Goal: Task Accomplishment & Management: Use online tool/utility

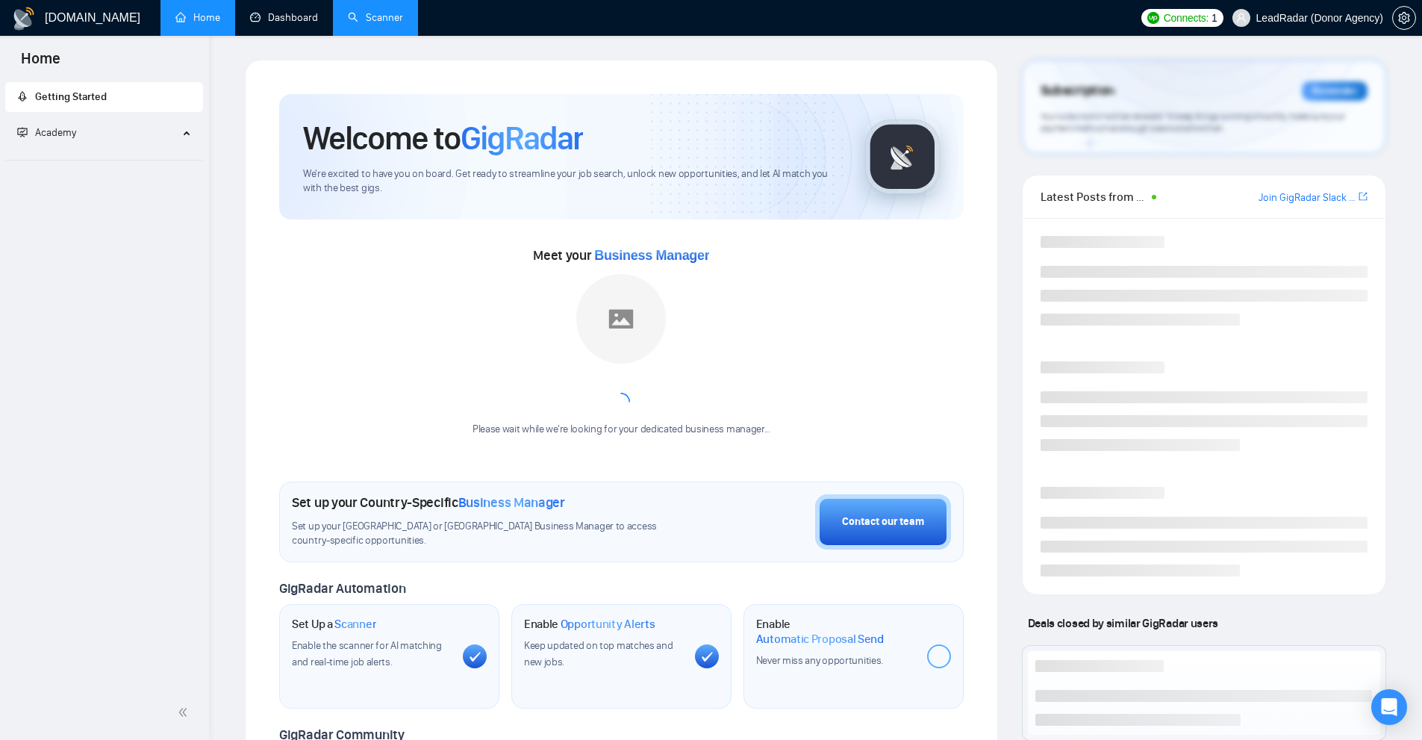
click at [371, 11] on link "Scanner" at bounding box center [375, 17] width 55 height 13
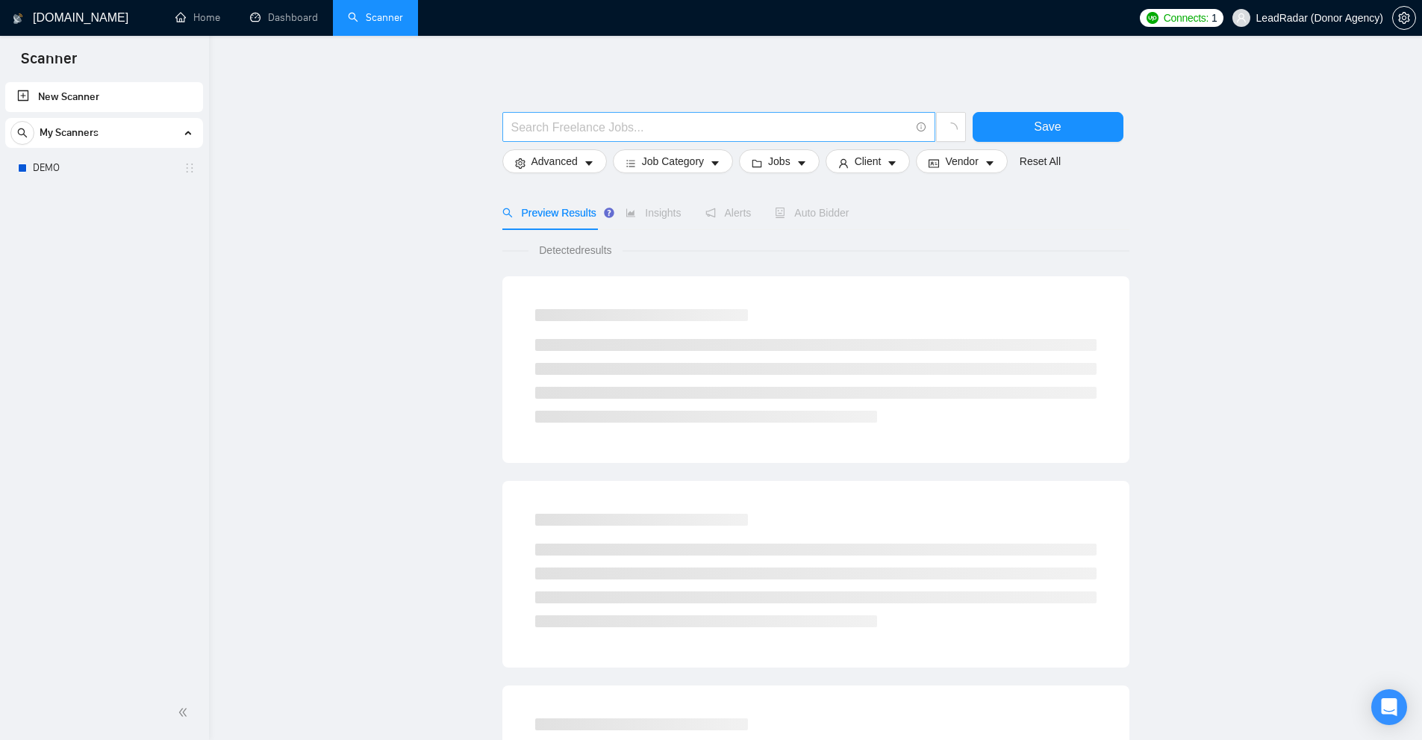
click at [701, 127] on input "text" at bounding box center [710, 127] width 399 height 19
click at [657, 120] on input "text" at bounding box center [710, 127] width 399 height 19
click at [77, 180] on link "DEMO" at bounding box center [104, 168] width 142 height 30
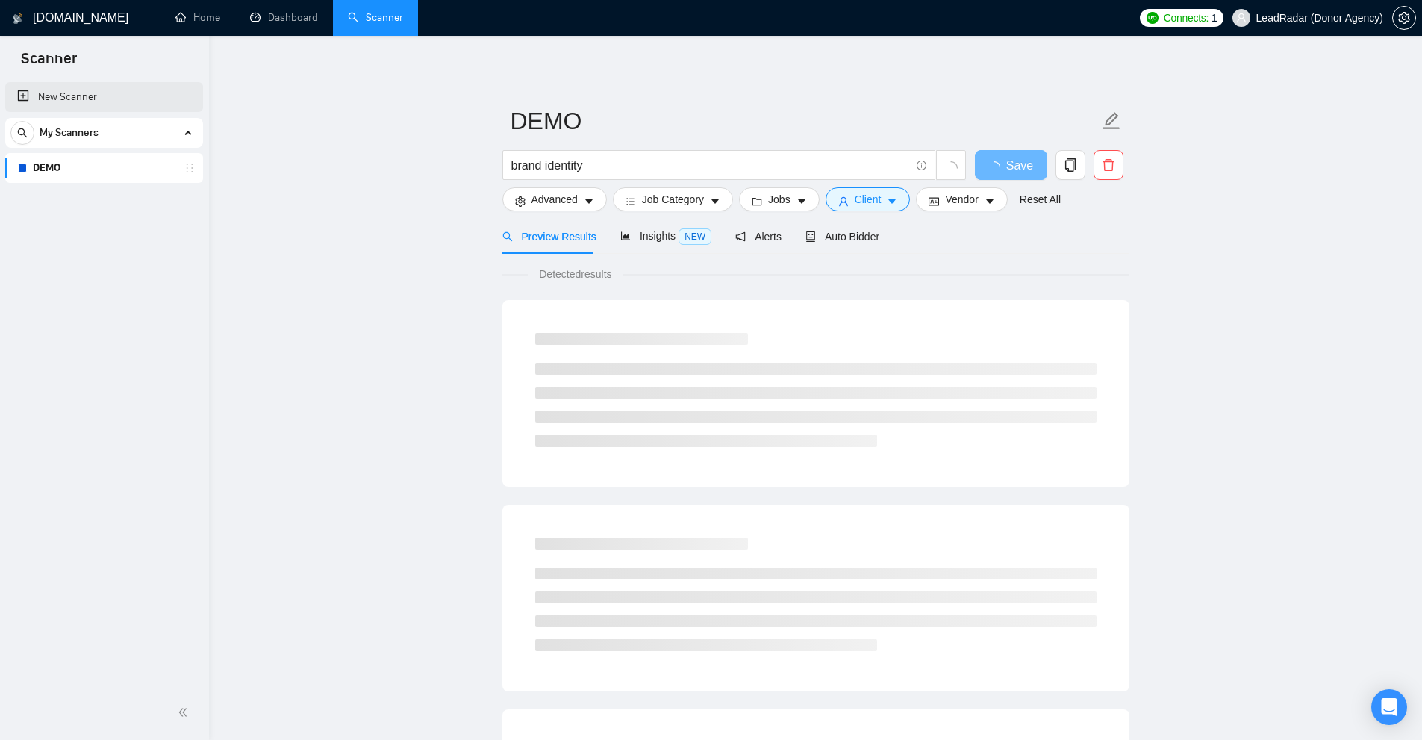
click at [116, 99] on link "New Scanner" at bounding box center [104, 97] width 174 height 30
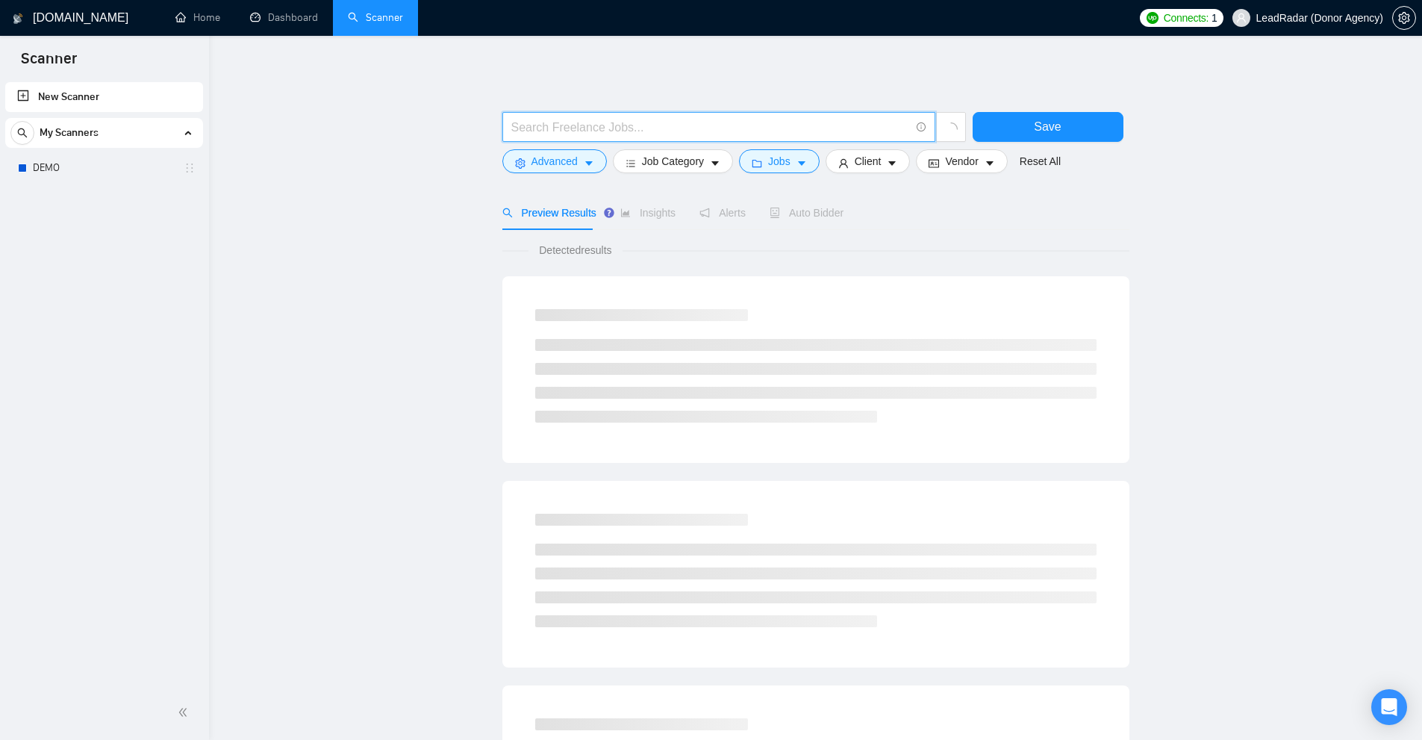
drag, startPoint x: 625, startPoint y: 128, endPoint x: 572, endPoint y: 133, distance: 52.4
click at [625, 128] on input "text" at bounding box center [710, 127] width 399 height 19
click at [621, 134] on input "text" at bounding box center [710, 127] width 399 height 19
paste input "le, les, un, une, des, du, "de la", à, sur, sous, chez, avec, dans, vers, ou, m…"
type input "le, les, un, une, des, du, "de la", à, sur, sous, chez, avec, dans, vers, ou, m…"
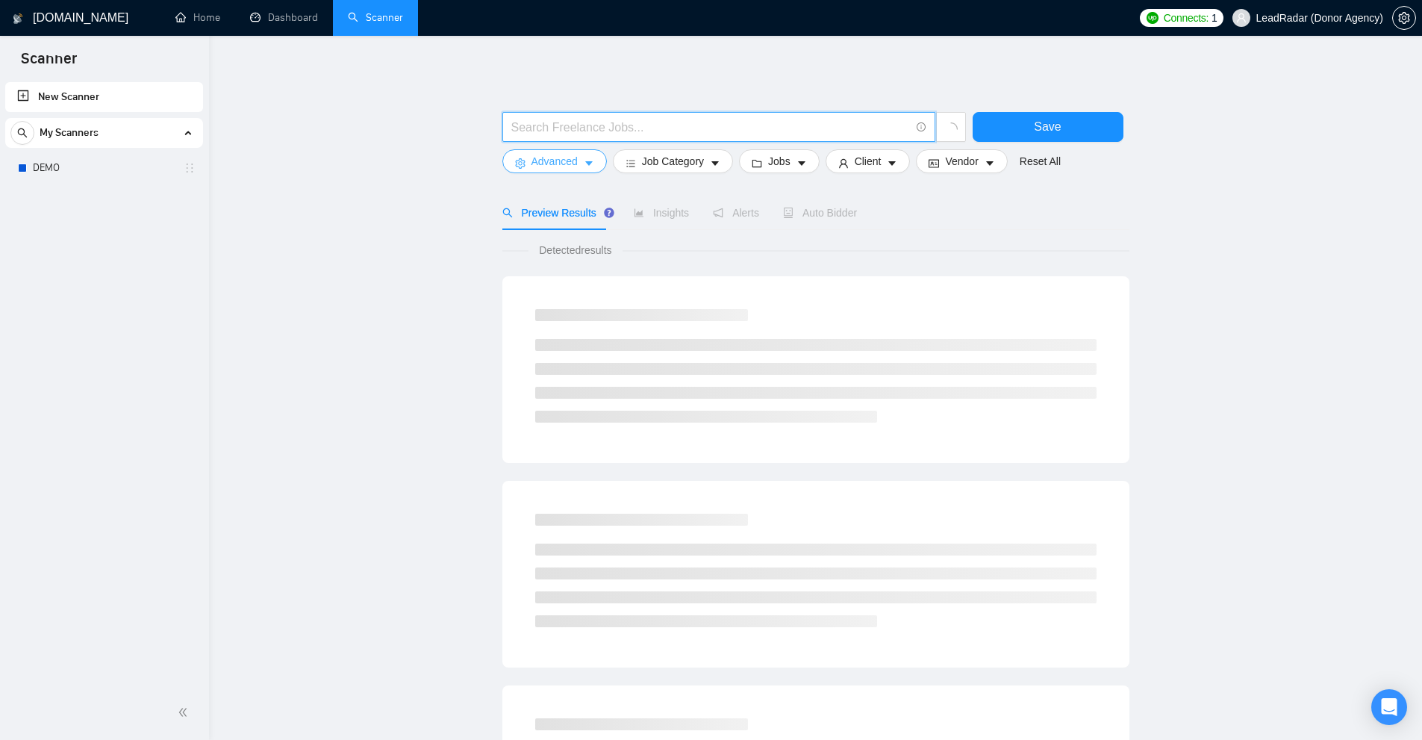
click at [575, 170] on button "Advanced" at bounding box center [554, 161] width 104 height 24
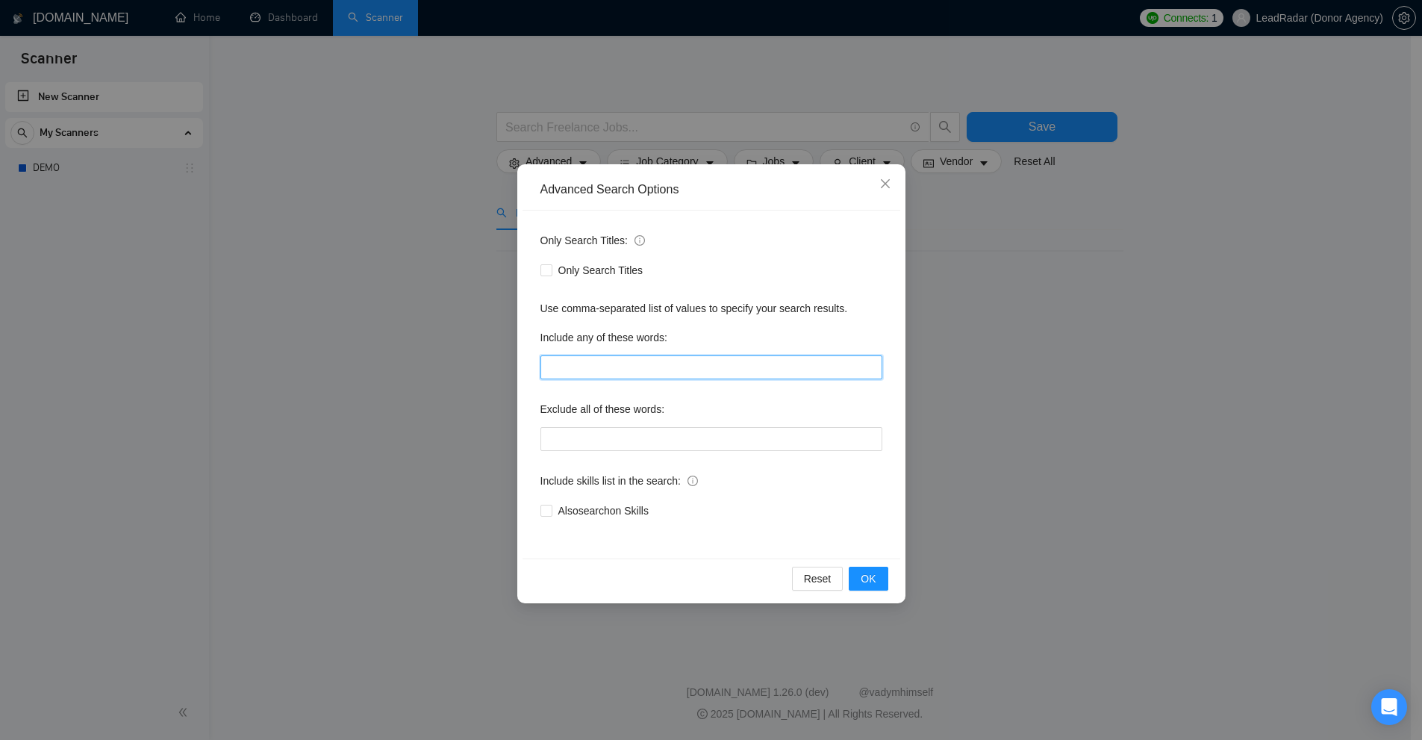
click at [610, 363] on input "text" at bounding box center [711, 367] width 342 height 24
paste input "le, les, un, une, des, du, "de la", à, sur, sous, chez, avec, dans, vers, ou, m…"
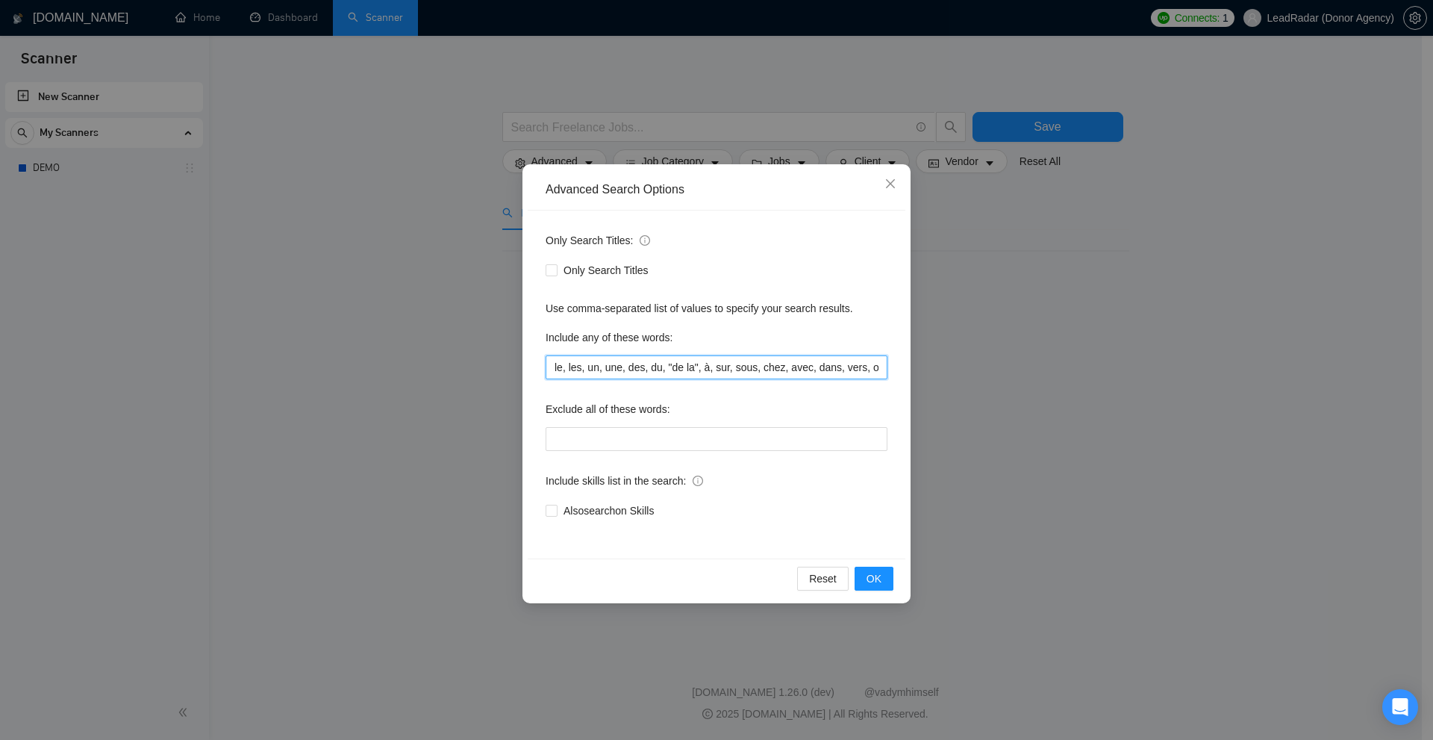
scroll to position [0, 2811]
click at [1277, 247] on div "Advanced Search Options Only Search Titles: Only Search Titles Use comma-separa…" at bounding box center [716, 370] width 1433 height 740
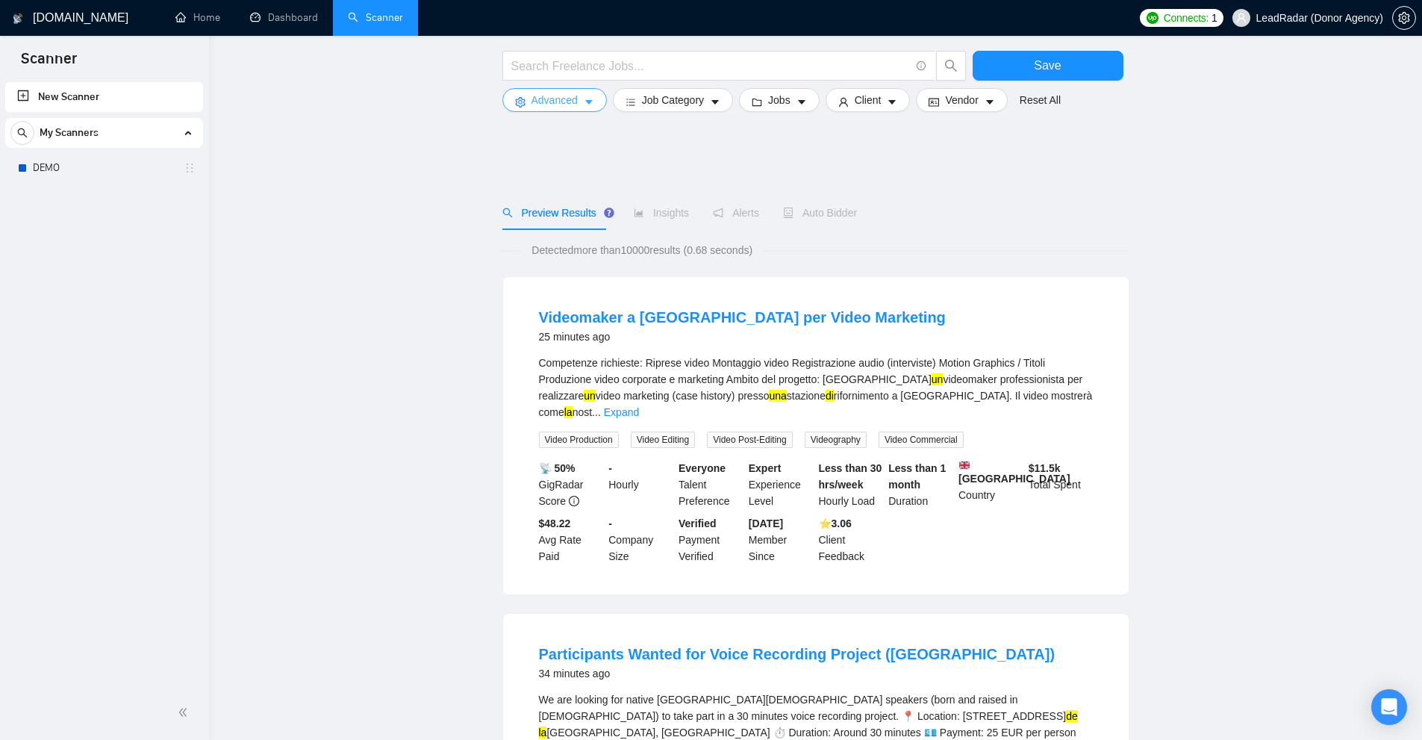
scroll to position [299, 0]
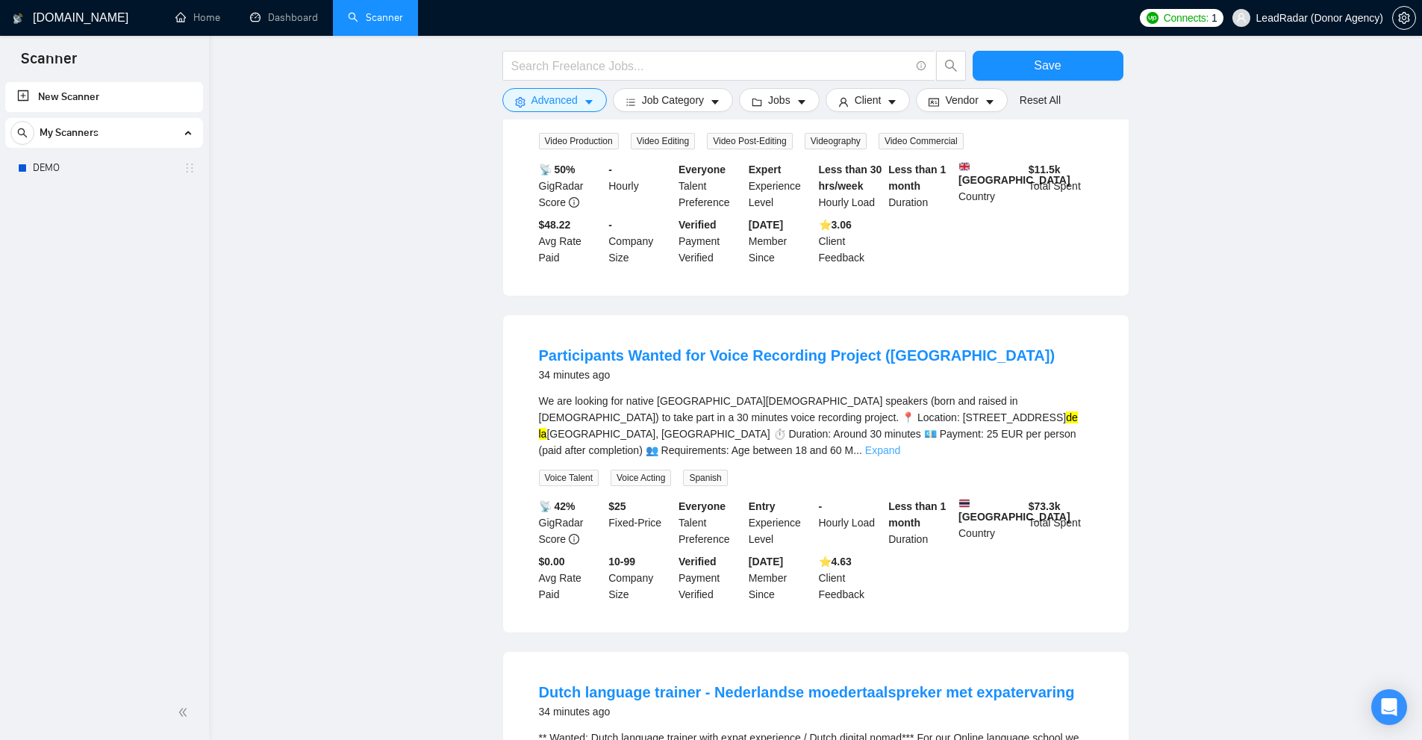
click at [900, 444] on link "Expand" at bounding box center [882, 450] width 35 height 12
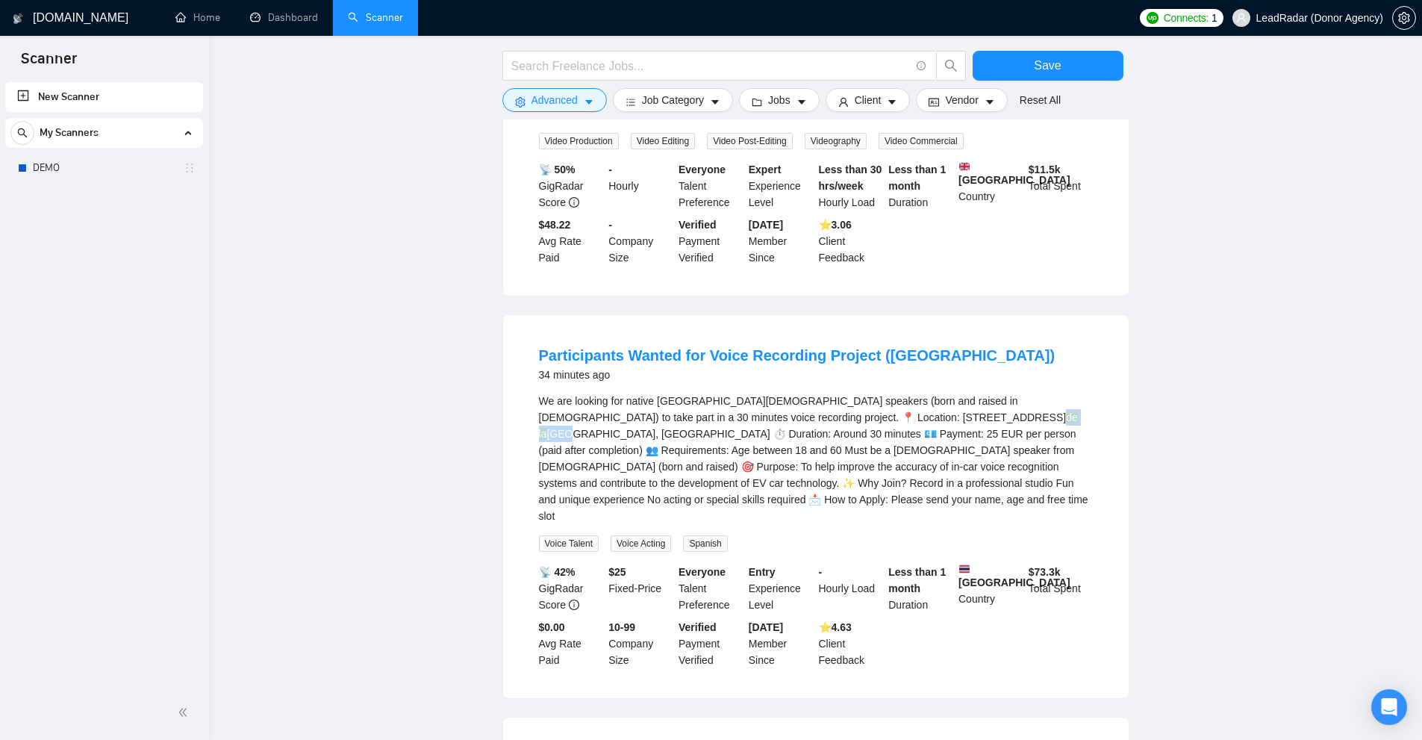
drag, startPoint x: 857, startPoint y: 411, endPoint x: 899, endPoint y: 412, distance: 41.8
click at [899, 412] on div "We are looking for native [GEOGRAPHIC_DATA][DEMOGRAPHIC_DATA] speakers (born an…" at bounding box center [816, 458] width 554 height 131
click at [922, 418] on div "We are looking for native [GEOGRAPHIC_DATA][DEMOGRAPHIC_DATA] speakers (born an…" at bounding box center [816, 458] width 554 height 131
drag, startPoint x: 899, startPoint y: 410, endPoint x: 941, endPoint y: 410, distance: 41.8
click at [941, 410] on div "We are looking for native [GEOGRAPHIC_DATA][DEMOGRAPHIC_DATA] speakers (born an…" at bounding box center [816, 458] width 554 height 131
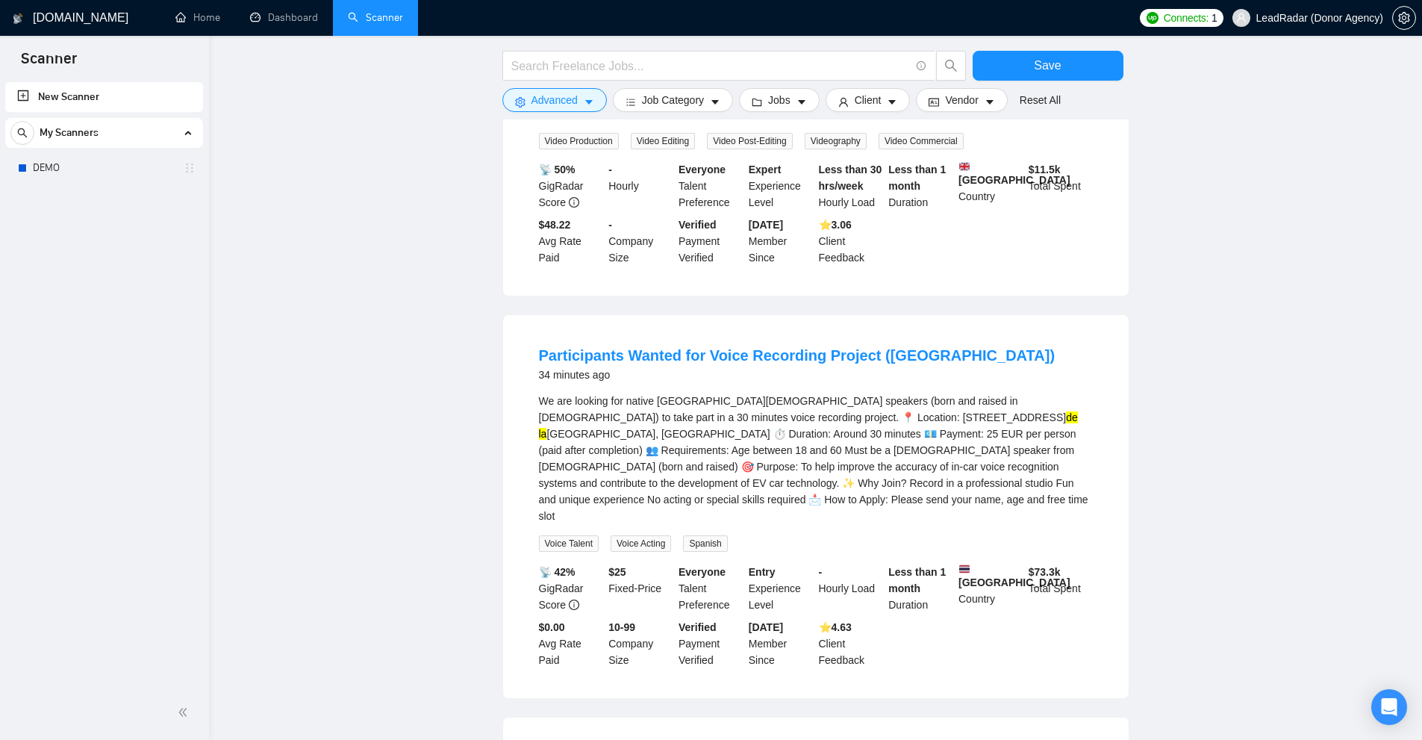
click at [953, 443] on div "We are looking for native [GEOGRAPHIC_DATA][DEMOGRAPHIC_DATA] speakers (born an…" at bounding box center [816, 458] width 554 height 131
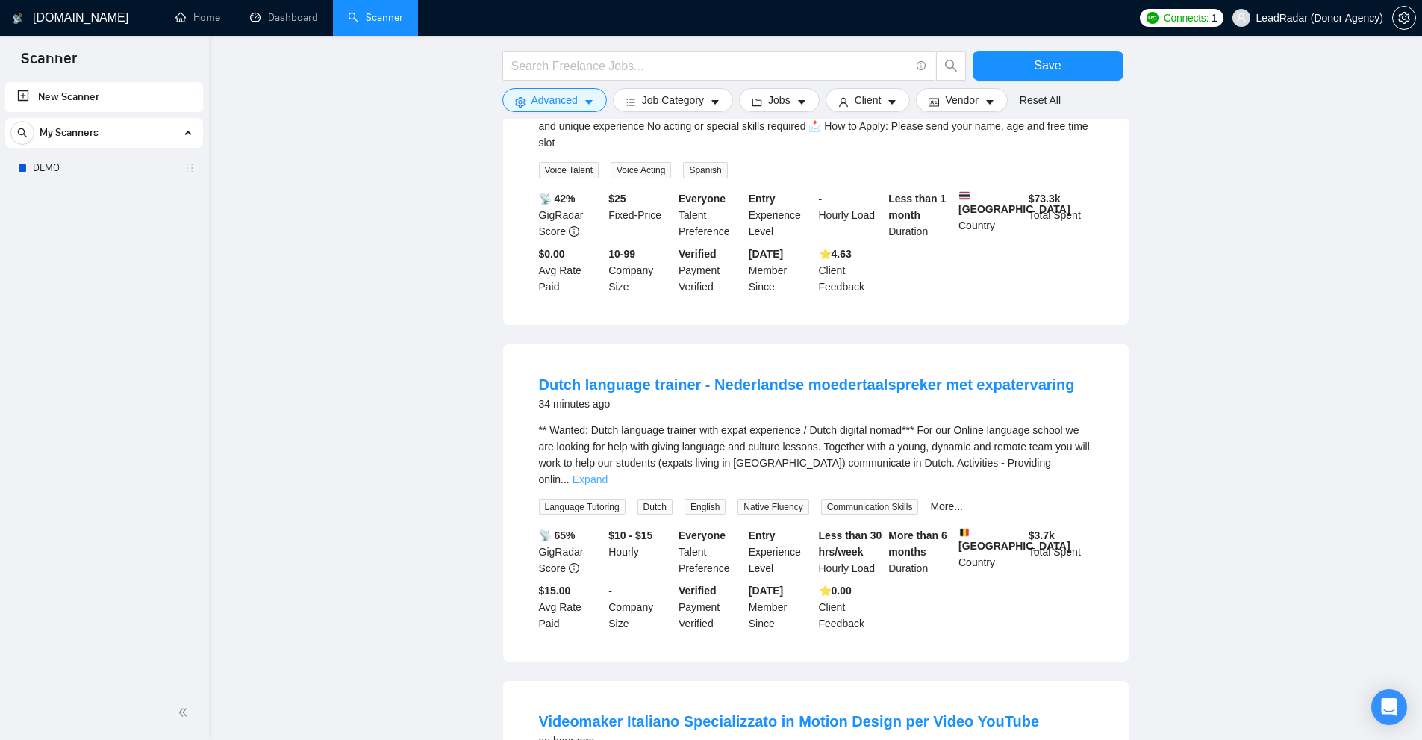
click at [607, 473] on link "Expand" at bounding box center [589, 479] width 35 height 12
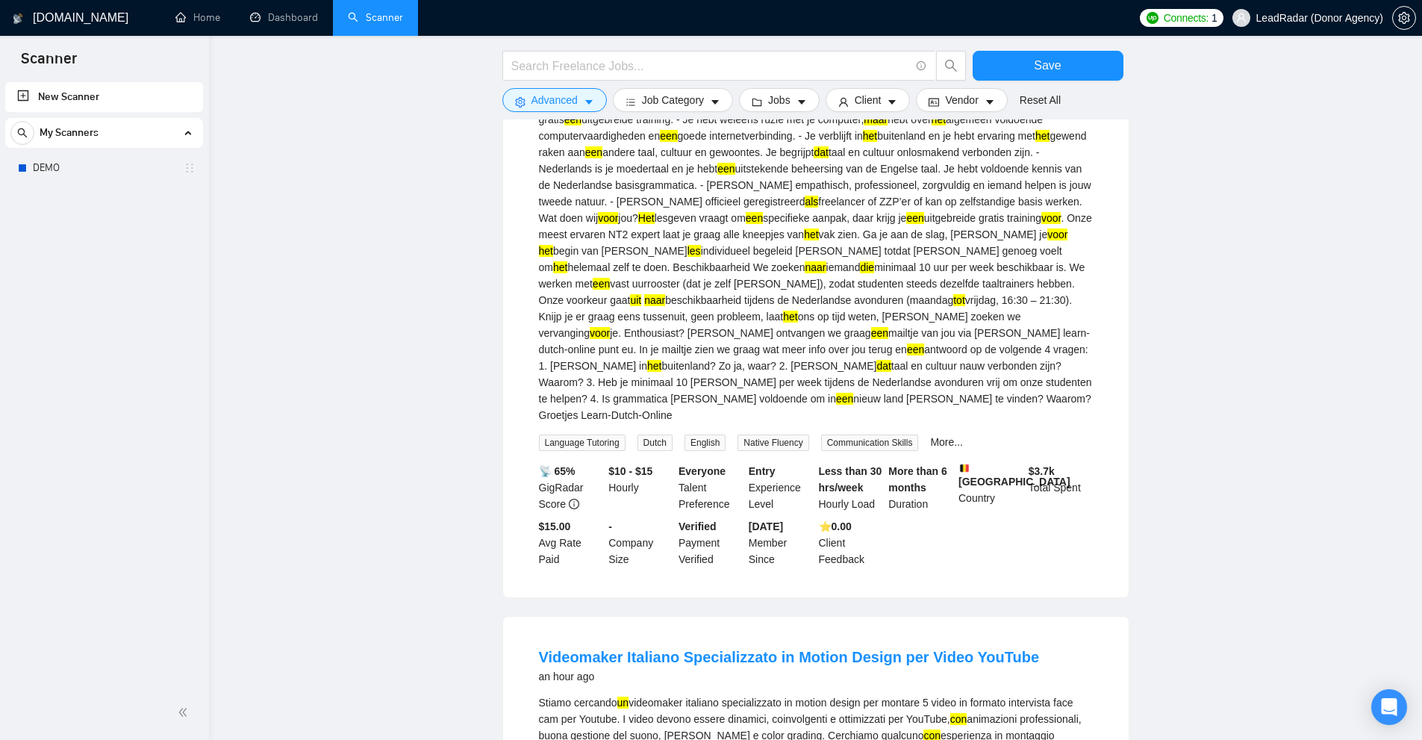
scroll to position [1567, 0]
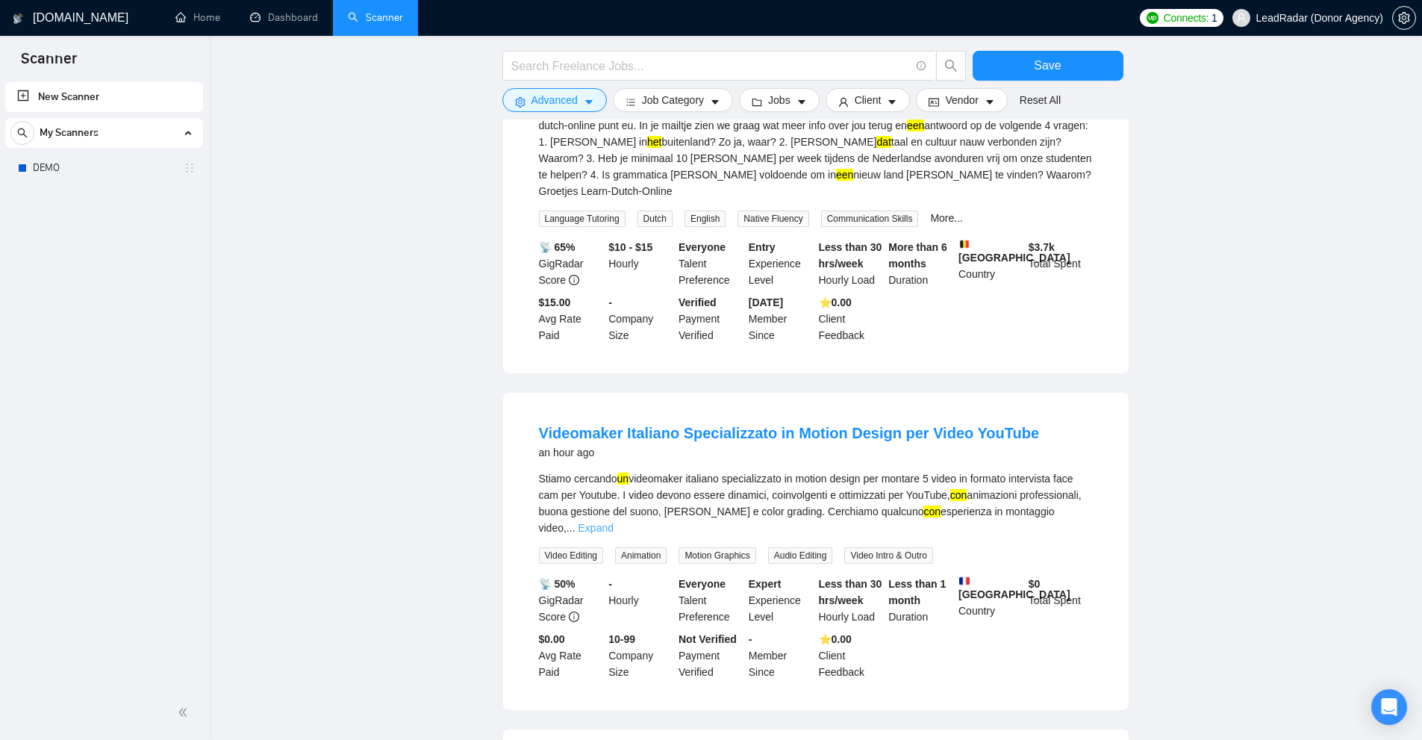
click at [613, 522] on link "Expand" at bounding box center [595, 528] width 35 height 12
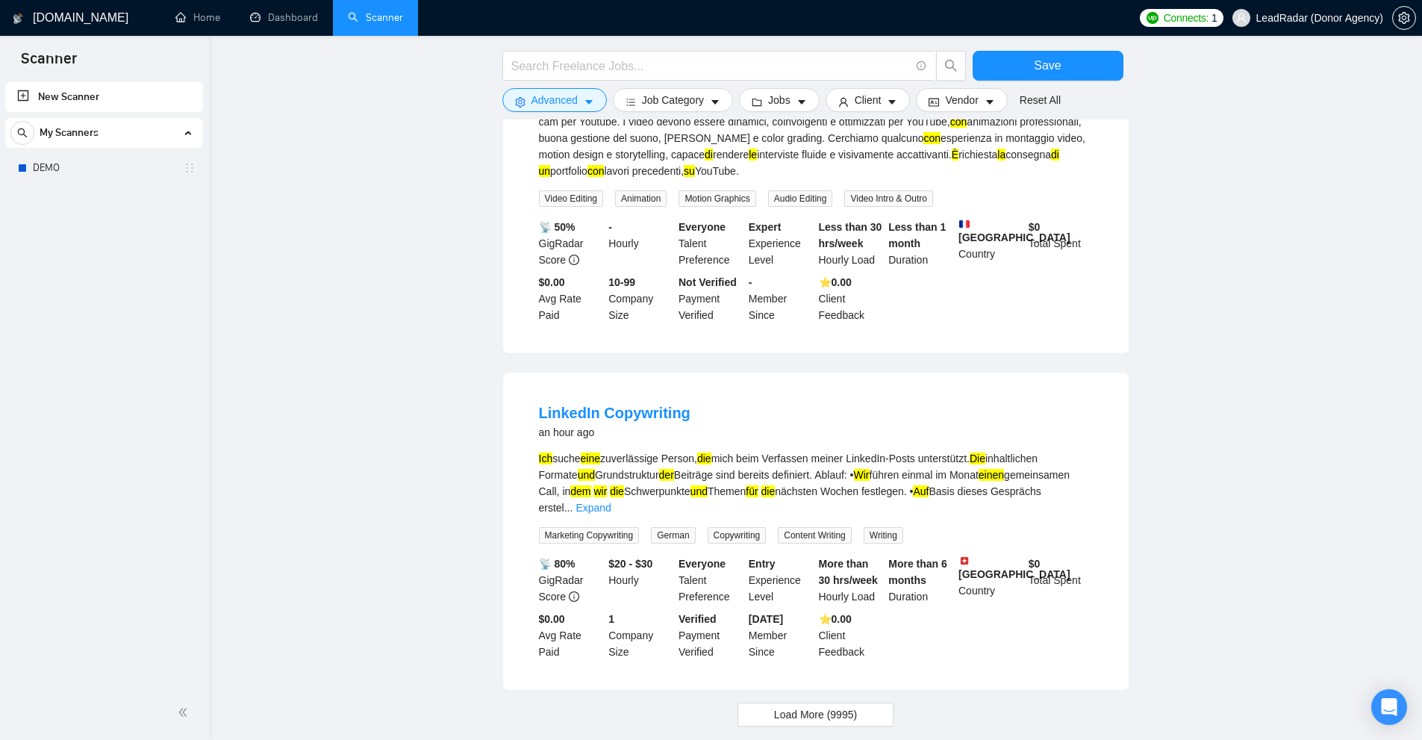
click at [1075, 450] on div "Ich suche eine zuverlässige Person, die mich beim Verfassen meiner LinkedIn-Pos…" at bounding box center [816, 483] width 554 height 66
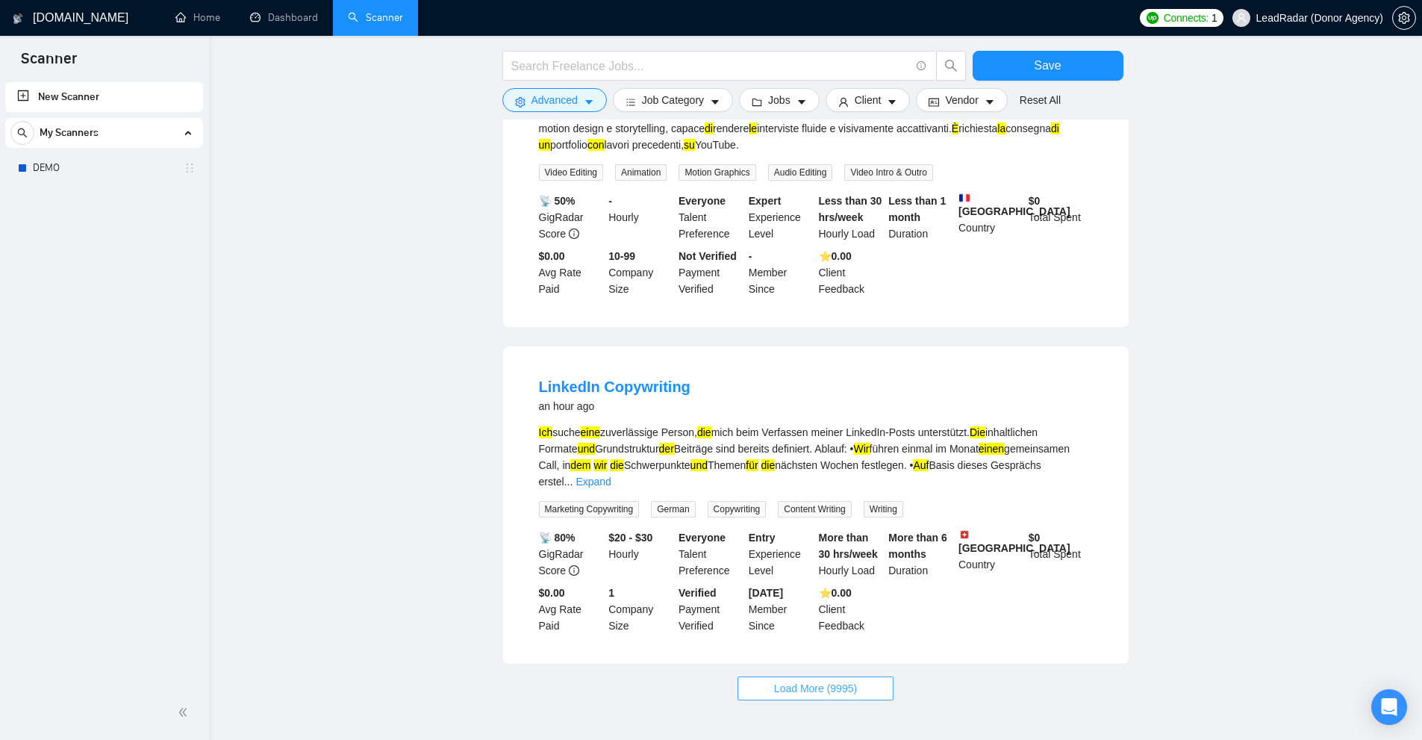
click at [814, 676] on button "Load More (9995)" at bounding box center [815, 688] width 156 height 24
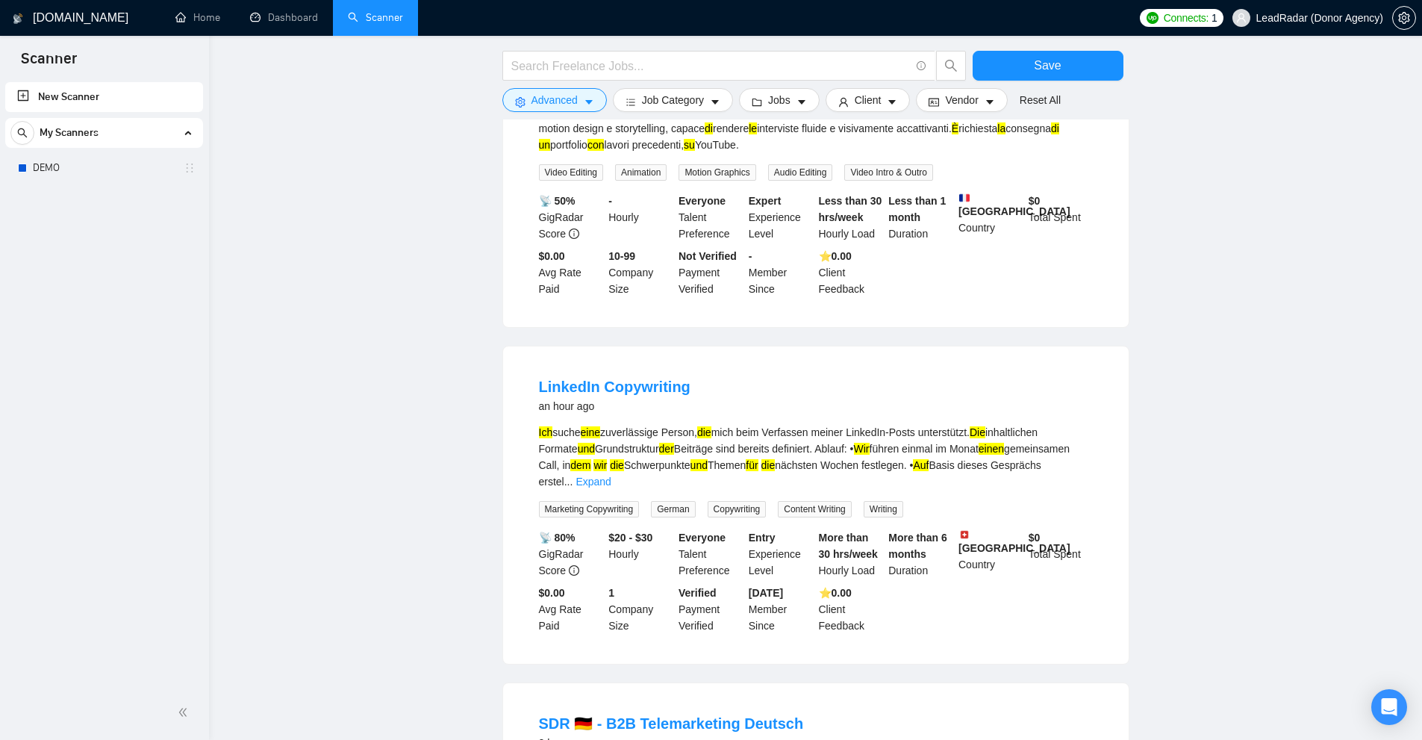
drag, startPoint x: 554, startPoint y: 375, endPoint x: 579, endPoint y: 373, distance: 25.4
click at [579, 424] on div "Ich suche eine zuverlässige Person, die mich beim Verfassen meiner LinkedIn-Pos…" at bounding box center [816, 457] width 554 height 66
copy div "suche"
click at [643, 69] on input "text" at bounding box center [710, 66] width 399 height 19
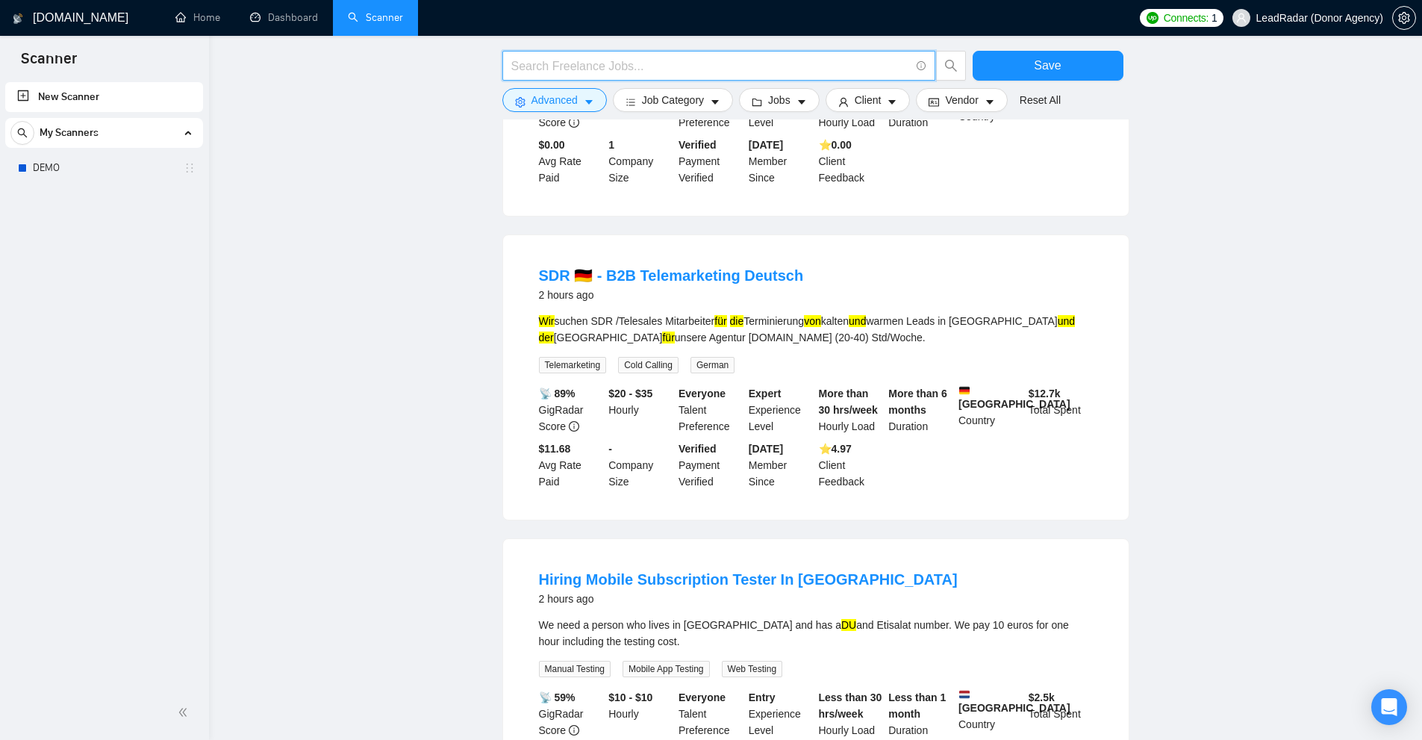
scroll to position [2563, 0]
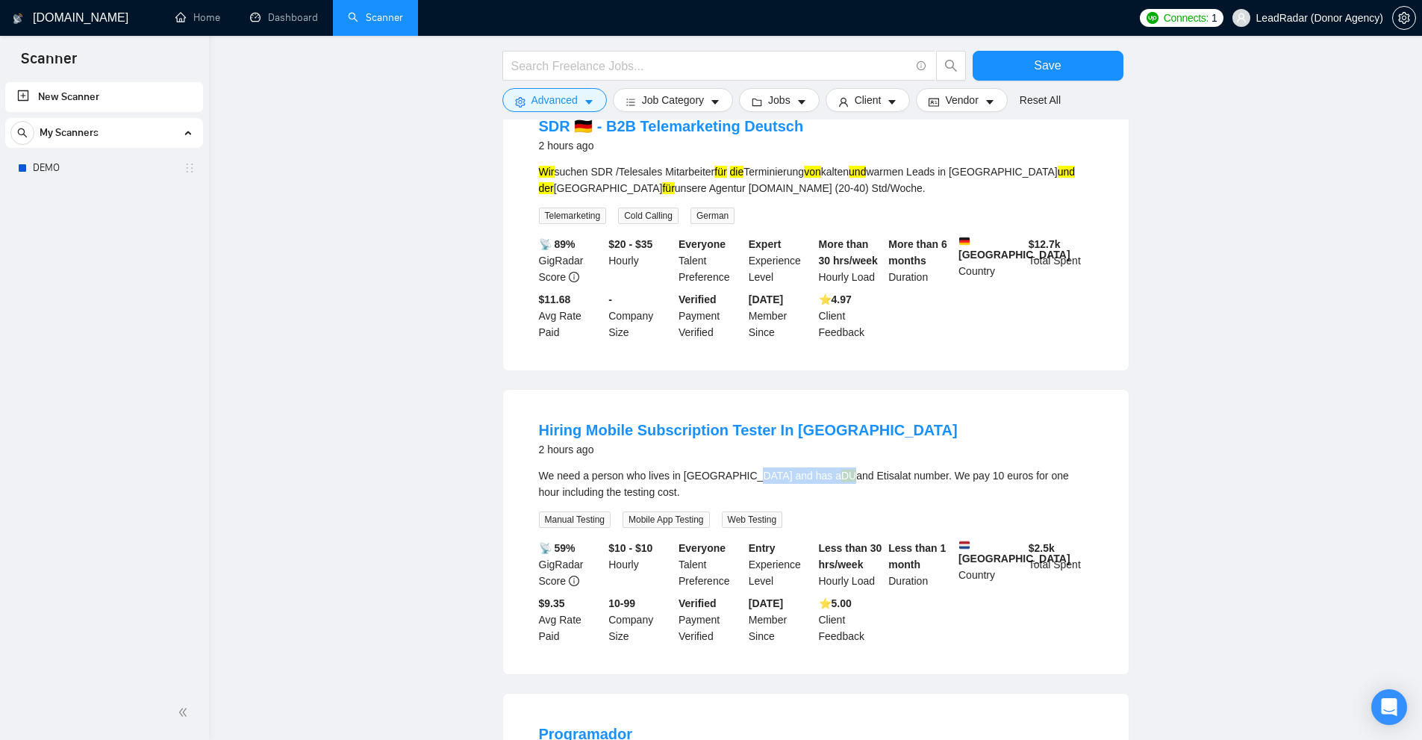
drag, startPoint x: 743, startPoint y: 396, endPoint x: 766, endPoint y: 399, distance: 23.3
click at [766, 467] on div "We need a person who lives in [GEOGRAPHIC_DATA] and has a DU and Etisalat numbe…" at bounding box center [816, 483] width 554 height 33
click at [782, 467] on div "We need a person who lives in [GEOGRAPHIC_DATA] and has a DU and Etisalat numbe…" at bounding box center [816, 483] width 554 height 33
drag, startPoint x: 1060, startPoint y: 404, endPoint x: 800, endPoint y: 398, distance: 259.8
click at [820, 467] on div "We need a person who lives in [GEOGRAPHIC_DATA] and has a DU and Etisalat numbe…" at bounding box center [816, 483] width 554 height 33
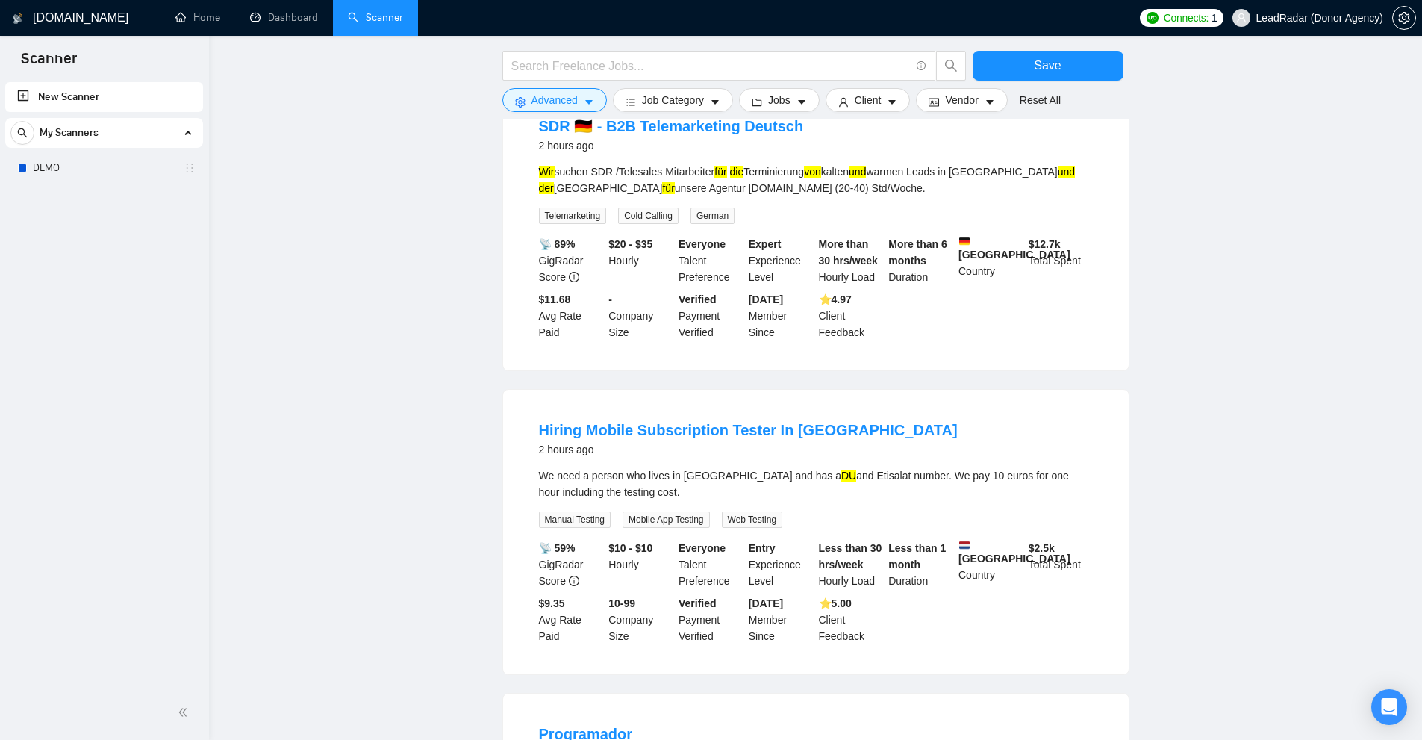
click at [789, 467] on div "We need a person who lives in [GEOGRAPHIC_DATA] and has a DU and Etisalat numbe…" at bounding box center [816, 483] width 554 height 33
drag, startPoint x: 807, startPoint y: 401, endPoint x: 898, endPoint y: 402, distance: 91.0
click at [896, 467] on div "We need a person who lives in [GEOGRAPHIC_DATA] and has a DU and Etisalat numbe…" at bounding box center [816, 483] width 554 height 33
click at [902, 467] on div "We need a person who lives in [GEOGRAPHIC_DATA] and has a DU and Etisalat numbe…" at bounding box center [816, 483] width 554 height 33
drag, startPoint x: 960, startPoint y: 354, endPoint x: 555, endPoint y: 347, distance: 404.5
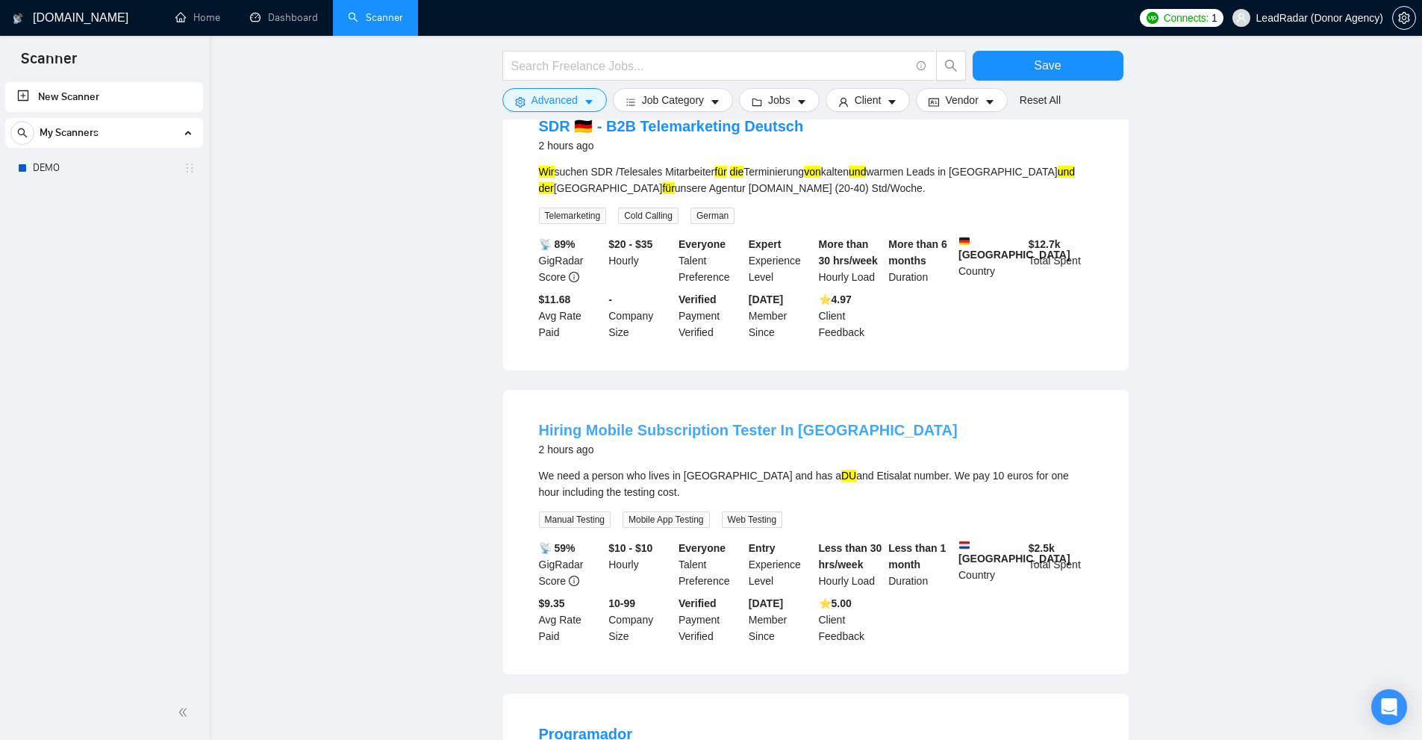
click at [556, 419] on div "Hiring Mobile Subscription Tester In [GEOGRAPHIC_DATA] 2 hours ago" at bounding box center [816, 438] width 554 height 39
drag, startPoint x: 510, startPoint y: 346, endPoint x: 998, endPoint y: 349, distance: 488.1
click at [979, 390] on div "Hiring Mobile Subscription Tester In [GEOGRAPHIC_DATA] 2 hours ago We need a pe…" at bounding box center [815, 532] width 625 height 284
click at [919, 467] on div "We need a person who lives in [GEOGRAPHIC_DATA] and has a DU and Etisalat numbe…" at bounding box center [816, 483] width 554 height 33
drag, startPoint x: 790, startPoint y: 410, endPoint x: 734, endPoint y: 401, distance: 57.5
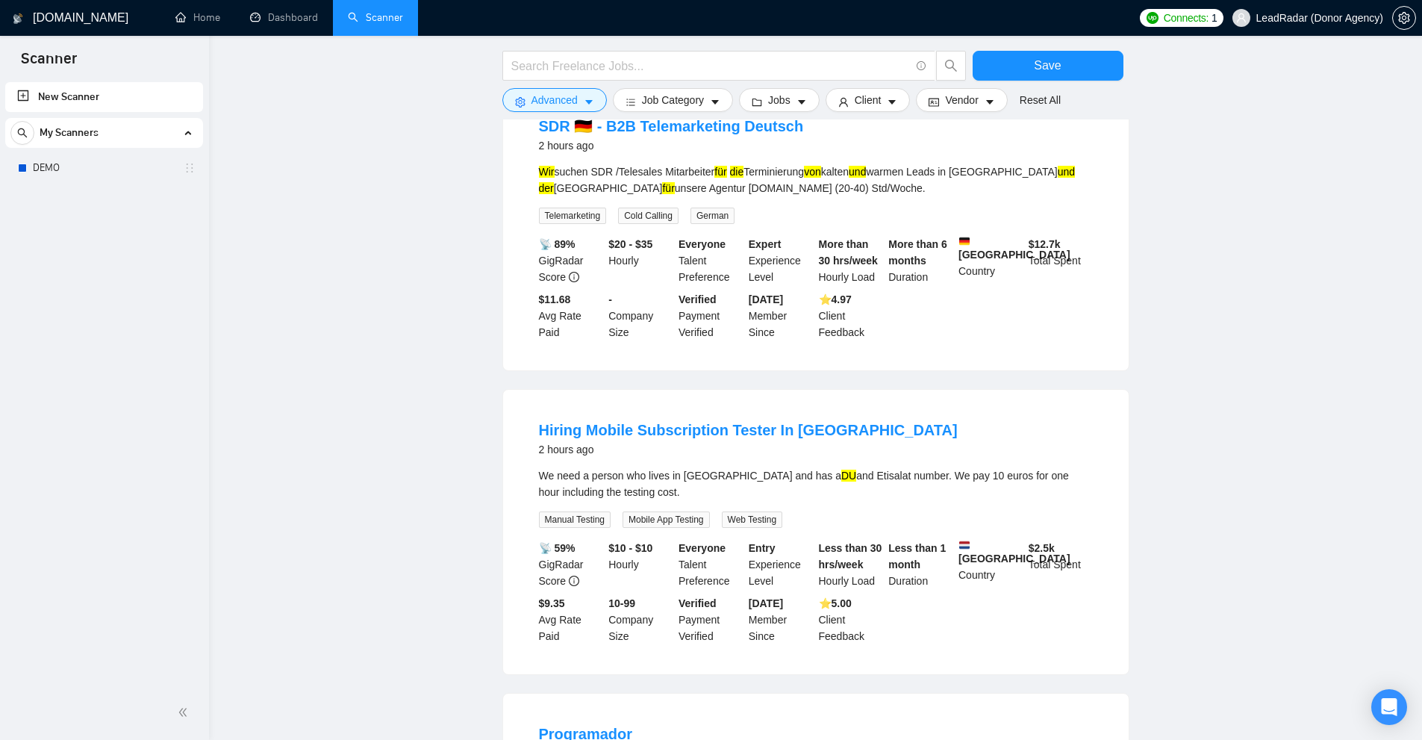
click at [734, 467] on div "We need a person who lives in [GEOGRAPHIC_DATA] and has a DU and Etisalat numbe…" at bounding box center [816, 483] width 554 height 33
drag, startPoint x: 774, startPoint y: 396, endPoint x: 791, endPoint y: 400, distance: 17.6
click at [779, 467] on div "We need a person who lives in [GEOGRAPHIC_DATA] and has a DU and Etisalat numbe…" at bounding box center [816, 483] width 554 height 33
click at [804, 467] on div "We need a person who lives in [GEOGRAPHIC_DATA] and has a DU and Etisalat numbe…" at bounding box center [816, 483] width 554 height 33
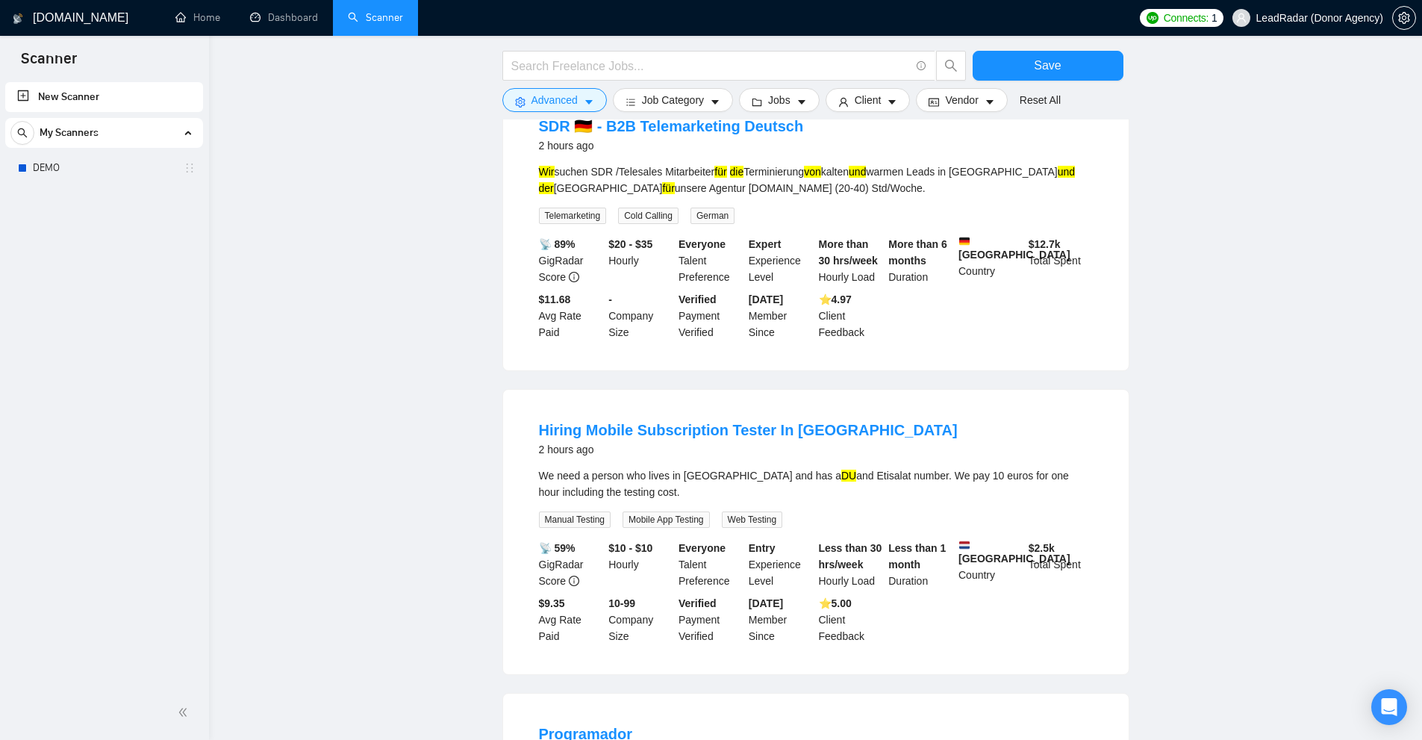
click at [841, 469] on mark "DU" at bounding box center [848, 475] width 15 height 12
drag, startPoint x: 751, startPoint y: 397, endPoint x: 761, endPoint y: 399, distance: 10.6
click at [841, 469] on mark "DU" at bounding box center [848, 475] width 15 height 12
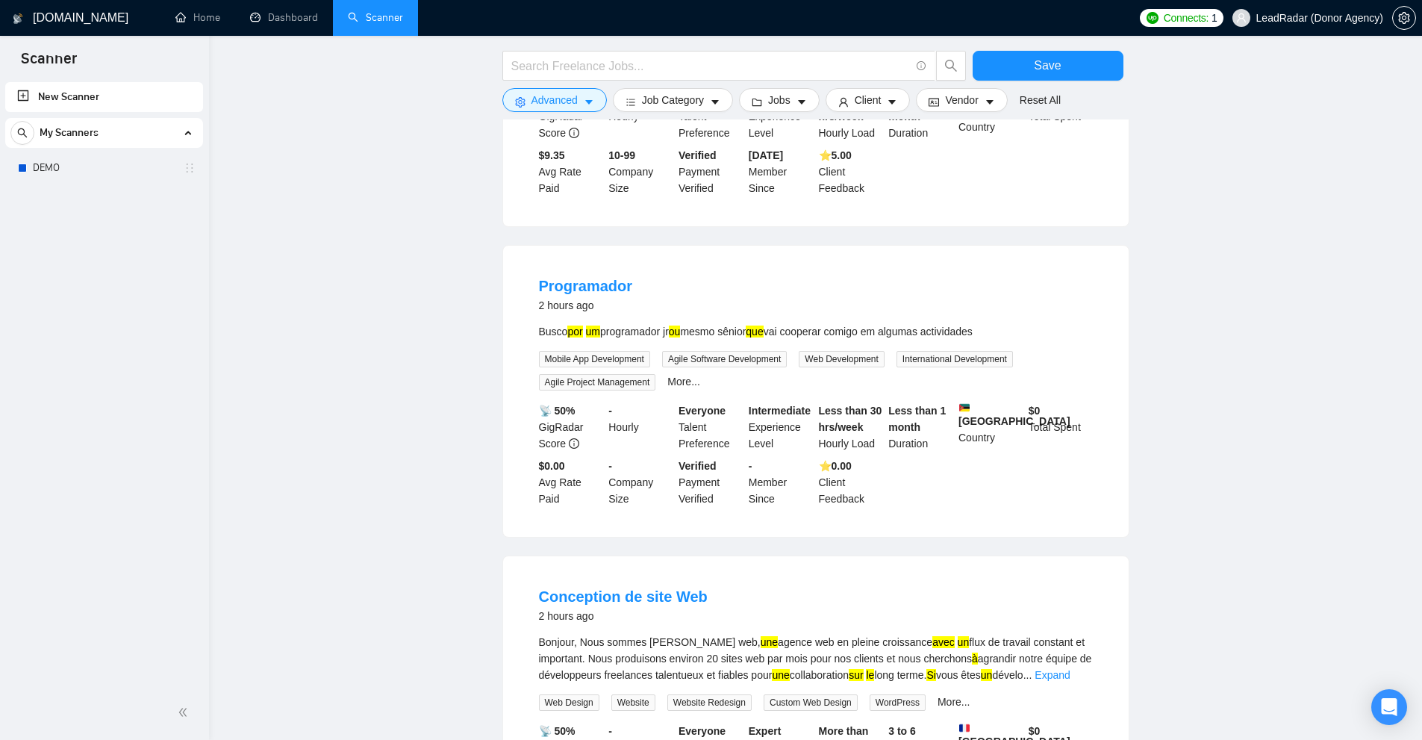
scroll to position [3235, 0]
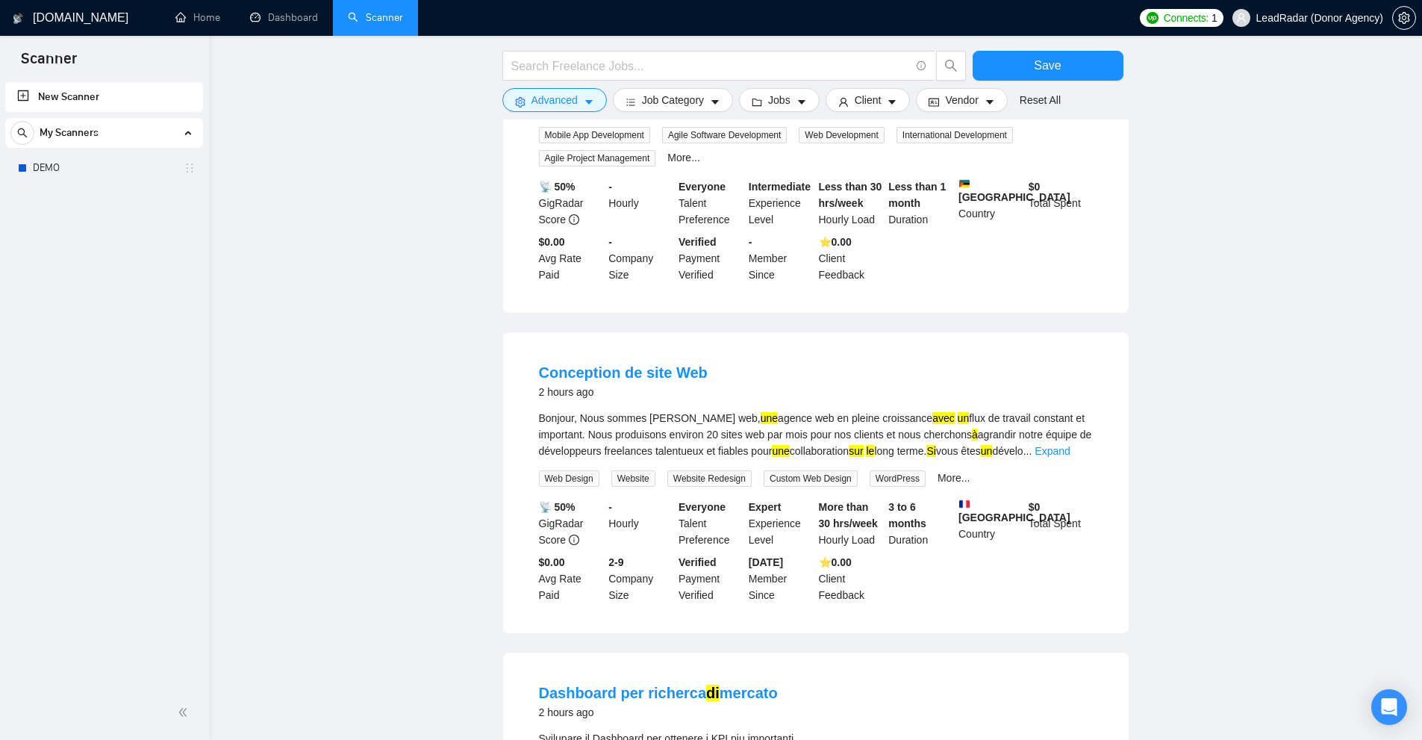
click at [1094, 373] on li "Conception de site Web 2 hours ago Bonjour, Nous sommes [PERSON_NAME] web, une …" at bounding box center [816, 482] width 590 height 265
click at [1069, 445] on link "Expand" at bounding box center [1051, 451] width 35 height 12
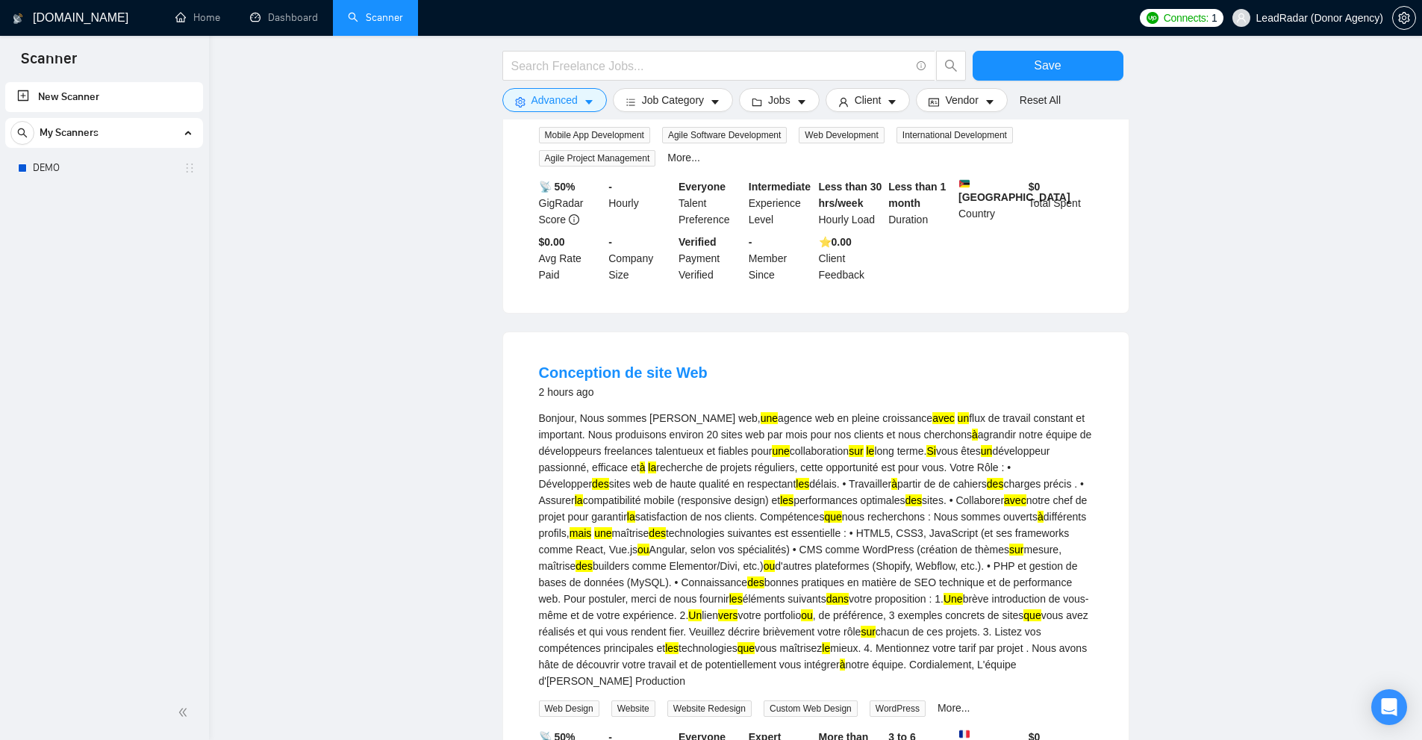
scroll to position [3683, 0]
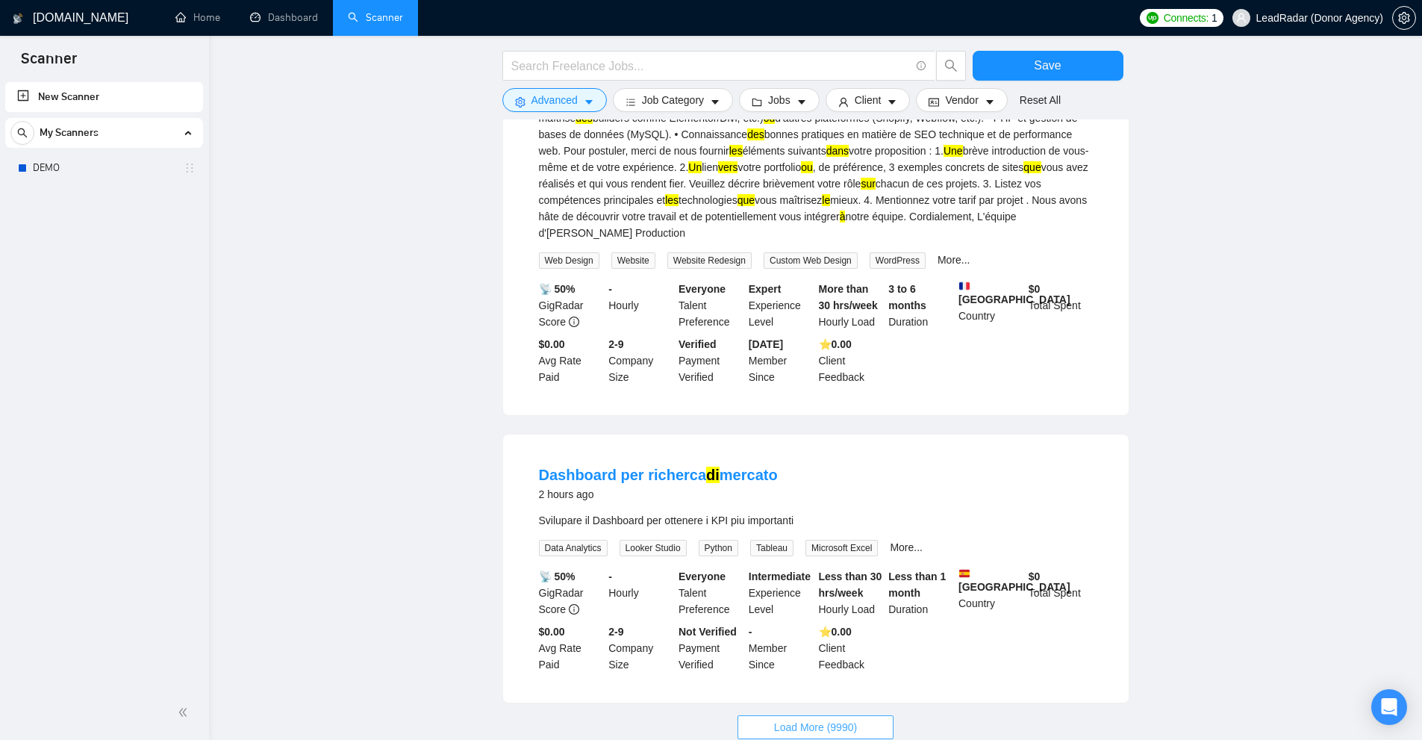
click at [810, 719] on span "Load More (9990)" at bounding box center [815, 727] width 83 height 16
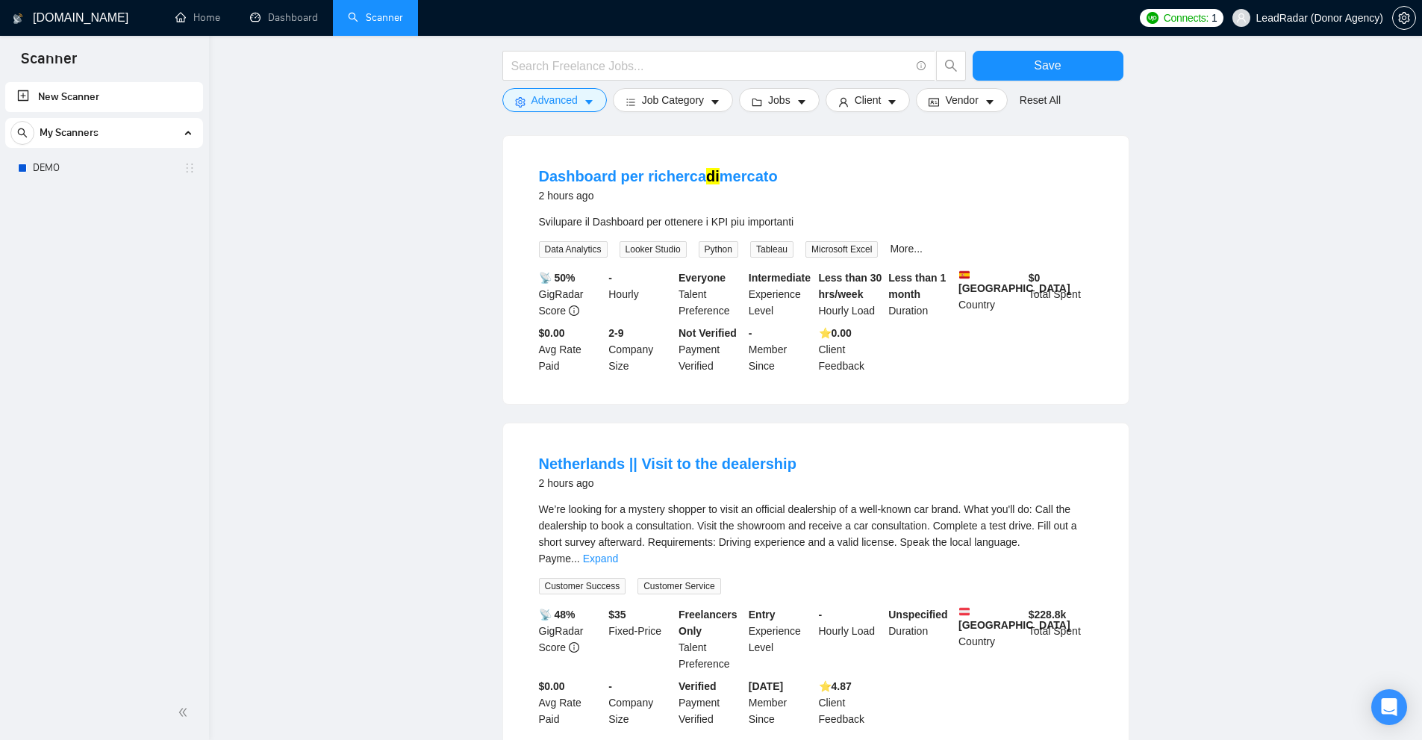
scroll to position [4056, 0]
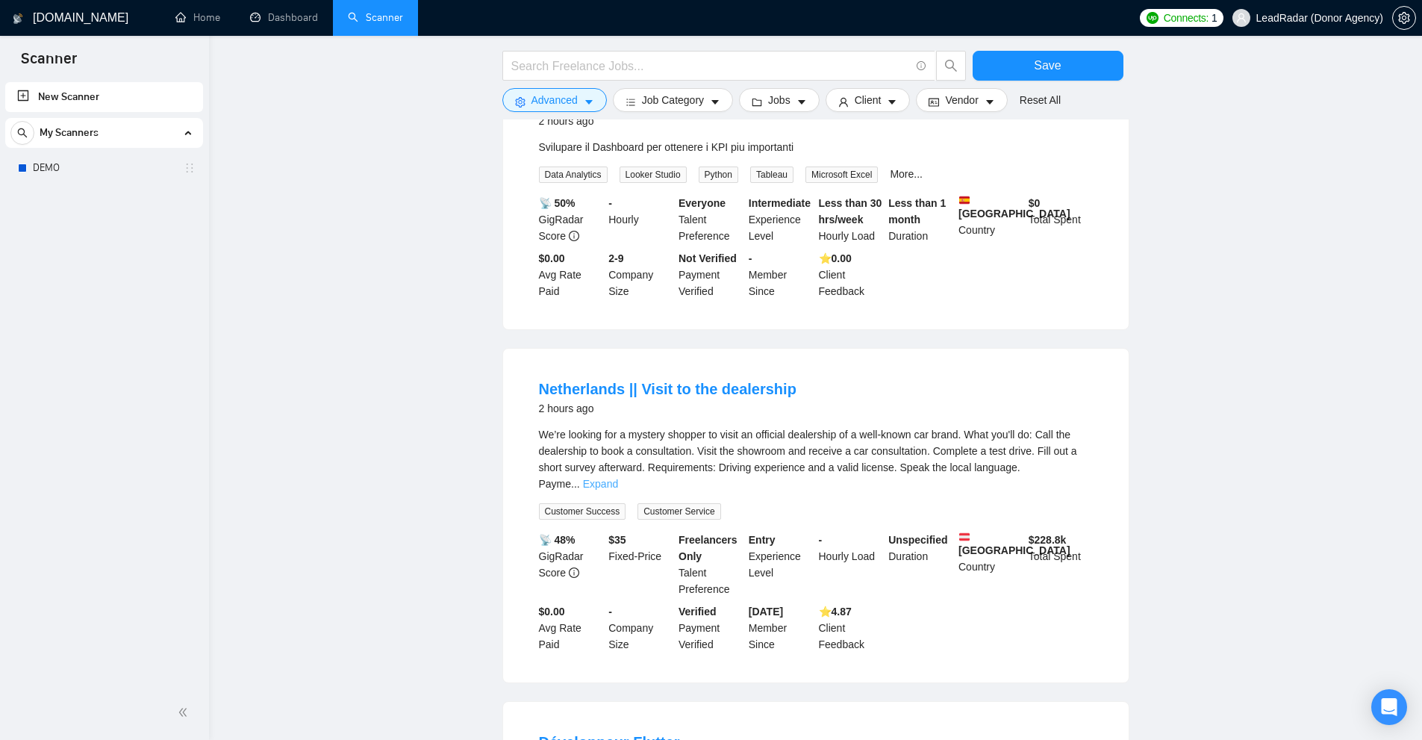
click at [618, 478] on link "Expand" at bounding box center [600, 484] width 35 height 12
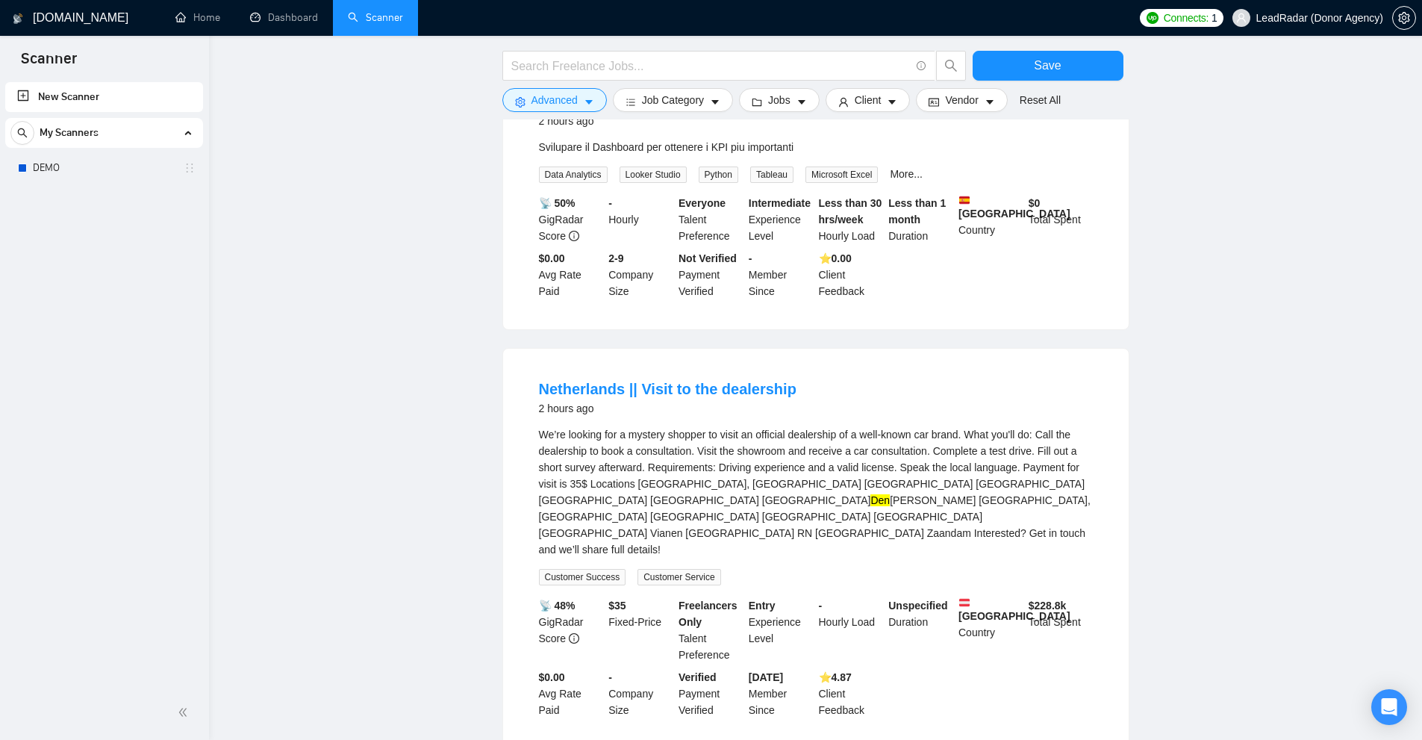
drag, startPoint x: 984, startPoint y: 400, endPoint x: 999, endPoint y: 401, distance: 15.7
click at [890, 494] on mark "Den" at bounding box center [879, 500] width 19 height 12
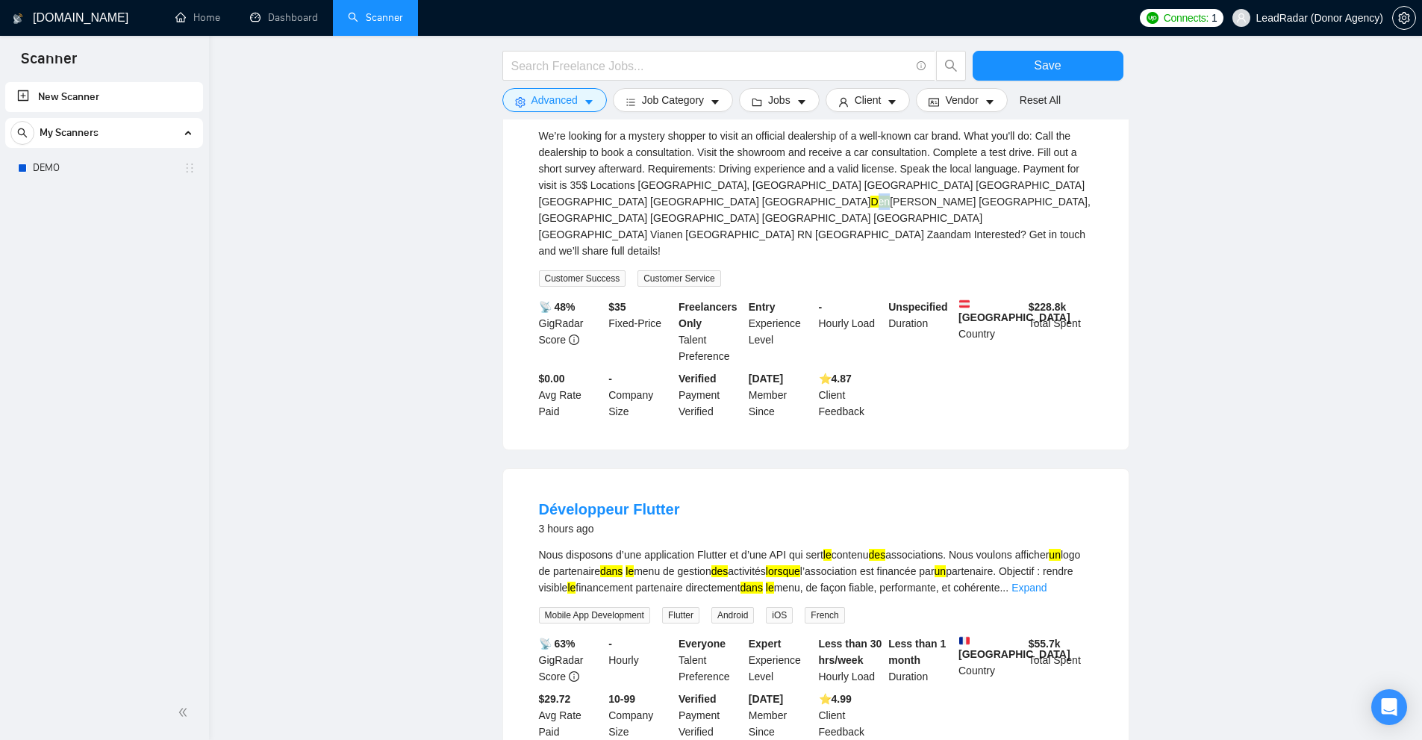
scroll to position [4131, 0]
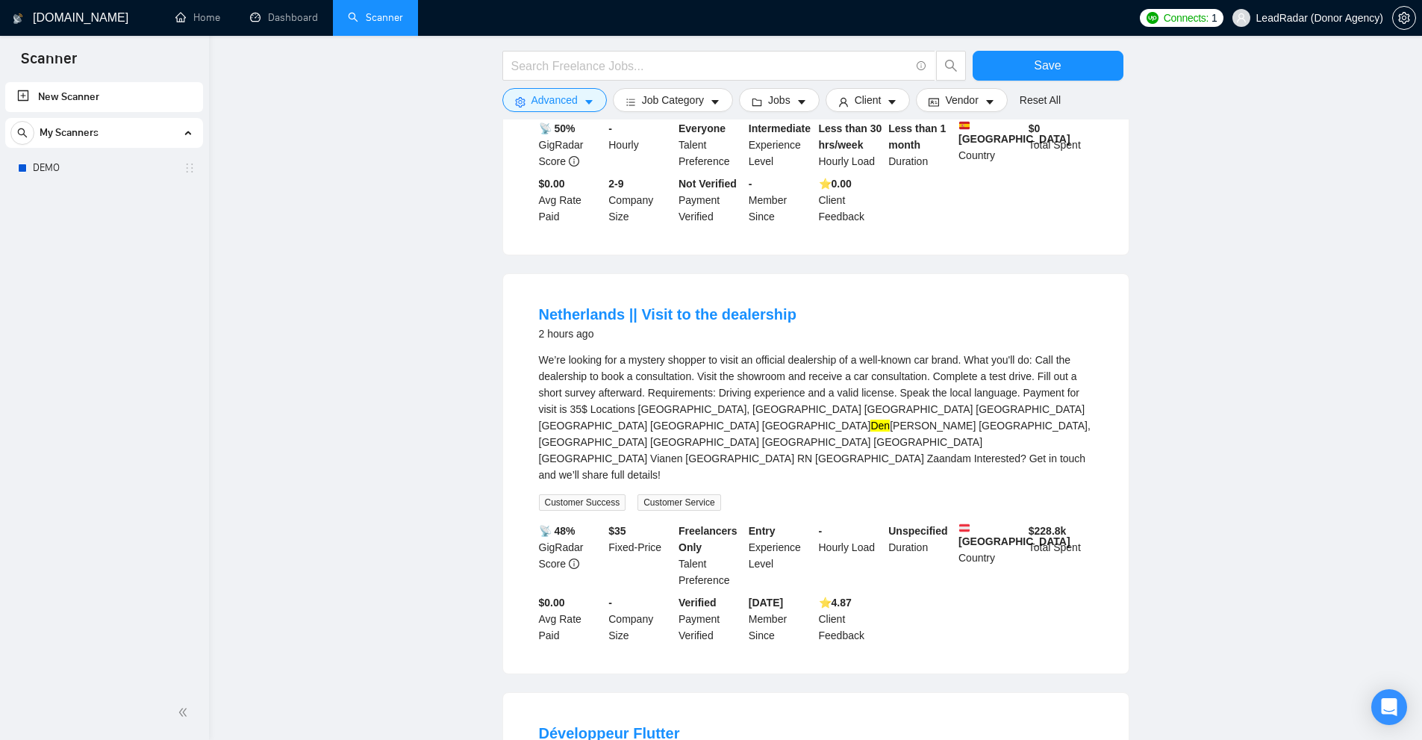
click at [717, 363] on div "We’re looking for a mystery shopper to visit an official dealership of a well-k…" at bounding box center [816, 416] width 554 height 131
drag, startPoint x: 549, startPoint y: 334, endPoint x: 919, endPoint y: 334, distance: 369.4
click at [919, 351] on div "We’re looking for a mystery shopper to visit an official dealership of a well-k…" at bounding box center [816, 416] width 554 height 131
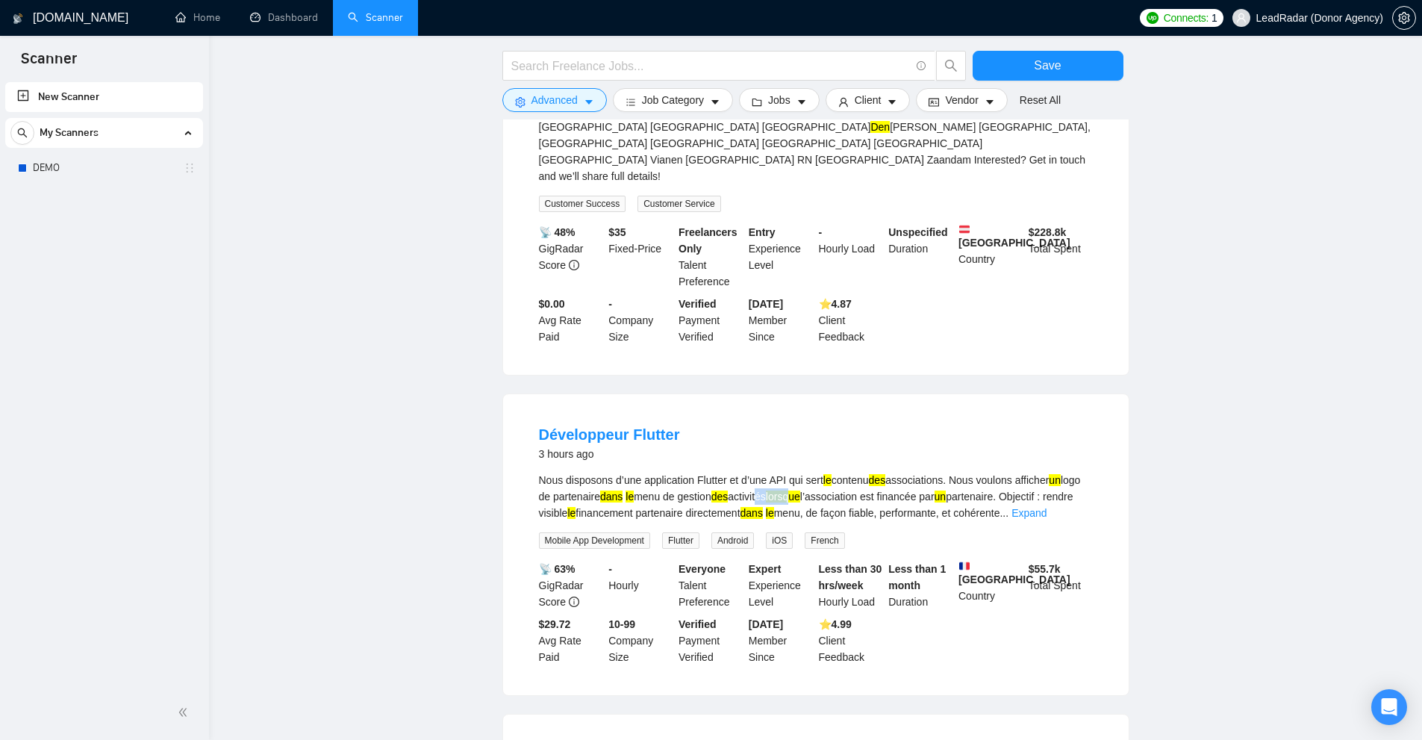
drag, startPoint x: 785, startPoint y: 384, endPoint x: 862, endPoint y: 385, distance: 76.9
click at [859, 472] on div "Nous disposons d’une application Flutter et d’une API qui sert le contenu des a…" at bounding box center [816, 496] width 554 height 49
click at [890, 472] on div "Nous disposons d’une application Flutter et d’une API qui sert le contenu des a…" at bounding box center [816, 496] width 554 height 49
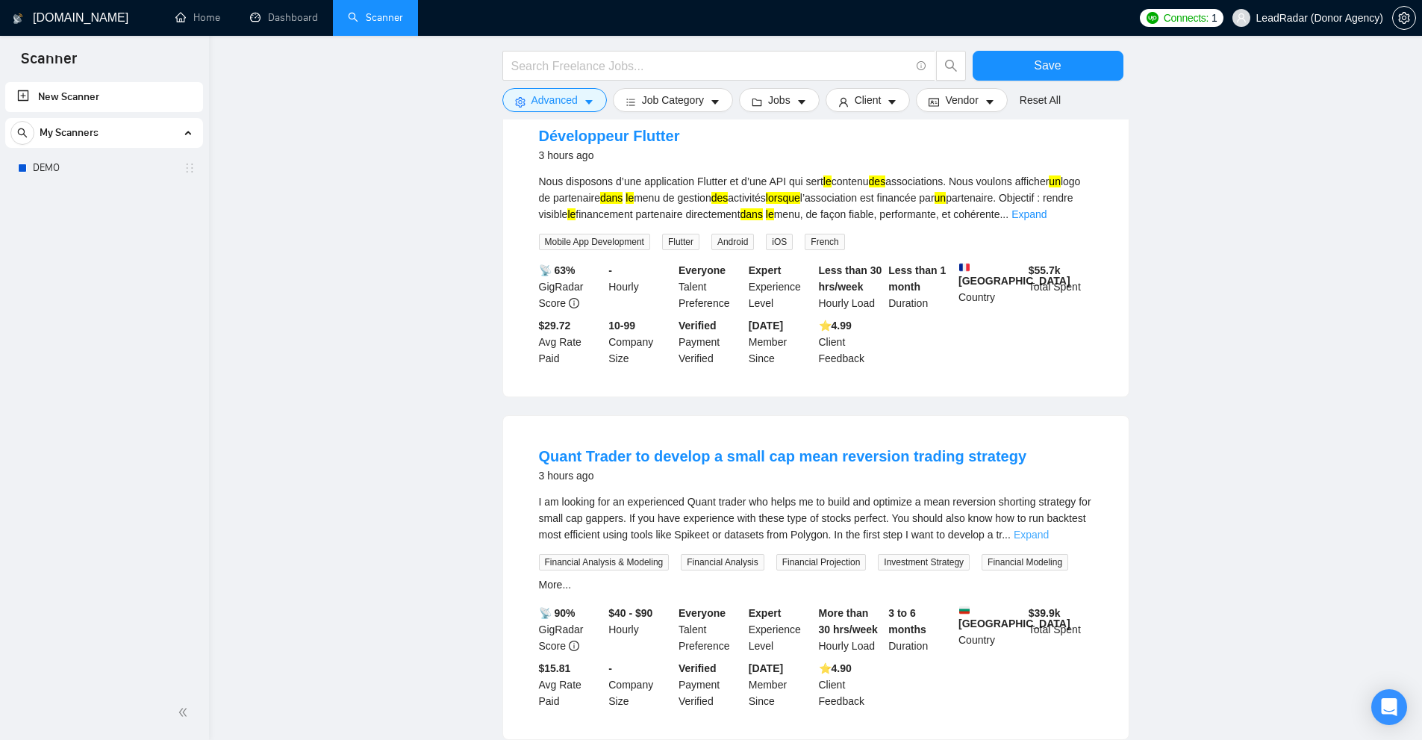
click at [1049, 528] on link "Expand" at bounding box center [1030, 534] width 35 height 12
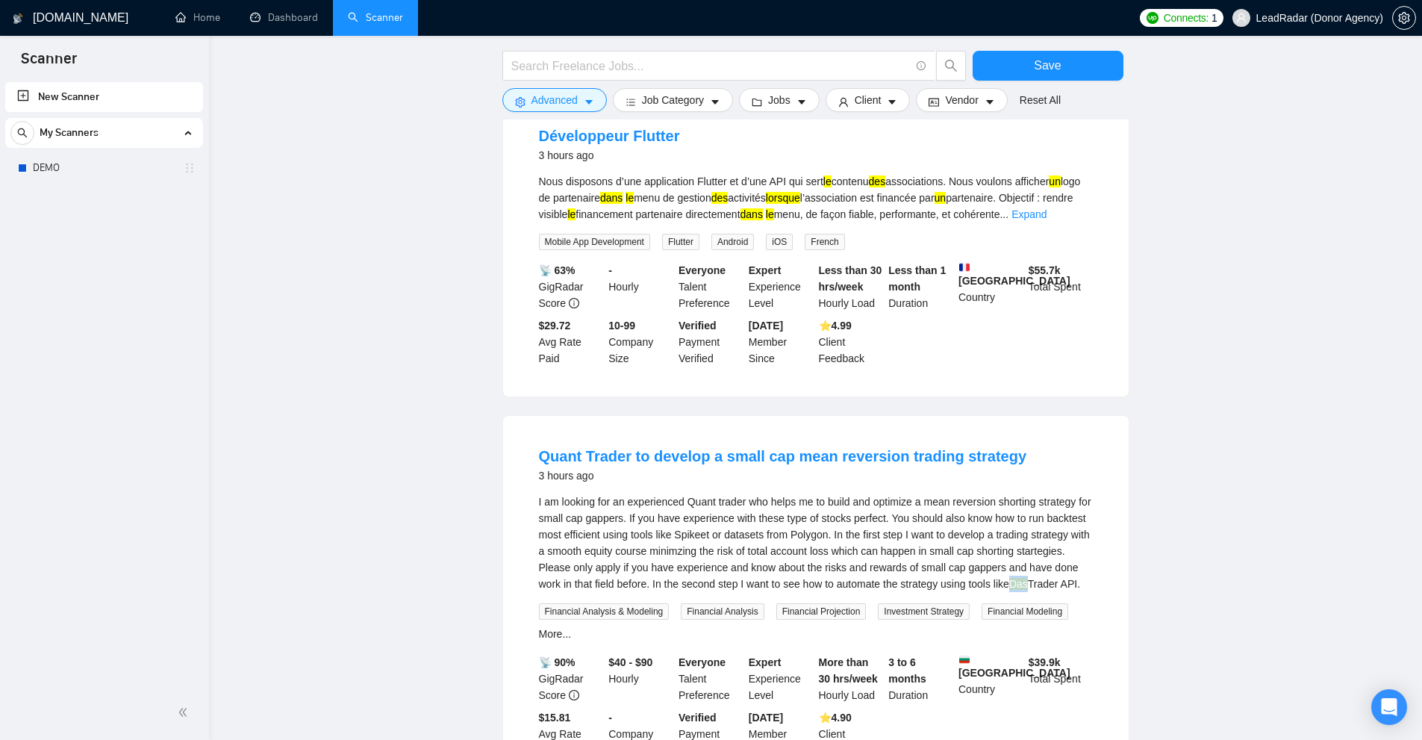
drag, startPoint x: 1067, startPoint y: 466, endPoint x: 1086, endPoint y: 469, distance: 18.9
click at [1086, 493] on div "I am looking for an experienced Quant trader who helps me to build and optimize…" at bounding box center [816, 542] width 554 height 99
copy mark "Das"
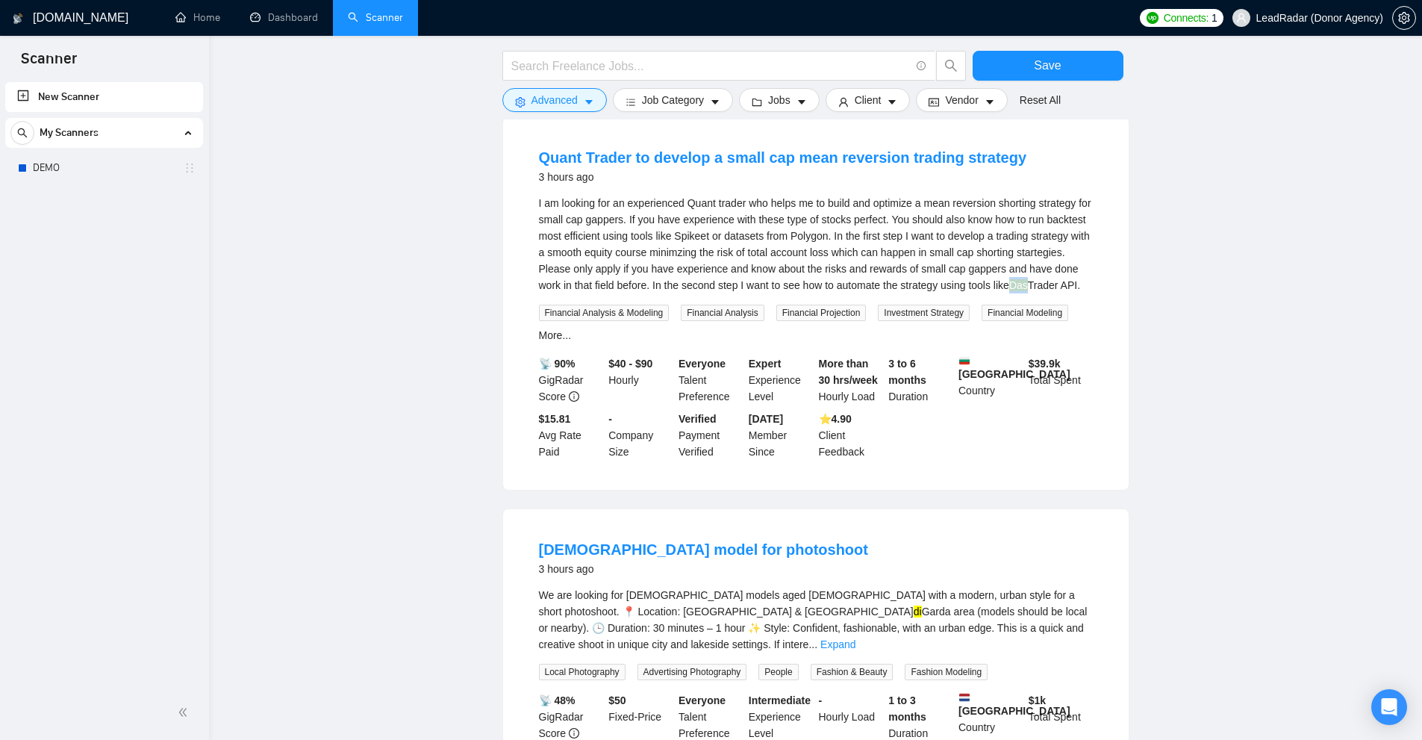
scroll to position [5101, 0]
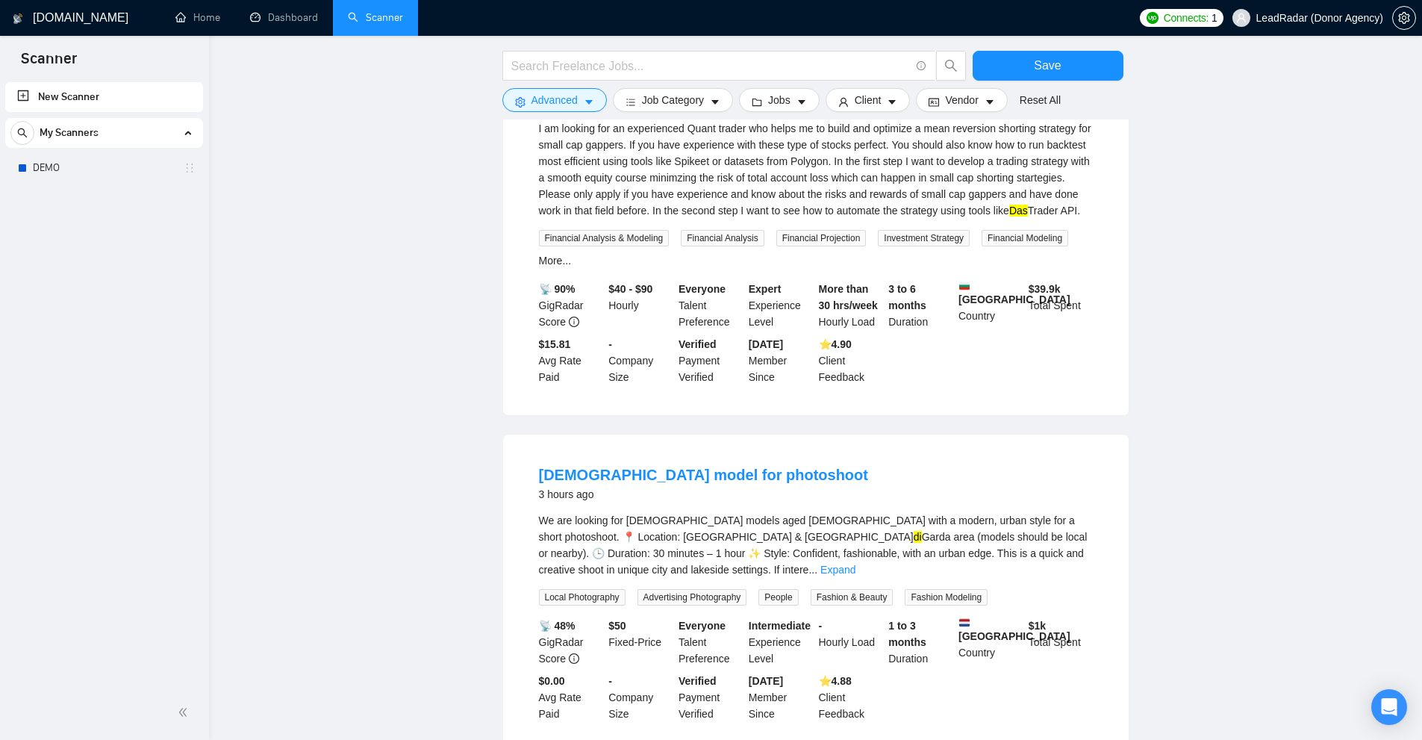
click at [592, 512] on div "We are looking for [DEMOGRAPHIC_DATA] models aged [DEMOGRAPHIC_DATA] with a mod…" at bounding box center [816, 545] width 554 height 66
click at [611, 512] on div "We are looking for [DEMOGRAPHIC_DATA] models aged [DEMOGRAPHIC_DATA] with a mod…" at bounding box center [816, 545] width 554 height 66
click at [772, 512] on div "We are looking for [DEMOGRAPHIC_DATA] models aged [DEMOGRAPHIC_DATA] with a mod…" at bounding box center [816, 545] width 554 height 66
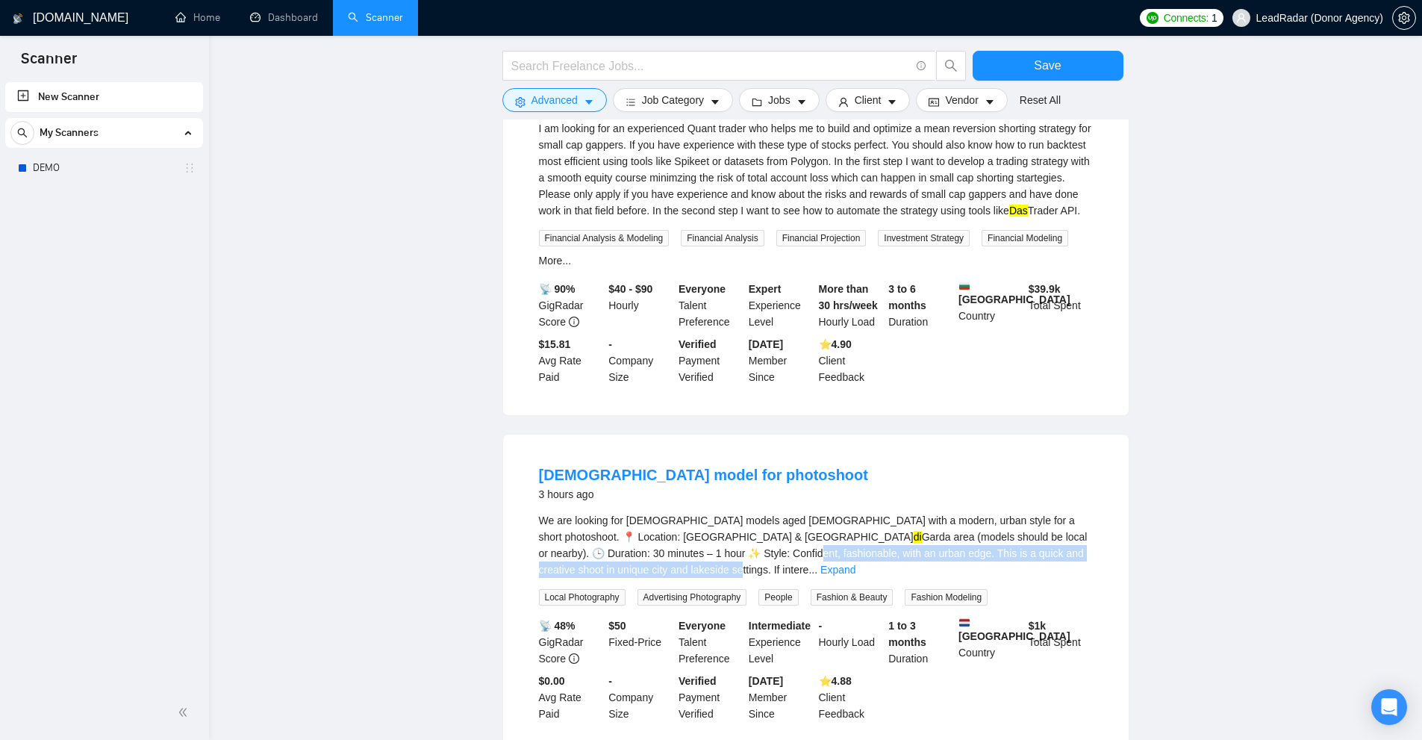
drag, startPoint x: 1087, startPoint y: 438, endPoint x: 971, endPoint y: 449, distance: 116.2
click at [976, 512] on div "We are looking for [DEMOGRAPHIC_DATA] models aged [DEMOGRAPHIC_DATA] with a mod…" at bounding box center [816, 545] width 554 height 66
click at [970, 512] on div "We are looking for [DEMOGRAPHIC_DATA] models aged [DEMOGRAPHIC_DATA] with a mod…" at bounding box center [816, 545] width 554 height 66
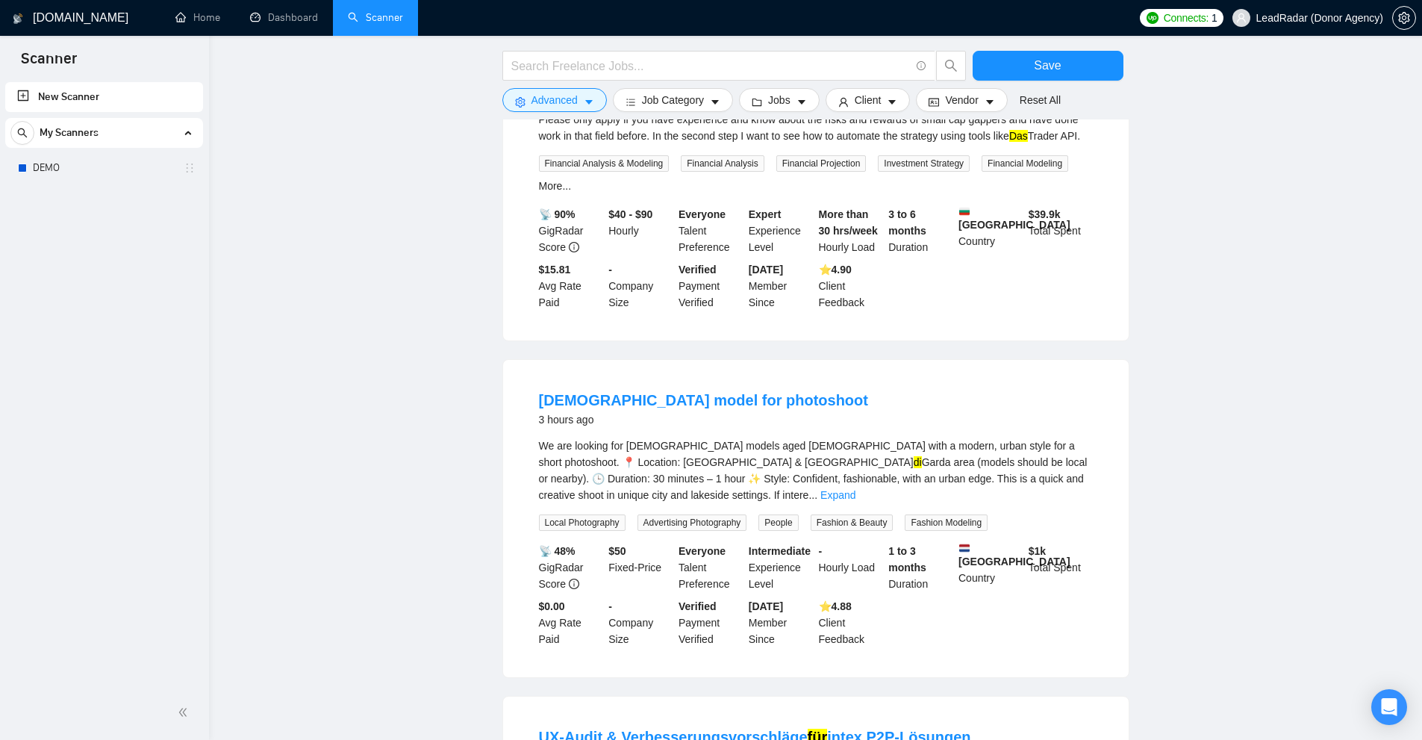
scroll to position [5468, 0]
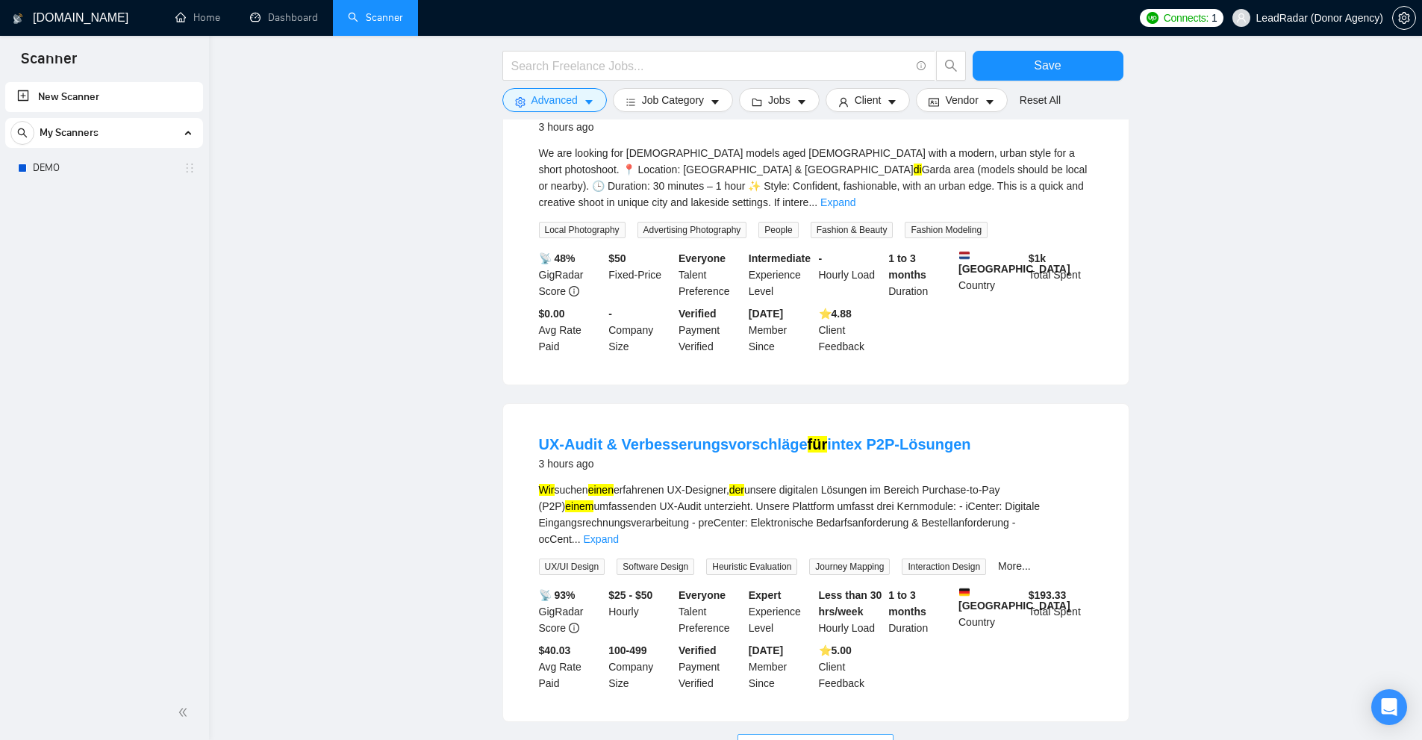
click at [803, 737] on span "Load More (9985)" at bounding box center [815, 745] width 83 height 16
click at [619, 533] on link "Expand" at bounding box center [601, 539] width 35 height 12
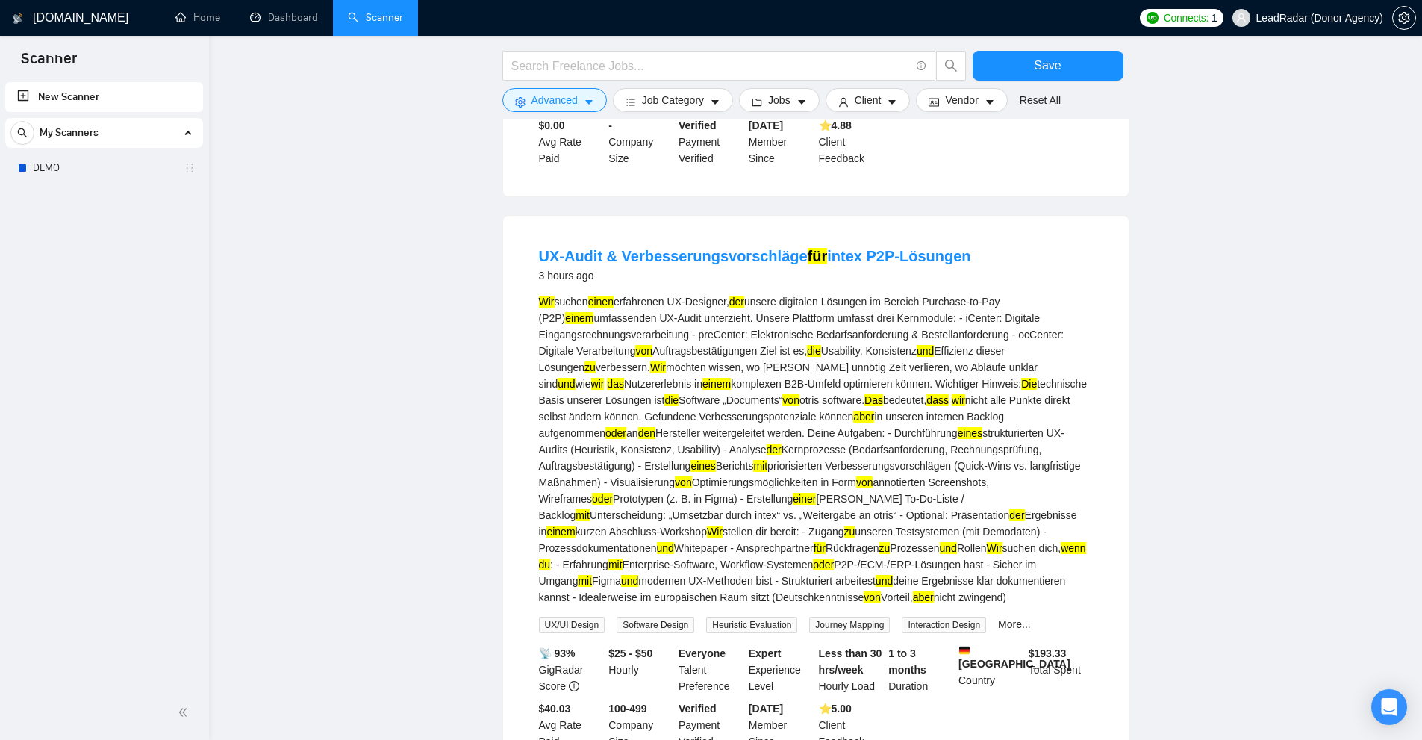
scroll to position [5581, 0]
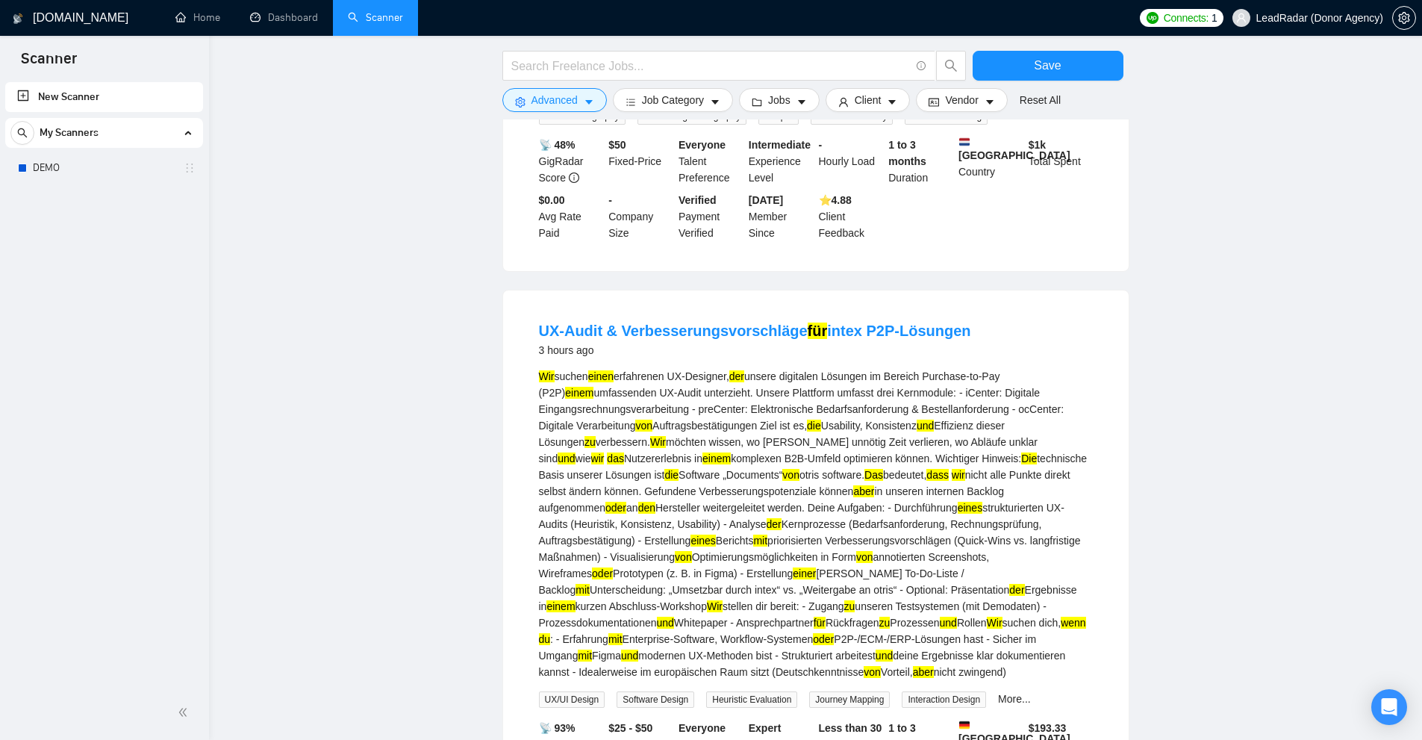
click at [702, 528] on div "Wir suchen einen erfahrenen UX-Designer, der unsere digitalen Lösungen im Berei…" at bounding box center [816, 524] width 554 height 312
copy div "Sicher"
click at [626, 503] on div "Wir suchen einen erfahrenen UX-Designer, der unsere digitalen Lösungen im Berei…" at bounding box center [816, 524] width 554 height 312
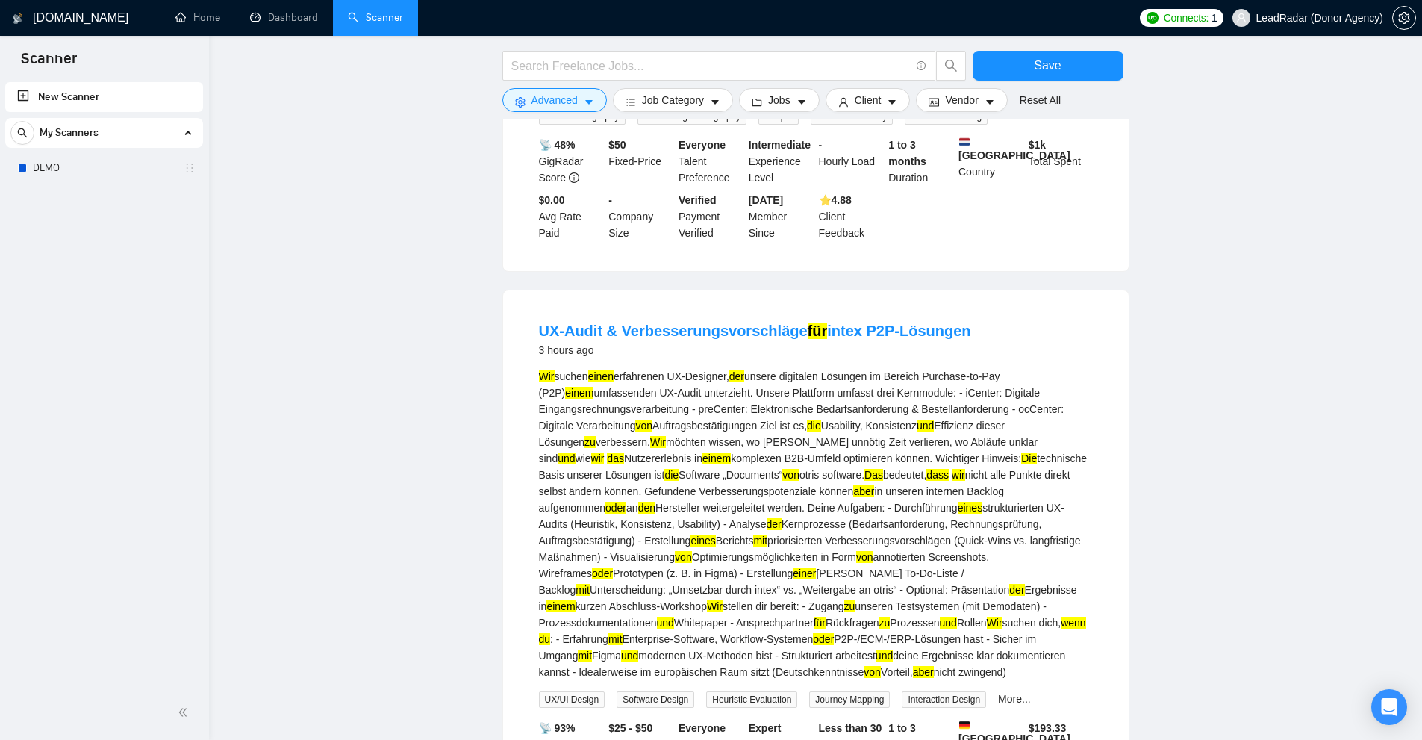
click at [684, 368] on div "Wir suchen einen erfahrenen UX-Designer, der unsere digitalen Lösungen im Berei…" at bounding box center [816, 524] width 554 height 312
click at [642, 368] on div "Wir suchen einen erfahrenen UX-Designer, der unsere digitalen Lösungen im Berei…" at bounding box center [816, 524] width 554 height 312
copy div "erfahrenen"
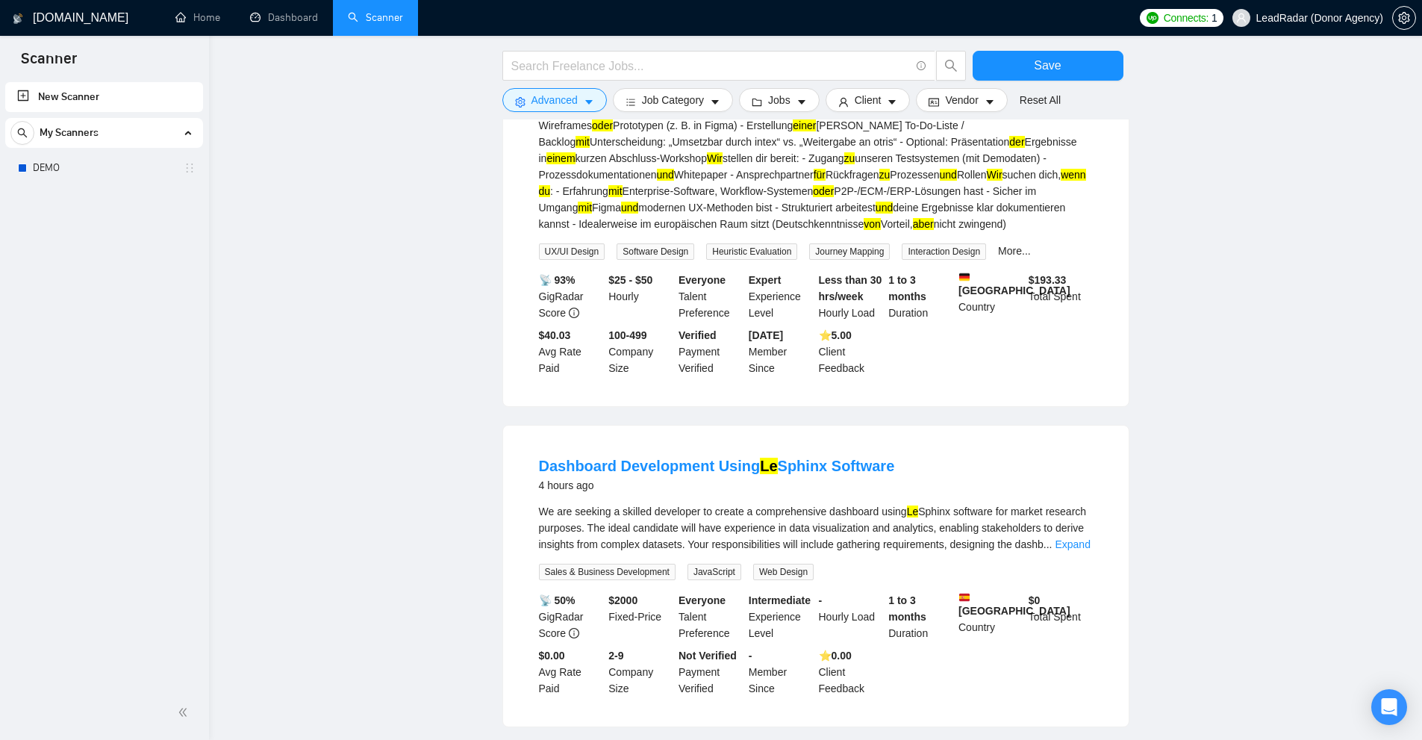
click at [1066, 503] on div "We are seeking a skilled developer to create a comprehensive dashboard using Le…" at bounding box center [816, 527] width 554 height 49
click at [1079, 503] on div "We are seeking a skilled developer to create a comprehensive dashboard using Le…" at bounding box center [816, 527] width 554 height 49
click at [1072, 538] on link "Expand" at bounding box center [1071, 544] width 35 height 12
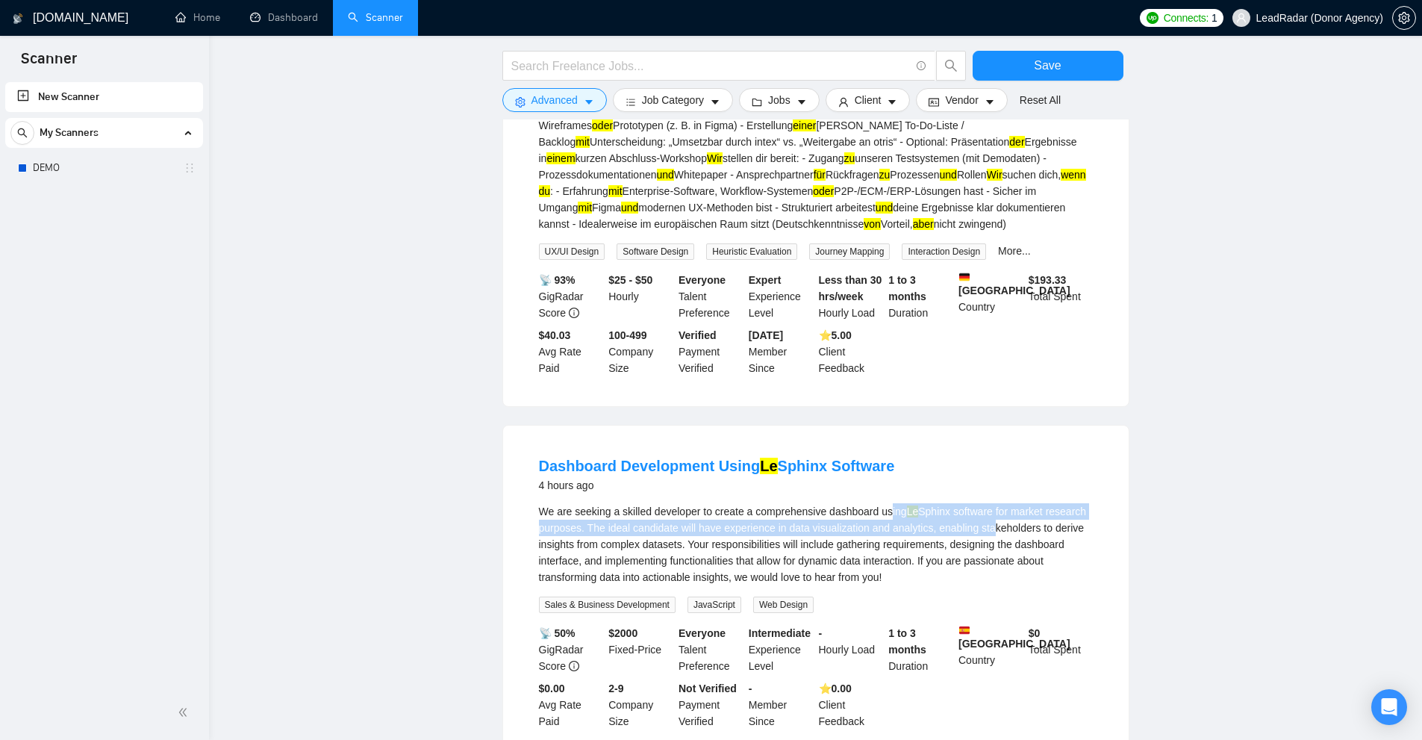
drag, startPoint x: 886, startPoint y: 400, endPoint x: 994, endPoint y: 441, distance: 115.7
click at [988, 503] on div "We are seeking a skilled developer to create a comprehensive dashboard using Le…" at bounding box center [816, 544] width 554 height 82
click at [994, 503] on div "We are seeking a skilled developer to create a comprehensive dashboard using Le…" at bounding box center [816, 544] width 554 height 82
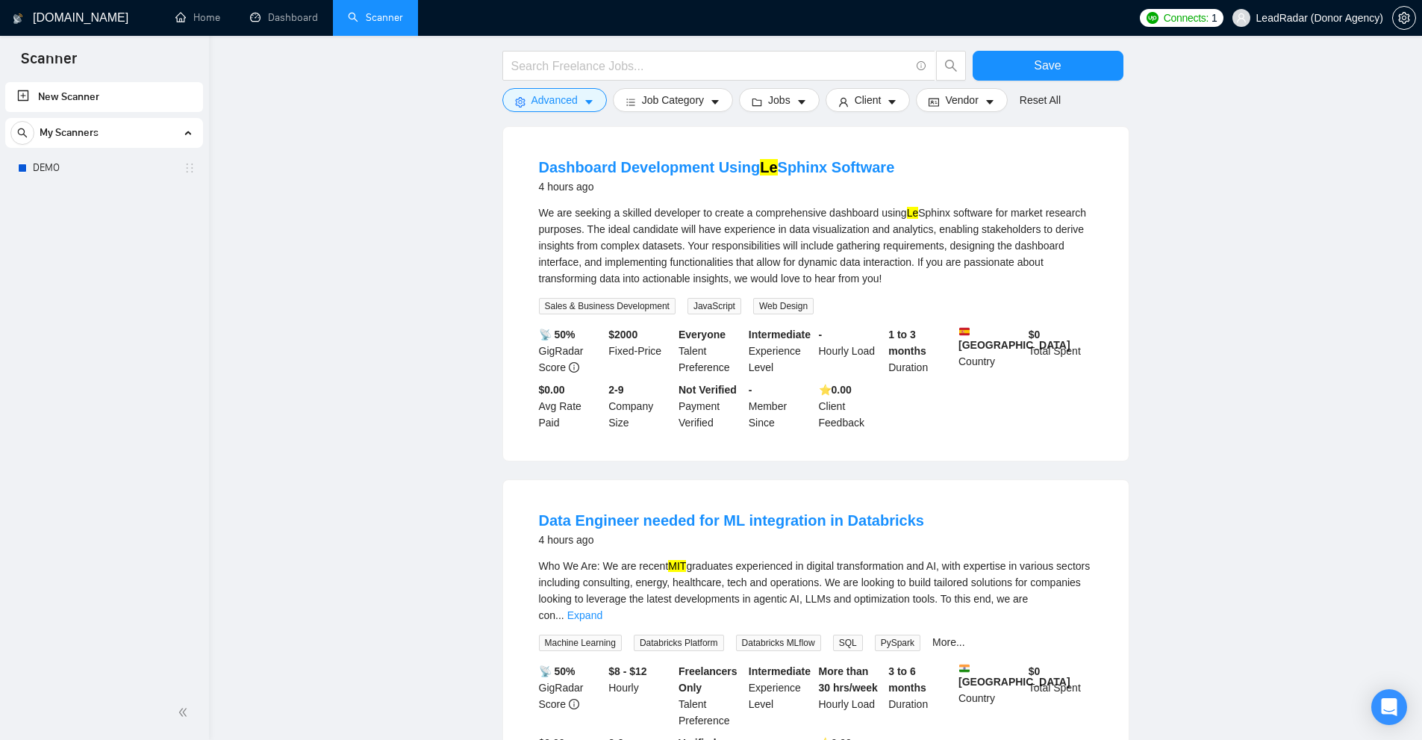
scroll to position [6402, 0]
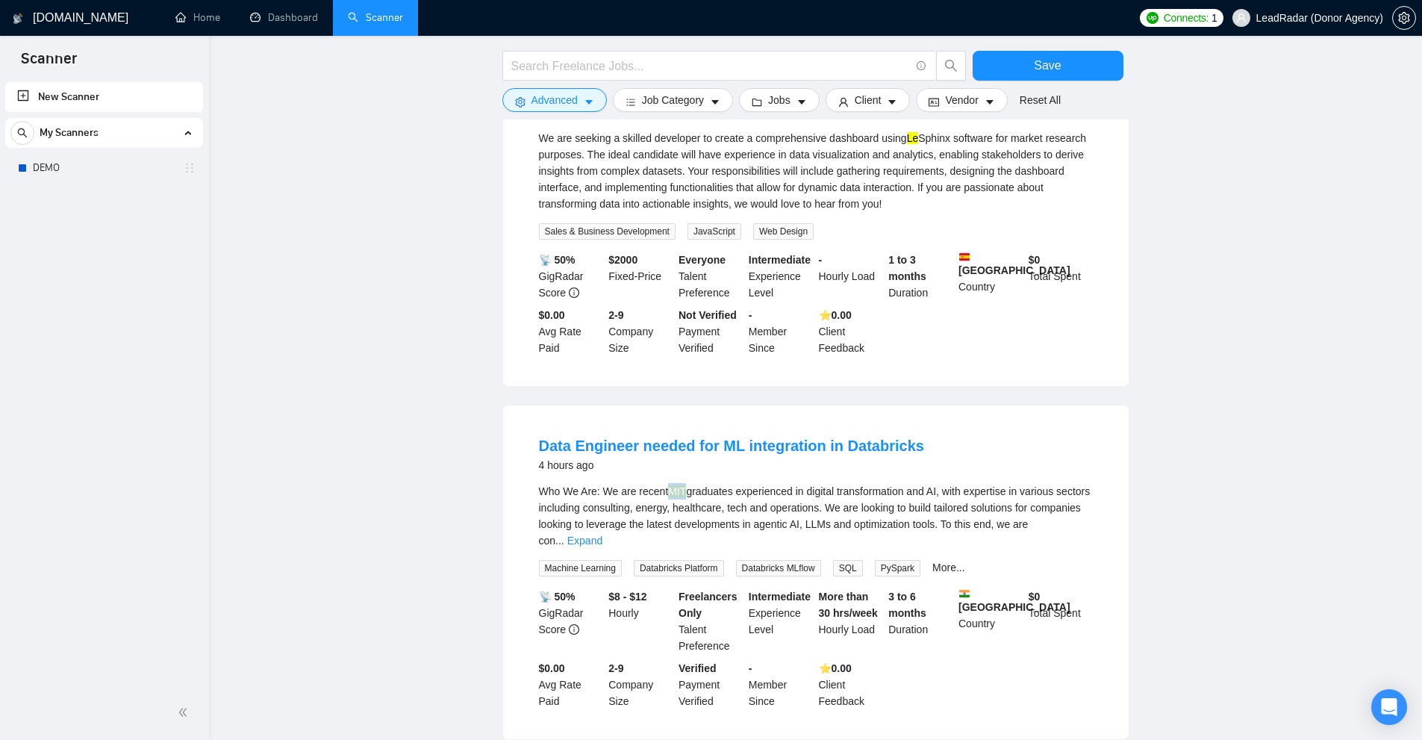
drag, startPoint x: 686, startPoint y: 375, endPoint x: 668, endPoint y: 375, distance: 17.9
click at [668, 483] on div "Who We Are: We are recent MIT graduates experienced in digital transformation a…" at bounding box center [816, 516] width 554 height 66
copy mark "MIT"
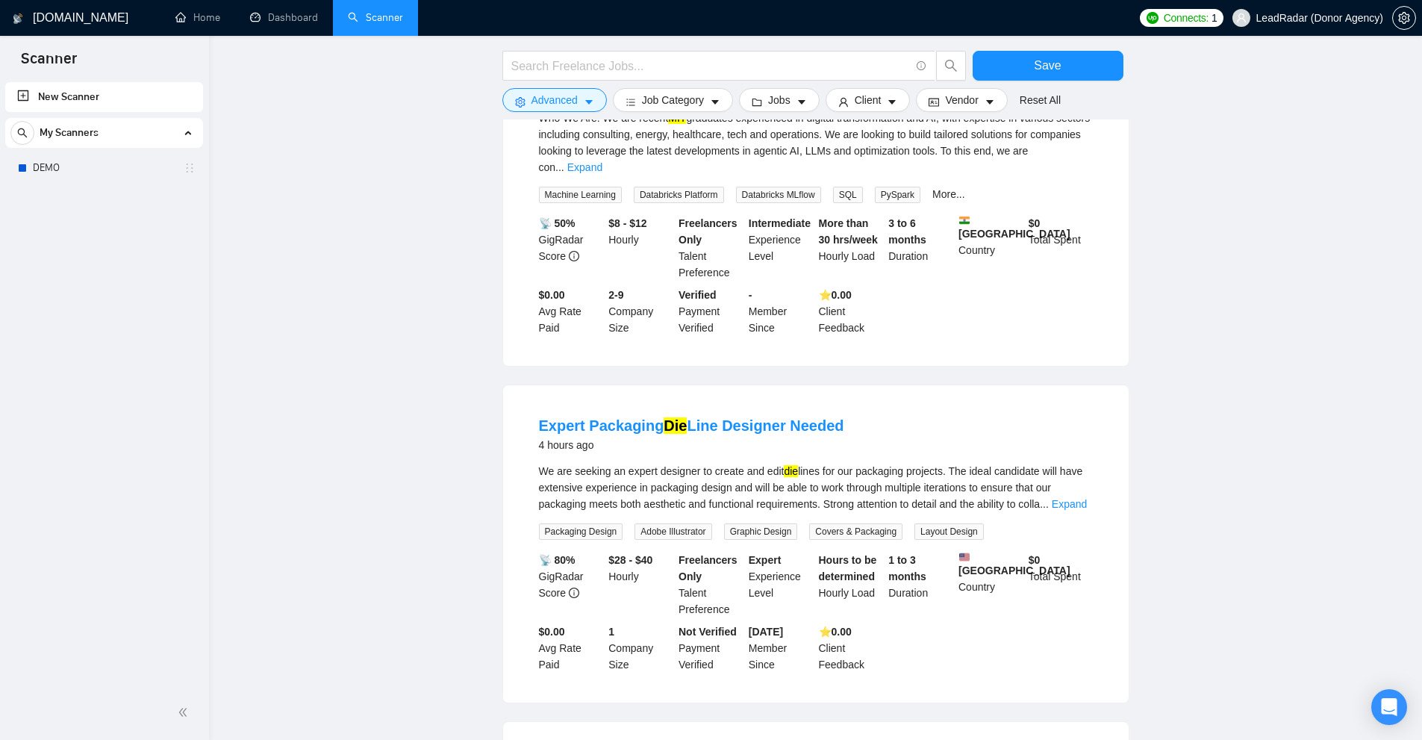
click at [1115, 385] on div "Expert Packaging Die Line Designer Needed 4 hours ago We are seeking an expert …" at bounding box center [815, 543] width 625 height 317
click at [1101, 403] on li "Expert Packaging Die Line Designer Needed 4 hours ago We are seeking an expert …" at bounding box center [816, 543] width 590 height 281
click at [1094, 403] on li "Expert Packaging Die Line Designer Needed 4 hours ago We are seeking an expert …" at bounding box center [816, 543] width 590 height 281
click at [1078, 498] on link "Expand" at bounding box center [1068, 504] width 35 height 12
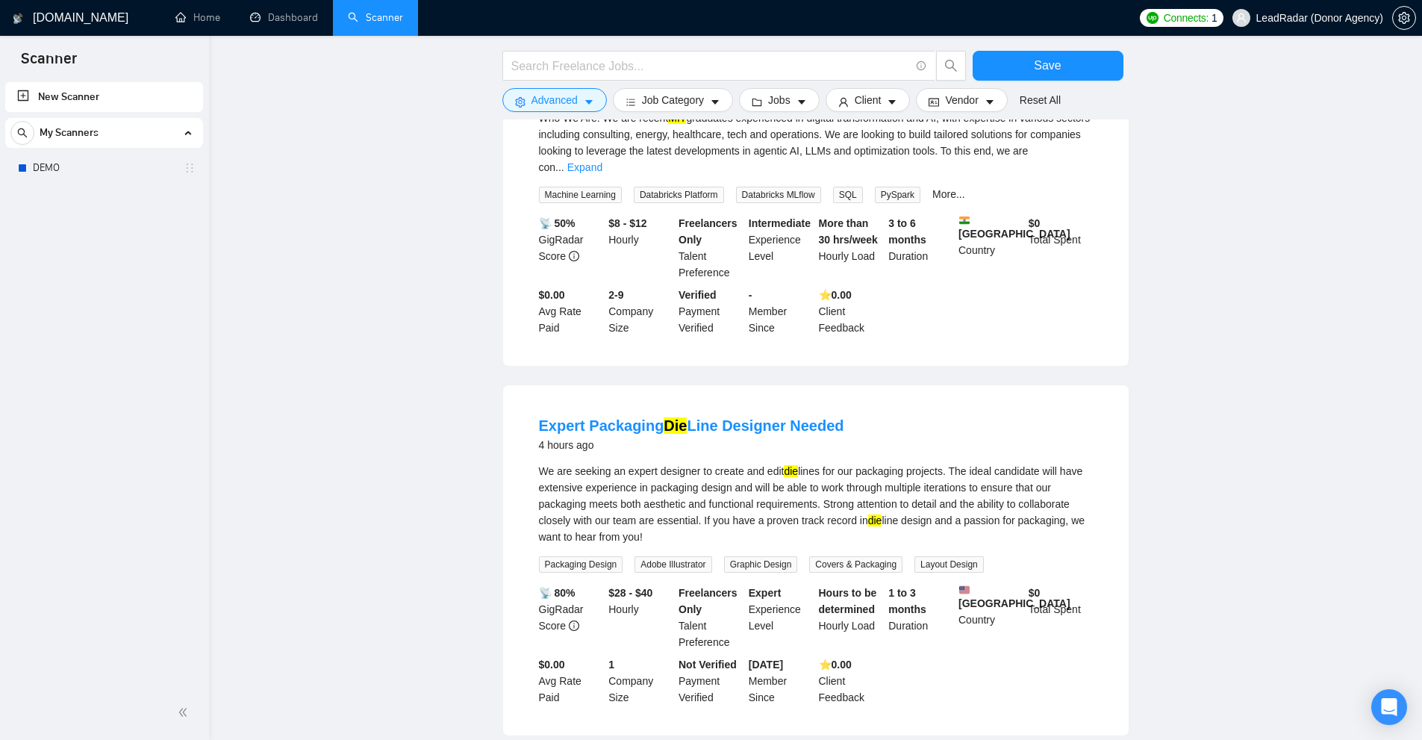
click at [790, 465] on mark "die" at bounding box center [791, 471] width 14 height 12
copy div "die"
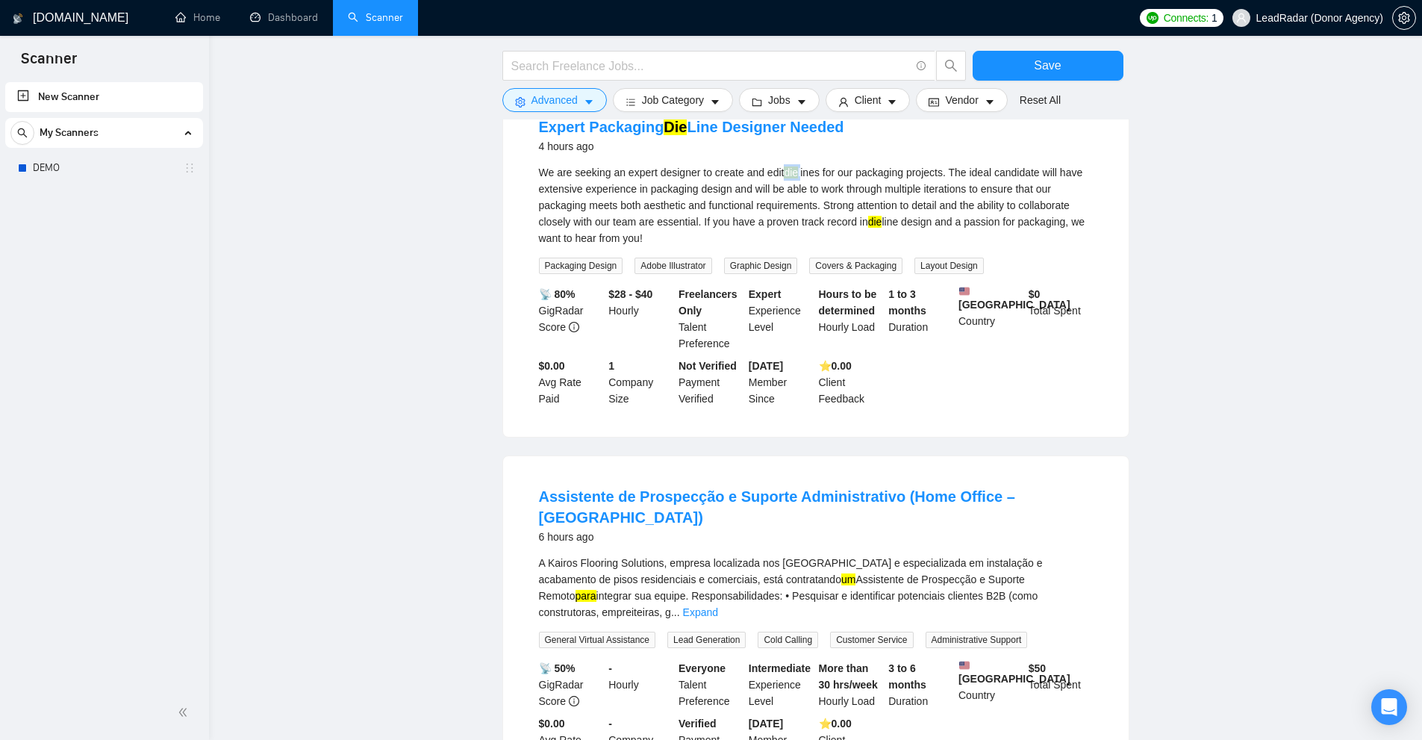
scroll to position [7426, 0]
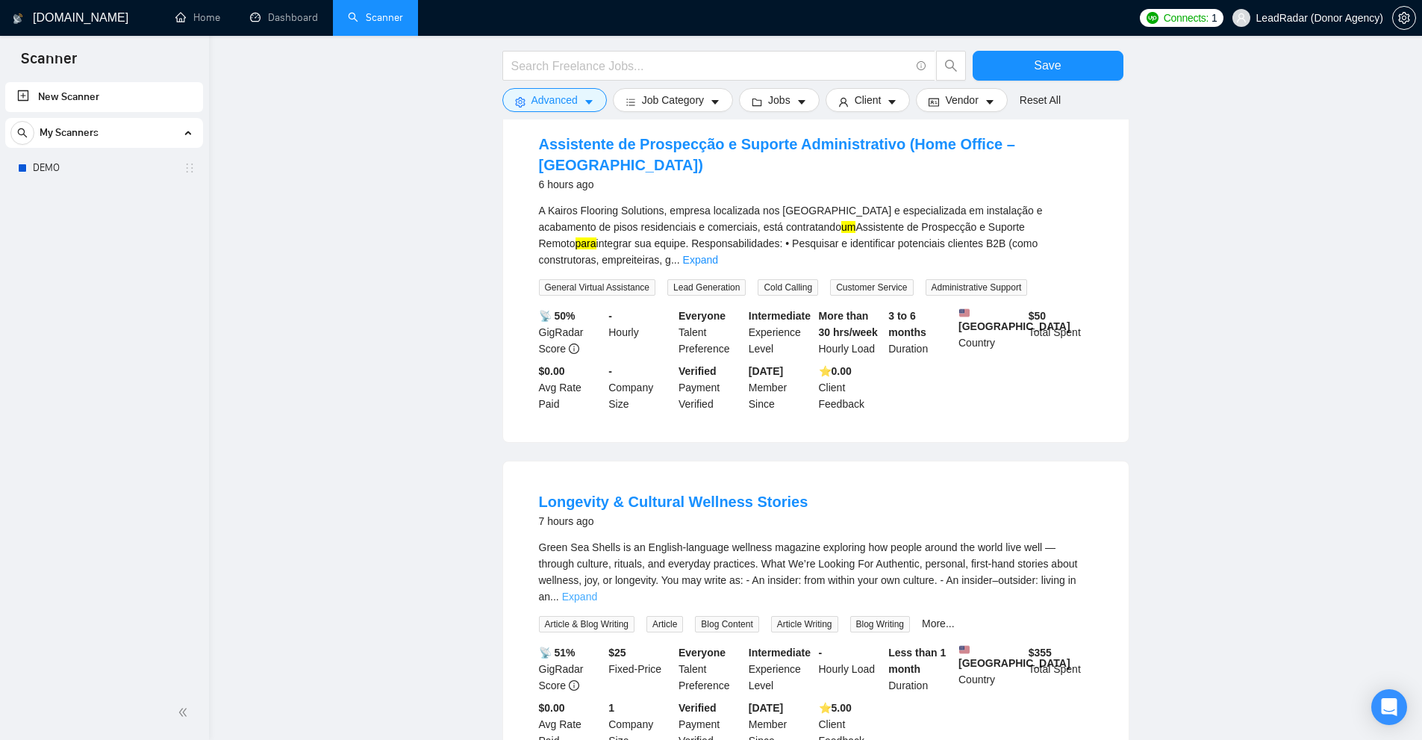
click at [597, 590] on link "Expand" at bounding box center [579, 596] width 35 height 12
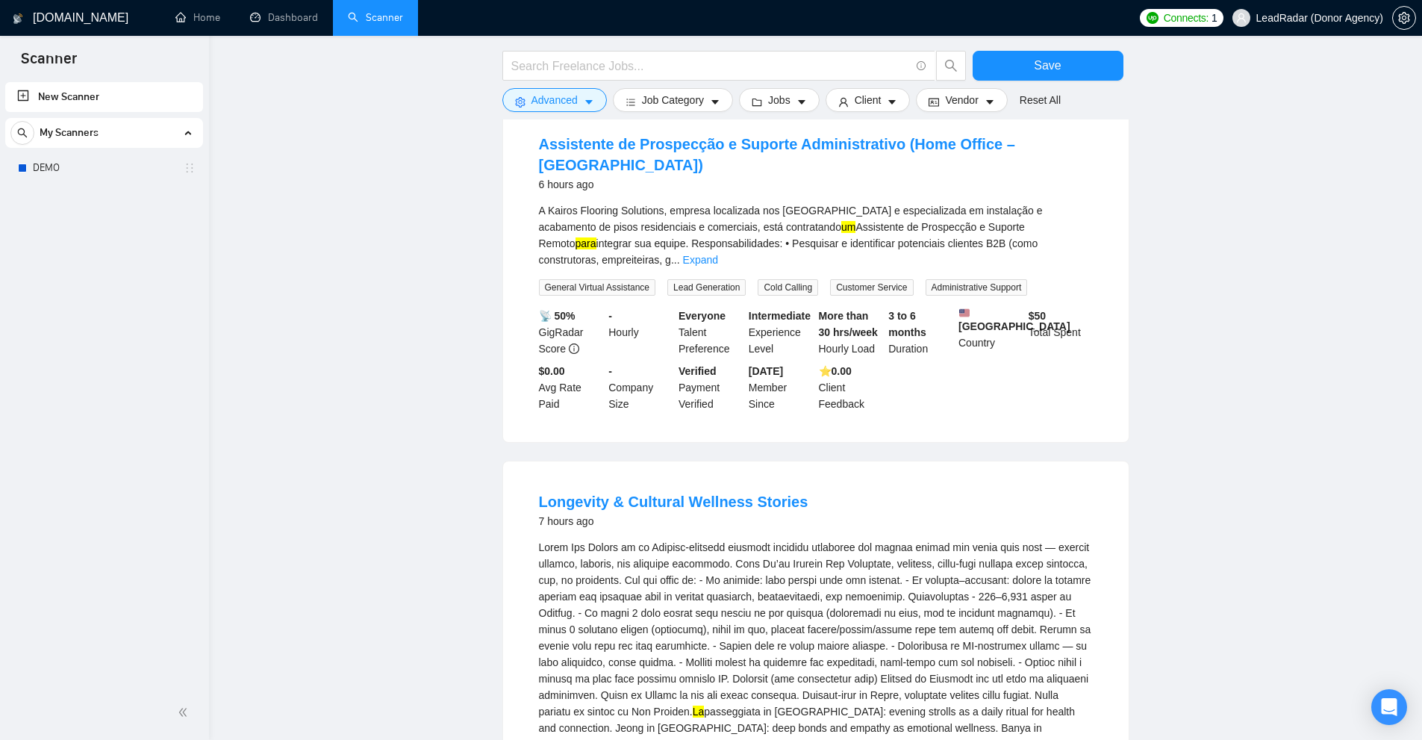
click at [1066, 539] on div "La passeggiata in [GEOGRAPHIC_DATA]: evening strolls as a daily ritual for heal…" at bounding box center [816, 678] width 554 height 279
drag, startPoint x: 719, startPoint y: 538, endPoint x: 746, endPoint y: 536, distance: 27.7
click at [746, 539] on div "La passeggiata in [GEOGRAPHIC_DATA]: evening strolls as a daily ritual for heal…" at bounding box center [816, 678] width 554 height 279
click at [777, 569] on div "La passeggiata in [GEOGRAPHIC_DATA]: evening strolls as a daily ritual for heal…" at bounding box center [816, 678] width 554 height 279
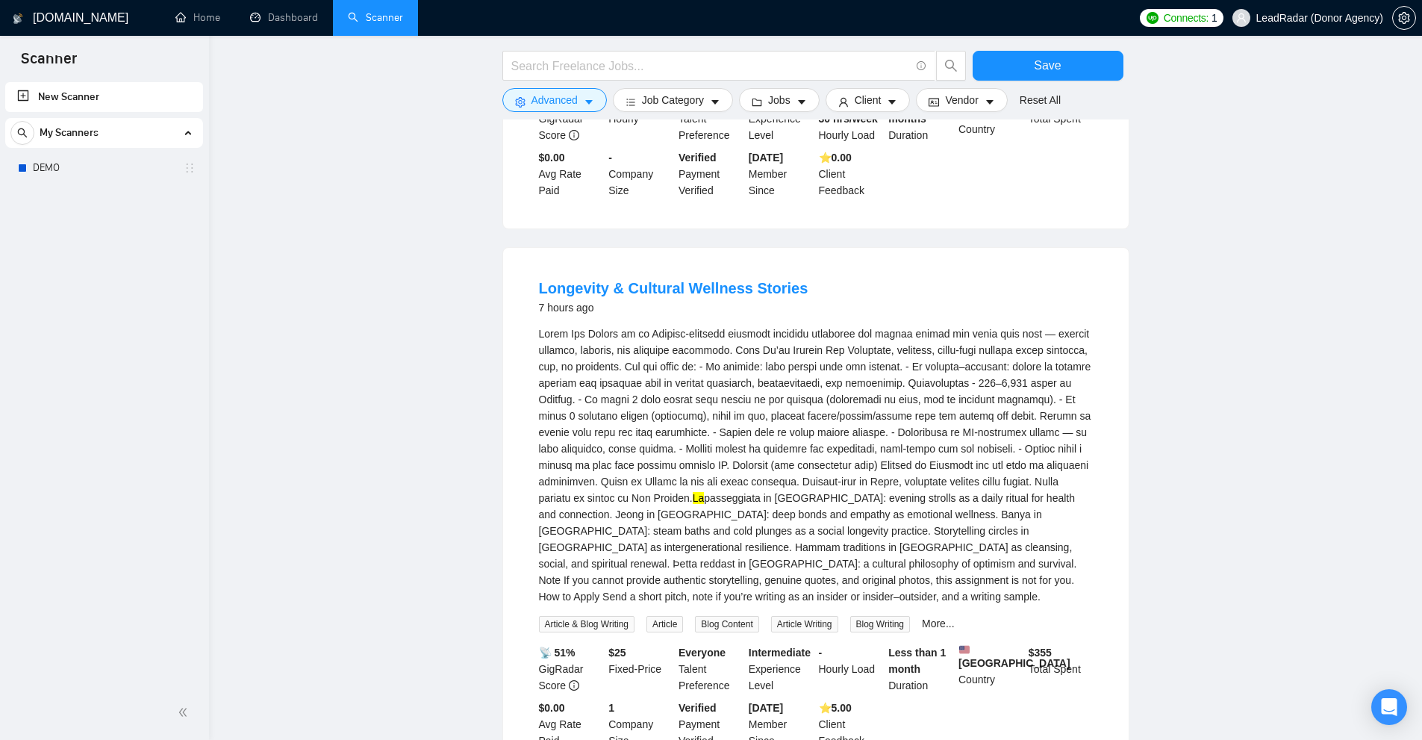
drag, startPoint x: 710, startPoint y: 324, endPoint x: 728, endPoint y: 327, distance: 18.2
click at [725, 327] on div "La passeggiata in [GEOGRAPHIC_DATA]: evening strolls as a daily ritual for heal…" at bounding box center [816, 464] width 554 height 279
click at [760, 368] on div "La passeggiata in [GEOGRAPHIC_DATA]: evening strolls as a daily ritual for heal…" at bounding box center [816, 464] width 554 height 279
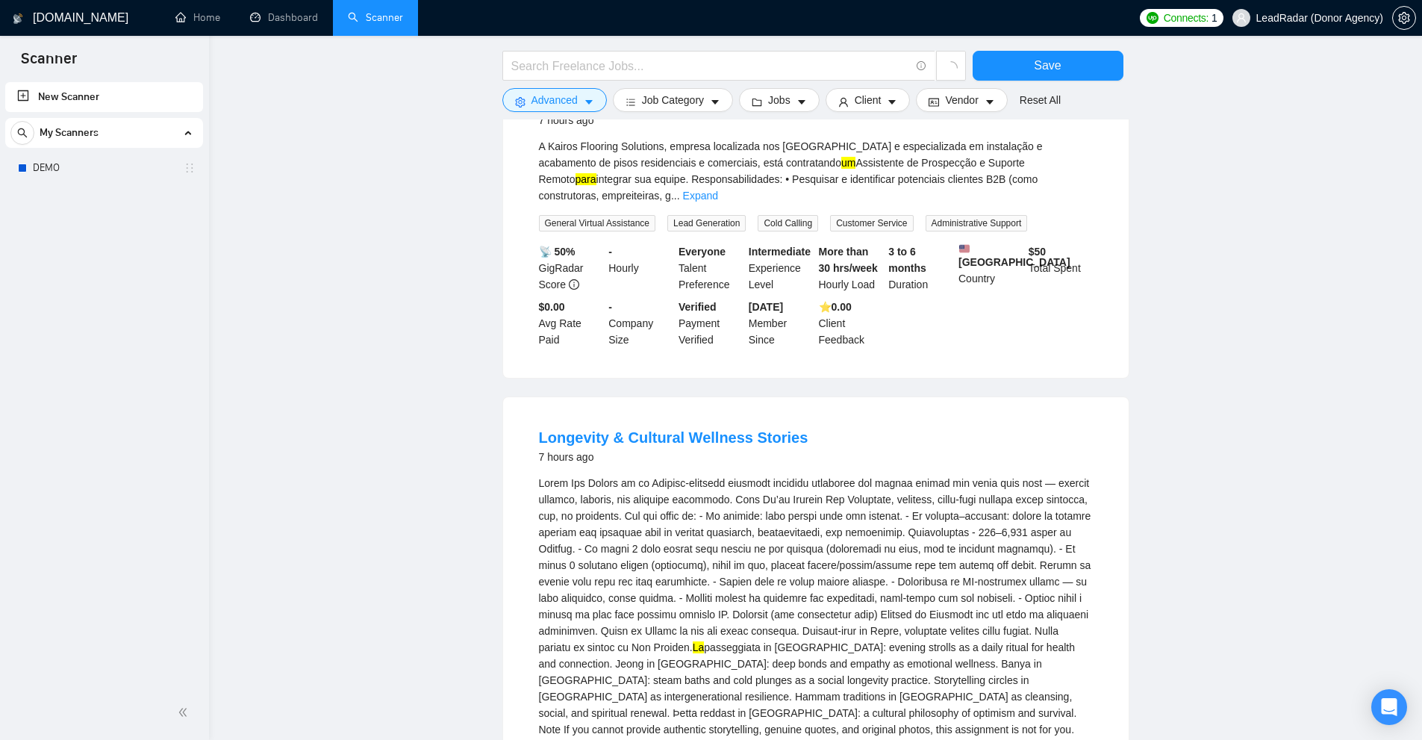
click at [840, 475] on div "La passeggiata in [GEOGRAPHIC_DATA]: evening strolls as a daily ritual for heal…" at bounding box center [816, 614] width 554 height 279
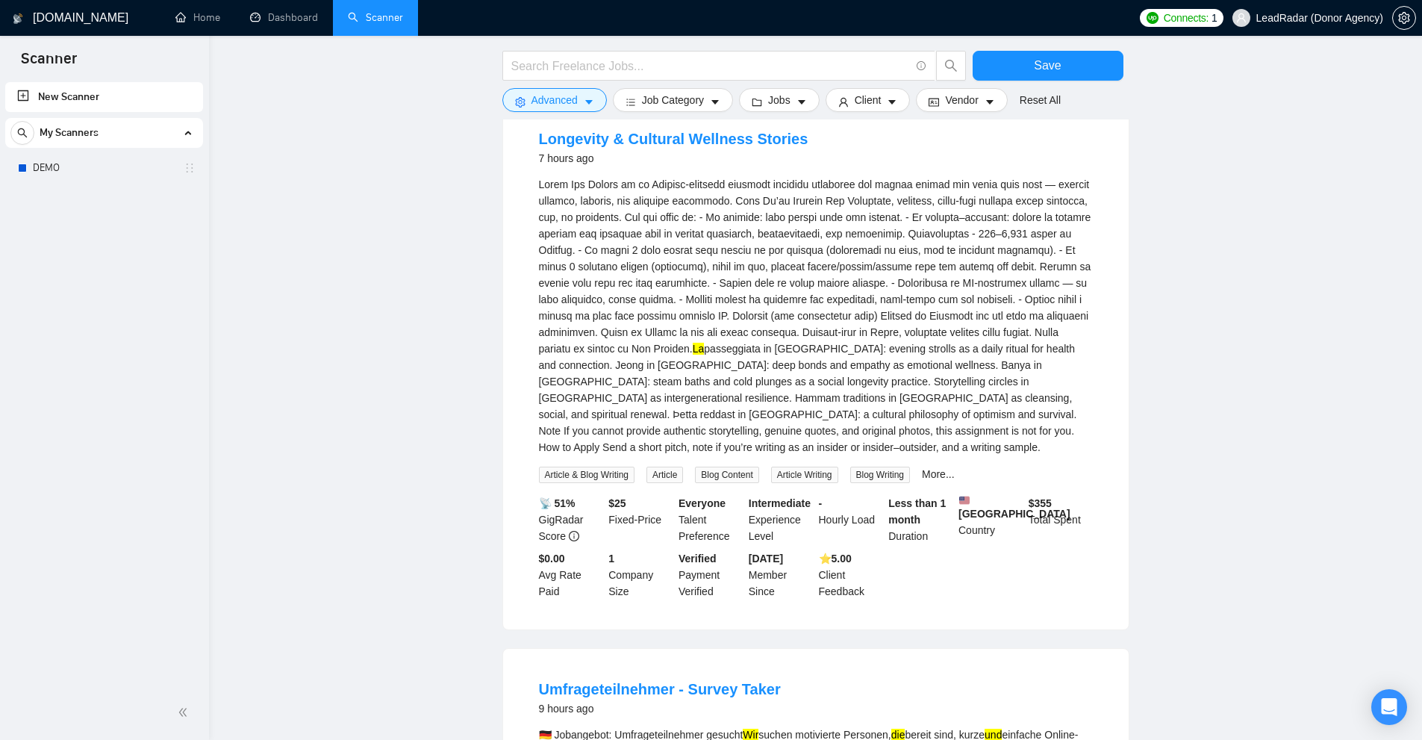
scroll to position [7863, 0]
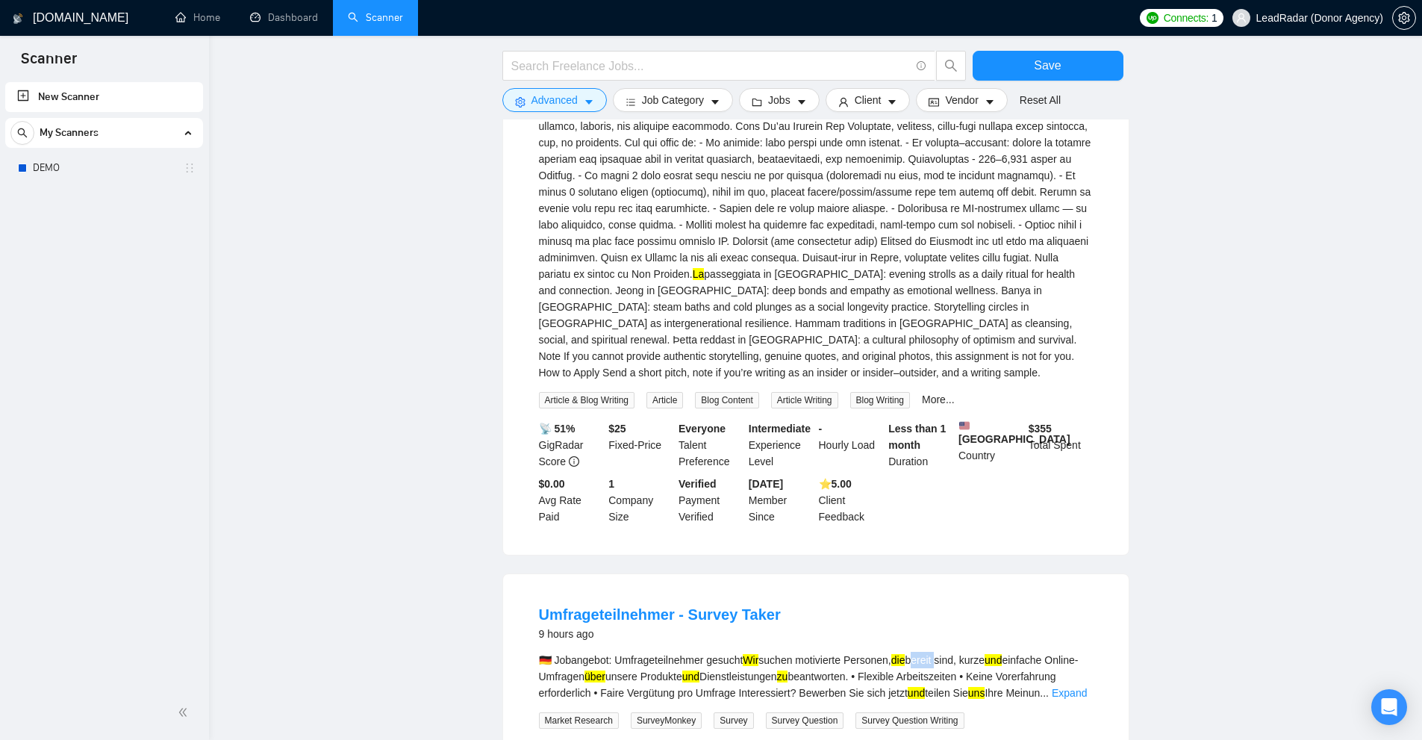
drag, startPoint x: 938, startPoint y: 466, endPoint x: 912, endPoint y: 468, distance: 26.2
click at [912, 651] on div "🇩🇪 Jobangebot: Umfrageteilnehmer gesucht Wir suchen motivierte Personen, die be…" at bounding box center [816, 675] width 554 height 49
copy div "bereit"
click at [954, 651] on div "🇩🇪 Jobangebot: Umfrageteilnehmer gesucht Wir suchen motivierte Personen, die be…" at bounding box center [816, 675] width 554 height 49
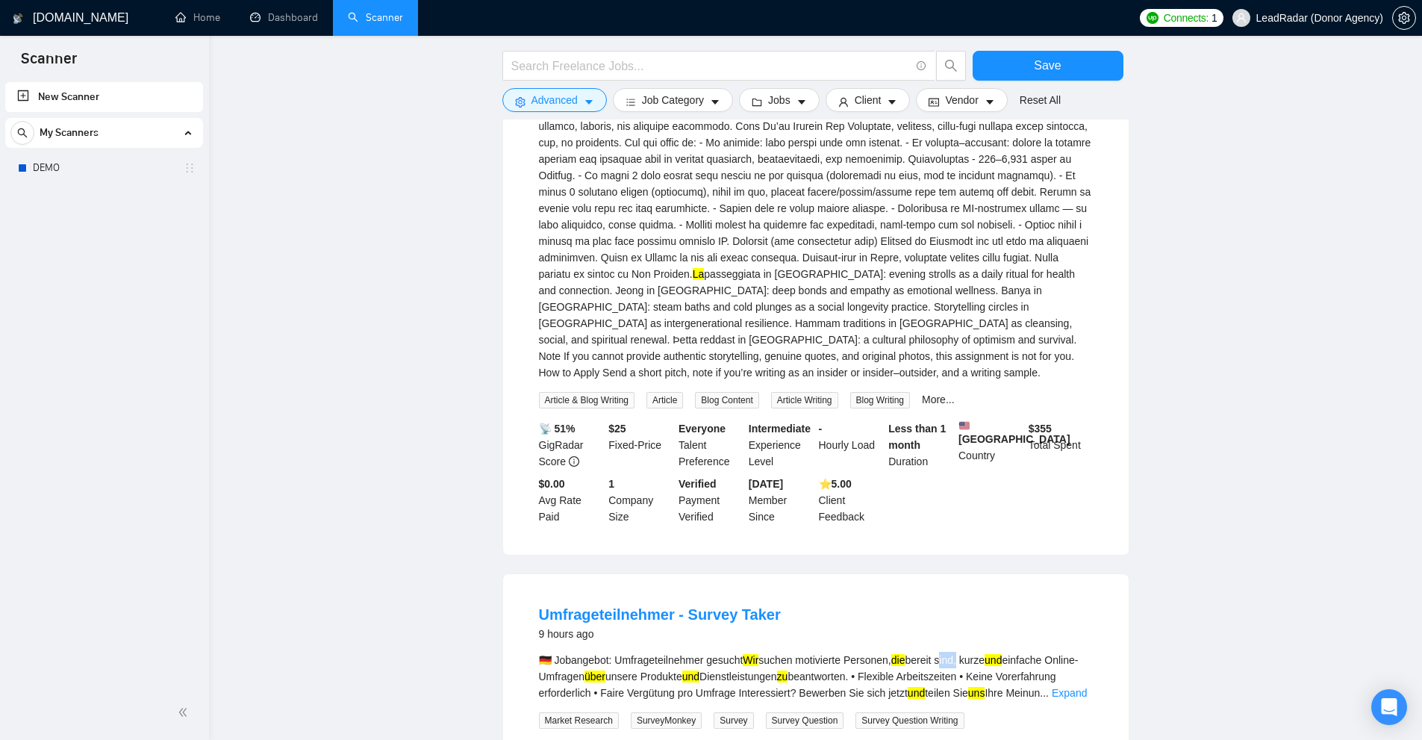
copy div "sind"
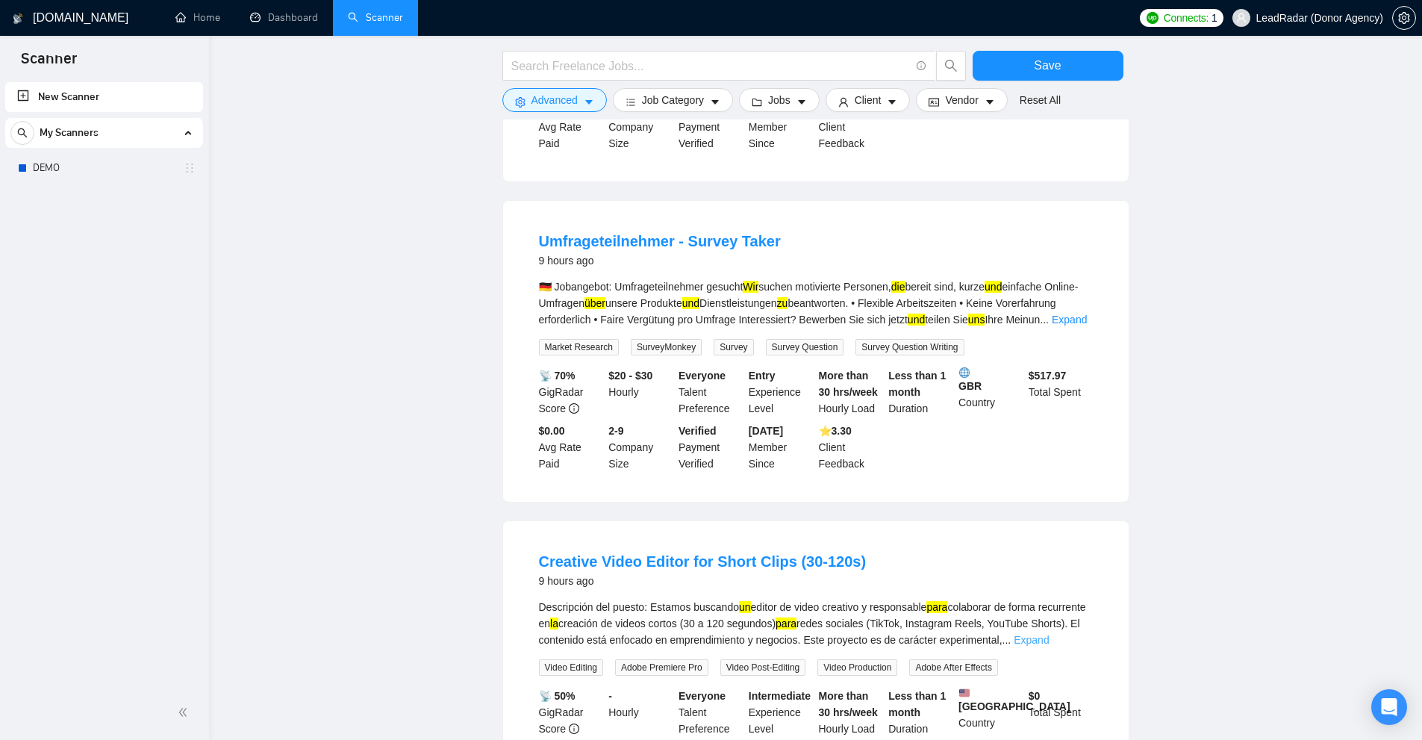
click at [1049, 634] on link "Expand" at bounding box center [1030, 640] width 35 height 12
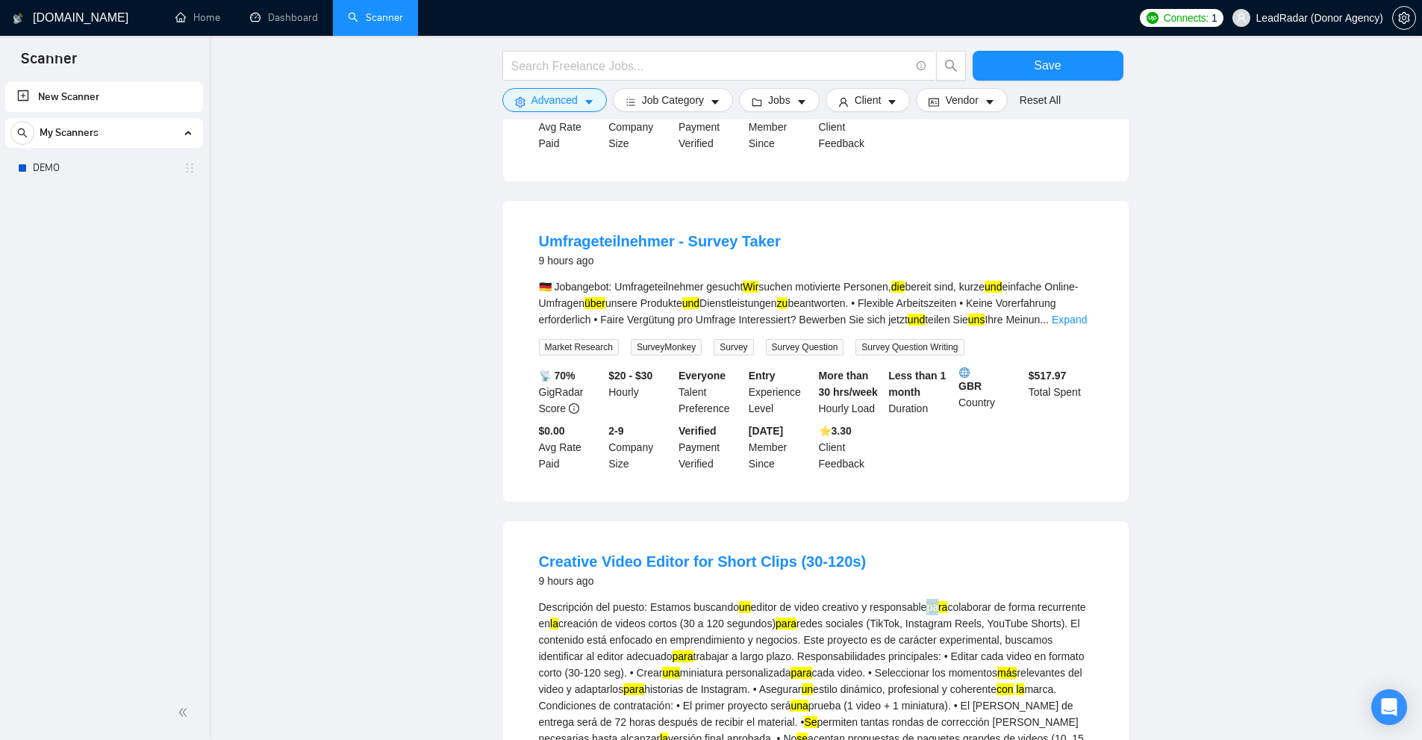
drag, startPoint x: 933, startPoint y: 416, endPoint x: 952, endPoint y: 415, distance: 19.4
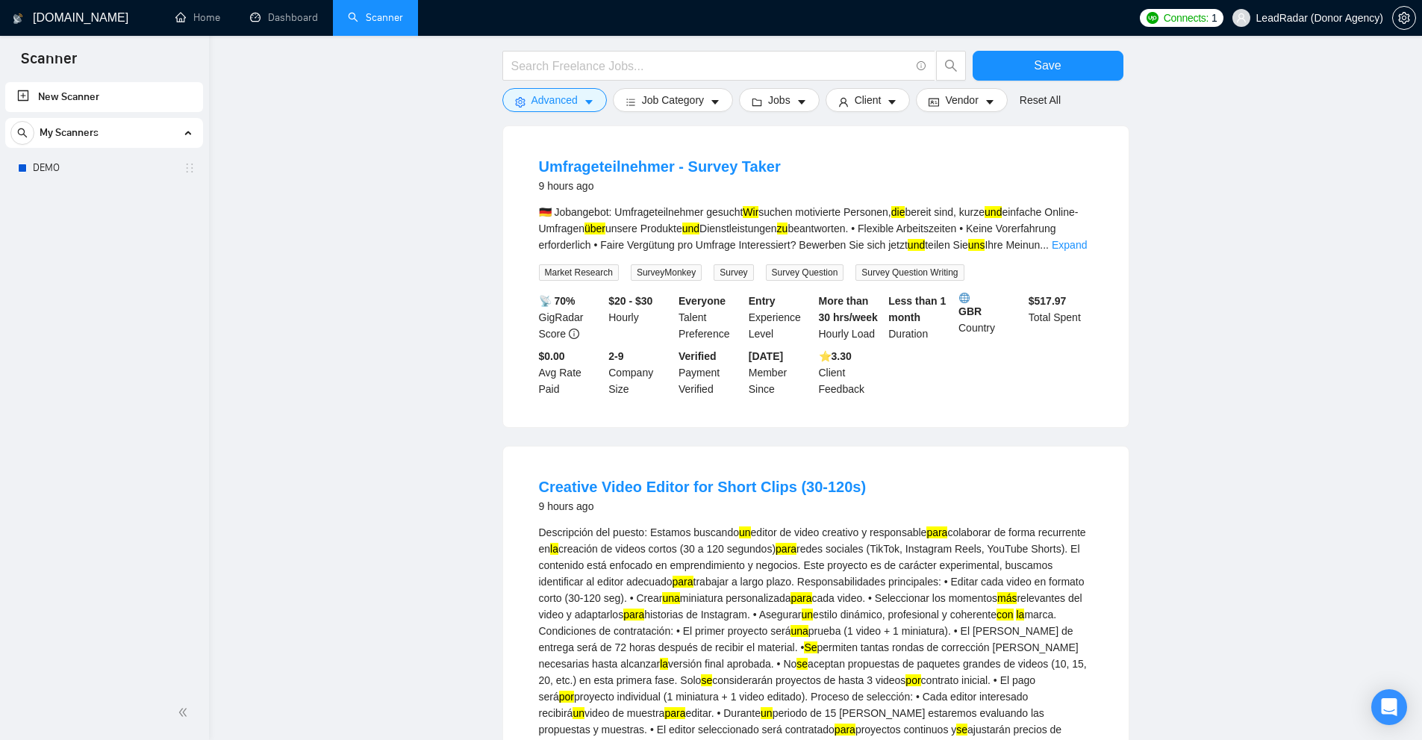
click at [679, 524] on div "Descripción del puesto: Estamos buscando un editor de video creativo y responsa…" at bounding box center [816, 696] width 554 height 345
click at [728, 524] on div "Descripción del puesto: Estamos buscando un editor de video creativo y responsa…" at bounding box center [816, 696] width 554 height 345
drag, startPoint x: 699, startPoint y: 471, endPoint x: 669, endPoint y: 471, distance: 29.9
click at [669, 524] on div "Descripción del puesto: Estamos buscando un editor de video creativo y responsa…" at bounding box center [816, 696] width 554 height 345
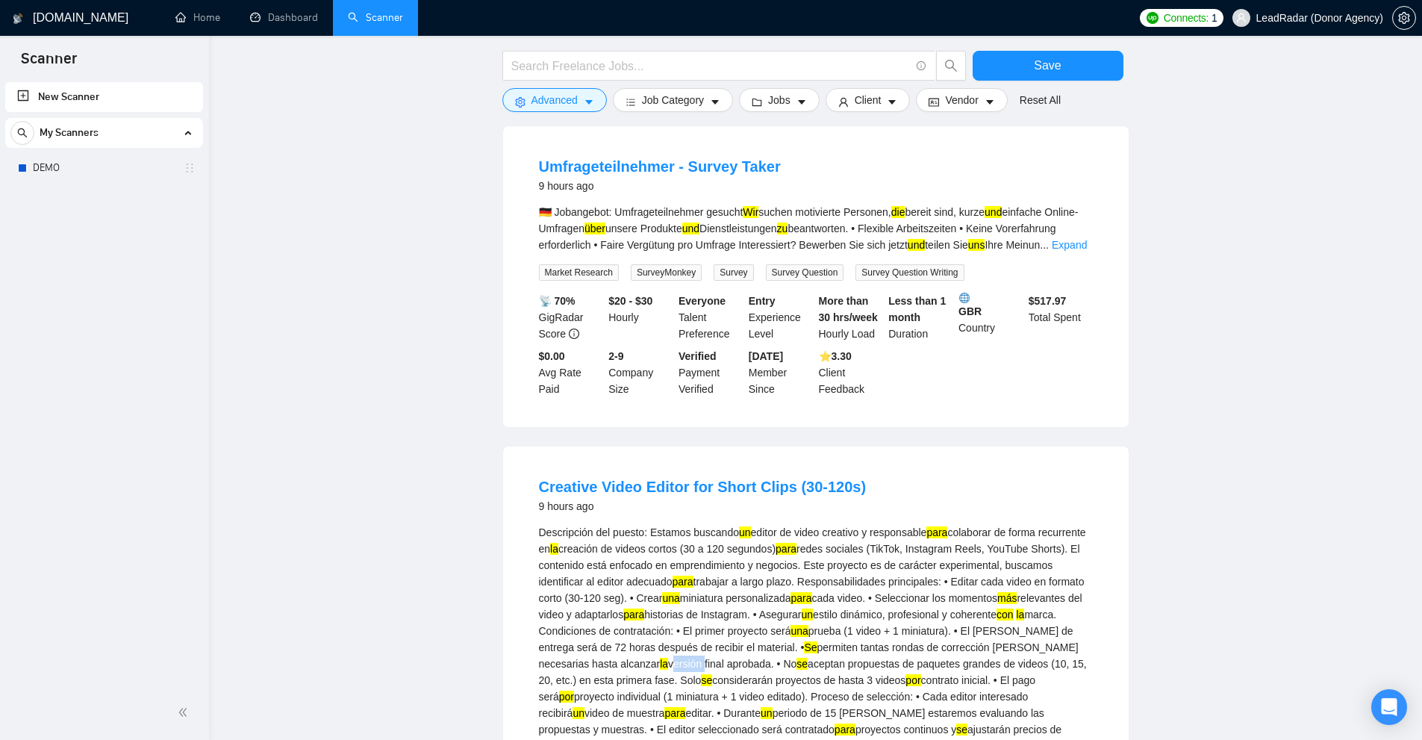
copy div "versión"
drag, startPoint x: 649, startPoint y: 342, endPoint x: 686, endPoint y: 340, distance: 36.6
click at [686, 524] on div "Descripción del puesto: Estamos buscando un editor de video creativo y responsa…" at bounding box center [816, 696] width 554 height 345
copy div "Estamos"
drag, startPoint x: 735, startPoint y: 340, endPoint x: 691, endPoint y: 339, distance: 44.1
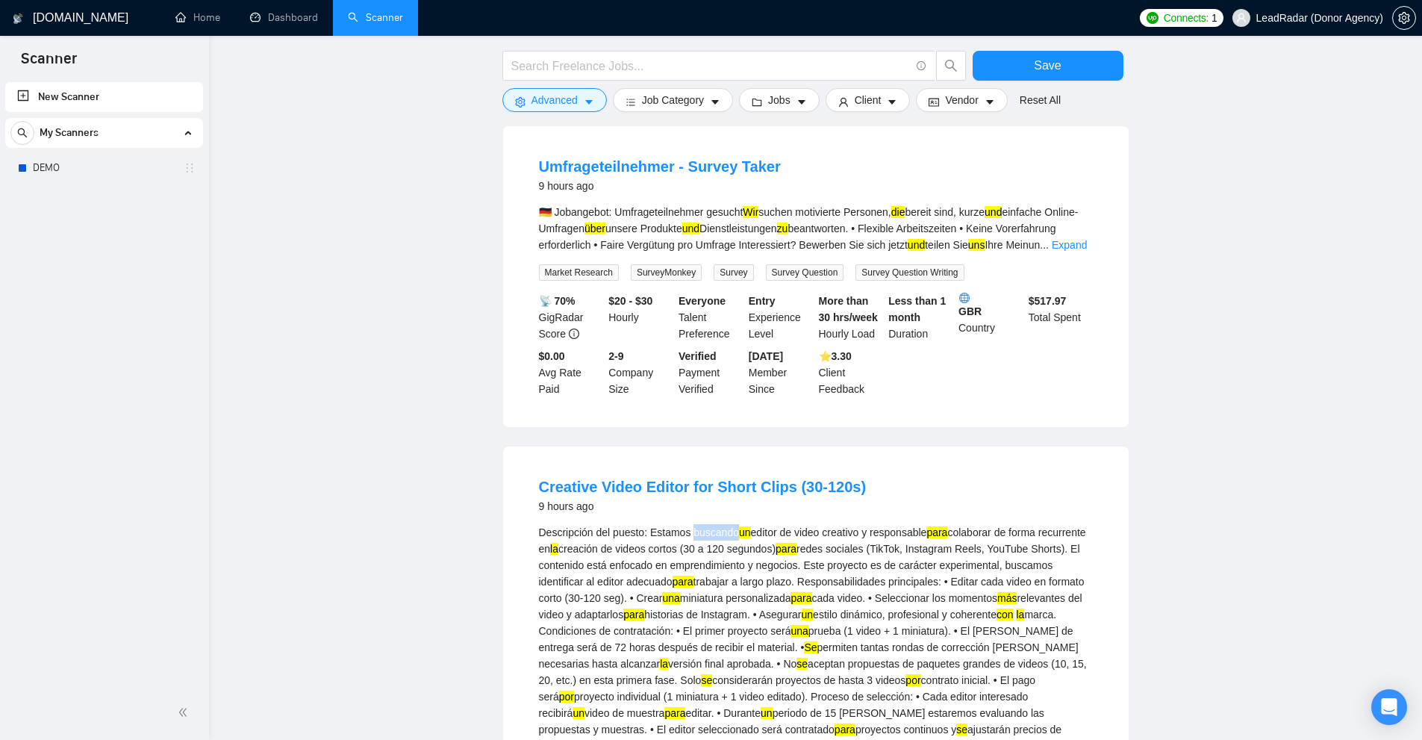
click at [691, 524] on div "Descripción del puesto: Estamos buscando un editor de video creativo y responsa…" at bounding box center [816, 696] width 554 height 345
drag, startPoint x: 956, startPoint y: 337, endPoint x: 1025, endPoint y: 338, distance: 68.7
click at [1020, 524] on div "Descripción del puesto: Estamos buscando un editor de video creativo y responsa…" at bounding box center [816, 696] width 554 height 345
click at [1038, 524] on div "Descripción del puesto: Estamos buscando un editor de video creativo y responsa…" at bounding box center [816, 696] width 554 height 345
drag, startPoint x: 613, startPoint y: 357, endPoint x: 653, endPoint y: 357, distance: 40.3
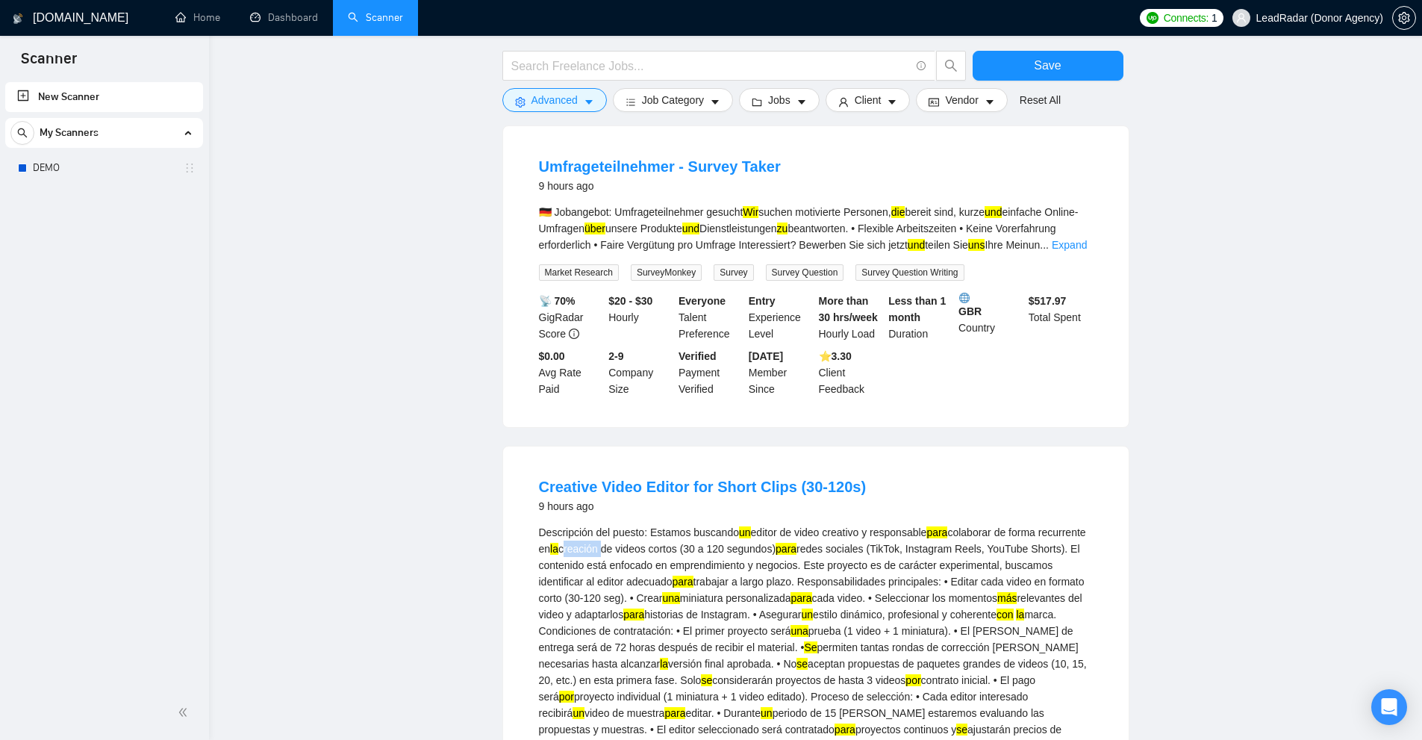
click at [653, 524] on div "Descripción del puesto: Estamos buscando un editor de video creativo y responsa…" at bounding box center [816, 696] width 554 height 345
click at [961, 524] on div "Descripción del puesto: Estamos buscando un editor de video creativo y responsa…" at bounding box center [816, 696] width 554 height 345
click at [979, 524] on div "Descripción del puesto: Estamos buscando un editor de video creativo y responsa…" at bounding box center [816, 696] width 554 height 345
drag, startPoint x: 981, startPoint y: 375, endPoint x: 947, endPoint y: 375, distance: 34.3
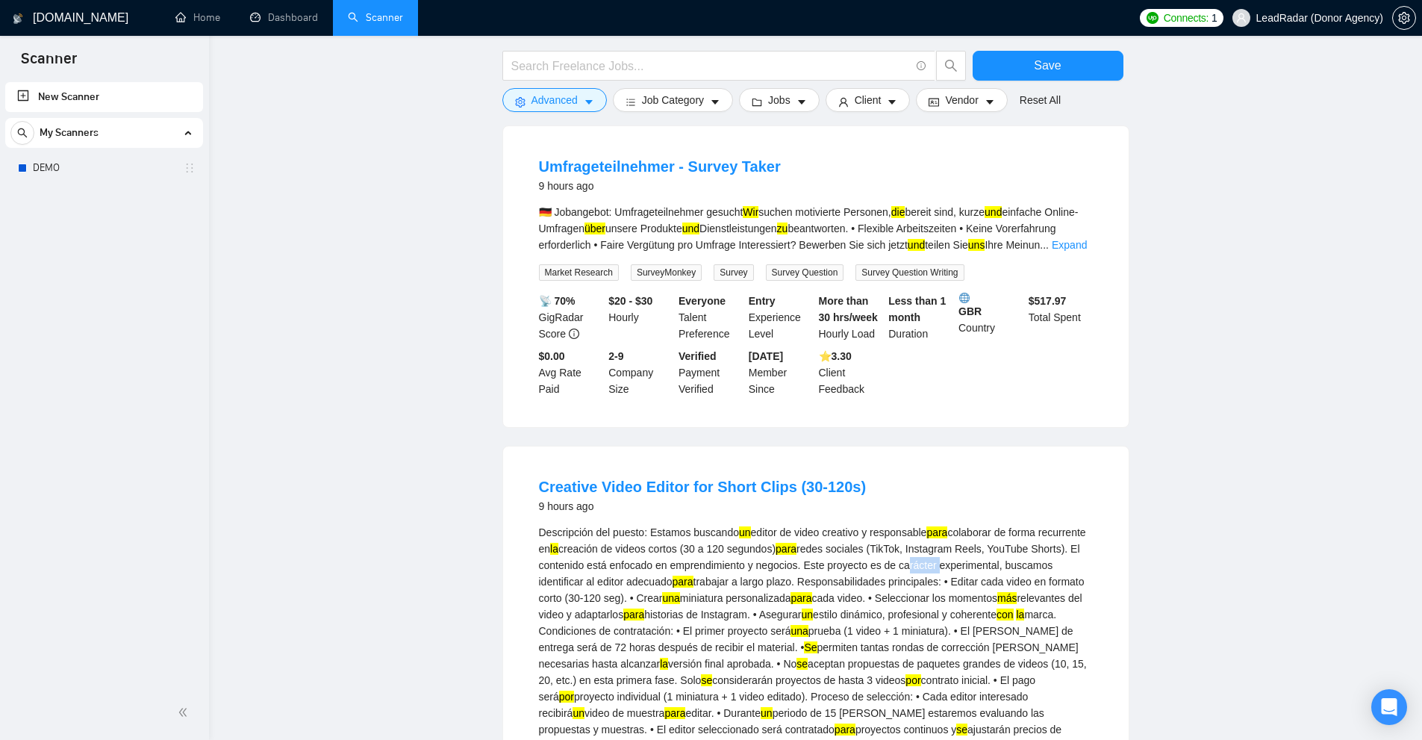
click at [947, 524] on div "Descripción del puesto: Estamos buscando un editor de video creativo y responsa…" at bounding box center [816, 696] width 554 height 345
click at [835, 524] on div "Descripción del puesto: Estamos buscando un editor de video creativo y responsa…" at bounding box center [816, 696] width 554 height 345
drag, startPoint x: 913, startPoint y: 373, endPoint x: 876, endPoint y: 372, distance: 36.6
click at [876, 524] on div "Descripción del puesto: Estamos buscando un editor de video creativo y responsa…" at bounding box center [816, 696] width 554 height 345
drag, startPoint x: 669, startPoint y: 519, endPoint x: 642, endPoint y: 519, distance: 27.6
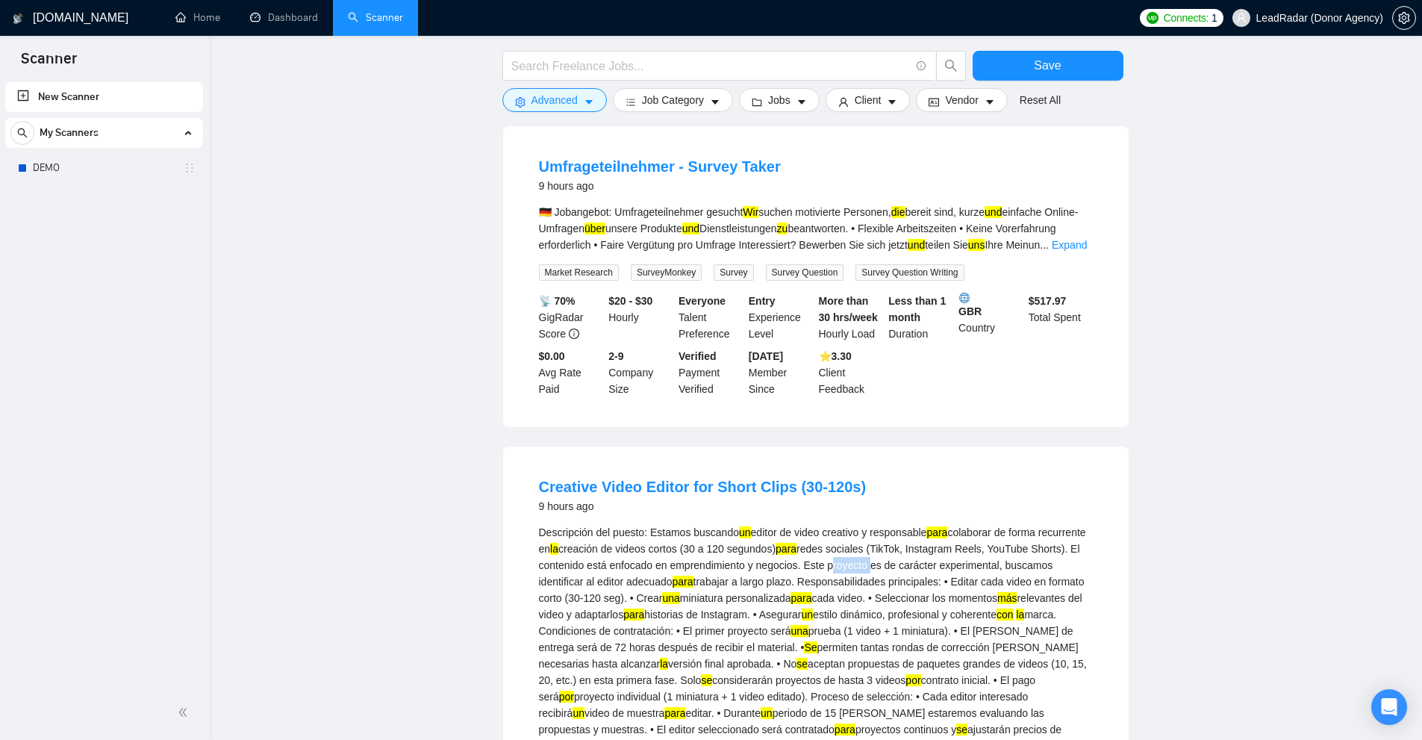
click at [642, 524] on div "Descripción del puesto: Estamos buscando un editor de video creativo y responsa…" at bounding box center [816, 696] width 554 height 345
click at [971, 524] on div "Descripción del puesto: Estamos buscando un editor de video creativo y responsa…" at bounding box center [816, 696] width 554 height 345
click at [980, 524] on div "Descripción del puesto: Estamos buscando un editor de video creativo y responsa…" at bounding box center [816, 696] width 554 height 345
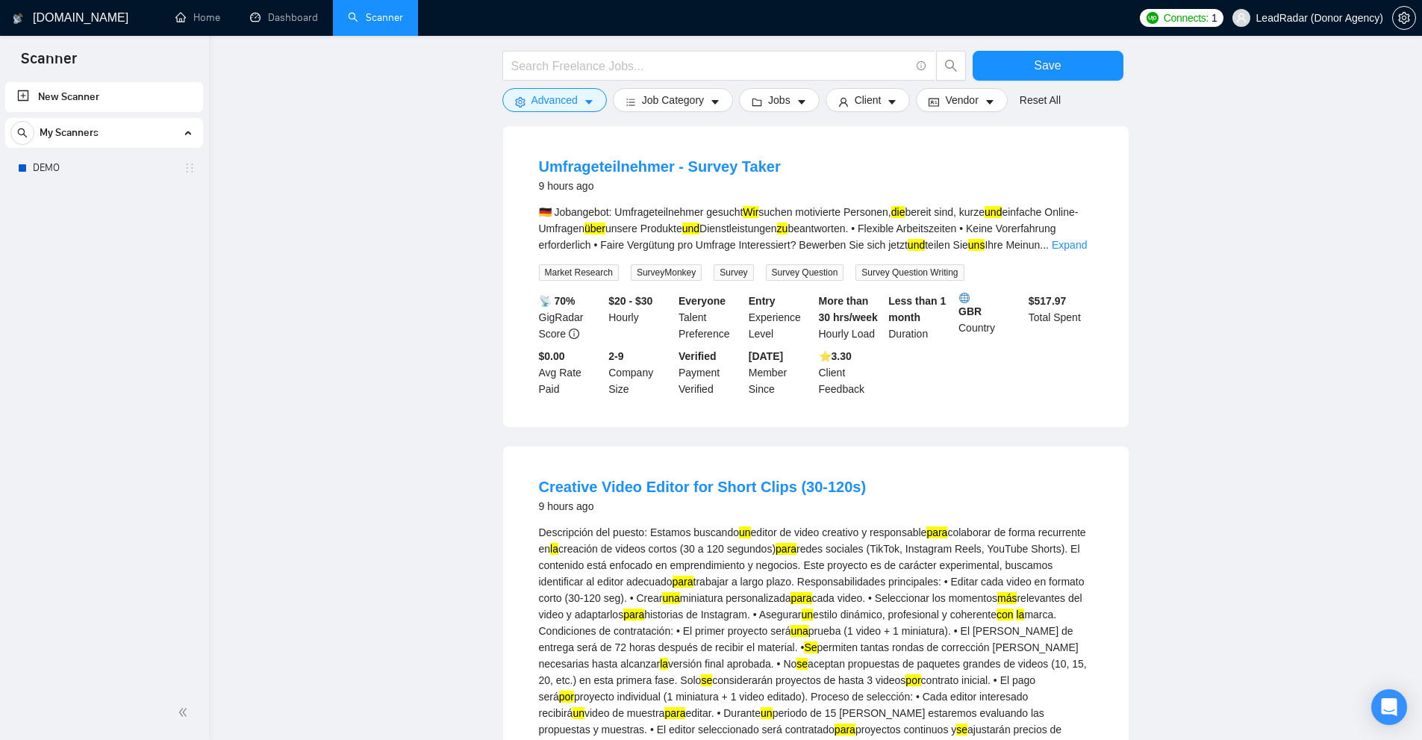
click at [1022, 524] on div "Descripción del puesto: Estamos buscando un editor de video creativo y responsa…" at bounding box center [816, 696] width 554 height 345
drag, startPoint x: 853, startPoint y: 389, endPoint x: 937, endPoint y: 389, distance: 83.6
click at [937, 524] on div "Descripción del puesto: Estamos buscando un editor de video creativo y responsa…" at bounding box center [816, 696] width 554 height 345
click at [1055, 524] on div "Descripción del puesto: Estamos buscando un editor de video creativo y responsa…" at bounding box center [816, 696] width 554 height 345
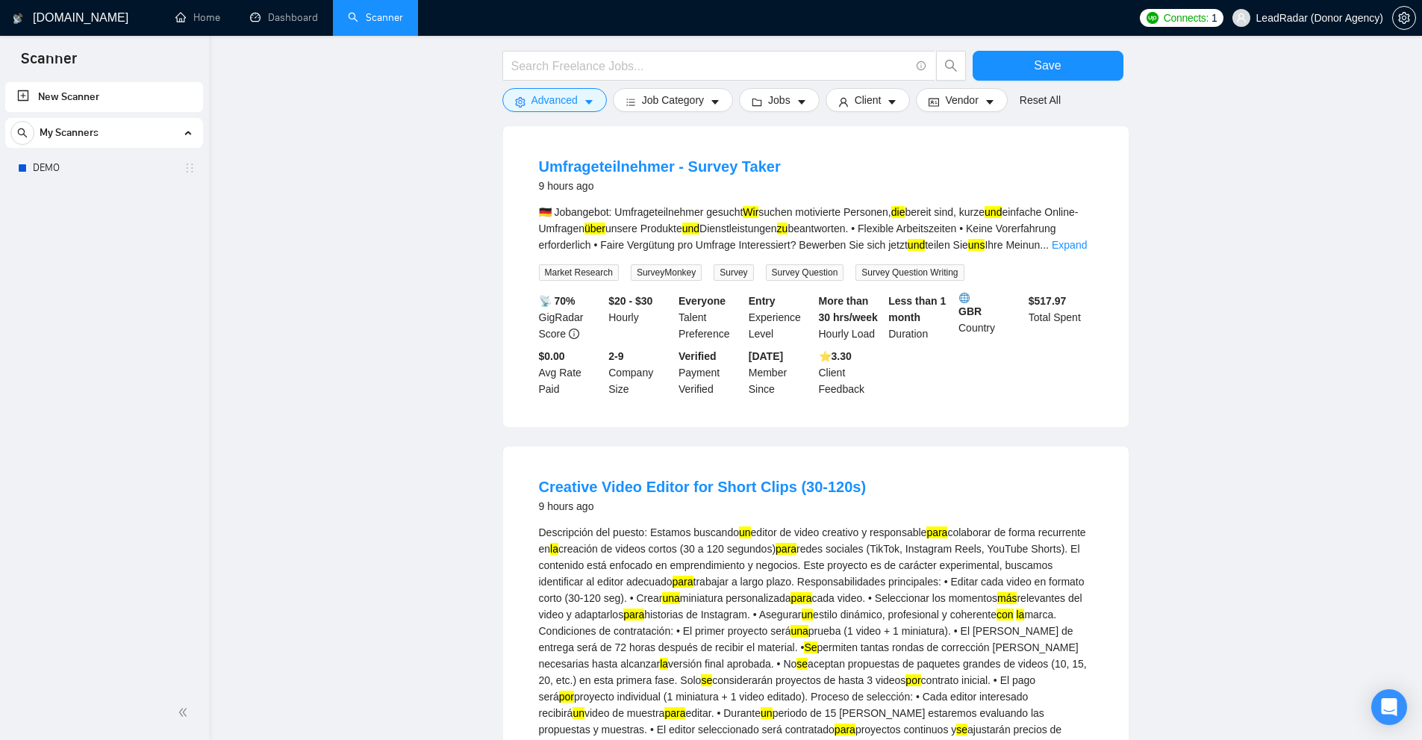
click at [794, 524] on div "Descripción del puesto: Estamos buscando un editor de video creativo y responsa…" at bounding box center [816, 696] width 554 height 345
click at [760, 524] on div "Descripción del puesto: Estamos buscando un editor de video creativo y responsa…" at bounding box center [816, 696] width 554 height 345
drag, startPoint x: 1032, startPoint y: 391, endPoint x: 956, endPoint y: 393, distance: 76.1
click at [1010, 524] on div "Descripción del puesto: Estamos buscando un editor de video creativo y responsa…" at bounding box center [816, 696] width 554 height 345
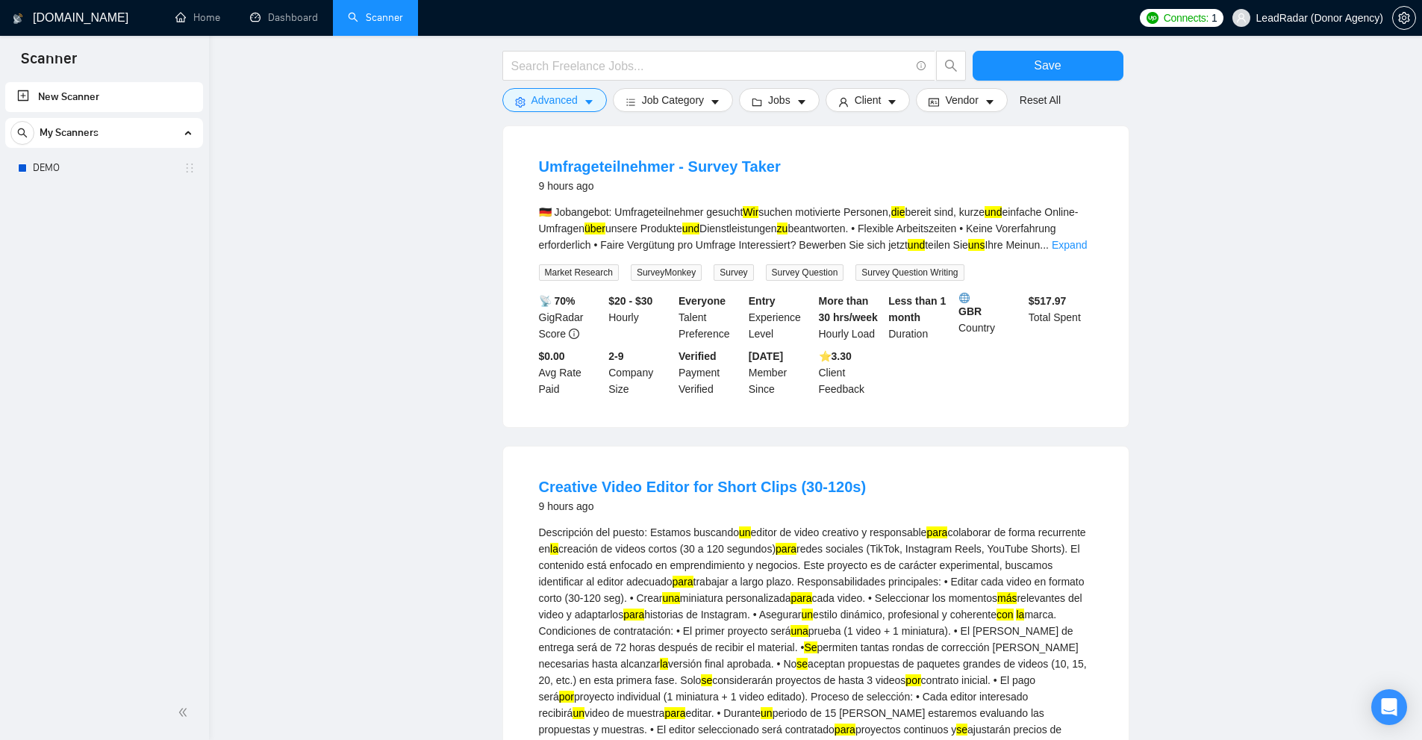
click at [869, 524] on div "Descripción del puesto: Estamos buscando un editor de video creativo y responsa…" at bounding box center [816, 696] width 554 height 345
click at [796, 524] on div "Descripción del puesto: Estamos buscando un editor de video creativo y responsa…" at bounding box center [816, 696] width 554 height 345
click at [701, 524] on div "Descripción del puesto: Estamos buscando un editor de video creativo y responsa…" at bounding box center [816, 696] width 554 height 345
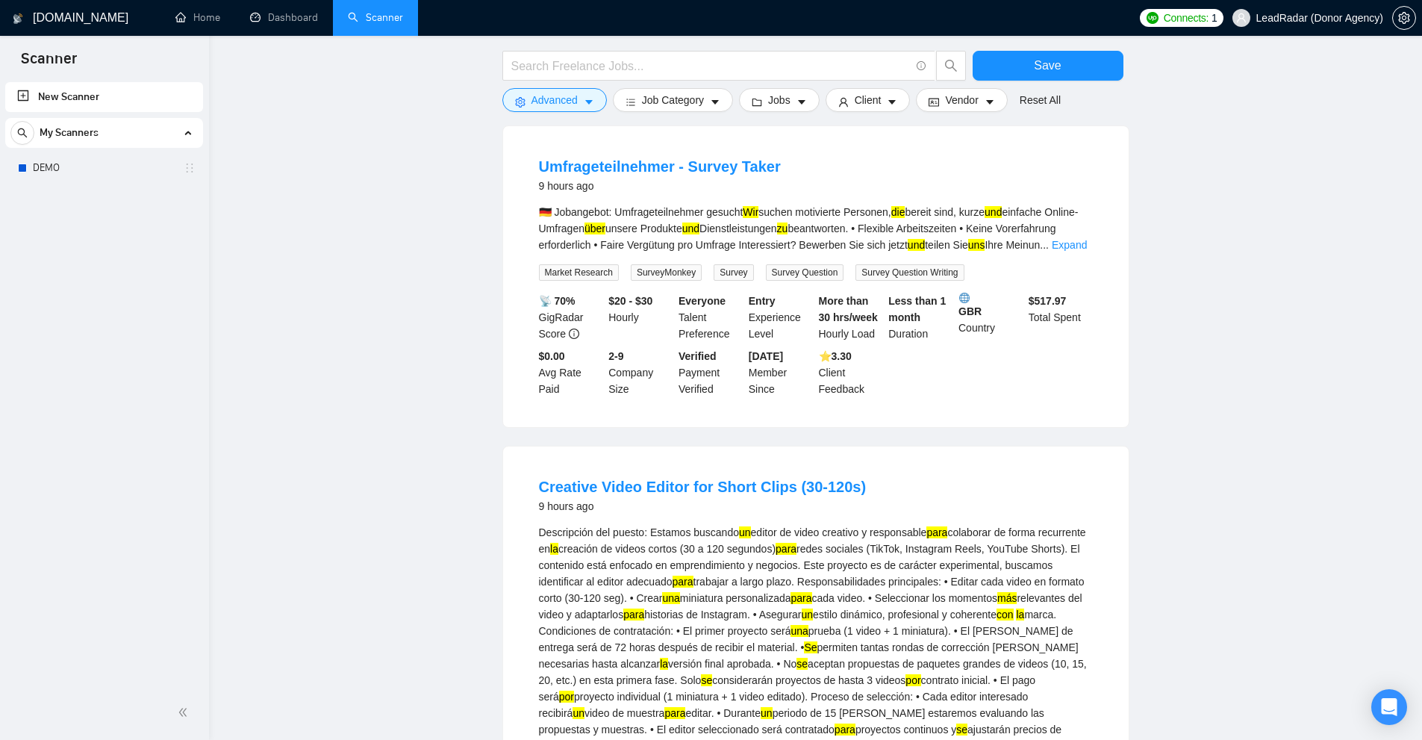
drag, startPoint x: 701, startPoint y: 388, endPoint x: 658, endPoint y: 390, distance: 42.6
click at [699, 524] on div "Descripción del puesto: Estamos buscando un editor de video creativo y responsa…" at bounding box center [816, 696] width 554 height 345
click at [625, 524] on div "Descripción del puesto: Estamos buscando un editor de video creativo y responsa…" at bounding box center [816, 696] width 554 height 345
click at [644, 608] on mark "para" at bounding box center [633, 614] width 21 height 12
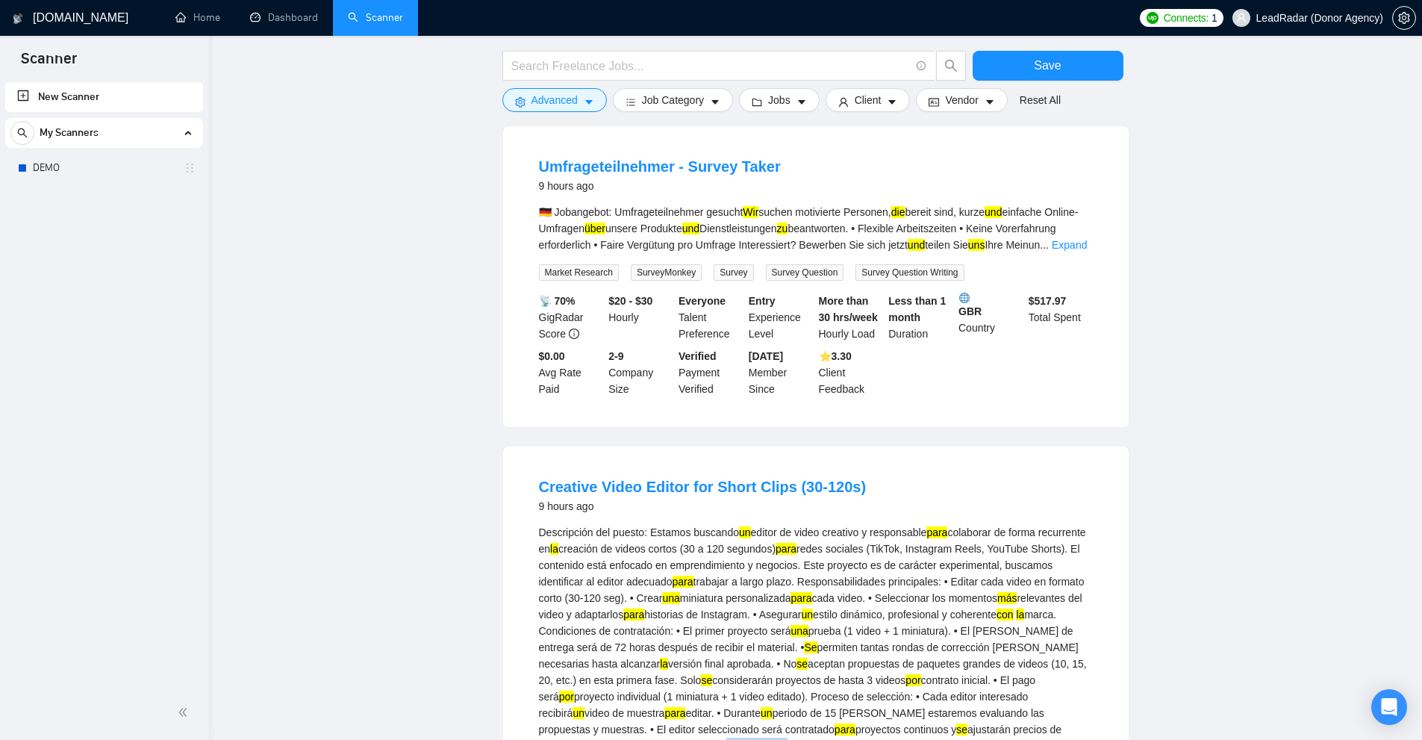
drag, startPoint x: 554, startPoint y: 556, endPoint x: 646, endPoint y: 576, distance: 94.0
click at [613, 558] on li "Creative Video Editor for Short Clips (30-120s) 9 hours ago Descripción del pue…" at bounding box center [816, 744] width 590 height 560
click at [656, 587] on div "Descripción del puesto: Estamos buscando un editor de video creativo y responsa…" at bounding box center [816, 696] width 554 height 345
drag, startPoint x: 654, startPoint y: 572, endPoint x: 1025, endPoint y: 584, distance: 370.3
click at [1022, 584] on div "Descripción del puesto: Estamos buscando un editor de video creativo y responsa…" at bounding box center [816, 696] width 554 height 345
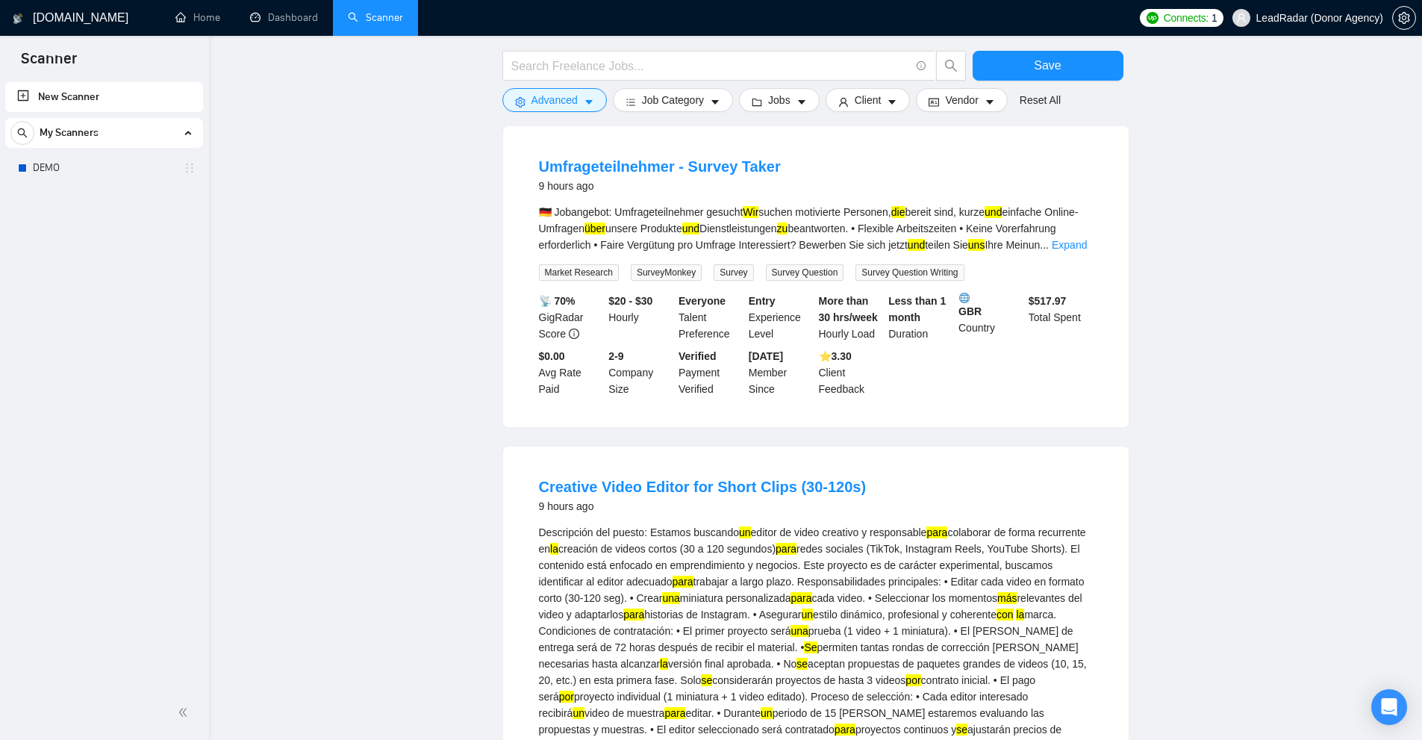
click at [1031, 596] on div "Descripción del puesto: Estamos buscando un editor de video creativo y responsa…" at bounding box center [816, 696] width 554 height 345
drag, startPoint x: 1035, startPoint y: 569, endPoint x: 1065, endPoint y: 569, distance: 29.9
click at [1063, 569] on div "Descripción del puesto: Estamos buscando un editor de video creativo y responsa…" at bounding box center [816, 696] width 554 height 345
click at [899, 622] on div "Descripción del puesto: Estamos buscando un editor de video creativo y responsa…" at bounding box center [816, 696] width 554 height 345
drag, startPoint x: 1087, startPoint y: 570, endPoint x: 1069, endPoint y: 569, distance: 18.7
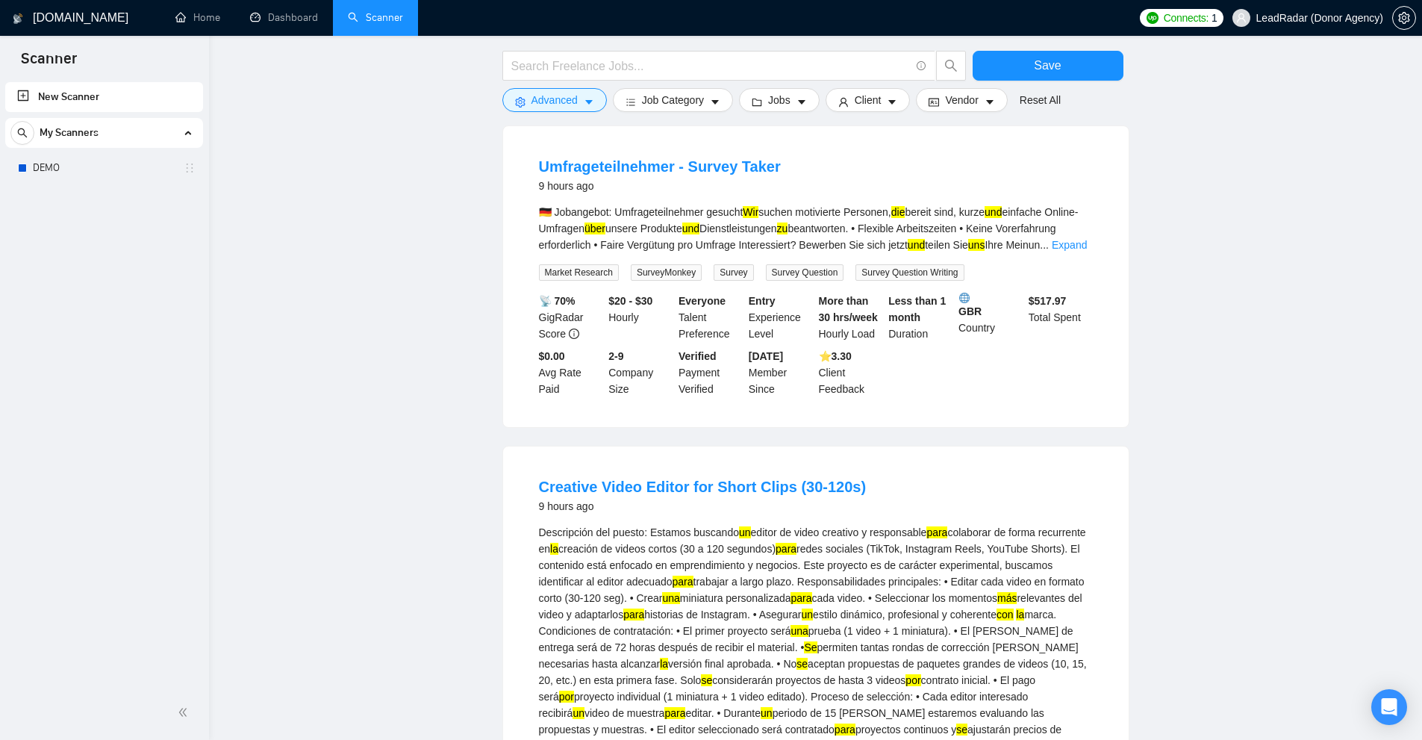
click at [1069, 569] on div "Descripción del puesto: Estamos buscando un editor de video creativo y responsa…" at bounding box center [816, 696] width 554 height 345
click at [1078, 569] on div "Descripción del puesto: Estamos buscando un editor de video creativo y responsa…" at bounding box center [816, 696] width 554 height 345
drag, startPoint x: 1072, startPoint y: 566, endPoint x: 1089, endPoint y: 567, distance: 16.4
click at [1089, 567] on div "Descripción del puesto: Estamos buscando un editor de video creativo y responsa…" at bounding box center [816, 696] width 554 height 345
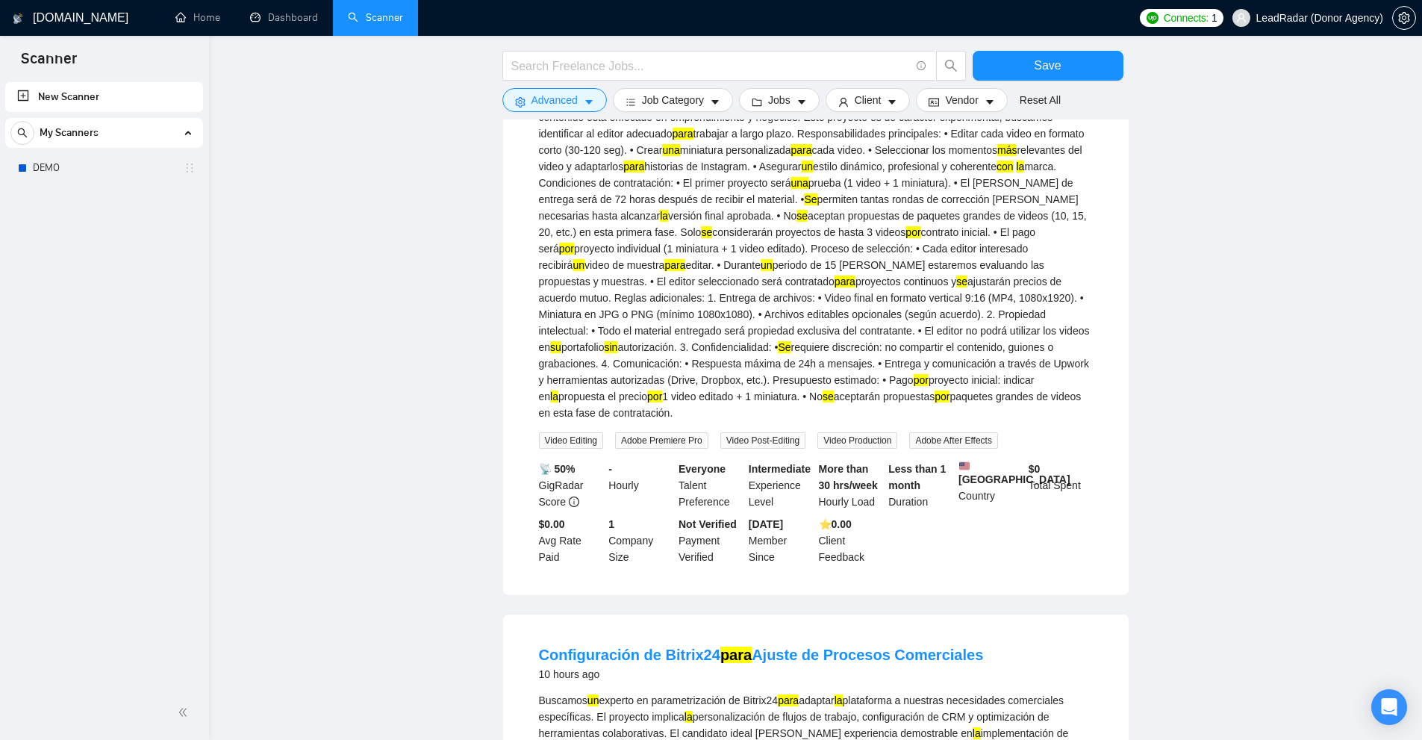
click at [595, 739] on link "Expand" at bounding box center [577, 749] width 35 height 12
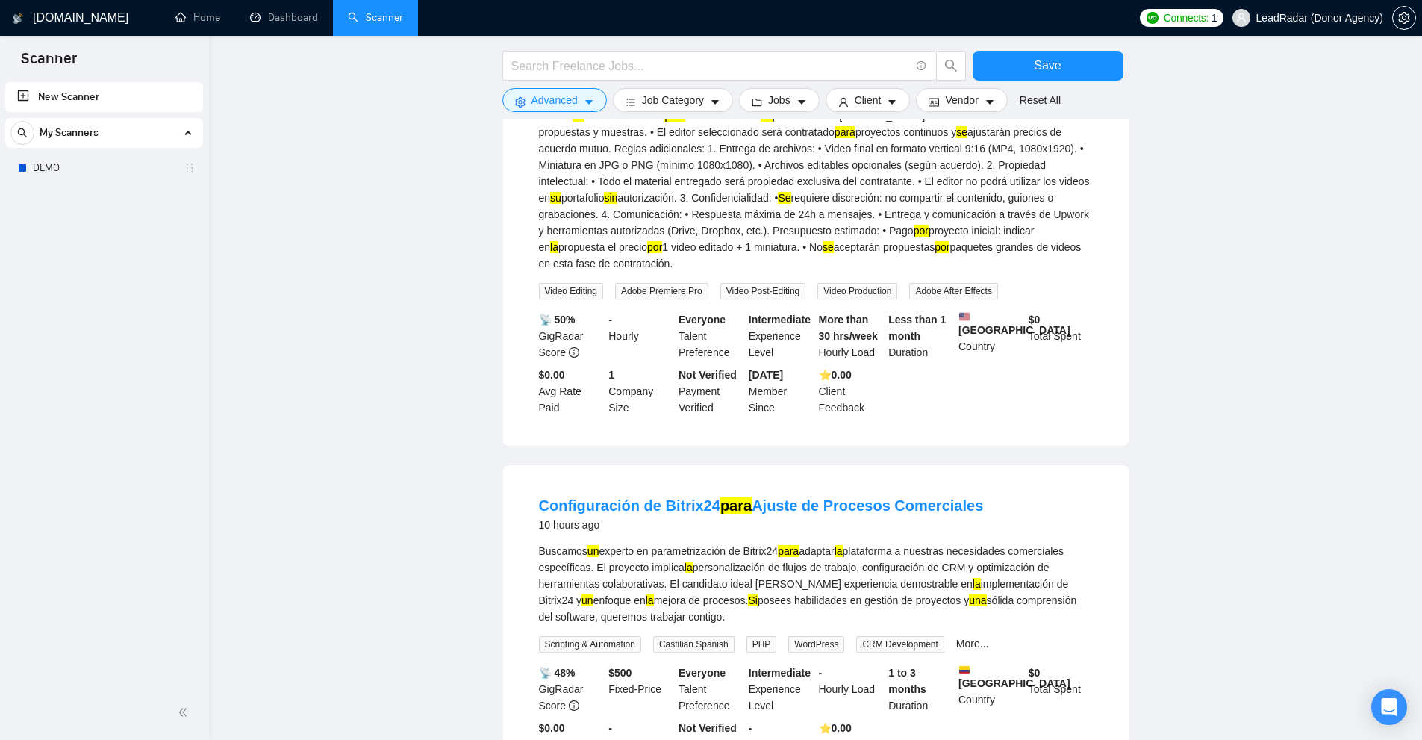
scroll to position [9132, 0]
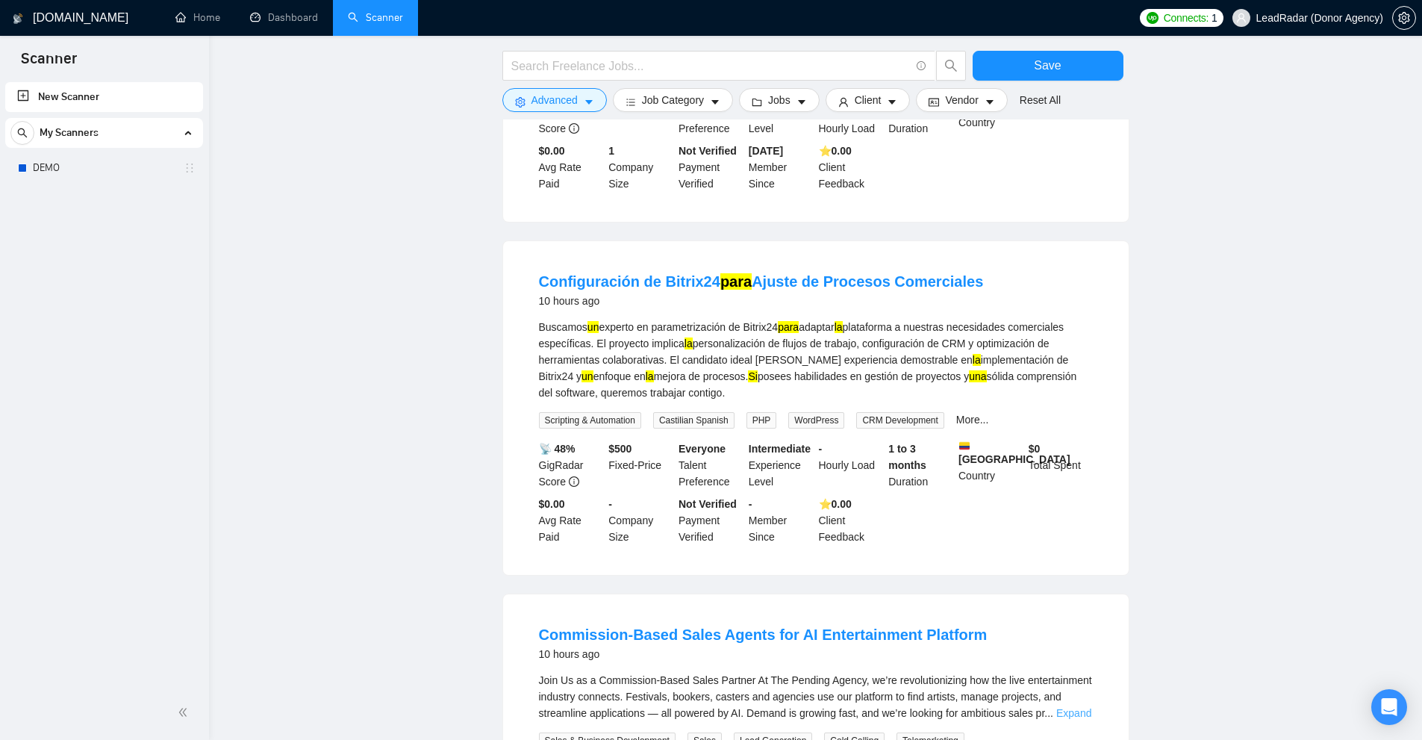
click at [1081, 707] on link "Expand" at bounding box center [1073, 713] width 35 height 12
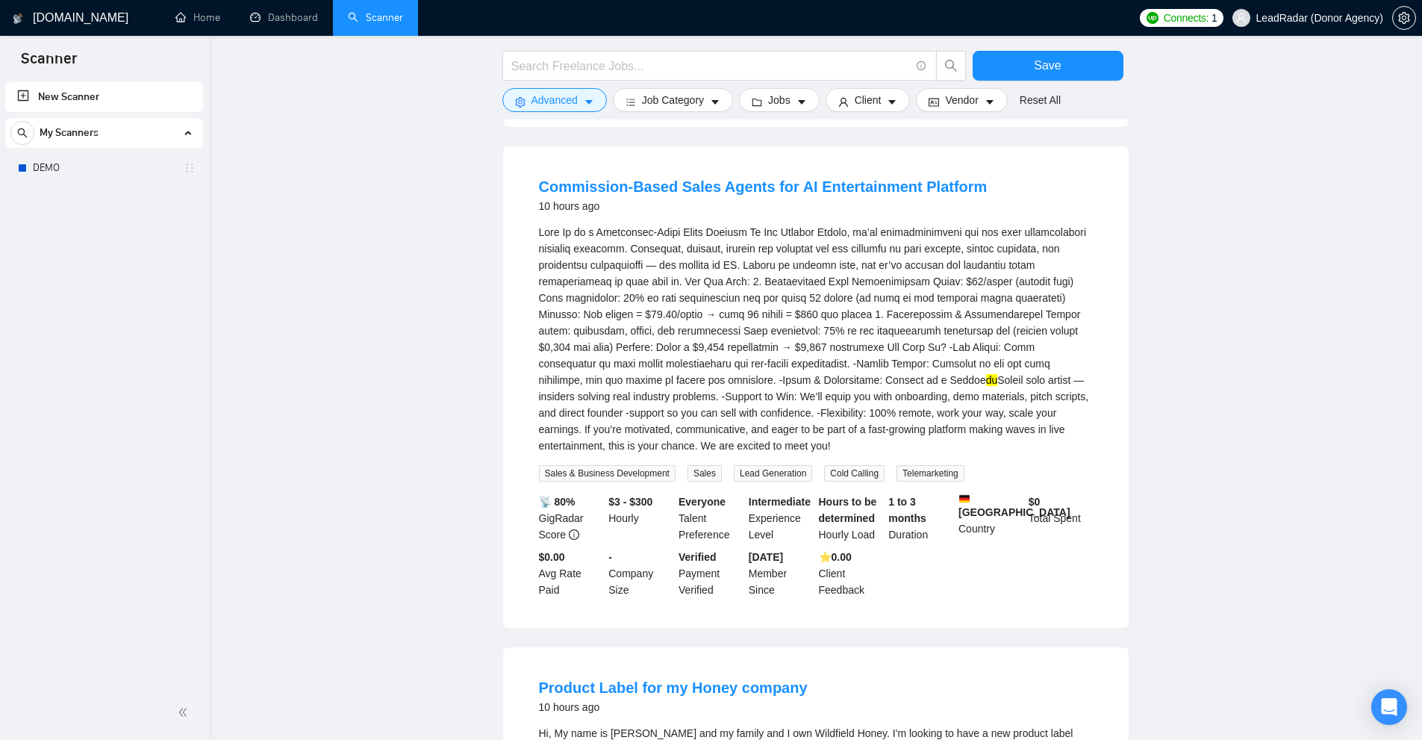
scroll to position [9729, 0]
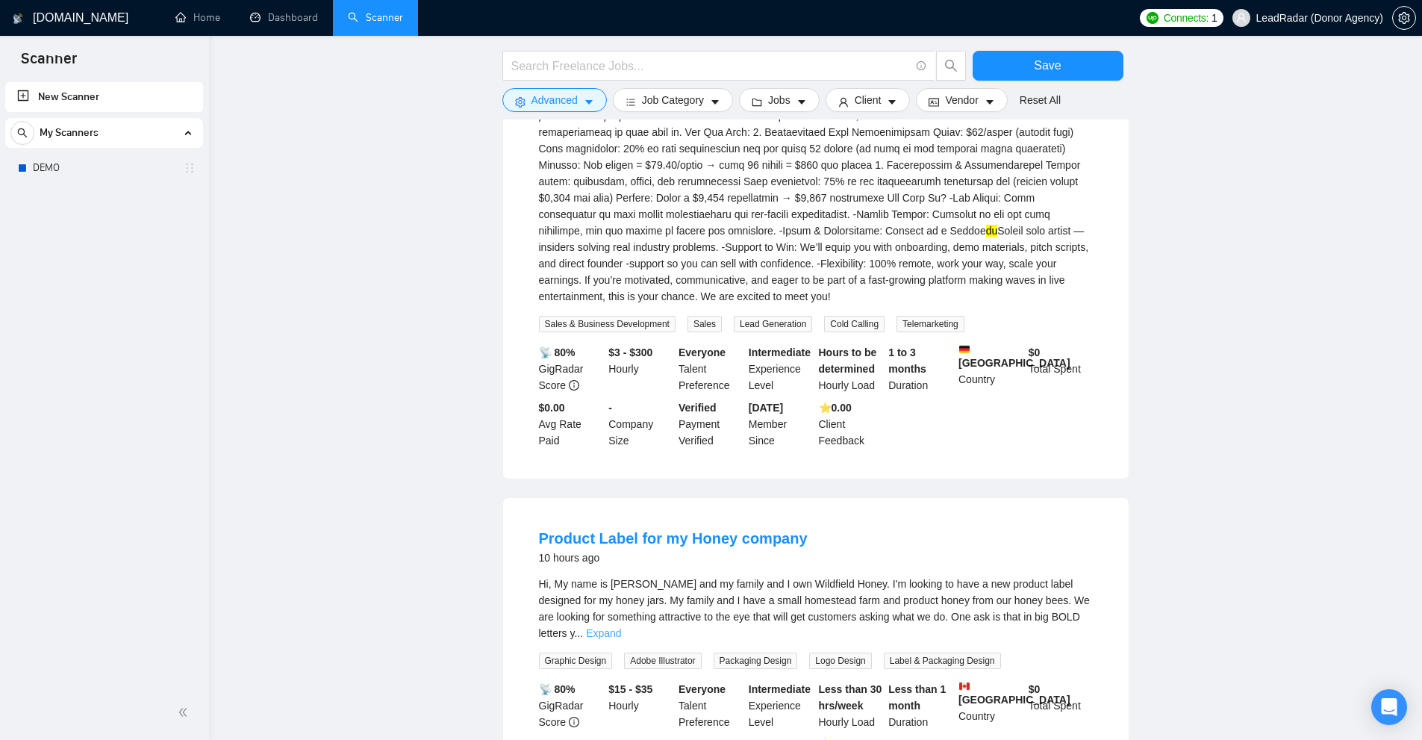
click at [621, 627] on link "Expand" at bounding box center [603, 633] width 35 height 12
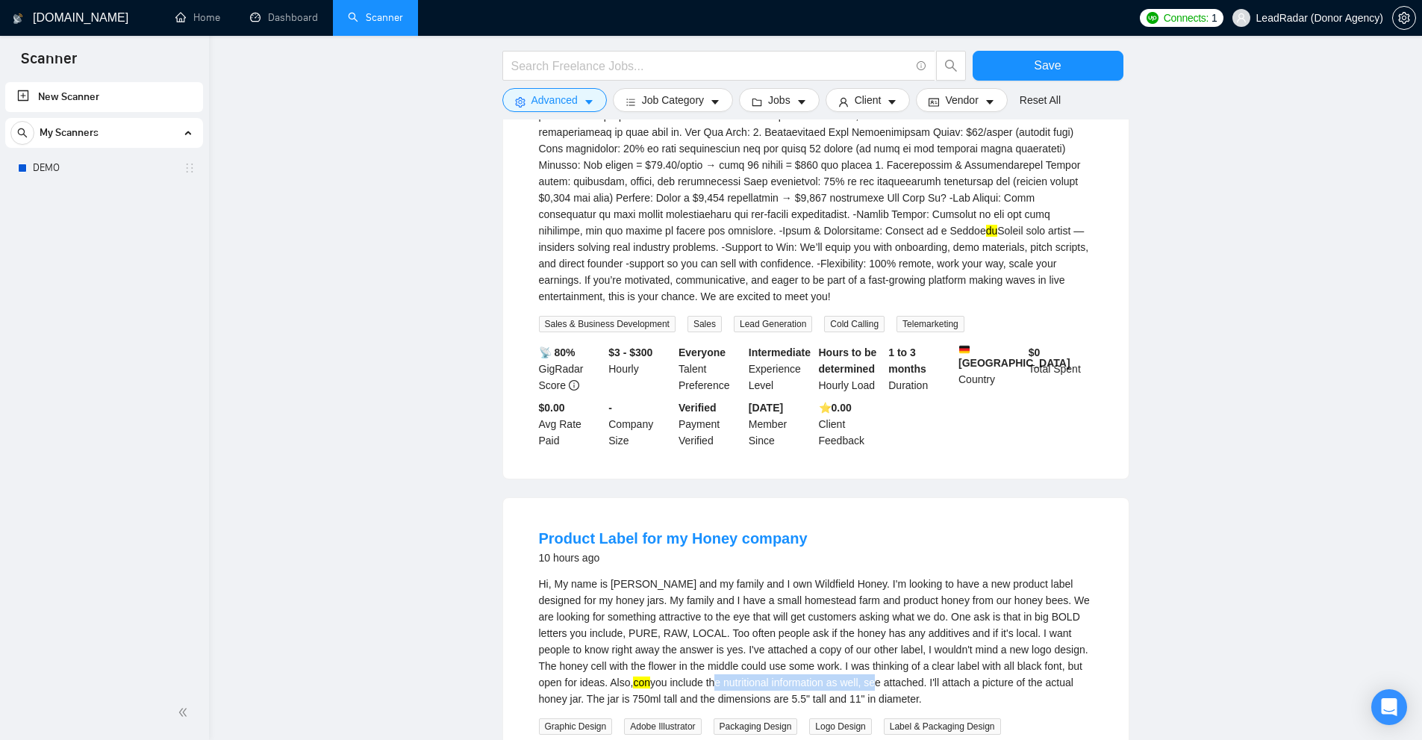
drag, startPoint x: 650, startPoint y: 482, endPoint x: 858, endPoint y: 483, distance: 208.2
click at [854, 575] on div "Hi, My name is [PERSON_NAME] and my family and I own Wildfield Honey. I'm looki…" at bounding box center [816, 640] width 554 height 131
click at [858, 575] on div "Hi, My name is [PERSON_NAME] and my family and I own Wildfield Honey. I'm looki…" at bounding box center [816, 640] width 554 height 131
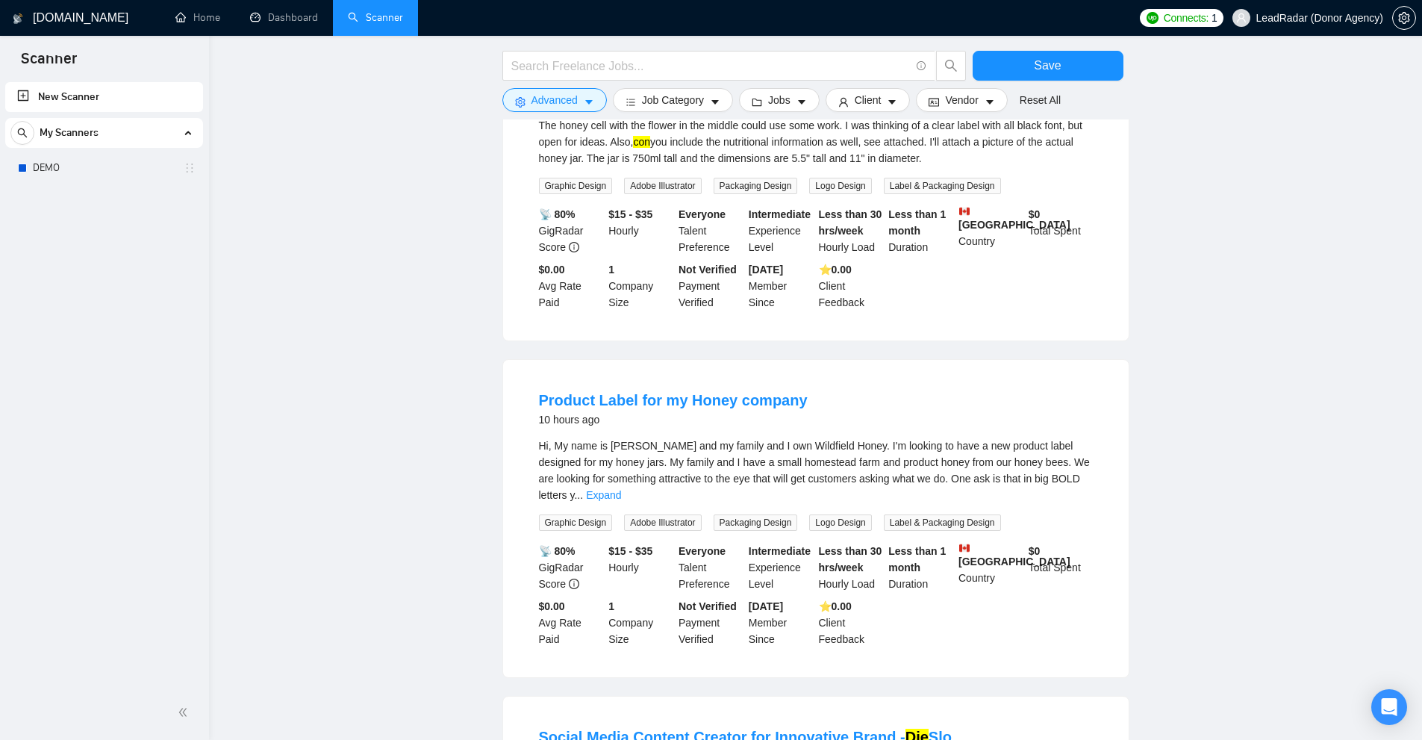
scroll to position [10344, 0]
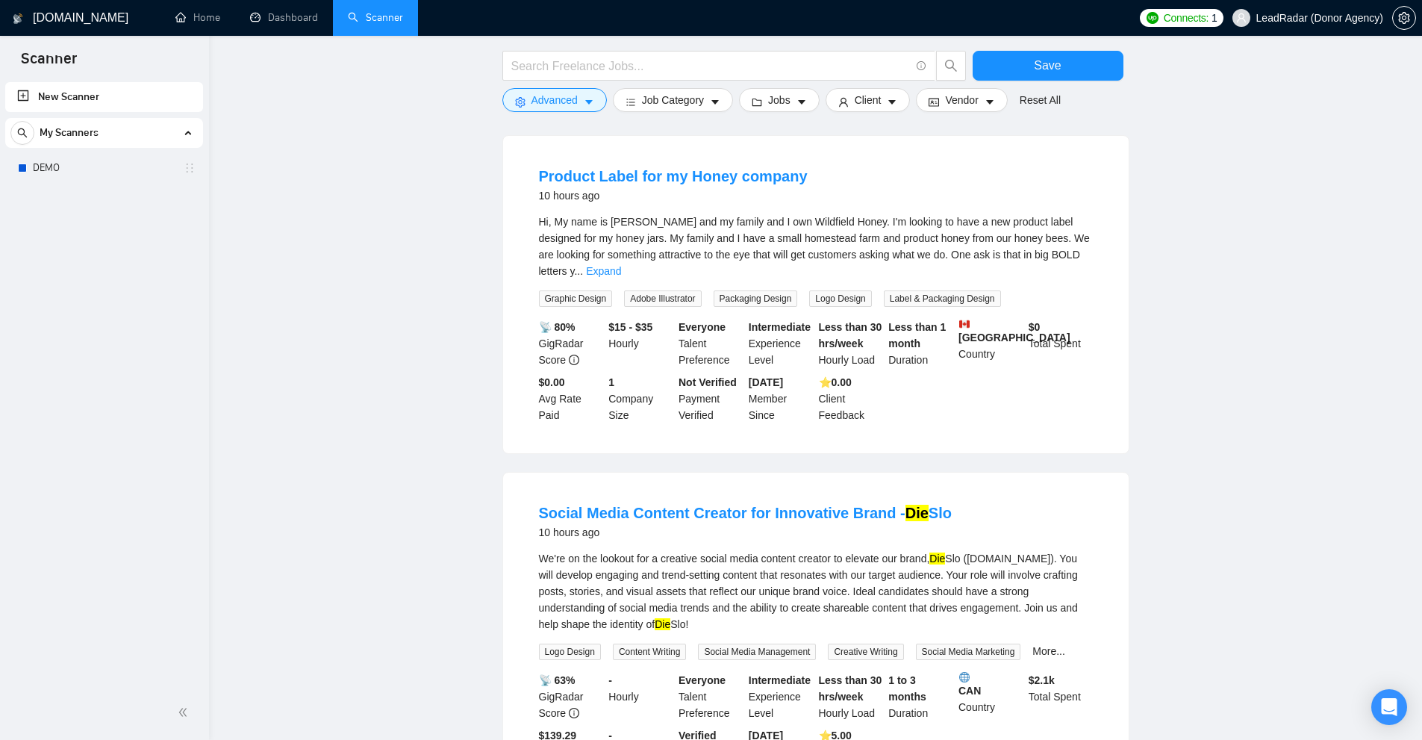
scroll to position [10866, 0]
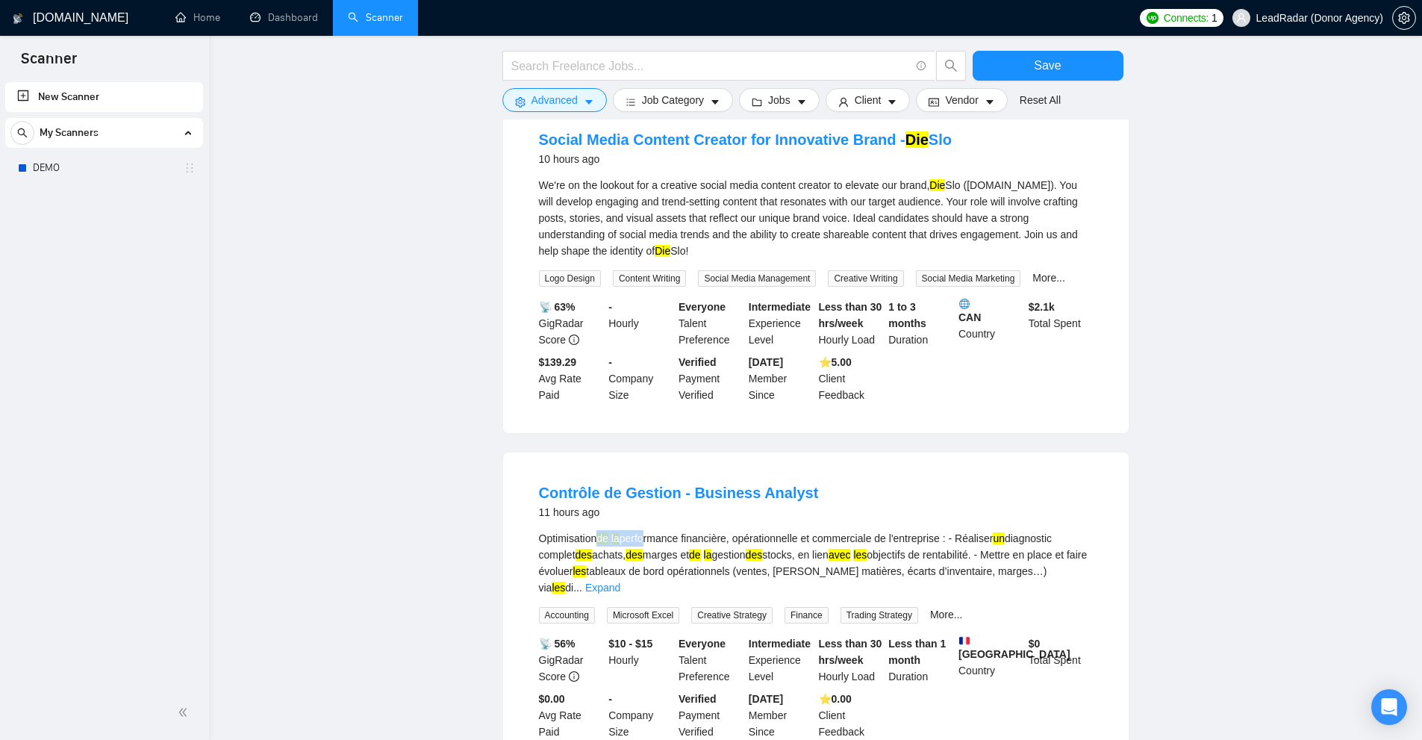
drag, startPoint x: 607, startPoint y: 326, endPoint x: 651, endPoint y: 325, distance: 44.0
click at [649, 530] on div "Optimisation de la performance financière, opérationnelle et commerciale de l'e…" at bounding box center [816, 563] width 554 height 66
click at [737, 530] on div "Optimisation de la performance financière, opérationnelle et commerciale de l'e…" at bounding box center [816, 563] width 554 height 66
drag, startPoint x: 688, startPoint y: 320, endPoint x: 731, endPoint y: 319, distance: 42.6
click at [731, 530] on div "Optimisation de la performance financière, opérationnelle et commerciale de l'e…" at bounding box center [816, 563] width 554 height 66
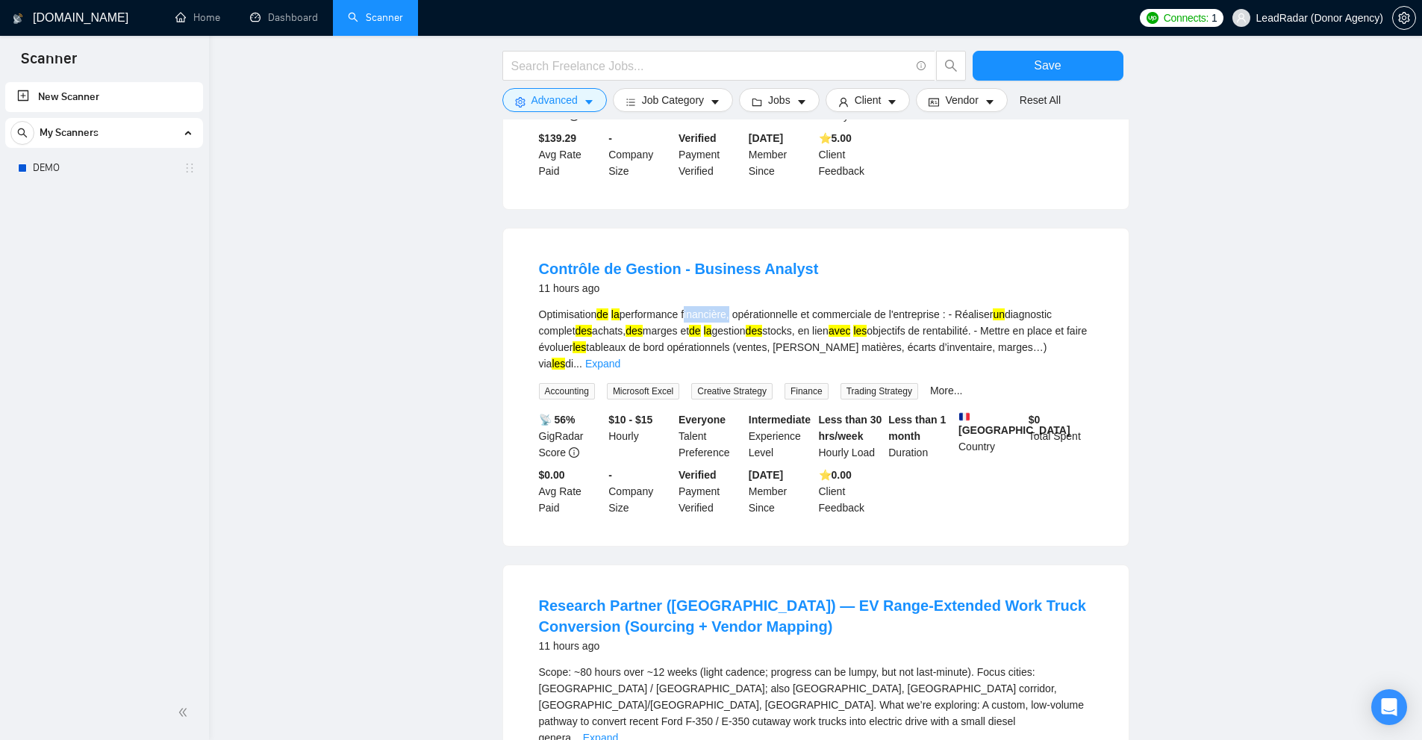
scroll to position [11165, 0]
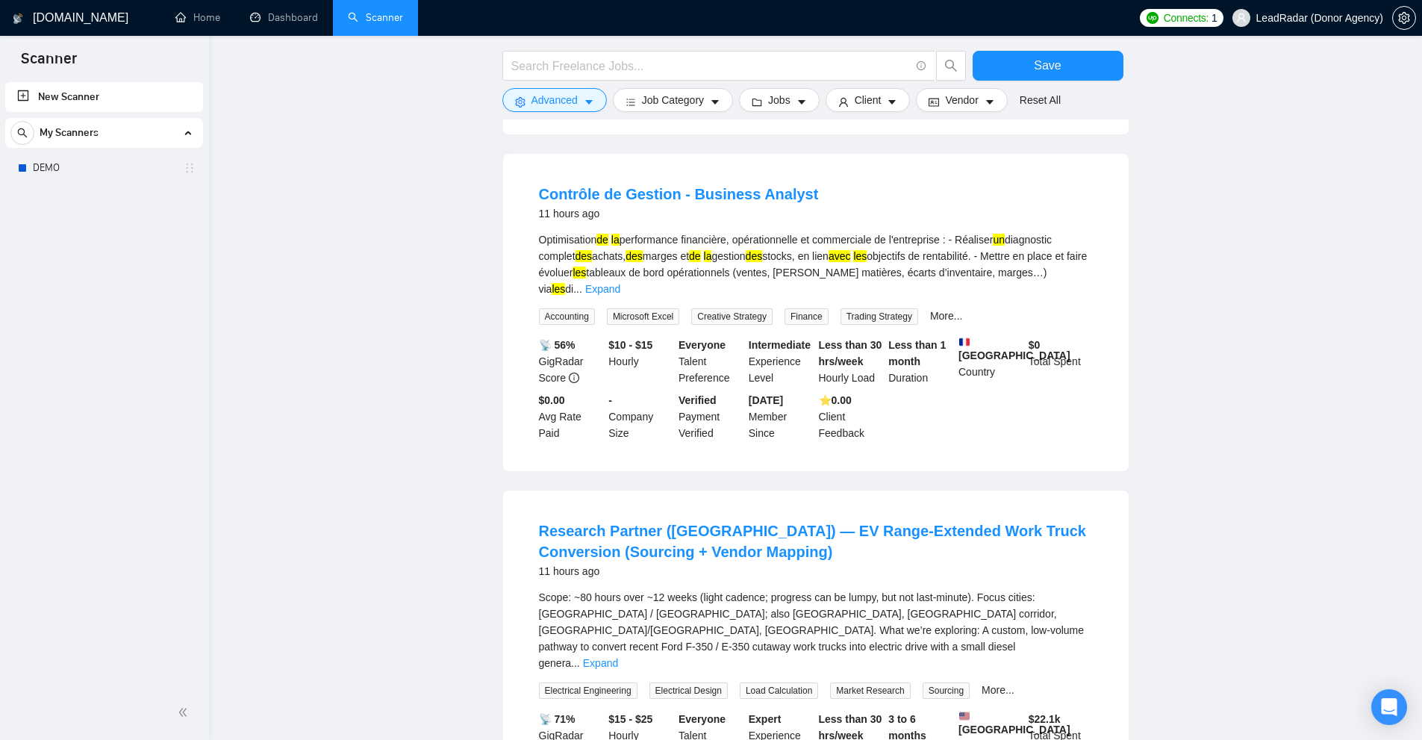
click at [793, 589] on div "Scope: ~80 hours over ~12 weeks (light cadence; progress can be lumpy, but not …" at bounding box center [816, 630] width 554 height 82
click at [618, 657] on link "Expand" at bounding box center [600, 663] width 35 height 12
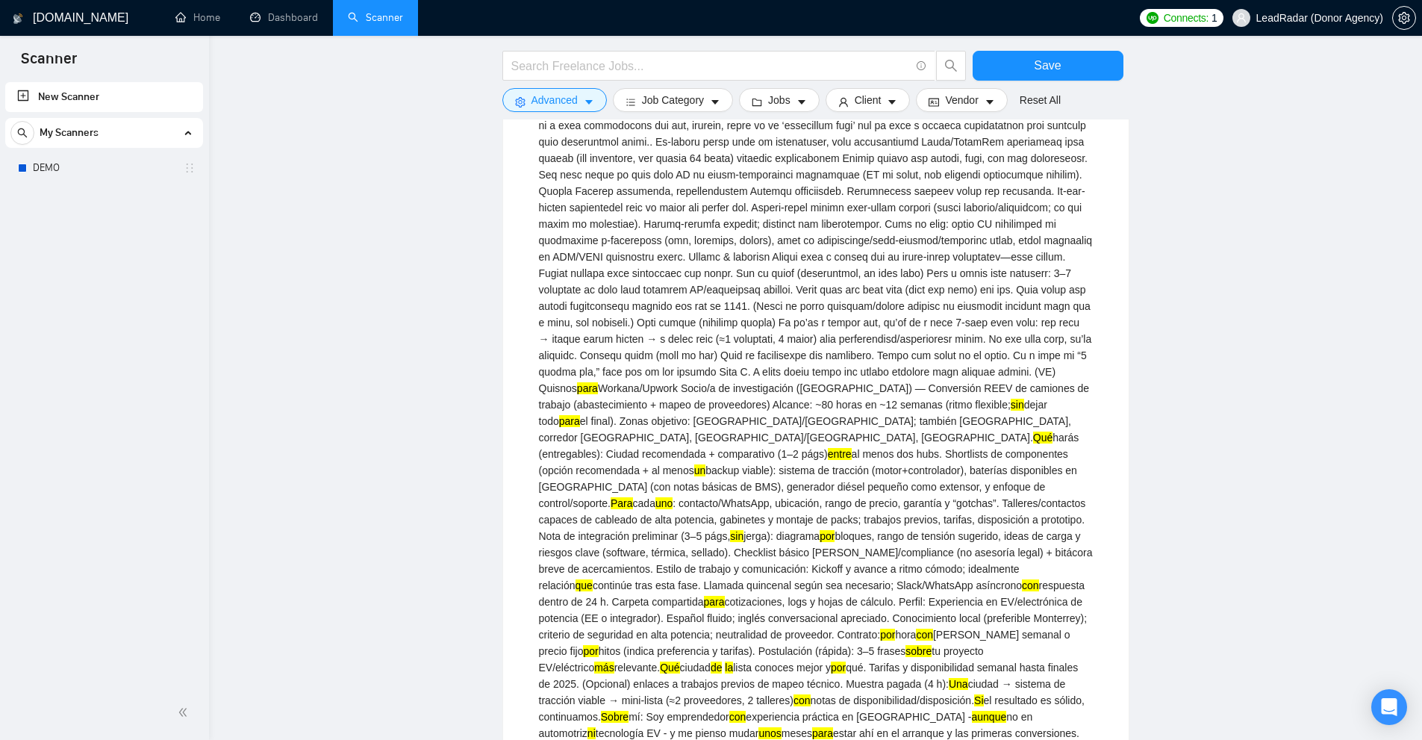
scroll to position [12511, 0]
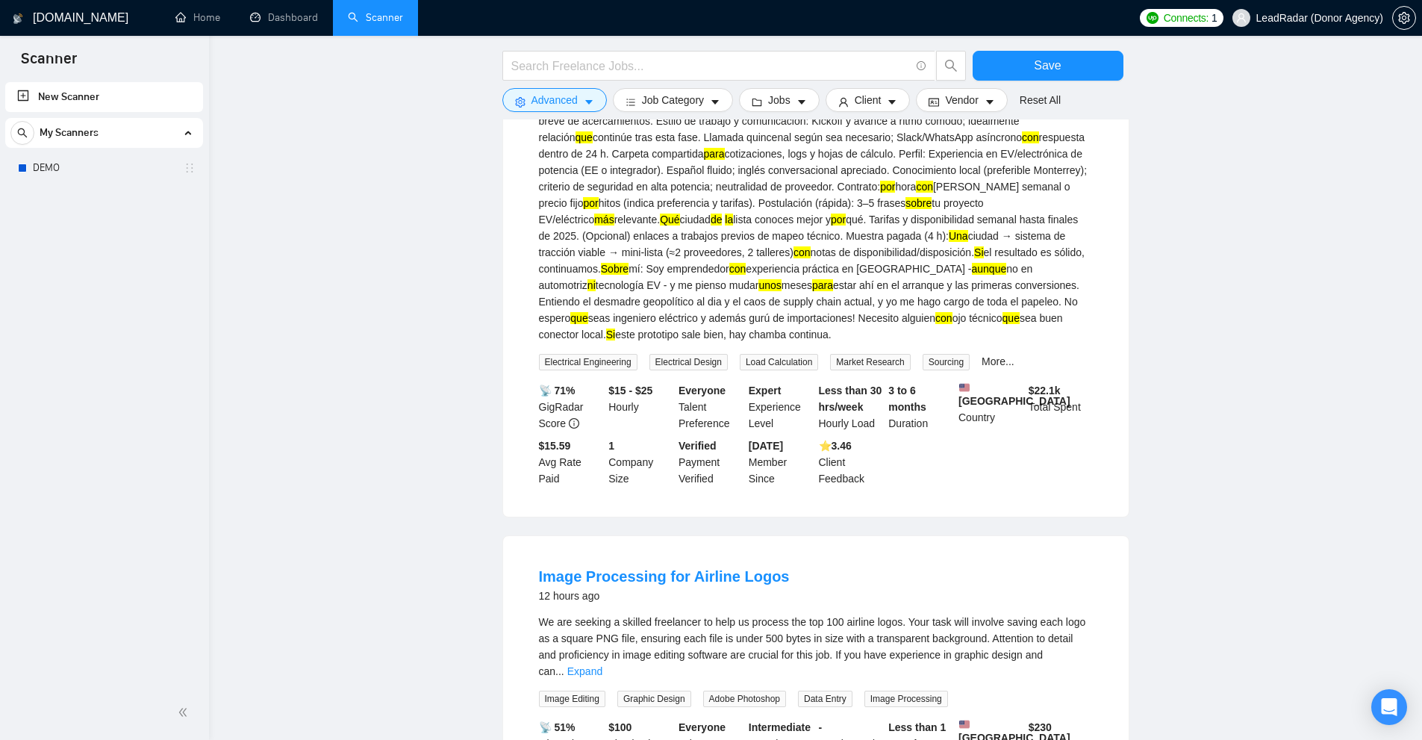
click at [602, 665] on link "Expand" at bounding box center [584, 671] width 35 height 12
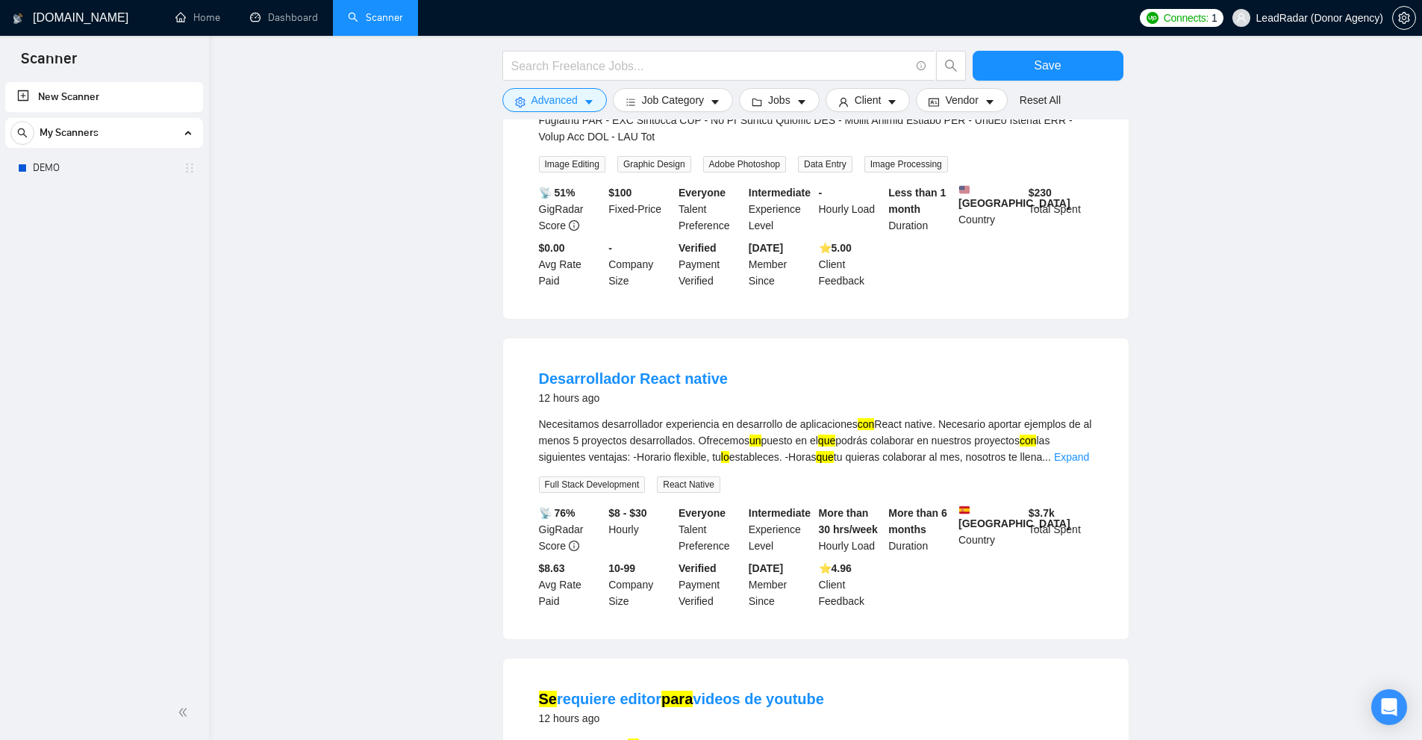
scroll to position [13258, 0]
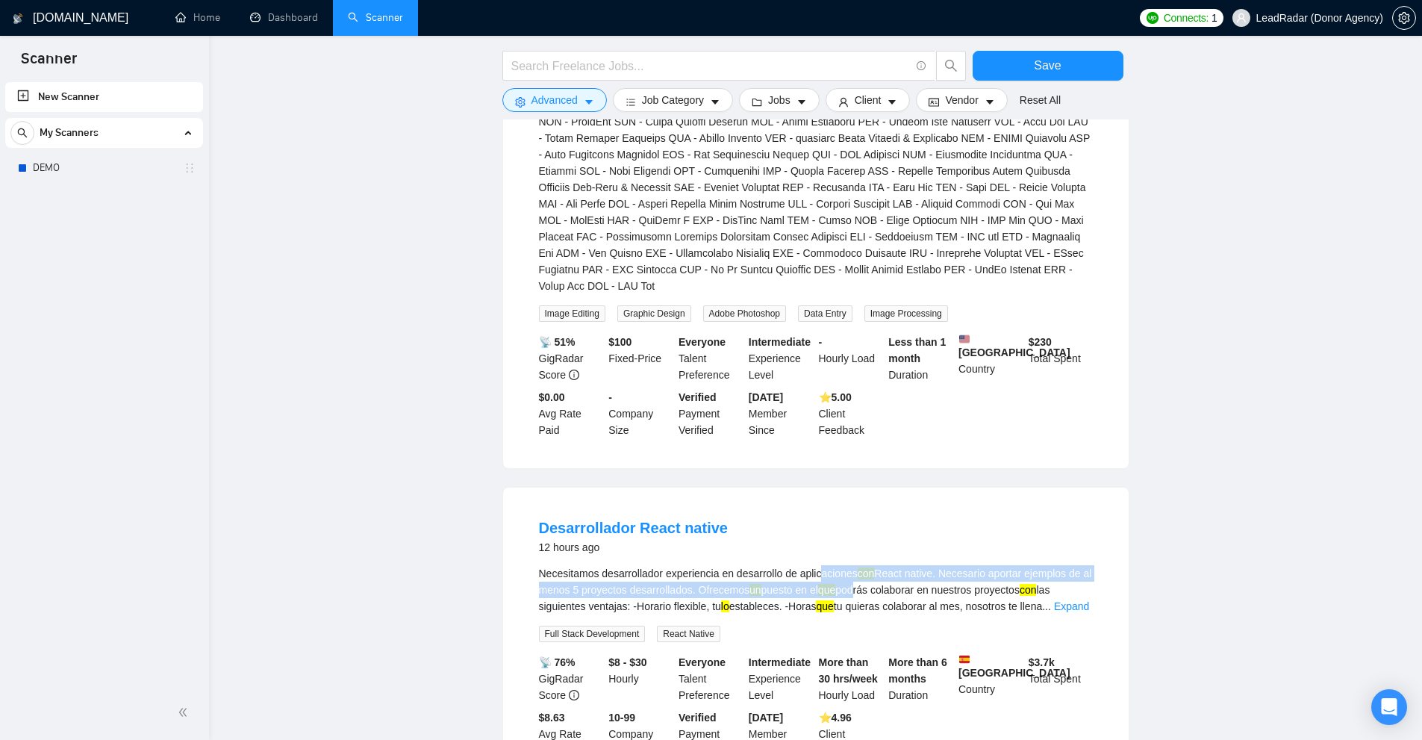
drag, startPoint x: 849, startPoint y: 305, endPoint x: 877, endPoint y: 320, distance: 31.4
click at [860, 565] on div "Necesitamos desarrollador experiencia en desarrollo de aplicaciones con React n…" at bounding box center [816, 589] width 554 height 49
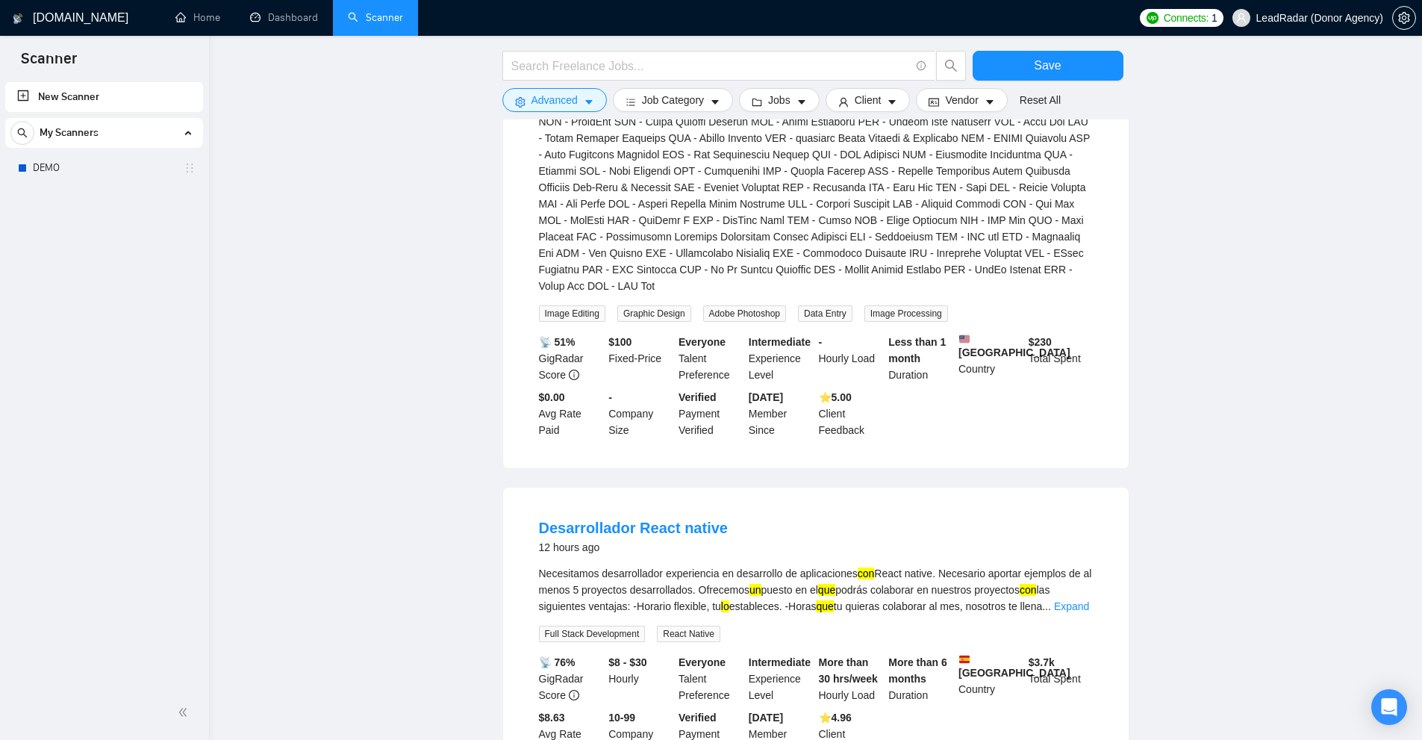
click at [882, 565] on div "Necesitamos desarrollador experiencia en desarrollo de aplicaciones con React n…" at bounding box center [816, 589] width 554 height 49
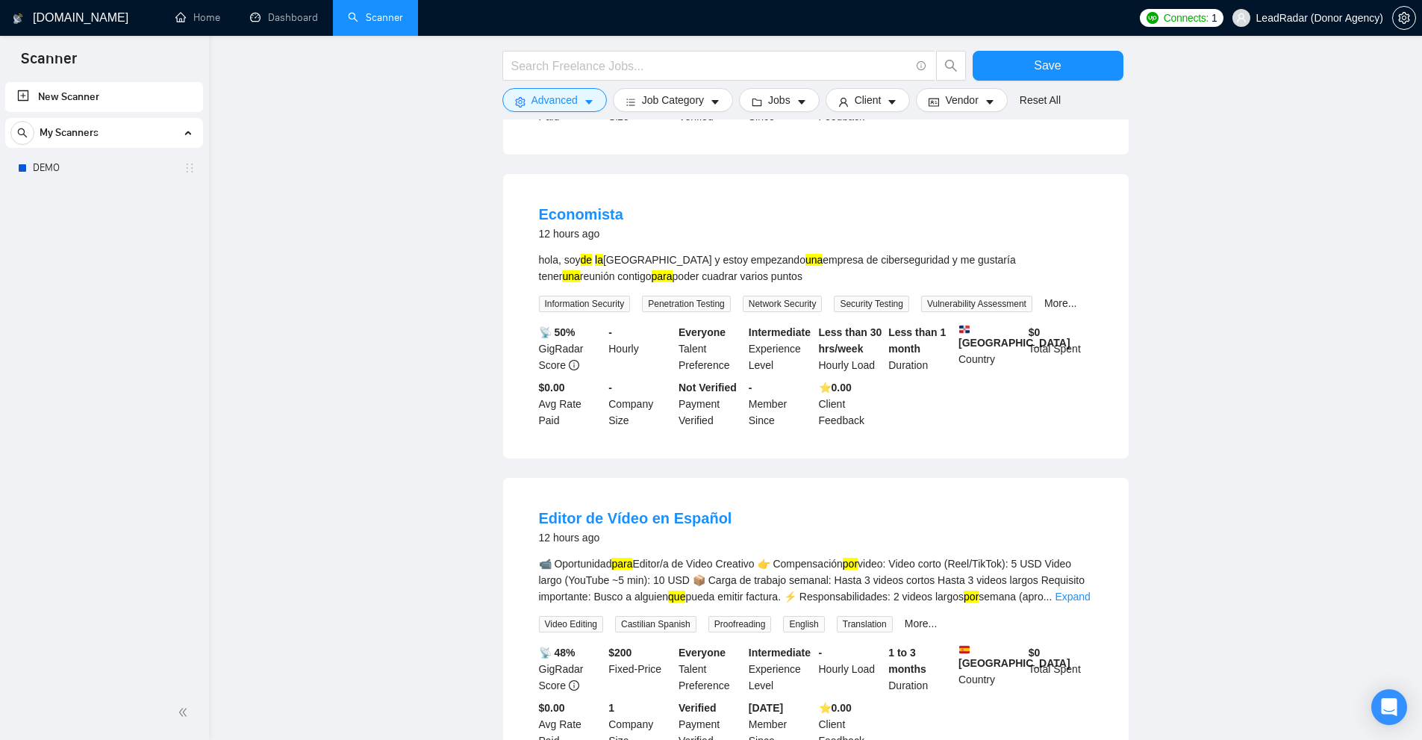
scroll to position [14447, 0]
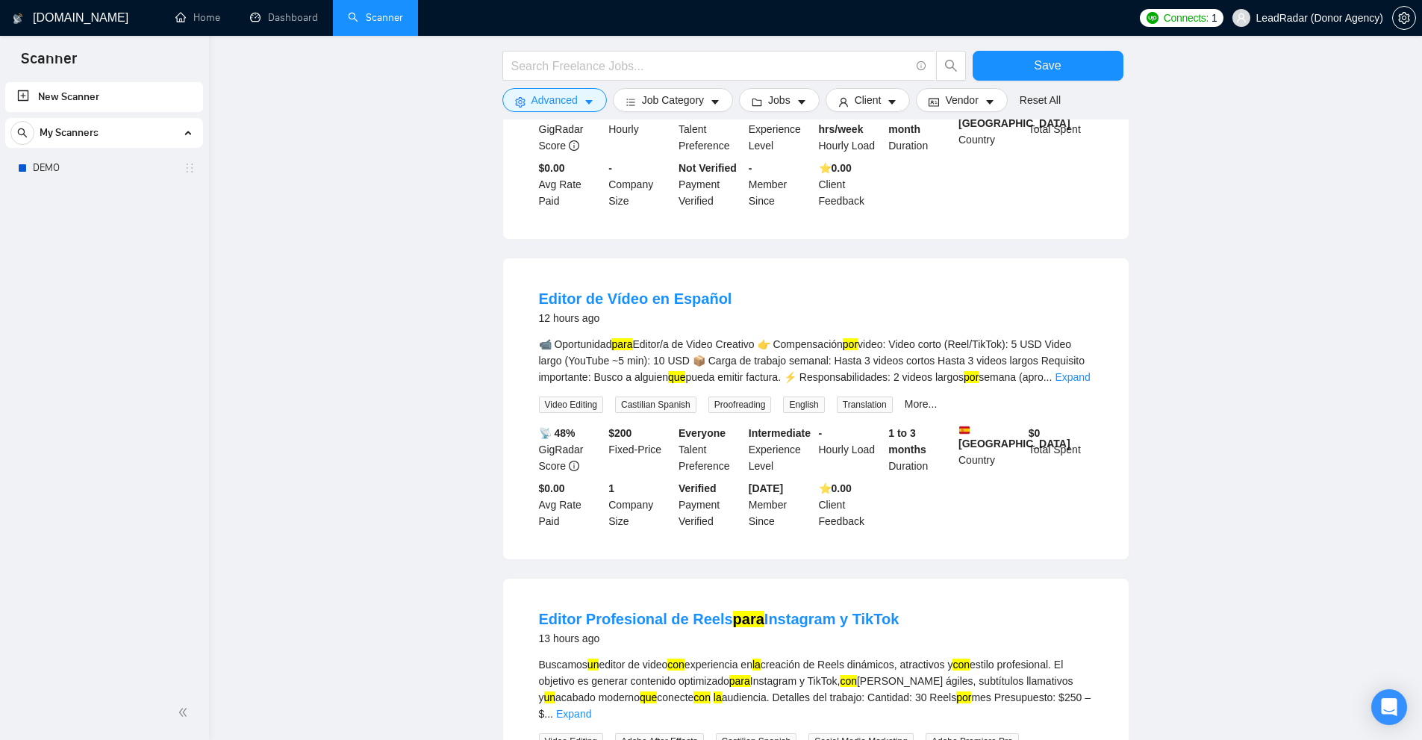
drag, startPoint x: 681, startPoint y: 390, endPoint x: 730, endPoint y: 390, distance: 49.3
click at [730, 656] on div "Buscamos un editor de video con experiencia en la creación de Reels dinámicos, …" at bounding box center [816, 689] width 554 height 66
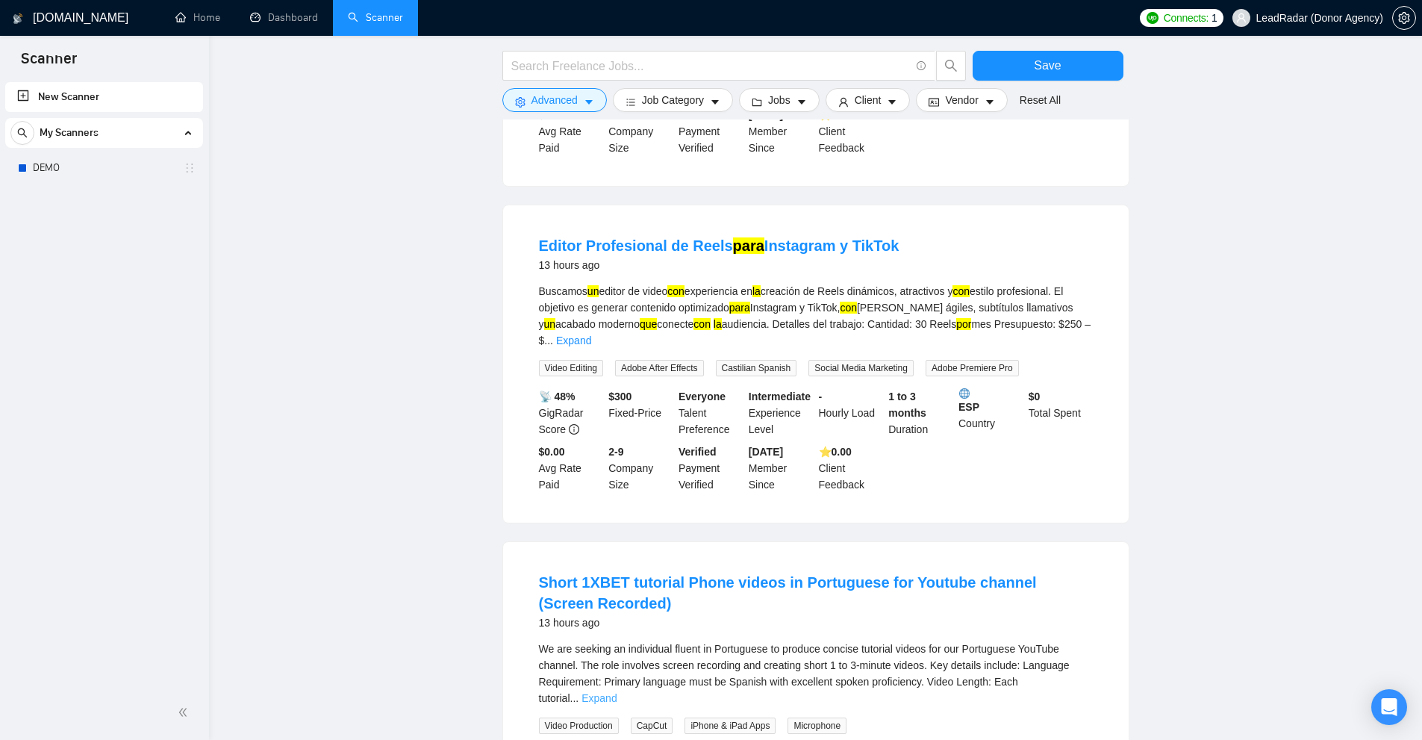
click at [616, 692] on link "Expand" at bounding box center [598, 698] width 35 height 12
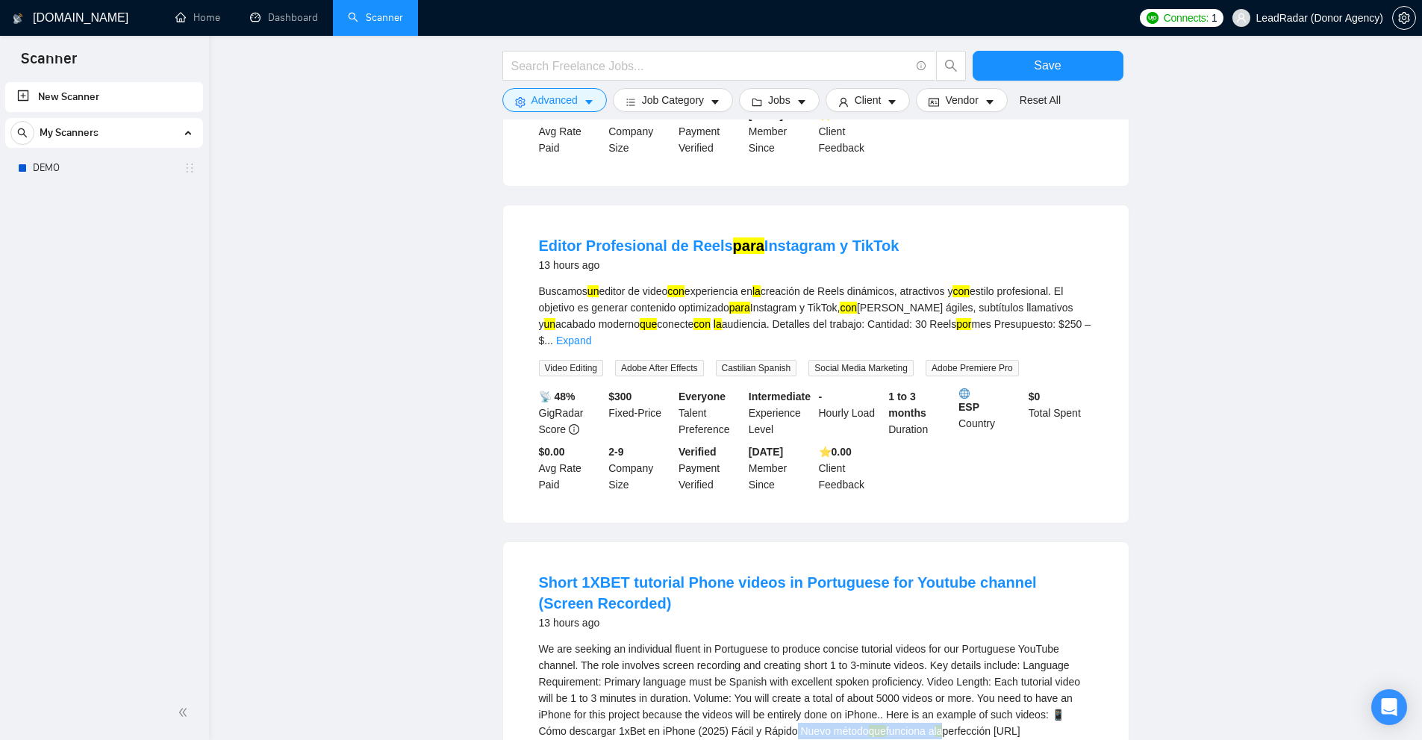
drag, startPoint x: 757, startPoint y: 424, endPoint x: 922, endPoint y: 423, distance: 164.9
click at [921, 640] on div "We are seeking an individual fluent in Portuguese to produce concise tutorial v…" at bounding box center [816, 714] width 554 height 148
click at [938, 640] on div "We are seeking an individual fluent in Portuguese to produce concise tutorial v…" at bounding box center [816, 714] width 554 height 148
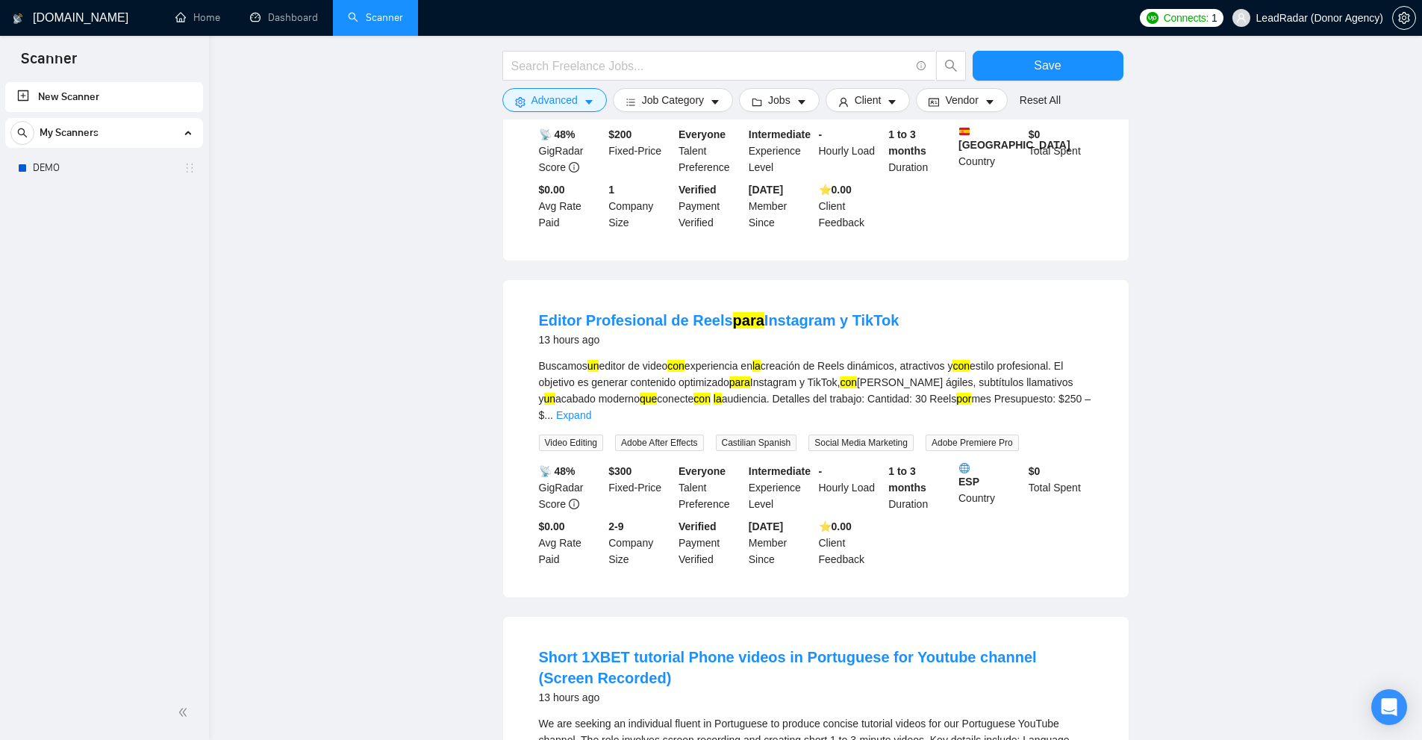
drag, startPoint x: 694, startPoint y: 495, endPoint x: 864, endPoint y: 496, distance: 170.2
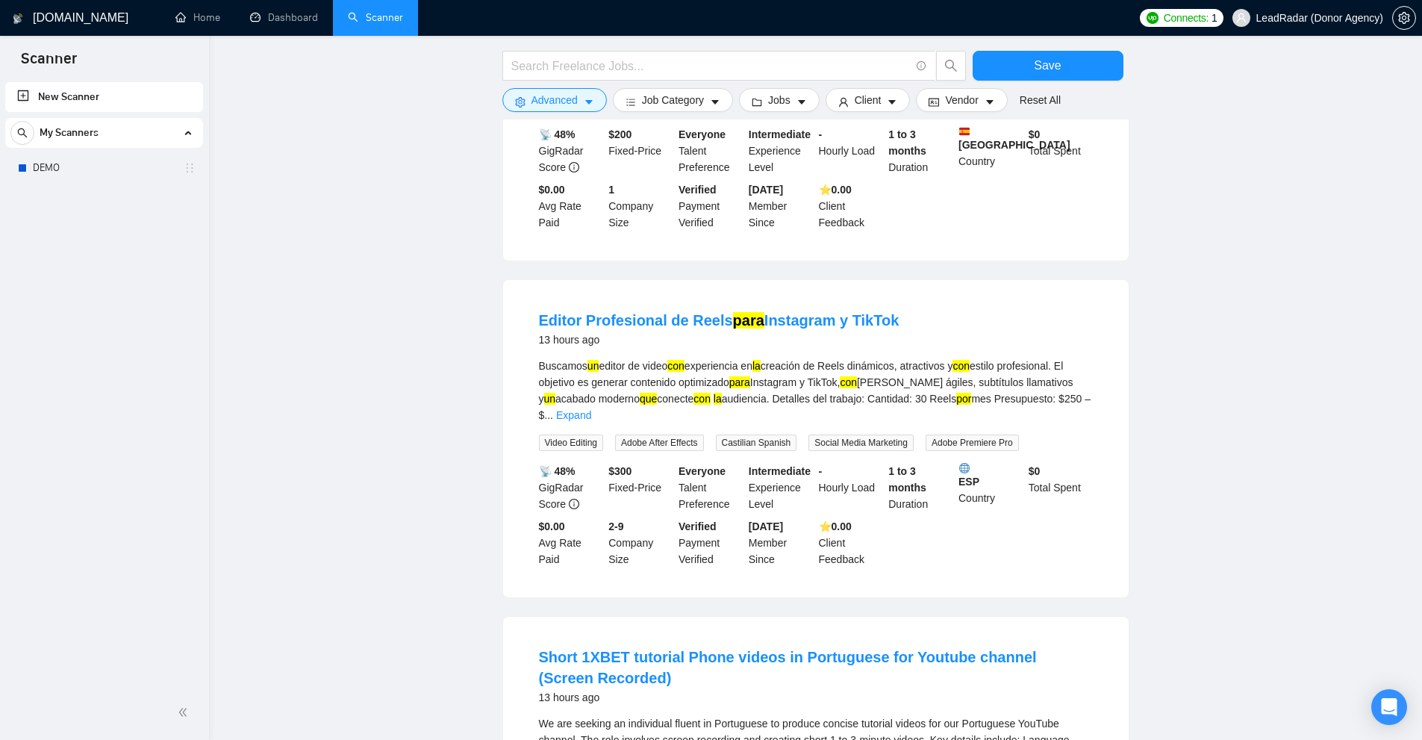
drag, startPoint x: 695, startPoint y: 500, endPoint x: 759, endPoint y: 496, distance: 64.3
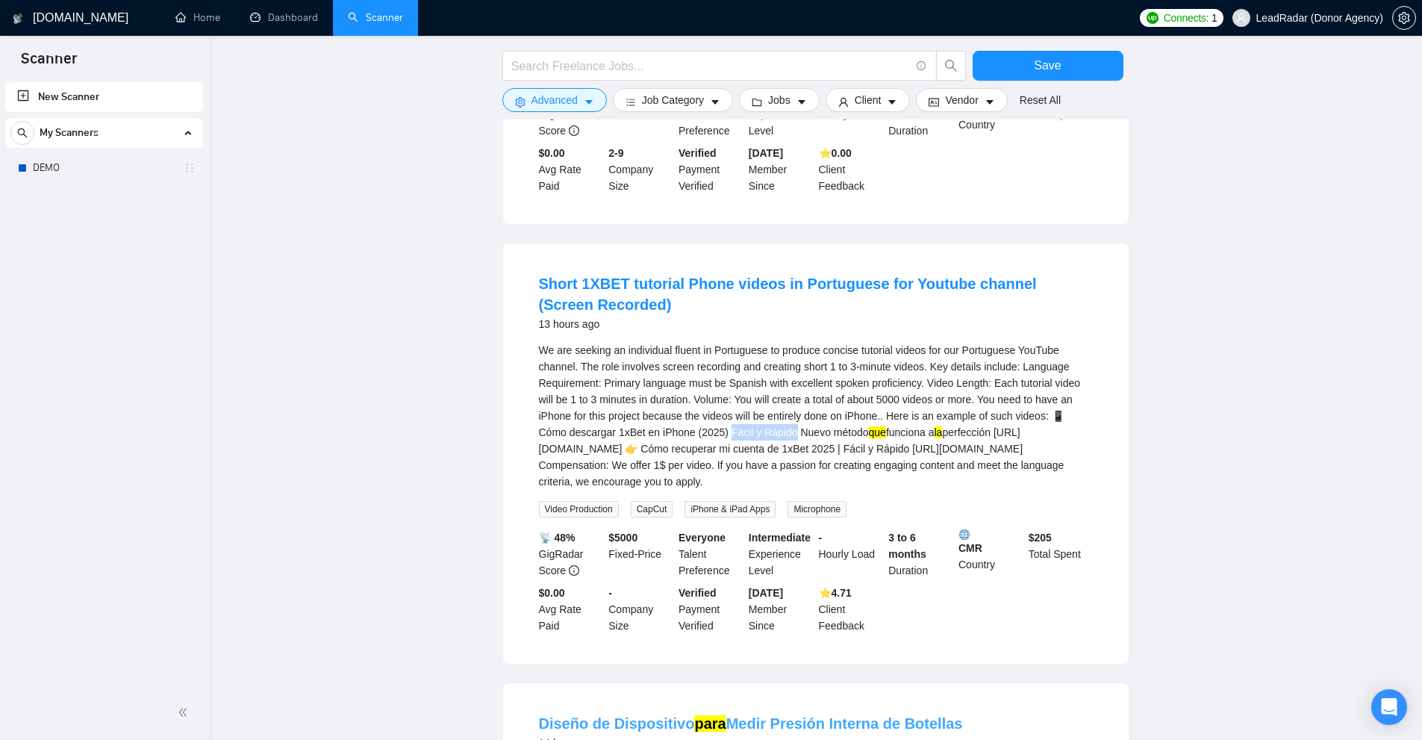
scroll to position [15417, 0]
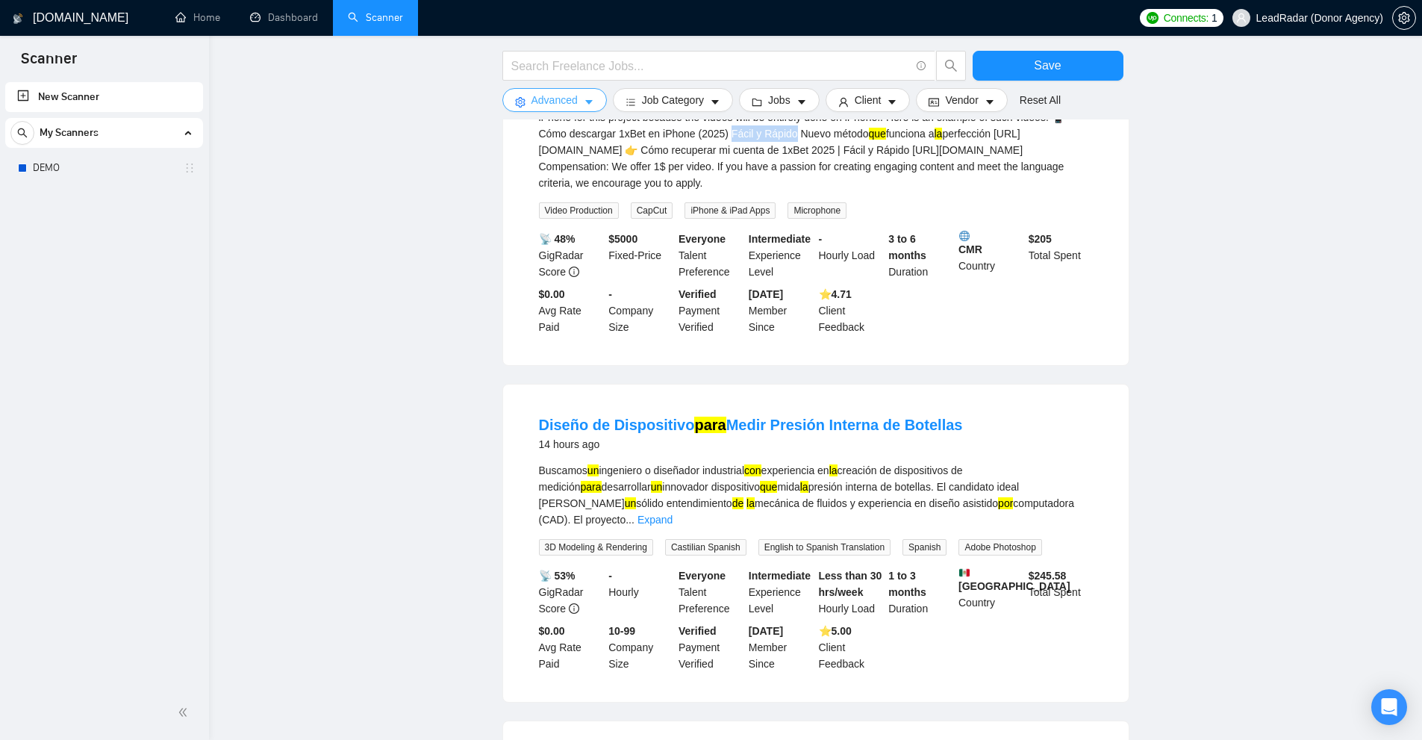
click at [568, 101] on span "Advanced" at bounding box center [554, 100] width 46 height 16
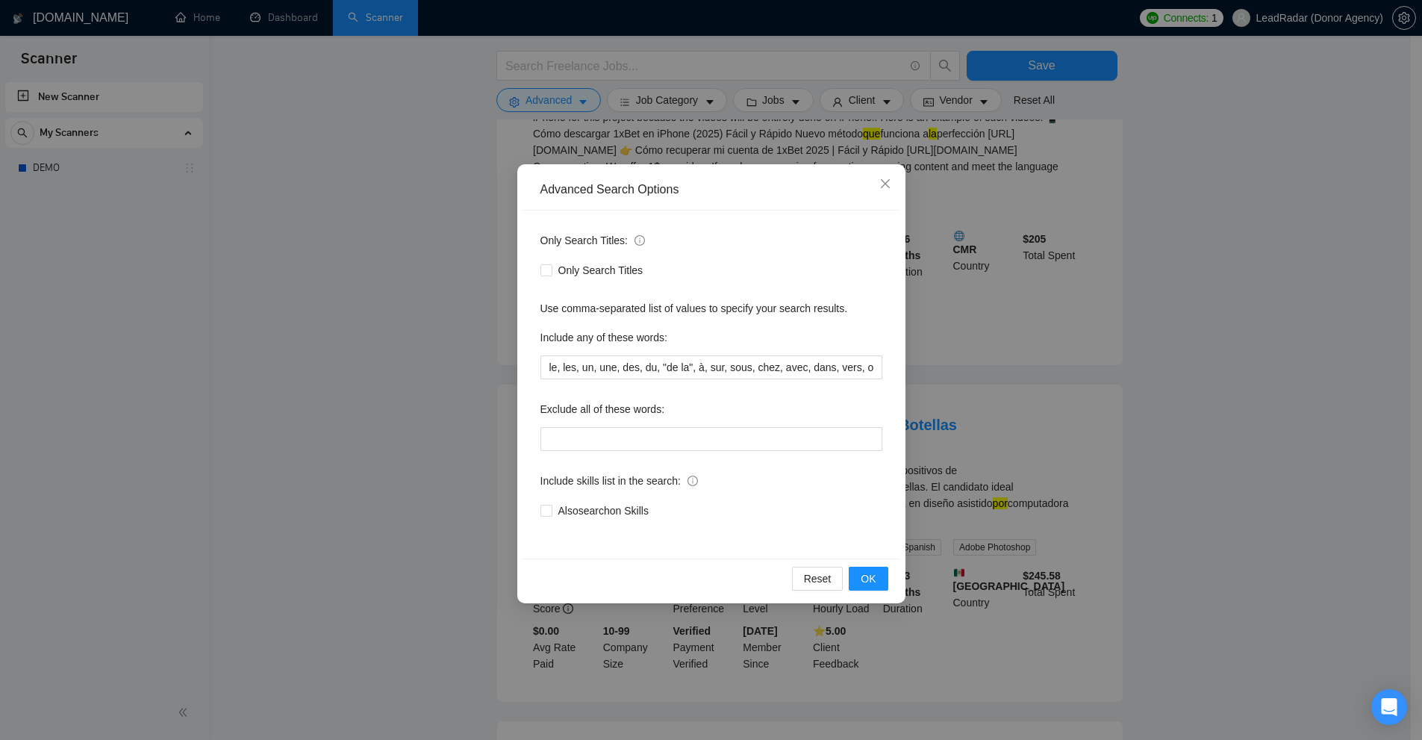
click at [396, 337] on div "Advanced Search Options Only Search Titles: Only Search Titles Use comma-separa…" at bounding box center [711, 370] width 1422 height 740
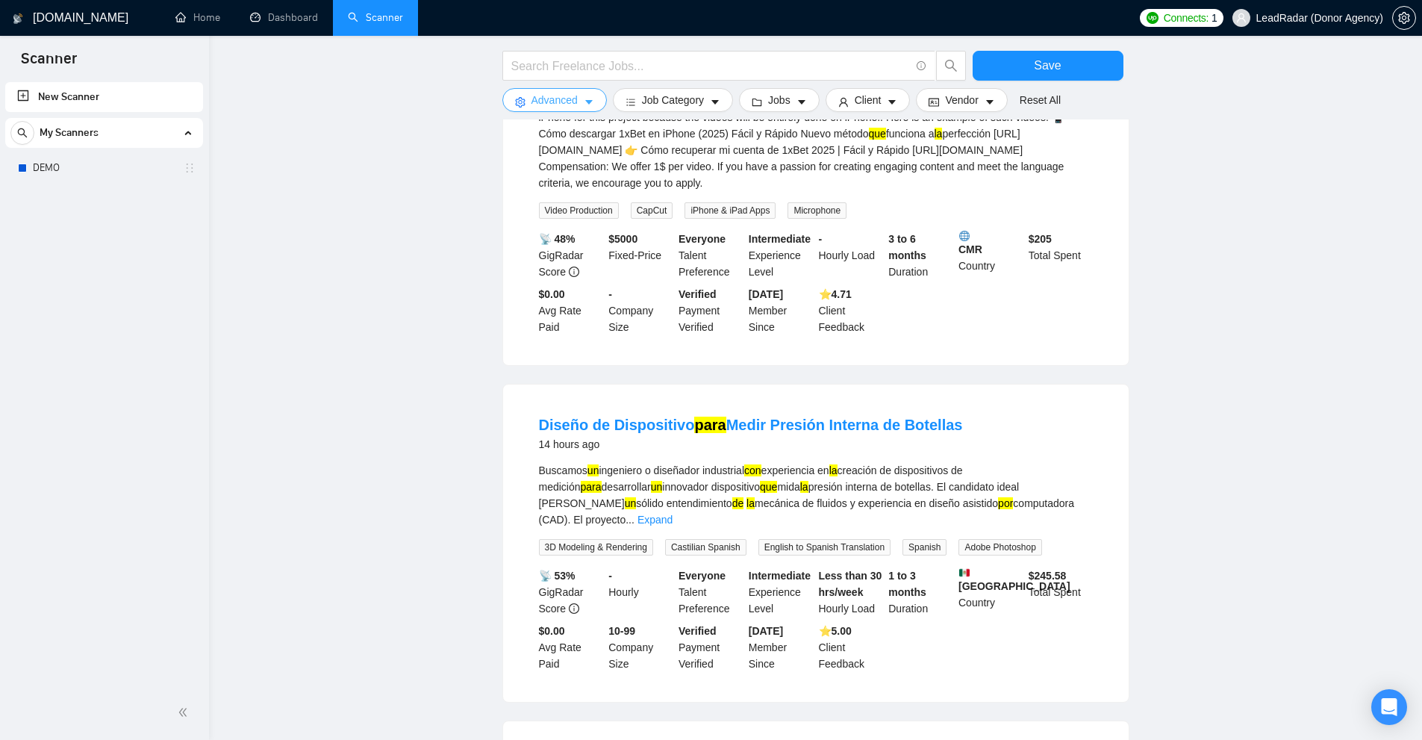
scroll to position [15492, 0]
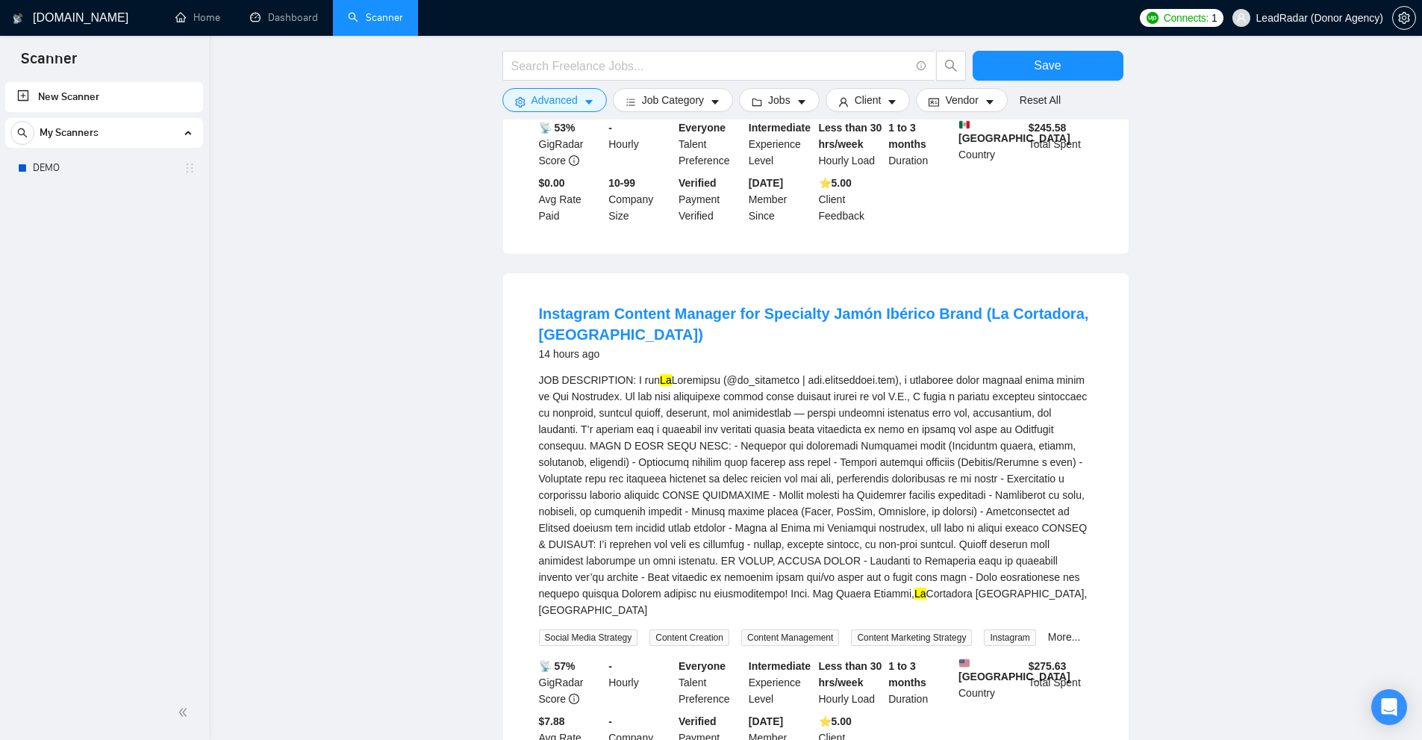
scroll to position [16014, 0]
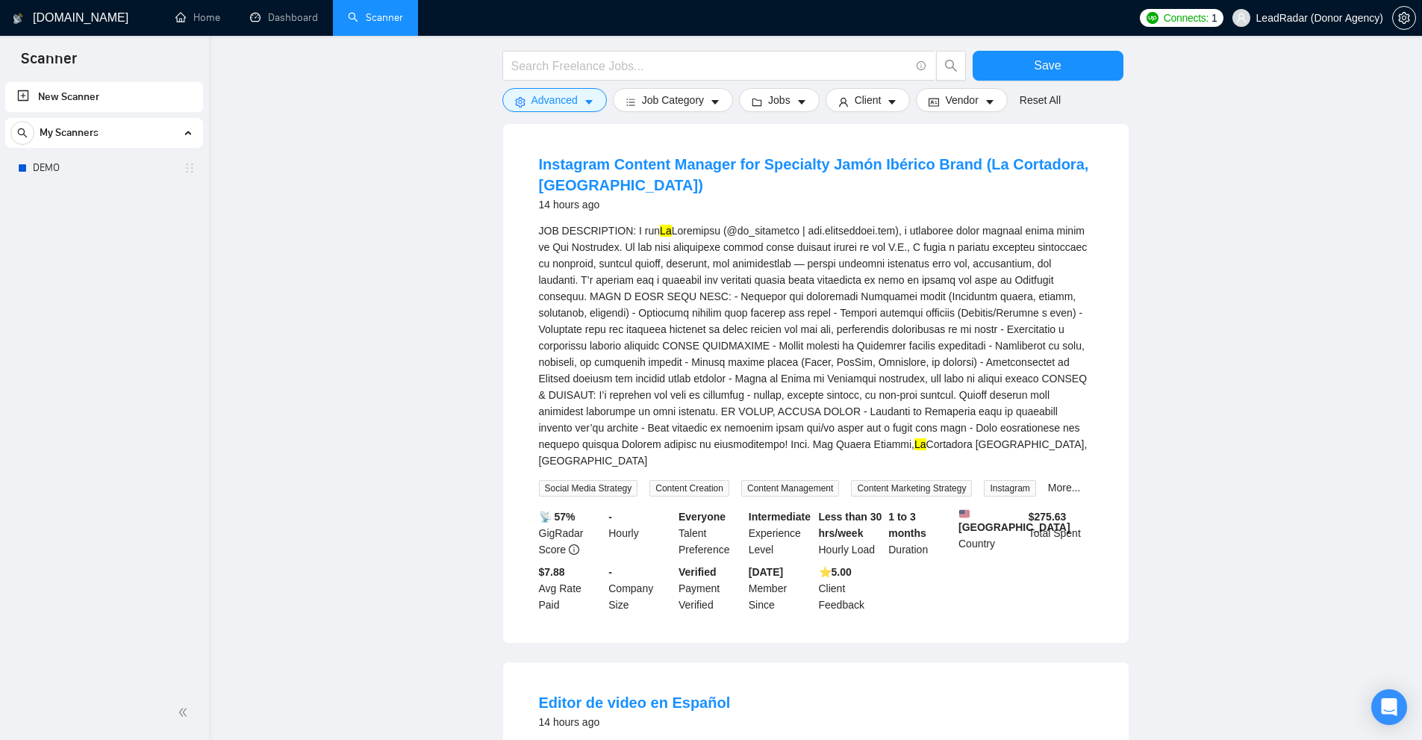
drag, startPoint x: 807, startPoint y: 429, endPoint x: 870, endPoint y: 431, distance: 63.5
drag, startPoint x: 969, startPoint y: 469, endPoint x: 985, endPoint y: 470, distance: 15.7
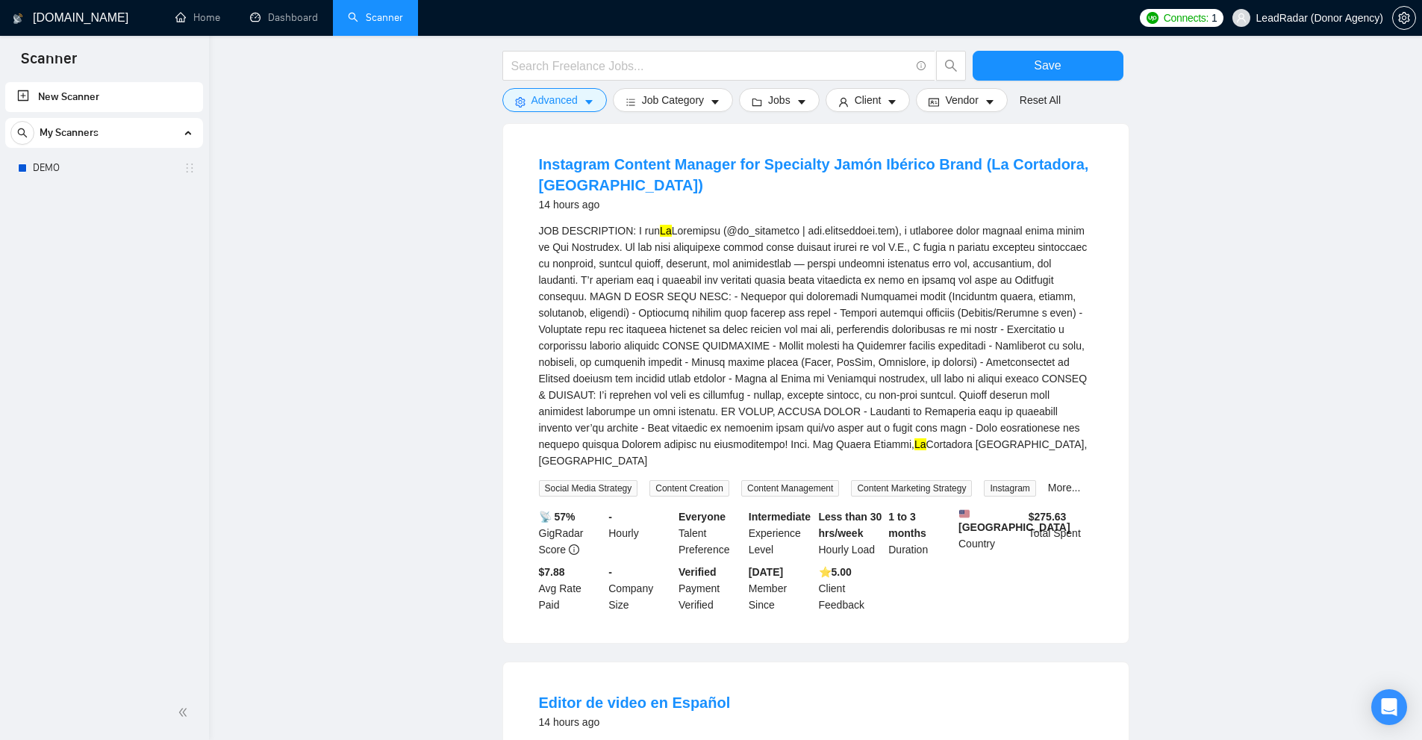
drag, startPoint x: 964, startPoint y: 484, endPoint x: 987, endPoint y: 489, distance: 23.6
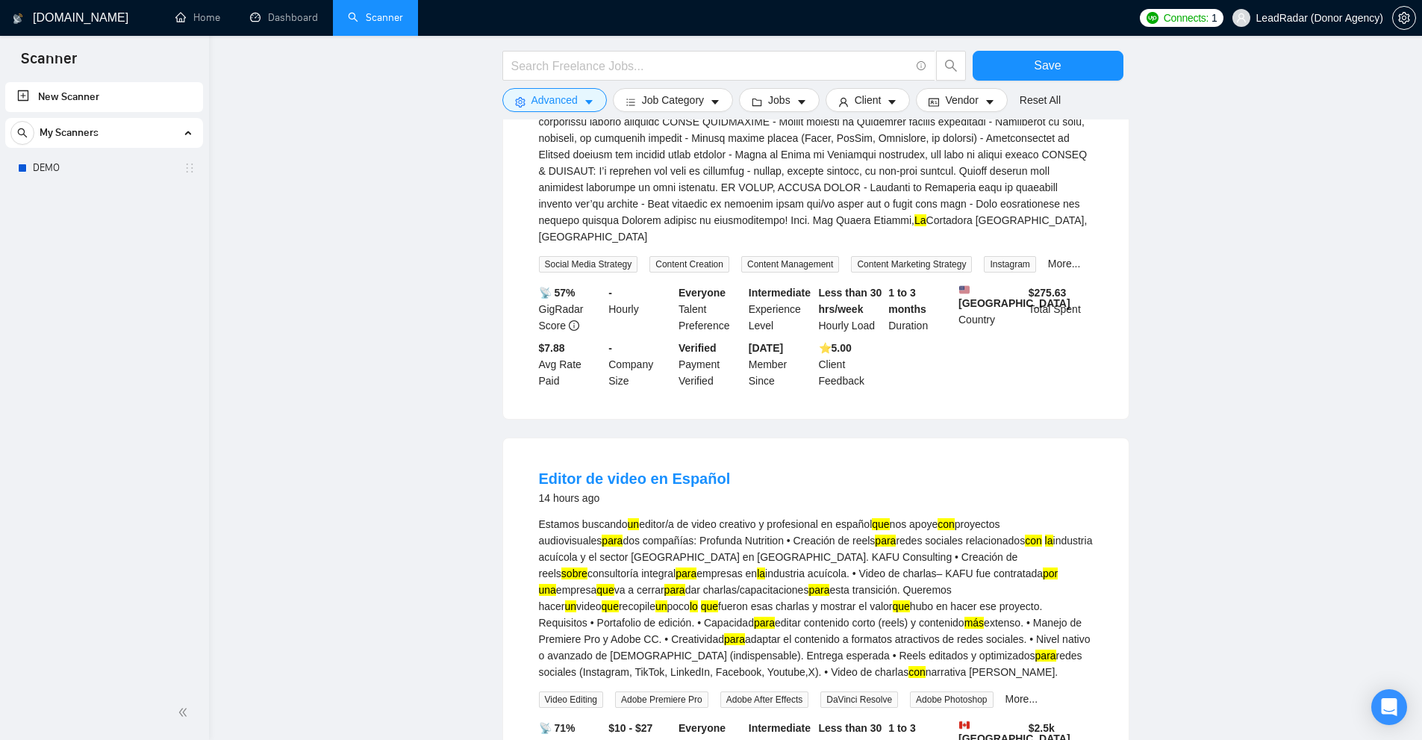
scroll to position [16462, 0]
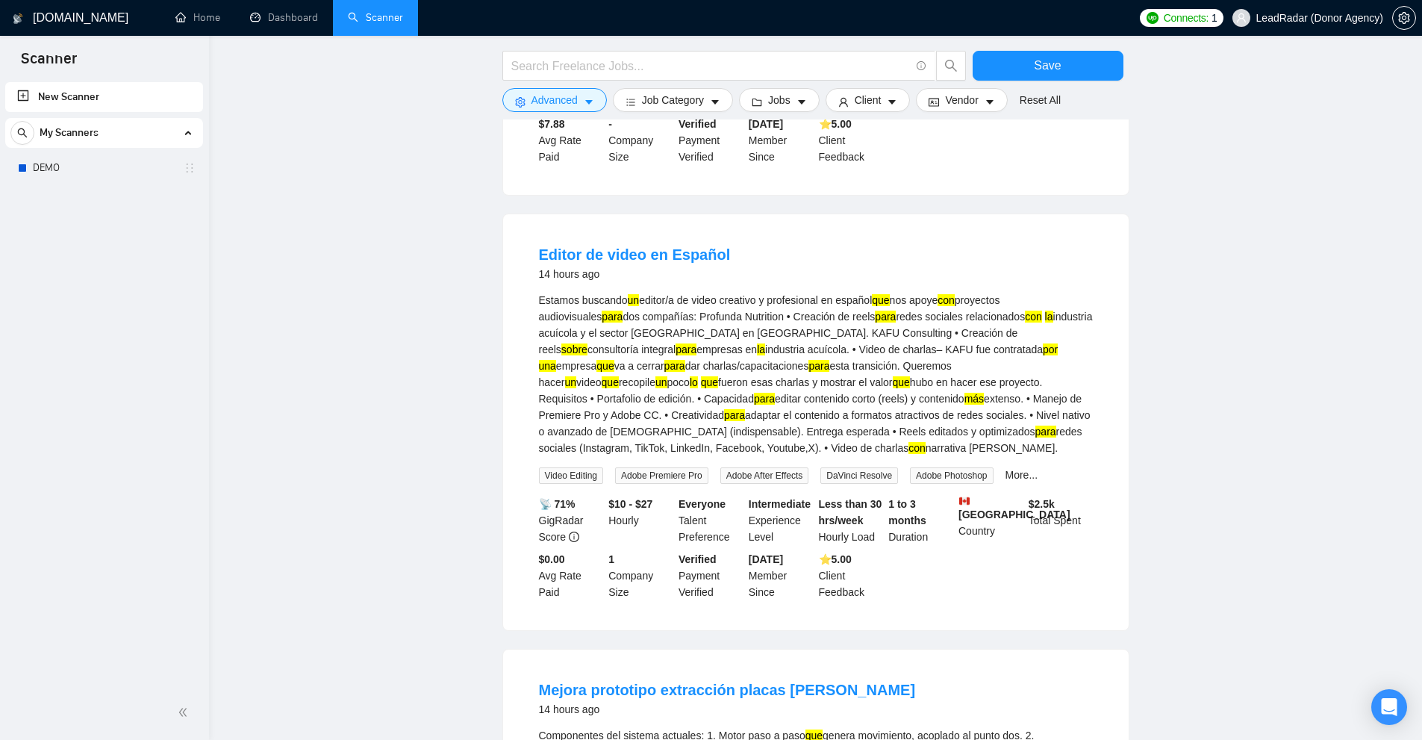
drag, startPoint x: 804, startPoint y: 397, endPoint x: 828, endPoint y: 403, distance: 23.9
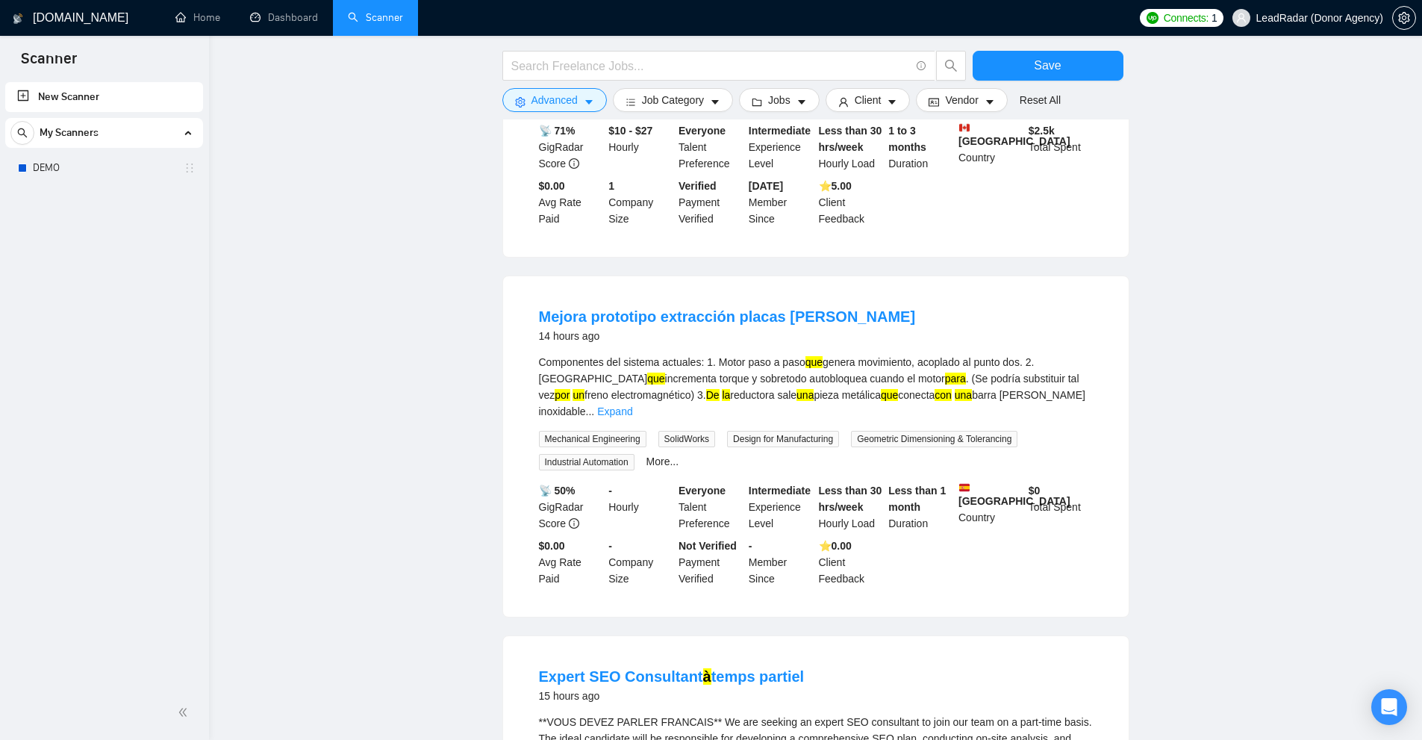
click at [1076, 739] on link "Expand" at bounding box center [1071, 755] width 35 height 12
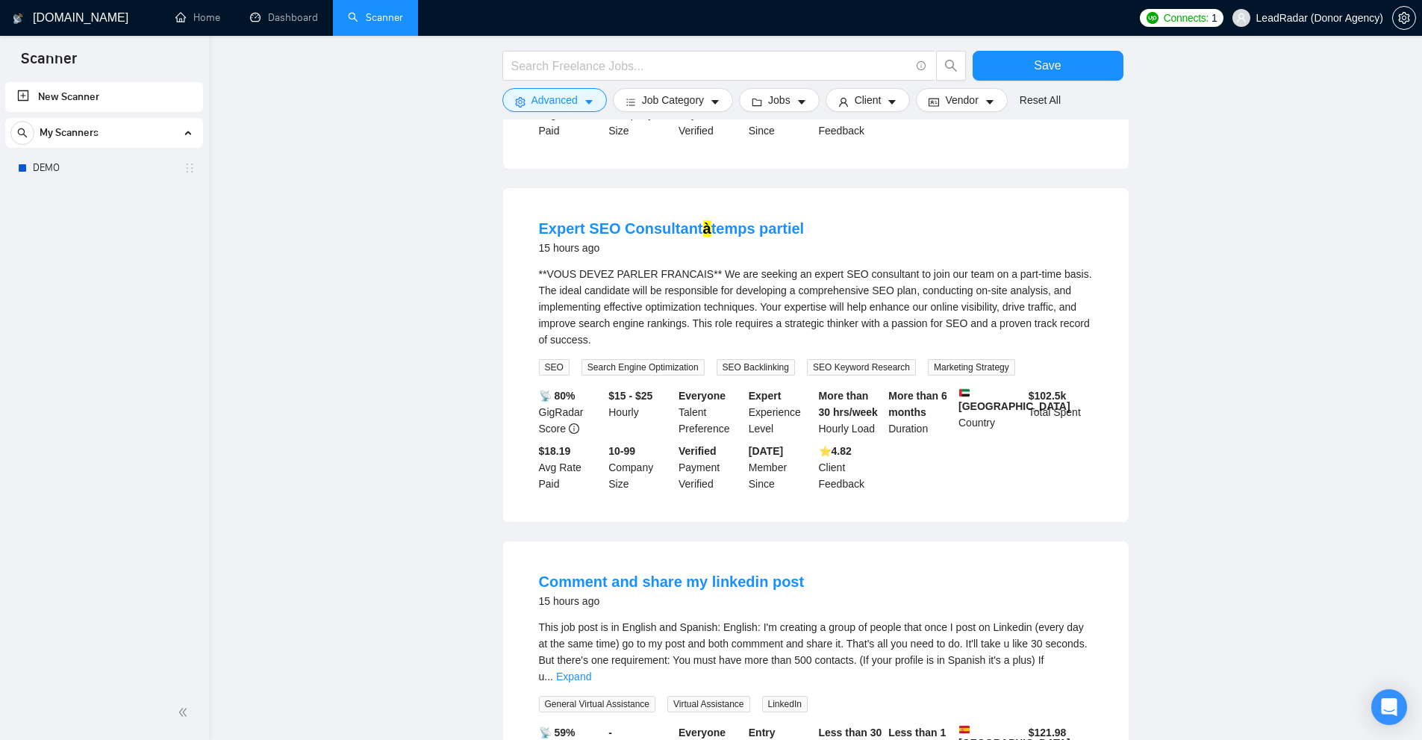
click at [1093, 559] on li "Comment and share my linkedin post 15 hours ago This job post is in English and…" at bounding box center [816, 699] width 590 height 281
click at [591, 670] on link "Expand" at bounding box center [573, 676] width 35 height 12
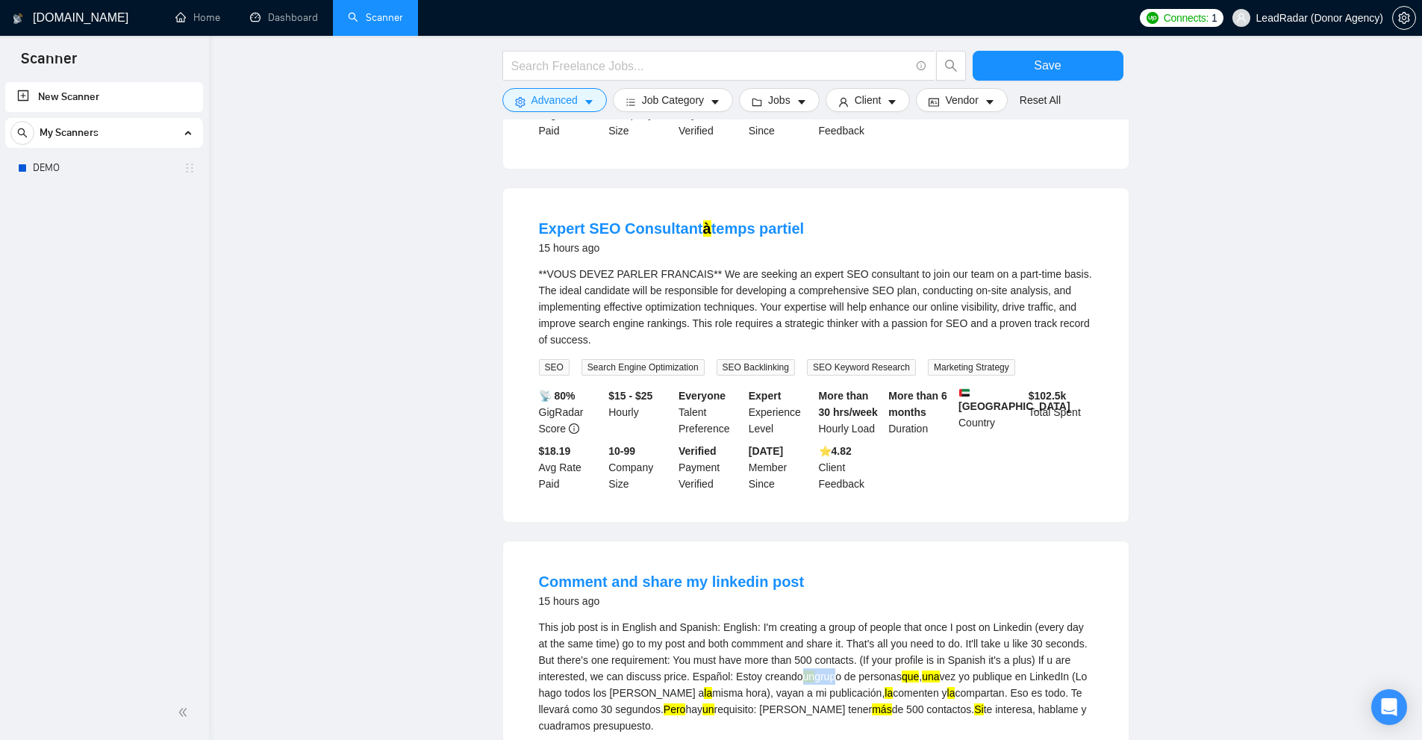
drag, startPoint x: 792, startPoint y: 334, endPoint x: 854, endPoint y: 337, distance: 62.0
click at [849, 619] on div "This job post is in English and Spanish: English: I'm creating a group of peopl…" at bounding box center [816, 676] width 554 height 115
click at [858, 619] on div "This job post is in English and Spanish: English: I'm creating a group of peopl…" at bounding box center [816, 676] width 554 height 115
drag, startPoint x: 921, startPoint y: 341, endPoint x: 1081, endPoint y: 358, distance: 160.6
click at [1069, 619] on div "This job post is in English and Spanish: English: I'm creating a group of peopl…" at bounding box center [816, 676] width 554 height 115
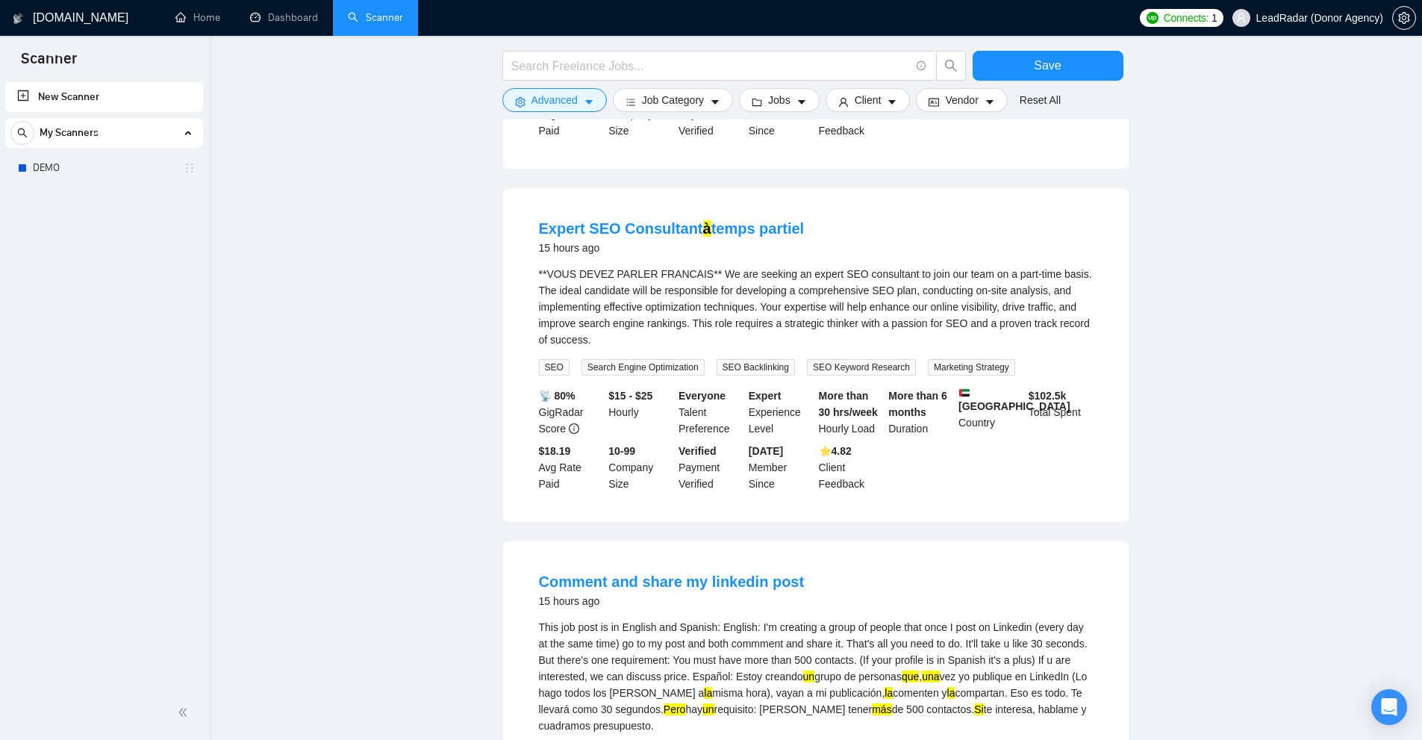
click at [1069, 619] on div "This job post is in English and Spanish: English: I'm creating a group of peopl…" at bounding box center [816, 676] width 554 height 115
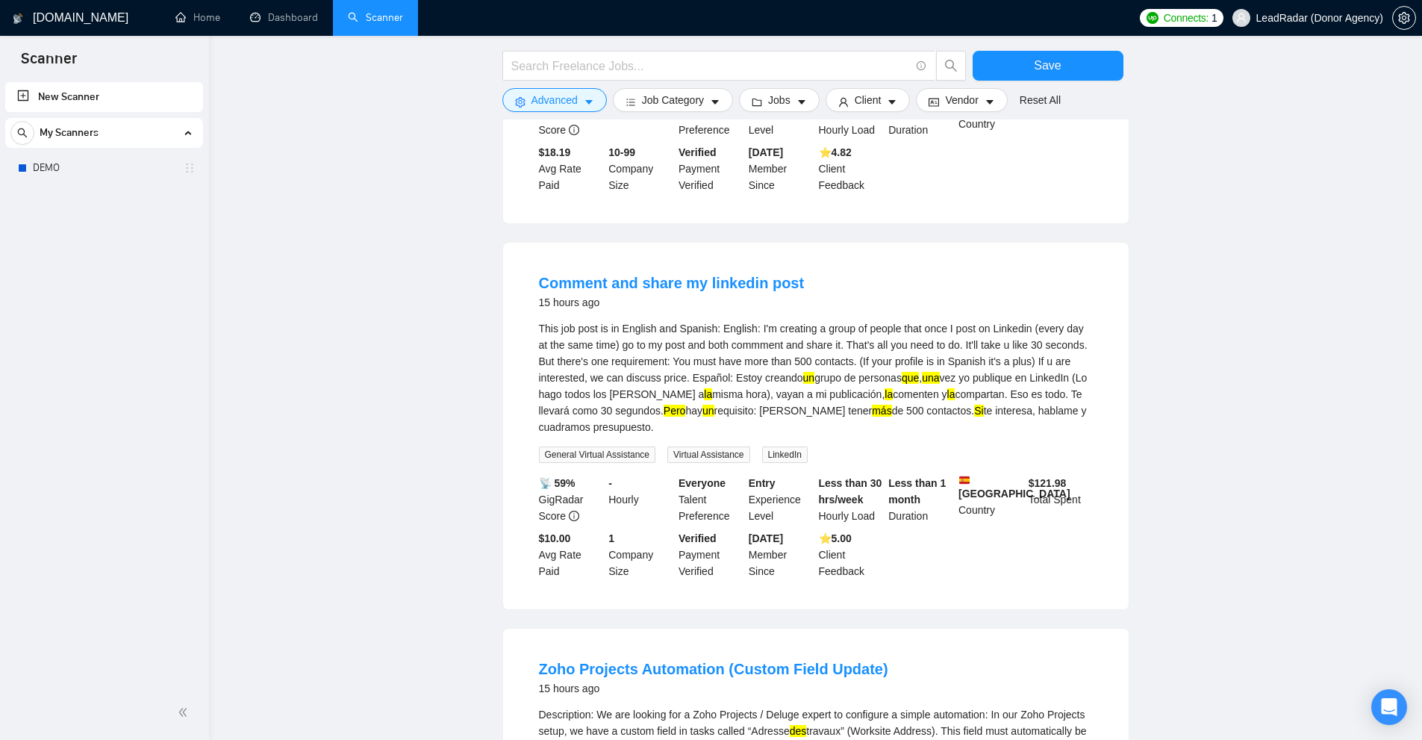
scroll to position [17731, 0]
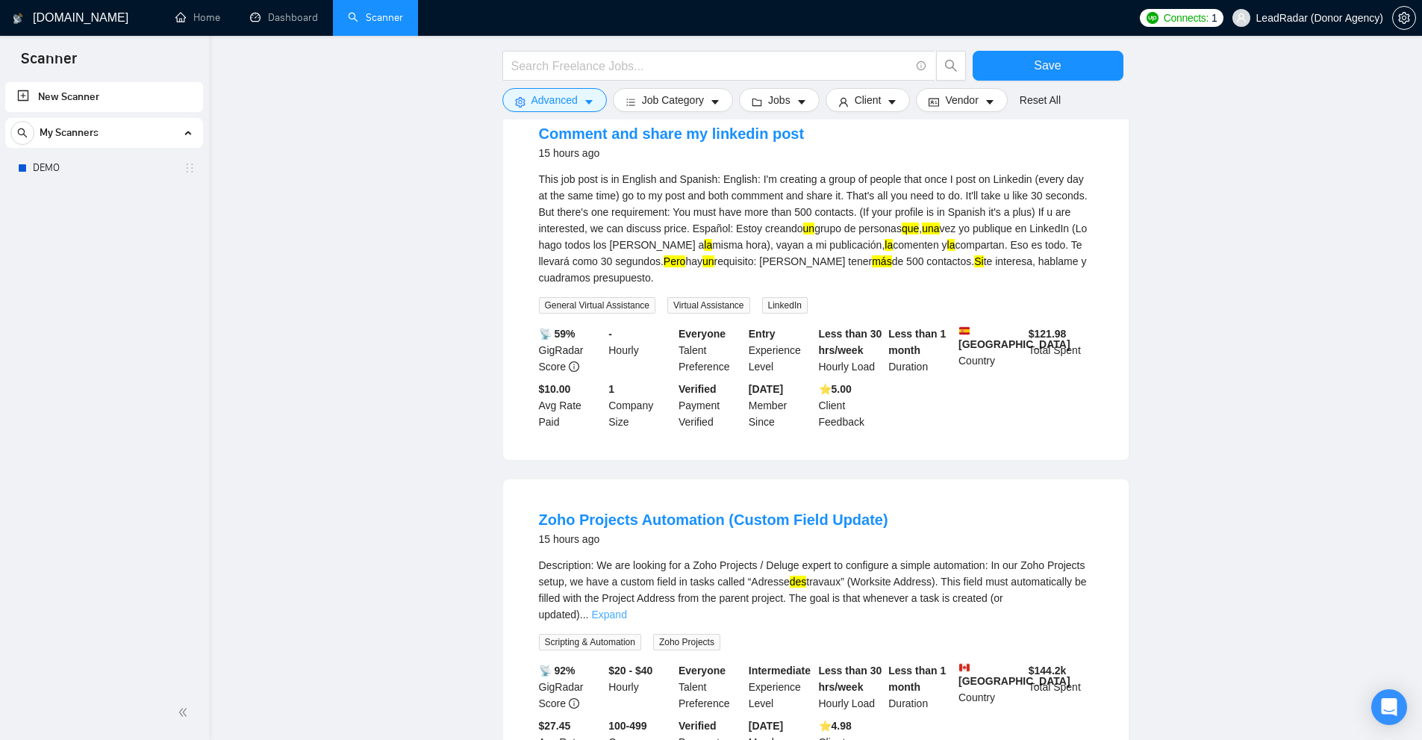
click at [626, 608] on link "Expand" at bounding box center [608, 614] width 35 height 12
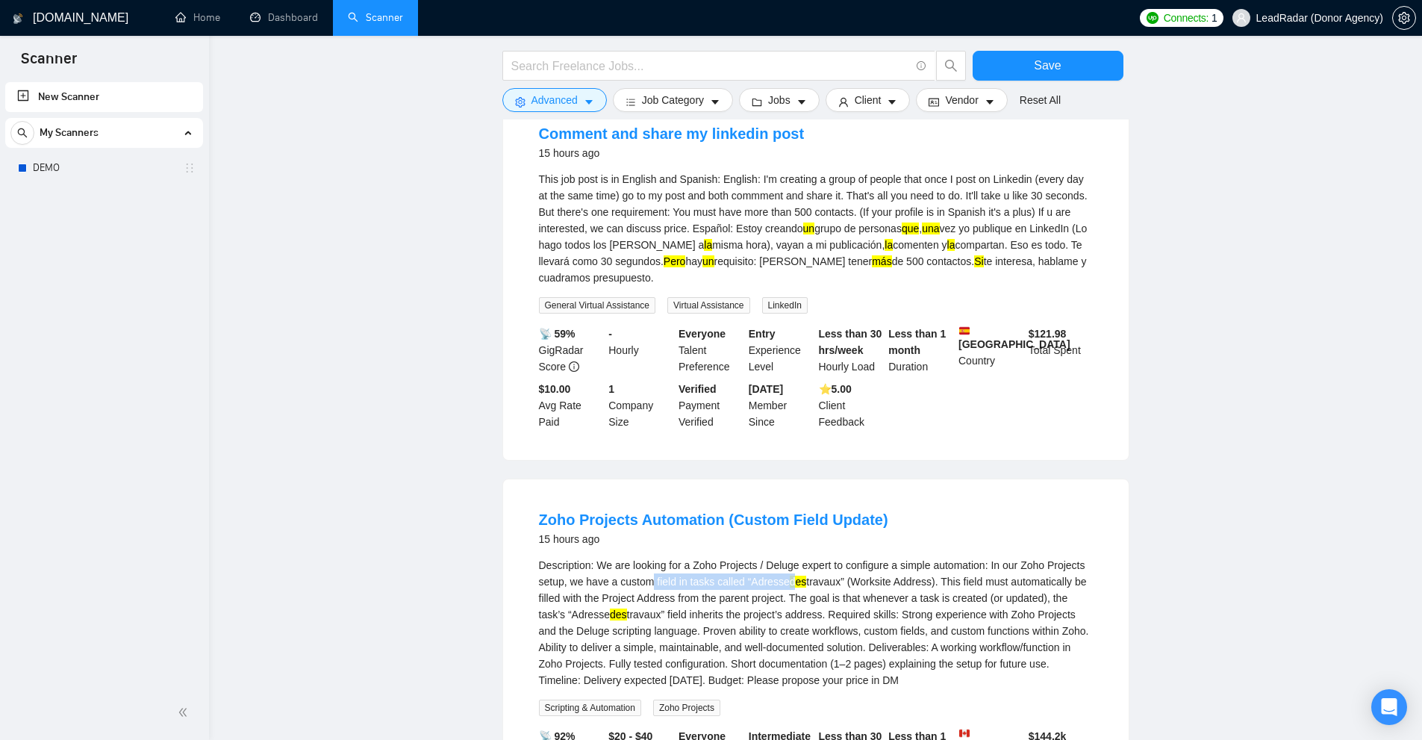
drag, startPoint x: 652, startPoint y: 239, endPoint x: 796, endPoint y: 240, distance: 143.3
click at [795, 557] on div "Description: We are looking for a Zoho Projects / Deluge expert to configure a …" at bounding box center [816, 622] width 554 height 131
click at [803, 557] on div "Description: We are looking for a Zoho Projects / Deluge expert to configure a …" at bounding box center [816, 622] width 554 height 131
drag, startPoint x: 610, startPoint y: 272, endPoint x: 643, endPoint y: 272, distance: 32.1
click at [643, 557] on div "Description: We are looking for a Zoho Projects / Deluge expert to configure a …" at bounding box center [816, 622] width 554 height 131
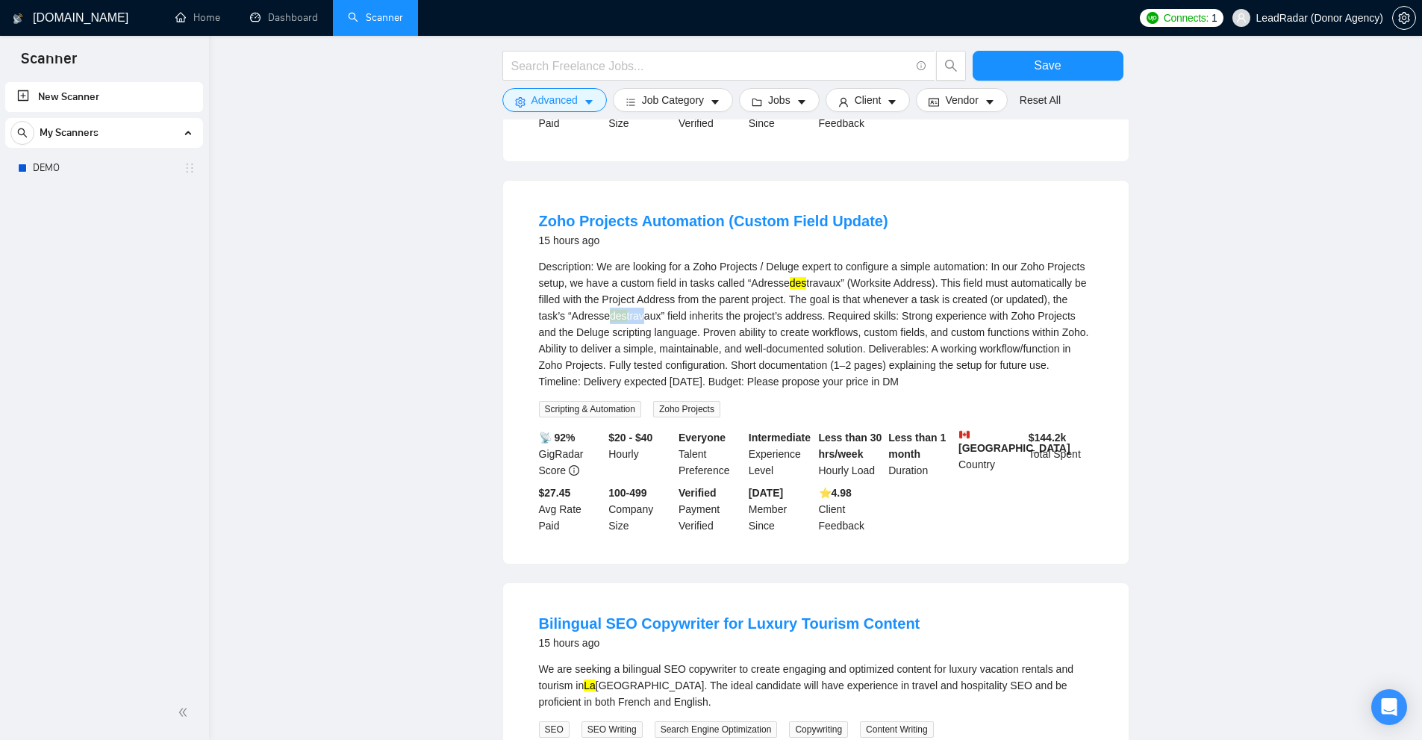
scroll to position [18253, 0]
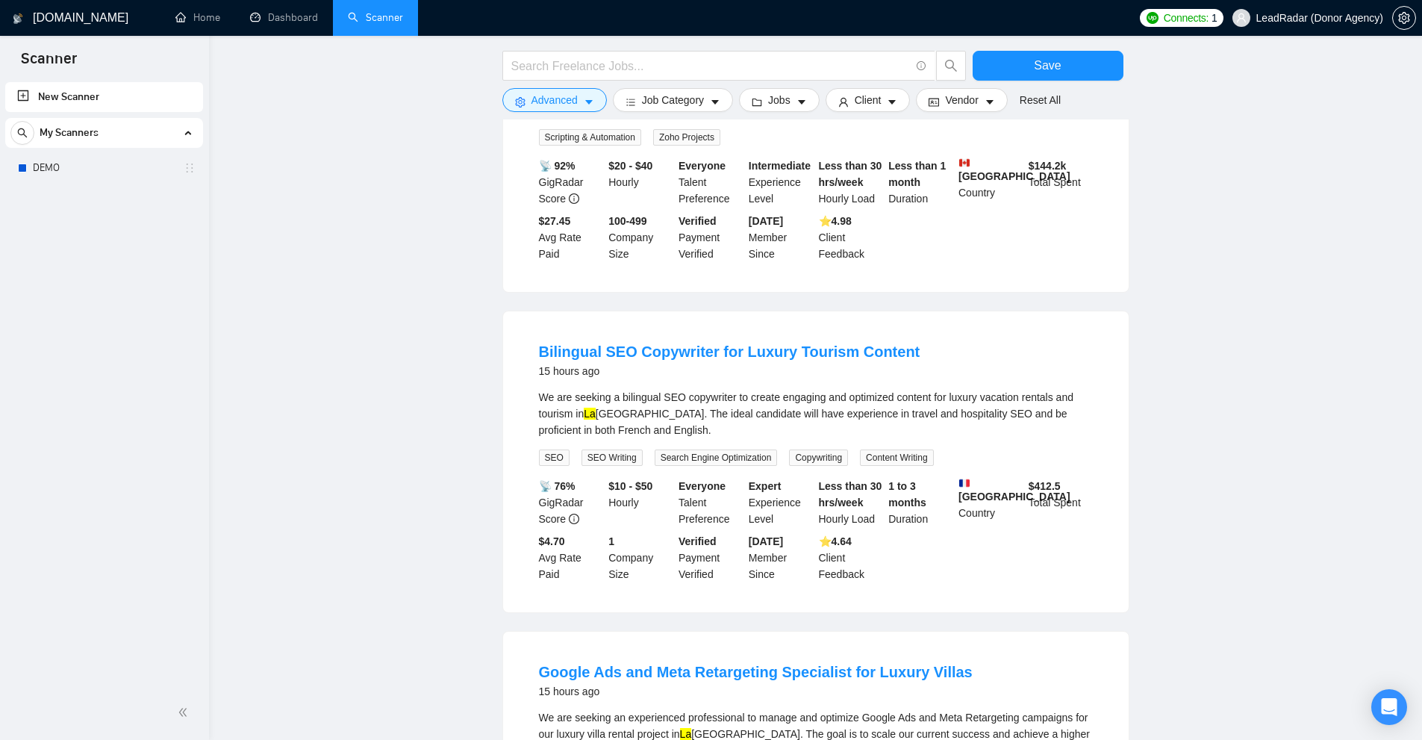
scroll to position [18525, 0]
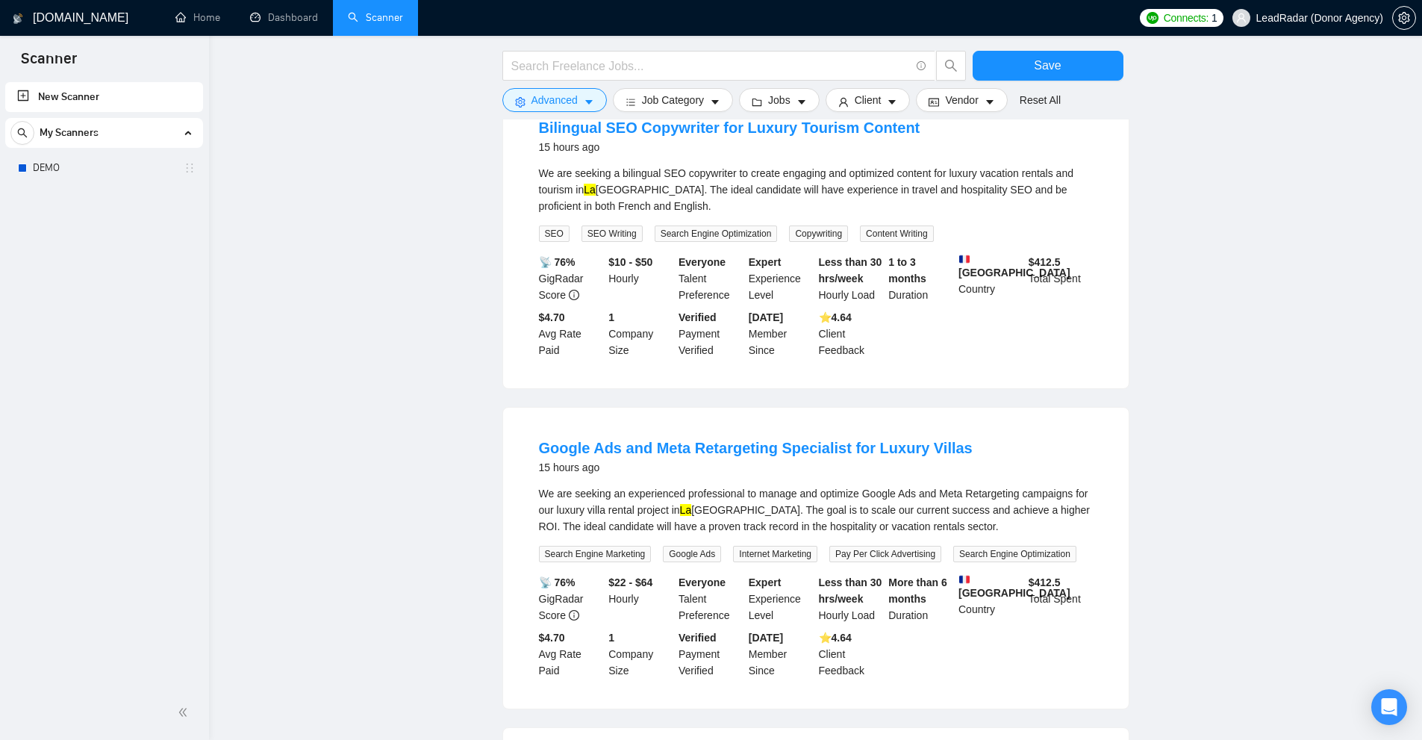
drag, startPoint x: 990, startPoint y: 505, endPoint x: 1025, endPoint y: 508, distance: 34.5
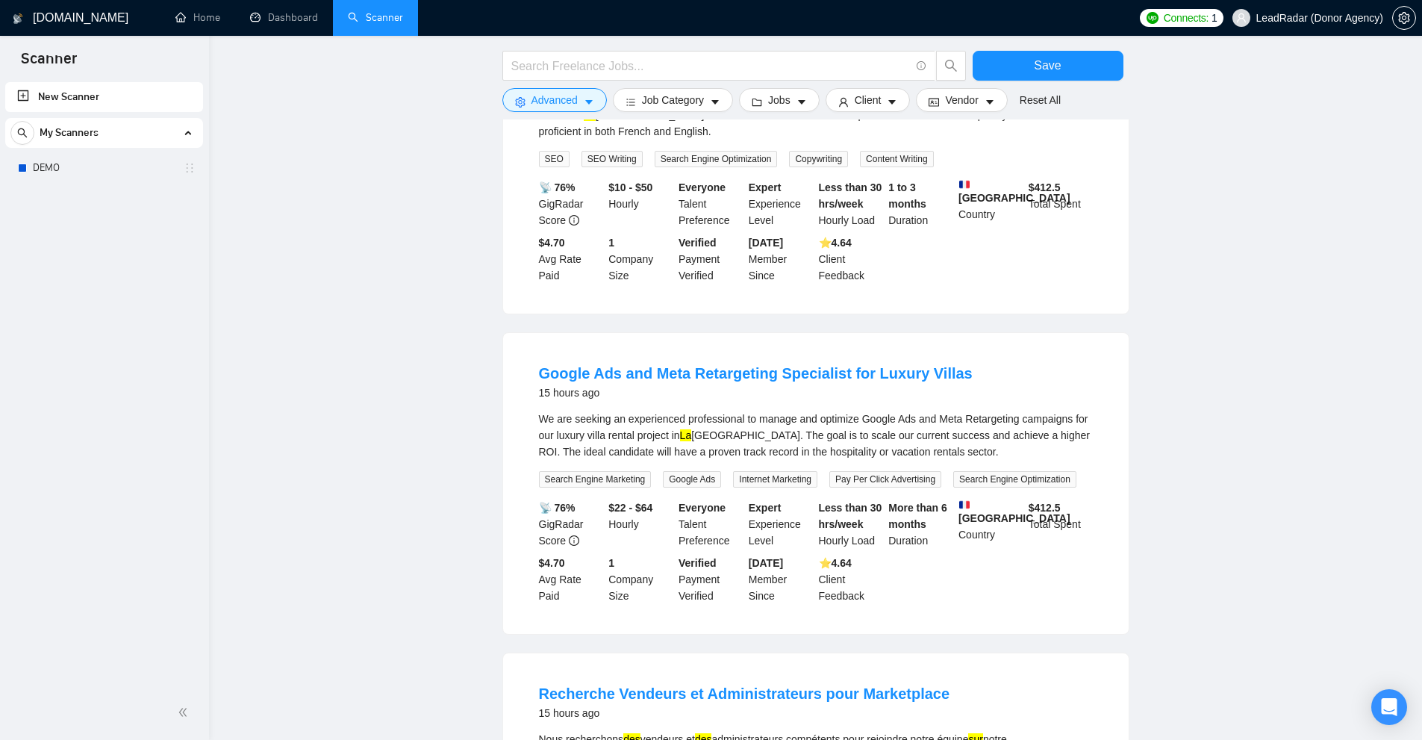
scroll to position [18823, 0]
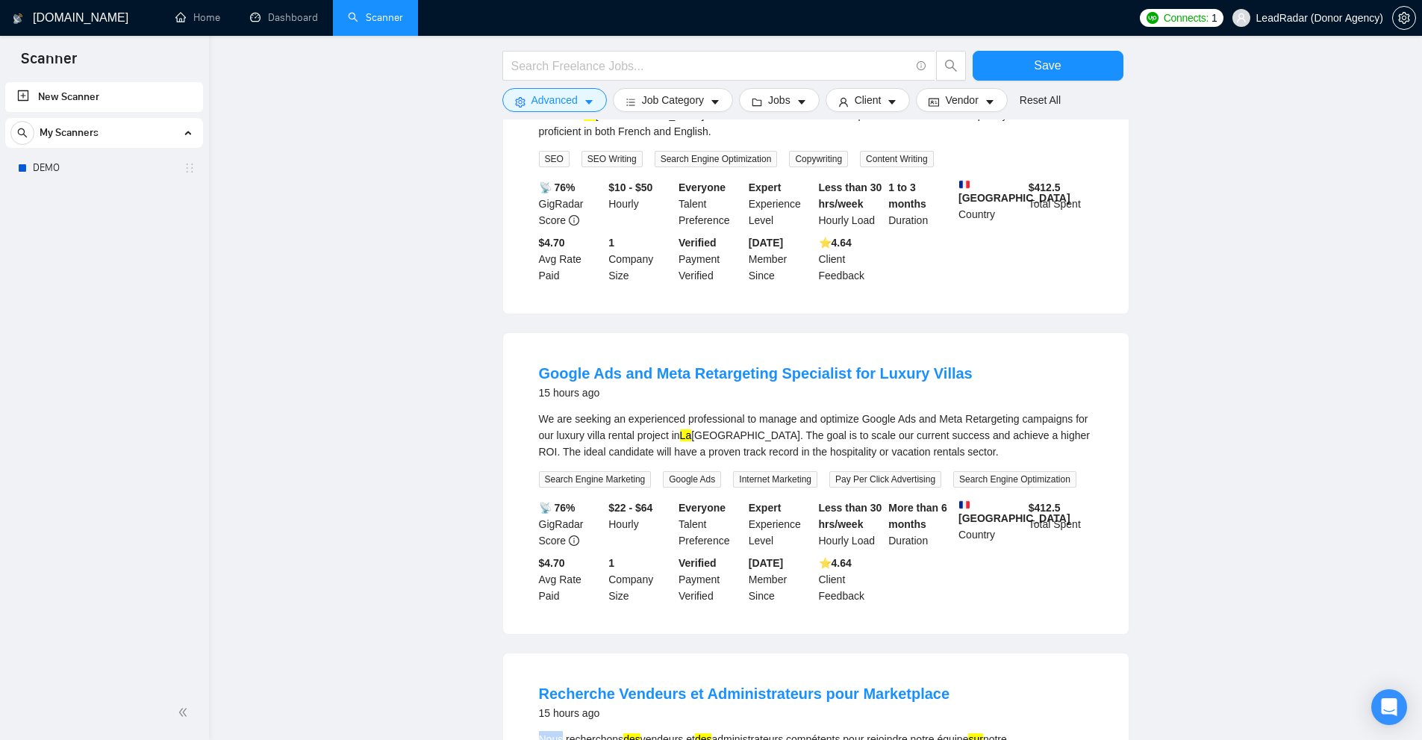
drag, startPoint x: 563, startPoint y: 394, endPoint x: 542, endPoint y: 394, distance: 20.9
drag, startPoint x: 620, startPoint y: 390, endPoint x: 567, endPoint y: 389, distance: 53.0
click at [564, 94] on span "Advanced" at bounding box center [554, 100] width 46 height 16
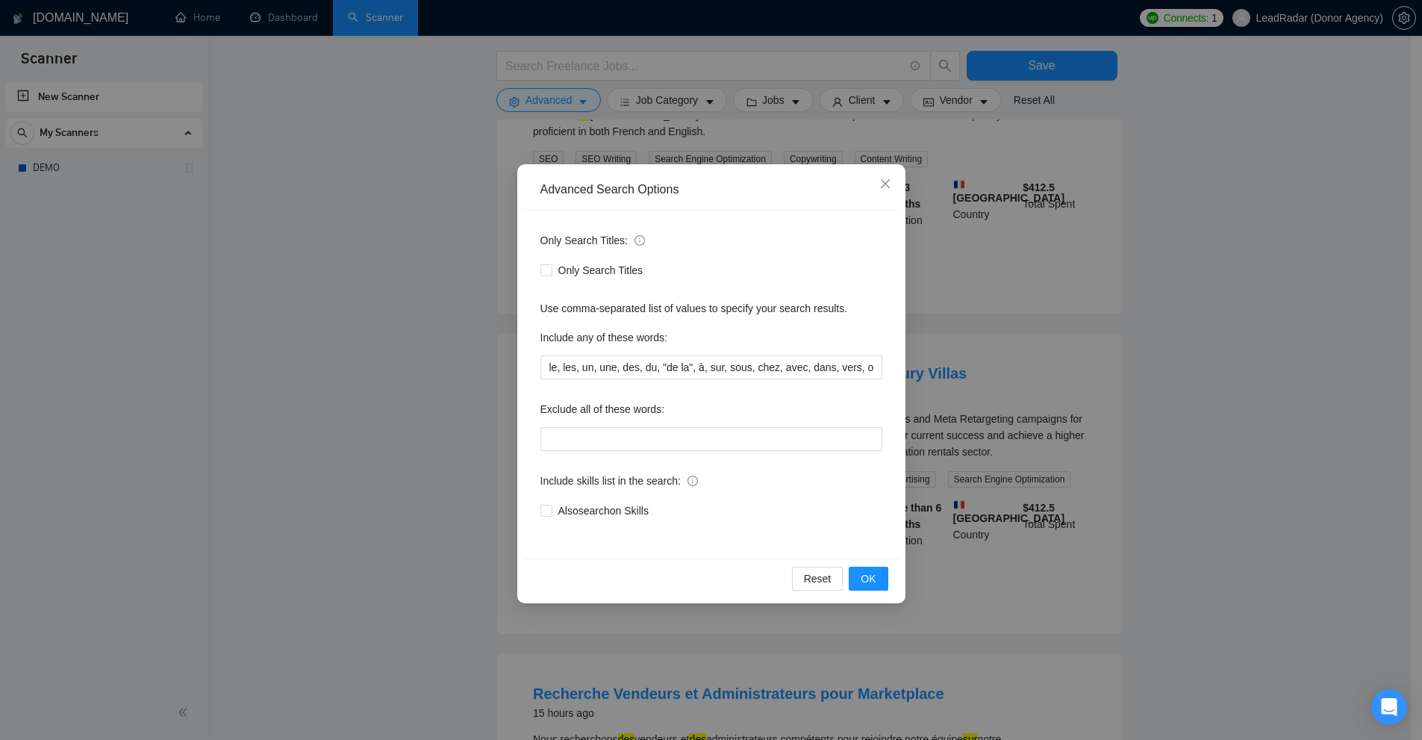
click at [619, 380] on div "Only Search Titles: Only Search Titles Use comma-separated list of values to sp…" at bounding box center [711, 384] width 378 height 348
click at [622, 369] on input "le, les, un, une, des, du, "de la", à, sur, sous, chez, avec, dans, vers, ou, m…" at bounding box center [711, 367] width 342 height 24
paste input "(weekend*), "(weekend)", "(weekends)", "(weekend", "evenings", ([DATE]*), "([DA…"
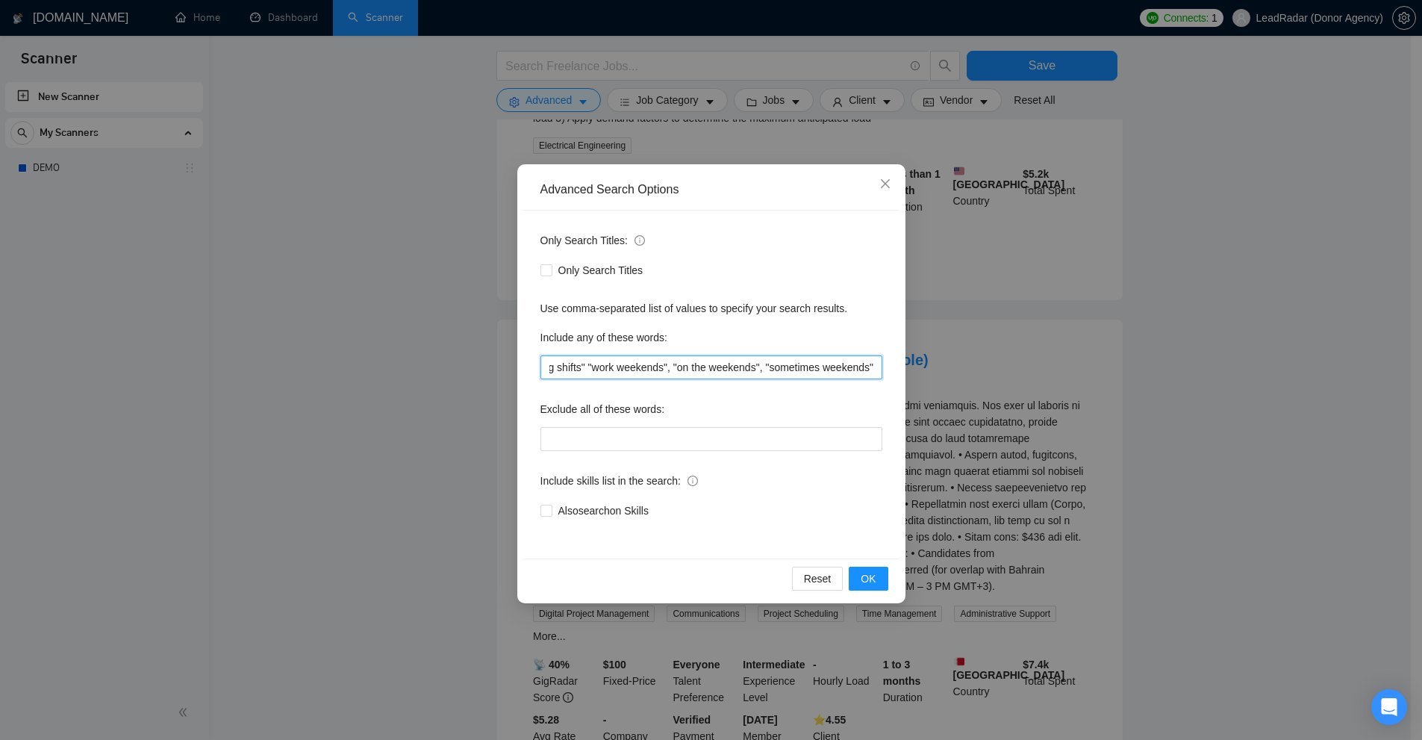
scroll to position [0, 0]
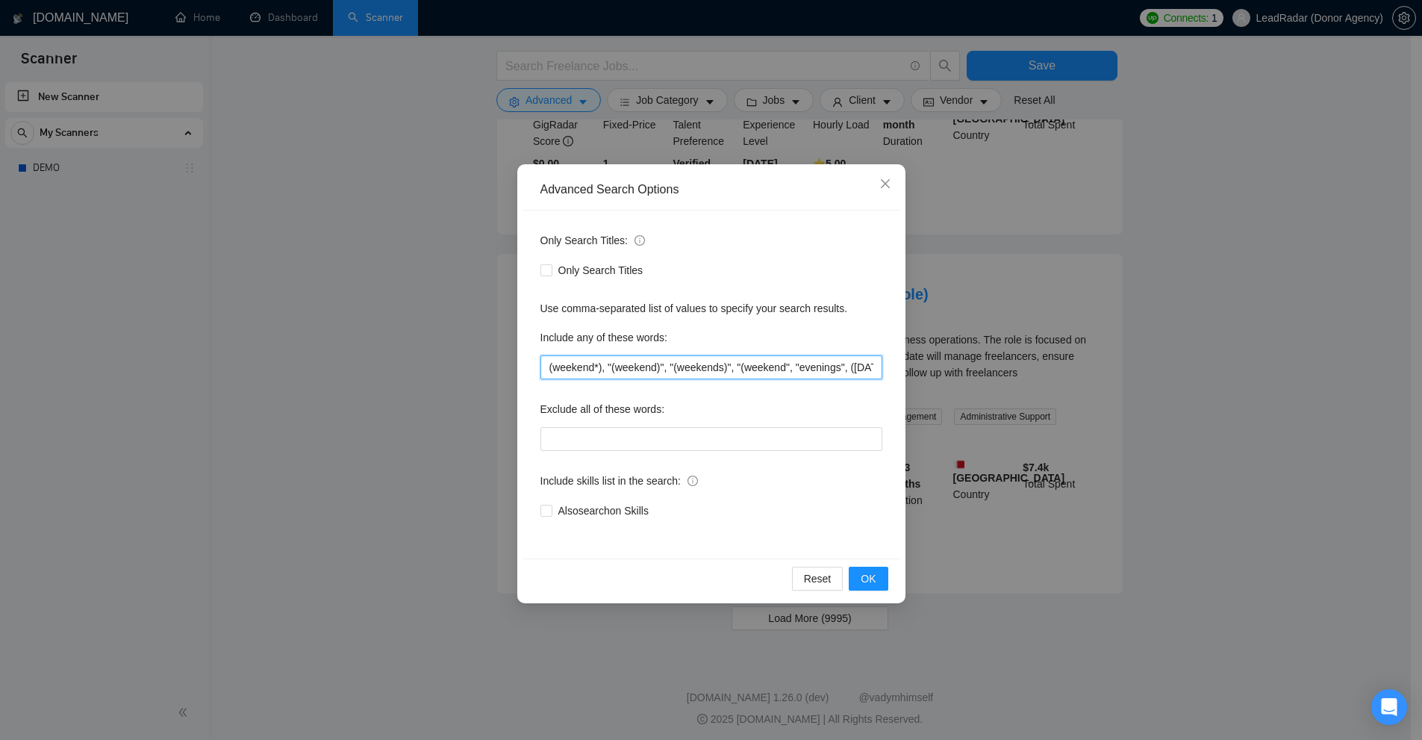
click at [734, 372] on input "(weekend*), "(weekend)", "(weekends)", "(weekend", "evenings", ([DATE]*), "([DA…" at bounding box center [711, 367] width 342 height 24
paste input ","
click at [1186, 382] on div "Advanced Search Options Only Search Titles: Only Search Titles Use comma-separa…" at bounding box center [711, 370] width 1422 height 740
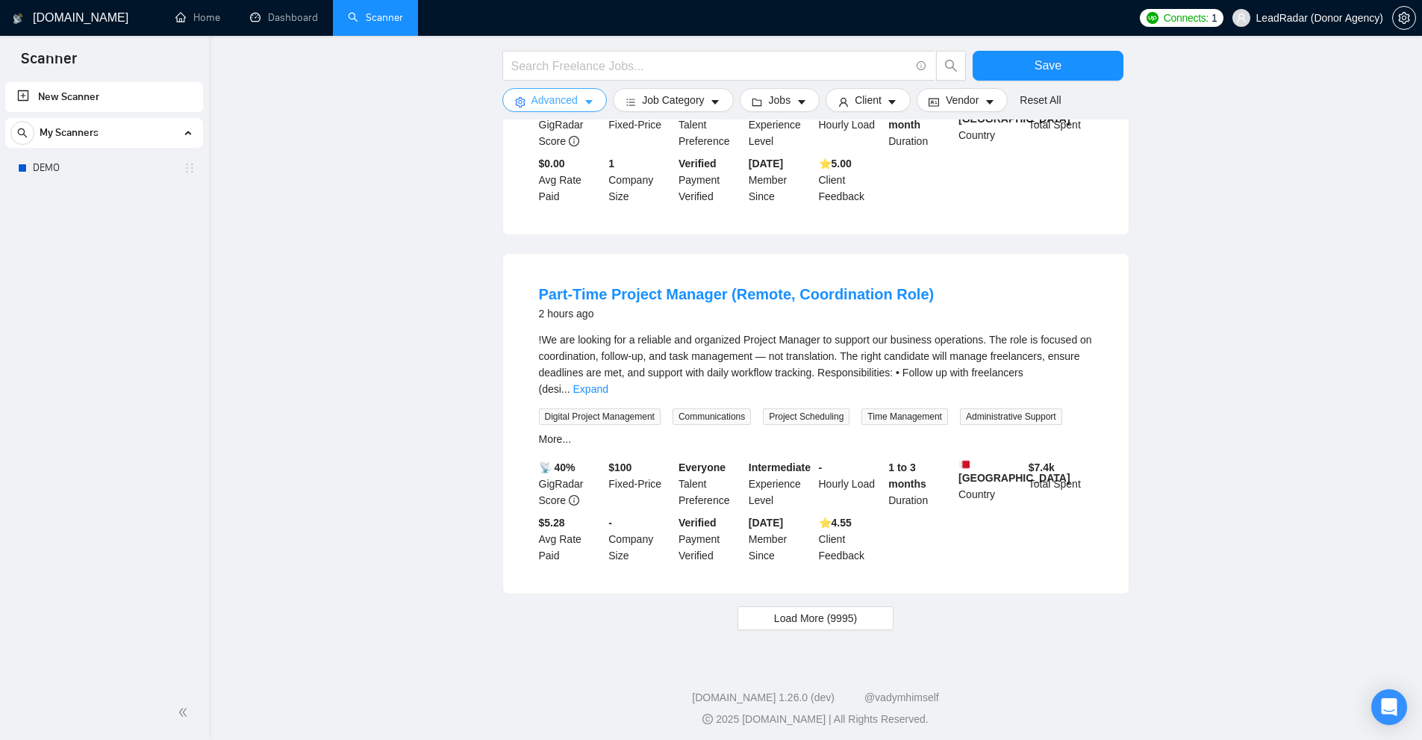
scroll to position [0, 0]
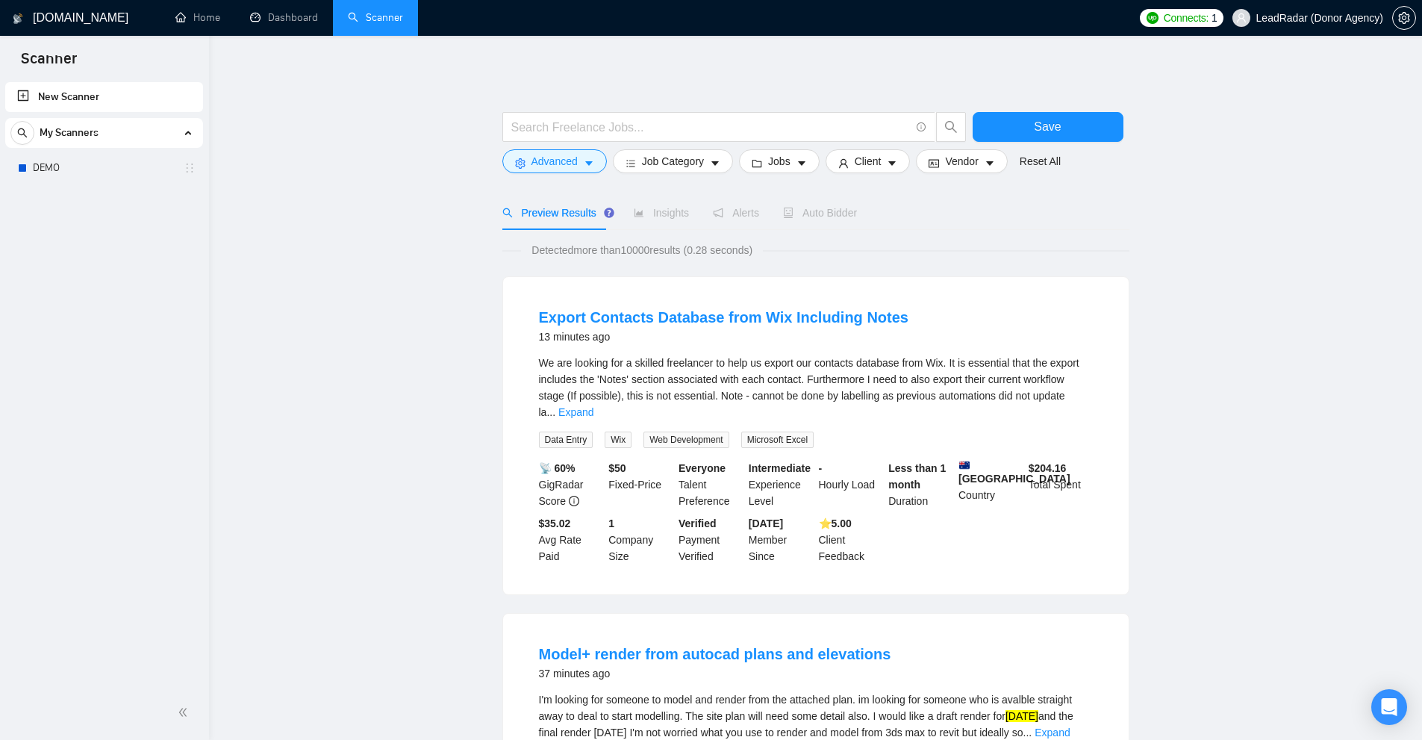
click at [1069, 382] on div "We are looking for a skilled freelancer to help us export our contacts database…" at bounding box center [816, 387] width 554 height 66
click at [593, 406] on link "Expand" at bounding box center [575, 412] width 35 height 12
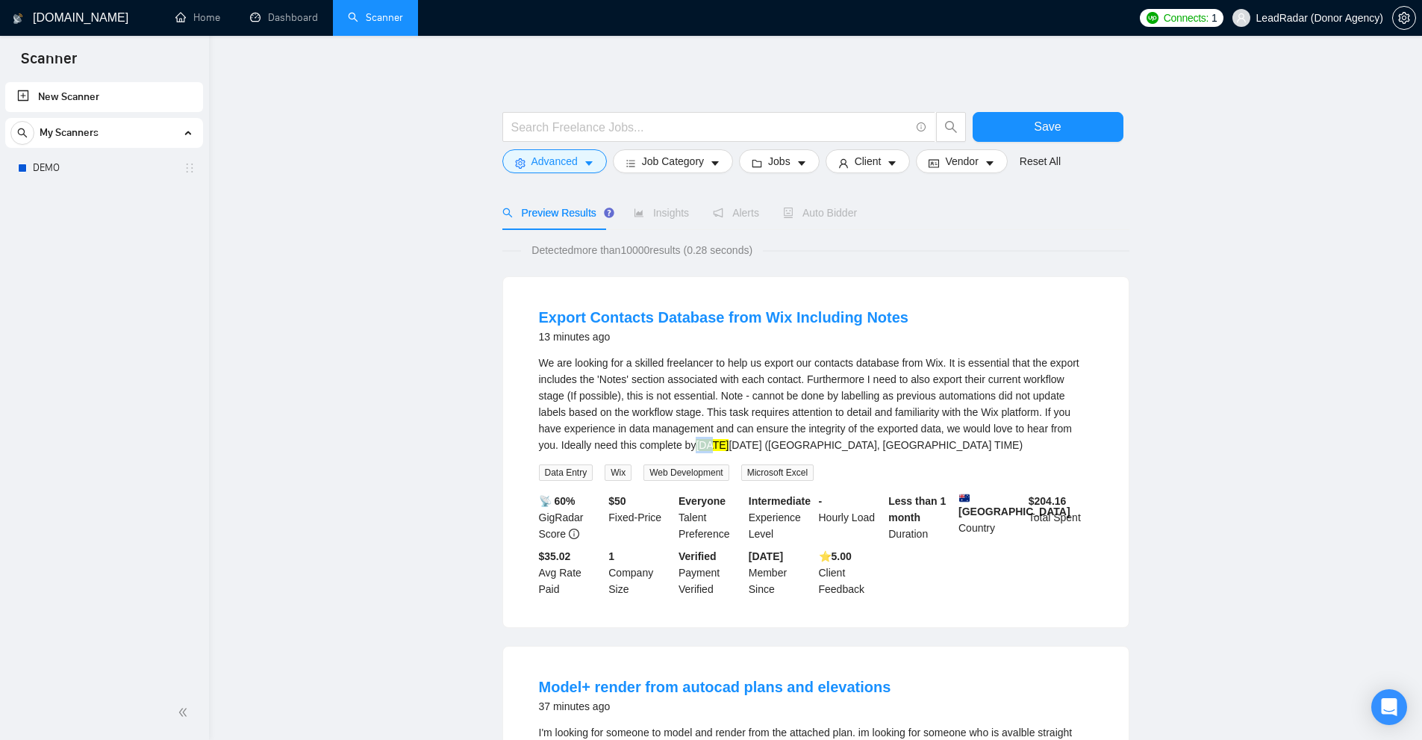
drag, startPoint x: 677, startPoint y: 444, endPoint x: 710, endPoint y: 443, distance: 33.6
click at [709, 443] on mark "[DATE]" at bounding box center [712, 445] width 33 height 12
click at [724, 443] on div "We are looking for a skilled freelancer to help us export our contacts database…" at bounding box center [816, 403] width 554 height 99
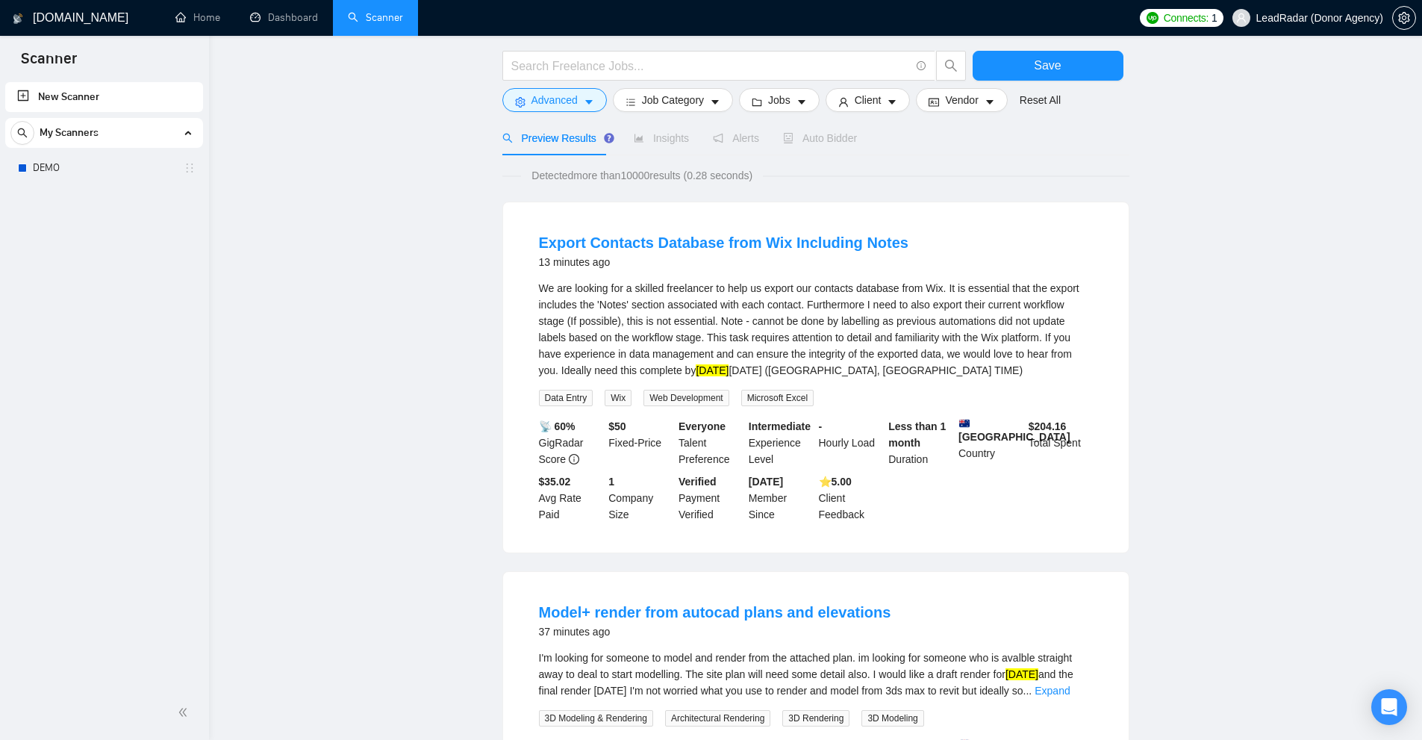
scroll to position [299, 0]
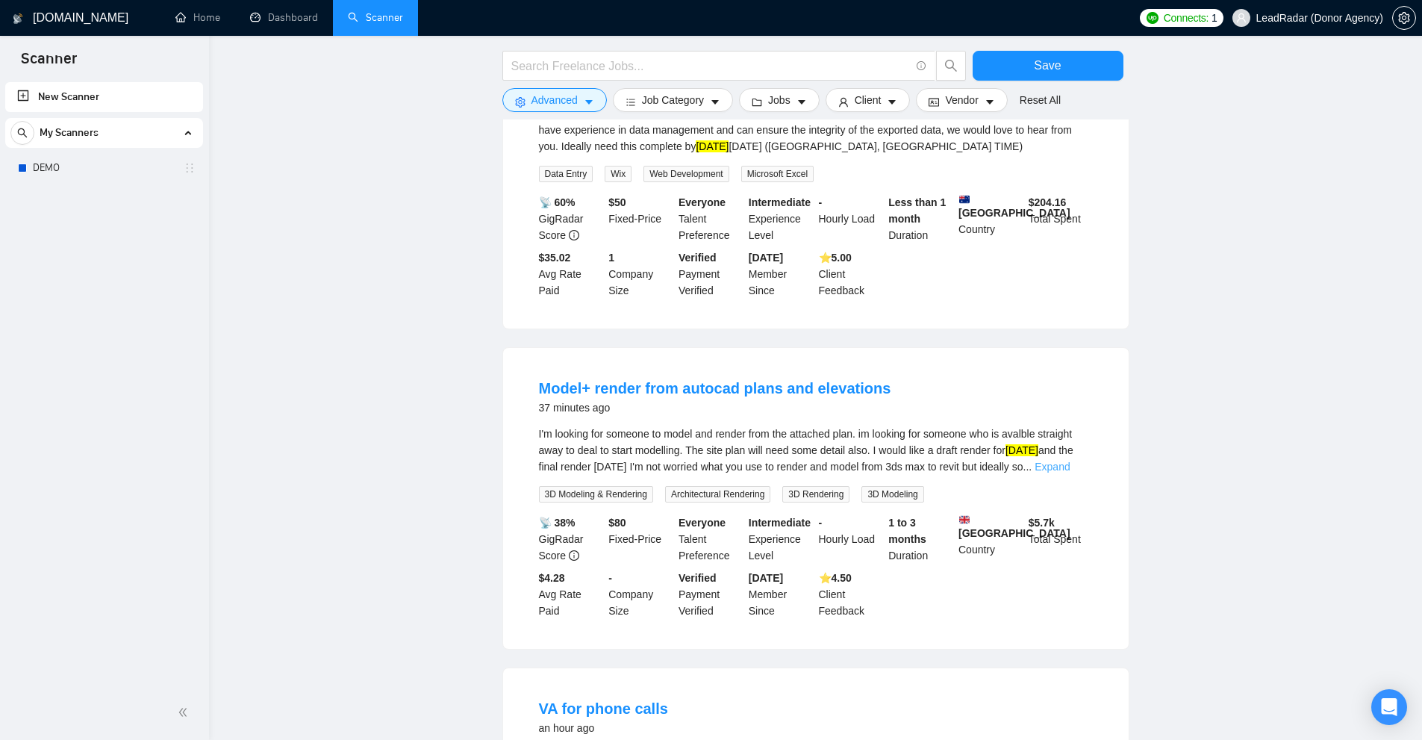
click at [1069, 463] on link "Expand" at bounding box center [1051, 466] width 35 height 12
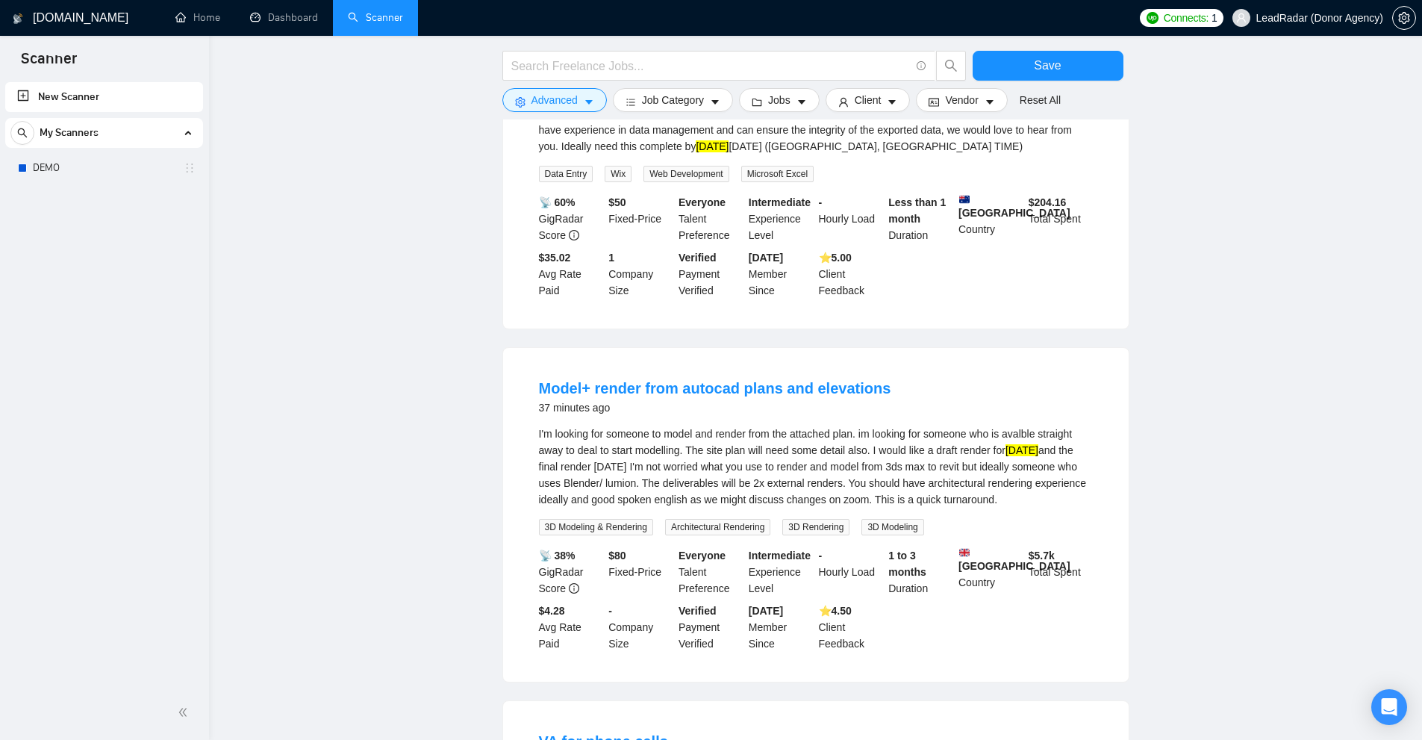
click at [890, 448] on div "I'm looking for someone to model and render from the attached plan. im looking …" at bounding box center [816, 466] width 554 height 82
drag, startPoint x: 876, startPoint y: 447, endPoint x: 1063, endPoint y: 475, distance: 189.4
click at [1043, 449] on div "I'm looking for someone to model and render from the attached plan. im looking …" at bounding box center [816, 466] width 554 height 82
click at [1066, 493] on div "I'm looking for someone to model and render from the attached plan. im looking …" at bounding box center [816, 466] width 554 height 82
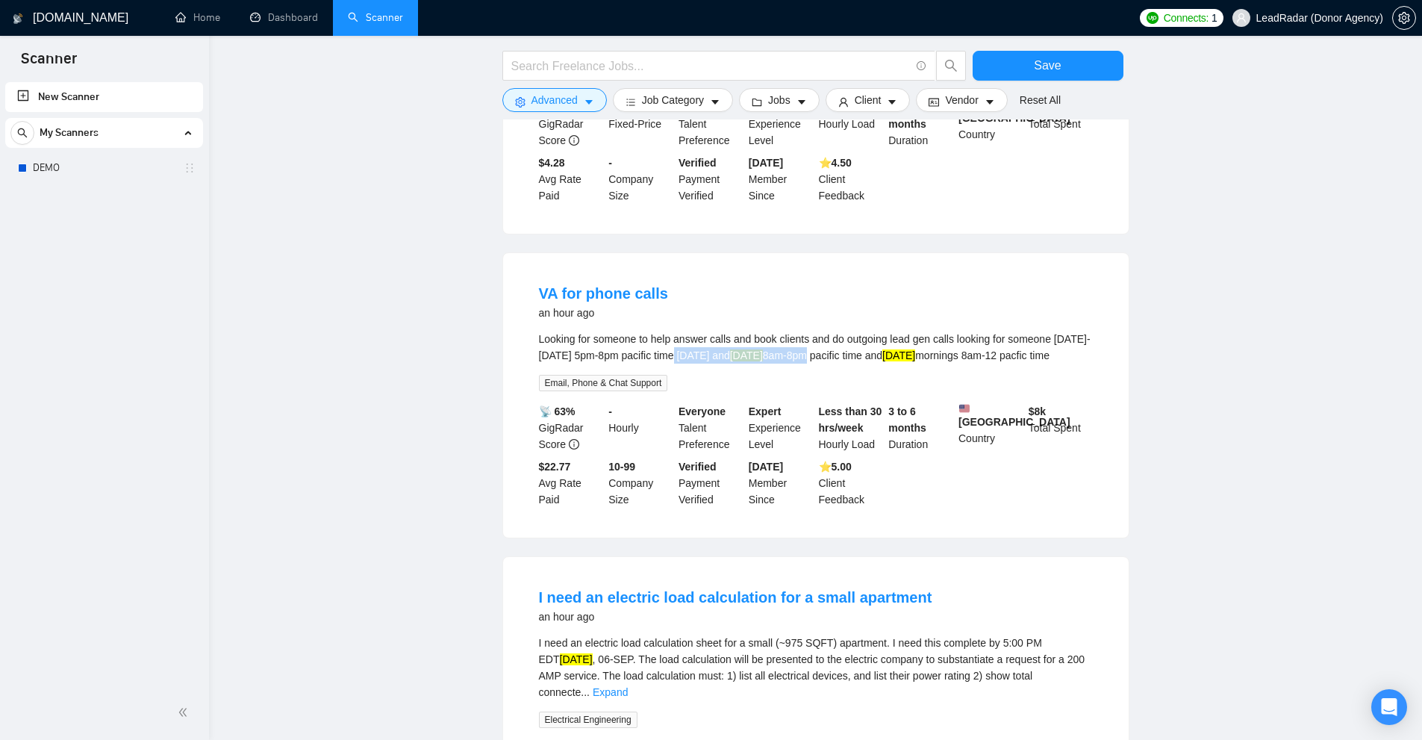
drag, startPoint x: 716, startPoint y: 367, endPoint x: 876, endPoint y: 367, distance: 160.4
click at [876, 363] on div "Looking for someone to help answer calls and book clients and do outgoing lead …" at bounding box center [816, 347] width 554 height 33
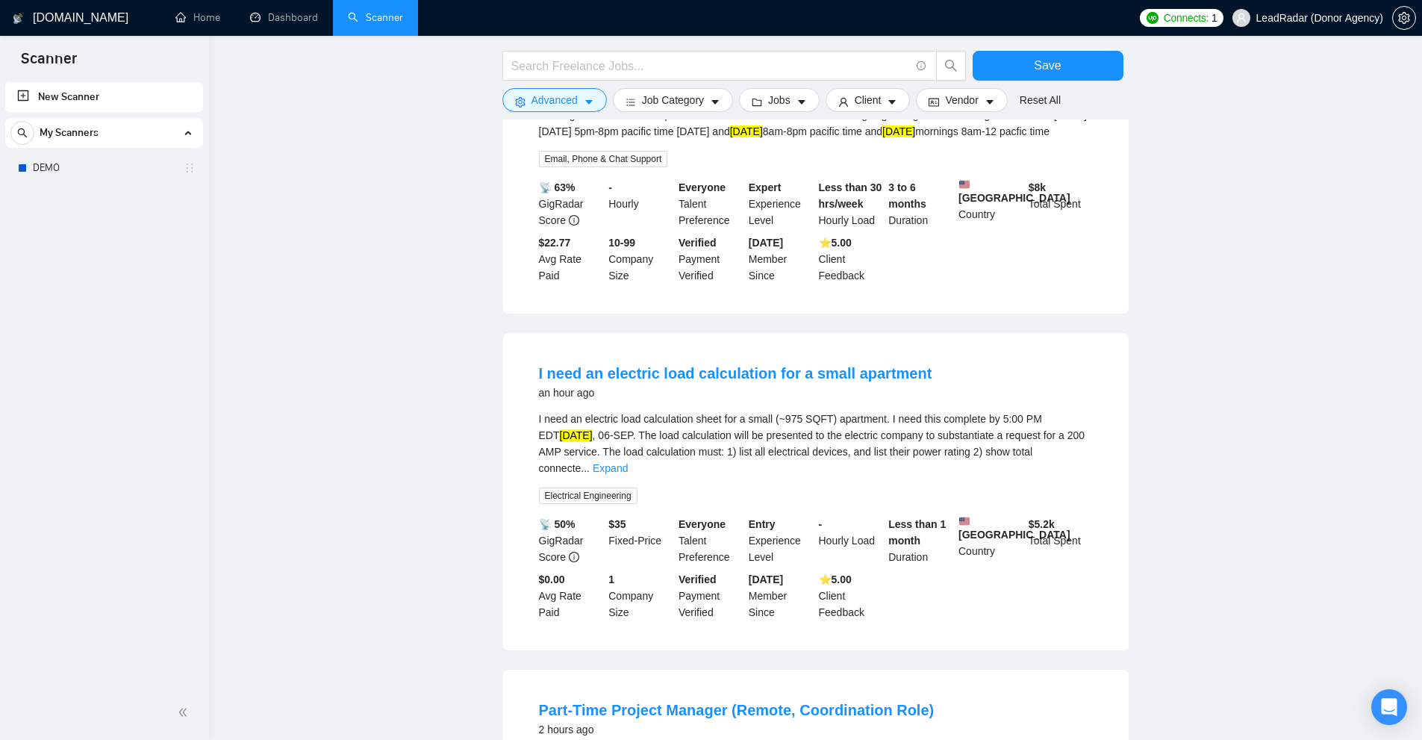
click at [1014, 449] on div "I need an electric load calculation sheet for a small (~975 SQFT) apartment. I …" at bounding box center [816, 443] width 554 height 66
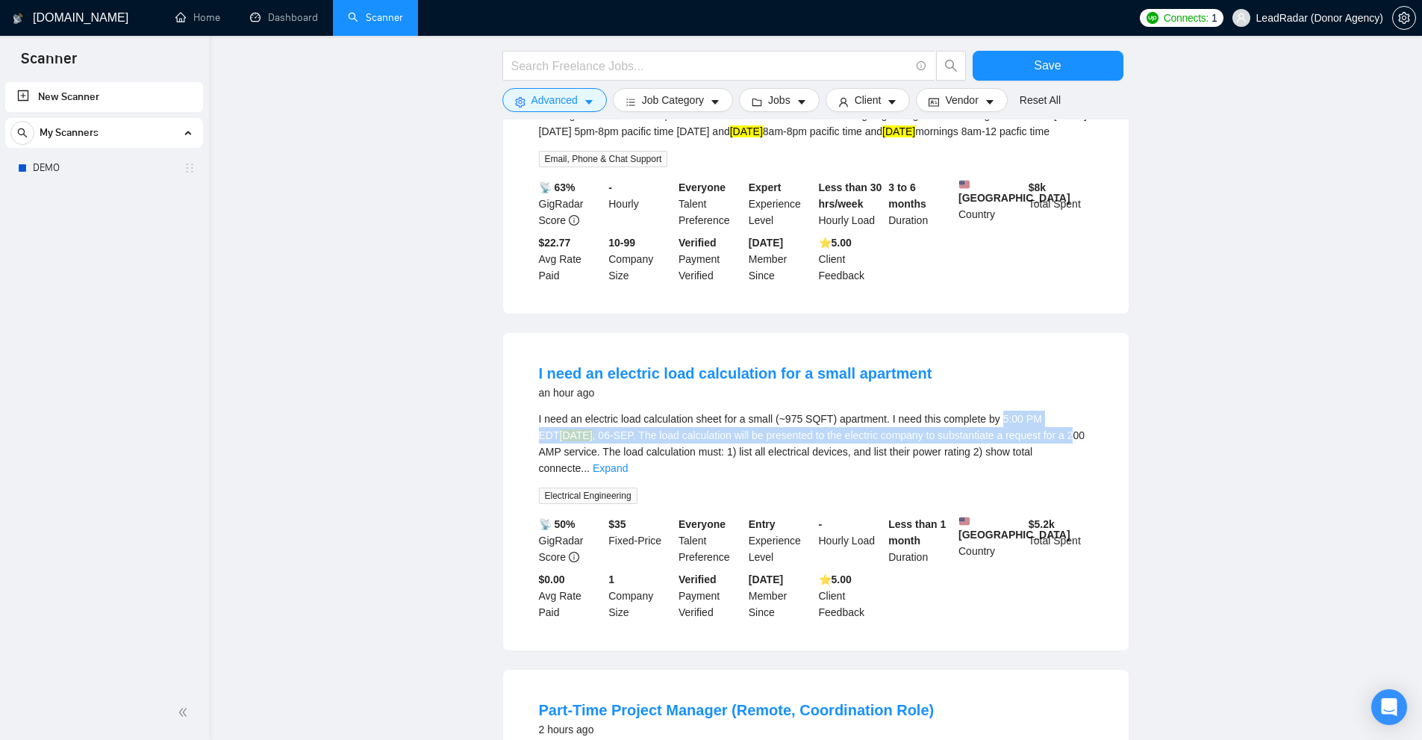
drag, startPoint x: 999, startPoint y: 452, endPoint x: 1056, endPoint y: 470, distance: 60.2
click at [1056, 470] on div "I need an electric load calculation sheet for a small (~975 SQFT) apartment. I …" at bounding box center [816, 443] width 554 height 66
click at [1056, 471] on div "I need an electric load calculation sheet for a small (~975 SQFT) apartment. I …" at bounding box center [816, 443] width 554 height 66
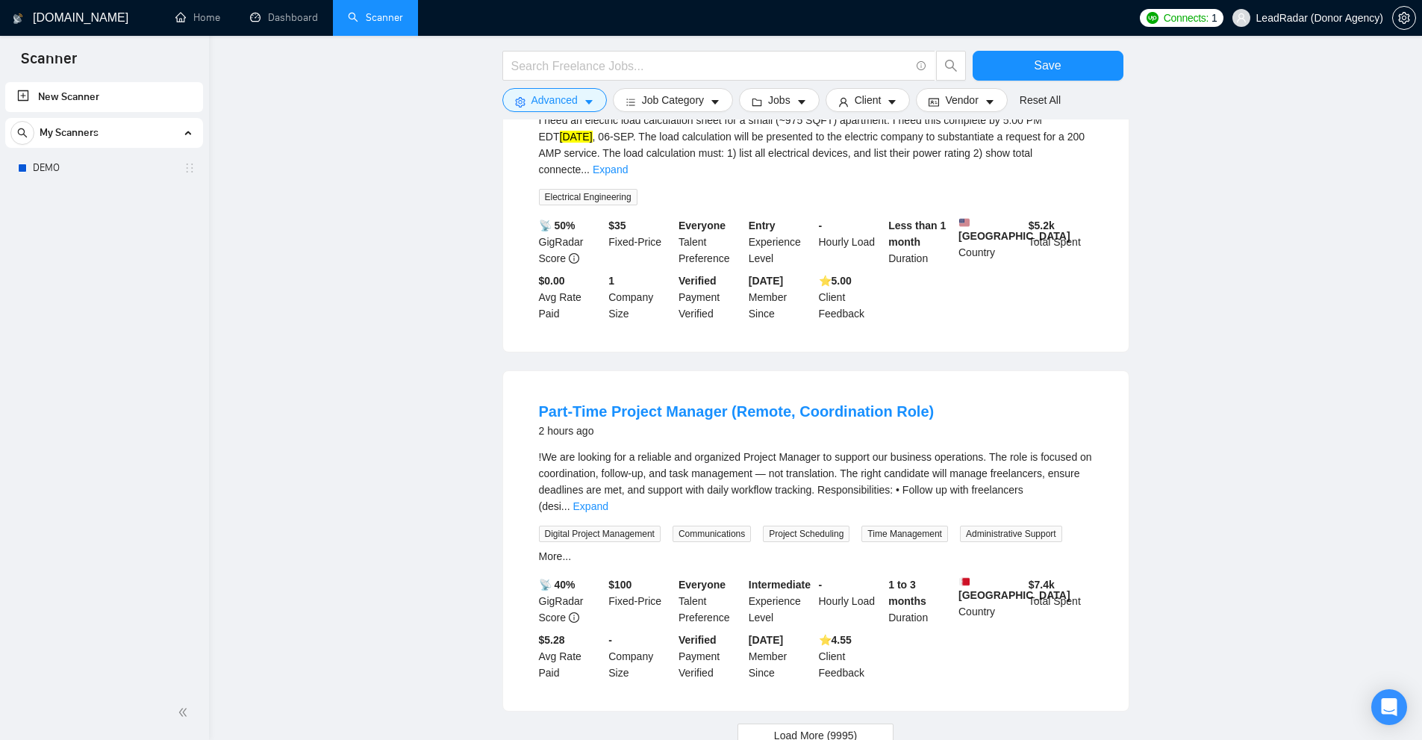
scroll to position [1402, 0]
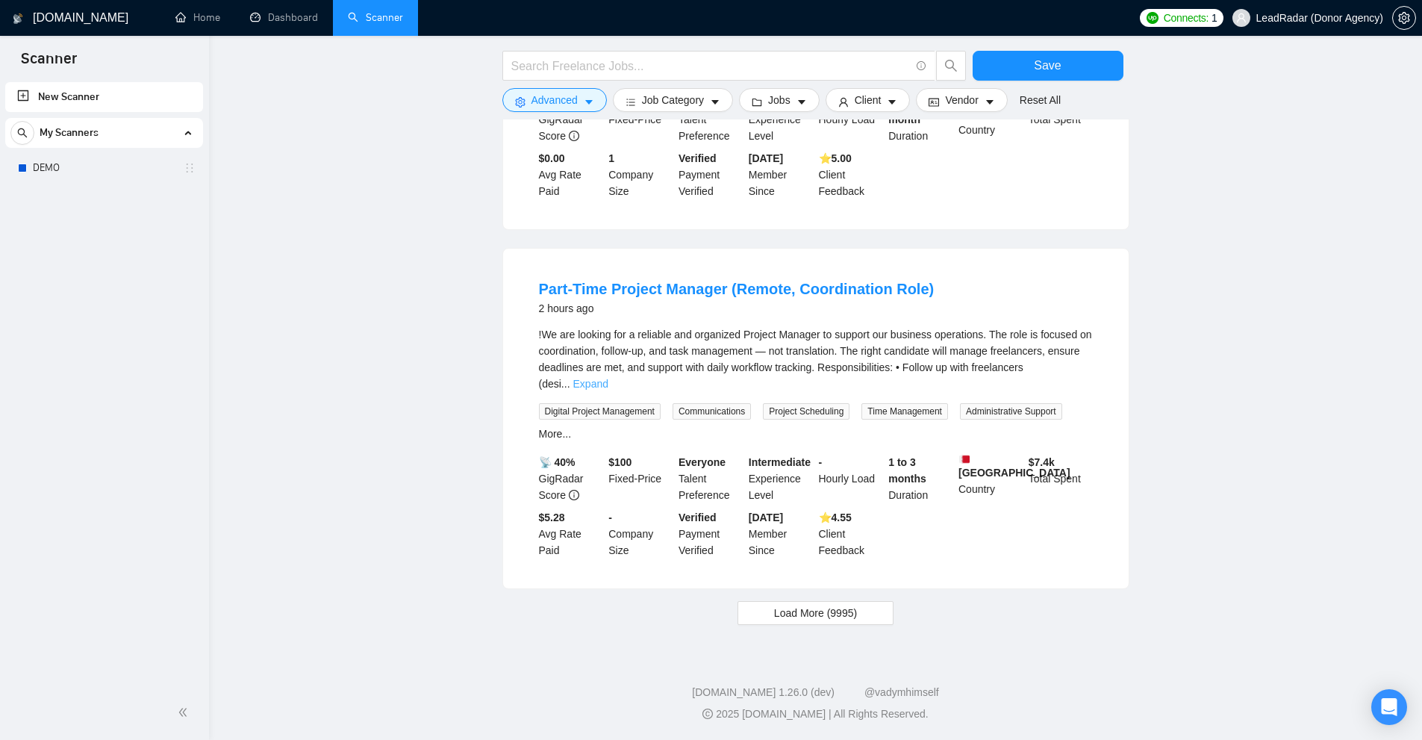
click at [608, 381] on link "Expand" at bounding box center [590, 384] width 35 height 12
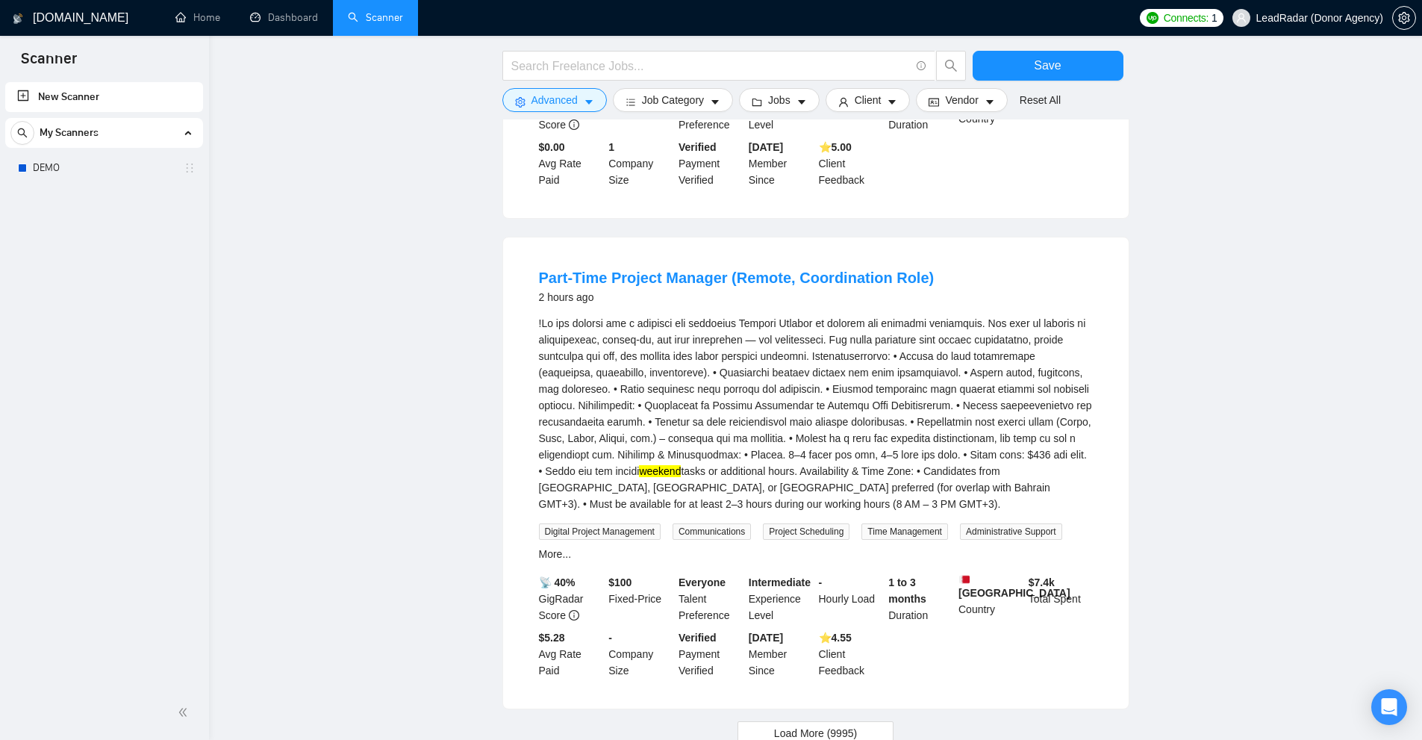
scroll to position [1550, 0]
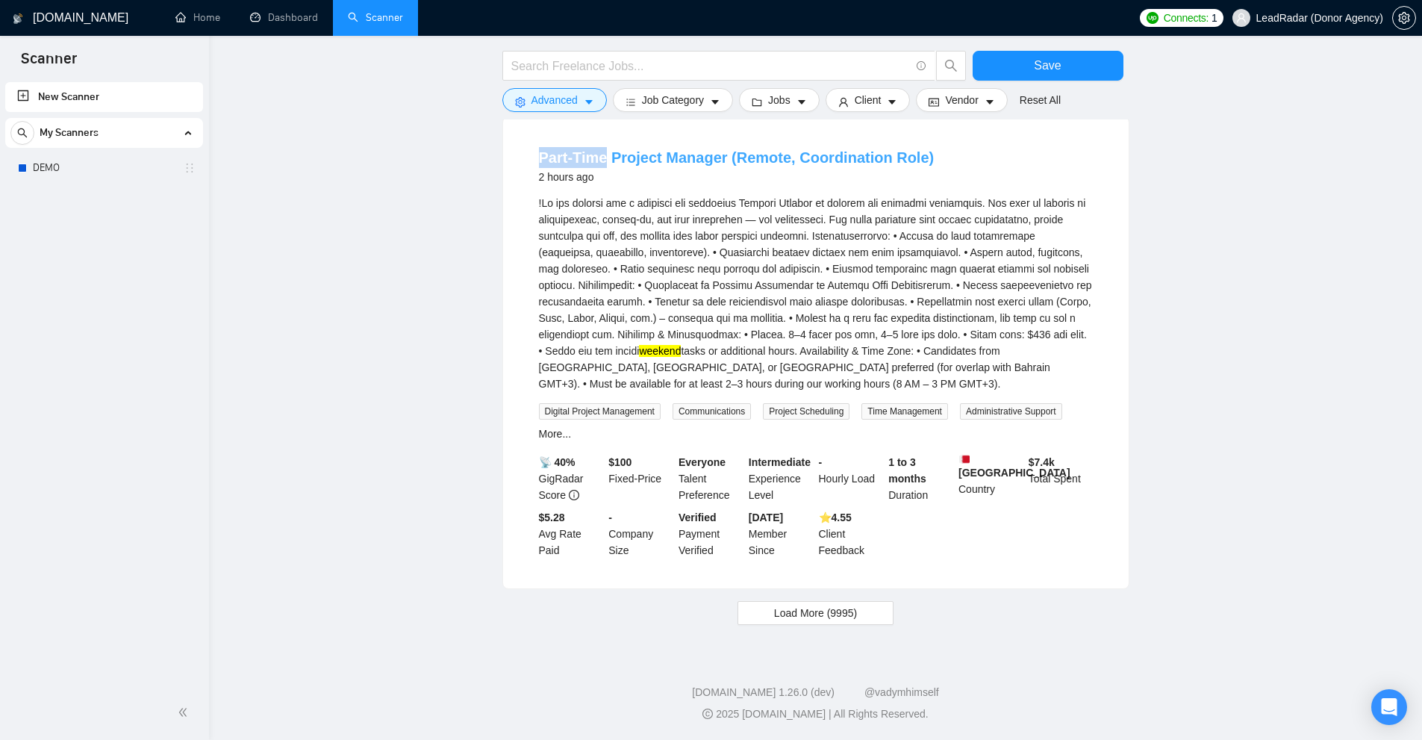
drag, startPoint x: 525, startPoint y: 146, endPoint x: 603, endPoint y: 150, distance: 78.5
click at [603, 150] on li "Part-Time Project Manager (Remote, Coordination Role) 2 hours ago weekend tasks…" at bounding box center [816, 352] width 590 height 435
click at [833, 610] on span "Load More (9995)" at bounding box center [815, 612] width 83 height 16
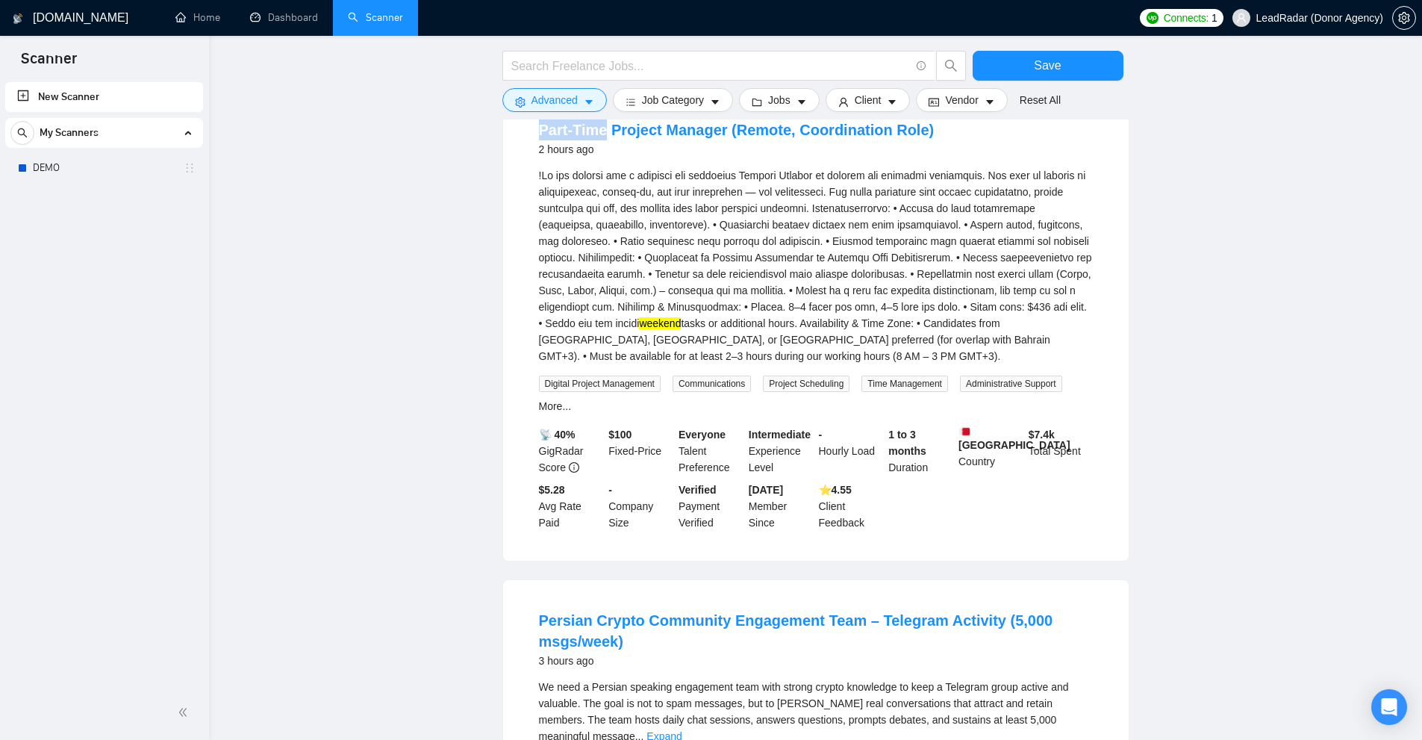
scroll to position [1475, 0]
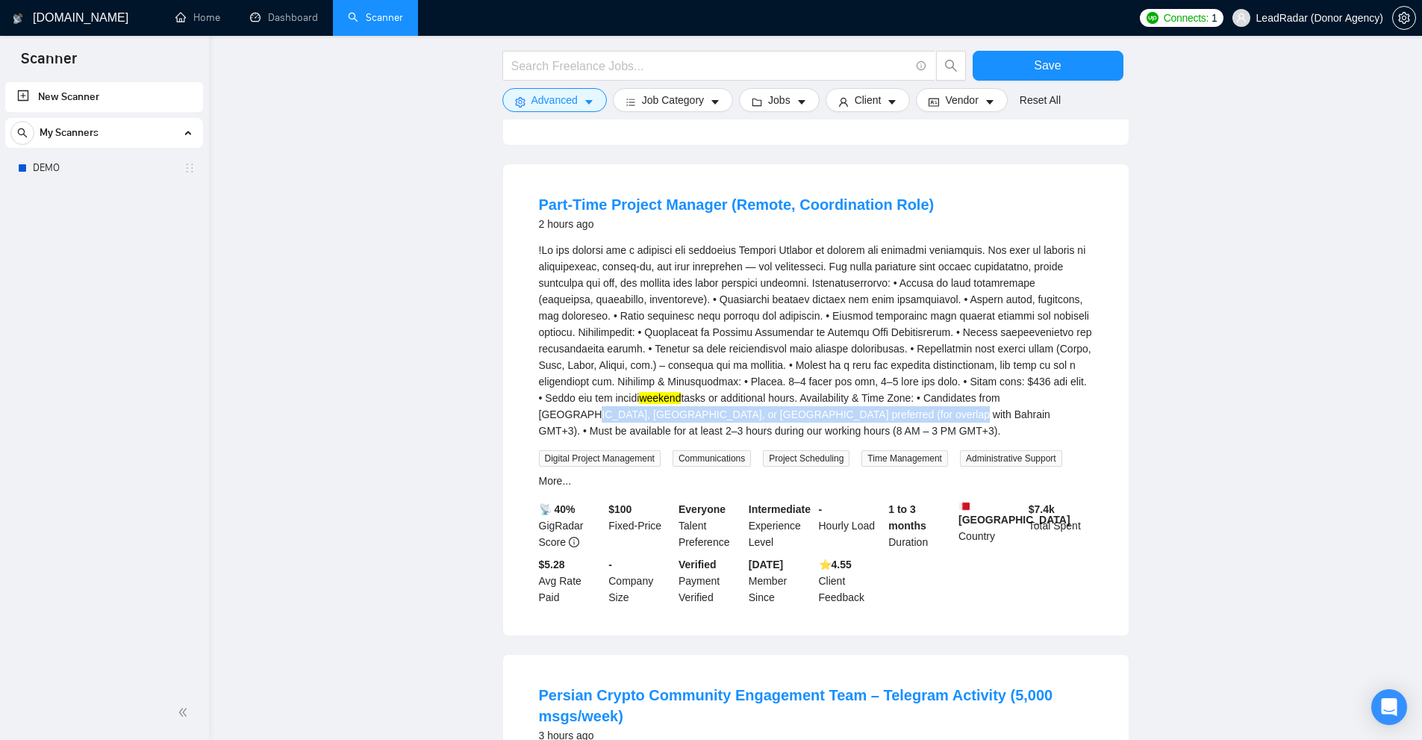
drag, startPoint x: 1049, startPoint y: 425, endPoint x: 823, endPoint y: 440, distance: 225.9
click at [822, 439] on div "weekend tasks or additional hours. Availability & Time Zone: • Candidates from …" at bounding box center [816, 340] width 554 height 197
click at [825, 439] on div "weekend tasks or additional hours. Availability & Time Zone: • Candidates from …" at bounding box center [816, 340] width 554 height 197
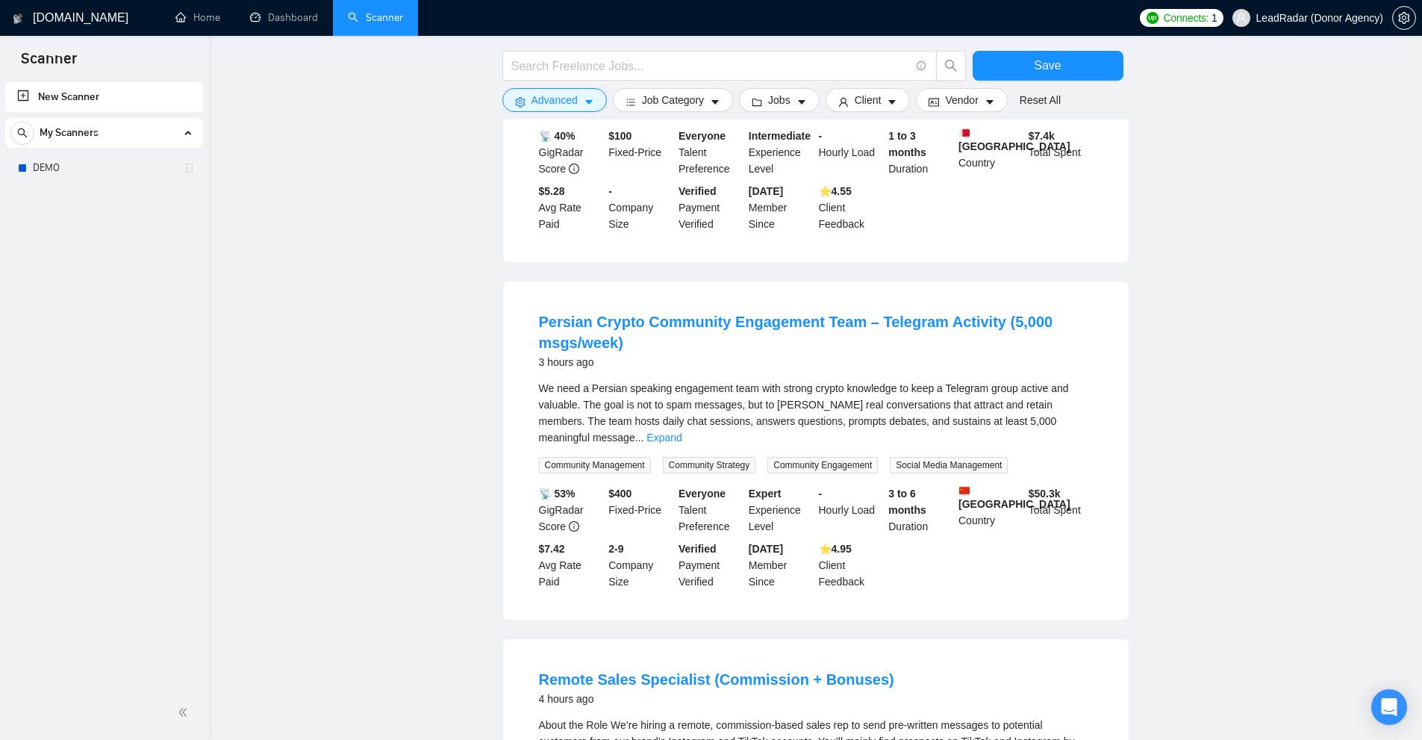
scroll to position [2072, 0]
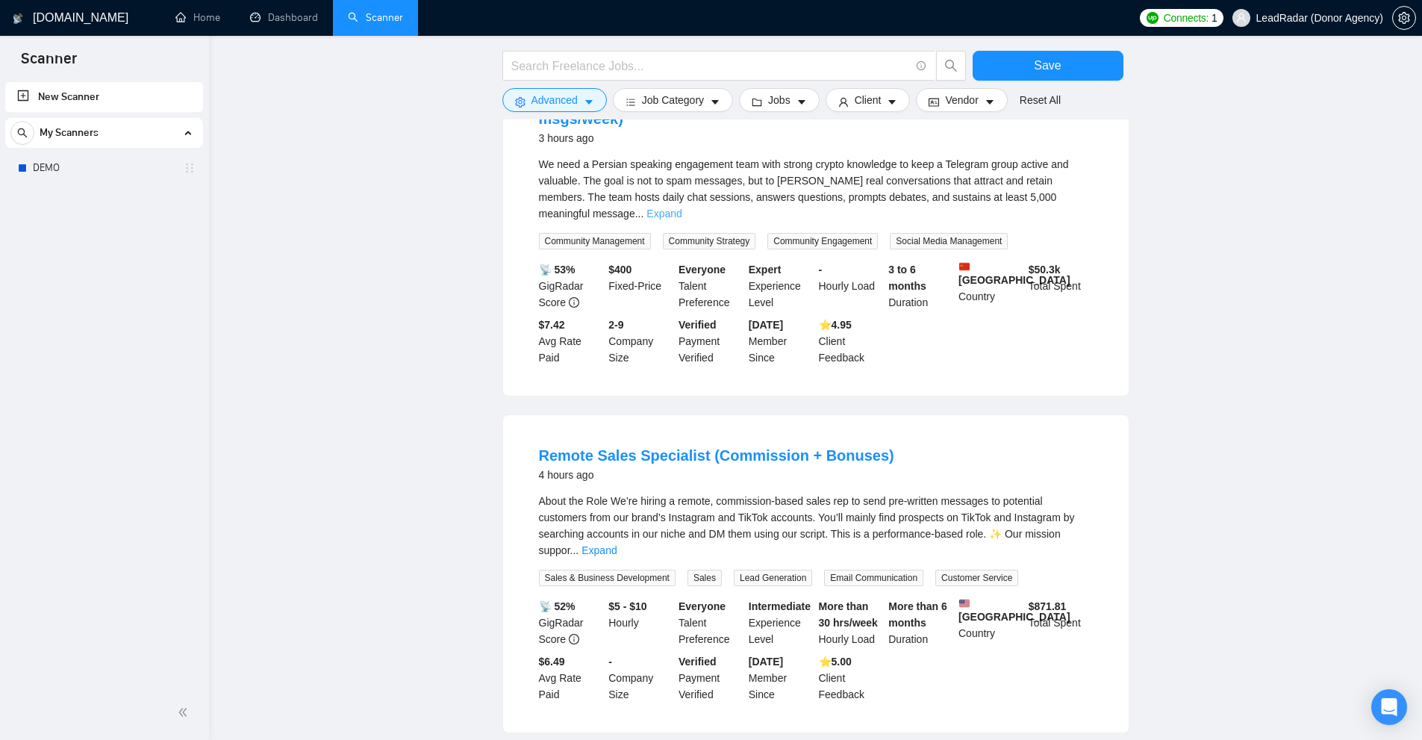
click at [681, 219] on link "Expand" at bounding box center [663, 213] width 35 height 12
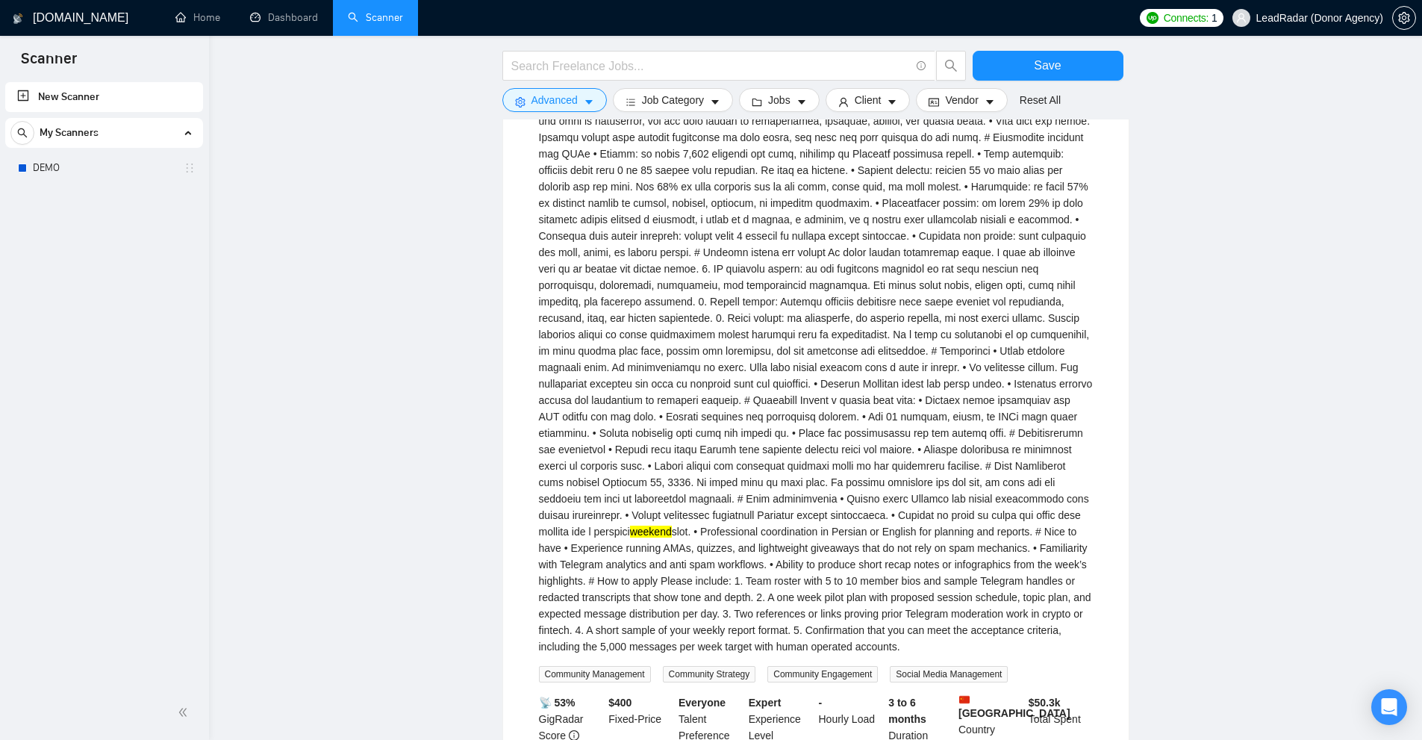
scroll to position [2595, 0]
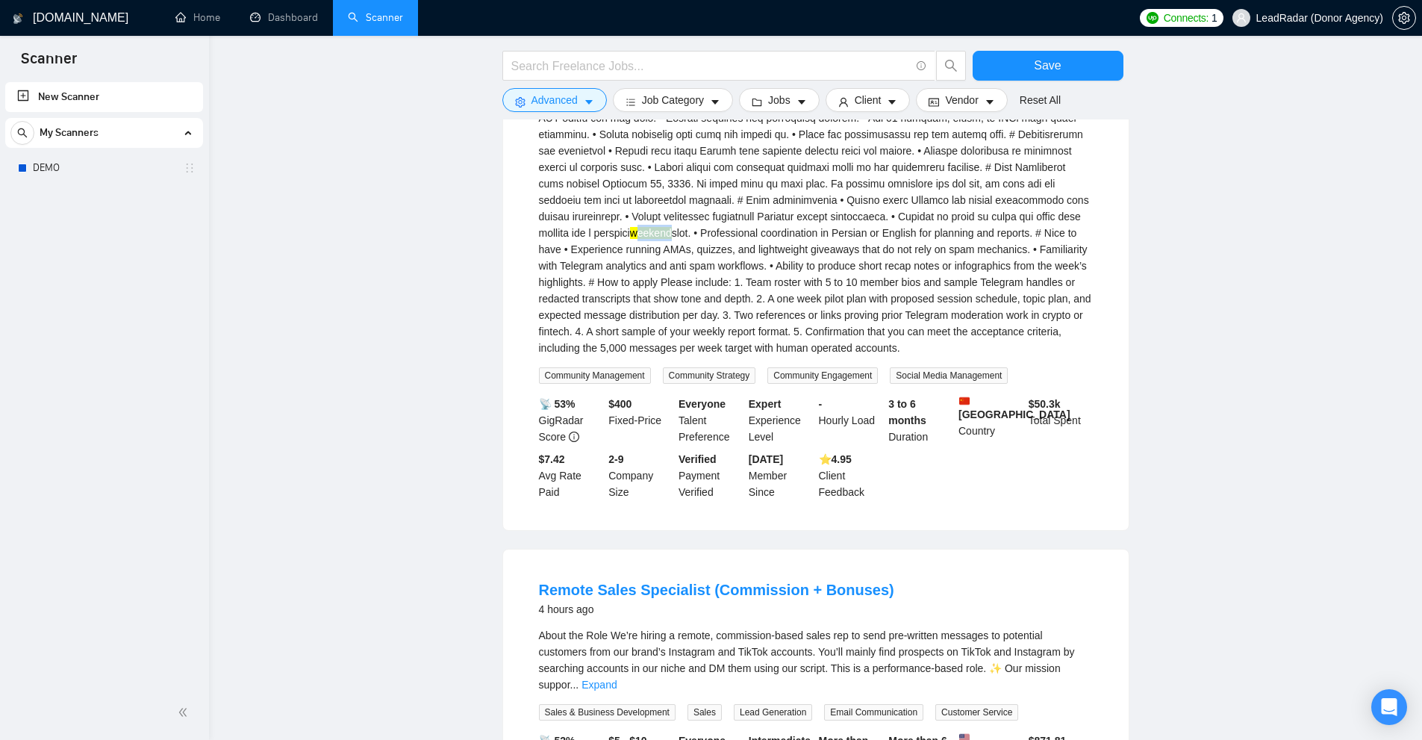
drag, startPoint x: 1037, startPoint y: 241, endPoint x: 1081, endPoint y: 246, distance: 44.3
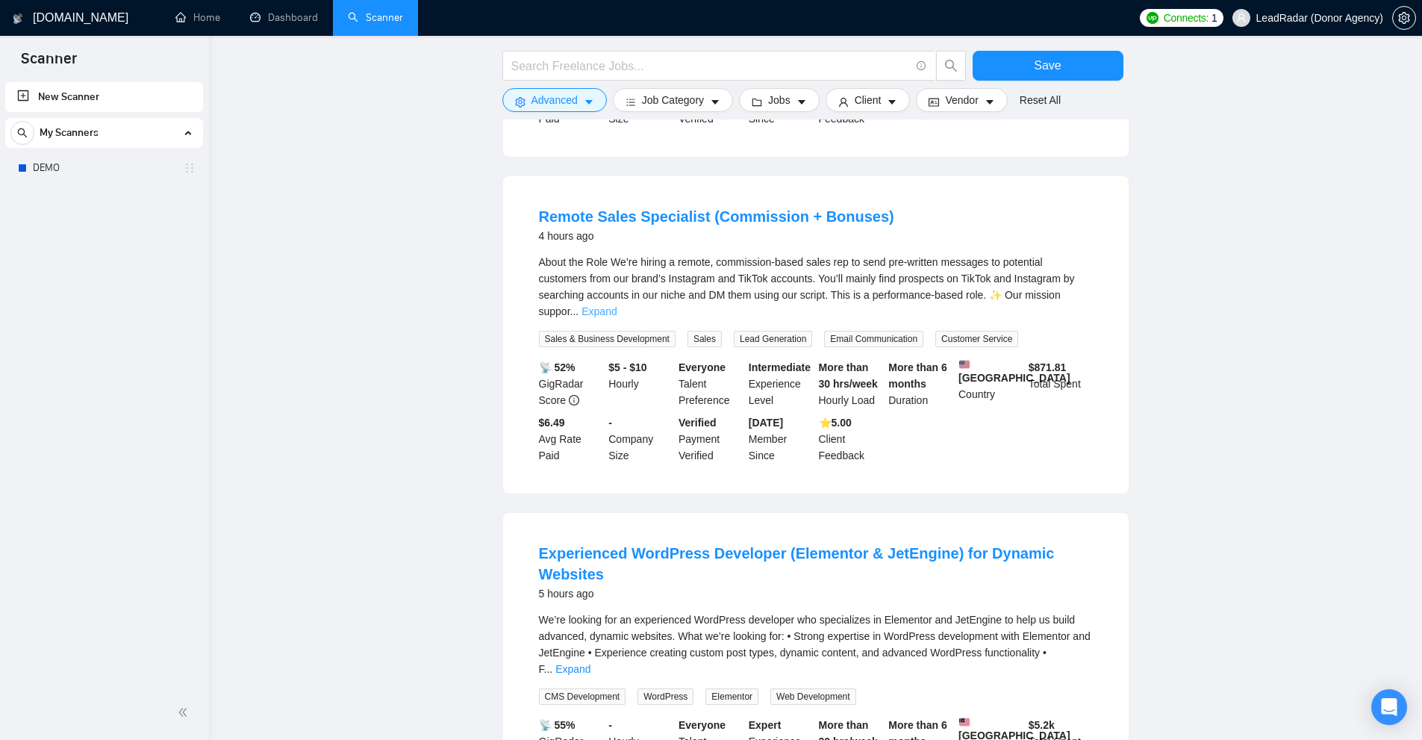
click at [616, 314] on link "Expand" at bounding box center [598, 311] width 35 height 12
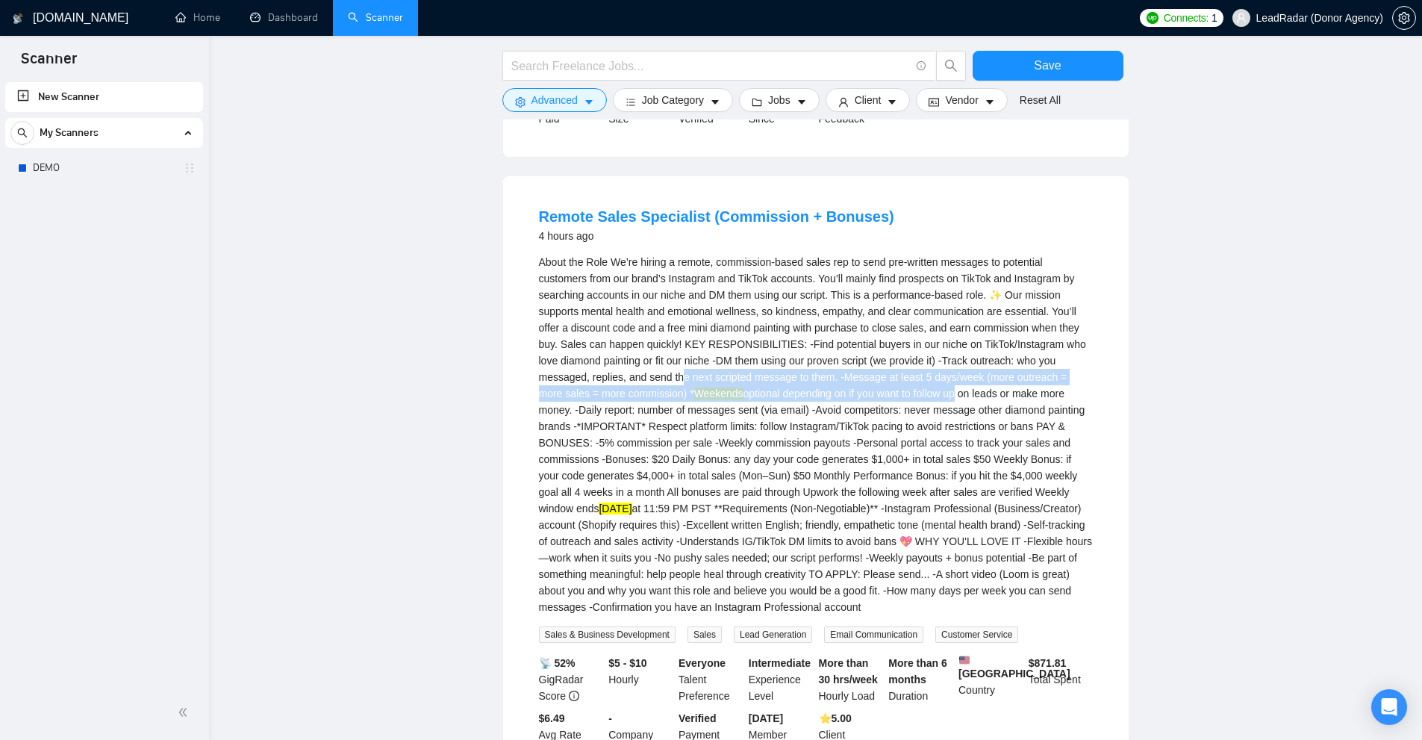
drag, startPoint x: 627, startPoint y: 420, endPoint x: 901, endPoint y: 425, distance: 274.7
click at [899, 425] on div "About the Role We’re hiring a remote, commission-based sales rep to send pre-wr…" at bounding box center [816, 434] width 554 height 361
click at [902, 425] on div "About the Role We’re hiring a remote, commission-based sales rep to send pre-wr…" at bounding box center [816, 434] width 554 height 361
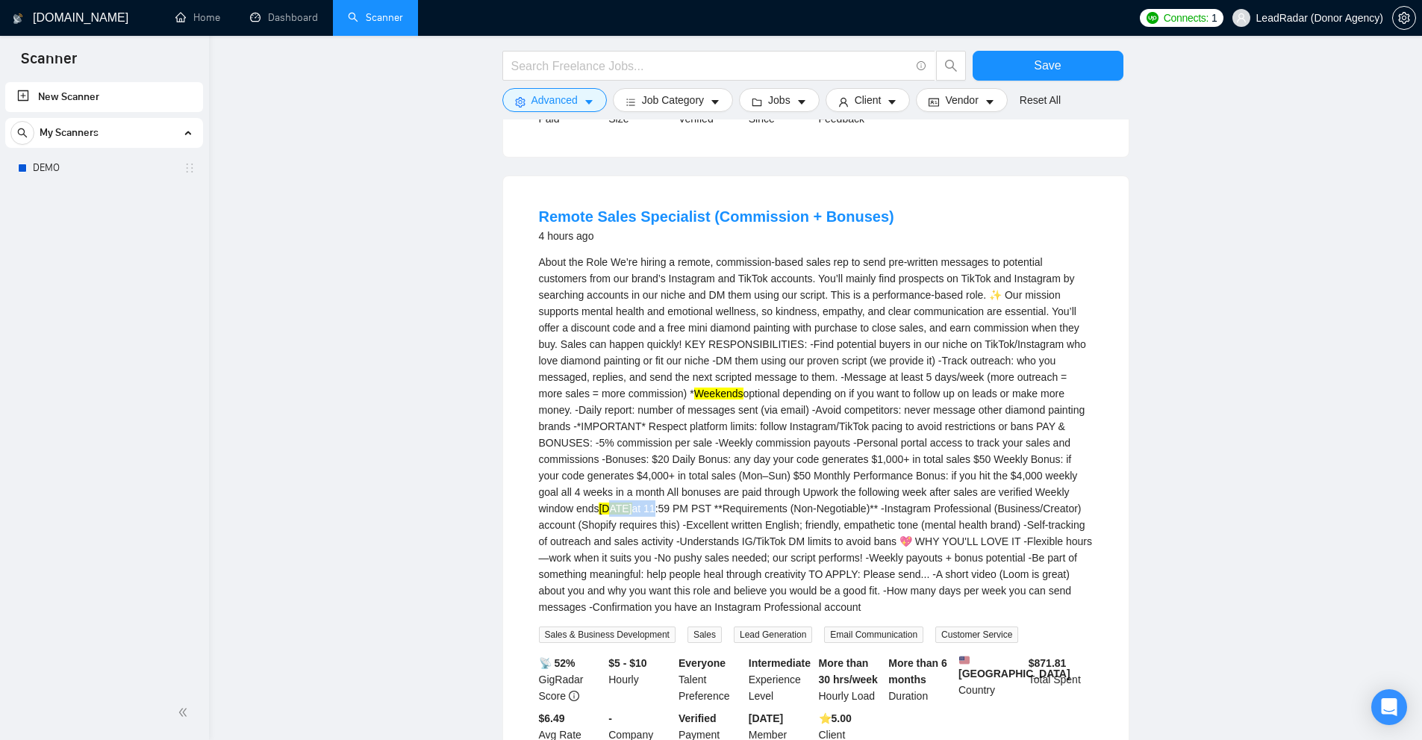
drag, startPoint x: 1001, startPoint y: 519, endPoint x: 999, endPoint y: 528, distance: 9.4
click at [1007, 518] on div "About the Role We’re hiring a remote, commission-based sales rep to send pre-wr…" at bounding box center [816, 434] width 554 height 361
click at [986, 537] on div "About the Role We’re hiring a remote, commission-based sales rep to send pre-wr…" at bounding box center [816, 434] width 554 height 361
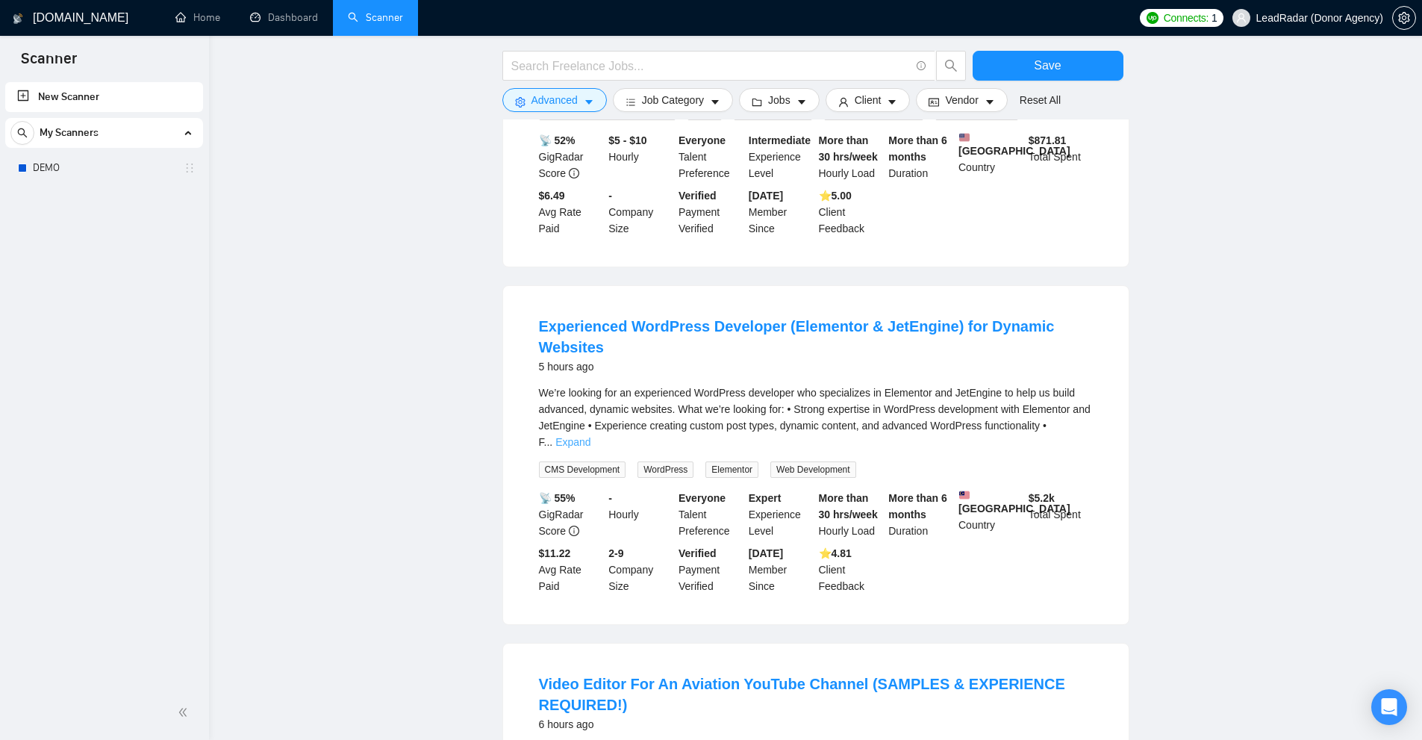
click at [1064, 423] on div "We’re looking for an experienced WordPress developer who specializes in Element…" at bounding box center [816, 417] width 554 height 66
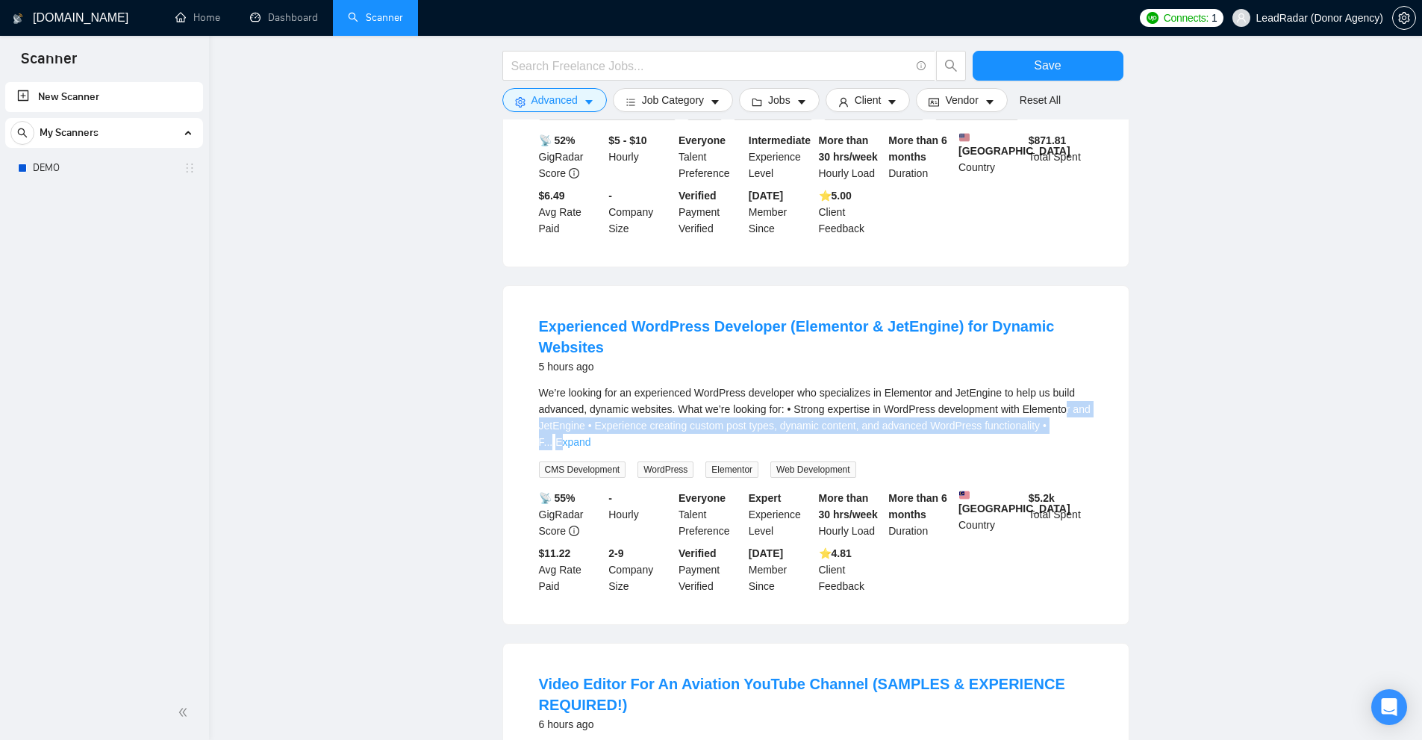
click at [590, 436] on link "Expand" at bounding box center [572, 442] width 35 height 12
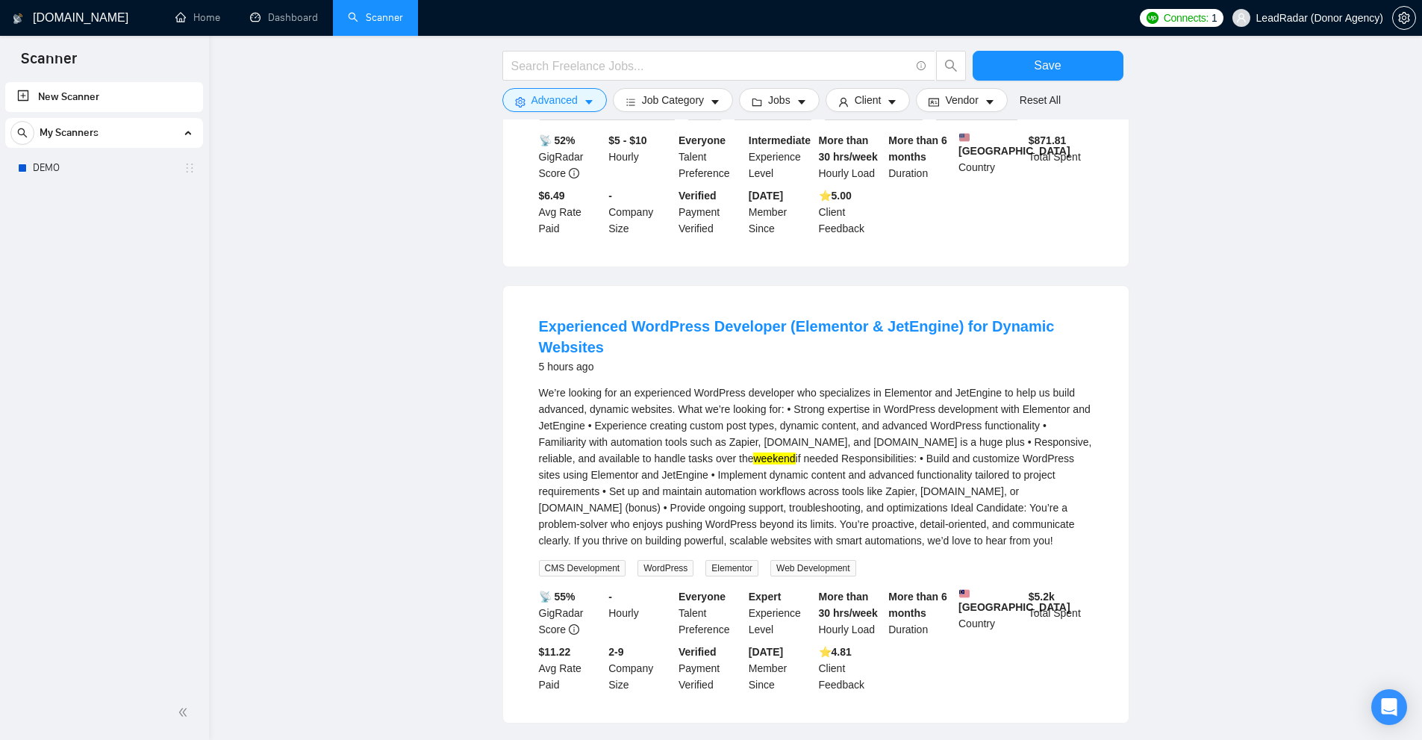
click at [1043, 412] on div "We’re looking for an experienced WordPress developer who specializes in Element…" at bounding box center [816, 466] width 554 height 164
drag, startPoint x: 640, startPoint y: 463, endPoint x: 690, endPoint y: 465, distance: 50.0
click at [689, 464] on div "We’re looking for an experienced WordPress developer who specializes in Element…" at bounding box center [816, 466] width 554 height 164
click at [692, 466] on div "We’re looking for an experienced WordPress developer who specializes in Element…" at bounding box center [816, 466] width 554 height 164
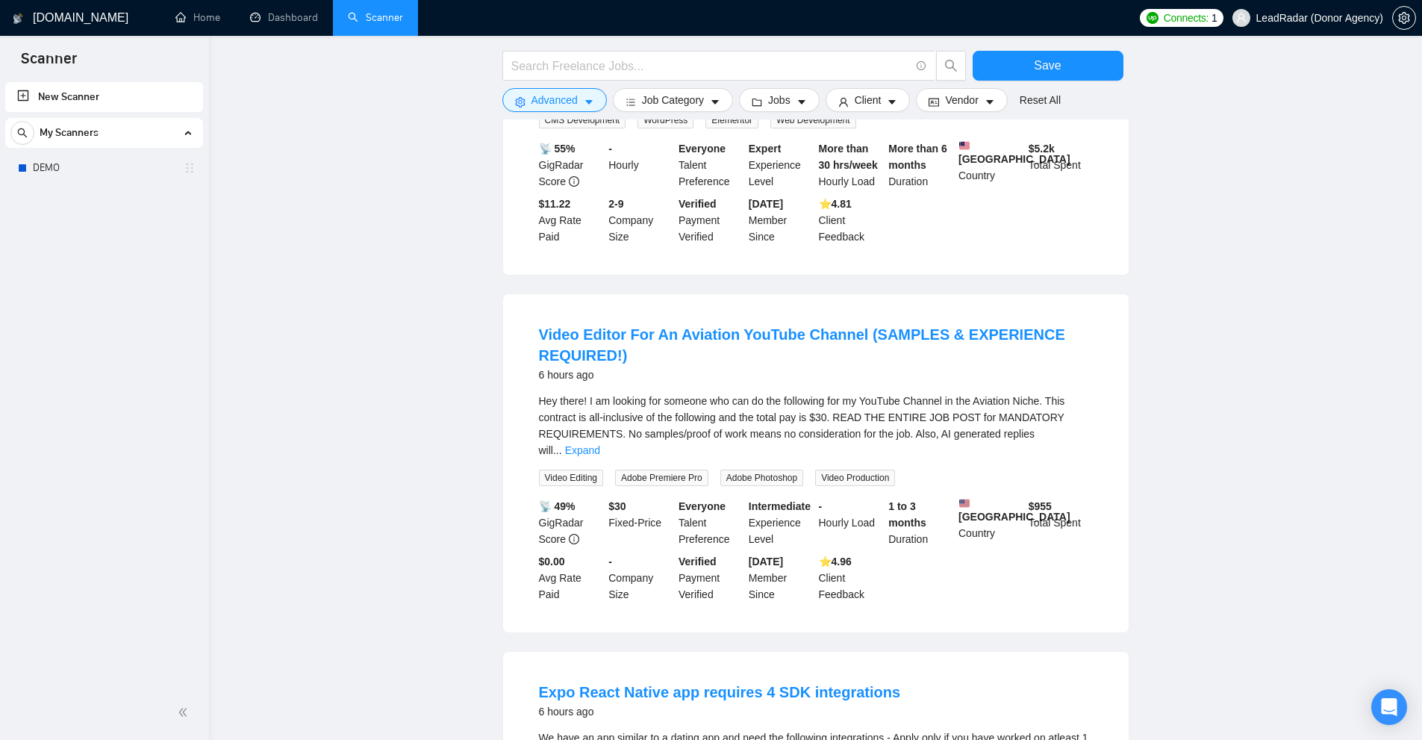
scroll to position [4087, 0]
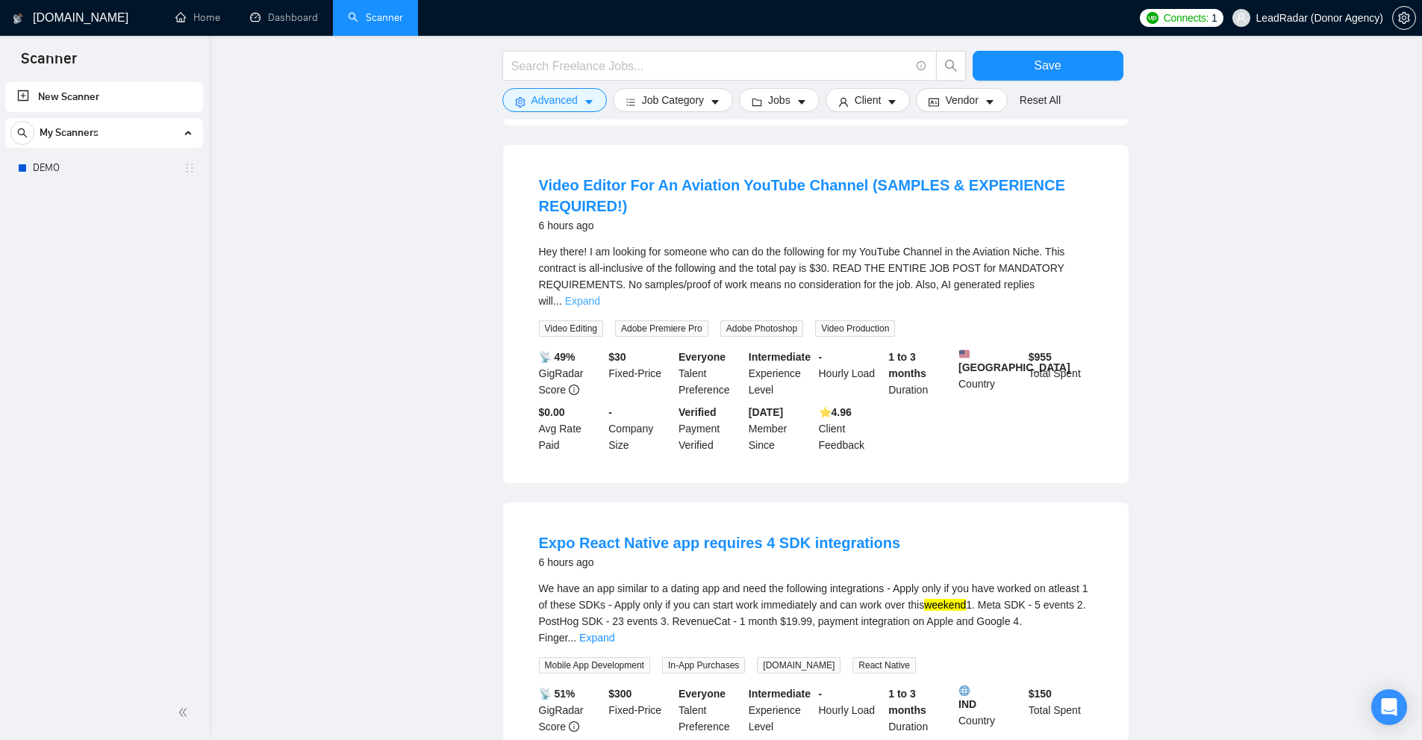
click at [600, 295] on link "Expand" at bounding box center [582, 301] width 35 height 12
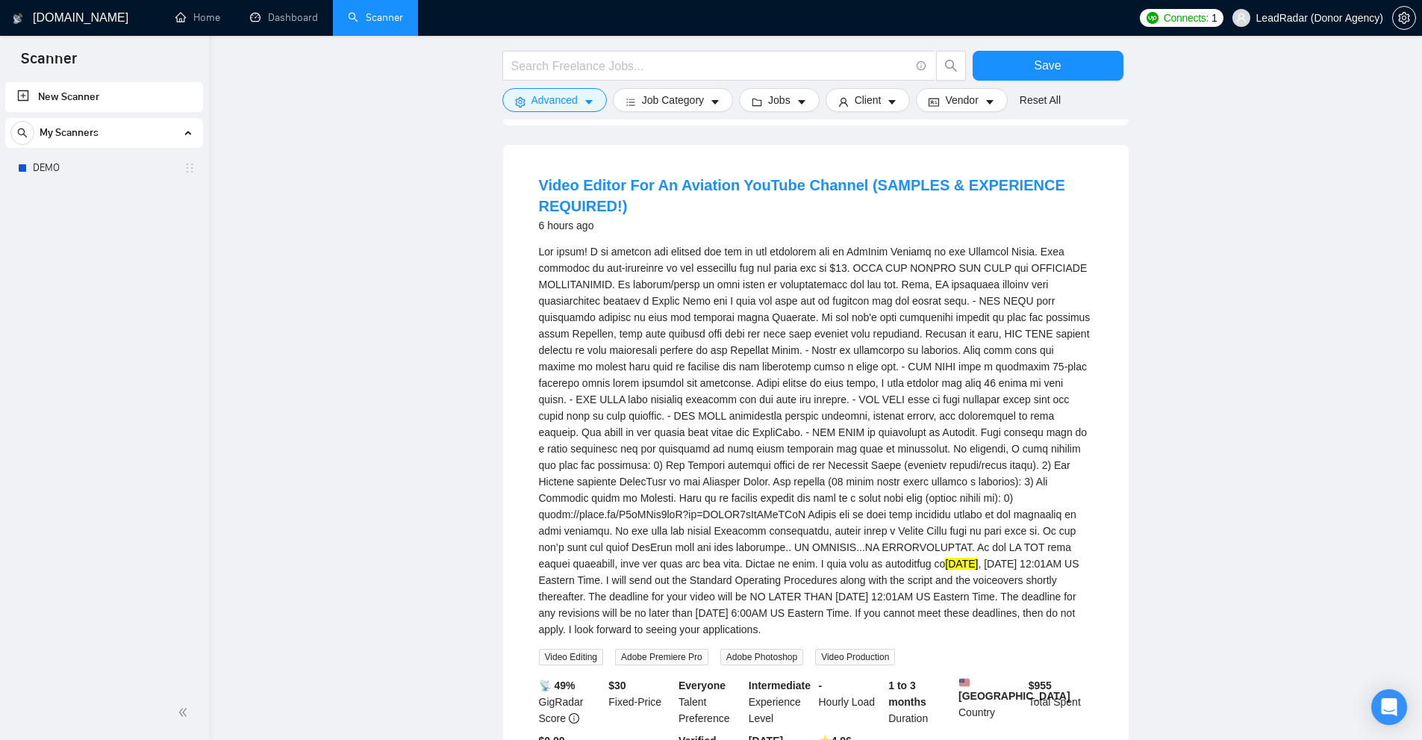
click at [1072, 281] on div "[DATE] 12:01AM US Eastern Time. I will send out the Standard Operating Procedur…" at bounding box center [816, 440] width 554 height 394
drag, startPoint x: 781, startPoint y: 562, endPoint x: 826, endPoint y: 561, distance: 45.5
click at [825, 561] on div "[DATE] 12:01AM US Eastern Time. I will send out the Standard Operating Procedur…" at bounding box center [816, 440] width 554 height 394
click at [836, 561] on div "[DATE] 12:01AM US Eastern Time. I will send out the Standard Operating Procedur…" at bounding box center [816, 440] width 554 height 394
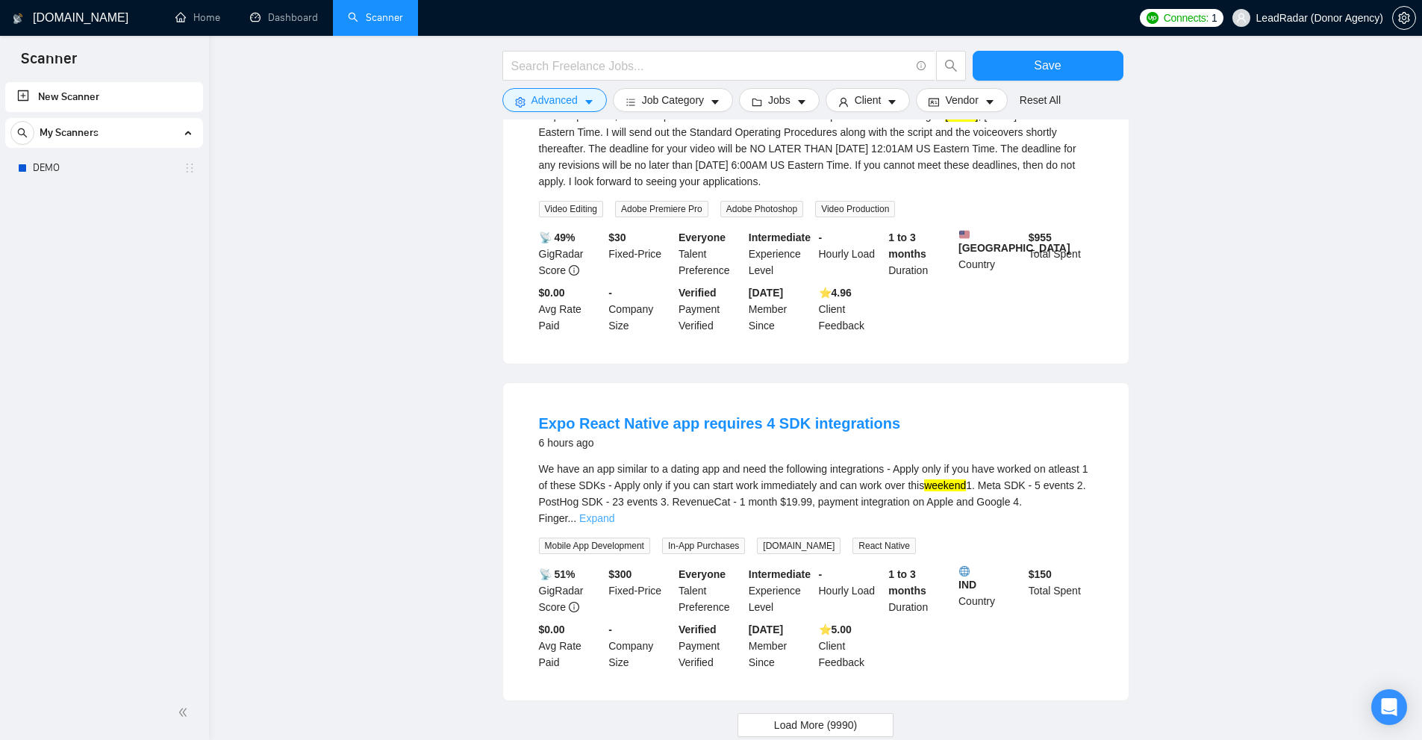
click at [614, 519] on link "Expand" at bounding box center [596, 518] width 35 height 12
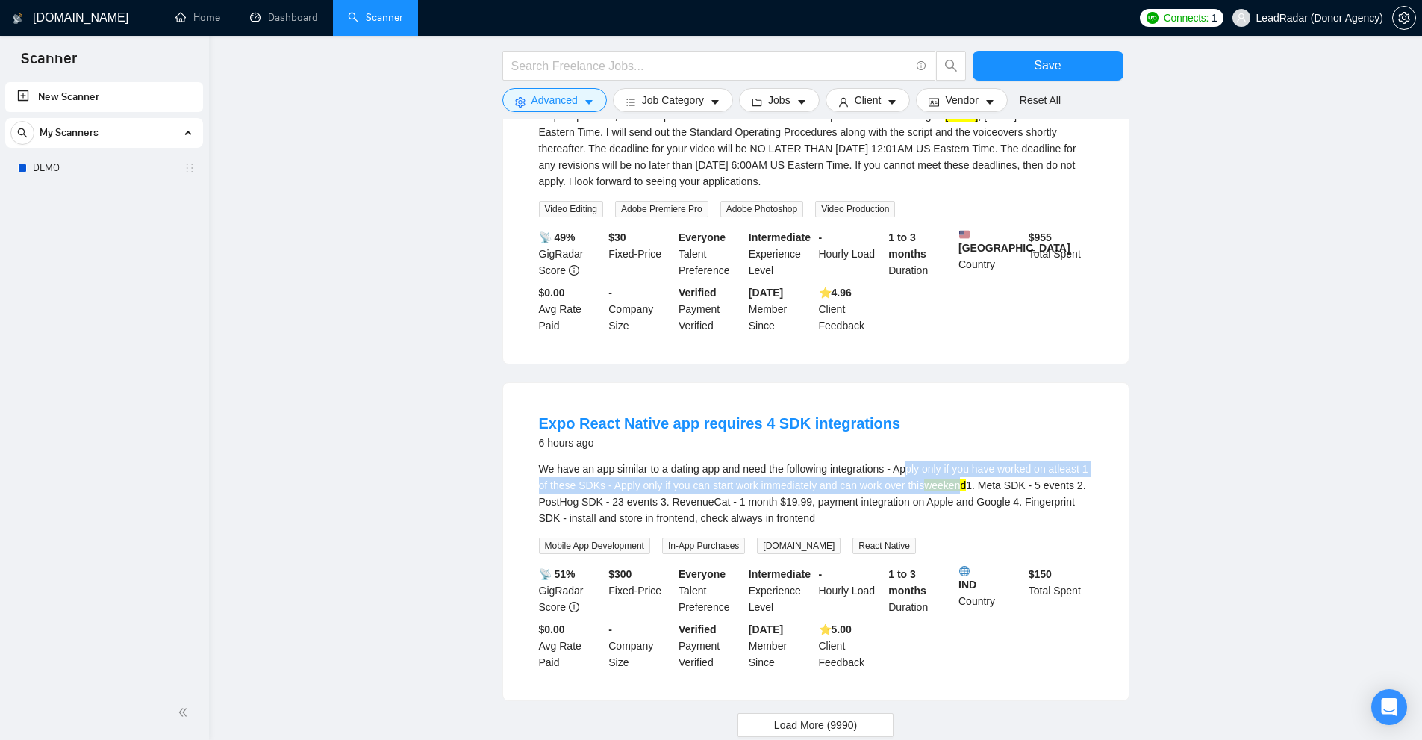
drag, startPoint x: 909, startPoint y: 490, endPoint x: 989, endPoint y: 511, distance: 82.7
click at [974, 500] on div "We have an app similar to a dating app and need the following integrations - Ap…" at bounding box center [816, 493] width 554 height 66
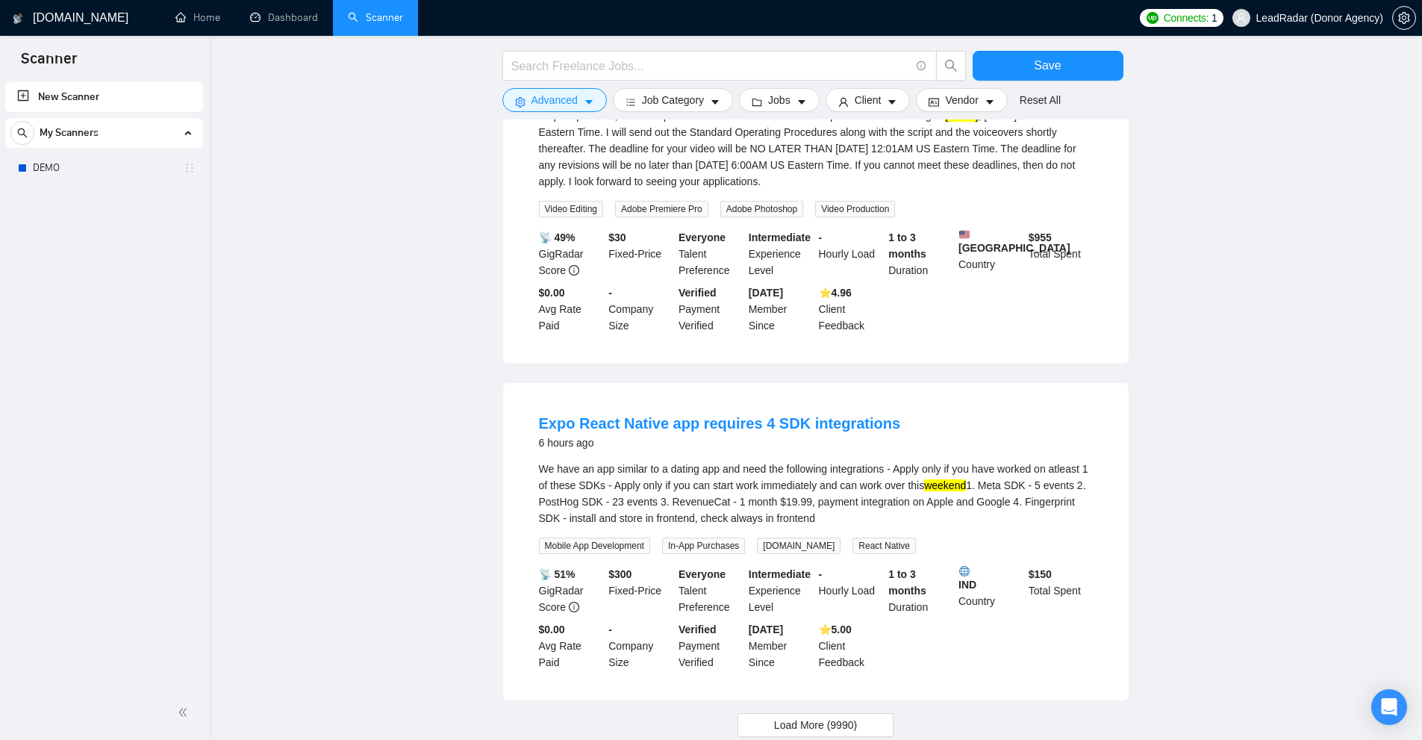
click at [993, 526] on div "We have an app similar to a dating app and need the following integrations - Ap…" at bounding box center [816, 493] width 554 height 66
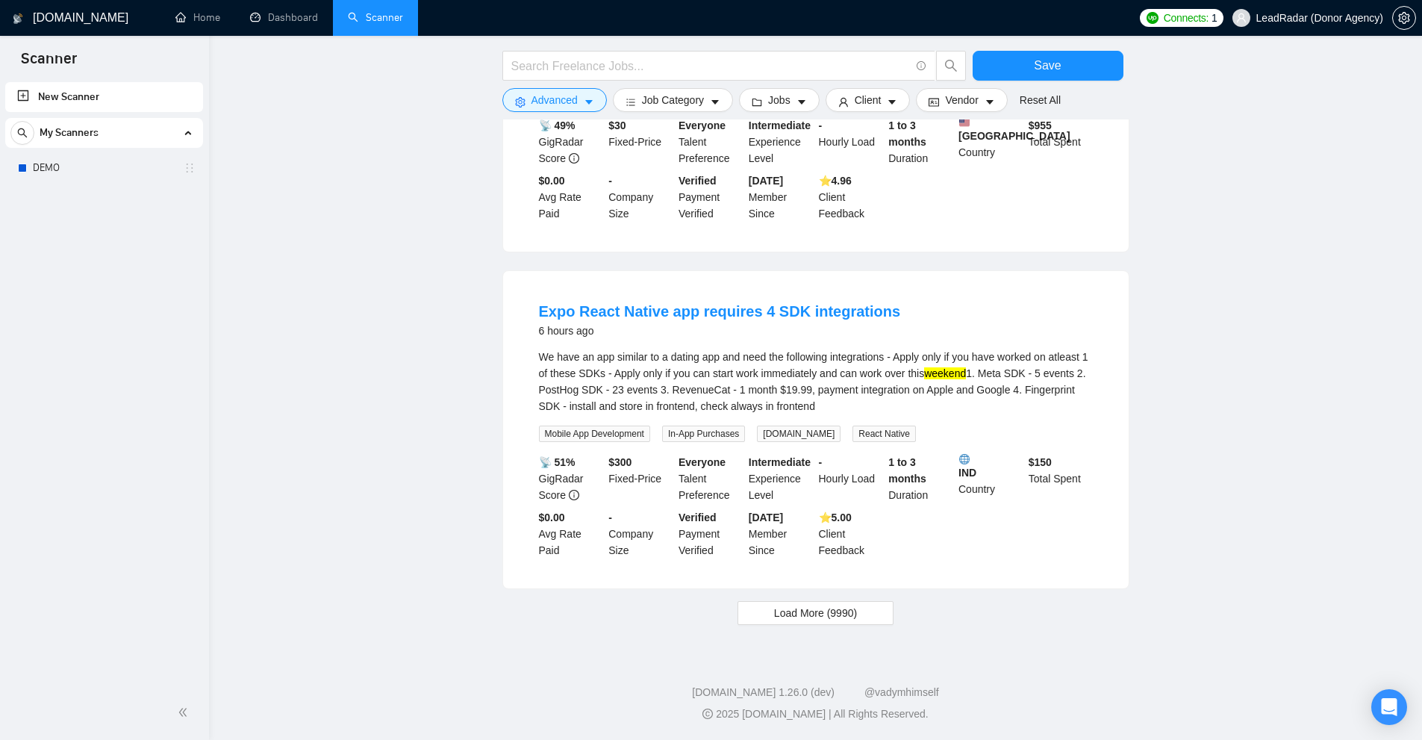
click at [833, 613] on span "Load More (9990)" at bounding box center [815, 612] width 83 height 16
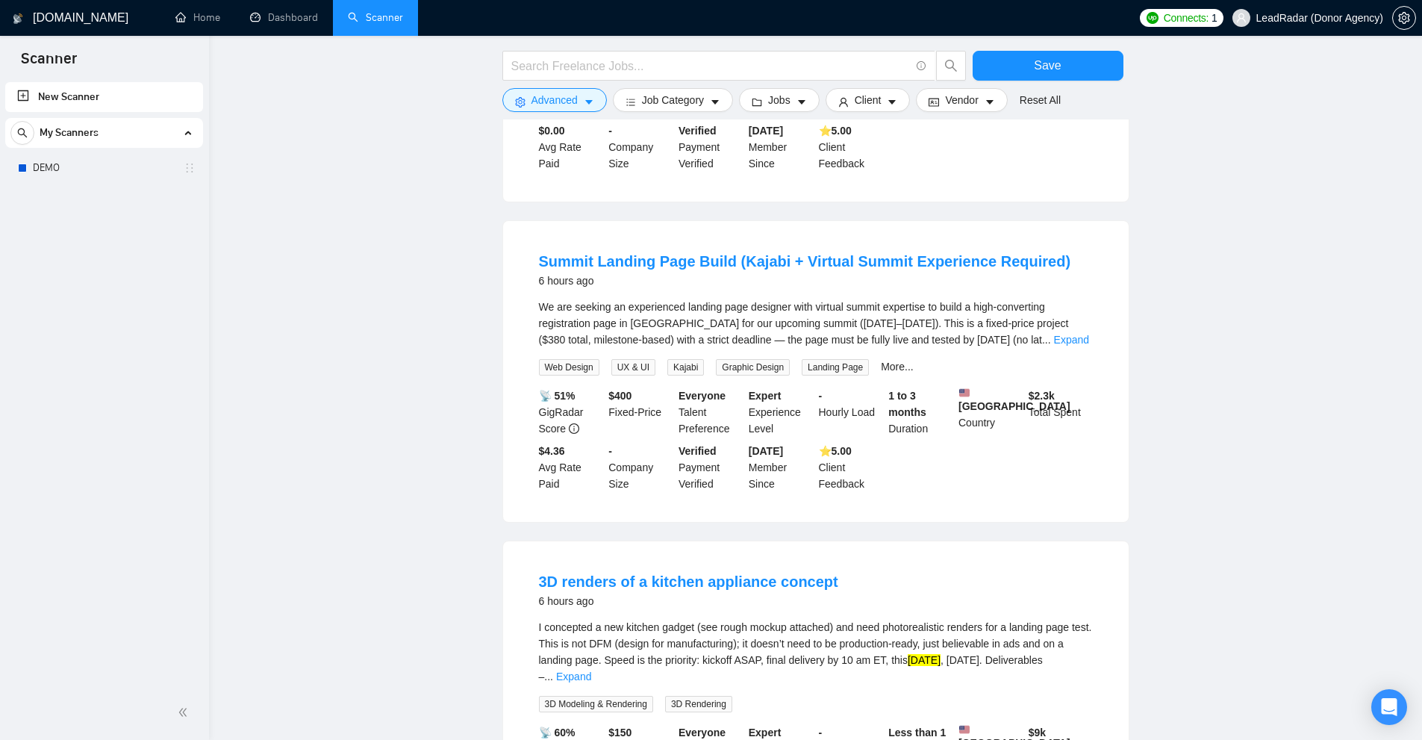
scroll to position [5108, 0]
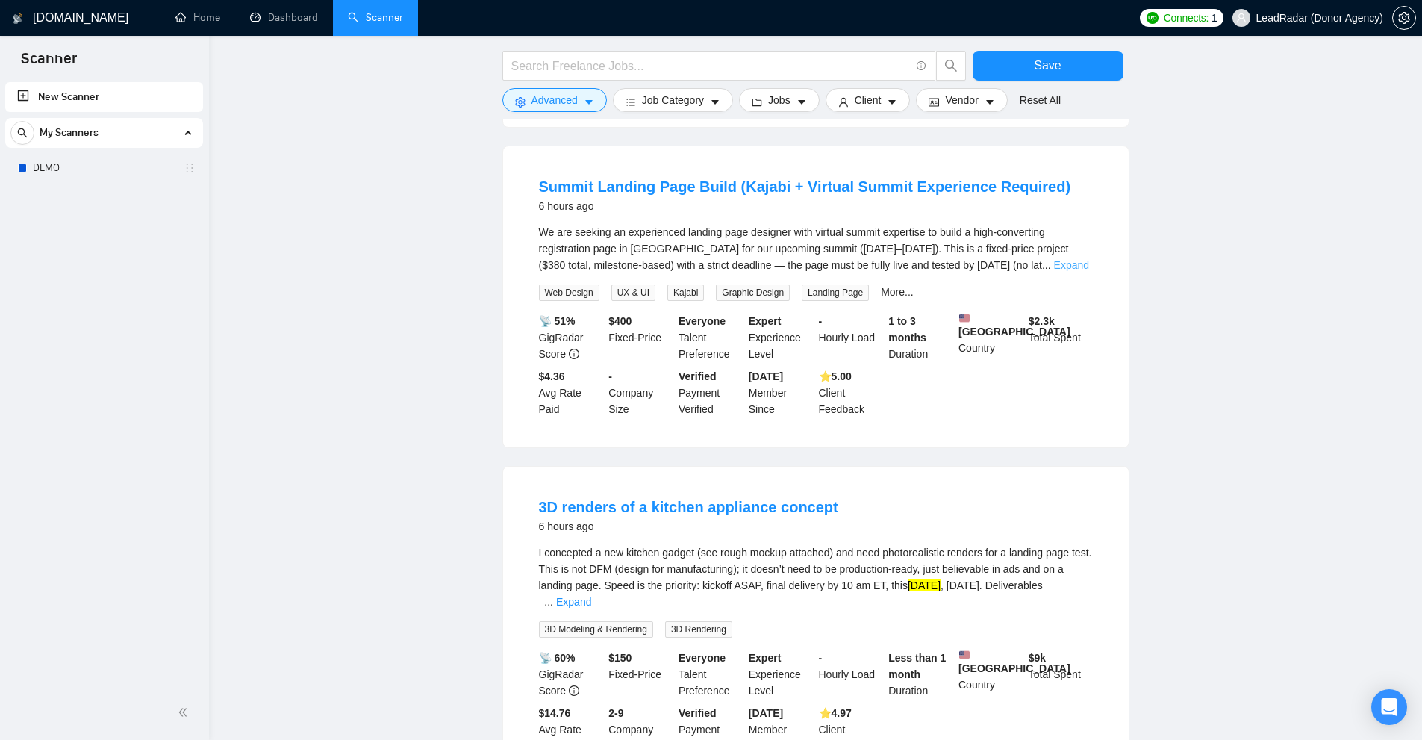
click at [1078, 271] on link "Expand" at bounding box center [1071, 265] width 35 height 12
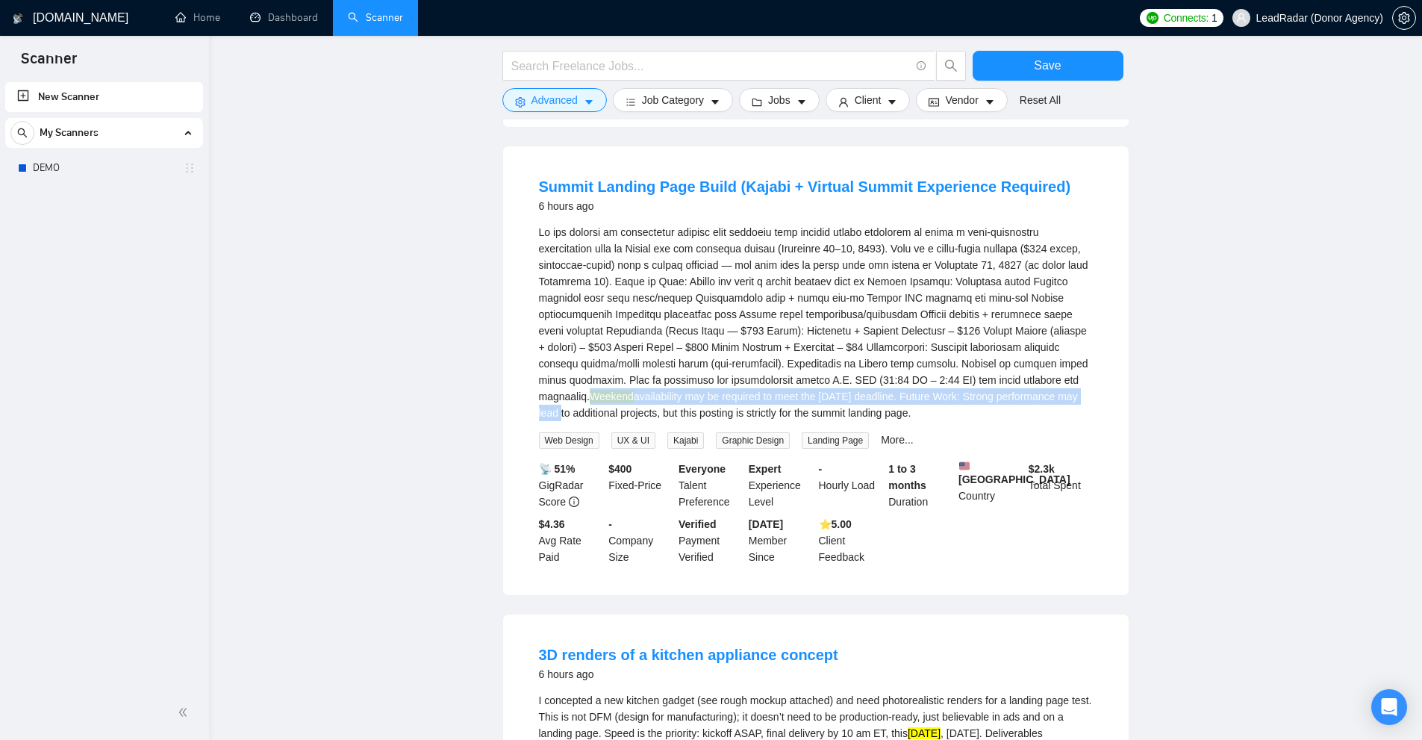
drag, startPoint x: 541, startPoint y: 407, endPoint x: 1052, endPoint y: 413, distance: 511.2
click at [1052, 413] on li "Summit Landing Page Build (Kajabi + Virtual Summit Experience Required) 6 hours…" at bounding box center [816, 370] width 590 height 413
click at [1052, 413] on div "Weekend availability may be required to meet the [DATE] deadline. Future Work: …" at bounding box center [816, 322] width 554 height 197
drag, startPoint x: 581, startPoint y: 404, endPoint x: 818, endPoint y: 413, distance: 236.7
click at [818, 413] on div "Weekend availability may be required to meet the [DATE] deadline. Future Work: …" at bounding box center [816, 322] width 554 height 197
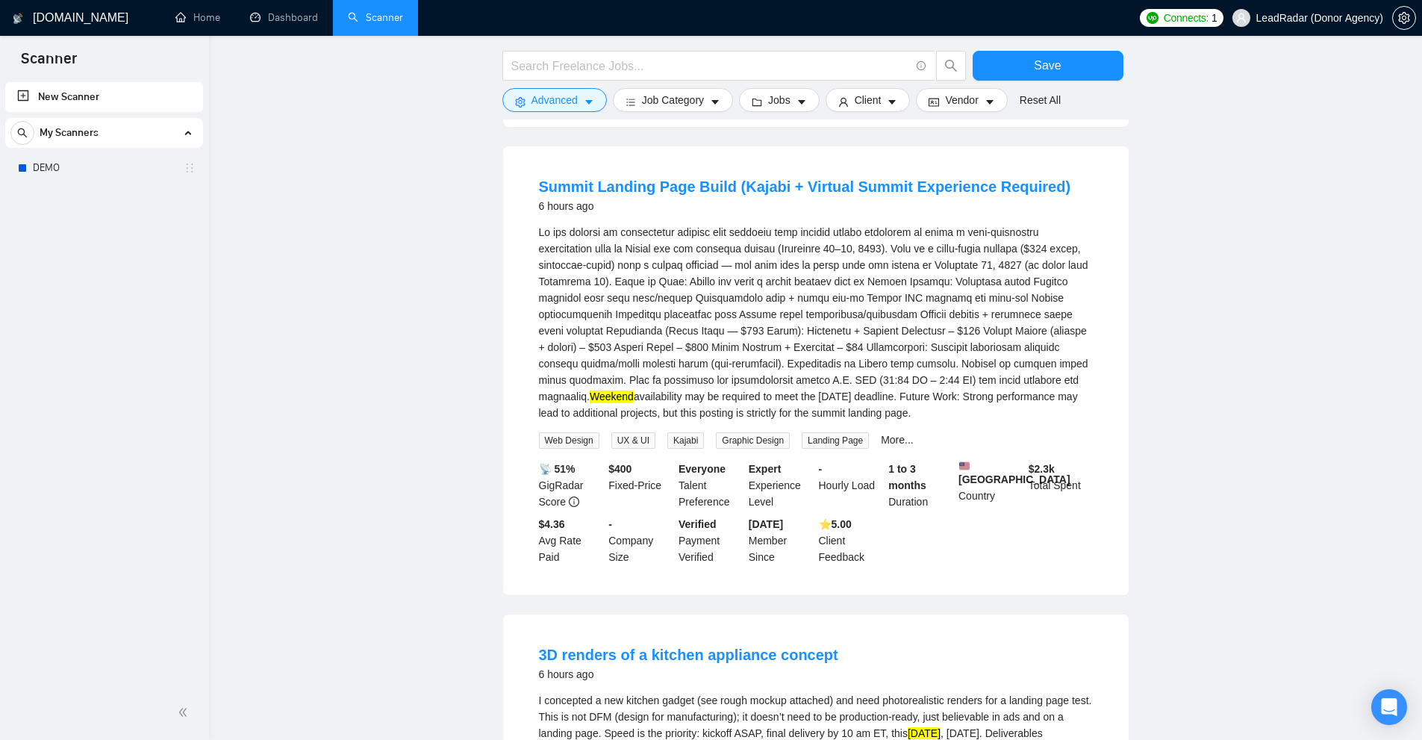
click at [825, 413] on div "Weekend availability may be required to meet the [DATE] deadline. Future Work: …" at bounding box center [816, 322] width 554 height 197
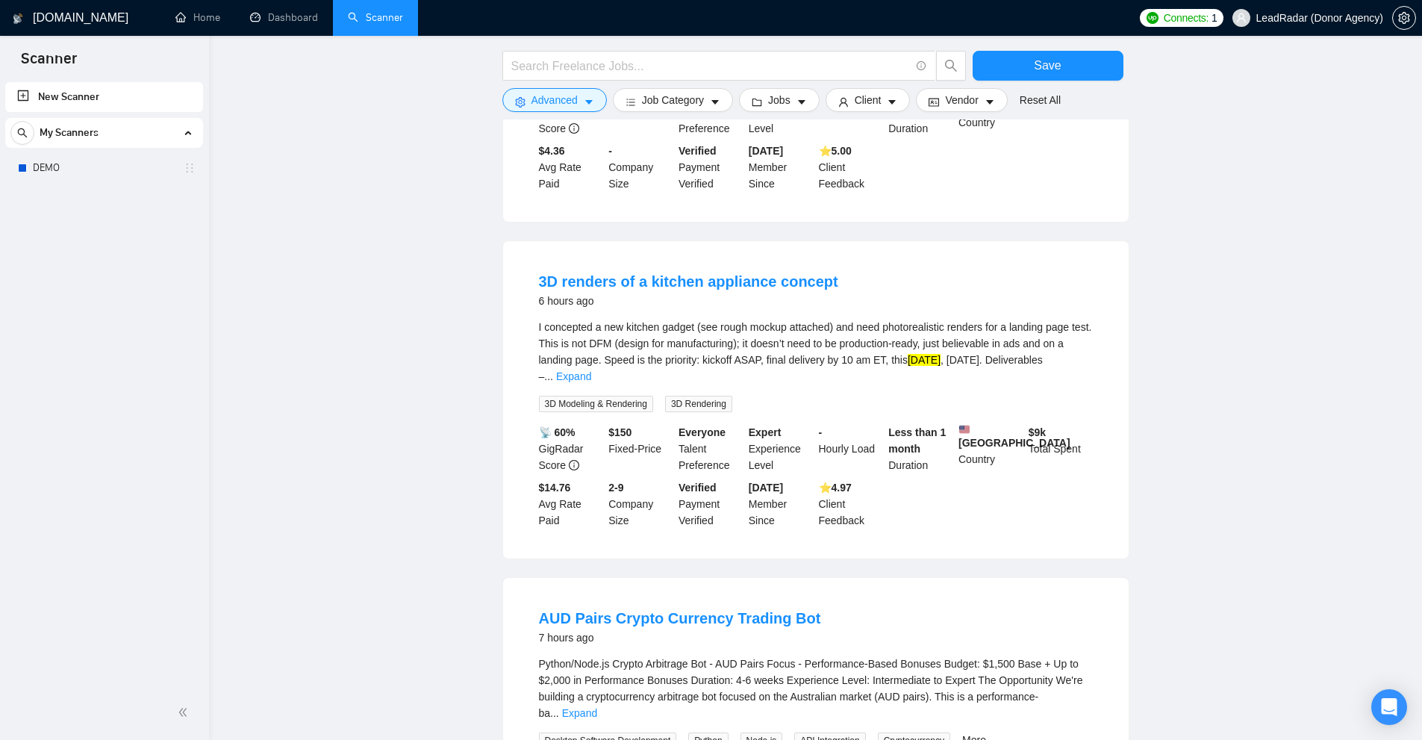
scroll to position [5556, 0]
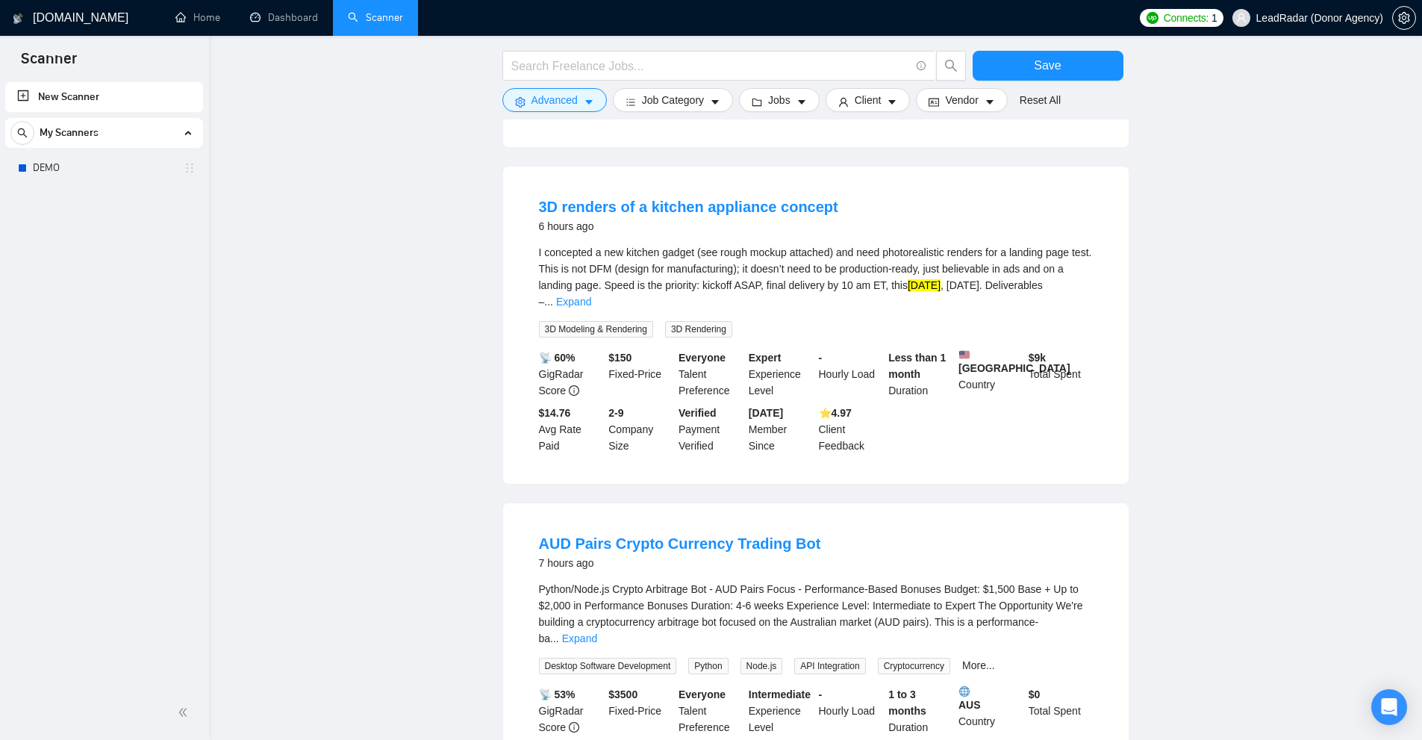
click at [1093, 301] on li "3D renders of a kitchen appliance concept 6 hours ago I concepted a new kitchen…" at bounding box center [816, 324] width 590 height 281
click at [591, 301] on link "Expand" at bounding box center [573, 302] width 35 height 12
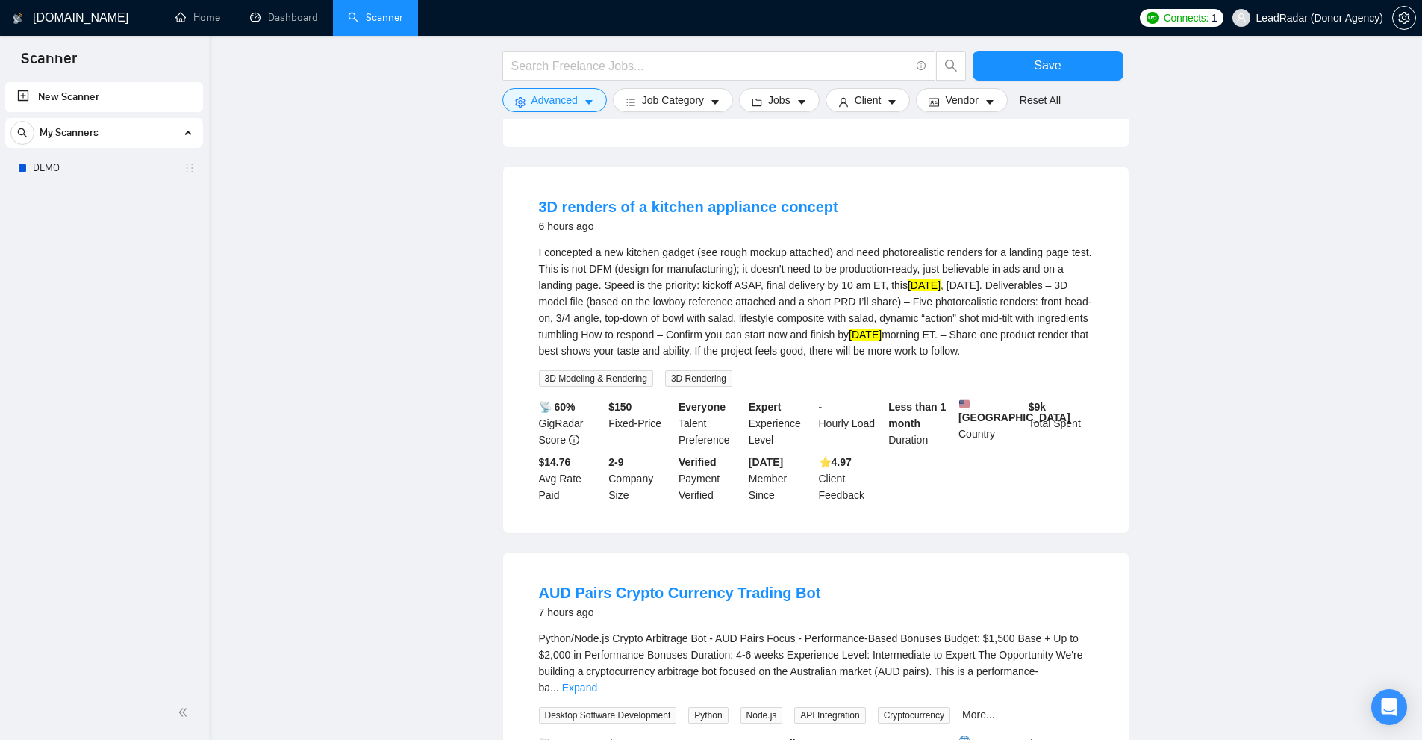
scroll to position [6004, 0]
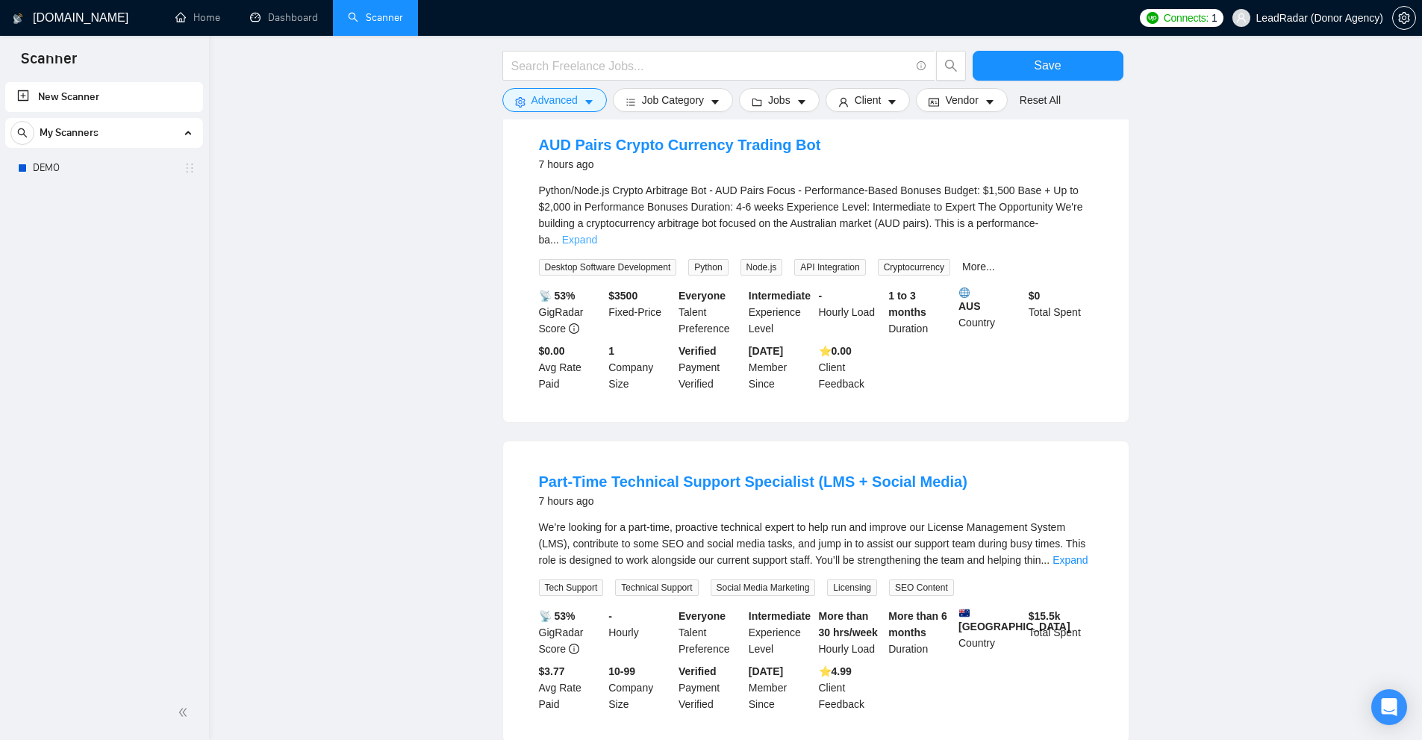
click at [597, 244] on link "Expand" at bounding box center [579, 240] width 35 height 12
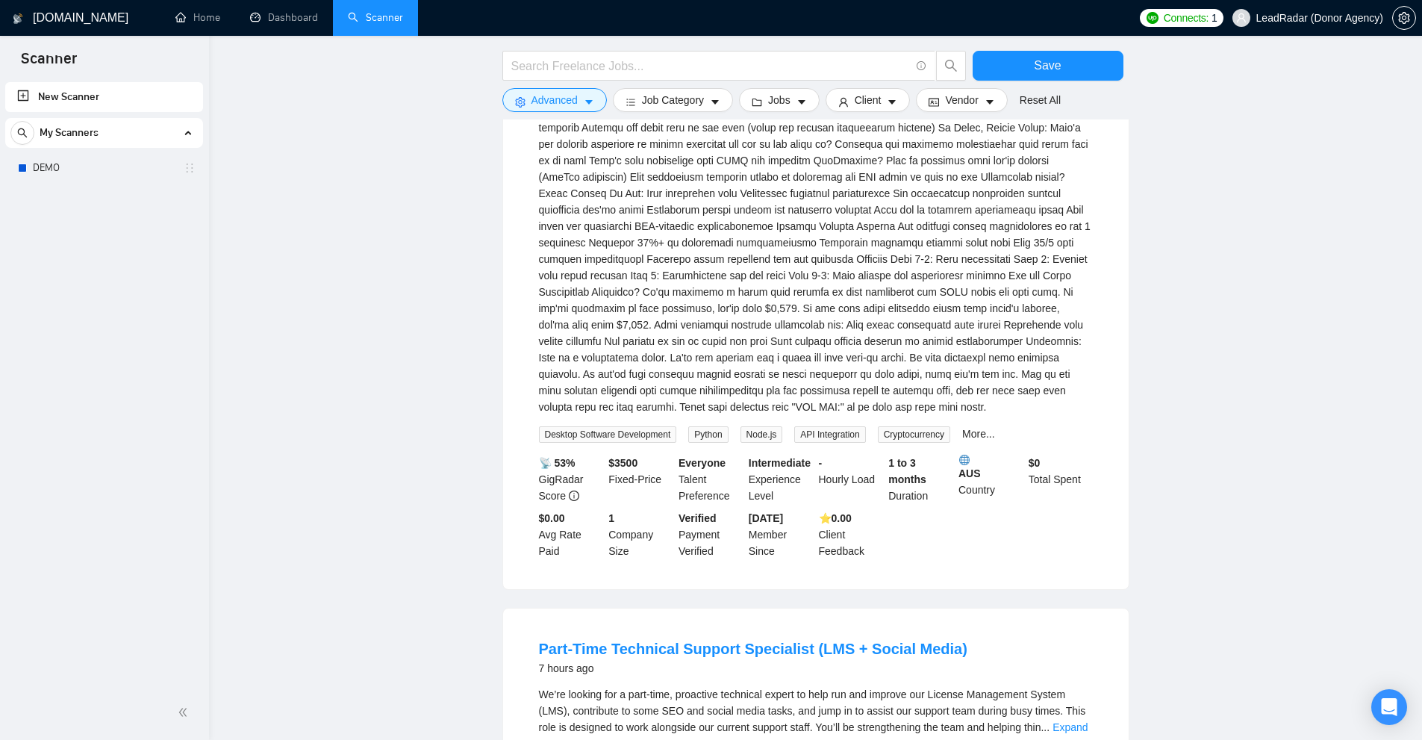
scroll to position [6825, 0]
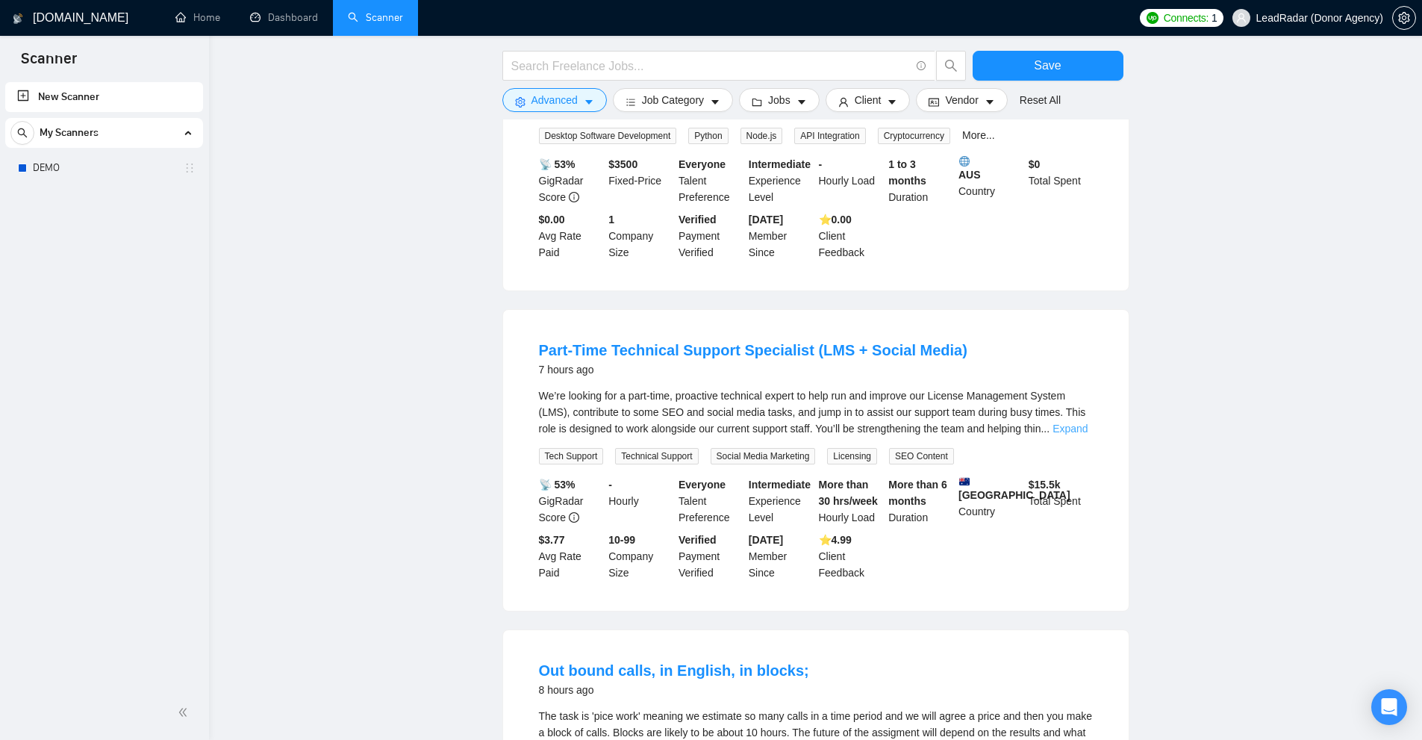
click at [1071, 434] on link "Expand" at bounding box center [1069, 428] width 35 height 12
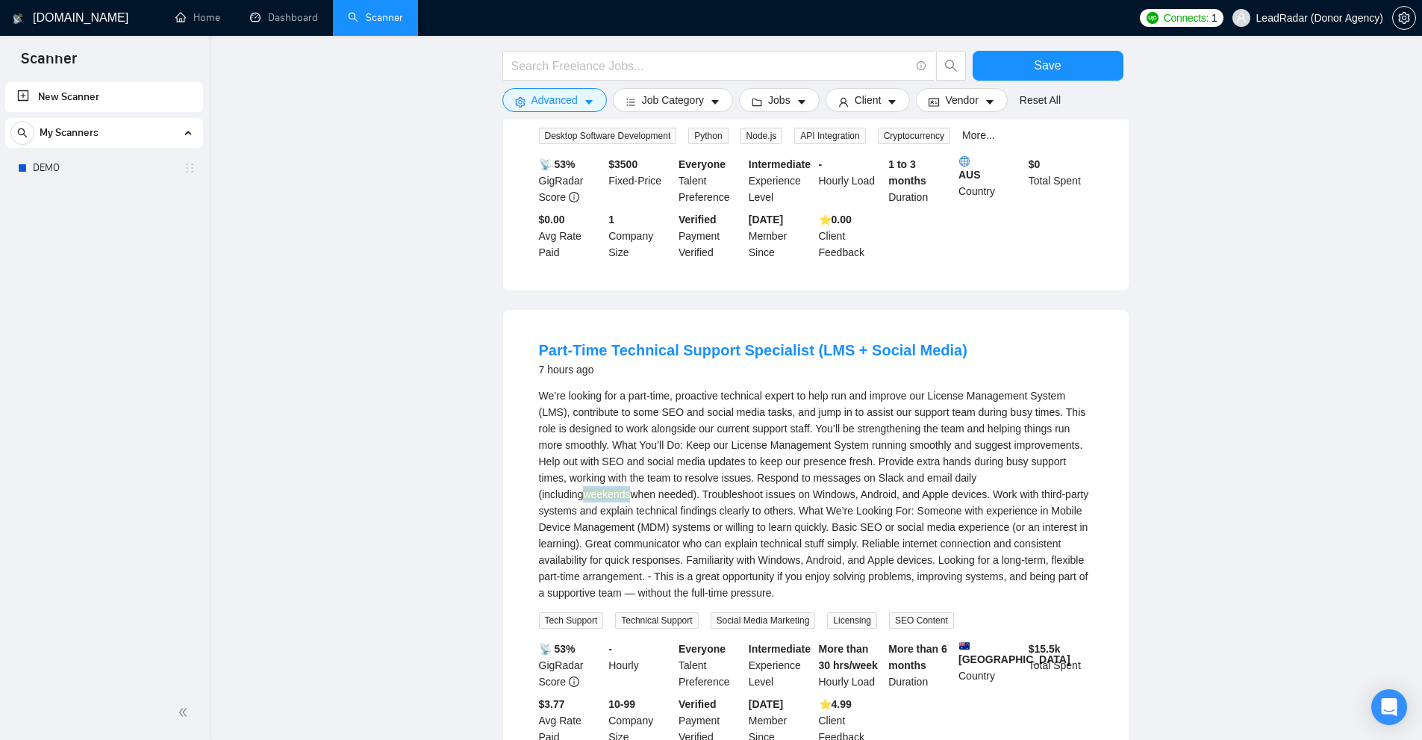
drag, startPoint x: 1017, startPoint y: 497, endPoint x: 1042, endPoint y: 499, distance: 24.7
click at [1042, 499] on div "We’re looking for a part-time, proactive technical expert to help run and impro…" at bounding box center [816, 493] width 554 height 213
click at [1037, 522] on div "We’re looking for a part-time, proactive technical expert to help run and impro…" at bounding box center [816, 493] width 554 height 213
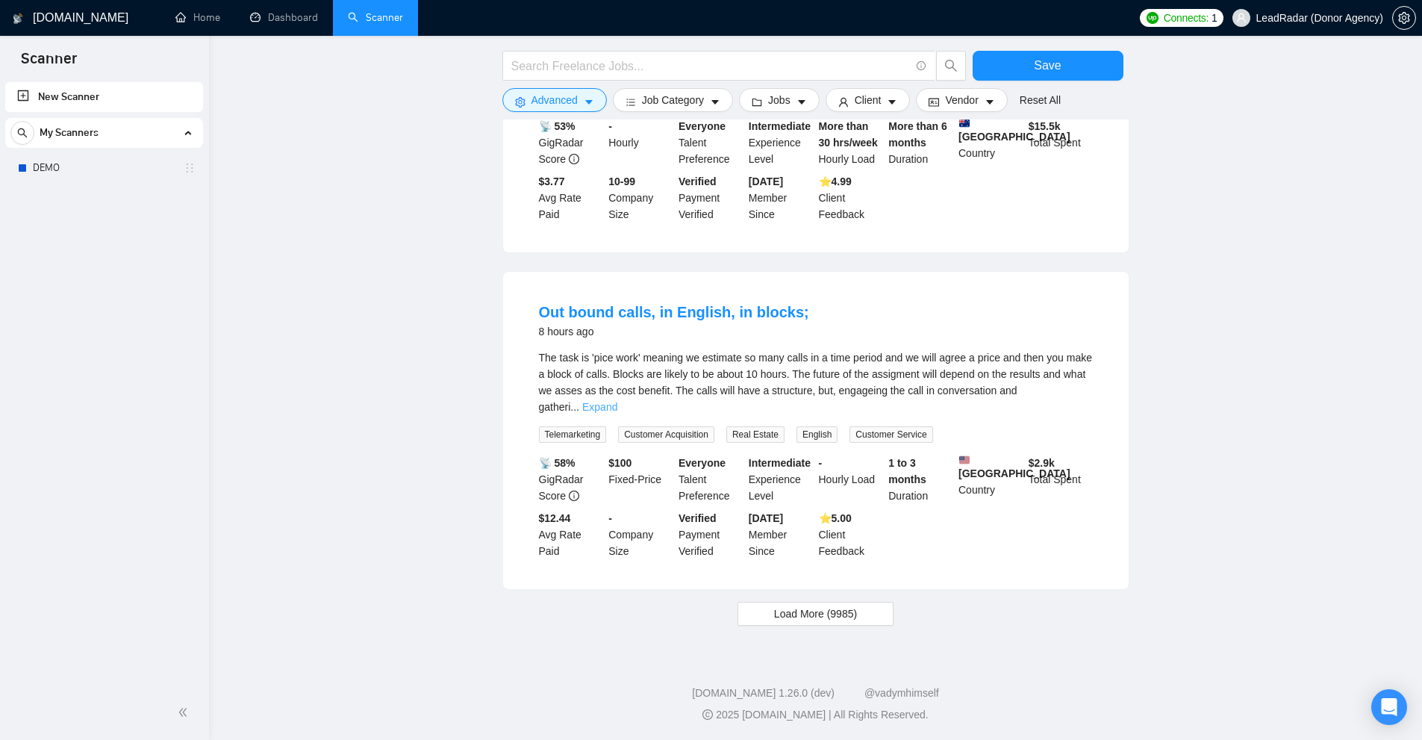
click at [617, 412] on link "Expand" at bounding box center [599, 407] width 35 height 12
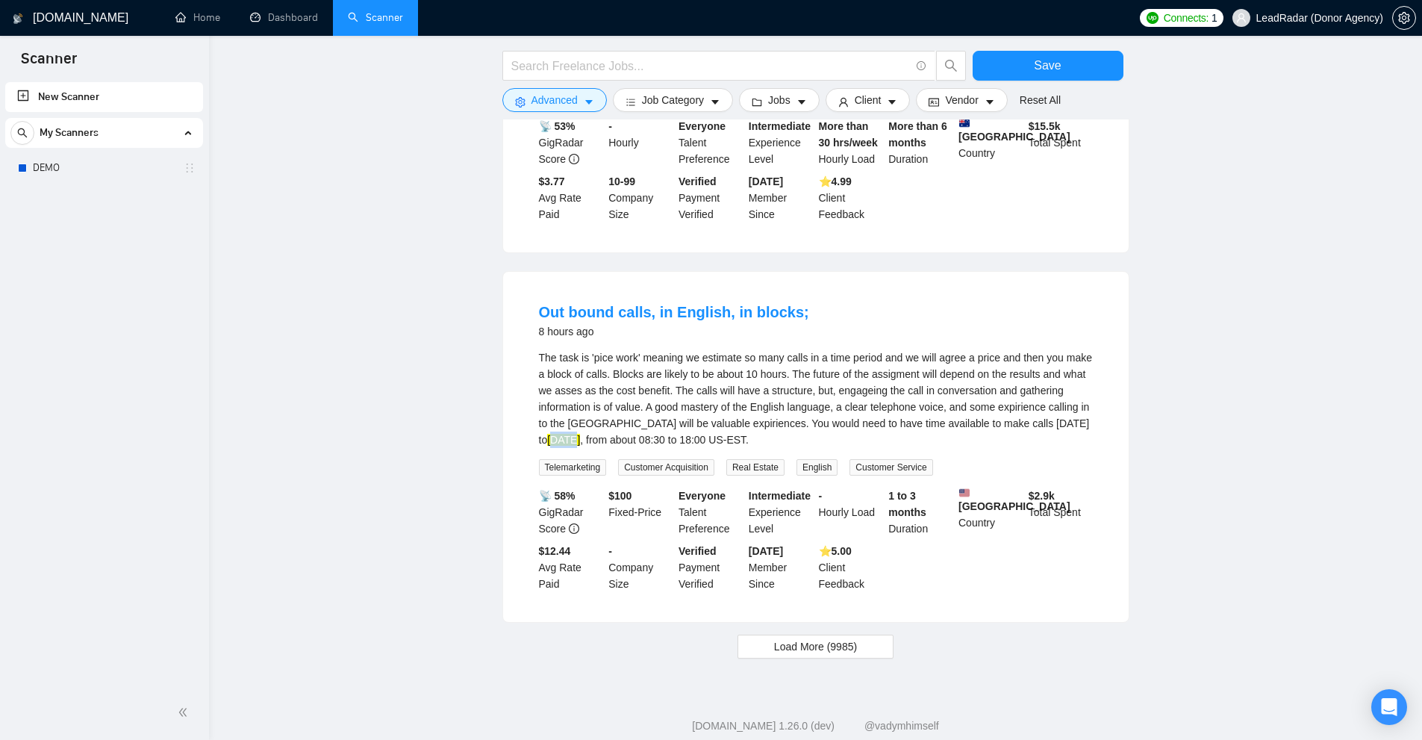
drag, startPoint x: 1039, startPoint y: 440, endPoint x: 1072, endPoint y: 452, distance: 35.6
click at [580, 443] on mark "[DATE]" at bounding box center [563, 440] width 33 height 12
click at [1059, 475] on div "The task is 'pice work' meaning we estimate so many calls in a time period and …" at bounding box center [816, 412] width 554 height 126
click at [810, 658] on button "Load More (9985)" at bounding box center [815, 646] width 156 height 24
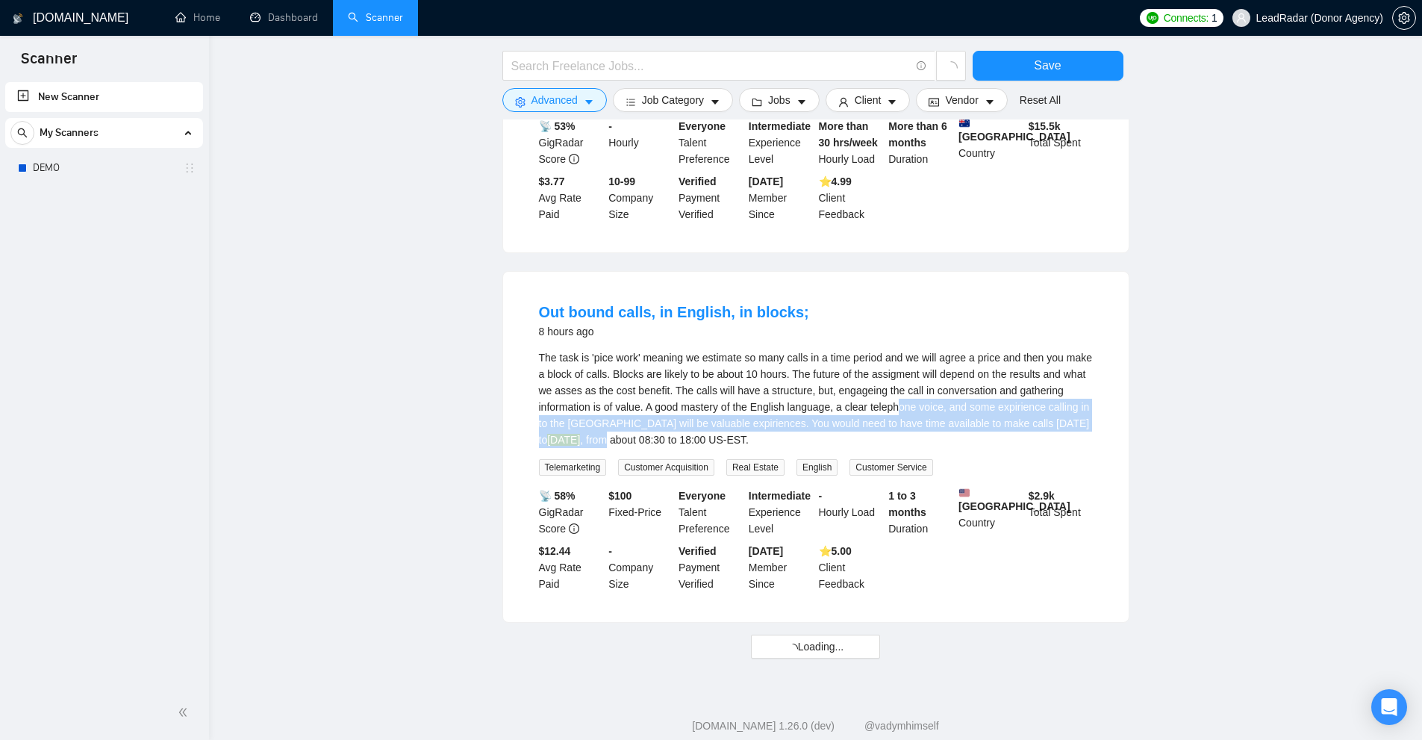
drag, startPoint x: 904, startPoint y: 434, endPoint x: 1131, endPoint y: 447, distance: 227.3
click at [1127, 447] on div "Out bound calls, in English, in blocks; 8 hours ago The task is 'pice work' mea…" at bounding box center [815, 447] width 625 height 350
click at [580, 445] on mark "[DATE]" at bounding box center [563, 440] width 33 height 12
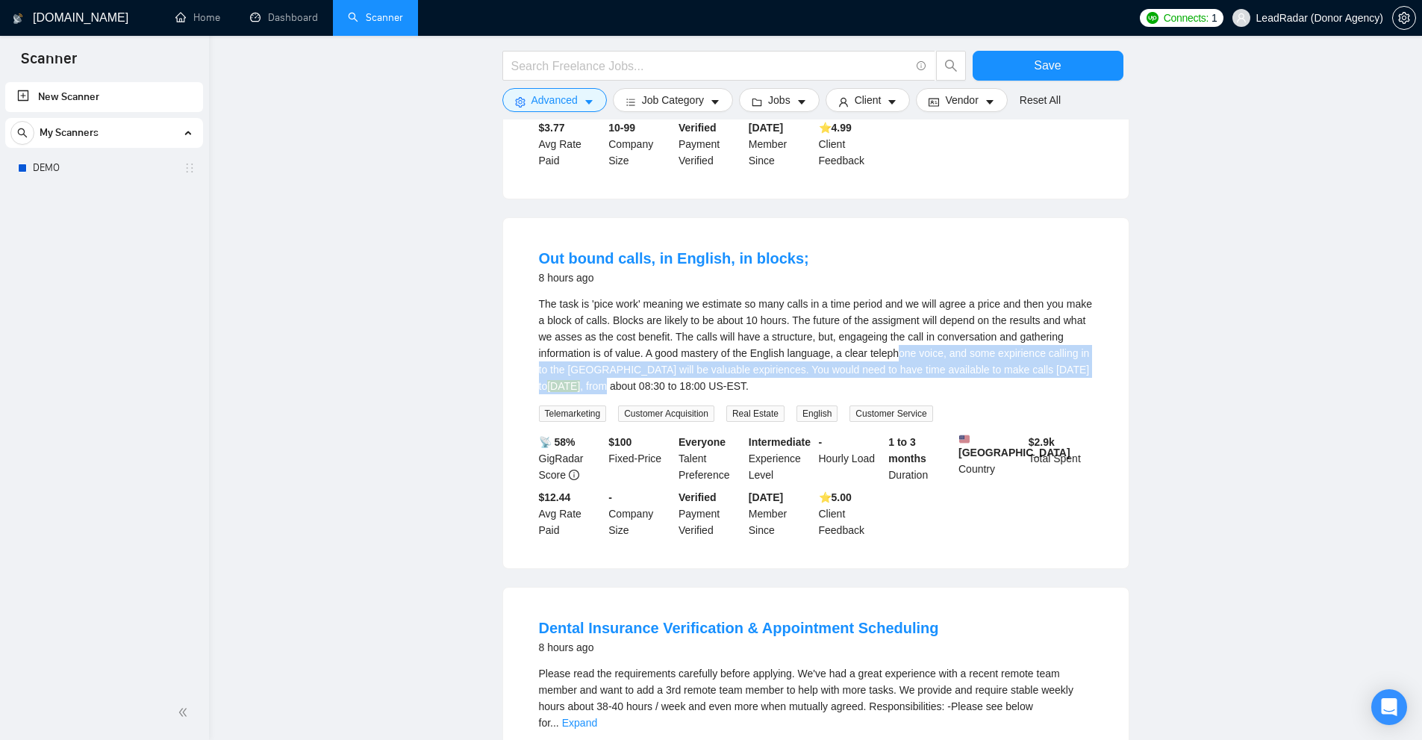
scroll to position [7699, 0]
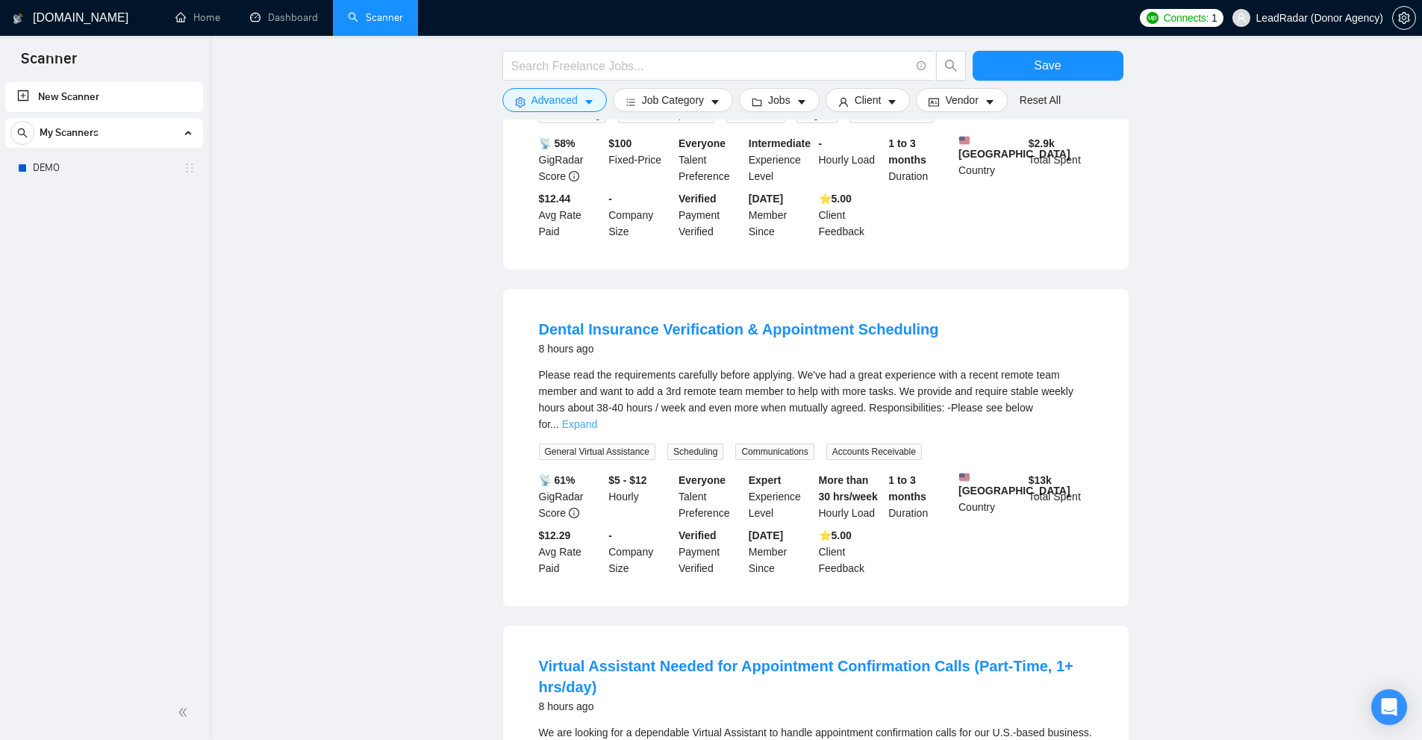
click at [597, 422] on link "Expand" at bounding box center [579, 424] width 35 height 12
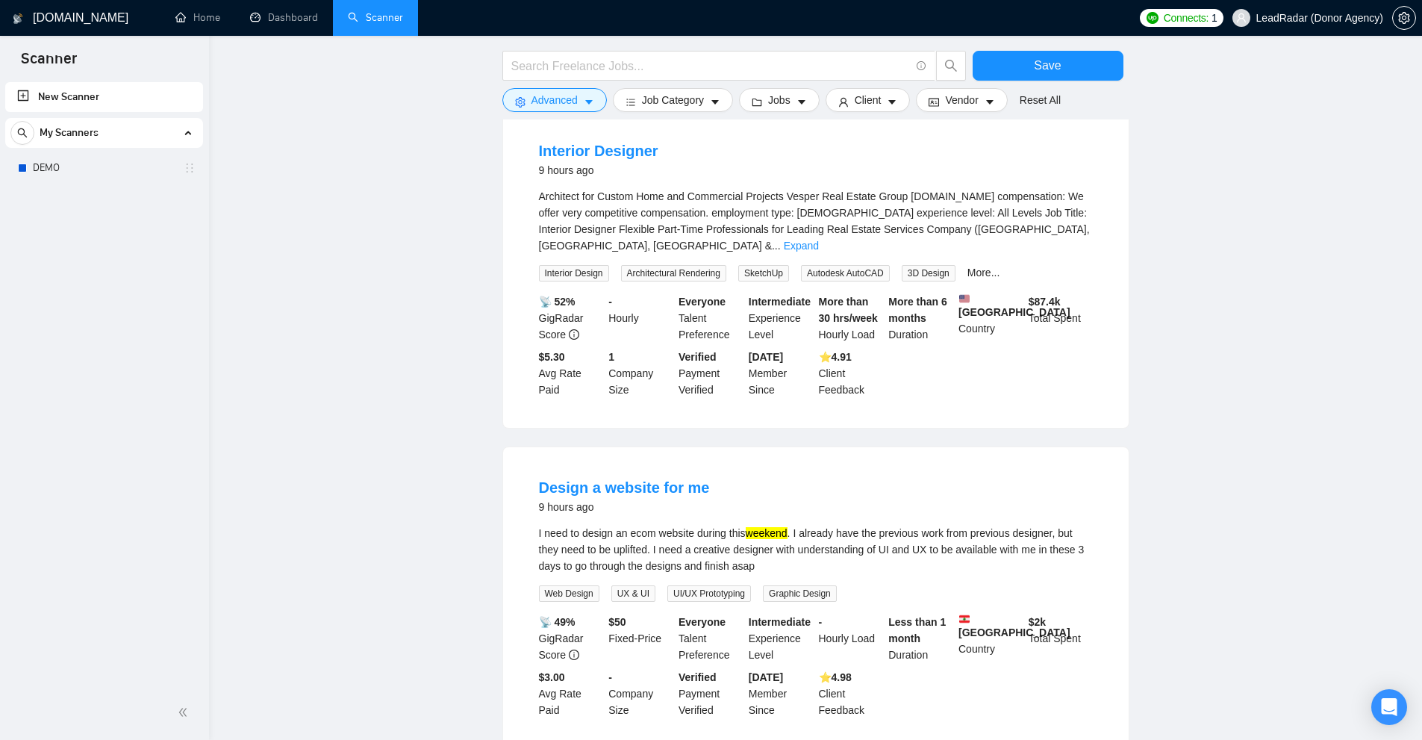
scroll to position [8941, 0]
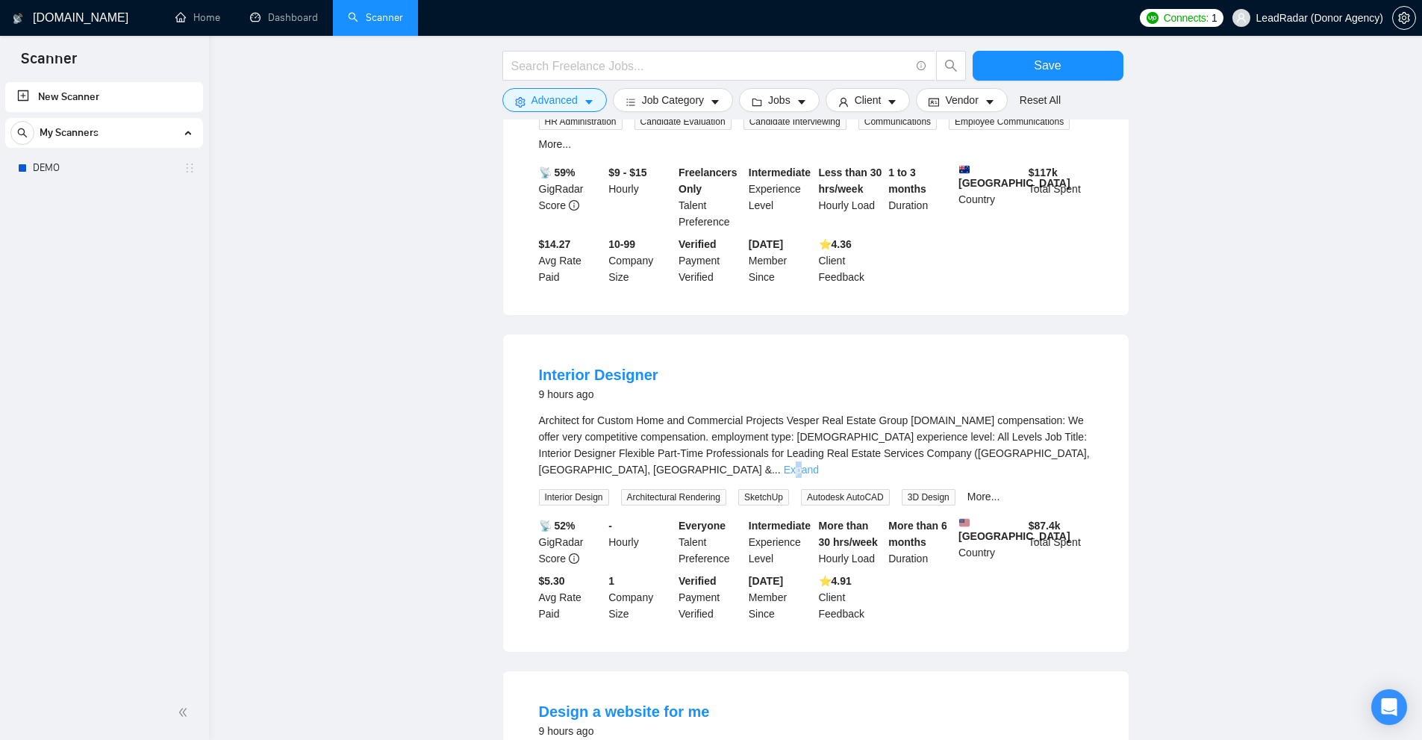
click at [819, 463] on link "Expand" at bounding box center [801, 469] width 35 height 12
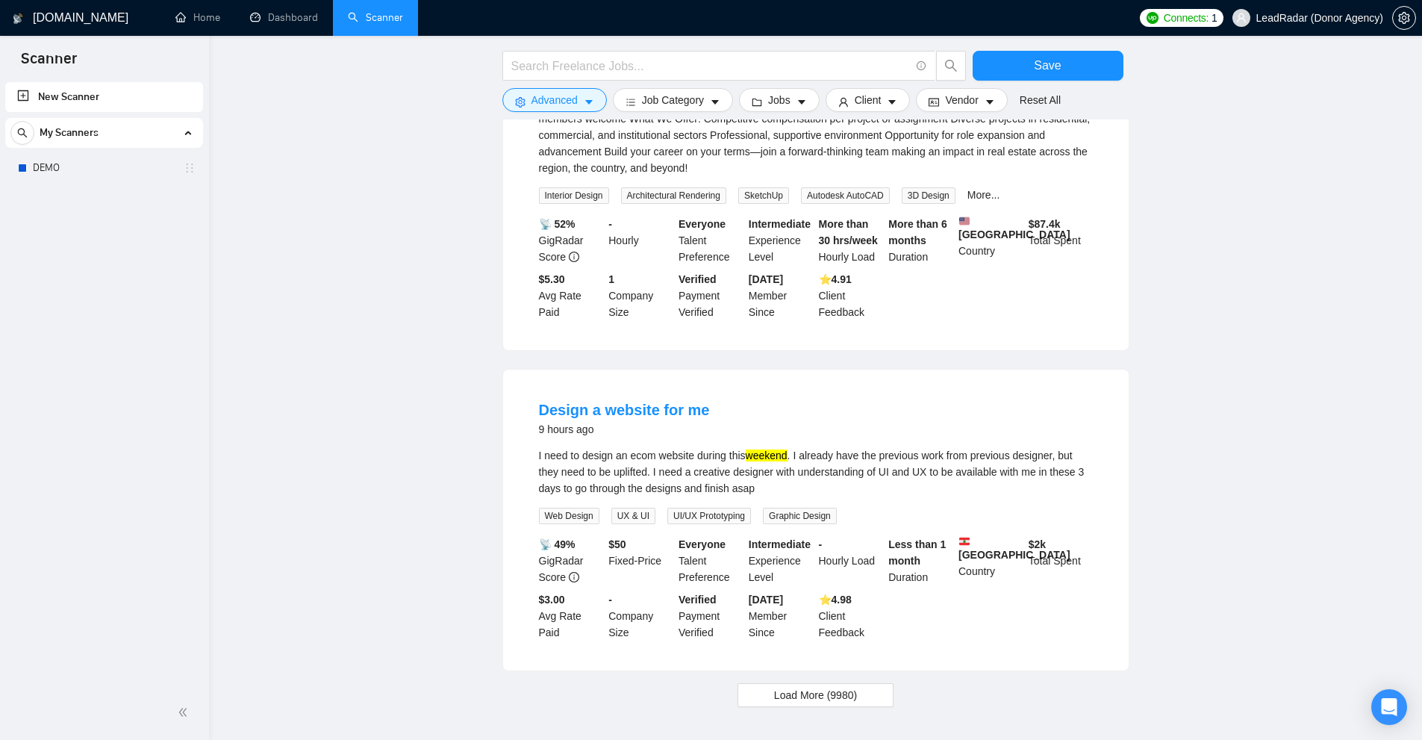
scroll to position [9610, 0]
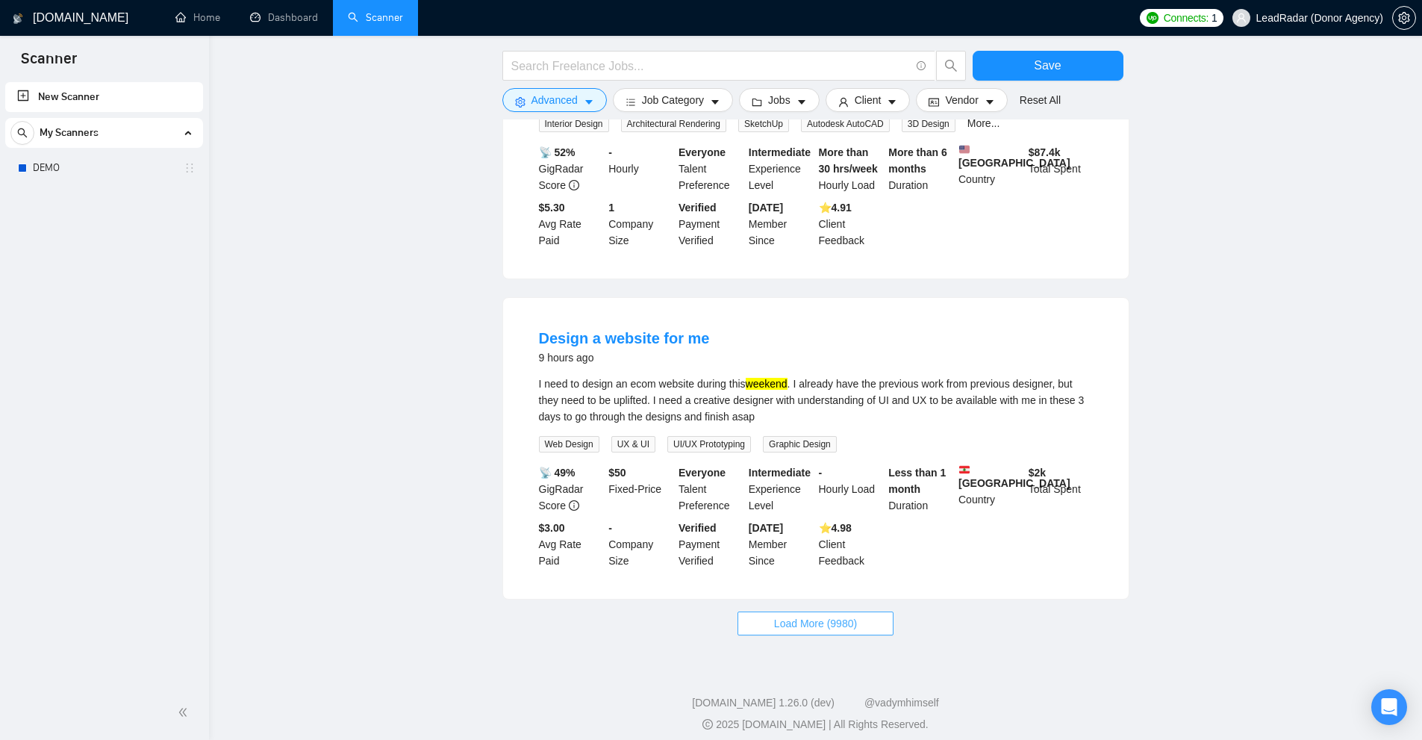
click at [817, 615] on span "Load More (9980)" at bounding box center [815, 623] width 83 height 16
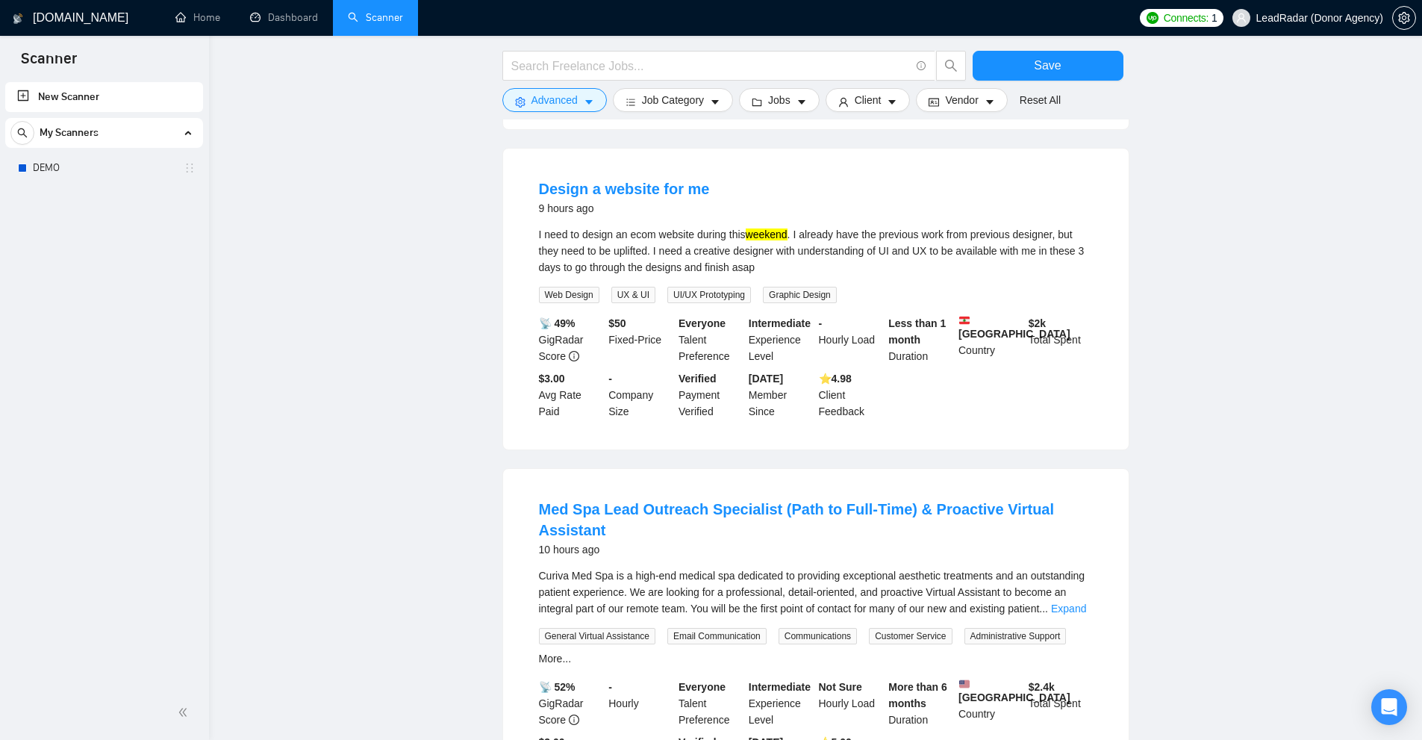
scroll to position [9983, 0]
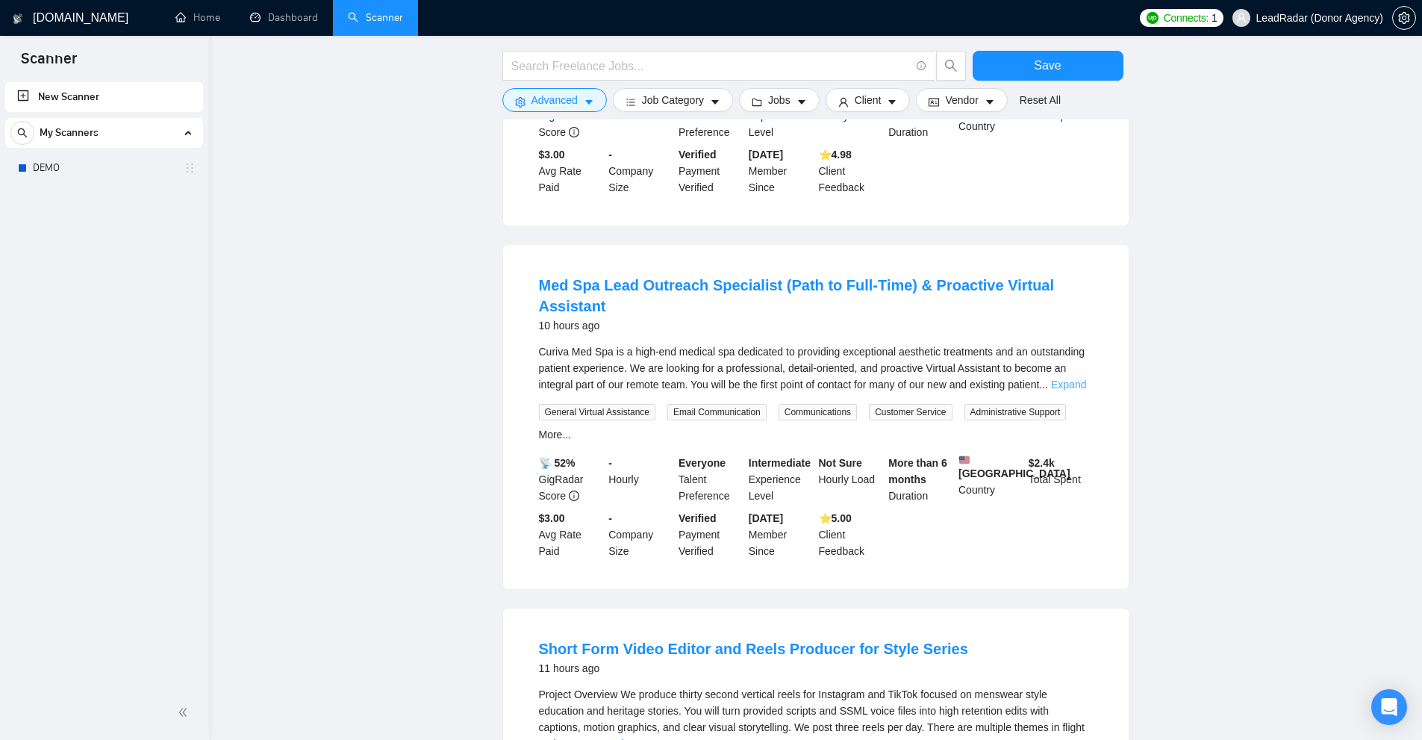
click at [1069, 379] on link "Expand" at bounding box center [1068, 384] width 35 height 12
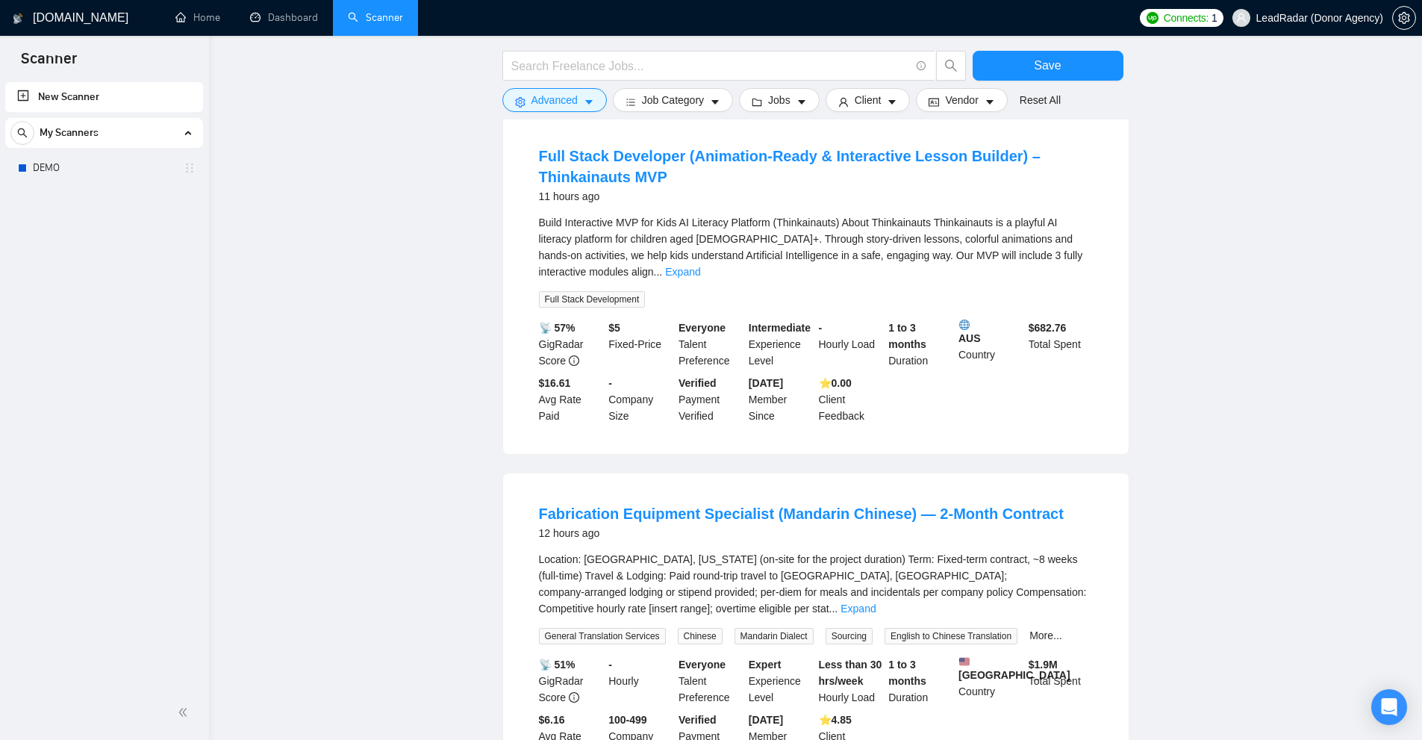
scroll to position [11741, 0]
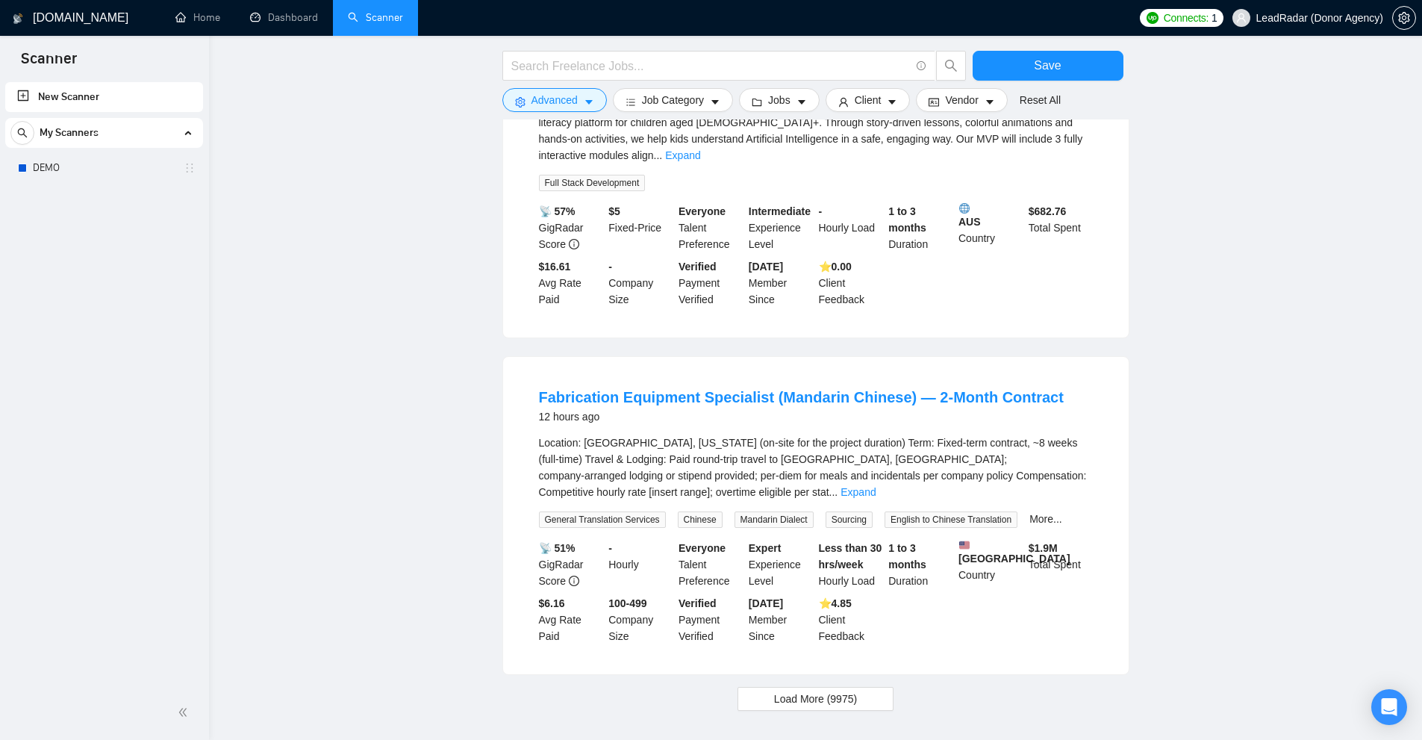
click at [832, 690] on span "Load More (9975)" at bounding box center [815, 698] width 83 height 16
click at [875, 486] on link "Expand" at bounding box center [857, 492] width 35 height 12
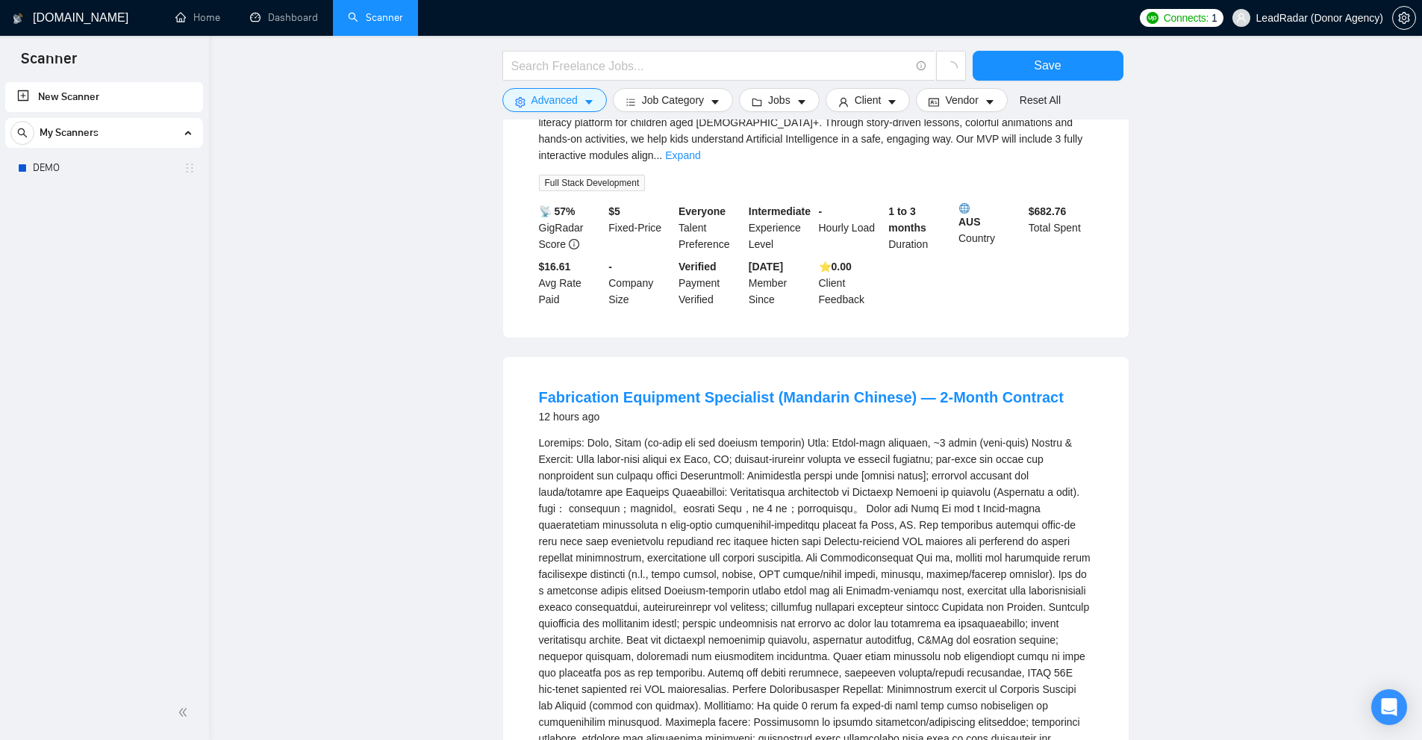
scroll to position [12114, 0]
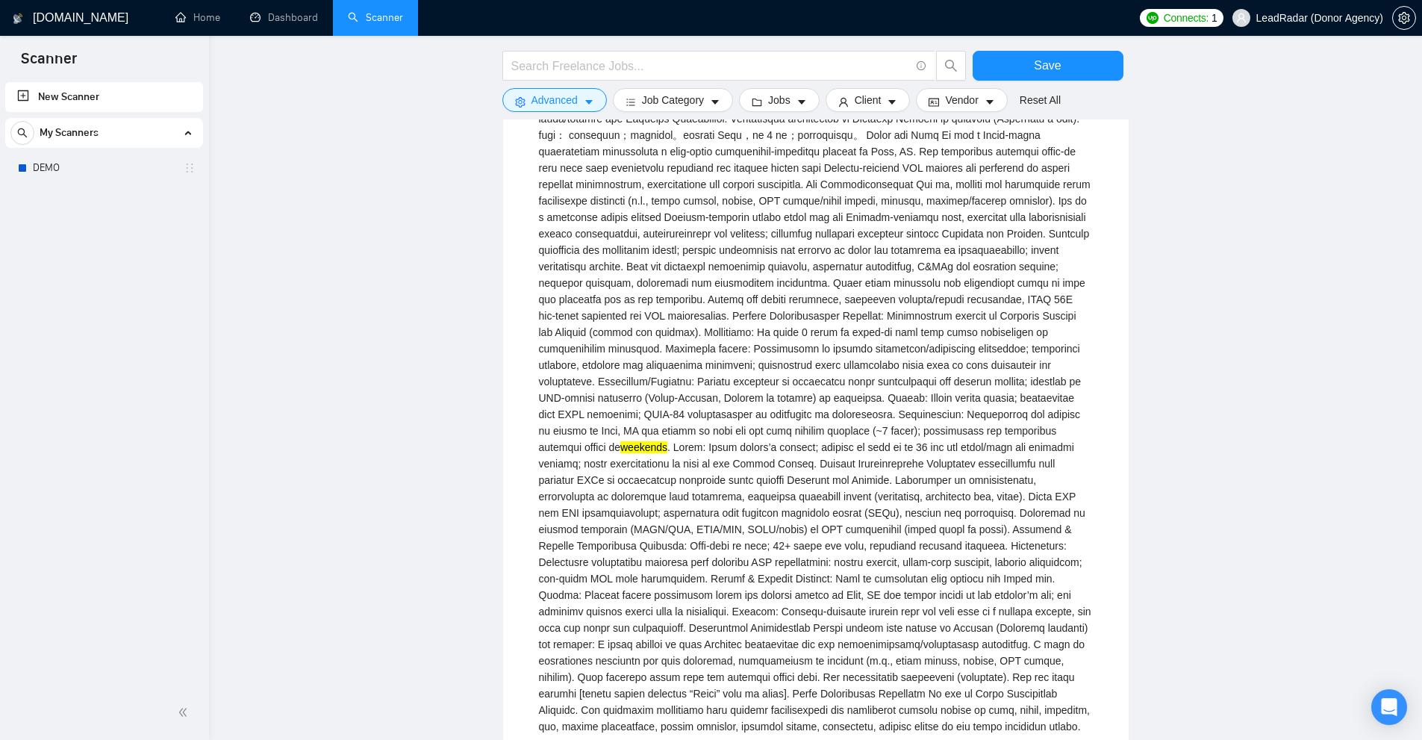
drag, startPoint x: 537, startPoint y: 366, endPoint x: 682, endPoint y: 349, distance: 146.6
click at [682, 349] on li "Fabrication Equipment Specialist (Mandarin Chinese) — 2‑Month Contract 12 hours…" at bounding box center [816, 445] width 590 height 889
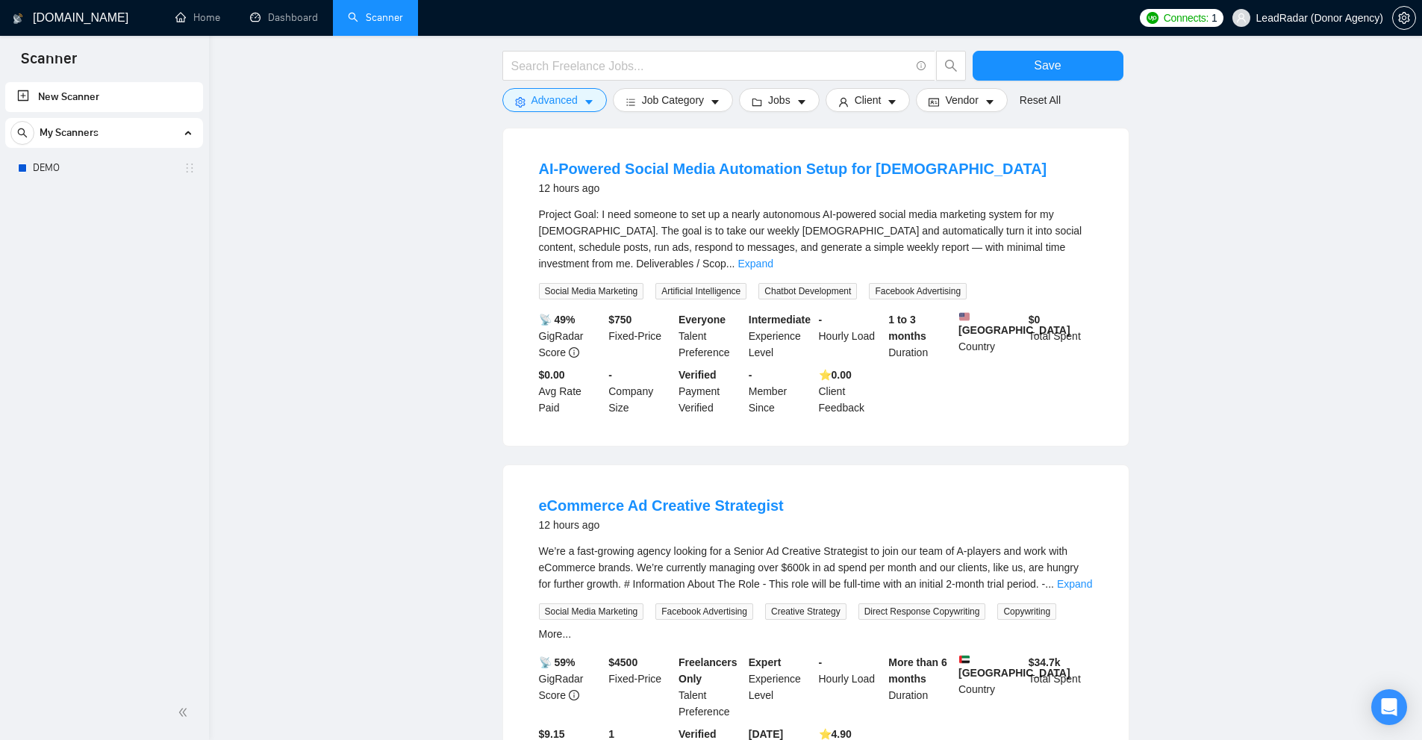
scroll to position [13607, 0]
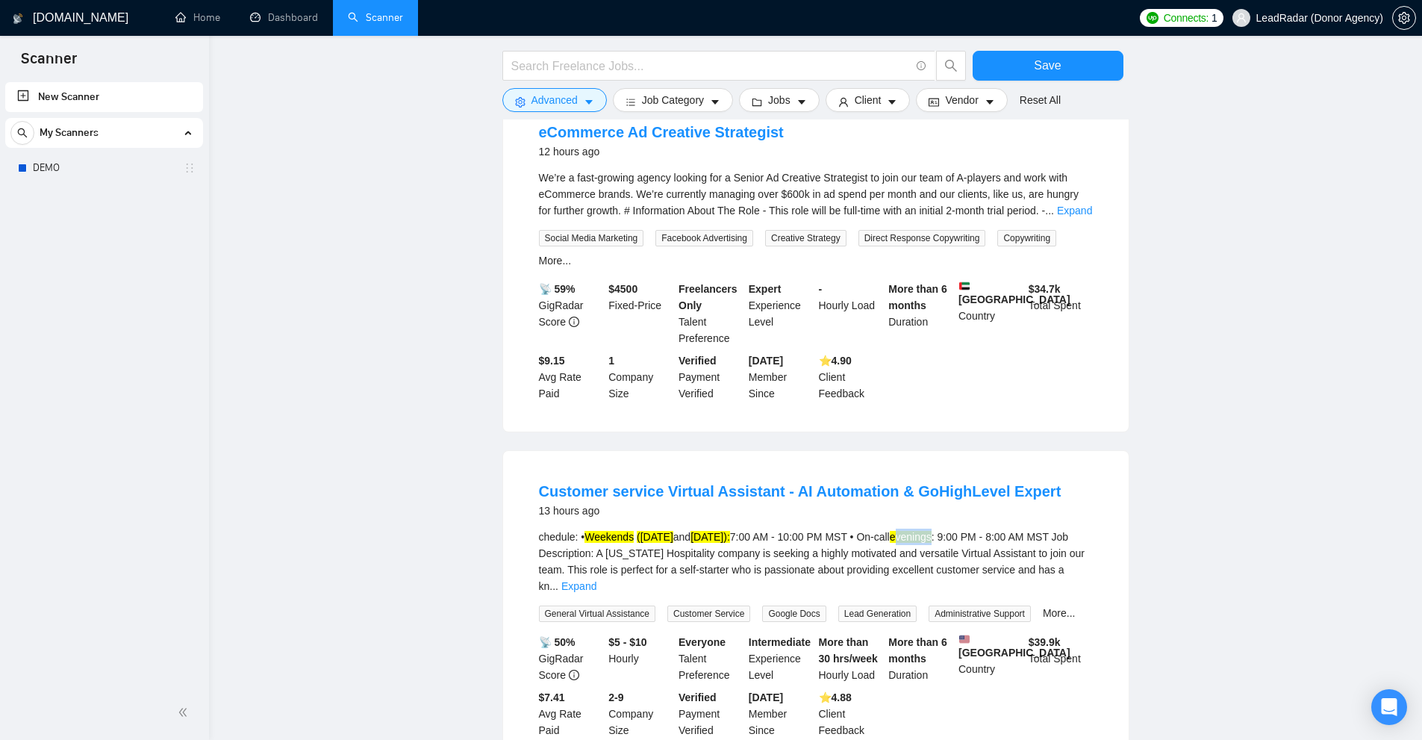
drag, startPoint x: 929, startPoint y: 476, endPoint x: 987, endPoint y: 492, distance: 59.6
click at [952, 528] on div "chedule: • Weekends ([DATE] and [DATE]): 7:00 AM - 10:00 PM MST • On-call eveni…" at bounding box center [816, 561] width 554 height 66
click at [596, 580] on link "Expand" at bounding box center [578, 586] width 35 height 12
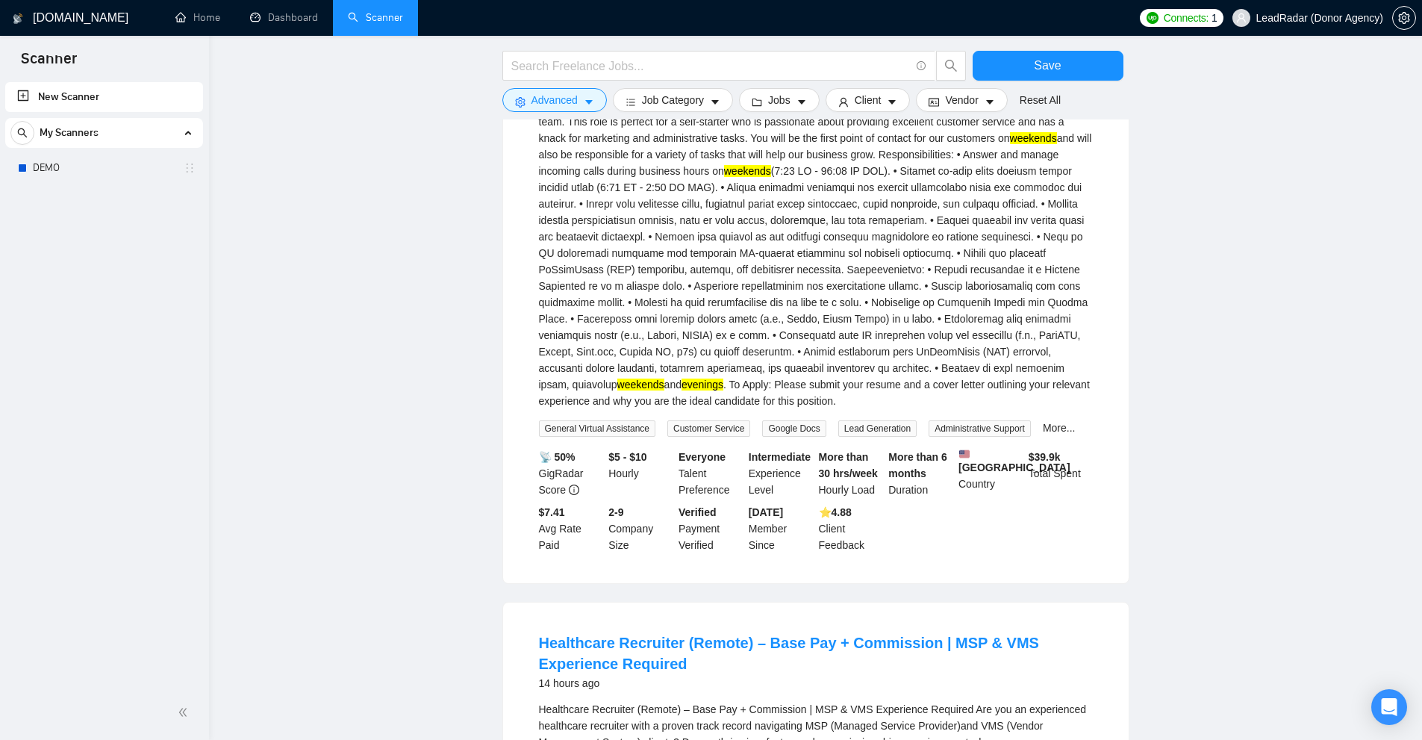
scroll to position [14371, 0]
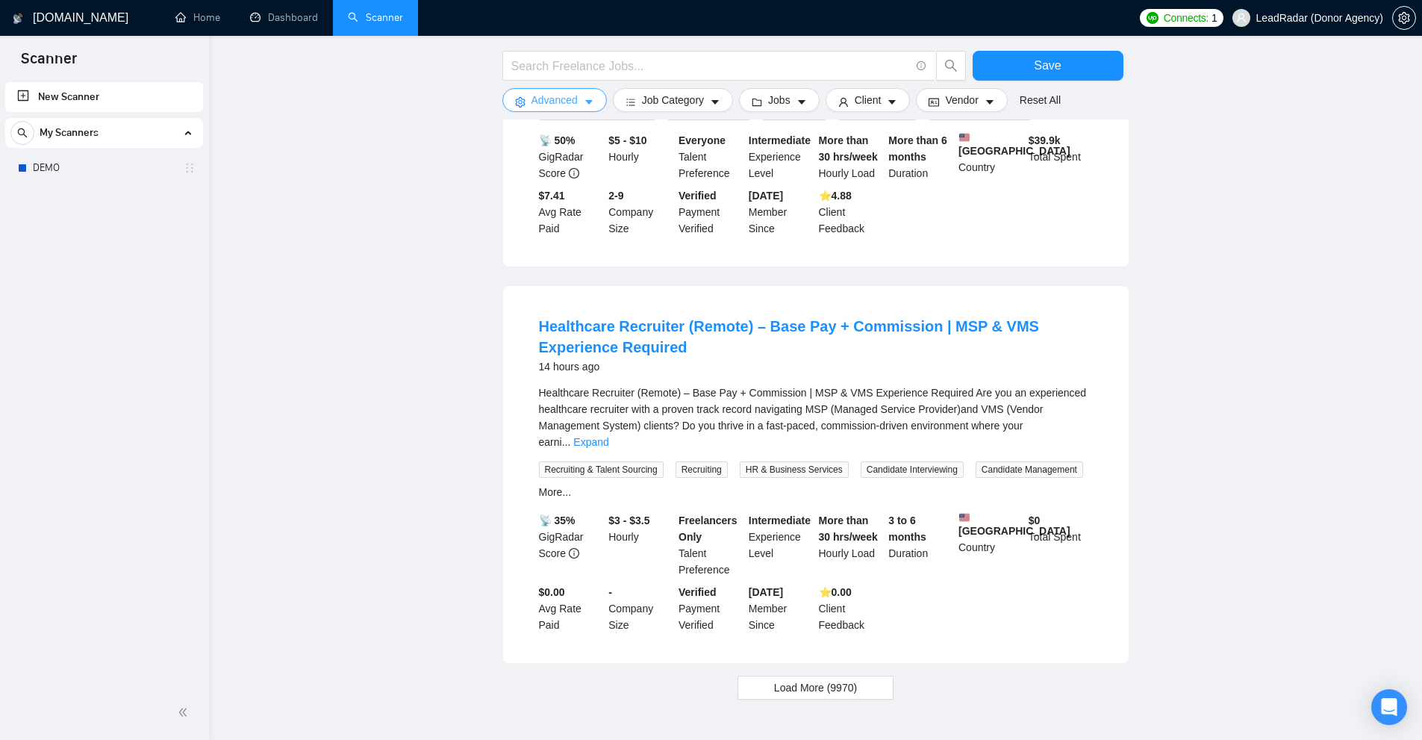
click at [584, 100] on icon "caret-down" at bounding box center [589, 102] width 10 height 10
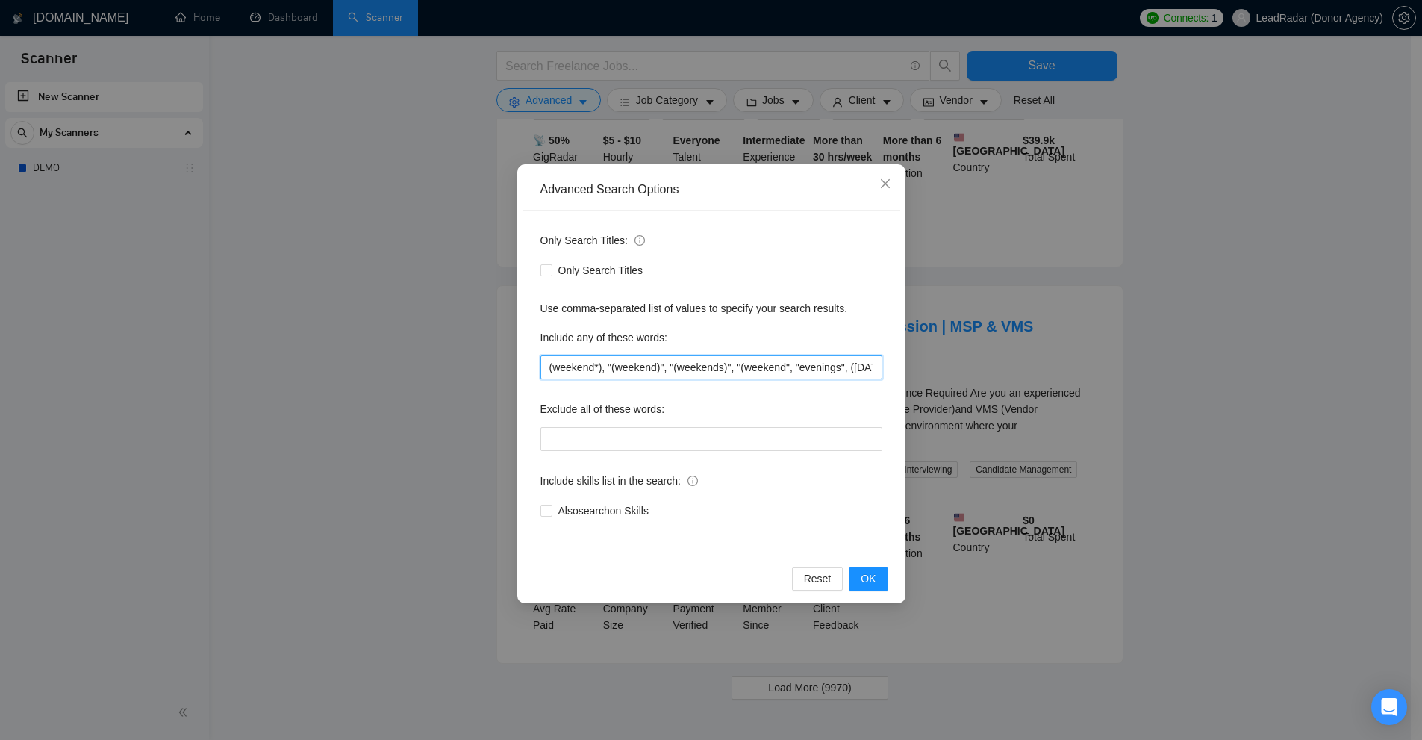
click at [648, 369] on input "(weekend*), "(weekend)", "(weekends)", "(weekend", "evenings", ([DATE]*), "([DA…" at bounding box center [711, 367] width 342 height 24
paste input "der, das, eine, einen, einem, einer, eines, den, dem, des, von, zu, nach, bei, …"
type input "der, das, eine, einen, einem, einer, eines, den, dem, des, von, zu, nach, bei, …"
drag, startPoint x: 1058, startPoint y: 335, endPoint x: 658, endPoint y: 5, distance: 518.5
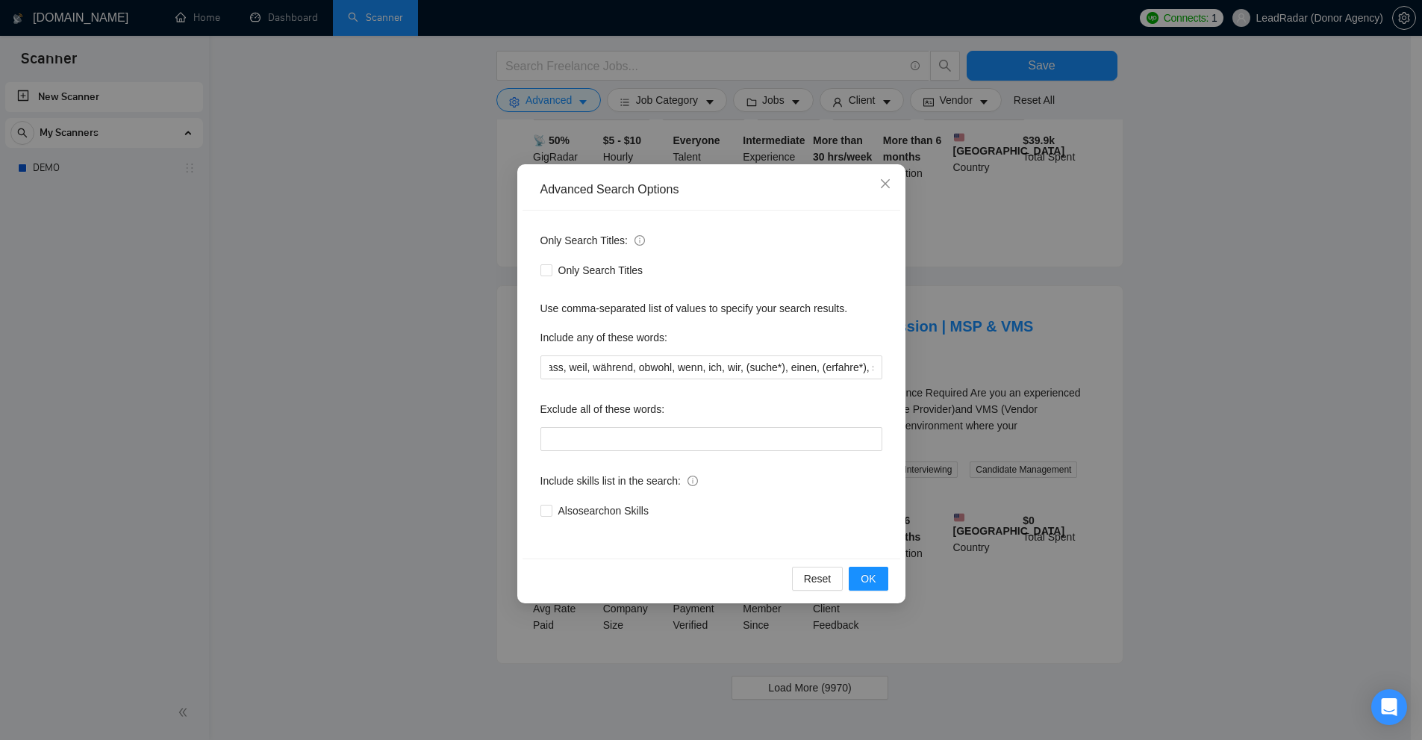
click at [1054, 333] on div "Advanced Search Options Only Search Titles: Only Search Titles Use comma-separa…" at bounding box center [711, 370] width 1422 height 740
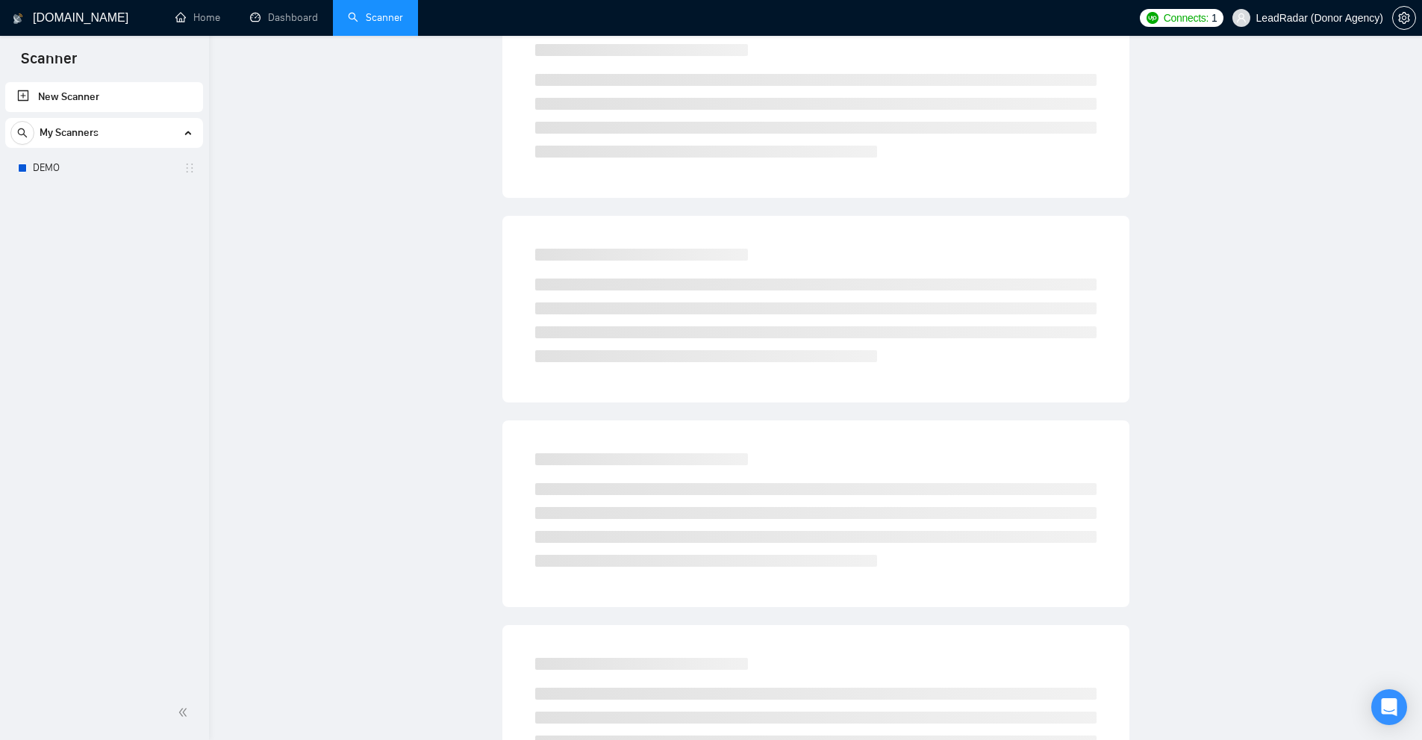
scroll to position [0, 0]
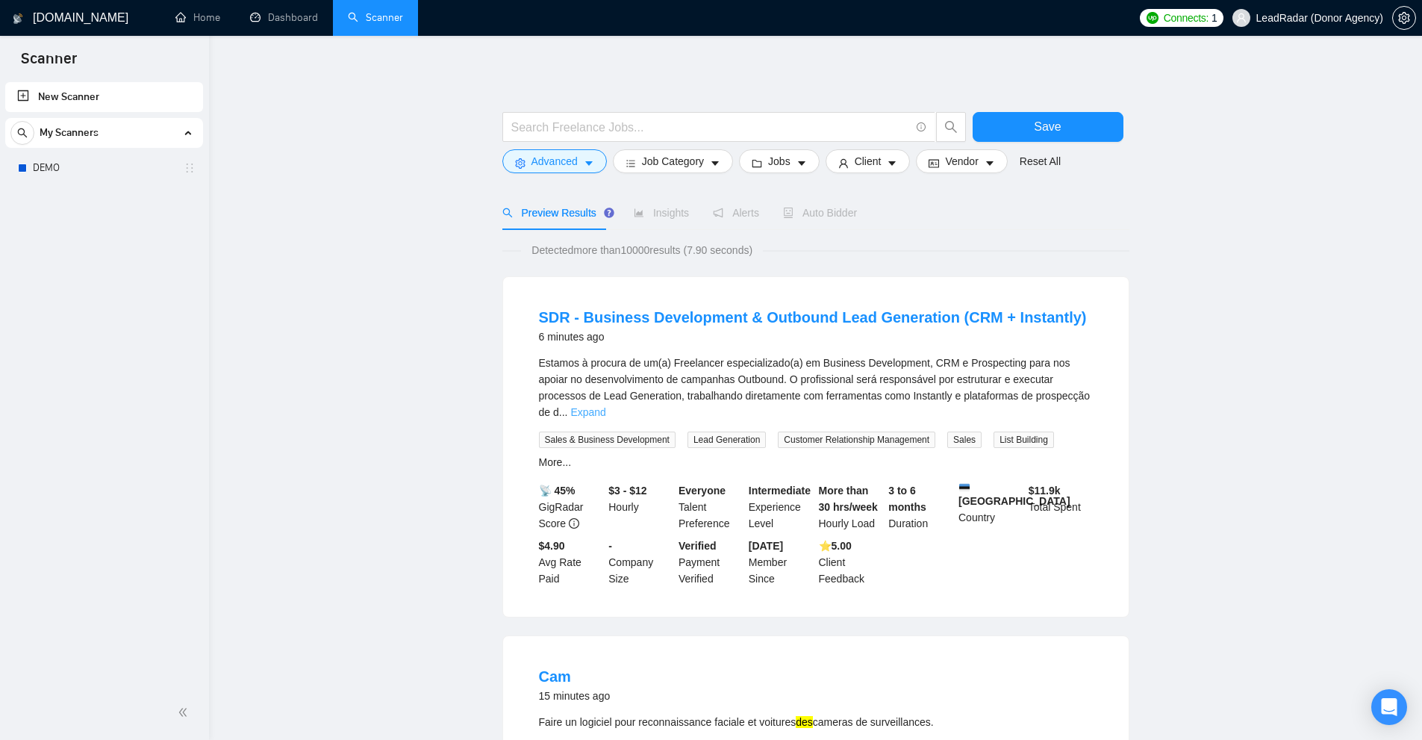
click at [605, 406] on link "Expand" at bounding box center [587, 412] width 35 height 12
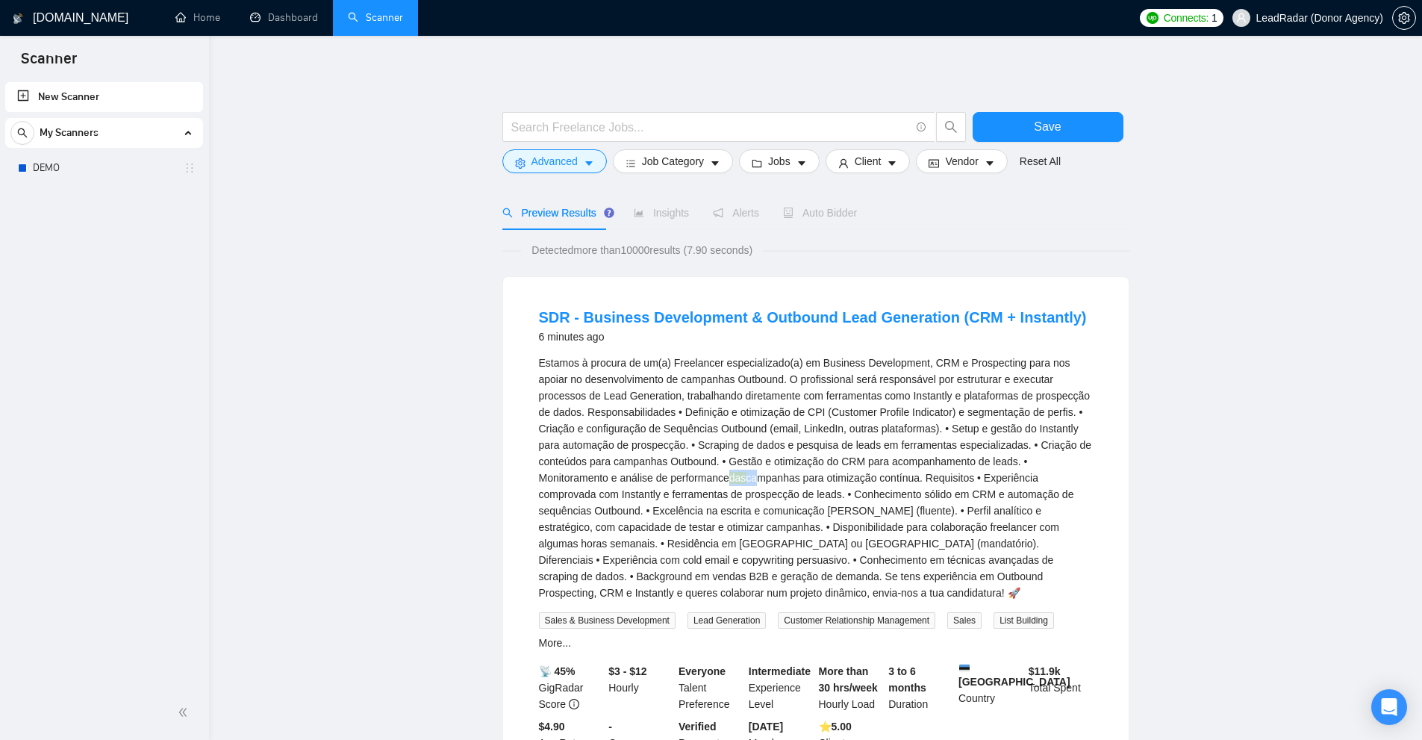
drag, startPoint x: 734, startPoint y: 473, endPoint x: 754, endPoint y: 475, distance: 21.0
click at [754, 475] on div "Estamos à procura de um(a) Freelancer especializado(a) em Business Development,…" at bounding box center [816, 477] width 554 height 246
click at [759, 477] on div "Estamos à procura de um(a) Freelancer especializado(a) em Business Development,…" at bounding box center [816, 477] width 554 height 246
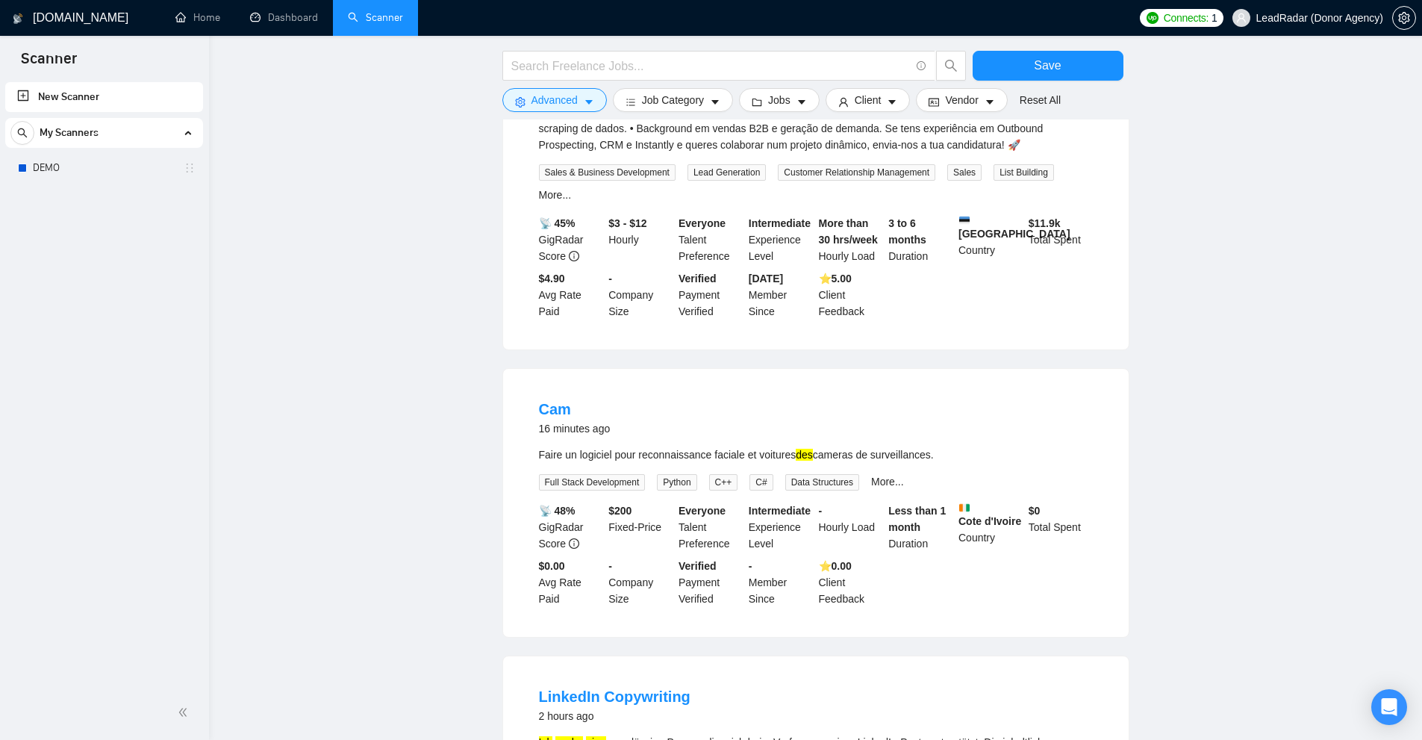
scroll to position [522, 0]
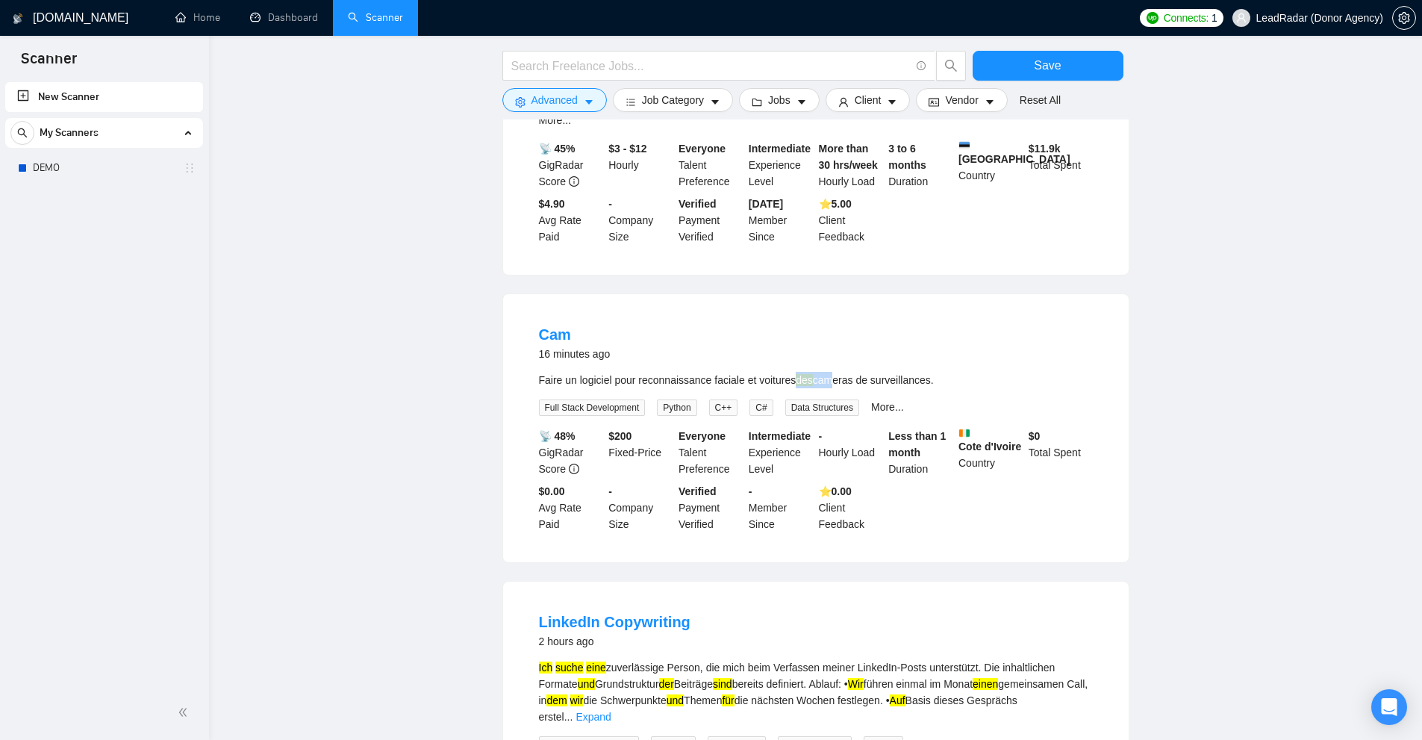
drag, startPoint x: 793, startPoint y: 363, endPoint x: 850, endPoint y: 400, distance: 67.5
click at [822, 372] on div "Faire un logiciel pour reconnaissance faciale et voitures des cameras de survei…" at bounding box center [816, 380] width 554 height 16
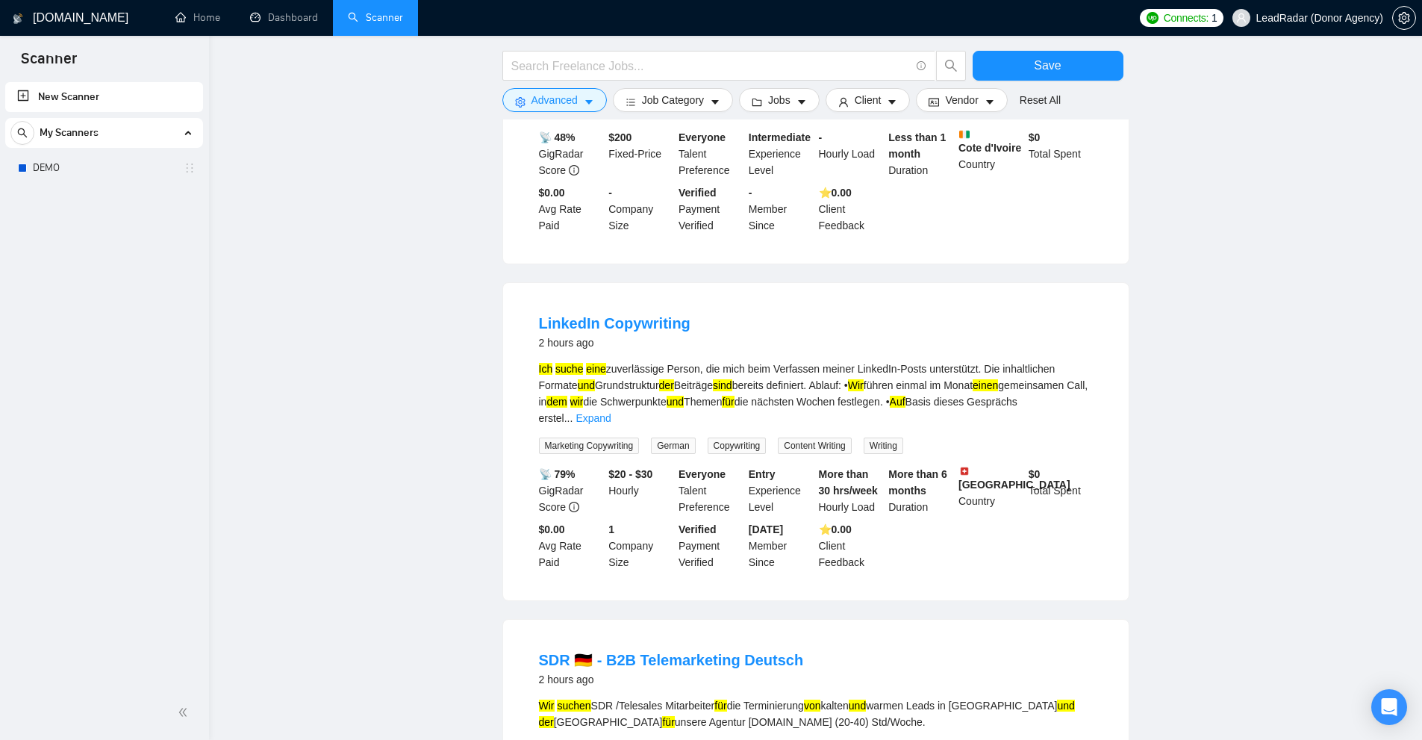
click at [644, 360] on div "Ich suche eine zuverlässige Person, die mich beim Verfassen meiner LinkedIn-Pos…" at bounding box center [816, 393] width 554 height 66
click at [828, 327] on div "LinkedIn Copywriting 2 hours ago" at bounding box center [816, 332] width 554 height 39
click at [971, 360] on div "Ich suche eine zuverlässige Person, die mich beim Verfassen meiner LinkedIn-Pos…" at bounding box center [816, 393] width 554 height 66
click at [1007, 360] on div "Ich suche eine zuverlässige Person, die mich beim Verfassen meiner LinkedIn-Pos…" at bounding box center [816, 393] width 554 height 66
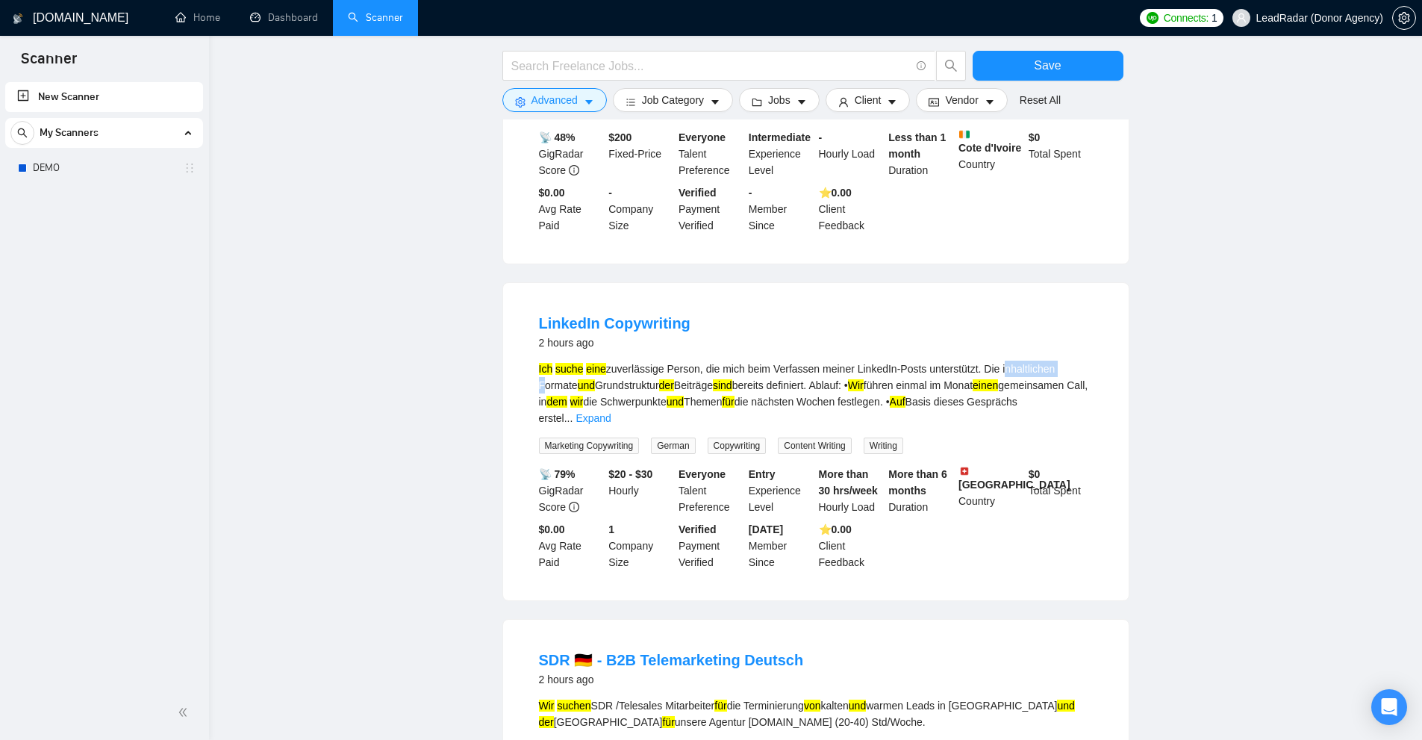
click at [1007, 360] on div "Ich suche eine zuverlässige Person, die mich beim Verfassen meiner LinkedIn-Pos…" at bounding box center [816, 393] width 554 height 66
click at [1062, 360] on div "Ich suche eine zuverlässige Person, die mich beim Verfassen meiner LinkedIn-Pos…" at bounding box center [816, 393] width 554 height 66
click at [925, 360] on div "Ich suche eine zuverlässige Person, die mich beim Verfassen meiner LinkedIn-Pos…" at bounding box center [816, 393] width 554 height 66
drag, startPoint x: 709, startPoint y: 363, endPoint x: 743, endPoint y: 363, distance: 33.6
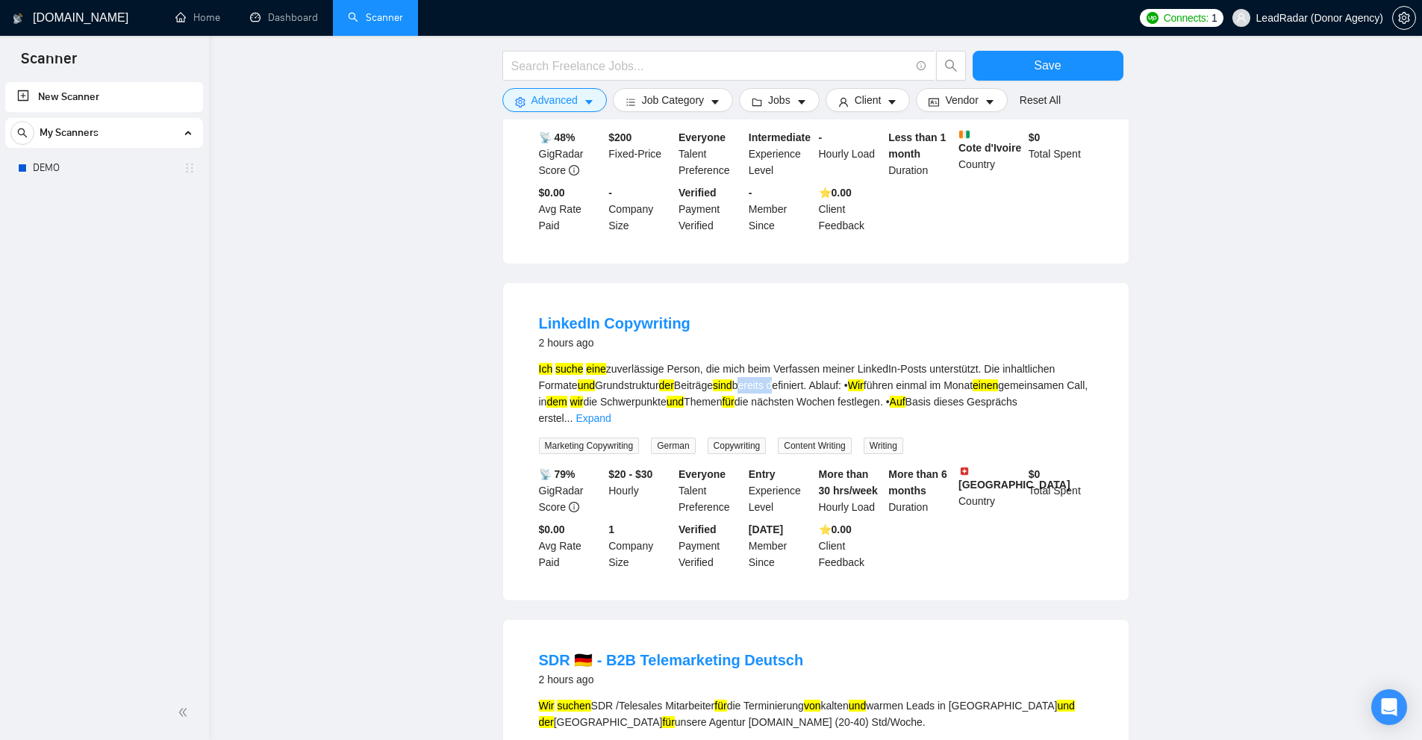
click at [743, 363] on div "Ich suche eine zuverlässige Person, die mich beim Verfassen meiner LinkedIn-Pos…" at bounding box center [816, 393] width 554 height 66
click at [922, 361] on div "Ich suche eine zuverlässige Person, die mich beim Verfassen meiner LinkedIn-Pos…" at bounding box center [816, 393] width 554 height 66
click at [793, 360] on div "Ich suche eine zuverlässige Person, die mich beim Verfassen meiner LinkedIn-Pos…" at bounding box center [816, 393] width 554 height 66
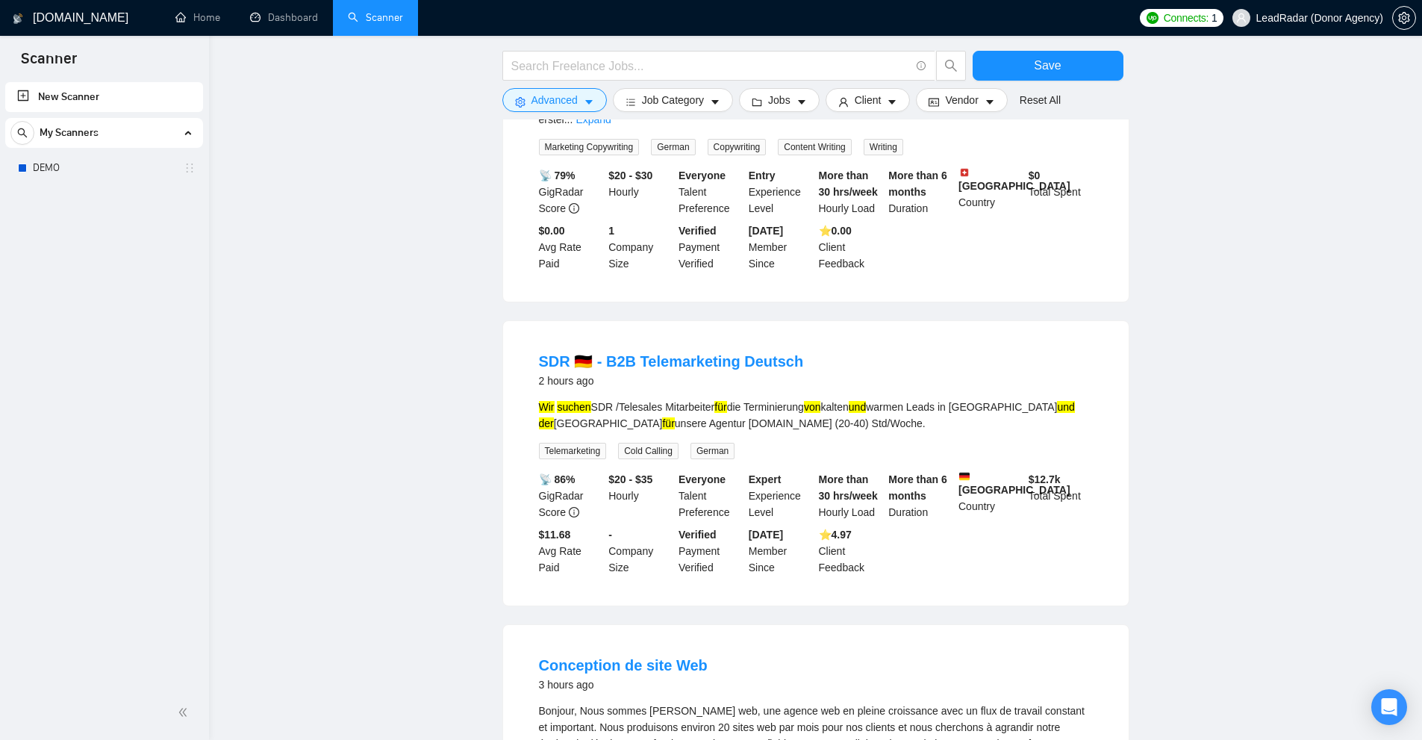
click at [769, 399] on div "Wir suchen SDR /Telesales Mitarbeiter für die Terminierung von kalten und warme…" at bounding box center [816, 415] width 554 height 33
click at [660, 399] on div "Wir suchen SDR /Telesales Mitarbeiter für die Terminierung von kalten und warme…" at bounding box center [816, 415] width 554 height 33
click at [1044, 399] on div "Wir suchen SDR /Telesales Mitarbeiter für die Terminierung von kalten und warme…" at bounding box center [816, 415] width 554 height 33
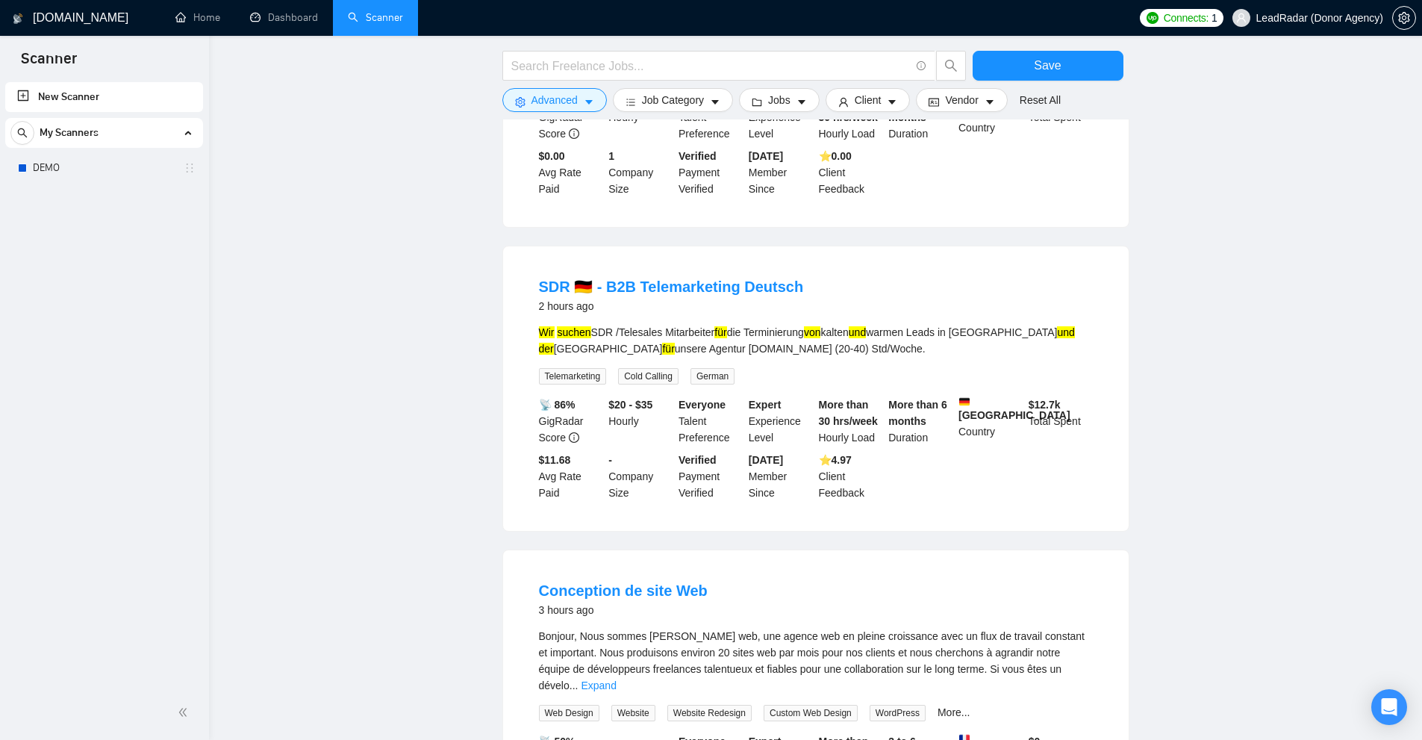
scroll to position [1269, 0]
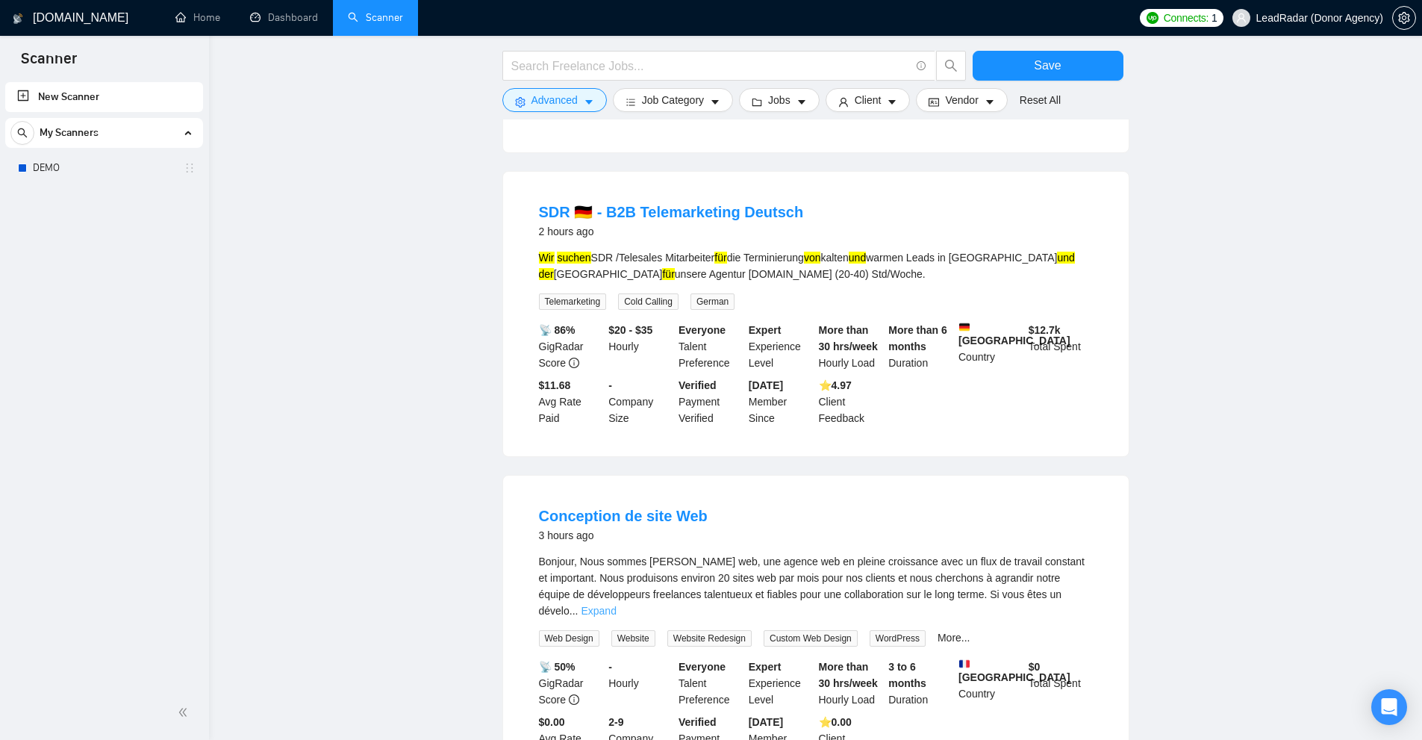
click at [616, 604] on link "Expand" at bounding box center [598, 610] width 35 height 12
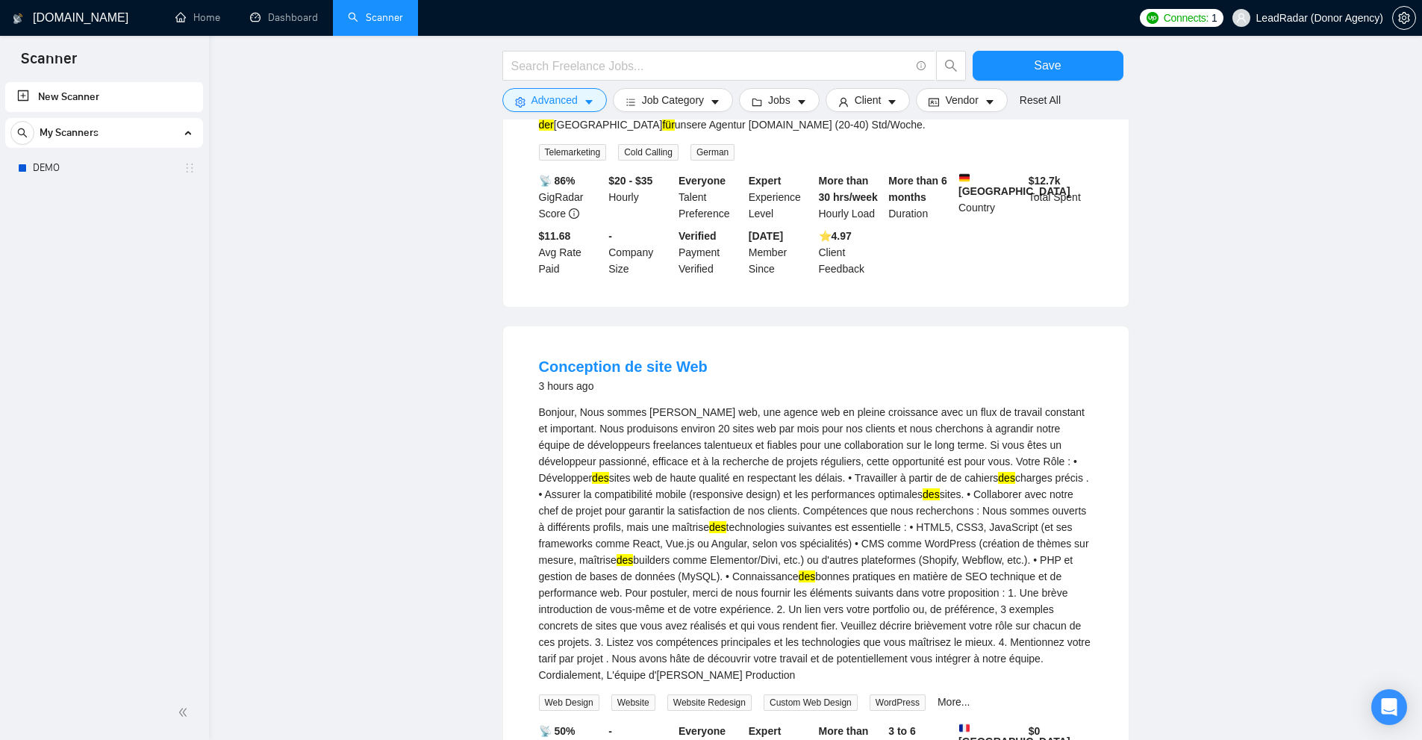
scroll to position [1644, 0]
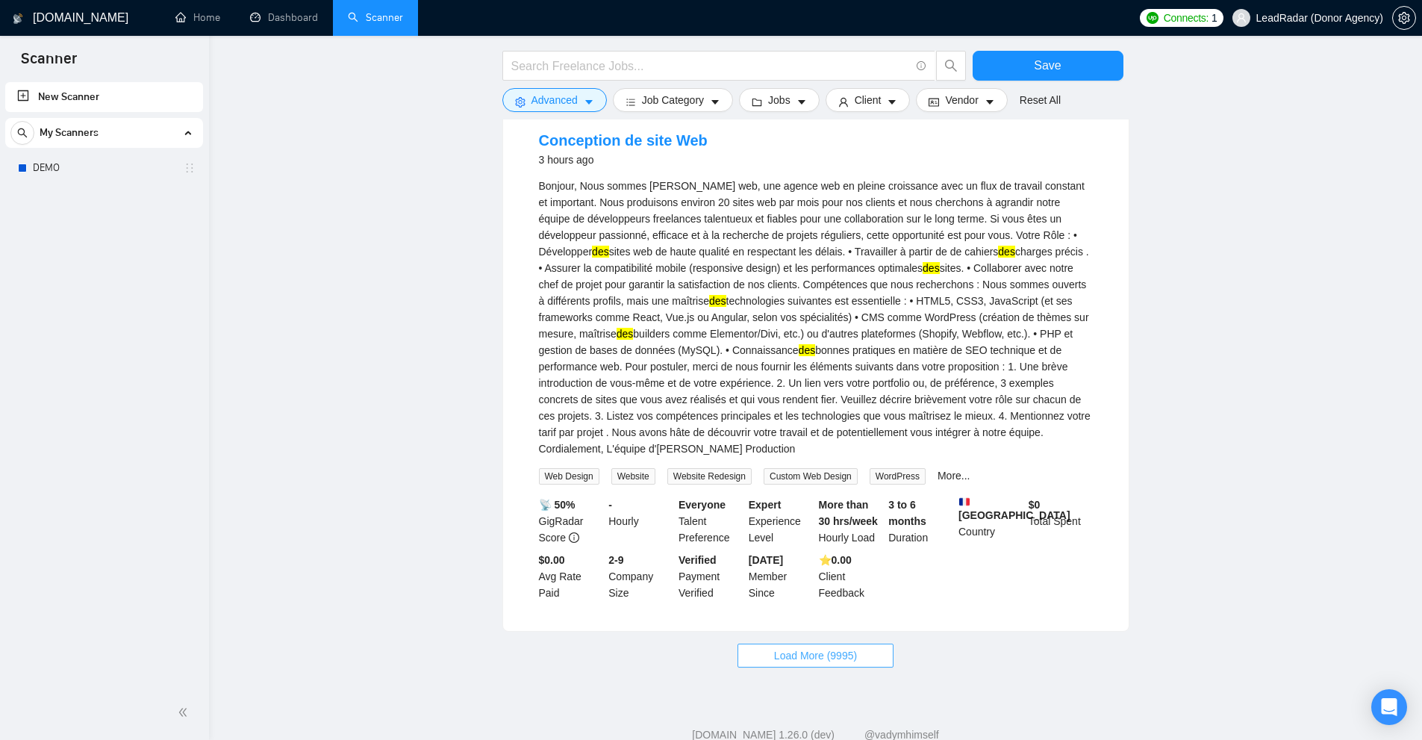
click at [838, 647] on span "Load More (9995)" at bounding box center [815, 655] width 83 height 16
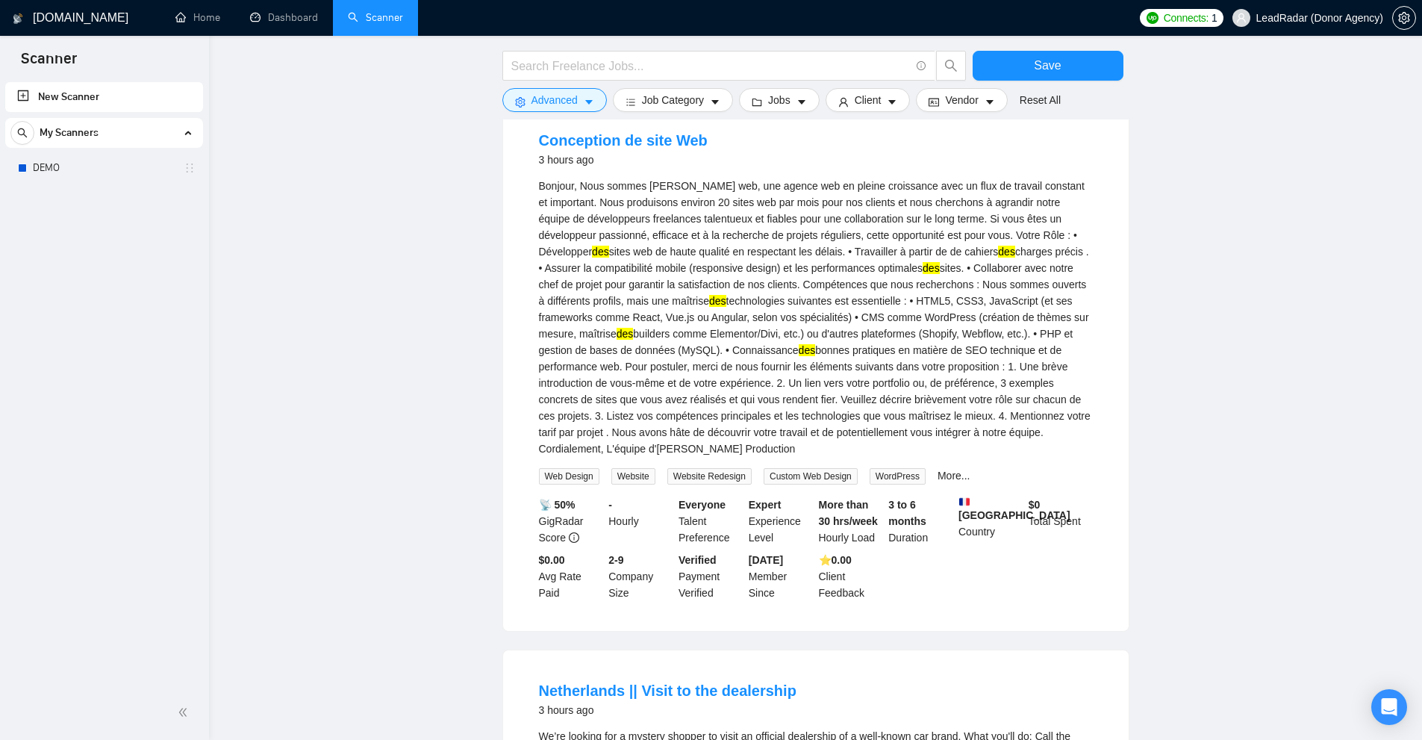
scroll to position [2017, 0]
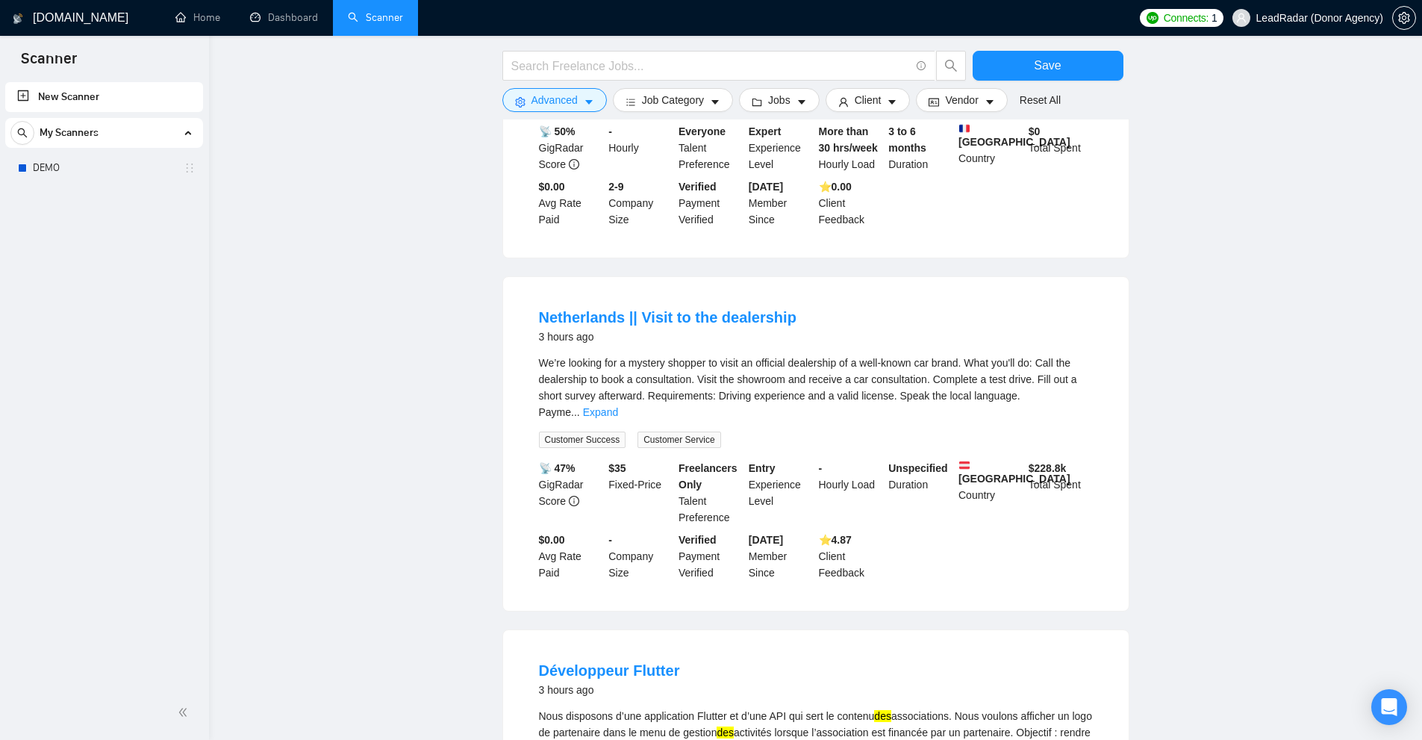
click at [580, 406] on span "..." at bounding box center [575, 412] width 9 height 12
click at [618, 406] on link "Expand" at bounding box center [600, 412] width 35 height 12
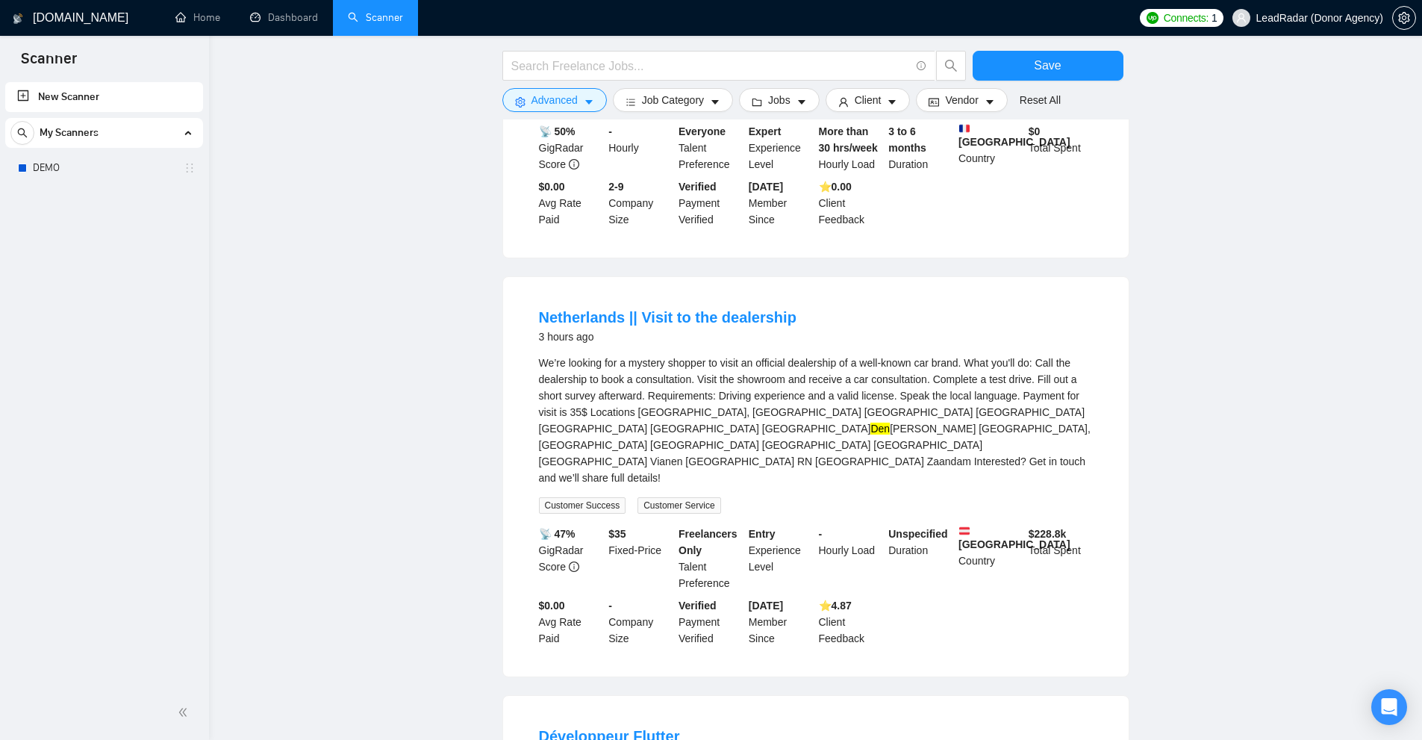
click at [1065, 354] on div "We’re looking for a mystery shopper to visit an official dealership of a well-k…" at bounding box center [816, 419] width 554 height 131
click at [757, 354] on div "We’re looking for a mystery shopper to visit an official dealership of a well-k…" at bounding box center [816, 419] width 554 height 131
click at [923, 363] on div "We’re looking for a mystery shopper to visit an official dealership of a well-k…" at bounding box center [816, 419] width 554 height 131
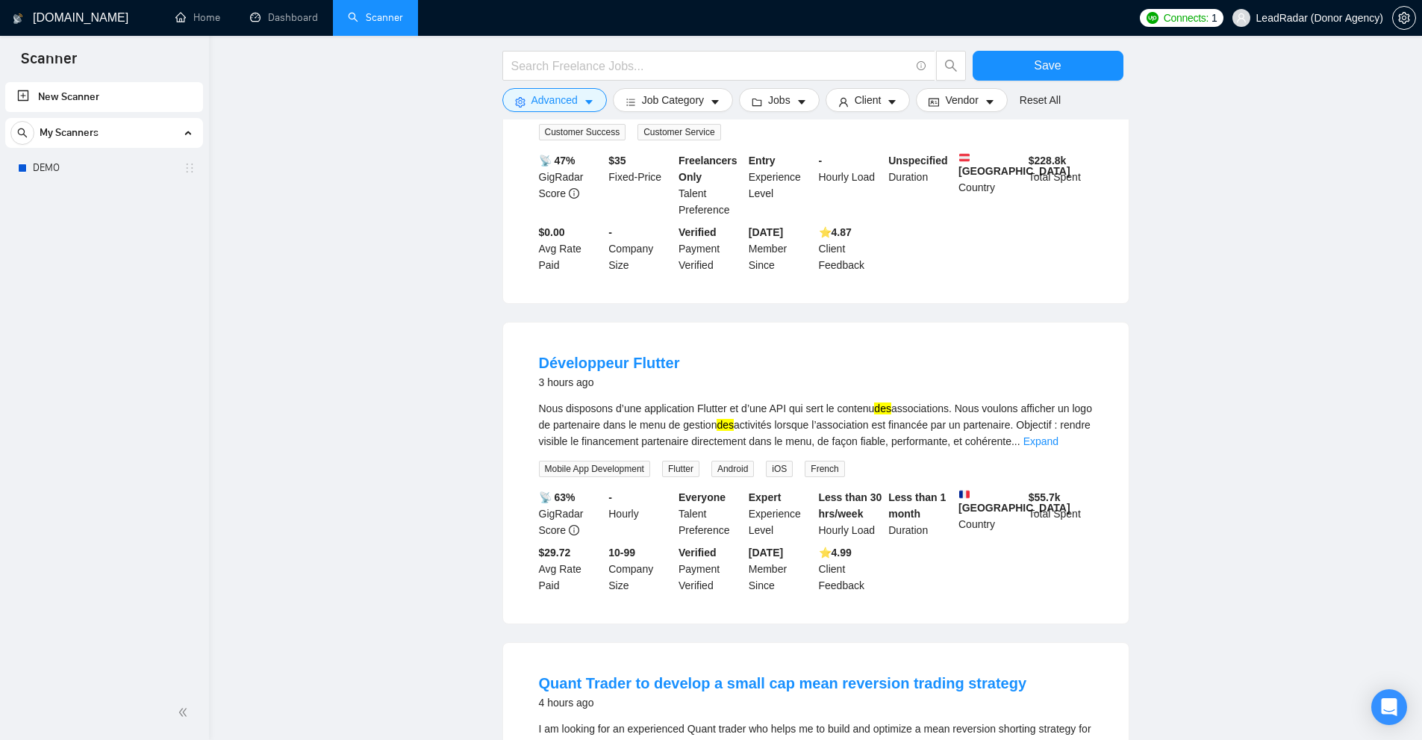
scroll to position [2763, 0]
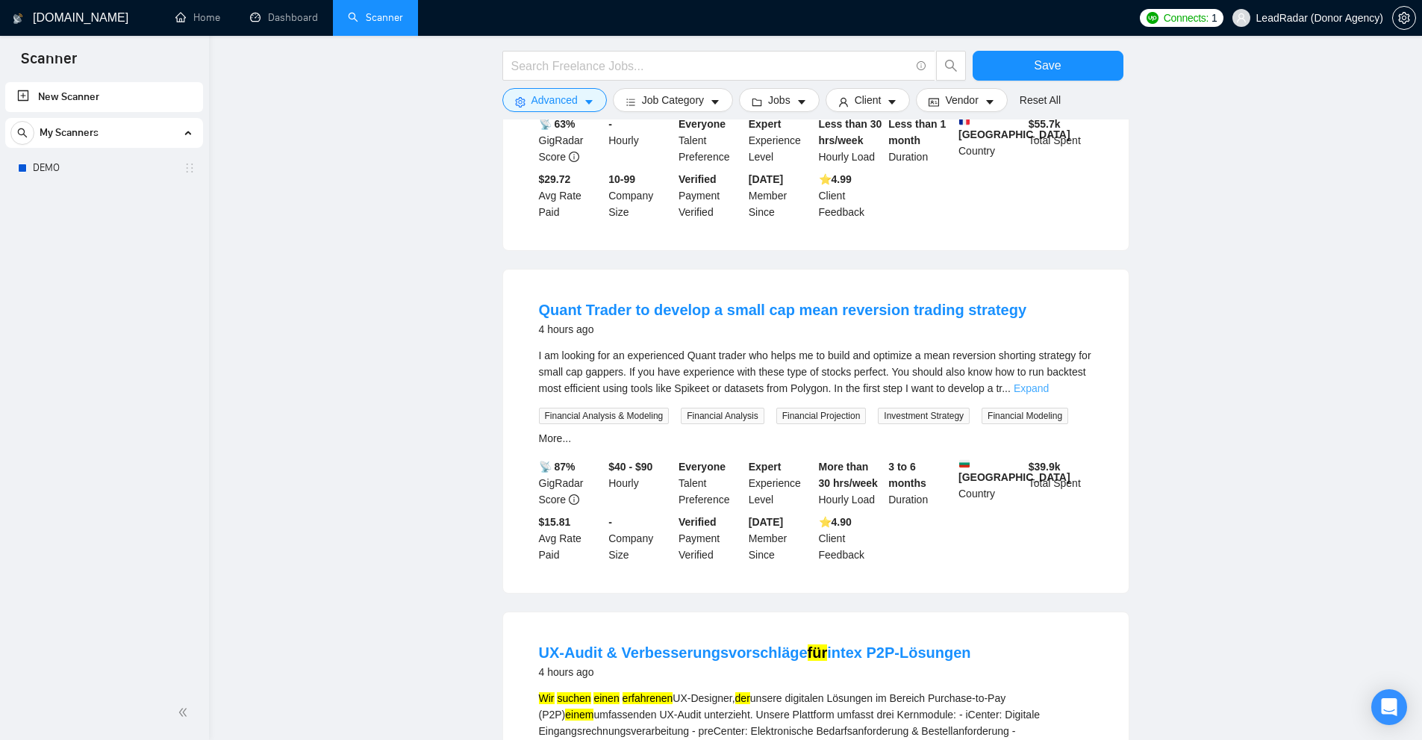
click at [1049, 382] on link "Expand" at bounding box center [1030, 388] width 35 height 12
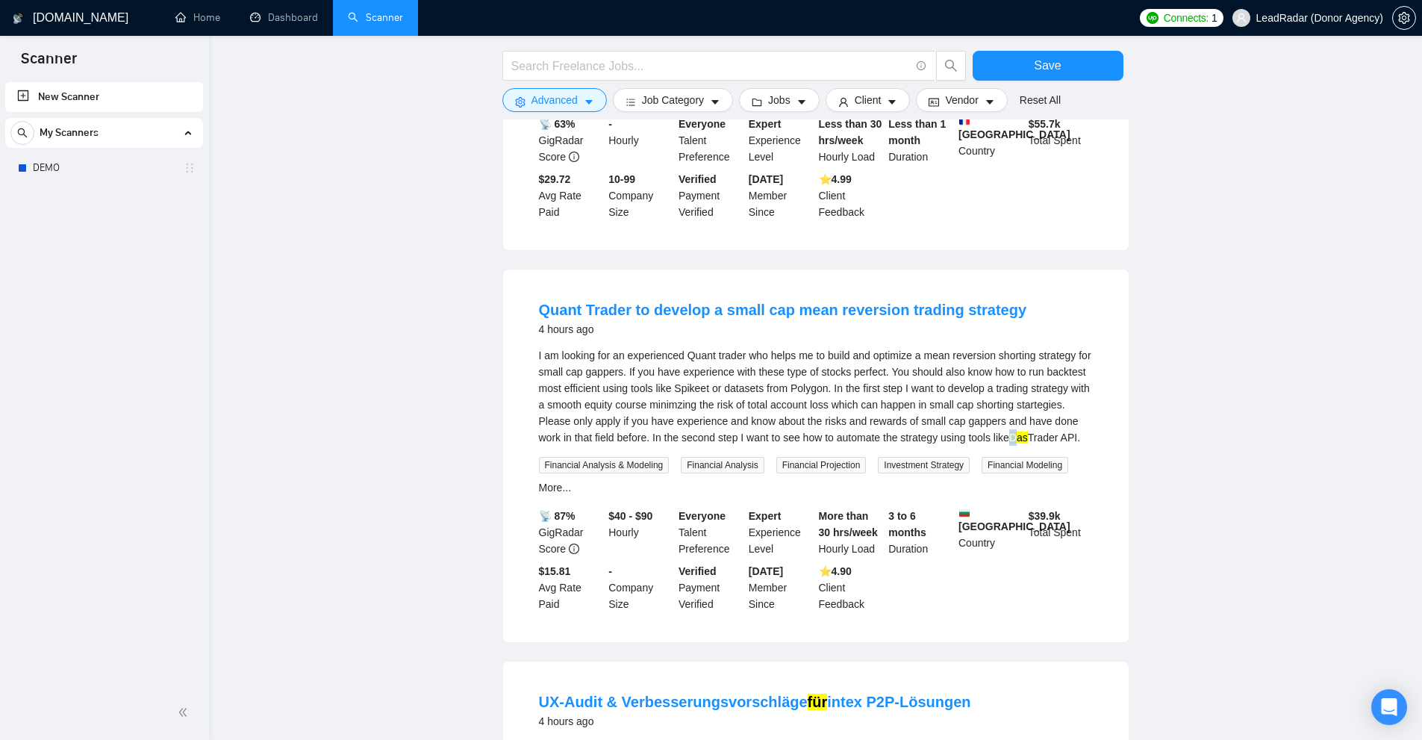
drag, startPoint x: 1063, startPoint y: 356, endPoint x: 1075, endPoint y: 364, distance: 15.1
click at [1075, 364] on div "I am looking for an experienced Quant trader who helps me to build and optimize…" at bounding box center [816, 396] width 554 height 99
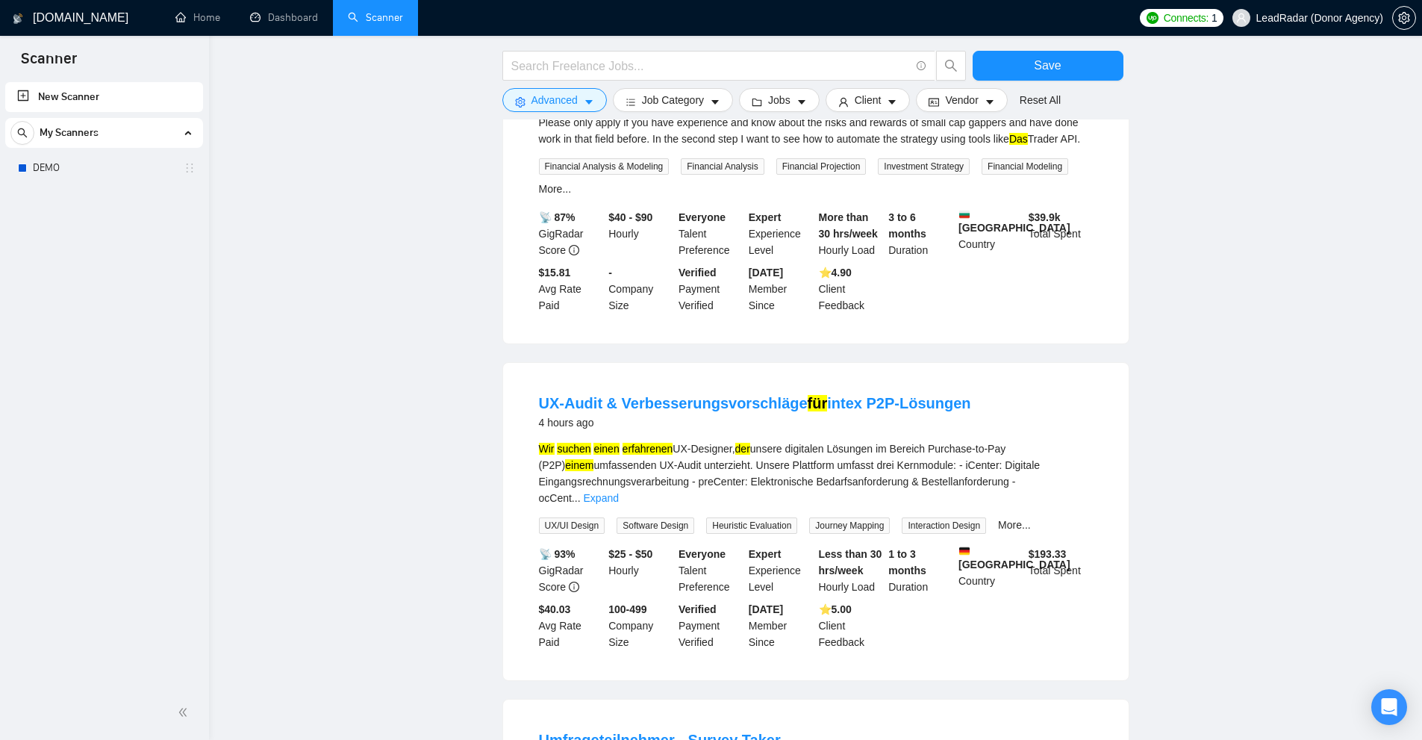
click at [1073, 440] on div "Wir suchen einen erfahrenen UX-Designer, der unsere digitalen Lösungen im Berei…" at bounding box center [816, 473] width 554 height 66
click at [619, 492] on link "Expand" at bounding box center [601, 498] width 35 height 12
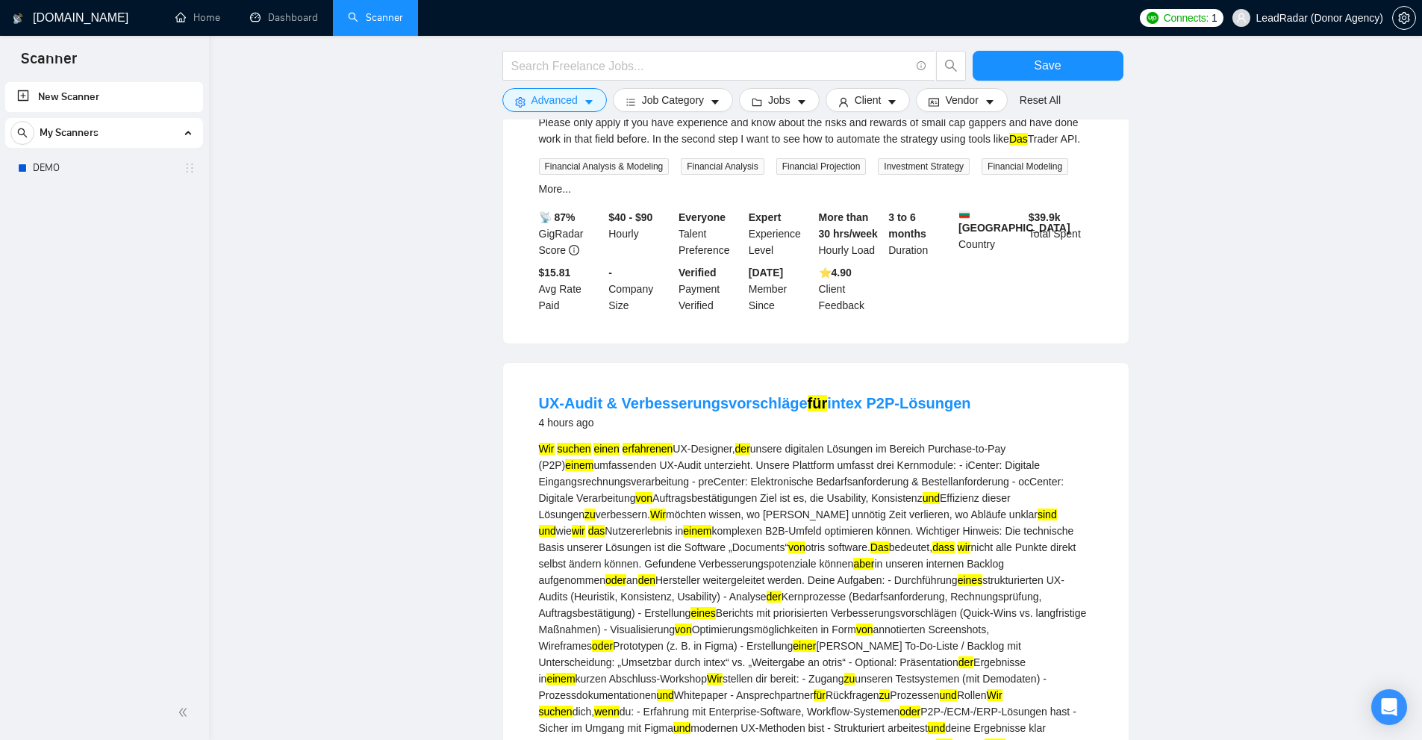
click at [679, 472] on div "Wir suchen einen erfahrenen UX-Designer, der unsere digitalen Lösungen im Berei…" at bounding box center [816, 596] width 554 height 312
drag, startPoint x: 763, startPoint y: 468, endPoint x: 813, endPoint y: 468, distance: 50.7
click at [813, 468] on div "Wir suchen einen erfahrenen UX-Designer, der unsere digitalen Lösungen im Berei…" at bounding box center [816, 596] width 554 height 312
click at [981, 472] on div "Wir suchen einen erfahrenen UX-Designer, der unsere digitalen Lösungen im Berei…" at bounding box center [816, 596] width 554 height 312
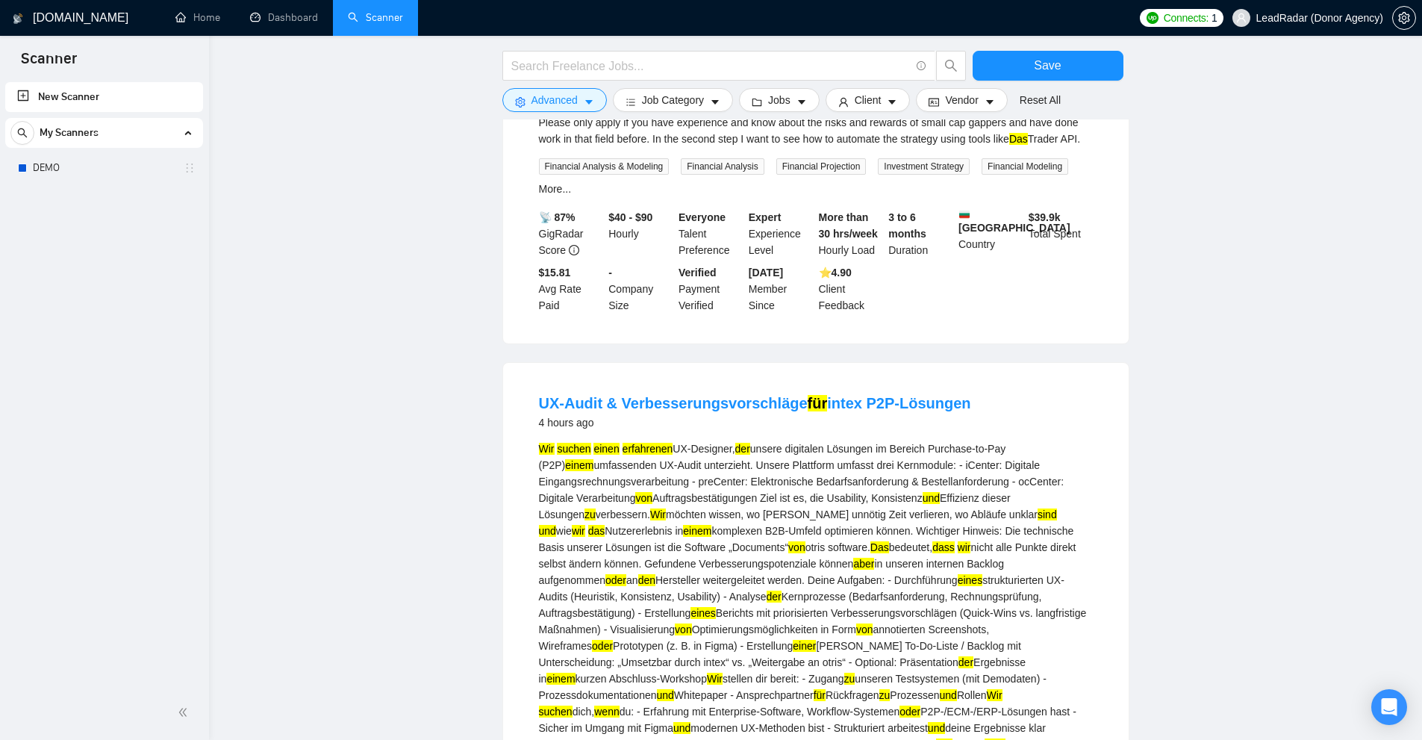
click at [1052, 469] on div "Wir suchen einen erfahrenen UX-Designer, der unsere digitalen Lösungen im Berei…" at bounding box center [816, 596] width 554 height 312
click at [781, 471] on div "Wir suchen einen erfahrenen UX-Designer, der unsere digitalen Lösungen im Berei…" at bounding box center [816, 596] width 554 height 312
click at [1052, 468] on div "Wir suchen einen erfahrenen UX-Designer, der unsere digitalen Lösungen im Berei…" at bounding box center [816, 596] width 554 height 312
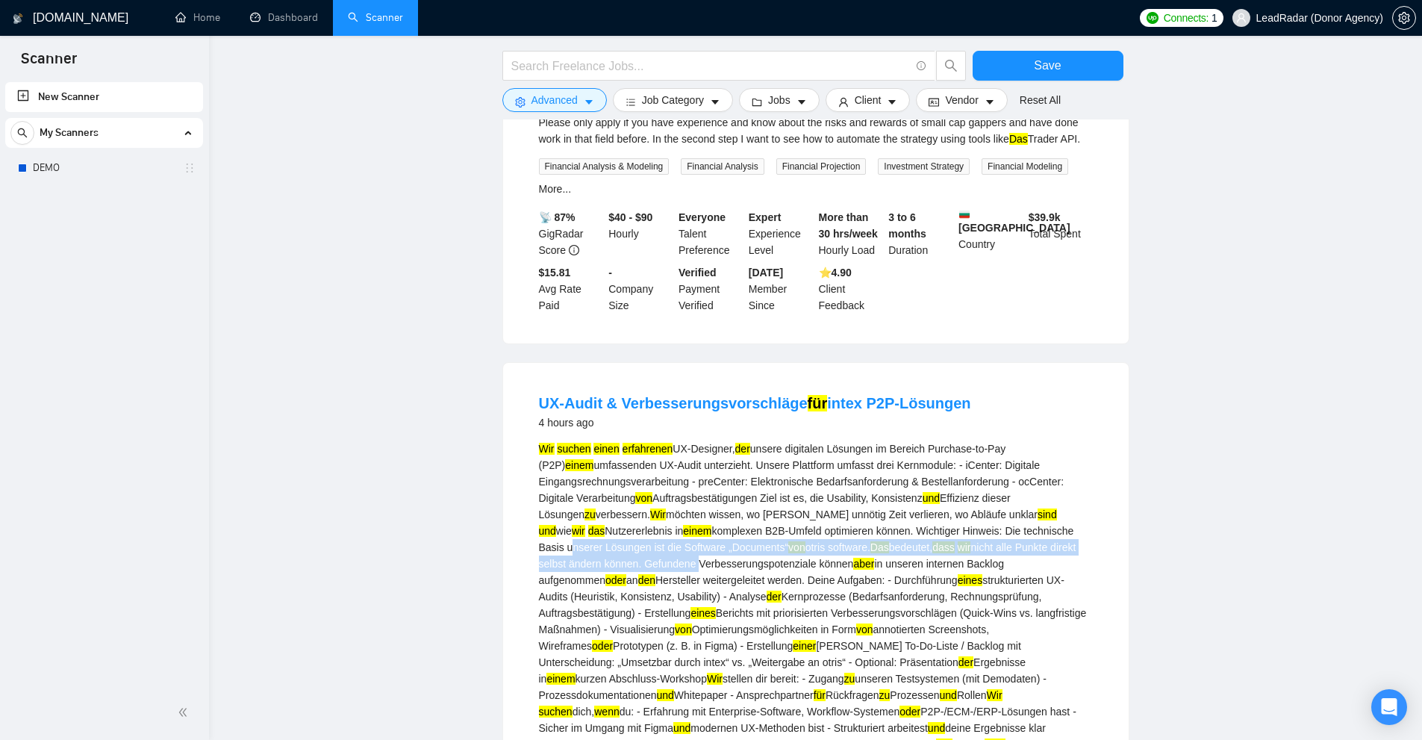
drag, startPoint x: 1052, startPoint y: 468, endPoint x: 644, endPoint y: 517, distance: 411.2
click at [644, 517] on div "Wir suchen einen erfahrenen UX-Designer, der unsere digitalen Lösungen im Berei…" at bounding box center [816, 596] width 554 height 312
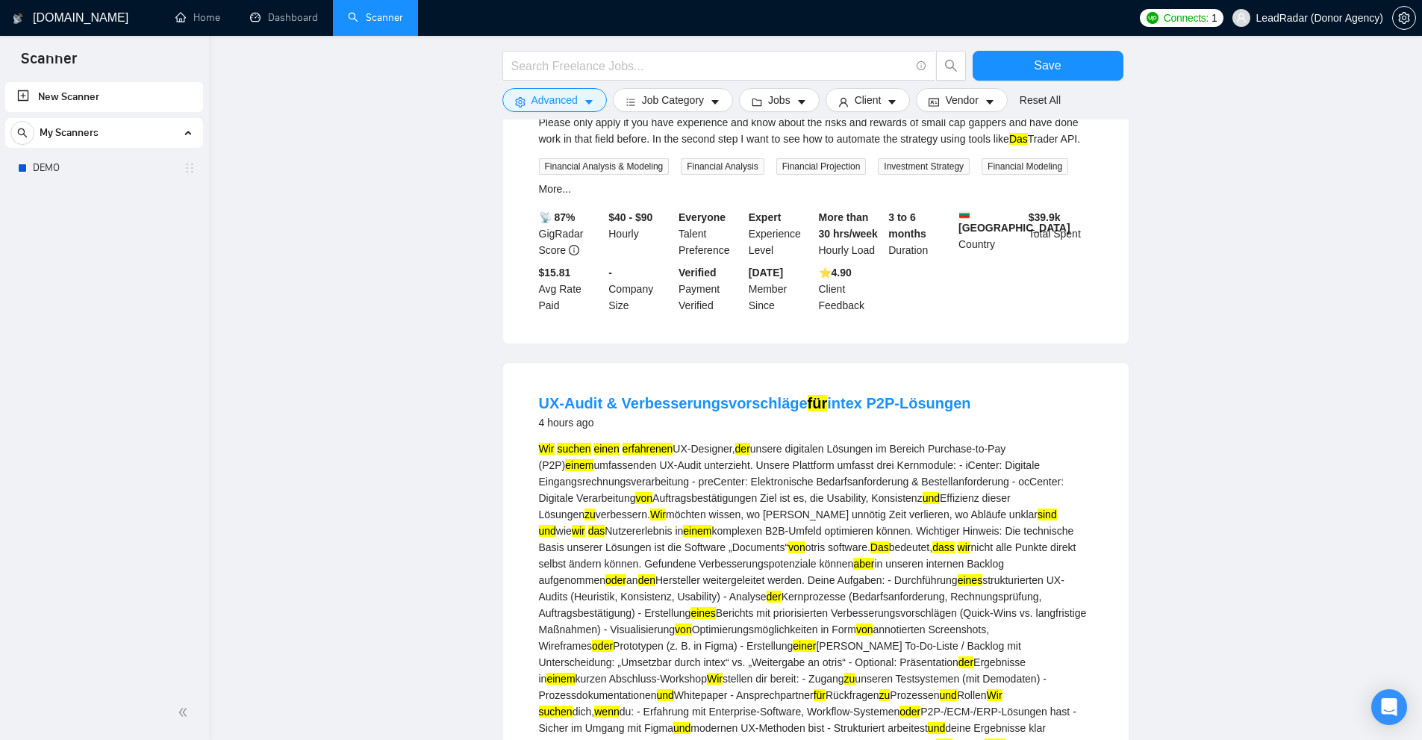
click at [722, 526] on div "Wir suchen einen erfahrenen UX-Designer, der unsere digitalen Lösungen im Berei…" at bounding box center [816, 596] width 554 height 312
click at [660, 519] on div "Wir suchen einen erfahrenen UX-Designer, der unsere digitalen Lösungen im Berei…" at bounding box center [816, 596] width 554 height 312
click at [804, 528] on div "Wir suchen einen erfahrenen UX-Designer, der unsere digitalen Lösungen im Berei…" at bounding box center [816, 596] width 554 height 312
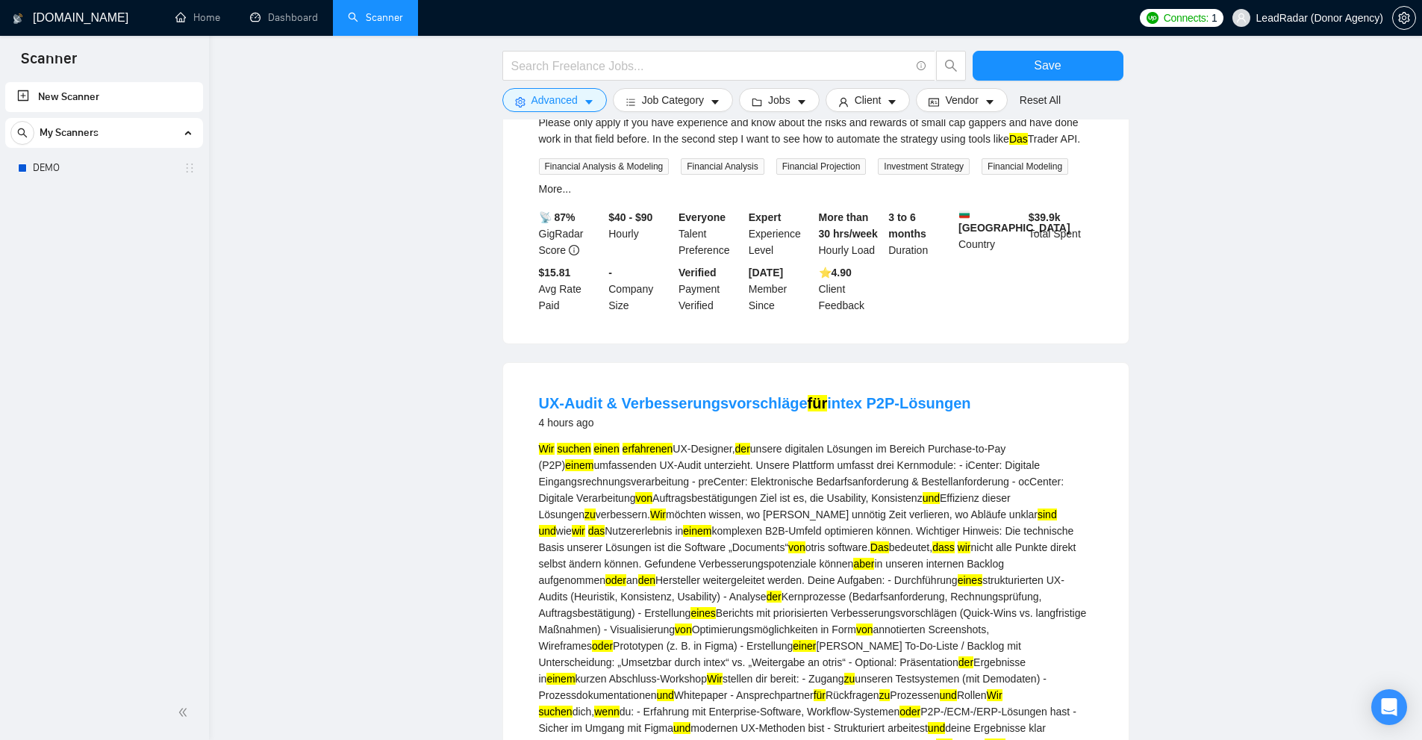
click at [665, 537] on div "Wir suchen einen erfahrenen UX-Designer, der unsere digitalen Lösungen im Berei…" at bounding box center [816, 596] width 554 height 312
click at [601, 535] on div "Wir suchen einen erfahrenen UX-Designer, der unsere digitalen Lösungen im Berei…" at bounding box center [816, 596] width 554 height 312
drag, startPoint x: 601, startPoint y: 535, endPoint x: 654, endPoint y: 539, distance: 52.4
click at [602, 535] on div "Wir suchen einen erfahrenen UX-Designer, der unsere digitalen Lösungen im Berei…" at bounding box center [816, 596] width 554 height 312
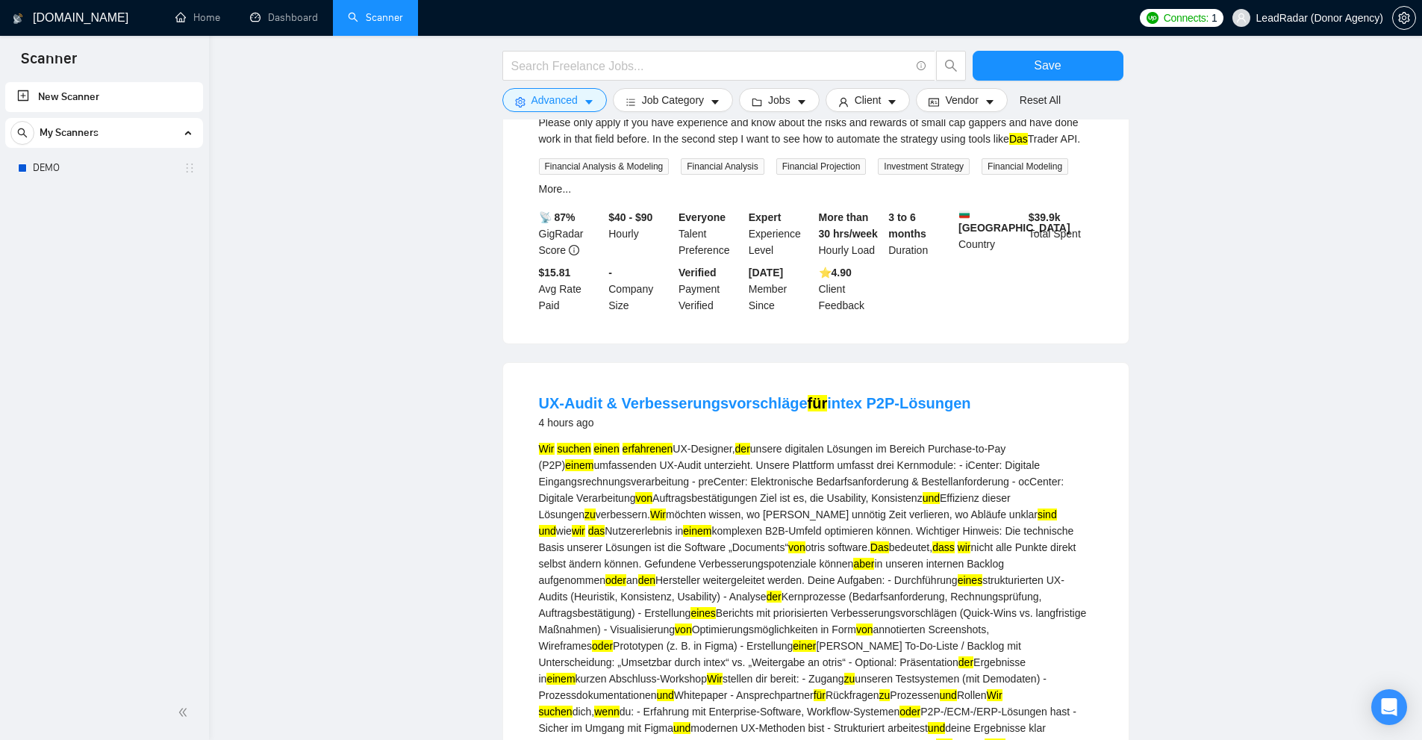
click at [832, 526] on div "Wir suchen einen erfahrenen UX-Designer, der unsere digitalen Lösungen im Berei…" at bounding box center [816, 596] width 554 height 312
click at [710, 522] on div "Wir suchen einen erfahrenen UX-Designer, der unsere digitalen Lösungen im Berei…" at bounding box center [816, 596] width 554 height 312
click at [665, 517] on div "Wir suchen einen erfahrenen UX-Designer, der unsere digitalen Lösungen im Berei…" at bounding box center [816, 596] width 554 height 312
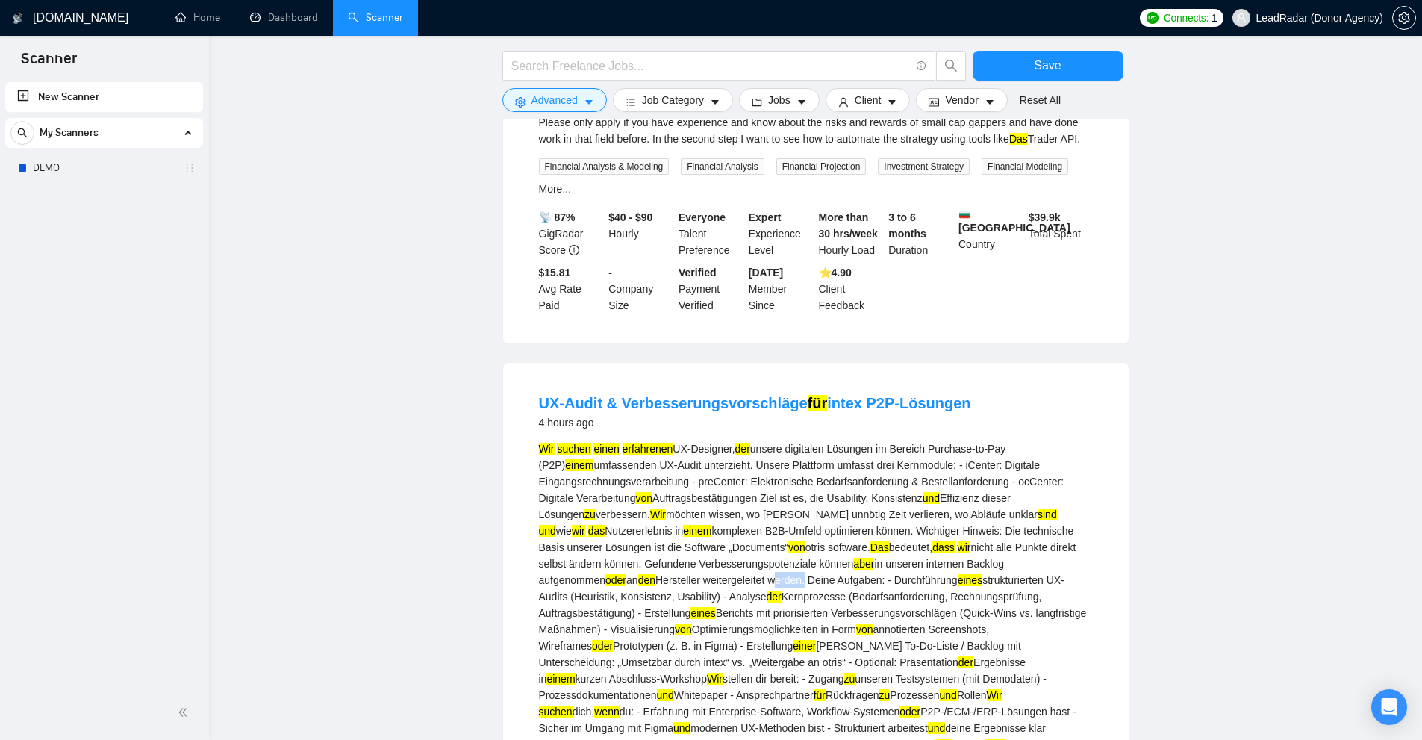
click at [665, 517] on div "Wir suchen einen erfahrenen UX-Designer, der unsere digitalen Lösungen im Berei…" at bounding box center [816, 596] width 554 height 312
click at [631, 519] on div "Wir suchen einen erfahrenen UX-Designer, der unsere digitalen Lösungen im Berei…" at bounding box center [816, 596] width 554 height 312
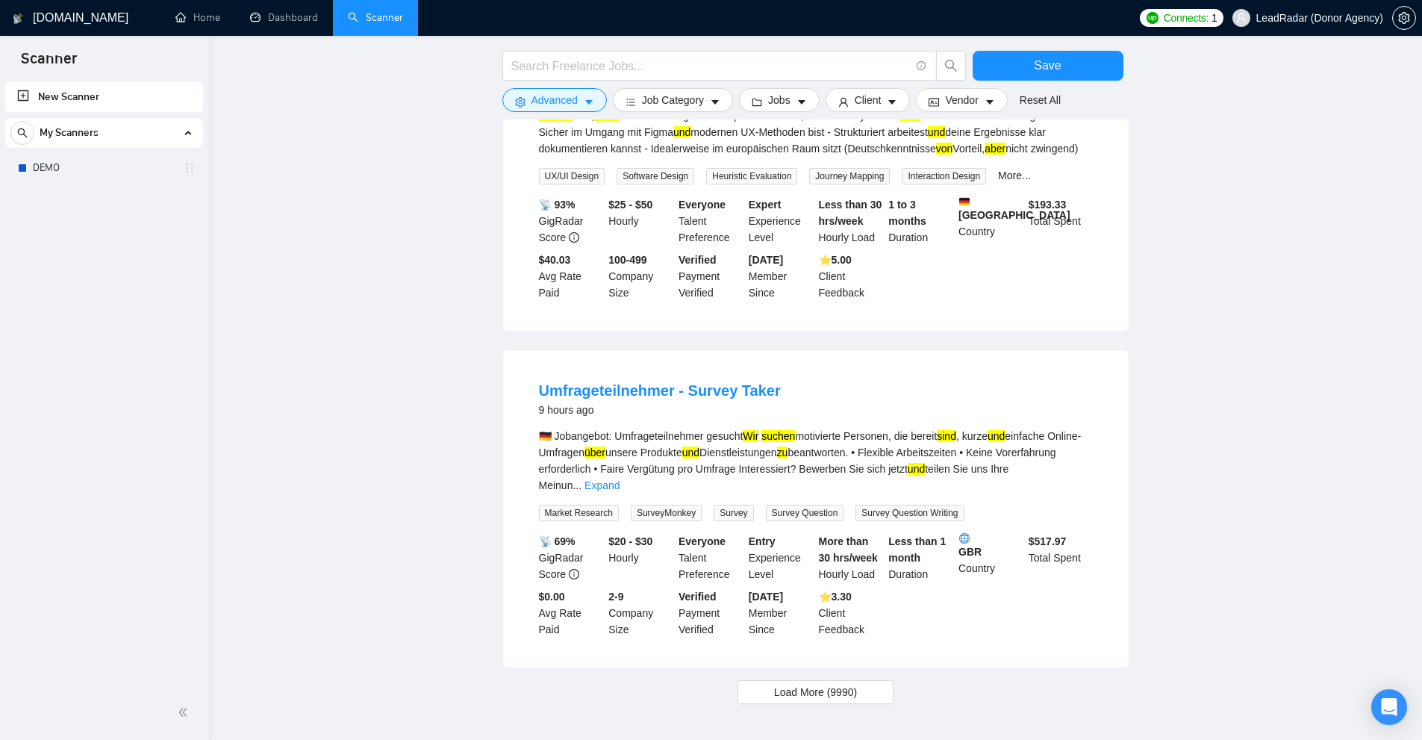
click at [641, 368] on li "Umfrageteilnehmer - Survey Taker 9 hours ago 🇩🇪 Jobangebot: Umfrageteilnehmer g…" at bounding box center [816, 508] width 590 height 281
click at [623, 428] on div "🇩🇪 Jobangebot: Umfrageteilnehmer gesucht Wir suchen motivierte Personen, die be…" at bounding box center [816, 461] width 554 height 66
click at [822, 428] on div "🇩🇪 Jobangebot: Umfrageteilnehmer gesucht Wir suchen motivierte Personen, die be…" at bounding box center [816, 461] width 554 height 66
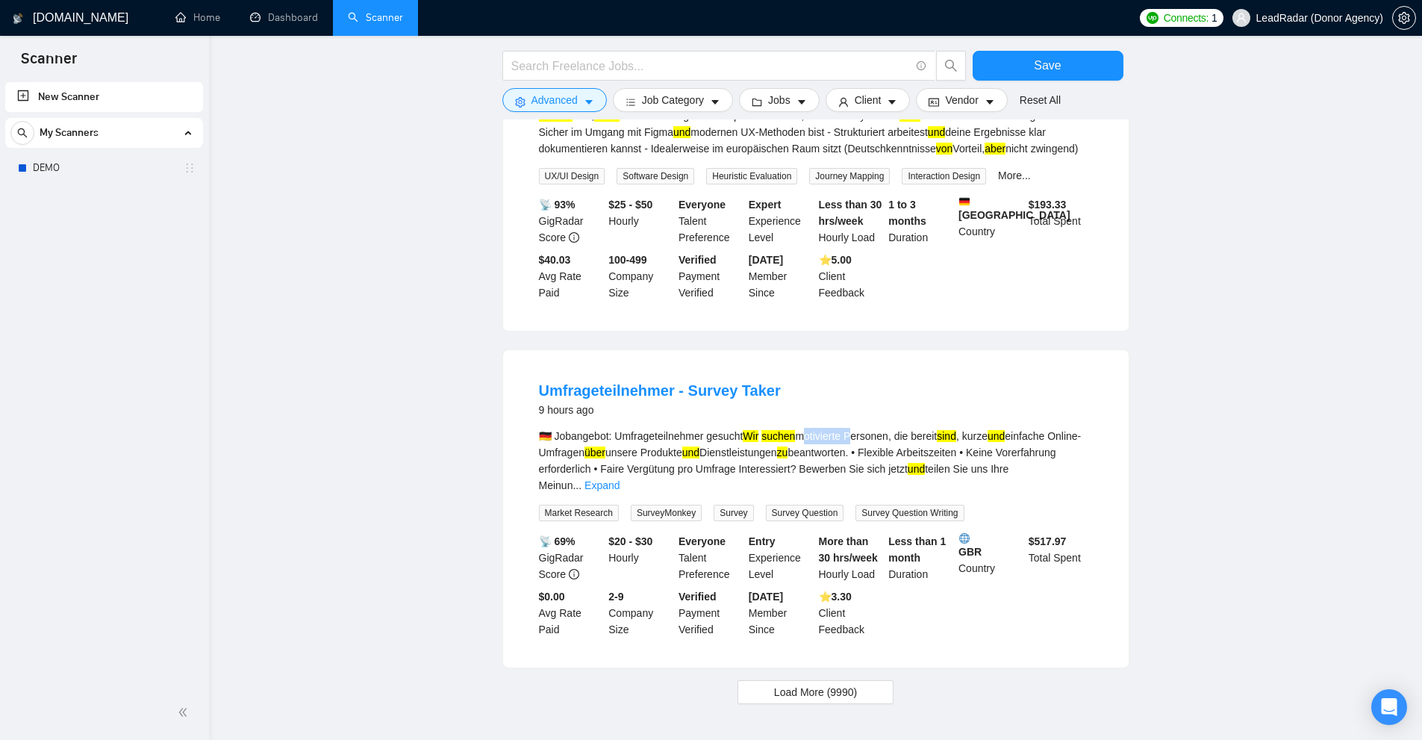
click at [822, 428] on div "🇩🇪 Jobangebot: Umfrageteilnehmer gesucht Wir suchen motivierte Personen, die be…" at bounding box center [816, 461] width 554 height 66
click at [1025, 428] on div "🇩🇪 Jobangebot: Umfrageteilnehmer gesucht Wir suchen motivierte Personen, die be…" at bounding box center [816, 461] width 554 height 66
click at [854, 684] on span "Load More (9990)" at bounding box center [815, 692] width 83 height 16
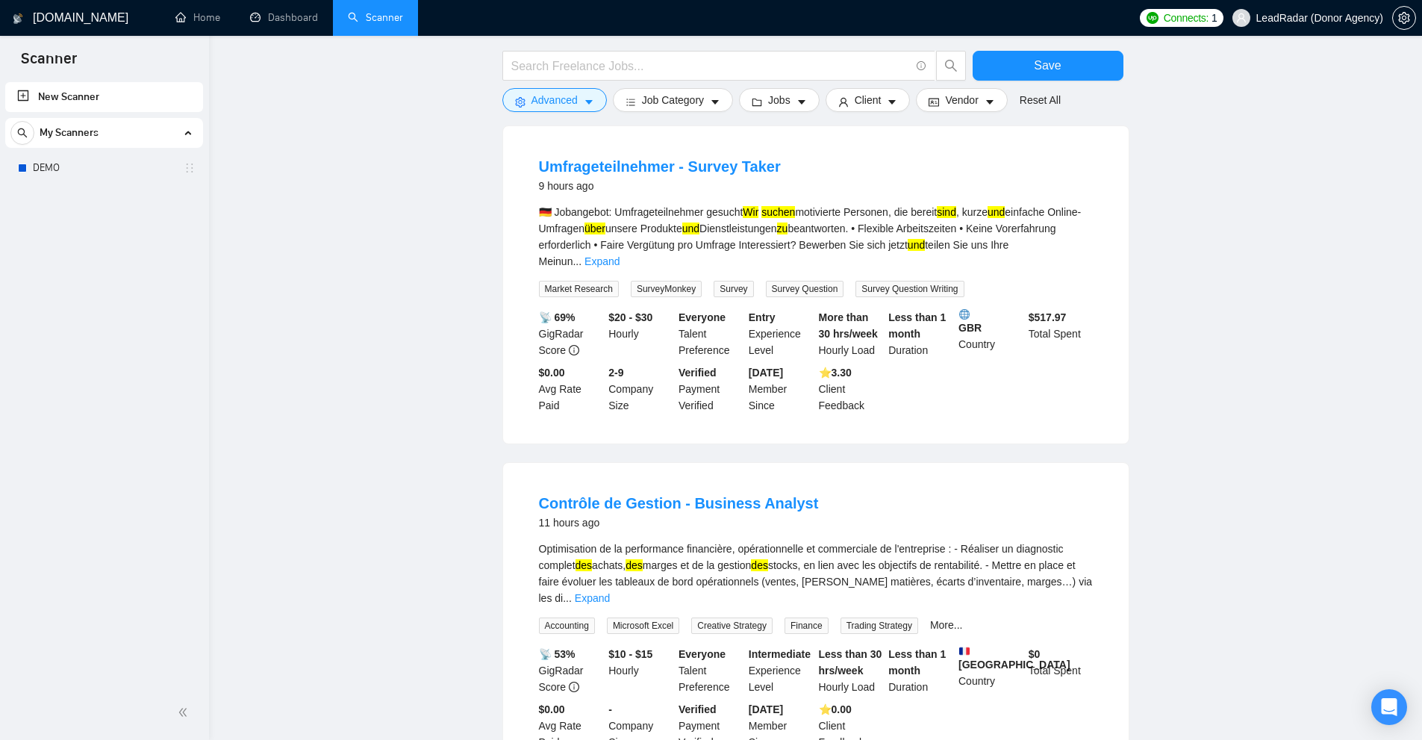
scroll to position [3956, 0]
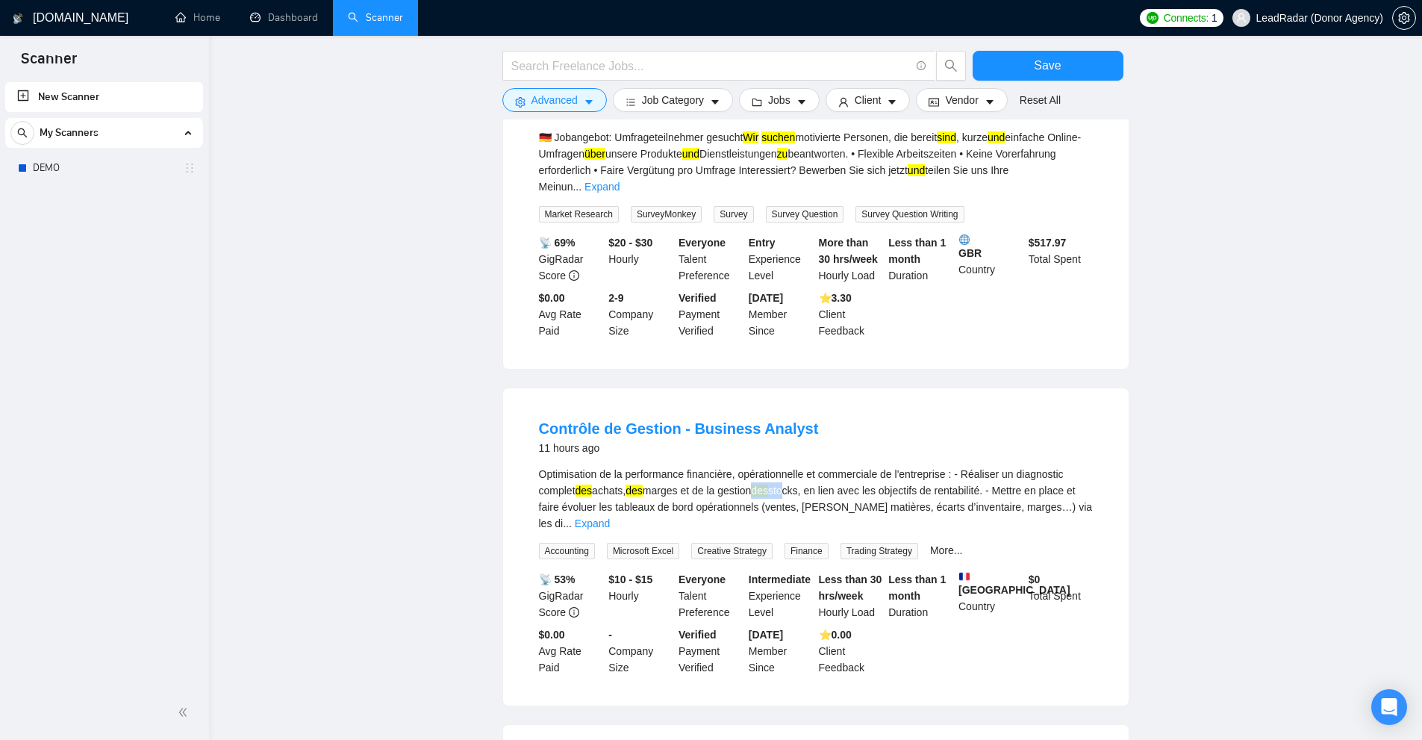
drag, startPoint x: 765, startPoint y: 413, endPoint x: 796, endPoint y: 412, distance: 30.6
click at [797, 466] on div "Optimisation de la performance financière, opérationnelle et commerciale de l'e…" at bounding box center [816, 499] width 554 height 66
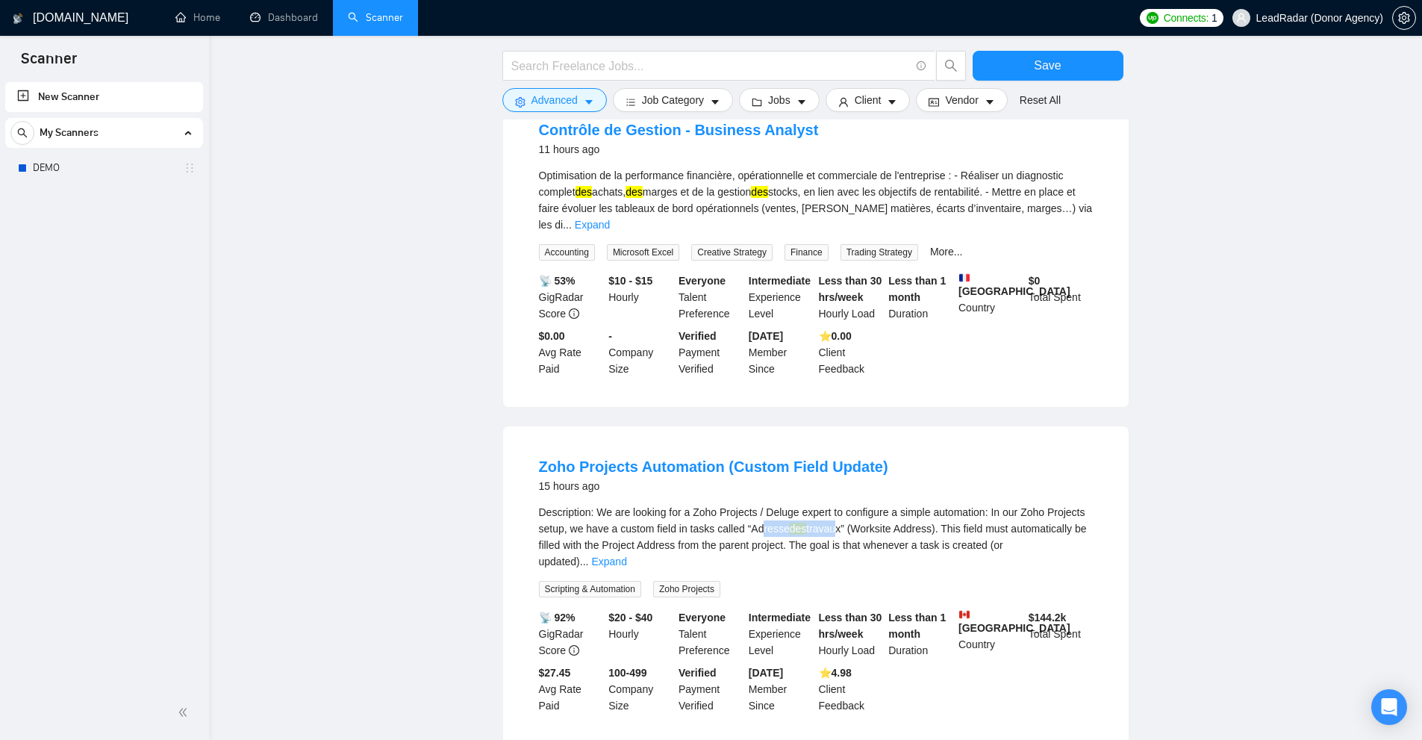
drag, startPoint x: 760, startPoint y: 434, endPoint x: 845, endPoint y: 434, distance: 85.1
click at [834, 504] on div "Description: We are looking for a Zoho Projects / Deluge expert to configure a …" at bounding box center [816, 537] width 554 height 66
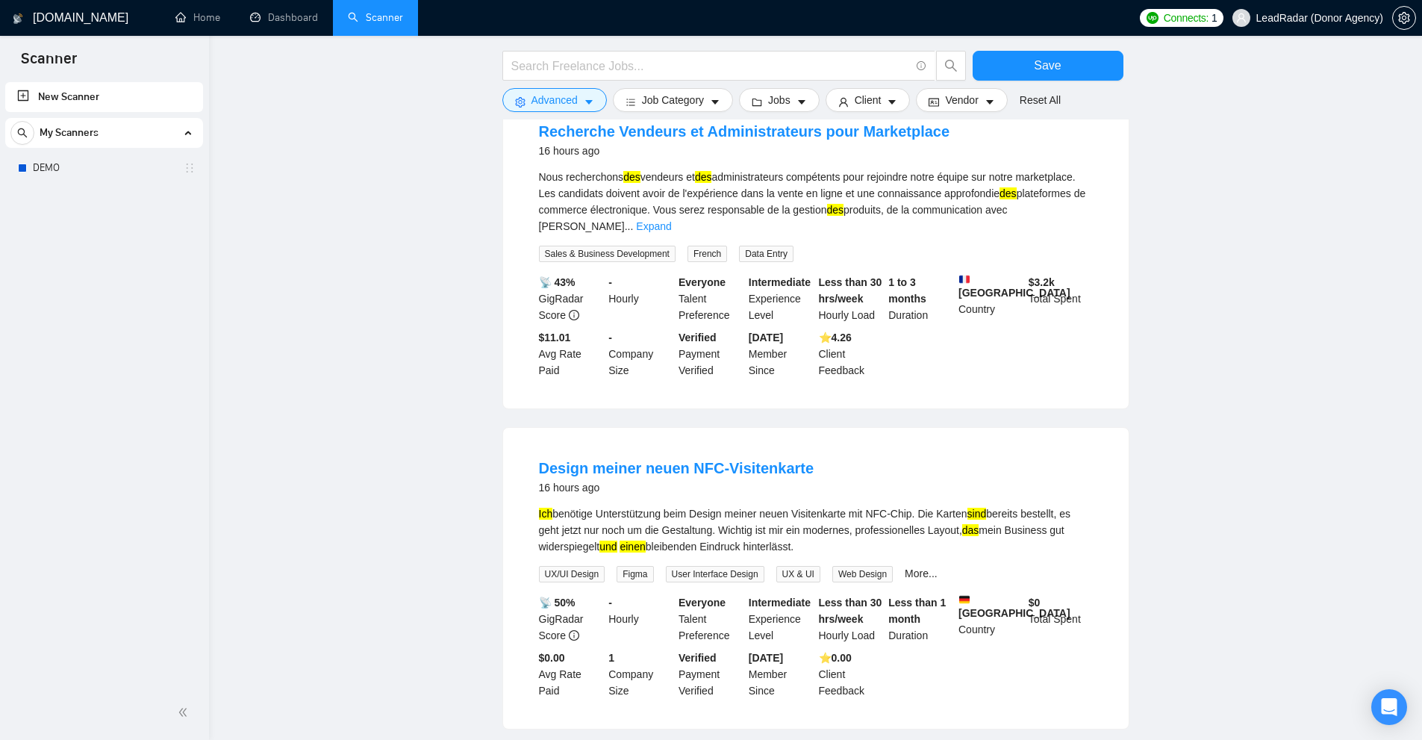
scroll to position [5225, 0]
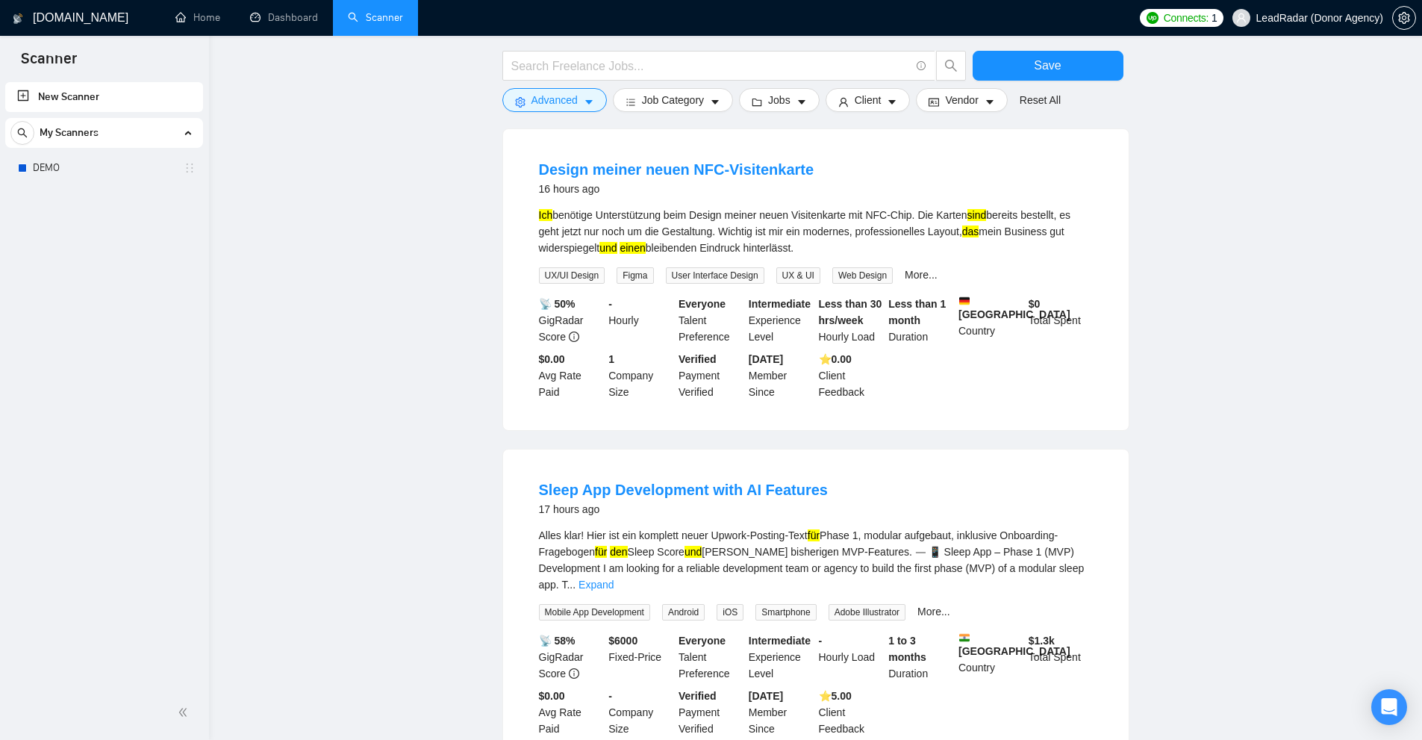
click at [1107, 467] on li "Sleep App Development with AI Features 17 hours ago Alles klar! Hier ist ein ko…" at bounding box center [816, 607] width 590 height 281
click at [613, 578] on link "Expand" at bounding box center [595, 584] width 35 height 12
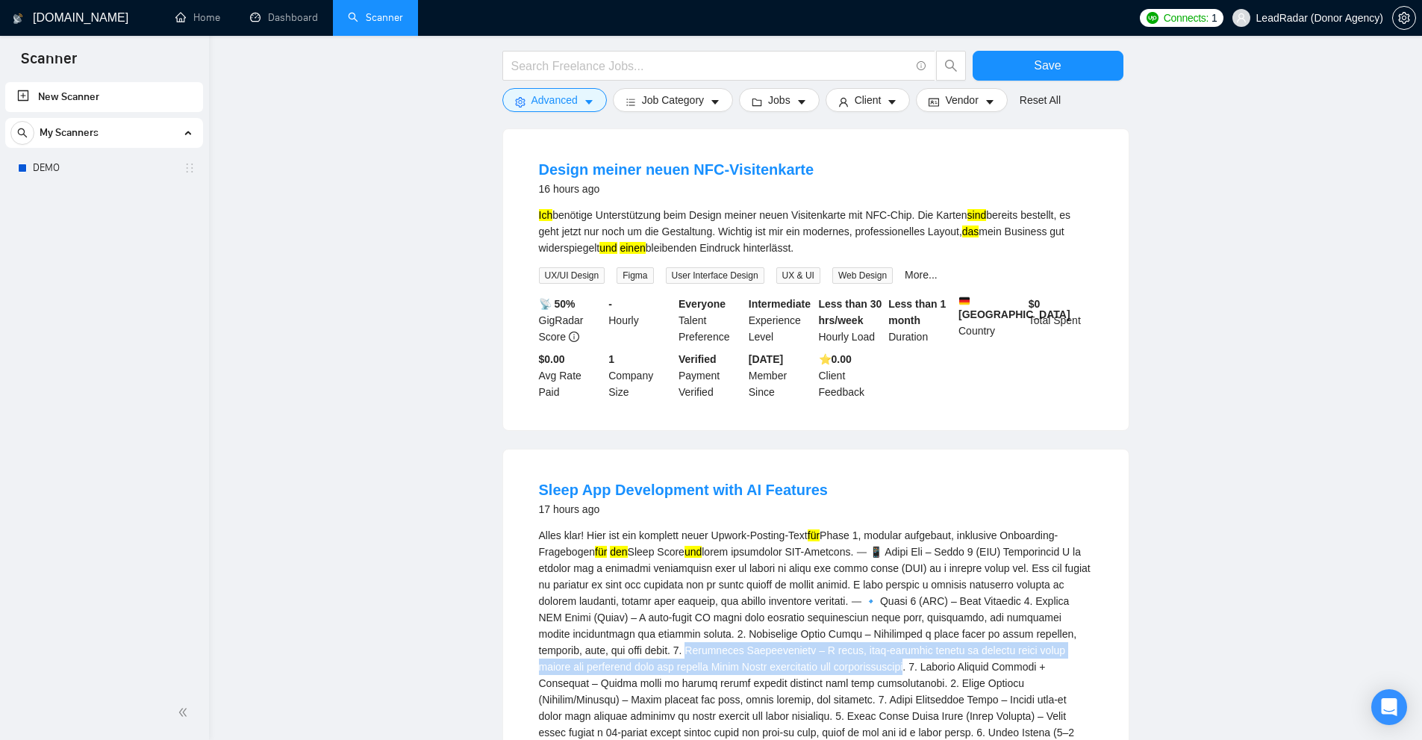
drag, startPoint x: 690, startPoint y: 518, endPoint x: 843, endPoint y: 535, distance: 153.9
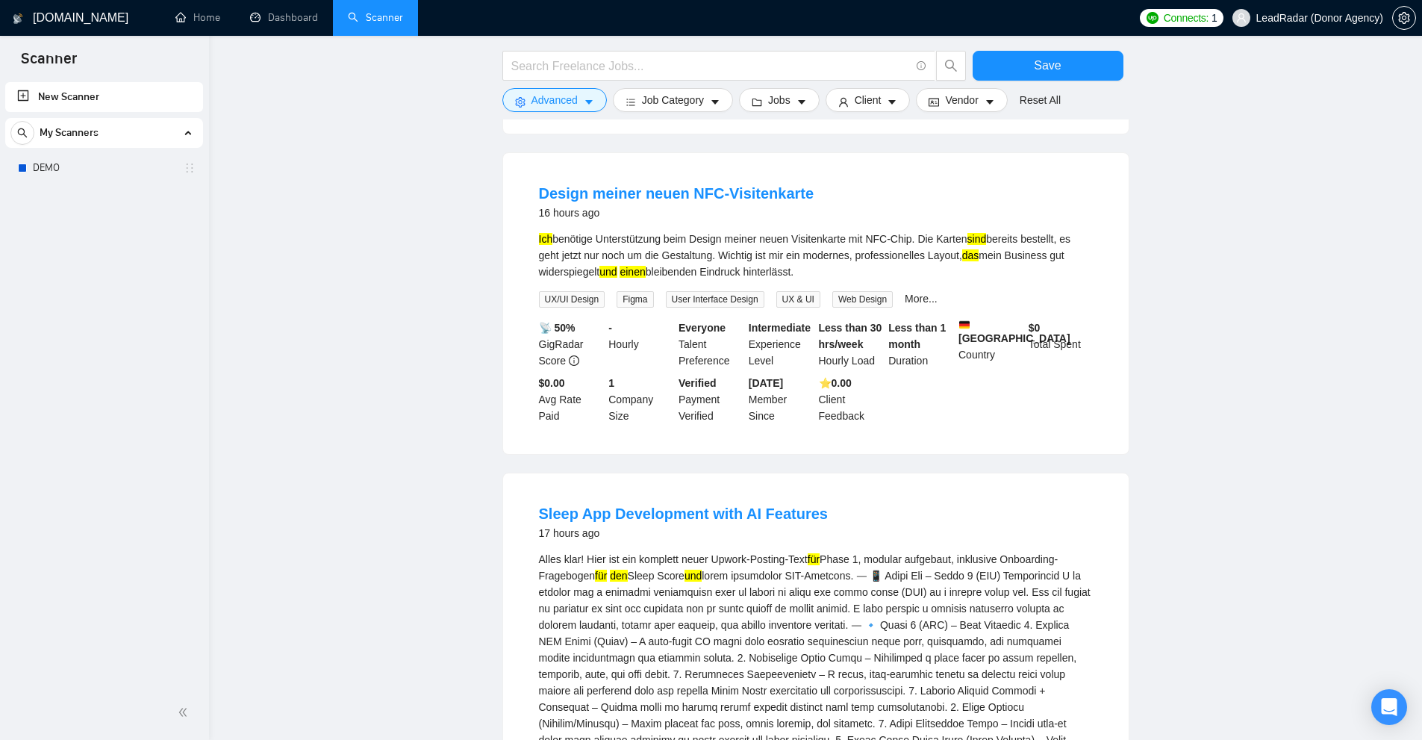
scroll to position [5126, 0]
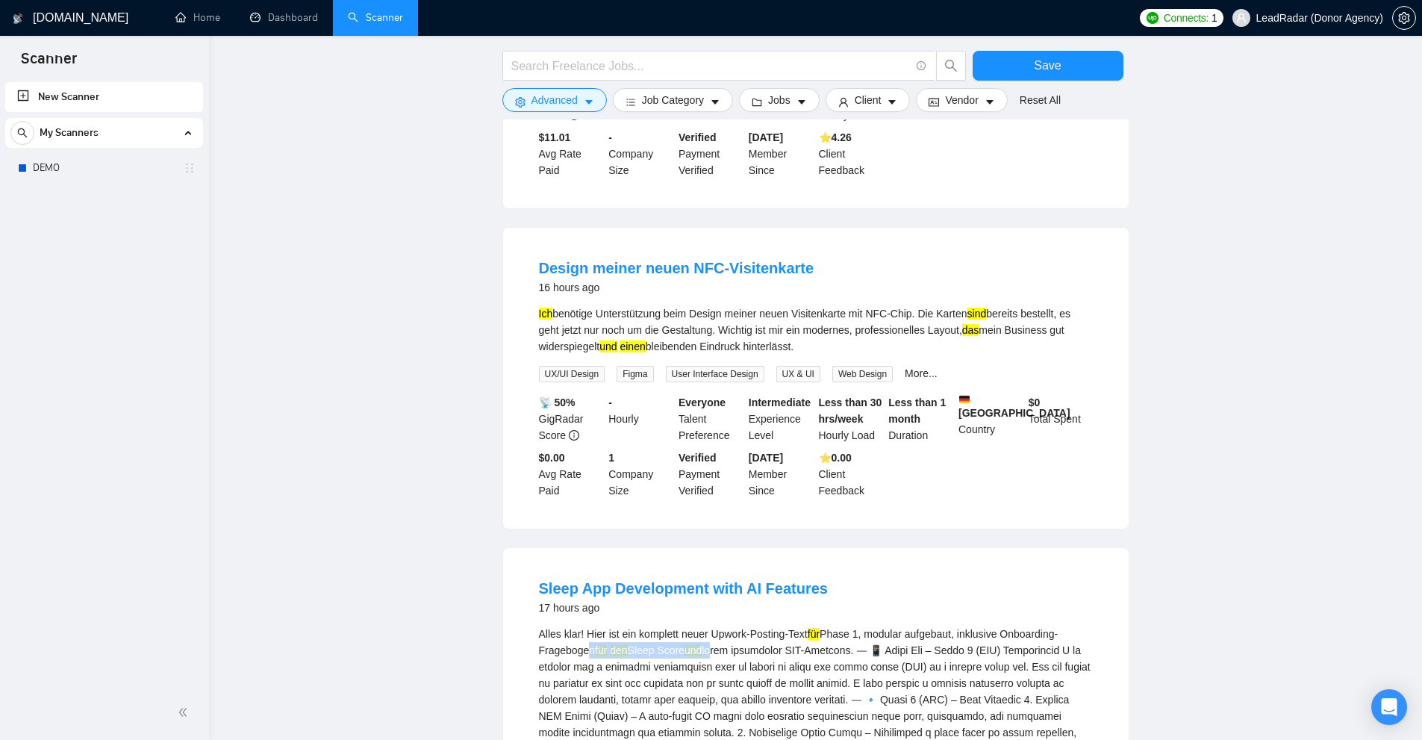
drag, startPoint x: 582, startPoint y: 523, endPoint x: 731, endPoint y: 526, distance: 148.5
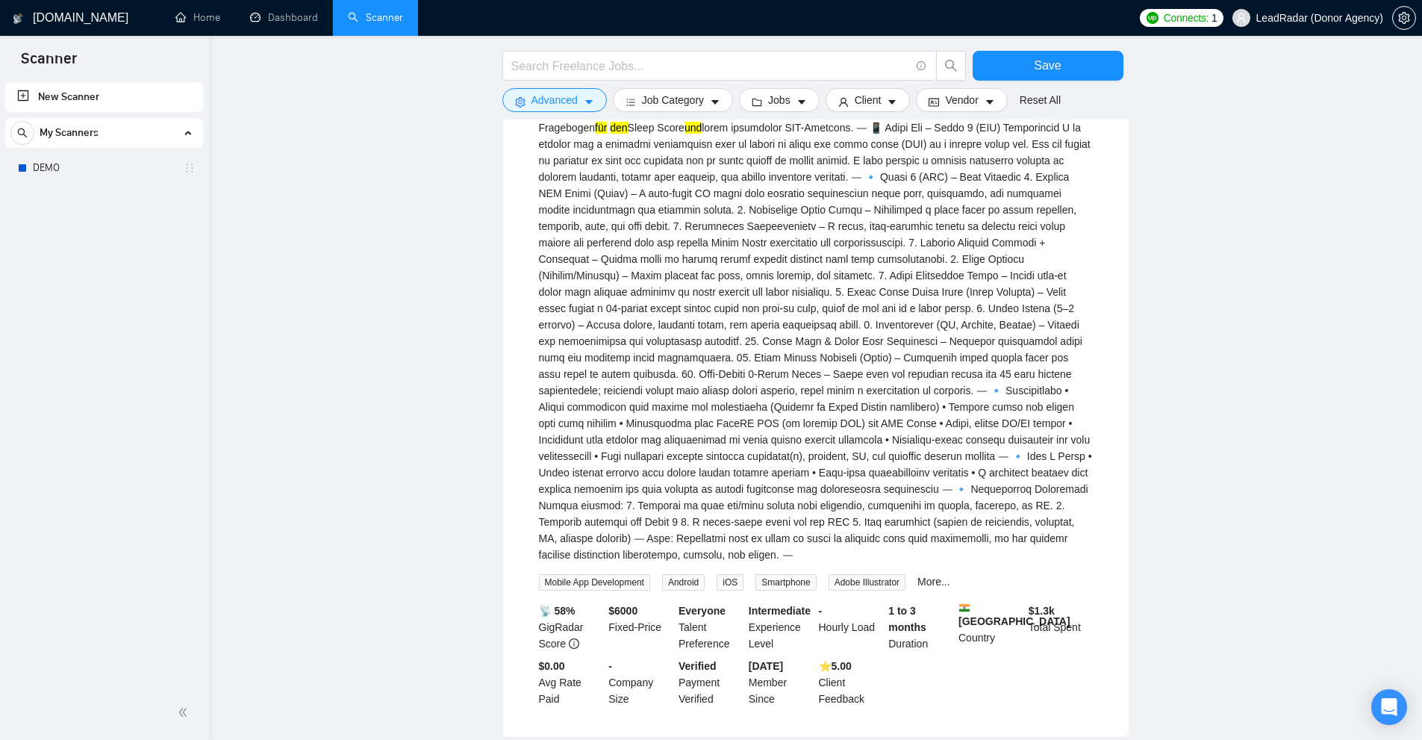
scroll to position [6096, 0]
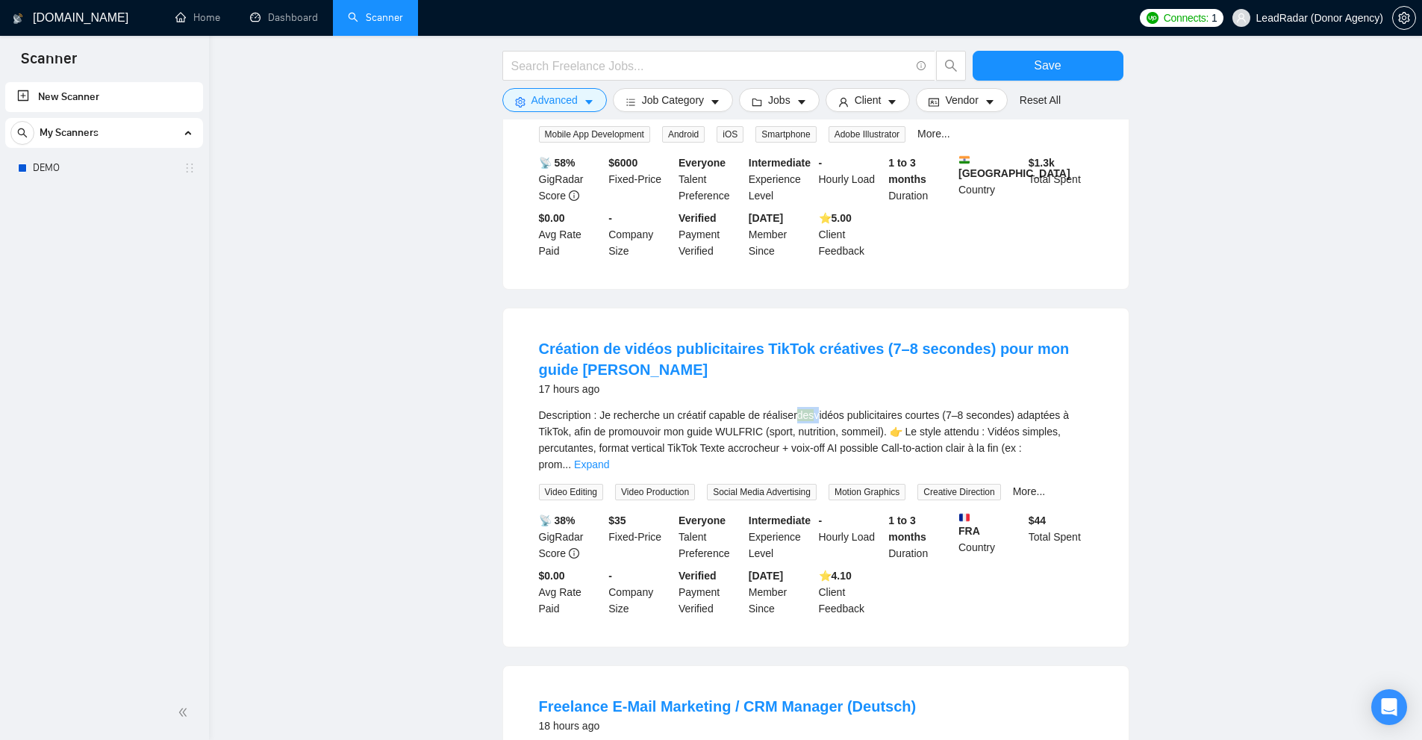
drag, startPoint x: 791, startPoint y: 259, endPoint x: 840, endPoint y: 269, distance: 49.5
click at [821, 407] on div "Description : Je recherche un créatif capable de réaliser des vidéos publicitai…" at bounding box center [816, 440] width 554 height 66
click at [900, 407] on div "Description : Je recherche un créatif capable de réaliser des vidéos publicitai…" at bounding box center [816, 440] width 554 height 66
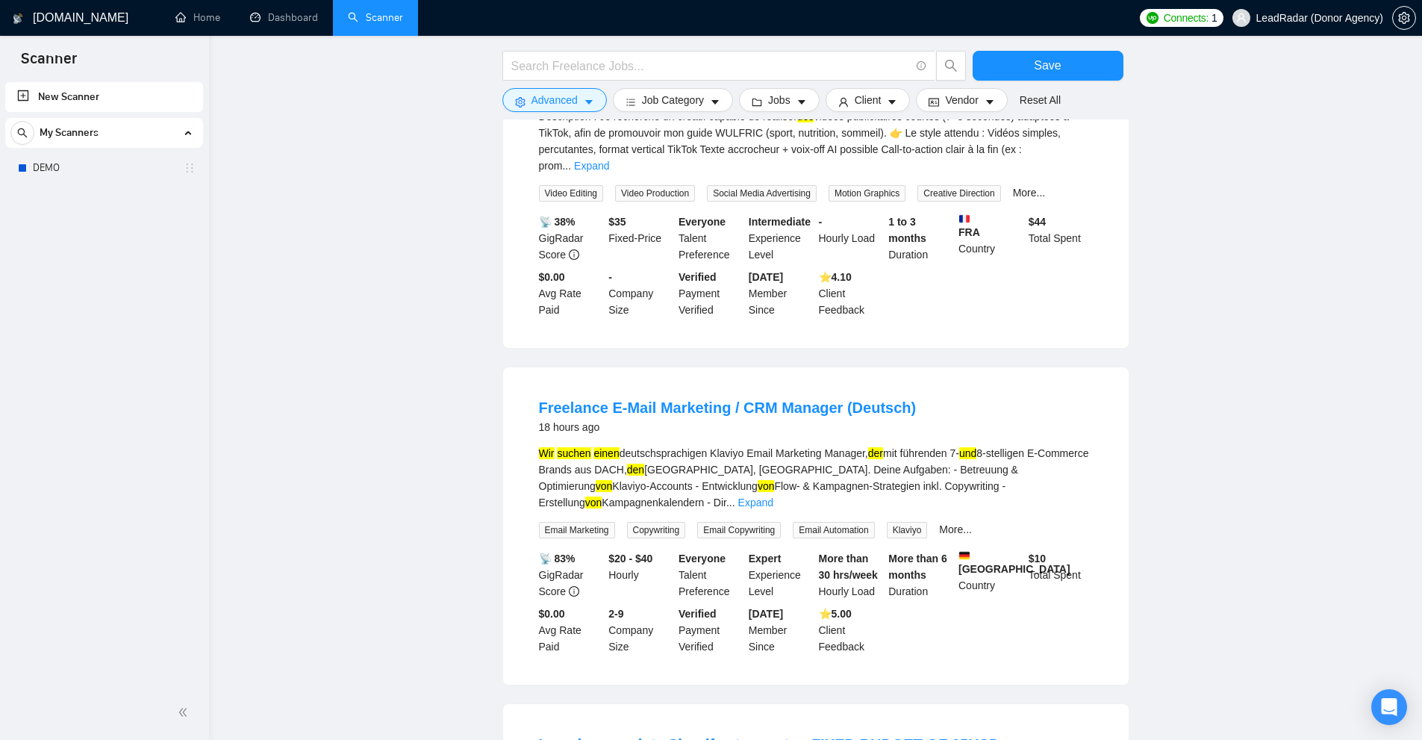
click at [1043, 445] on div "Wir suchen einen deutschsprachigen Klaviyo Email Marketing Manager, der [GEOGRA…" at bounding box center [816, 478] width 554 height 66
click at [773, 496] on link "Expand" at bounding box center [755, 502] width 35 height 12
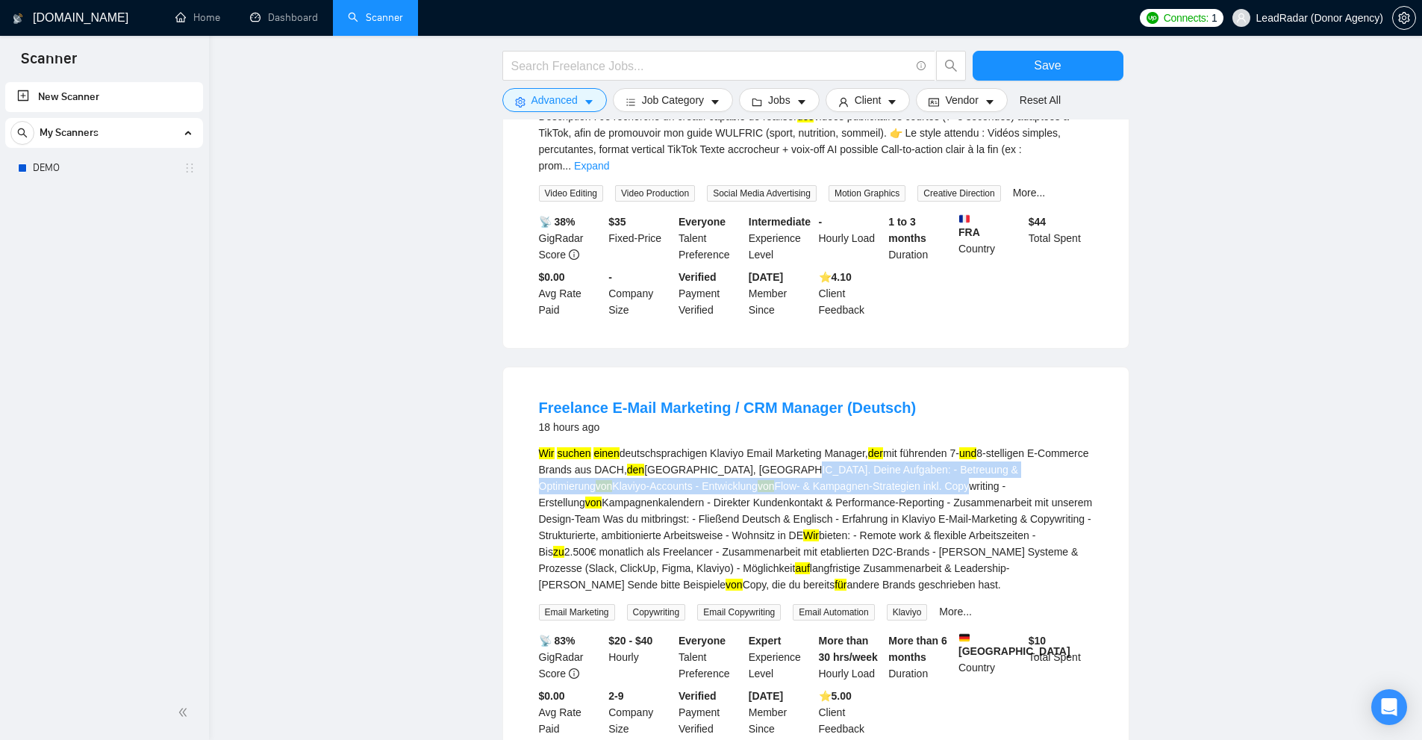
drag, startPoint x: 829, startPoint y: 299, endPoint x: 783, endPoint y: 320, distance: 50.8
click at [793, 445] on div "Wir suchen einen deutschsprachigen Klaviyo Email Marketing Manager, der [GEOGRA…" at bounding box center [816, 519] width 554 height 148
click at [751, 445] on div "Wir suchen einen deutschsprachigen Klaviyo Email Marketing Manager, der [GEOGRA…" at bounding box center [816, 519] width 554 height 148
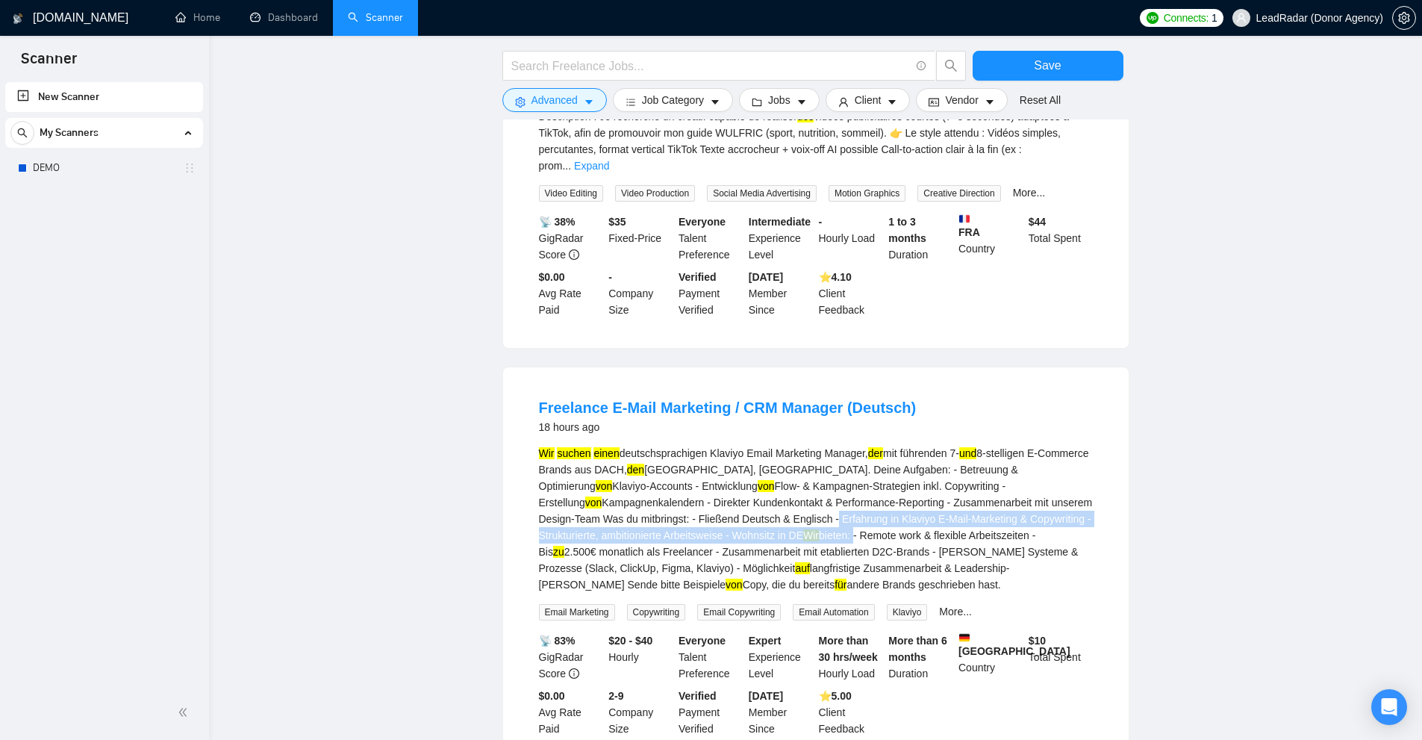
drag, startPoint x: 667, startPoint y: 364, endPoint x: 687, endPoint y: 371, distance: 20.5
click at [670, 445] on div "Wir suchen einen deutschsprachigen Klaviyo Email Marketing Manager, der [GEOGRA…" at bounding box center [816, 519] width 554 height 148
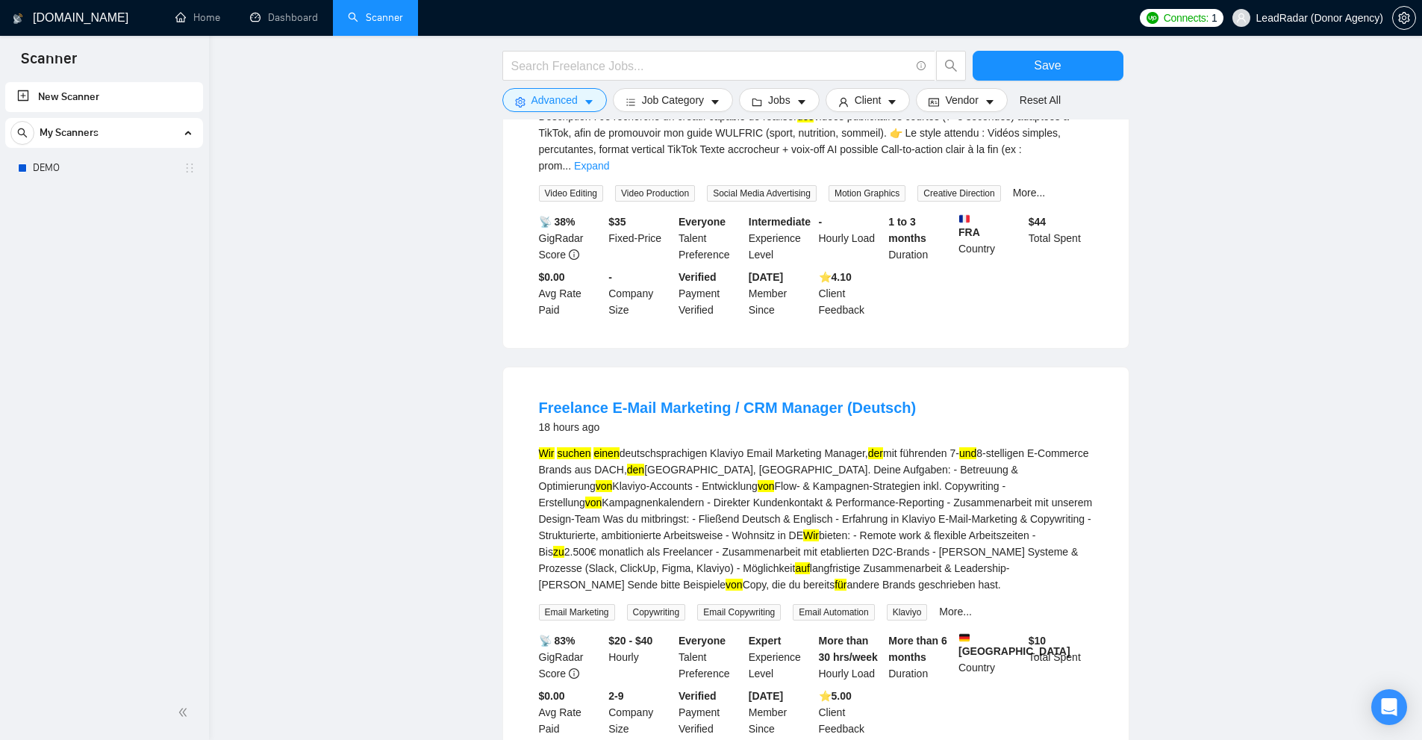
click at [697, 445] on div "Wir suchen einen deutschsprachigen Klaviyo Email Marketing Manager, der [GEOGRA…" at bounding box center [816, 519] width 554 height 148
click at [896, 445] on div "Wir suchen einen deutschsprachigen Klaviyo Email Marketing Manager, der [GEOGRA…" at bounding box center [816, 519] width 554 height 148
drag, startPoint x: 892, startPoint y: 392, endPoint x: 925, endPoint y: 394, distance: 32.9
click at [916, 445] on div "Wir suchen einen deutschsprachigen Klaviyo Email Marketing Manager, der [GEOGRA…" at bounding box center [816, 519] width 554 height 148
click at [1031, 445] on div "Wir suchen einen deutschsprachigen Klaviyo Email Marketing Manager, der [GEOGRA…" at bounding box center [816, 519] width 554 height 148
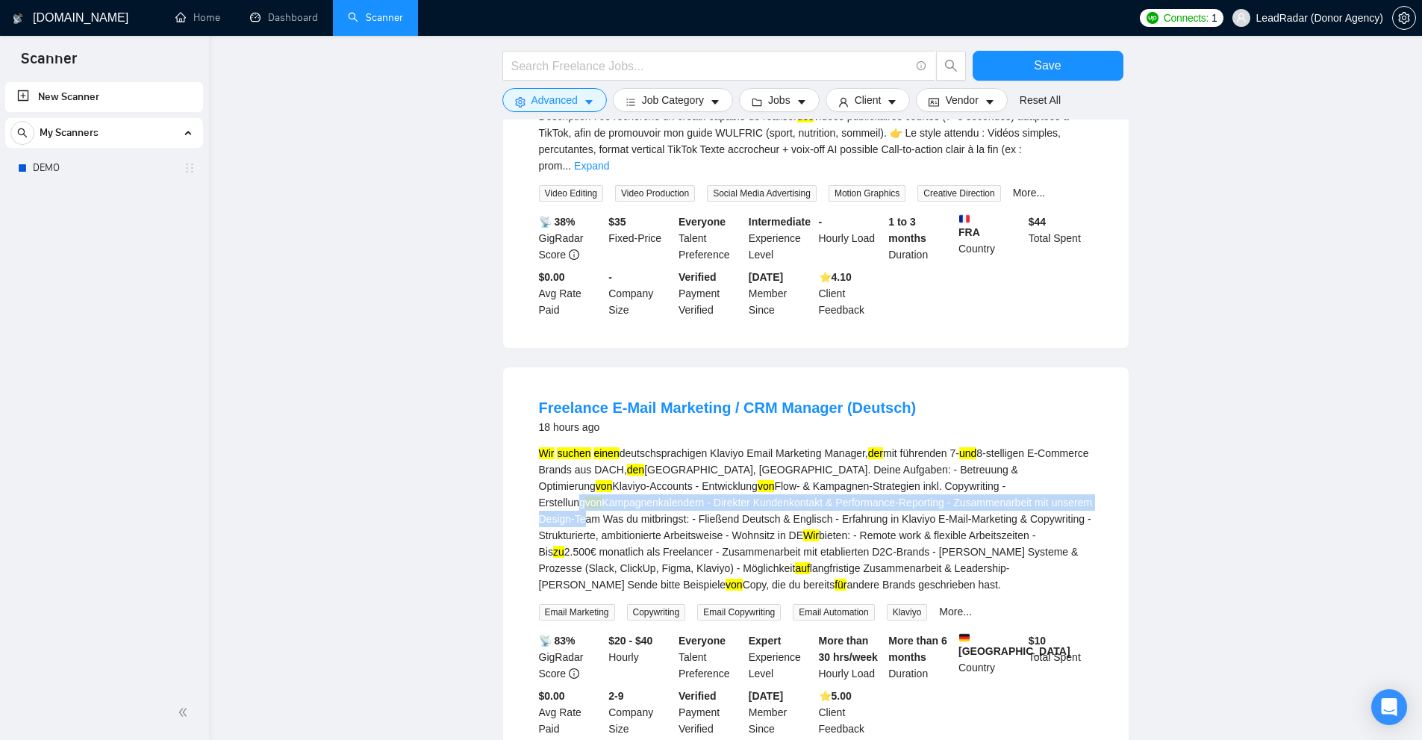
drag, startPoint x: 880, startPoint y: 322, endPoint x: 854, endPoint y: 322, distance: 25.4
click at [872, 445] on div "Wir suchen einen deutschsprachigen Klaviyo Email Marketing Manager, der [GEOGRA…" at bounding box center [816, 519] width 554 height 148
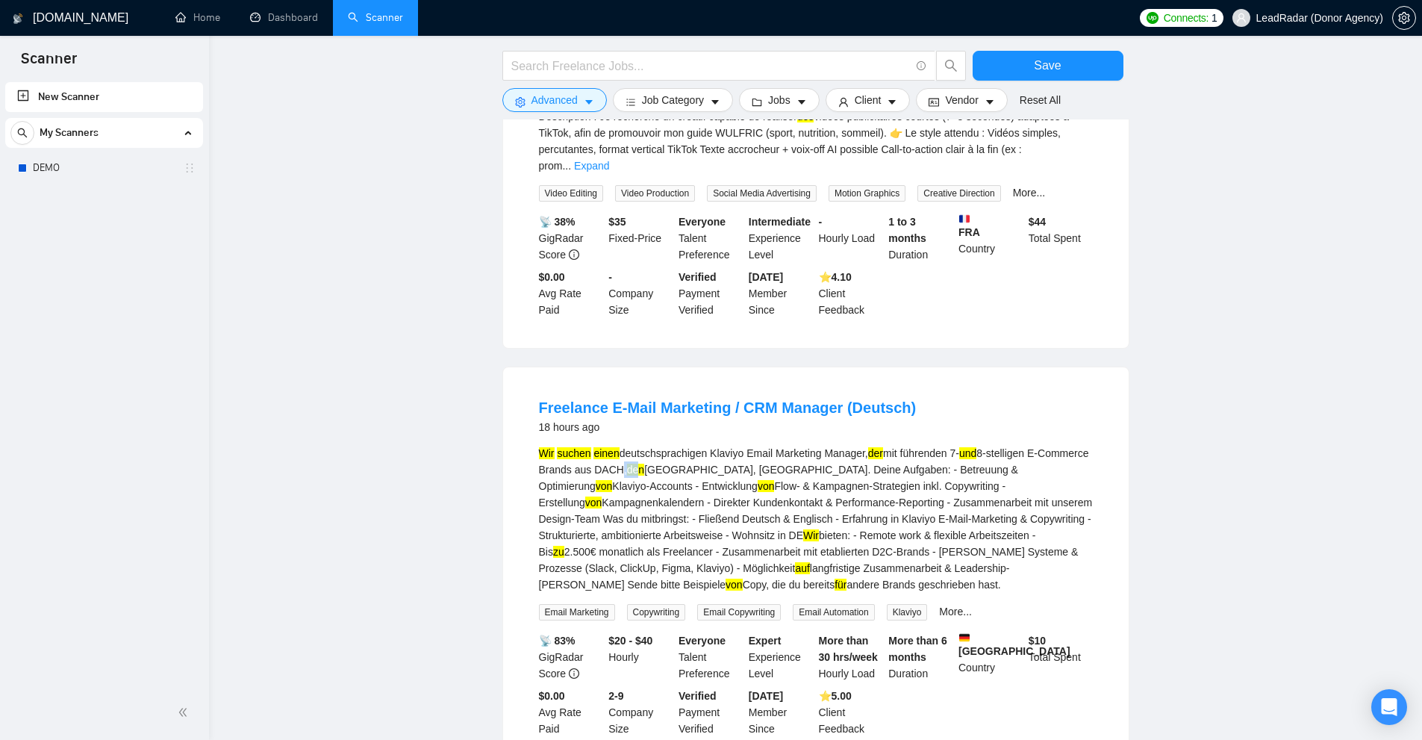
drag, startPoint x: 664, startPoint y: 308, endPoint x: 557, endPoint y: 304, distance: 106.8
click at [628, 445] on div "Wir suchen einen deutschsprachigen Klaviyo Email Marketing Manager, der [GEOGRA…" at bounding box center [816, 519] width 554 height 148
drag, startPoint x: 567, startPoint y: 334, endPoint x: 613, endPoint y: 348, distance: 47.7
click at [601, 445] on div "Wir suchen einen deutschsprachigen Klaviyo Email Marketing Manager, der [GEOGRA…" at bounding box center [816, 519] width 554 height 148
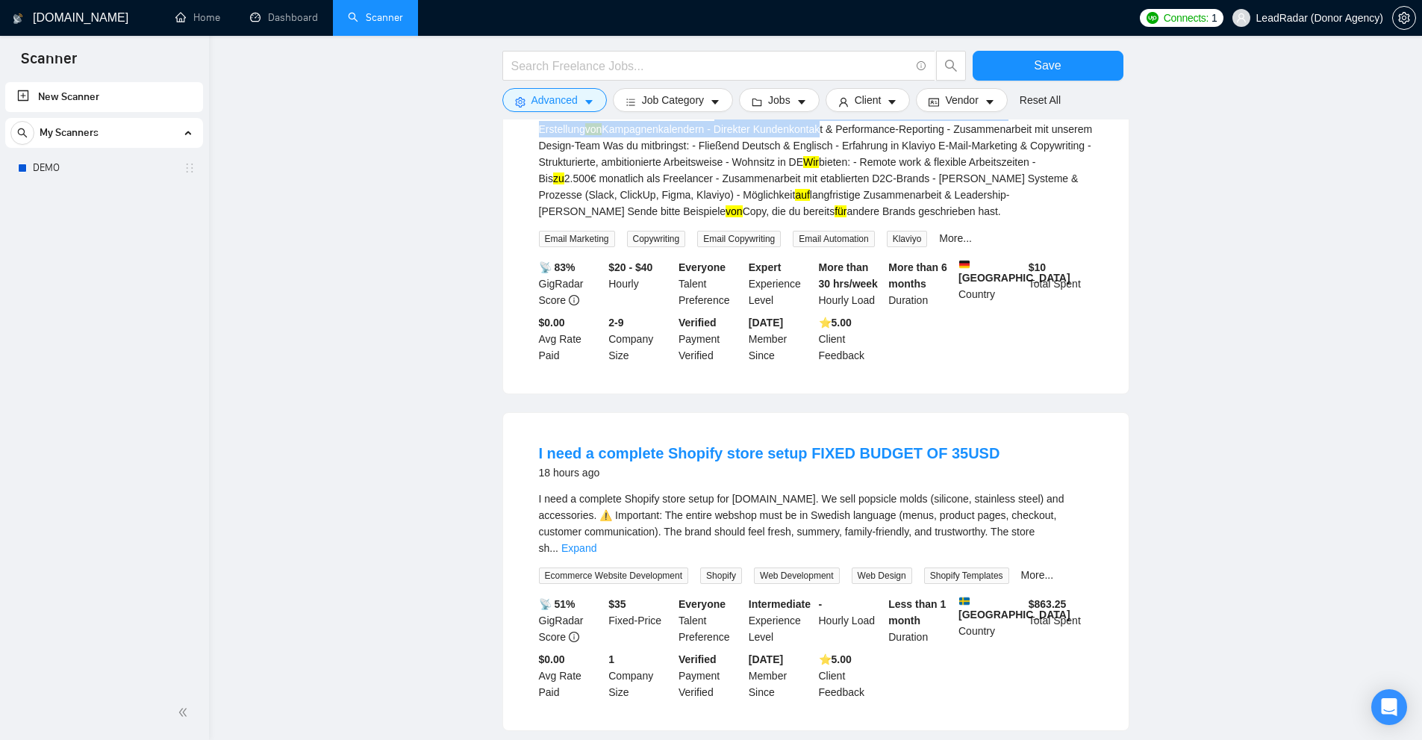
scroll to position [6843, 0]
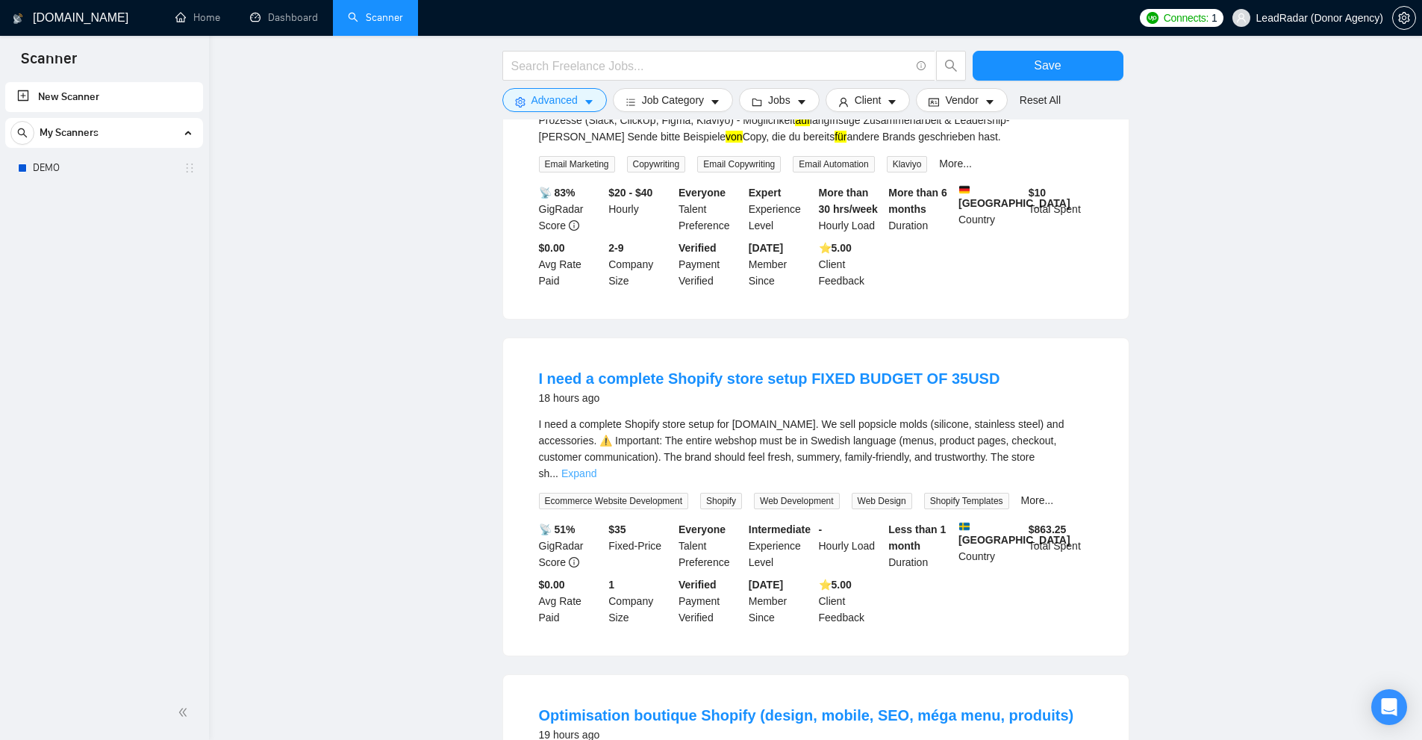
click at [596, 467] on link "Expand" at bounding box center [578, 473] width 35 height 12
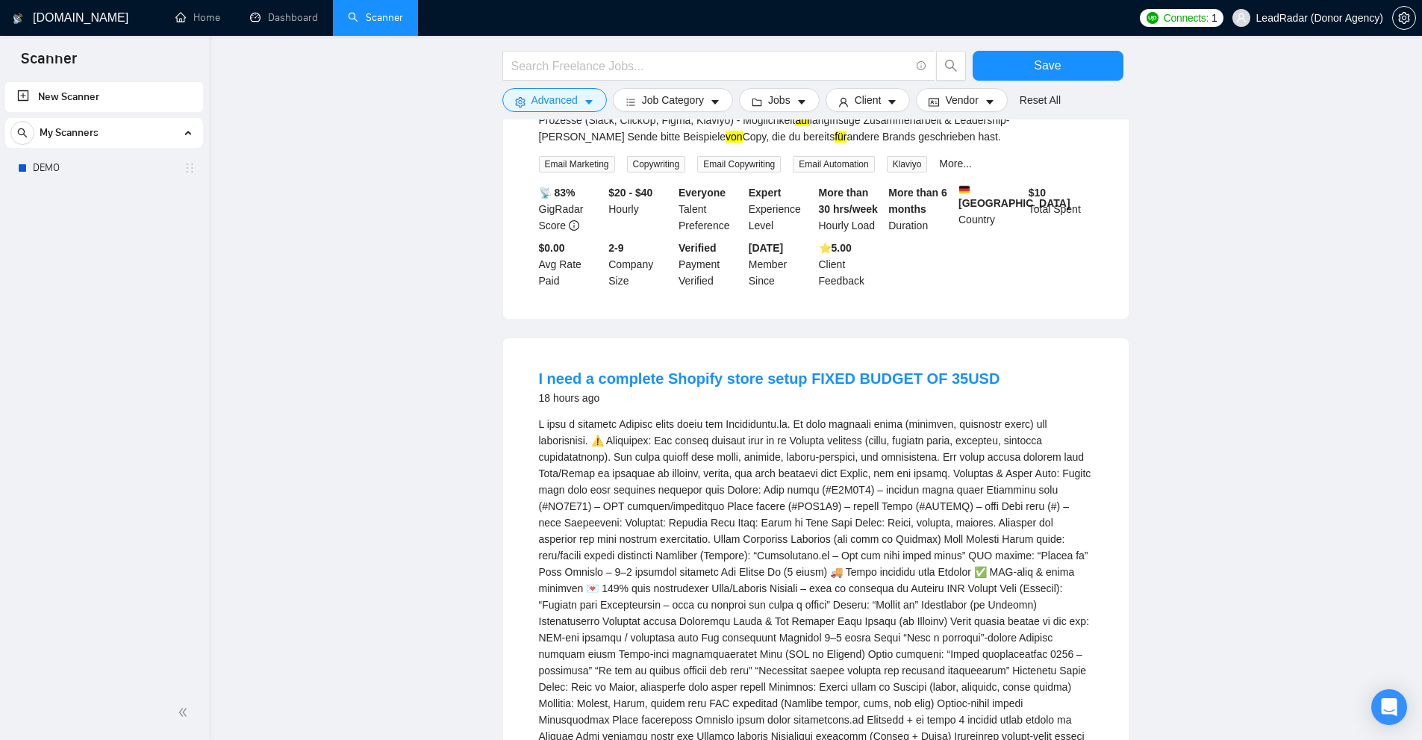
click at [1075, 416] on div "den [PERSON_NAME]. Fyll dem med [PERSON_NAME] favoritingredienser – bär, frukt,…" at bounding box center [816, 687] width 554 height 542
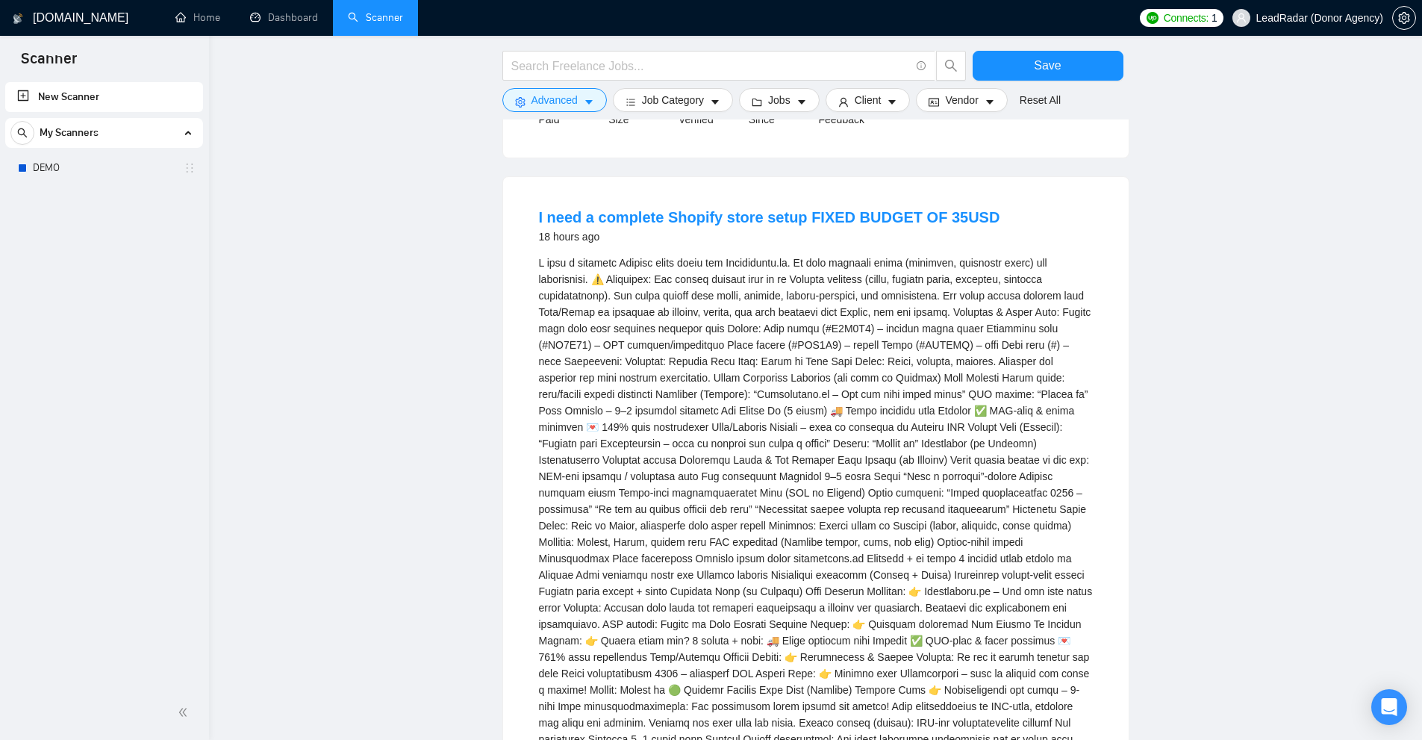
scroll to position [6929, 0]
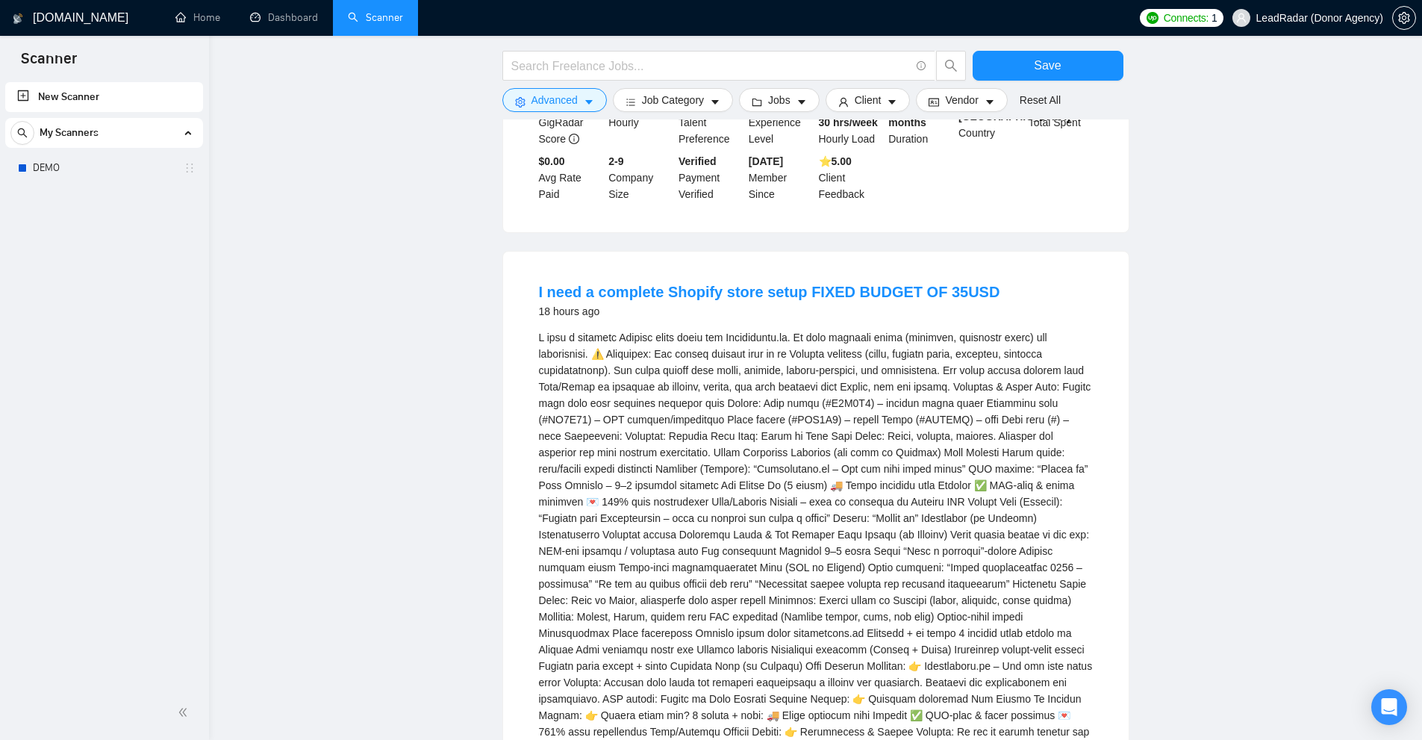
click at [668, 664] on div "den [PERSON_NAME]. Fyll dem med [PERSON_NAME] favoritingredienser – bär, frukt,…" at bounding box center [816, 600] width 554 height 542
click at [665, 664] on div "den [PERSON_NAME]. Fyll dem med [PERSON_NAME] favoritingredienser – bär, frukt,…" at bounding box center [816, 600] width 554 height 542
drag, startPoint x: 665, startPoint y: 664, endPoint x: 681, endPoint y: 664, distance: 15.7
click at [681, 664] on div "den [PERSON_NAME]. Fyll dem med [PERSON_NAME] favoritingredienser – bär, frukt,…" at bounding box center [816, 600] width 554 height 542
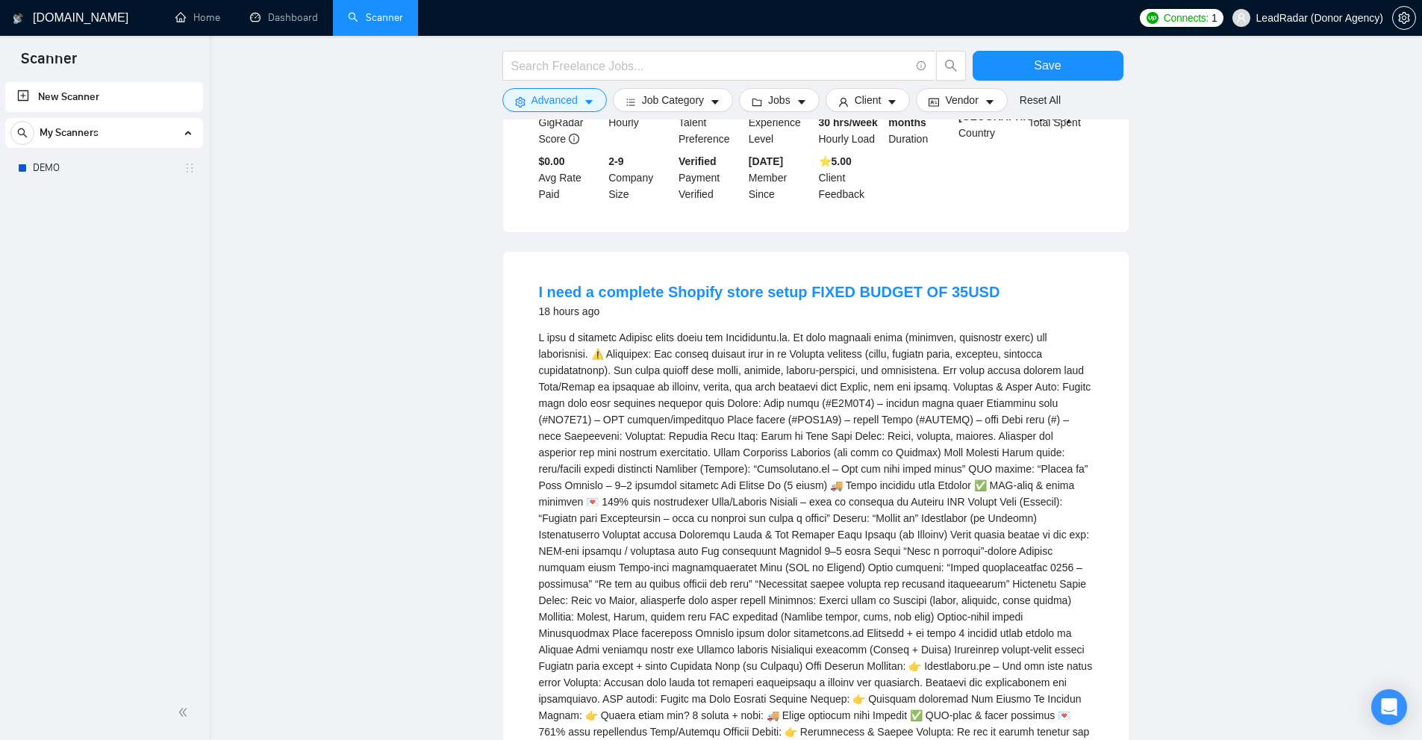
click at [685, 659] on div "den [PERSON_NAME]. Fyll dem med [PERSON_NAME] favoritingredienser – bär, frukt,…" at bounding box center [816, 600] width 554 height 542
click at [667, 661] on div "den [PERSON_NAME]. Fyll dem med [PERSON_NAME] favoritingredienser – bär, frukt,…" at bounding box center [816, 600] width 554 height 542
click at [578, 663] on div "den [PERSON_NAME]. Fyll dem med [PERSON_NAME] favoritingredienser – bär, frukt,…" at bounding box center [816, 600] width 554 height 542
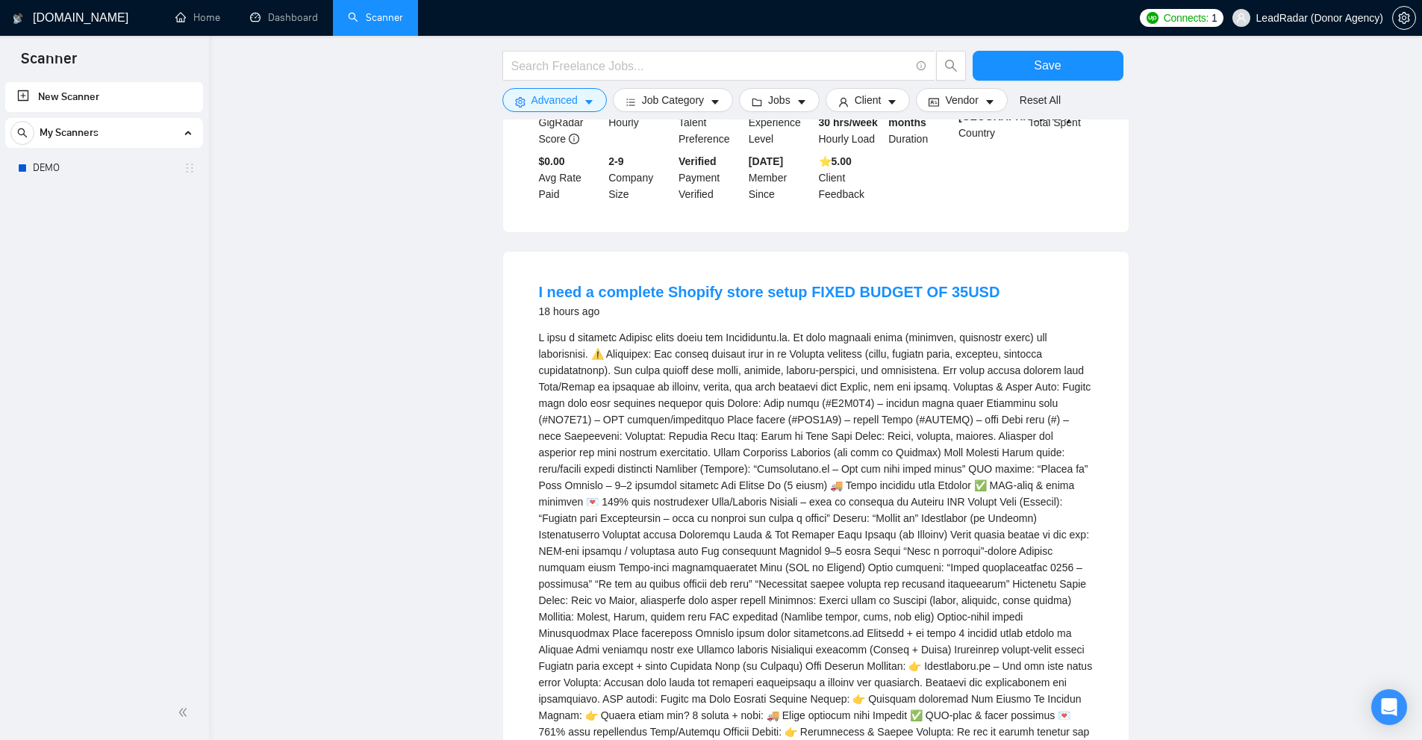
click at [578, 663] on div "den [PERSON_NAME]. Fyll dem med [PERSON_NAME] favoritingredienser – bär, frukt,…" at bounding box center [816, 600] width 554 height 542
click at [705, 665] on div "den [PERSON_NAME]. Fyll dem med [PERSON_NAME] favoritingredienser – bär, frukt,…" at bounding box center [816, 600] width 554 height 542
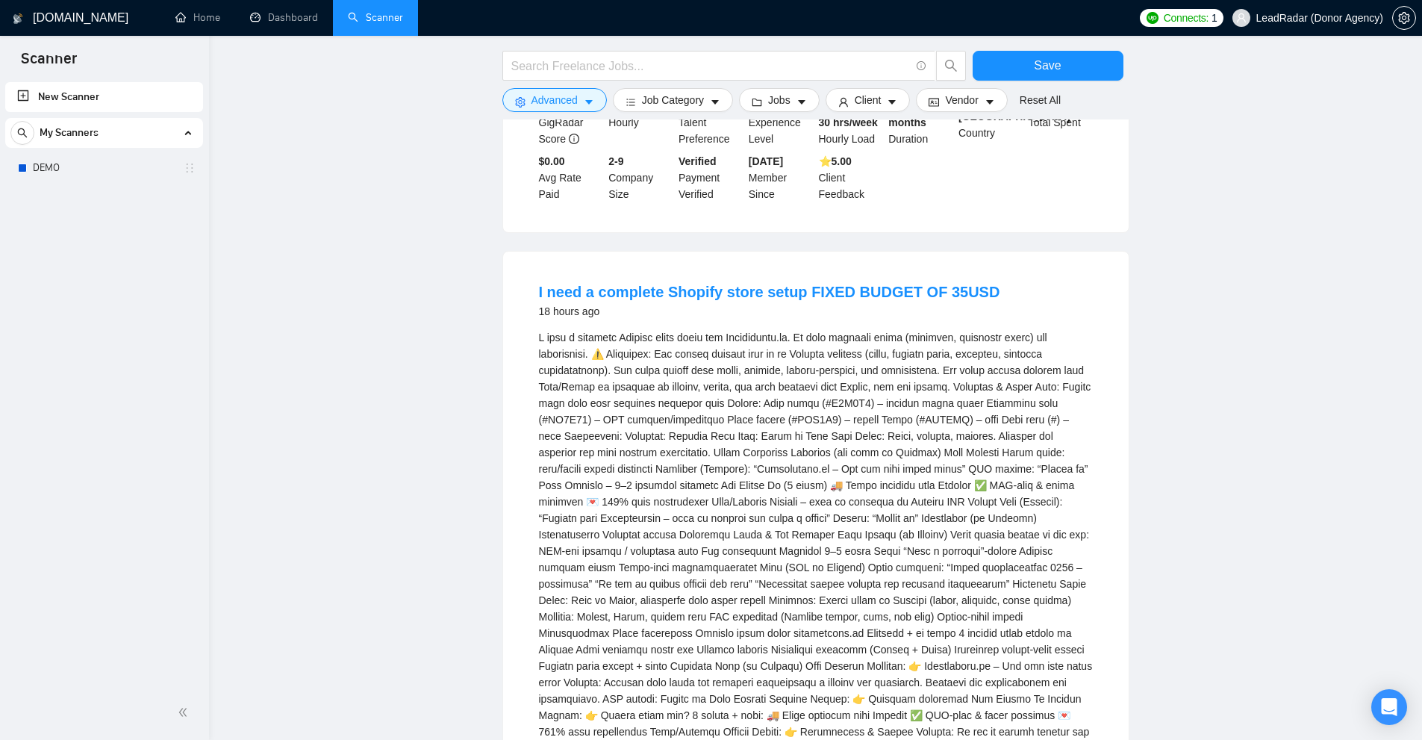
click at [827, 666] on div "den [PERSON_NAME]. Fyll dem med [PERSON_NAME] favoritingredienser – bär, frukt,…" at bounding box center [816, 600] width 554 height 542
click at [1020, 559] on div "den [PERSON_NAME]. Fyll dem med [PERSON_NAME] favoritingredienser – bär, frukt,…" at bounding box center [816, 600] width 554 height 542
click at [954, 563] on div "den [PERSON_NAME]. Fyll dem med [PERSON_NAME] favoritingredienser – bär, frukt,…" at bounding box center [816, 600] width 554 height 542
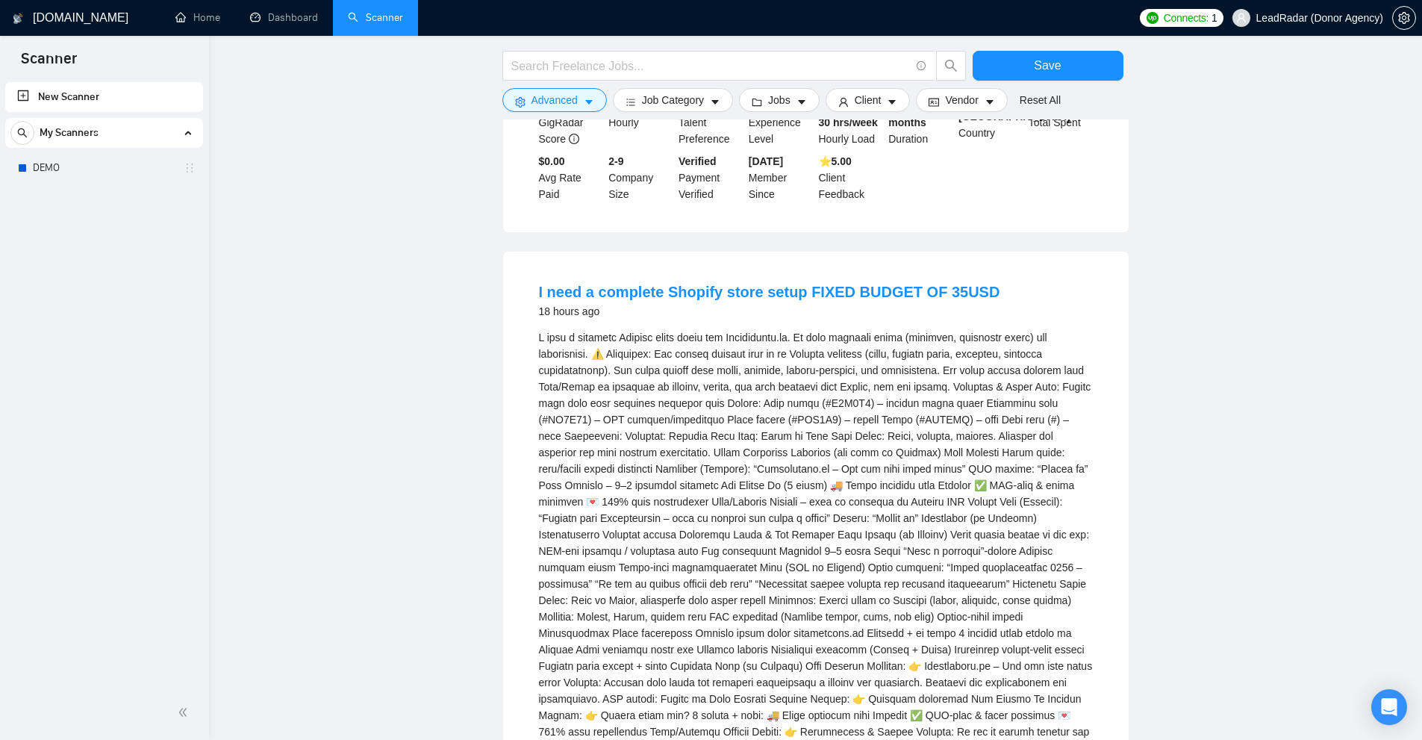
click at [1065, 499] on div "den [PERSON_NAME]. Fyll dem med [PERSON_NAME] favoritingredienser – bär, frukt,…" at bounding box center [816, 600] width 554 height 542
click at [1023, 554] on div "den [PERSON_NAME]. Fyll dem med [PERSON_NAME] favoritingredienser – bär, frukt,…" at bounding box center [816, 600] width 554 height 542
click at [665, 388] on div "den [PERSON_NAME]. Fyll dem med [PERSON_NAME] favoritingredienser – bär, frukt,…" at bounding box center [816, 600] width 554 height 542
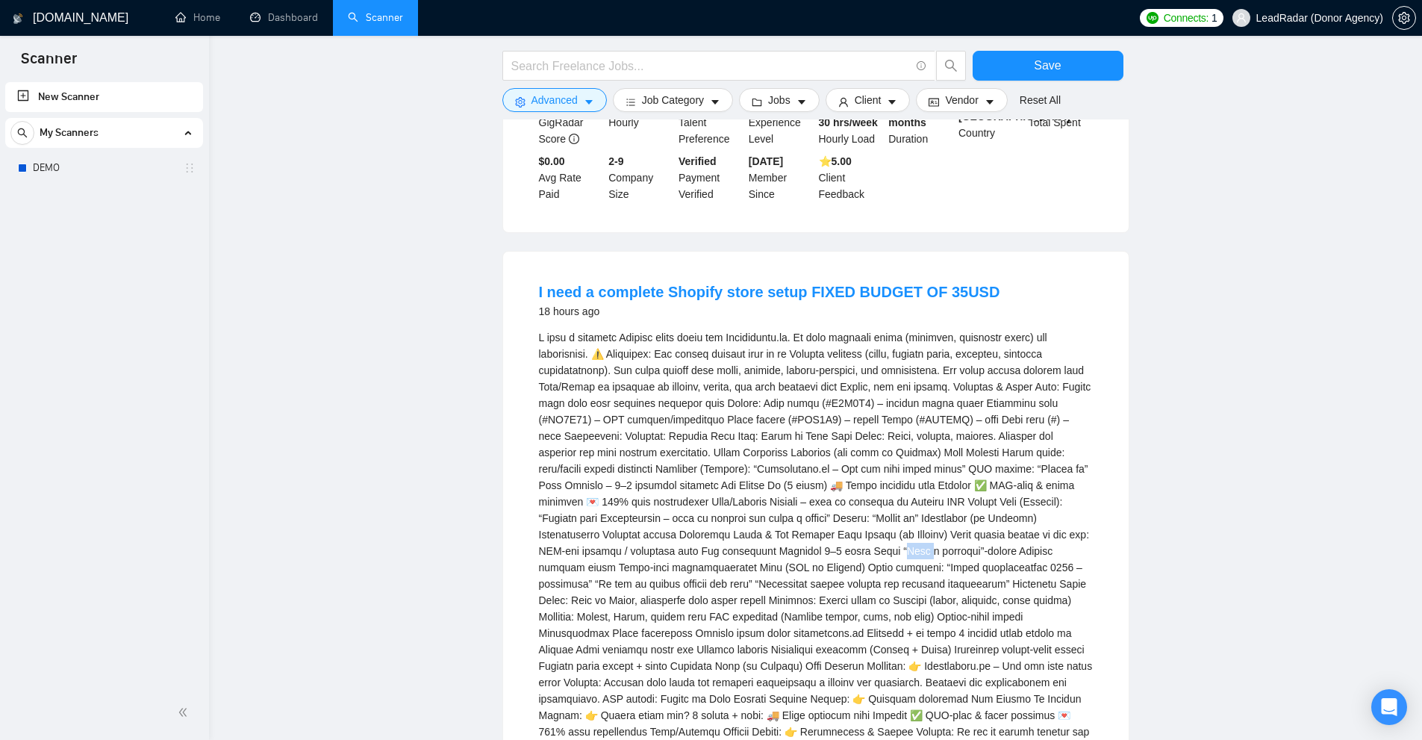
click at [665, 388] on div "den [PERSON_NAME]. Fyll dem med [PERSON_NAME] favoritingredienser – bär, frukt,…" at bounding box center [816, 600] width 554 height 542
click at [610, 384] on div "den [PERSON_NAME]. Fyll dem med [PERSON_NAME] favoritingredienser – bär, frukt,…" at bounding box center [816, 600] width 554 height 542
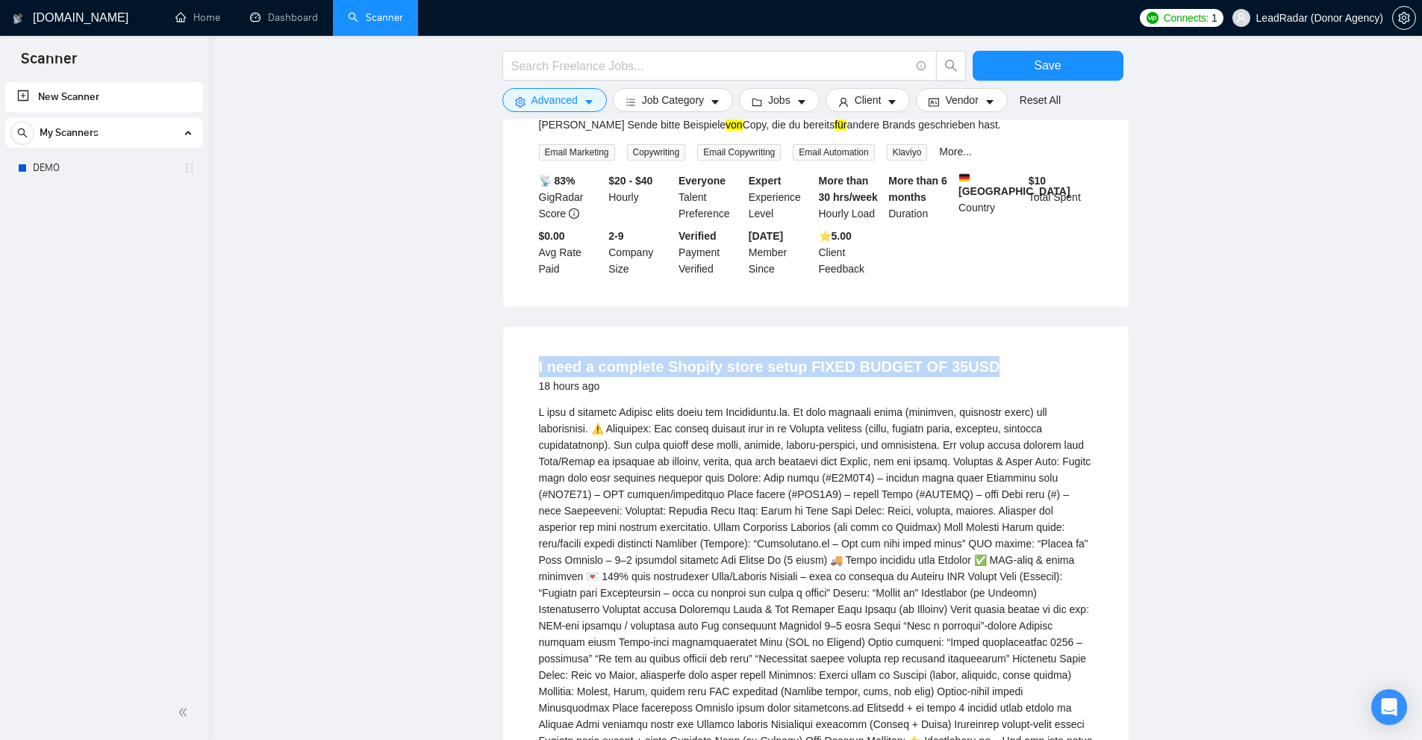
drag, startPoint x: 1028, startPoint y: 191, endPoint x: 532, endPoint y: 190, distance: 495.5
click at [532, 344] on li "I need a complete Shopify store setup FIXED BUDGET OF 35USD 18 hours ago den [P…" at bounding box center [816, 722] width 590 height 757
click at [606, 62] on input "text" at bounding box center [710, 66] width 399 height 19
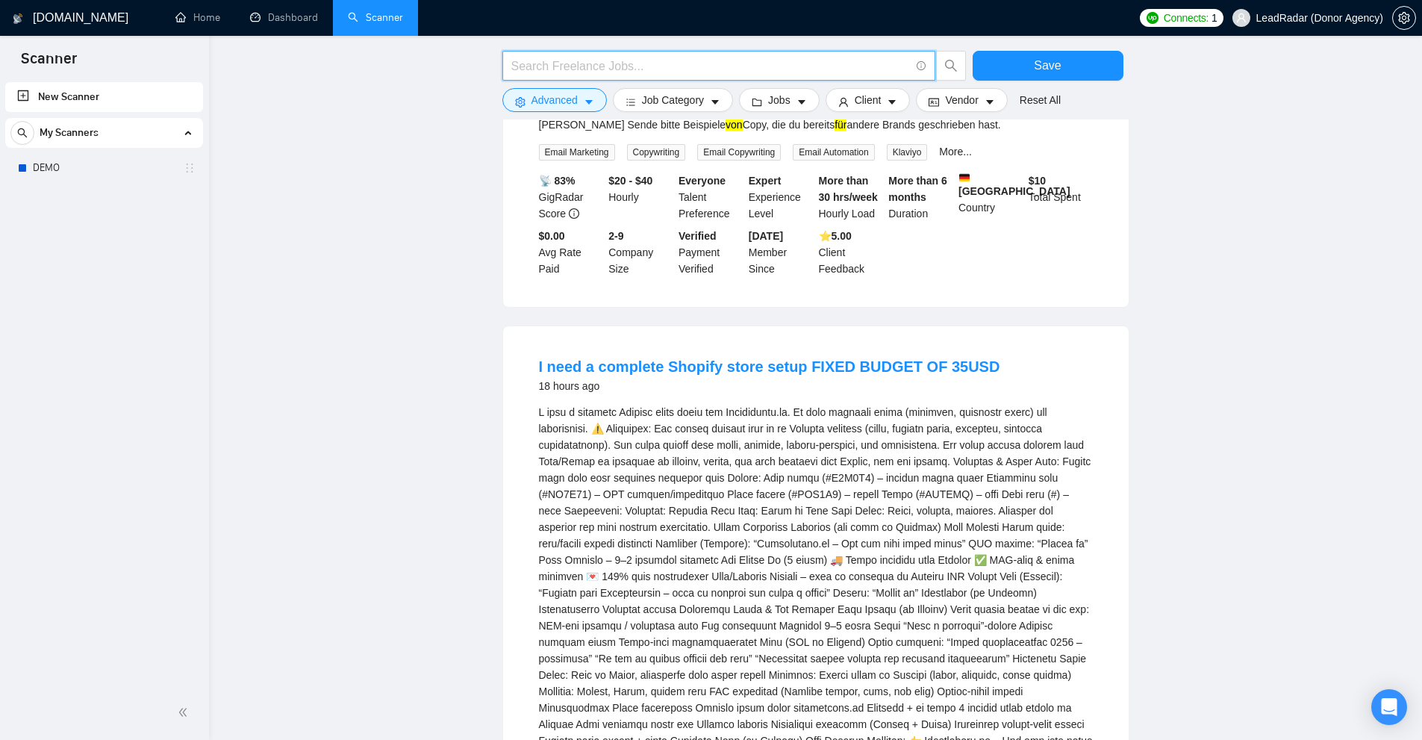
paste input "I need a complete Shopify store setup FIXED BUDGET OF 35USD"
type input "I need a complete Shopify store setup FIXED BUDGET OF 35USD"
click at [572, 93] on span "Advanced" at bounding box center [554, 100] width 46 height 16
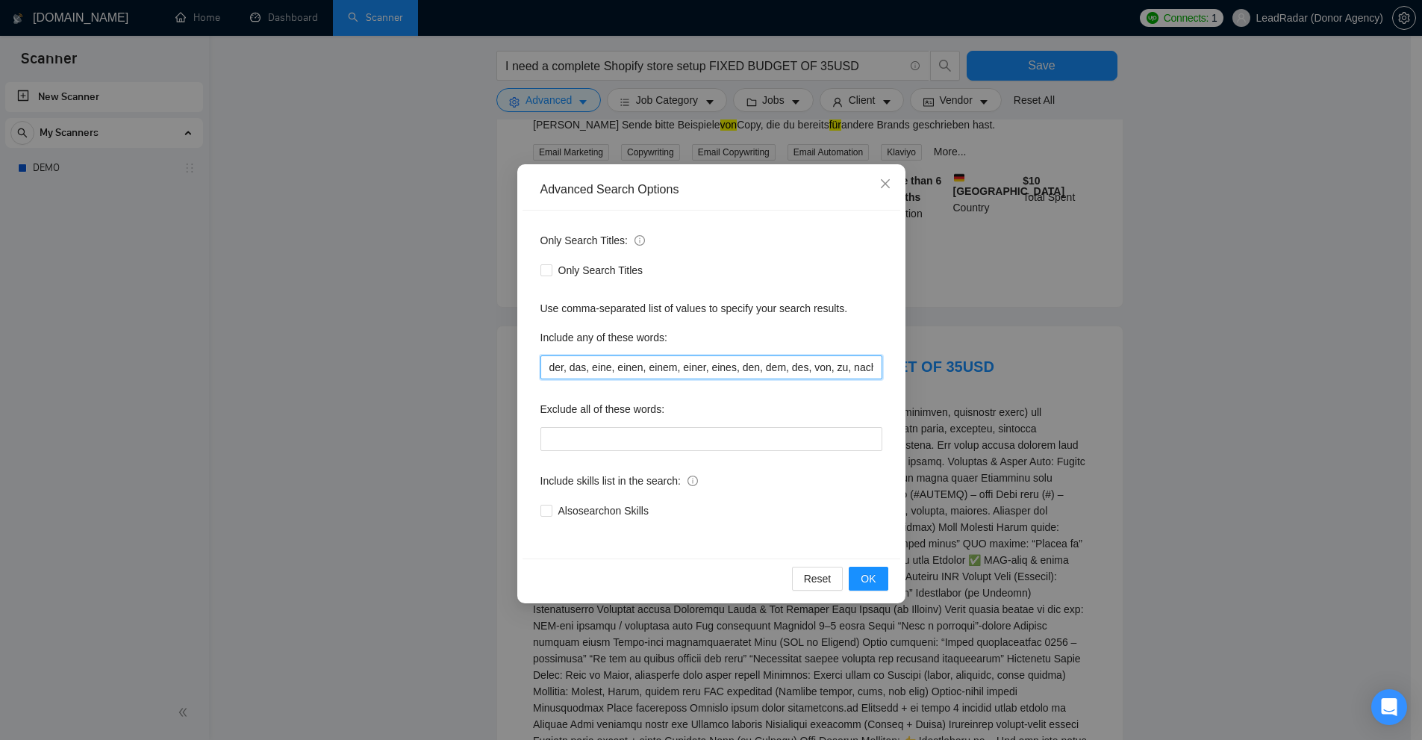
click at [661, 372] on input "der, das, eine, einen, einem, einer, eines, den, dem, des, von, zu, nach, bei, …" at bounding box center [711, 367] width 342 height 24
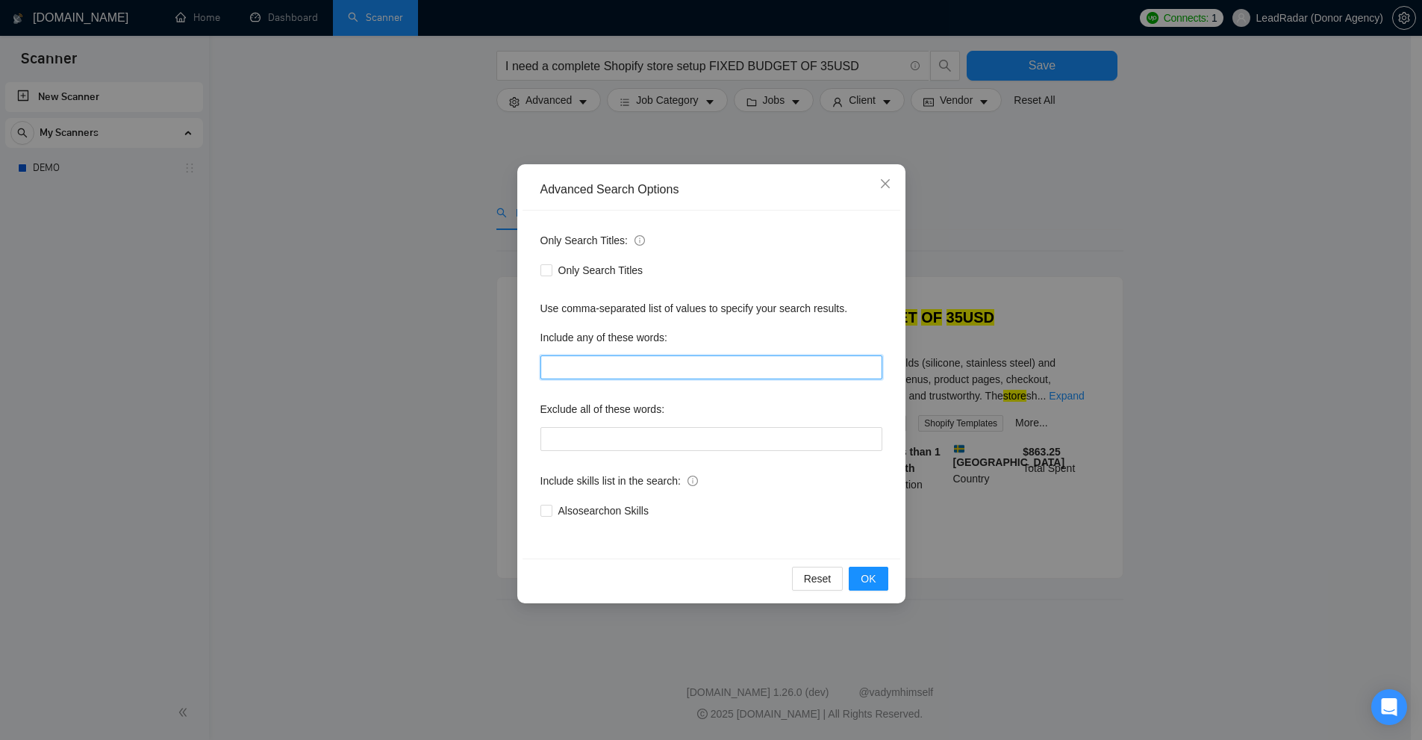
scroll to position [0, 0]
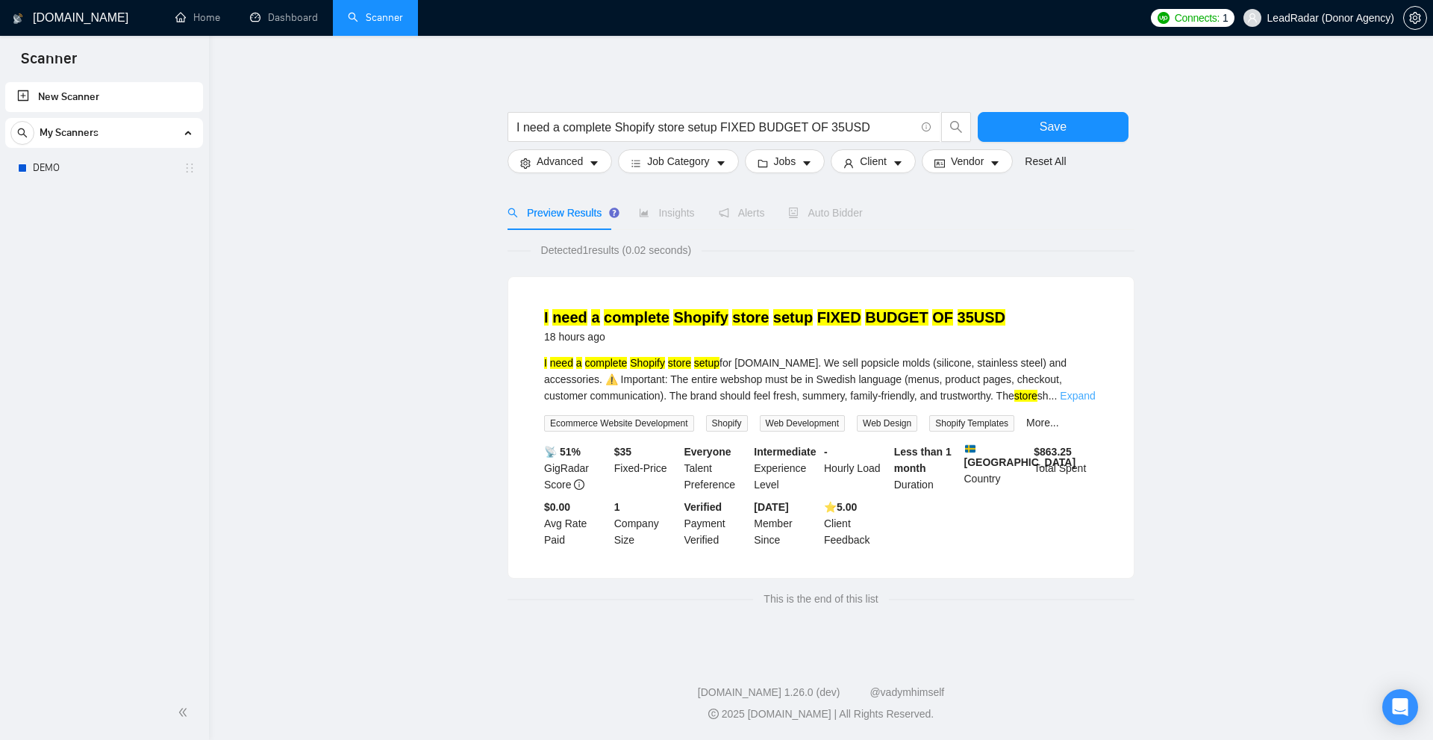
click at [1075, 399] on link "Expand" at bounding box center [1077, 396] width 35 height 12
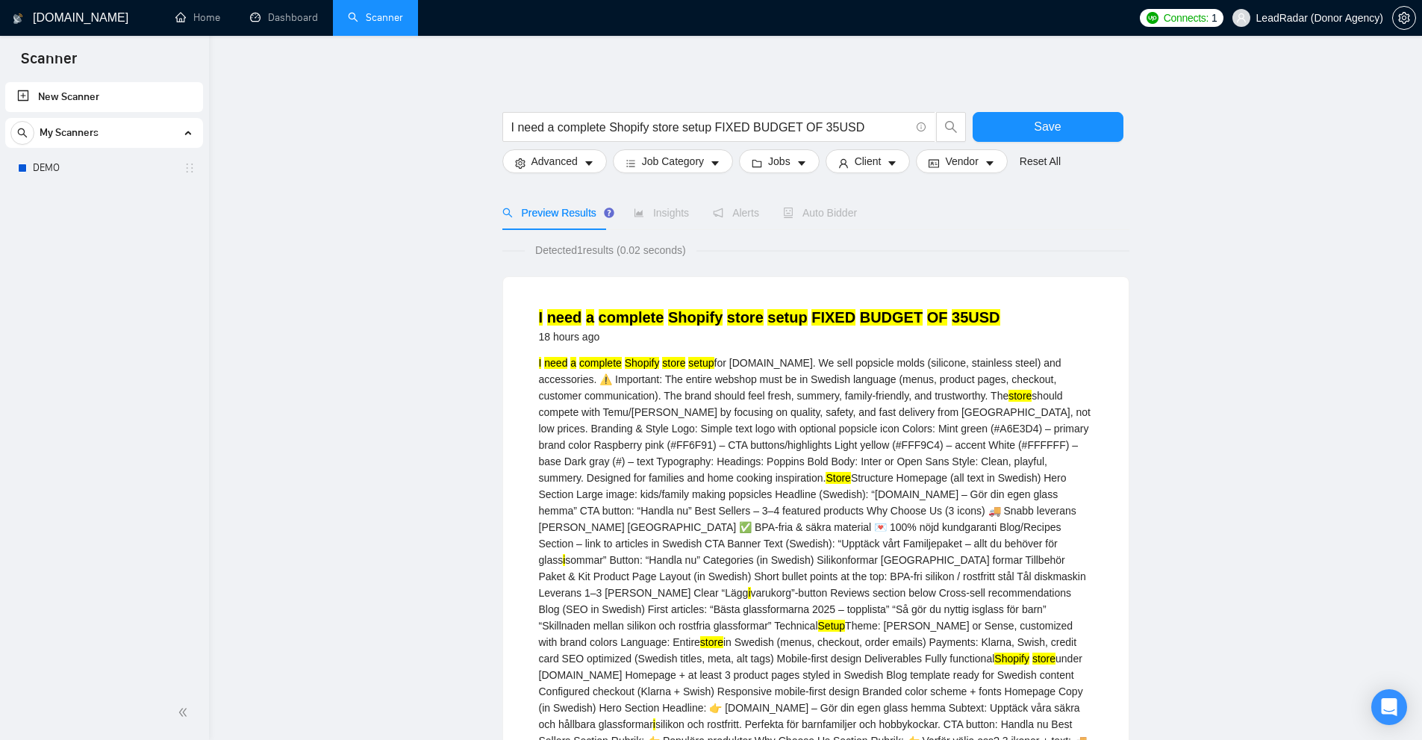
click at [906, 382] on div "I need a complete Shopify store setup for [DOMAIN_NAME]. We sell popsicle molds…" at bounding box center [816, 641] width 554 height 575
click at [614, 413] on div "I need a complete Shopify store setup for [DOMAIN_NAME]. We sell popsicle molds…" at bounding box center [816, 641] width 554 height 575
click at [731, 479] on div "I need a complete Shopify store setup for [DOMAIN_NAME]. We sell popsicle molds…" at bounding box center [816, 641] width 554 height 575
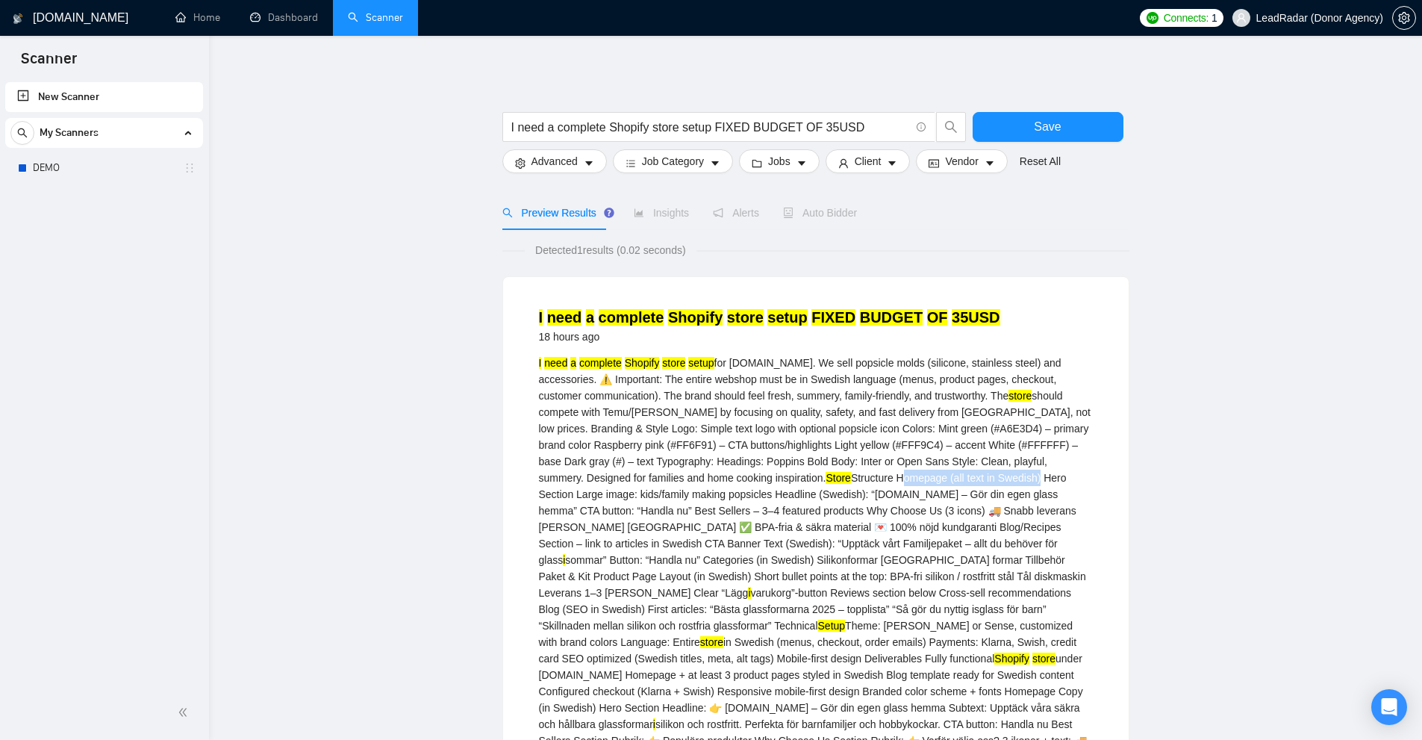
drag, startPoint x: 731, startPoint y: 479, endPoint x: 851, endPoint y: 482, distance: 120.2
click at [851, 482] on div "I need a complete Shopify store setup for [DOMAIN_NAME]. We sell popsicle molds…" at bounding box center [816, 641] width 554 height 575
click at [843, 500] on div "I need a complete Shopify store setup for [DOMAIN_NAME]. We sell popsicle molds…" at bounding box center [816, 641] width 554 height 575
click at [716, 545] on div "I need a complete Shopify store setup for [DOMAIN_NAME]. We sell popsicle molds…" at bounding box center [816, 641] width 554 height 575
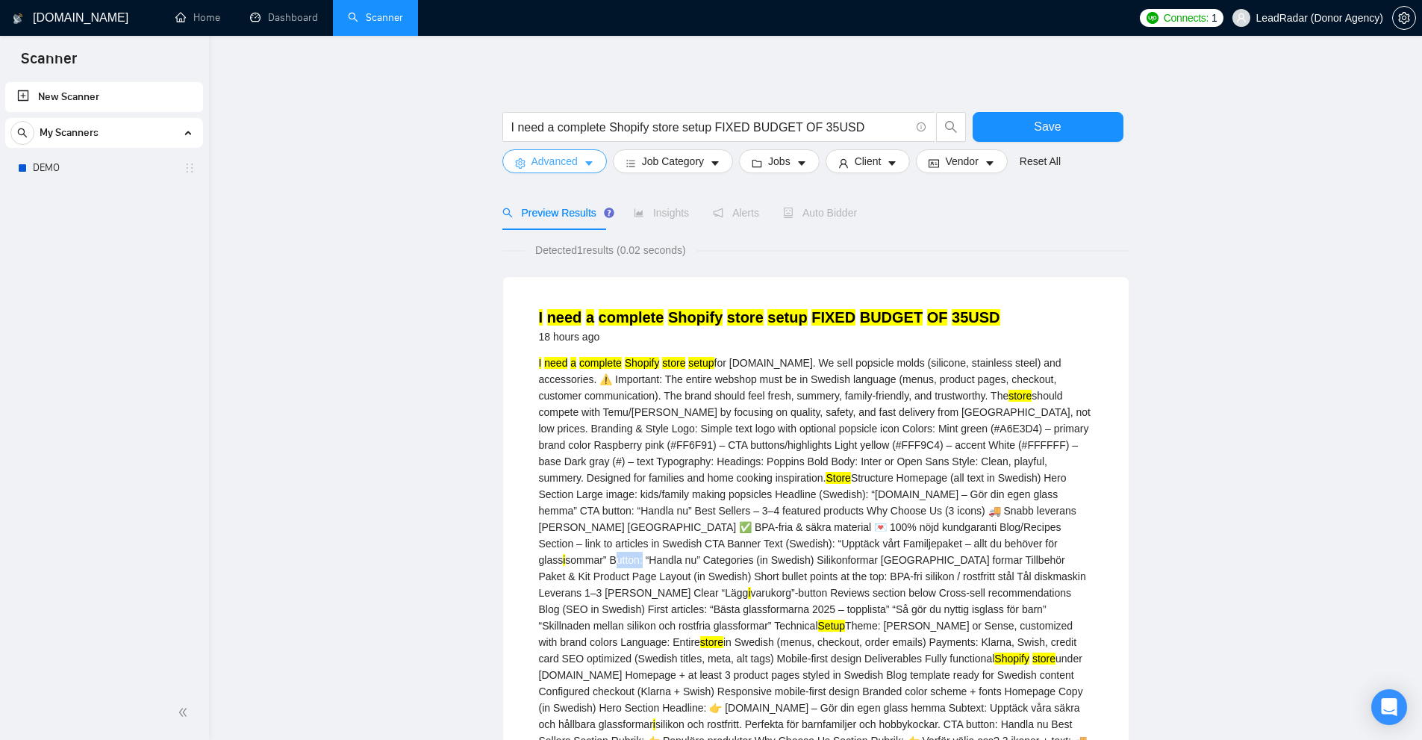
click at [575, 158] on span "Advanced" at bounding box center [554, 161] width 46 height 16
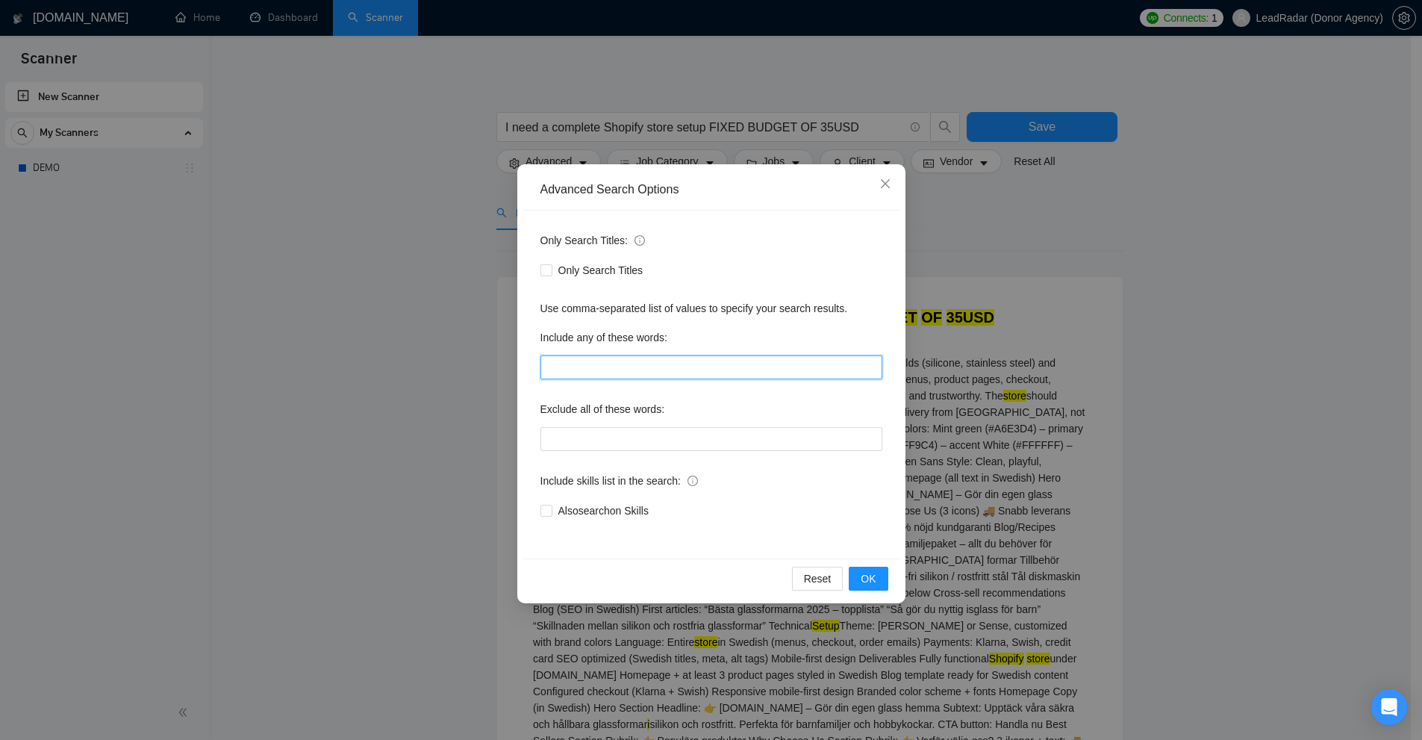
drag, startPoint x: 577, startPoint y: 368, endPoint x: 599, endPoint y: 372, distance: 22.7
click at [577, 367] on input "text" at bounding box center [711, 367] width 342 height 24
paste input "Button"
click at [1069, 384] on div "Advanced Search Options Only Search Titles: Only Search Titles Use comma-separa…" at bounding box center [711, 370] width 1422 height 740
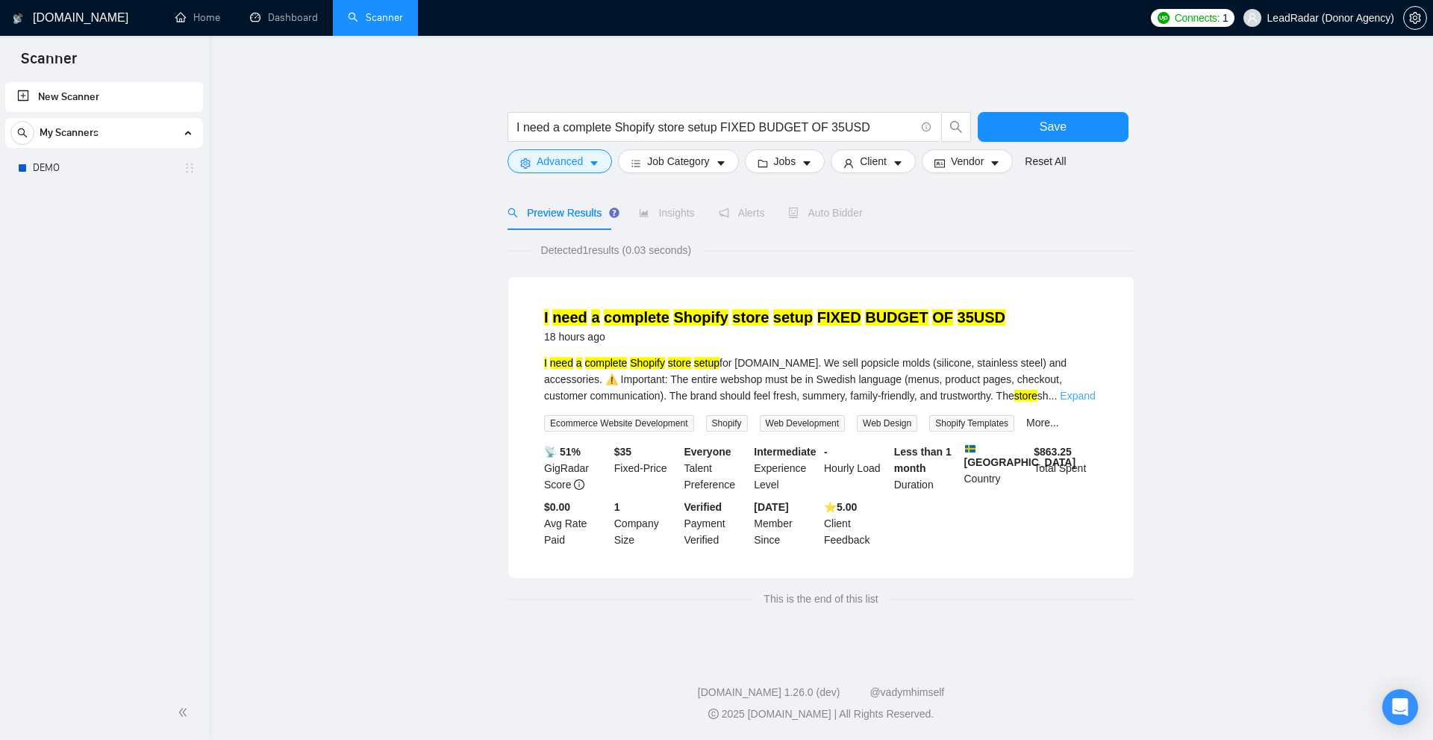
click at [1074, 393] on link "Expand" at bounding box center [1077, 396] width 35 height 12
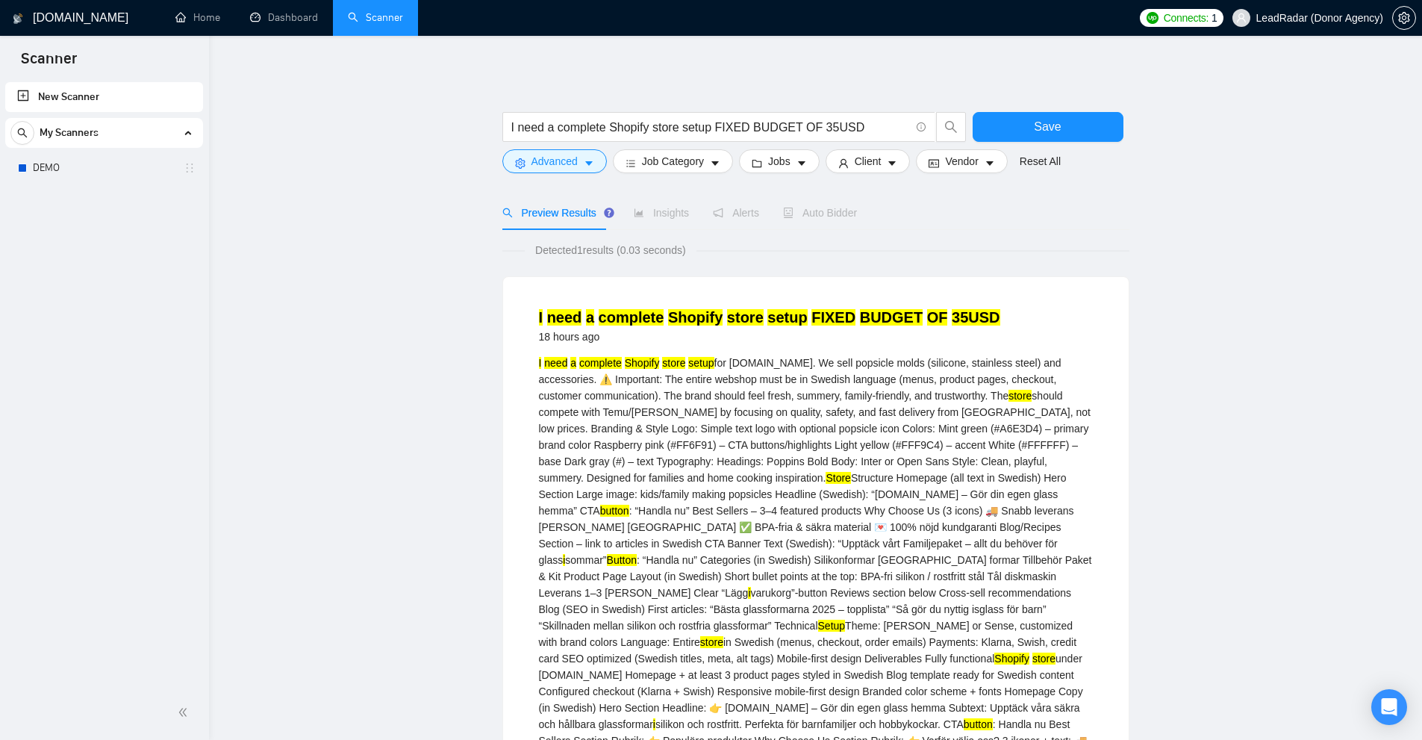
click at [637, 554] on mark "Button" at bounding box center [622, 560] width 30 height 12
click at [783, 544] on div "I need a complete Shopify store setup for [DOMAIN_NAME]. We sell popsicle molds…" at bounding box center [816, 641] width 554 height 575
click at [760, 545] on div "I need a complete Shopify store setup for [DOMAIN_NAME]. We sell popsicle molds…" at bounding box center [816, 641] width 554 height 575
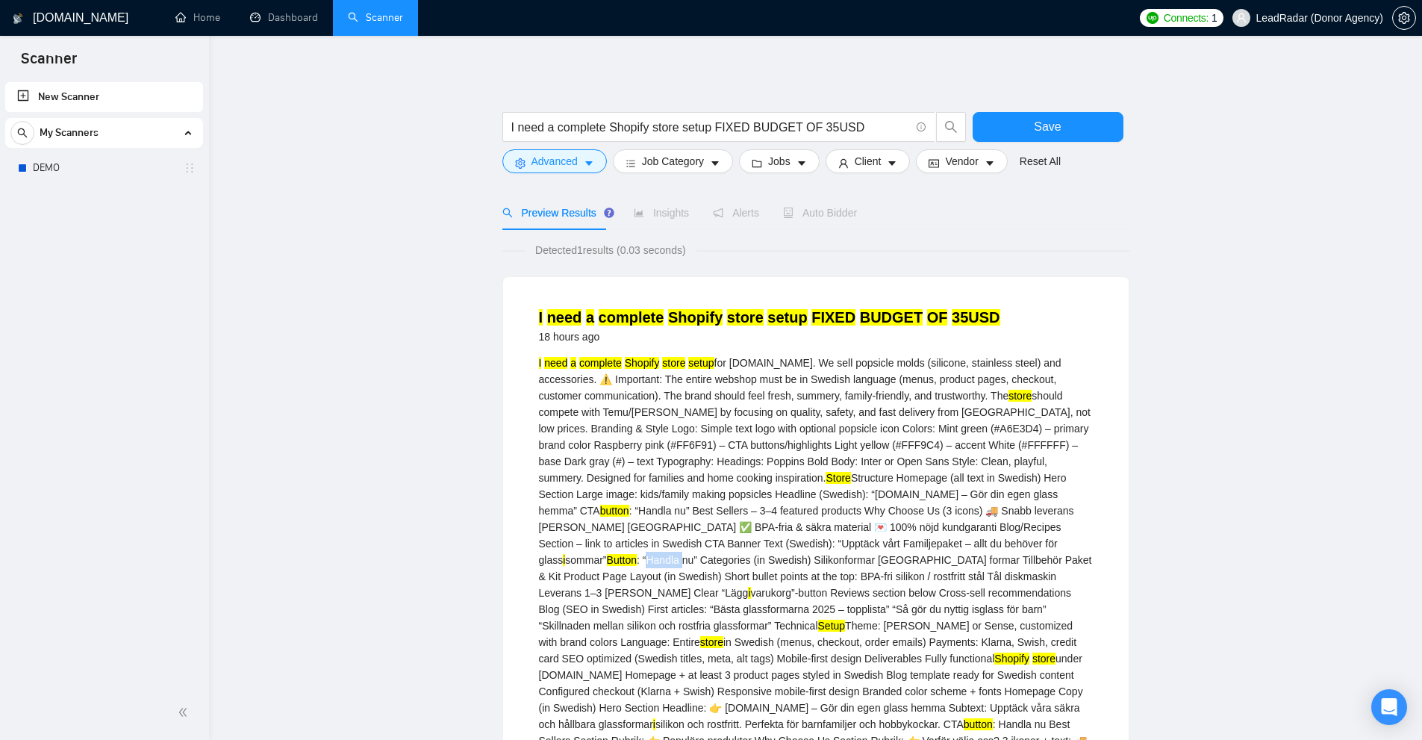
click at [760, 545] on div "I need a complete Shopify store setup for [DOMAIN_NAME]. We sell popsicle molds…" at bounding box center [816, 641] width 554 height 575
click at [567, 163] on span "Advanced" at bounding box center [554, 161] width 46 height 16
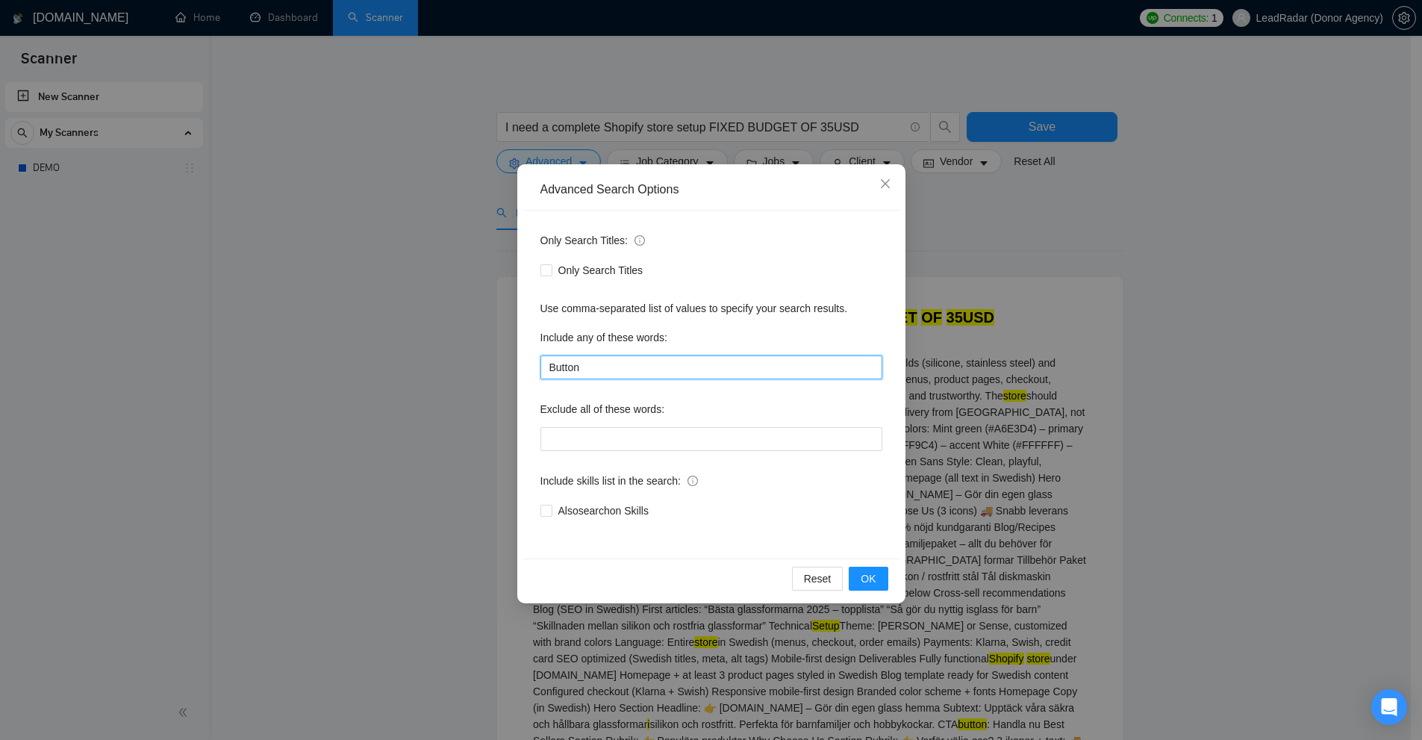
click at [687, 370] on input "Button" at bounding box center [711, 367] width 342 height 24
paste input "Handla"
click at [1099, 409] on div "Advanced Search Options Only Search Titles: Only Search Titles Use comma-separa…" at bounding box center [711, 370] width 1422 height 740
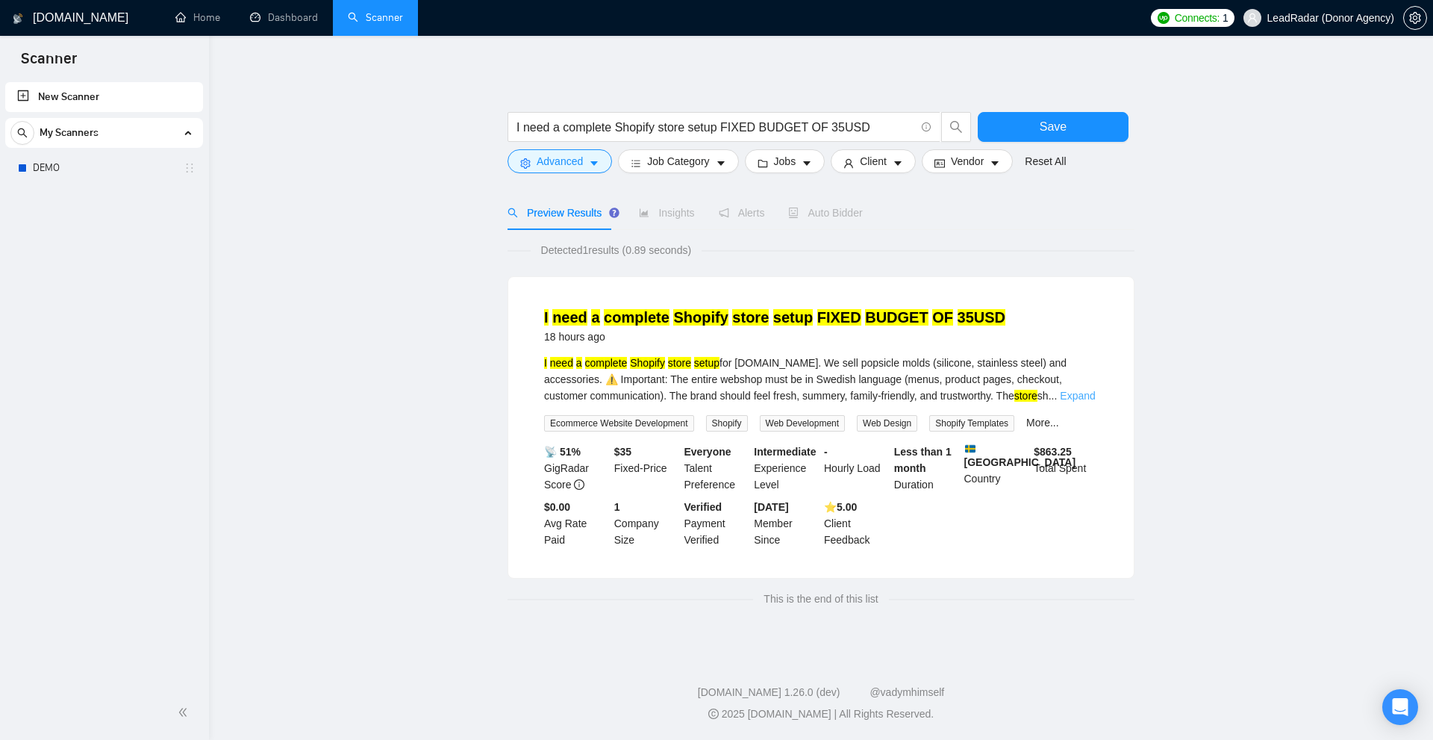
click at [1085, 399] on link "Expand" at bounding box center [1077, 396] width 35 height 12
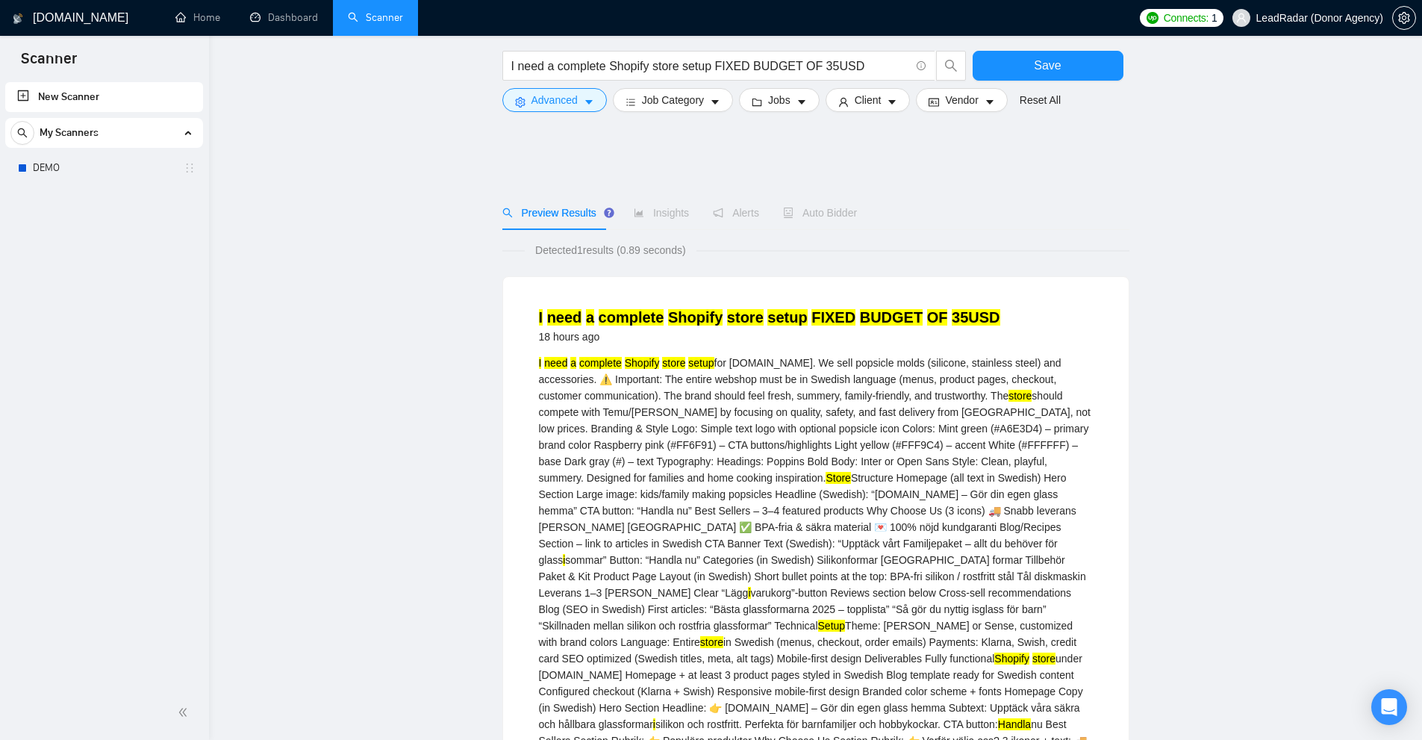
scroll to position [75, 0]
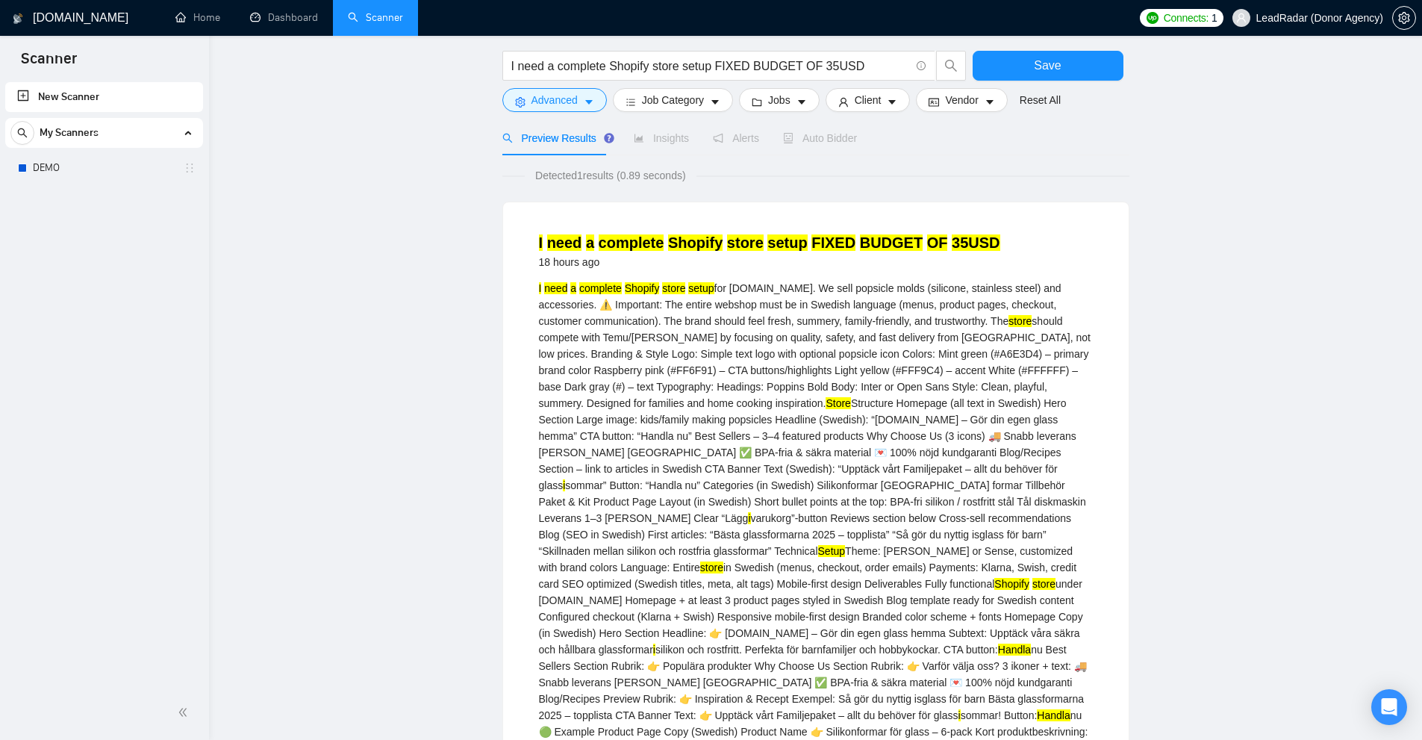
click at [998, 643] on mark "Handla" at bounding box center [1014, 649] width 33 height 12
click at [737, 468] on div "I need a complete Shopify store setup for [DOMAIN_NAME]. We sell popsicle molds…" at bounding box center [816, 567] width 554 height 575
click at [757, 481] on div "I need a complete Shopify store setup for [DOMAIN_NAME]. We sell popsicle molds…" at bounding box center [816, 567] width 554 height 575
click at [741, 466] on div "I need a complete Shopify store setup for [DOMAIN_NAME]. We sell popsicle molds…" at bounding box center [816, 567] width 554 height 575
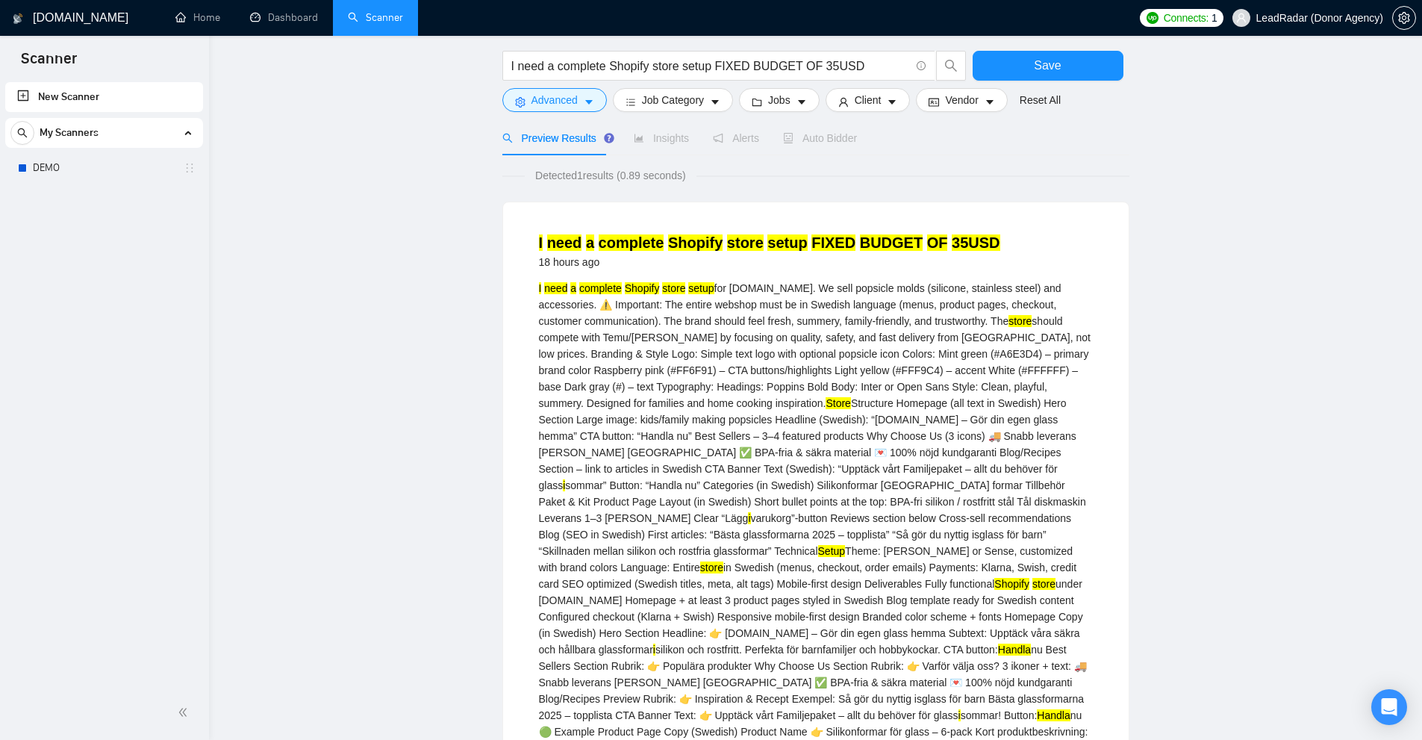
click at [698, 509] on div "I need a complete Shopify store setup for [DOMAIN_NAME]. We sell popsicle molds…" at bounding box center [816, 567] width 554 height 575
click at [737, 499] on div "I need a complete Shopify store setup for [DOMAIN_NAME]. We sell popsicle molds…" at bounding box center [816, 567] width 554 height 575
click at [822, 481] on div "I need a complete Shopify store setup for [DOMAIN_NAME]. We sell popsicle molds…" at bounding box center [816, 567] width 554 height 575
click at [784, 467] on div "I need a complete Shopify store setup for [DOMAIN_NAME]. We sell popsicle molds…" at bounding box center [816, 567] width 554 height 575
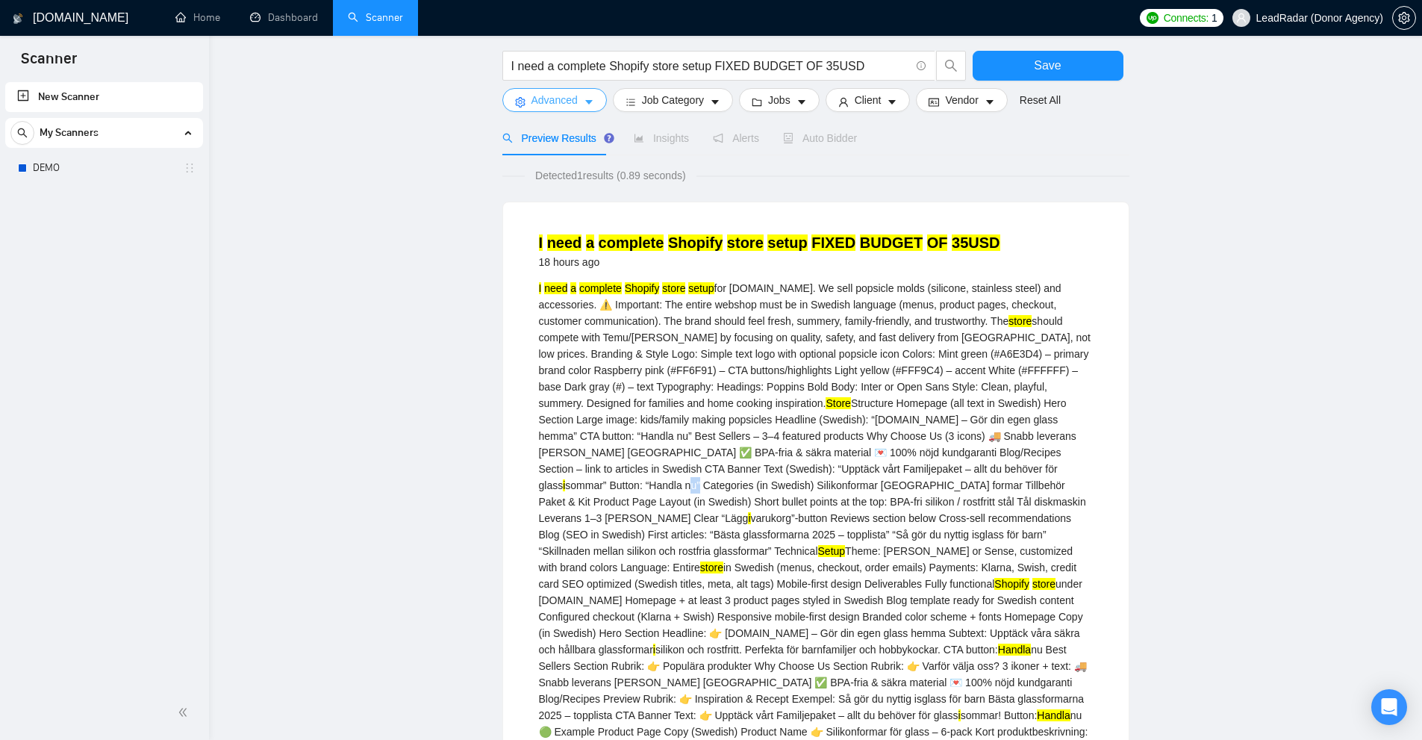
click at [531, 95] on span "Advanced" at bounding box center [554, 100] width 46 height 16
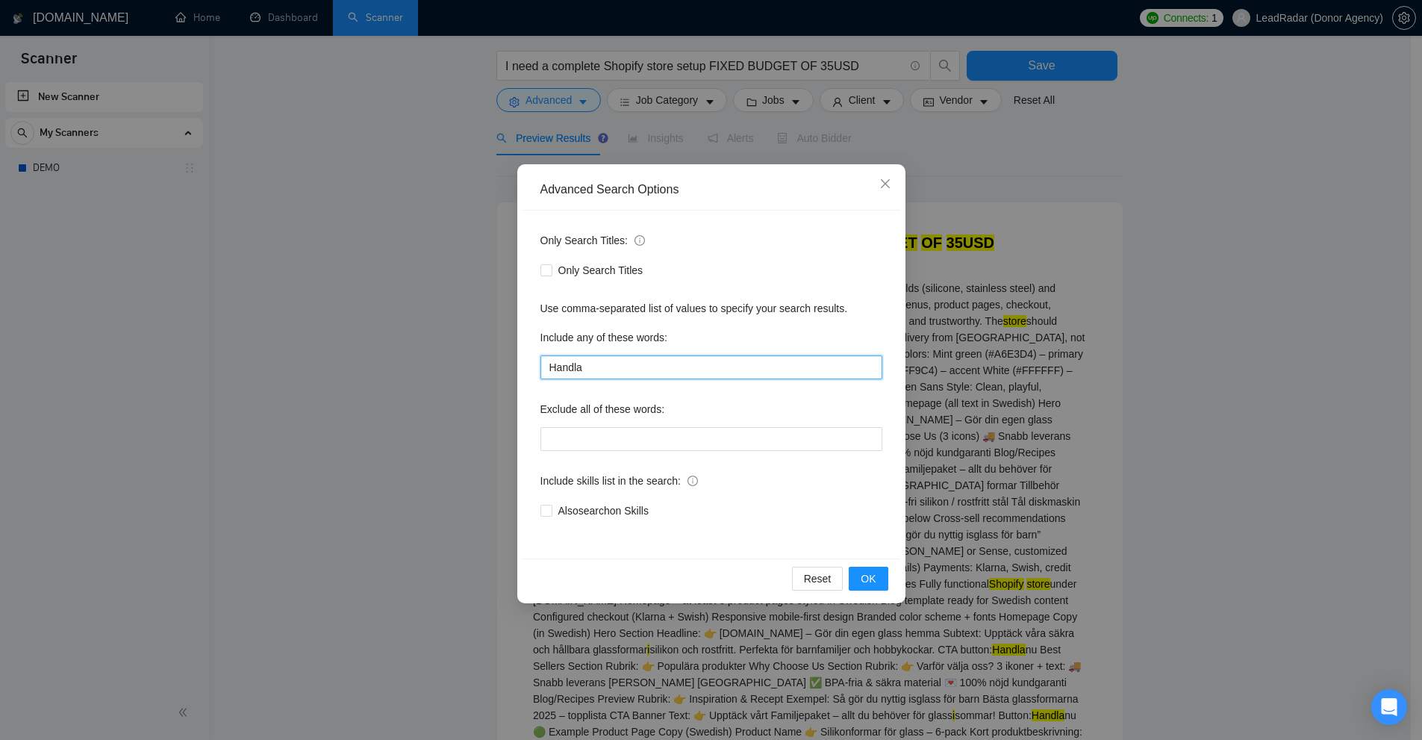
click at [649, 378] on input "Handla" at bounding box center [711, 367] width 342 height 24
click at [649, 369] on input "Handla" at bounding box center [711, 367] width 342 height 24
paste input "nu"
click at [1143, 398] on div "Advanced Search Options Only Search Titles: Only Search Titles Use comma-separa…" at bounding box center [711, 370] width 1422 height 740
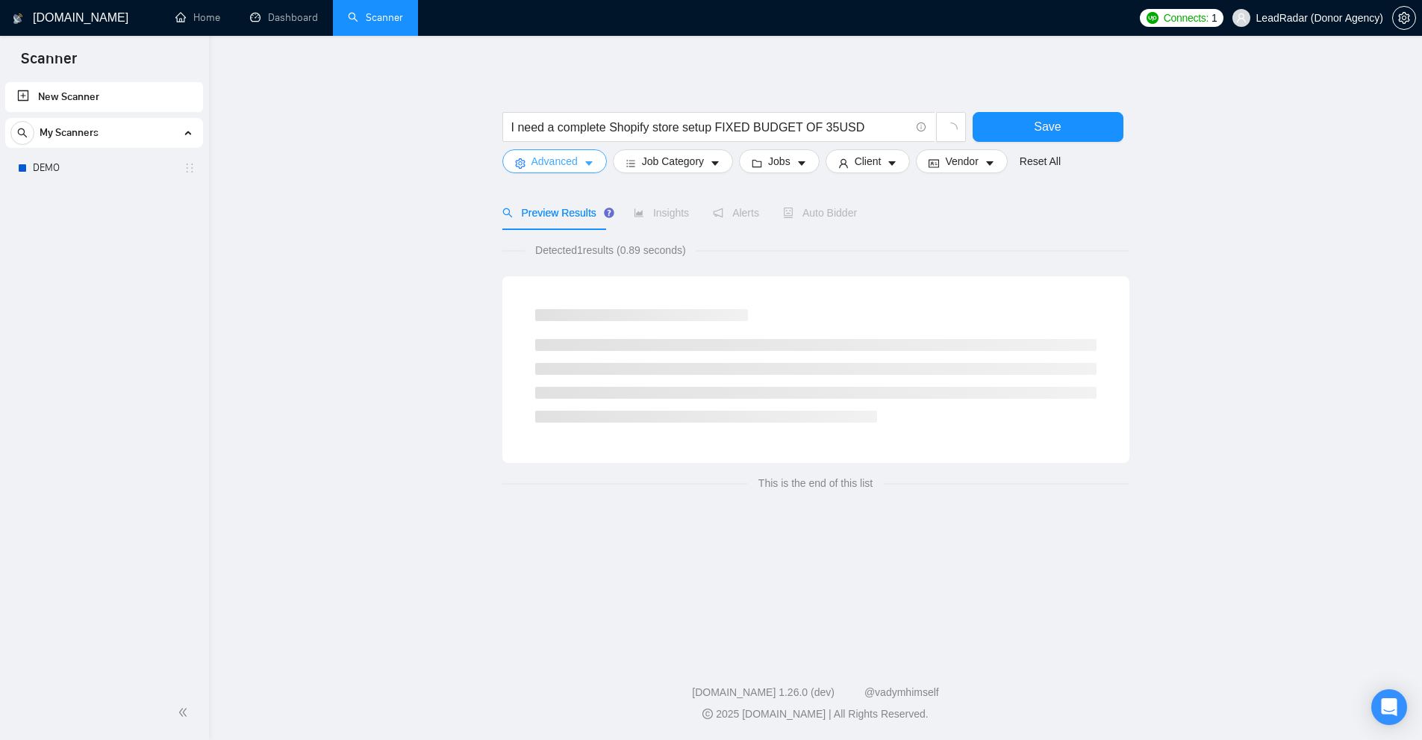
scroll to position [0, 0]
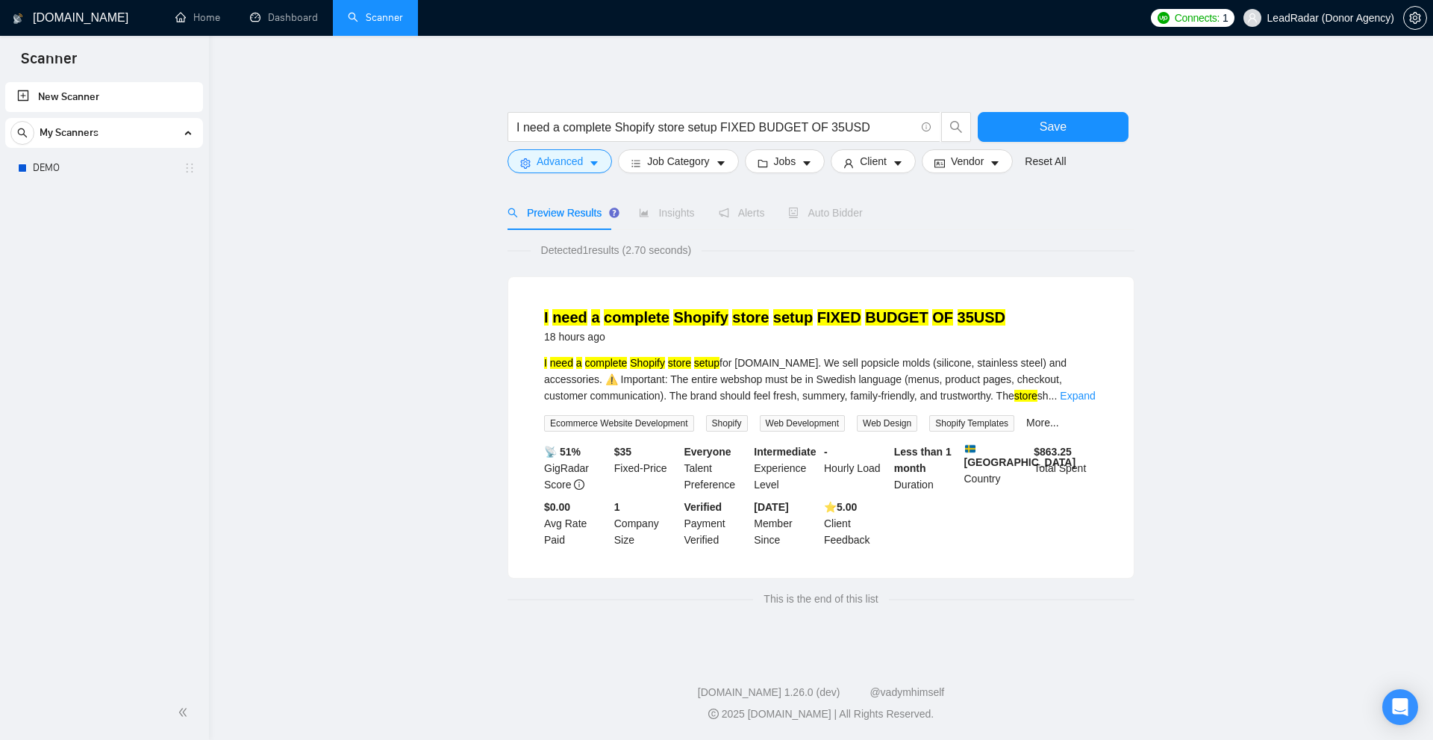
click at [1095, 401] on link "Expand" at bounding box center [1077, 396] width 35 height 12
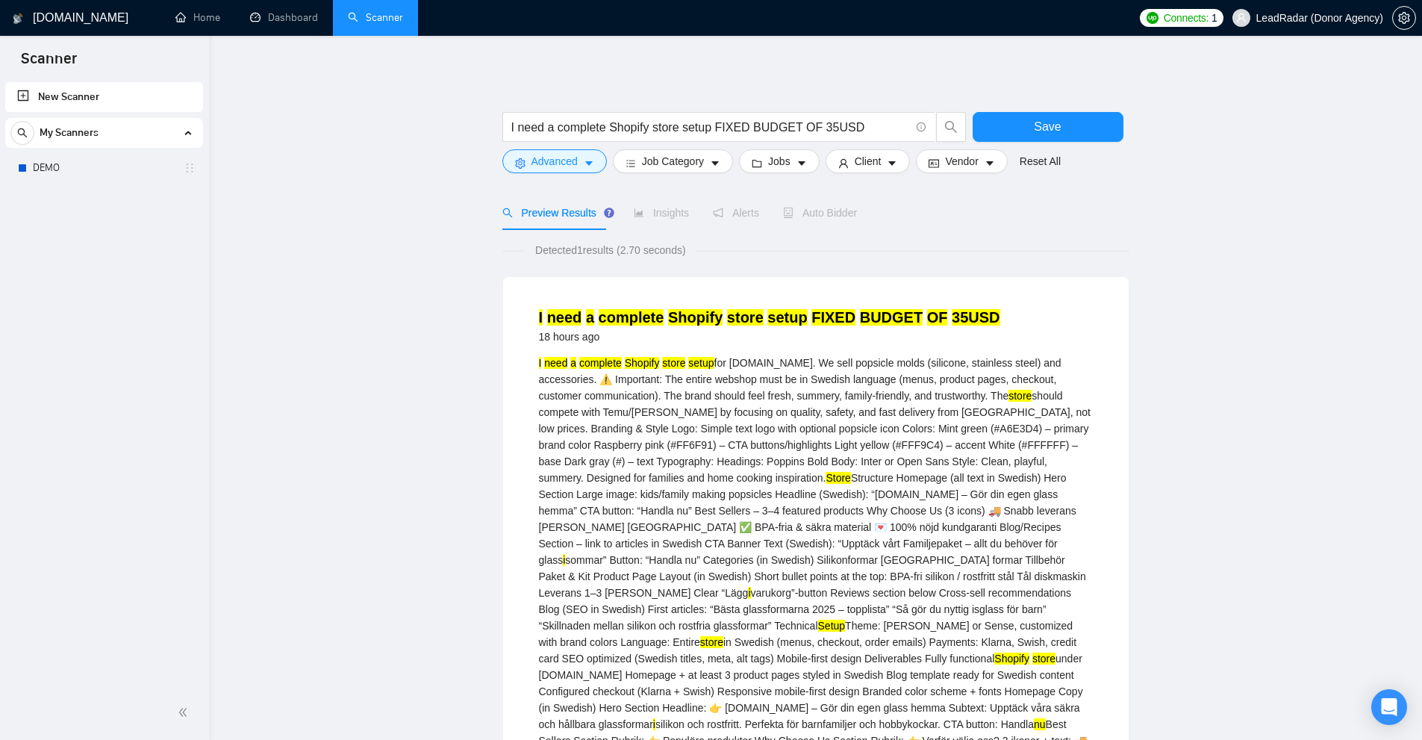
click at [1092, 398] on div "I need a complete Shopify store setup for [DOMAIN_NAME]. We sell popsicle molds…" at bounding box center [816, 641] width 554 height 575
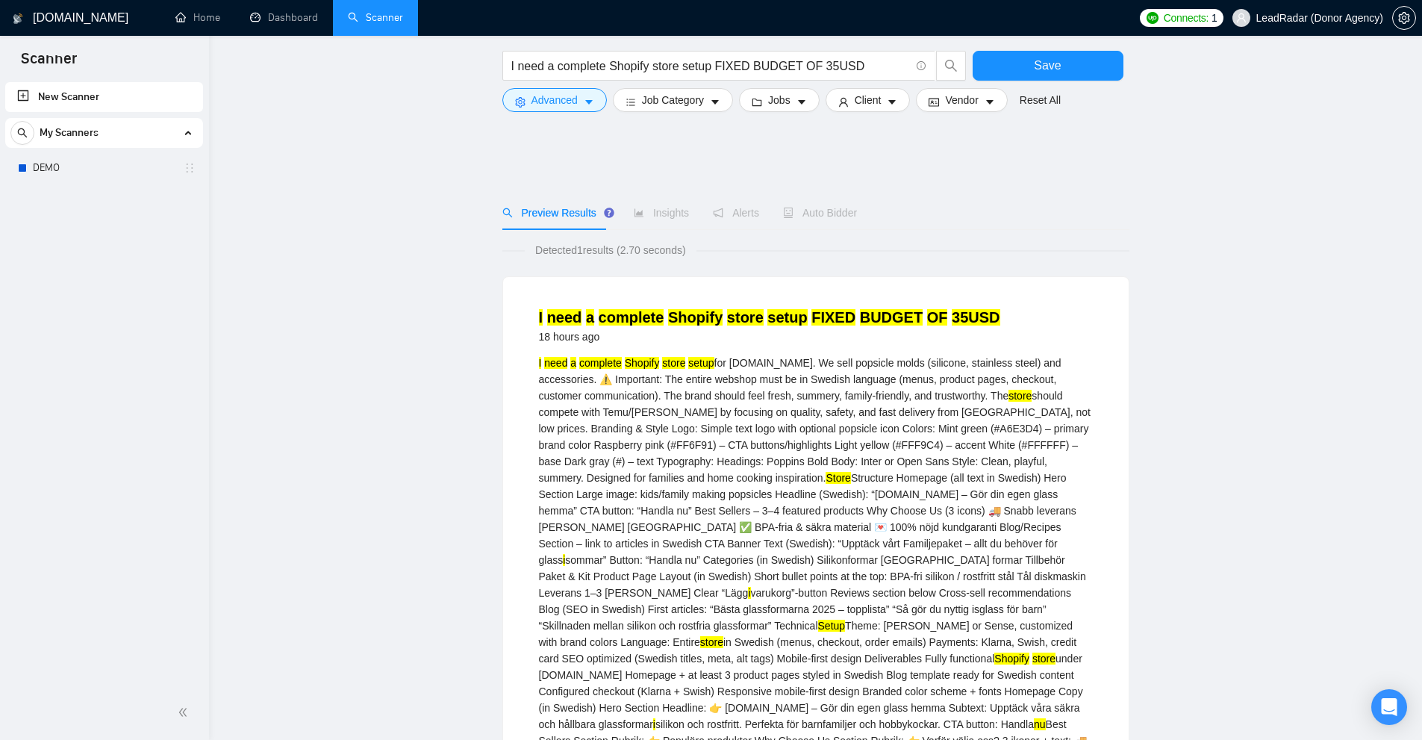
scroll to position [224, 0]
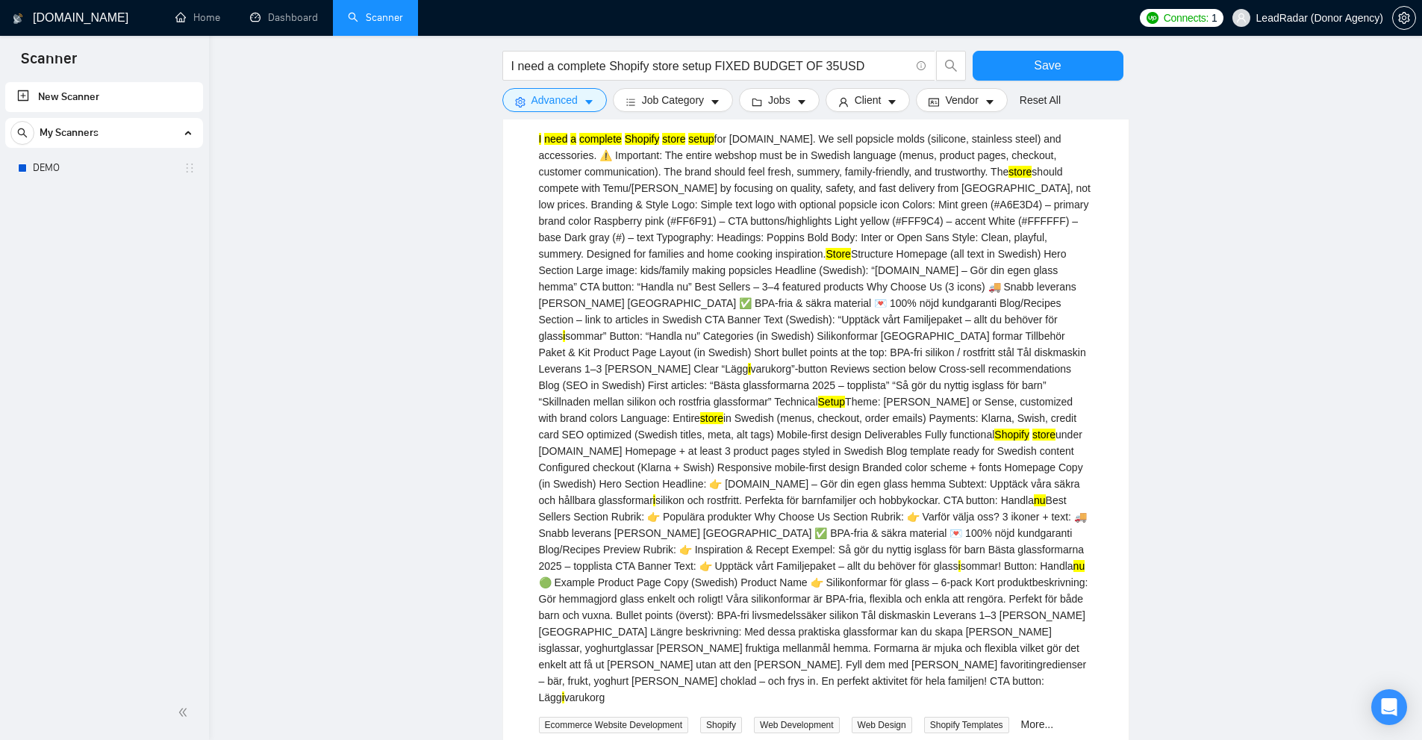
drag, startPoint x: 695, startPoint y: 543, endPoint x: 706, endPoint y: 546, distance: 11.4
click at [704, 546] on div "I need a complete Shopify store setup for [DOMAIN_NAME]. We sell popsicle molds…" at bounding box center [816, 418] width 554 height 575
click at [792, 314] on div "I need a complete Shopify store setup for [DOMAIN_NAME]. We sell popsicle molds…" at bounding box center [816, 418] width 554 height 575
drag, startPoint x: 1075, startPoint y: 303, endPoint x: 584, endPoint y: 320, distance: 490.6
click at [584, 320] on div "I need a complete Shopify store setup for [DOMAIN_NAME]. We sell popsicle molds…" at bounding box center [816, 418] width 554 height 575
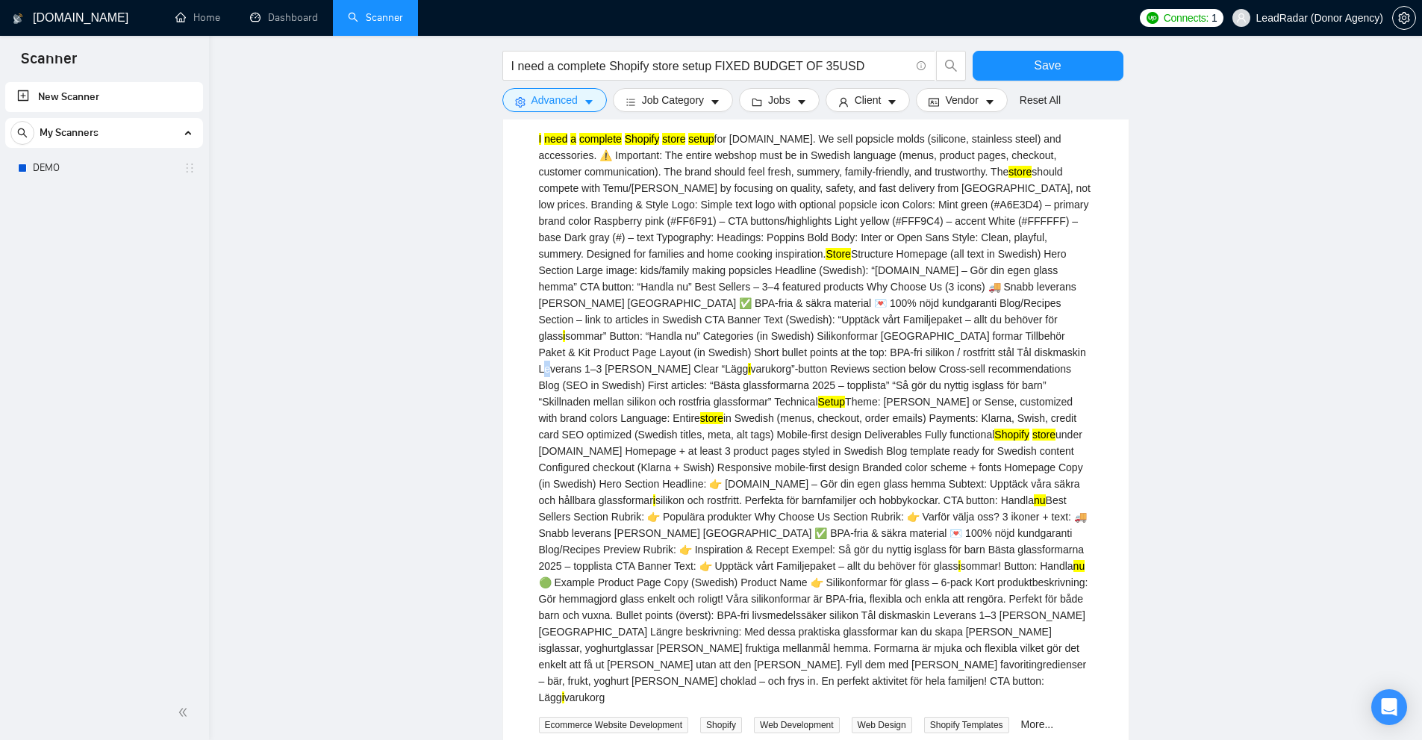
click at [585, 357] on div "I need a complete Shopify store setup for [DOMAIN_NAME]. We sell popsicle molds…" at bounding box center [816, 418] width 554 height 575
click at [575, 97] on span "Advanced" at bounding box center [554, 100] width 46 height 16
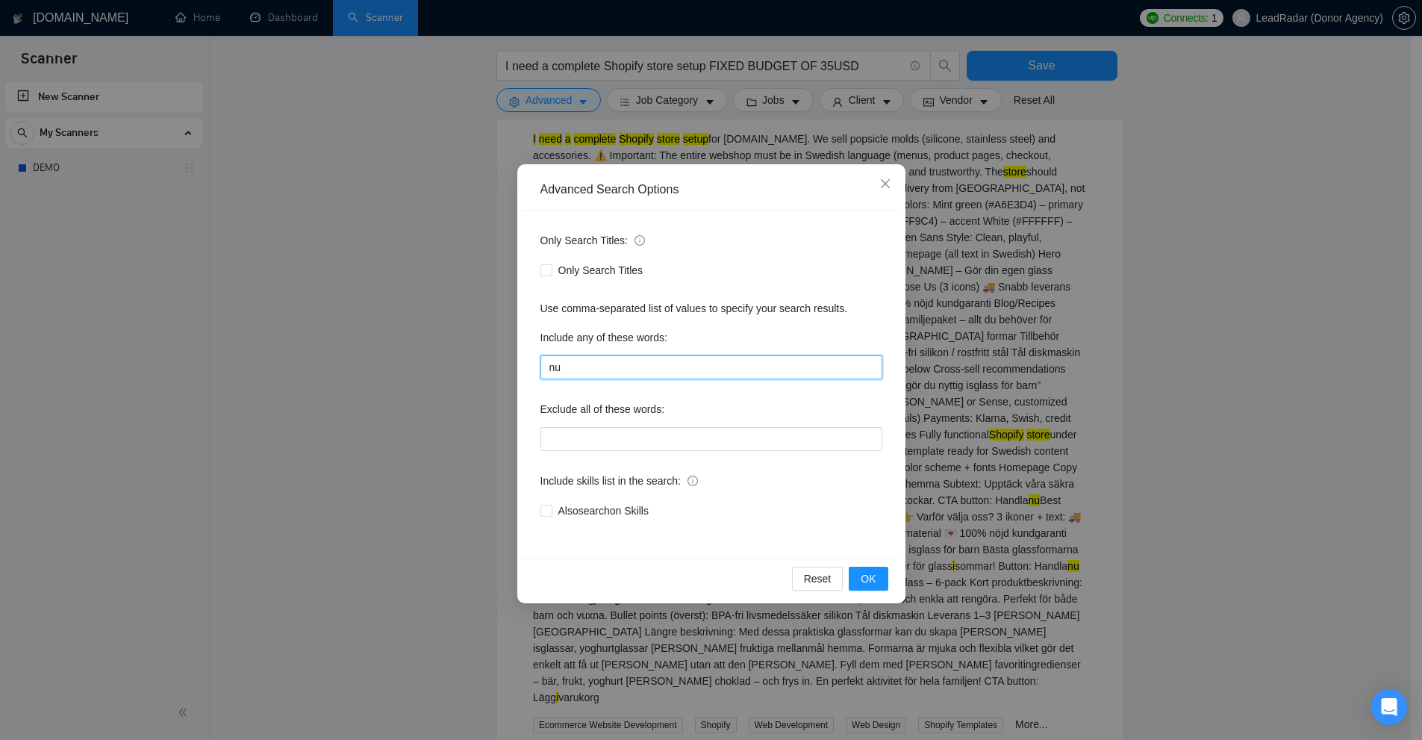
click at [665, 364] on input "nu" at bounding box center [711, 367] width 342 height 24
paste input "1"
type input "1"
click at [1061, 376] on div "Advanced Search Options Only Search Titles: Only Search Titles Use comma-separa…" at bounding box center [711, 370] width 1422 height 740
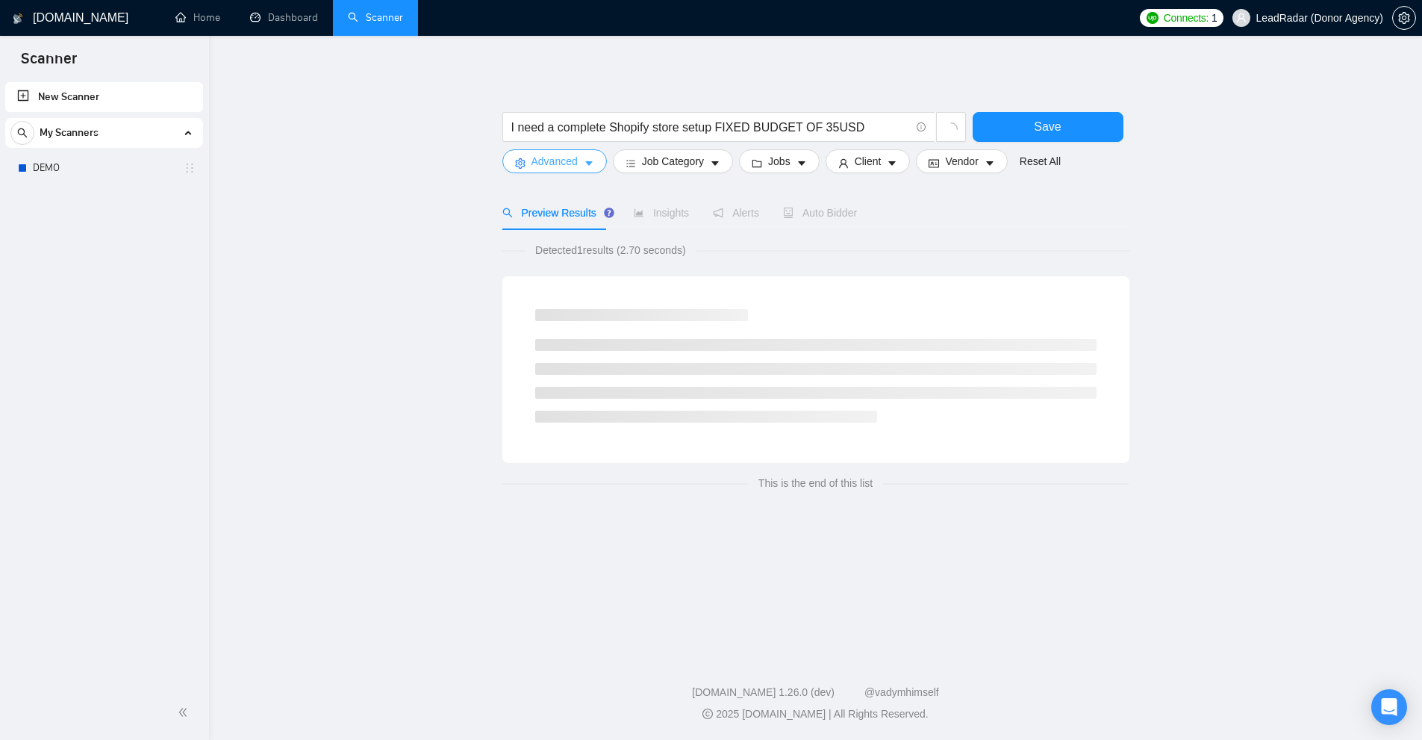
scroll to position [0, 0]
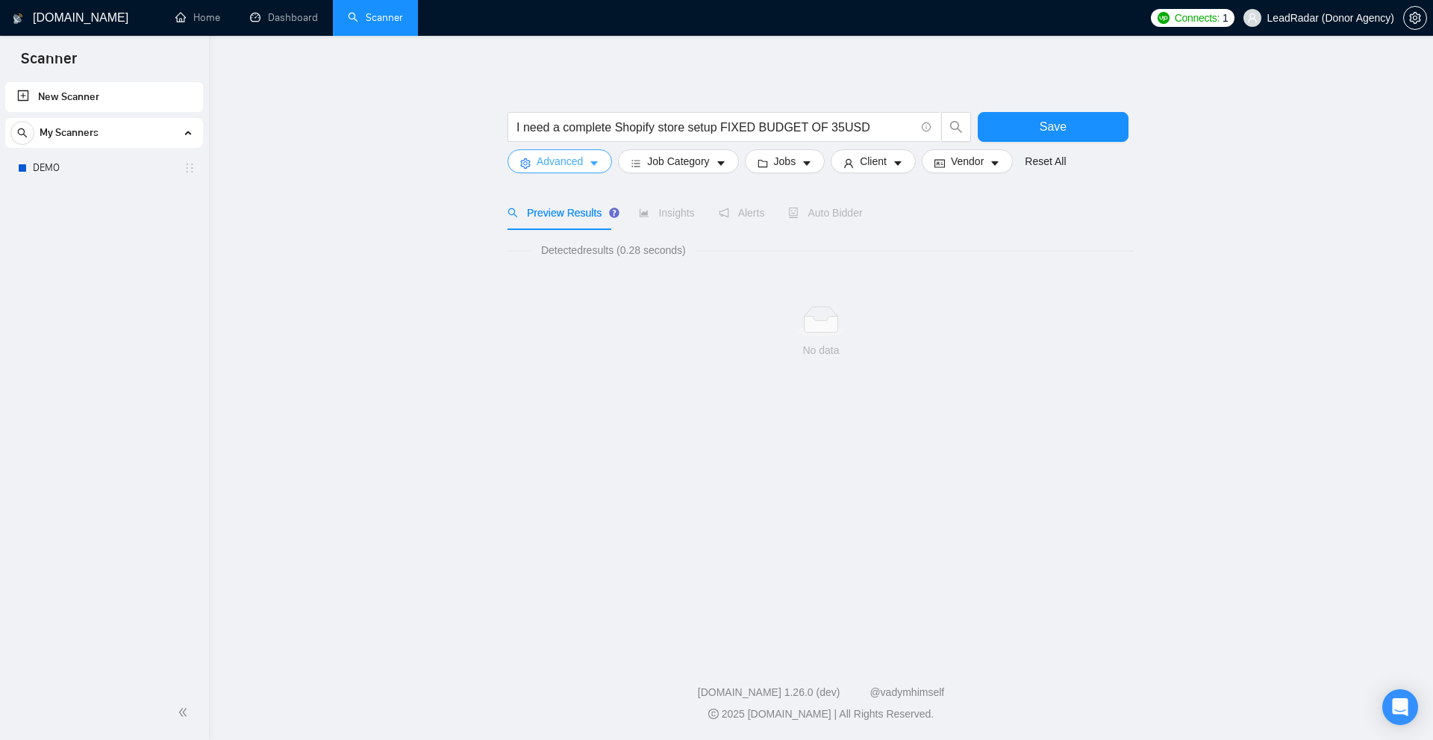
click at [590, 172] on button "Advanced" at bounding box center [559, 161] width 104 height 24
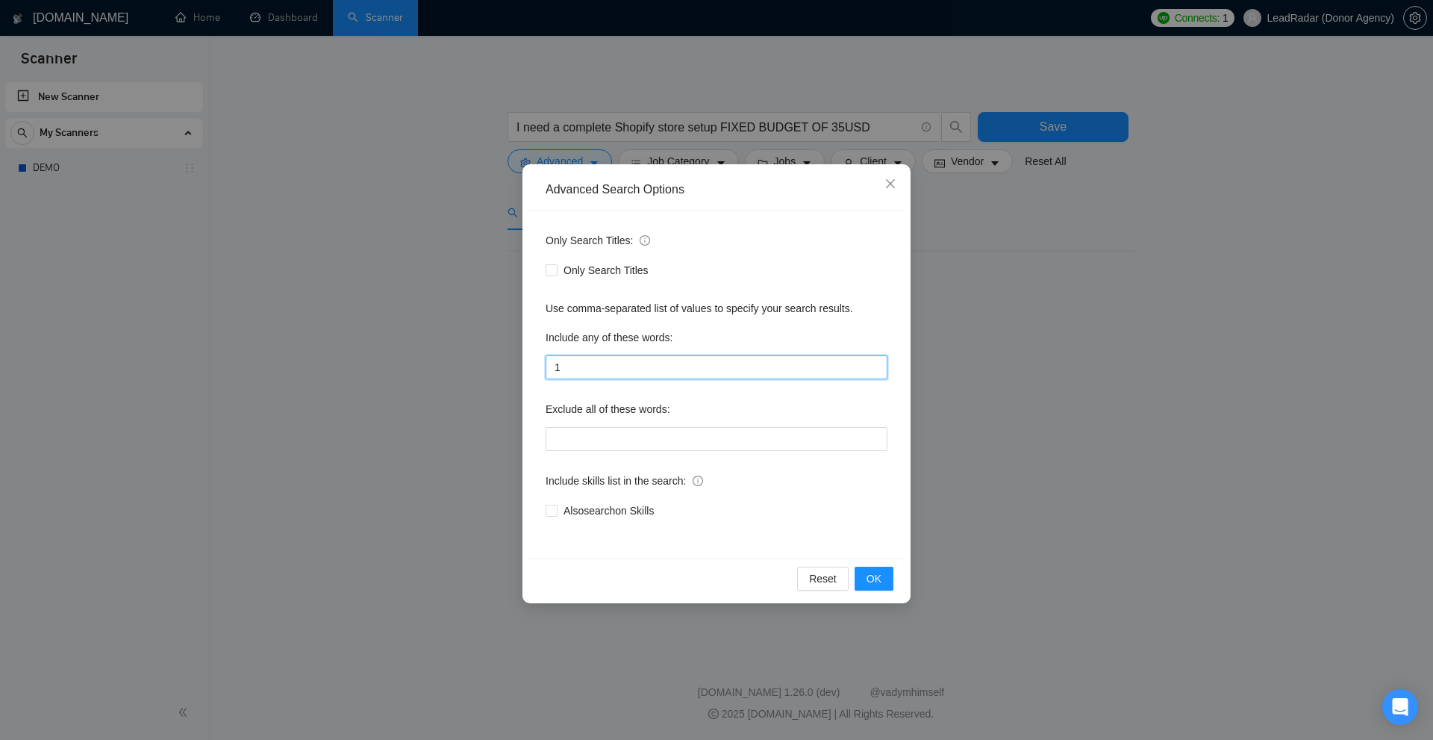
click at [614, 371] on input "1" at bounding box center [717, 367] width 342 height 24
click at [1032, 386] on div "Advanced Search Options Only Search Titles: Only Search Titles Use comma-separa…" at bounding box center [716, 370] width 1433 height 740
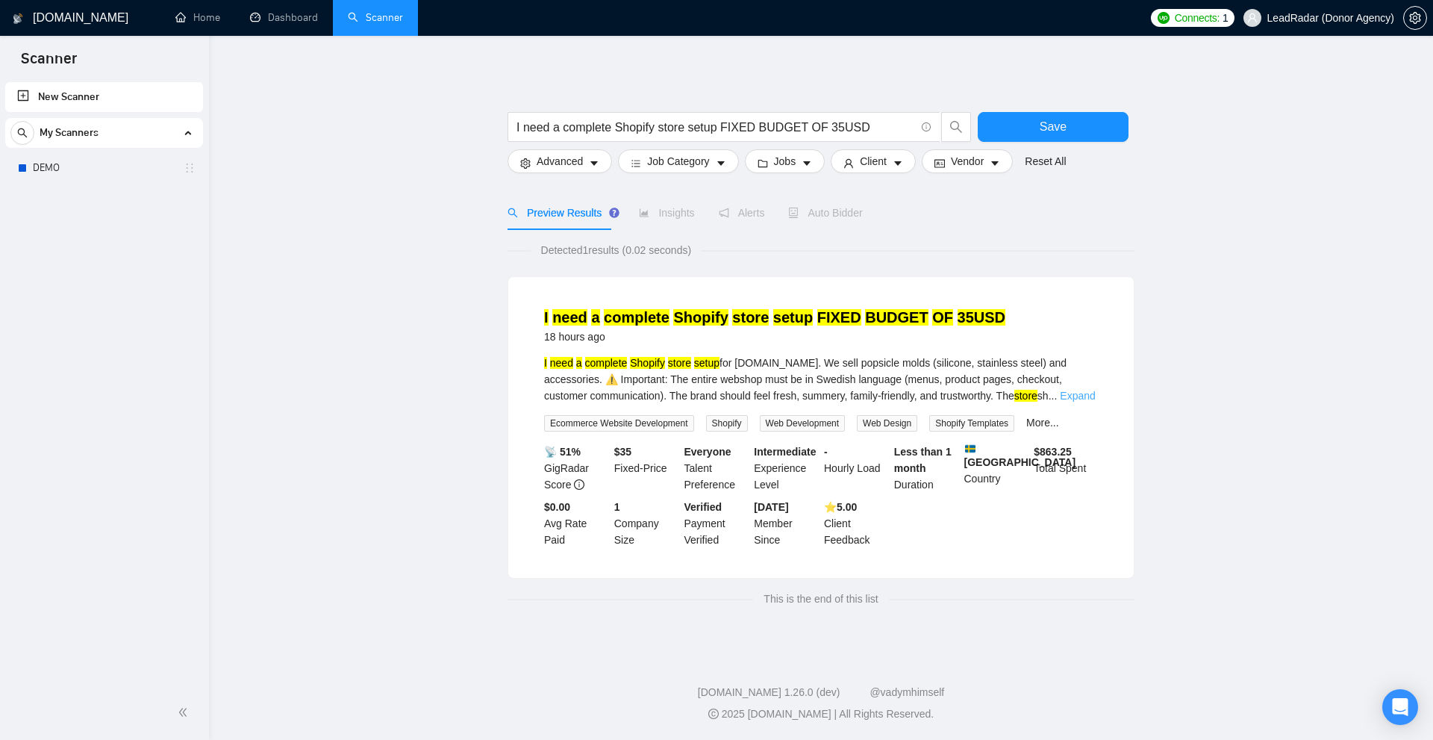
click at [1087, 395] on link "Expand" at bounding box center [1077, 396] width 35 height 12
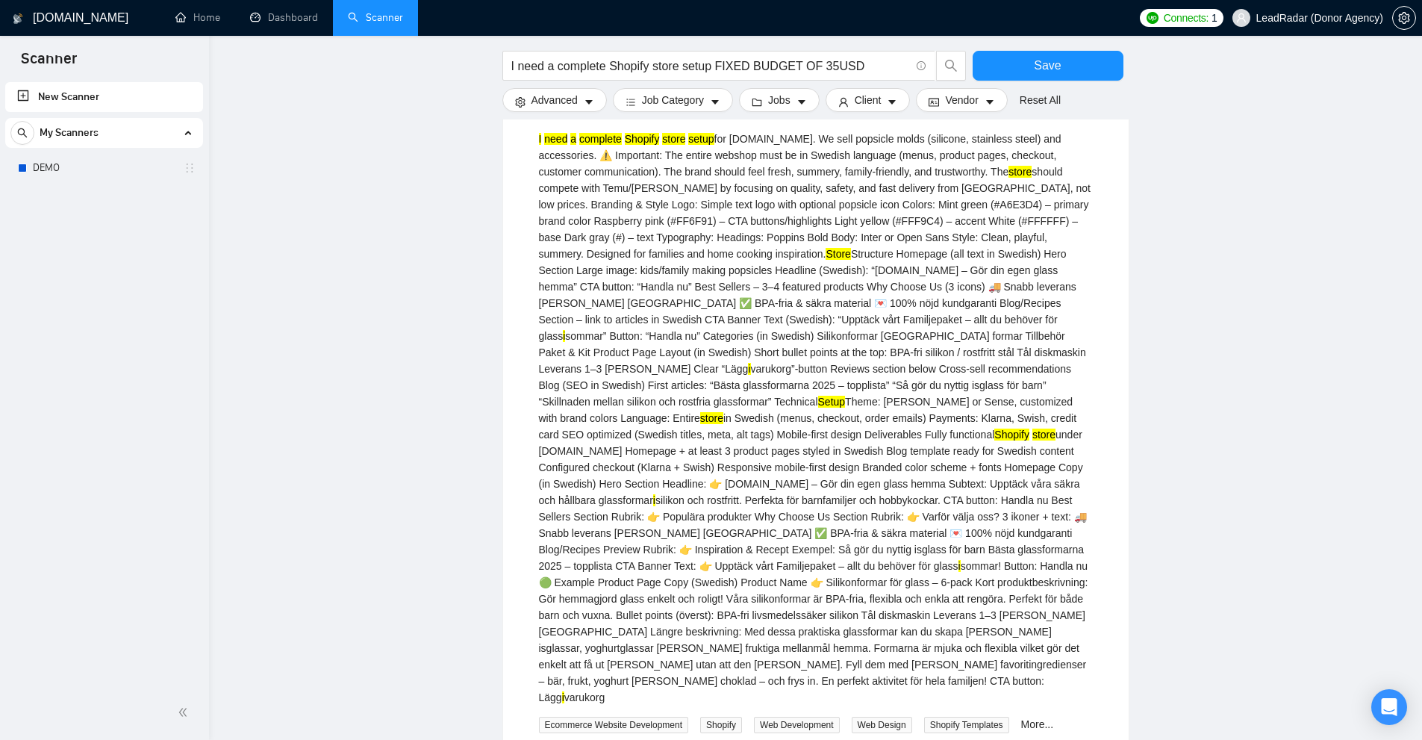
scroll to position [149, 0]
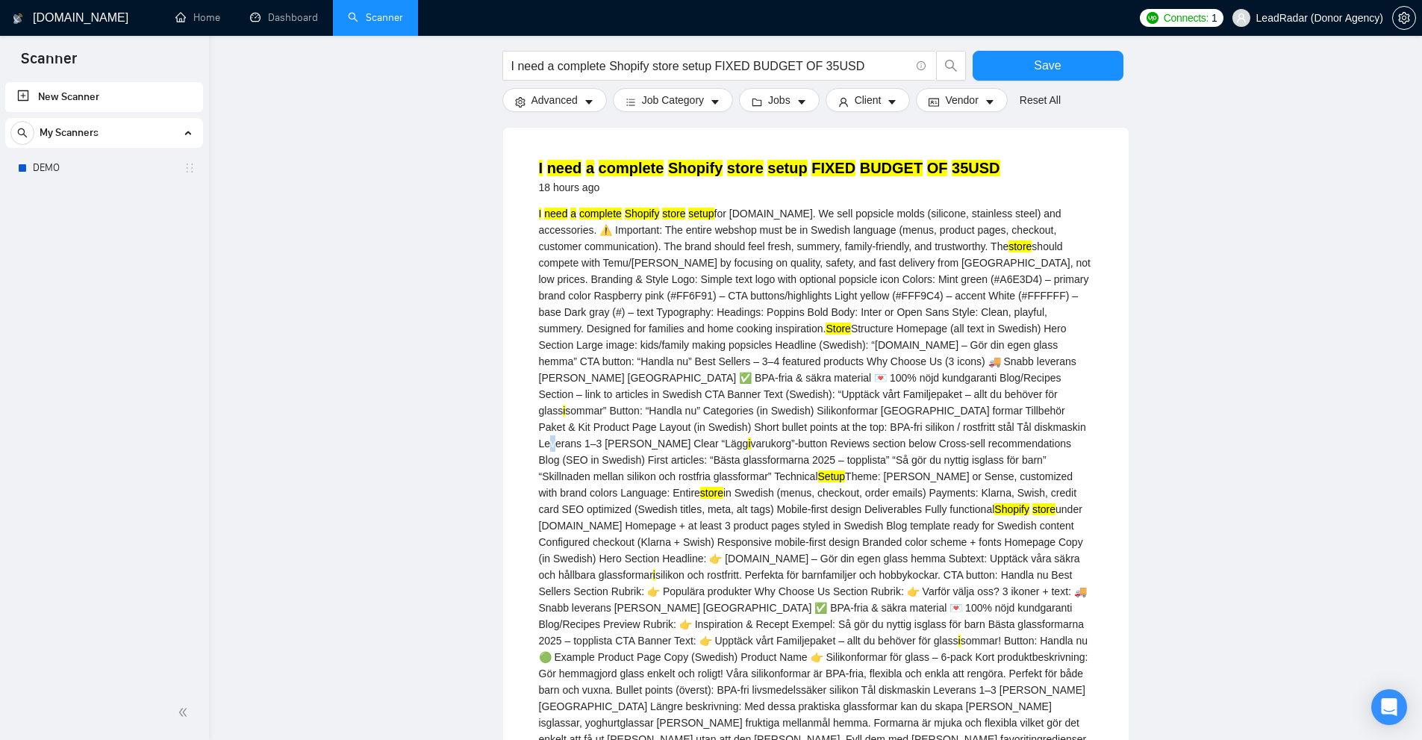
click at [587, 429] on div "I need a complete Shopify store setup for [DOMAIN_NAME]. We sell popsicle molds…" at bounding box center [816, 492] width 554 height 575
click at [701, 377] on div "I need a complete Shopify store setup for [DOMAIN_NAME]. We sell popsicle molds…" at bounding box center [816, 492] width 554 height 575
click at [717, 407] on div "I need a complete Shopify store setup for [DOMAIN_NAME]. We sell popsicle molds…" at bounding box center [816, 492] width 554 height 575
click at [1027, 466] on div "I need a complete Shopify store setup for [DOMAIN_NAME]. We sell popsicle molds…" at bounding box center [816, 492] width 554 height 575
click at [1025, 475] on div "I need a complete Shopify store setup for [DOMAIN_NAME]. We sell popsicle molds…" at bounding box center [816, 492] width 554 height 575
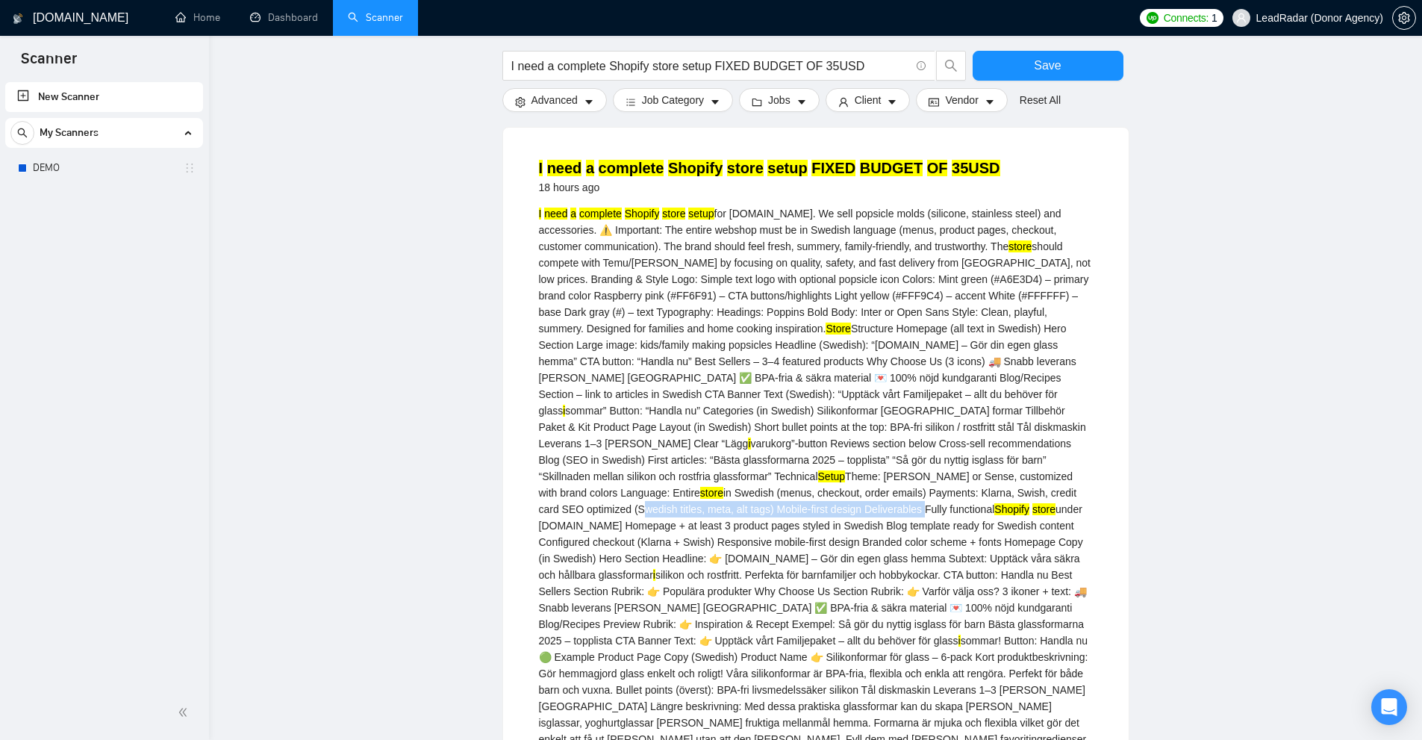
drag, startPoint x: 1025, startPoint y: 475, endPoint x: 753, endPoint y: 494, distance: 272.3
click at [753, 494] on div "I need a complete Shopify store setup for [DOMAIN_NAME]. We sell popsicle molds…" at bounding box center [816, 492] width 554 height 575
click at [676, 509] on div "I need a complete Shopify store setup for [DOMAIN_NAME]. We sell popsicle molds…" at bounding box center [816, 492] width 554 height 575
click at [638, 496] on div "I need a complete Shopify store setup for [DOMAIN_NAME]. We sell popsicle molds…" at bounding box center [816, 492] width 554 height 575
click at [628, 489] on div "I need a complete Shopify store setup for [DOMAIN_NAME]. We sell popsicle molds…" at bounding box center [816, 492] width 554 height 575
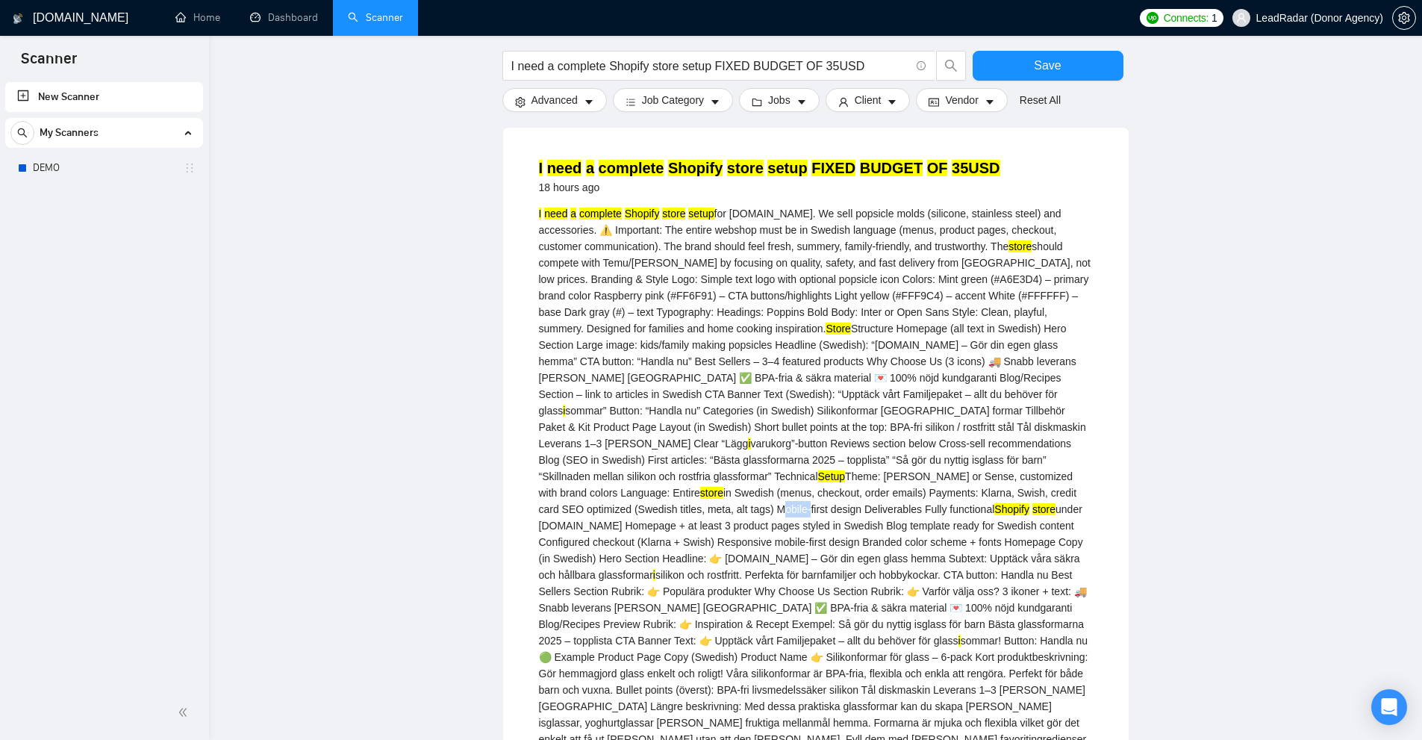
click at [628, 489] on div "I need a complete Shopify store setup for [DOMAIN_NAME]. We sell popsicle molds…" at bounding box center [816, 492] width 554 height 575
click at [590, 96] on span "caret-down" at bounding box center [589, 101] width 10 height 11
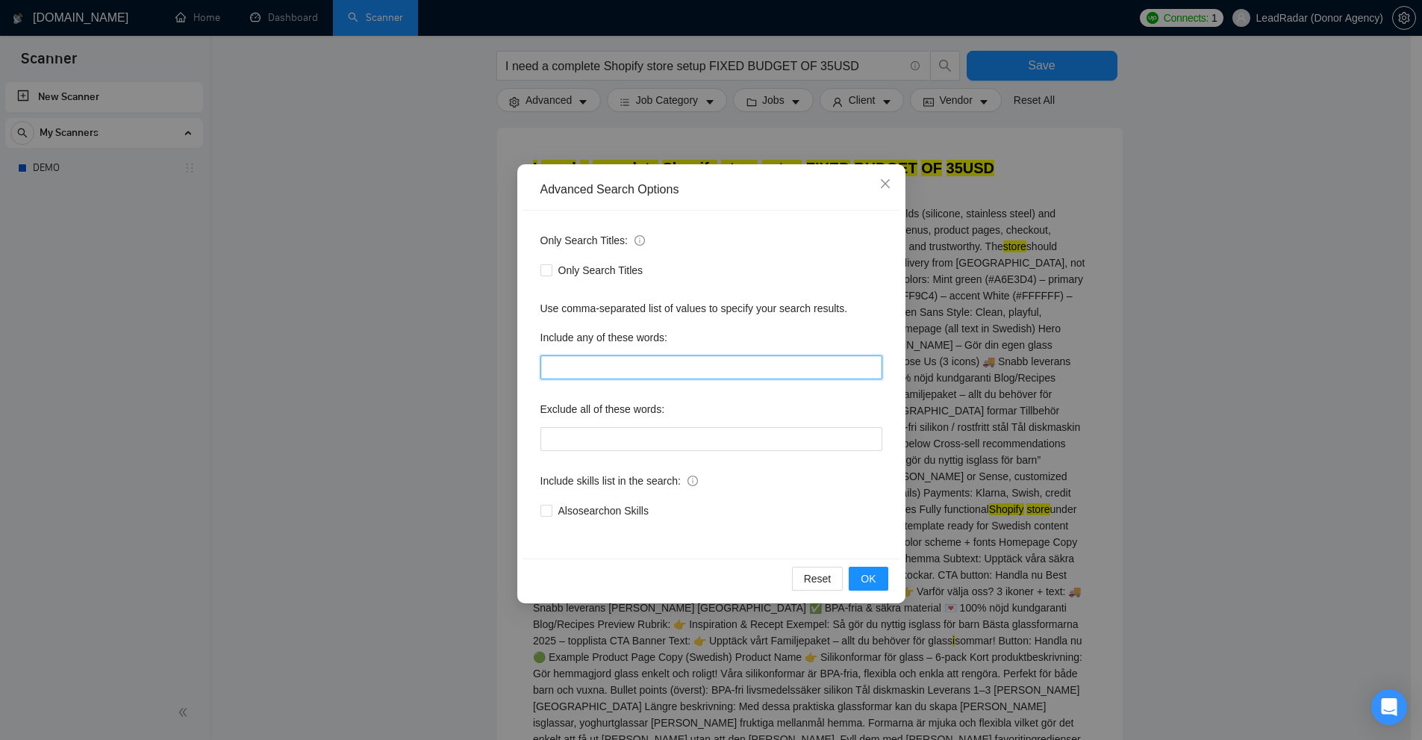
click at [619, 364] on input "text" at bounding box center [711, 367] width 342 height 24
paste input "Mobile"
type input "Mobile"
click at [1019, 351] on div "Advanced Search Options Only Search Titles: Only Search Titles Use comma-separa…" at bounding box center [711, 370] width 1422 height 740
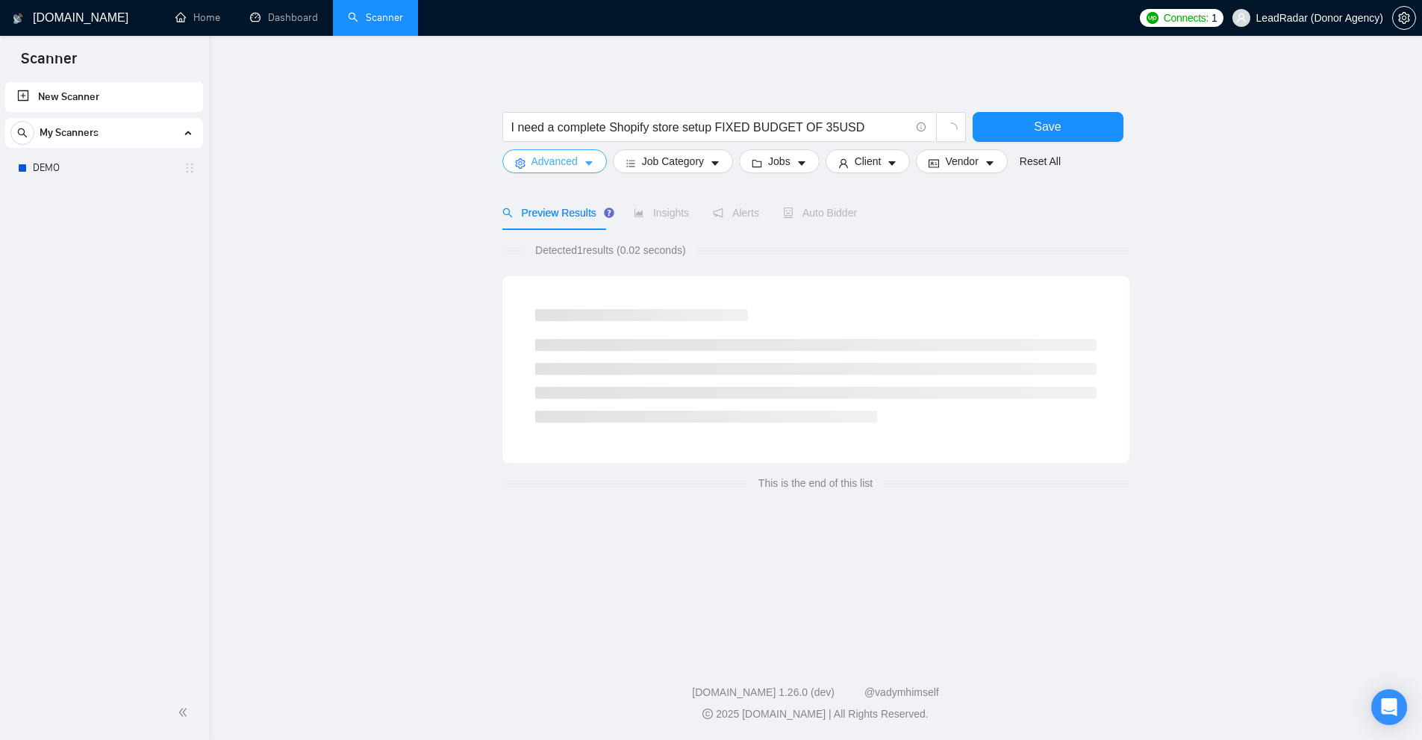
scroll to position [0, 0]
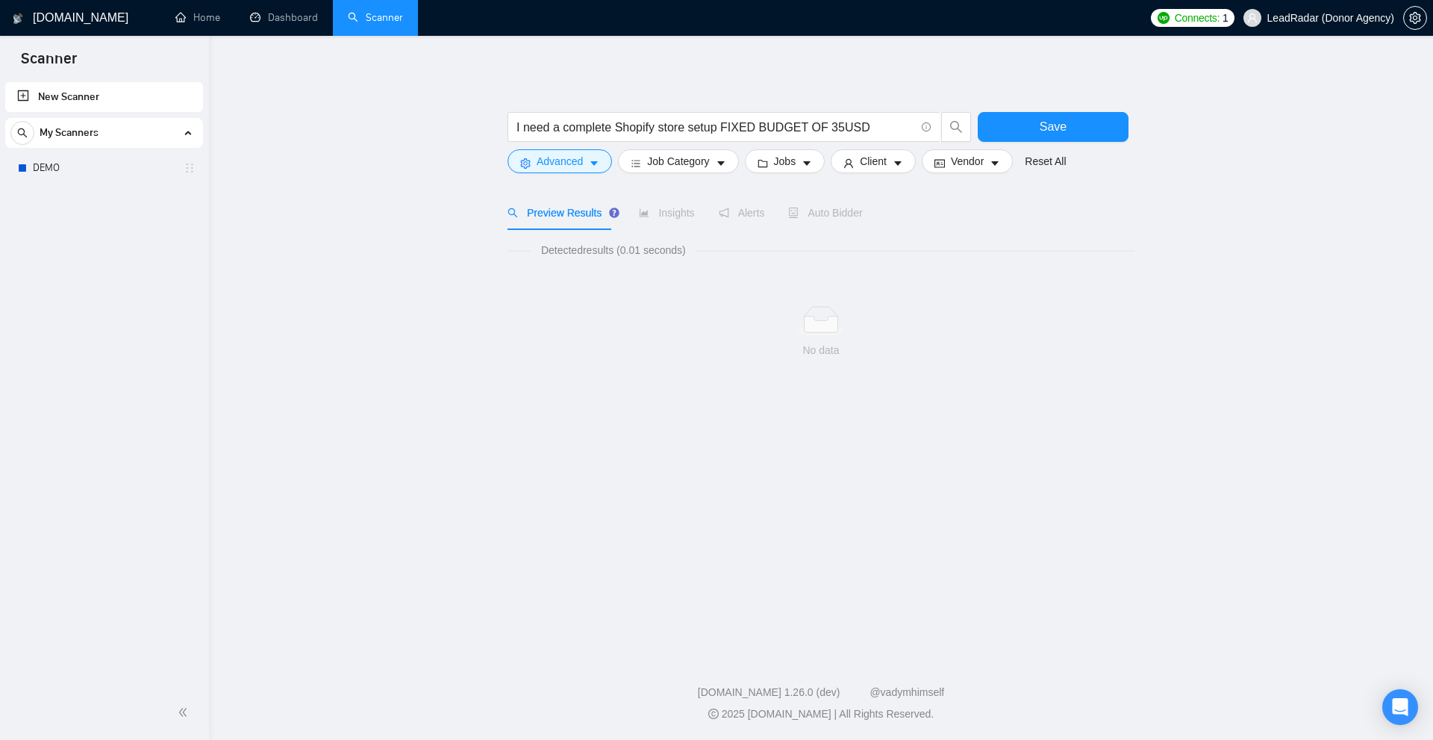
click at [571, 148] on div "I need a complete Shopify store setup FIXED BUDGET OF 35USD" at bounding box center [739, 130] width 470 height 37
click at [571, 153] on span "Advanced" at bounding box center [560, 161] width 46 height 16
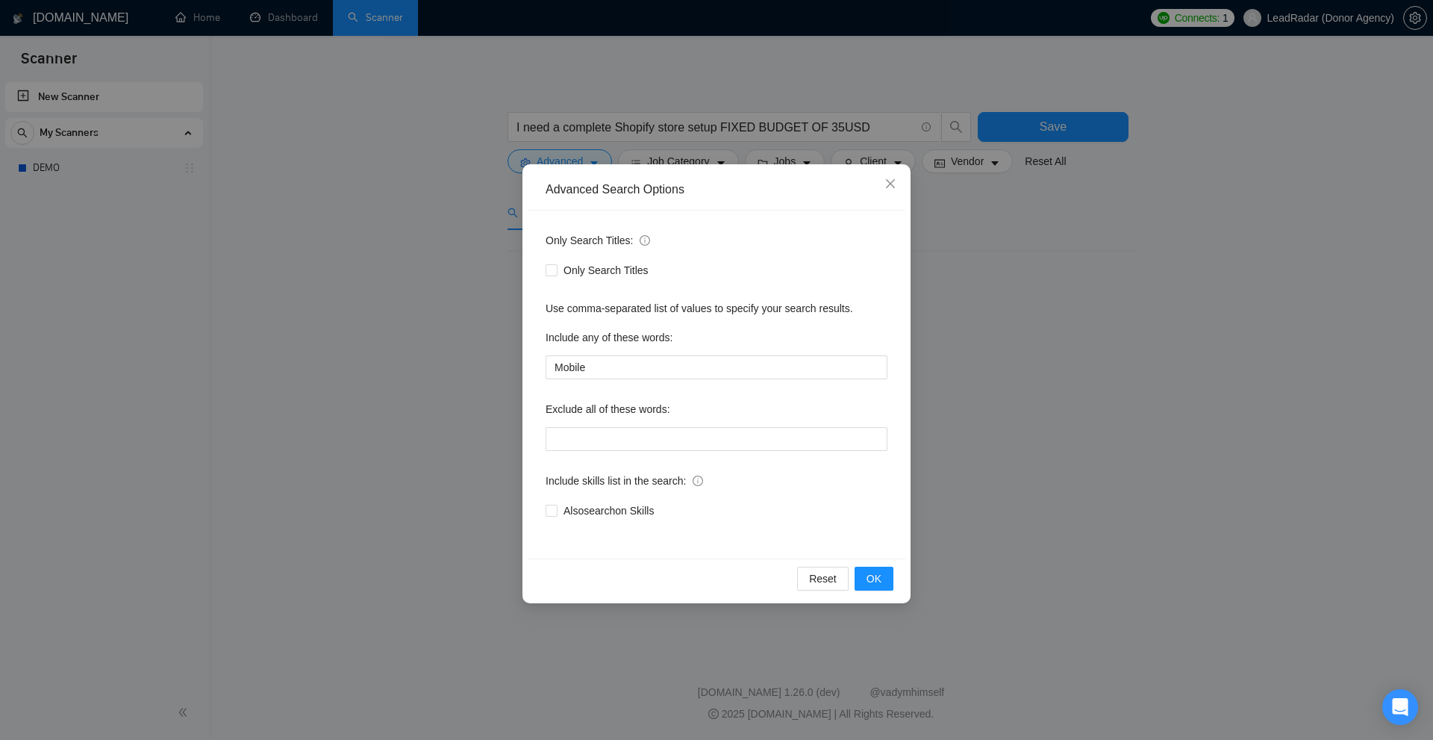
click at [613, 351] on div "Include any of these words:" at bounding box center [717, 340] width 342 height 30
click at [599, 367] on input "Mobile" at bounding box center [717, 367] width 342 height 24
click at [1163, 402] on div "Advanced Search Options Only Search Titles: Only Search Titles Use comma-separa…" at bounding box center [716, 370] width 1433 height 740
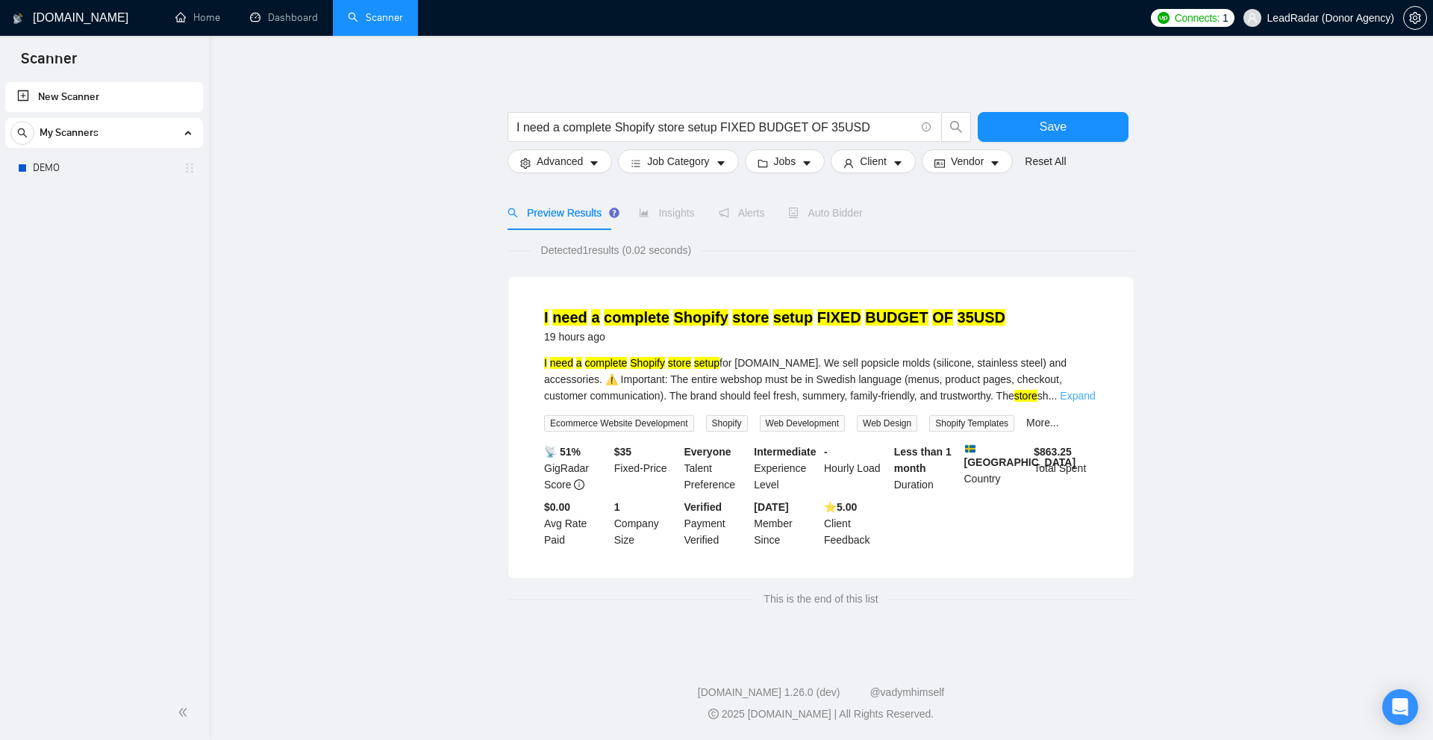
click at [1084, 397] on link "Expand" at bounding box center [1077, 396] width 35 height 12
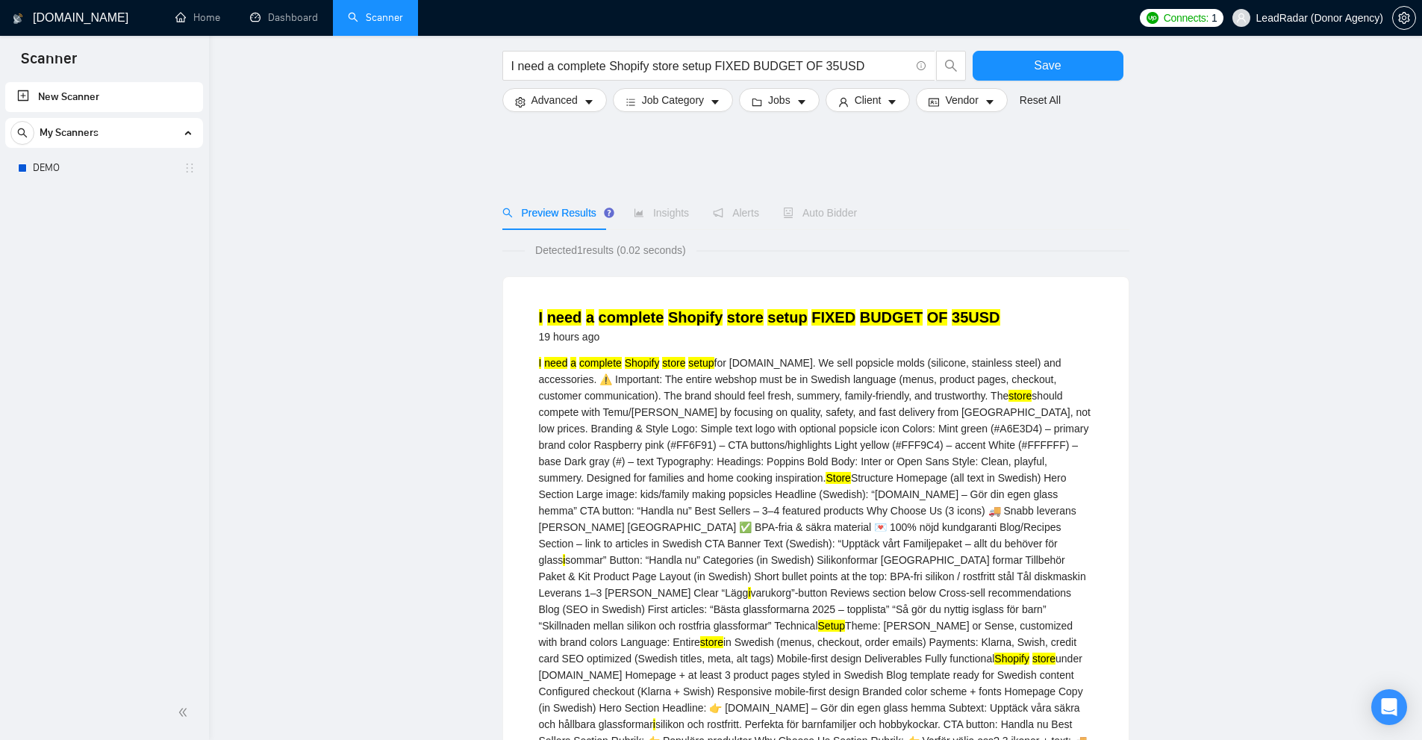
scroll to position [299, 0]
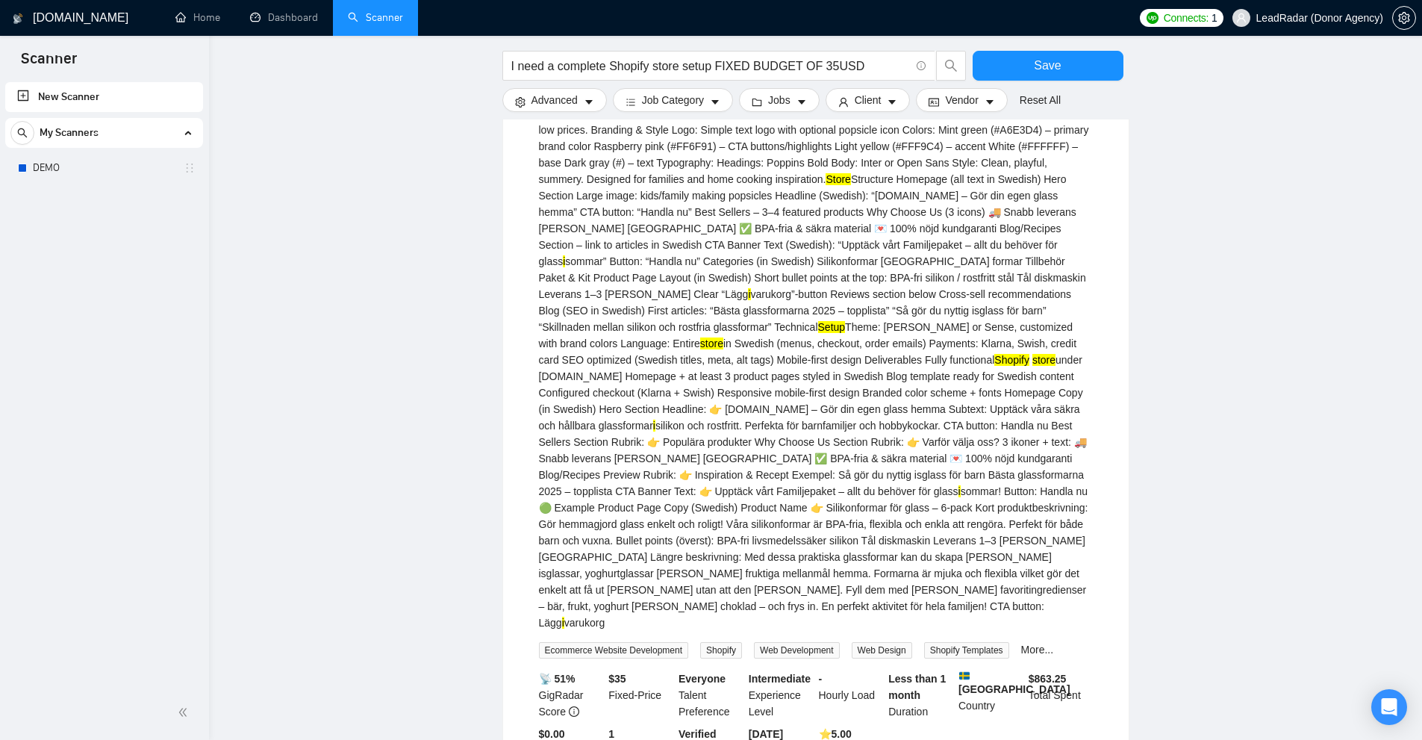
drag, startPoint x: 931, startPoint y: 570, endPoint x: 922, endPoint y: 566, distance: 9.7
click at [922, 566] on div "I need a complete Shopify store setup for [DOMAIN_NAME]. We sell popsicle molds…" at bounding box center [816, 343] width 554 height 575
click at [901, 556] on div "I need a complete Shopify store setup for [DOMAIN_NAME]. We sell popsicle molds…" at bounding box center [816, 343] width 554 height 575
click at [584, 107] on icon "caret-down" at bounding box center [589, 102] width 10 height 10
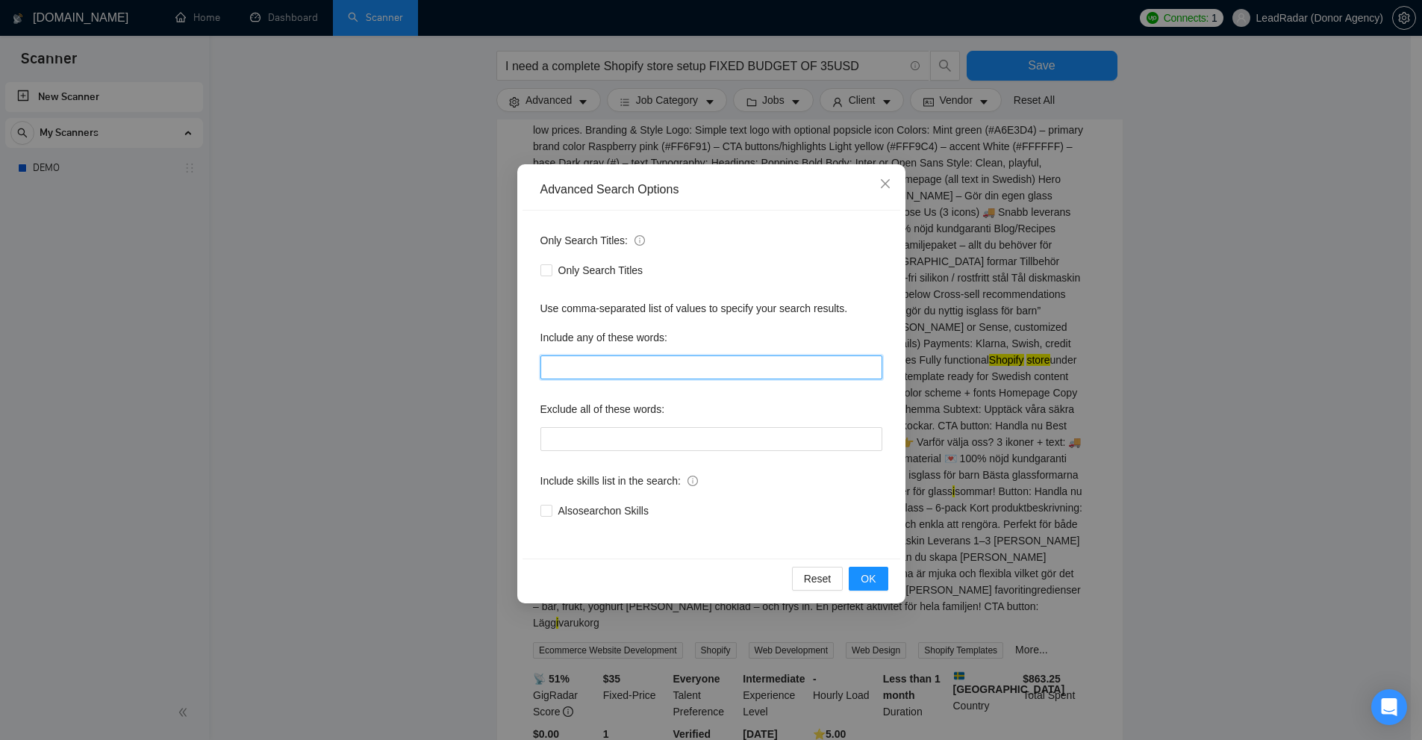
click at [607, 369] on input "text" at bounding box center [711, 367] width 342 height 24
paste input "bär"
click at [1081, 401] on div "Advanced Search Options Only Search Titles: Only Search Titles Use comma-separa…" at bounding box center [711, 370] width 1422 height 740
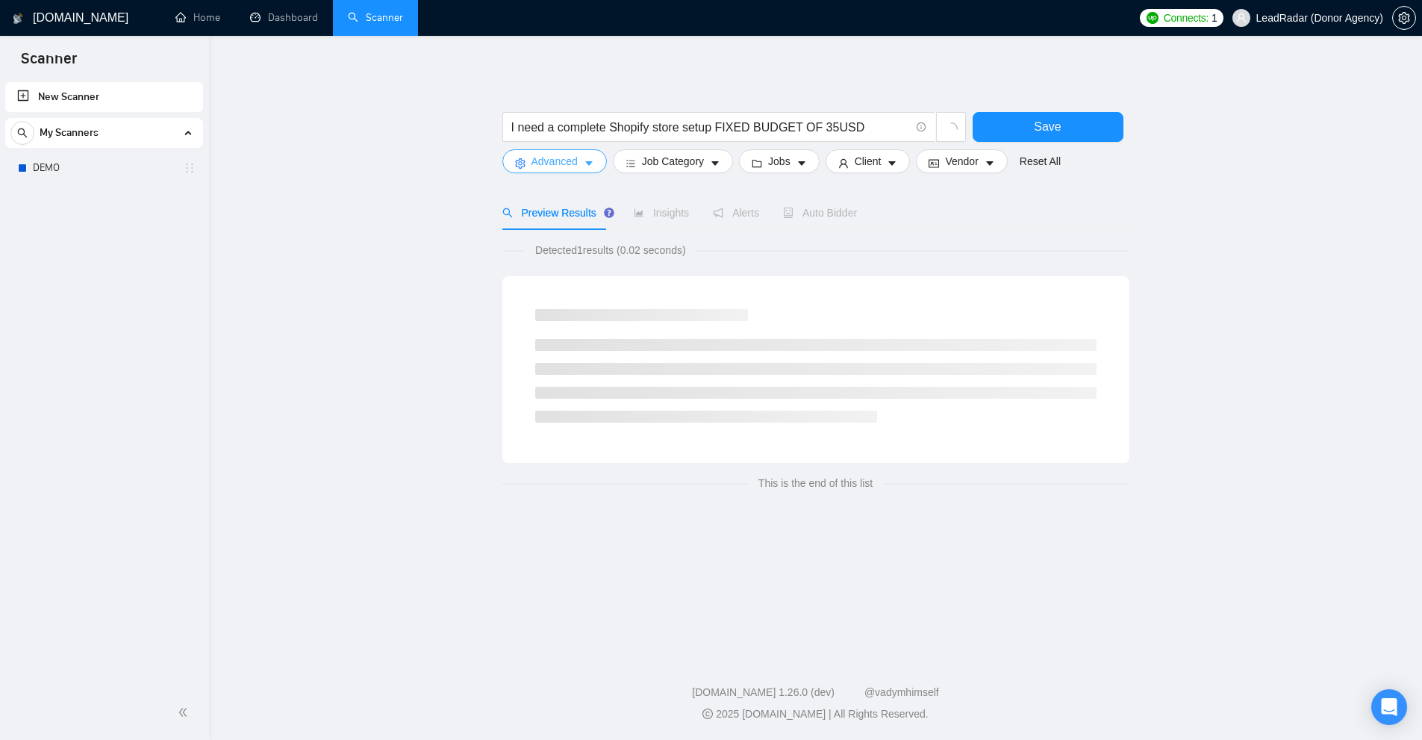
scroll to position [0, 0]
drag, startPoint x: 584, startPoint y: 250, endPoint x: 600, endPoint y: 260, distance: 18.8
click at [586, 250] on span "Detected 1 results (0.02 seconds)" at bounding box center [617, 250] width 172 height 16
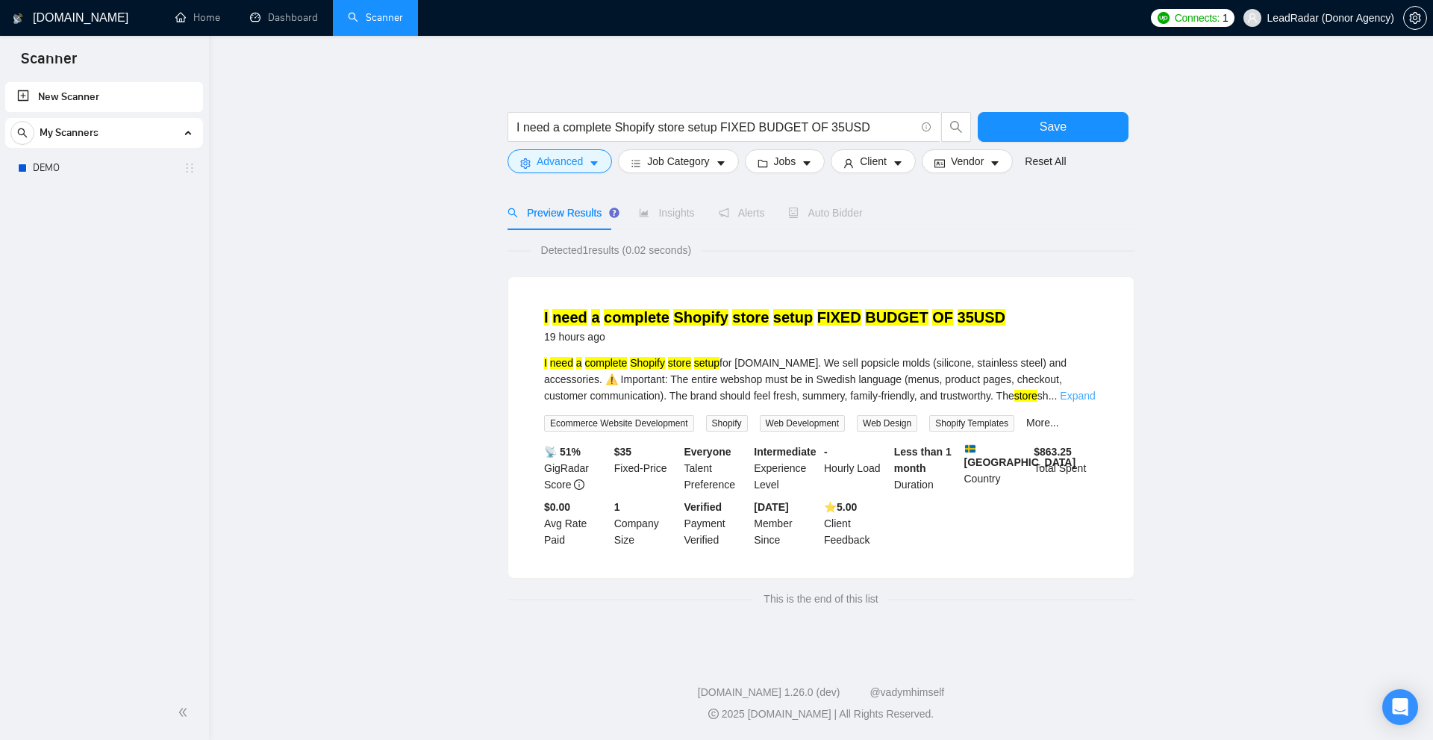
click at [1087, 390] on link "Expand" at bounding box center [1077, 396] width 35 height 12
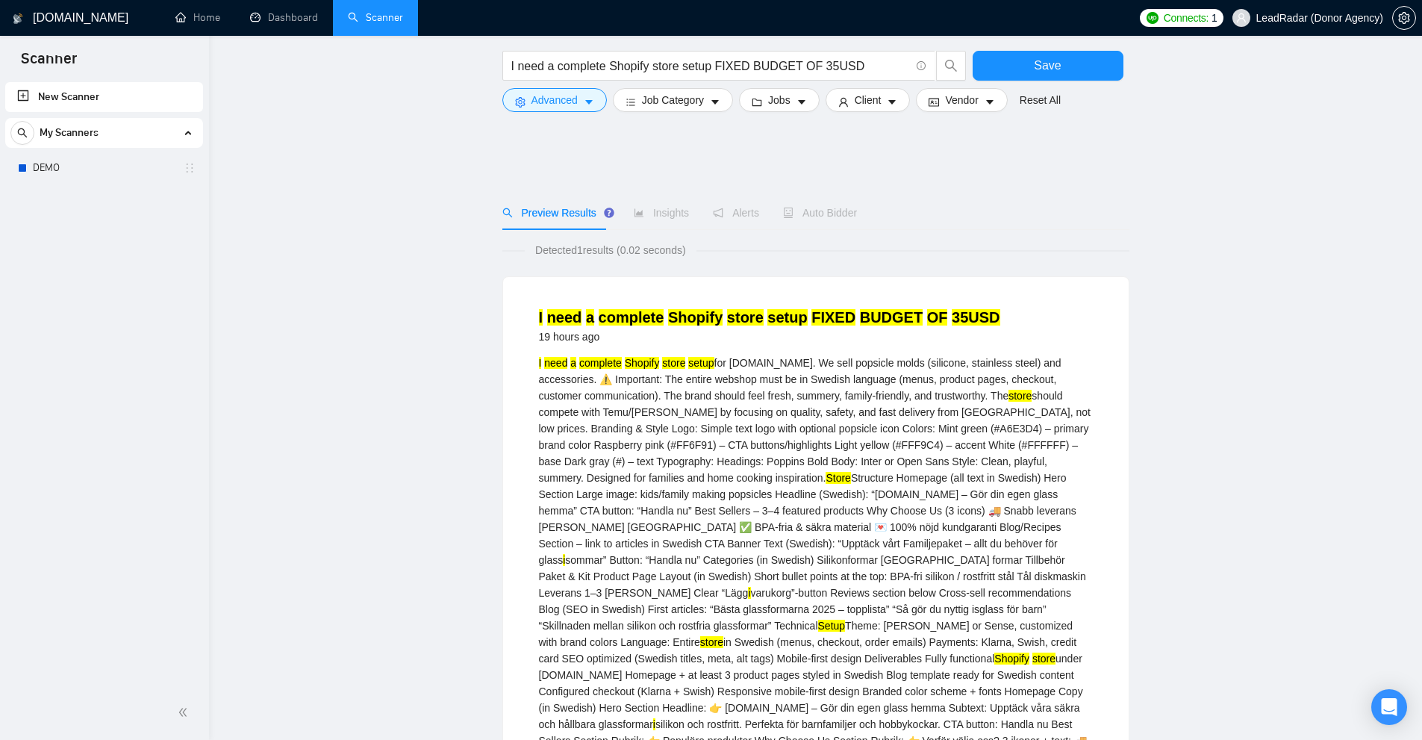
scroll to position [299, 0]
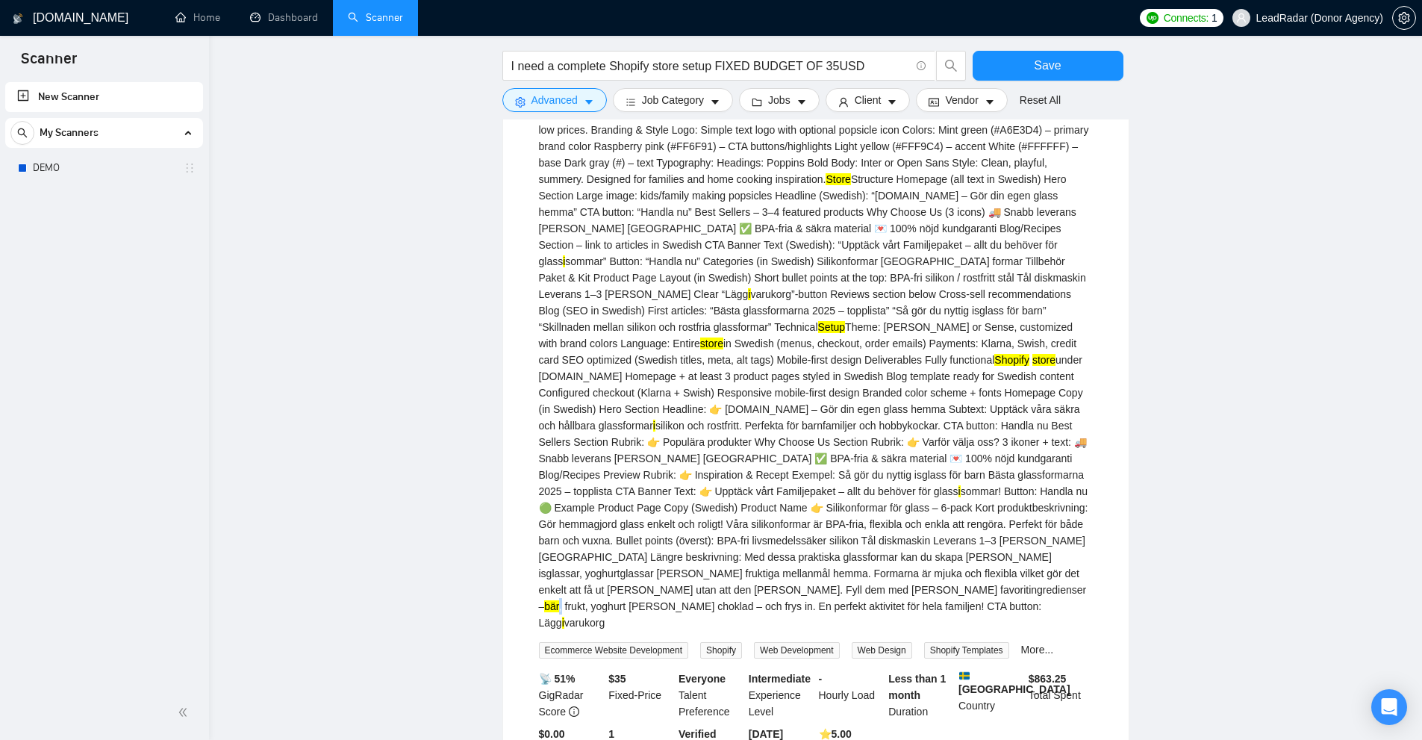
click at [917, 558] on div "I need a complete Shopify store setup for [DOMAIN_NAME]. We sell popsicle molds…" at bounding box center [816, 343] width 554 height 575
drag, startPoint x: 871, startPoint y: 570, endPoint x: 783, endPoint y: 573, distance: 88.1
click at [783, 573] on div "I need a complete Shopify store setup for [DOMAIN_NAME]. We sell popsicle molds…" at bounding box center [816, 343] width 554 height 575
click at [763, 575] on div "I need a complete Shopify store setup for [DOMAIN_NAME]. We sell popsicle molds…" at bounding box center [816, 343] width 554 height 575
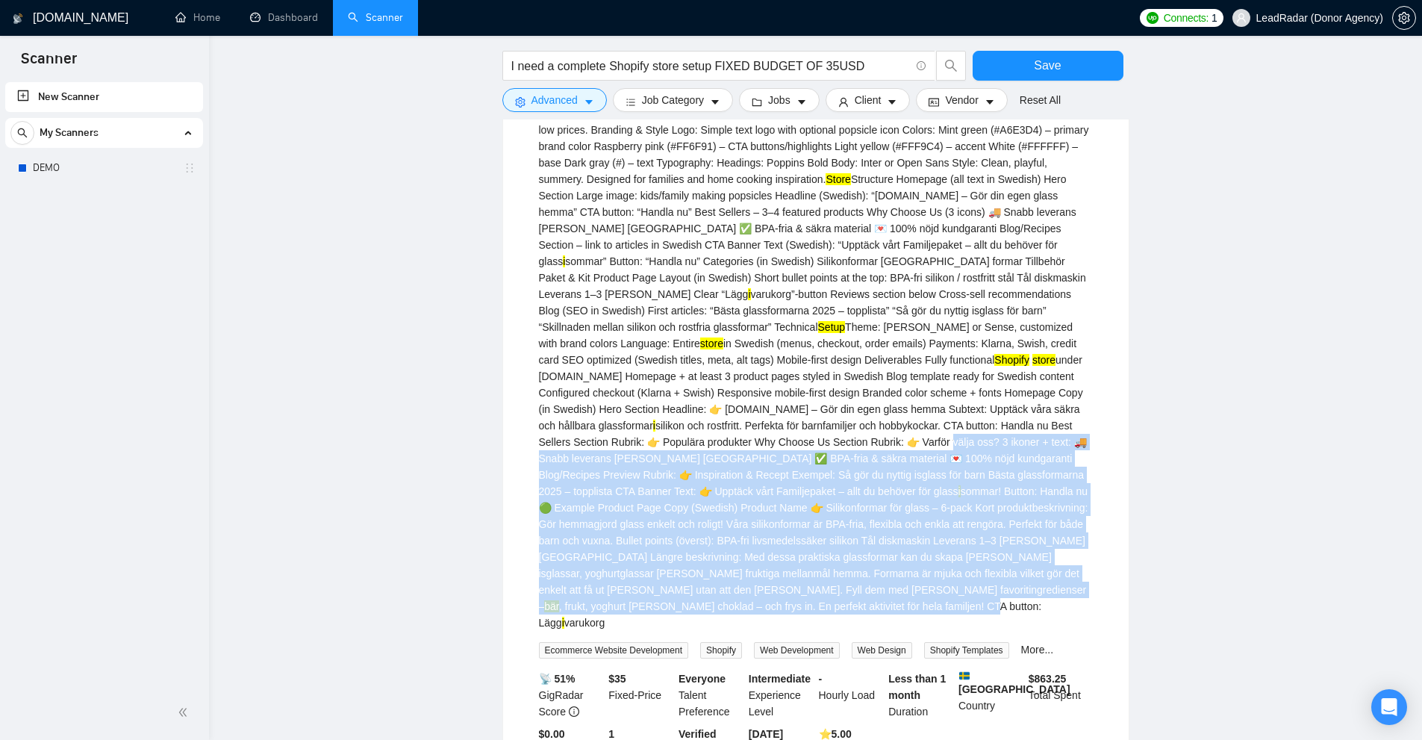
drag, startPoint x: 763, startPoint y: 575, endPoint x: 729, endPoint y: 420, distance: 158.1
click at [729, 420] on div "I need a complete Shopify store setup for [DOMAIN_NAME]. We sell popsicle molds…" at bounding box center [816, 343] width 554 height 575
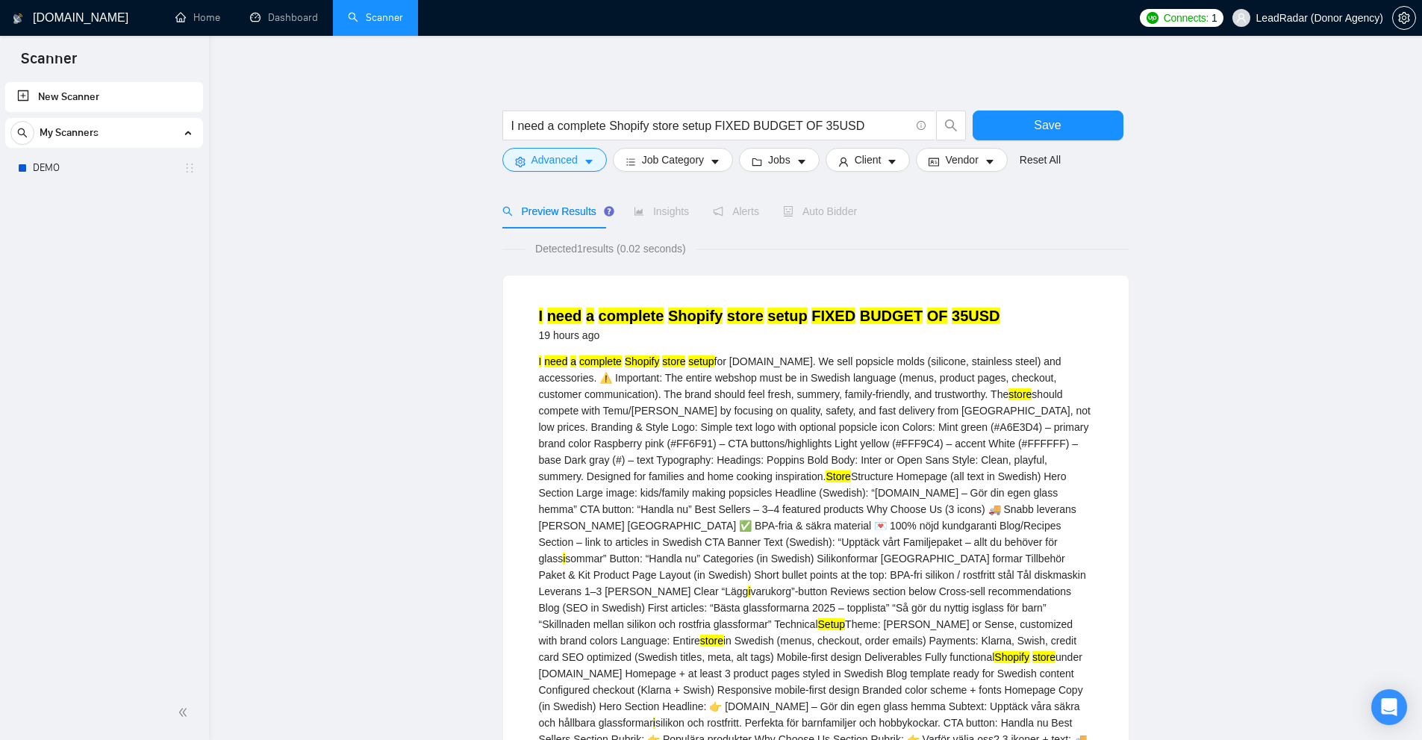
scroll to position [0, 0]
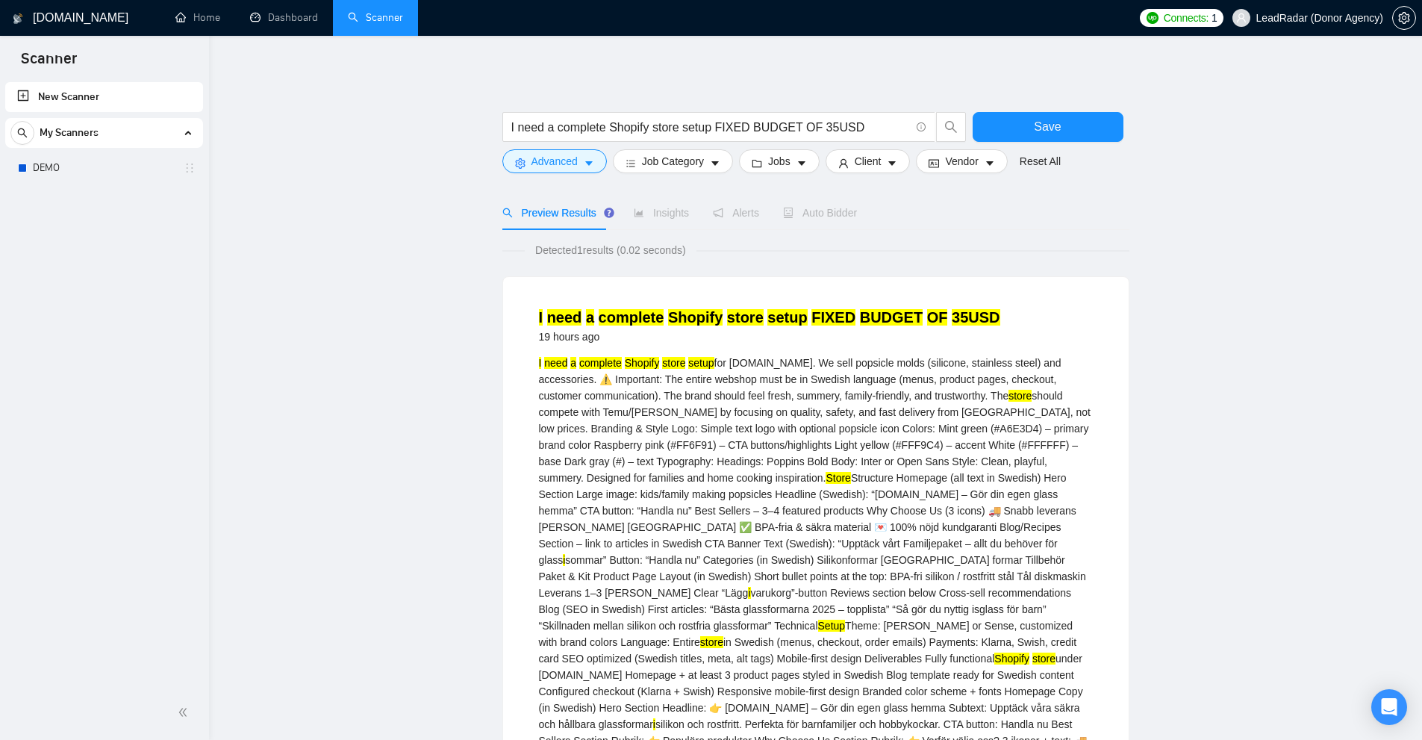
click at [899, 445] on div "I need a complete Shopify store setup for [DOMAIN_NAME]. We sell popsicle molds…" at bounding box center [816, 641] width 554 height 575
drag, startPoint x: 924, startPoint y: 439, endPoint x: 892, endPoint y: 439, distance: 32.1
click at [892, 439] on div "I need a complete Shopify store setup for [DOMAIN_NAME]. We sell popsicle molds…" at bounding box center [816, 641] width 554 height 575
click at [597, 170] on button "Advanced" at bounding box center [554, 161] width 104 height 24
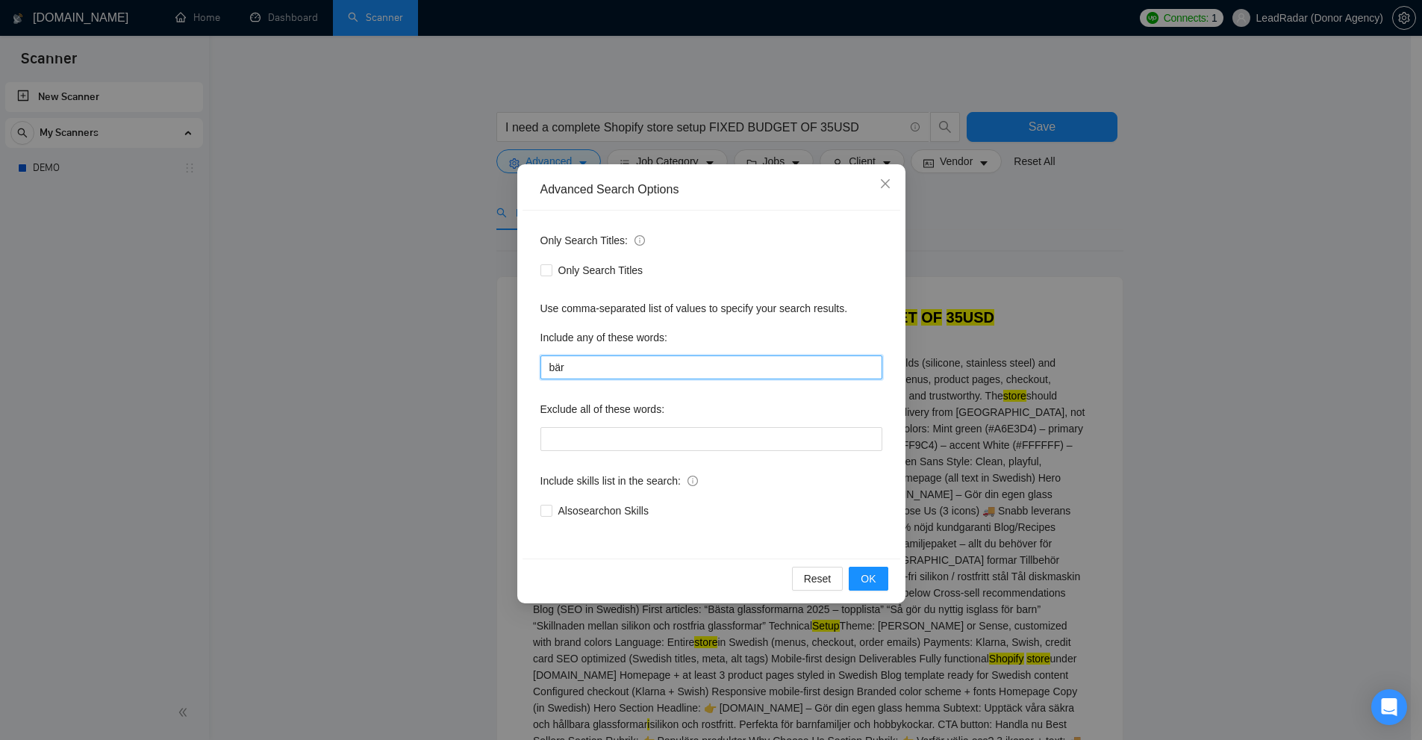
click at [609, 366] on input "bär" at bounding box center [711, 367] width 342 height 24
paste input "FFFFFF)"
type input "FFFFFF)"
click at [1089, 370] on div "Advanced Search Options Only Search Titles: Only Search Titles Use comma-separa…" at bounding box center [711, 370] width 1422 height 740
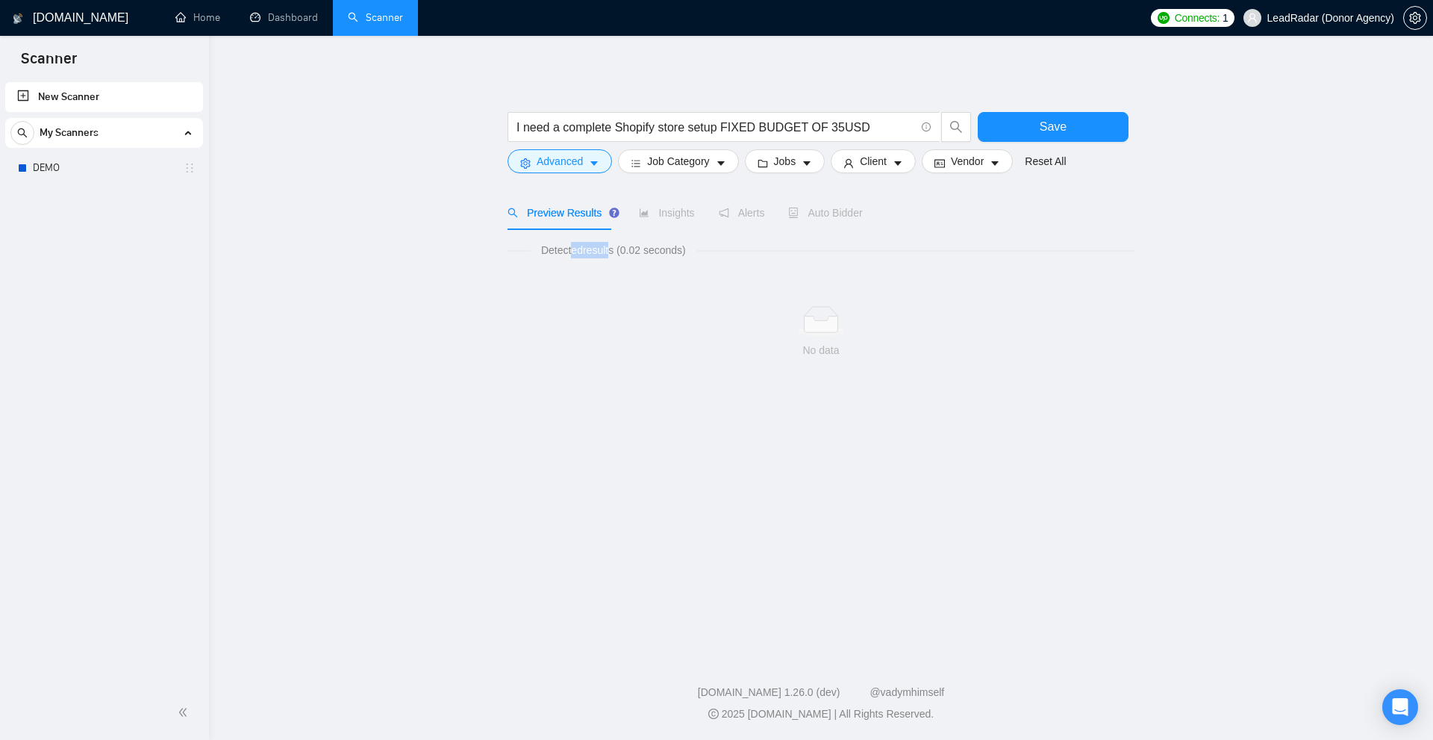
drag, startPoint x: 603, startPoint y: 254, endPoint x: 615, endPoint y: 258, distance: 12.5
click at [615, 257] on span "Detected results (0.02 seconds)" at bounding box center [614, 250] width 166 height 16
drag, startPoint x: 680, startPoint y: 265, endPoint x: 642, endPoint y: 191, distance: 83.1
click at [679, 256] on div "Detected results (0.02 seconds) No data" at bounding box center [820, 318] width 627 height 152
click at [577, 160] on span "Advanced" at bounding box center [560, 161] width 46 height 16
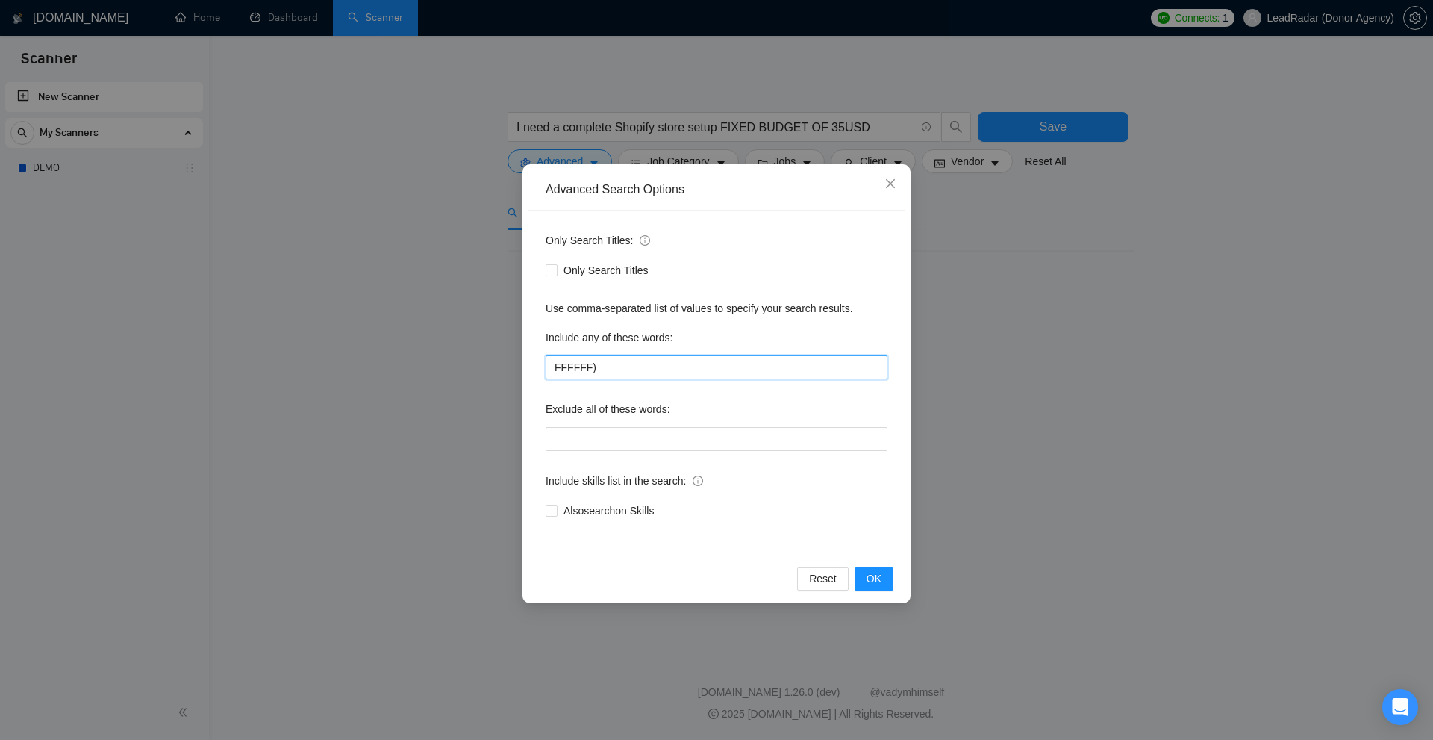
click at [608, 363] on input "FFFFFF)" at bounding box center [717, 367] width 342 height 24
click at [1119, 368] on div "Advanced Search Options Only Search Titles: Only Search Titles Use comma-separa…" at bounding box center [716, 370] width 1433 height 740
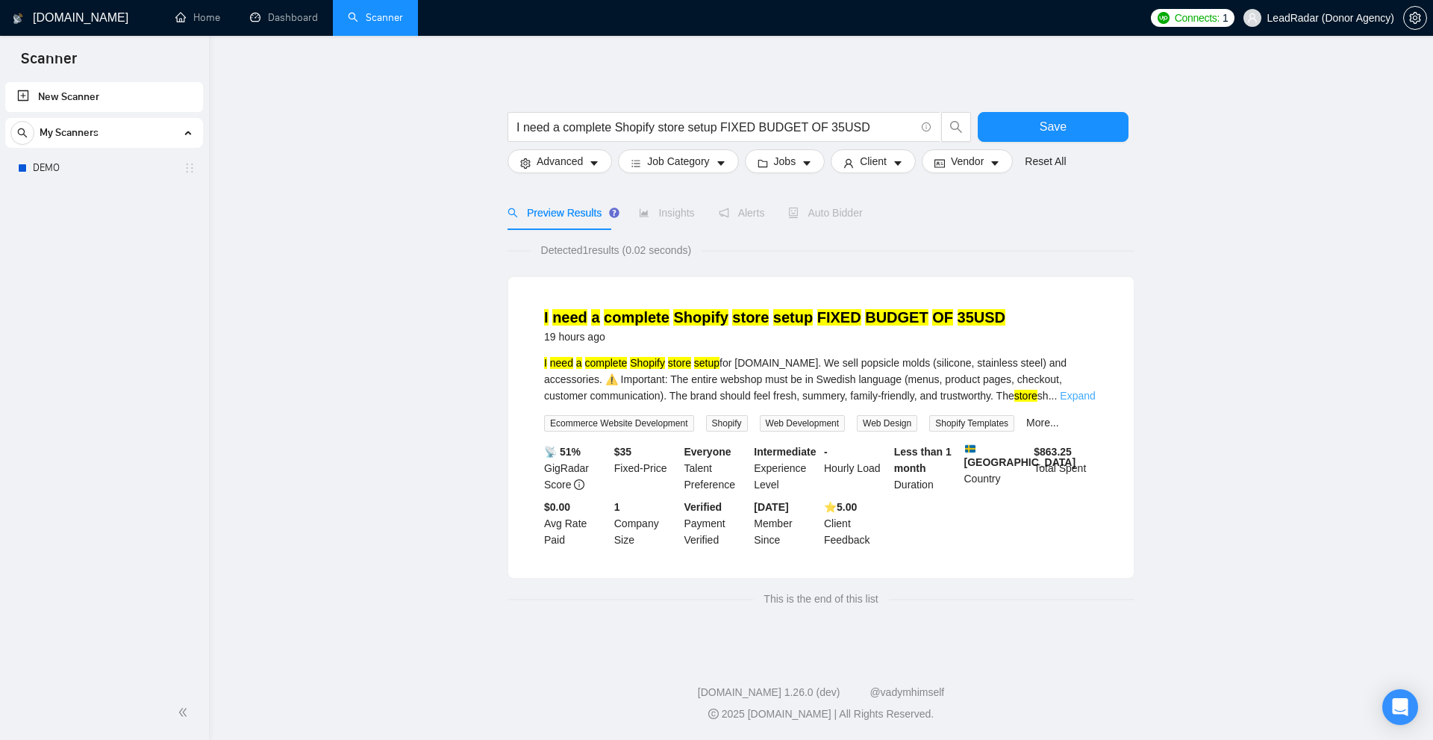
click at [1084, 400] on link "Expand" at bounding box center [1077, 396] width 35 height 12
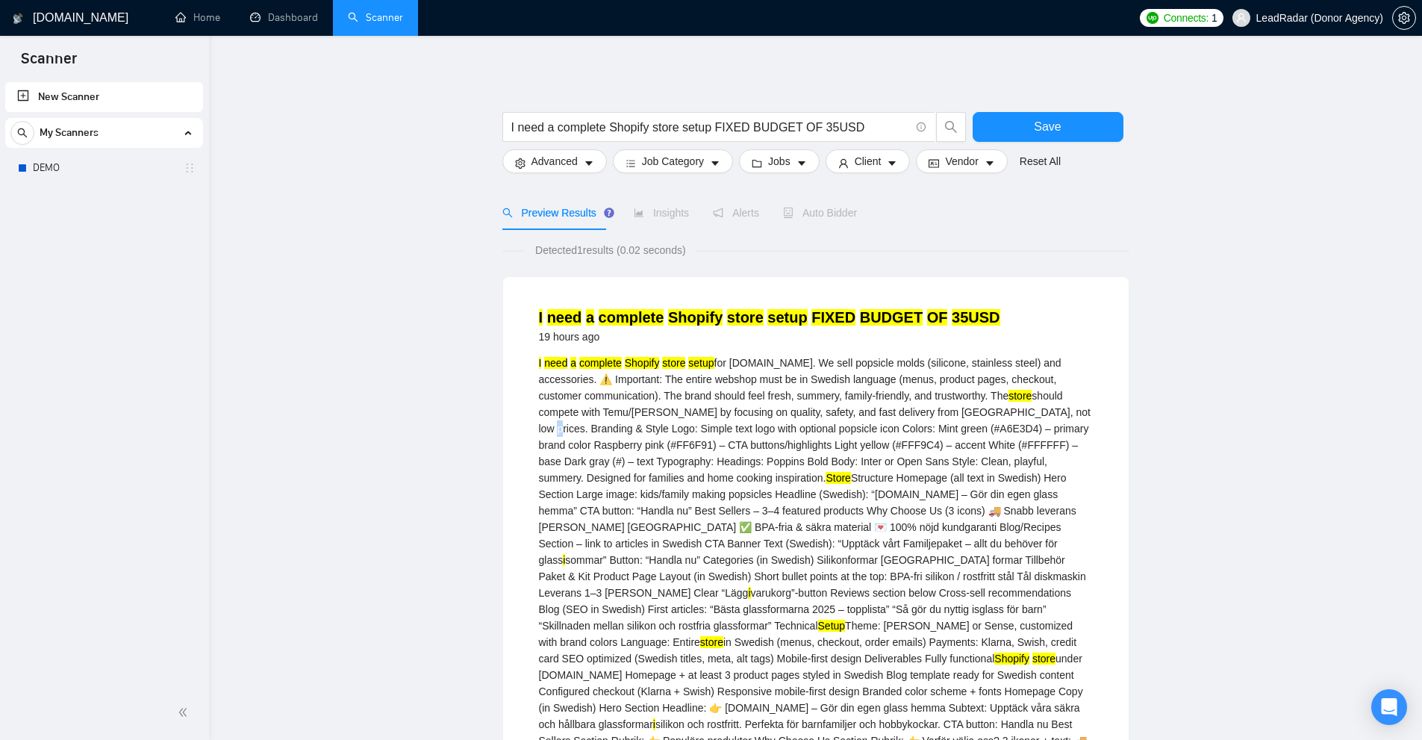
click at [1066, 409] on div "I need a complete Shopify store setup for [DOMAIN_NAME]. We sell popsicle molds…" at bounding box center [816, 641] width 554 height 575
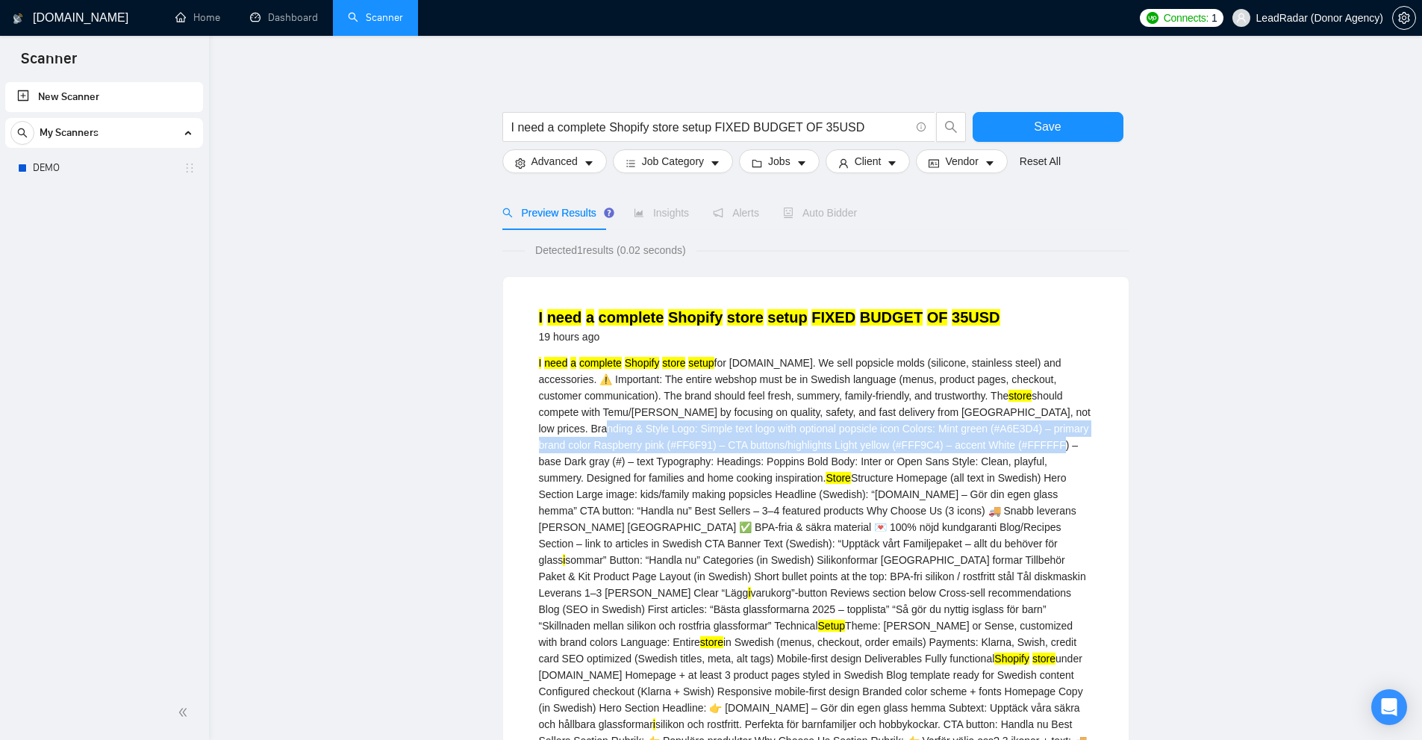
drag, startPoint x: 553, startPoint y: 421, endPoint x: 999, endPoint y: 451, distance: 447.3
click at [999, 451] on div "I need a complete Shopify store setup for [DOMAIN_NAME]. We sell popsicle molds…" at bounding box center [816, 641] width 554 height 575
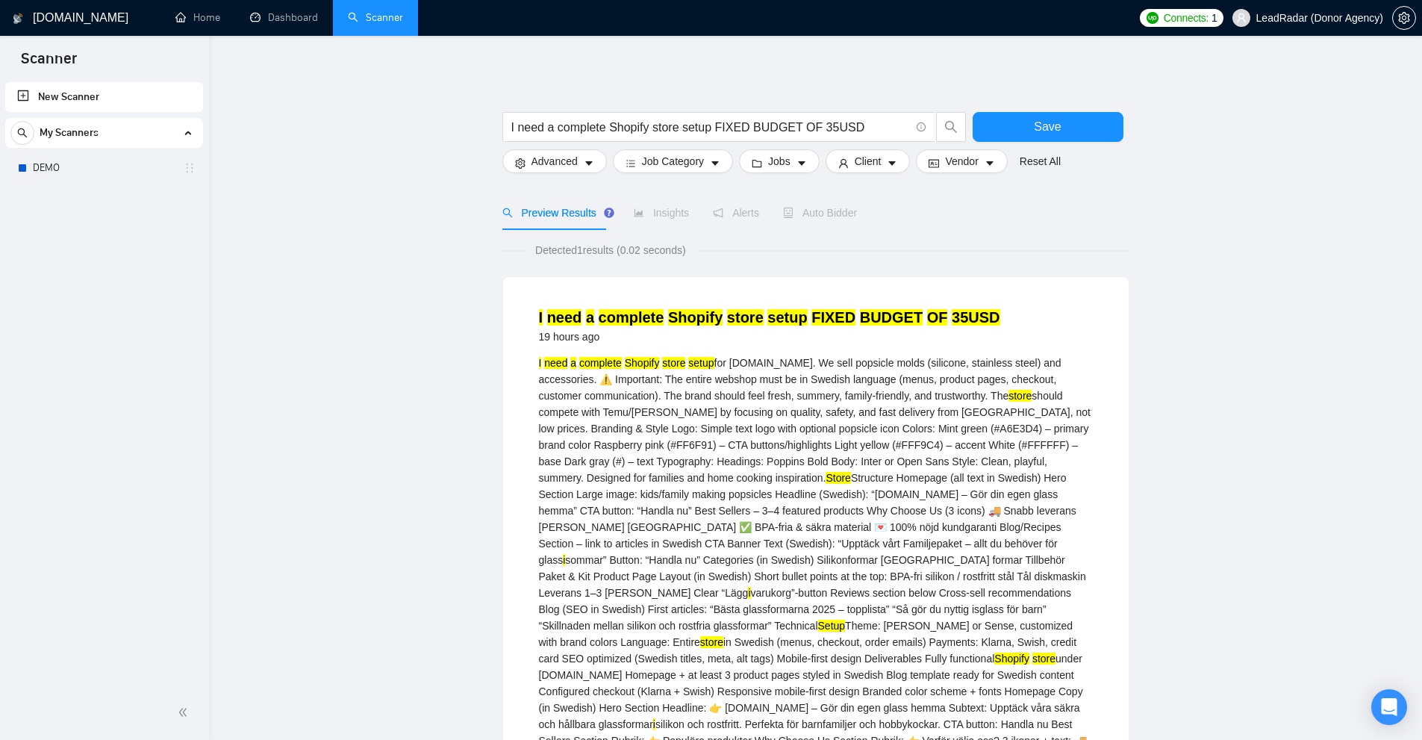
click at [1063, 410] on div "I need a complete Shopify store setup for [DOMAIN_NAME]. We sell popsicle molds…" at bounding box center [816, 641] width 554 height 575
click at [1061, 412] on div "I need a complete Shopify store setup for [DOMAIN_NAME]. We sell popsicle molds…" at bounding box center [816, 641] width 554 height 575
click at [557, 155] on span "Advanced" at bounding box center [554, 161] width 46 height 16
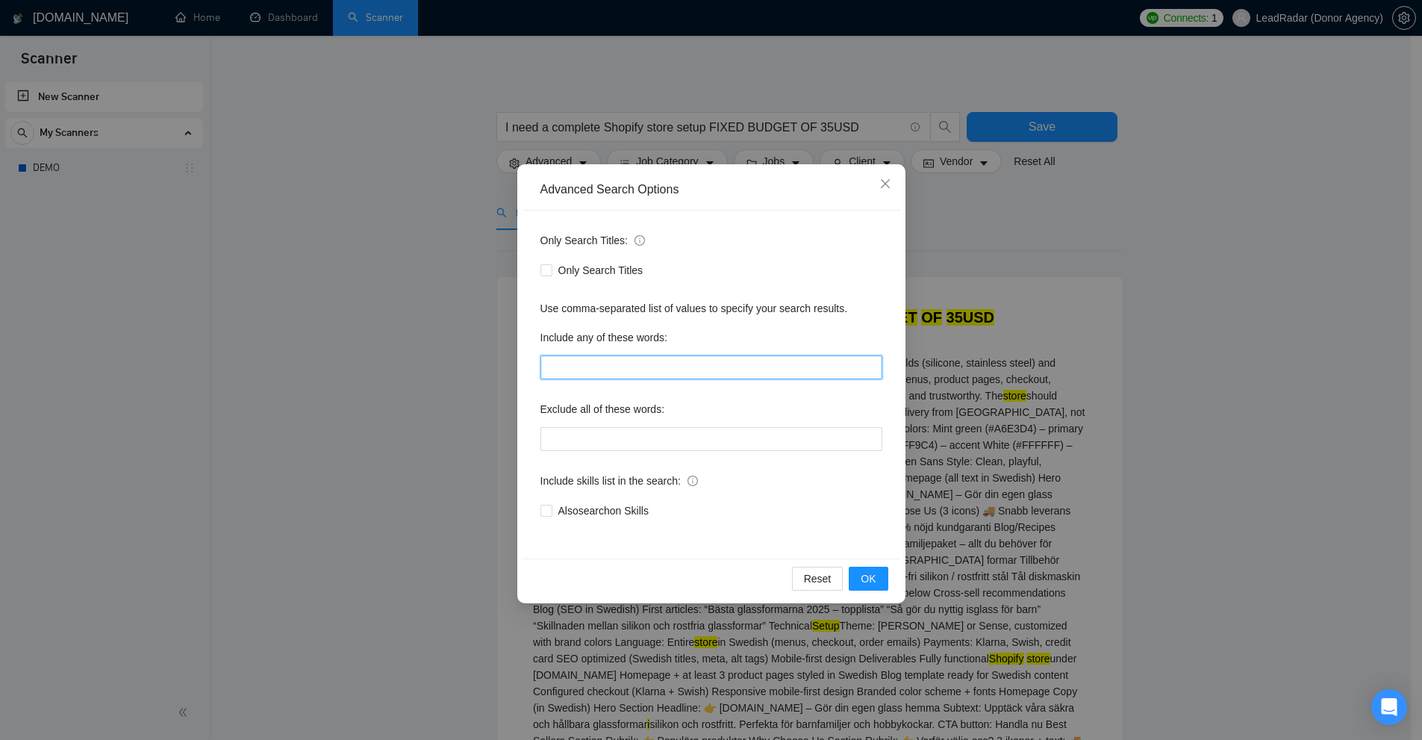
click at [624, 372] on input "text" at bounding box center [711, 367] width 342 height 24
paste input "&"
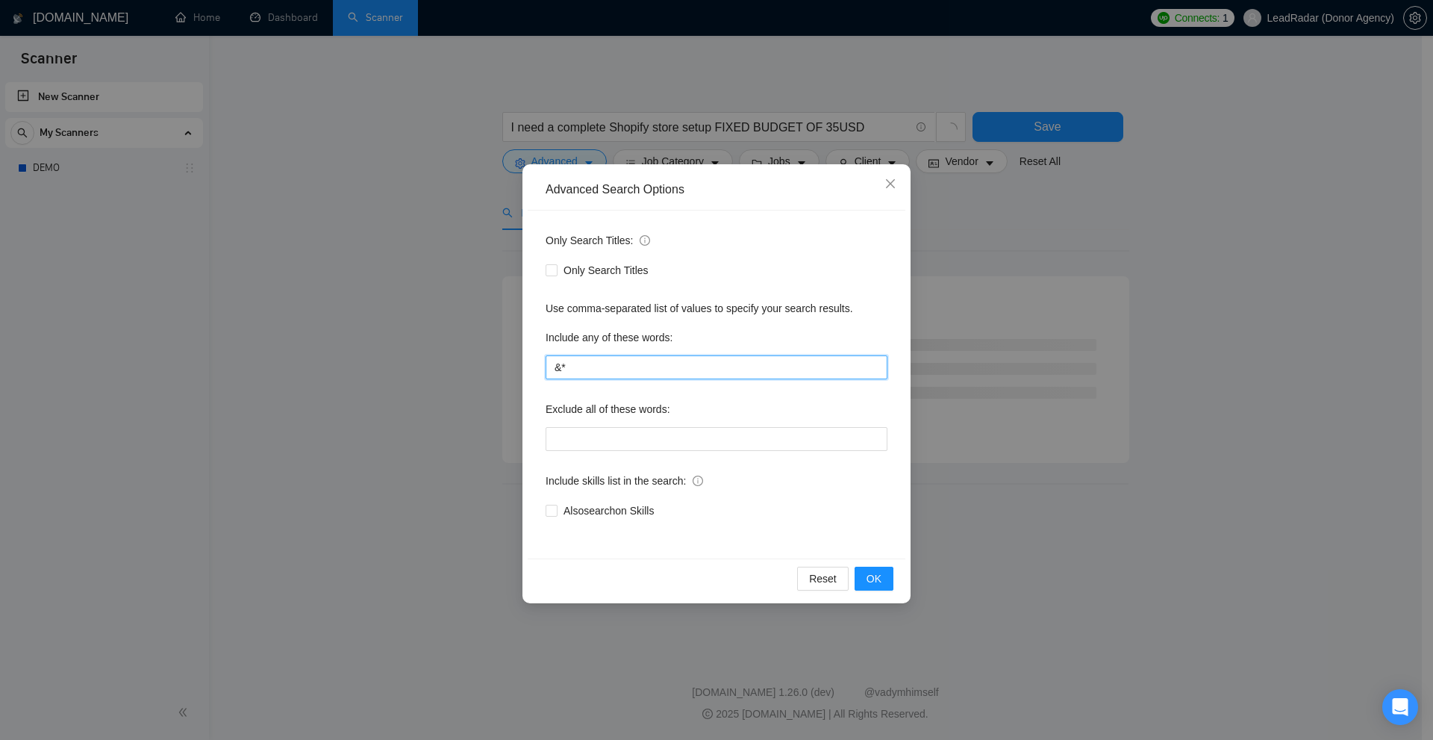
type input "&*"
click at [1087, 307] on div "Advanced Search Options Only Search Titles: Only Search Titles Use comma-separa…" at bounding box center [716, 370] width 1433 height 740
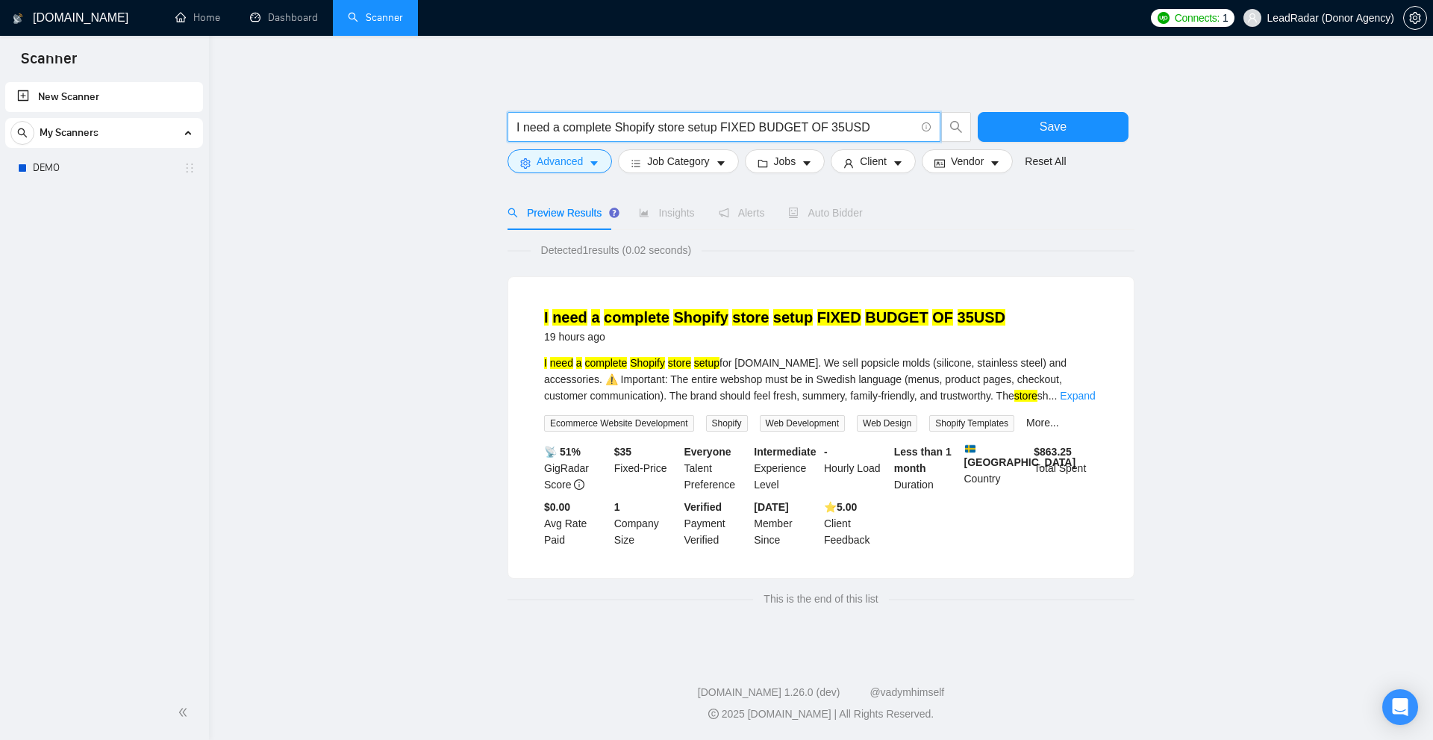
click at [813, 125] on input "I need a complete Shopify store setup FIXED BUDGET OF 35USD" at bounding box center [715, 127] width 399 height 19
drag, startPoint x: 1067, startPoint y: 391, endPoint x: 1076, endPoint y: 392, distance: 9.0
click at [1076, 392] on link "Expand" at bounding box center [1077, 396] width 35 height 12
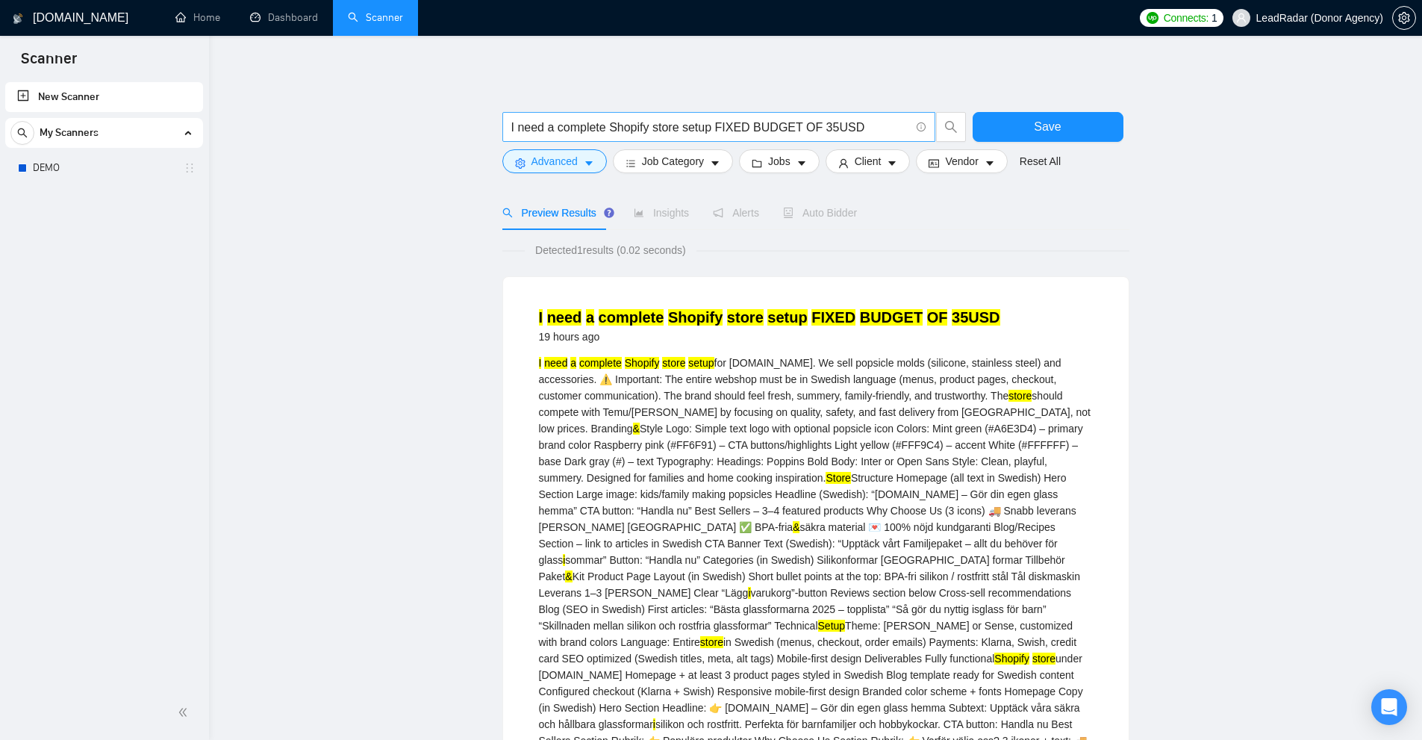
click at [816, 128] on input "I need a complete Shopify store setup FIXED BUDGET OF 35USD" at bounding box center [710, 127] width 399 height 19
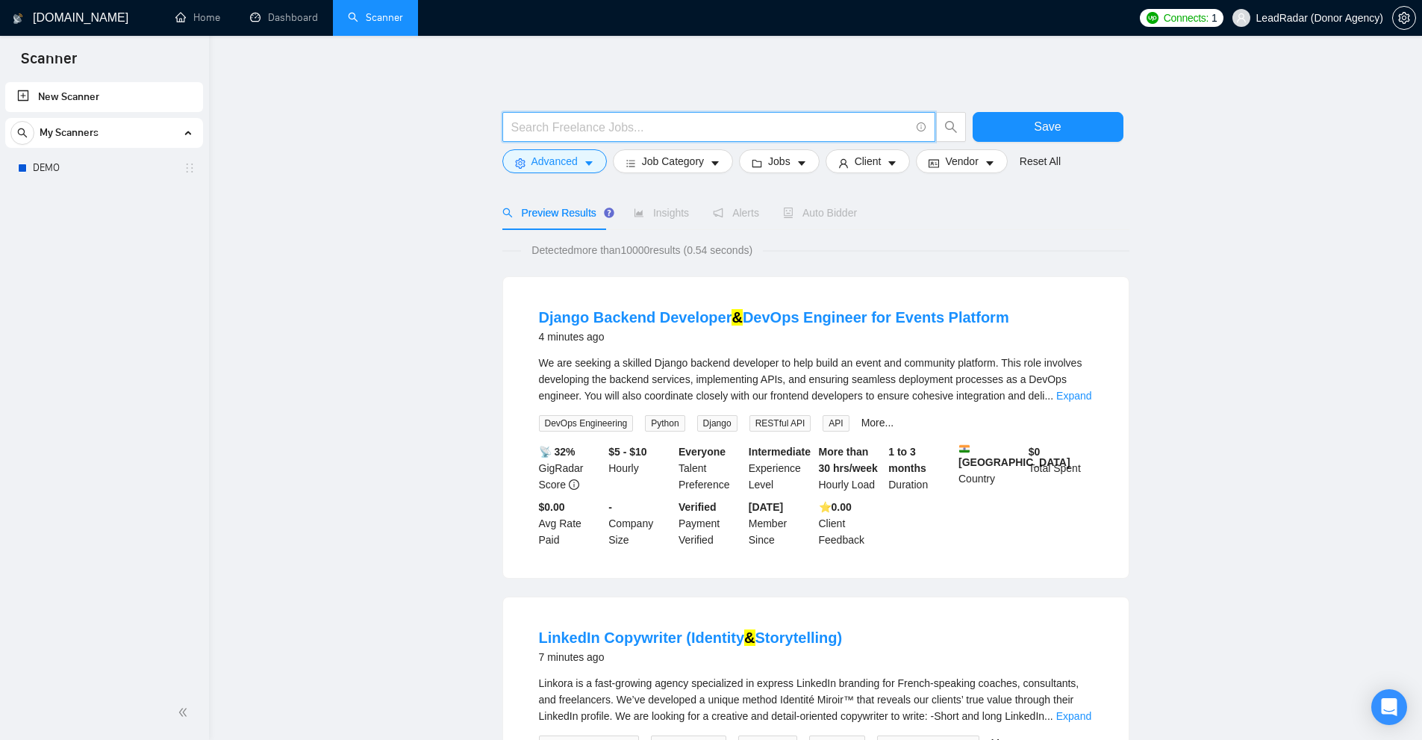
click at [1072, 401] on link "Expand" at bounding box center [1073, 396] width 35 height 12
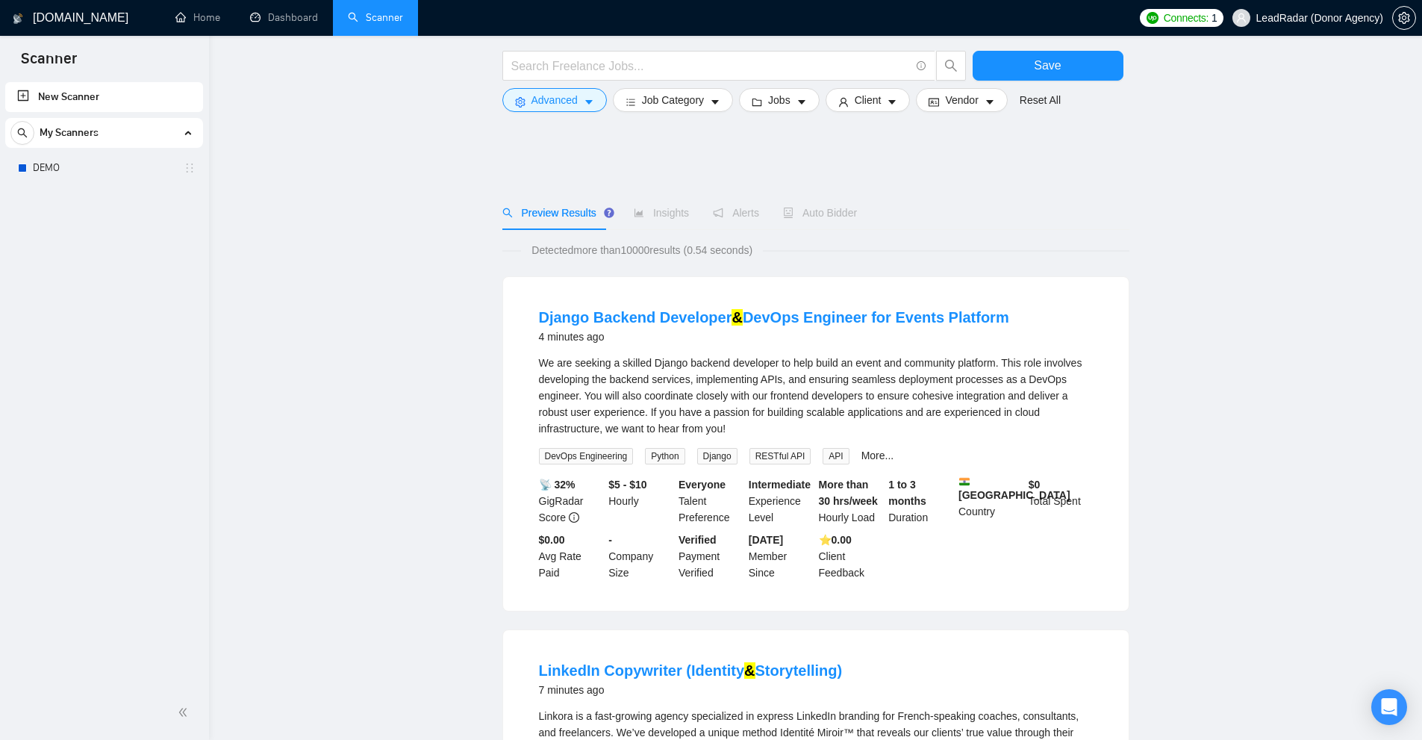
scroll to position [373, 0]
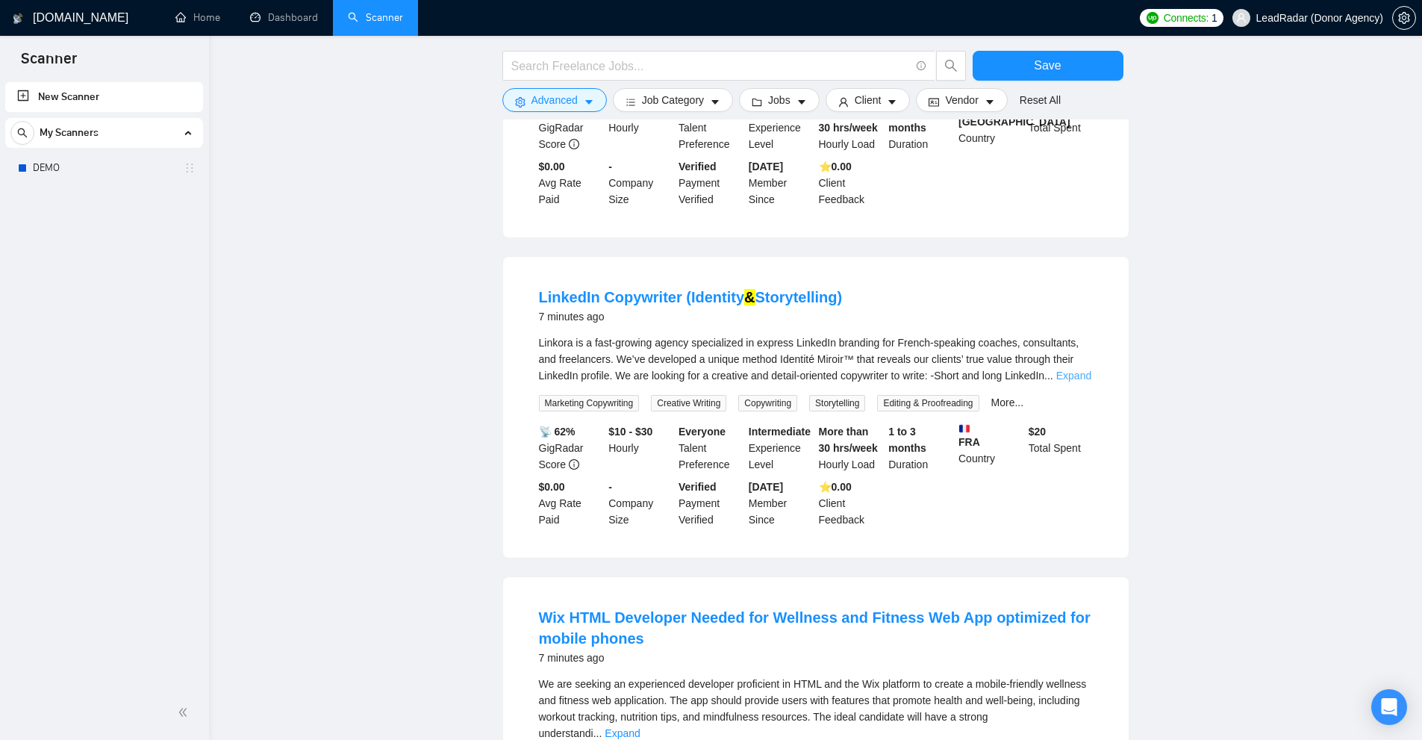
click at [1069, 376] on link "Expand" at bounding box center [1073, 375] width 35 height 12
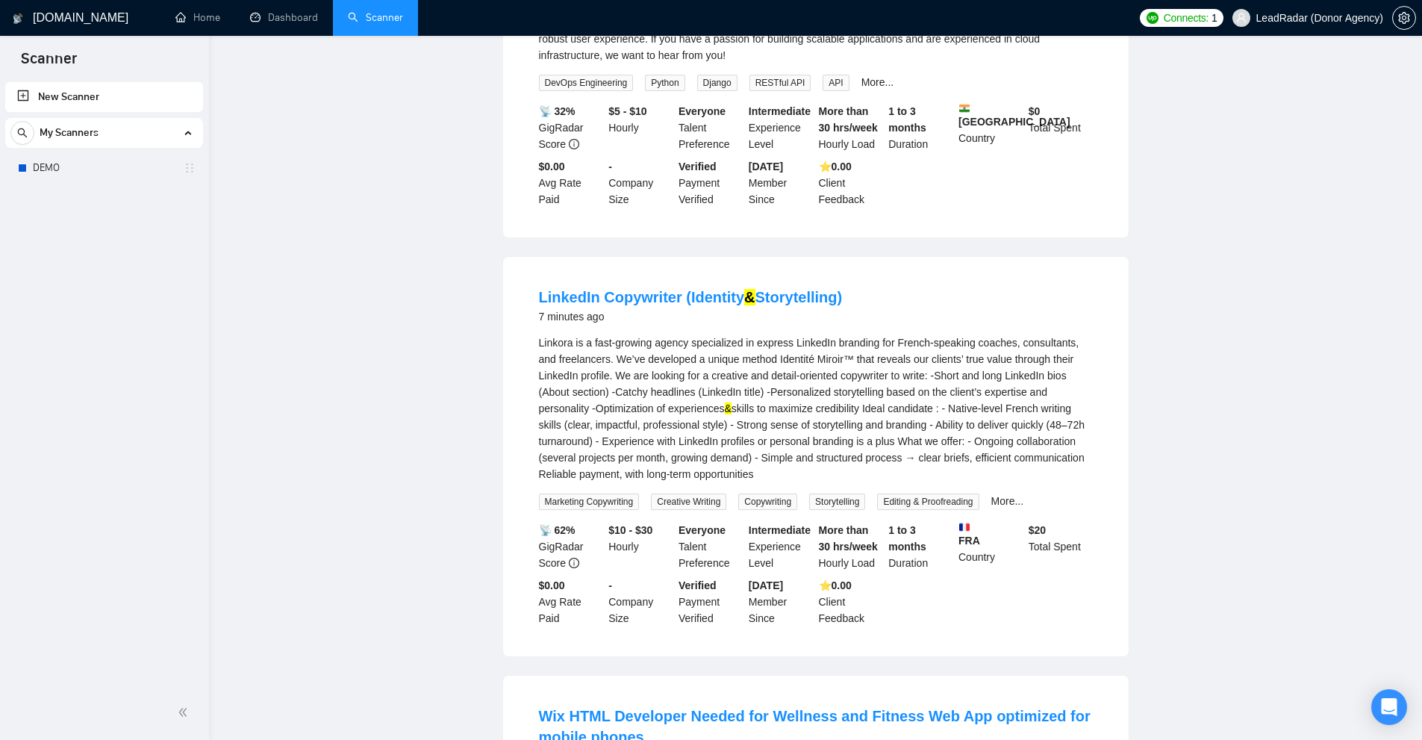
scroll to position [0, 0]
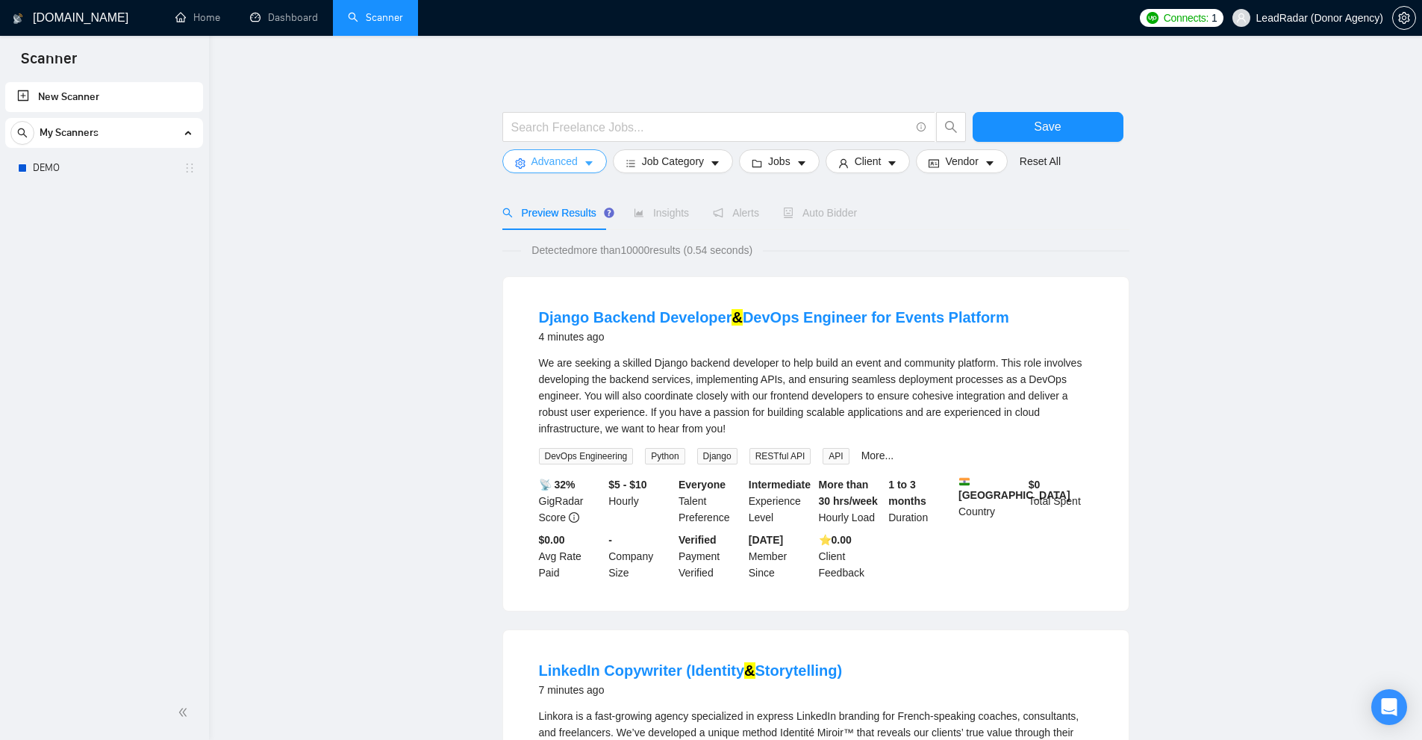
click at [573, 160] on span "Advanced" at bounding box center [554, 161] width 46 height 16
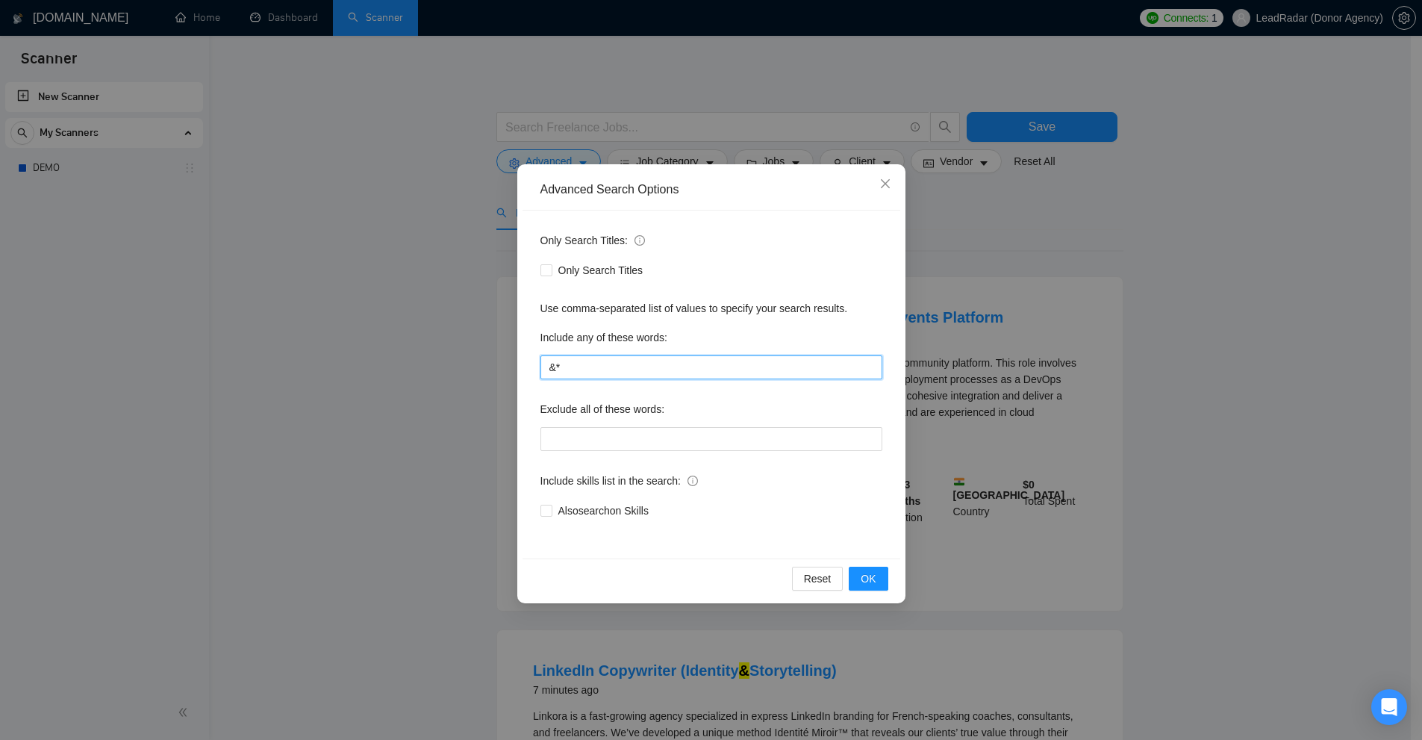
click at [588, 363] on input "&*" at bounding box center [711, 367] width 342 height 24
click at [1188, 399] on div "Advanced Search Options Only Search Titles: Only Search Titles Use comma-separa…" at bounding box center [711, 370] width 1422 height 740
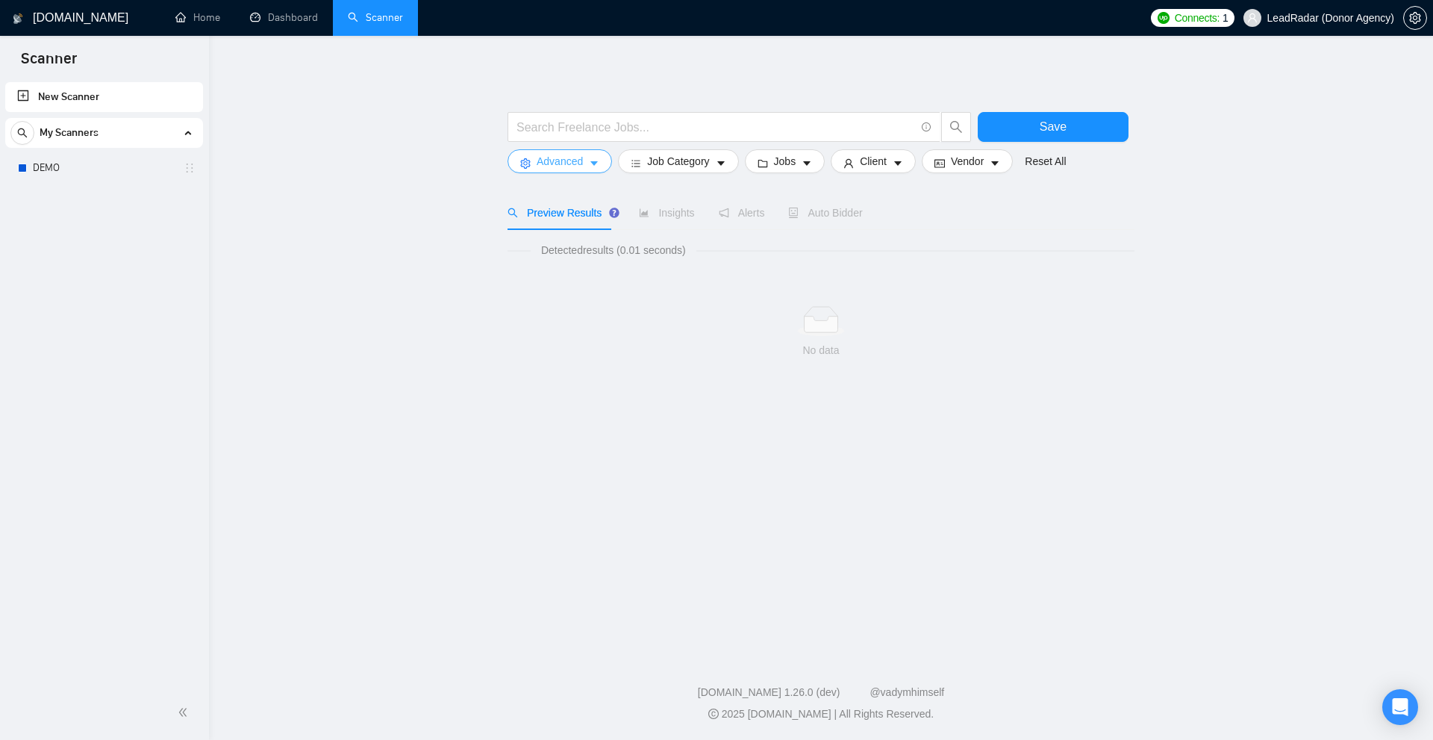
click at [570, 162] on span "Advanced" at bounding box center [560, 161] width 46 height 16
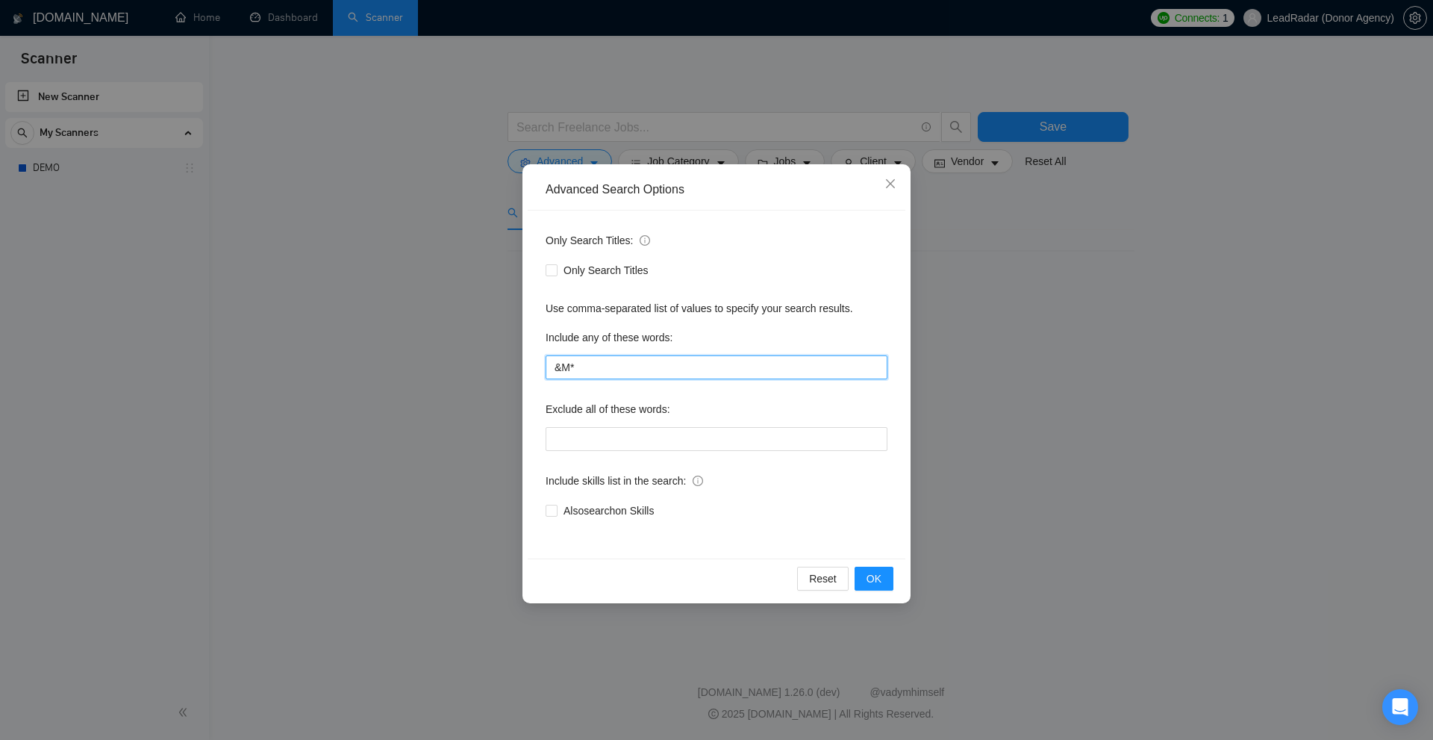
click at [602, 365] on input "&M*" at bounding box center [717, 367] width 342 height 24
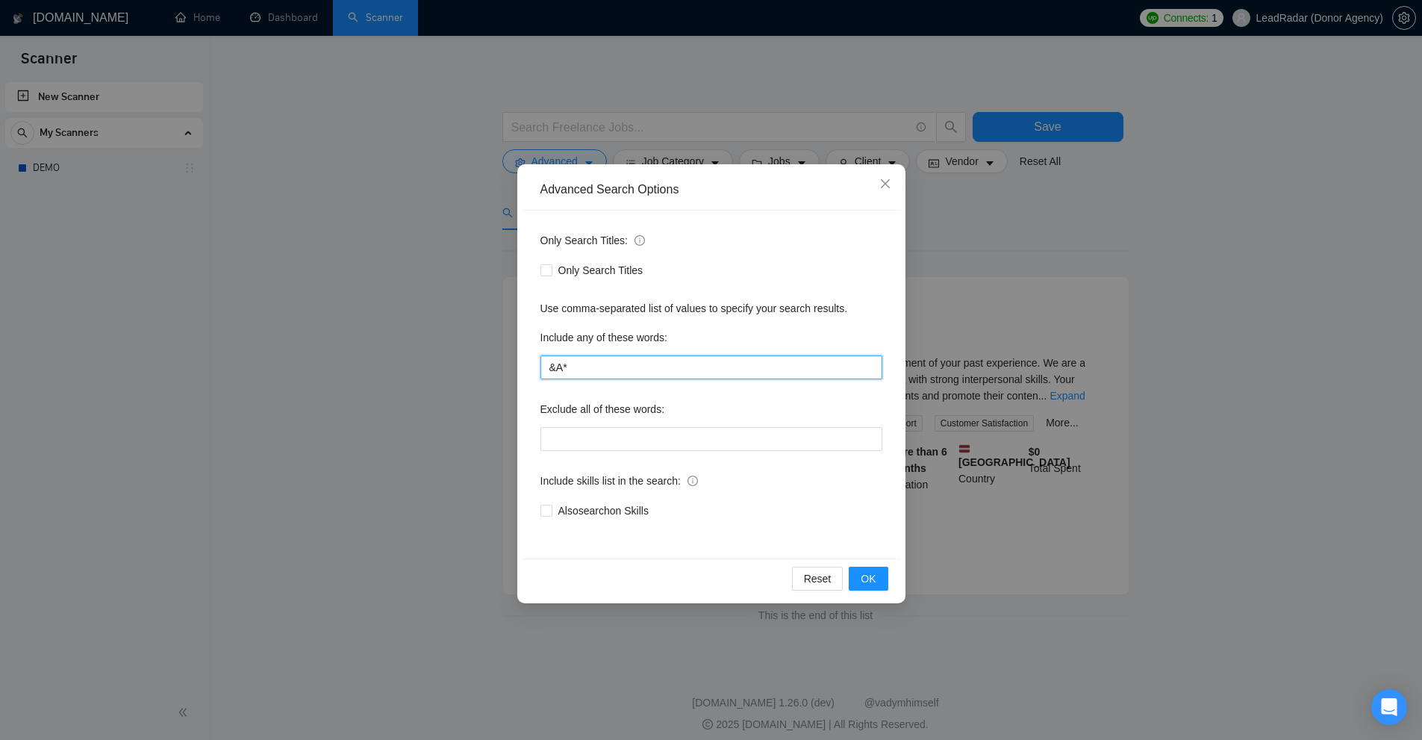
type input "&A*"
click at [1004, 501] on div "Advanced Search Options Only Search Titles: Only Search Titles Use comma-separa…" at bounding box center [711, 370] width 1422 height 740
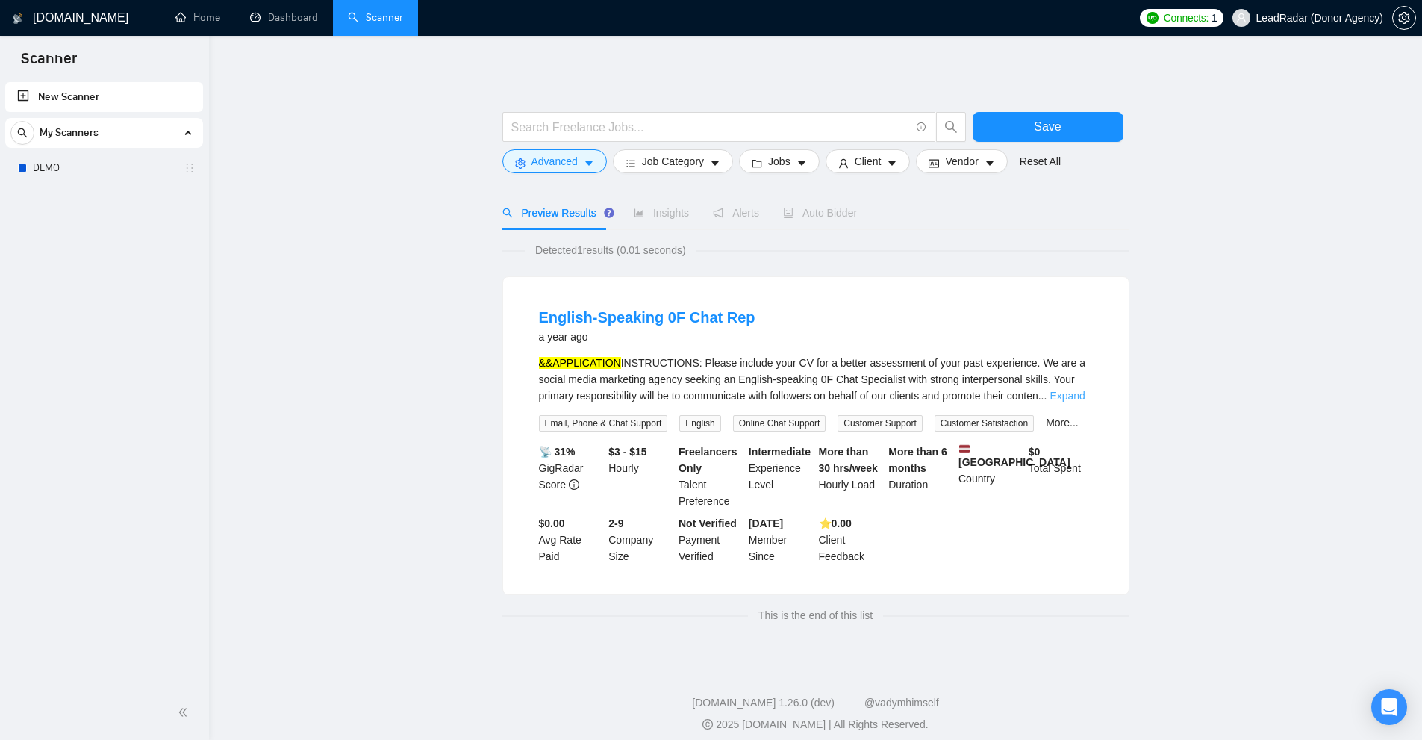
click at [1056, 394] on link "Expand" at bounding box center [1066, 396] width 35 height 12
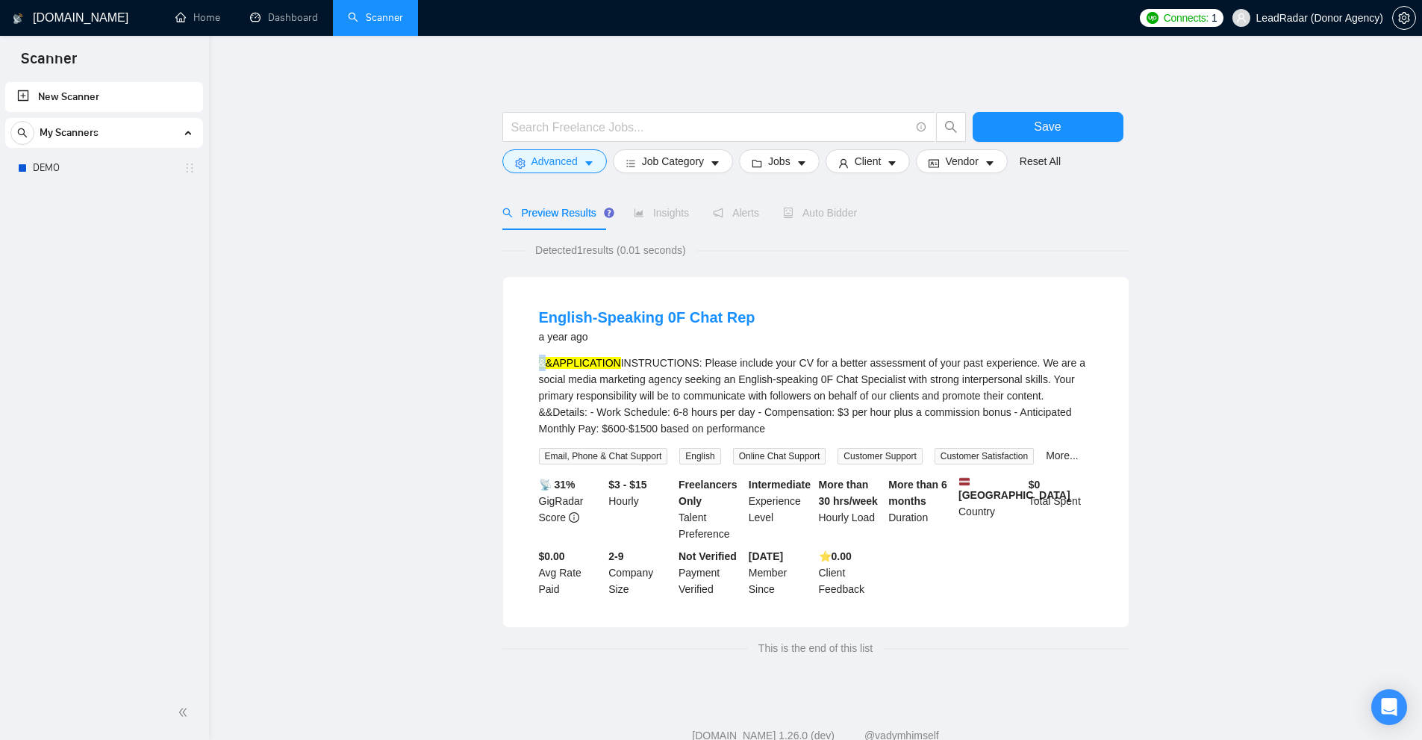
click at [545, 360] on mark "&&APPLICATION" at bounding box center [580, 363] width 82 height 12
drag, startPoint x: 778, startPoint y: 307, endPoint x: 533, endPoint y: 307, distance: 244.8
click at [533, 307] on li "English-Speaking 0F Chat Rep a year ago &&APPLICATION INSTRUCTIONS: Please incl…" at bounding box center [816, 452] width 590 height 314
drag, startPoint x: 660, startPoint y: 136, endPoint x: 666, endPoint y: 129, distance: 9.0
click at [665, 131] on span at bounding box center [718, 127] width 433 height 30
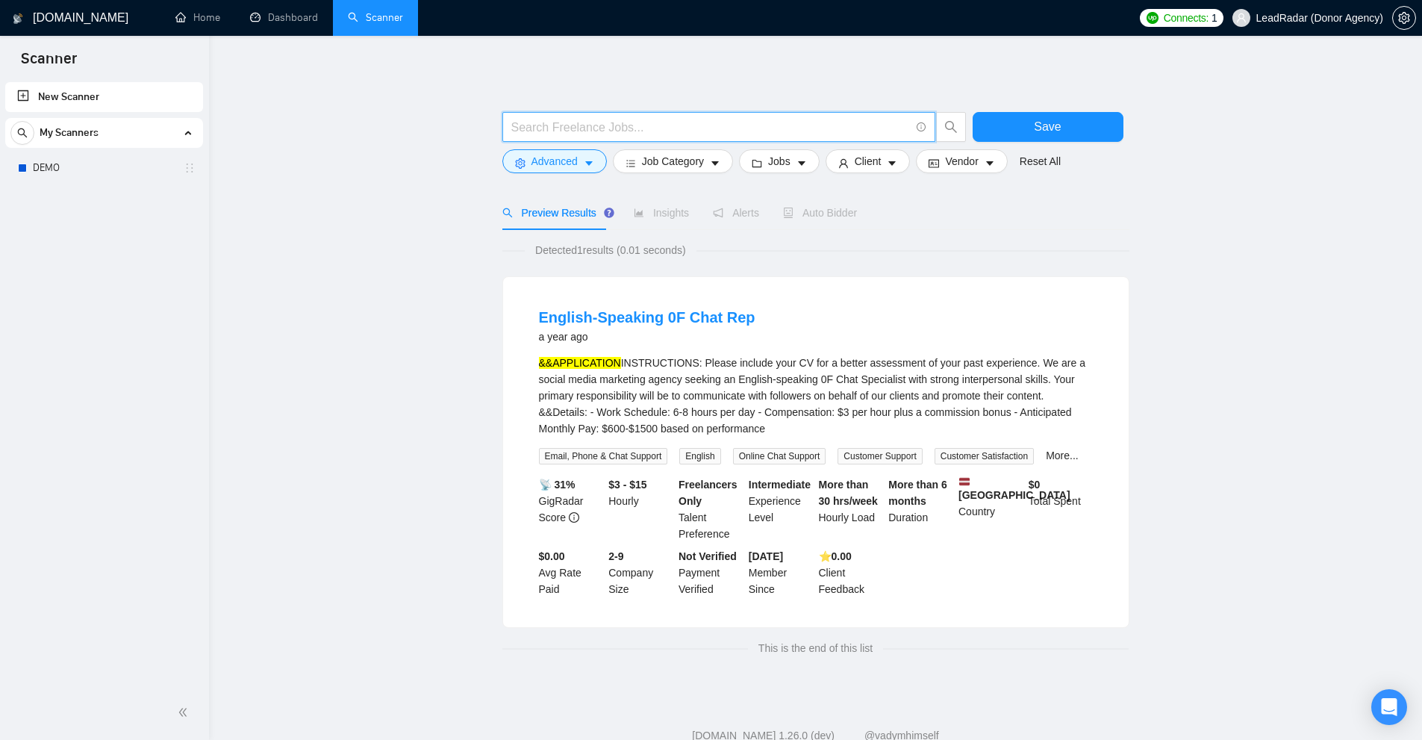
click at [666, 129] on input "text" at bounding box center [710, 127] width 399 height 19
paste input "English-Speaking 0F Chat Rep"
type input "English-Speaking 0F Chat Rep"
click at [584, 162] on icon "caret-down" at bounding box center [589, 163] width 10 height 10
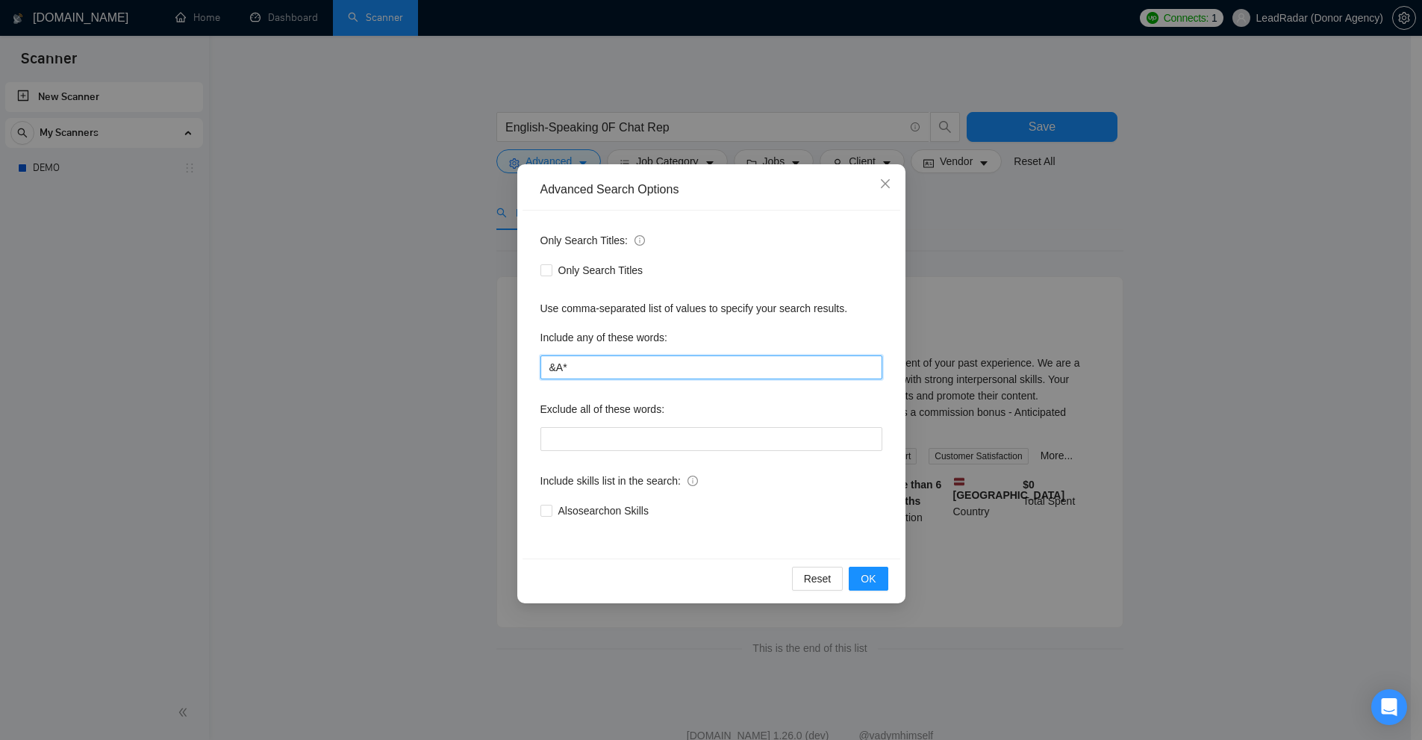
click at [607, 369] on input "&A*" at bounding box center [711, 367] width 342 height 24
click at [1138, 293] on div "Advanced Search Options Only Search Titles: Only Search Titles Use comma-separa…" at bounding box center [711, 370] width 1422 height 740
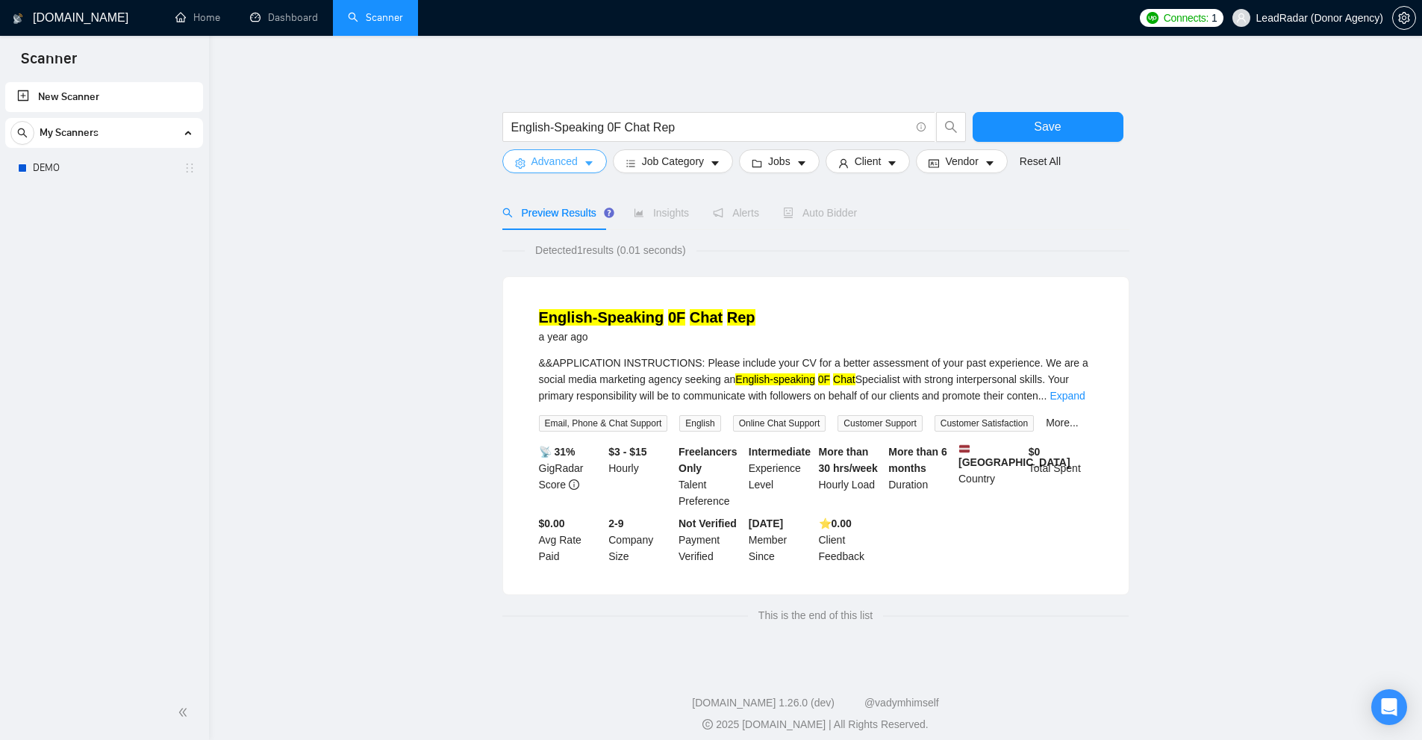
click at [581, 160] on button "Advanced" at bounding box center [554, 161] width 104 height 24
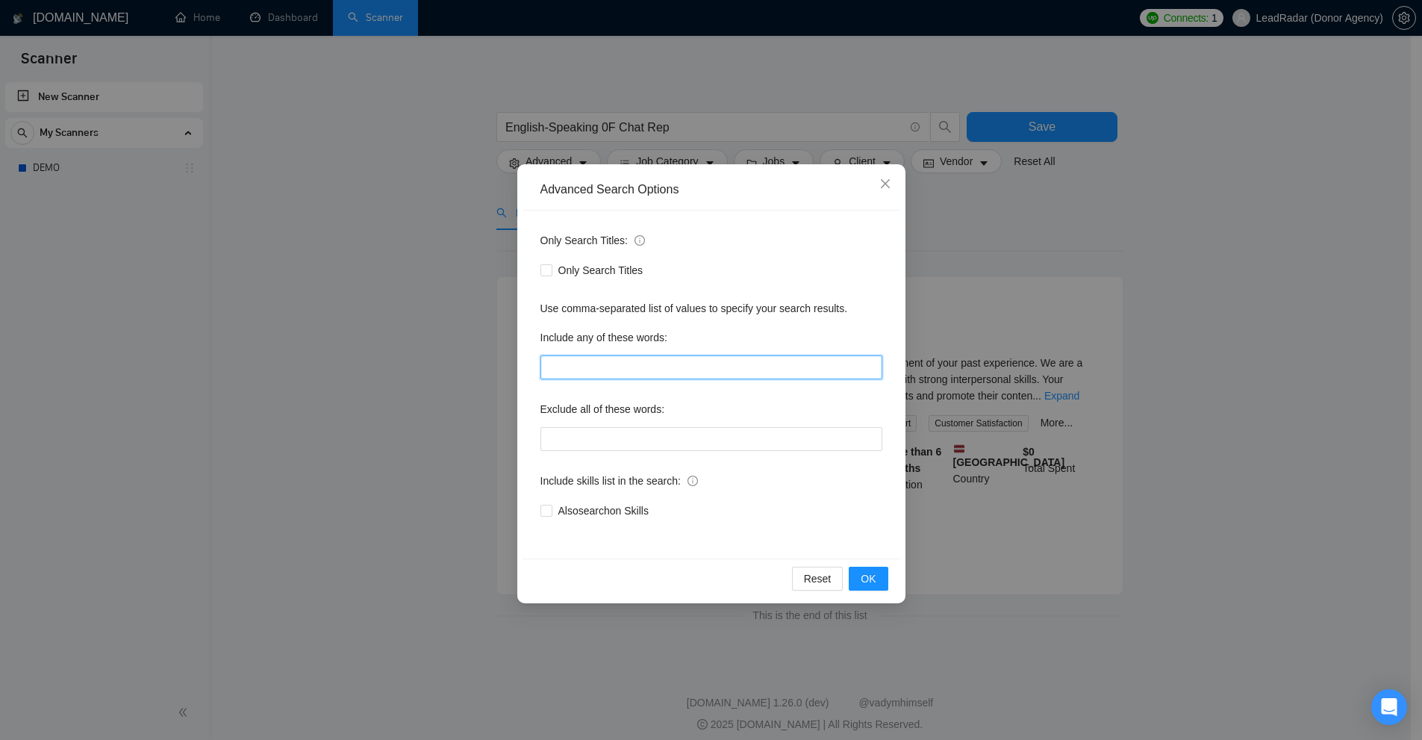
click at [579, 368] on input "text" at bounding box center [711, 367] width 342 height 24
click at [1210, 363] on div "Advanced Search Options Only Search Titles: Only Search Titles Use comma-separa…" at bounding box center [711, 370] width 1422 height 740
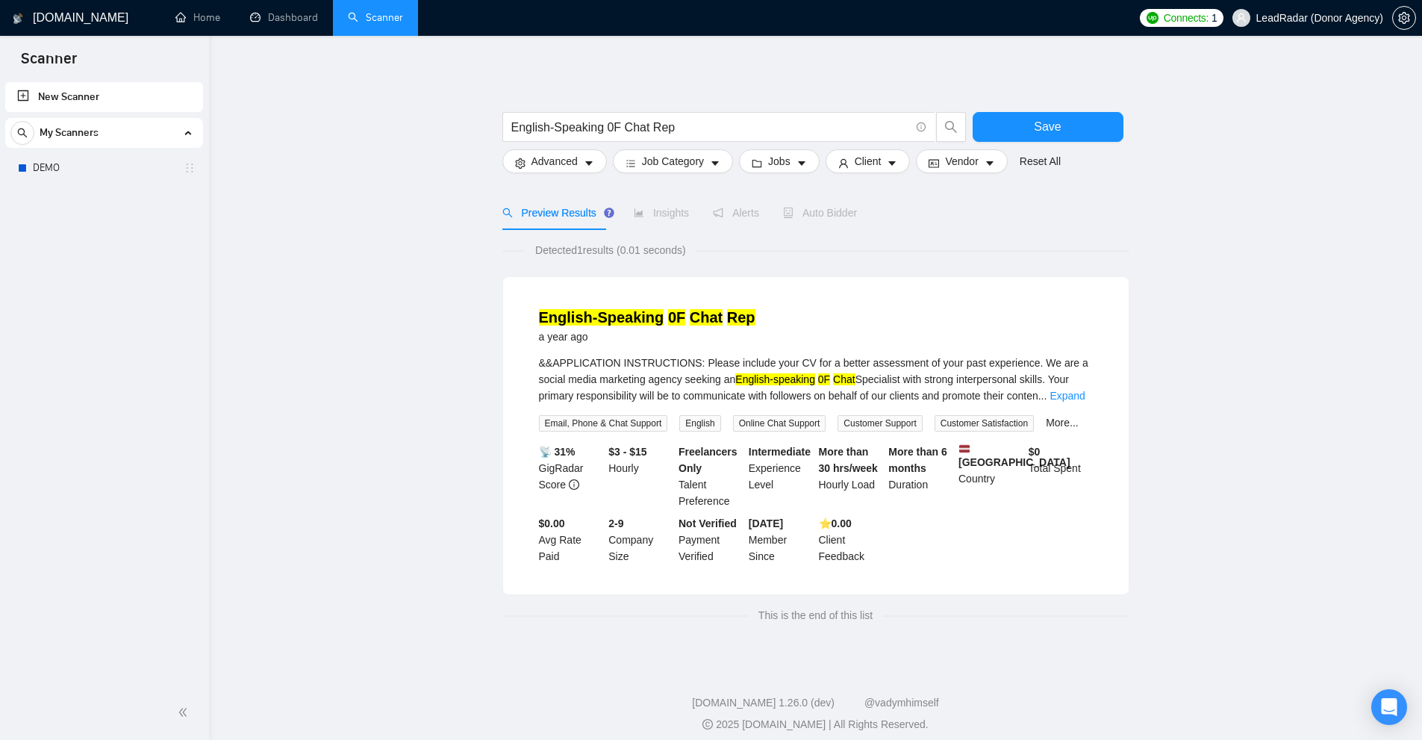
click at [569, 363] on div "&&APPLICATION INSTRUCTIONS: Please include your CV for a better assessment of y…" at bounding box center [816, 378] width 554 height 49
click at [566, 164] on span "Advanced" at bounding box center [554, 161] width 46 height 16
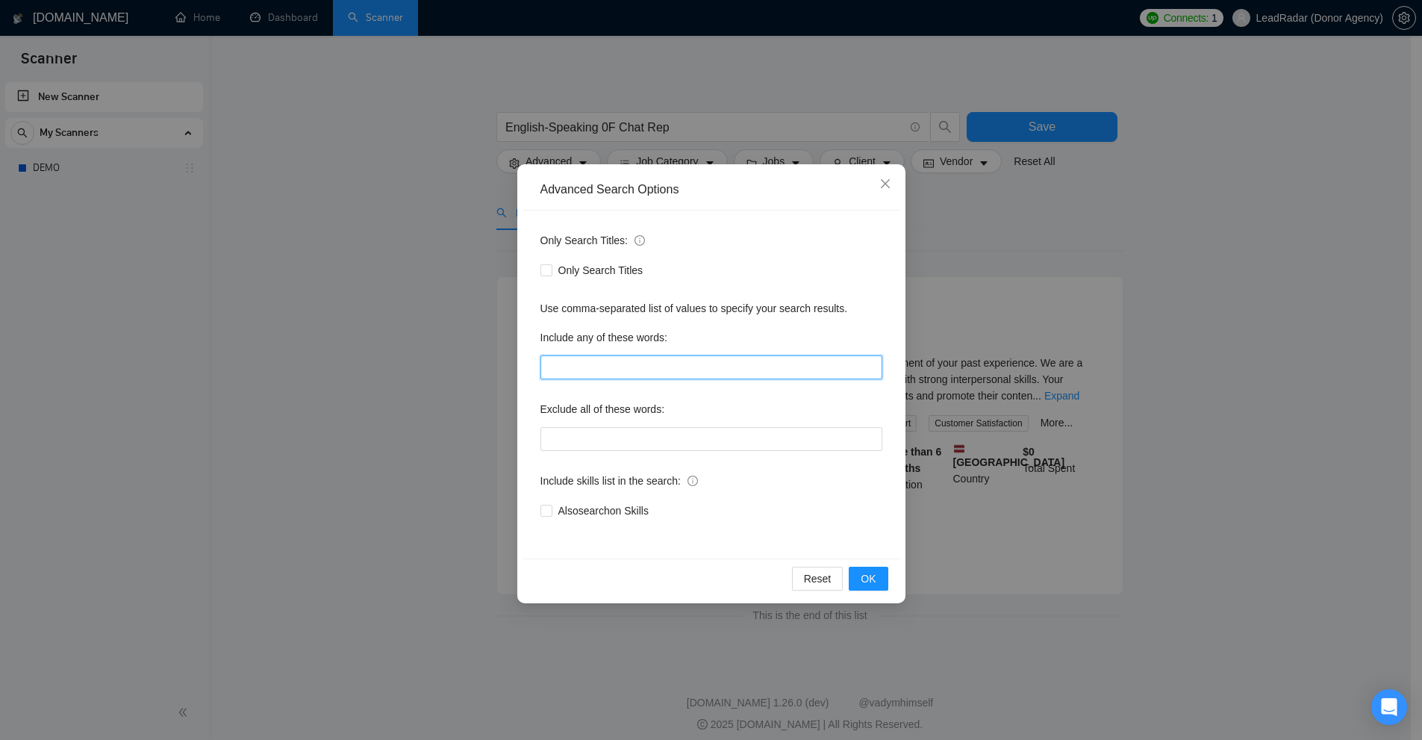
click at [640, 363] on input "text" at bounding box center [711, 367] width 342 height 24
paste input "APPLICATION"
type input "APPLICATION"
click at [976, 381] on div "Advanced Search Options Only Search Titles: Only Search Titles Use comma-separa…" at bounding box center [711, 370] width 1422 height 740
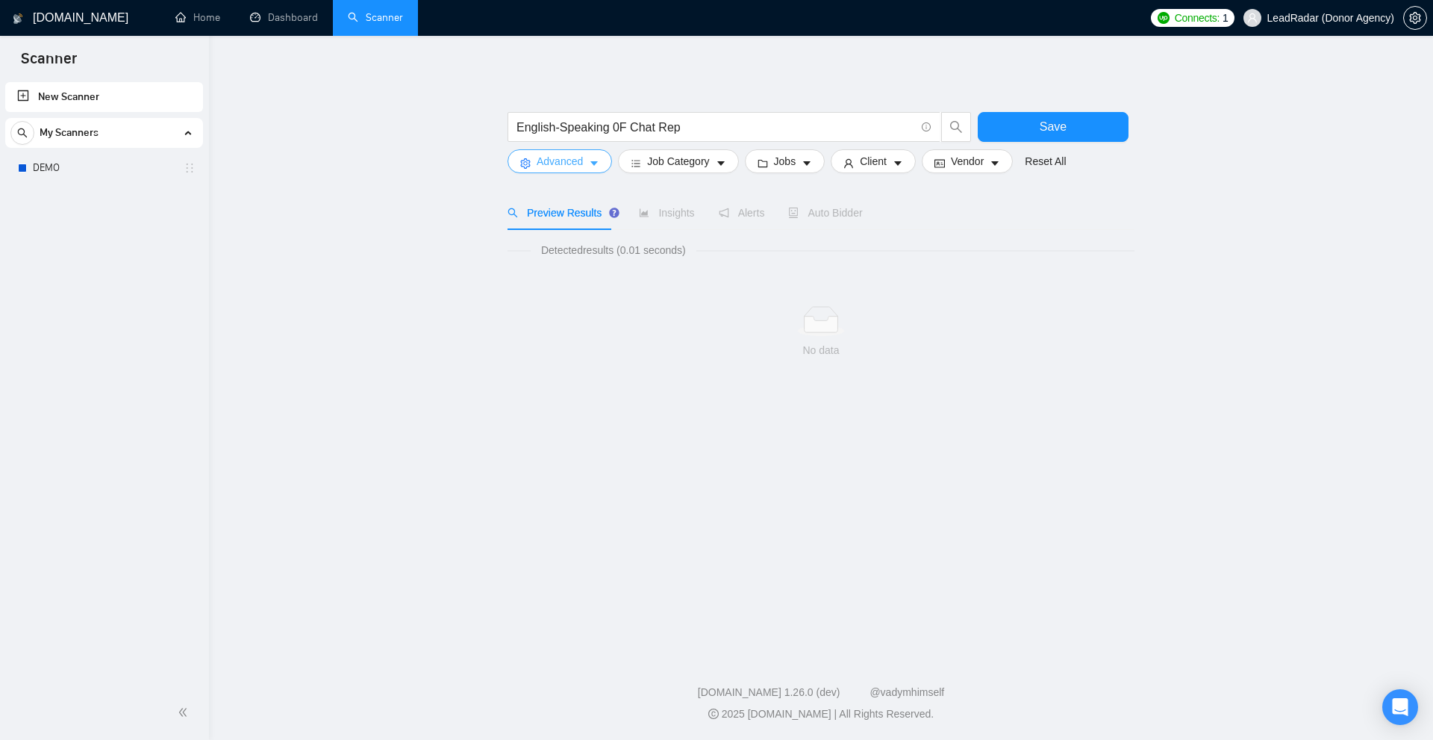
click at [578, 151] on button "Advanced" at bounding box center [559, 161] width 104 height 24
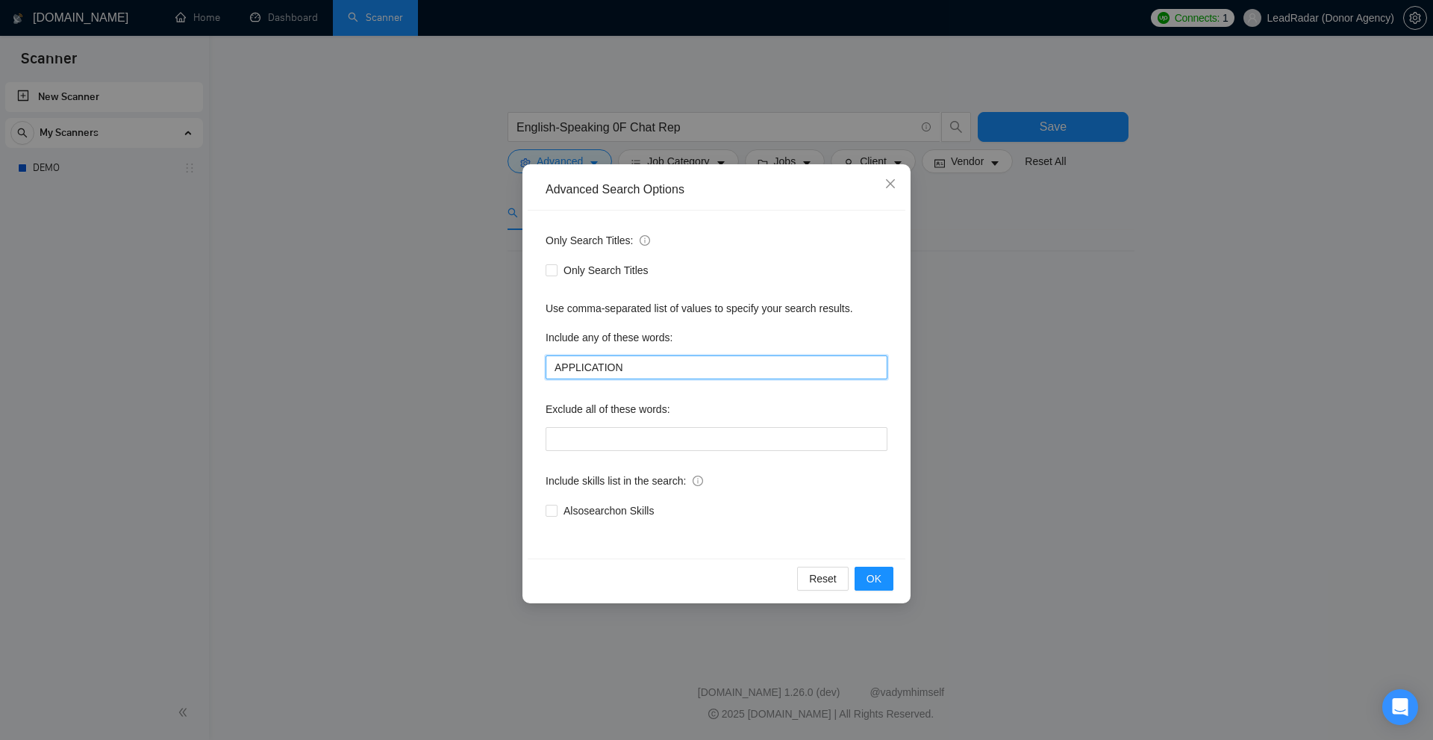
click at [713, 362] on input "APPLICATION" at bounding box center [717, 367] width 342 height 24
click at [1028, 363] on div "Advanced Search Options Only Search Titles: Only Search Titles Use comma-separa…" at bounding box center [716, 370] width 1433 height 740
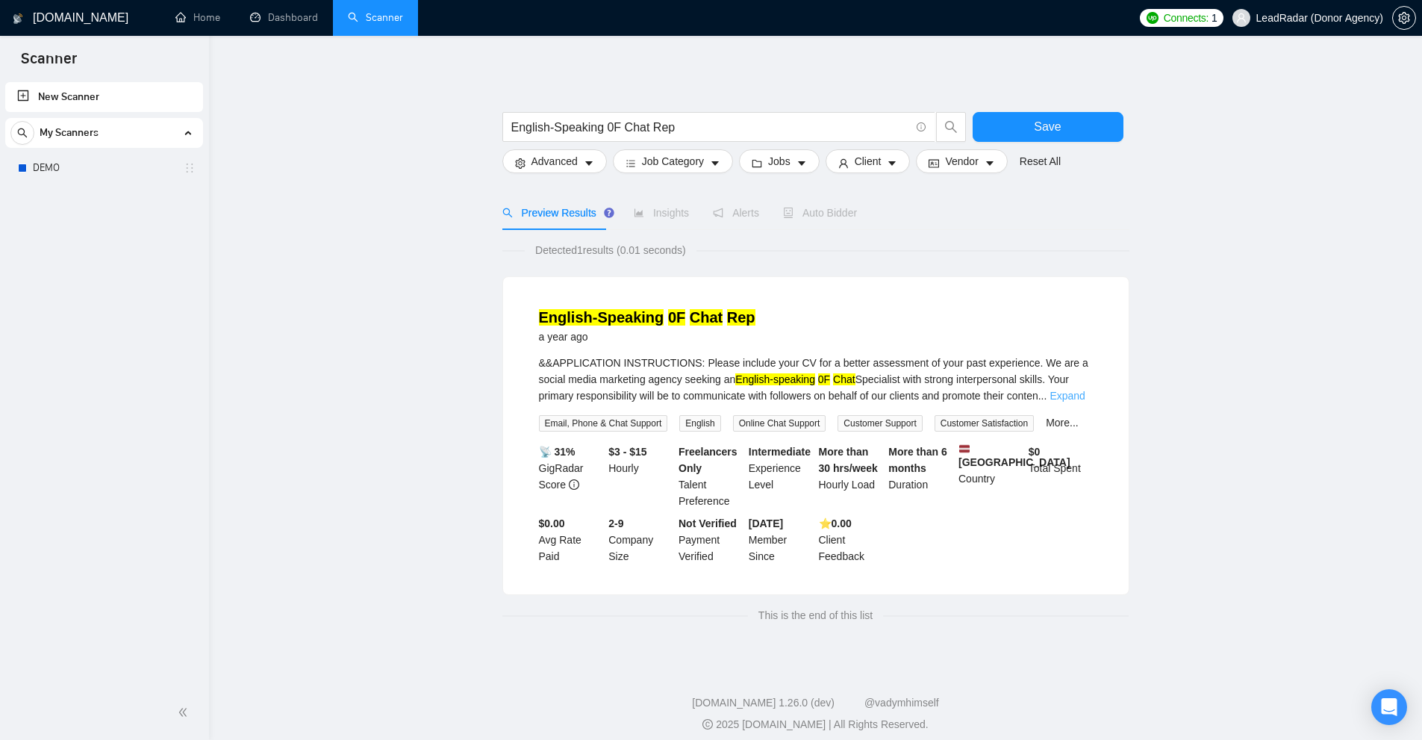
click at [1080, 390] on link "Expand" at bounding box center [1066, 396] width 35 height 12
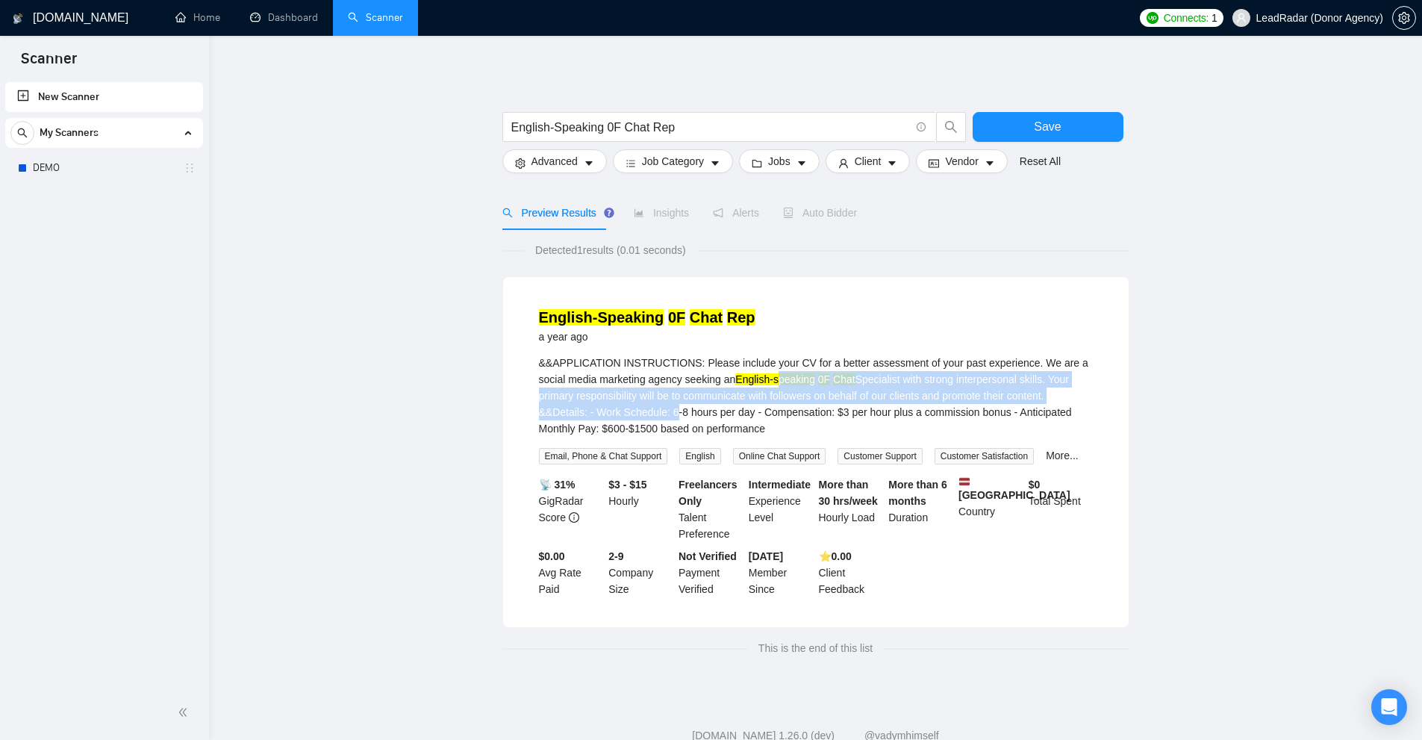
drag, startPoint x: 673, startPoint y: 410, endPoint x: 759, endPoint y: 381, distance: 90.9
click at [772, 381] on div "&&APPLICATION INSTRUCTIONS: Please include your CV for a better assessment of y…" at bounding box center [816, 395] width 554 height 82
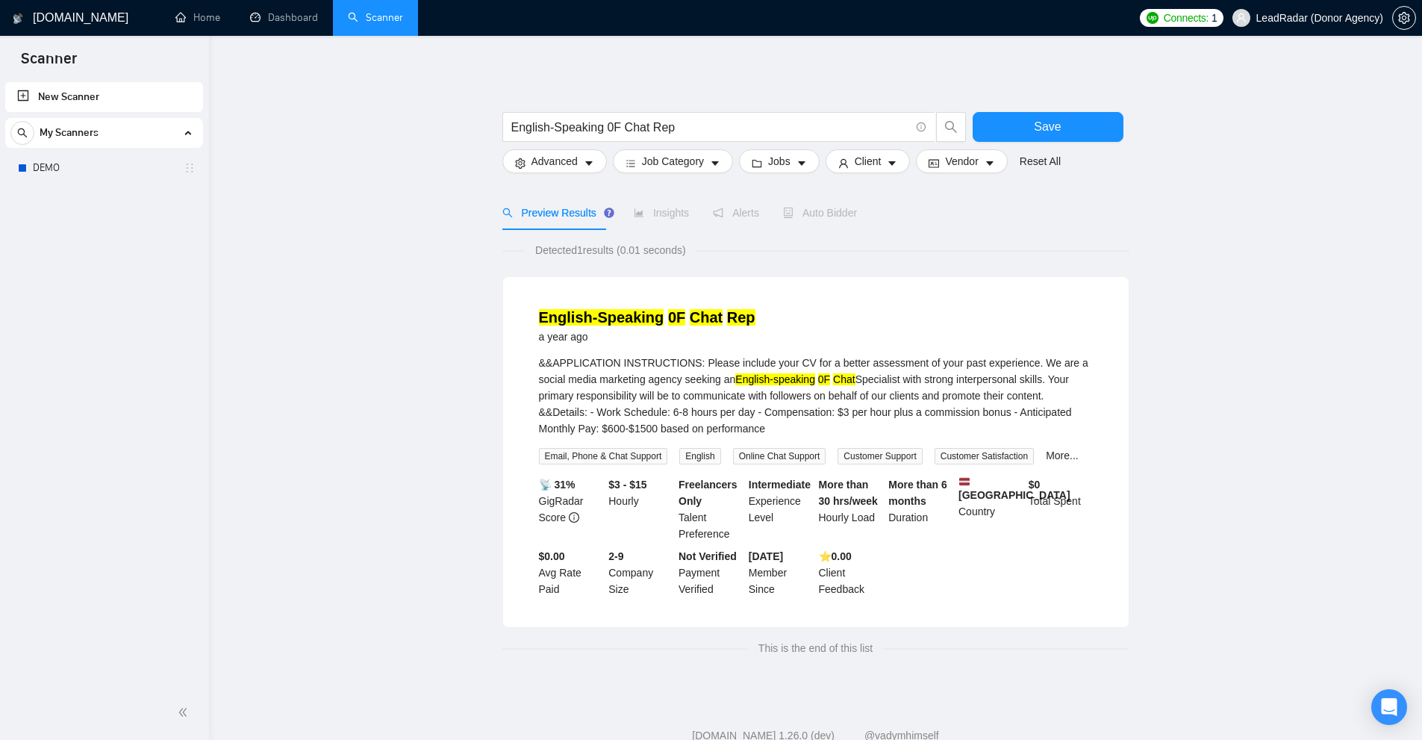
click at [759, 381] on mark "English-speaking" at bounding box center [775, 379] width 80 height 12
click at [679, 401] on div "&&APPLICATION INSTRUCTIONS: Please include your CV for a better assessment of y…" at bounding box center [816, 395] width 554 height 82
click at [581, 170] on button "Advanced" at bounding box center [554, 161] width 104 height 24
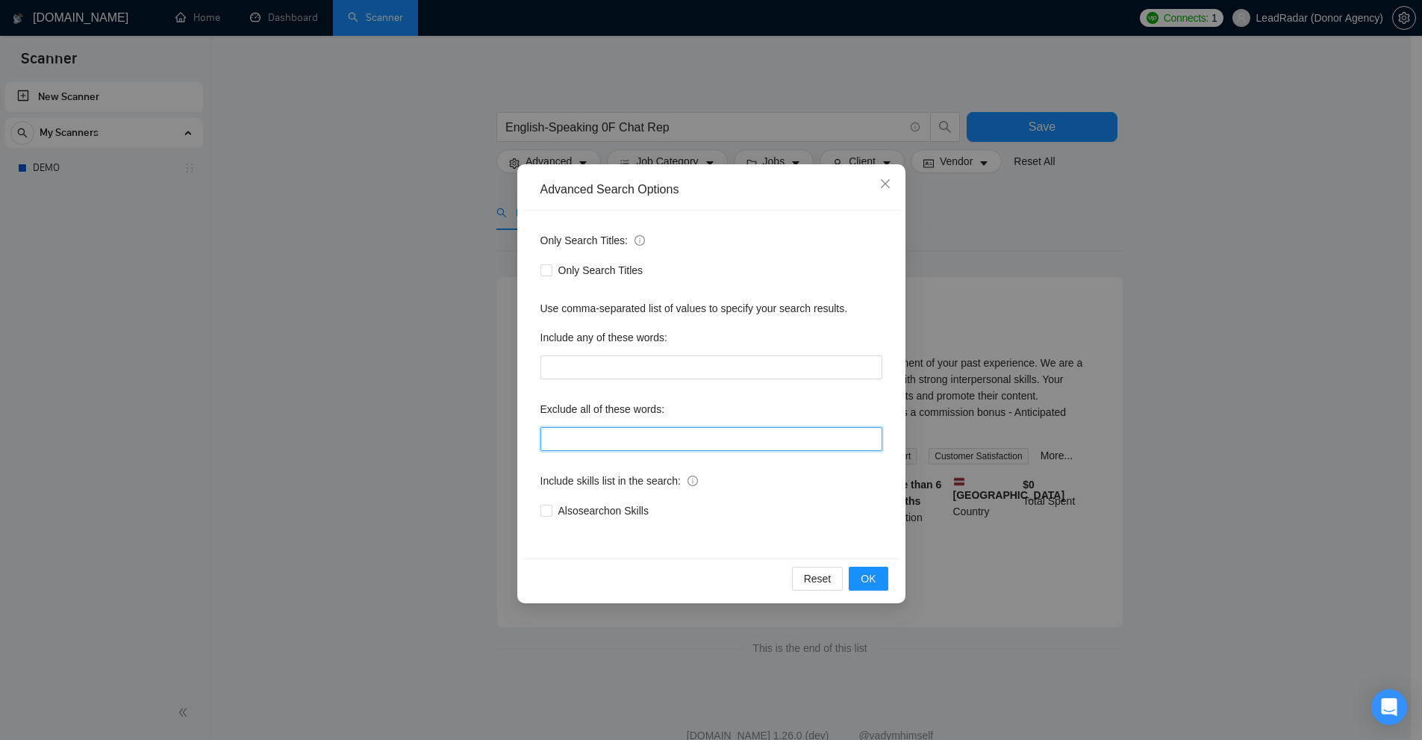
click at [590, 442] on input "text" at bounding box center [711, 439] width 342 height 24
click at [1131, 411] on div "Advanced Search Options Only Search Titles: Only Search Titles Use comma-separa…" at bounding box center [711, 370] width 1422 height 740
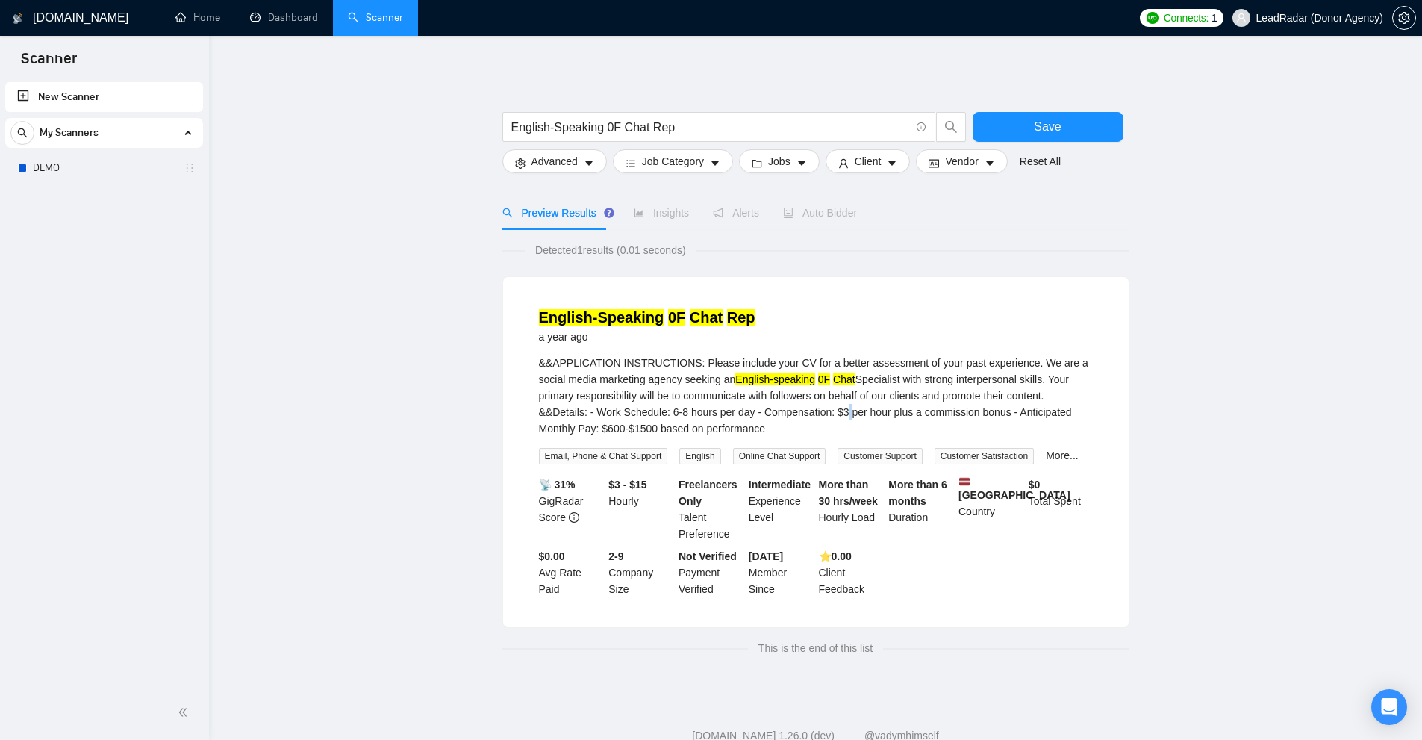
click at [843, 412] on div "&&APPLICATION INSTRUCTIONS: Please include your CV for a better assessment of y…" at bounding box center [816, 395] width 554 height 82
click at [540, 160] on span "Advanced" at bounding box center [554, 161] width 46 height 16
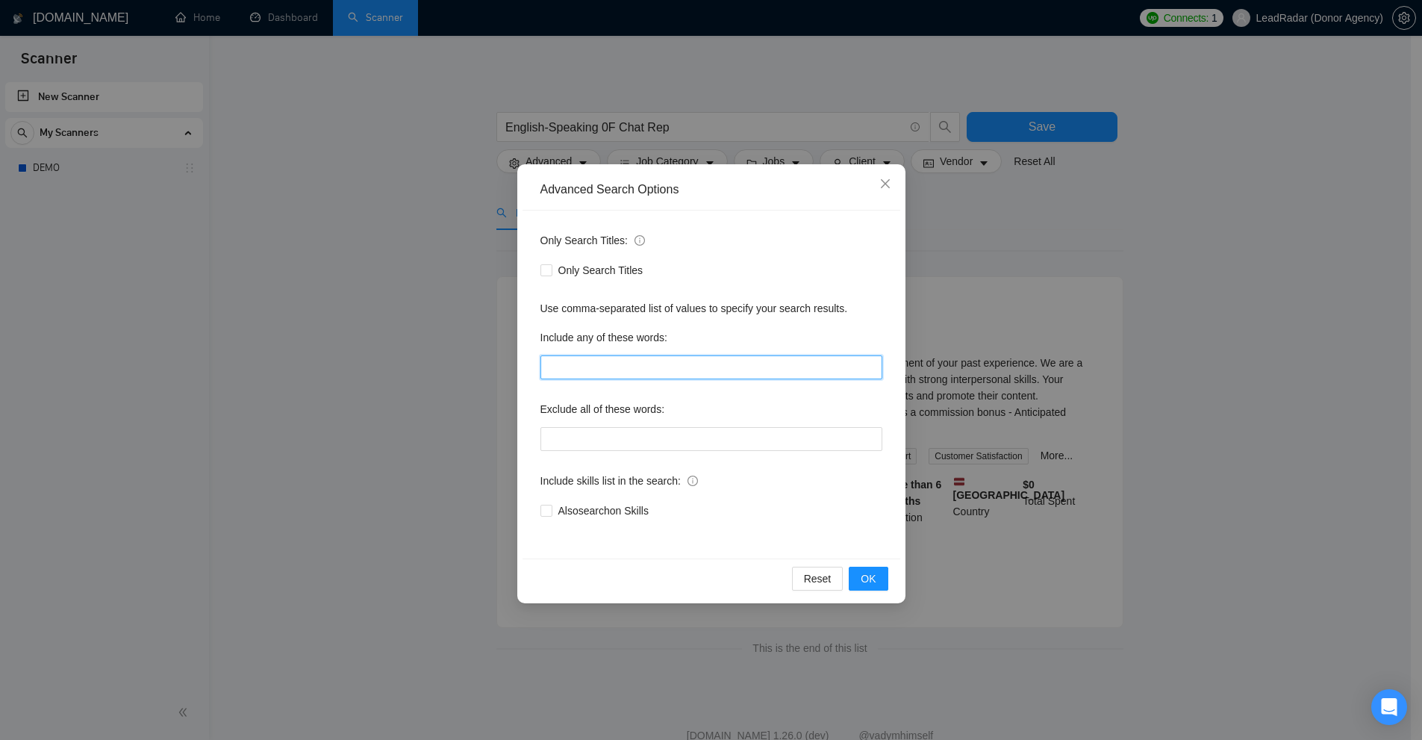
click at [572, 371] on input "text" at bounding box center [711, 367] width 342 height 24
type input "3"
click at [1074, 269] on div "Advanced Search Options Only Search Titles: Only Search Titles Use comma-separa…" at bounding box center [711, 370] width 1422 height 740
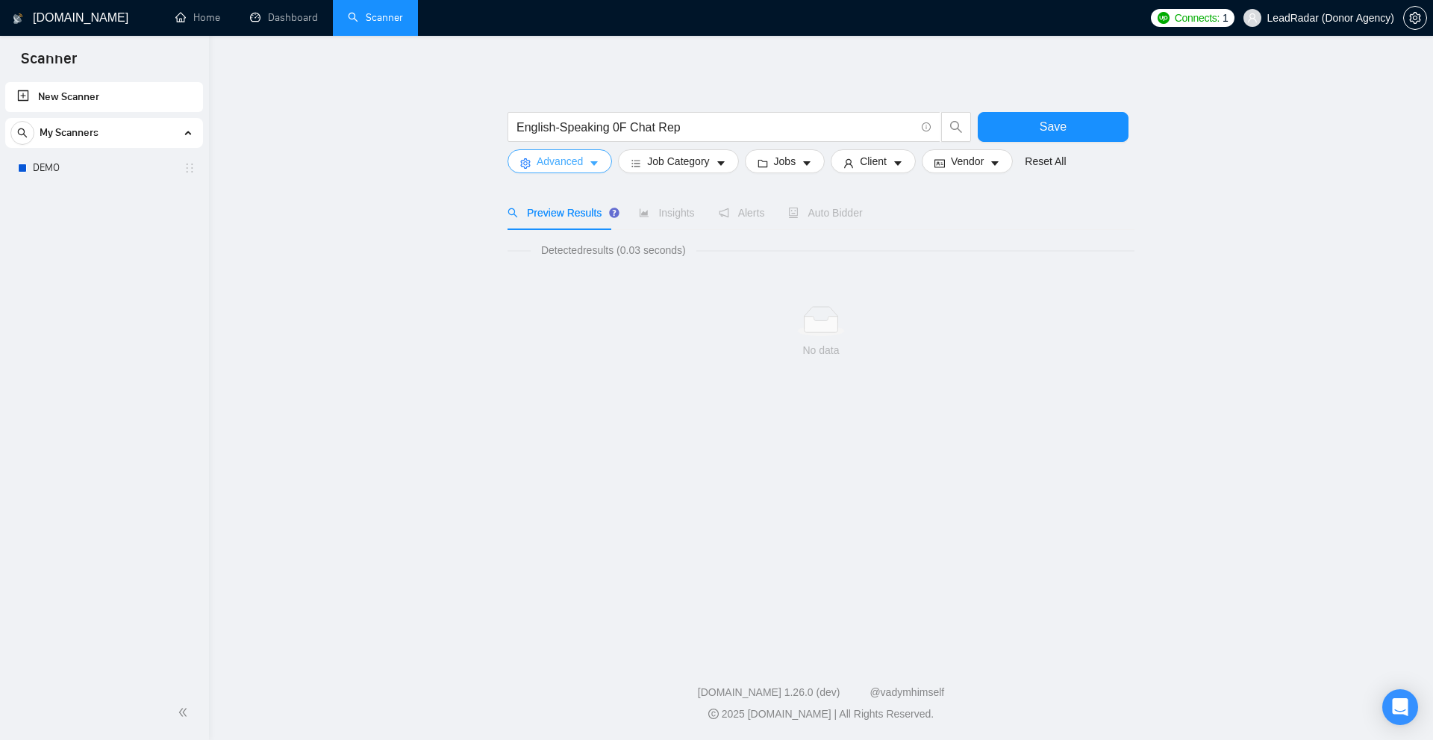
click at [578, 161] on span "Advanced" at bounding box center [560, 161] width 46 height 16
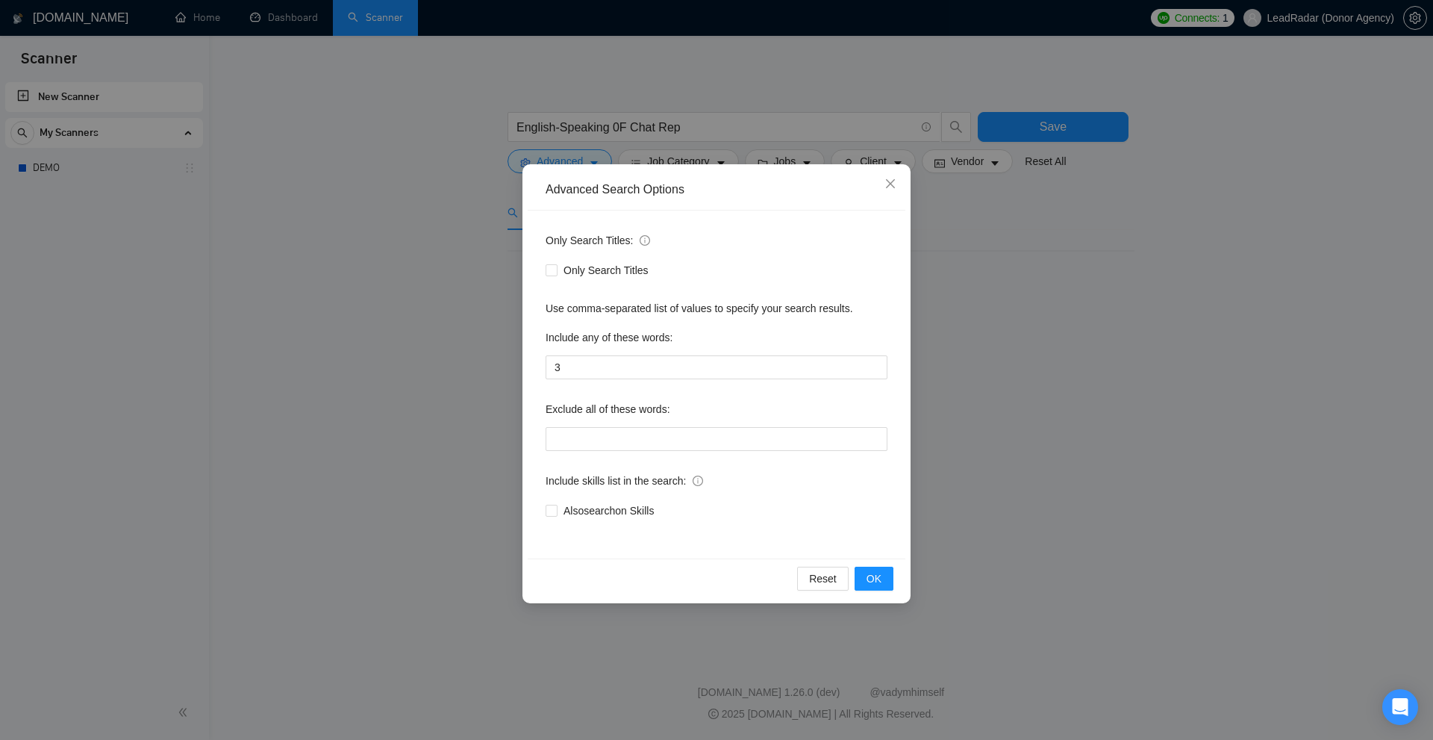
click at [684, 127] on div "Advanced Search Options Only Search Titles: Only Search Titles Use comma-separa…" at bounding box center [716, 370] width 1433 height 740
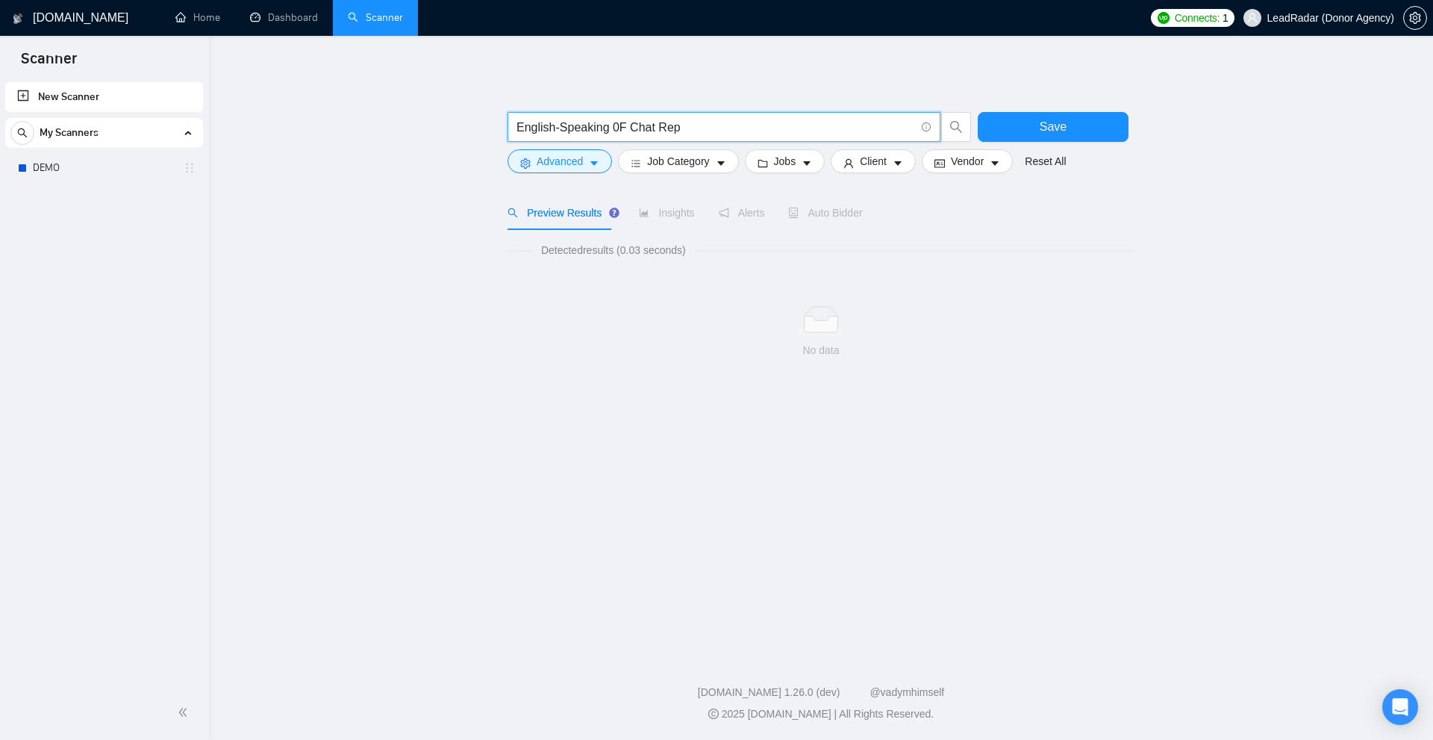
click at [691, 132] on input "English-Speaking 0F Chat Rep" at bounding box center [715, 127] width 399 height 19
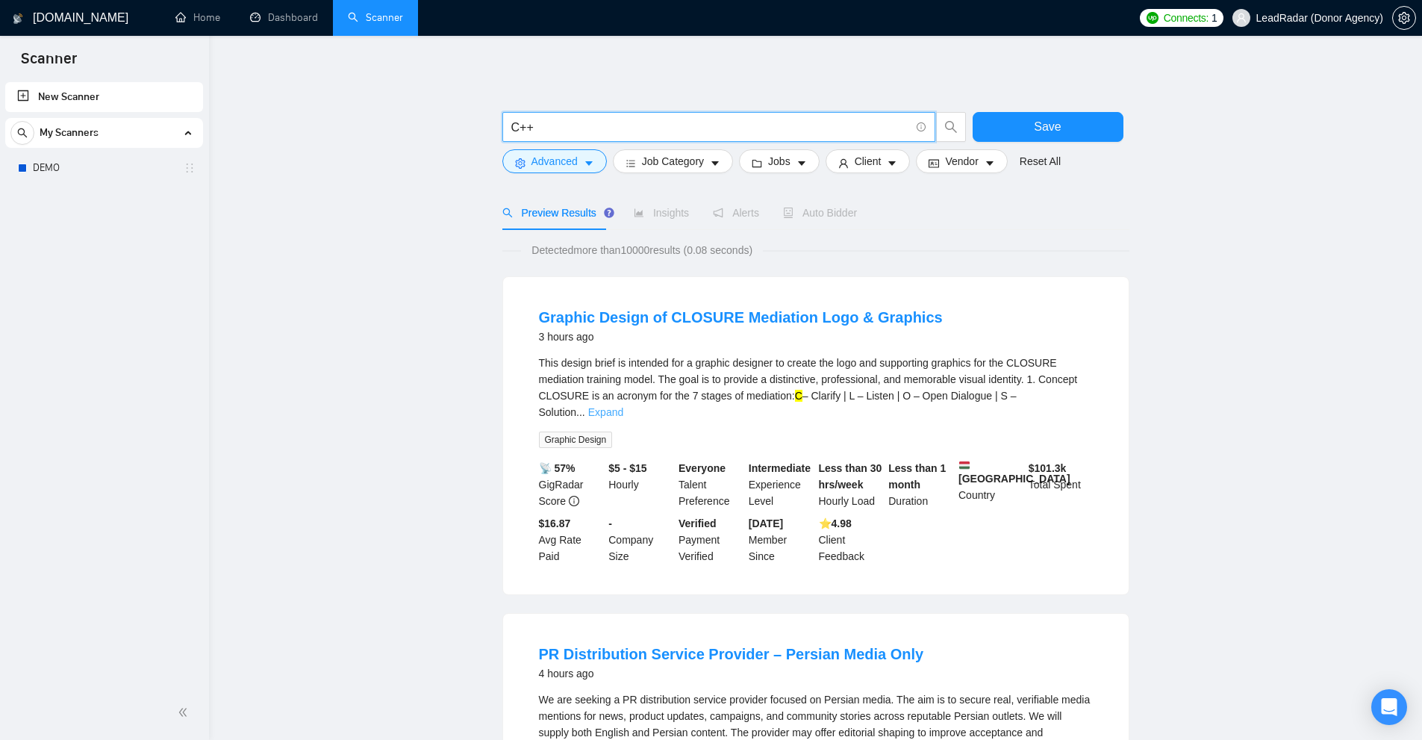
click at [623, 406] on link "Expand" at bounding box center [605, 412] width 35 height 12
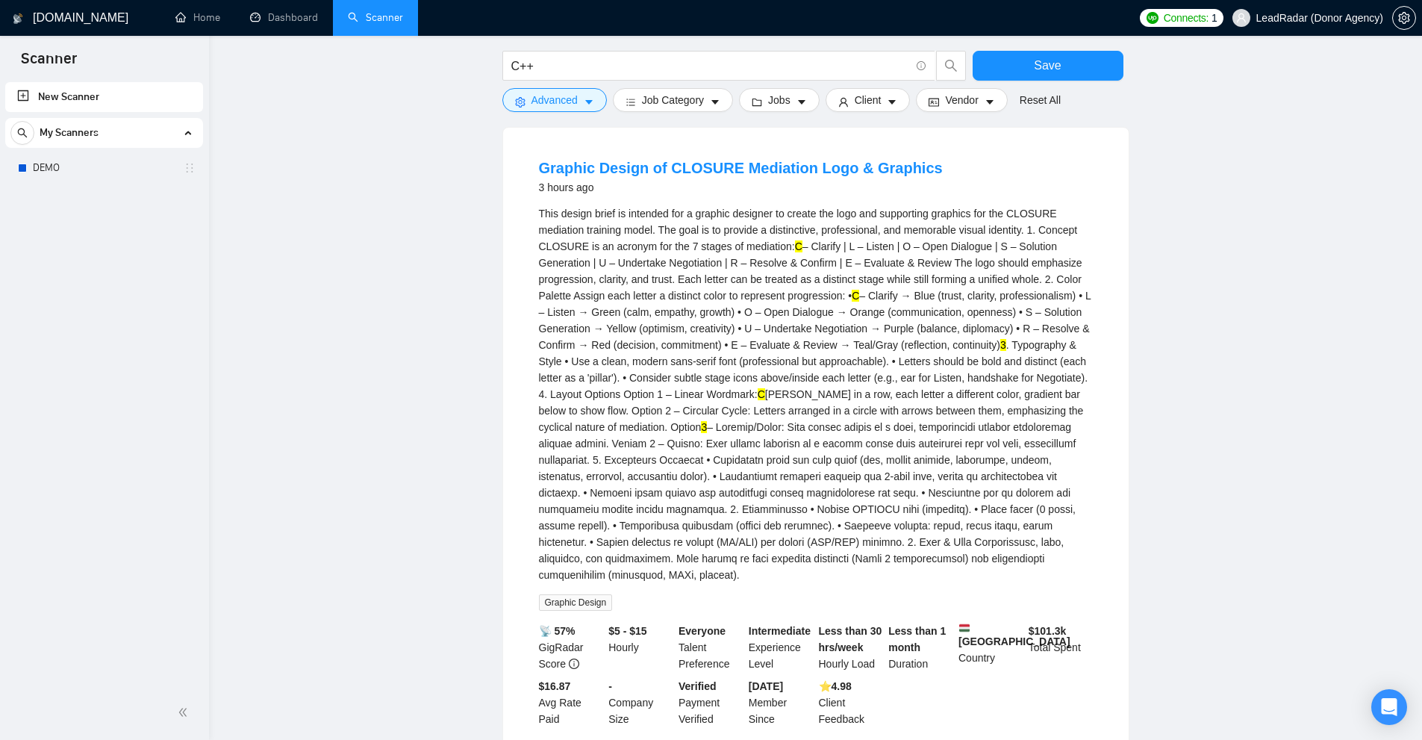
scroll to position [522, 0]
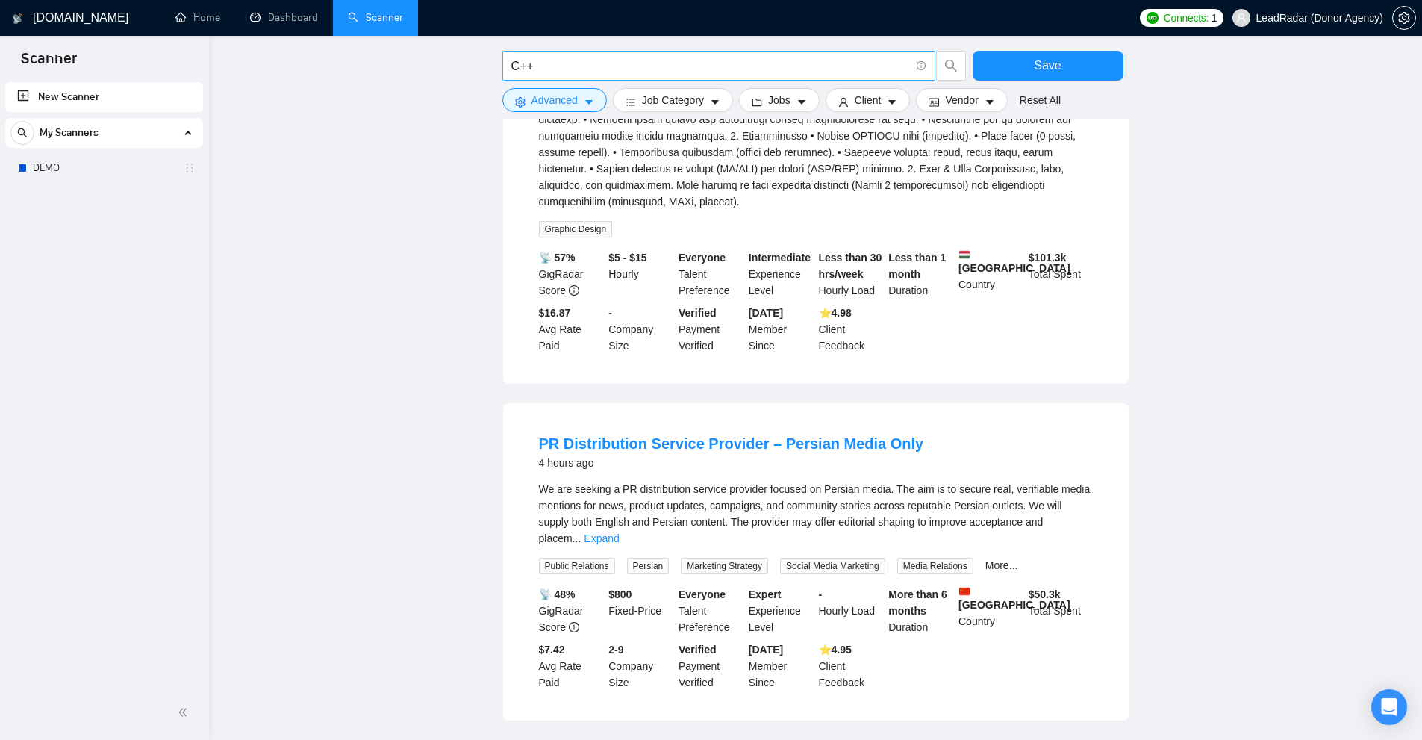
click at [597, 63] on input "C++" at bounding box center [710, 66] width 399 height 19
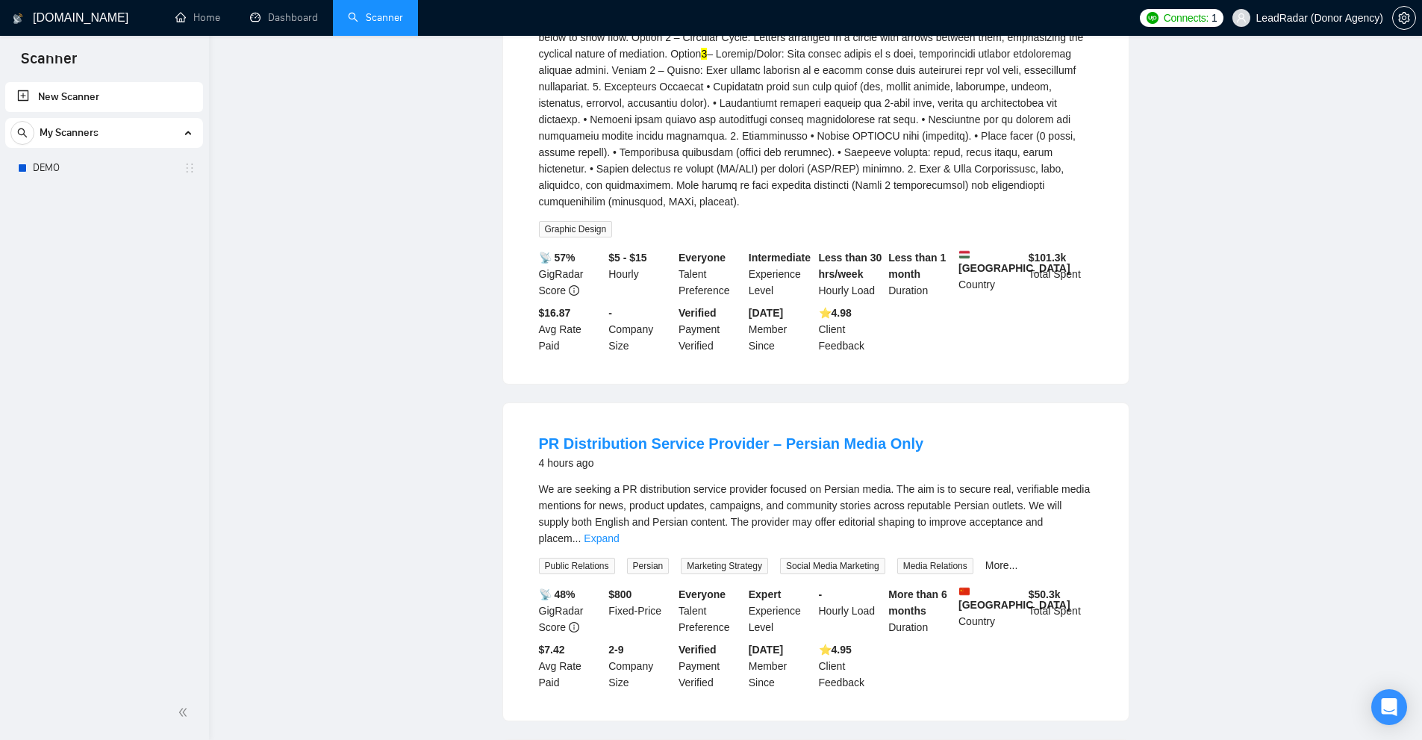
scroll to position [0, 0]
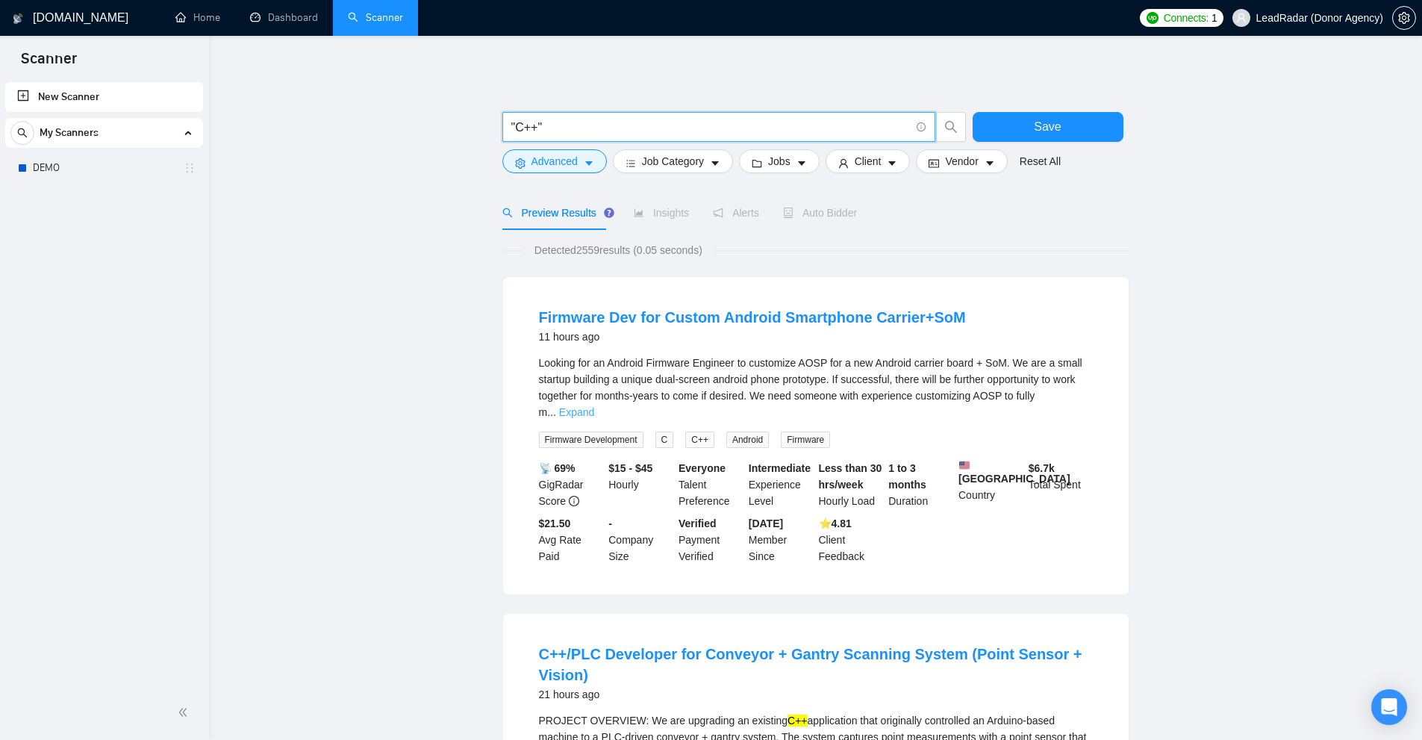
click at [594, 406] on link "Expand" at bounding box center [576, 412] width 35 height 12
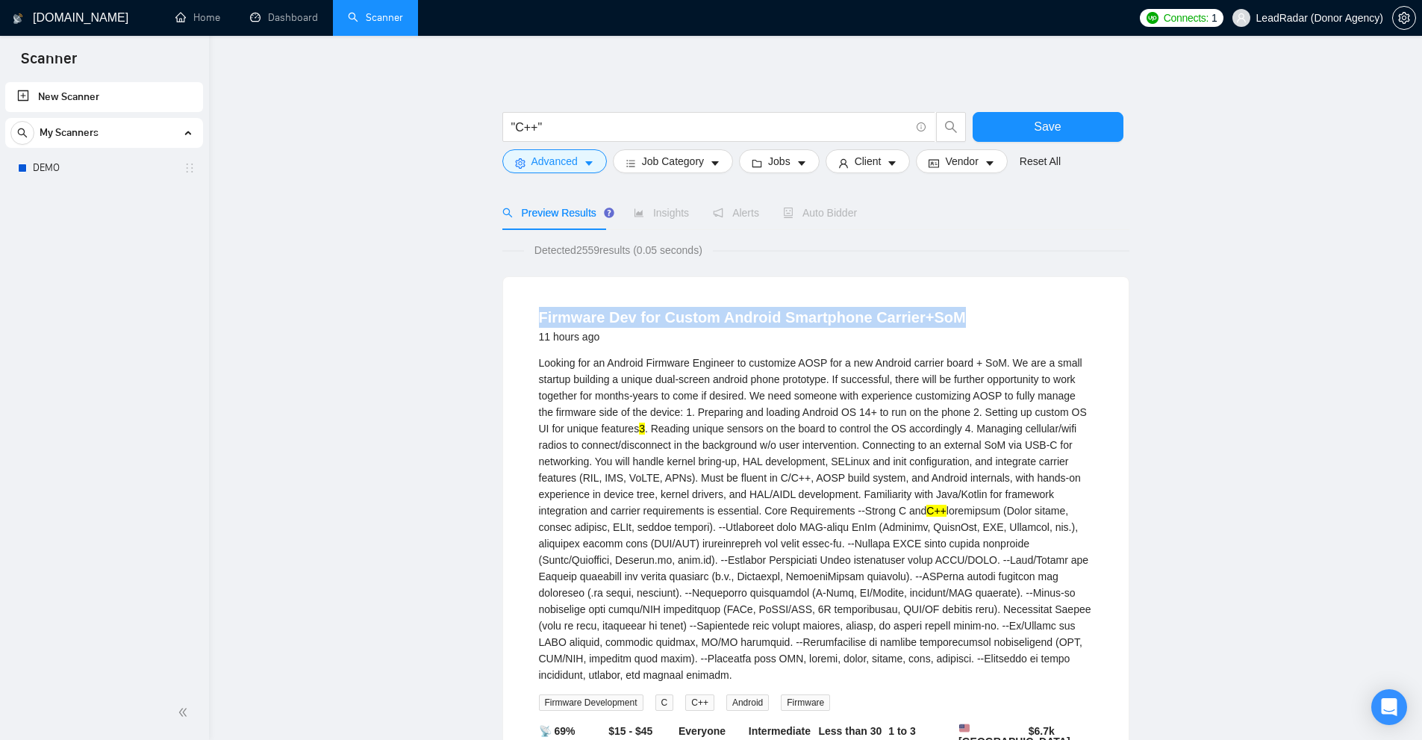
drag, startPoint x: 959, startPoint y: 315, endPoint x: 528, endPoint y: 303, distance: 431.5
click at [528, 303] on li "Firmware Dev for Custom Android Smartphone Carrier+SoM 11 hours ago Looking for…" at bounding box center [816, 567] width 590 height 544
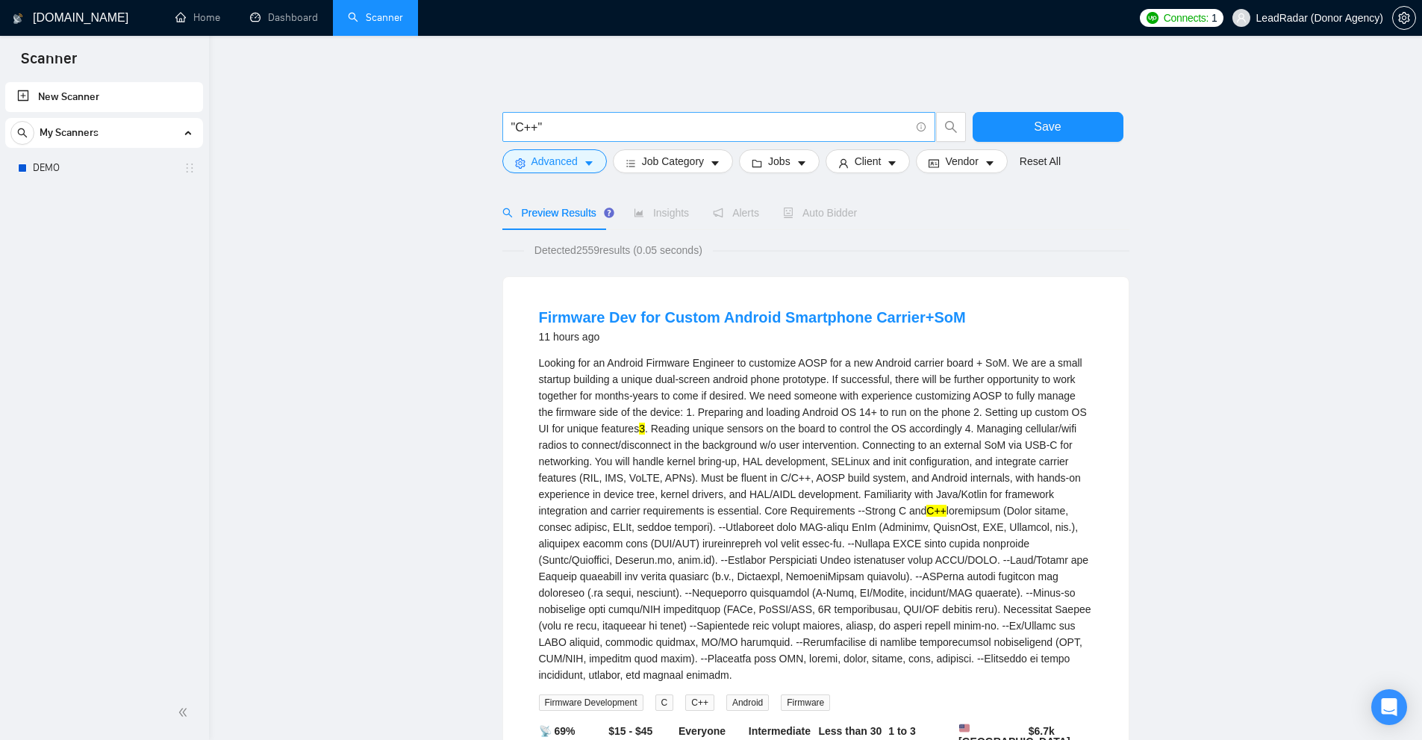
click at [590, 126] on input ""C++"" at bounding box center [710, 127] width 399 height 19
paste input "Firmware Dev for Custom Android Smartphone Carrier+SoM"
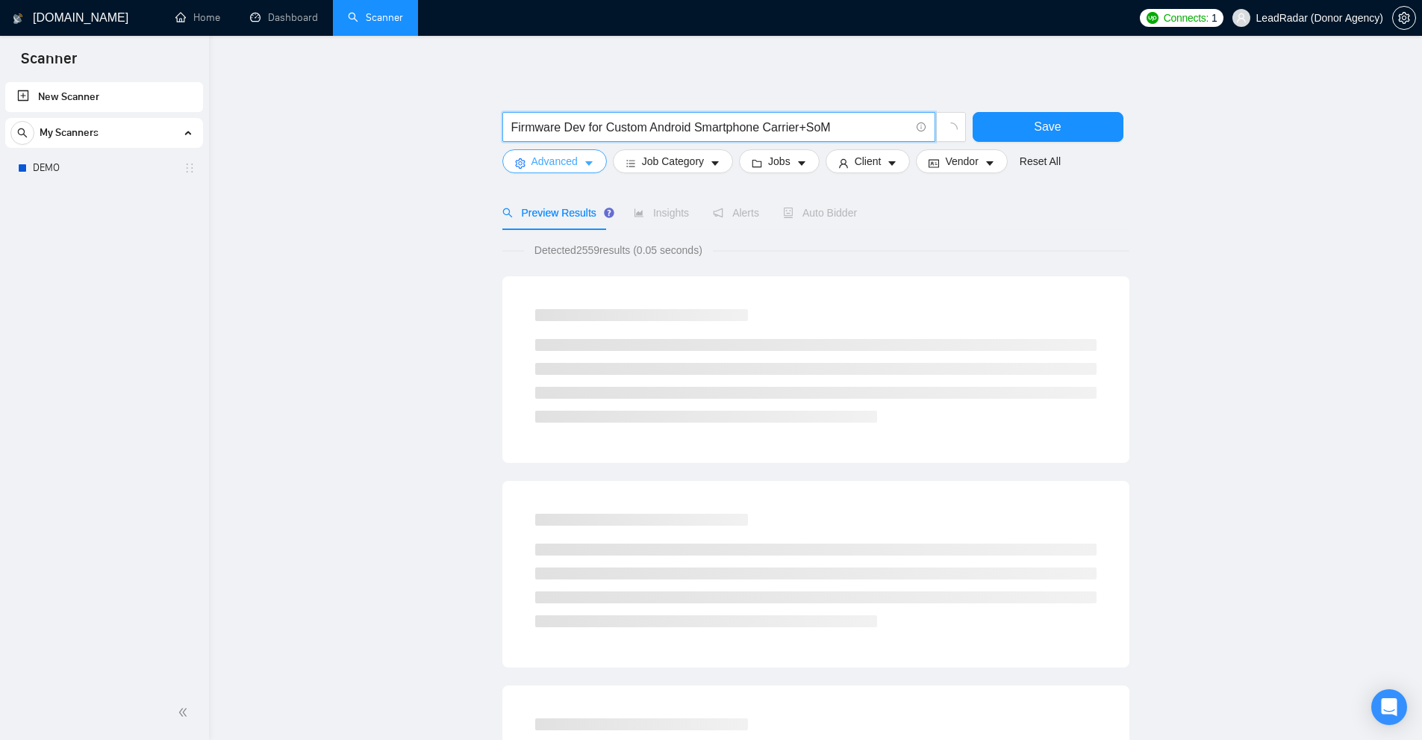
type input "Firmware Dev for Custom Android Smartphone Carrier+SoM"
click at [538, 153] on span "Advanced" at bounding box center [554, 161] width 46 height 16
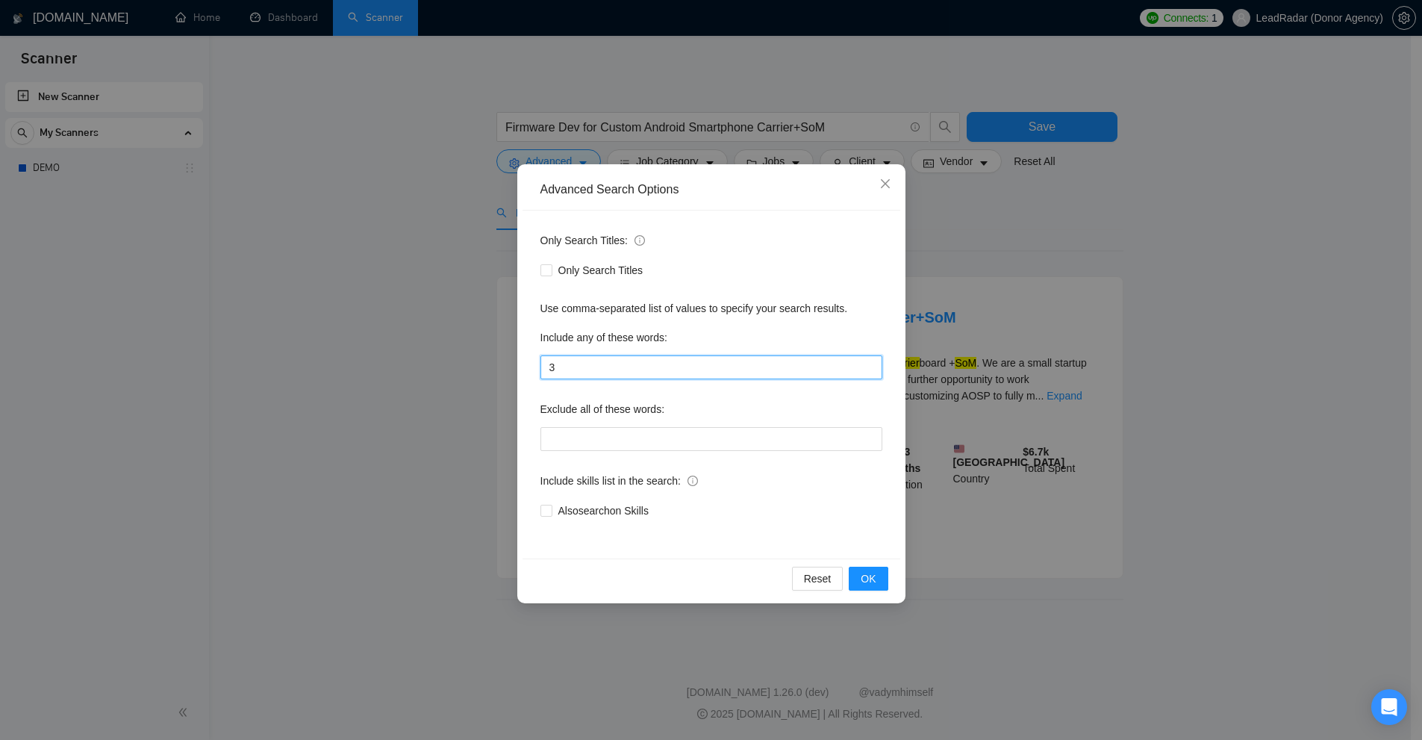
drag, startPoint x: 547, startPoint y: 365, endPoint x: 478, endPoint y: 366, distance: 69.4
click at [465, 369] on div "Advanced Search Options Only Search Titles: Only Search Titles Use comma-separa…" at bounding box center [711, 370] width 1422 height 740
type input "C"
click at [1046, 273] on div "Advanced Search Options Only Search Titles: Only Search Titles Use comma-separa…" at bounding box center [711, 370] width 1422 height 740
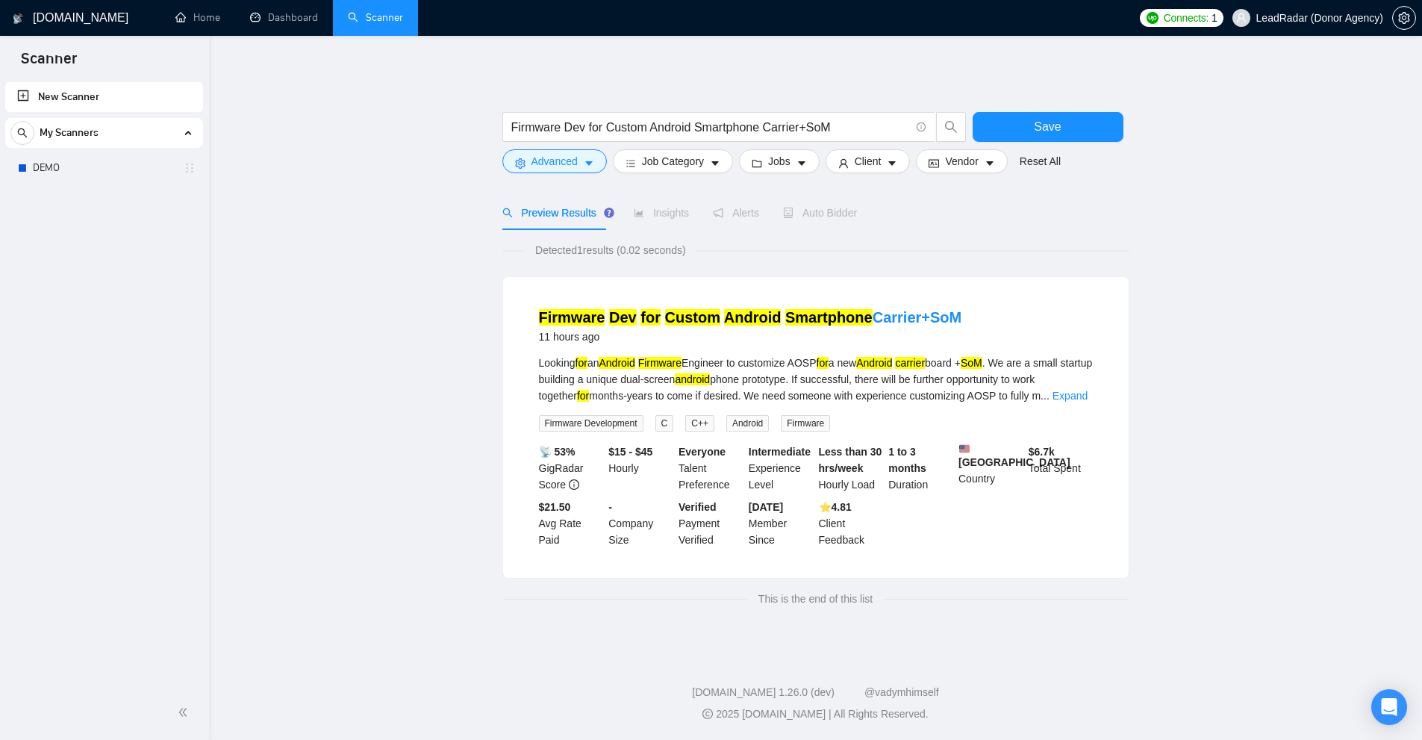
click at [1078, 411] on div "Looking for an Android Firmware Engineer to customize AOSP for a new Android ca…" at bounding box center [816, 392] width 554 height 77
click at [1078, 403] on div "Looking for an Android Firmware Engineer to customize AOSP for a new Android ca…" at bounding box center [816, 378] width 554 height 49
click at [1084, 399] on link "Expand" at bounding box center [1069, 396] width 35 height 12
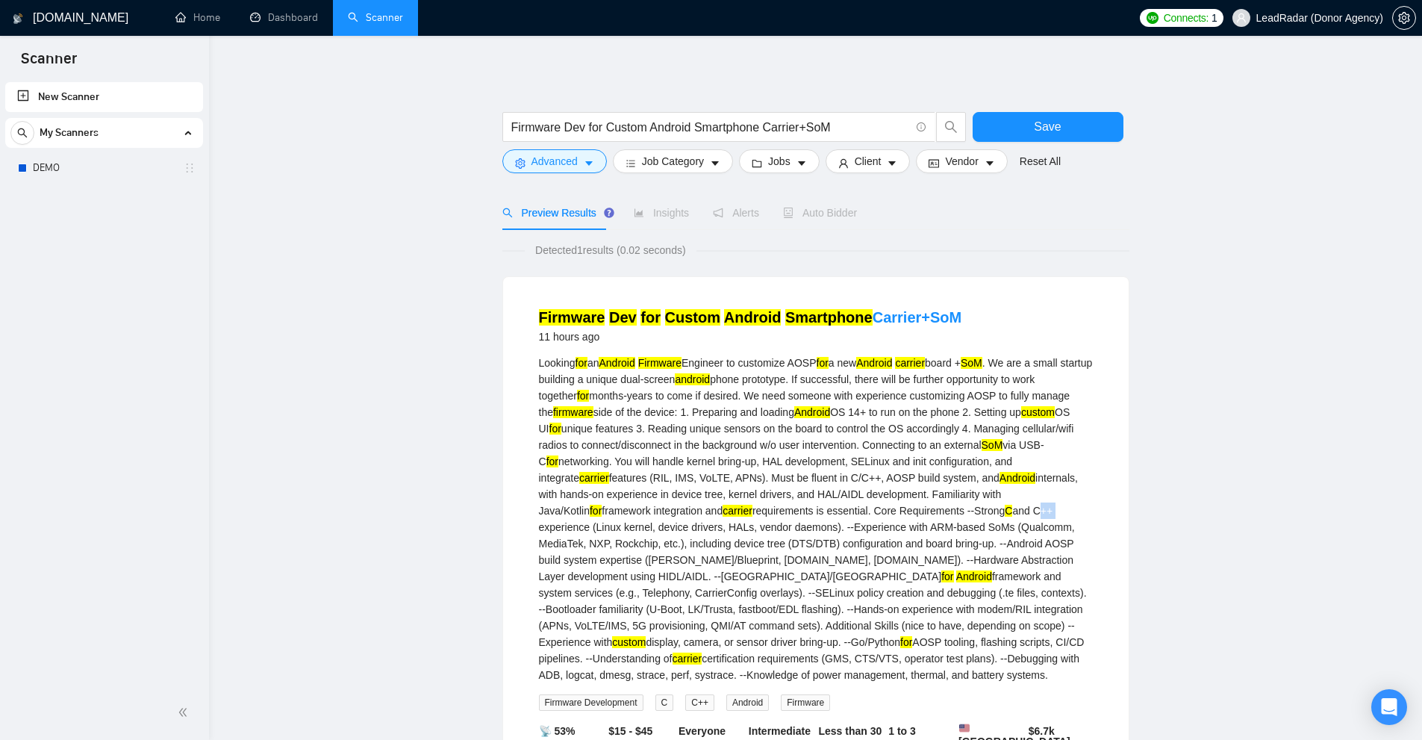
drag, startPoint x: 926, startPoint y: 510, endPoint x: 944, endPoint y: 508, distance: 18.0
click at [944, 508] on div "Looking for an Android Firmware Engineer to customize AOSP for a new Android ca…" at bounding box center [816, 518] width 554 height 328
click at [953, 509] on div "Looking for an Android Firmware Engineer to customize AOSP for a new Android ca…" at bounding box center [816, 518] width 554 height 328
click at [822, 123] on input "Firmware Dev for Custom Android Smartphone Carrier+SoM" at bounding box center [710, 127] width 399 height 19
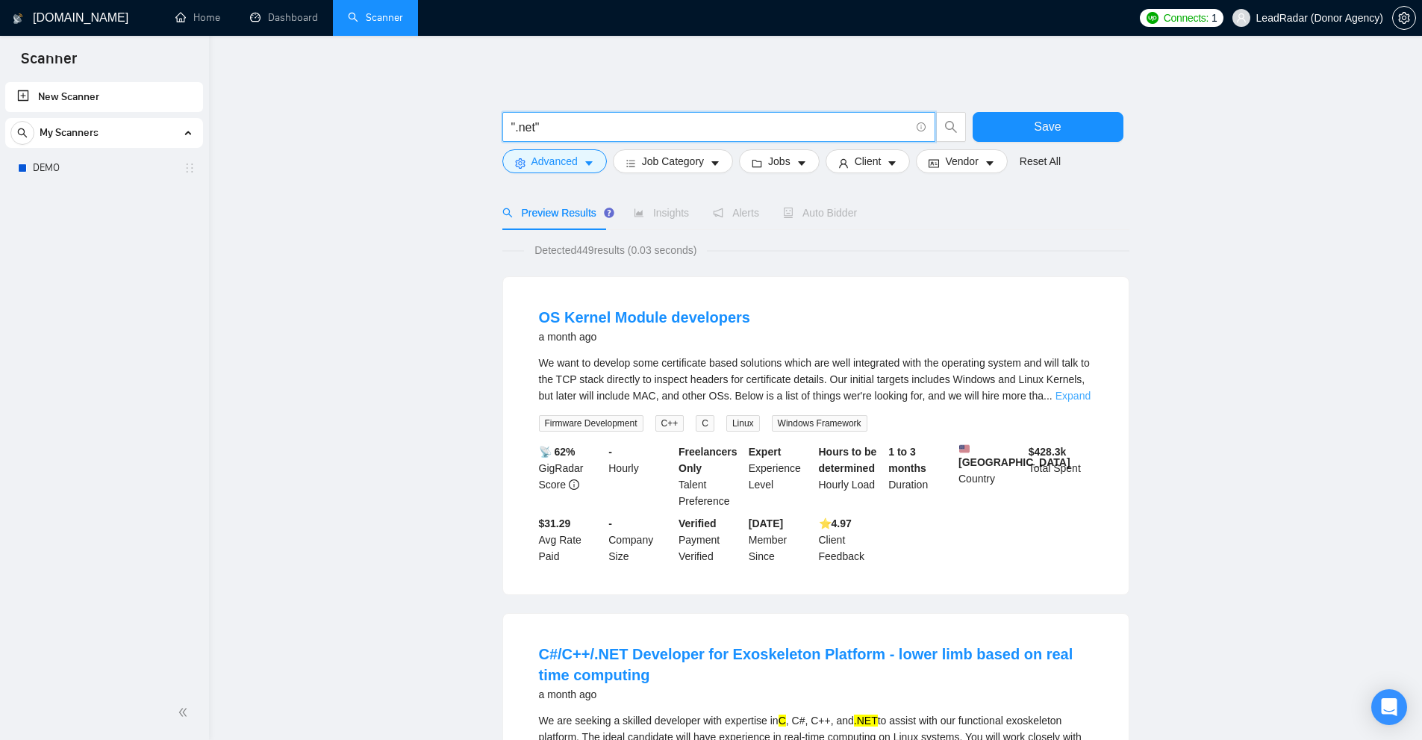
click at [1080, 393] on link "Expand" at bounding box center [1072, 396] width 35 height 12
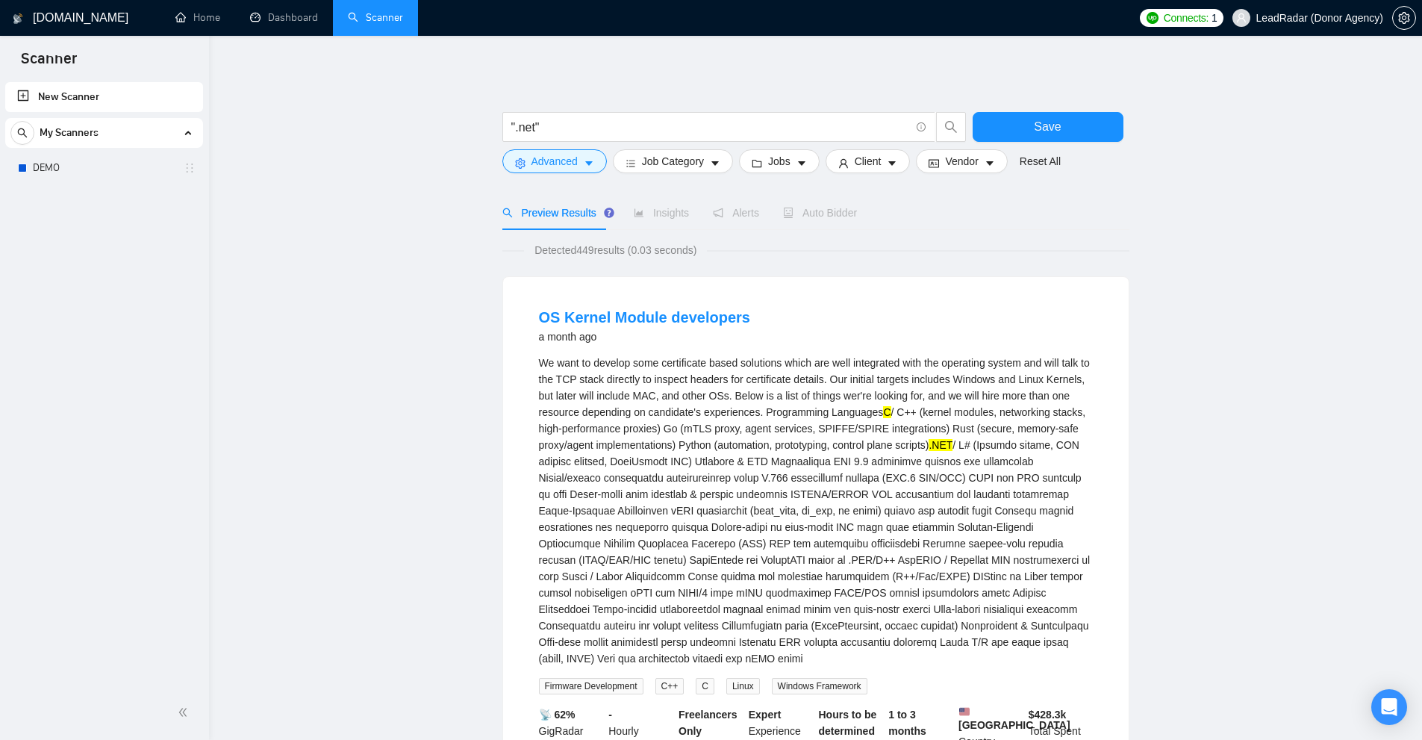
click at [939, 446] on mark ".NET" at bounding box center [940, 445] width 24 height 12
drag, startPoint x: 764, startPoint y: 311, endPoint x: 530, endPoint y: 306, distance: 234.4
click at [530, 306] on li "OS Kernel Module developers a month ago We want to develop some certificate bas…" at bounding box center [816, 567] width 590 height 544
click at [599, 131] on input "".net"" at bounding box center [710, 127] width 399 height 19
paste input "OS Kernel Module developers"
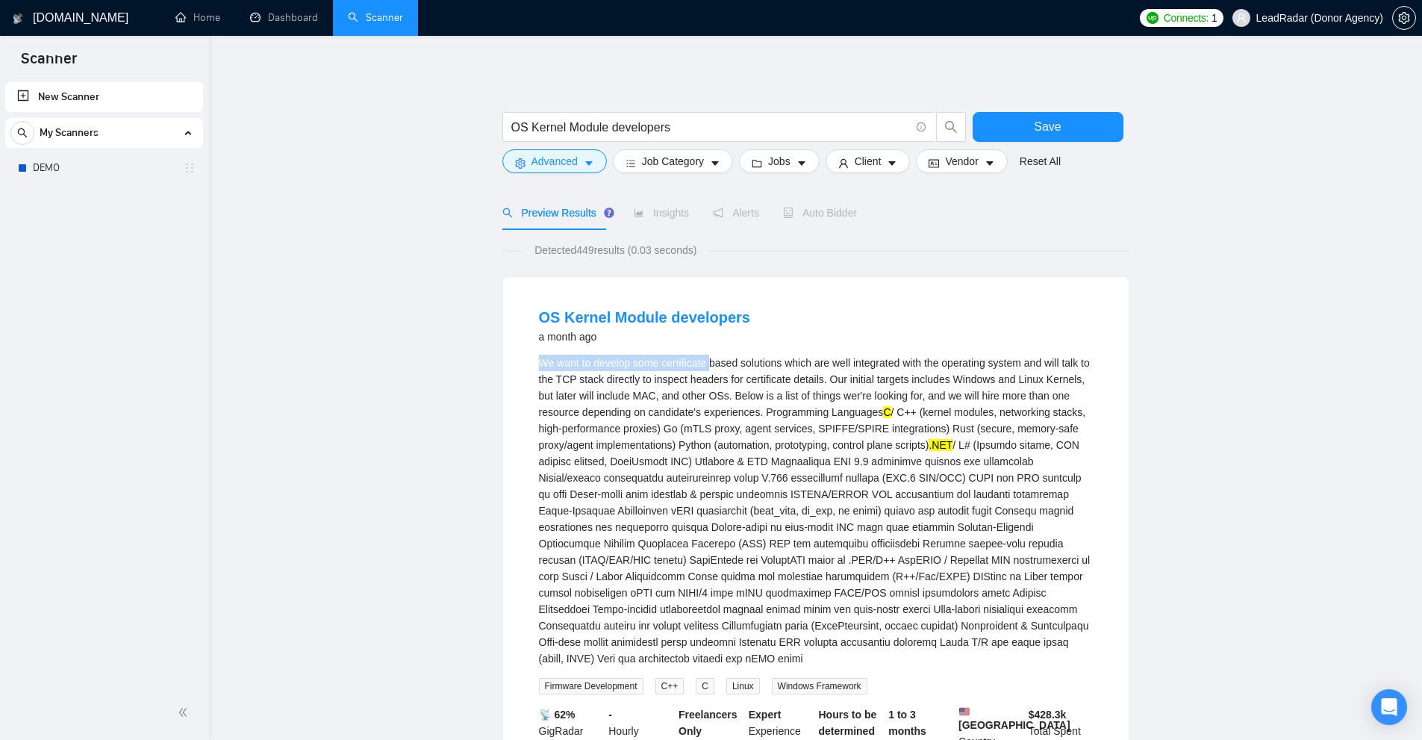
drag, startPoint x: 556, startPoint y: 362, endPoint x: 708, endPoint y: 362, distance: 152.2
click at [708, 362] on li "OS Kernel Module developers a month ago We want to develop some certificate bas…" at bounding box center [816, 567] width 590 height 544
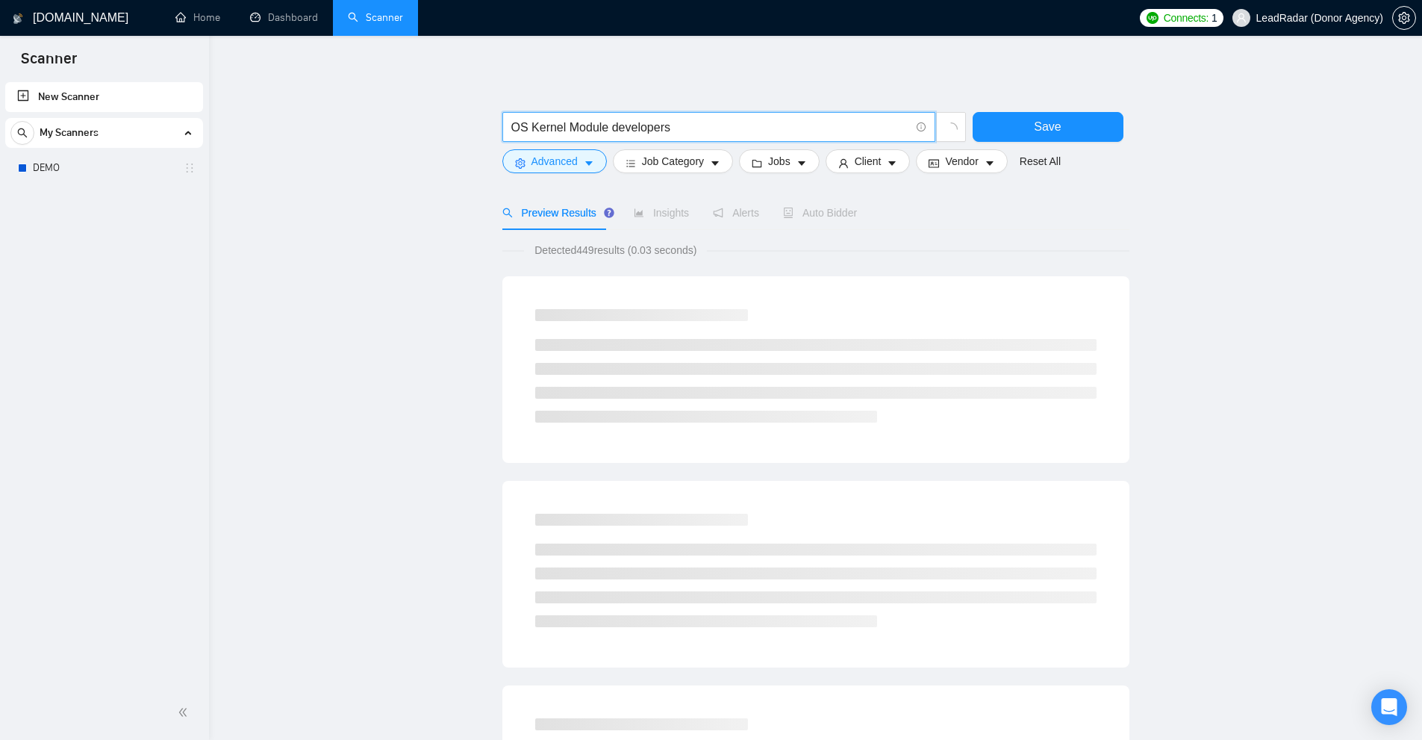
click at [745, 130] on input "OS Kernel Module developers" at bounding box center [710, 127] width 399 height 19
paste input "We want to develop some certificate"
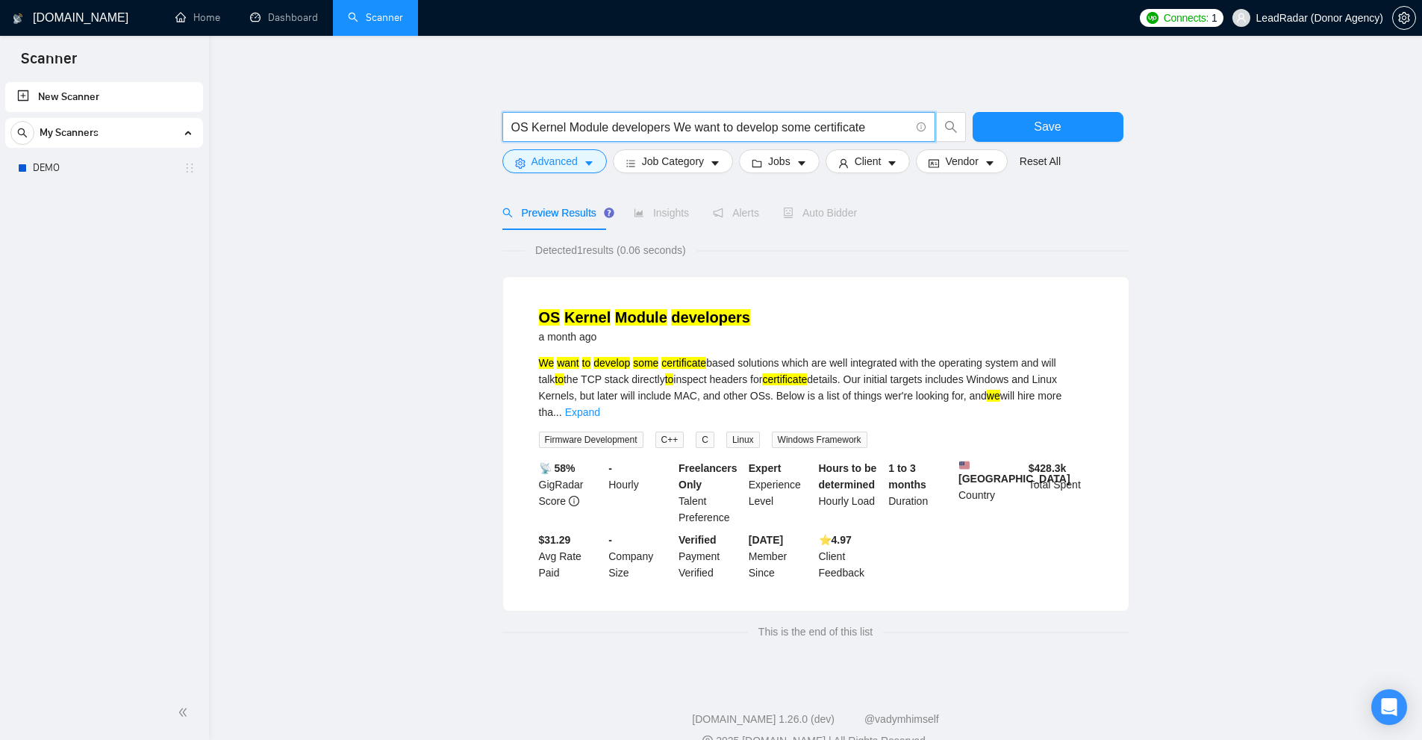
type input "OS Kernel Module developers We want to develop some certificate"
click at [600, 406] on link "Expand" at bounding box center [582, 412] width 35 height 12
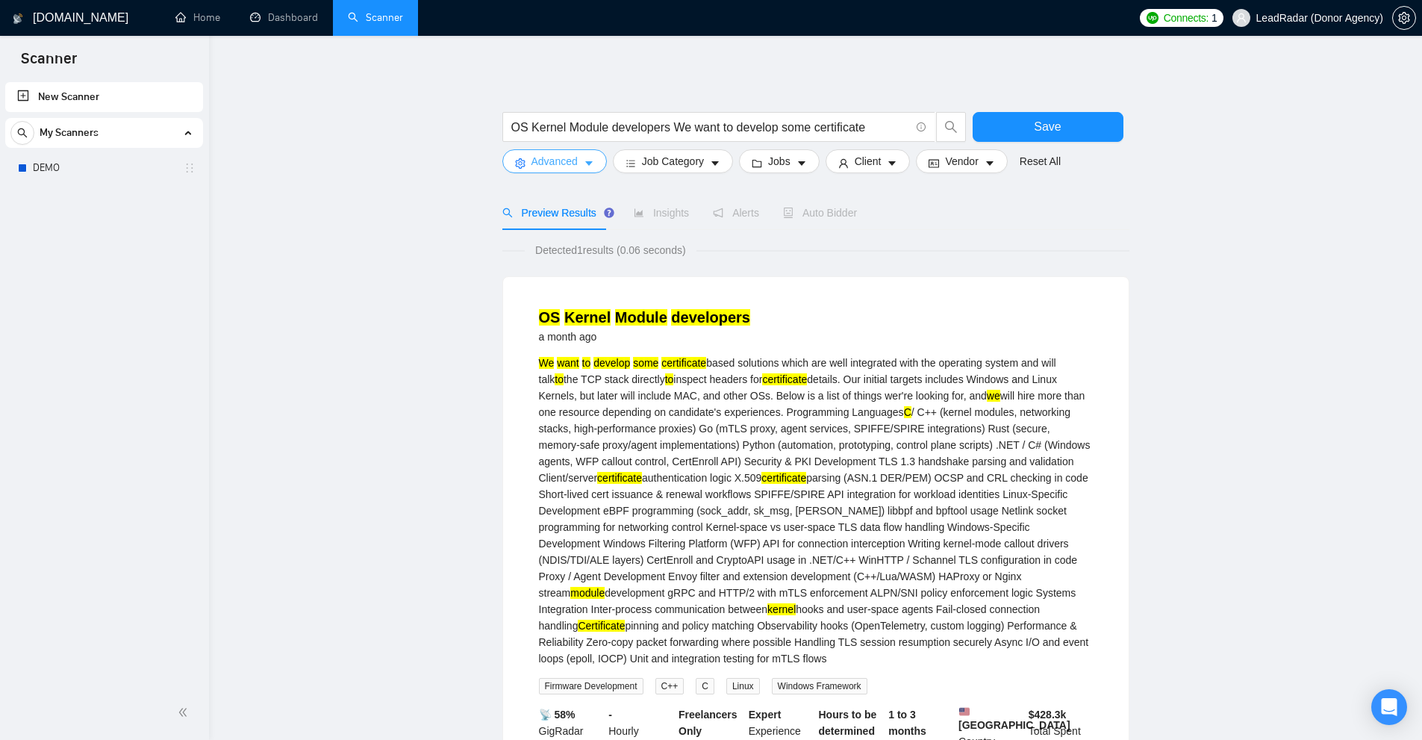
click at [546, 154] on span "Advanced" at bounding box center [554, 161] width 46 height 16
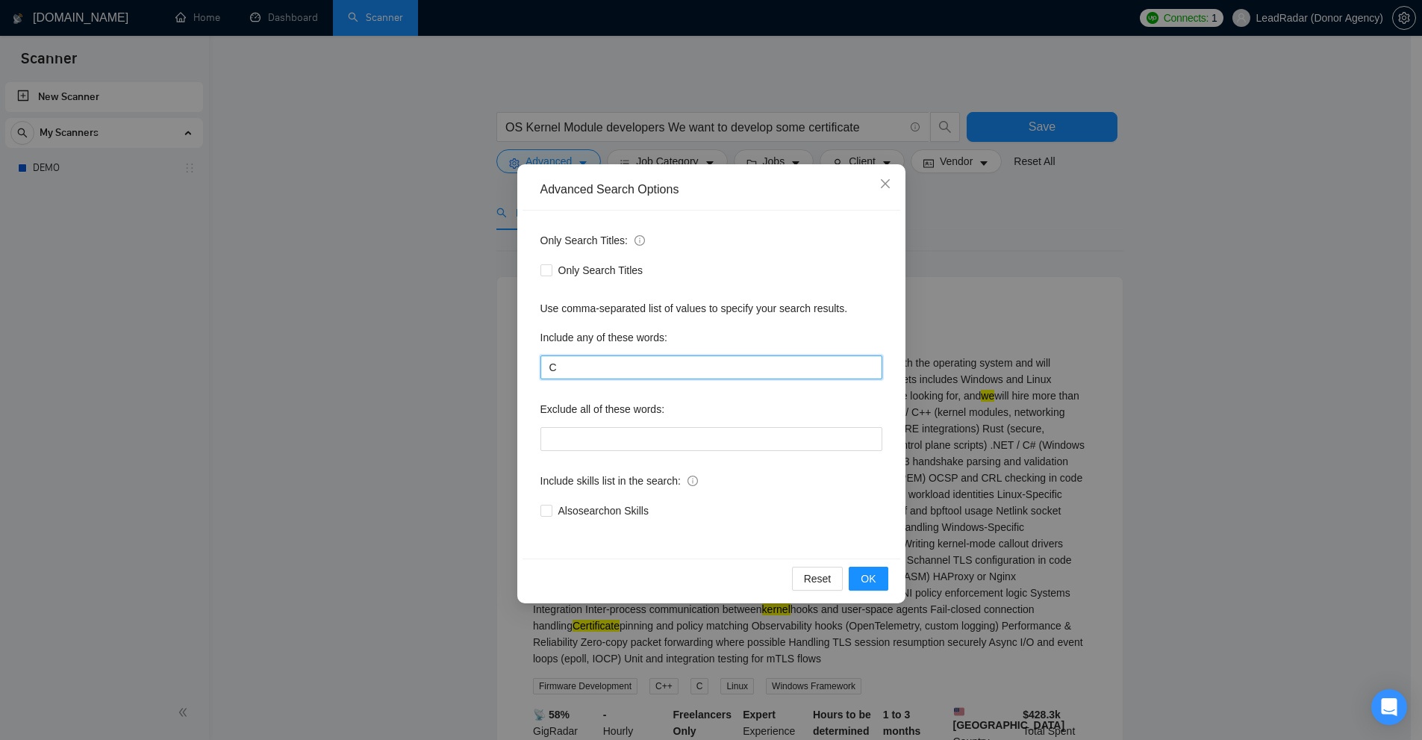
click at [591, 372] on input "C" at bounding box center [711, 367] width 342 height 24
type input "E"
click at [1137, 422] on div "Advanced Search Options Only Search Titles: Only Search Titles Use comma-separa…" at bounding box center [711, 370] width 1422 height 740
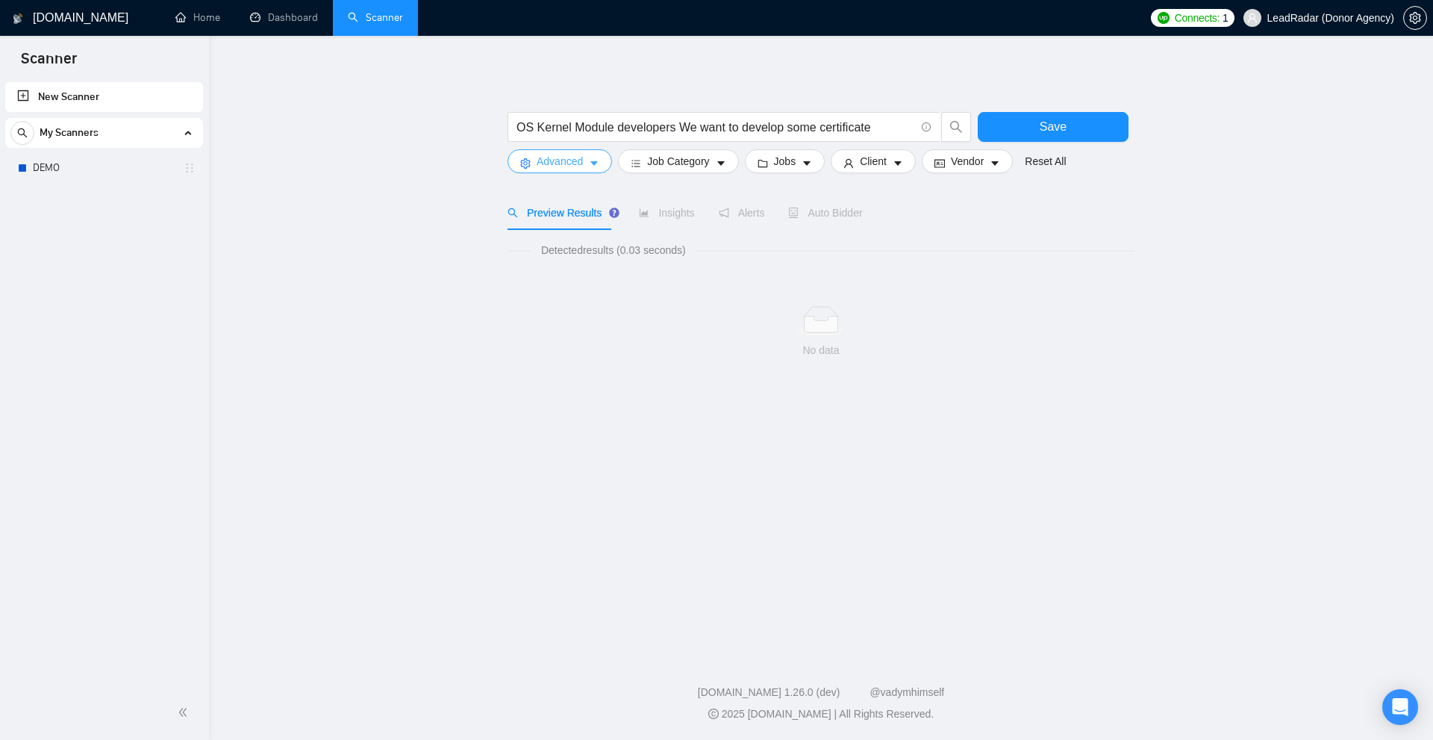
click at [585, 163] on button "Advanced" at bounding box center [559, 161] width 104 height 24
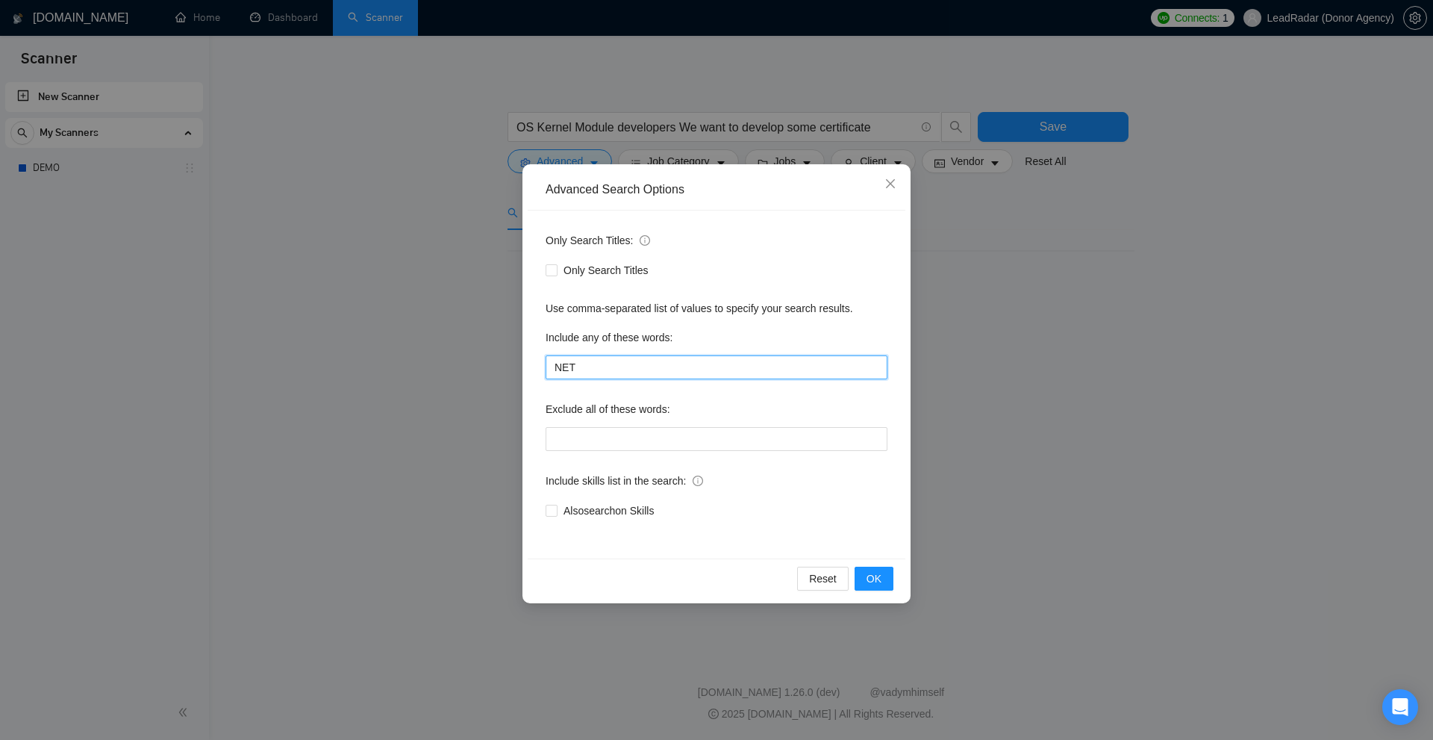
click at [608, 372] on input "NET" at bounding box center [717, 367] width 342 height 24
type input "NET*"
click at [1062, 440] on div "Advanced Search Options Only Search Titles: Only Search Titles Use comma-separa…" at bounding box center [716, 370] width 1433 height 740
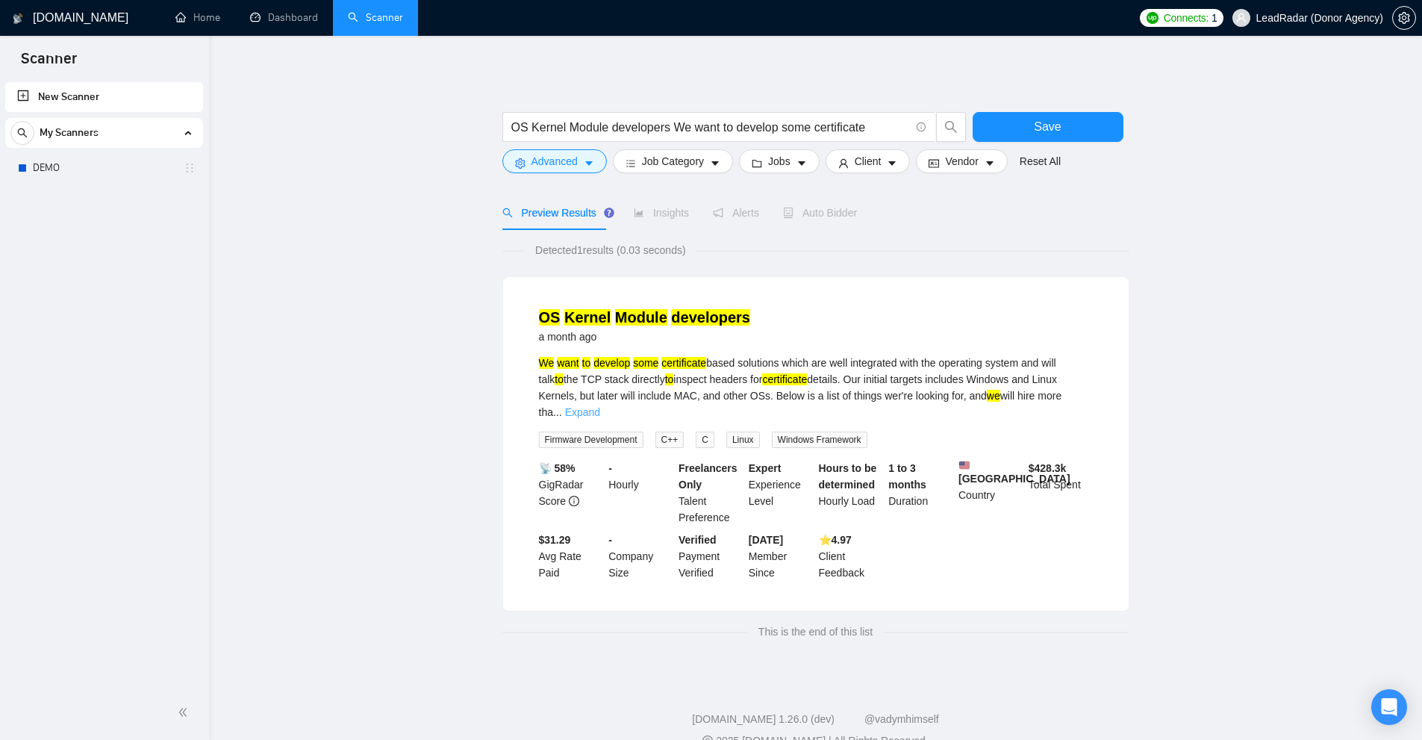
click at [600, 406] on link "Expand" at bounding box center [582, 412] width 35 height 12
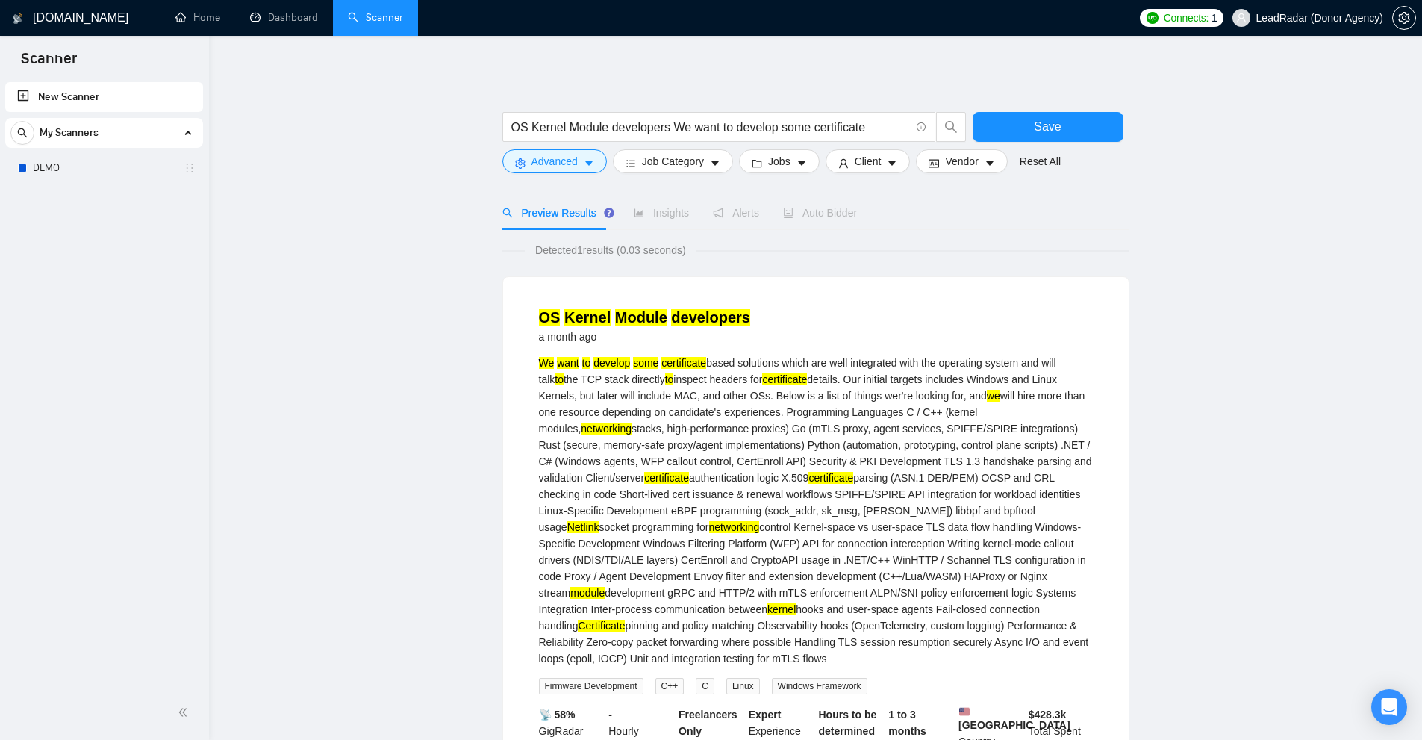
drag, startPoint x: 831, startPoint y: 657, endPoint x: 891, endPoint y: 638, distance: 62.5
click at [891, 638] on div "We want to develop some certificate based solutions which are well integrated w…" at bounding box center [816, 510] width 554 height 312
click at [719, 617] on div "We want to develop some certificate based solutions which are well integrated w…" at bounding box center [816, 510] width 554 height 312
drag, startPoint x: 896, startPoint y: 473, endPoint x: 1026, endPoint y: 472, distance: 130.6
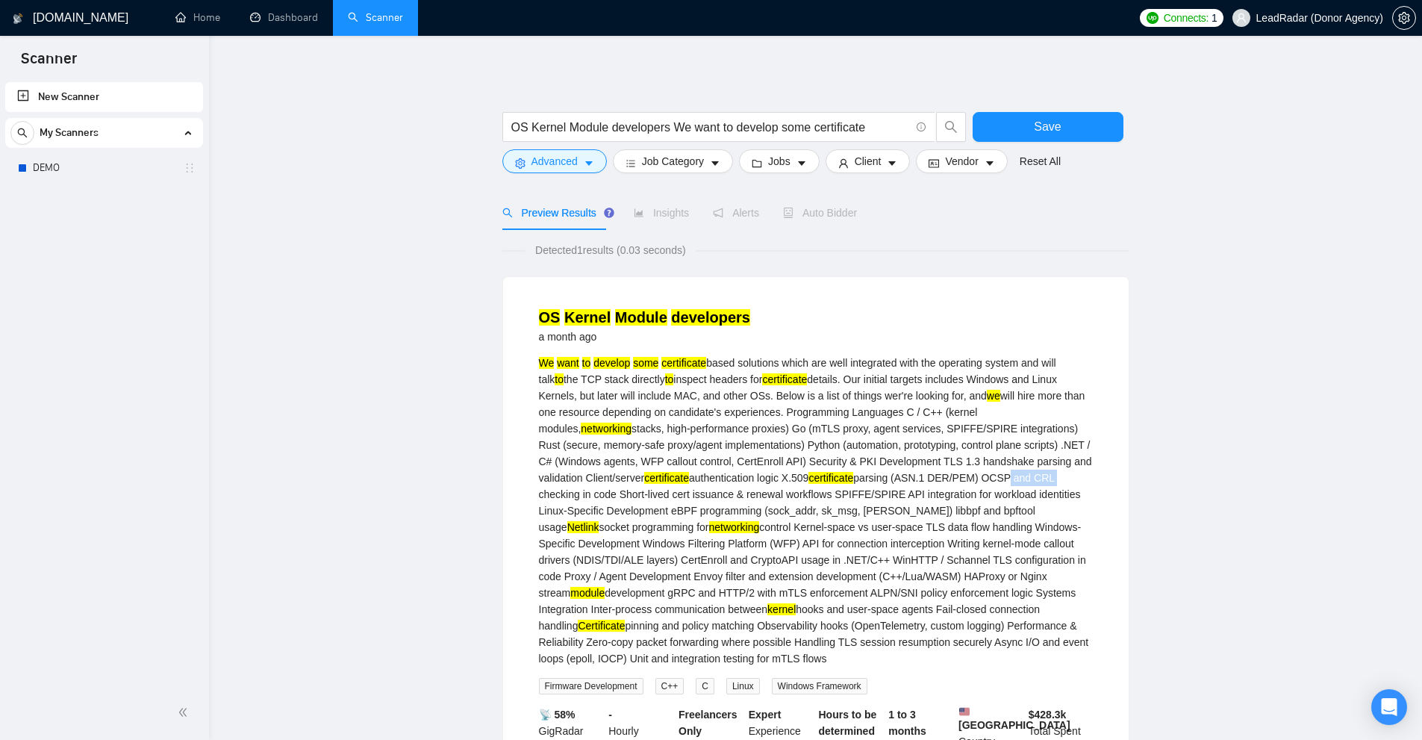
click at [1023, 472] on div "We want to develop some certificate based solutions which are well integrated w…" at bounding box center [816, 510] width 554 height 312
click at [1010, 515] on div "We want to develop some certificate based solutions which are well integrated w…" at bounding box center [816, 510] width 554 height 312
click at [1049, 580] on div "We want to develop some certificate based solutions which are well integrated w…" at bounding box center [816, 510] width 554 height 312
drag, startPoint x: 983, startPoint y: 437, endPoint x: 960, endPoint y: 438, distance: 22.4
click at [960, 438] on div "We want to develop some certificate based solutions which are well integrated w…" at bounding box center [816, 510] width 554 height 312
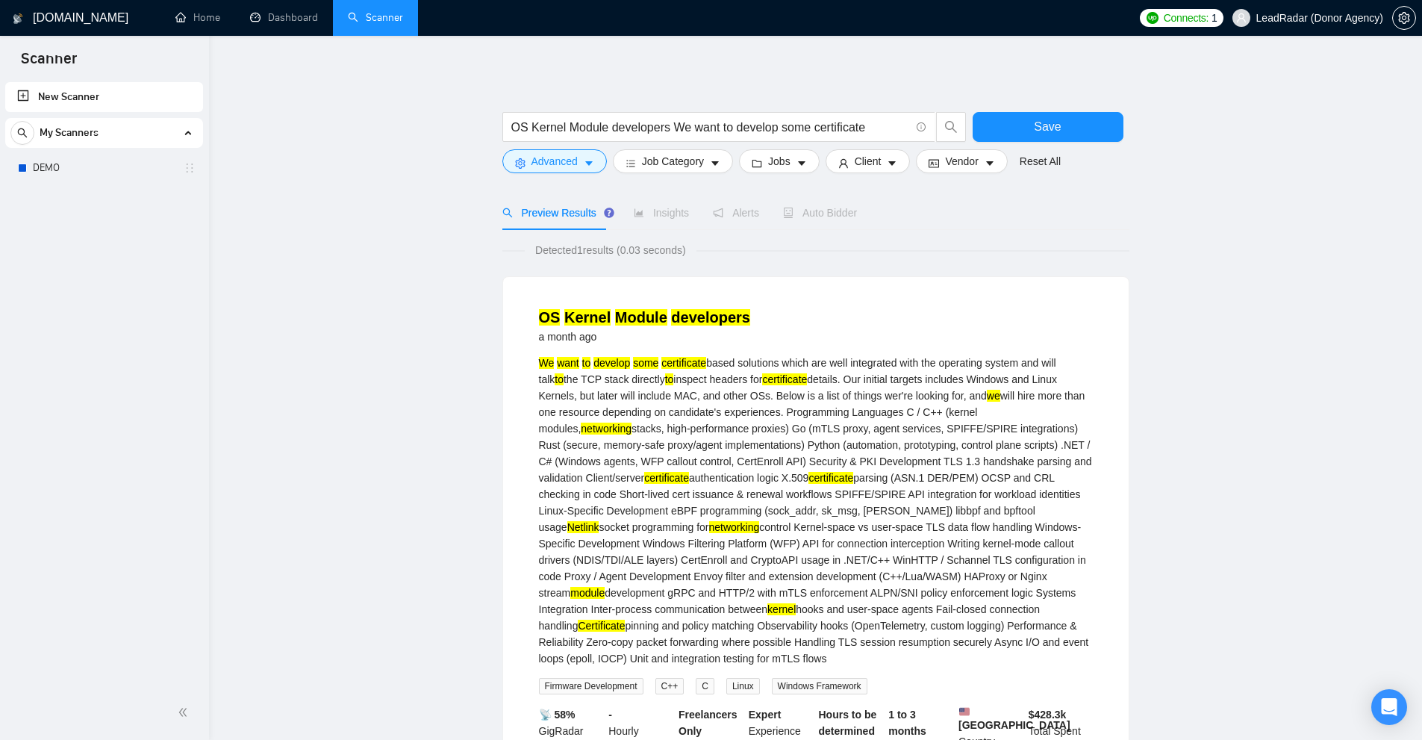
click at [943, 440] on div "We want to develop some certificate based solutions which are well integrated w…" at bounding box center [816, 510] width 554 height 312
drag, startPoint x: 937, startPoint y: 441, endPoint x: 979, endPoint y: 442, distance: 42.5
click at [979, 442] on div "We want to develop some certificate based solutions which are well integrated w…" at bounding box center [816, 510] width 554 height 312
drag, startPoint x: 982, startPoint y: 442, endPoint x: 951, endPoint y: 446, distance: 30.9
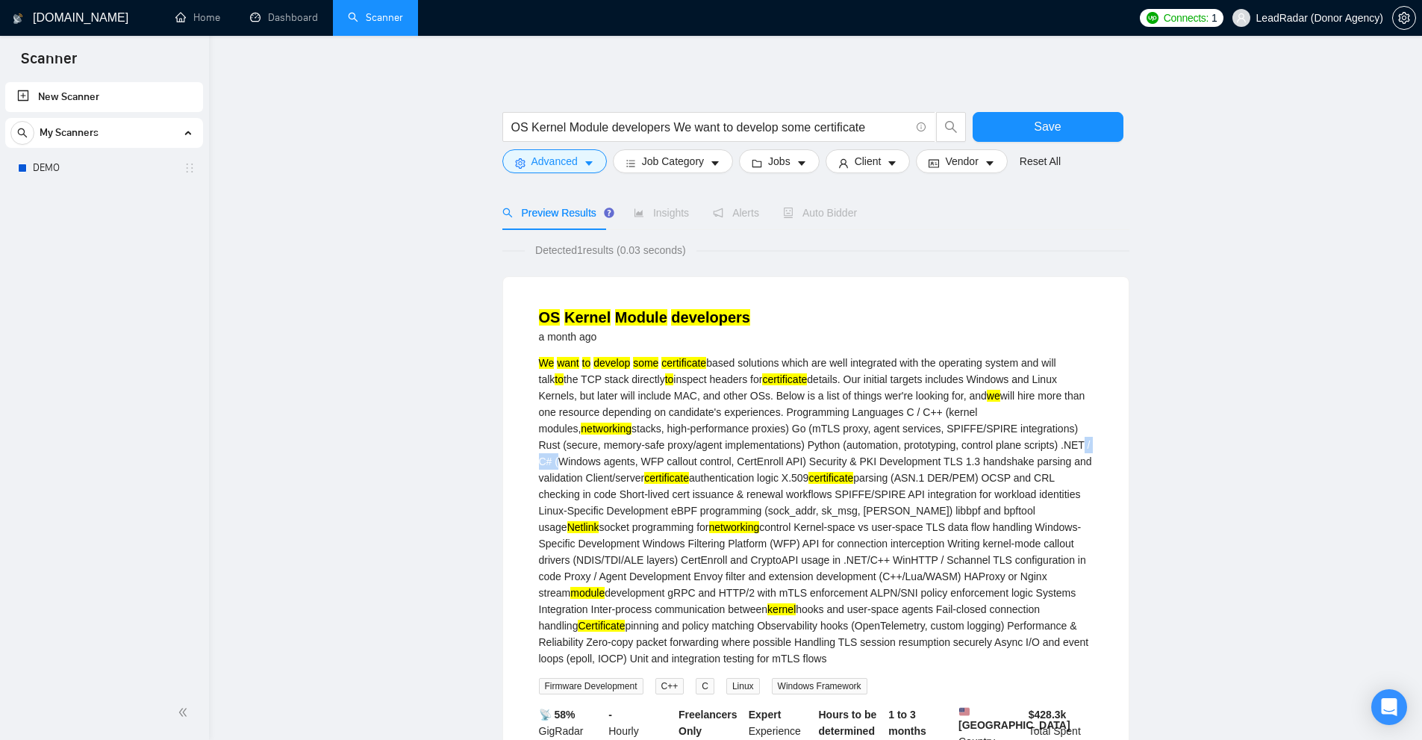
click at [951, 446] on div "We want to develop some certificate based solutions which are well integrated w…" at bounding box center [816, 510] width 554 height 312
click at [948, 446] on div "We want to develop some certificate based solutions which are well integrated w…" at bounding box center [816, 510] width 554 height 312
click at [824, 442] on div "We want to develop some certificate based solutions which are well integrated w…" at bounding box center [816, 510] width 554 height 312
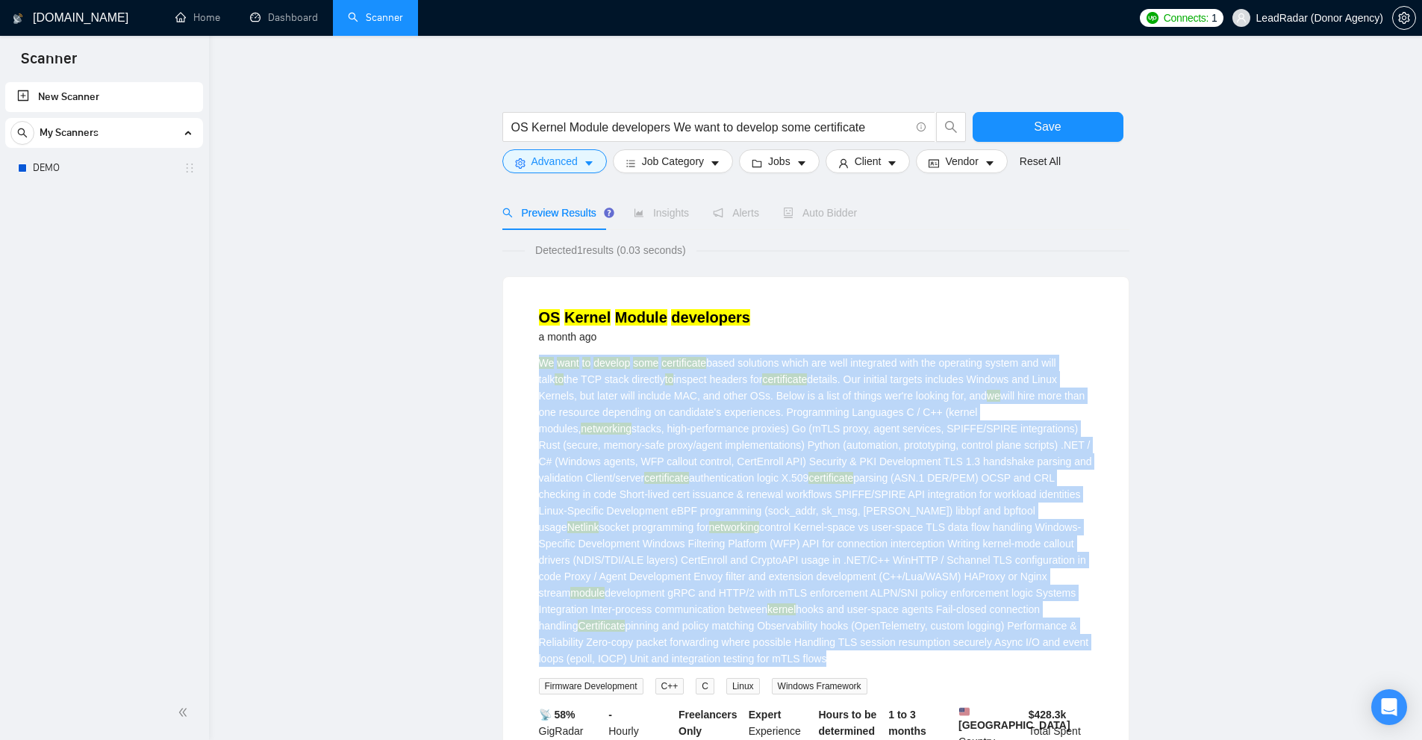
drag, startPoint x: 824, startPoint y: 442, endPoint x: 850, endPoint y: 490, distance: 54.4
click at [850, 490] on div "We want to develop some certificate based solutions which are well integrated w…" at bounding box center [816, 510] width 554 height 312
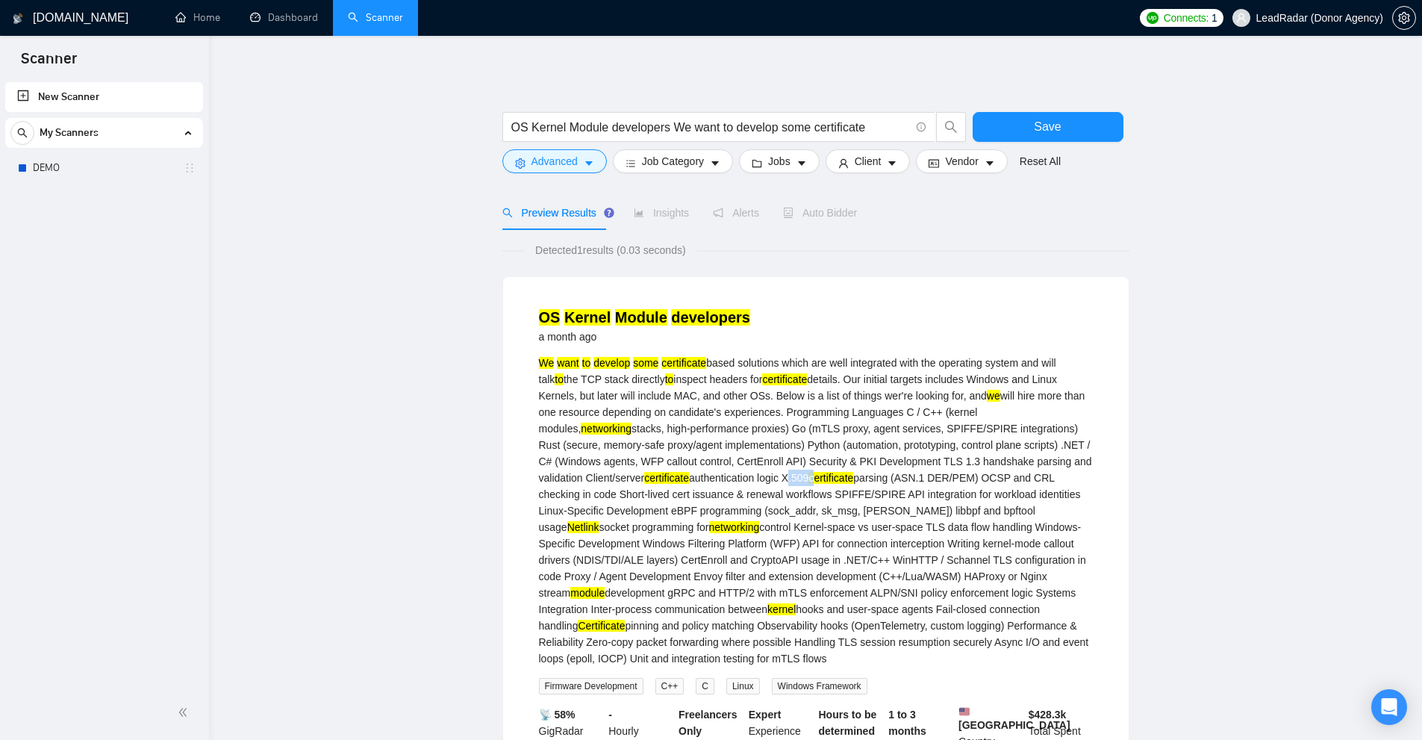
drag, startPoint x: 679, startPoint y: 478, endPoint x: 715, endPoint y: 479, distance: 35.8
click at [715, 479] on div "We want to develop some certificate based solutions which are well integrated w…" at bounding box center [816, 510] width 554 height 312
click at [808, 479] on mark "certificate" at bounding box center [830, 478] width 45 height 12
click at [686, 519] on div "We want to develop some certificate based solutions which are well integrated w…" at bounding box center [816, 510] width 554 height 312
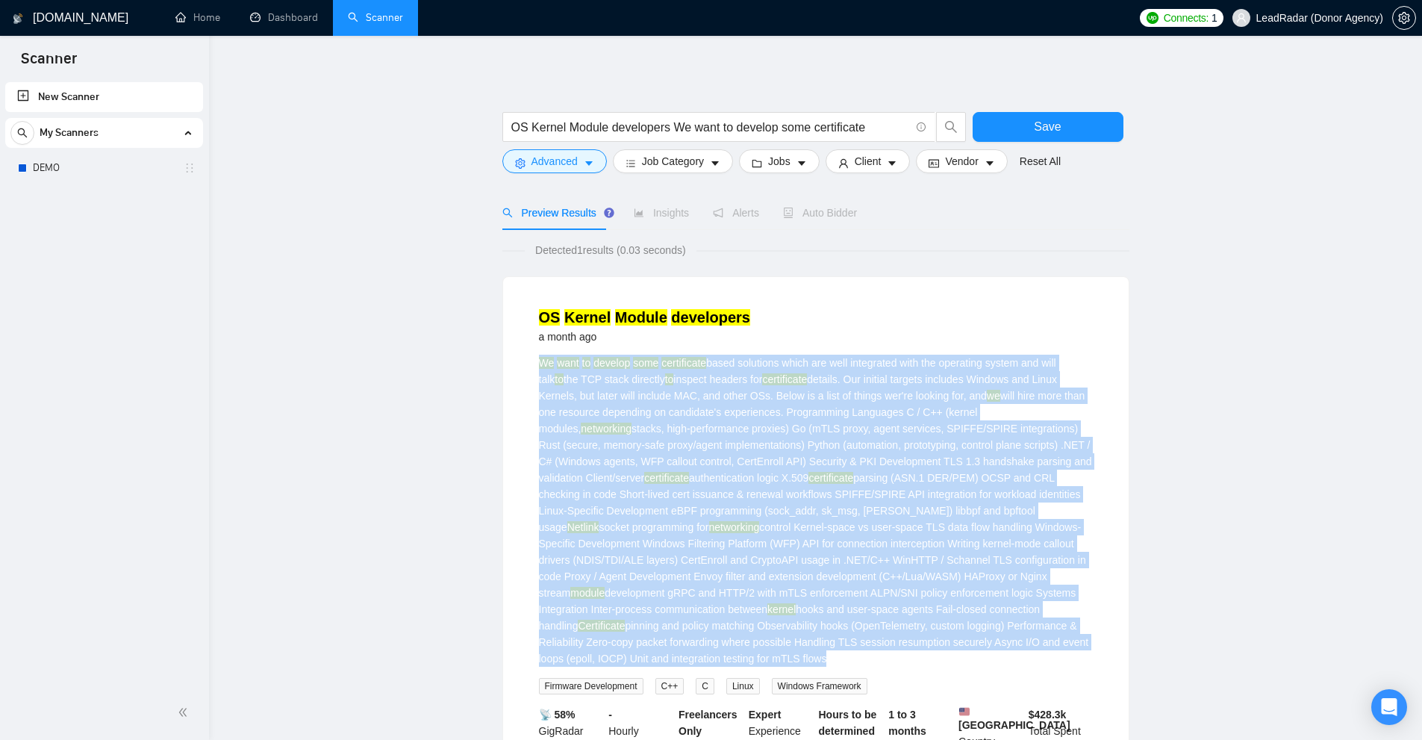
click at [686, 519] on div "We want to develop some certificate based solutions which are well integrated w…" at bounding box center [816, 510] width 554 height 312
click at [769, 484] on div "We want to develop some certificate based solutions which are well integrated w…" at bounding box center [816, 510] width 554 height 312
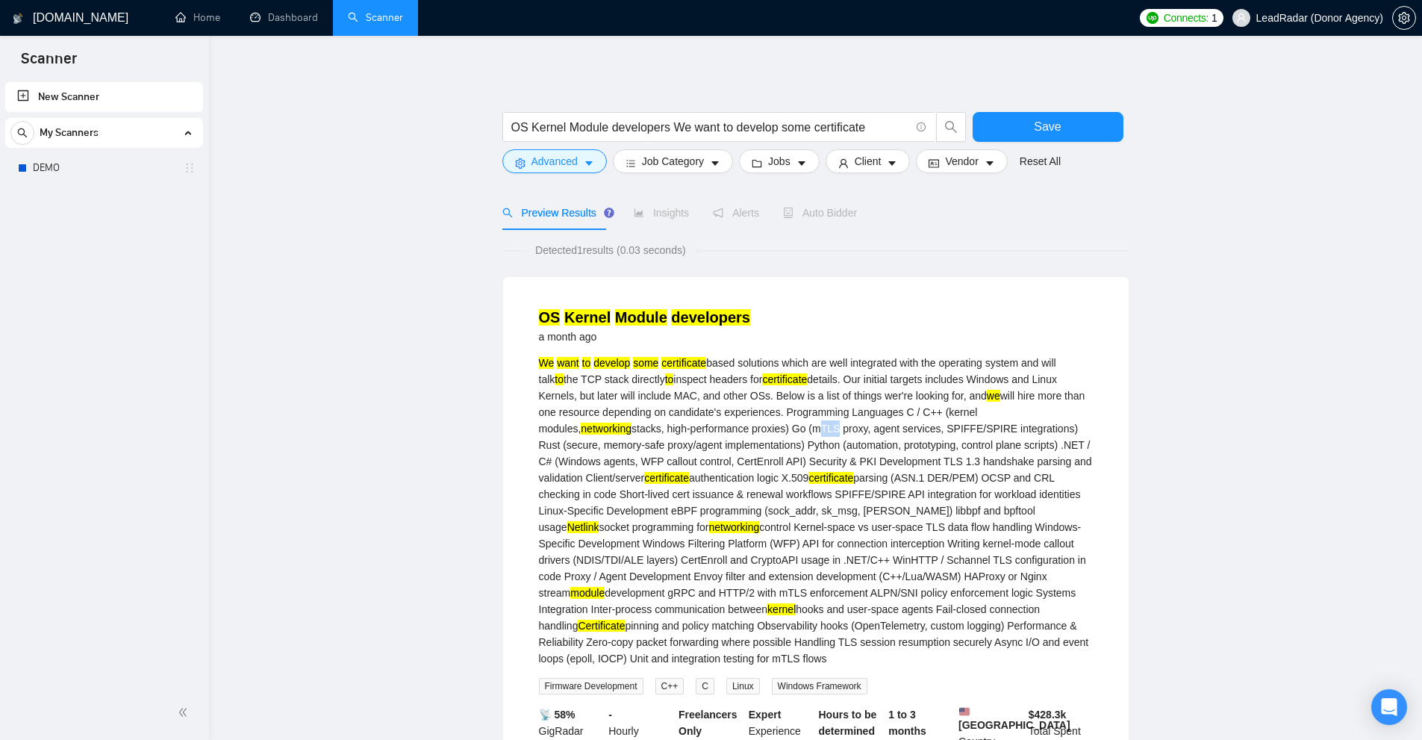
drag, startPoint x: 683, startPoint y: 430, endPoint x: 724, endPoint y: 423, distance: 41.6
click at [722, 423] on div "We want to develop some certificate based solutions which are well integrated w…" at bounding box center [816, 510] width 554 height 312
click at [738, 424] on div "We want to develop some certificate based solutions which are well integrated w…" at bounding box center [816, 510] width 554 height 312
click at [736, 498] on div "We want to develop some certificate based solutions which are well integrated w…" at bounding box center [816, 510] width 554 height 312
click at [890, 413] on div "We want to develop some certificate based solutions which are well integrated w…" at bounding box center [816, 510] width 554 height 312
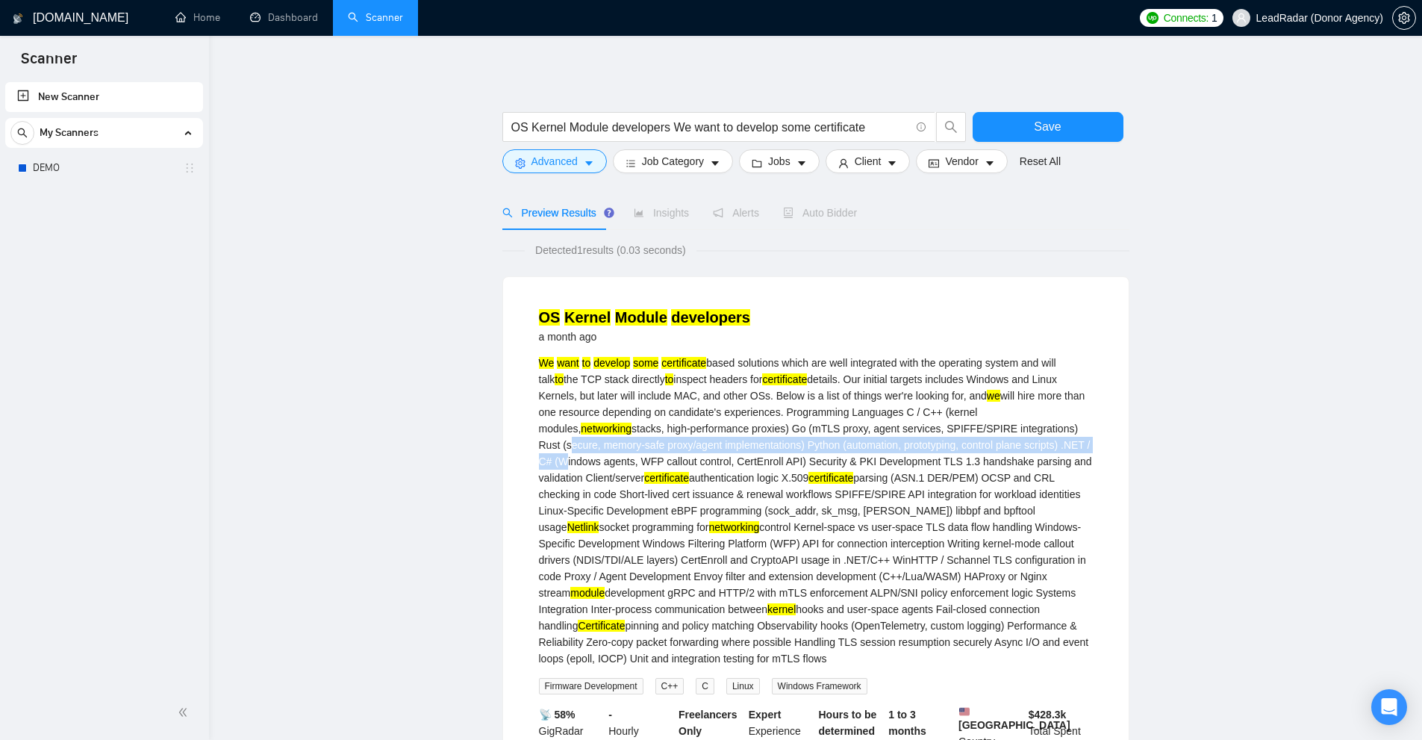
drag, startPoint x: 963, startPoint y: 436, endPoint x: 1000, endPoint y: 441, distance: 36.9
click at [997, 440] on div "We want to develop some certificate based solutions which are well integrated w…" at bounding box center [816, 510] width 554 height 312
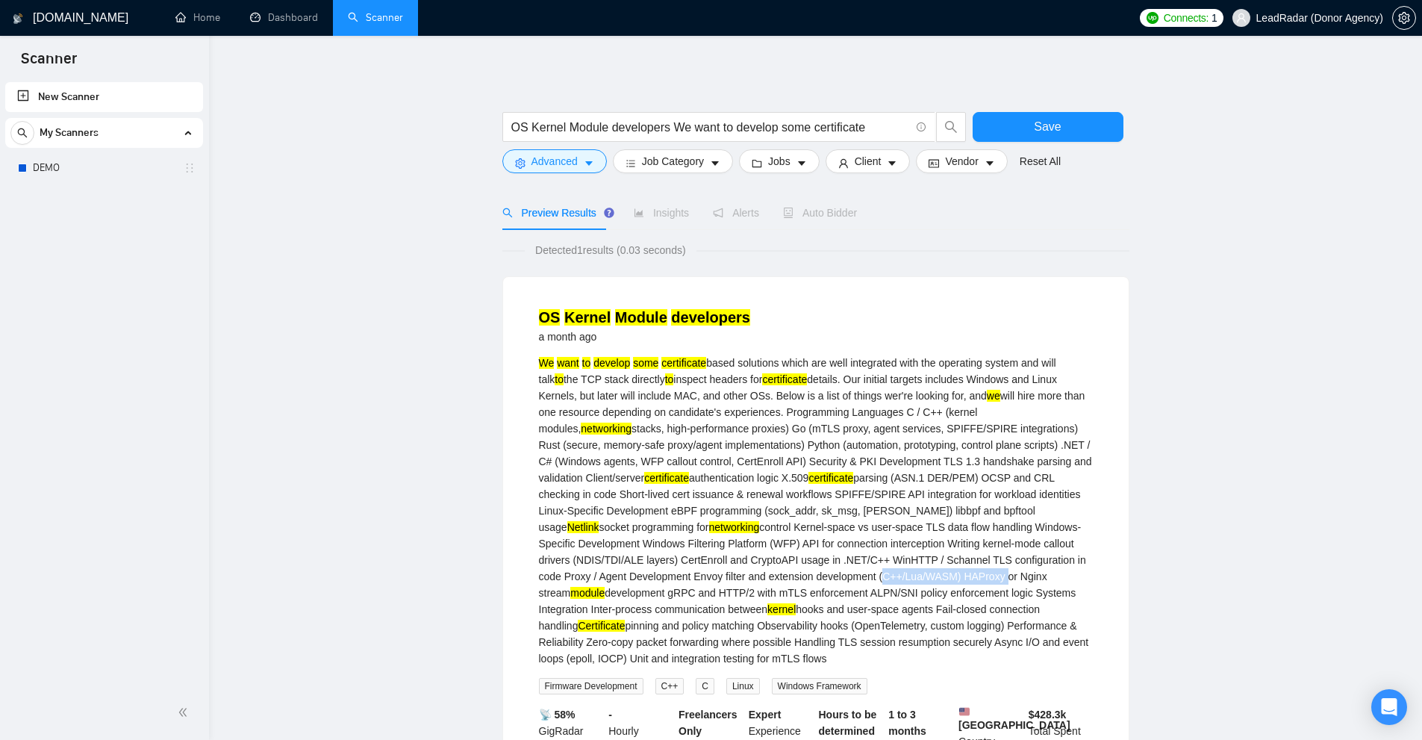
drag, startPoint x: 670, startPoint y: 575, endPoint x: 804, endPoint y: 578, distance: 134.3
click at [804, 578] on div "We want to develop some certificate based solutions which are well integrated w…" at bounding box center [816, 510] width 554 height 312
drag, startPoint x: 851, startPoint y: 621, endPoint x: 963, endPoint y: 622, distance: 112.7
click at [963, 622] on div "We want to develop some certificate based solutions which are well integrated w…" at bounding box center [816, 510] width 554 height 312
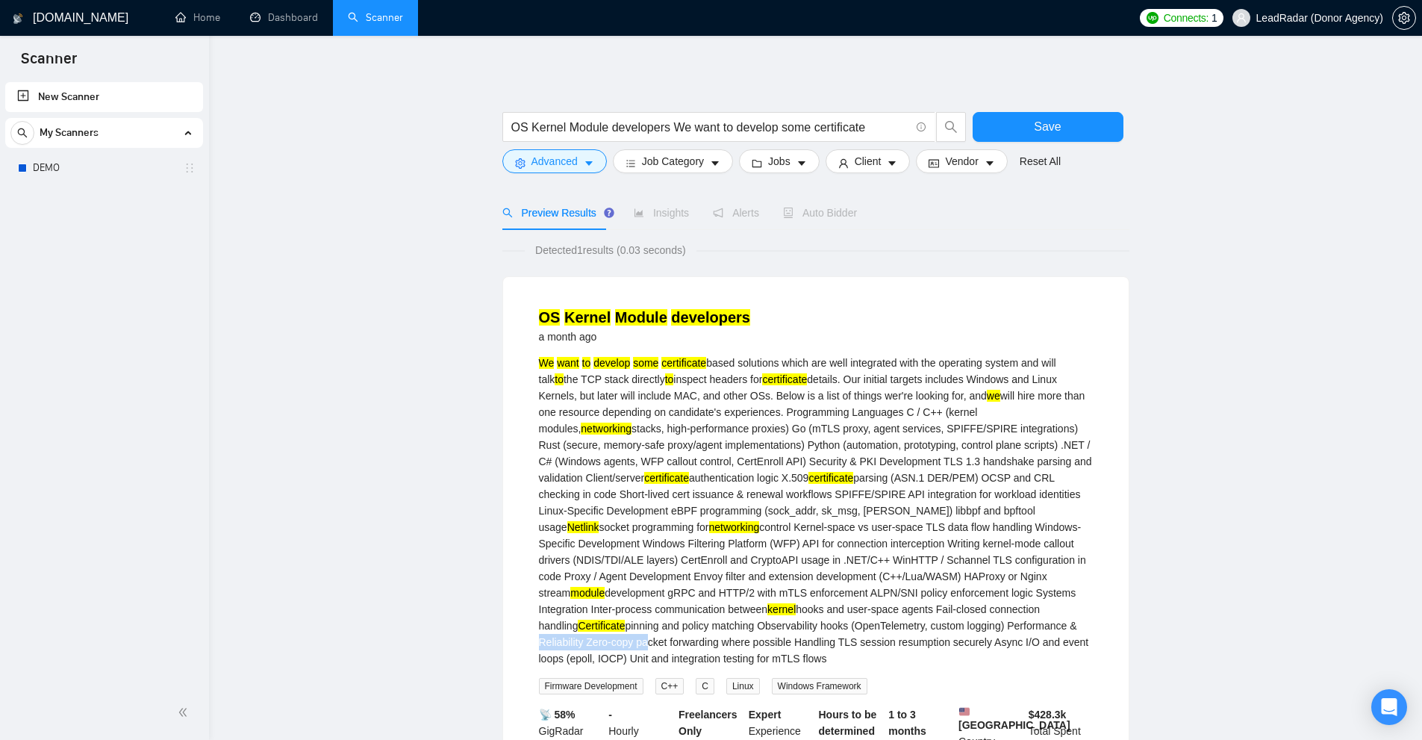
click at [963, 622] on div "We want to develop some certificate based solutions which are well integrated w…" at bounding box center [816, 510] width 554 height 312
drag, startPoint x: 640, startPoint y: 558, endPoint x: 555, endPoint y: 389, distance: 189.2
click at [555, 389] on div "We want to develop some certificate based solutions which are well integrated w…" at bounding box center [816, 510] width 554 height 312
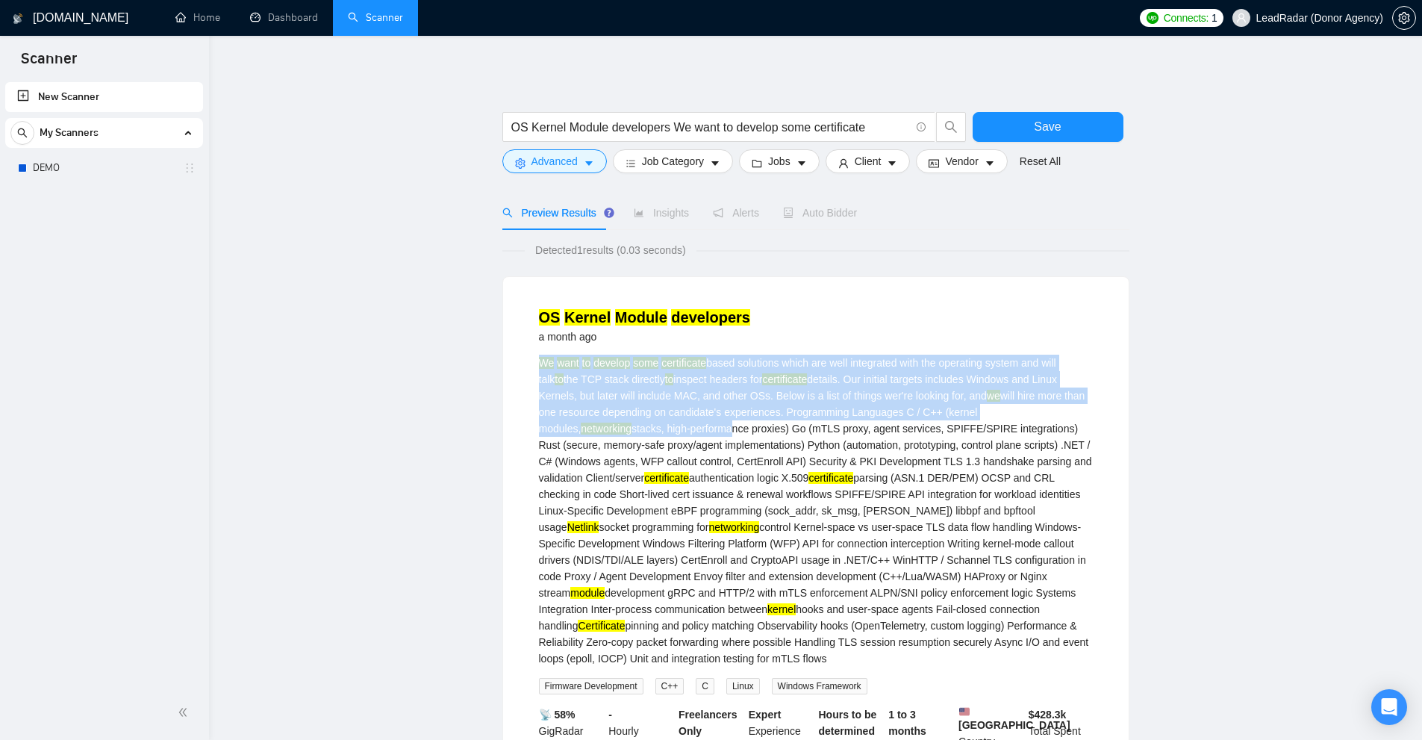
drag, startPoint x: 603, startPoint y: 434, endPoint x: 732, endPoint y: 531, distance: 161.0
click at [710, 516] on div "OS Kernel Module developers a month ago We want to develop some certificate bas…" at bounding box center [815, 567] width 625 height 580
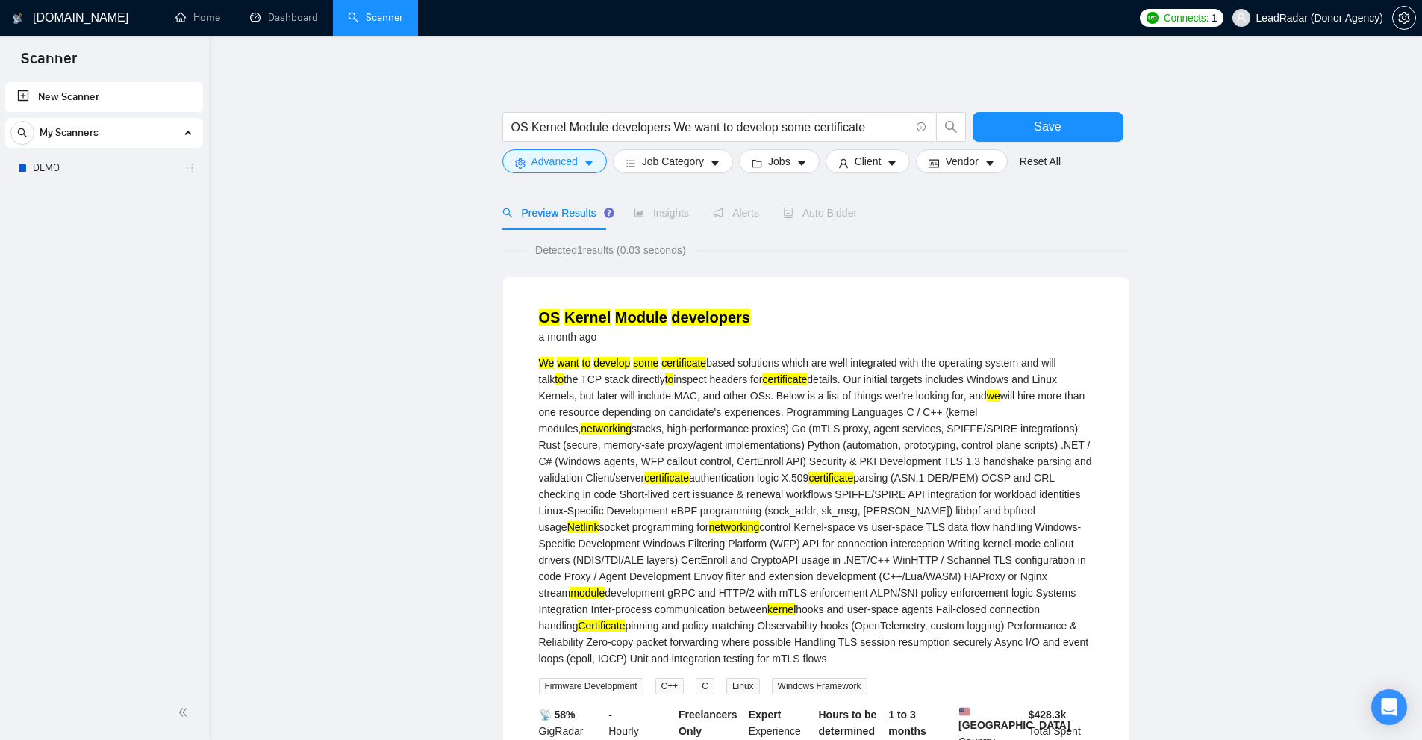
click at [745, 537] on div "We want to develop some certificate based solutions which are well integrated w…" at bounding box center [816, 510] width 554 height 312
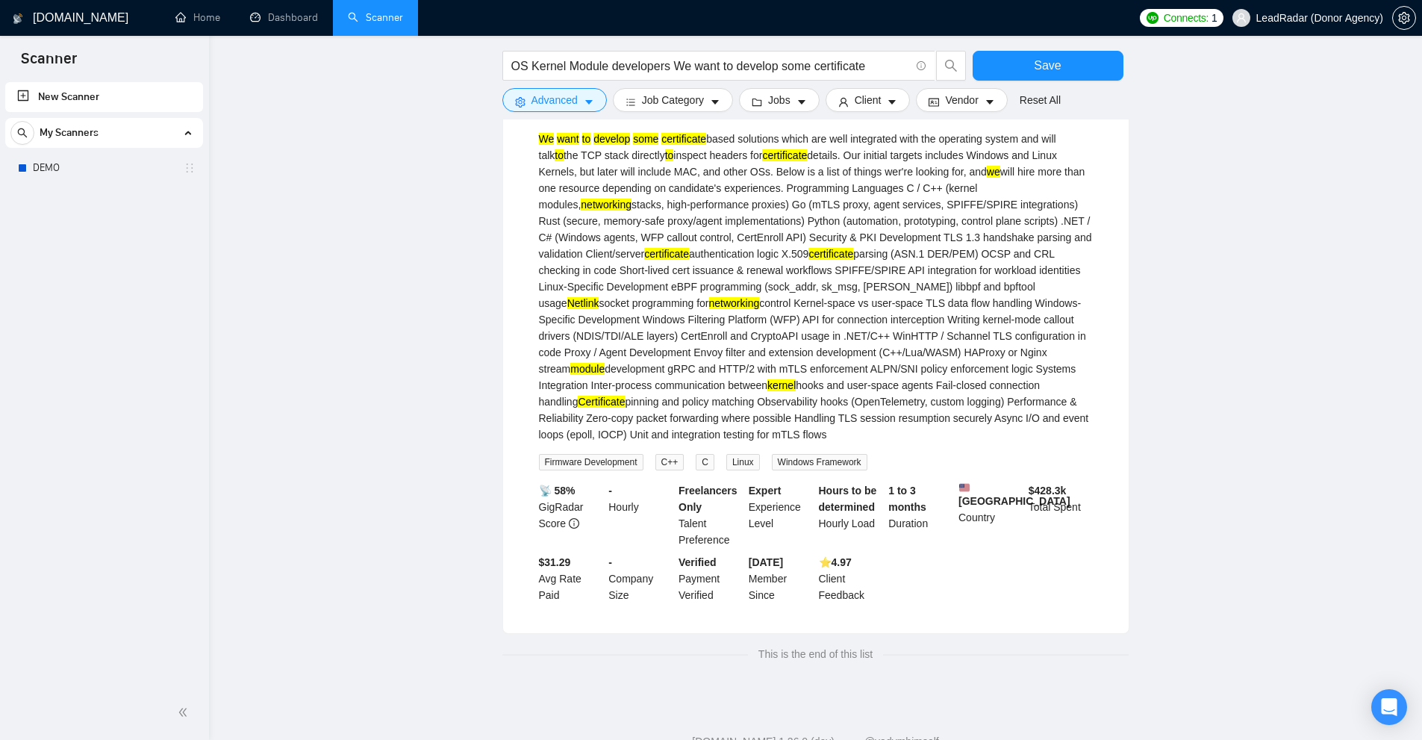
click at [829, 463] on span "Windows Framework" at bounding box center [820, 462] width 96 height 16
drag, startPoint x: 622, startPoint y: 434, endPoint x: 619, endPoint y: 375, distance: 59.7
click at [619, 375] on div "We want to develop some certificate based solutions which are well integrated w…" at bounding box center [816, 287] width 554 height 312
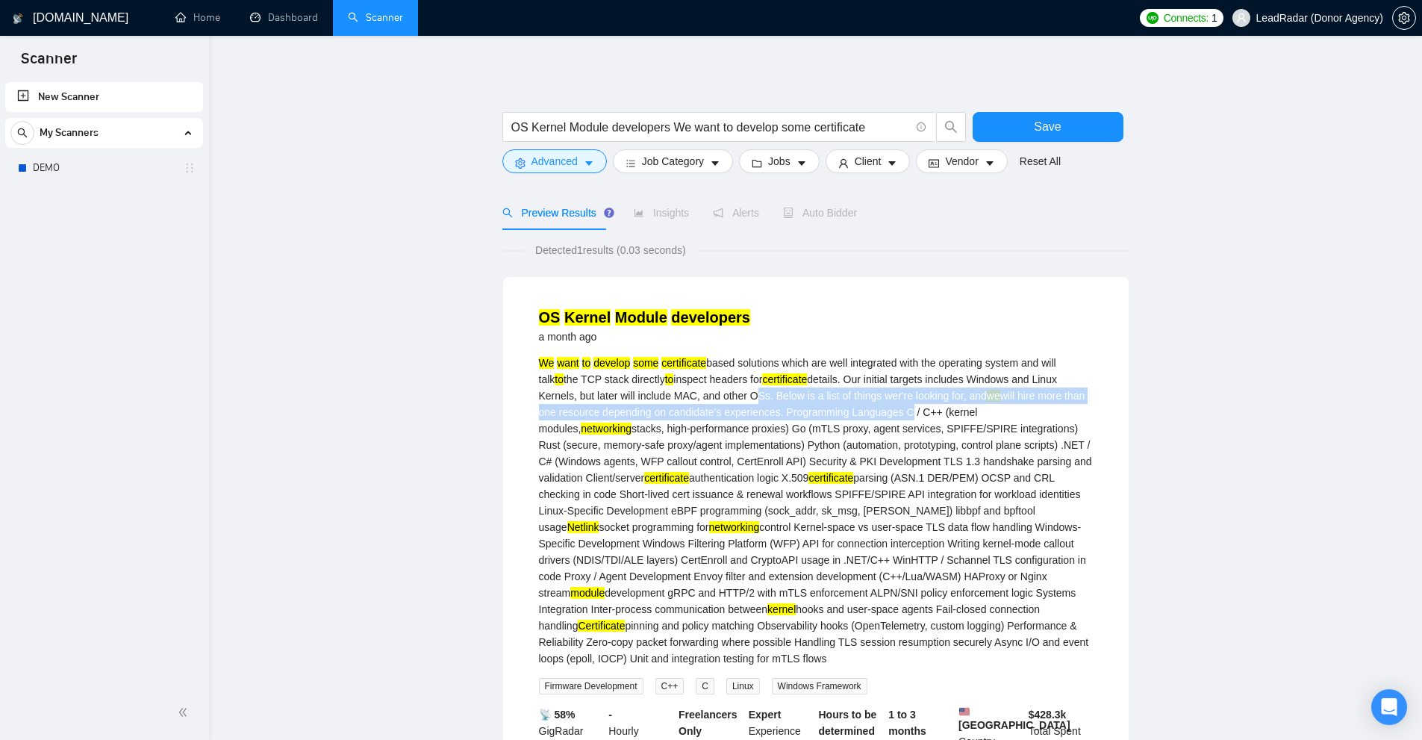
drag, startPoint x: 712, startPoint y: 393, endPoint x: 918, endPoint y: 412, distance: 206.8
click at [915, 412] on div "We want to develop some certificate based solutions which are well integrated w…" at bounding box center [816, 510] width 554 height 312
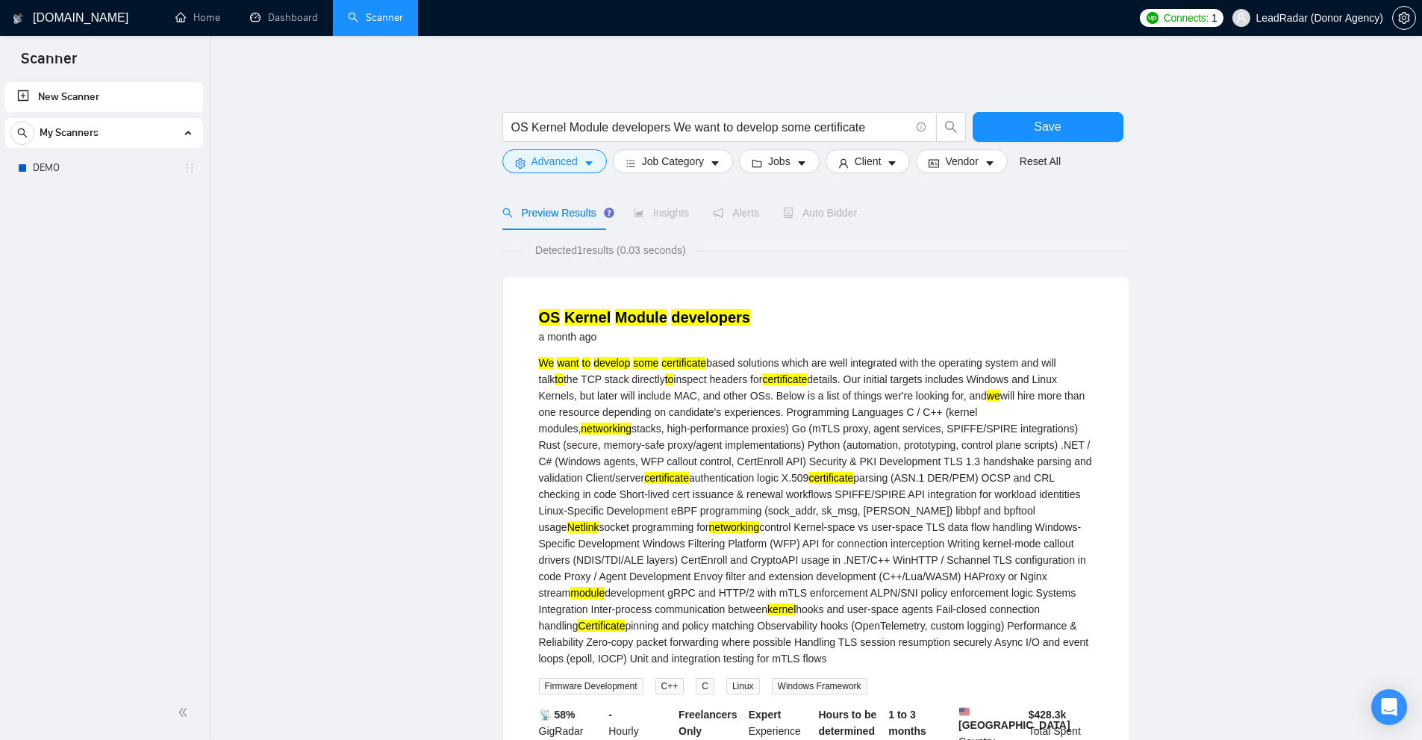
click at [929, 416] on div "We want to develop some certificate based solutions which are well integrated w…" at bounding box center [816, 510] width 554 height 312
drag, startPoint x: 928, startPoint y: 409, endPoint x: 966, endPoint y: 409, distance: 38.8
click at [960, 409] on div "We want to develop some certificate based solutions which are well integrated w…" at bounding box center [816, 510] width 554 height 312
click at [931, 441] on div "We want to develop some certificate based solutions which are well integrated w…" at bounding box center [816, 510] width 554 height 312
click at [717, 129] on input "OS Kernel Module developers We want to develop some certificate" at bounding box center [710, 127] width 399 height 19
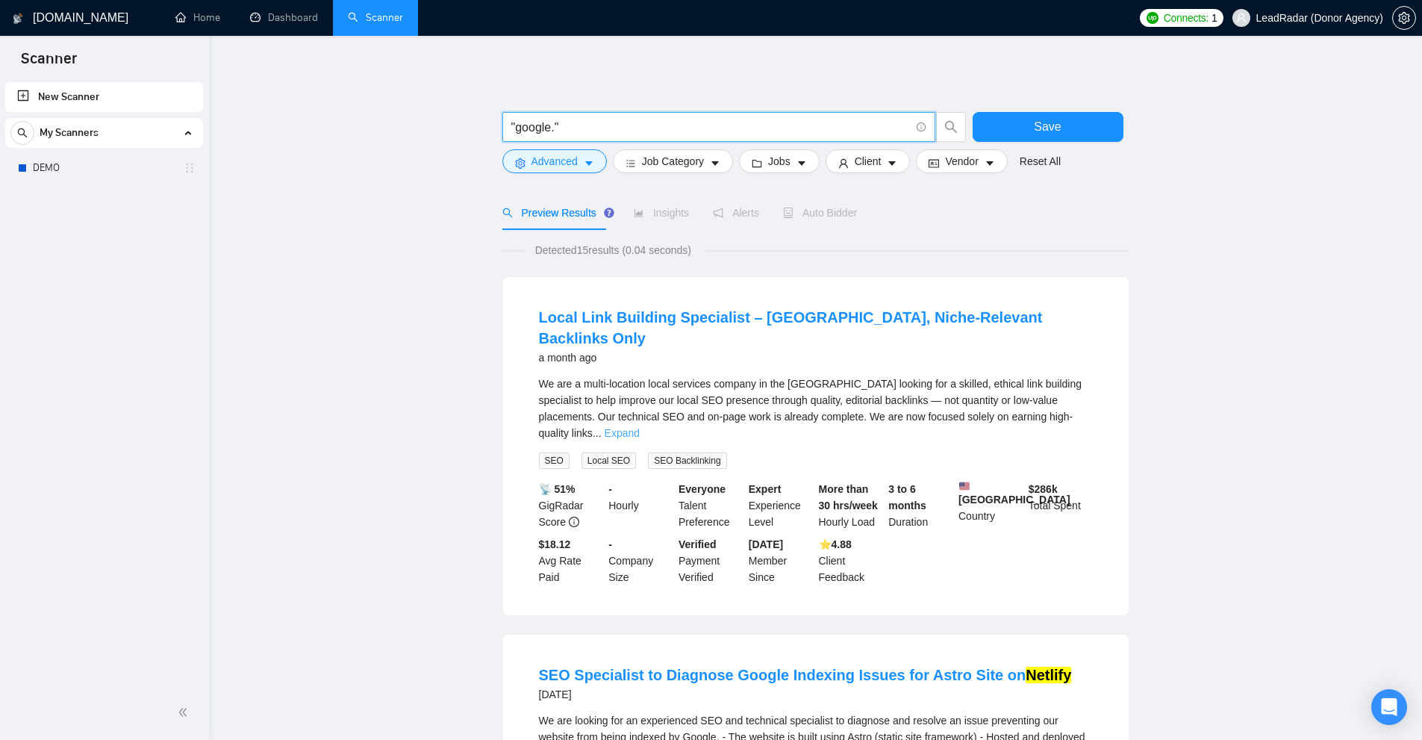
click at [640, 427] on link "Expand" at bounding box center [621, 433] width 35 height 12
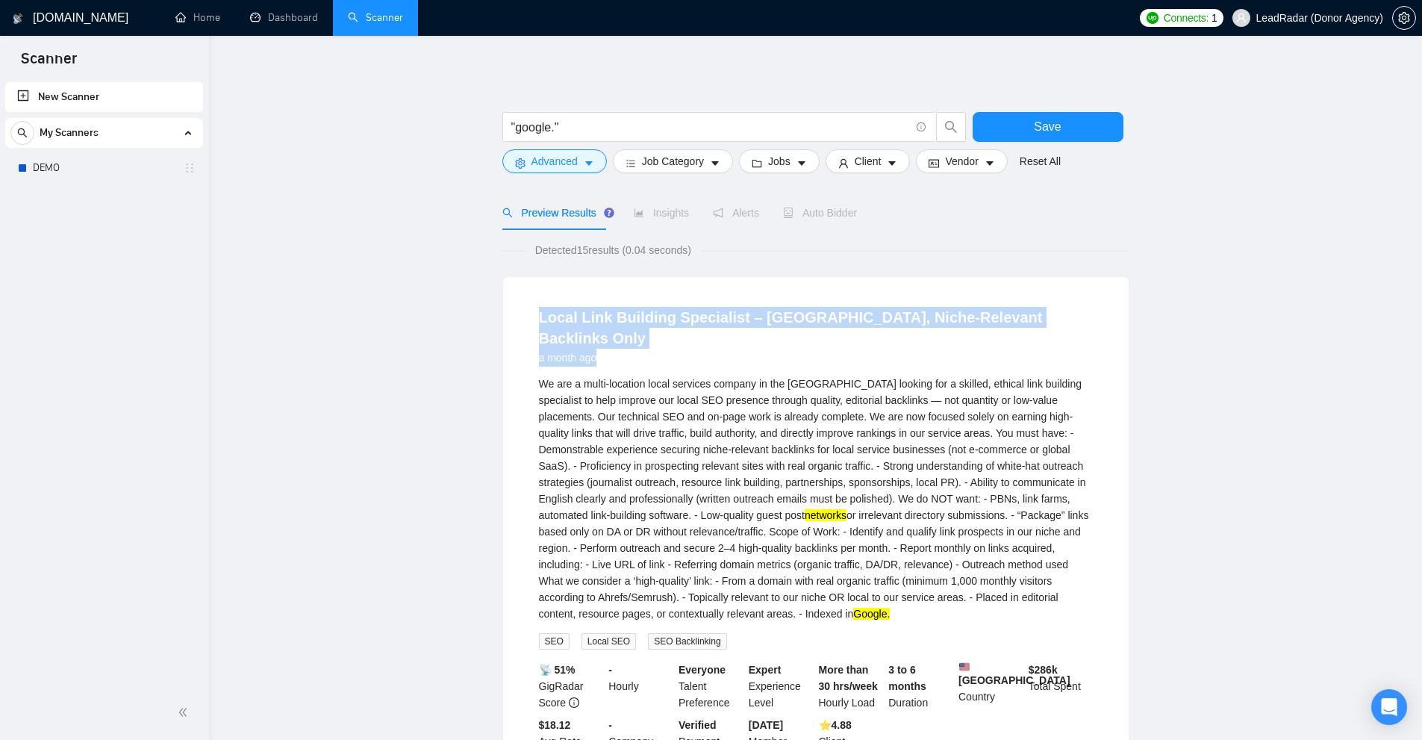
drag, startPoint x: 765, startPoint y: 312, endPoint x: 1113, endPoint y: 317, distance: 347.8
click at [1113, 317] on div "Local Link Building Specialist – [GEOGRAPHIC_DATA], Niche-Relevant Backlinks On…" at bounding box center [815, 536] width 625 height 519
click at [1106, 316] on li "Local Link Building Specialist – [GEOGRAPHIC_DATA], Niche-Relevant Backlinks On…" at bounding box center [816, 536] width 590 height 483
drag, startPoint x: 1044, startPoint y: 299, endPoint x: 766, endPoint y: 300, distance: 277.6
click at [775, 299] on li "Local Link Building Specialist – [GEOGRAPHIC_DATA], Niche-Relevant Backlinks On…" at bounding box center [816, 536] width 590 height 483
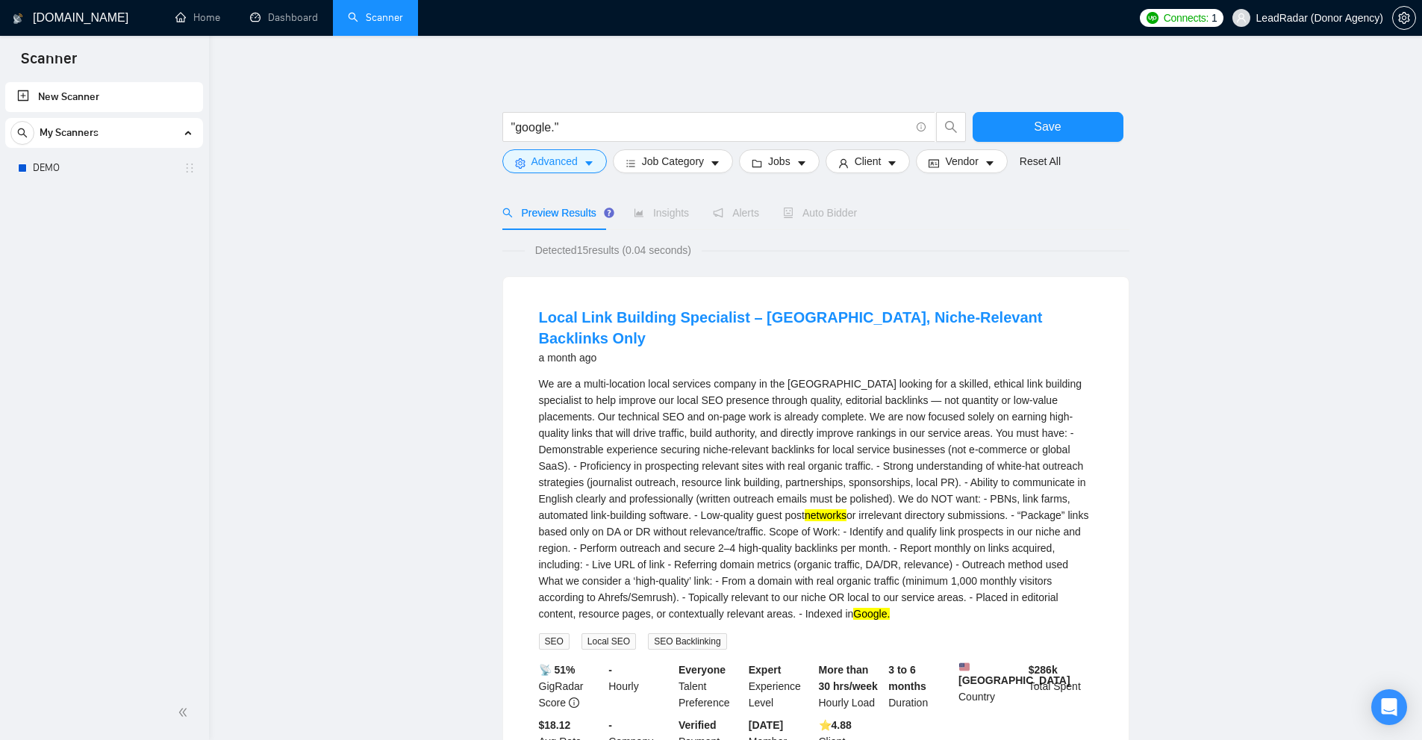
drag, startPoint x: 654, startPoint y: 287, endPoint x: 570, endPoint y: 303, distance: 85.0
click at [649, 288] on div "Local Link Building Specialist – [GEOGRAPHIC_DATA], Niche-Relevant Backlinks On…" at bounding box center [815, 536] width 625 height 519
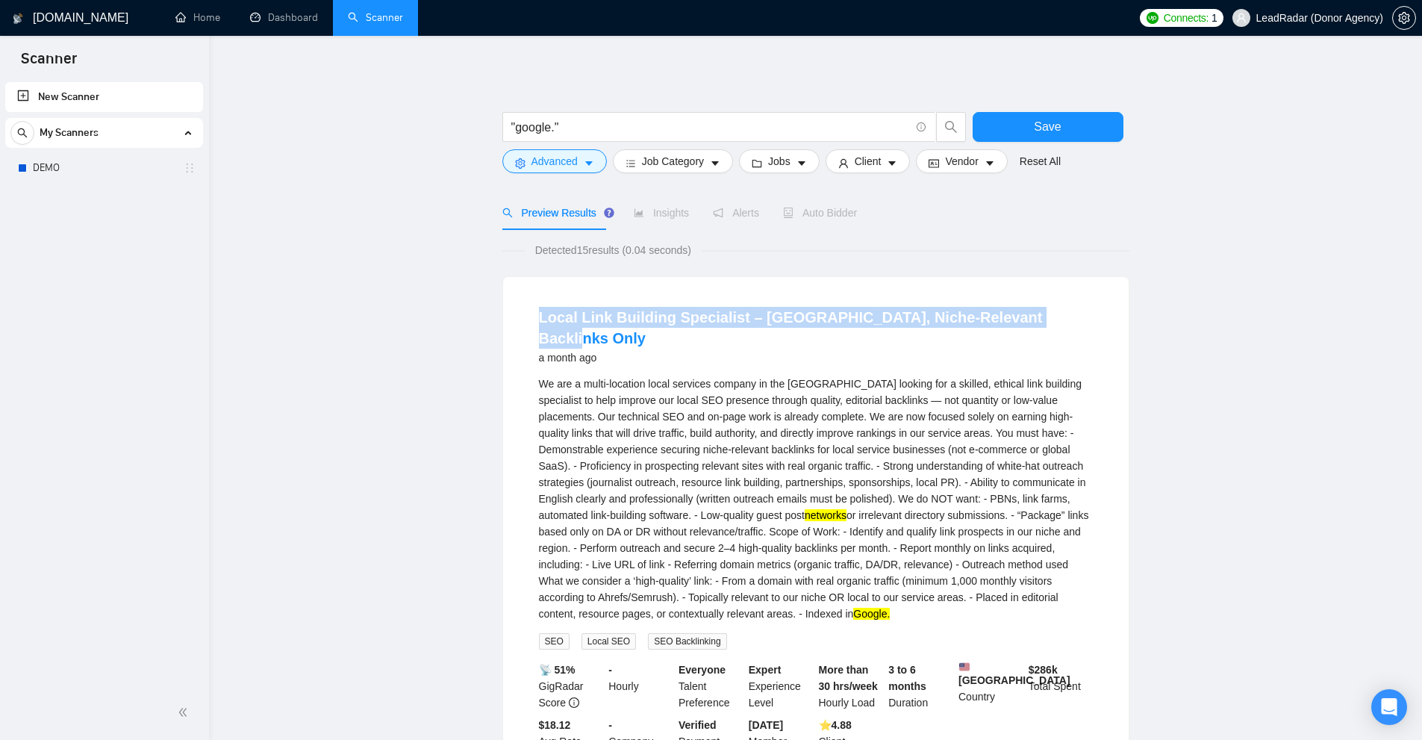
drag, startPoint x: 538, startPoint y: 316, endPoint x: 1034, endPoint y: 313, distance: 495.5
click at [1034, 313] on li "Local Link Building Specialist – [GEOGRAPHIC_DATA], Niche-Relevant Backlinks On…" at bounding box center [816, 536] width 590 height 483
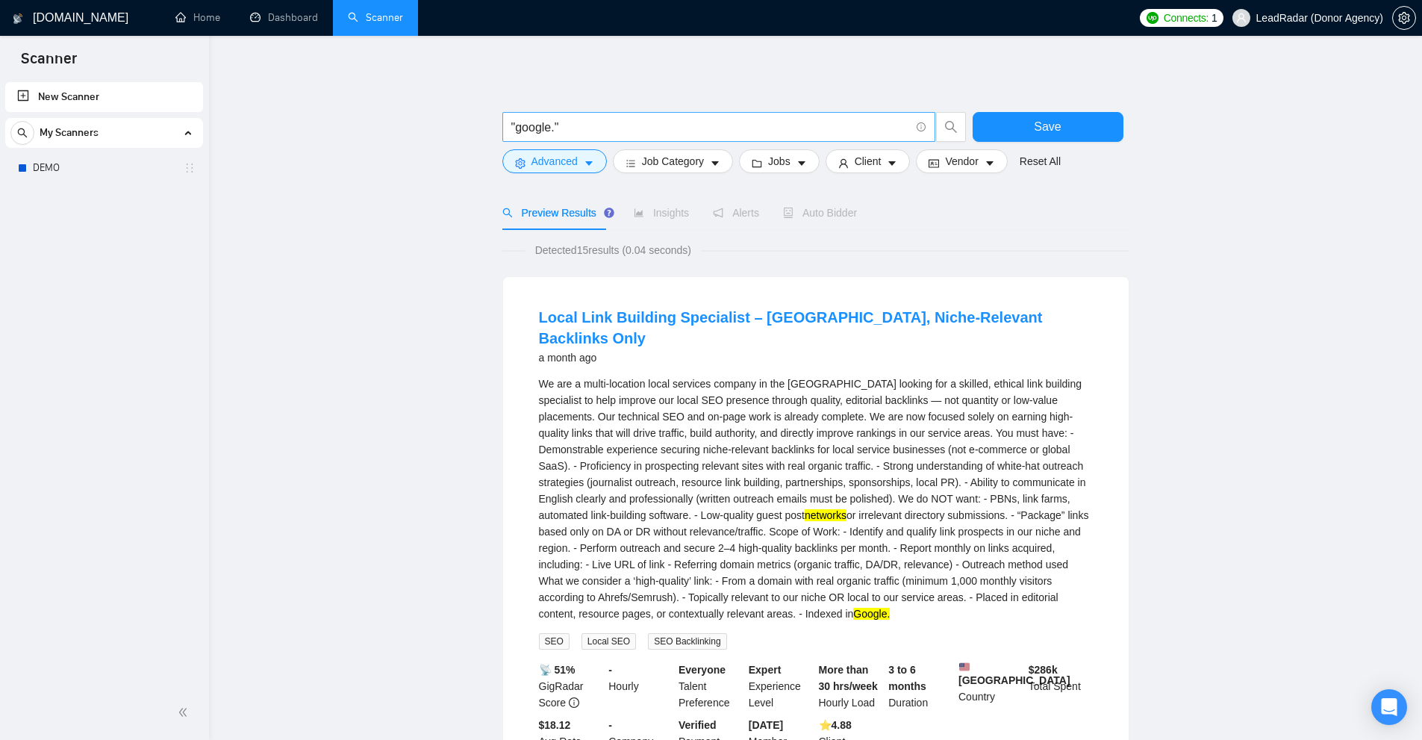
click at [580, 130] on input ""google."" at bounding box center [710, 127] width 399 height 19
paste input "Local Link Building Specialist – [GEOGRAPHIC_DATA], Niche-Relevant Backlinks On…"
type input "Local Link Building Specialist – [GEOGRAPHIC_DATA], Niche-Relevant Backlinks On…"
click at [579, 165] on button "Advanced" at bounding box center [554, 161] width 104 height 24
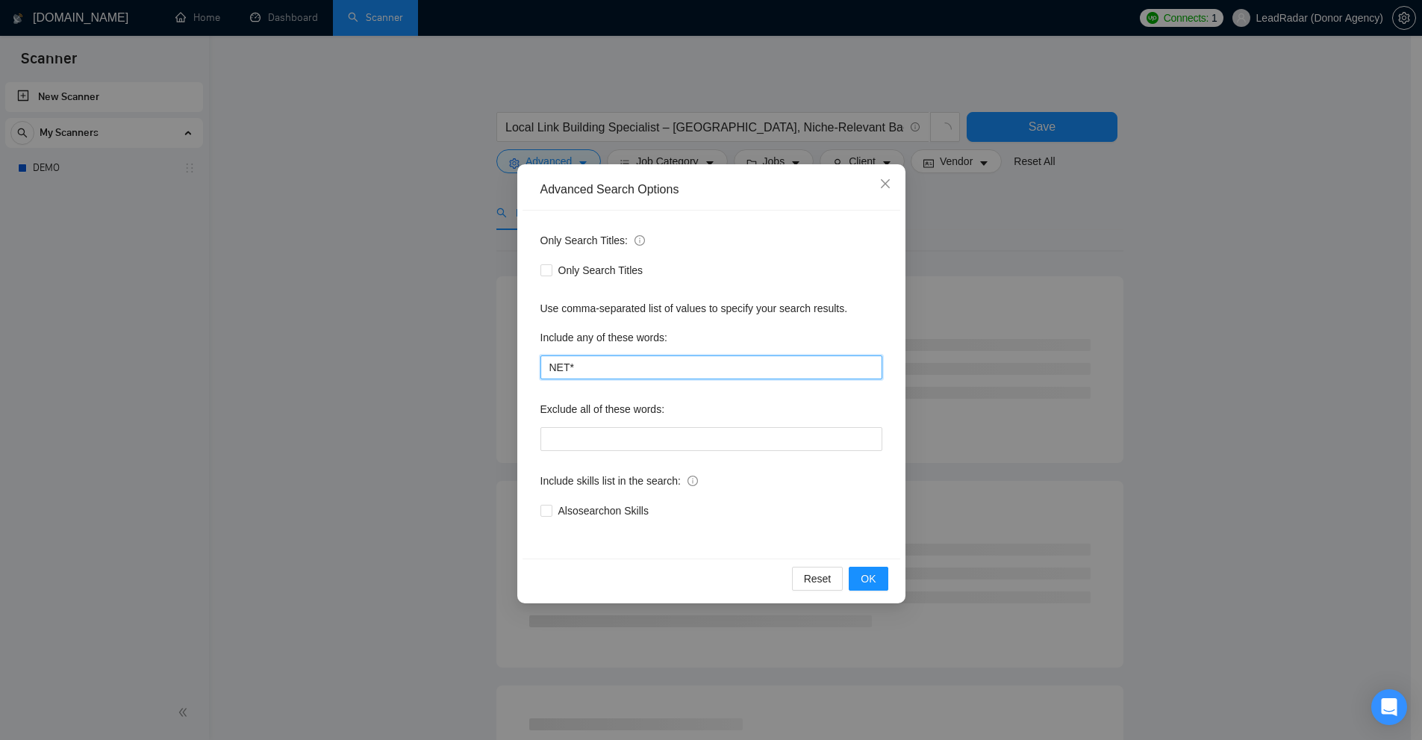
click at [604, 369] on input "NET*" at bounding box center [711, 367] width 342 height 24
click at [800, 372] on input "google" at bounding box center [711, 367] width 342 height 24
type input "google"
click at [1052, 360] on div "Advanced Search Options Only Search Titles: Only Search Titles Use comma-separa…" at bounding box center [711, 370] width 1422 height 740
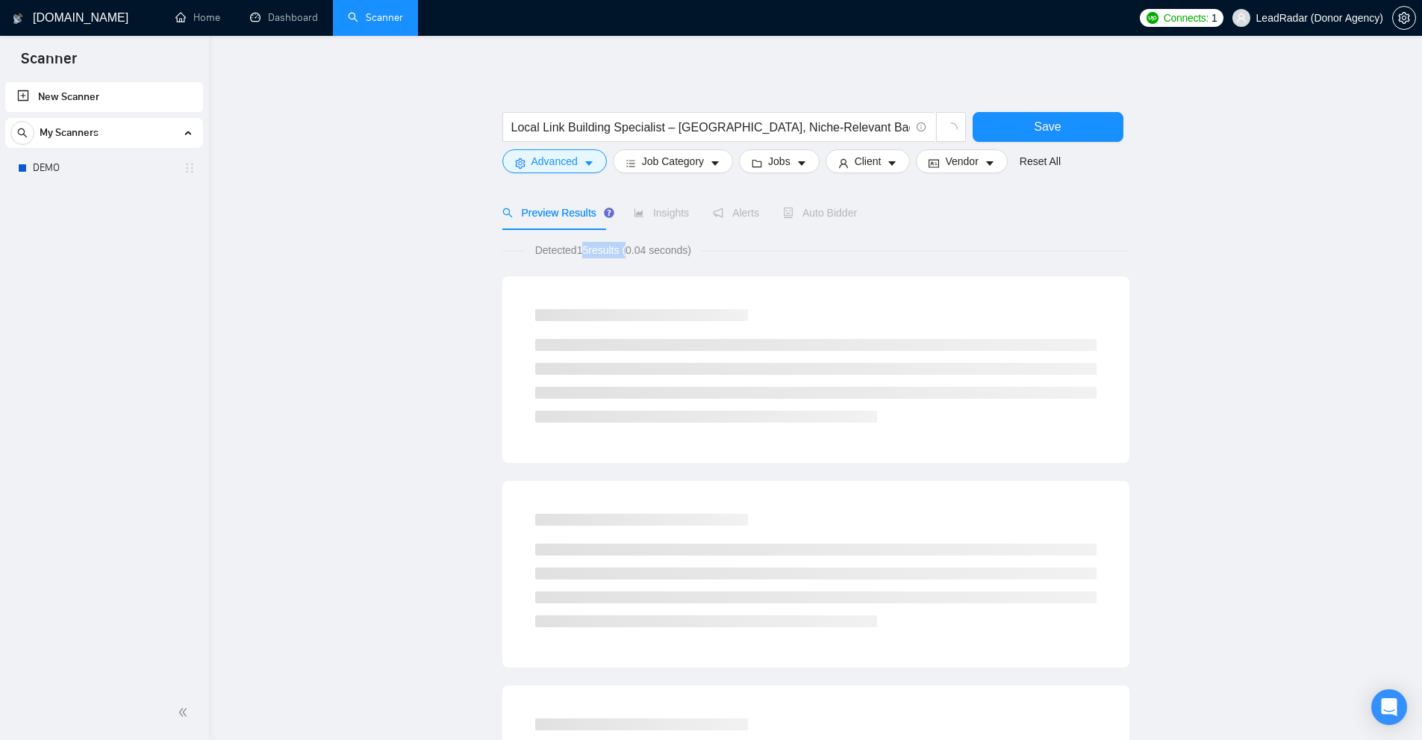
drag, startPoint x: 578, startPoint y: 253, endPoint x: 635, endPoint y: 251, distance: 56.8
click at [631, 251] on span "Detected 15 results (0.04 seconds)" at bounding box center [613, 250] width 177 height 16
click at [637, 251] on span "Detected 15 results (0.04 seconds)" at bounding box center [613, 250] width 177 height 16
drag, startPoint x: 582, startPoint y: 249, endPoint x: 663, endPoint y: 249, distance: 80.6
click at [657, 248] on span "Detected 15 results (0.04 seconds)" at bounding box center [613, 250] width 177 height 16
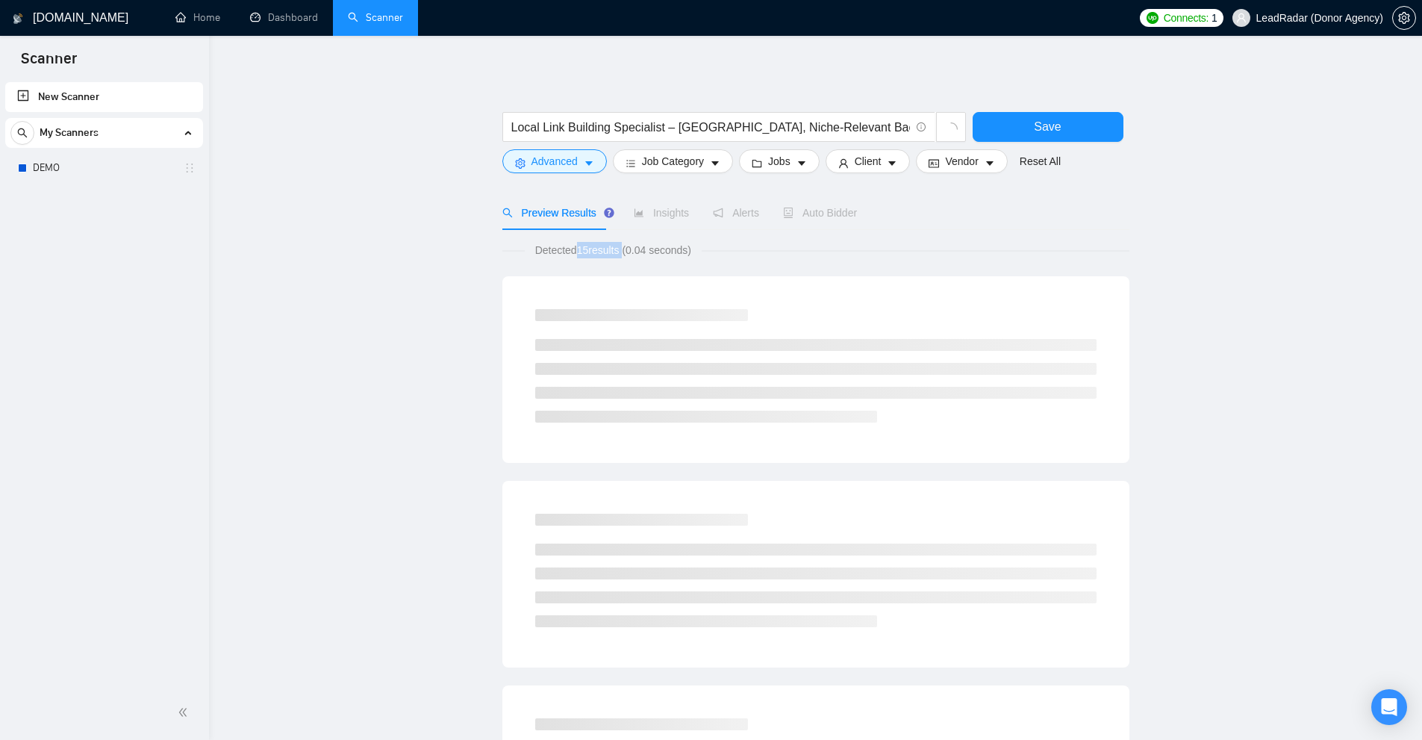
drag, startPoint x: 578, startPoint y: 246, endPoint x: 640, endPoint y: 254, distance: 62.5
click at [643, 254] on span "Detected 15 results (0.04 seconds)" at bounding box center [613, 250] width 177 height 16
click at [625, 256] on span "Detected 15 results (0.04 seconds)" at bounding box center [613, 250] width 177 height 16
drag, startPoint x: 526, startPoint y: 255, endPoint x: 631, endPoint y: 260, distance: 105.4
click at [696, 257] on div "Detected 15 results (0.04 seconds)" at bounding box center [815, 250] width 627 height 16
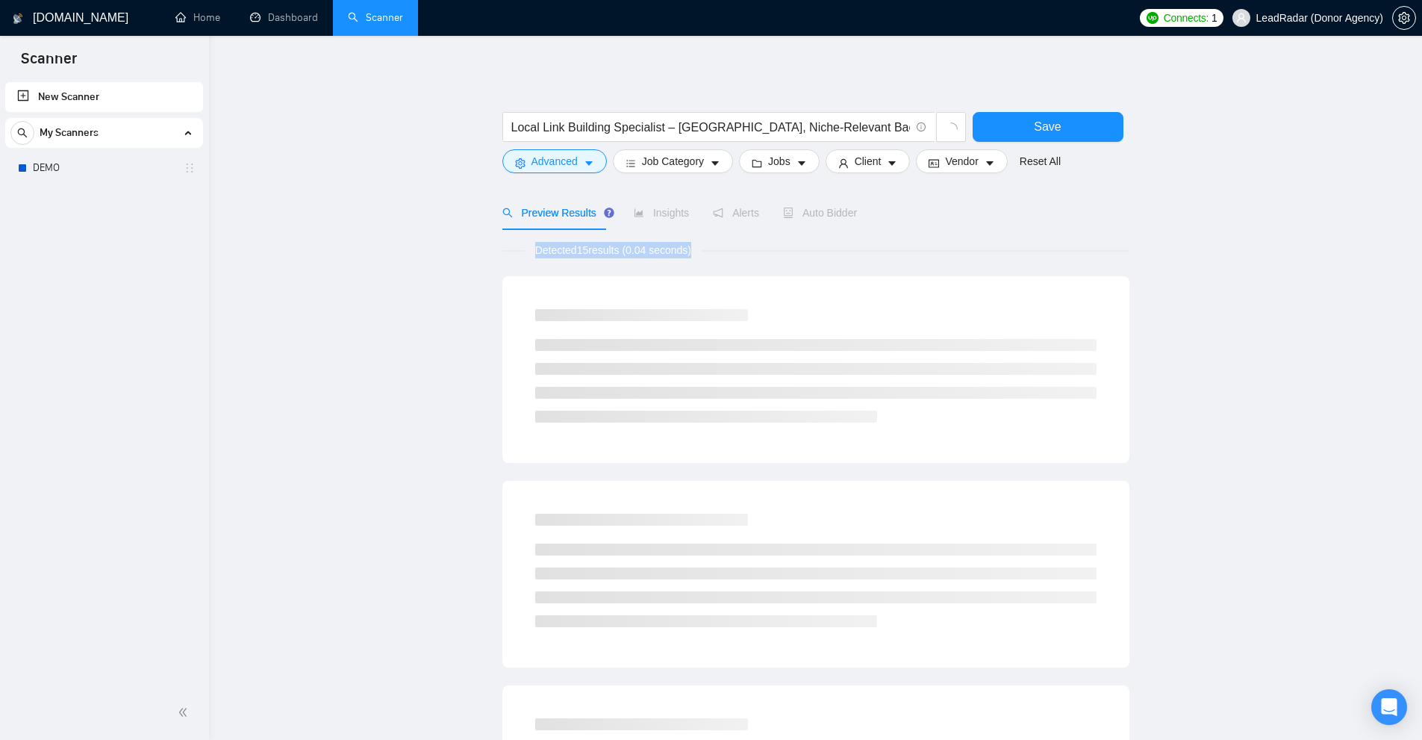
drag, startPoint x: 475, startPoint y: 246, endPoint x: 799, endPoint y: 260, distance: 324.2
click at [788, 260] on main "Local Link Building Specialist – [GEOGRAPHIC_DATA], Niche-Relevant Backlinks On…" at bounding box center [815, 688] width 1165 height 1257
drag, startPoint x: 781, startPoint y: 266, endPoint x: 836, endPoint y: 266, distance: 54.5
click at [833, 266] on main "Local Link Building Specialist – [GEOGRAPHIC_DATA], Niche-Relevant Backlinks On…" at bounding box center [815, 688] width 1165 height 1257
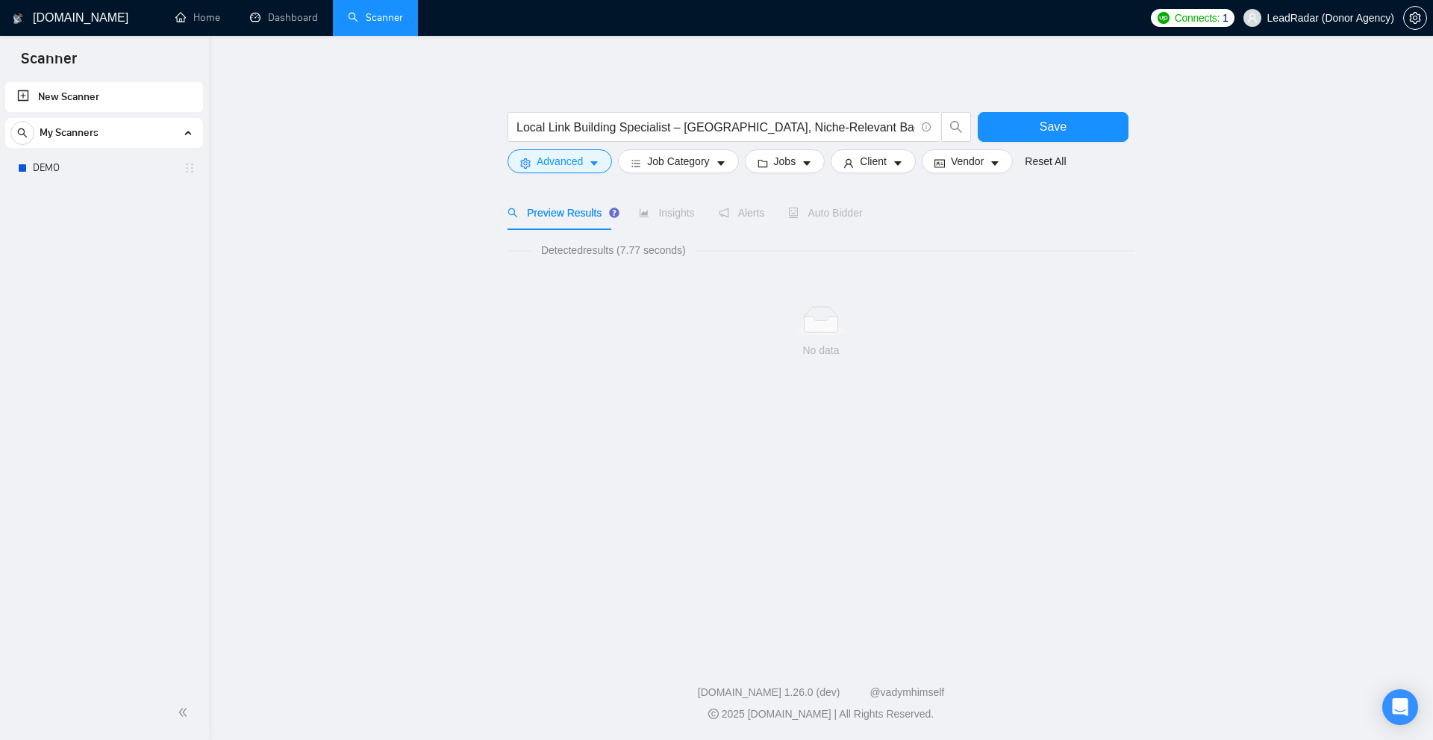
drag, startPoint x: 819, startPoint y: 248, endPoint x: 831, endPoint y: 249, distance: 12.8
click at [828, 249] on main "Local Link Building Specialist – [GEOGRAPHIC_DATA], Niche-Relevant Backlinks On…" at bounding box center [821, 342] width 1176 height 565
click at [644, 248] on span "Detected results (7.77 seconds)" at bounding box center [614, 250] width 166 height 16
click at [587, 166] on button "Advanced" at bounding box center [559, 161] width 104 height 24
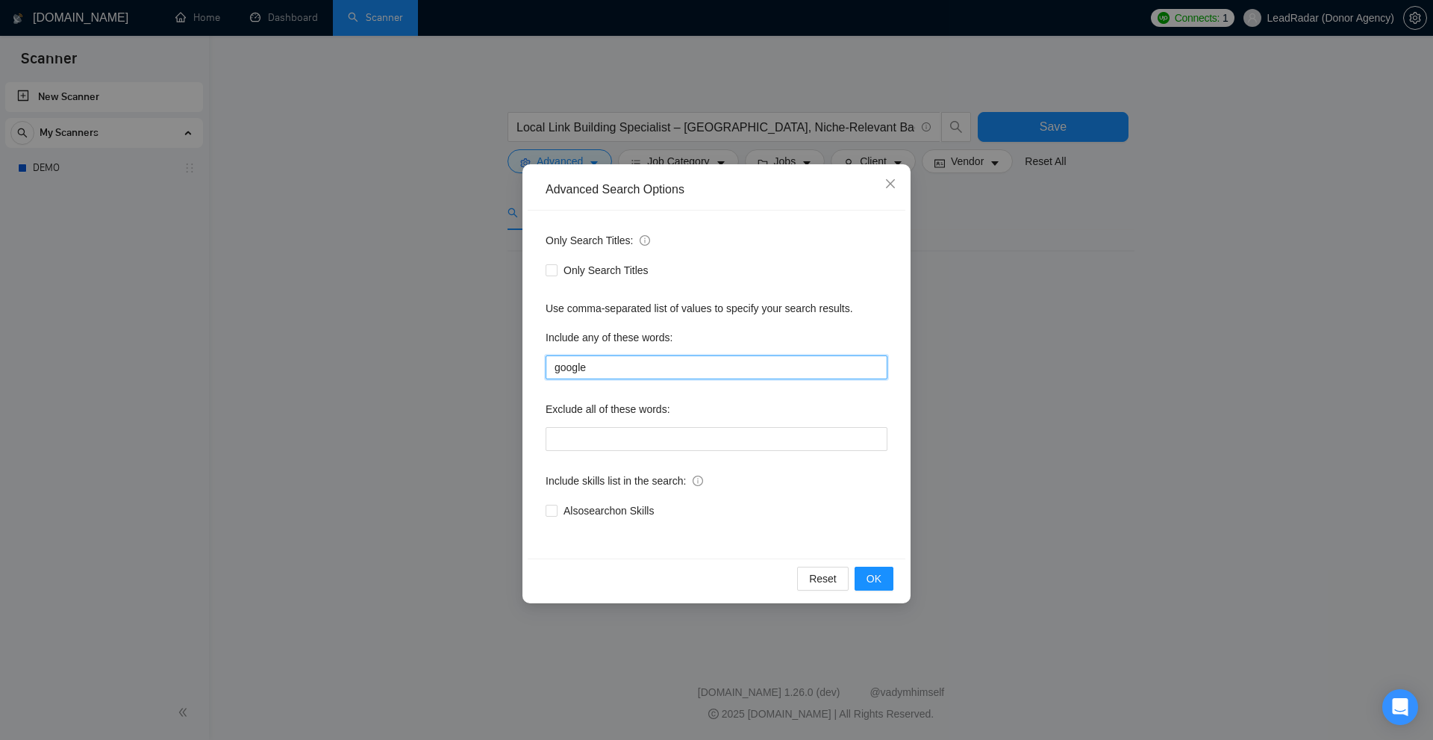
click at [610, 366] on input "google" at bounding box center [717, 367] width 342 height 24
click at [1133, 374] on div "Advanced Search Options Only Search Titles: Only Search Titles Use comma-separa…" at bounding box center [716, 370] width 1433 height 740
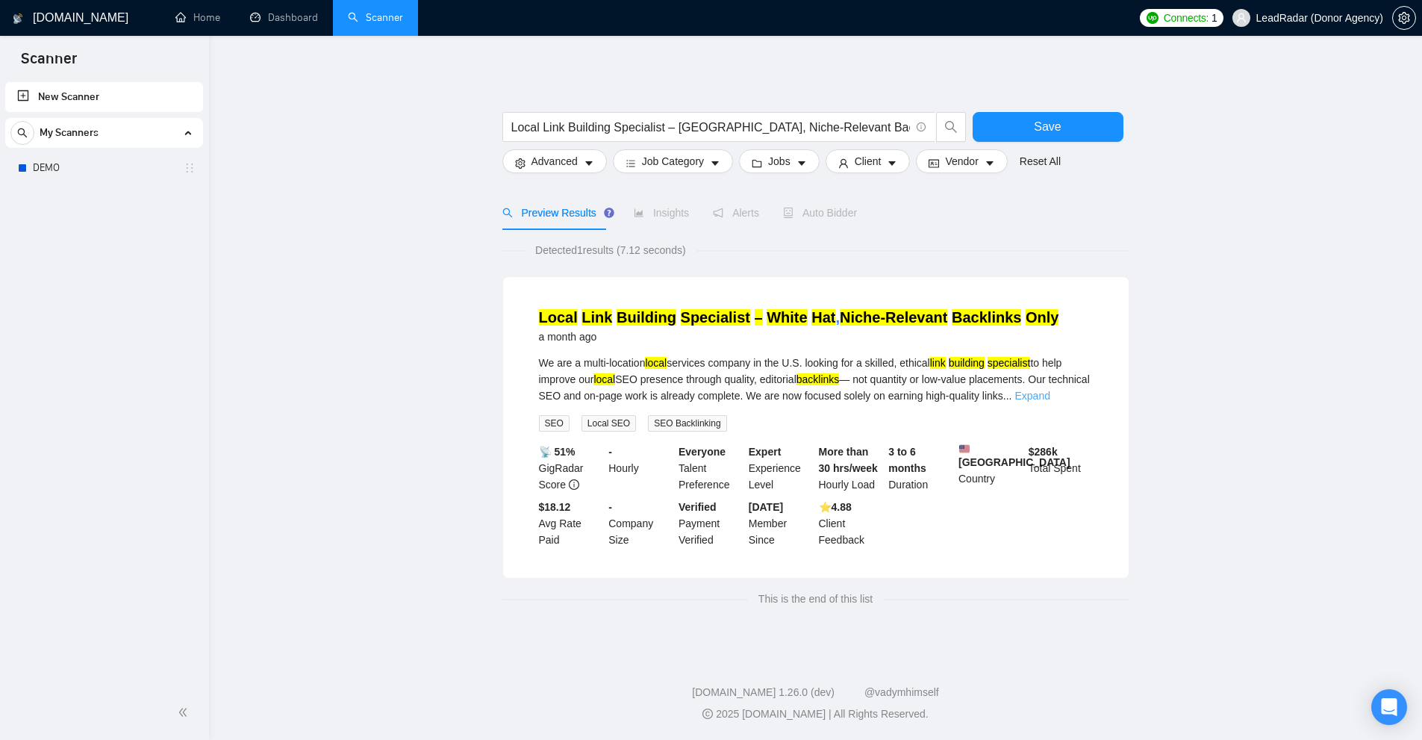
click at [1049, 397] on link "Expand" at bounding box center [1031, 396] width 35 height 12
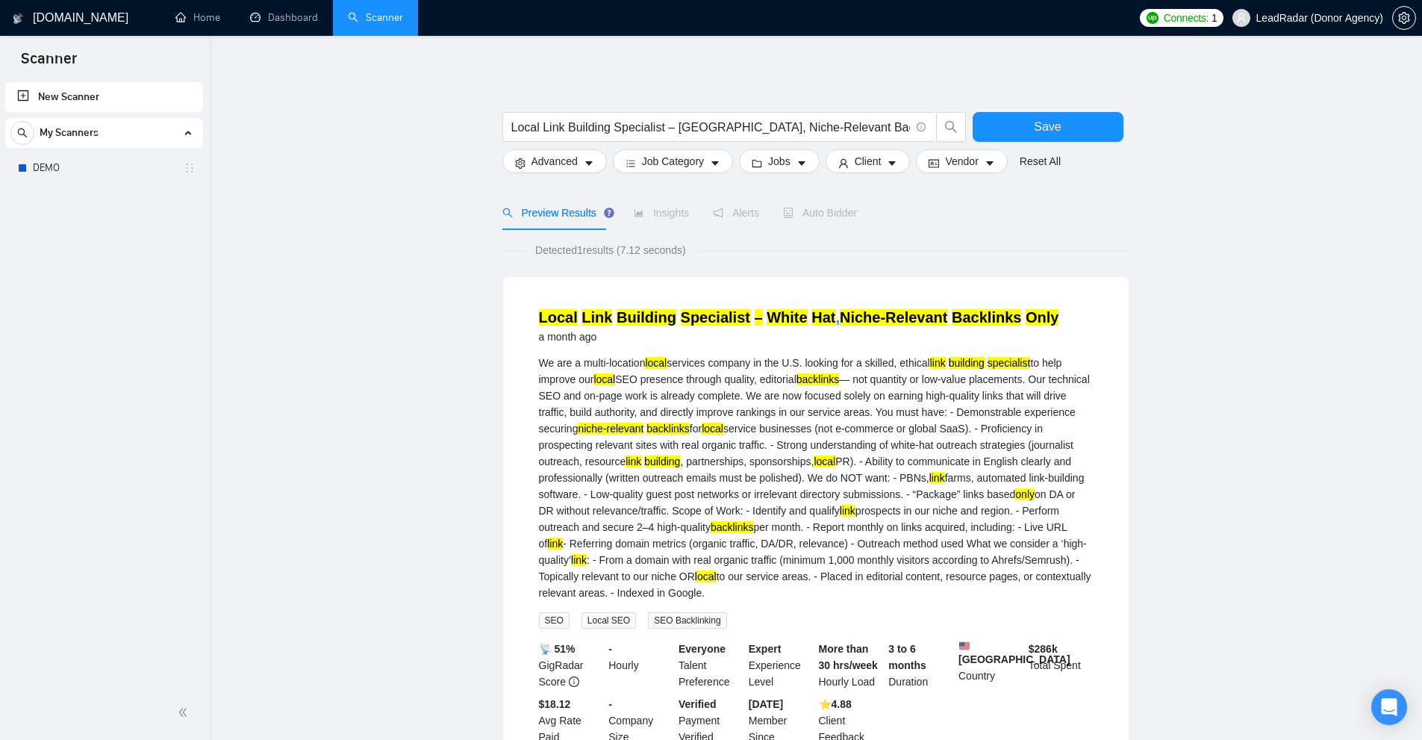
click at [784, 540] on div "We are a multi-location local services company in the [GEOGRAPHIC_DATA] looking…" at bounding box center [816, 477] width 554 height 246
drag, startPoint x: 784, startPoint y: 540, endPoint x: 770, endPoint y: 540, distance: 14.2
click at [770, 540] on div "We are a multi-location local services company in the [GEOGRAPHIC_DATA] looking…" at bounding box center [816, 477] width 554 height 246
click at [762, 538] on div "We are a multi-location local services company in the [GEOGRAPHIC_DATA] looking…" at bounding box center [816, 477] width 554 height 246
drag, startPoint x: 762, startPoint y: 538, endPoint x: 770, endPoint y: 537, distance: 8.2
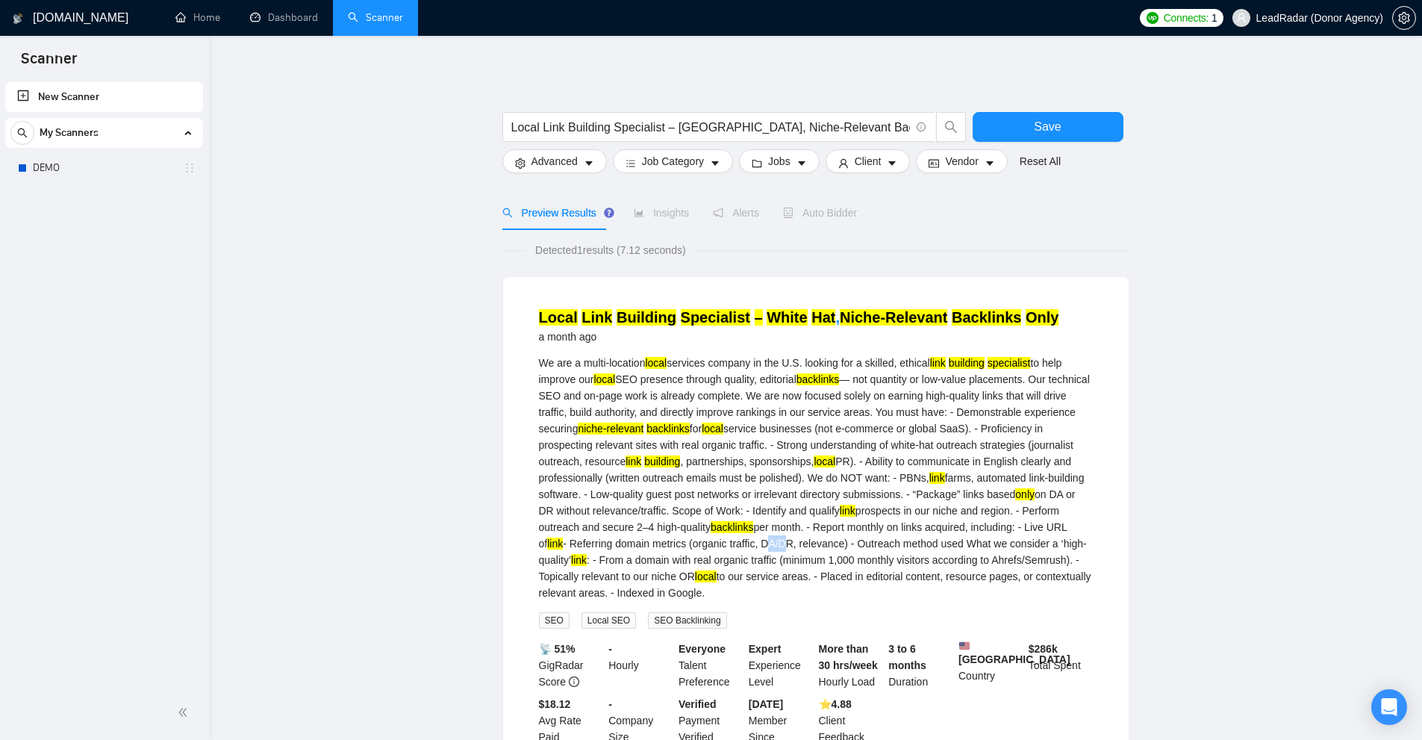
click at [770, 537] on div "We are a multi-location local services company in the [GEOGRAPHIC_DATA] looking…" at bounding box center [816, 477] width 554 height 246
click at [779, 538] on div "We are a multi-location local services company in the [GEOGRAPHIC_DATA] looking…" at bounding box center [816, 477] width 554 height 246
drag, startPoint x: 779, startPoint y: 538, endPoint x: 767, endPoint y: 540, distance: 12.1
click at [767, 540] on div "We are a multi-location local services company in the [GEOGRAPHIC_DATA] looking…" at bounding box center [816, 477] width 554 height 246
click at [766, 540] on div "We are a multi-location local services company in the [GEOGRAPHIC_DATA] looking…" at bounding box center [816, 477] width 554 height 246
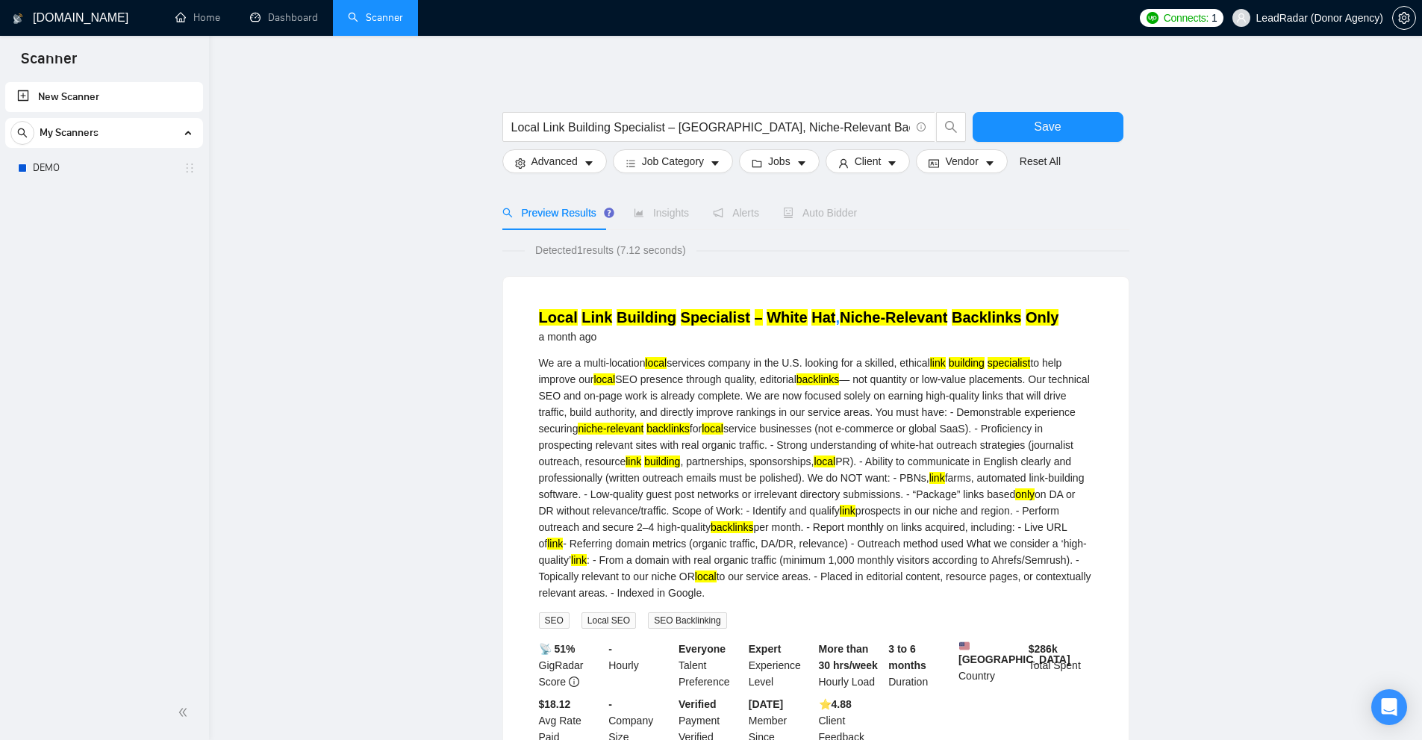
click at [763, 540] on div "We are a multi-location local services company in the [GEOGRAPHIC_DATA] looking…" at bounding box center [816, 477] width 554 height 246
drag, startPoint x: 763, startPoint y: 540, endPoint x: 775, endPoint y: 540, distance: 11.9
click at [775, 540] on div "We are a multi-location local services company in the [GEOGRAPHIC_DATA] looking…" at bounding box center [816, 477] width 554 height 246
click at [541, 150] on button "Advanced" at bounding box center [554, 161] width 104 height 24
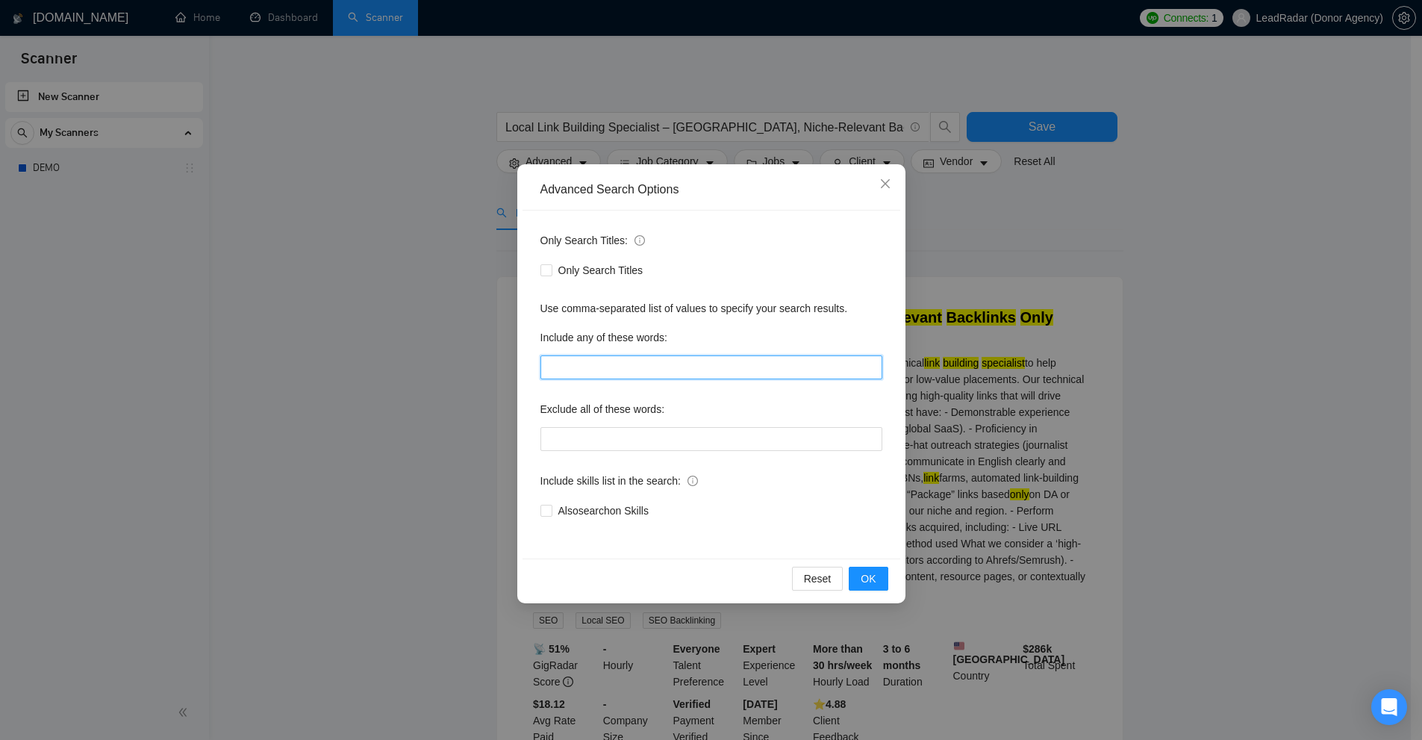
click at [616, 360] on input "text" at bounding box center [711, 367] width 342 height 24
paste input "DA/DR"
click at [1118, 356] on div "Advanced Search Options Only Search Titles: Only Search Titles Use comma-separa…" at bounding box center [711, 370] width 1422 height 740
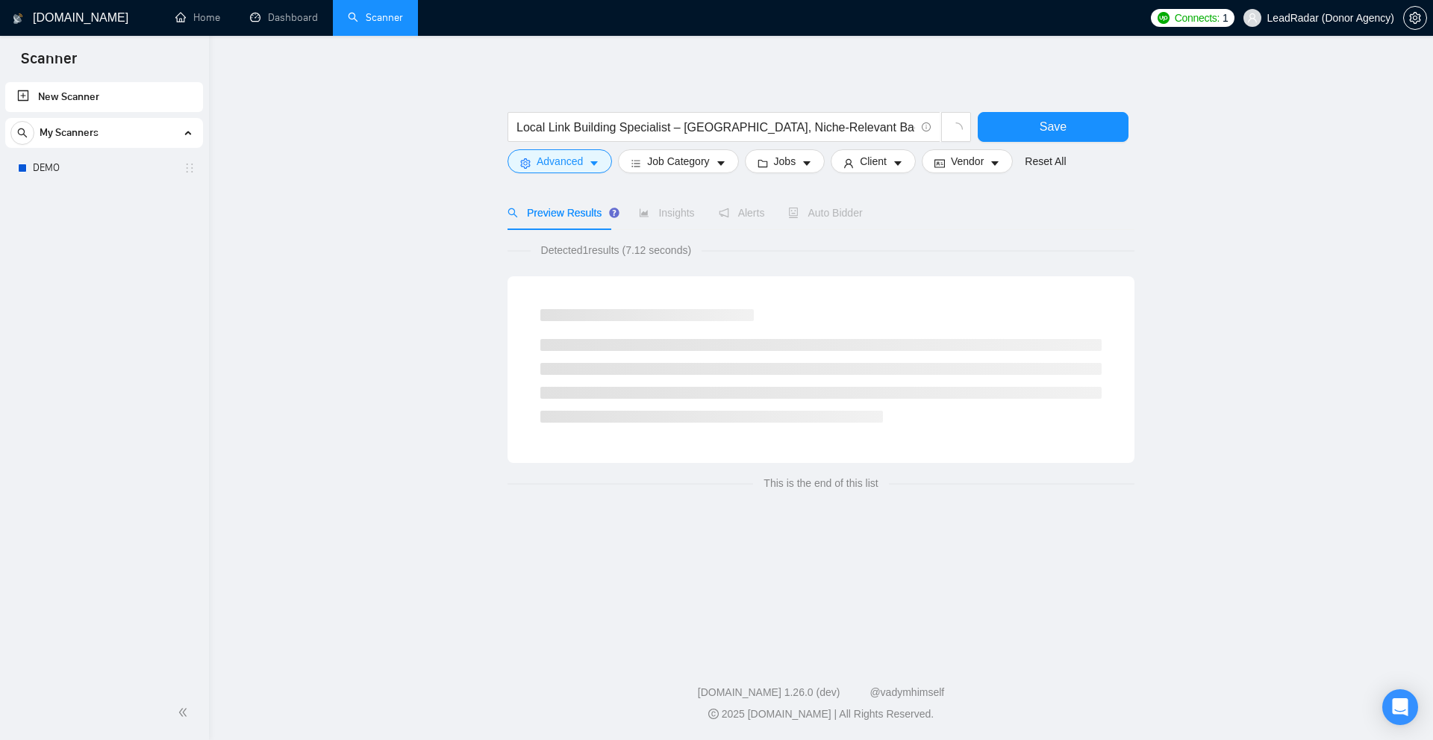
click at [592, 252] on span "Detected 1 results (7.12 seconds)" at bounding box center [617, 250] width 172 height 16
click at [611, 269] on div "Detected 1 results (7.12 seconds) This is the end of this list" at bounding box center [820, 366] width 627 height 249
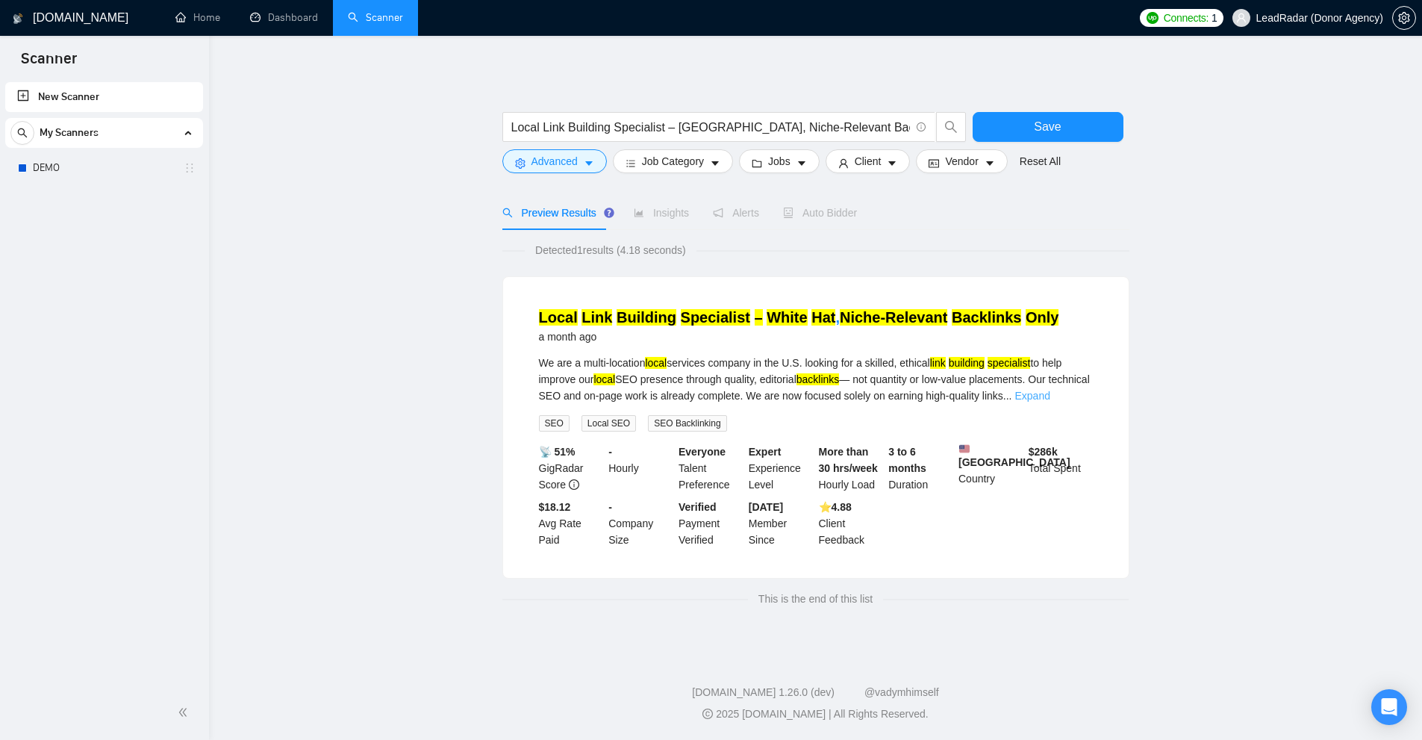
click at [1049, 392] on link "Expand" at bounding box center [1031, 396] width 35 height 12
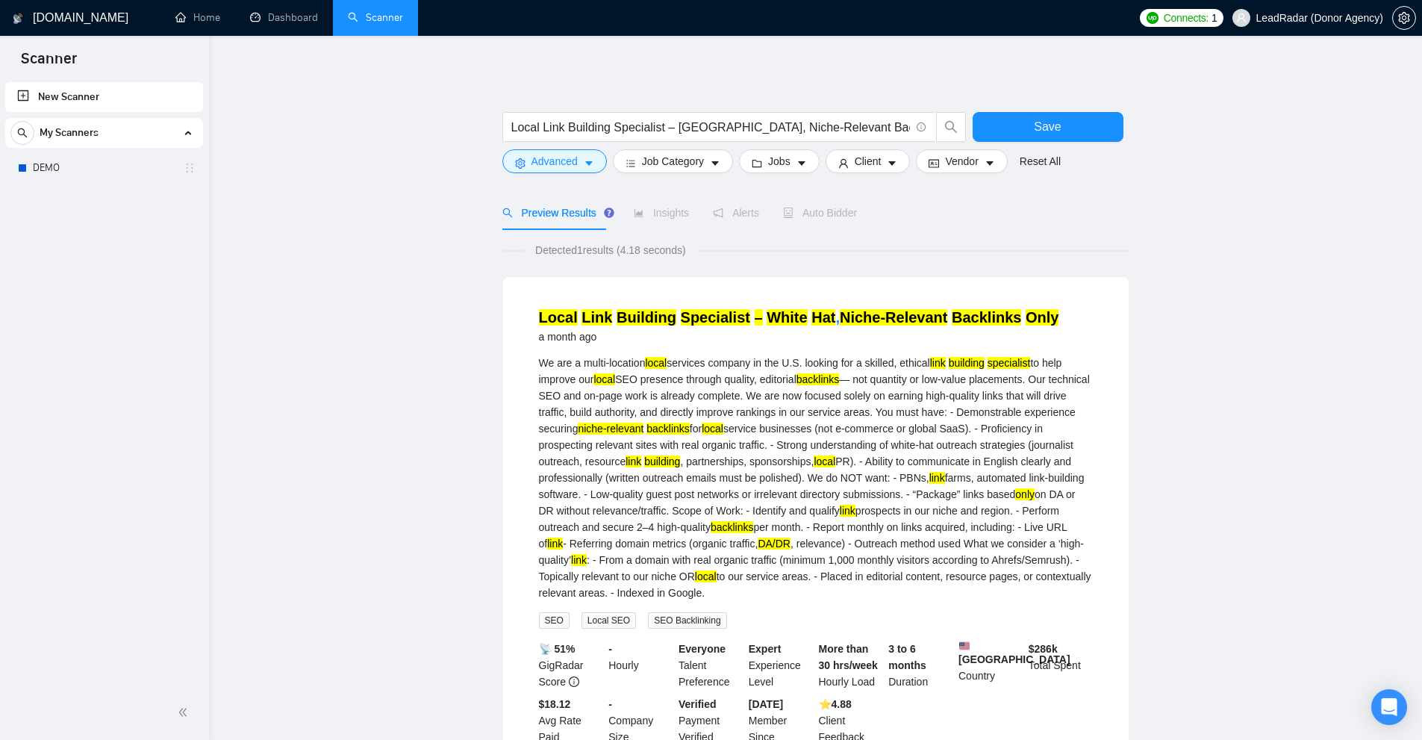
click at [677, 587] on div "We are a multi-location local services company in the [GEOGRAPHIC_DATA] looking…" at bounding box center [816, 477] width 554 height 246
click at [571, 160] on span "Advanced" at bounding box center [554, 161] width 46 height 16
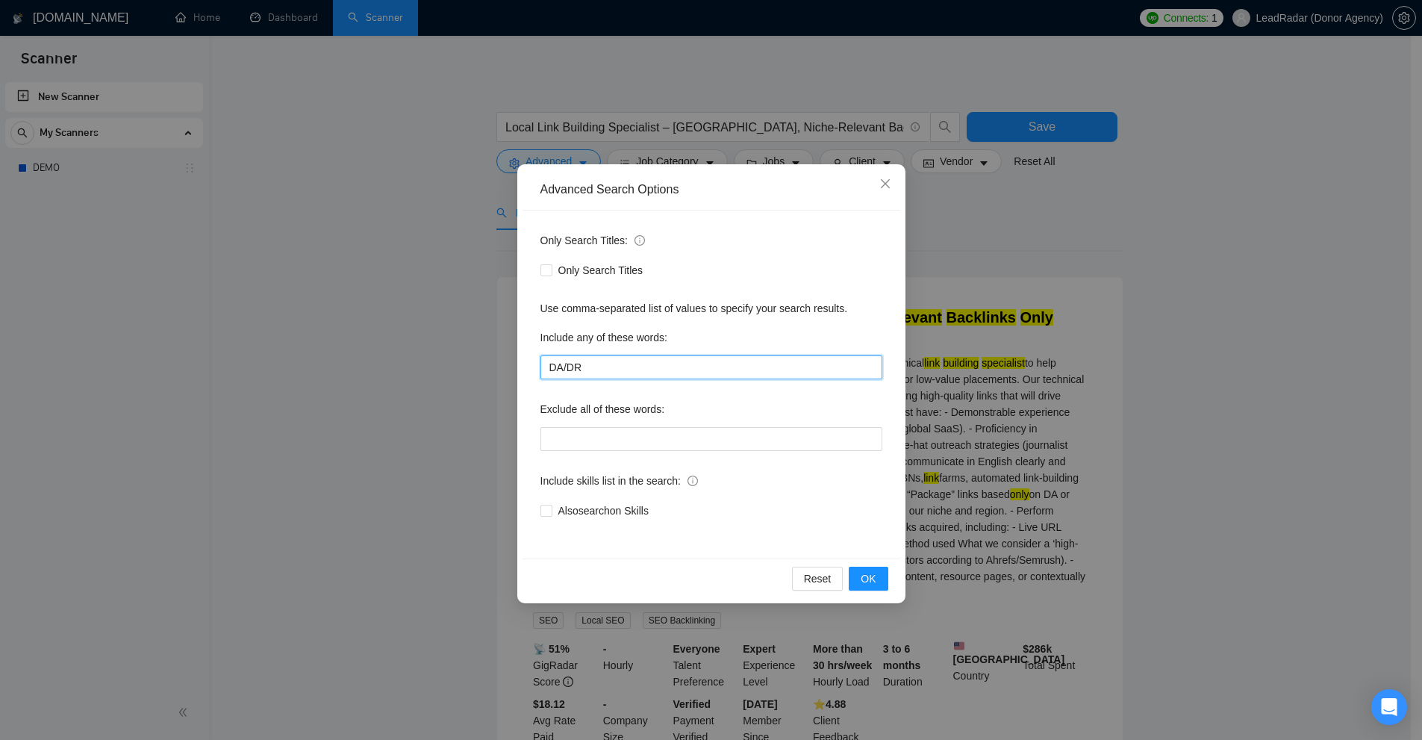
click at [614, 366] on input "DA/DR" at bounding box center [711, 367] width 342 height 24
paste input "Google"
click at [999, 393] on div "Advanced Search Options Only Search Titles: Only Search Titles Use comma-separa…" at bounding box center [711, 370] width 1422 height 740
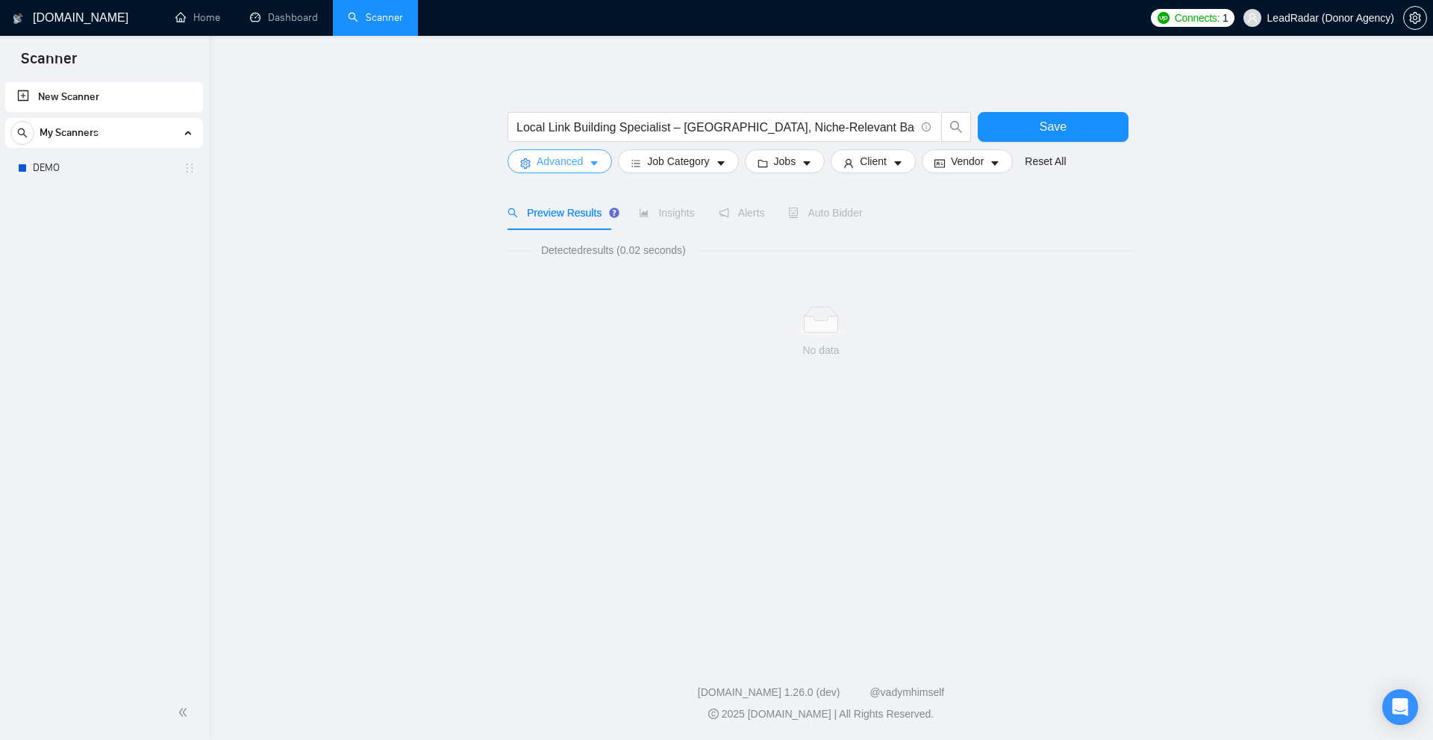
click at [598, 168] on icon "caret-down" at bounding box center [594, 163] width 10 height 10
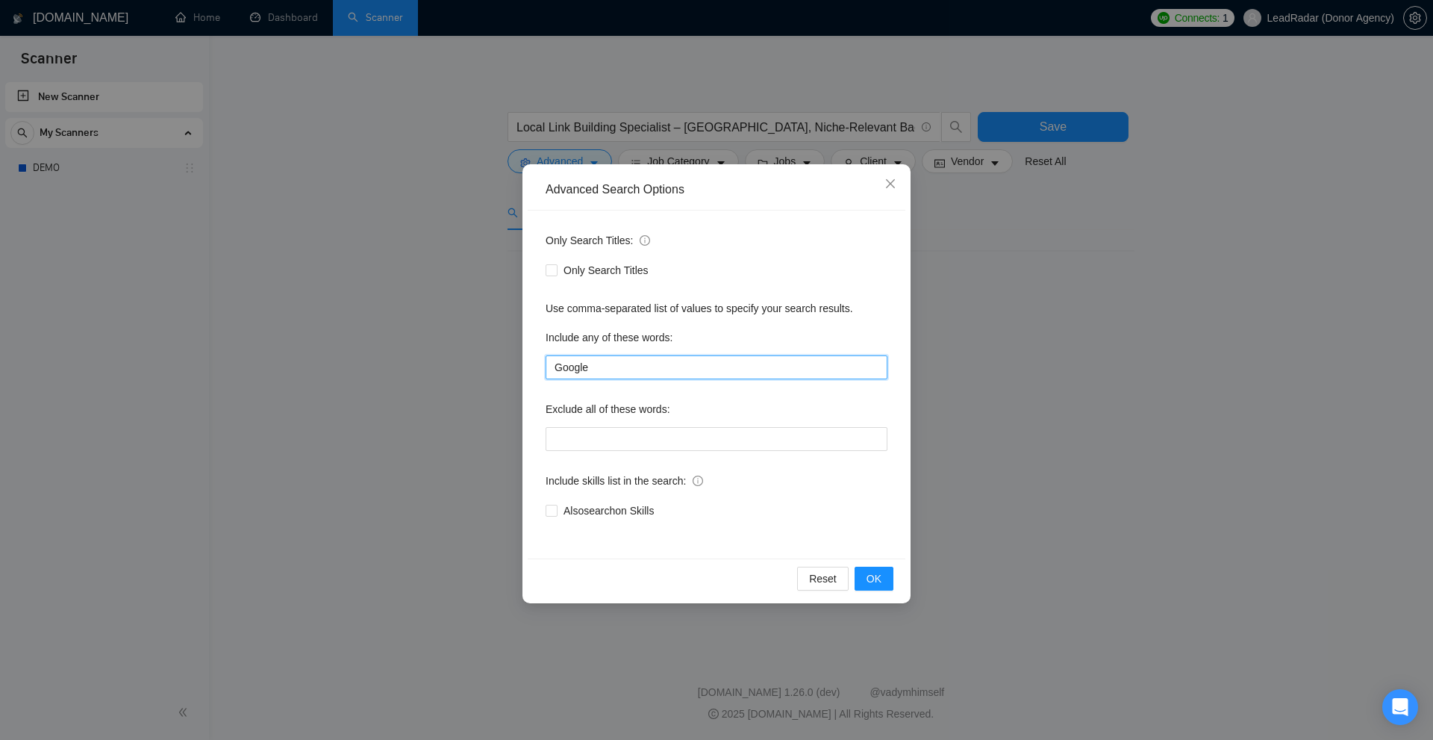
click at [632, 369] on input "Google" at bounding box center [717, 367] width 342 height 24
type input "Google."
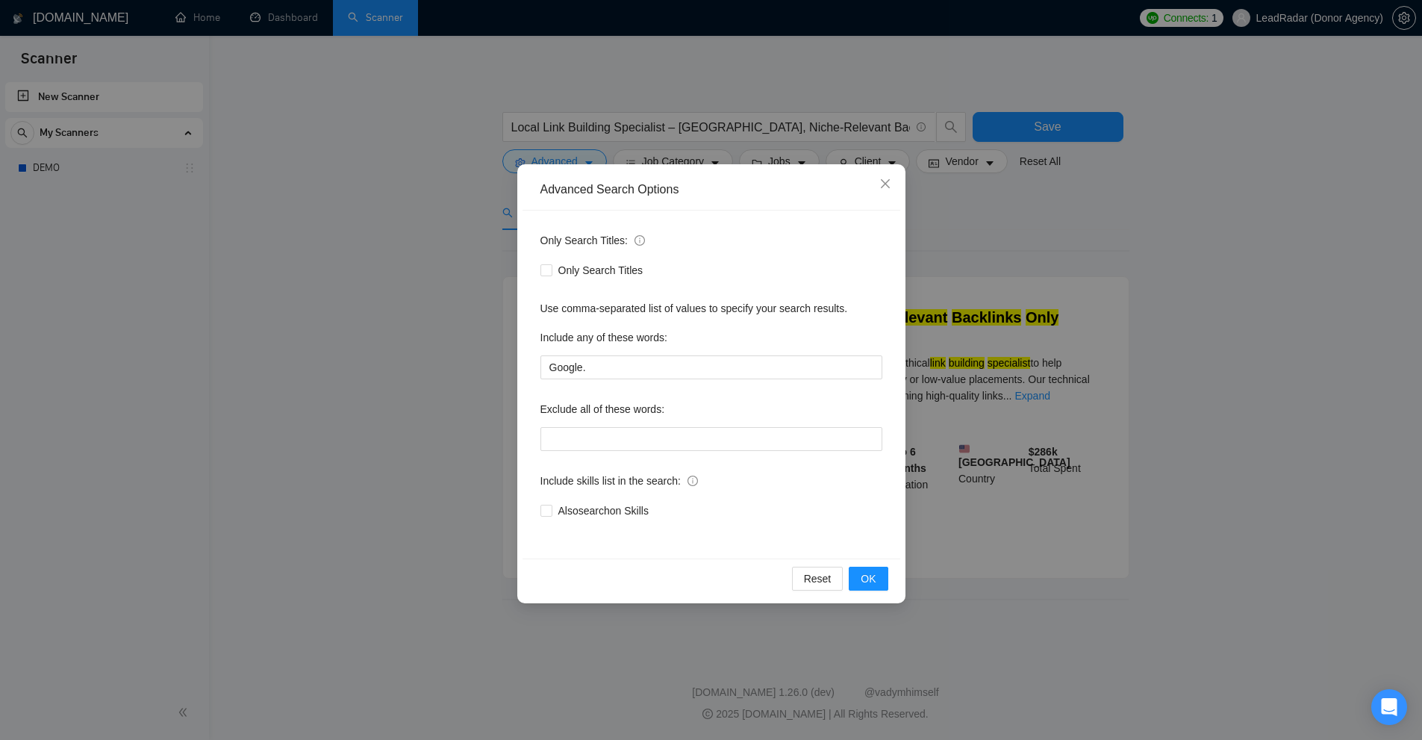
click at [1184, 346] on div "Advanced Search Options Only Search Titles: Only Search Titles Use comma-separa…" at bounding box center [711, 370] width 1422 height 740
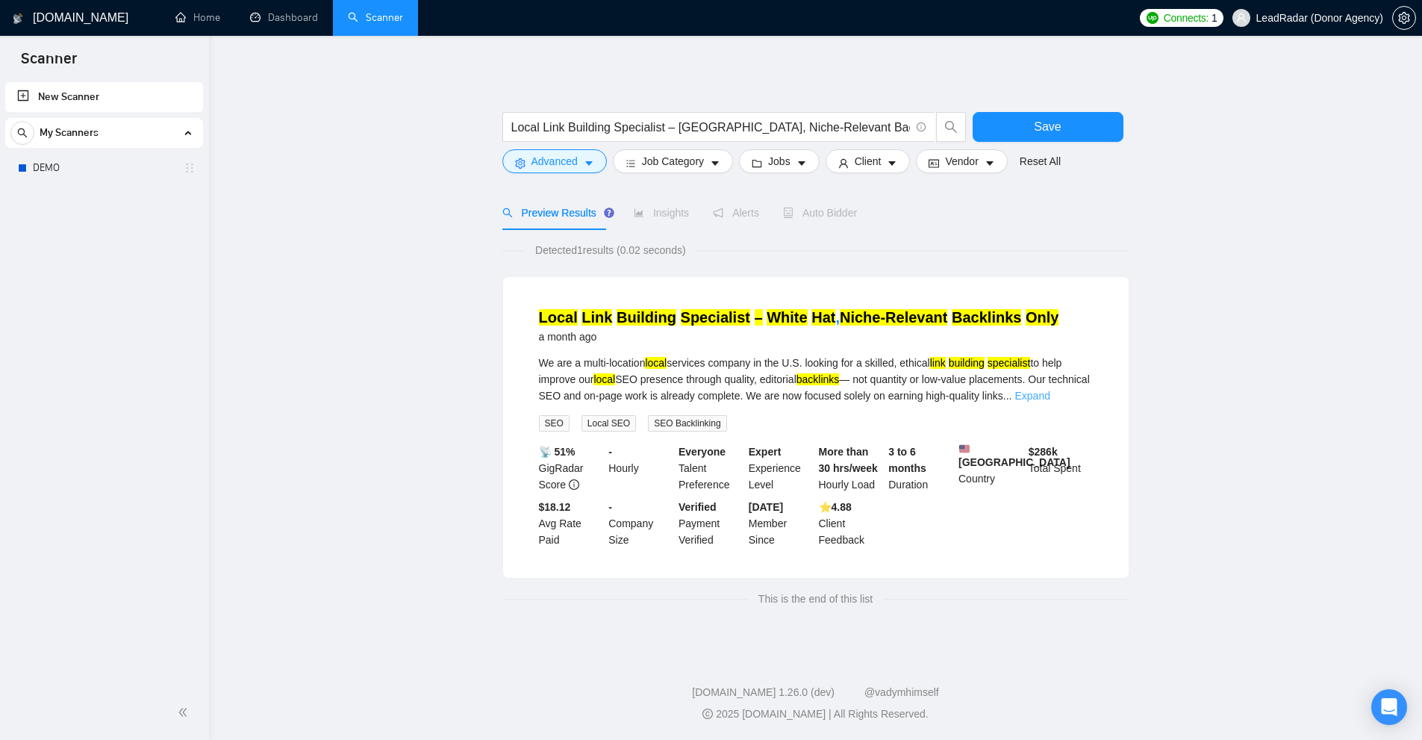
click at [1049, 397] on link "Expand" at bounding box center [1031, 396] width 35 height 12
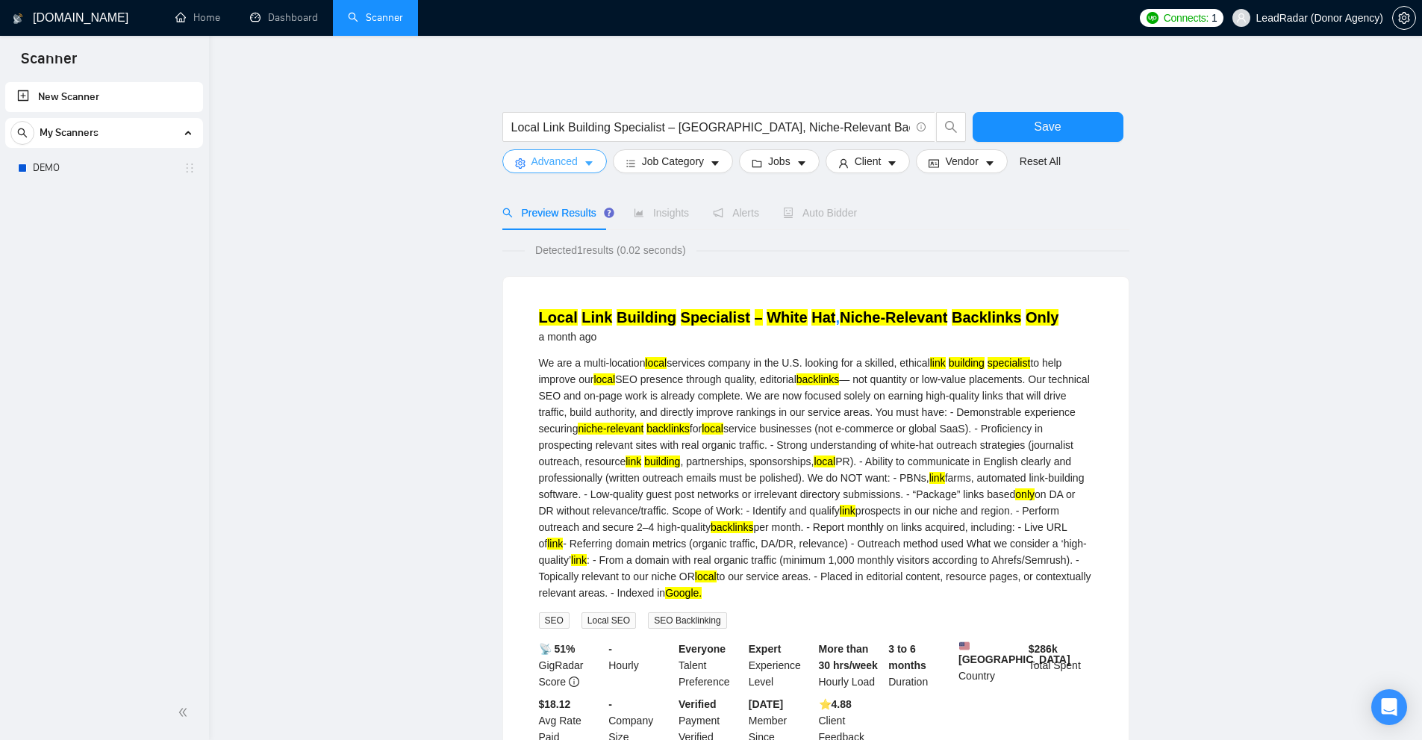
click at [556, 151] on button "Advanced" at bounding box center [554, 161] width 104 height 24
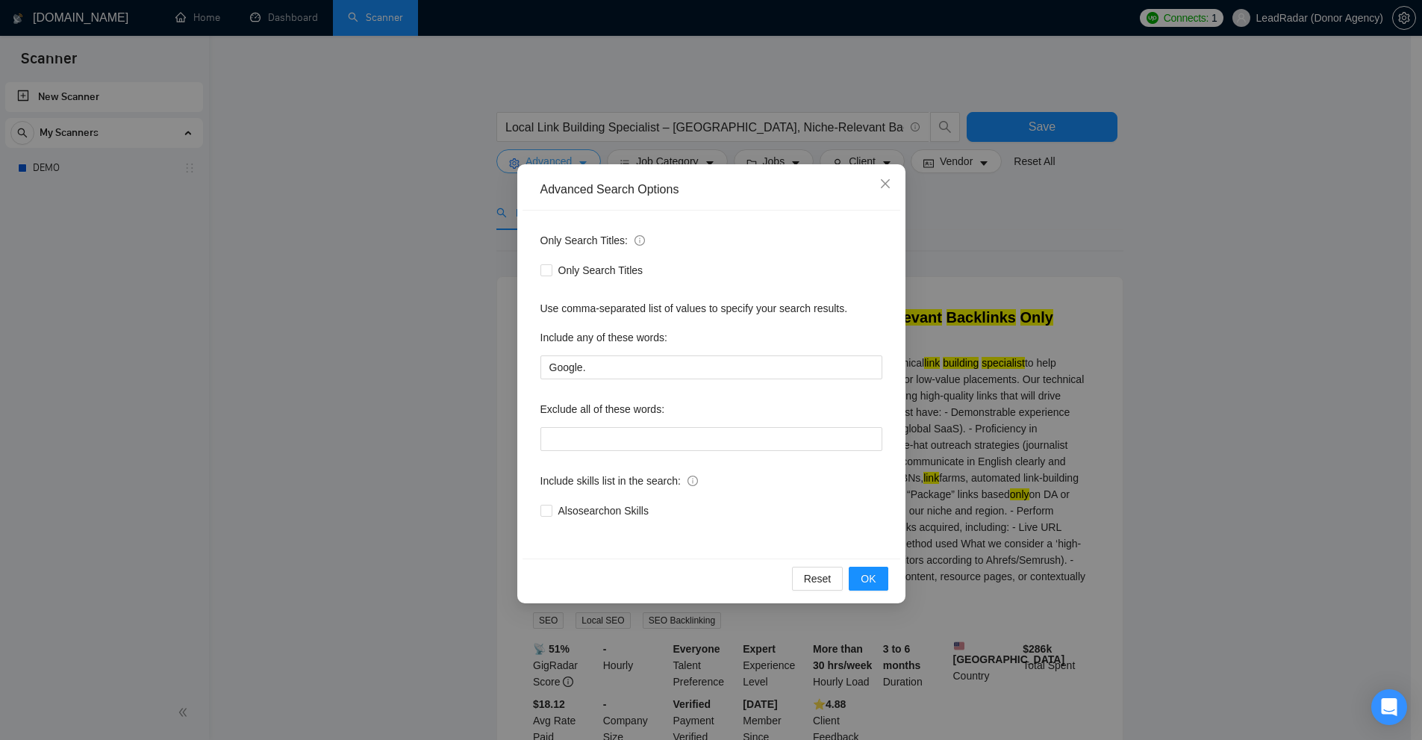
click at [556, 151] on div "Advanced Search Options Only Search Titles: Only Search Titles Use comma-separa…" at bounding box center [711, 370] width 1422 height 740
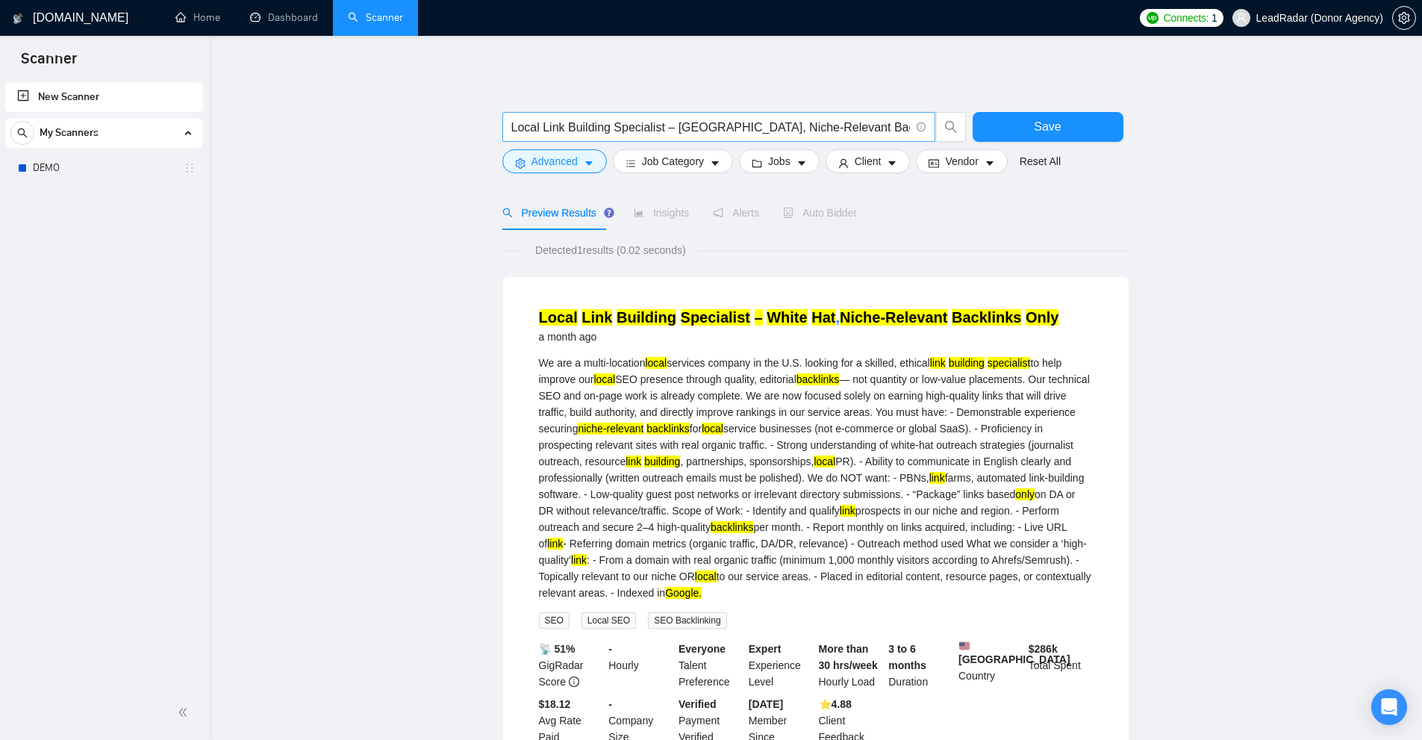
click at [760, 129] on input "Local Link Building Specialist – [GEOGRAPHIC_DATA], Niche-Relevant Backlinks On…" at bounding box center [710, 127] width 399 height 19
click at [522, 126] on input ""google!"" at bounding box center [710, 127] width 399 height 19
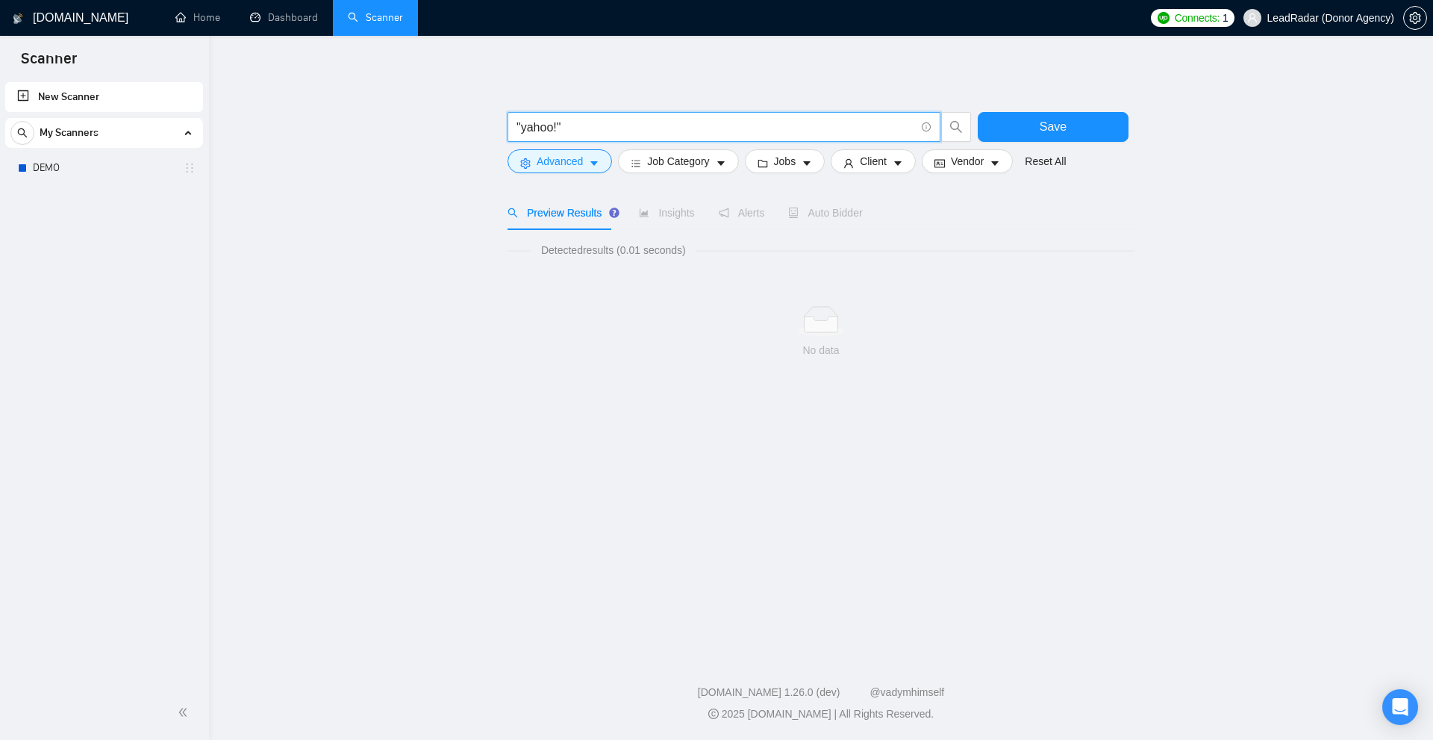
drag, startPoint x: 597, startPoint y: 122, endPoint x: 349, endPoint y: 128, distance: 247.8
click at [366, 128] on main ""yahoo!" Save Advanced Job Category Jobs Client Vendor Reset All Preview Result…" at bounding box center [821, 342] width 1176 height 565
type input ""yahoo!""
click at [585, 163] on button "Advanced" at bounding box center [559, 161] width 104 height 24
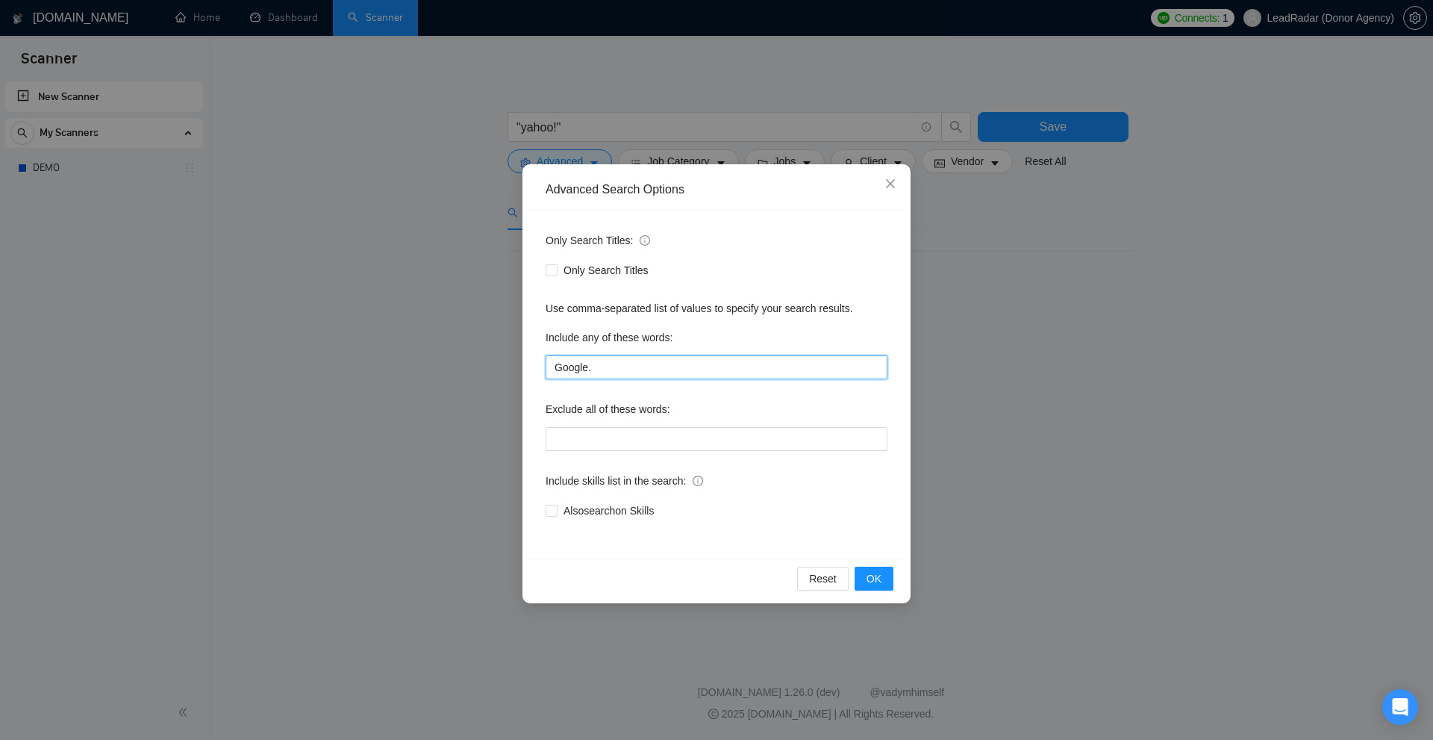
click at [625, 369] on input "Google." at bounding box center [717, 367] width 342 height 24
click at [1087, 255] on div "Advanced Search Options Only Search Titles: Only Search Titles Use comma-separa…" at bounding box center [716, 370] width 1433 height 740
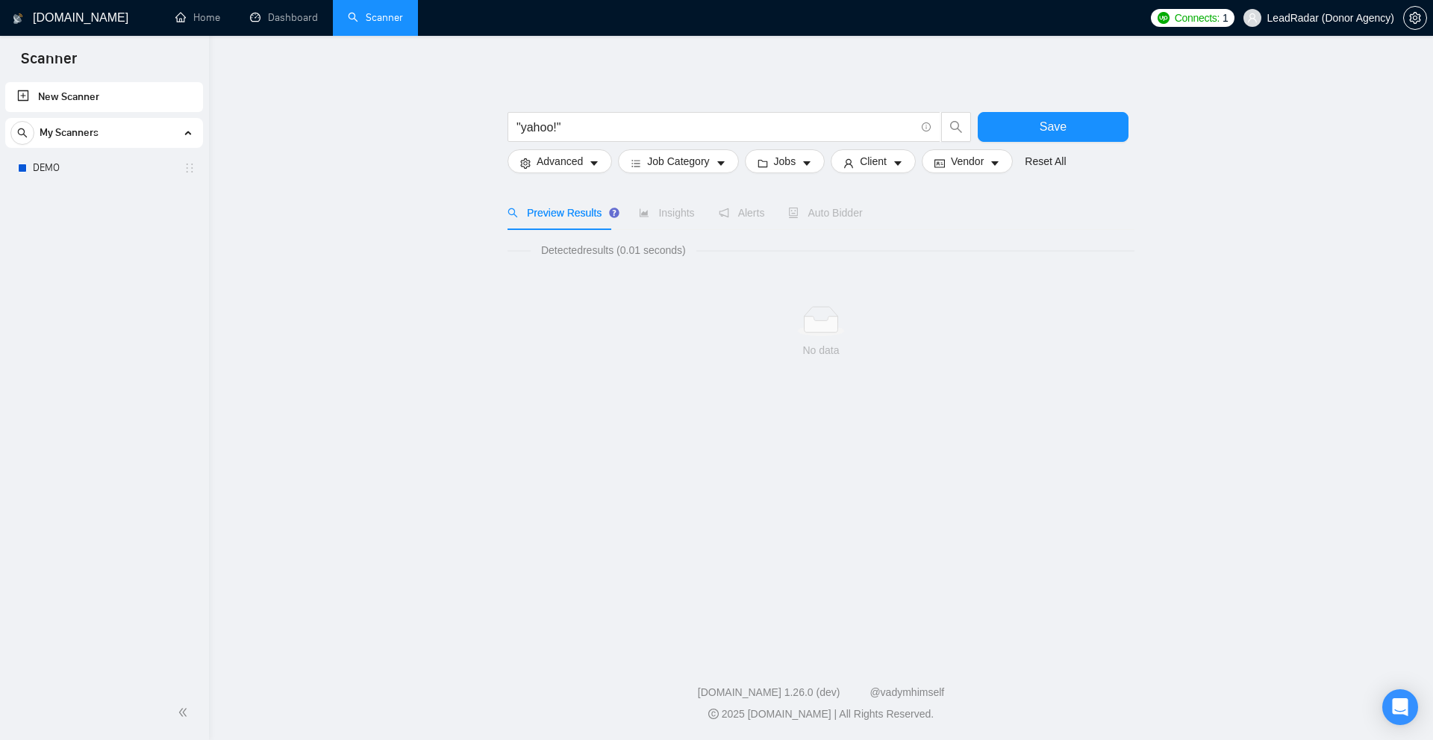
click at [314, 123] on main ""yahoo!" Save Advanced Job Category Jobs Client Vendor Reset All Preview Result…" at bounding box center [821, 342] width 1176 height 565
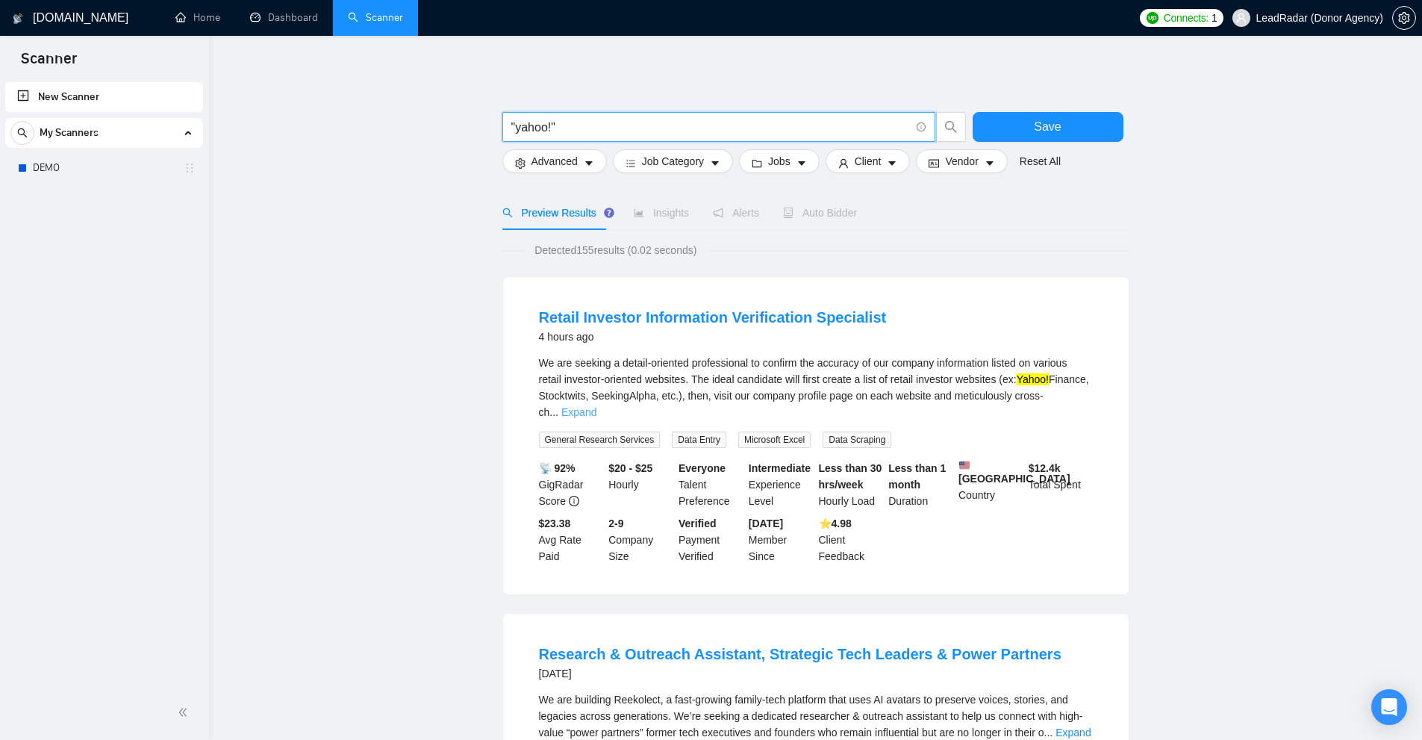
click at [596, 406] on link "Expand" at bounding box center [578, 412] width 35 height 12
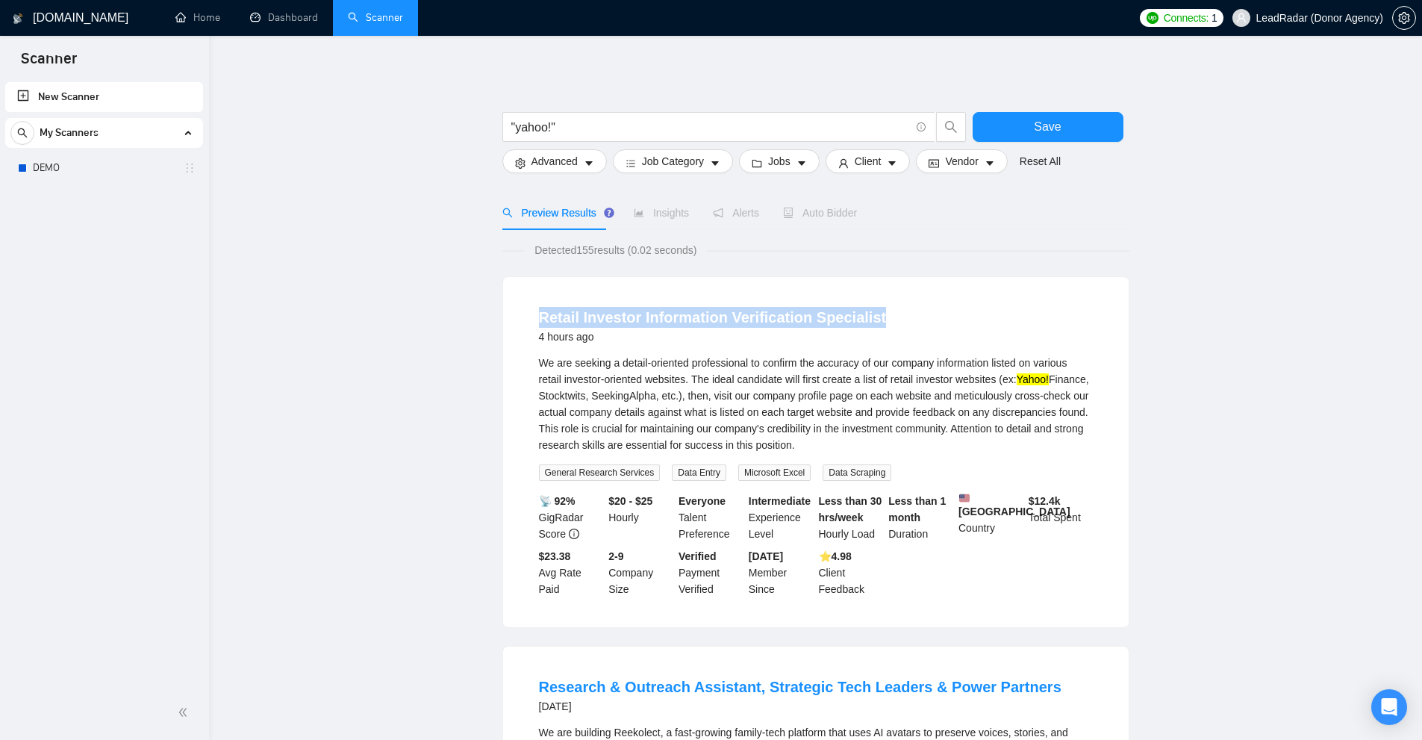
drag, startPoint x: 591, startPoint y: 312, endPoint x: 898, endPoint y: 305, distance: 306.8
click at [898, 305] on li "Retail Investor Information Verification Specialist 4 hours ago We are seeking …" at bounding box center [816, 452] width 590 height 314
click at [619, 128] on input ""yahoo!"" at bounding box center [710, 127] width 399 height 19
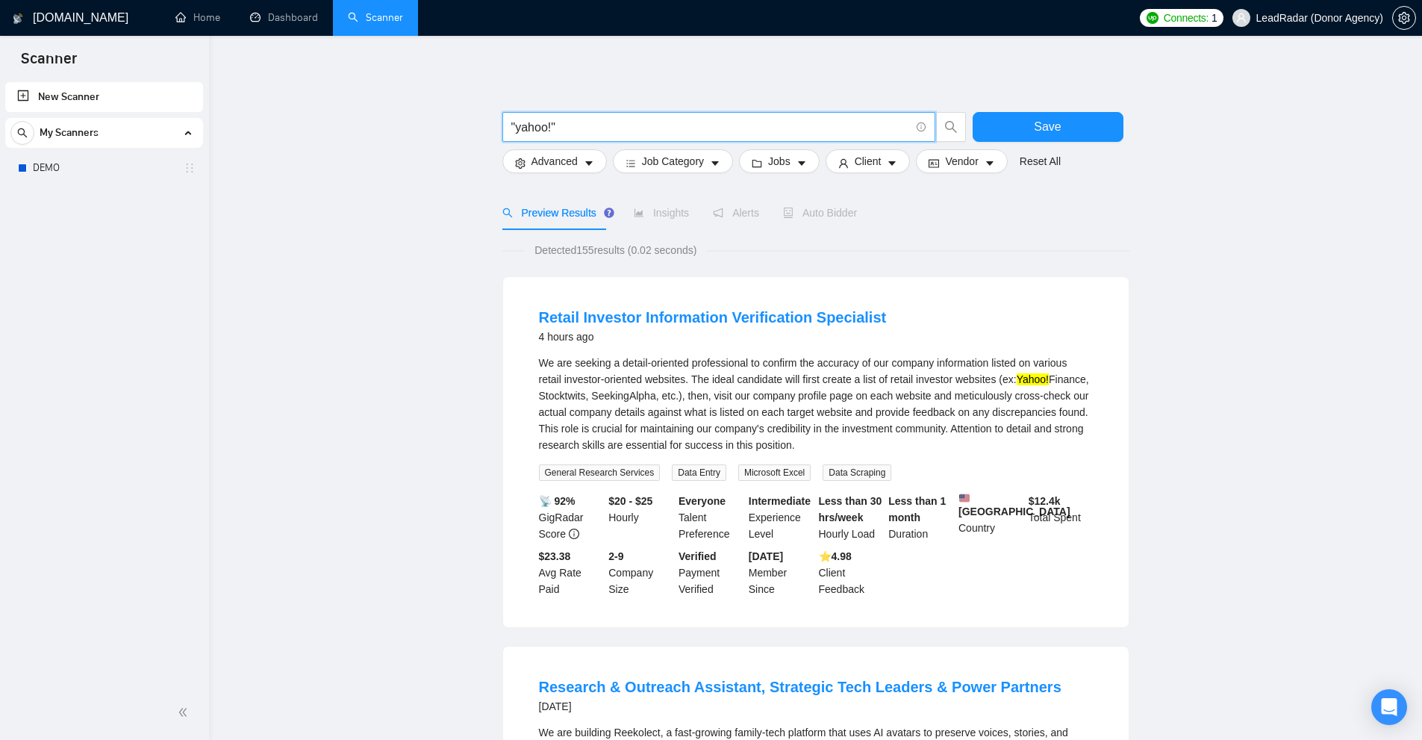
paste input "Retail Investor Information Verification Specialist"
type input "Retail Investor Information Verification Specialist"
click at [1037, 387] on div "We are seeking a detail-oriented professional to confirm the accuracy of our co…" at bounding box center [816, 403] width 554 height 99
click at [1037, 382] on mark "Yahoo!" at bounding box center [1032, 379] width 32 height 12
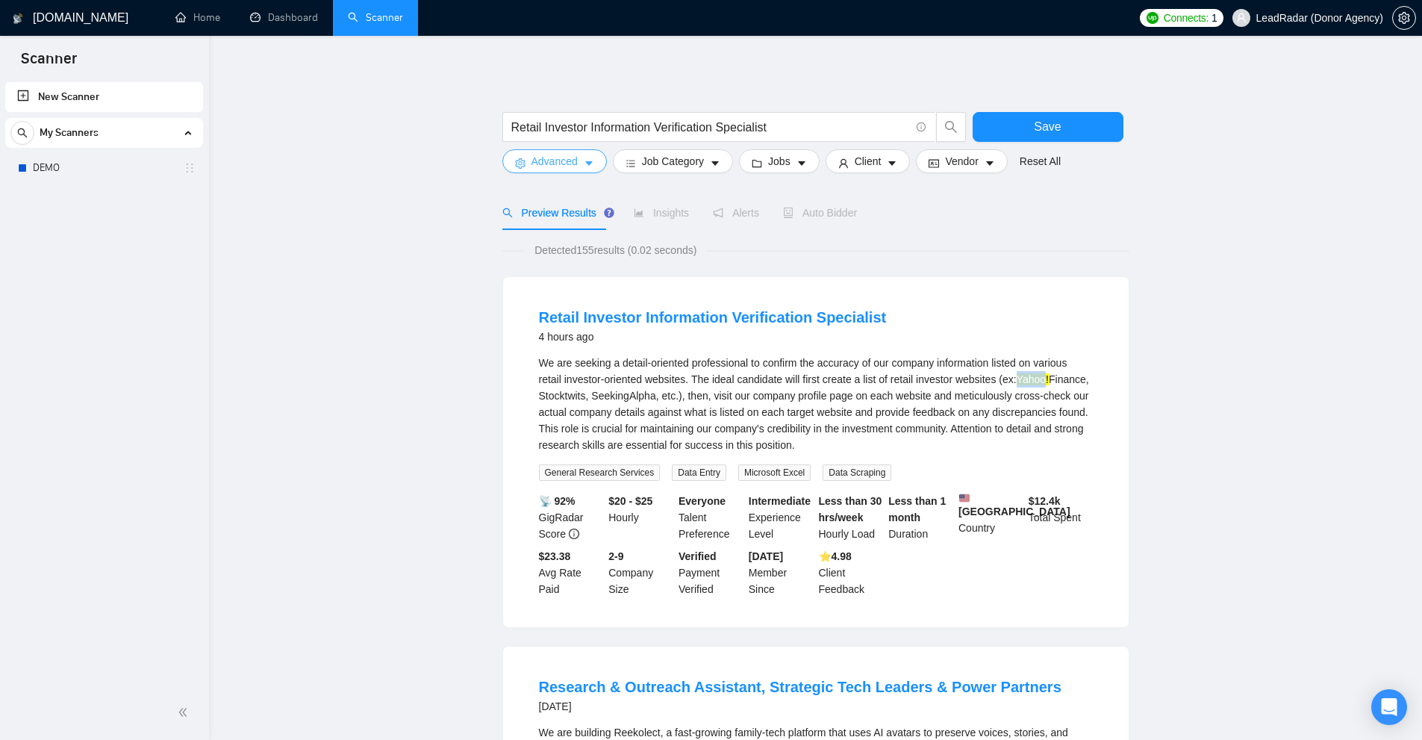
click at [555, 163] on span "Advanced" at bounding box center [554, 161] width 46 height 16
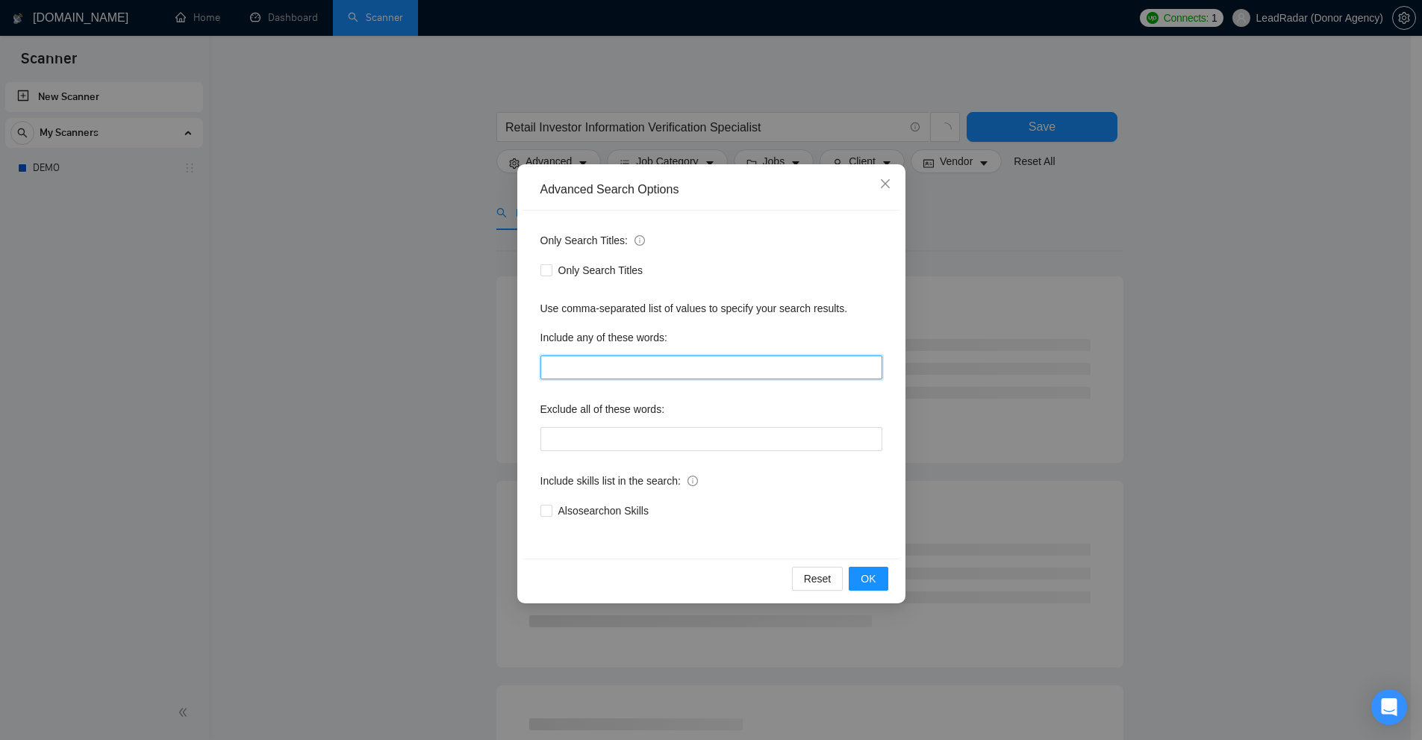
click at [604, 362] on input "text" at bounding box center [711, 367] width 342 height 24
click at [1197, 296] on div "Advanced Search Options Only Search Titles: Only Search Titles Use comma-separa…" at bounding box center [711, 370] width 1422 height 740
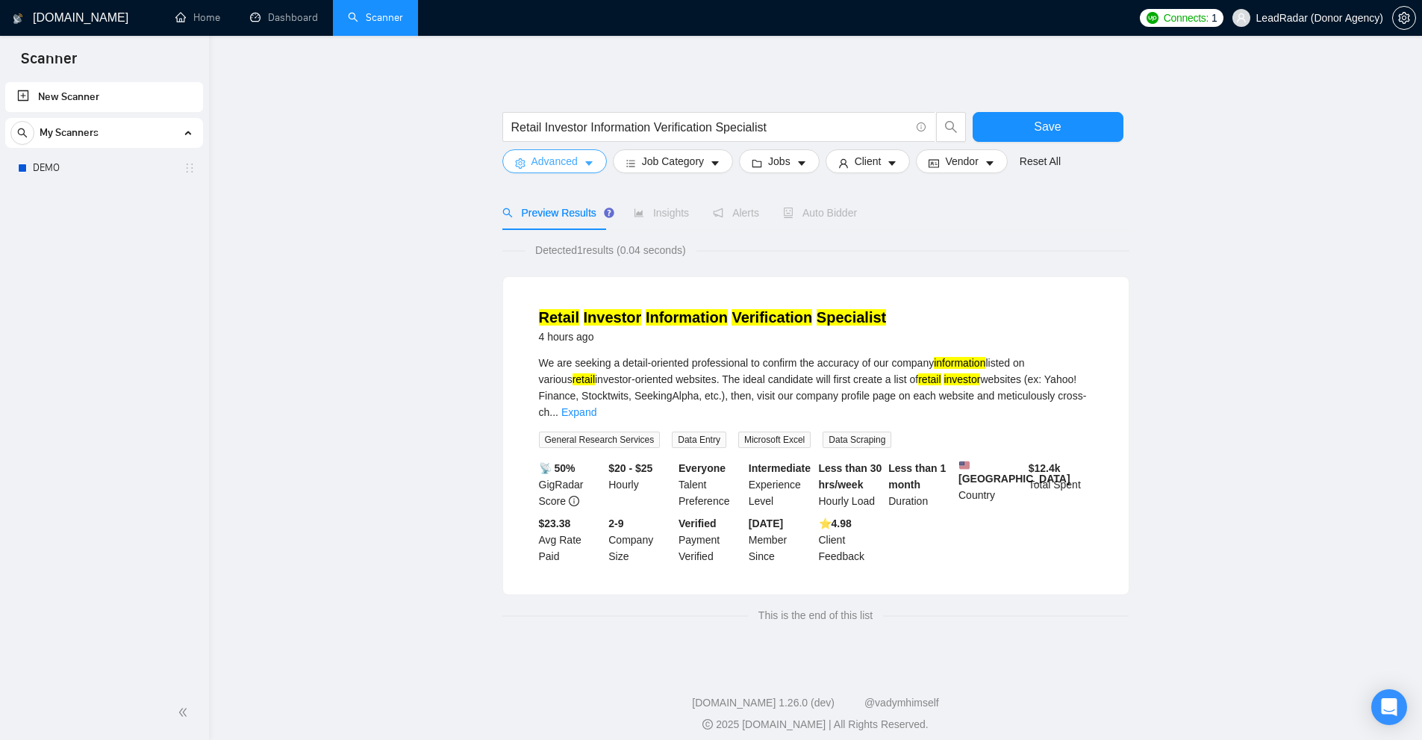
click at [550, 154] on span "Advanced" at bounding box center [554, 161] width 46 height 16
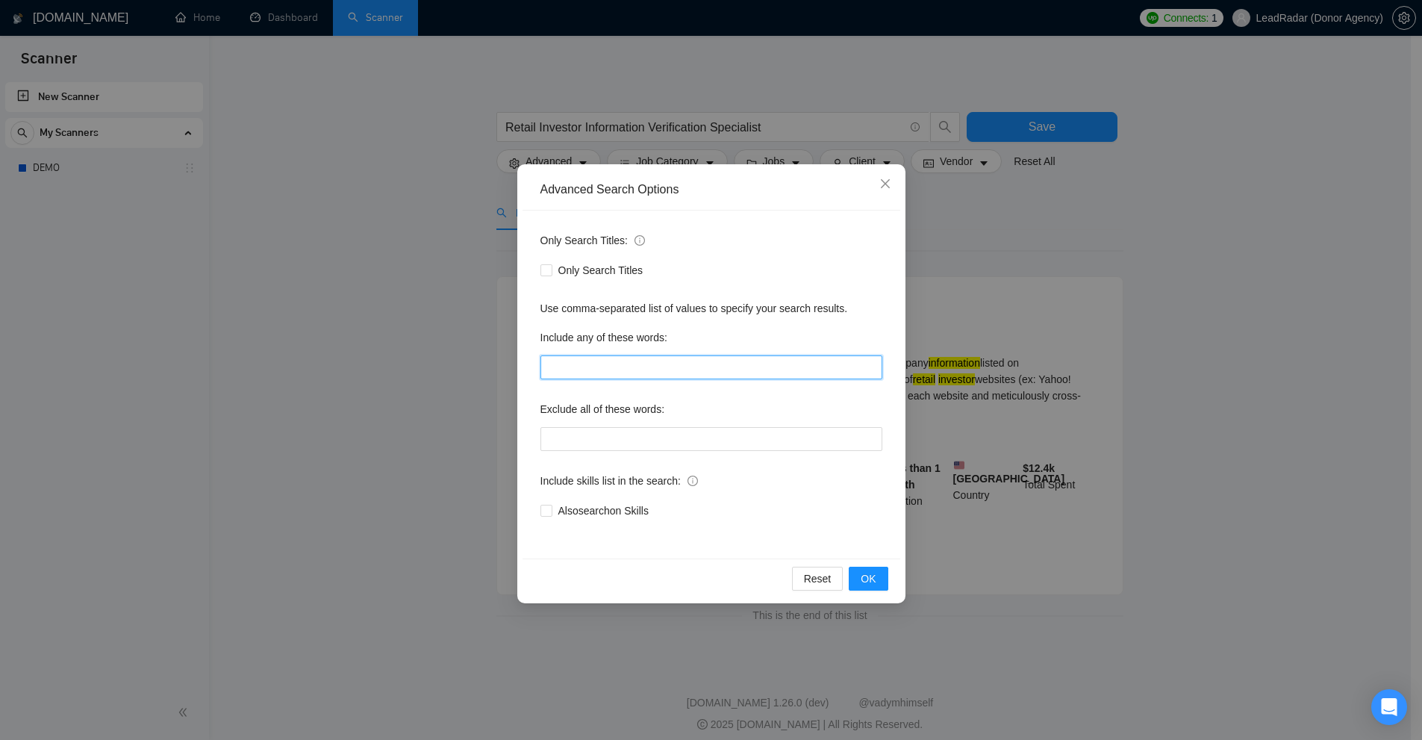
click at [597, 359] on input "text" at bounding box center [711, 367] width 342 height 24
paste input "Yahoo"
type input "Yahoo"
click at [1134, 304] on div "Advanced Search Options Only Search Titles: Only Search Titles Use comma-separa…" at bounding box center [711, 370] width 1422 height 740
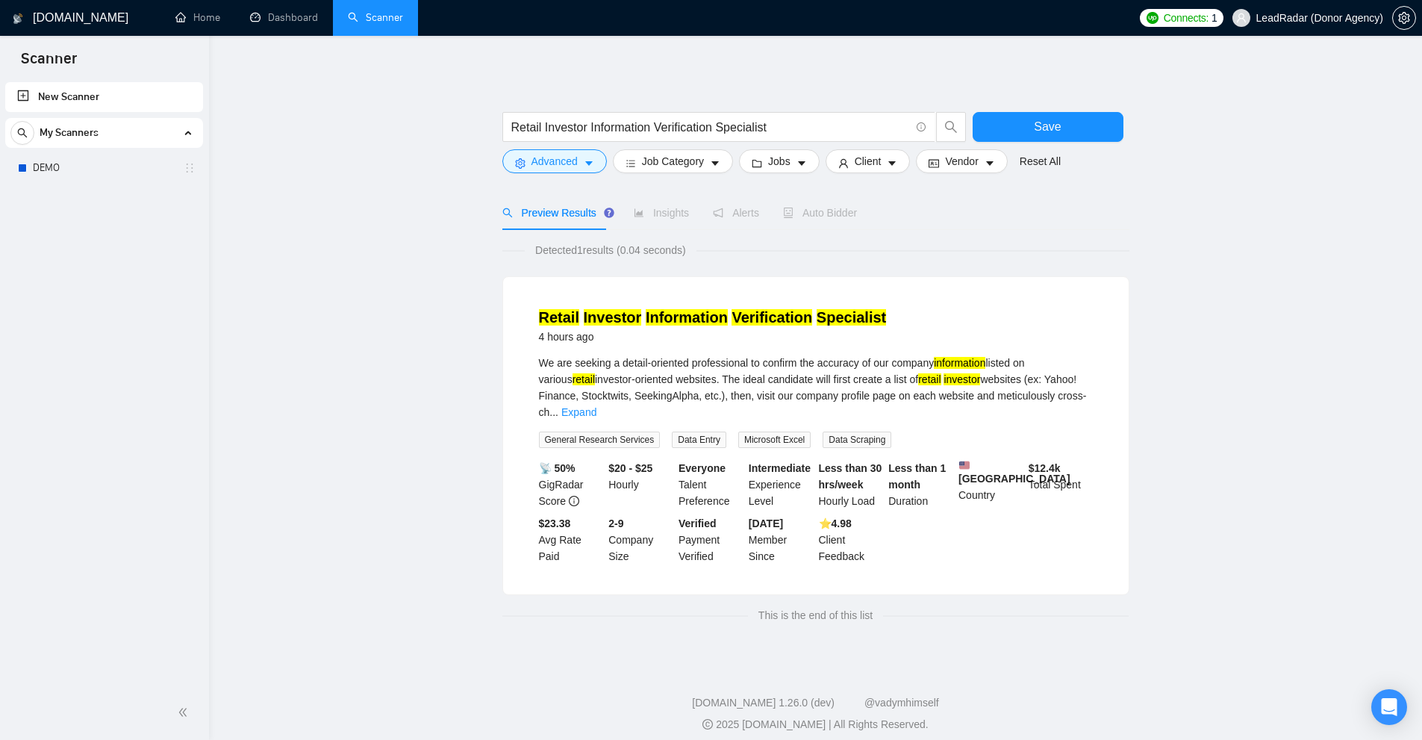
drag, startPoint x: 990, startPoint y: 371, endPoint x: 1038, endPoint y: 372, distance: 48.5
click at [1017, 372] on div "We are seeking a detail-oriented professional to confirm the accuracy of our co…" at bounding box center [816, 387] width 554 height 66
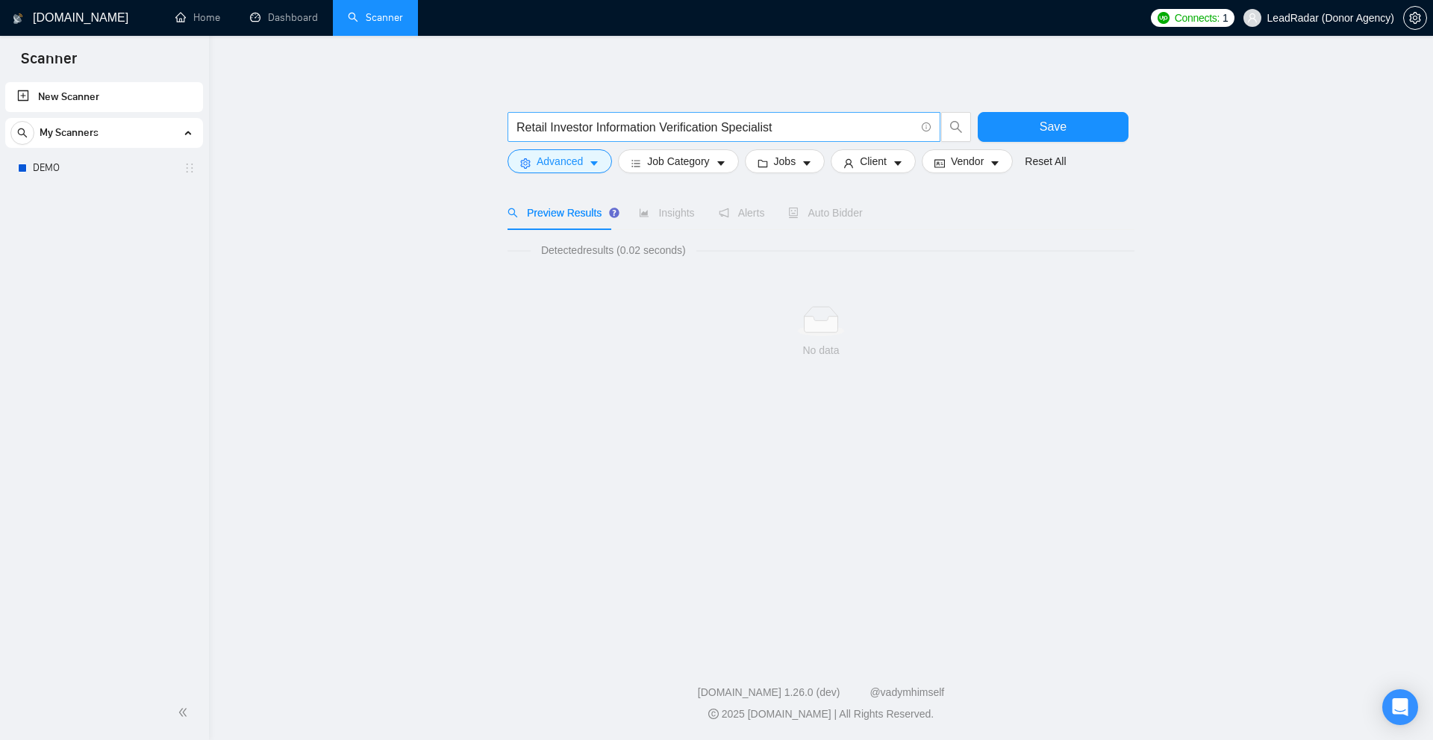
click at [648, 131] on input "Retail Investor Information Verification Specialist" at bounding box center [715, 127] width 399 height 19
type input ""google?""
click at [579, 172] on button "Advanced" at bounding box center [559, 161] width 104 height 24
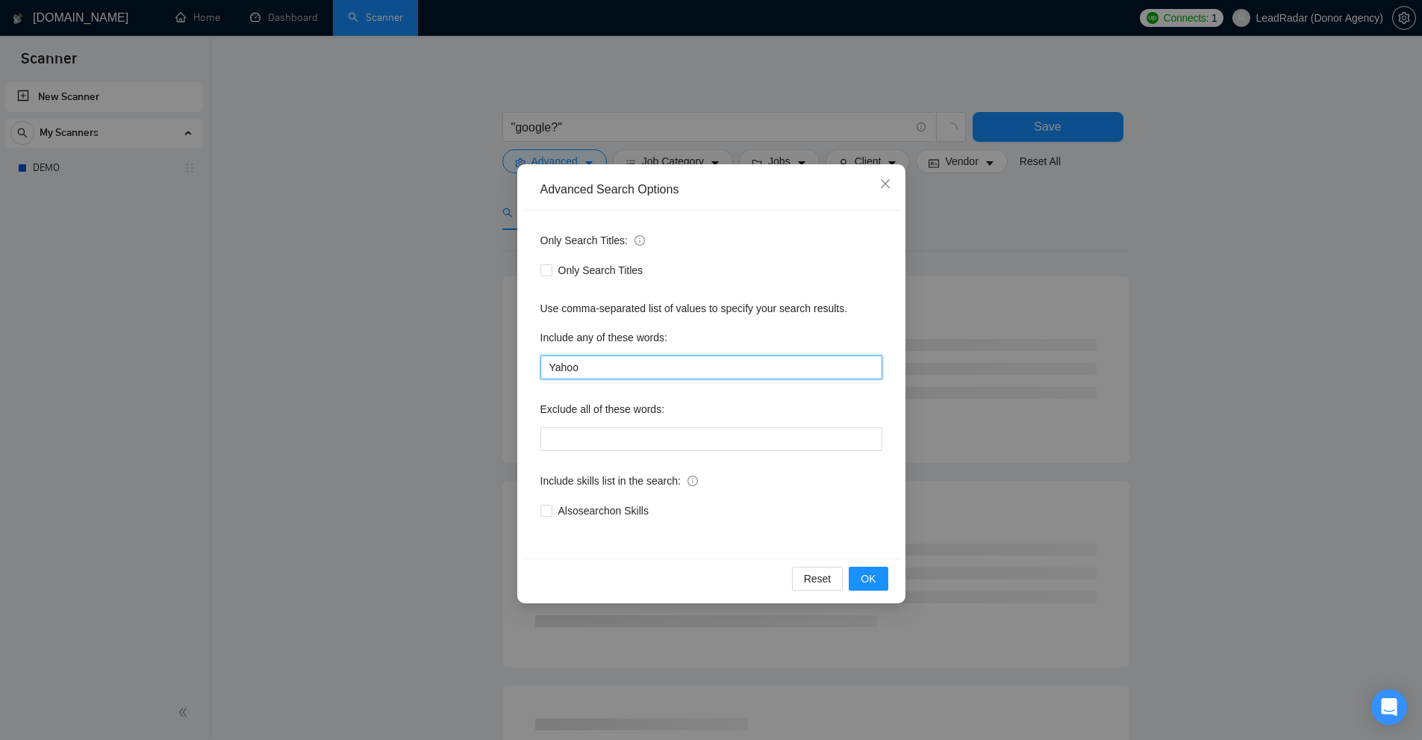
click at [595, 364] on input "Yahoo" at bounding box center [711, 367] width 342 height 24
drag, startPoint x: 1139, startPoint y: 369, endPoint x: 1096, endPoint y: 363, distance: 43.1
click at [1135, 369] on div "Advanced Search Options Only Search Titles: Only Search Titles Use comma-separa…" at bounding box center [711, 370] width 1422 height 740
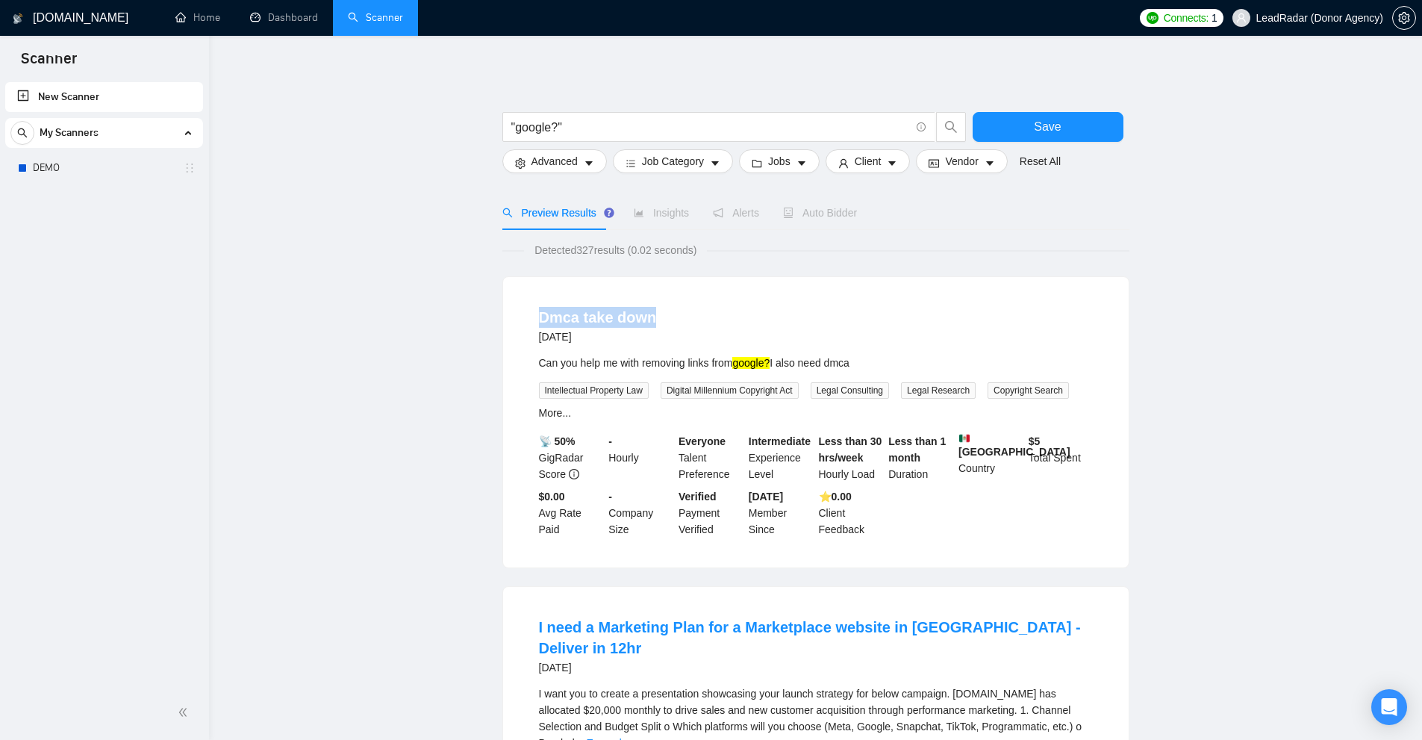
drag, startPoint x: 511, startPoint y: 310, endPoint x: 660, endPoint y: 314, distance: 148.6
click at [660, 314] on div "Dmca take down [DATE] Can you help me with removing links from google? I also n…" at bounding box center [815, 422] width 625 height 290
drag, startPoint x: 537, startPoint y: 362, endPoint x: 733, endPoint y: 354, distance: 196.4
click at [733, 354] on li "Dmca take down [DATE] Can you help me with removing links from google? I also n…" at bounding box center [816, 422] width 590 height 254
click at [595, 111] on div at bounding box center [815, 104] width 627 height 15
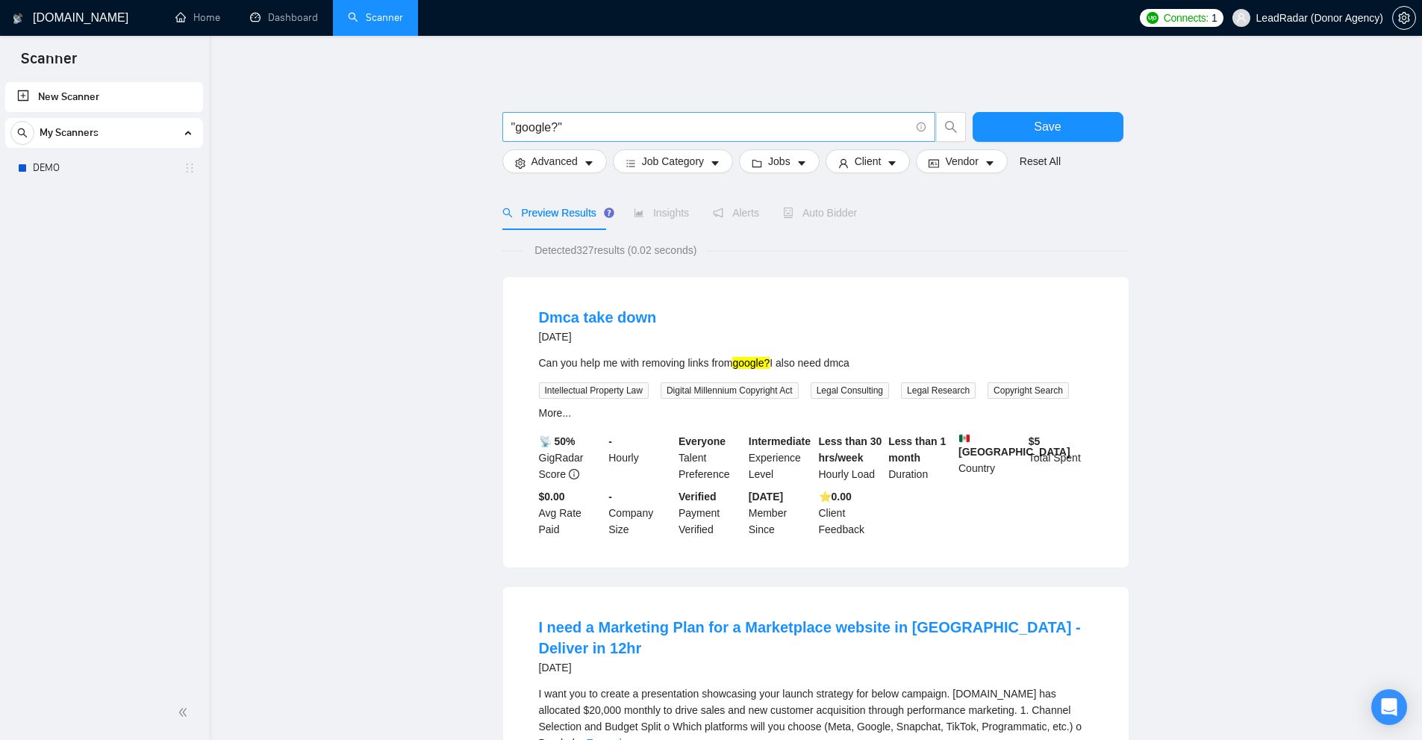
click at [593, 127] on input ""google?"" at bounding box center [710, 127] width 399 height 19
paste input "Can you help me with removing links from"
click at [782, 127] on input "Can you help me with removing links from" at bounding box center [710, 127] width 399 height 19
paste input "Dmca take down"
type input "Can you help me with removing links from Dmca take down"
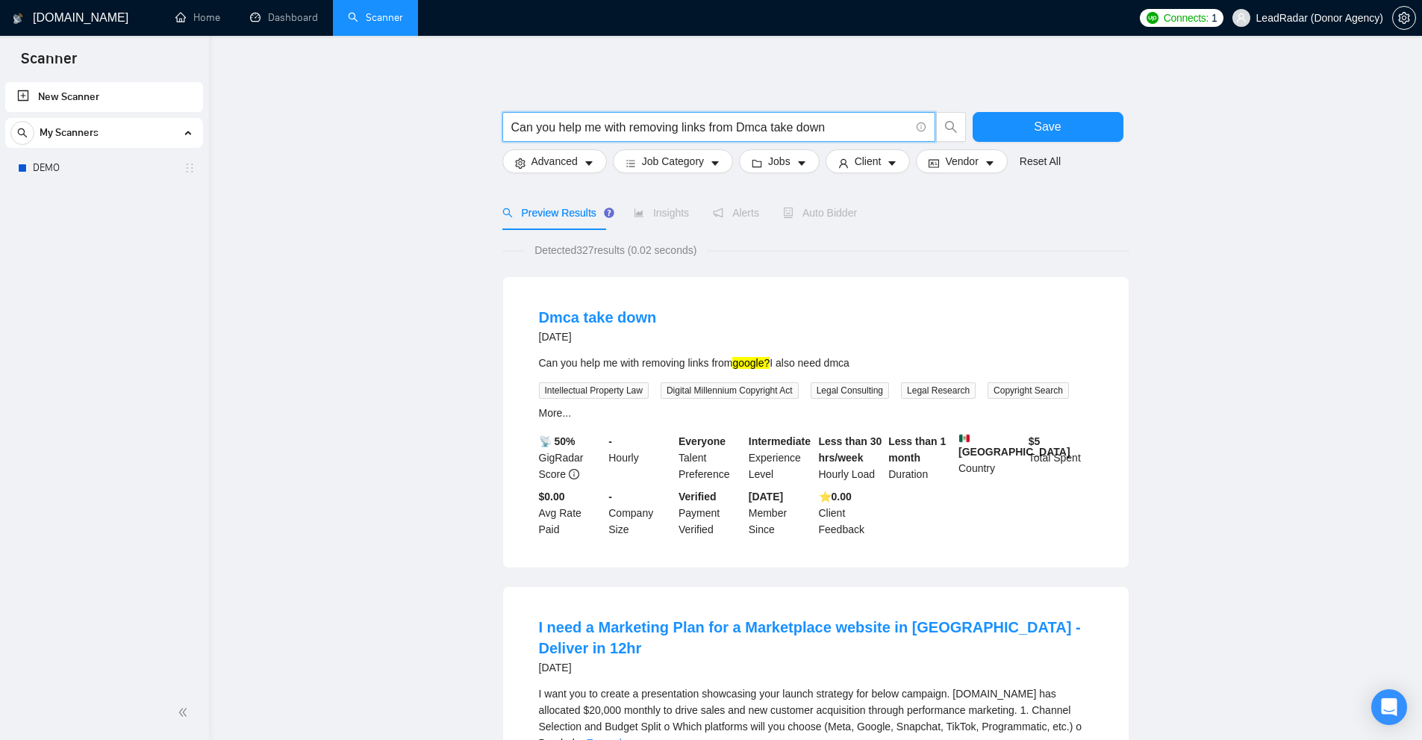
click at [764, 367] on mark "google?" at bounding box center [750, 363] width 37 height 12
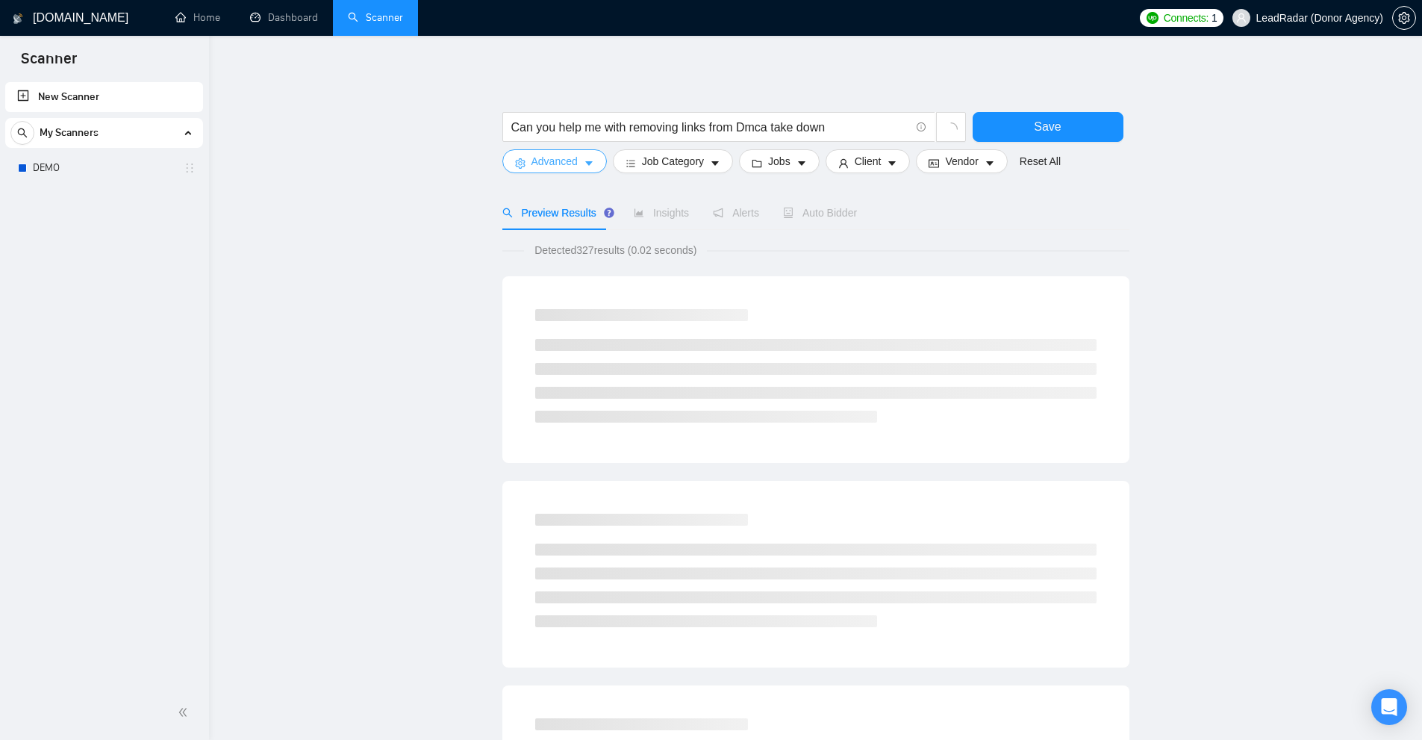
click at [561, 165] on span "Advanced" at bounding box center [554, 161] width 46 height 16
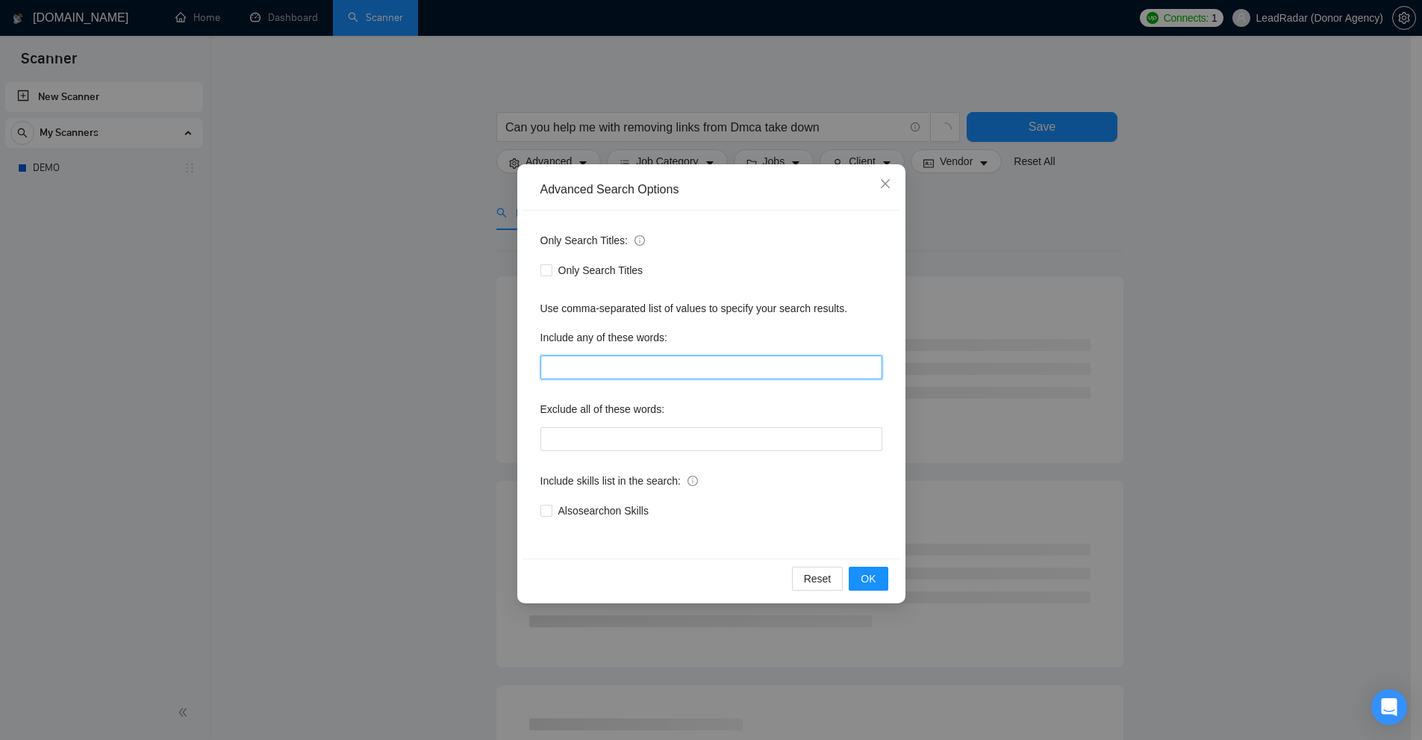
click at [679, 378] on input "text" at bounding box center [711, 367] width 342 height 24
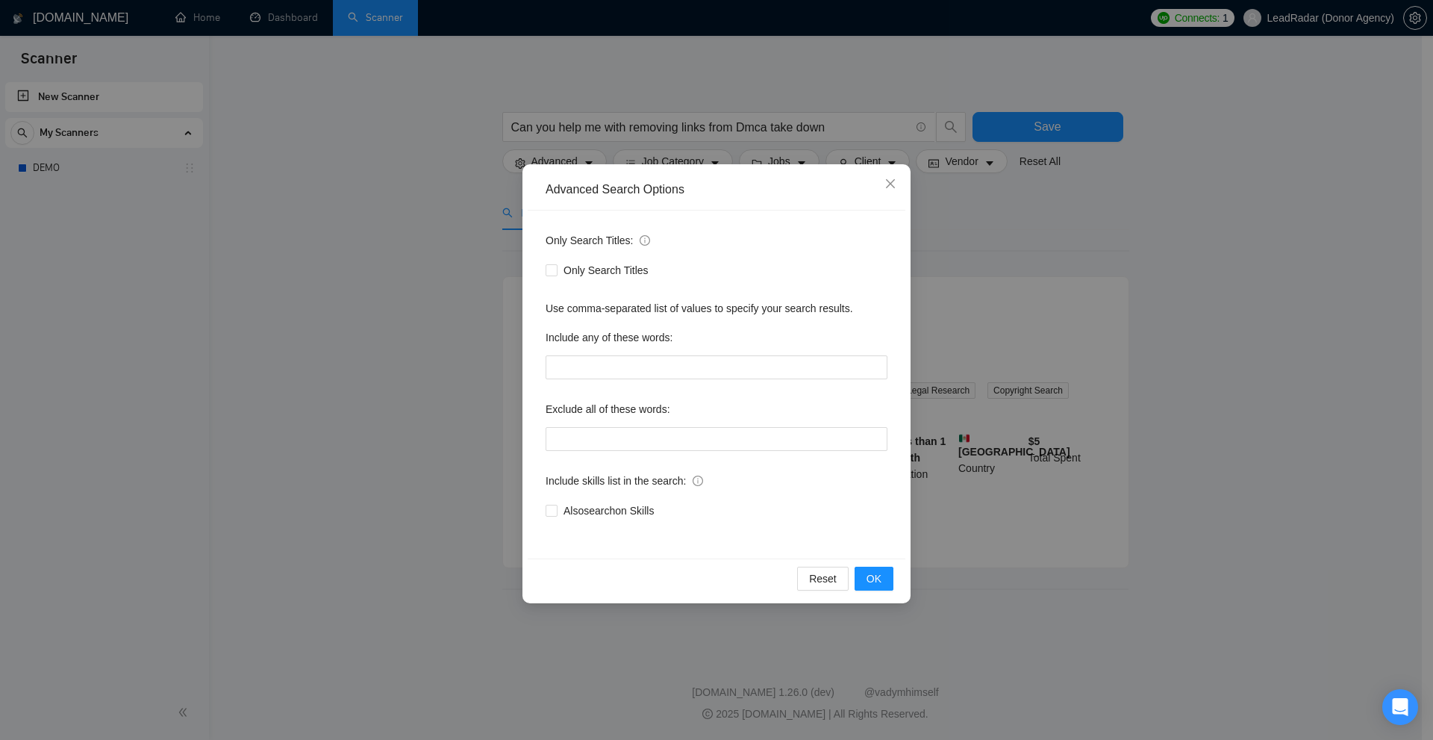
click at [1159, 328] on div "Advanced Search Options Only Search Titles: Only Search Titles Use comma-separa…" at bounding box center [716, 370] width 1433 height 740
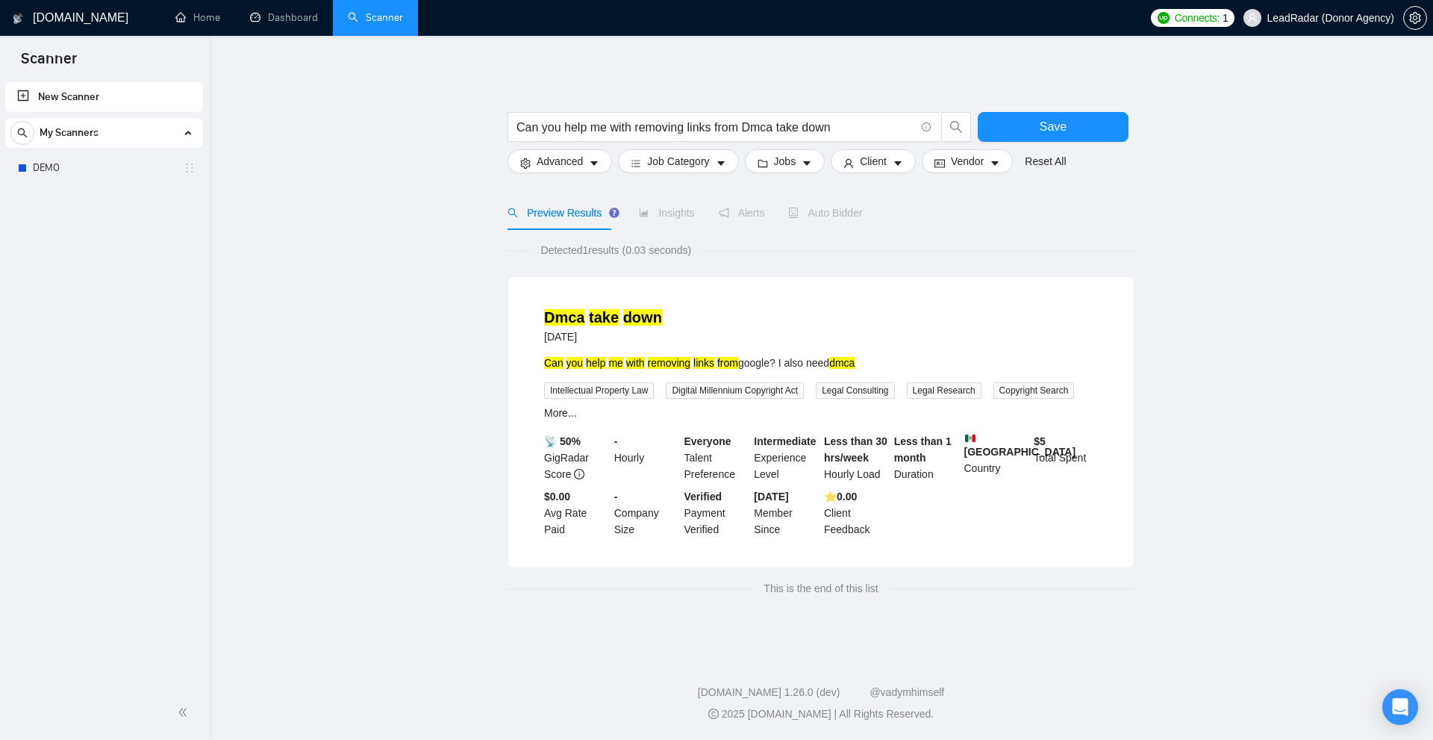
click at [569, 175] on form "Can you help me with removing links from Dmca take down Save Advanced Job Categ…" at bounding box center [820, 139] width 627 height 84
click at [577, 160] on span "Advanced" at bounding box center [560, 161] width 46 height 16
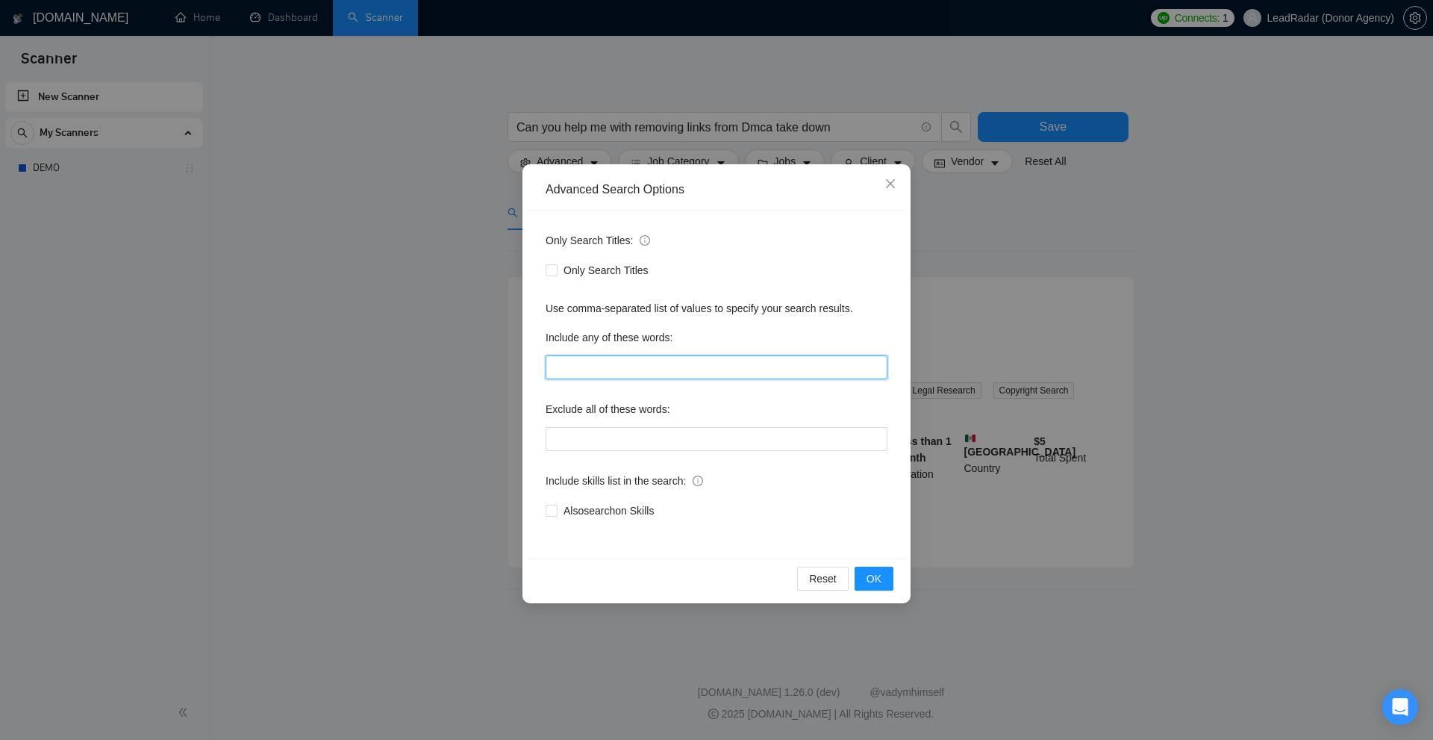
click at [630, 358] on input "text" at bounding box center [717, 367] width 342 height 24
paste input "google"
type input "google"
click at [1173, 361] on div "Advanced Search Options Only Search Titles: Only Search Titles Use comma-separa…" at bounding box center [716, 370] width 1433 height 740
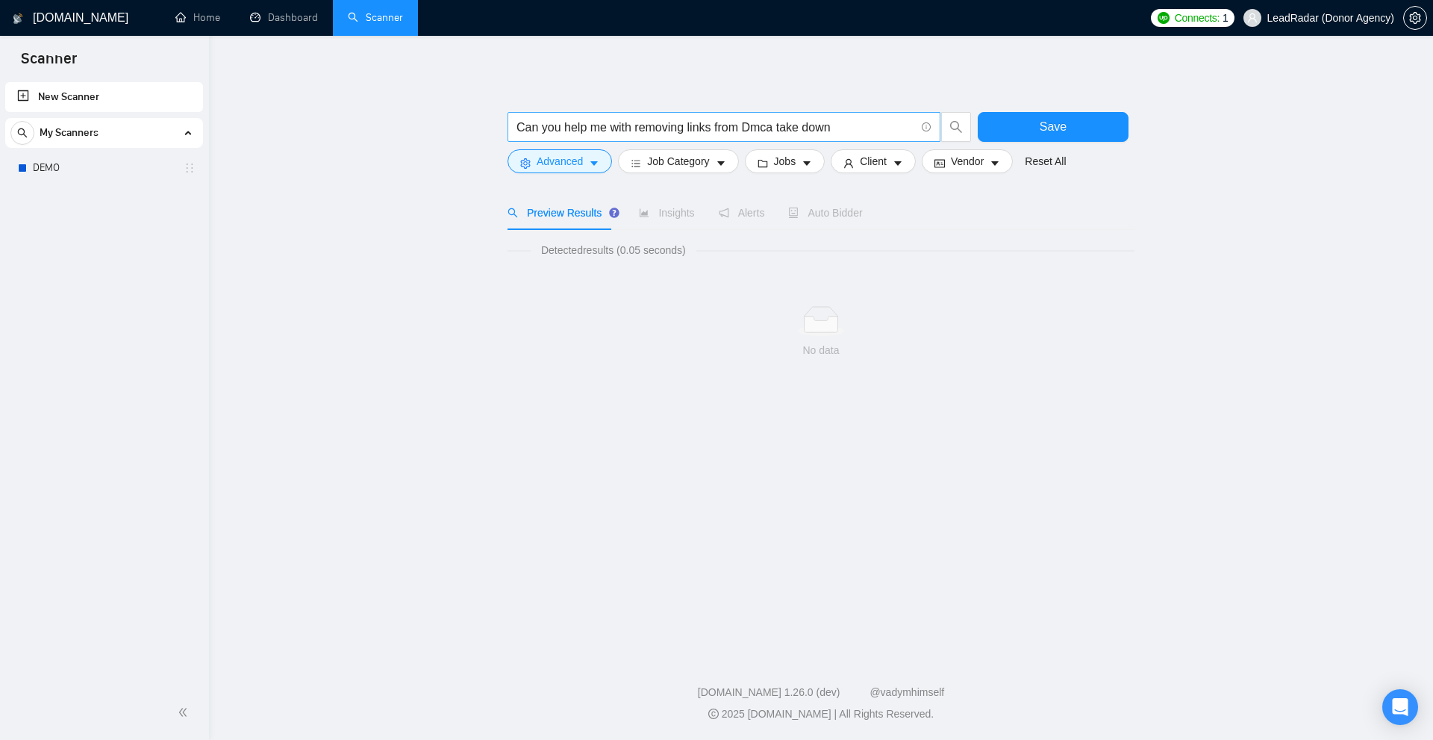
click at [719, 133] on input "Can you help me with removing links from Dmca take down" at bounding box center [715, 127] width 399 height 19
type input "~not"
click at [573, 158] on span "Advanced" at bounding box center [560, 161] width 46 height 16
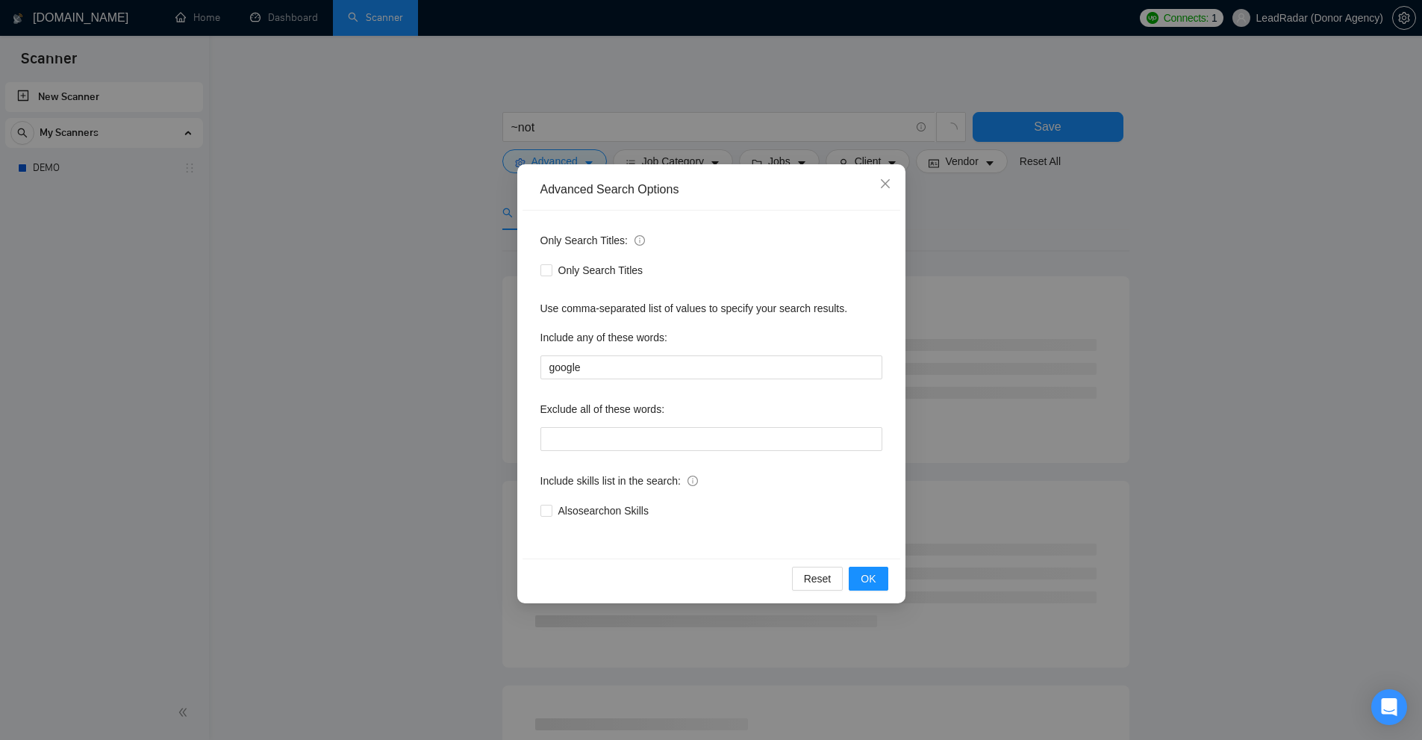
click at [628, 390] on div "Only Search Titles: Only Search Titles Use comma-separated list of values to sp…" at bounding box center [711, 384] width 378 height 348
click at [625, 372] on input "google" at bounding box center [711, 367] width 342 height 24
click at [1120, 320] on div "Advanced Search Options Only Search Titles: Only Search Titles Use comma-separa…" at bounding box center [711, 370] width 1422 height 740
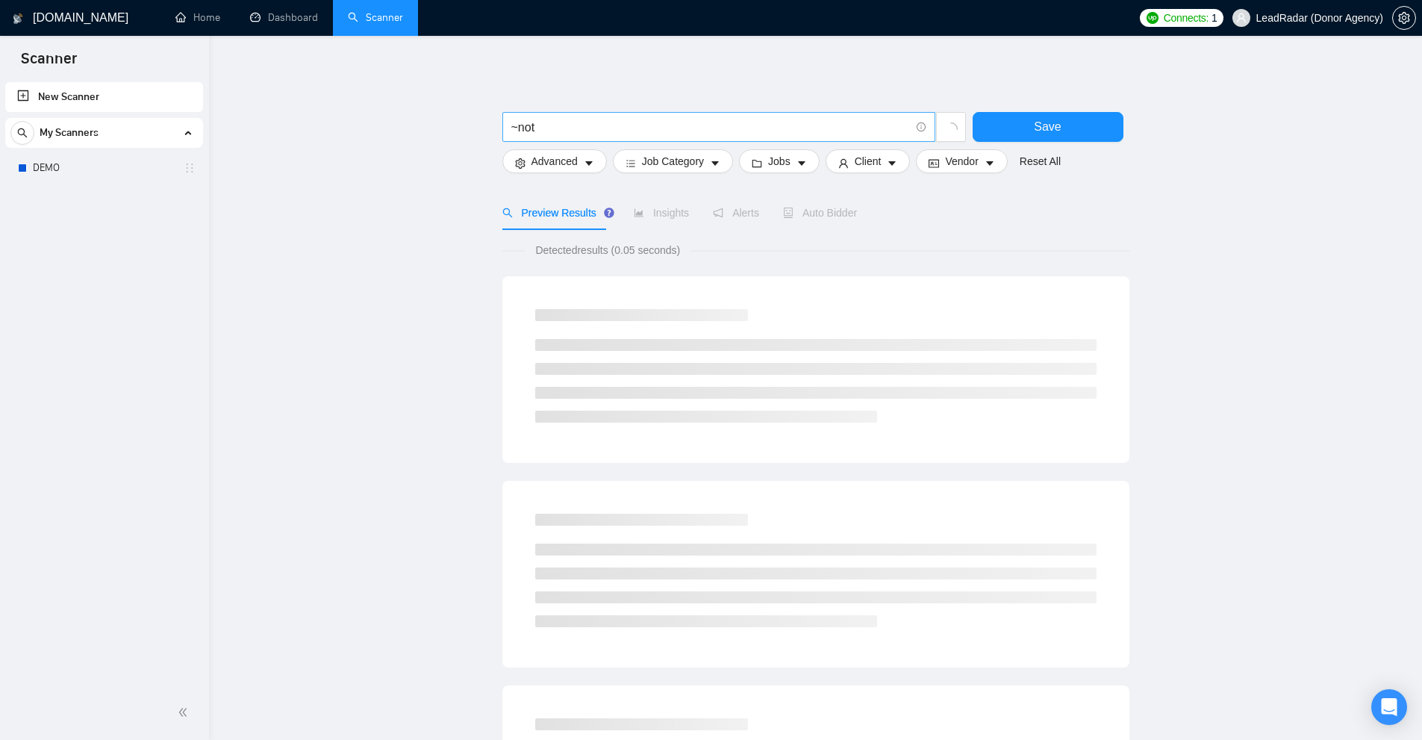
click at [575, 133] on input "~not" at bounding box center [710, 127] width 399 height 19
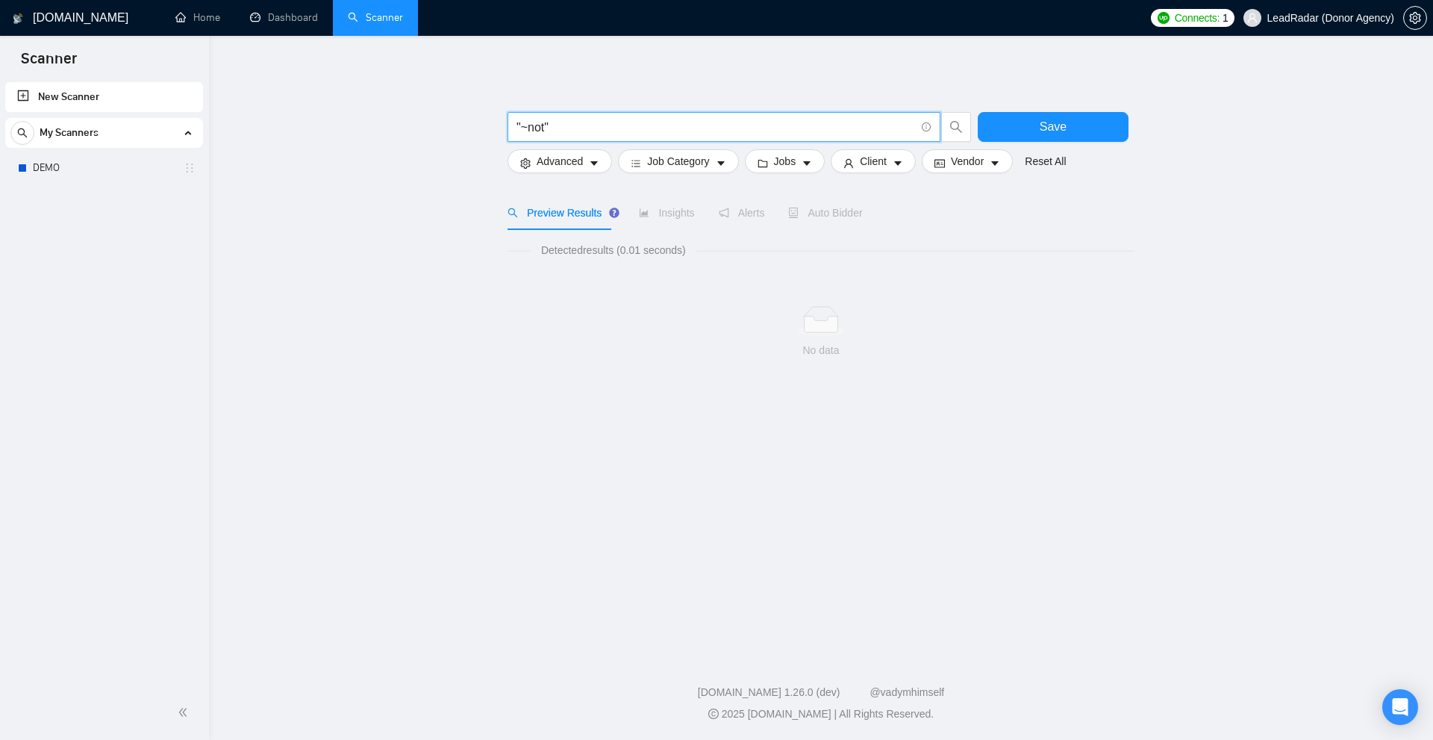
drag, startPoint x: 529, startPoint y: 131, endPoint x: 546, endPoint y: 129, distance: 16.5
click at [546, 129] on input ""~not"" at bounding box center [715, 127] width 399 height 19
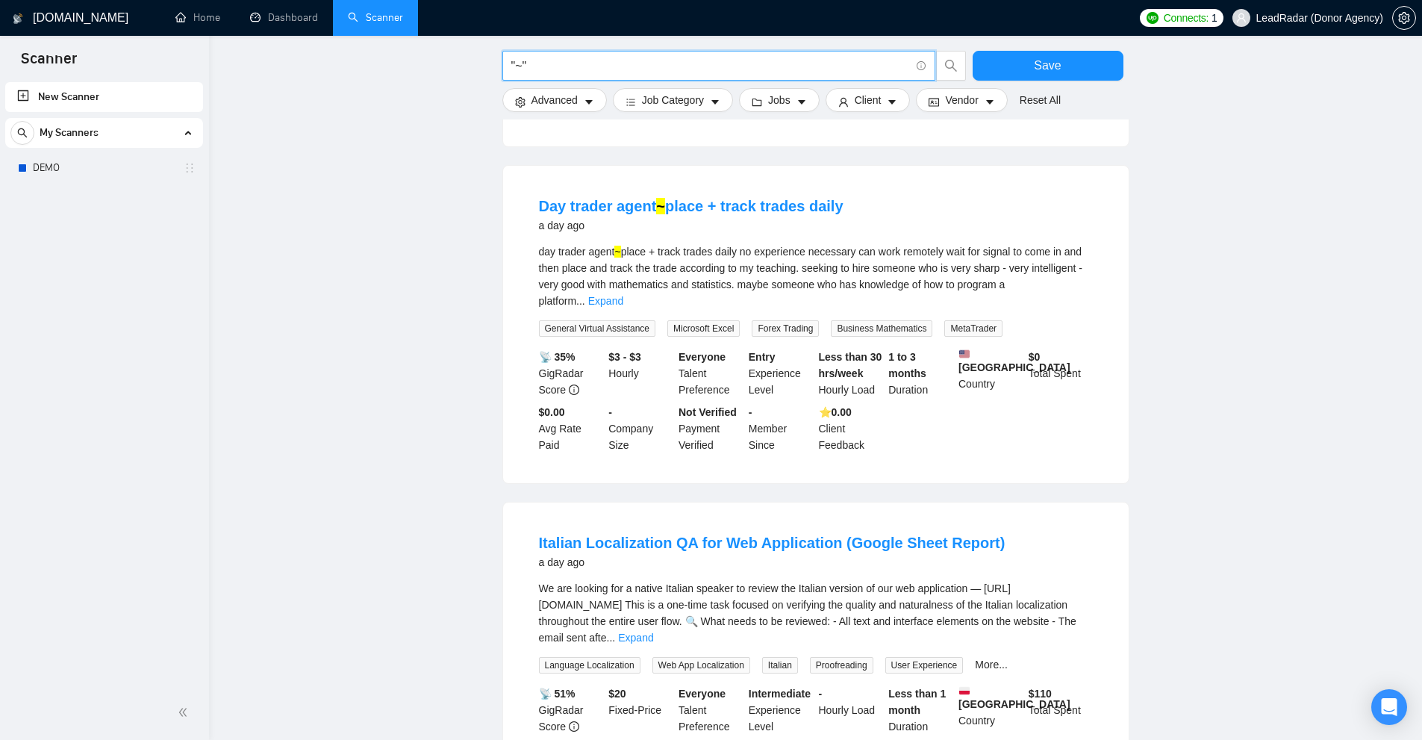
scroll to position [522, 0]
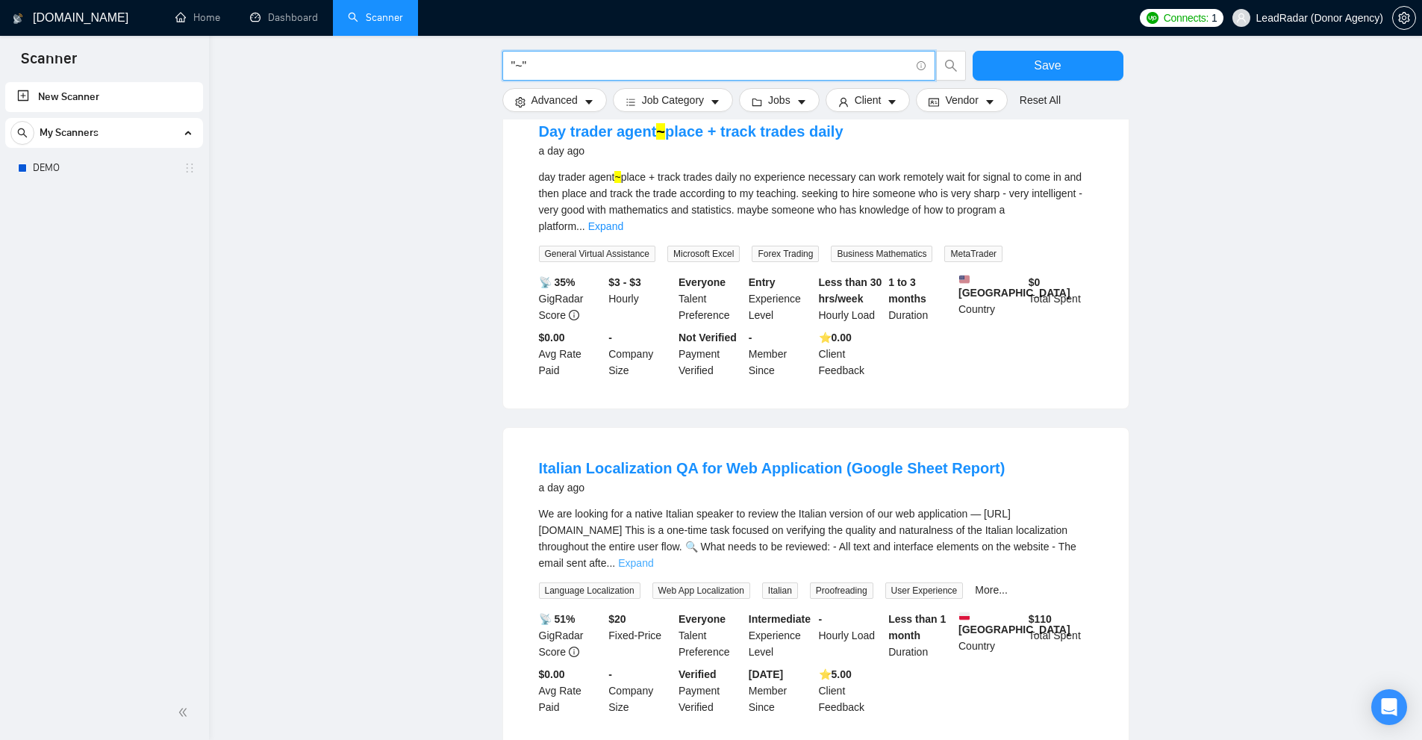
type input ""~""
click at [653, 557] on link "Expand" at bounding box center [635, 563] width 35 height 12
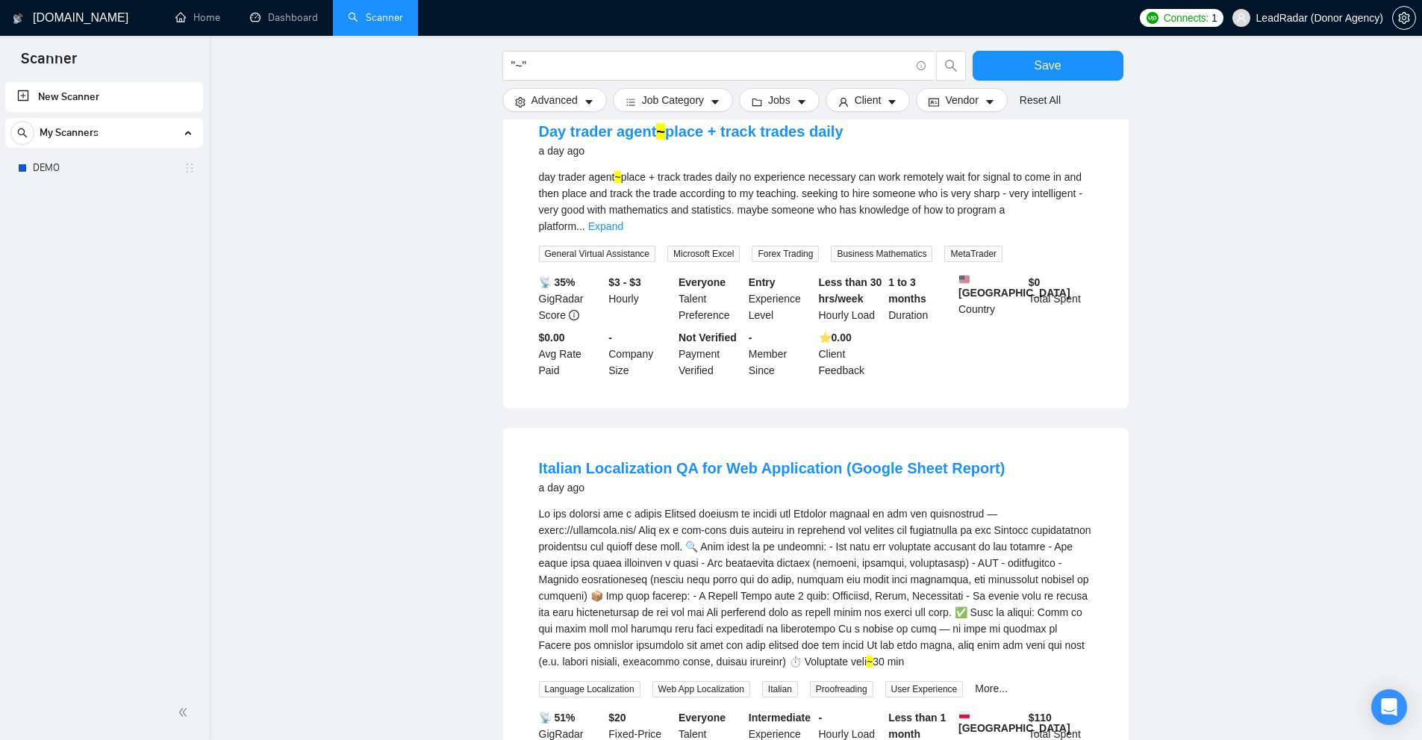
scroll to position [597, 0]
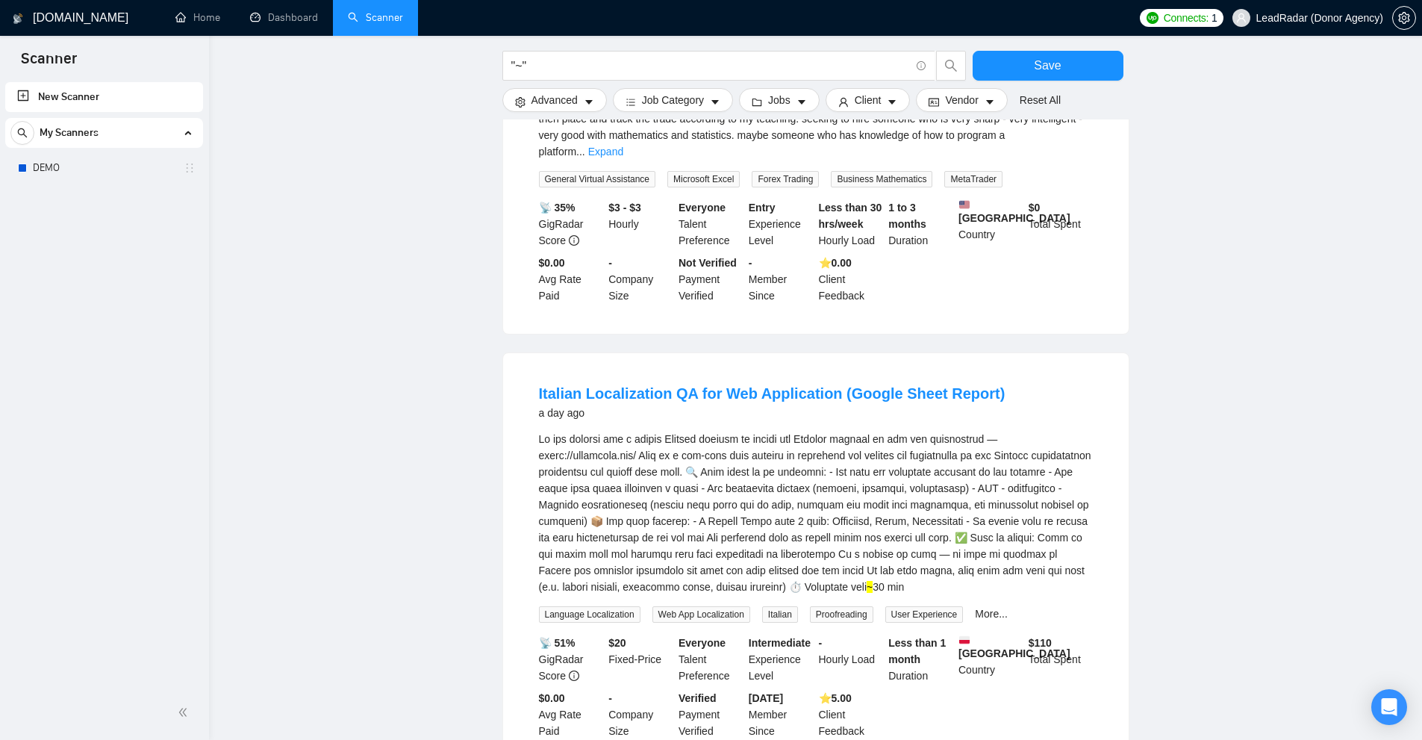
click at [1034, 290] on div "📡 35% GigRadar Score $3 - $3 Hourly Everyone Talent Preference Entry Experience…" at bounding box center [816, 251] width 560 height 104
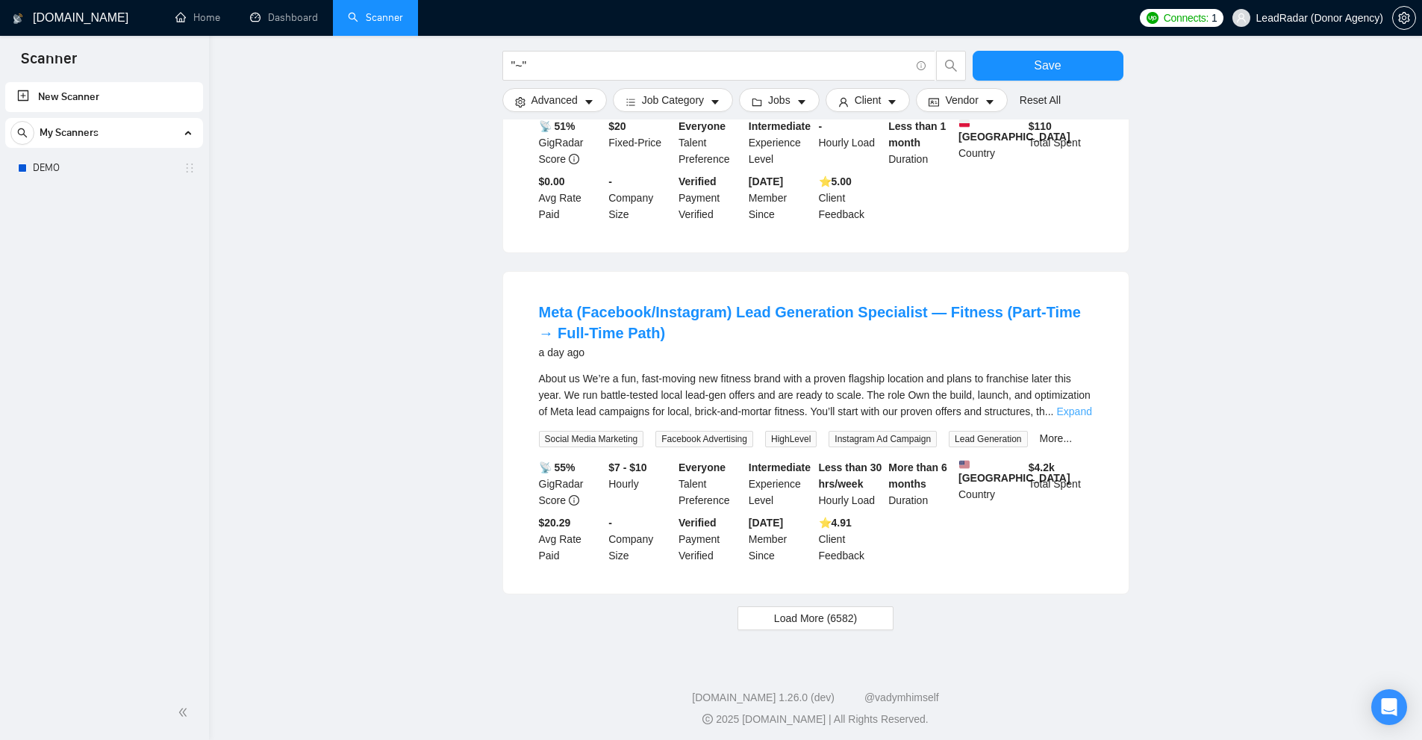
click at [1082, 405] on link "Expand" at bounding box center [1073, 411] width 35 height 12
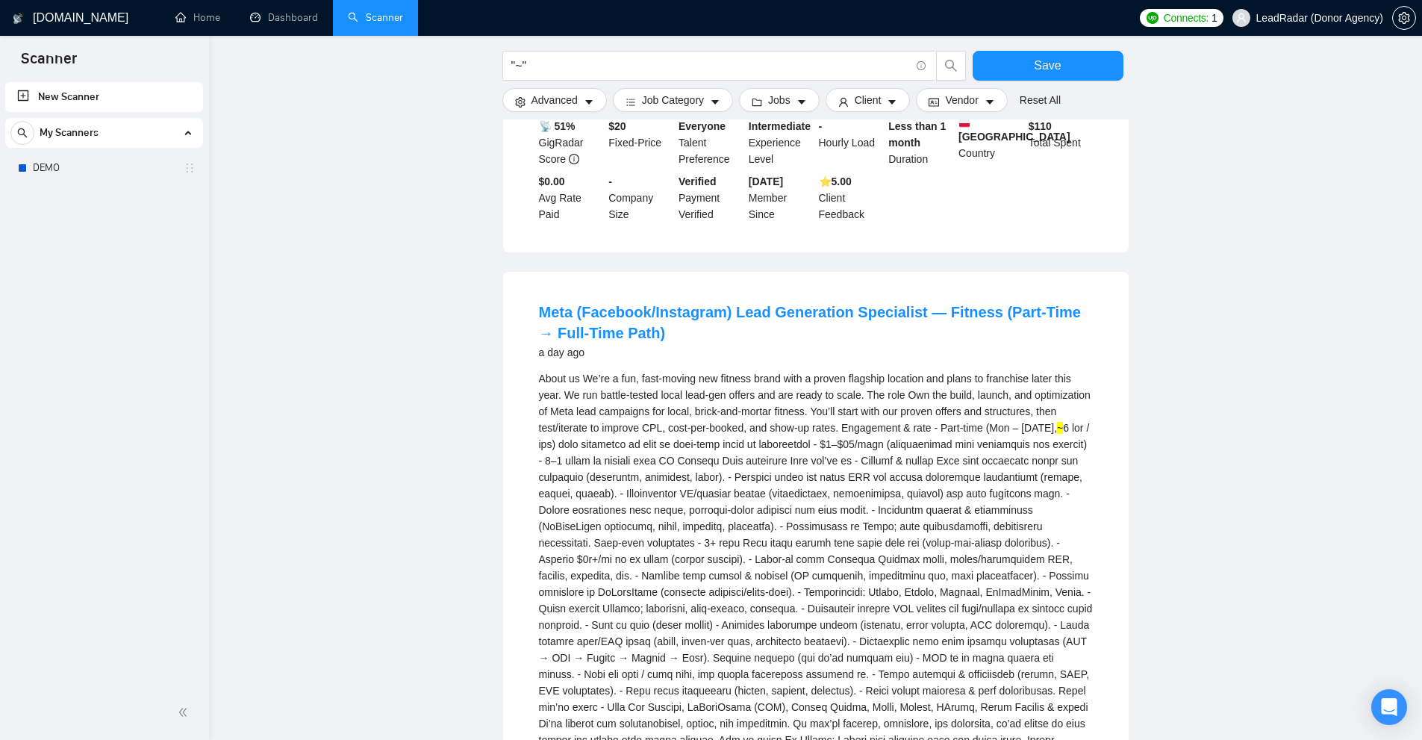
scroll to position [1657, 0]
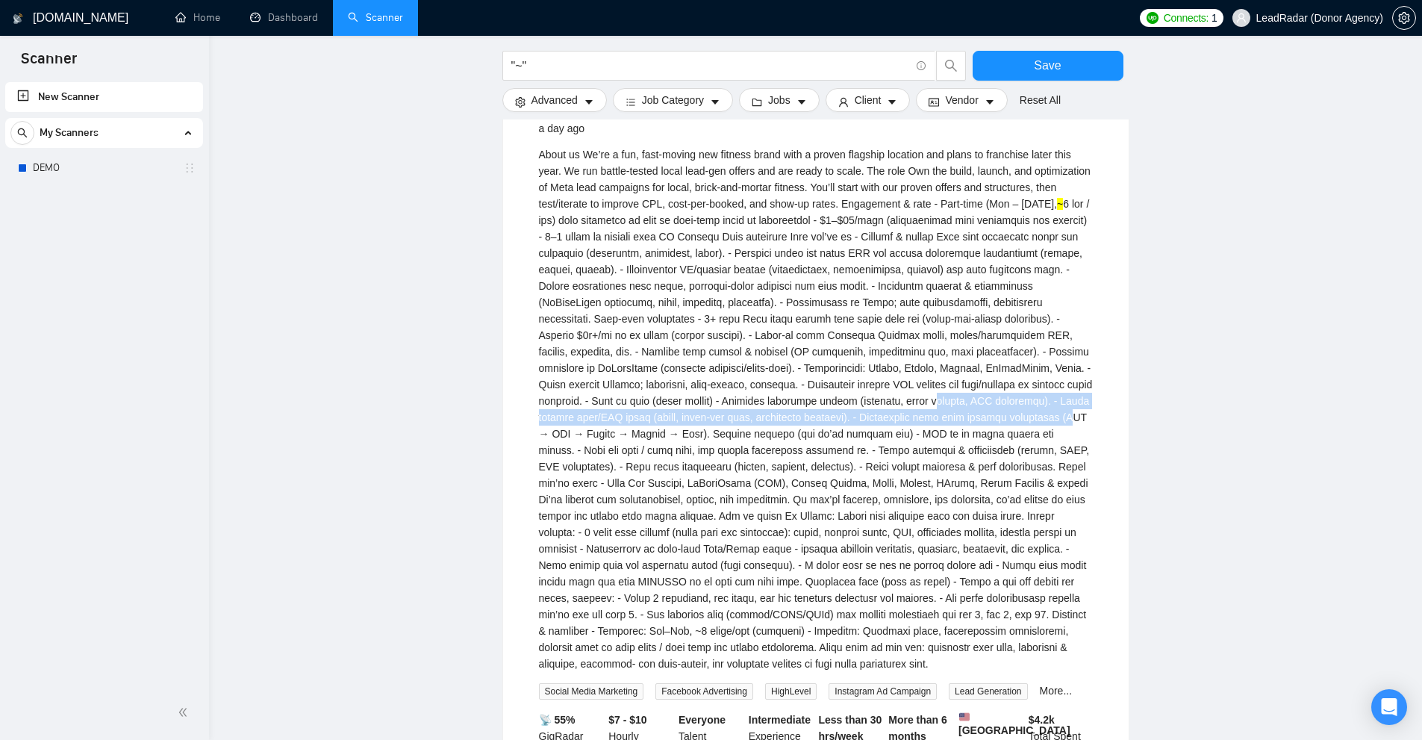
drag, startPoint x: 943, startPoint y: 398, endPoint x: 1091, endPoint y: 410, distance: 148.3
click at [1079, 404] on div "About us We’re a fun, fast-moving new fitness brand with a proven flagship loca…" at bounding box center [816, 408] width 554 height 525
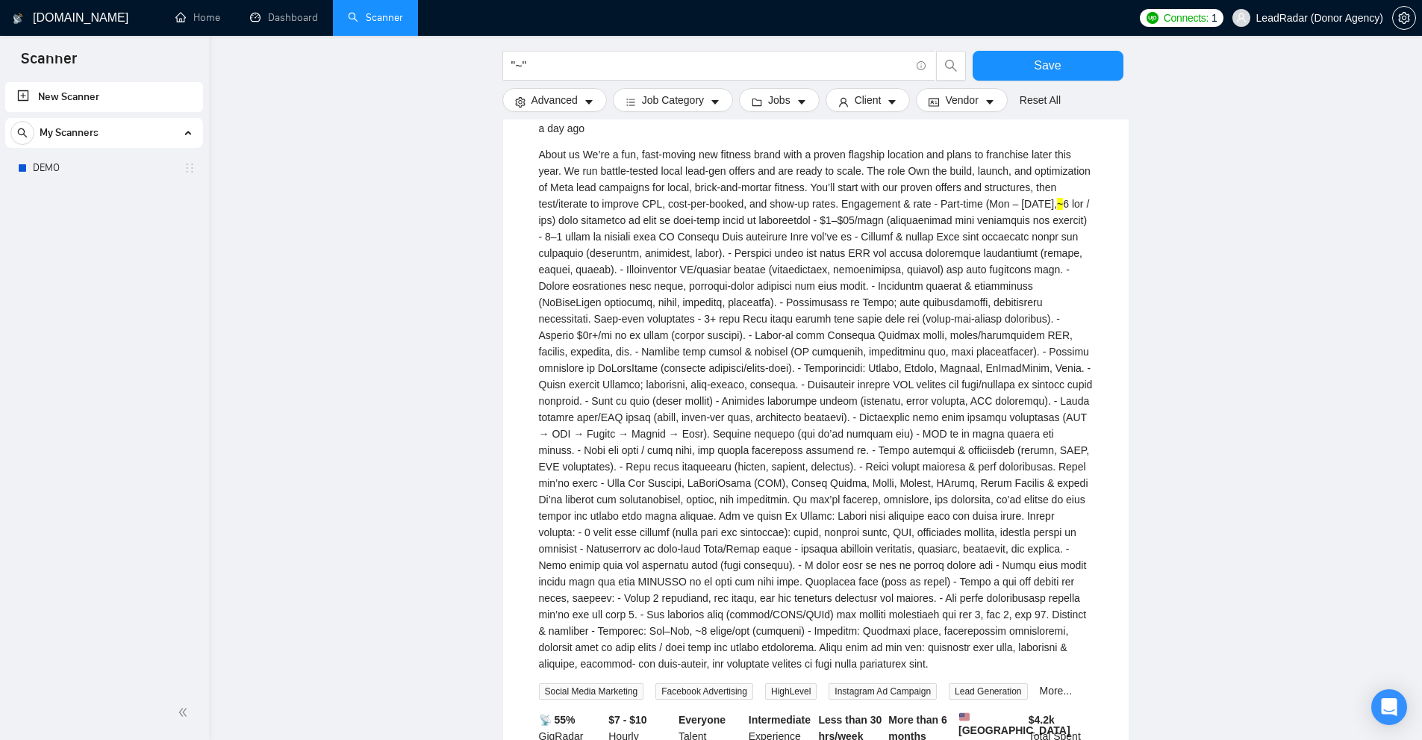
click at [1031, 457] on div "About us We’re a fun, fast-moving new fitness brand with a proven flagship loca…" at bounding box center [816, 408] width 554 height 525
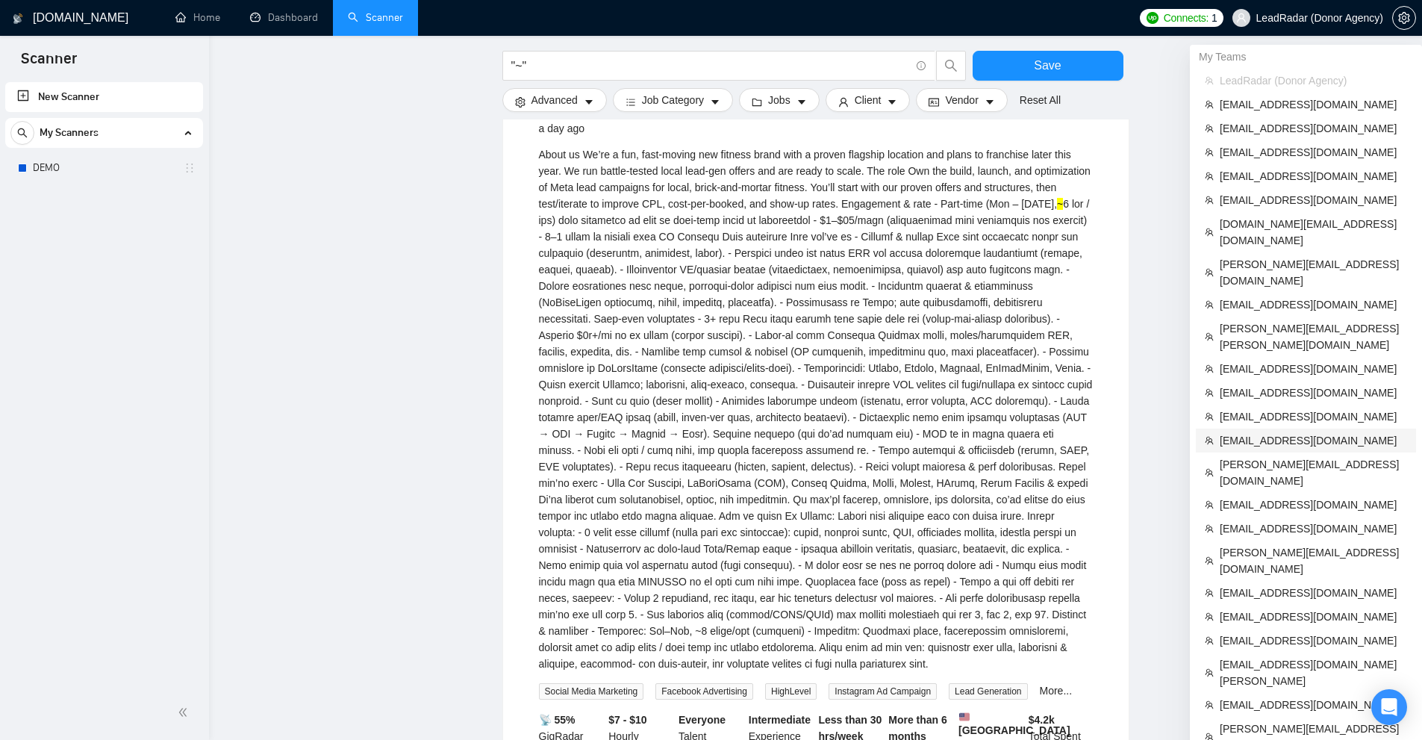
click at [1241, 432] on span "[EMAIL_ADDRESS][DOMAIN_NAME]" at bounding box center [1312, 440] width 187 height 16
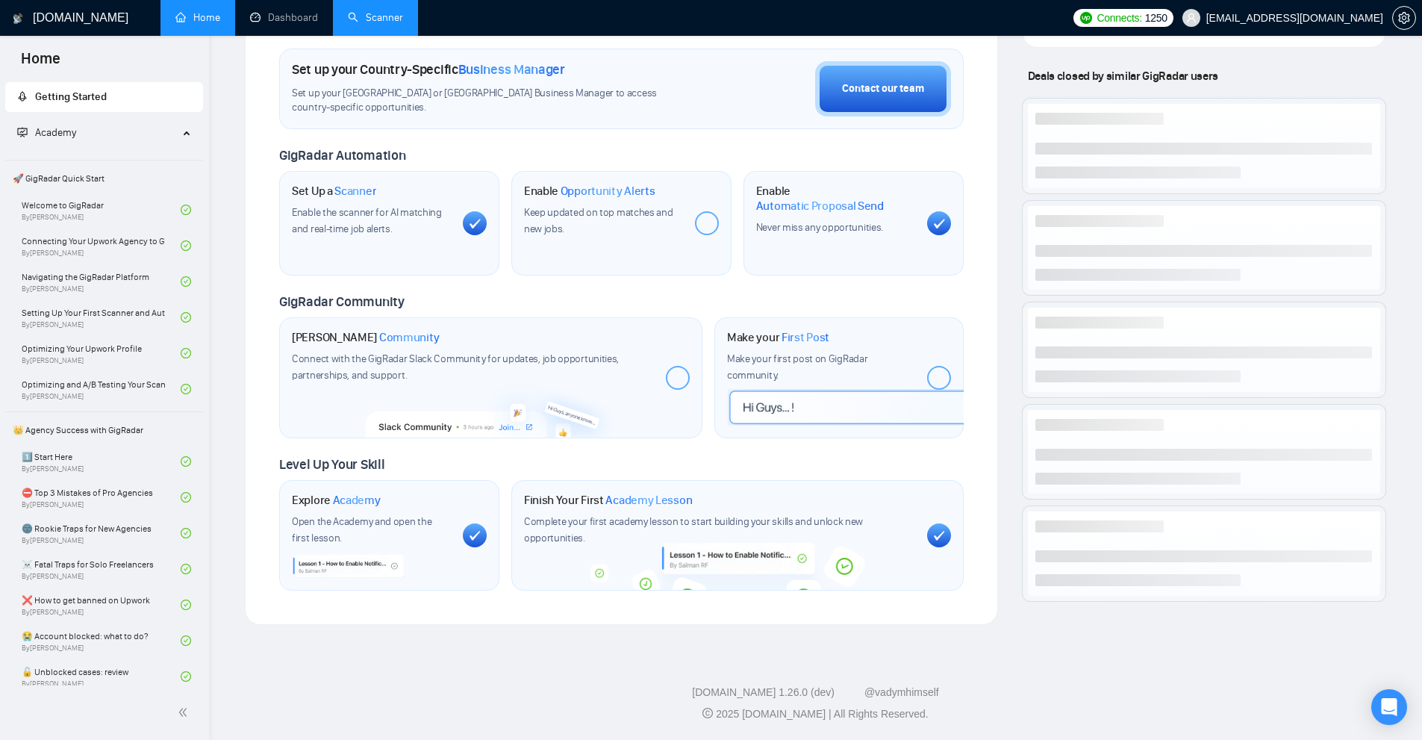
scroll to position [433, 0]
click at [384, 11] on link "Scanner" at bounding box center [375, 17] width 55 height 13
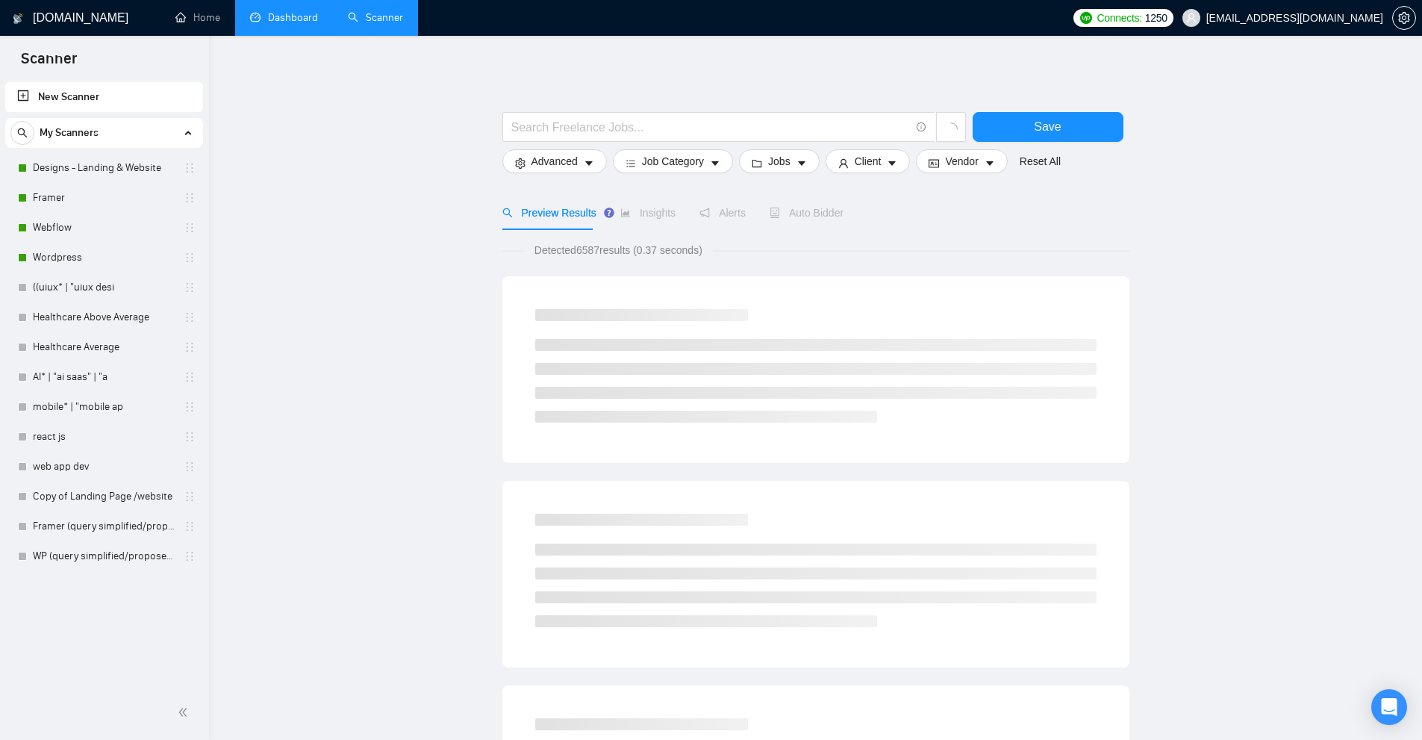
click at [318, 22] on link "Dashboard" at bounding box center [284, 17] width 68 height 13
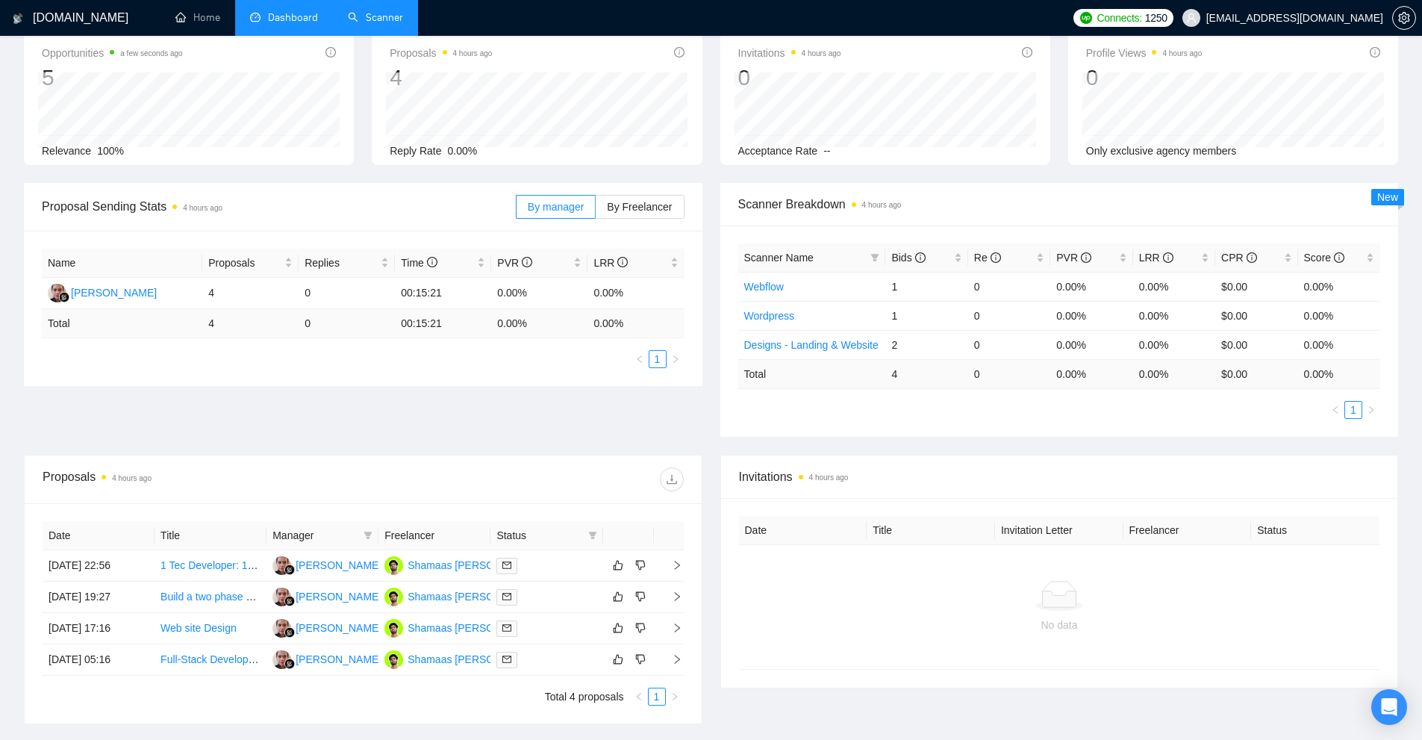
scroll to position [197, 0]
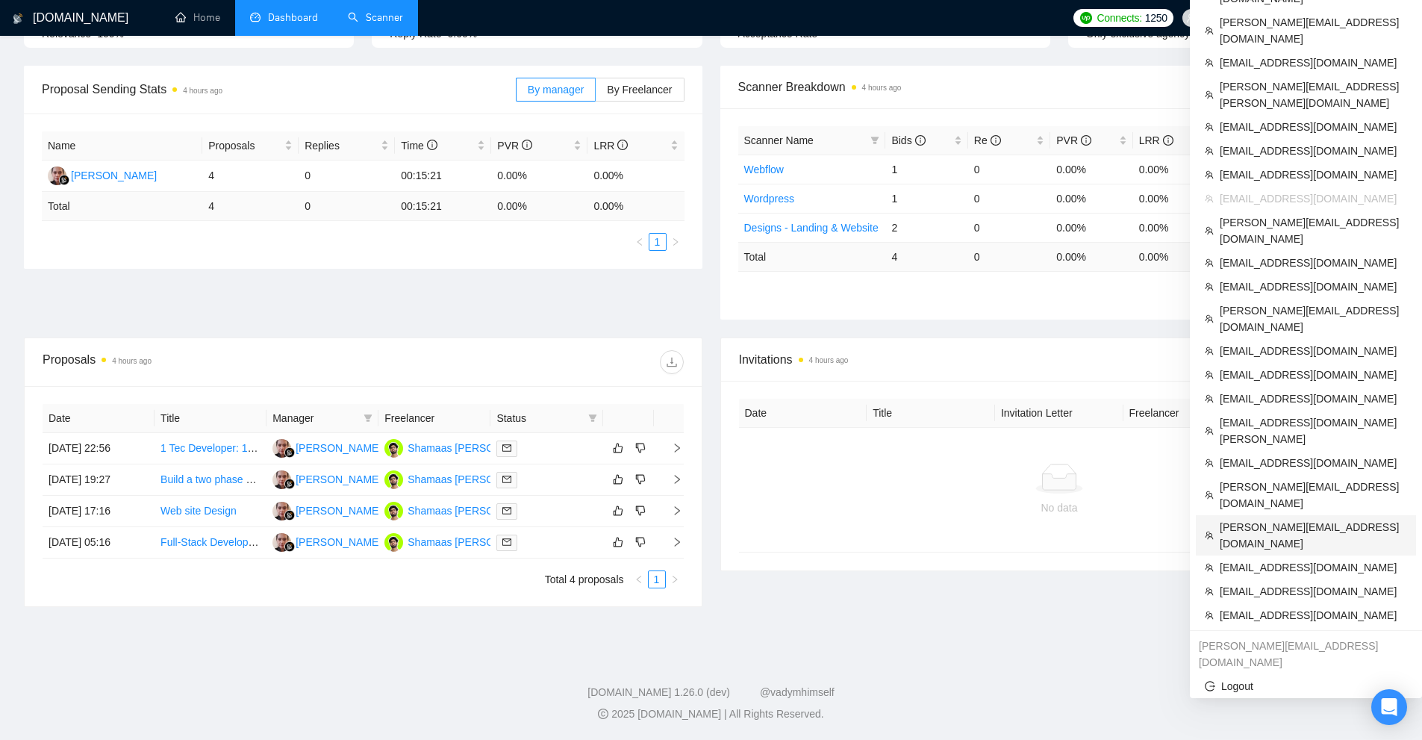
click at [1263, 515] on li "[PERSON_NAME][EMAIL_ADDRESS][DOMAIN_NAME]" at bounding box center [1306, 535] width 220 height 40
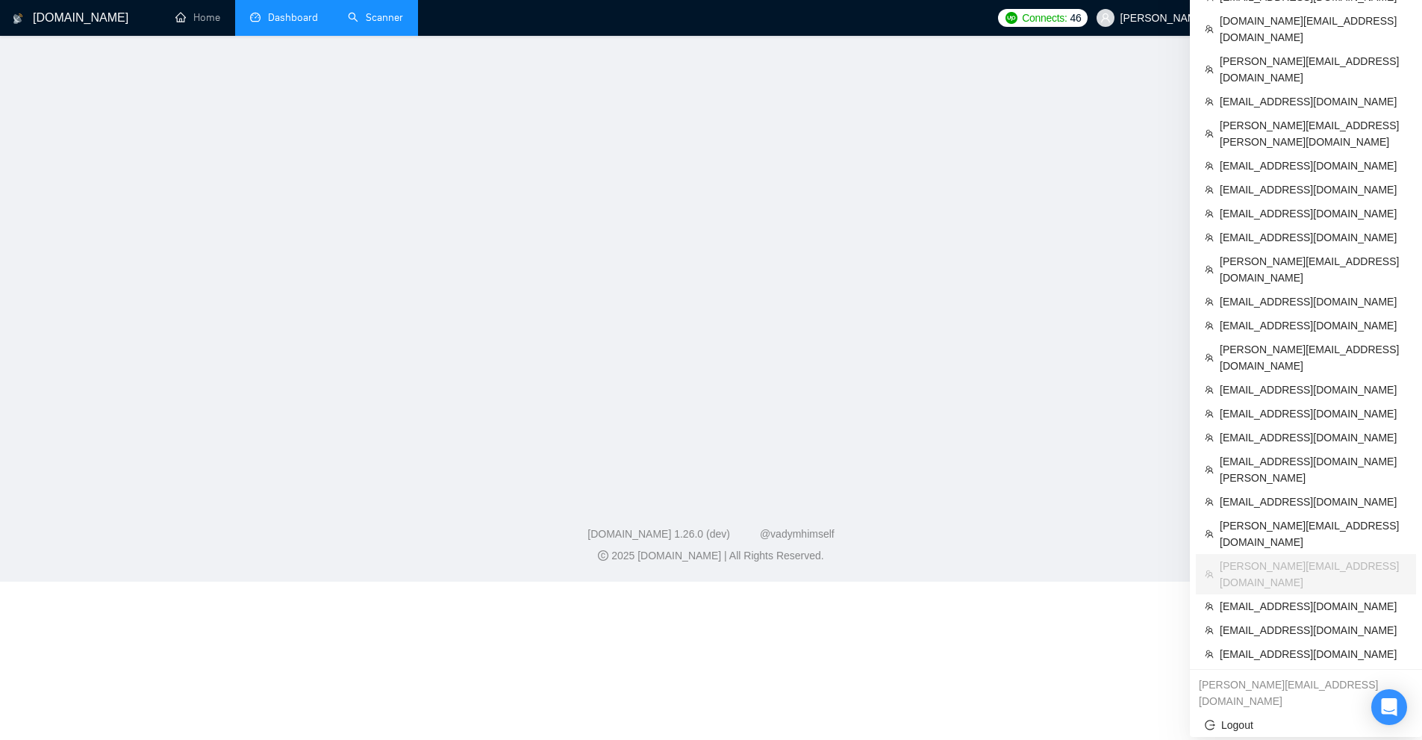
scroll to position [406, 0]
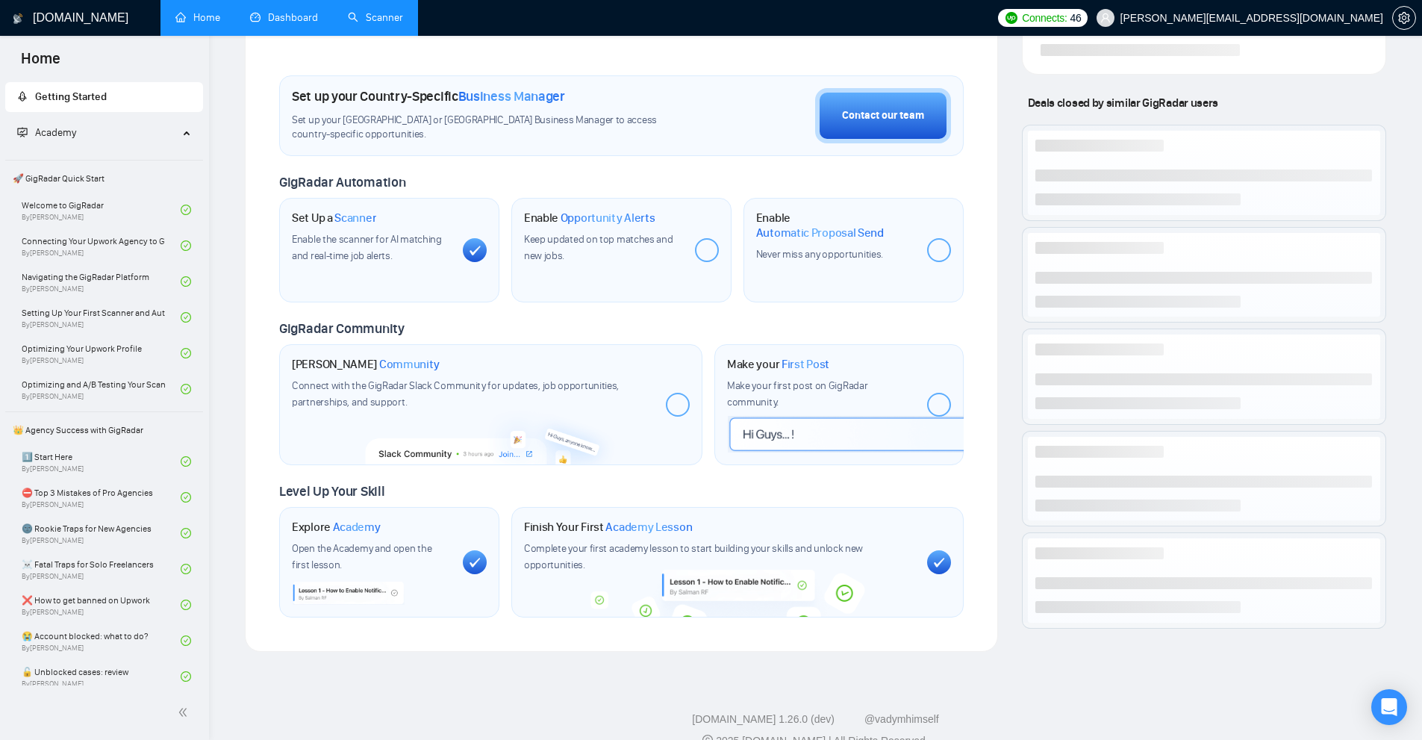
click at [312, 20] on link "Dashboard" at bounding box center [284, 17] width 68 height 13
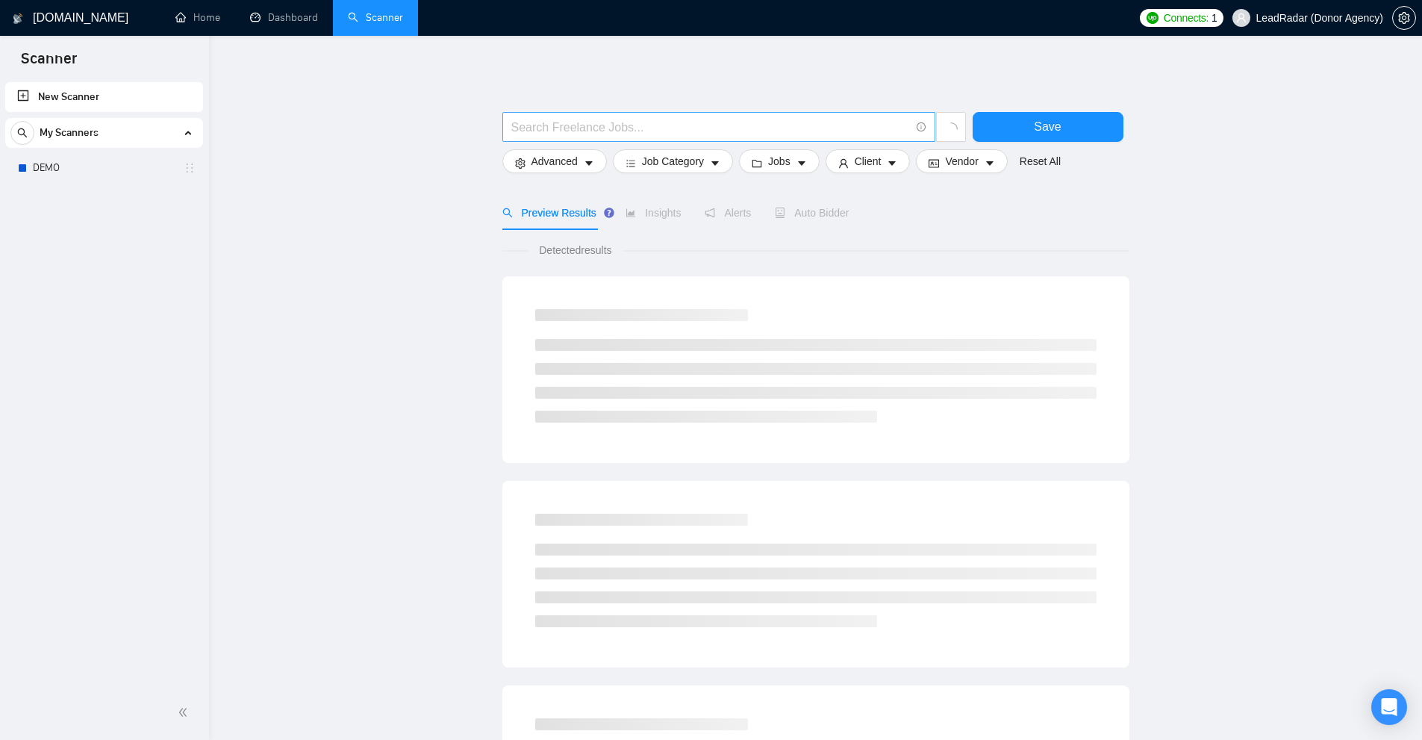
click at [587, 130] on input "text" at bounding box center [710, 127] width 399 height 19
paste input "suche"
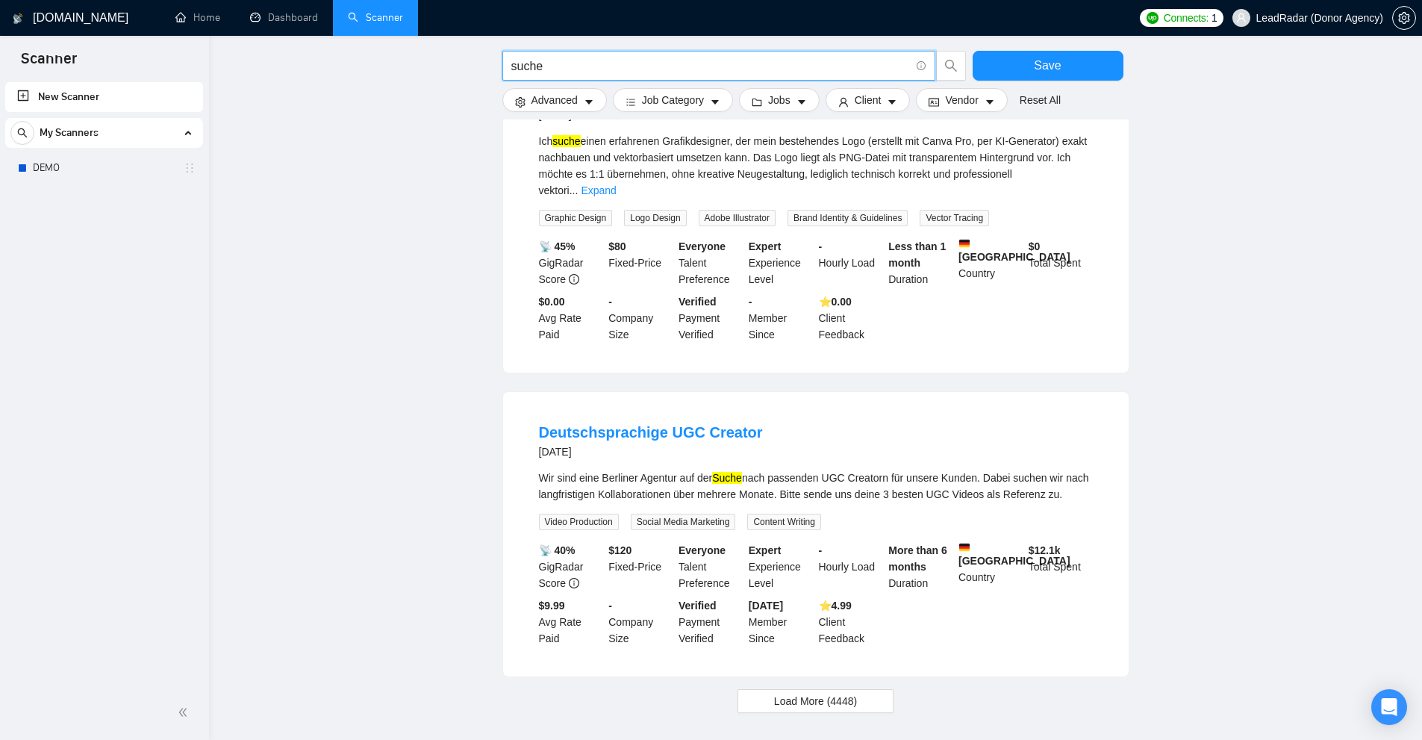
scroll to position [1287, 0]
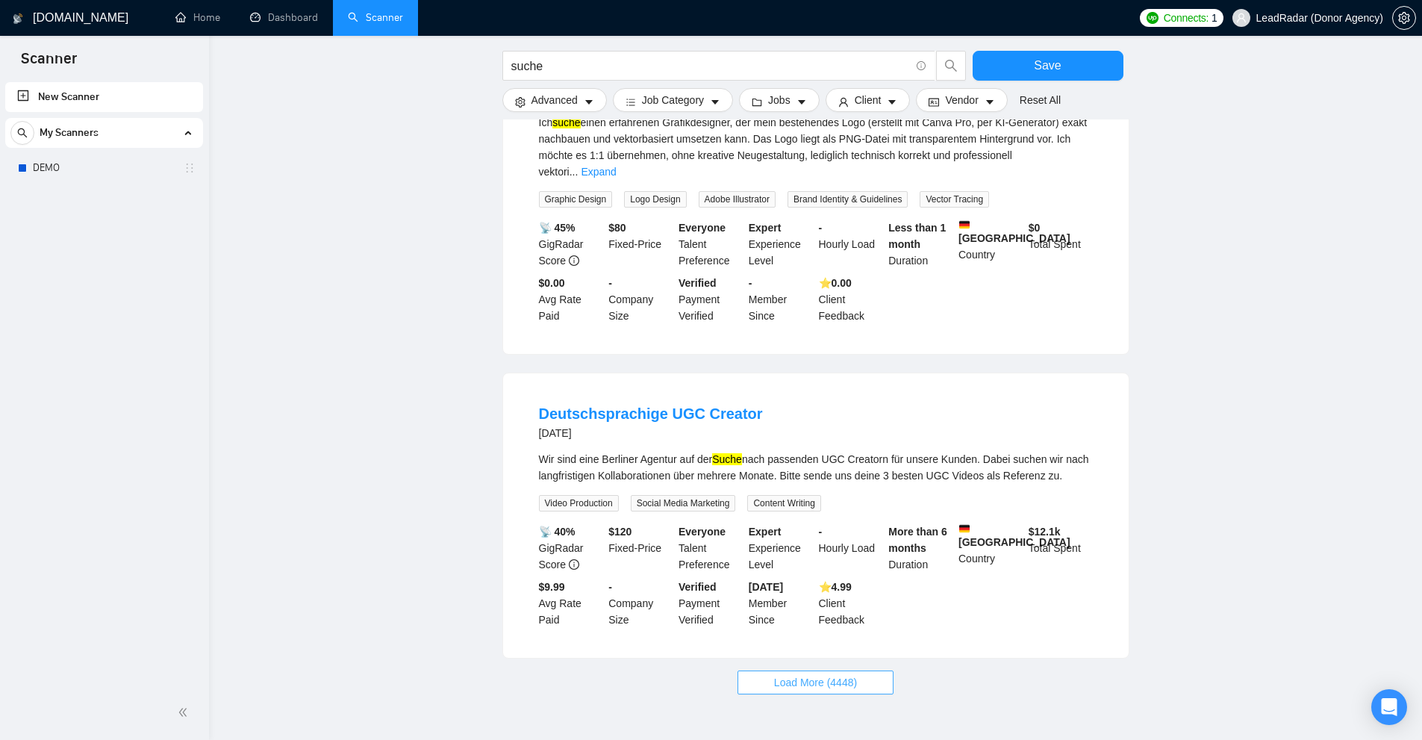
click at [880, 670] on button "Load More (4448)" at bounding box center [815, 682] width 156 height 24
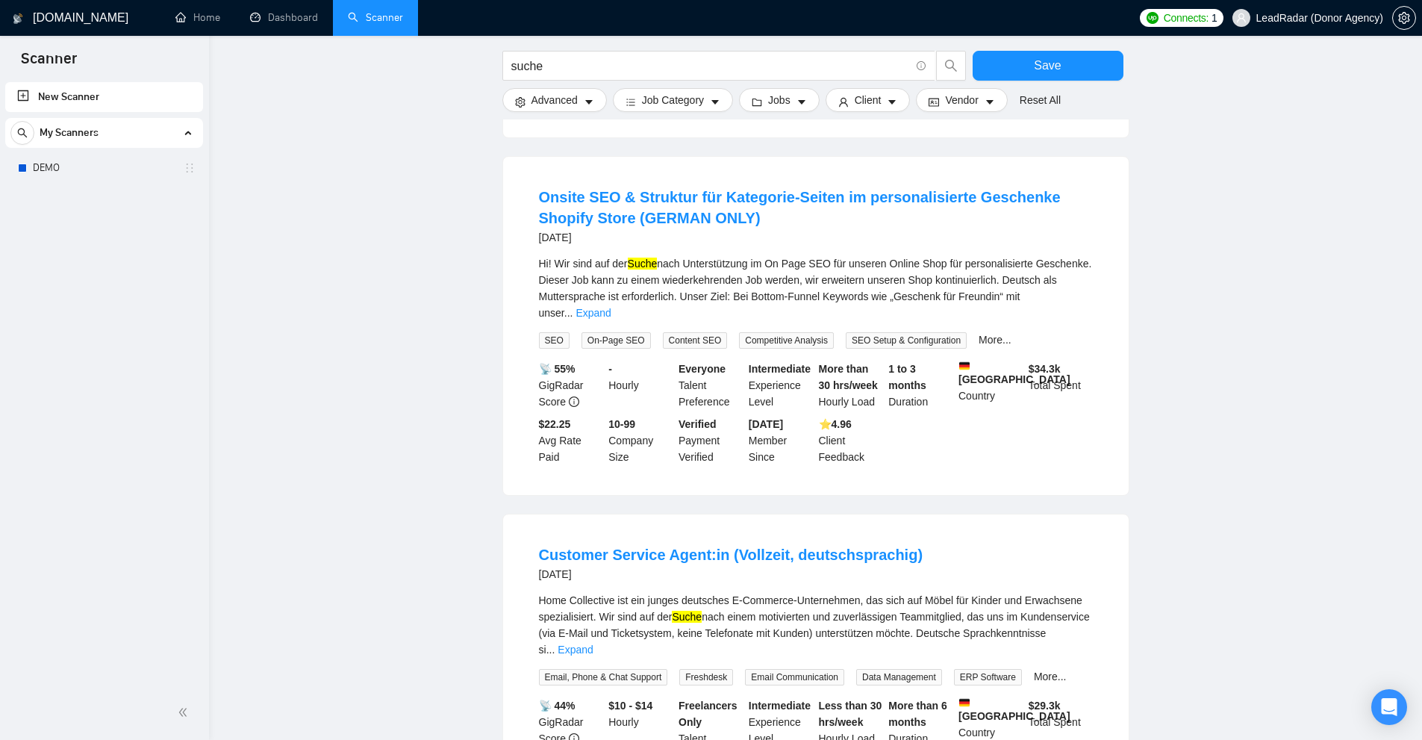
scroll to position [2986, 0]
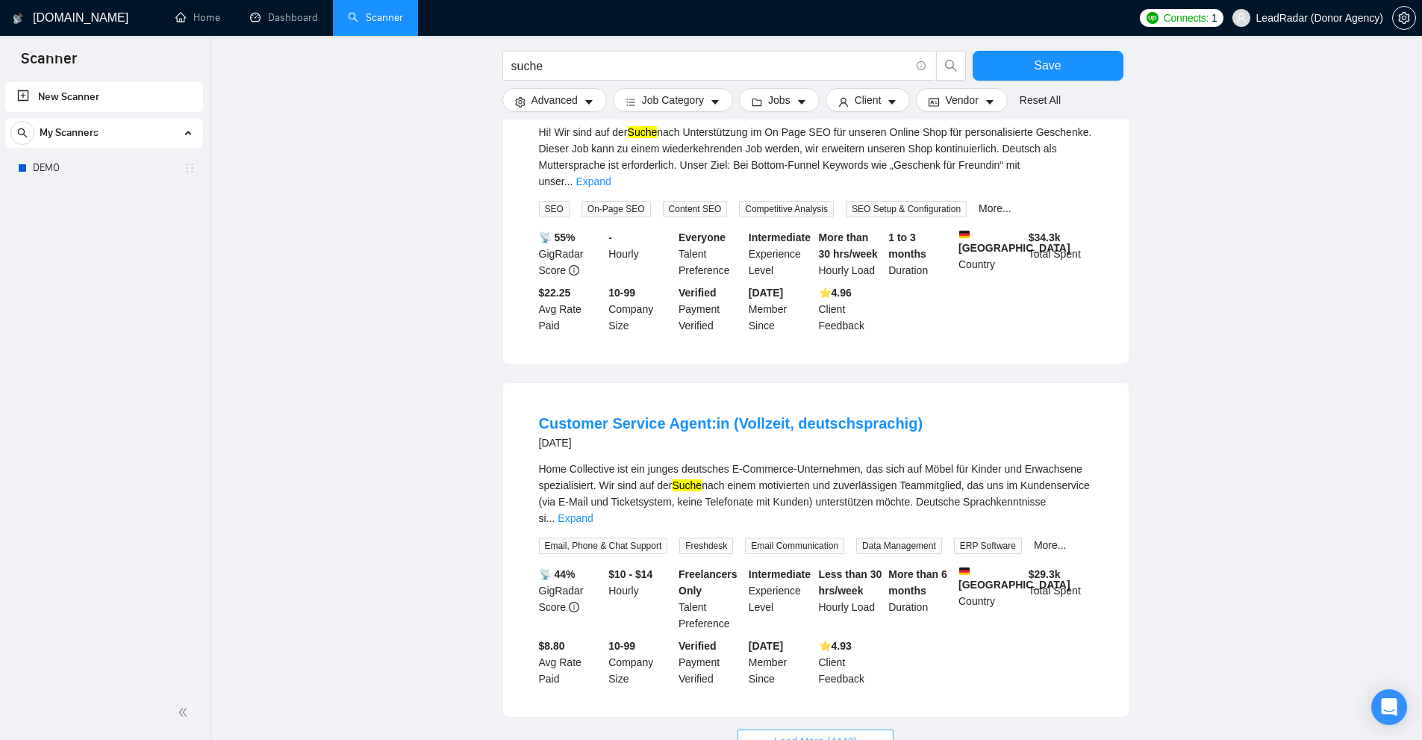
click at [860, 729] on button "Load More (4443)" at bounding box center [815, 741] width 156 height 24
click at [593, 512] on link "Expand" at bounding box center [574, 518] width 35 height 12
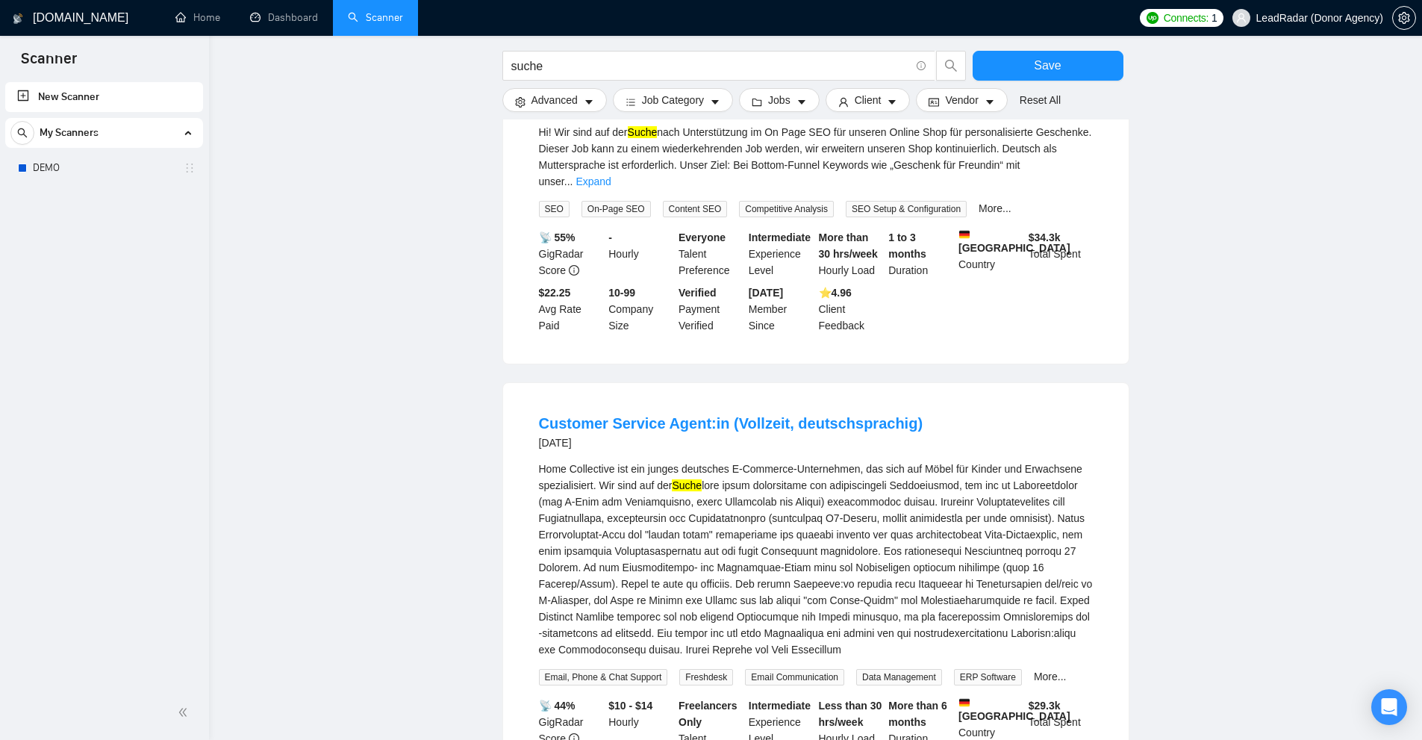
click at [1074, 460] on div "Home Collective ist ein junges deutsches E-Commerce-Unternehmen, das sich auf M…" at bounding box center [816, 558] width 554 height 197
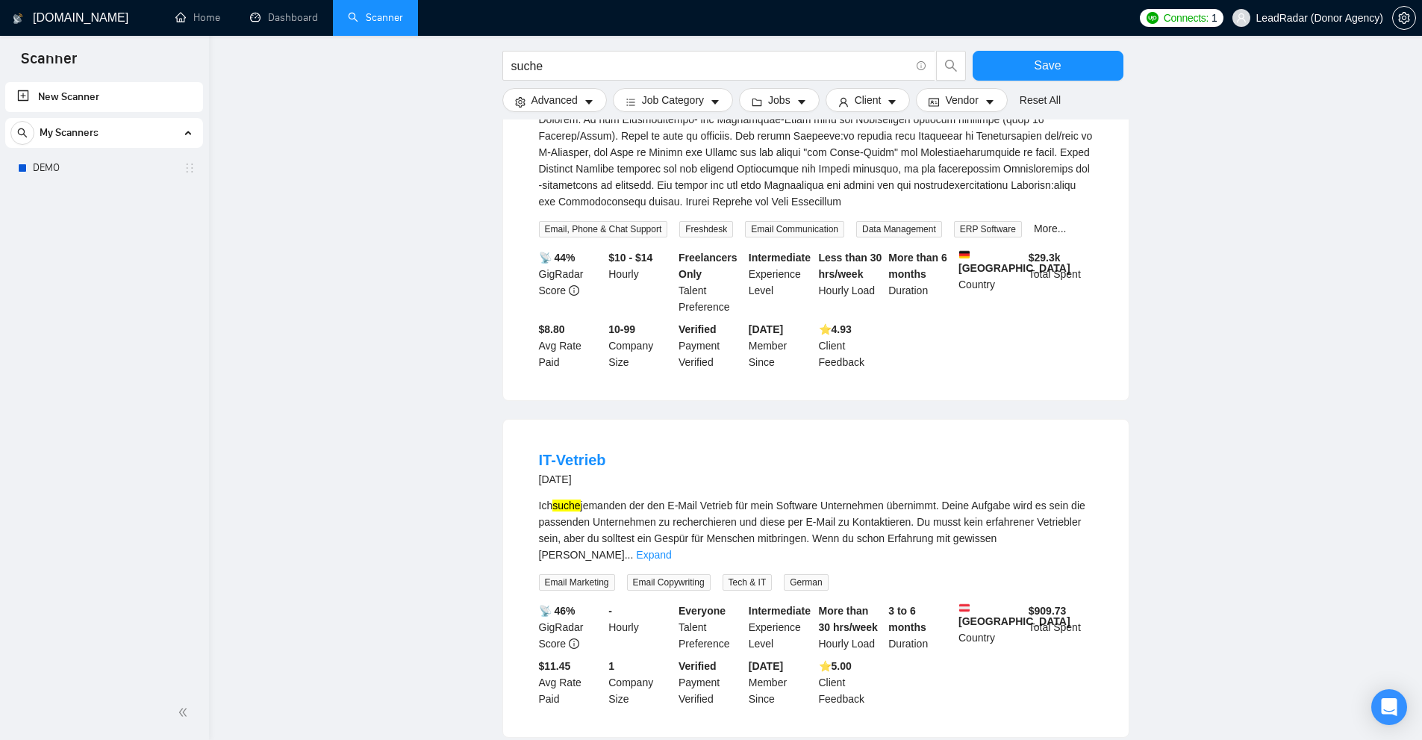
scroll to position [3881, 0]
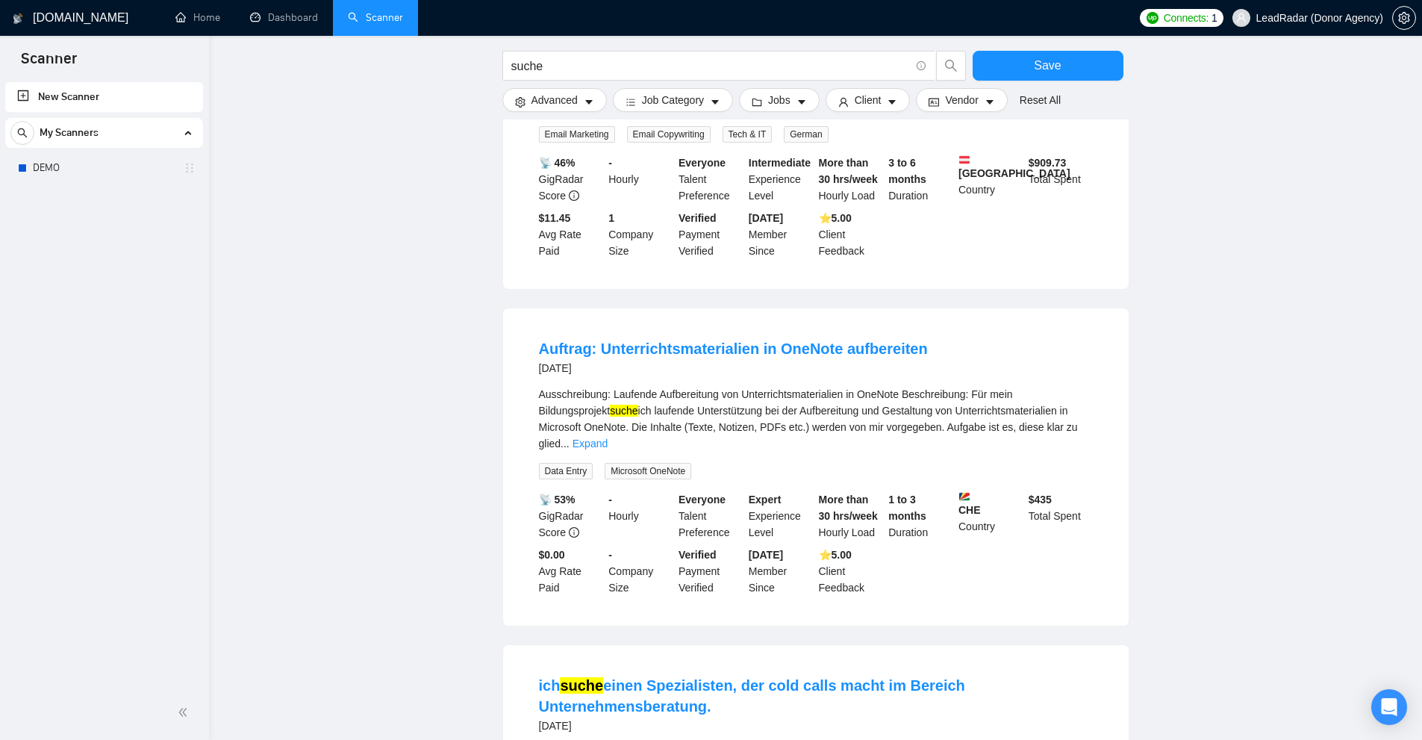
click at [610, 404] on mark "suche" at bounding box center [624, 410] width 28 height 12
copy div "suche"
click at [716, 386] on div "Ausschreibung: Laufende Aufbereitung von Unterrichtsmaterialien in OneNote Besc…" at bounding box center [816, 419] width 554 height 66
click at [587, 60] on input "suche" at bounding box center [710, 66] width 399 height 19
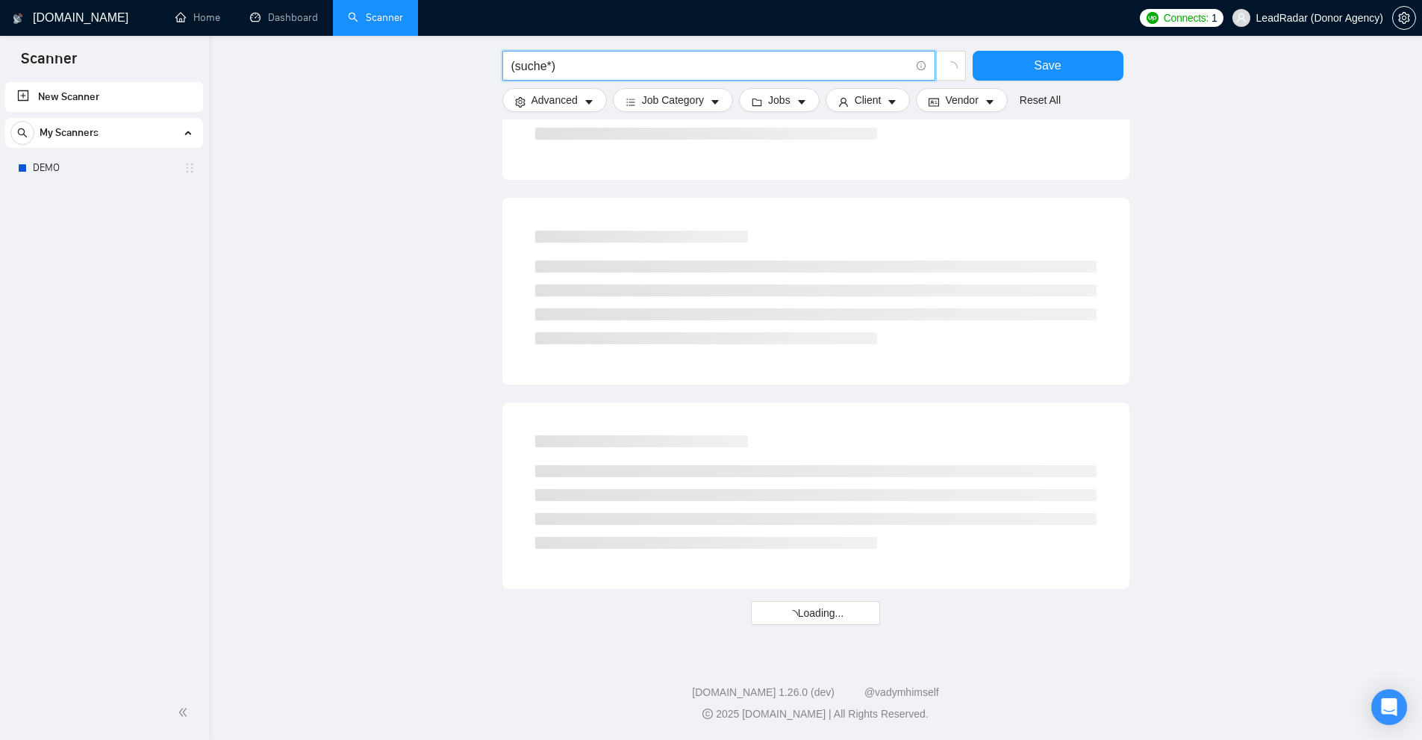
scroll to position [2737, 0]
drag, startPoint x: 584, startPoint y: 63, endPoint x: 307, endPoint y: 55, distance: 277.7
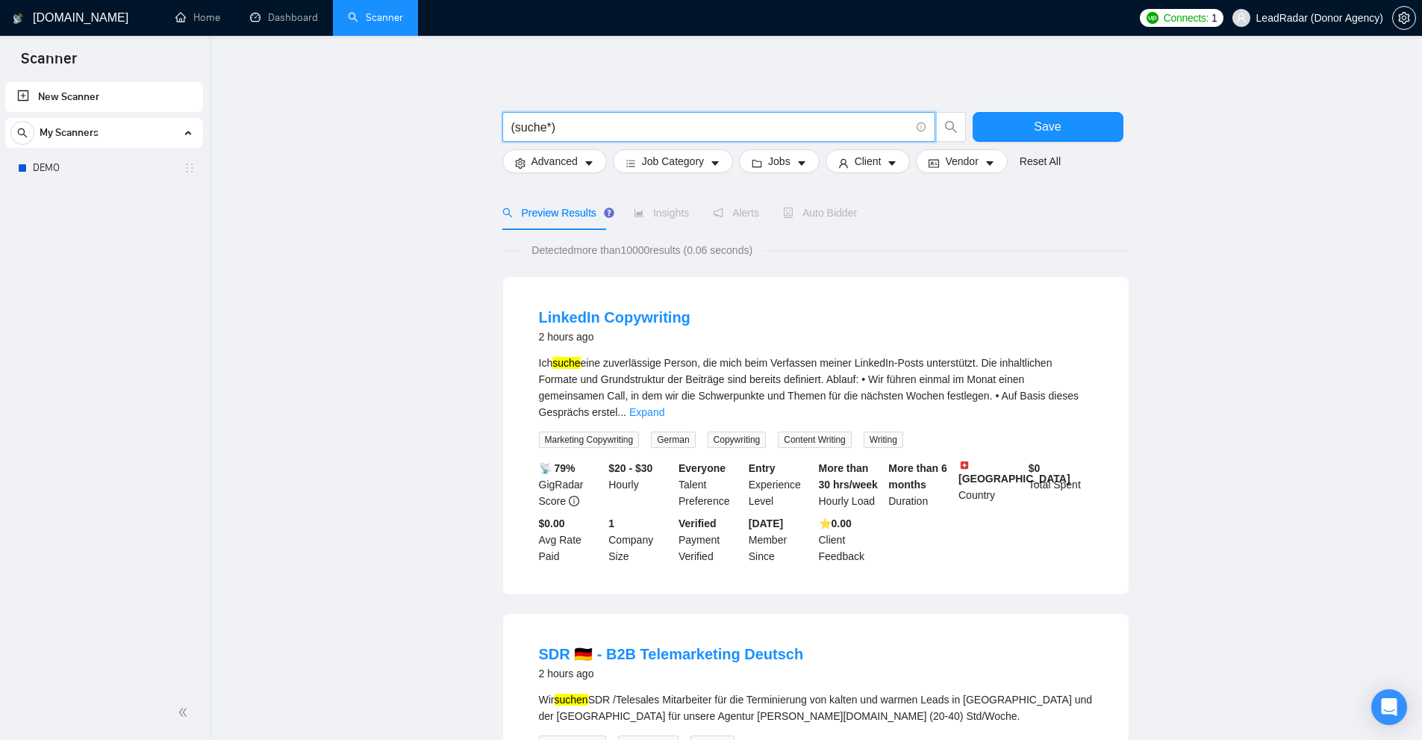
scroll to position [1250, 0]
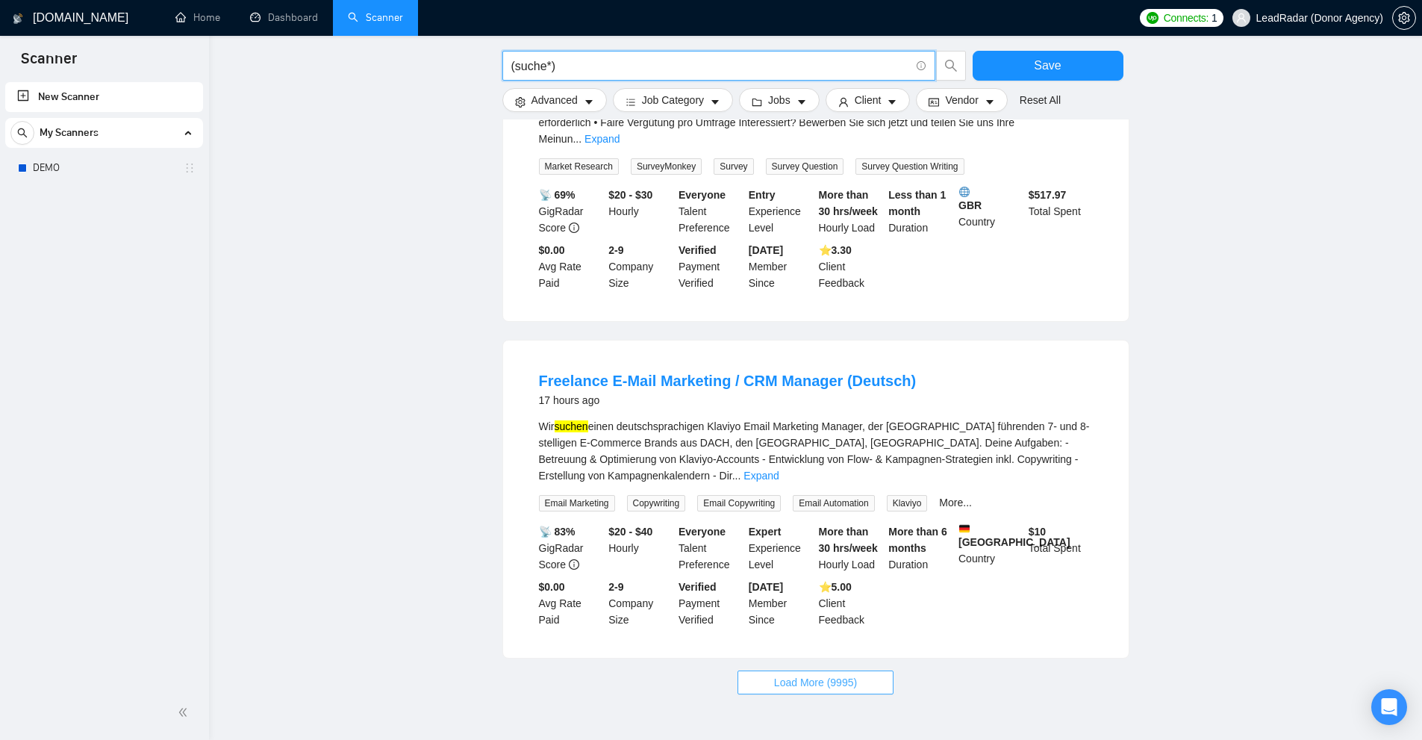
click at [840, 674] on span "Load More (9995)" at bounding box center [815, 682] width 83 height 16
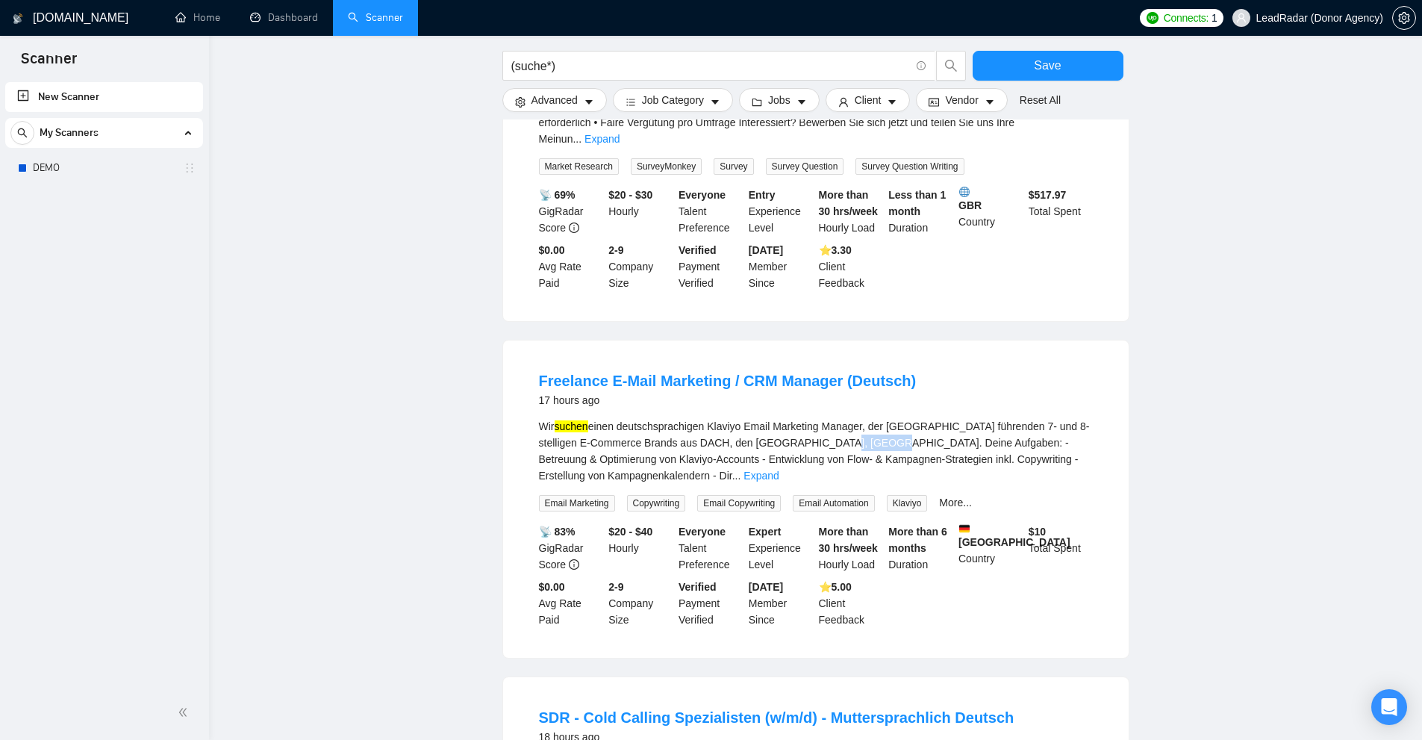
drag, startPoint x: 828, startPoint y: 390, endPoint x: 875, endPoint y: 390, distance: 47.0
click at [875, 418] on div "Wir suchen einen deutschsprachigen Klaviyo Email Marketing Manager, der mit füh…" at bounding box center [816, 451] width 554 height 66
click at [639, 418] on div "Wir suchen einen deutschsprachigen Klaviyo Email Marketing Manager, der mit füh…" at bounding box center [816, 451] width 554 height 66
click at [778, 469] on link "Expand" at bounding box center [760, 475] width 35 height 12
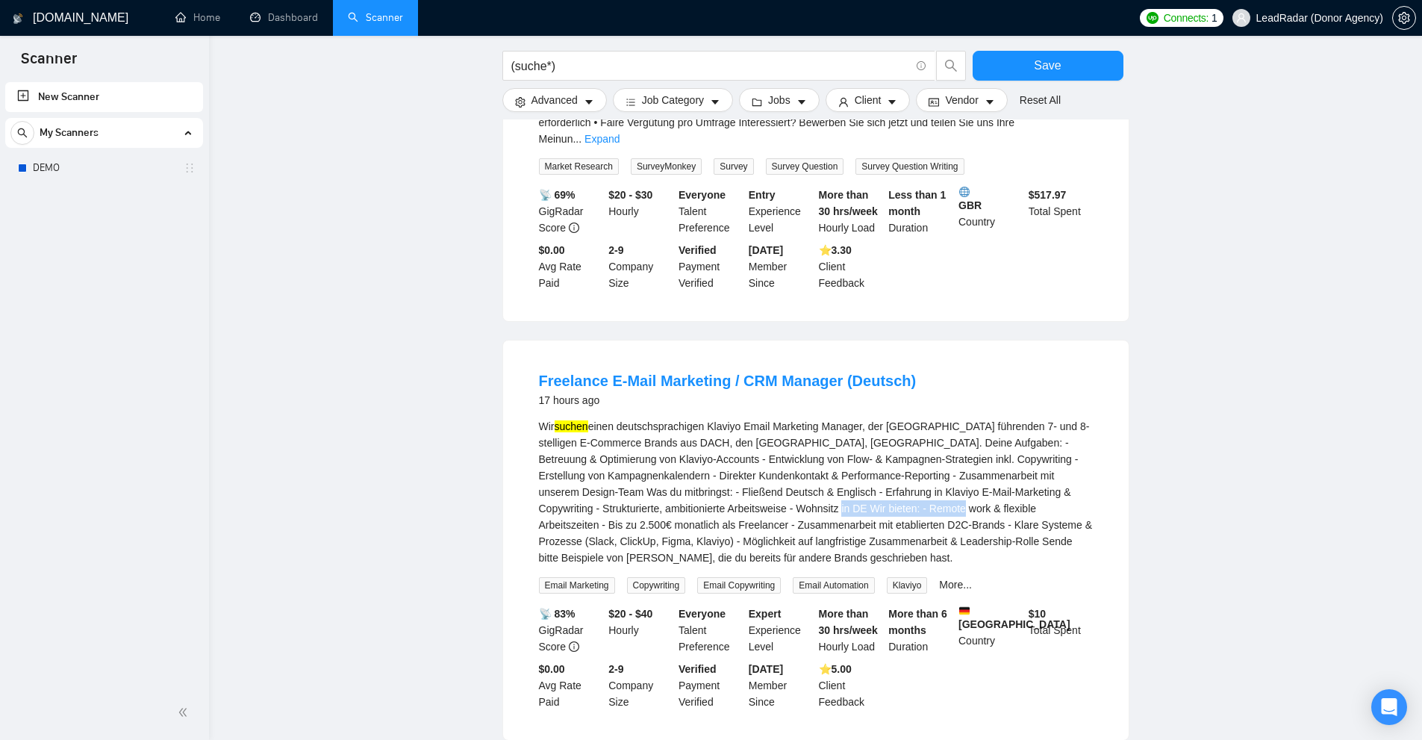
drag, startPoint x: 864, startPoint y: 456, endPoint x: 901, endPoint y: 460, distance: 37.5
click at [891, 456] on div "Wir suchen einen deutschsprachigen Klaviyo Email Marketing Manager, der mit füh…" at bounding box center [816, 492] width 554 height 148
click at [904, 462] on div "Wir suchen einen deutschsprachigen Klaviyo Email Marketing Manager, der mit füh…" at bounding box center [816, 492] width 554 height 148
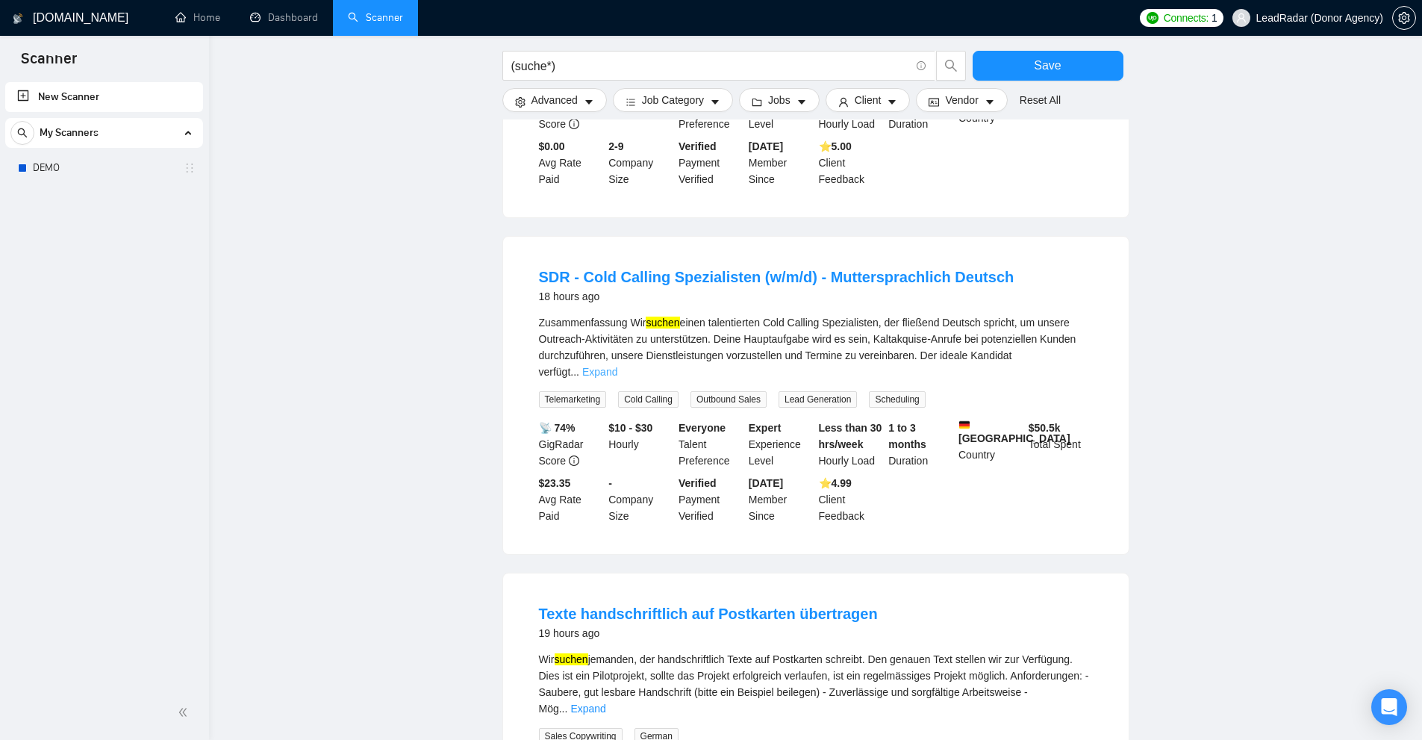
click at [617, 366] on link "Expand" at bounding box center [599, 372] width 35 height 12
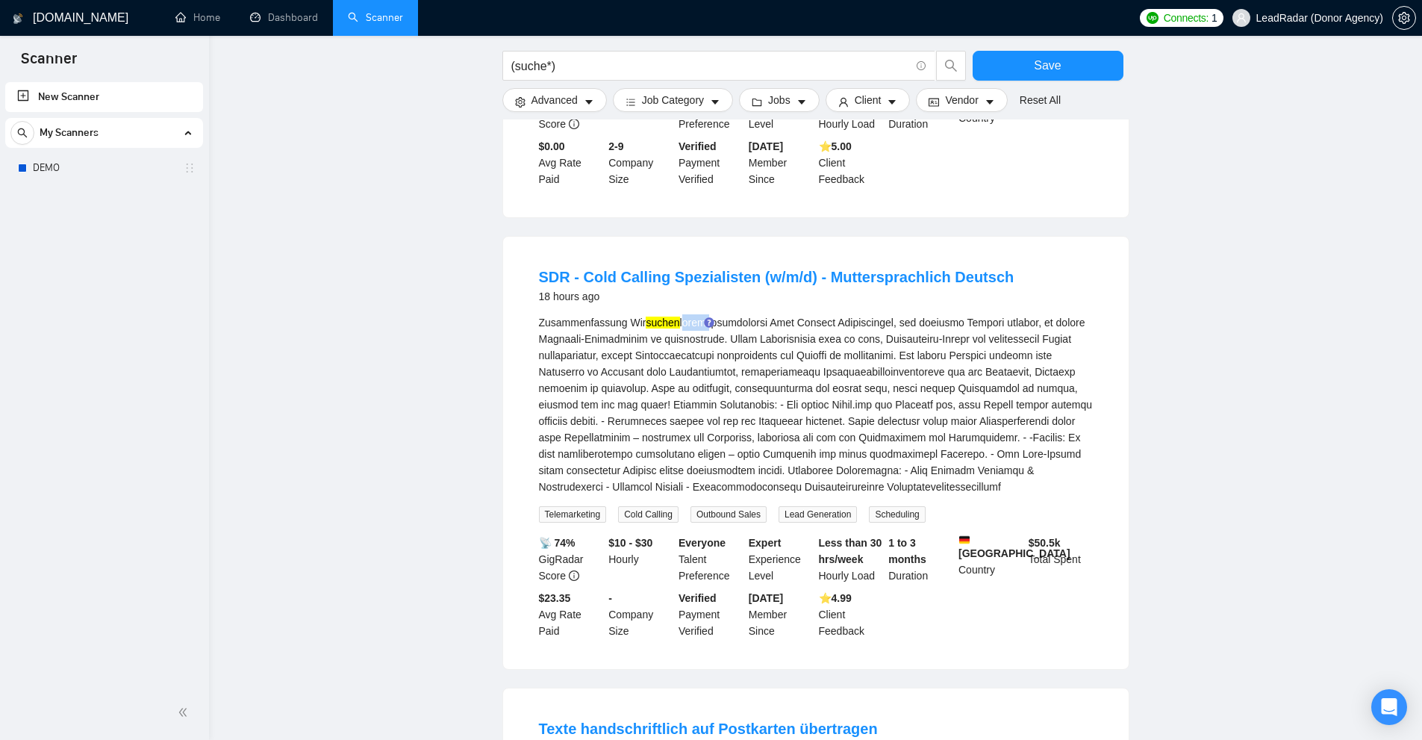
drag, startPoint x: 707, startPoint y: 270, endPoint x: 684, endPoint y: 270, distance: 23.9
click at [684, 314] on div "Zusammenfassung Wir suchen" at bounding box center [816, 404] width 554 height 181
copy div "einen"
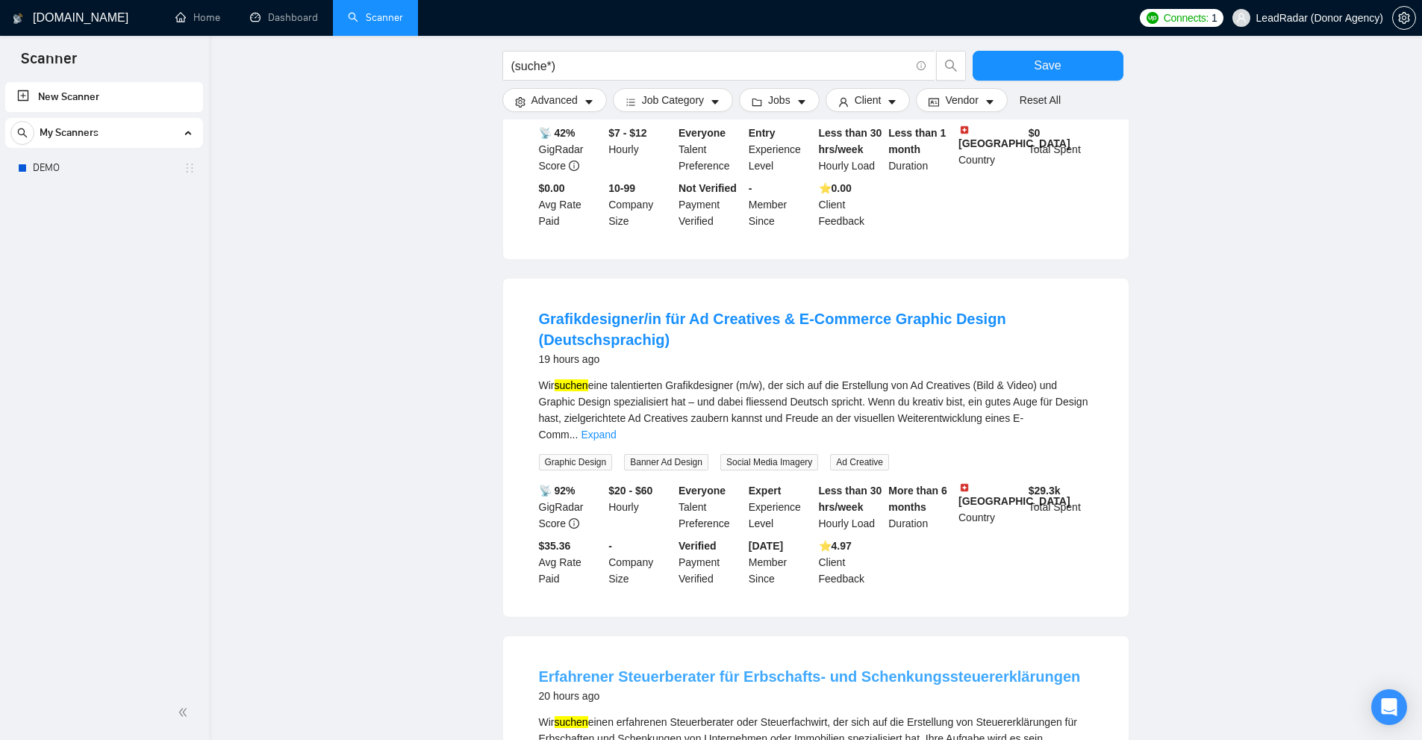
scroll to position [2892, 0]
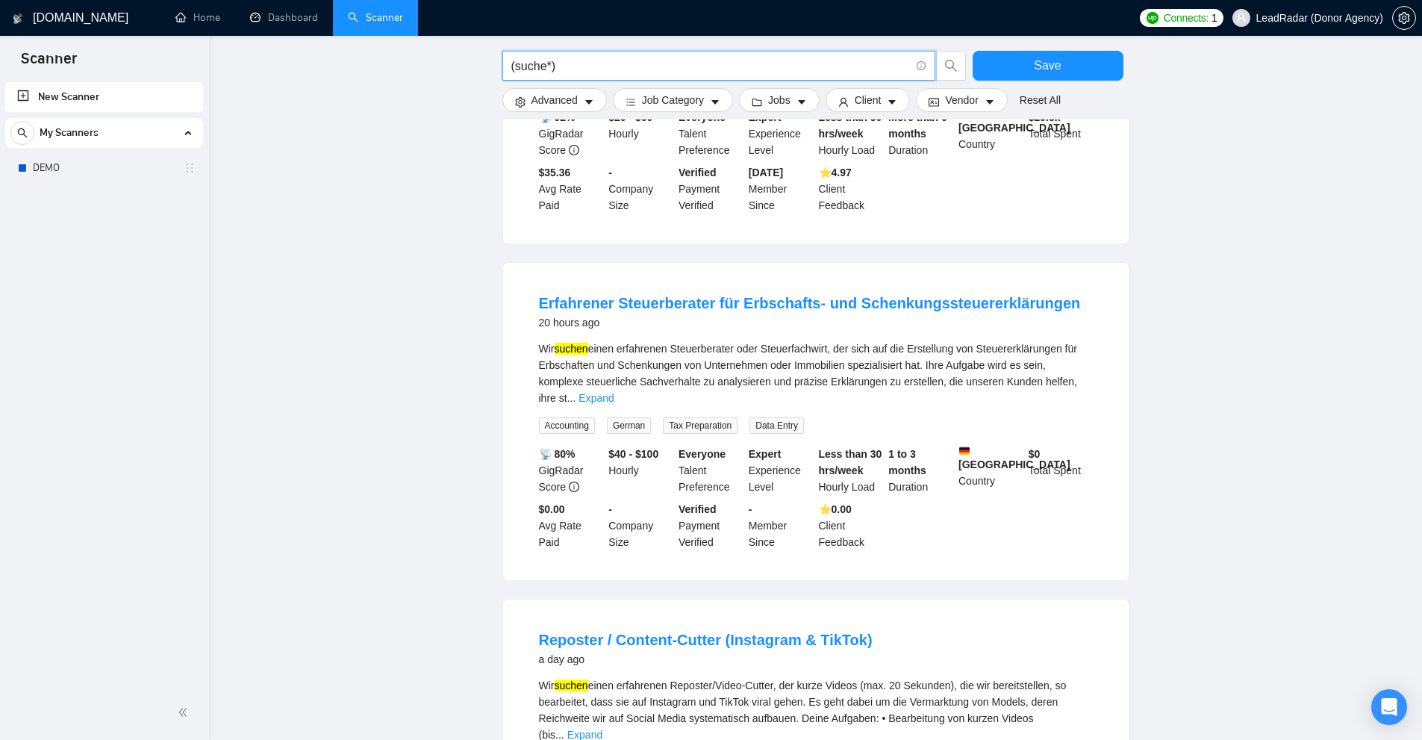
drag, startPoint x: 561, startPoint y: 61, endPoint x: 405, endPoint y: 67, distance: 156.1
paste input "einen"
type input "einen"
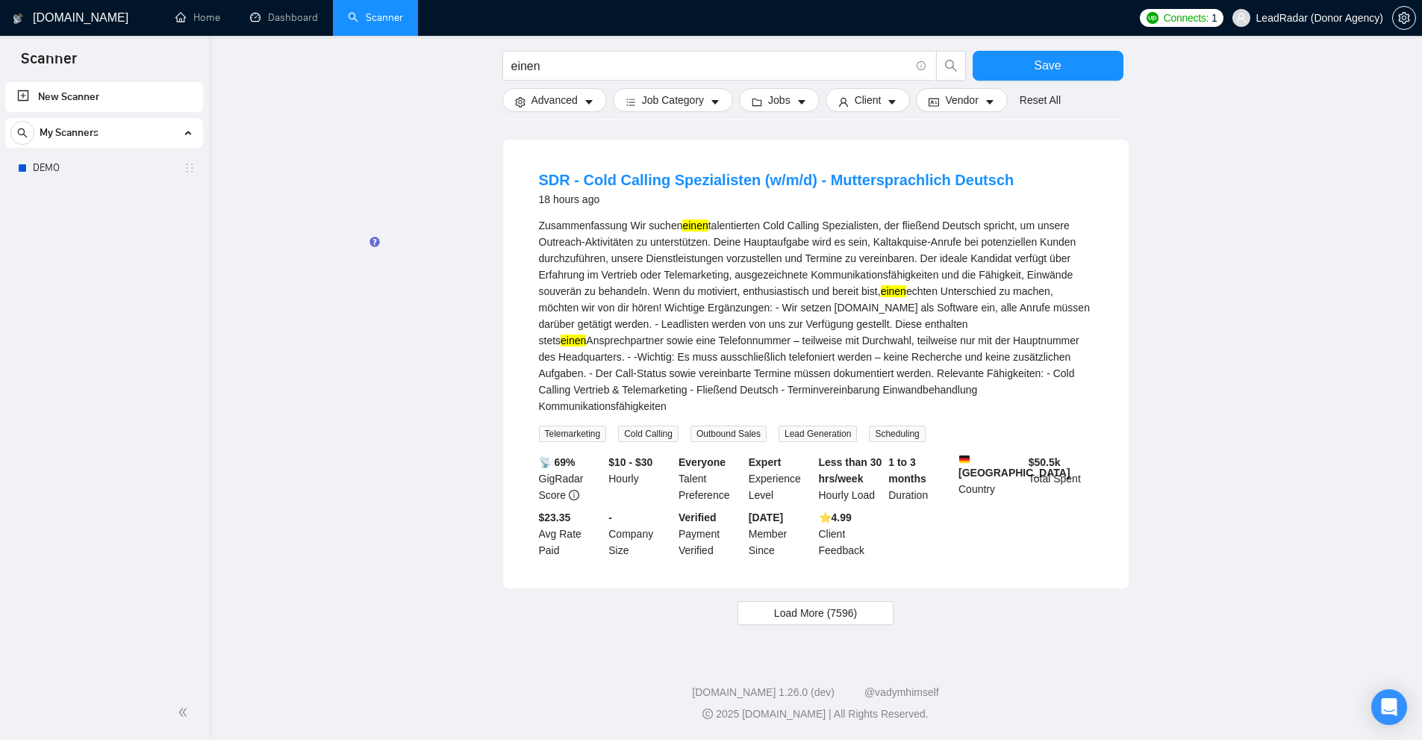
scroll to position [1266, 0]
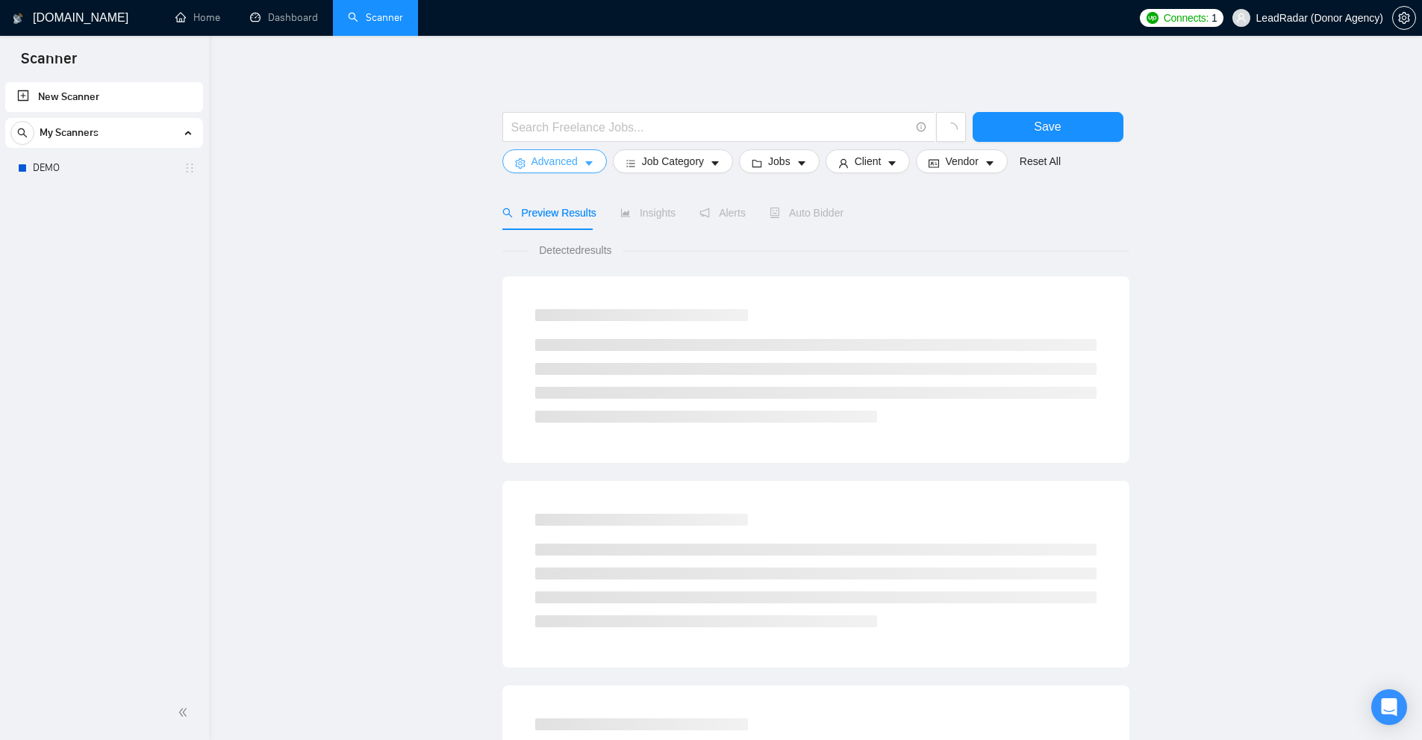
click at [548, 167] on span "Advanced" at bounding box center [554, 161] width 46 height 16
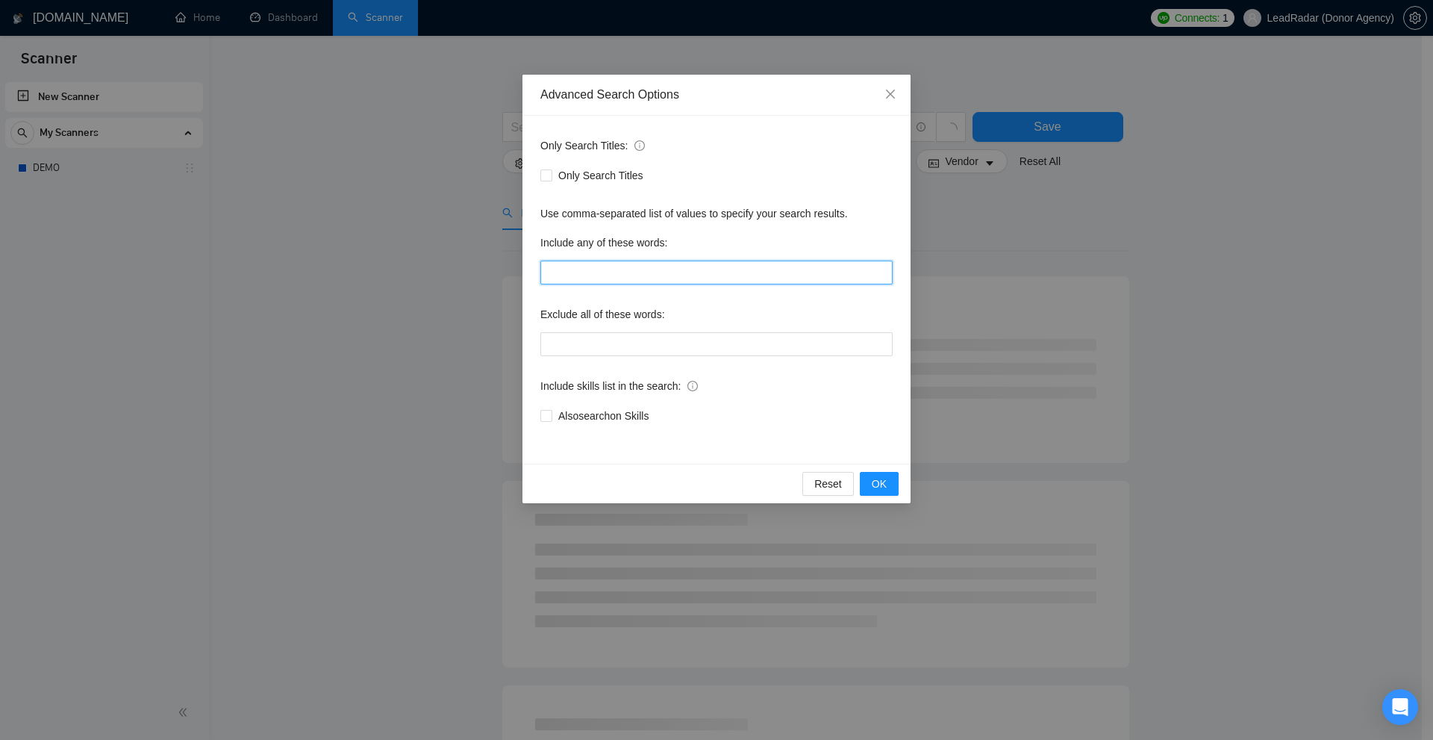
click at [607, 265] on input "text" at bounding box center [716, 272] width 352 height 24
paste input "versión, estamos, estoy, (busca*), busco, creación, proyecto, durante, (respons…"
click at [1187, 275] on div "Advanced Search Options Only Search Titles: Only Search Titles Use comma-separa…" at bounding box center [716, 370] width 1433 height 740
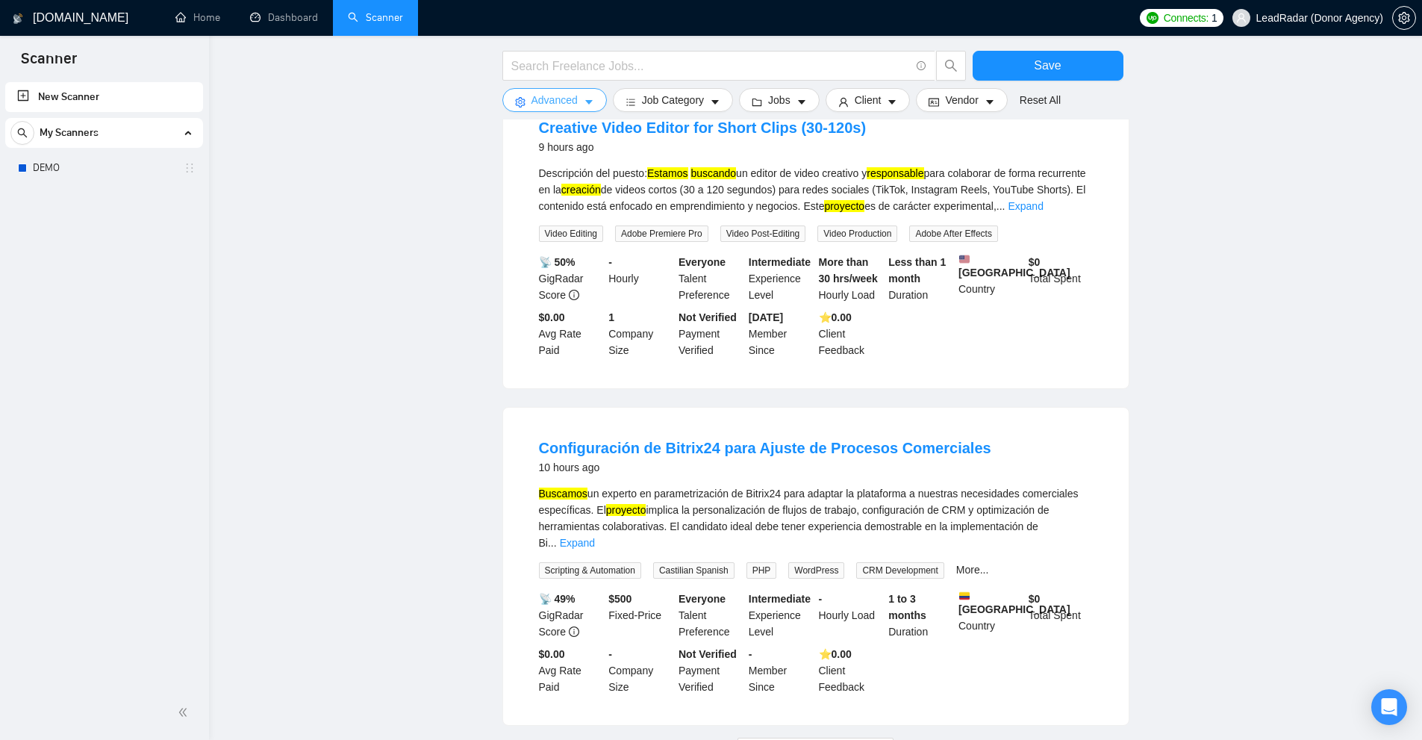
scroll to position [1277, 0]
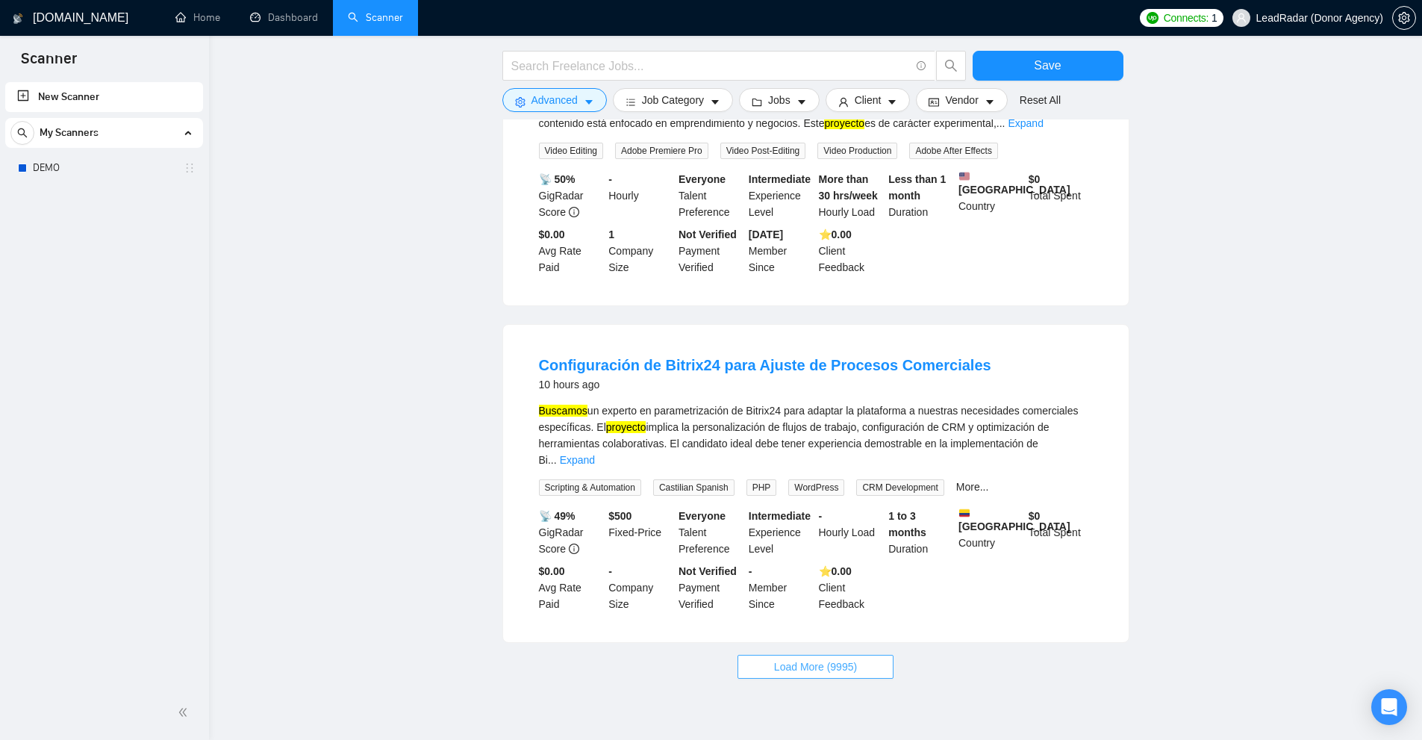
click at [825, 654] on button "Load More (9995)" at bounding box center [815, 666] width 156 height 24
click at [833, 658] on span "Loading..." at bounding box center [815, 666] width 57 height 16
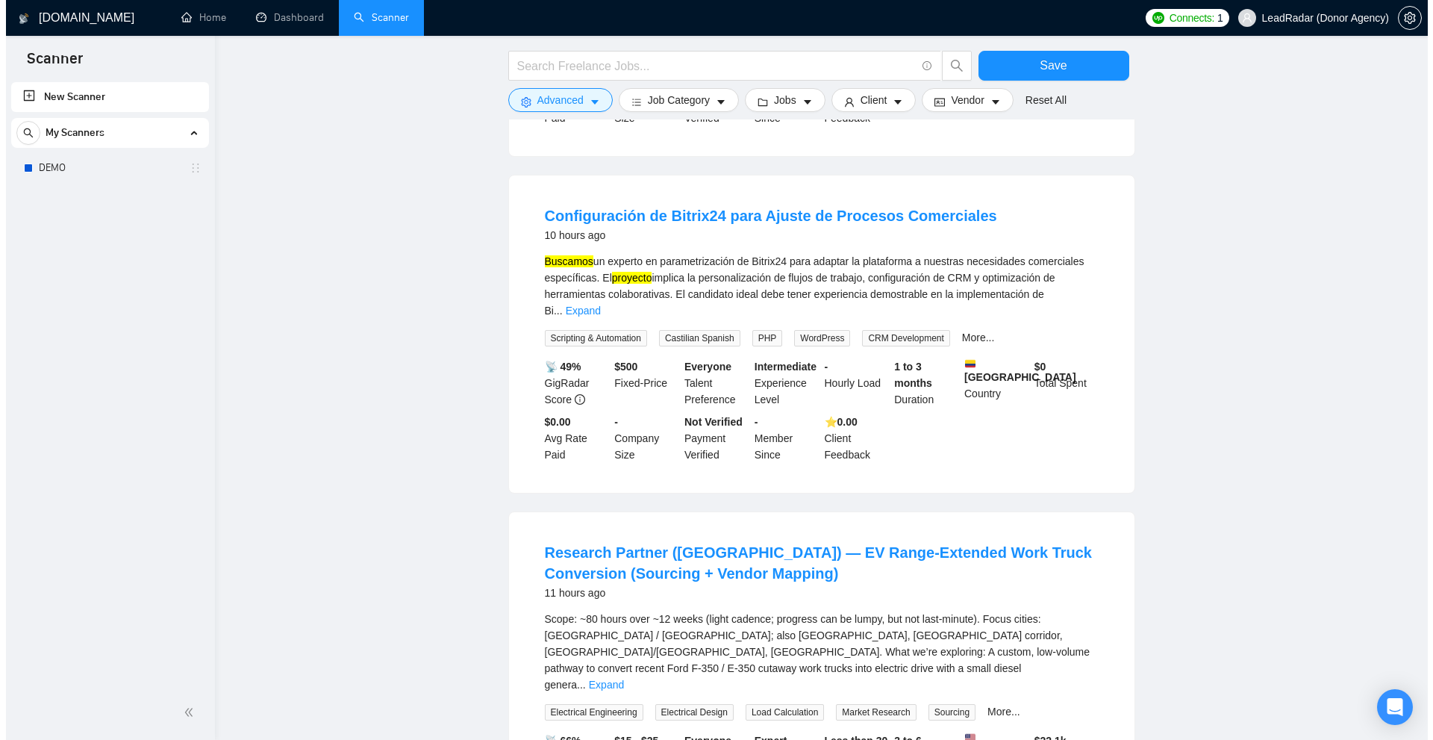
scroll to position [1501, 0]
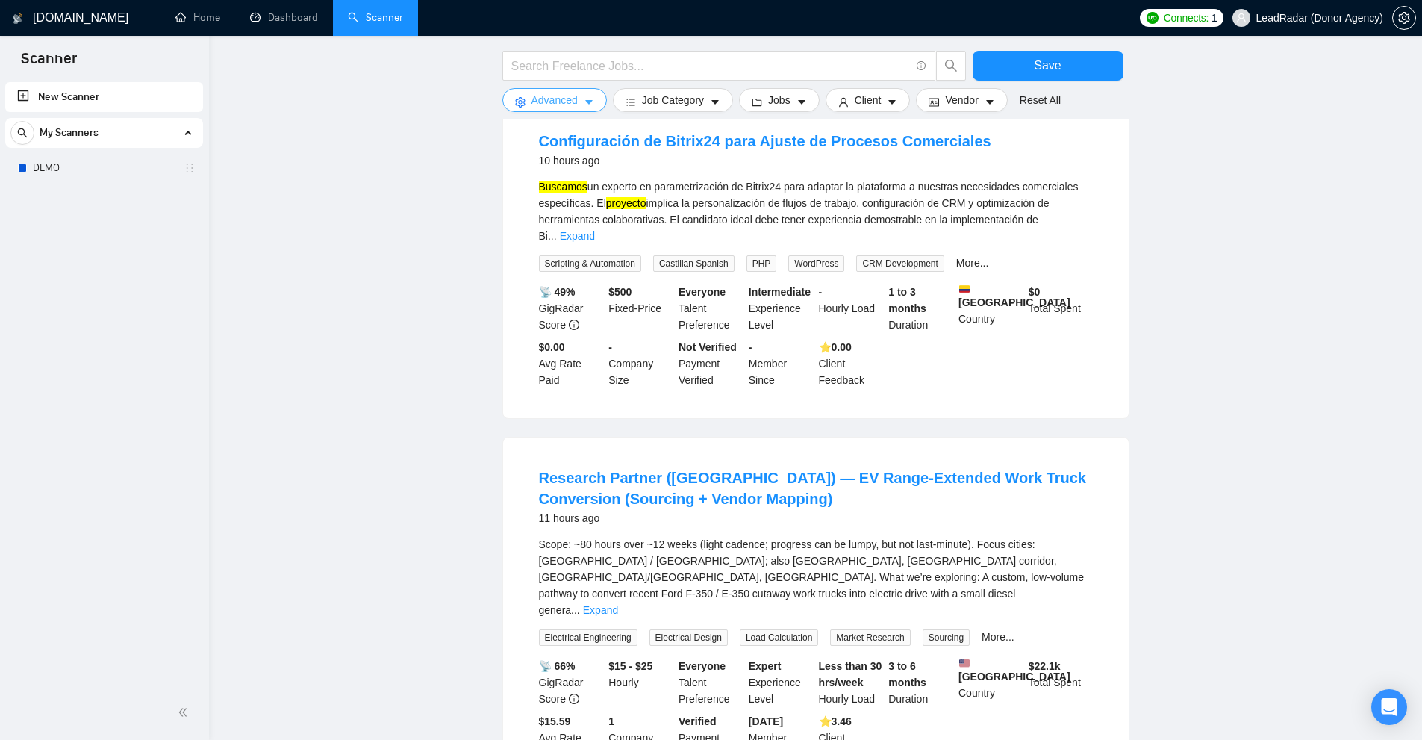
click at [562, 94] on span "Advanced" at bounding box center [554, 100] width 46 height 16
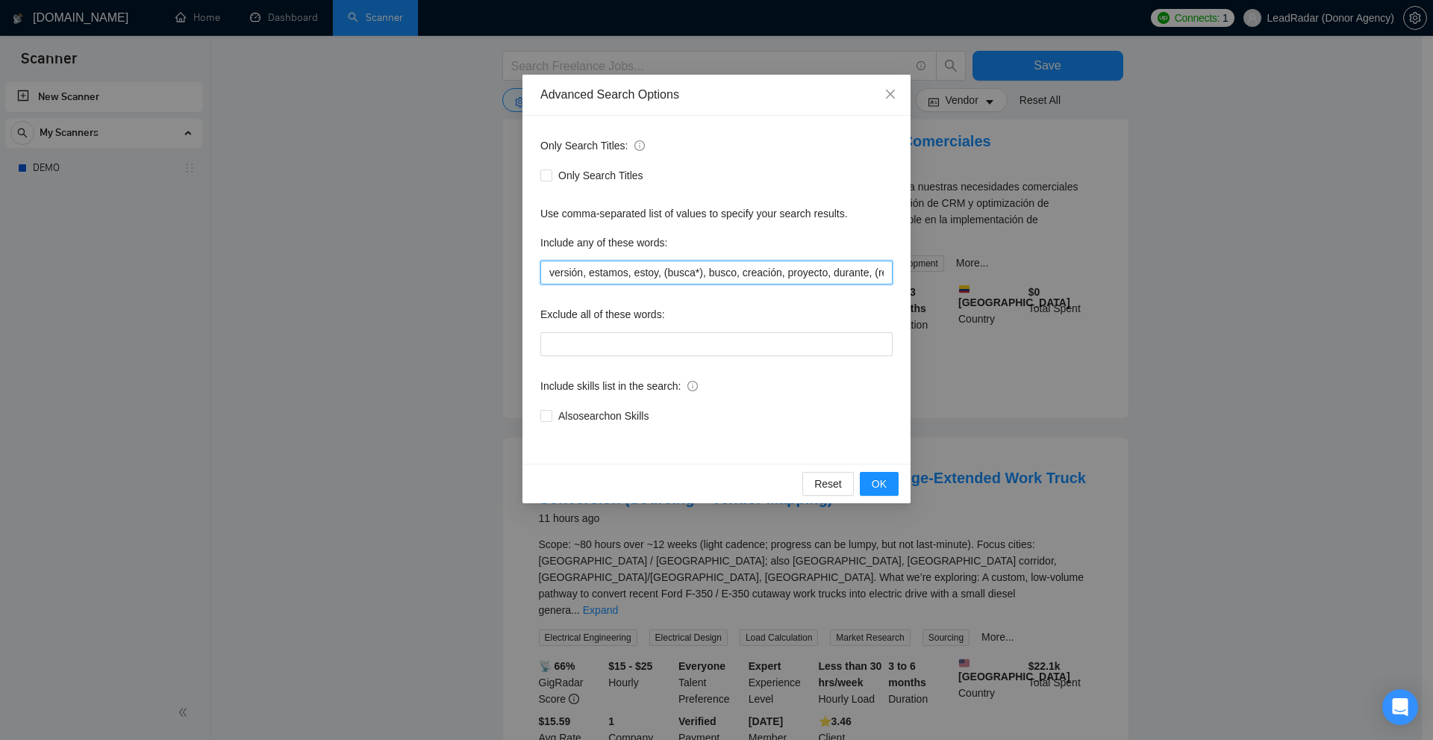
click at [669, 279] on input "versión, estamos, estoy, (busca*), busco, creación, proyecto, durante, (respons…" at bounding box center [716, 272] width 352 height 24
paste input "Nous"
type input "Nous"
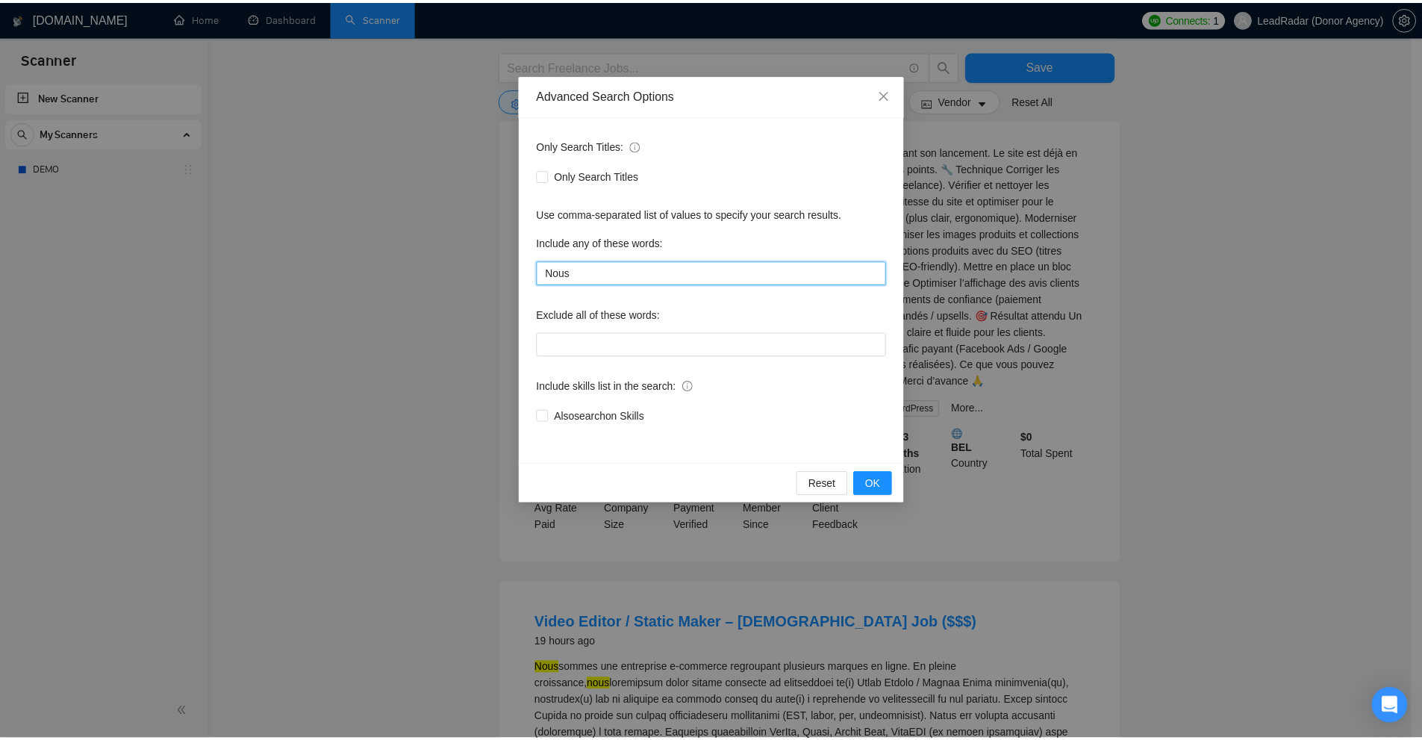
scroll to position [1266, 0]
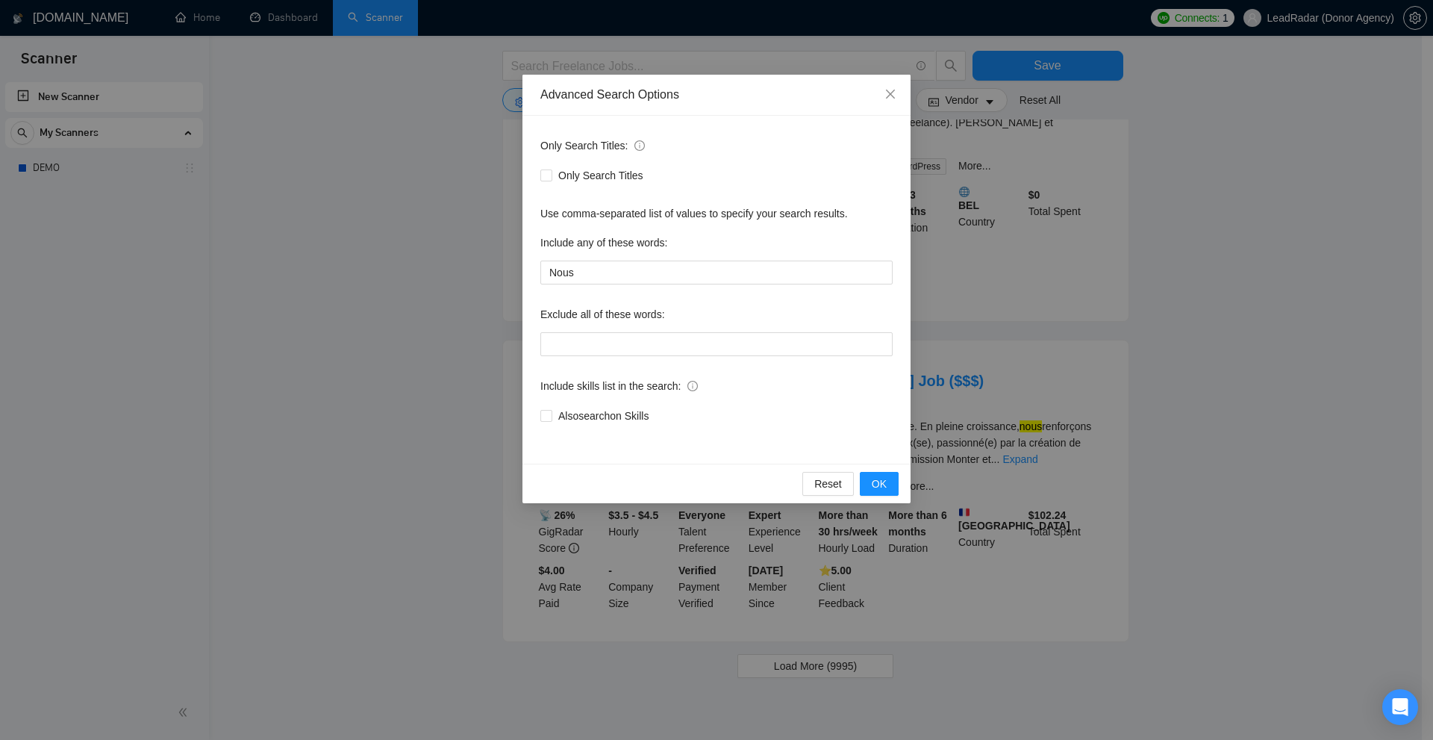
click at [999, 174] on div "Advanced Search Options Only Search Titles: Only Search Titles Use comma-separa…" at bounding box center [716, 370] width 1433 height 740
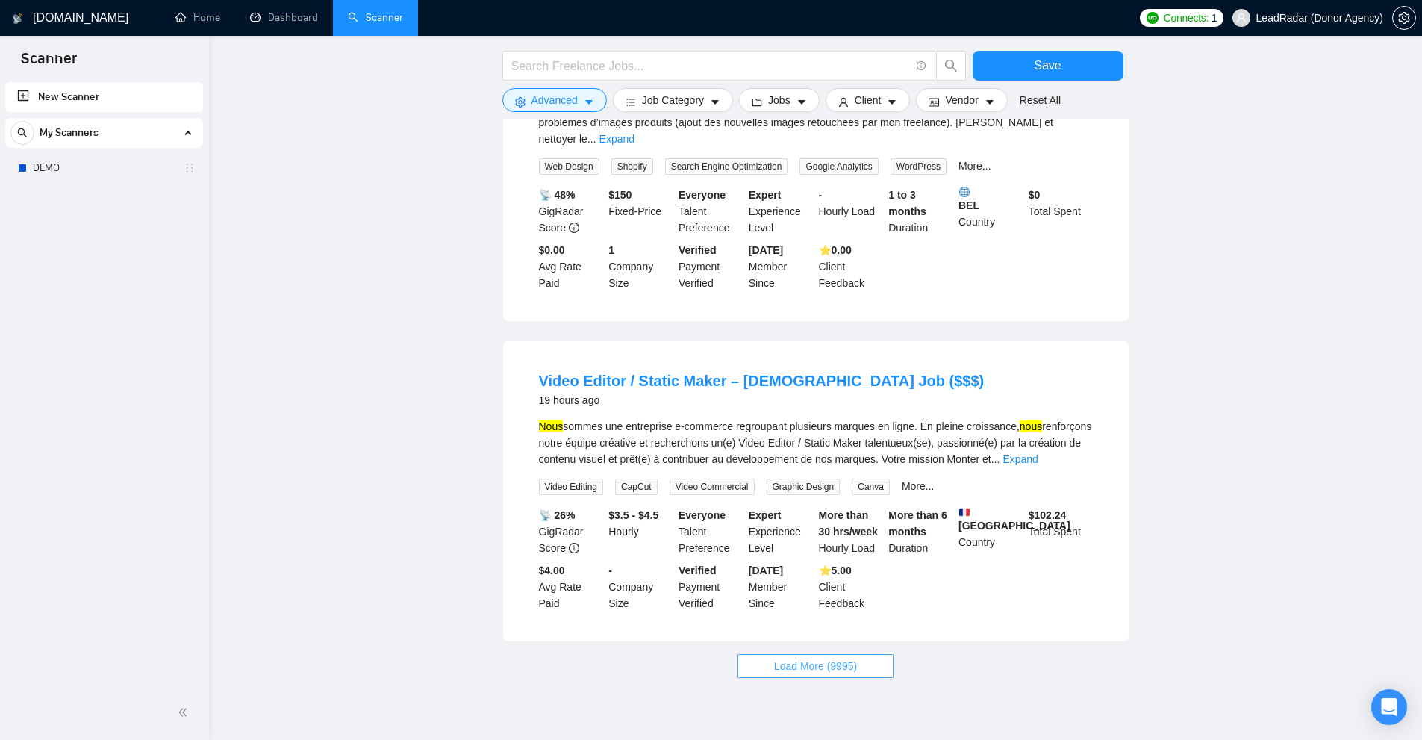
click at [813, 654] on button "Load More (9995)" at bounding box center [815, 666] width 156 height 24
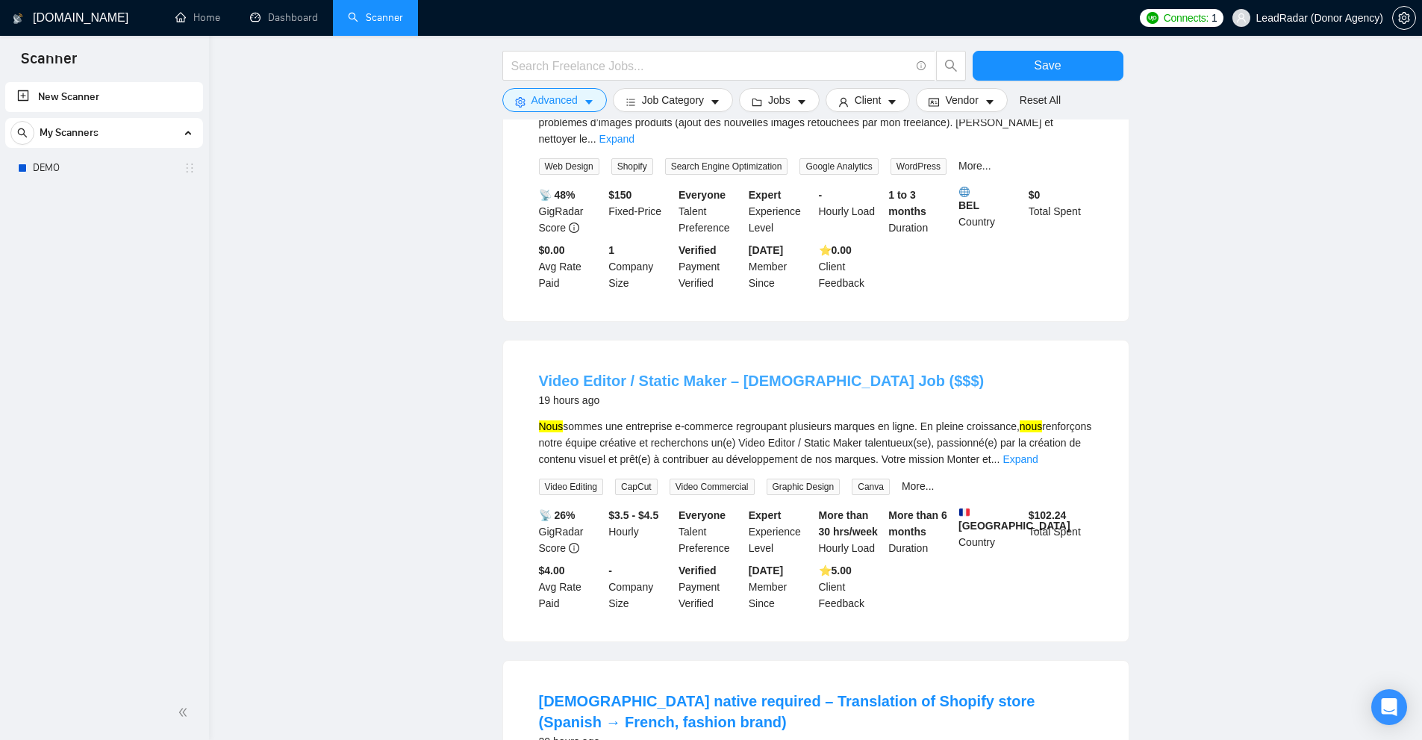
scroll to position [1640, 0]
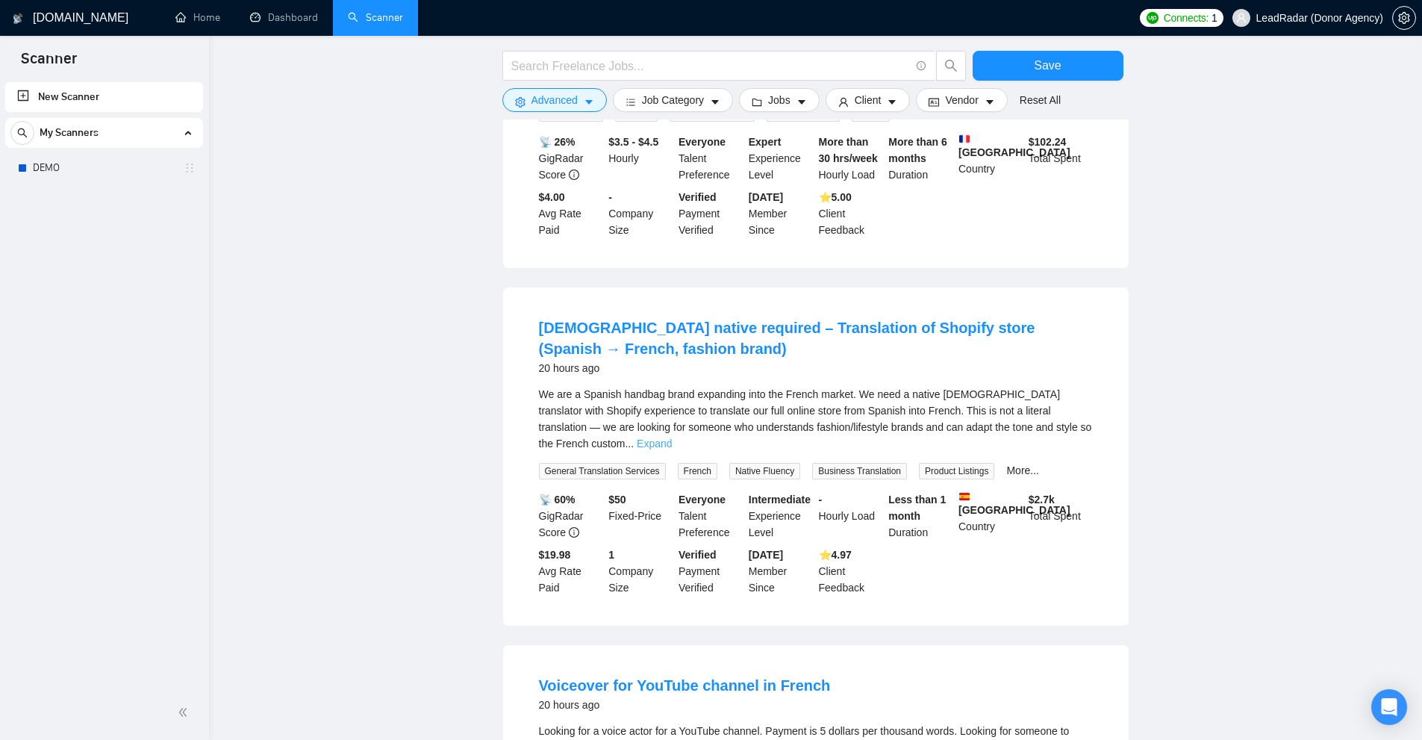
click at [672, 437] on link "Expand" at bounding box center [654, 443] width 35 height 12
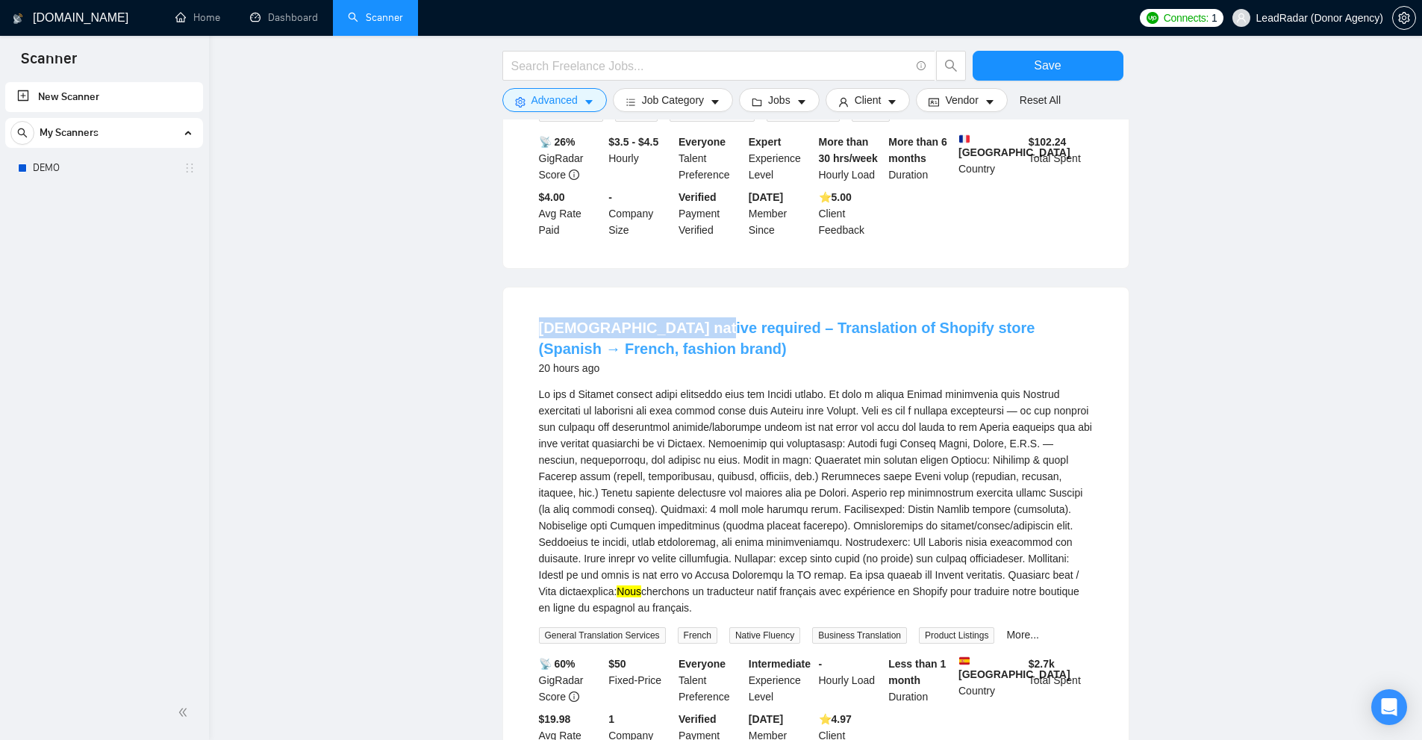
drag, startPoint x: 528, startPoint y: 264, endPoint x: 690, endPoint y: 266, distance: 161.2
click at [690, 305] on li "French native required – Translation of Shopify store (Spanish → French, fashio…" at bounding box center [816, 538] width 590 height 466
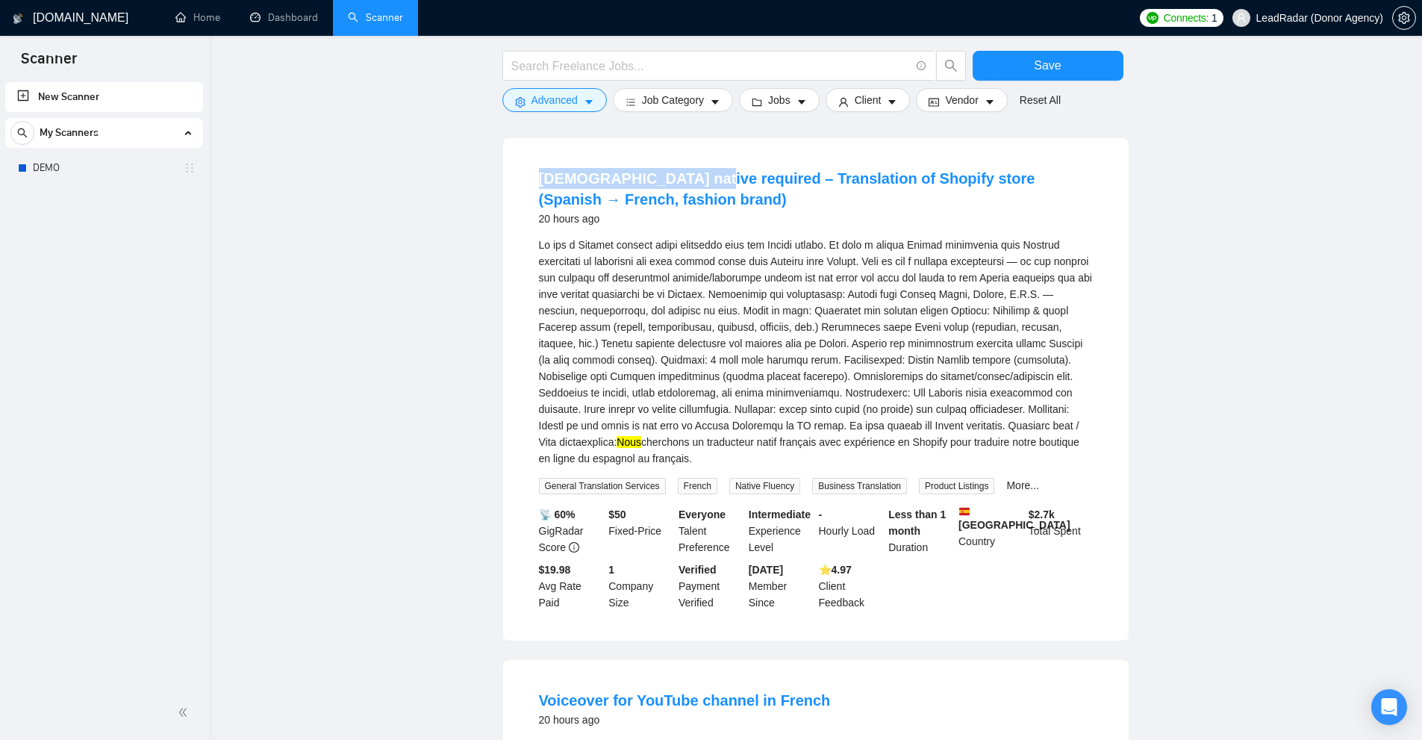
scroll to position [2162, 0]
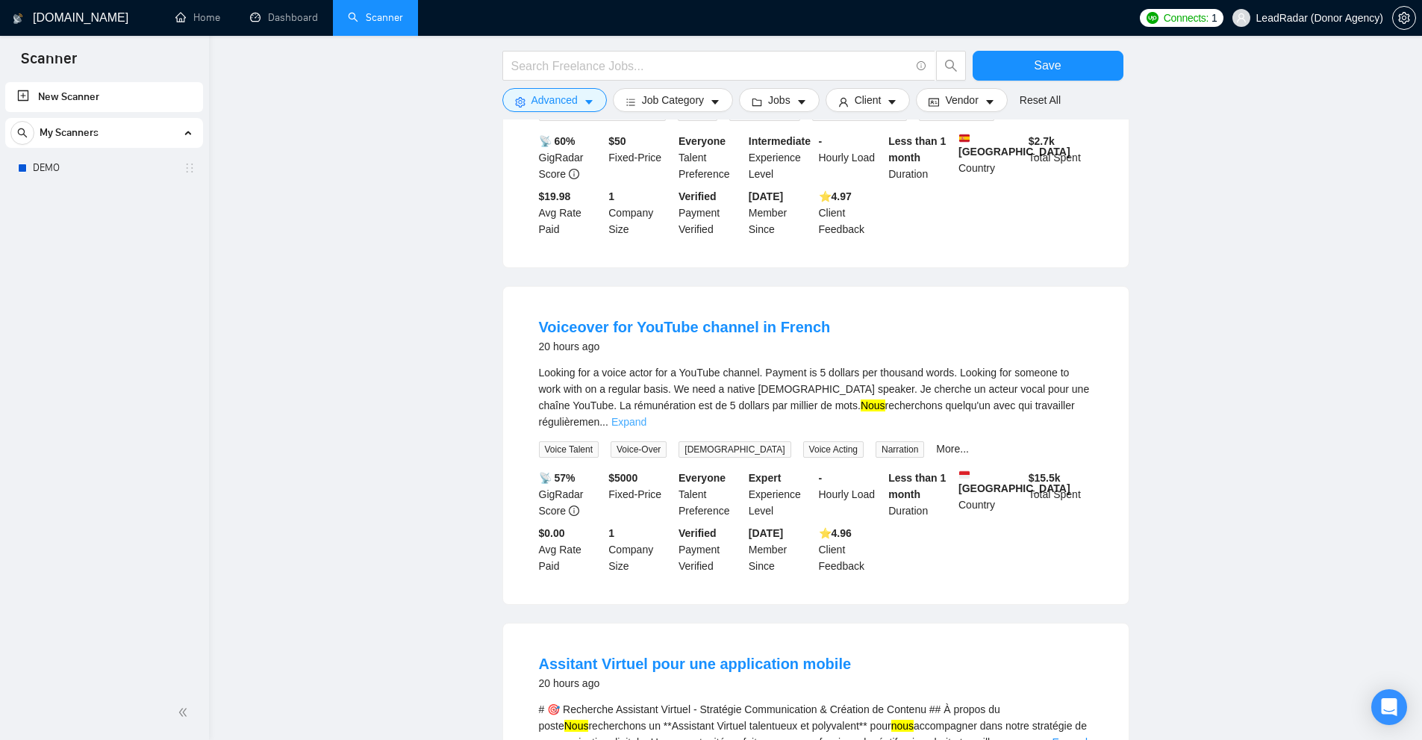
click at [646, 416] on link "Expand" at bounding box center [628, 422] width 35 height 12
drag, startPoint x: 857, startPoint y: 334, endPoint x: 885, endPoint y: 334, distance: 28.4
click at [885, 364] on div "Looking for a voice actor for a YouTube channel. Payment is 5 dollars per thous…" at bounding box center [816, 397] width 554 height 66
copy div "quelqu"
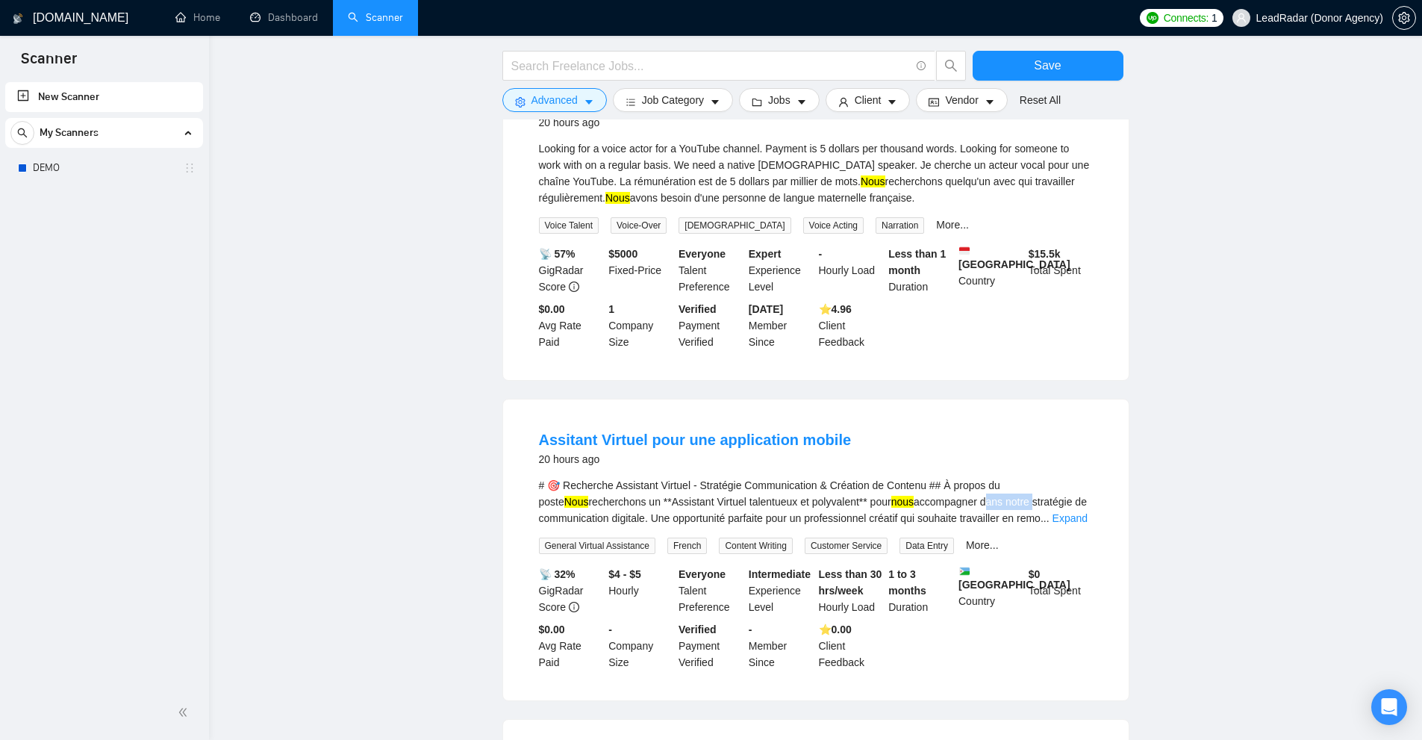
drag, startPoint x: 935, startPoint y: 427, endPoint x: 985, endPoint y: 428, distance: 50.0
click at [985, 477] on div "# 🎯 Recherche Assistant Virtuel - Stratégie Communication & Création de Contenu…" at bounding box center [816, 501] width 554 height 49
click at [1004, 477] on div "# 🎯 Recherche Assistant Virtuel - Stratégie Communication & Création de Contenu…" at bounding box center [816, 501] width 554 height 49
drag, startPoint x: 960, startPoint y: 428, endPoint x: 983, endPoint y: 428, distance: 22.4
click at [983, 477] on div "# 🎯 Recherche Assistant Virtuel - Stratégie Communication & Création de Contenu…" at bounding box center [816, 501] width 554 height 49
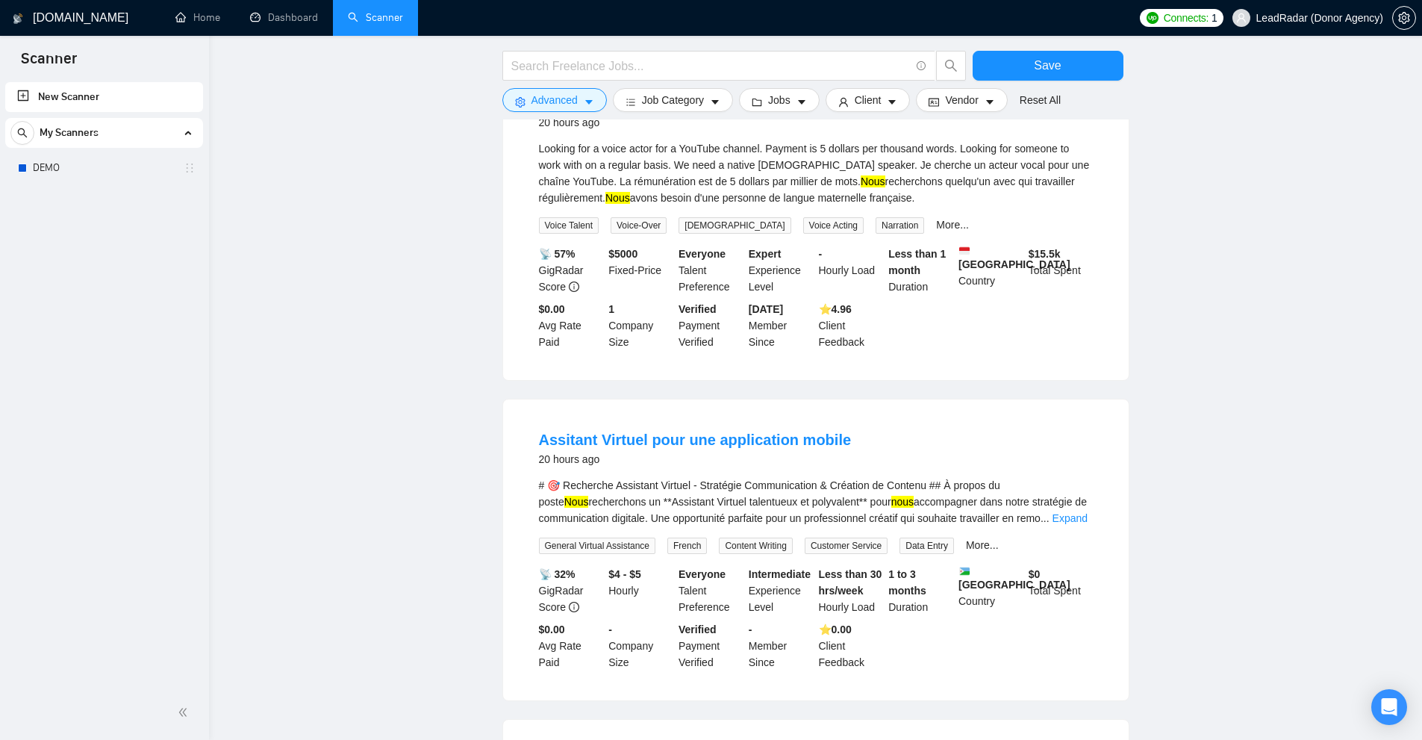
click at [999, 477] on div "# 🎯 Recherche Assistant Virtuel - Stratégie Communication & Création de Contenu…" at bounding box center [816, 501] width 554 height 49
drag, startPoint x: 1028, startPoint y: 431, endPoint x: 988, endPoint y: 430, distance: 39.6
click at [988, 477] on div "# 🎯 Recherche Assistant Virtuel - Stratégie Communication & Création de Contenu…" at bounding box center [816, 501] width 554 height 49
copy div "stratégie"
drag, startPoint x: 654, startPoint y: 446, endPoint x: 700, endPoint y: 446, distance: 45.5
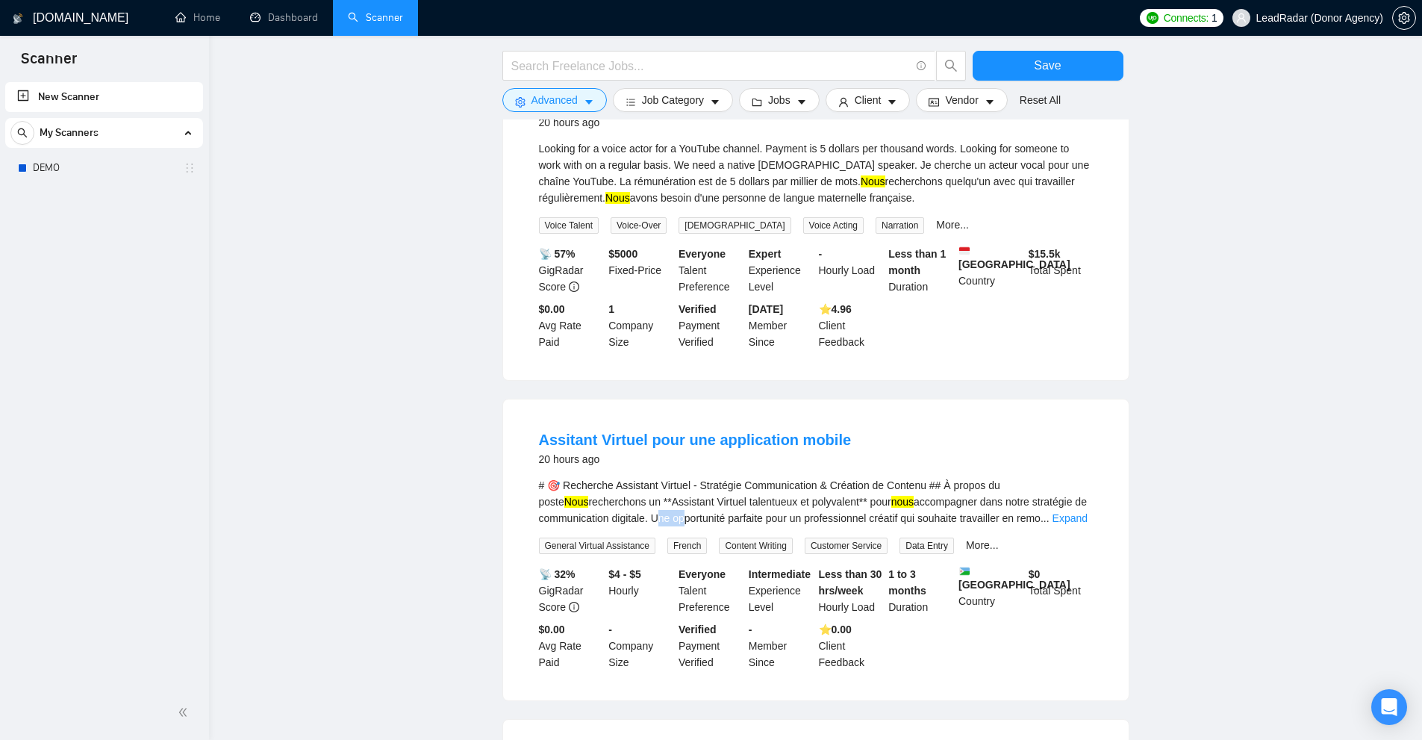
click at [695, 477] on div "# 🎯 Recherche Assistant Virtuel - Stratégie Communication & Création de Contenu…" at bounding box center [816, 501] width 554 height 49
click at [726, 477] on div "# 🎯 Recherche Assistant Virtuel - Stratégie Communication & Création de Contenu…" at bounding box center [816, 501] width 554 height 49
drag, startPoint x: 728, startPoint y: 447, endPoint x: 672, endPoint y: 448, distance: 55.2
click at [672, 477] on div "# 🎯 Recherche Assistant Virtuel - Stratégie Communication & Création de Contenu…" at bounding box center [816, 501] width 554 height 49
copy div "opportunité"
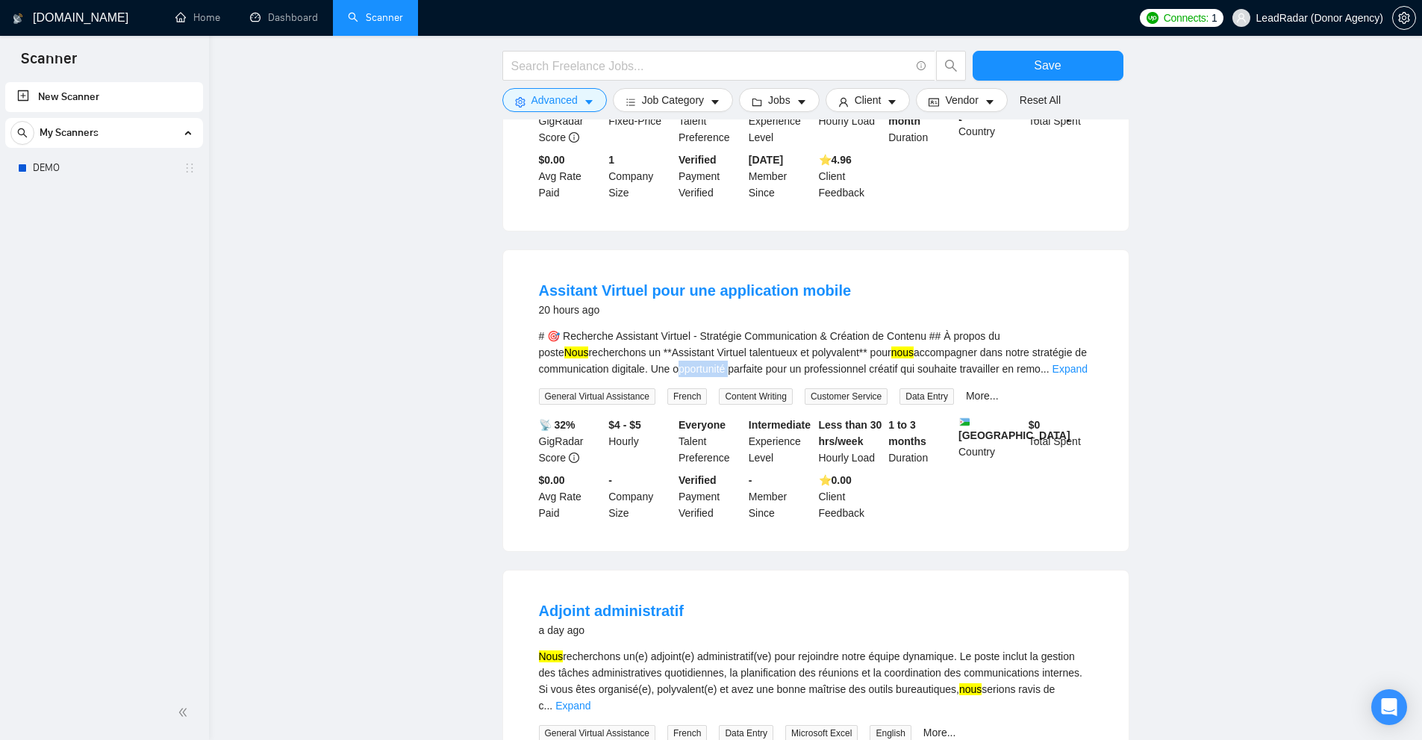
scroll to position [2684, 0]
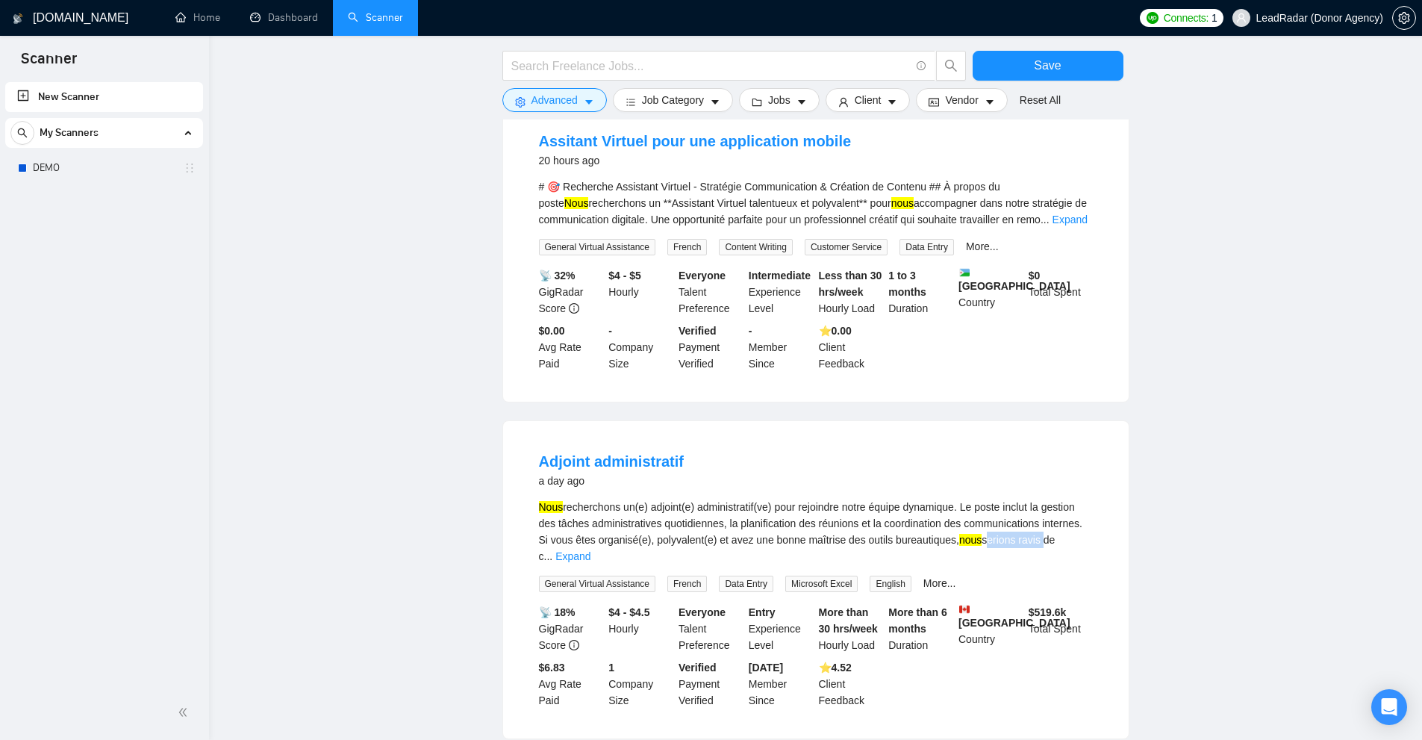
drag, startPoint x: 970, startPoint y: 467, endPoint x: 1026, endPoint y: 469, distance: 56.0
click at [1026, 499] on div "Nous recherchons un(e) adjoint(e) administratif(ve) pour rejoindre notre équipe…" at bounding box center [816, 532] width 554 height 66
click at [590, 550] on link "Expand" at bounding box center [572, 556] width 35 height 12
drag, startPoint x: 1002, startPoint y: 466, endPoint x: 1034, endPoint y: 468, distance: 32.1
click at [1031, 499] on div "Nous recherchons un(e) adjoint(e) administratif(ve) pour rejoindre notre équipe…" at bounding box center [816, 532] width 554 height 66
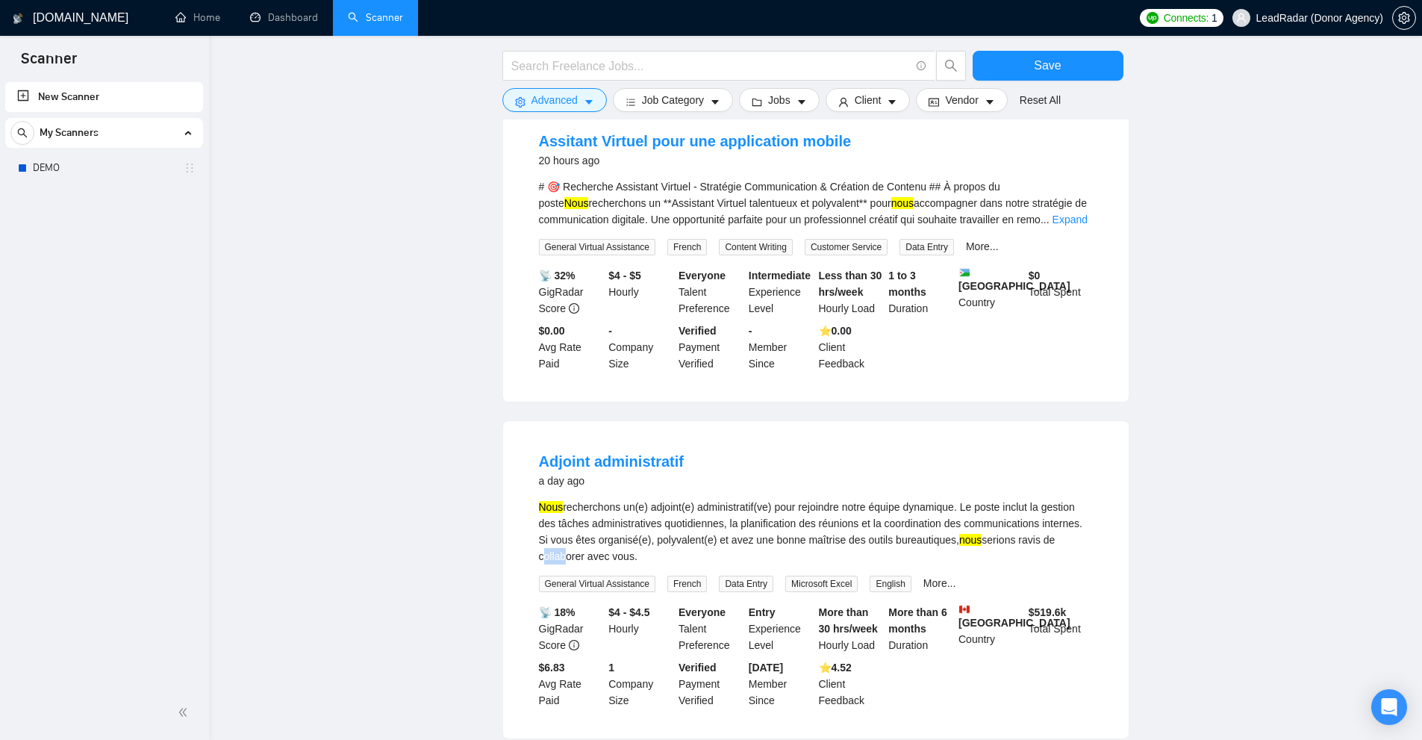
drag, startPoint x: 1060, startPoint y: 472, endPoint x: 1069, endPoint y: 472, distance: 9.0
click at [1069, 499] on div "Nous recherchons un(e) adjoint(e) administratif(ve) pour rejoindre notre équipe…" at bounding box center [816, 532] width 554 height 66
click at [710, 499] on div "Nous recherchons un(e) adjoint(e) administratif(ve) pour rejoindre notre équipe…" at bounding box center [816, 532] width 554 height 66
drag, startPoint x: 564, startPoint y: 487, endPoint x: 616, endPoint y: 489, distance: 52.3
click at [612, 499] on div "Nous recherchons un(e) adjoint(e) administratif(ve) pour rejoindre notre équipe…" at bounding box center [816, 532] width 554 height 66
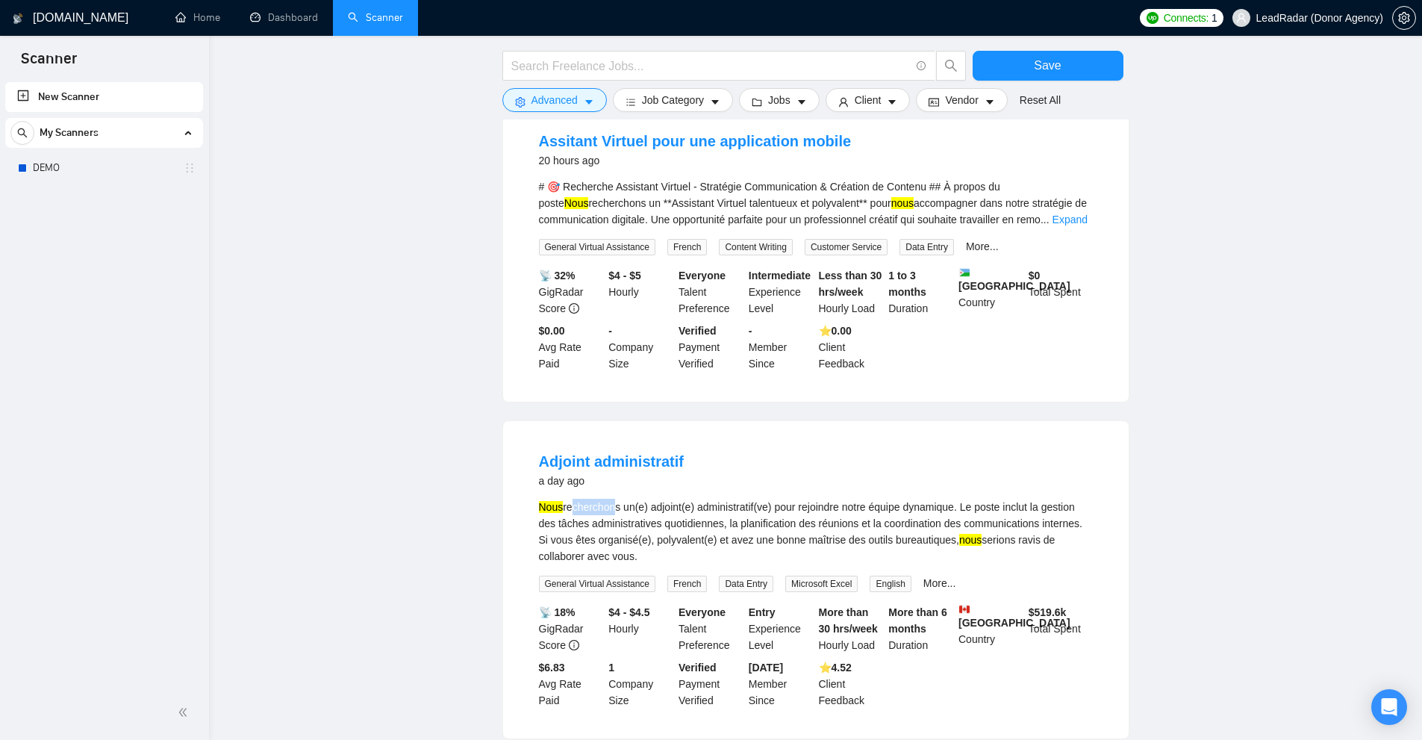
drag, startPoint x: 576, startPoint y: 437, endPoint x: 707, endPoint y: 439, distance: 130.6
click at [678, 499] on div "Nous recherchons un(e) adjoint(e) administratif(ve) pour rejoindre notre équipe…" at bounding box center [816, 532] width 554 height 66
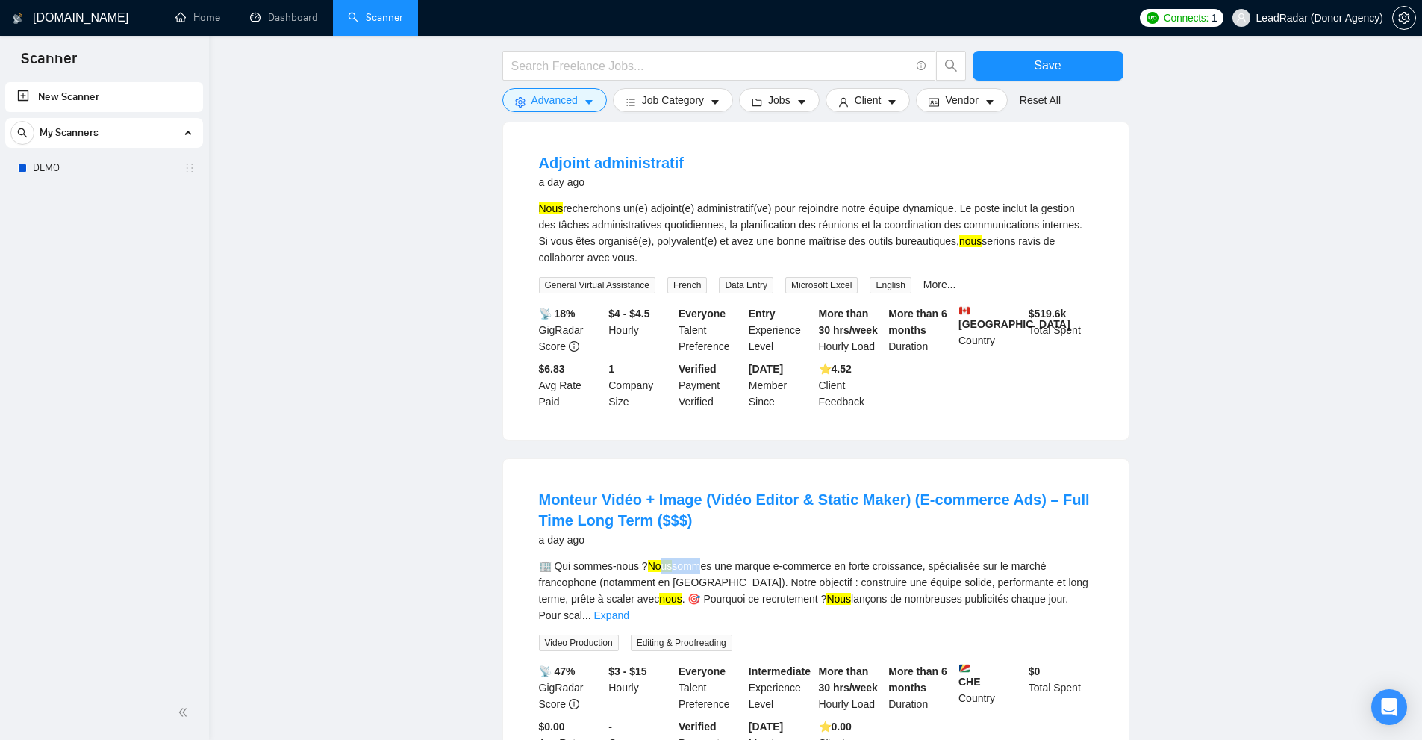
drag, startPoint x: 665, startPoint y: 492, endPoint x: 727, endPoint y: 493, distance: 62.0
click at [708, 557] on div "🏢 Qui sommes-nous ? Nous sommes une marque e-commerce en forte croissance, spéc…" at bounding box center [816, 590] width 554 height 66
click at [737, 557] on div "🏢 Qui sommes-nous ? Nous sommes une marque e-commerce en forte croissance, spéc…" at bounding box center [816, 590] width 554 height 66
drag, startPoint x: 679, startPoint y: 493, endPoint x: 718, endPoint y: 492, distance: 38.8
click at [718, 557] on div "🏢 Qui sommes-nous ? Nous sommes une marque e-commerce en forte croissance, spéc…" at bounding box center [816, 590] width 554 height 66
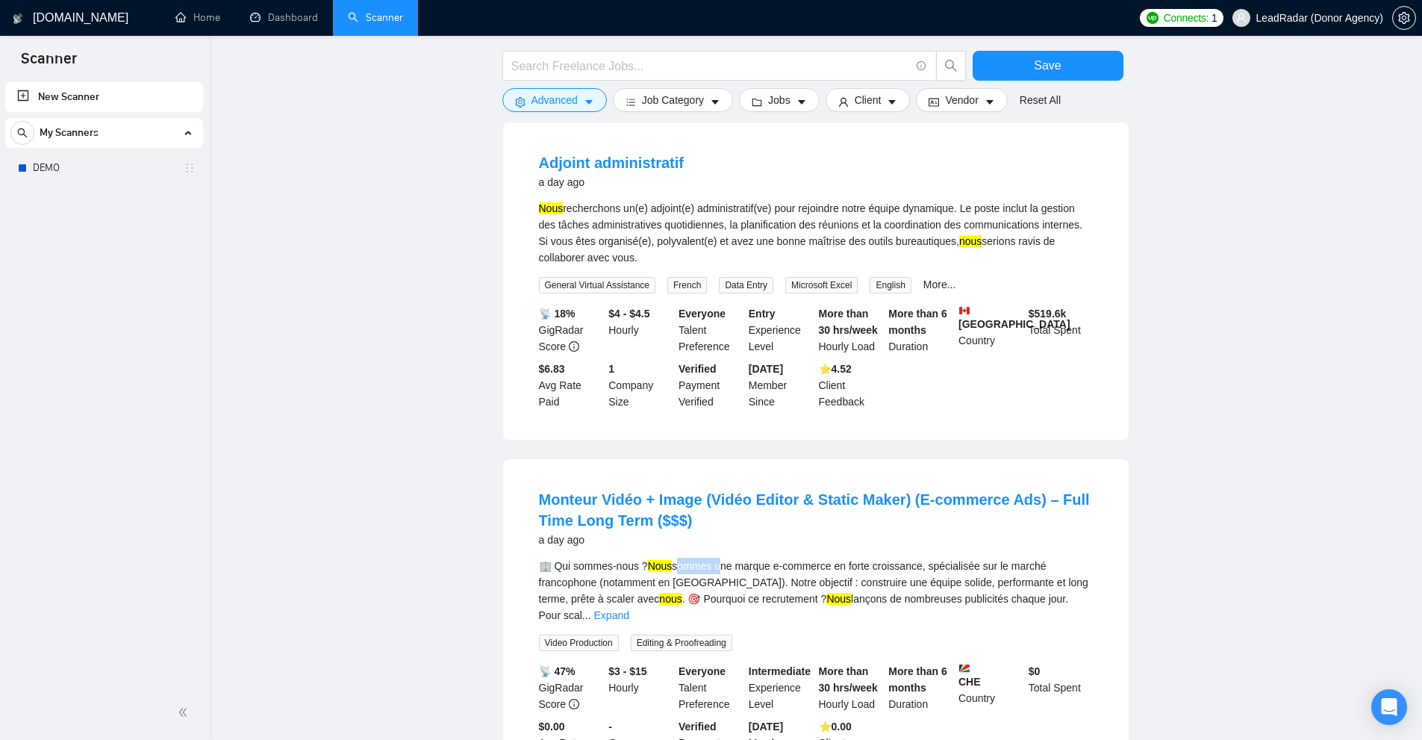
copy div "sommes"
click at [714, 557] on div "🏢 Qui sommes-nous ? Nous sommes une marque e-commerce en forte croissance, spéc…" at bounding box center [816, 590] width 554 height 66
drag, startPoint x: 716, startPoint y: 494, endPoint x: 678, endPoint y: 494, distance: 38.8
click at [678, 557] on div "🏢 Qui sommes-nous ? Nous sommes une marque e-commerce en forte croissance, spéc…" at bounding box center [816, 590] width 554 height 66
copy div "sommes"
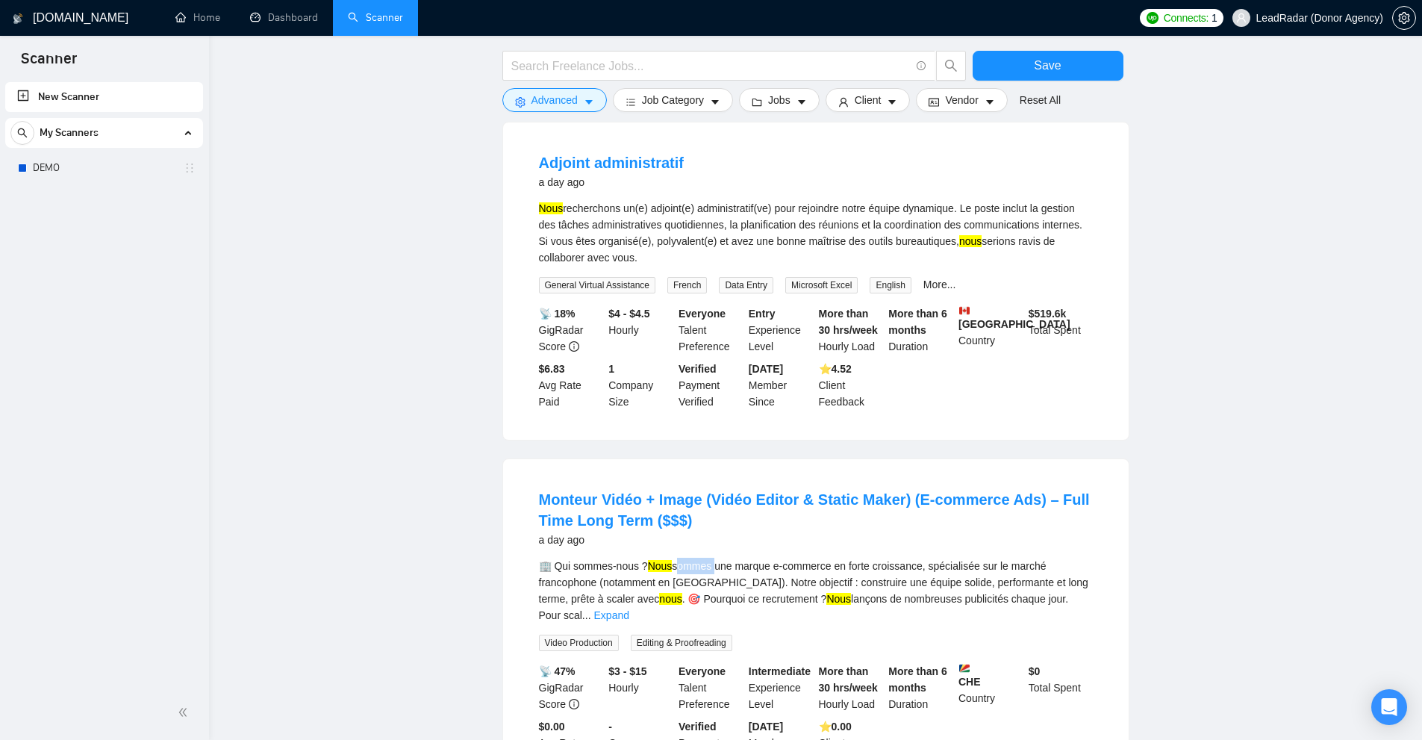
scroll to position [3102, 0]
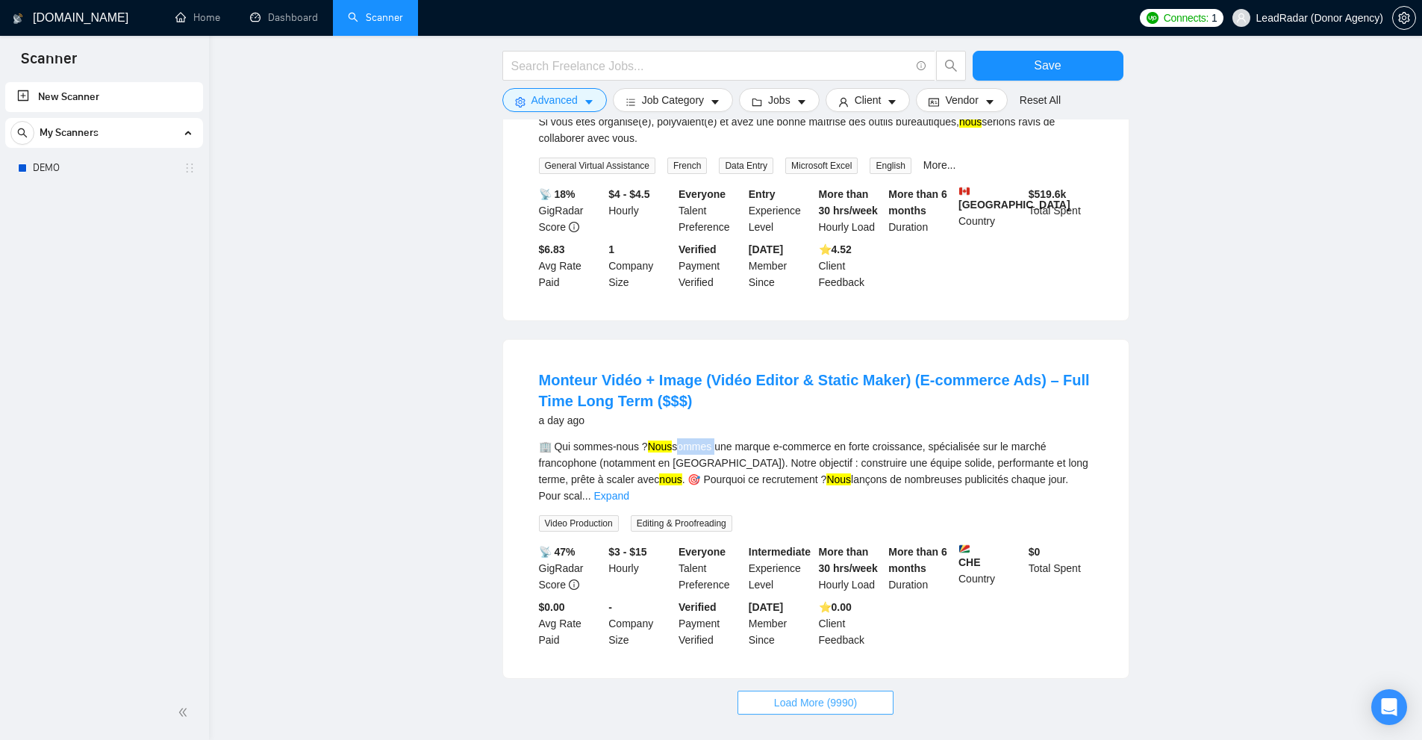
click at [830, 694] on span "Load More (9990)" at bounding box center [815, 702] width 83 height 16
drag, startPoint x: 793, startPoint y: 401, endPoint x: 840, endPoint y: 405, distance: 47.2
click at [837, 438] on div "🏢 Qui sommes-nous ? Nous sommes une marque e-commerce en forte croissance, spéc…" at bounding box center [816, 471] width 554 height 66
click at [872, 438] on div "🏢 Qui sommes-nous ? Nous sommes une marque e-commerce en forte croissance, spéc…" at bounding box center [816, 484] width 554 height 93
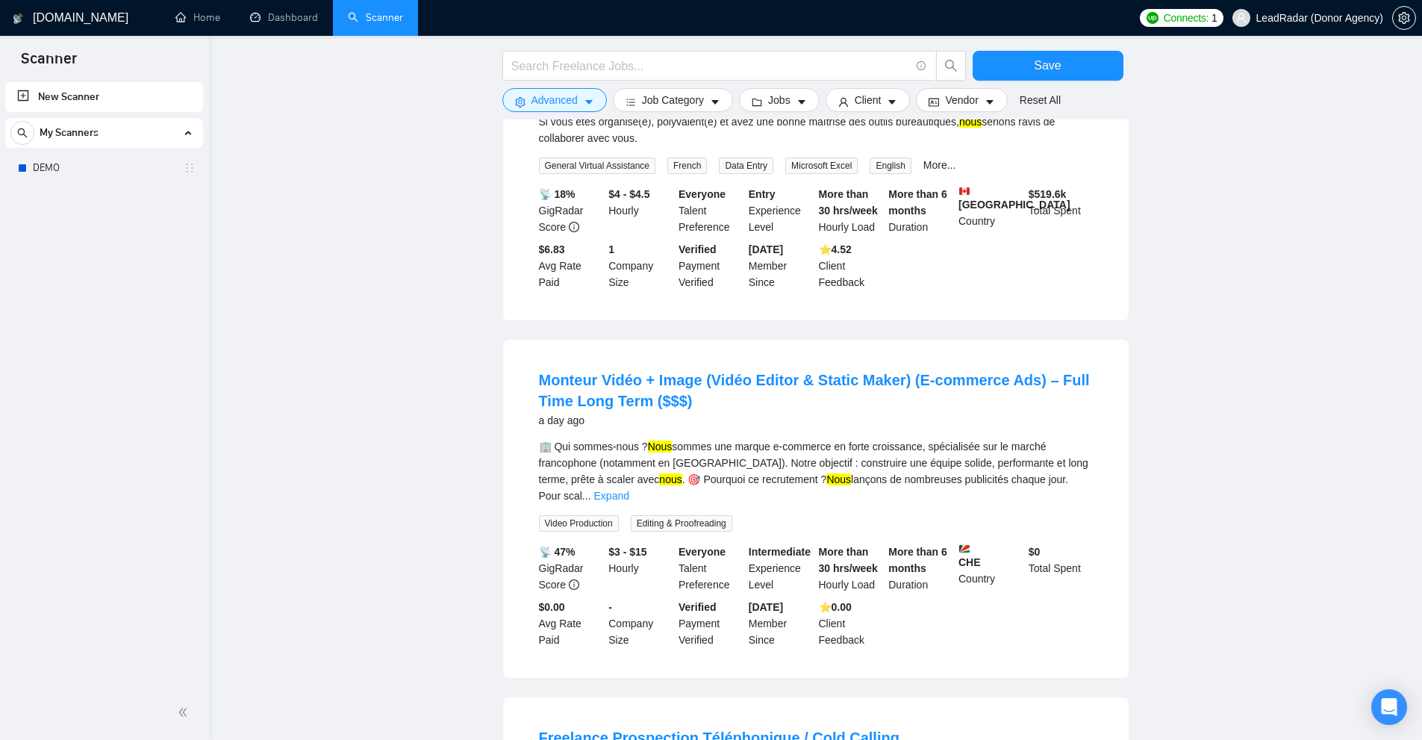
scroll to position [3475, 0]
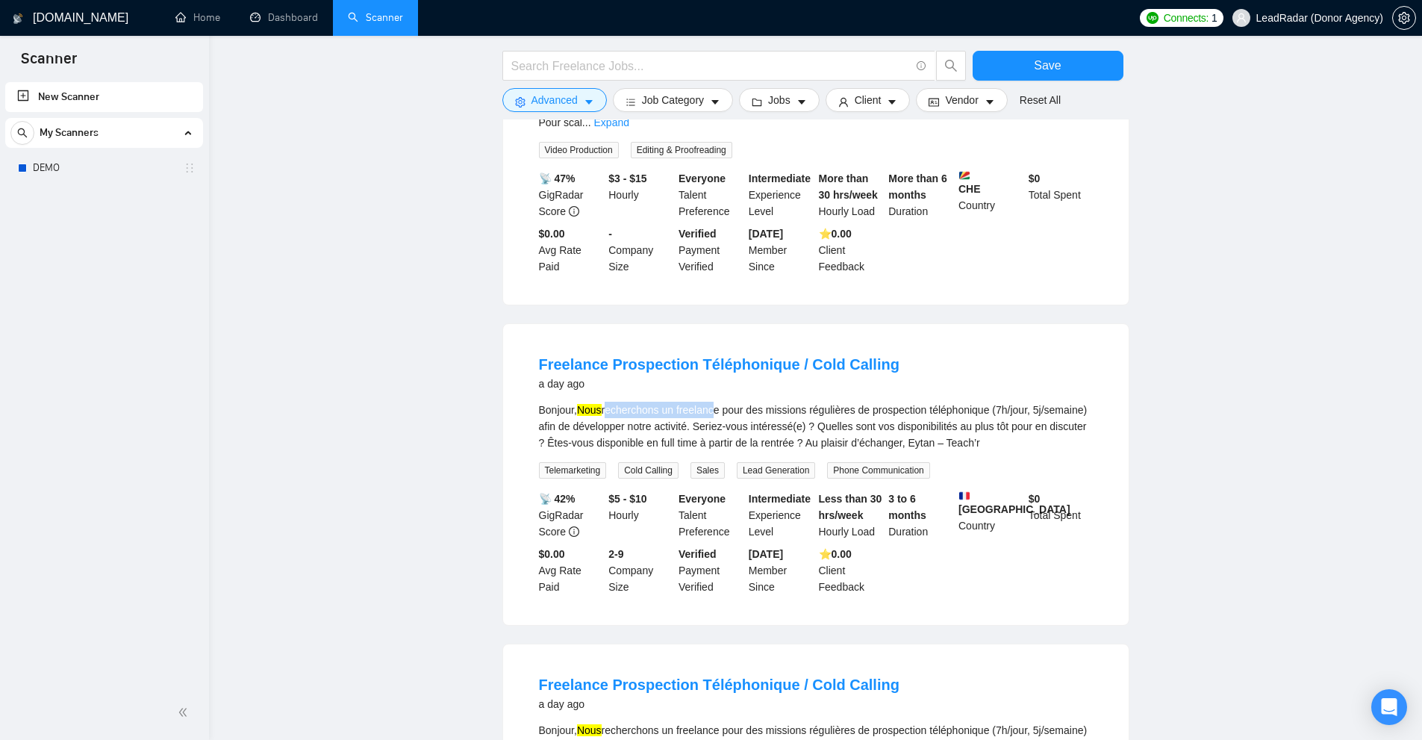
drag, startPoint x: 608, startPoint y: 319, endPoint x: 785, endPoint y: 337, distance: 177.8
click at [725, 401] on div "Bonjour, Nous recherchons un freelance pour des missions régulières de prospect…" at bounding box center [816, 425] width 554 height 49
click at [802, 401] on div "Bonjour, Nous recherchons un freelance pour des missions régulières de prospect…" at bounding box center [816, 425] width 554 height 49
drag, startPoint x: 813, startPoint y: 333, endPoint x: 870, endPoint y: 334, distance: 57.5
click at [870, 401] on div "Bonjour, Nous recherchons un freelance pour des missions régulières de prospect…" at bounding box center [816, 425] width 554 height 49
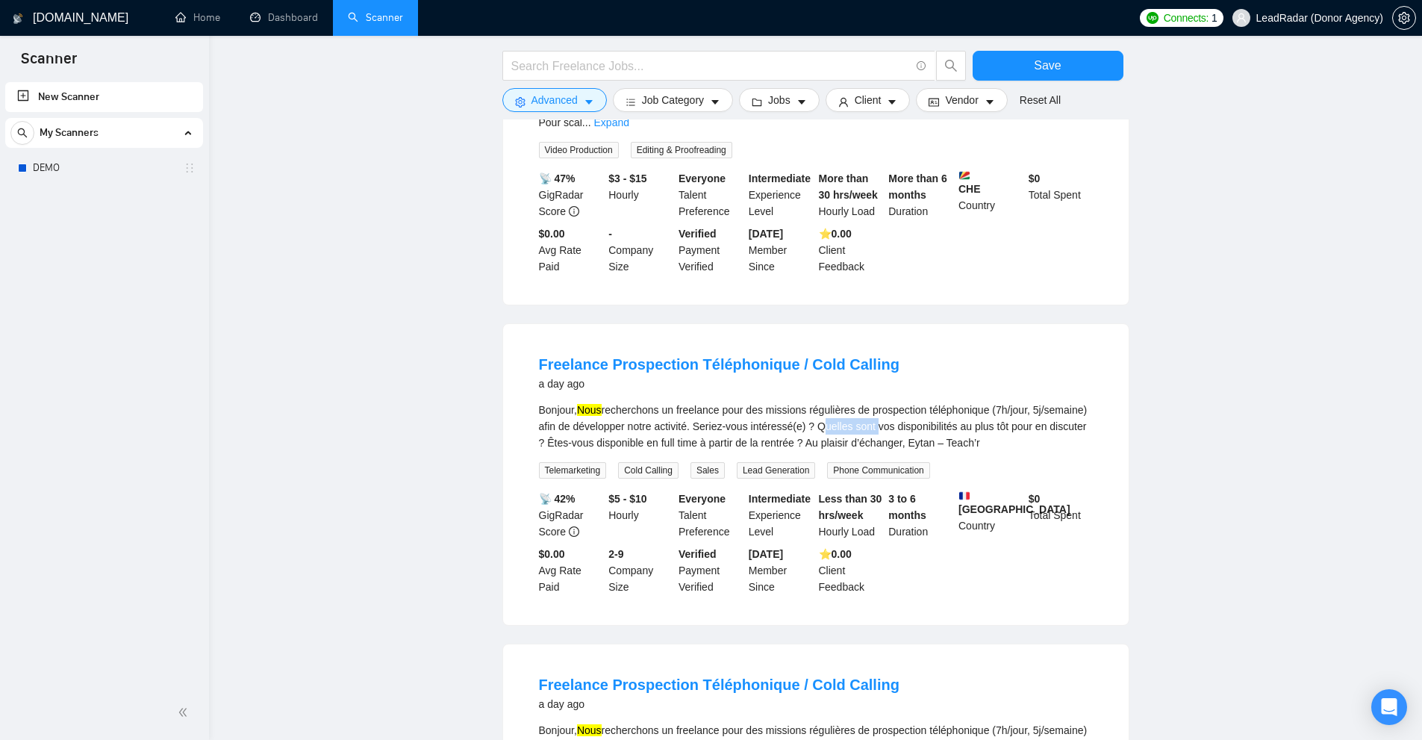
click at [870, 401] on div "Bonjour, Nous recherchons un freelance pour des missions régulières de prospect…" at bounding box center [816, 425] width 554 height 49
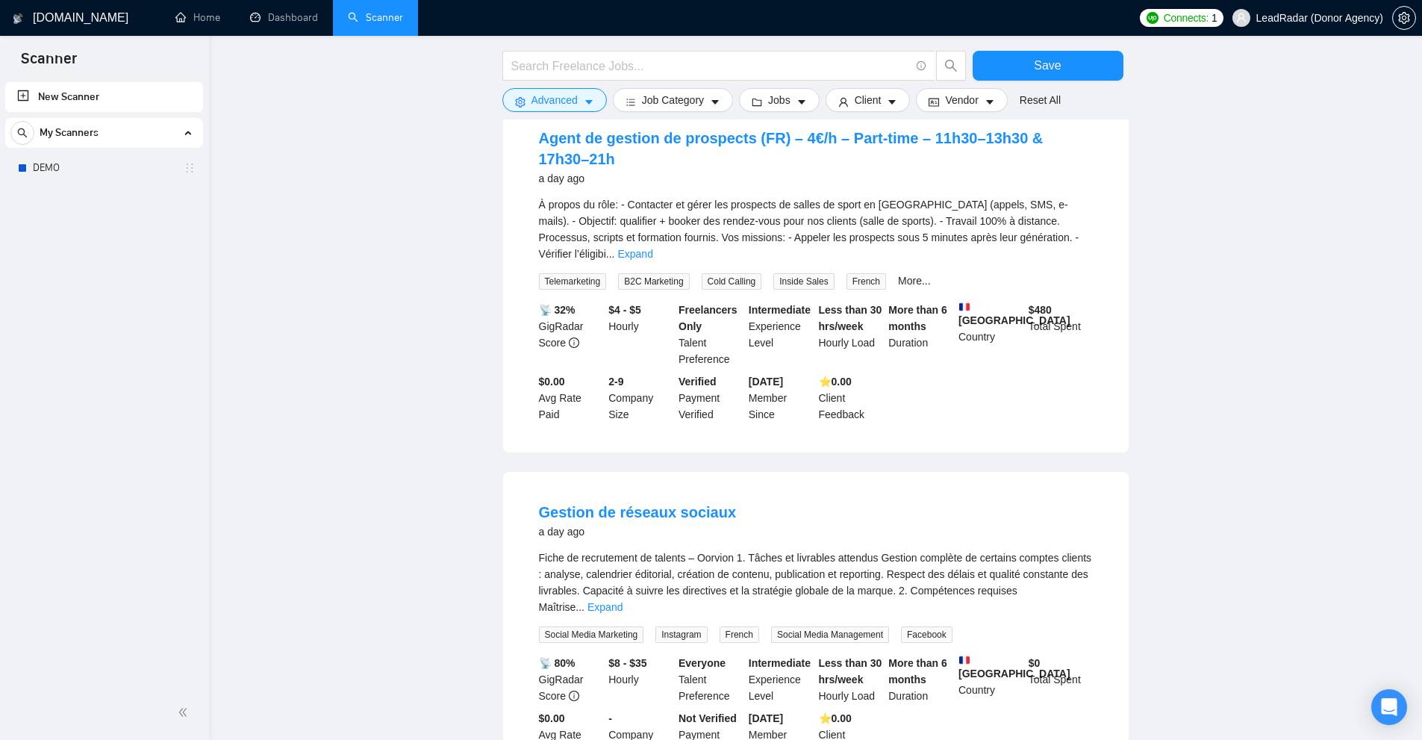
scroll to position [4587, 0]
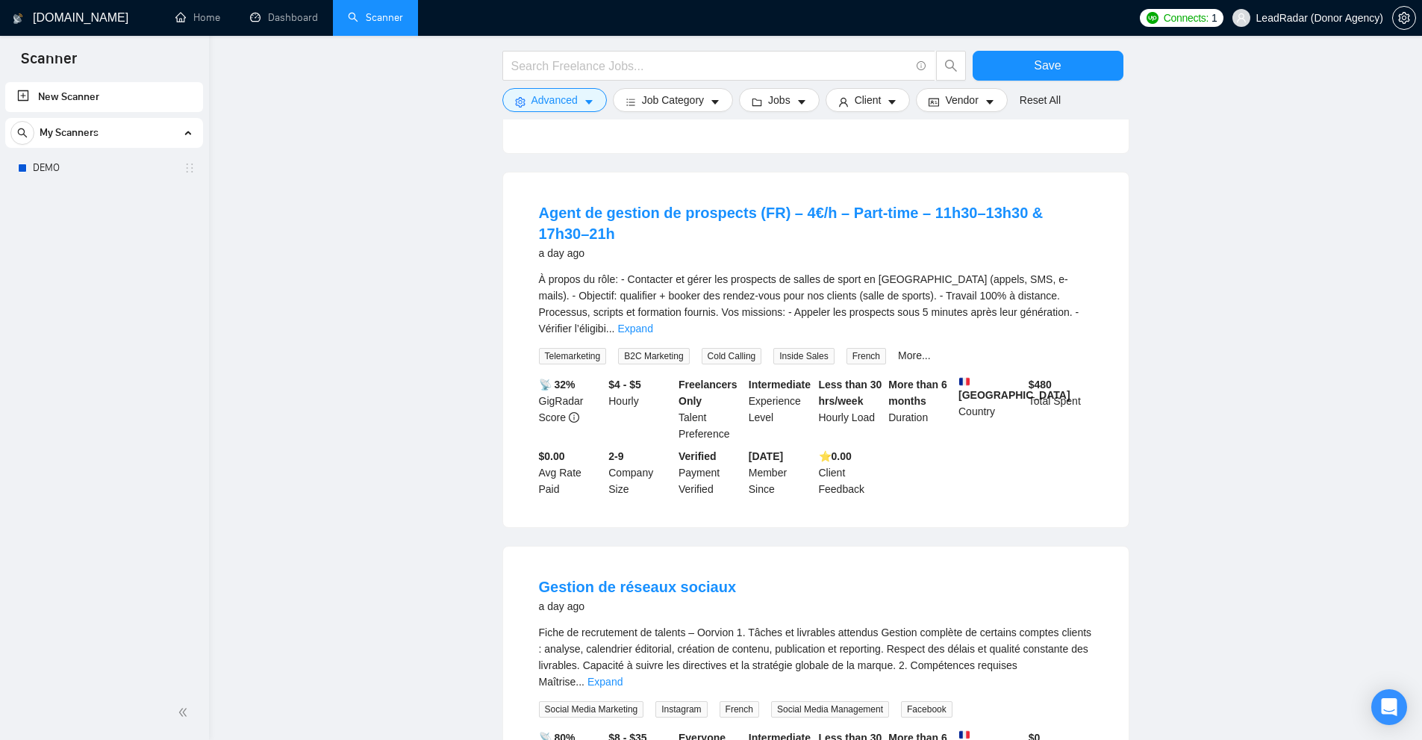
click at [1077, 271] on div "À propos du rôle: - Contacter et gérer les prospects de salles de sport en Fran…" at bounding box center [816, 304] width 554 height 66
click at [652, 322] on link "Expand" at bounding box center [634, 328] width 35 height 12
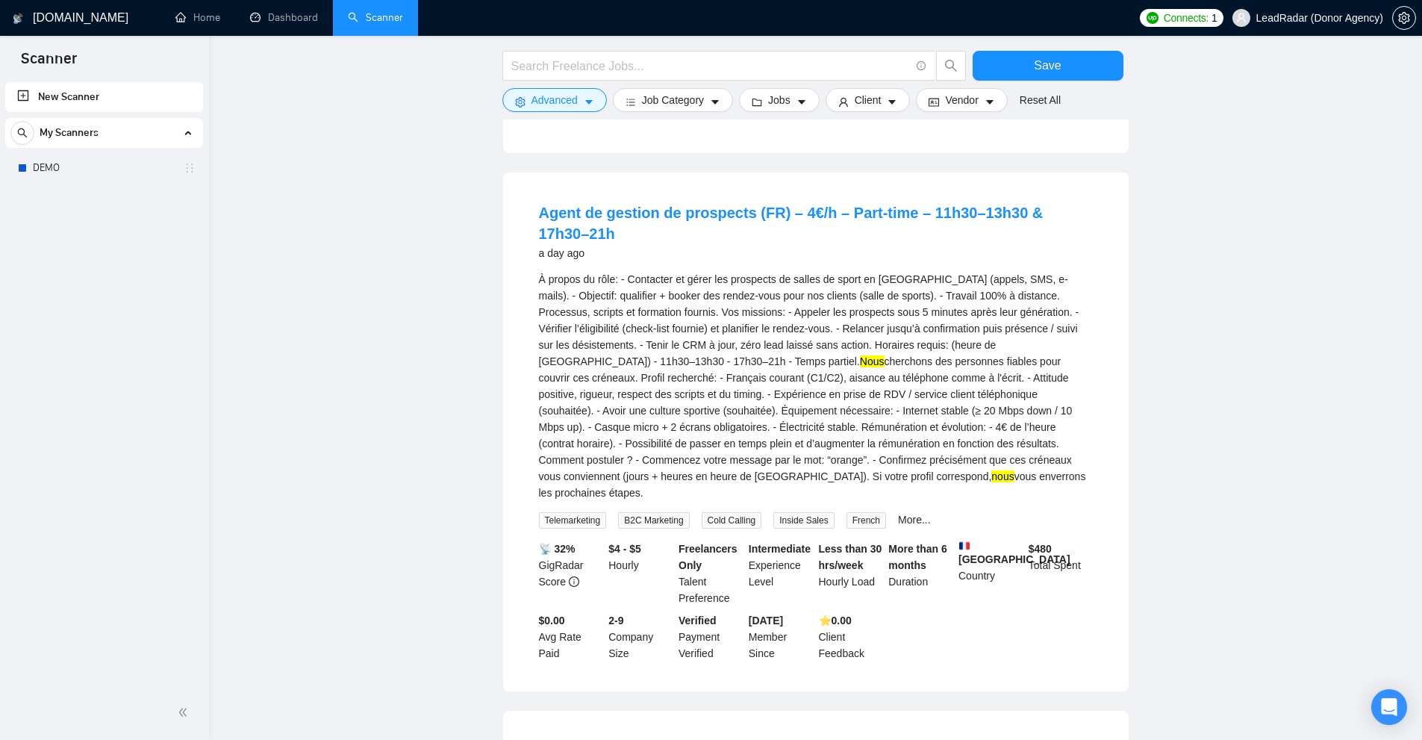
scroll to position [4901, 0]
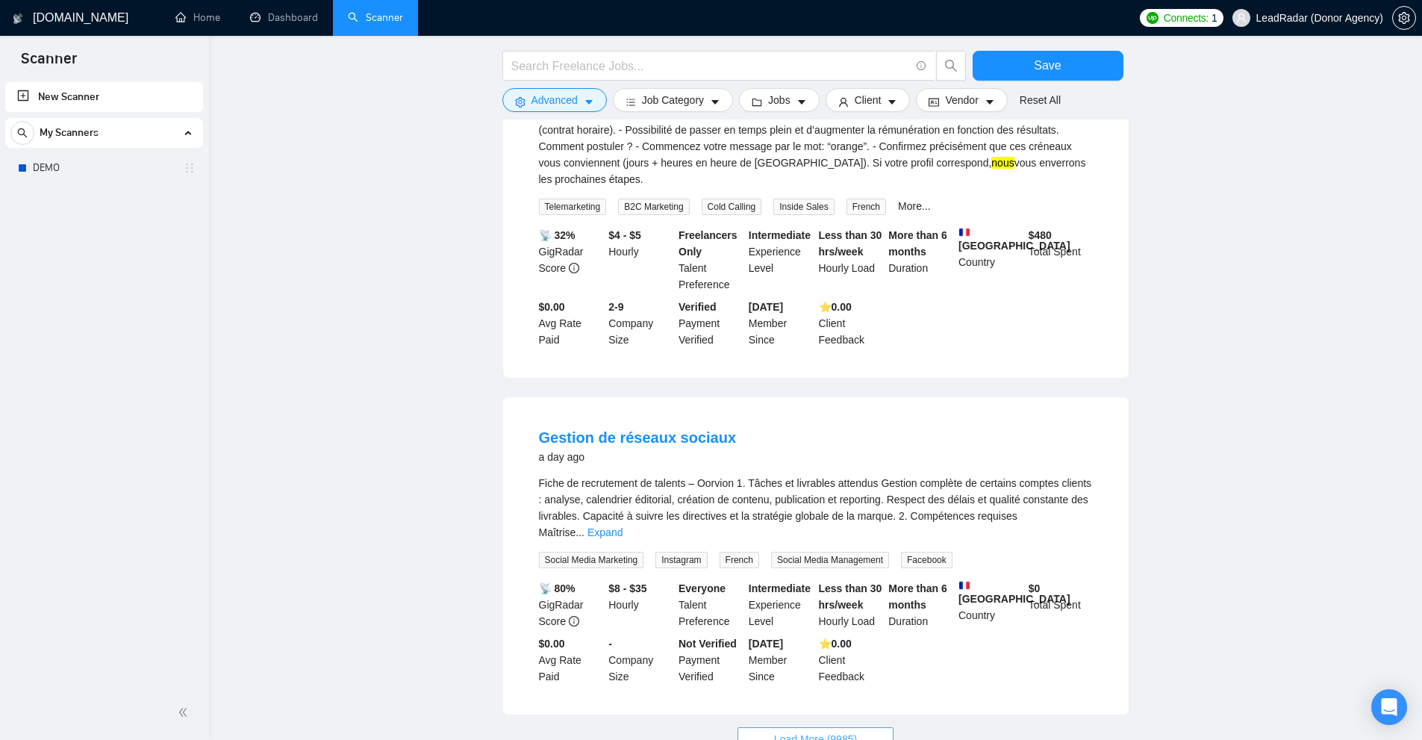
click at [825, 731] on span "Load More (9985)" at bounding box center [815, 739] width 83 height 16
drag, startPoint x: 822, startPoint y: 499, endPoint x: 901, endPoint y: 496, distance: 78.4
click at [899, 580] on div "📡 80% GigRadar Score $8 - $35 Hourly Everyone Talent Preference Intermediate Ex…" at bounding box center [816, 632] width 560 height 104
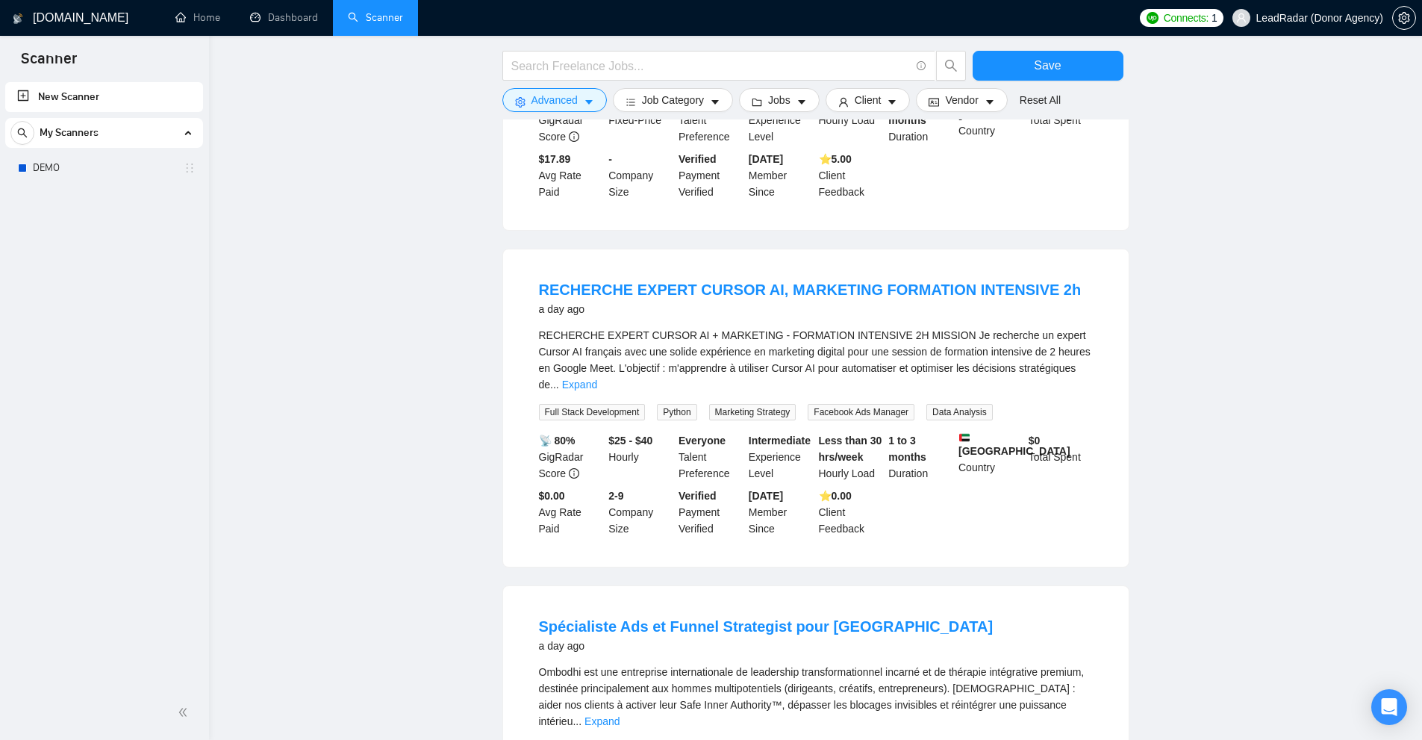
scroll to position [6020, 0]
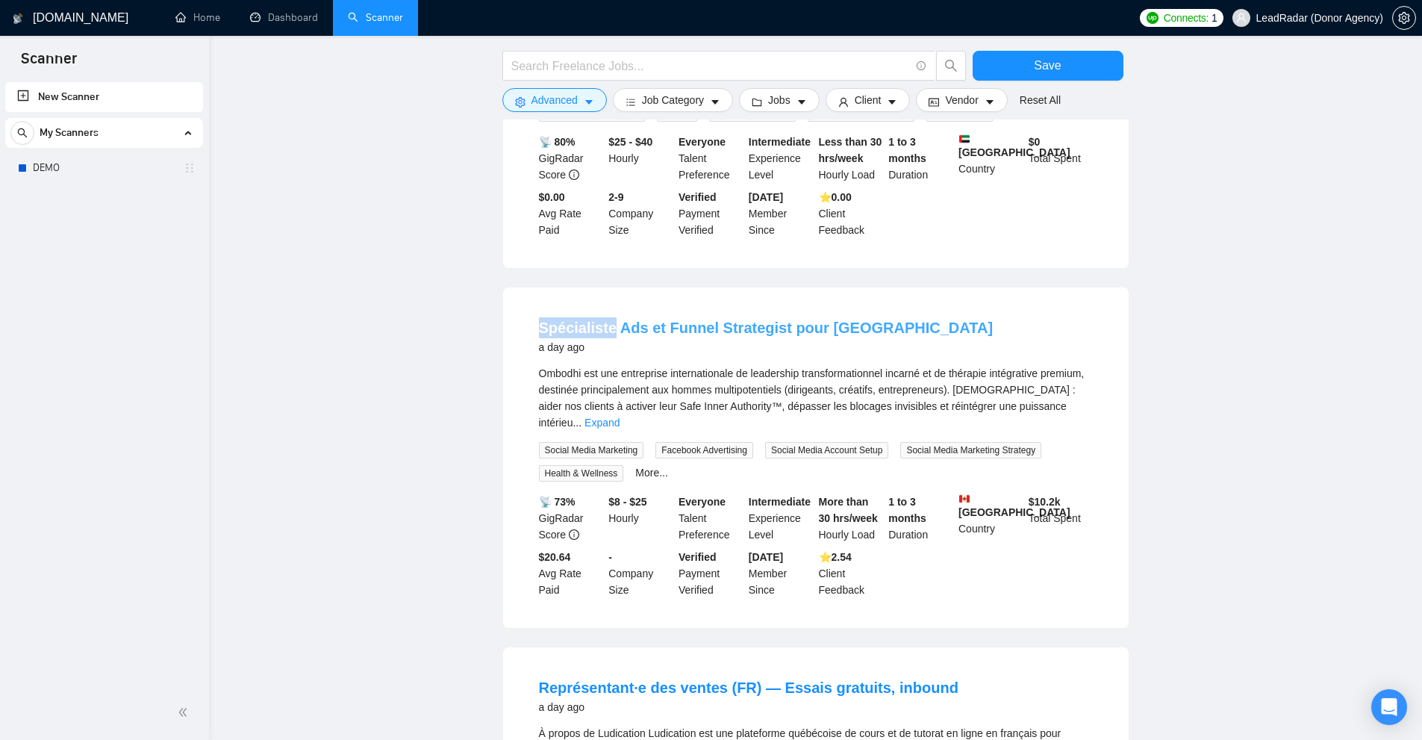
drag, startPoint x: 527, startPoint y: 188, endPoint x: 607, endPoint y: 187, distance: 80.6
click at [607, 305] on li "Spécialiste Ads et Funnel Strategist pour Ombodhi a day ago Ombodhi est une ent…" at bounding box center [816, 457] width 590 height 304
copy link "Spécialiste"
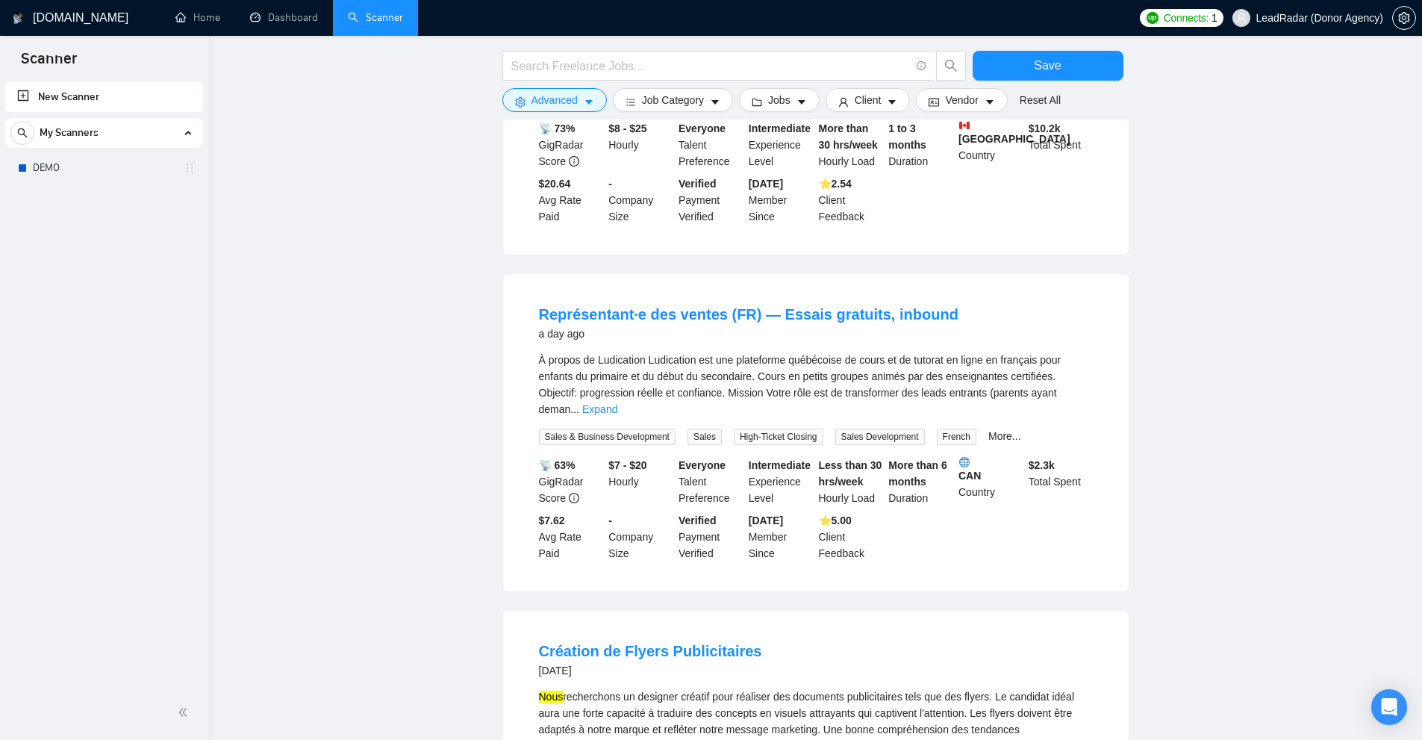
scroll to position [6541, 0]
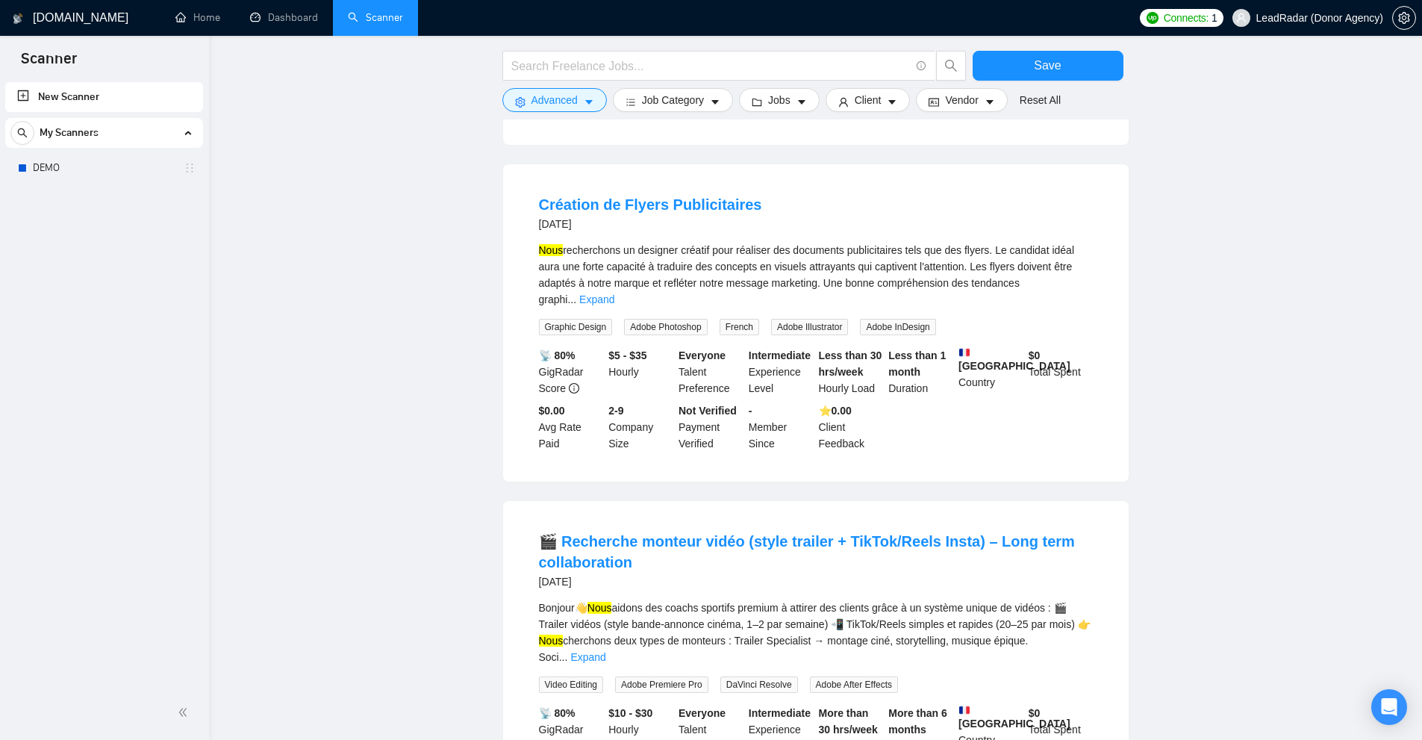
scroll to position [7138, 0]
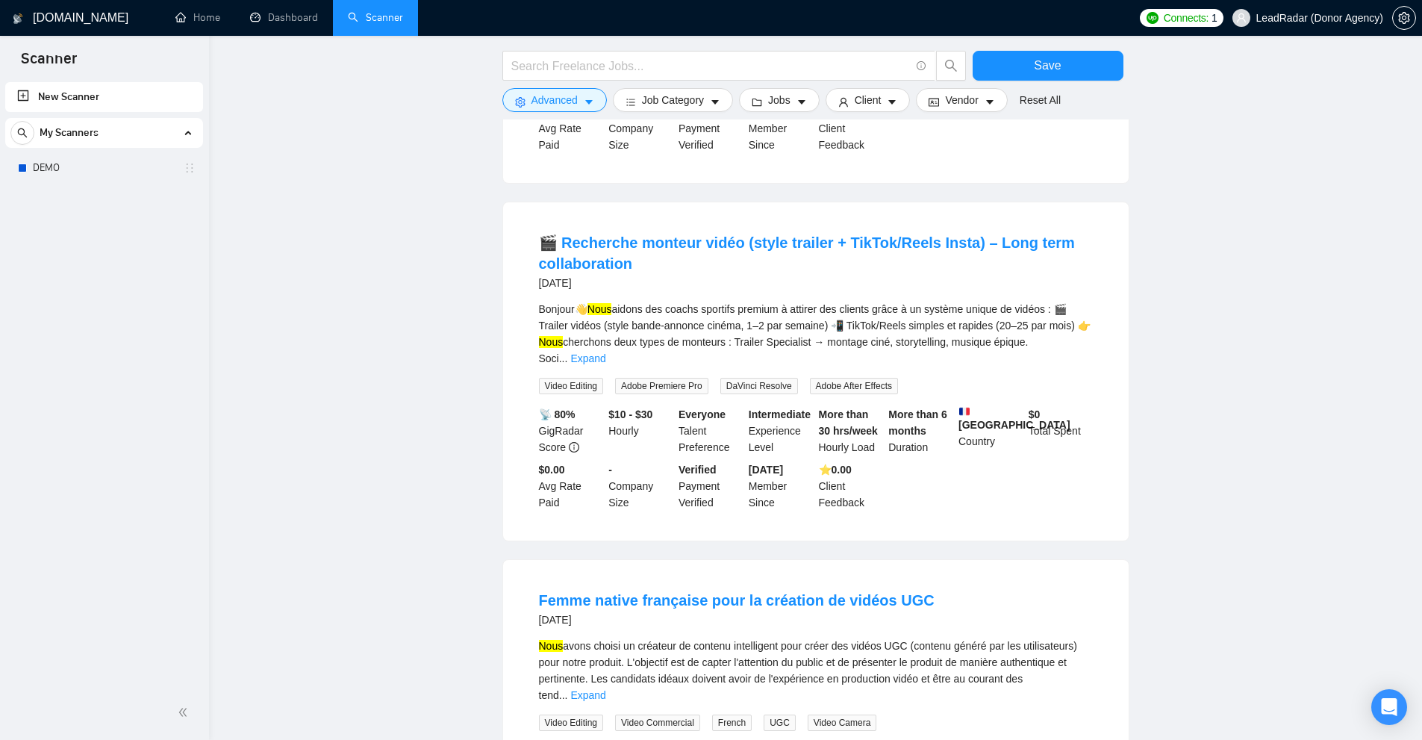
click at [579, 637] on div "Nous avons choisi un créateur de contenu intelligent pour créer des vidéos UGC …" at bounding box center [816, 670] width 554 height 66
copy div "avons"
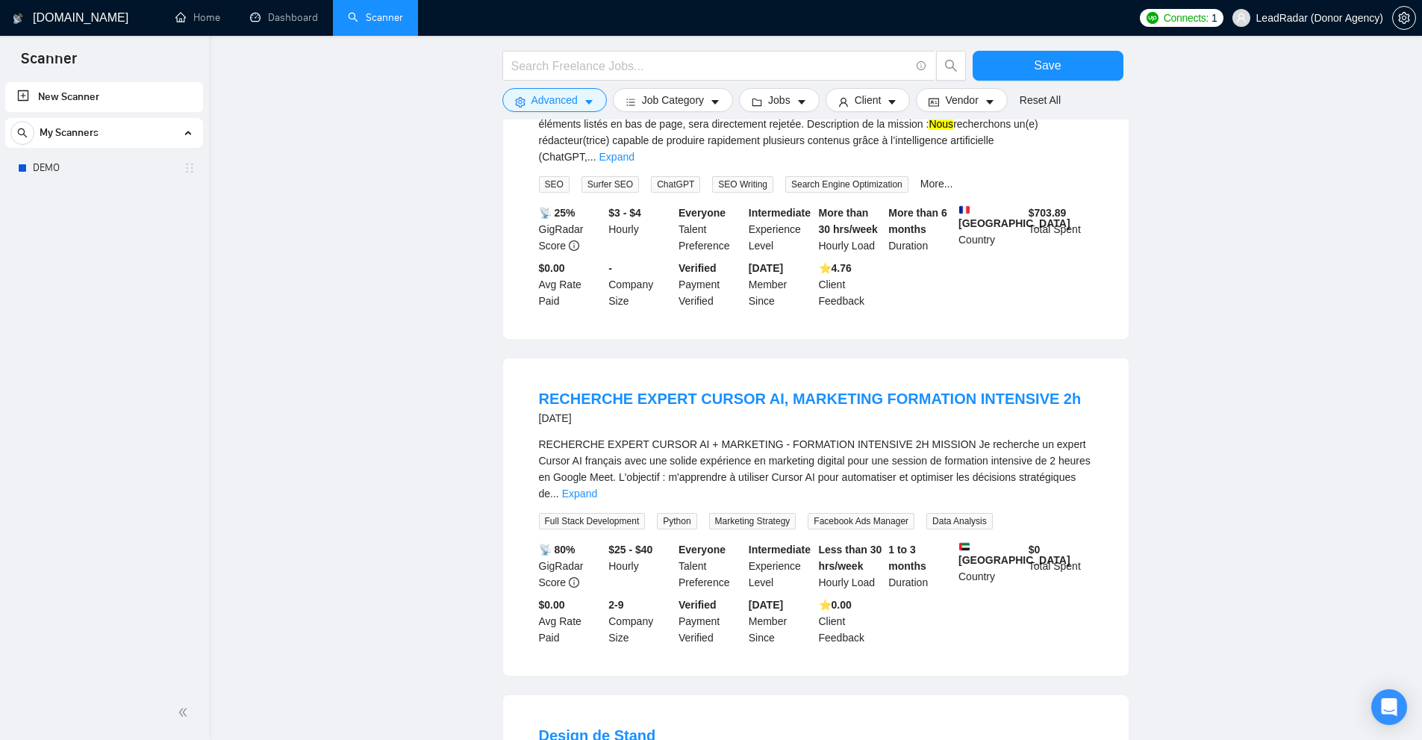
scroll to position [8153, 0]
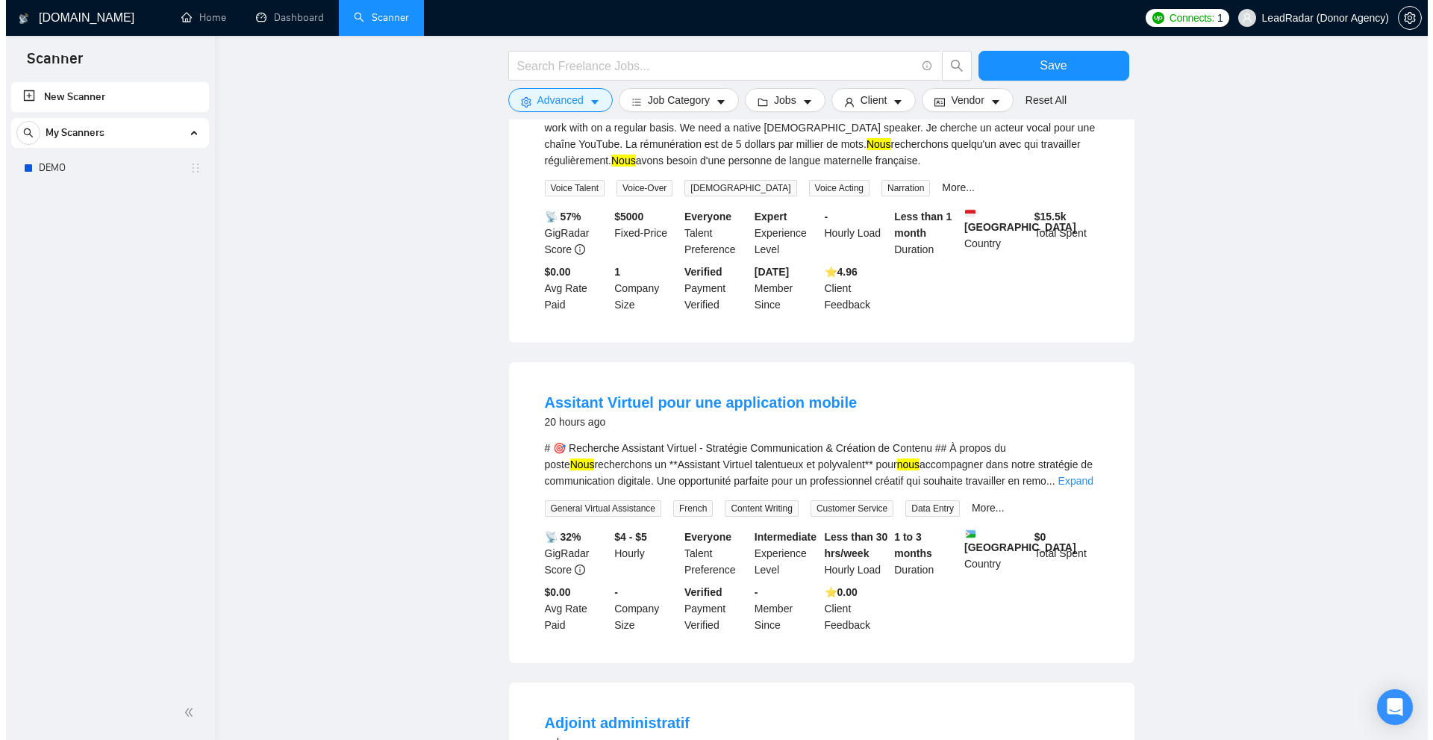
scroll to position [0, 0]
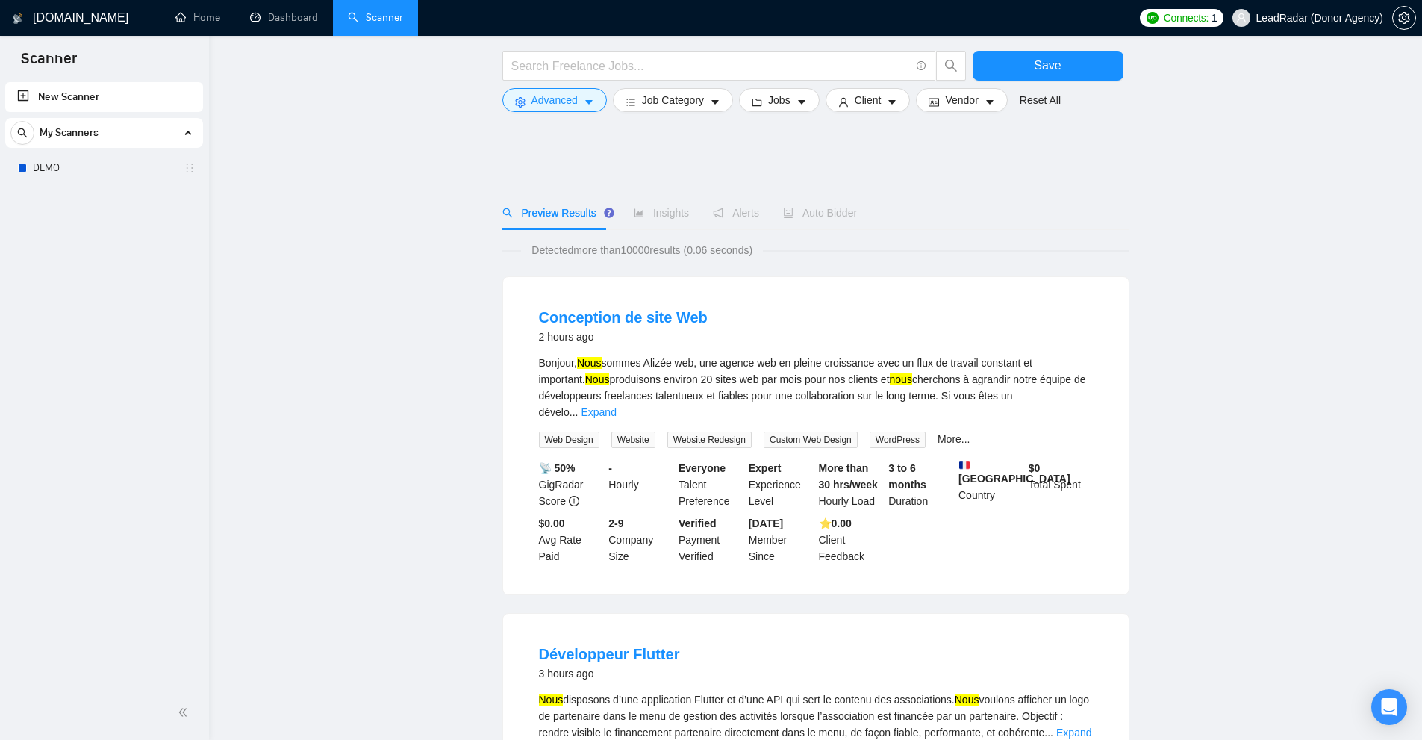
drag, startPoint x: 857, startPoint y: 327, endPoint x: 769, endPoint y: 242, distance: 122.4
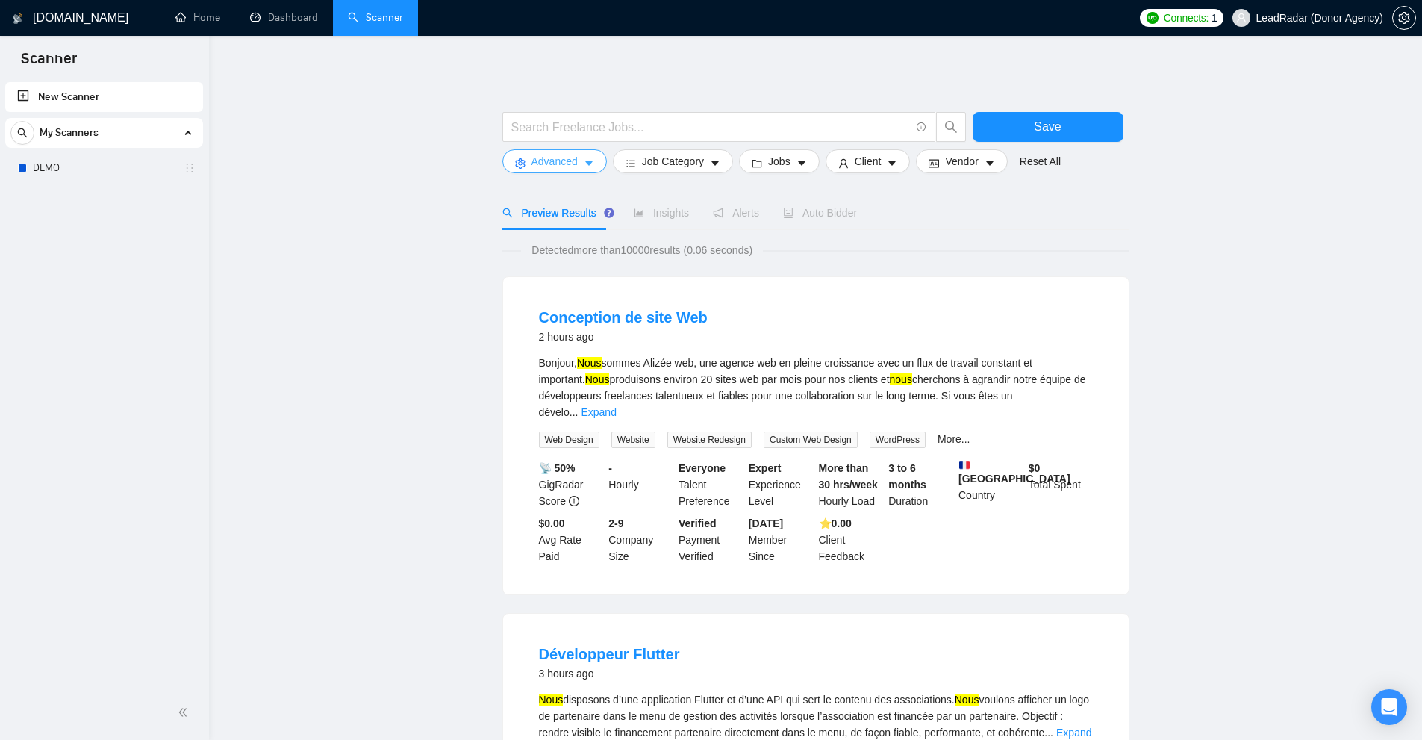
click at [540, 164] on span "Advanced" at bounding box center [554, 161] width 46 height 16
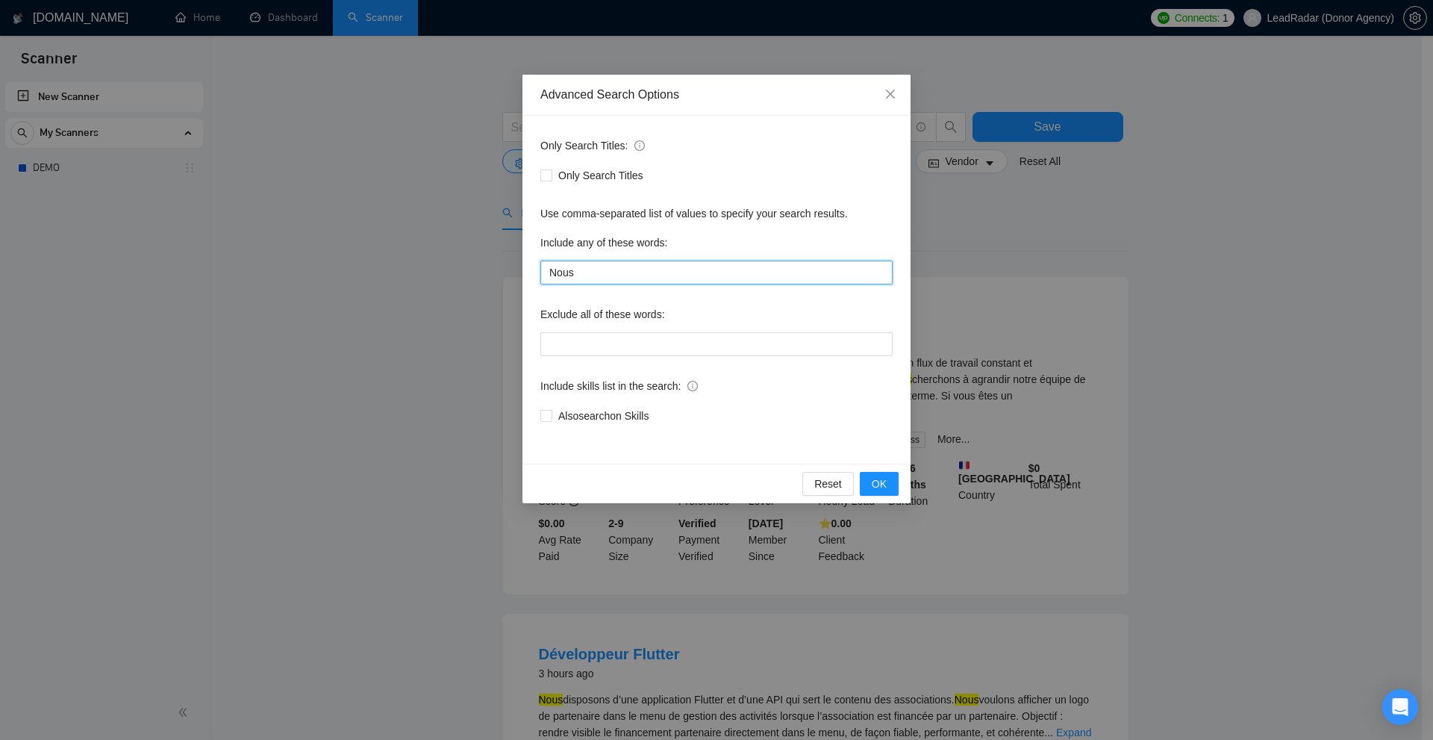
click at [622, 274] on input "Nous" at bounding box center [716, 272] width 352 height 24
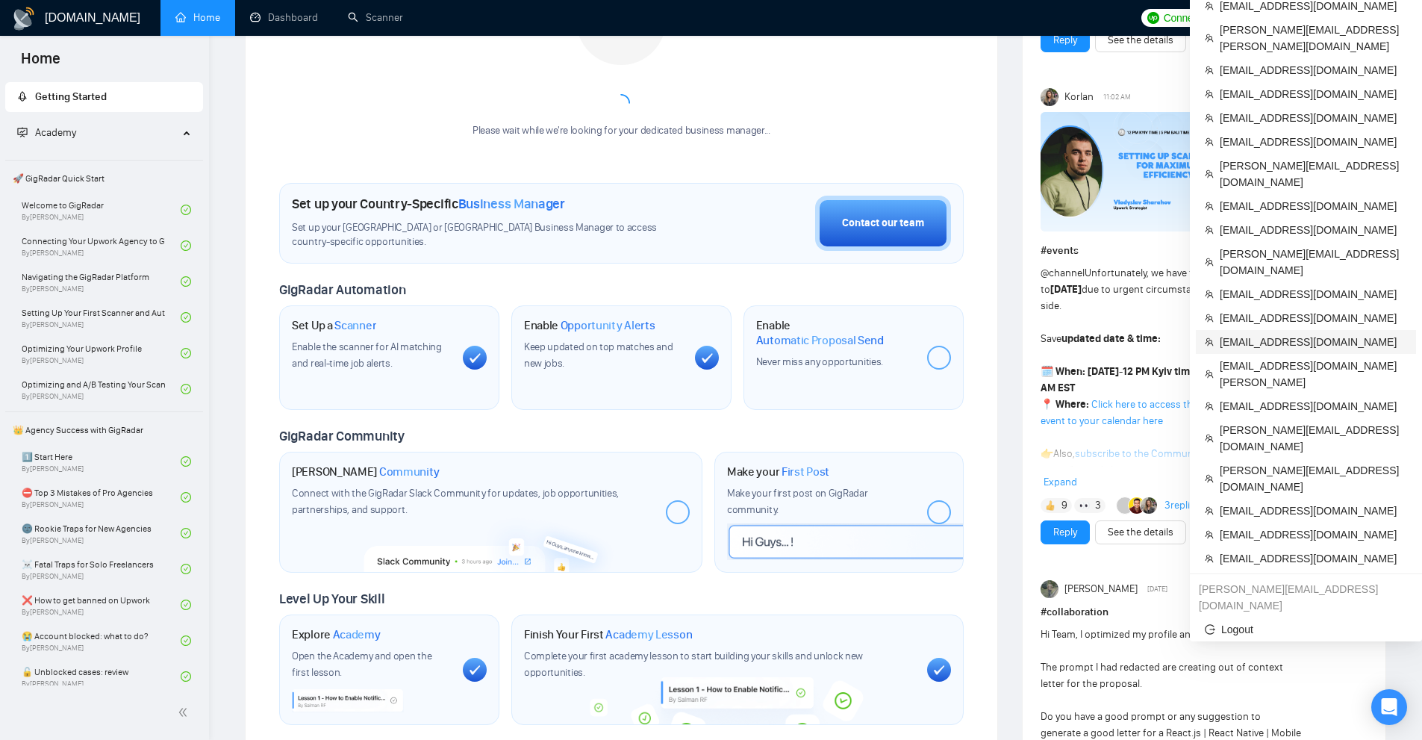
scroll to position [224, 0]
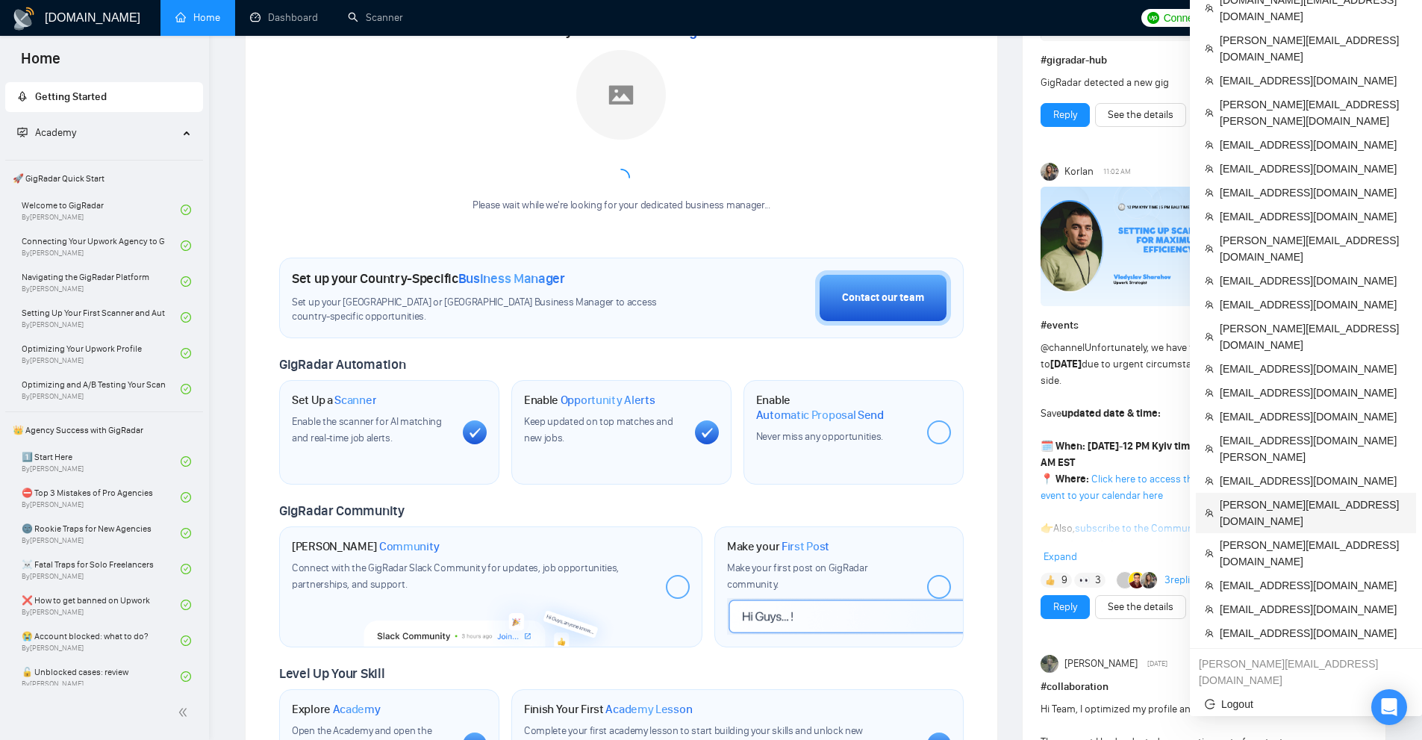
click at [1245, 496] on span "[PERSON_NAME][EMAIL_ADDRESS][DOMAIN_NAME]" at bounding box center [1312, 512] width 187 height 33
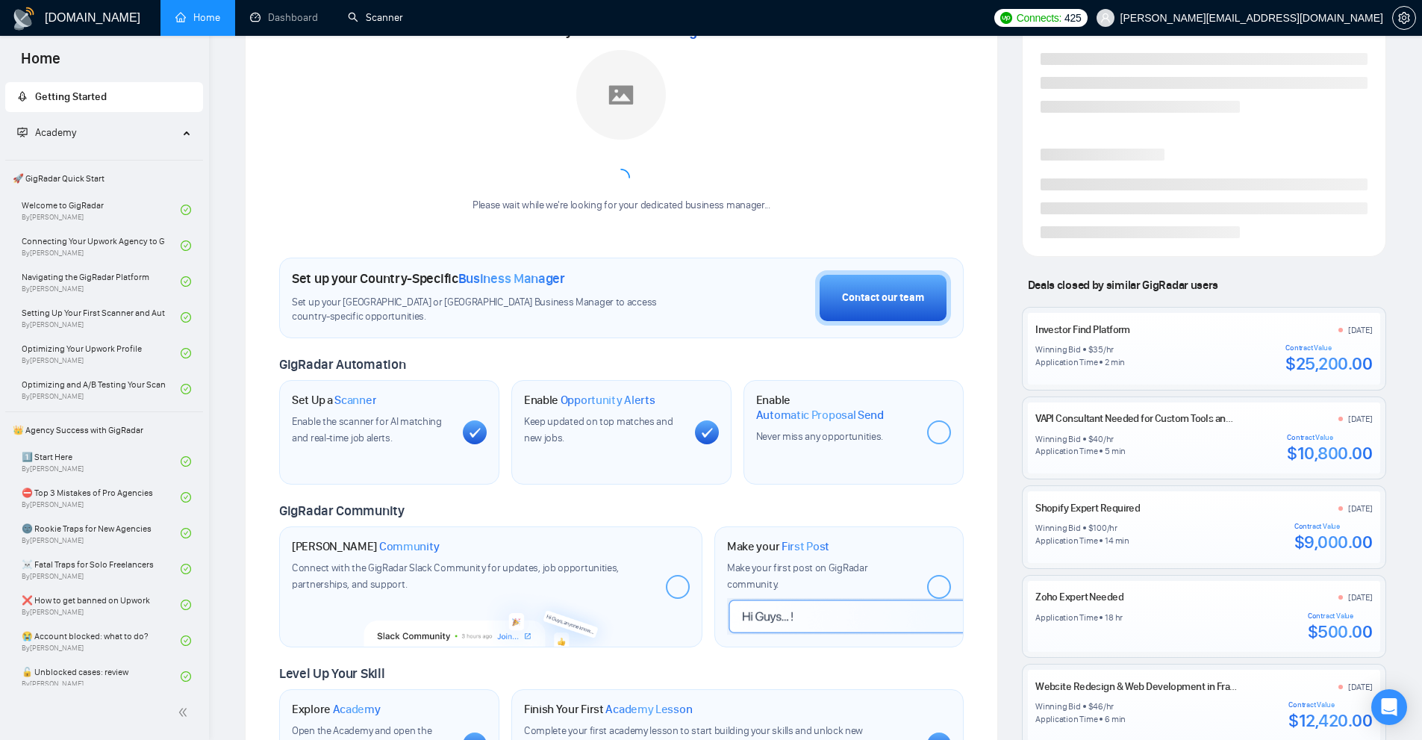
click at [375, 37] on div "Meet your Business Manager Please wait while we're looking for your dedicated b…" at bounding box center [621, 123] width 684 height 208
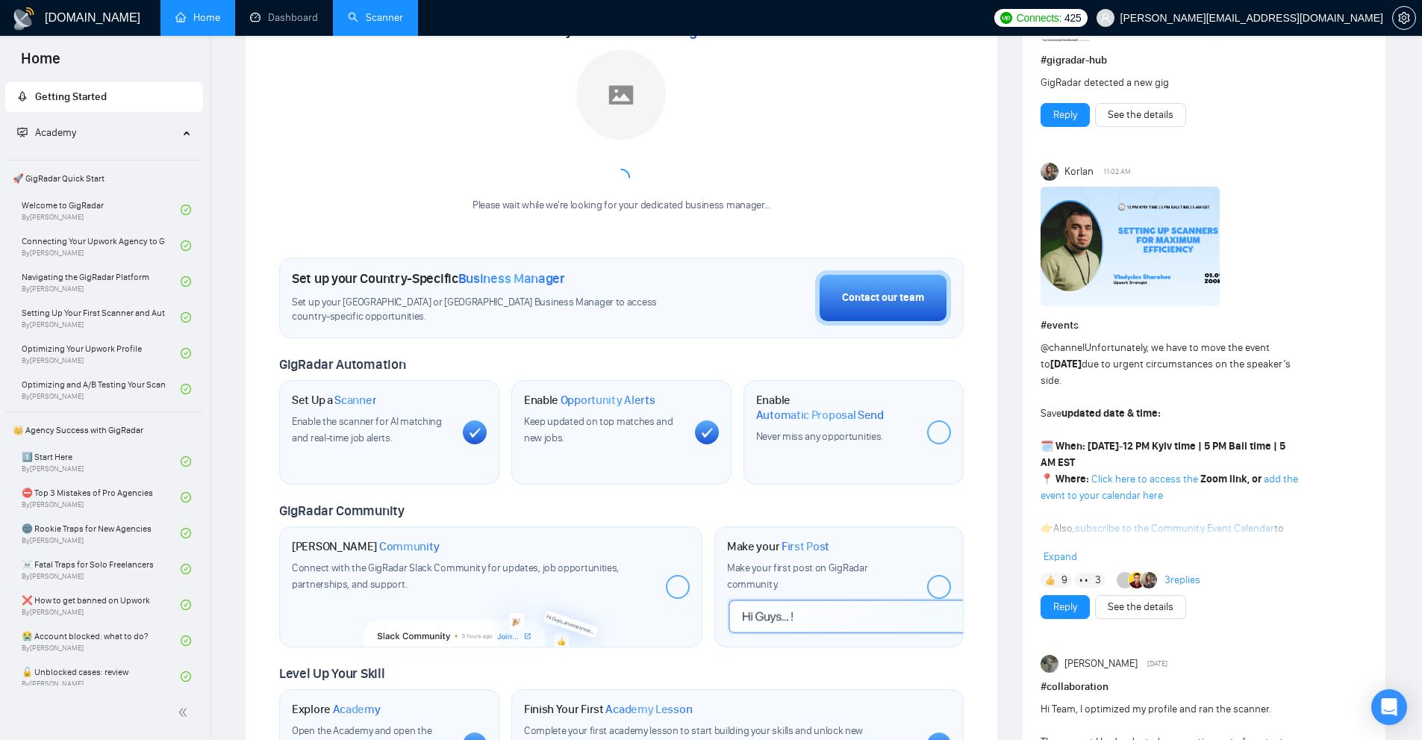
click at [377, 21] on link "Scanner" at bounding box center [375, 17] width 55 height 13
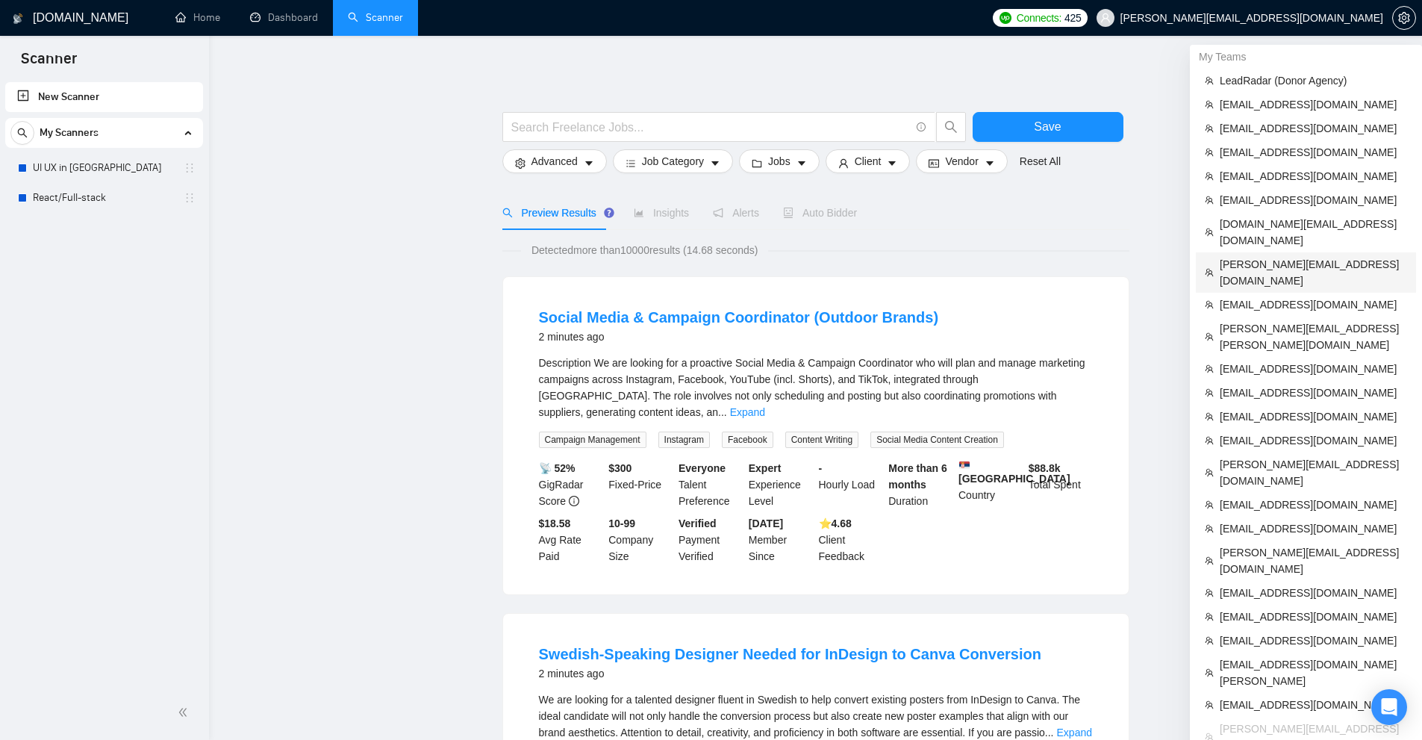
scroll to position [149, 0]
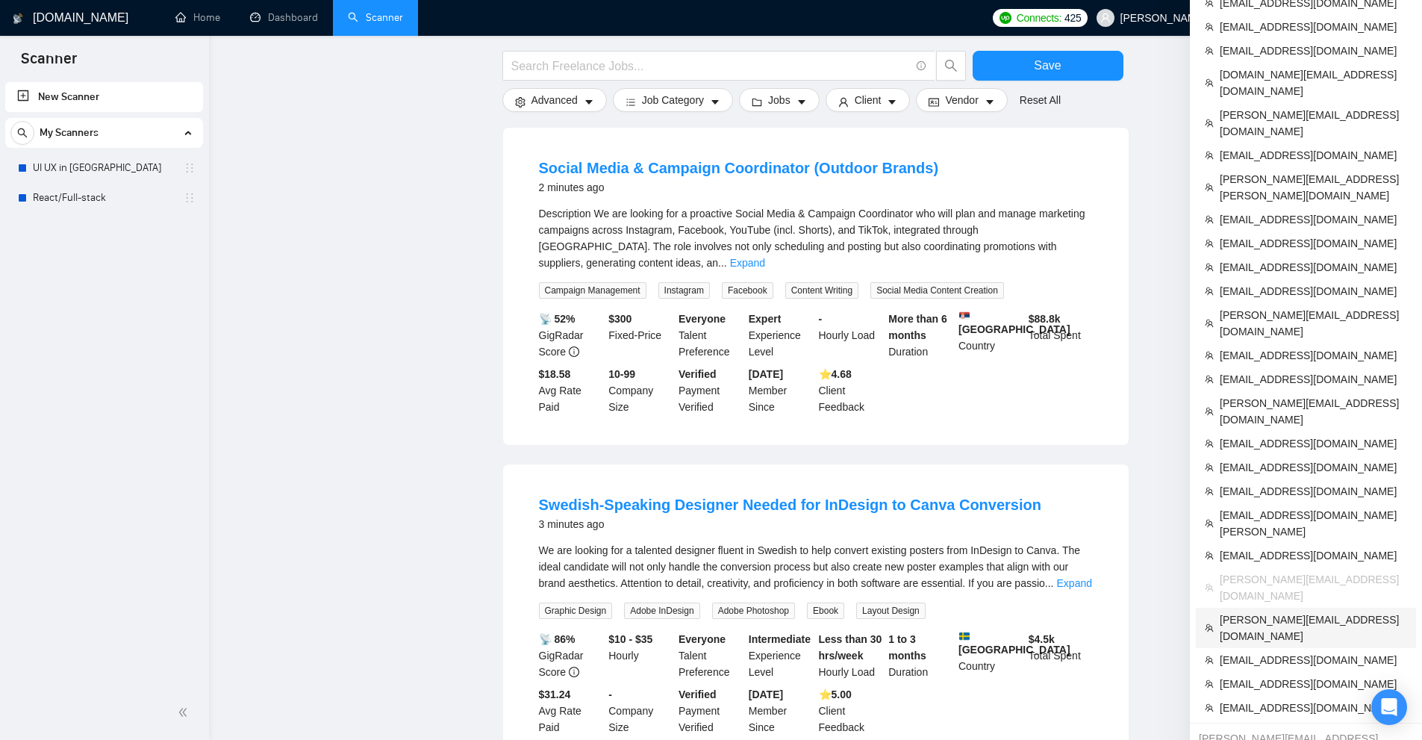
click at [1244, 611] on span "[PERSON_NAME][EMAIL_ADDRESS][DOMAIN_NAME]" at bounding box center [1312, 627] width 187 height 33
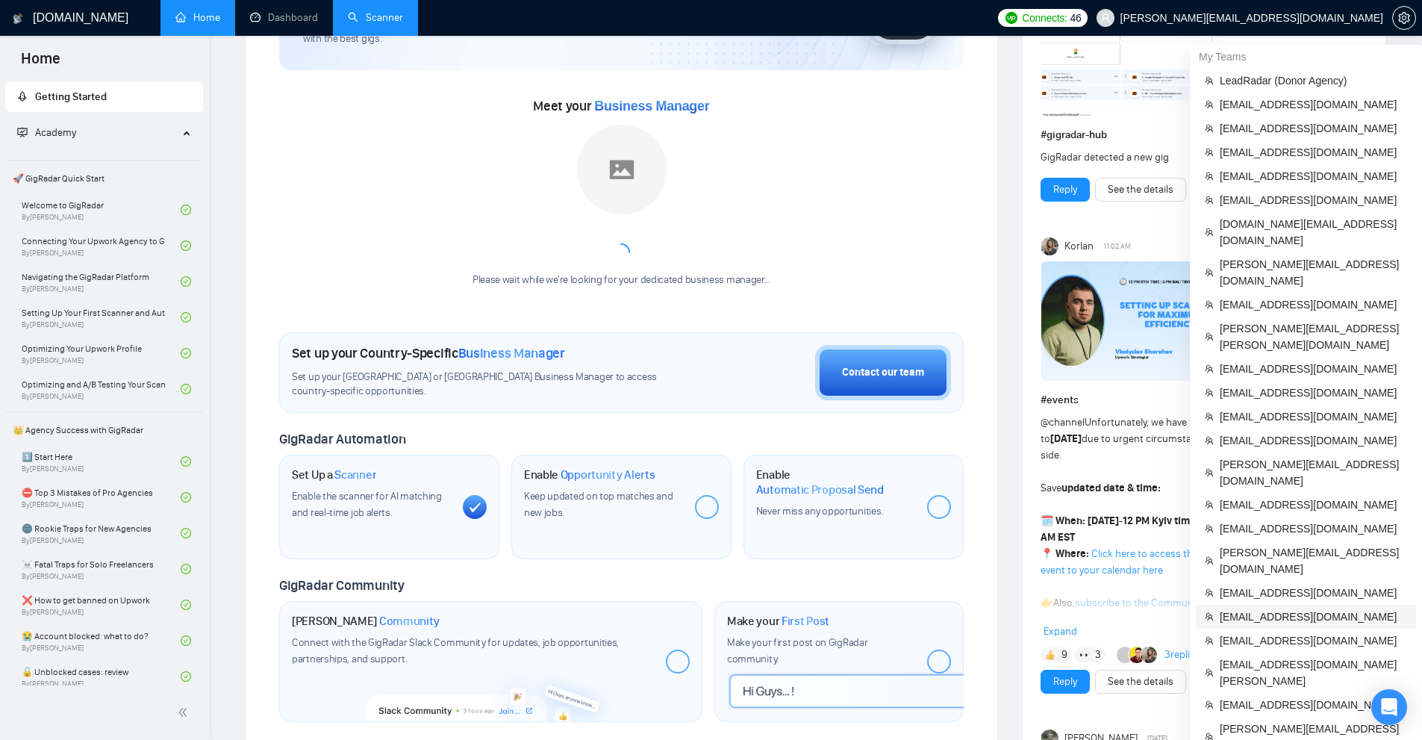
scroll to position [299, 0]
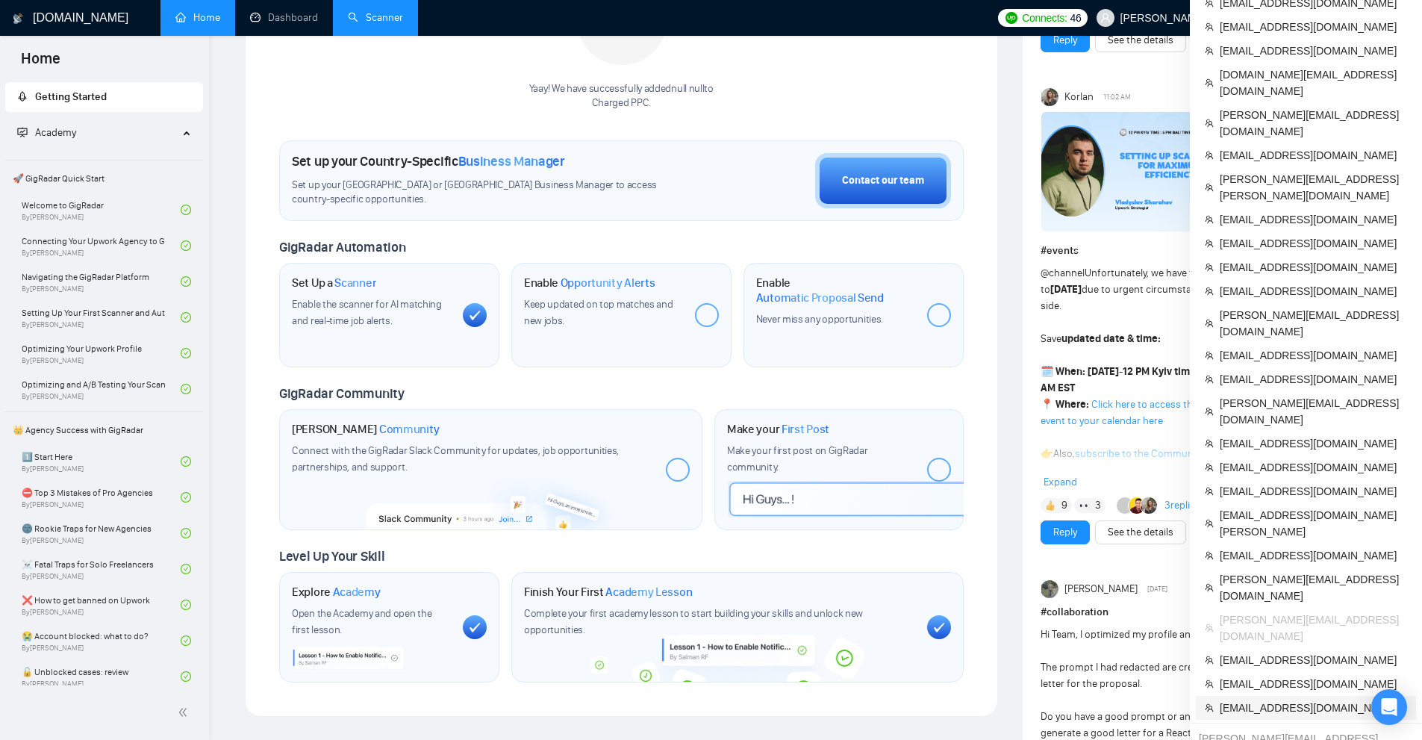
click at [1260, 699] on span "[EMAIL_ADDRESS][DOMAIN_NAME]" at bounding box center [1312, 707] width 187 height 16
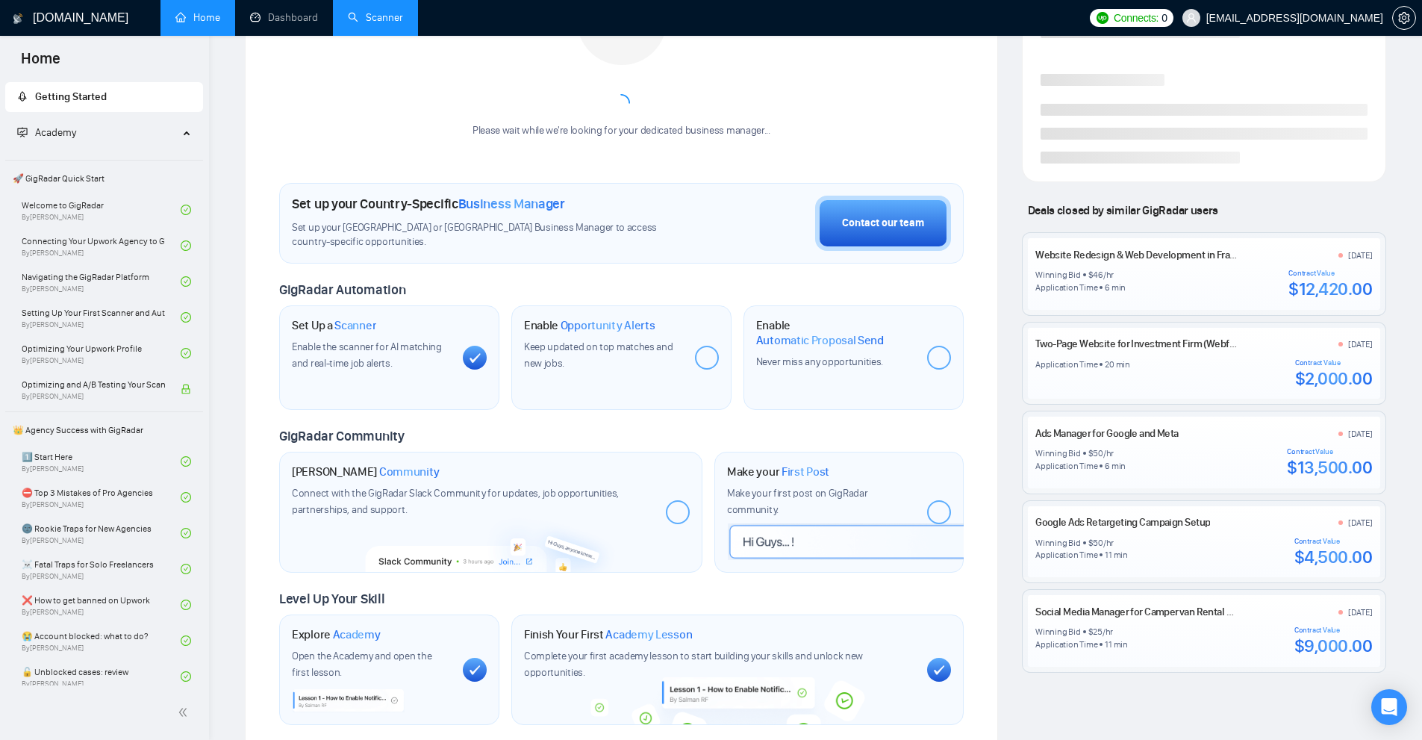
click at [370, 18] on link "Scanner" at bounding box center [375, 17] width 55 height 13
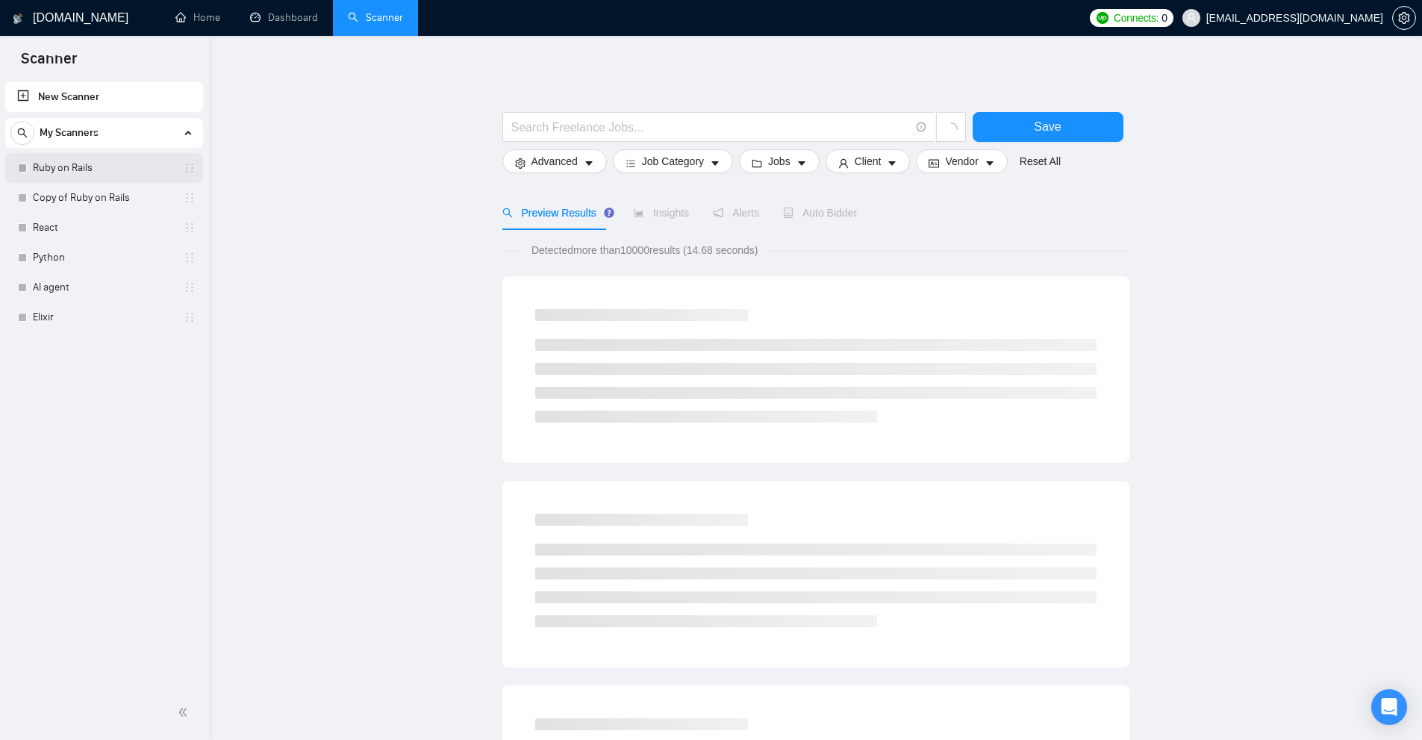
click at [89, 169] on link "Ruby on Rails" at bounding box center [104, 168] width 142 height 30
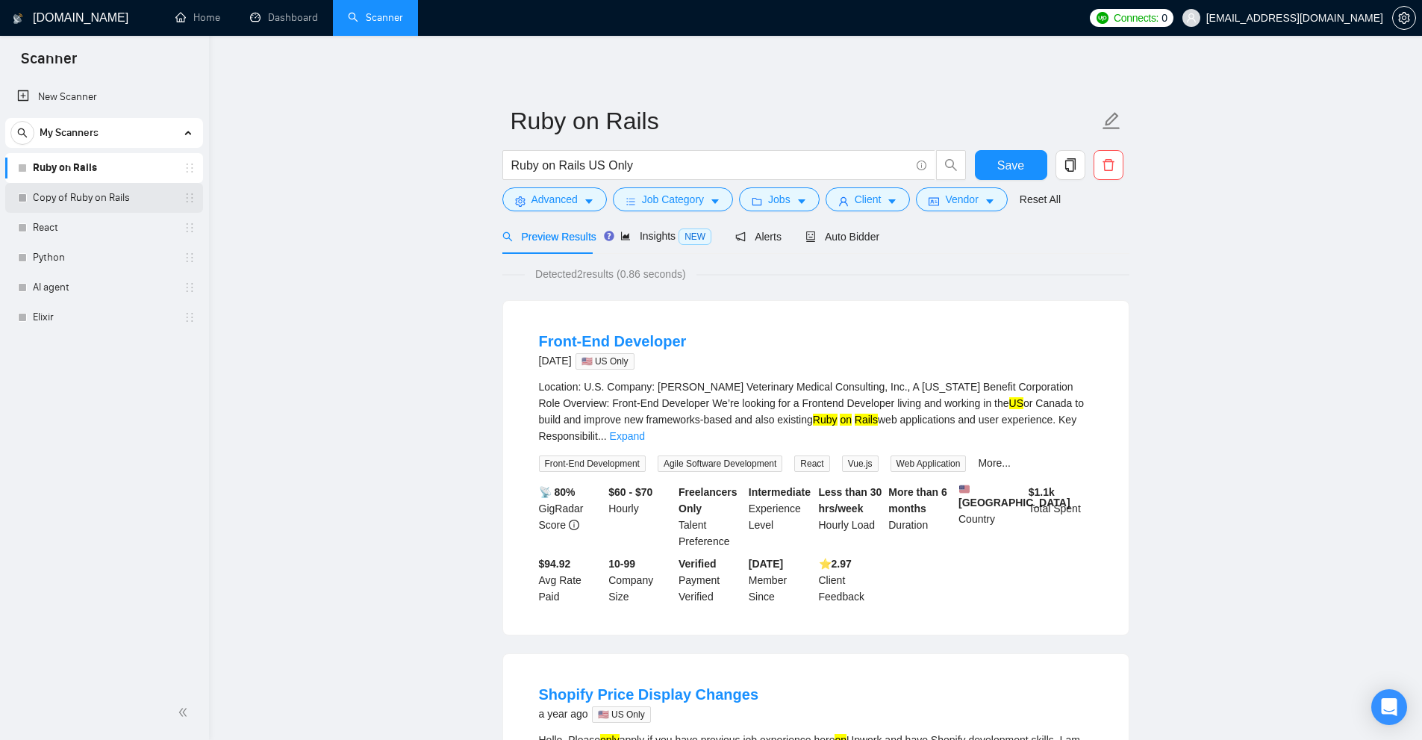
click at [101, 208] on link "Copy of Ruby on Rails" at bounding box center [104, 198] width 142 height 30
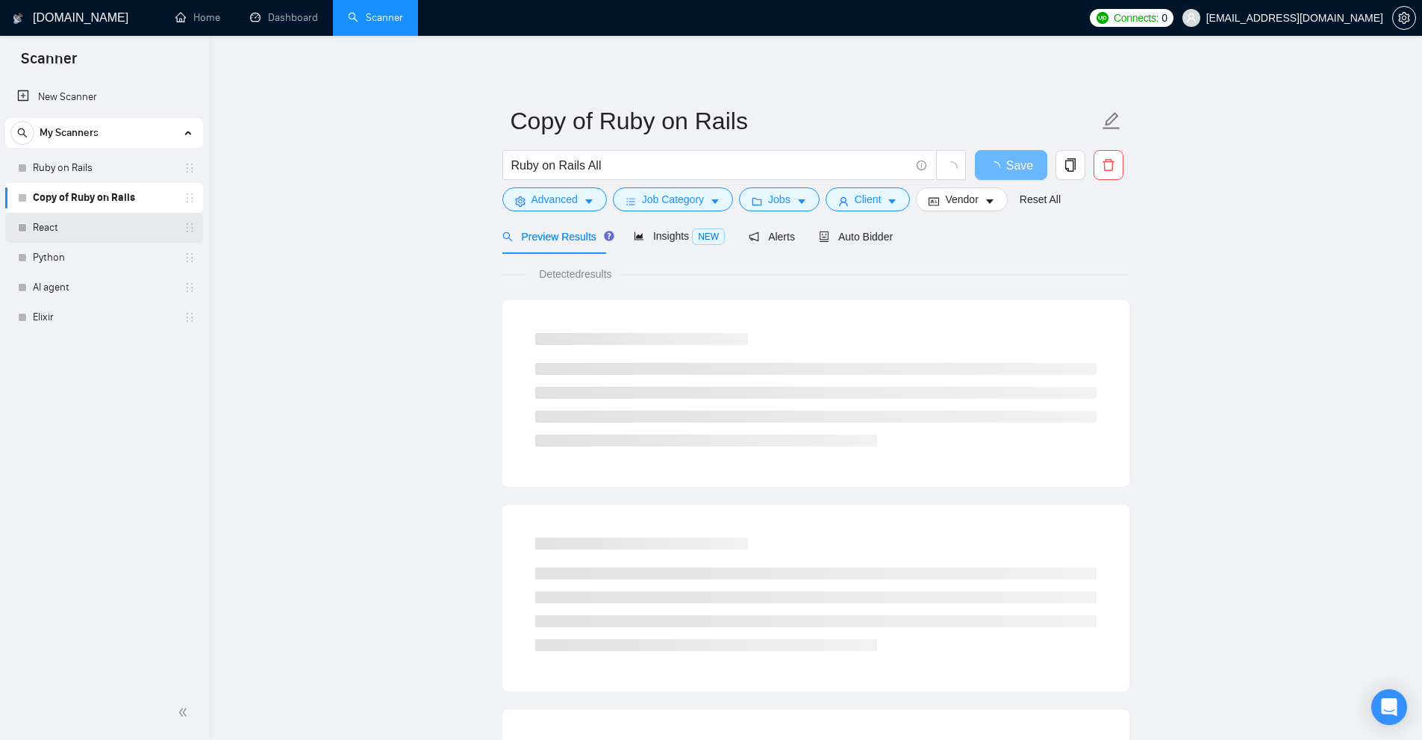
click at [84, 226] on link "React" at bounding box center [104, 228] width 142 height 30
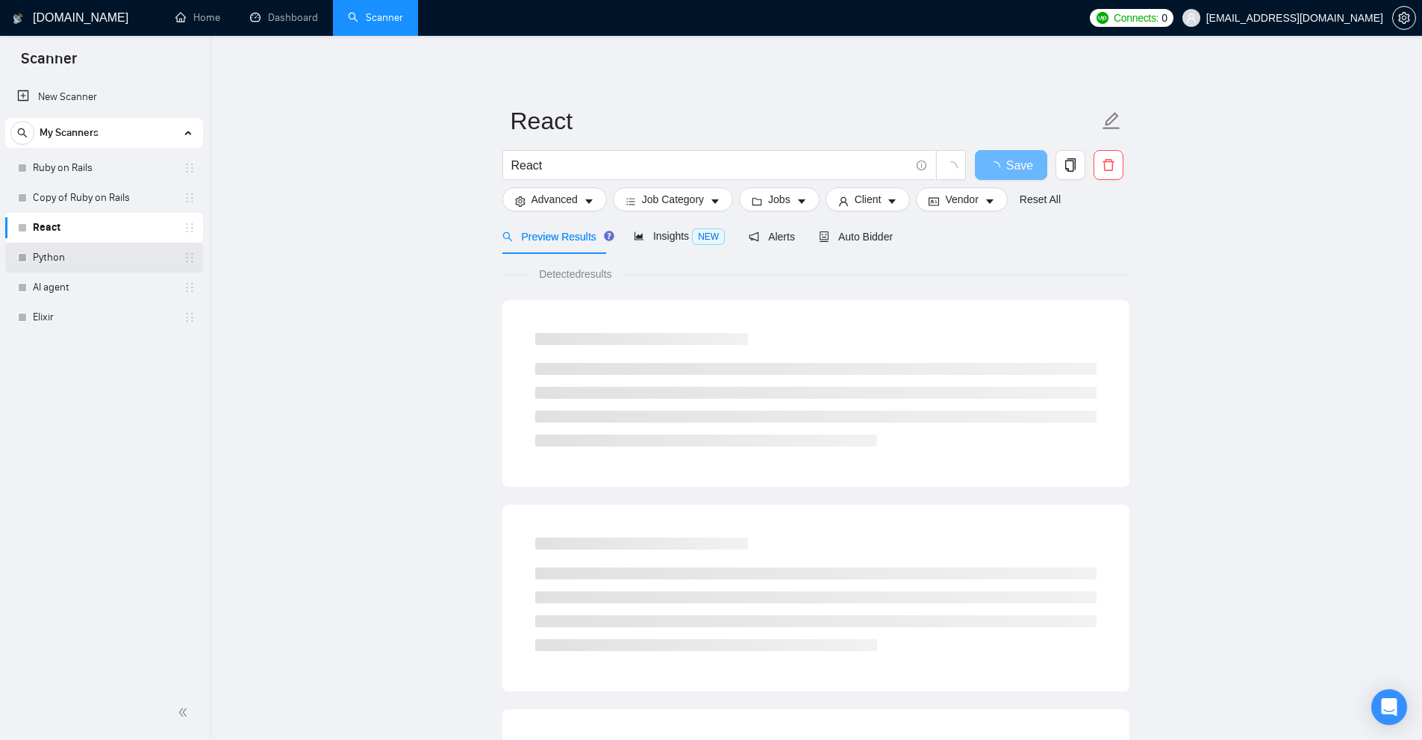
click at [69, 257] on link "Python" at bounding box center [104, 258] width 142 height 30
click at [58, 290] on link "AI agent" at bounding box center [104, 287] width 142 height 30
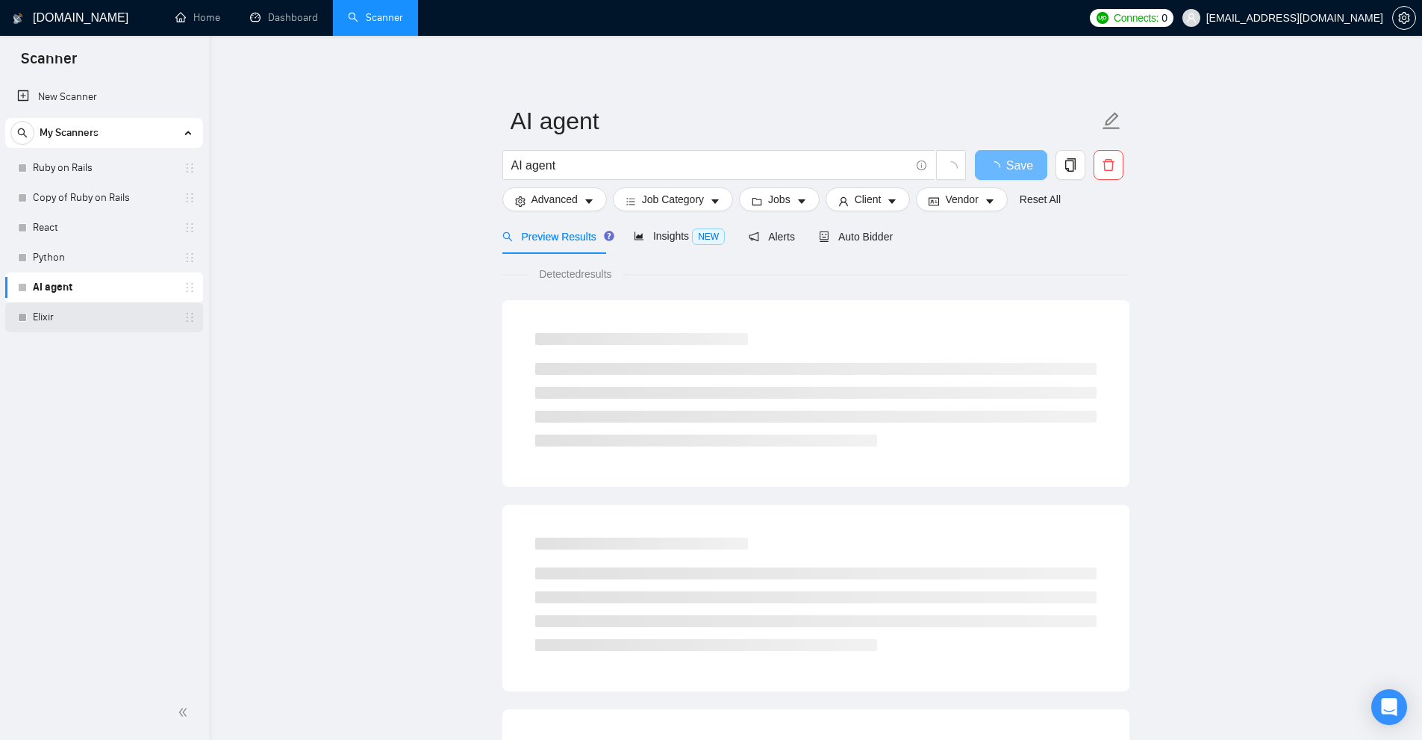
click at [72, 323] on link "Elixir" at bounding box center [104, 317] width 142 height 30
click at [101, 186] on link "Copy of Ruby on Rails" at bounding box center [104, 198] width 142 height 30
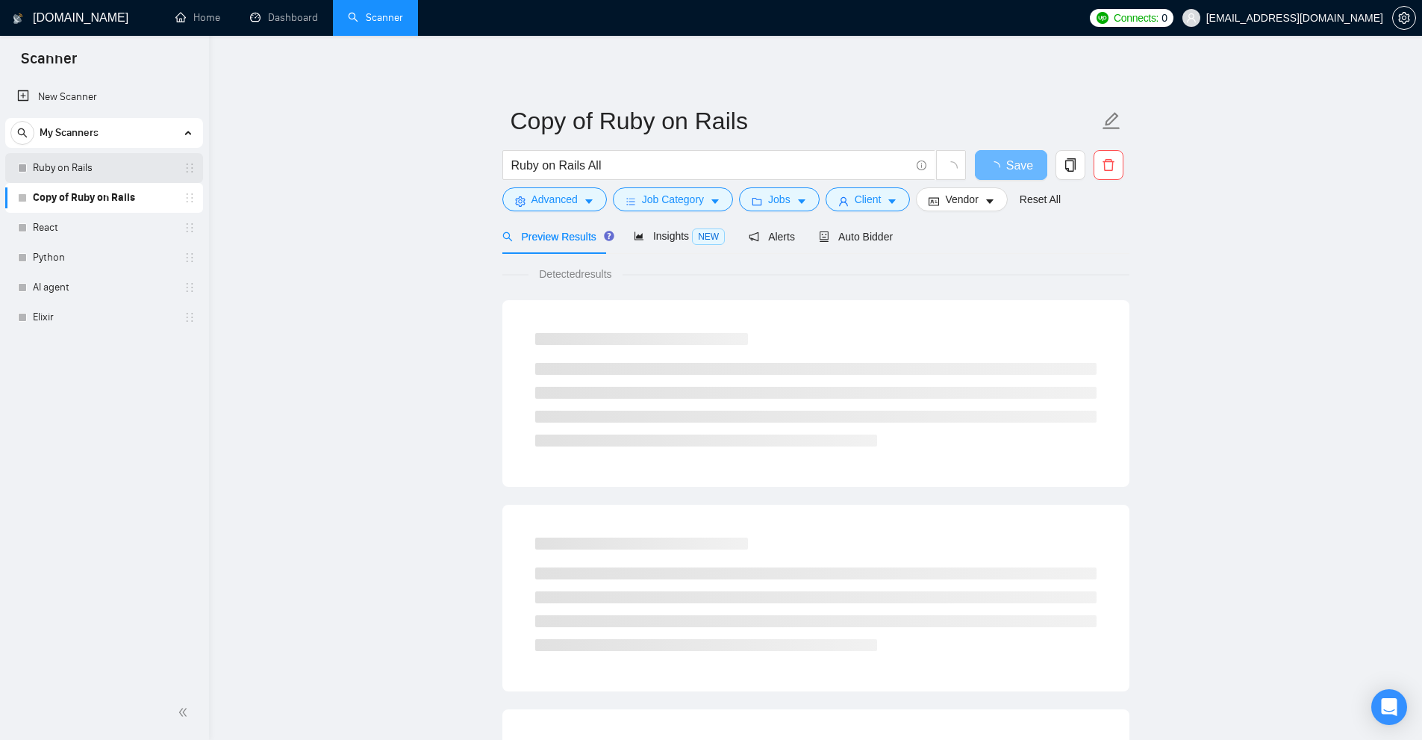
click at [109, 170] on link "Ruby on Rails" at bounding box center [104, 168] width 142 height 30
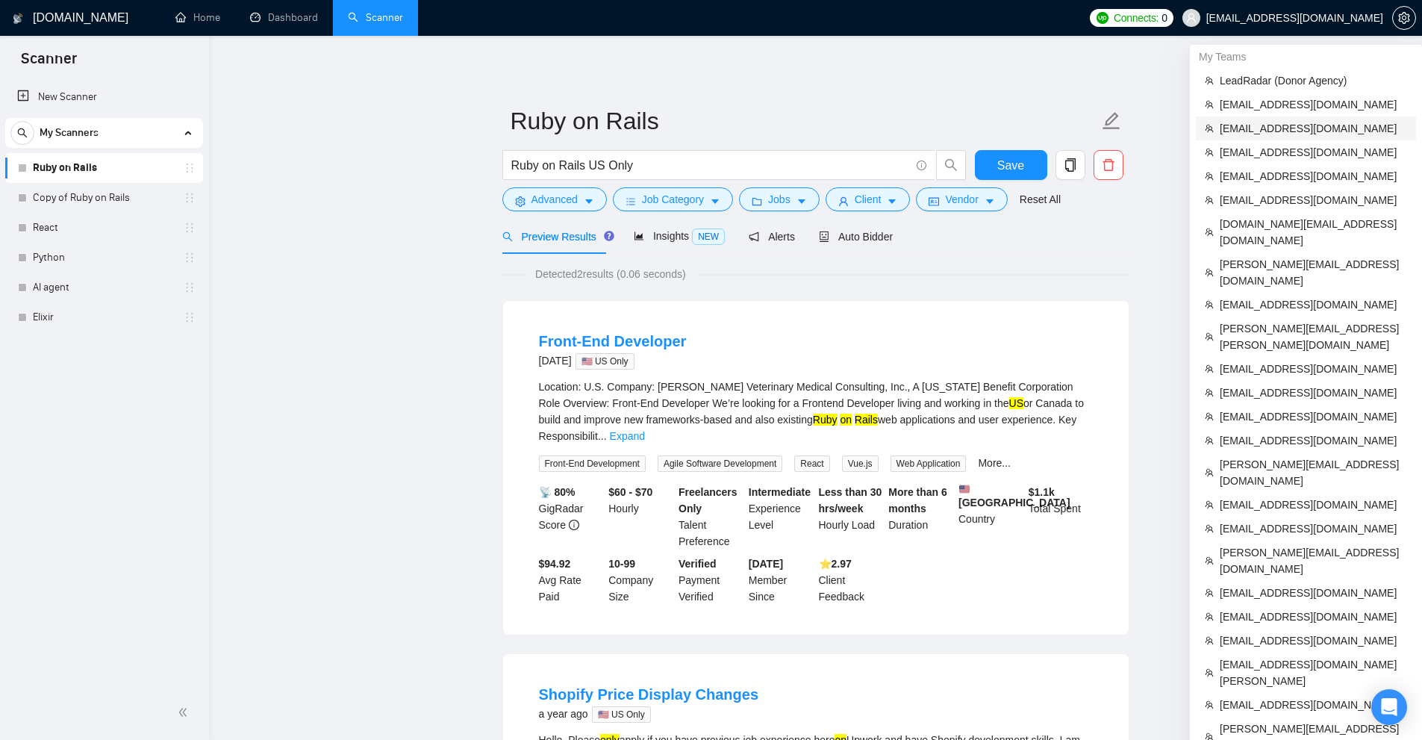
click at [1300, 125] on span "[EMAIL_ADDRESS][DOMAIN_NAME]" at bounding box center [1312, 128] width 187 height 16
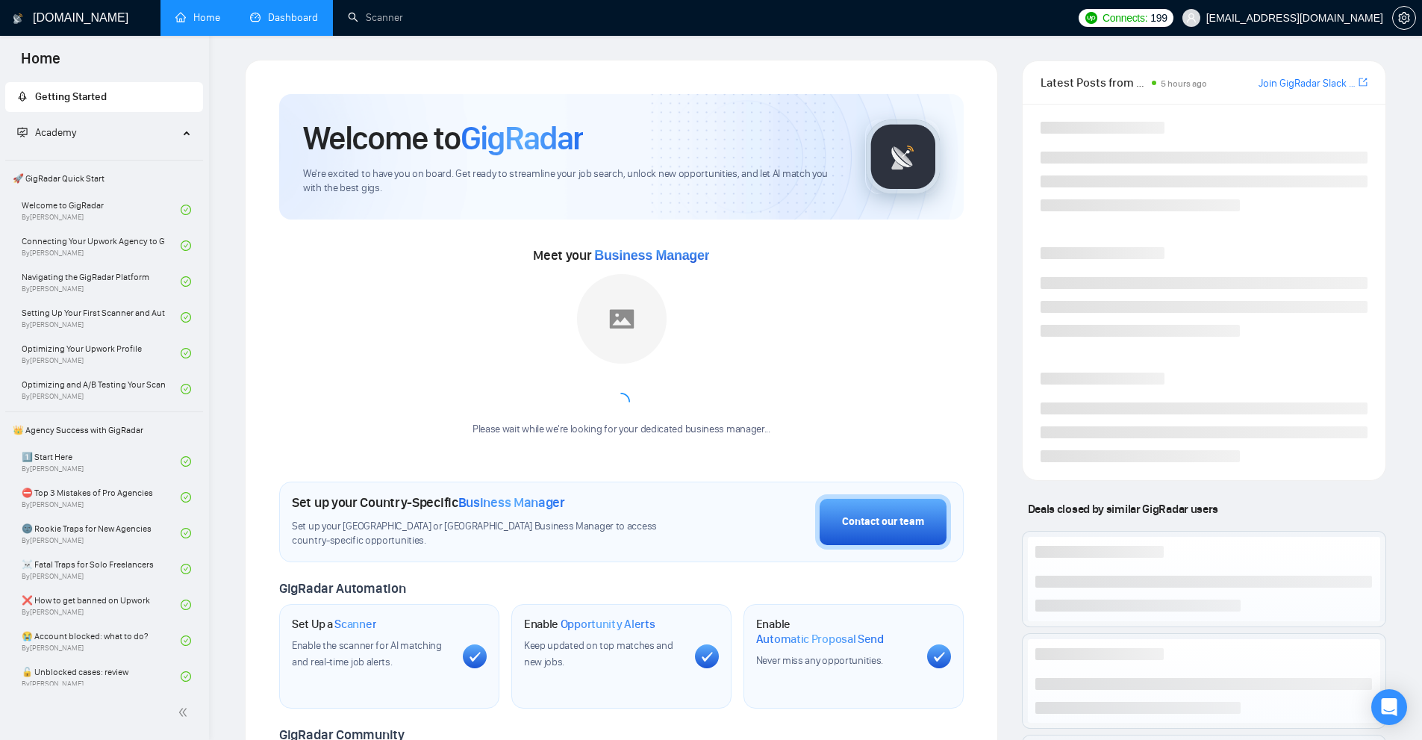
click at [318, 14] on link "Dashboard" at bounding box center [284, 17] width 68 height 13
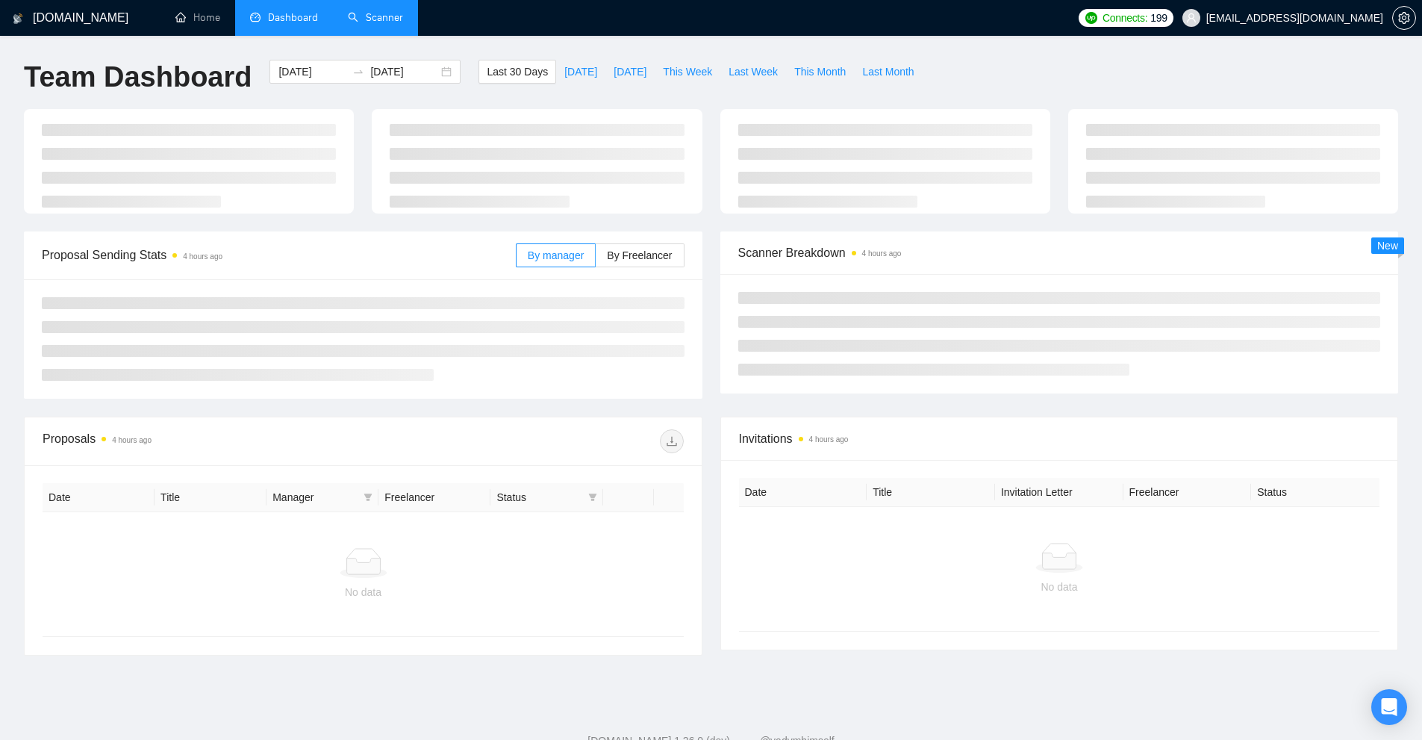
click at [348, 13] on link "Scanner" at bounding box center [375, 17] width 55 height 13
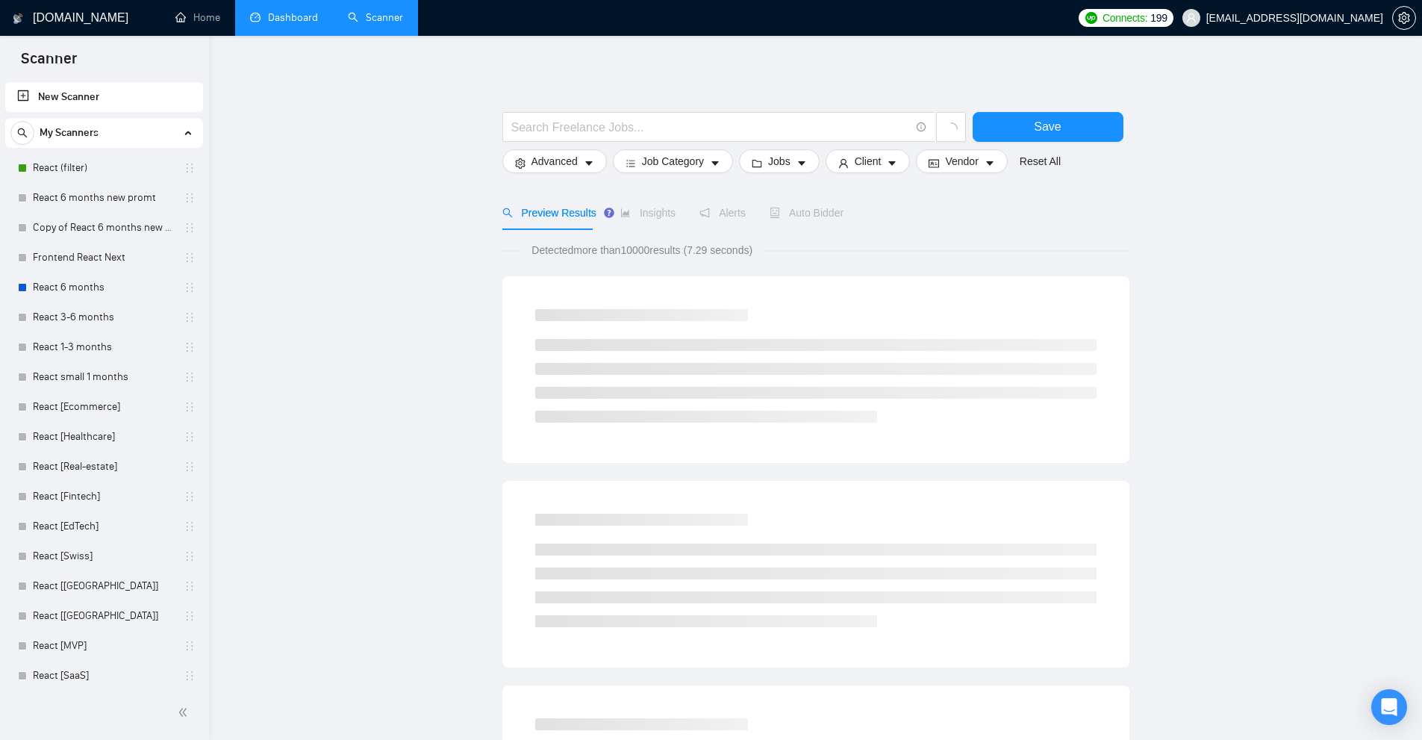
click at [308, 17] on link "Dashboard" at bounding box center [284, 17] width 68 height 13
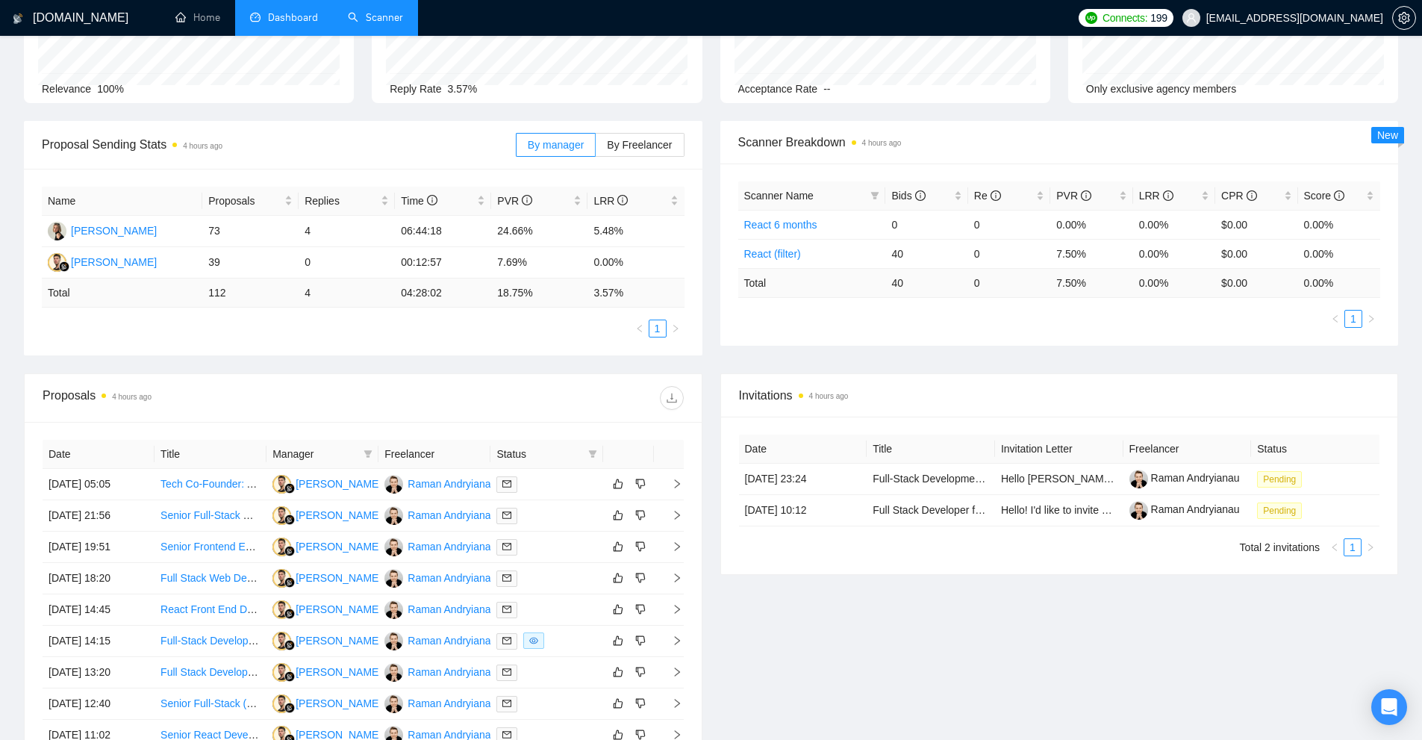
scroll to position [67, 0]
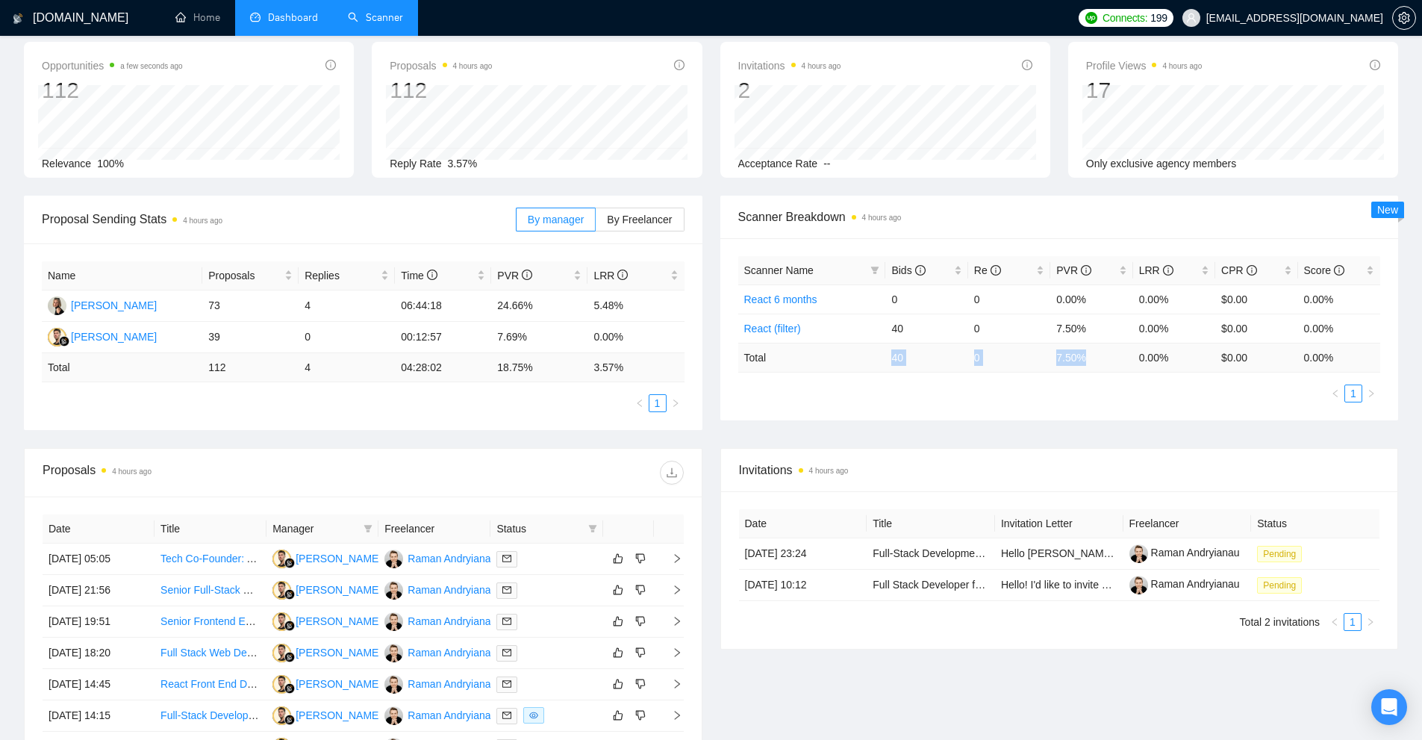
drag, startPoint x: 1084, startPoint y: 356, endPoint x: 863, endPoint y: 400, distance: 224.5
click at [830, 362] on tr "Total 40 0 7.50 % 0.00 % $ 0.00 0.00 %" at bounding box center [1059, 357] width 643 height 29
click at [928, 432] on div "Proposal Sending Stats 4 hours ago By manager By Freelancer Name Proposals Repl…" at bounding box center [711, 322] width 1392 height 252
drag, startPoint x: 927, startPoint y: 349, endPoint x: 1034, endPoint y: 362, distance: 108.3
click at [1028, 360] on tr "Total 40 0 7.50 % 0.00 % $ 0.00 0.00 %" at bounding box center [1059, 357] width 643 height 29
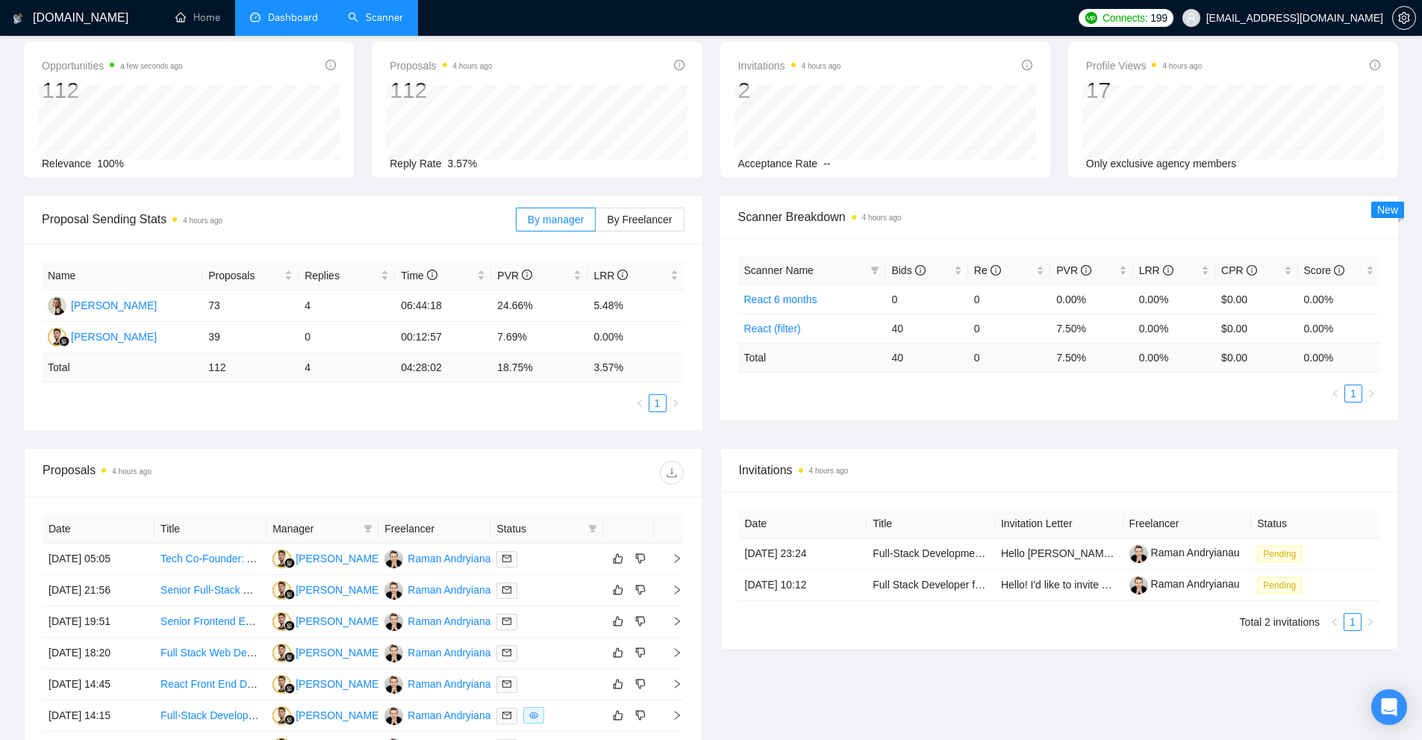
click at [1022, 387] on ul "1" at bounding box center [1059, 393] width 643 height 18
drag, startPoint x: 887, startPoint y: 355, endPoint x: 906, endPoint y: 354, distance: 19.5
click at [906, 354] on td "40" at bounding box center [926, 357] width 82 height 29
click at [904, 355] on td "40" at bounding box center [926, 357] width 82 height 29
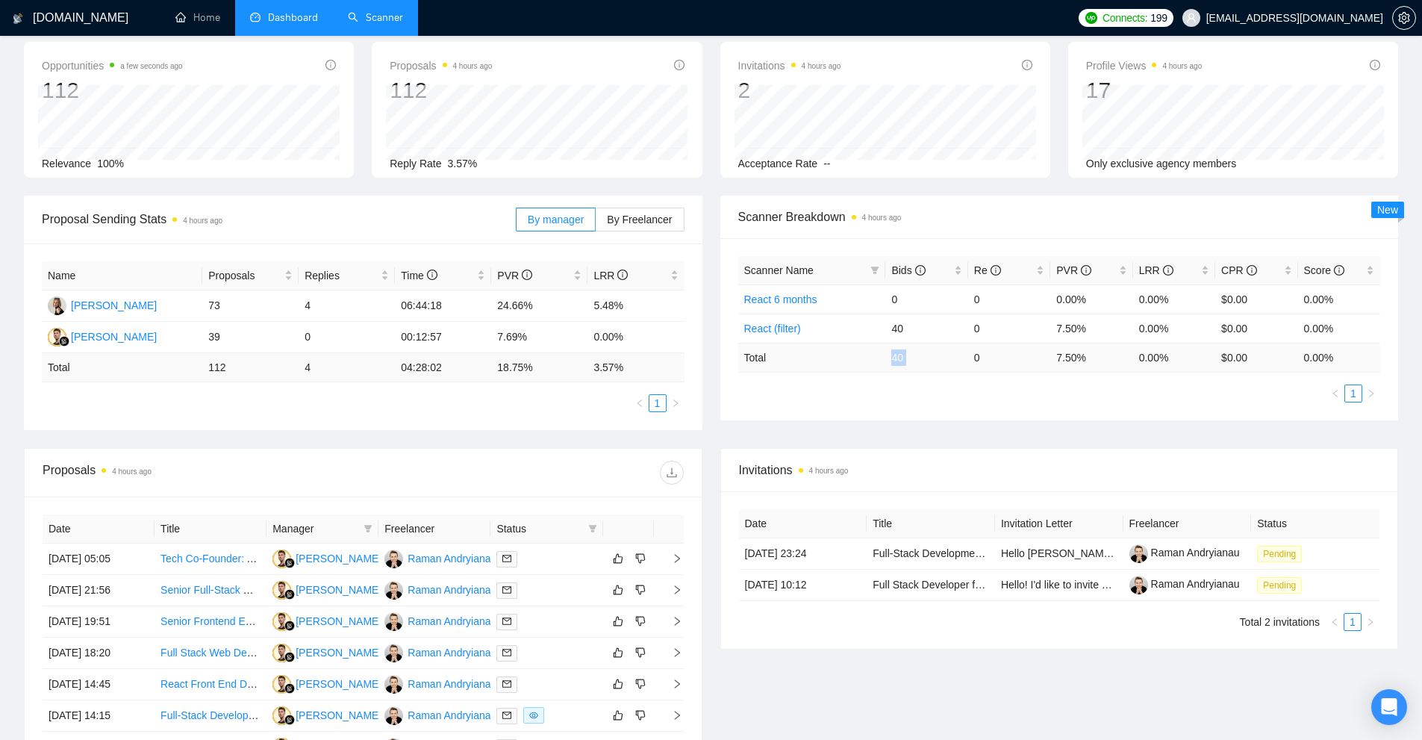
click at [904, 355] on td "40" at bounding box center [926, 357] width 82 height 29
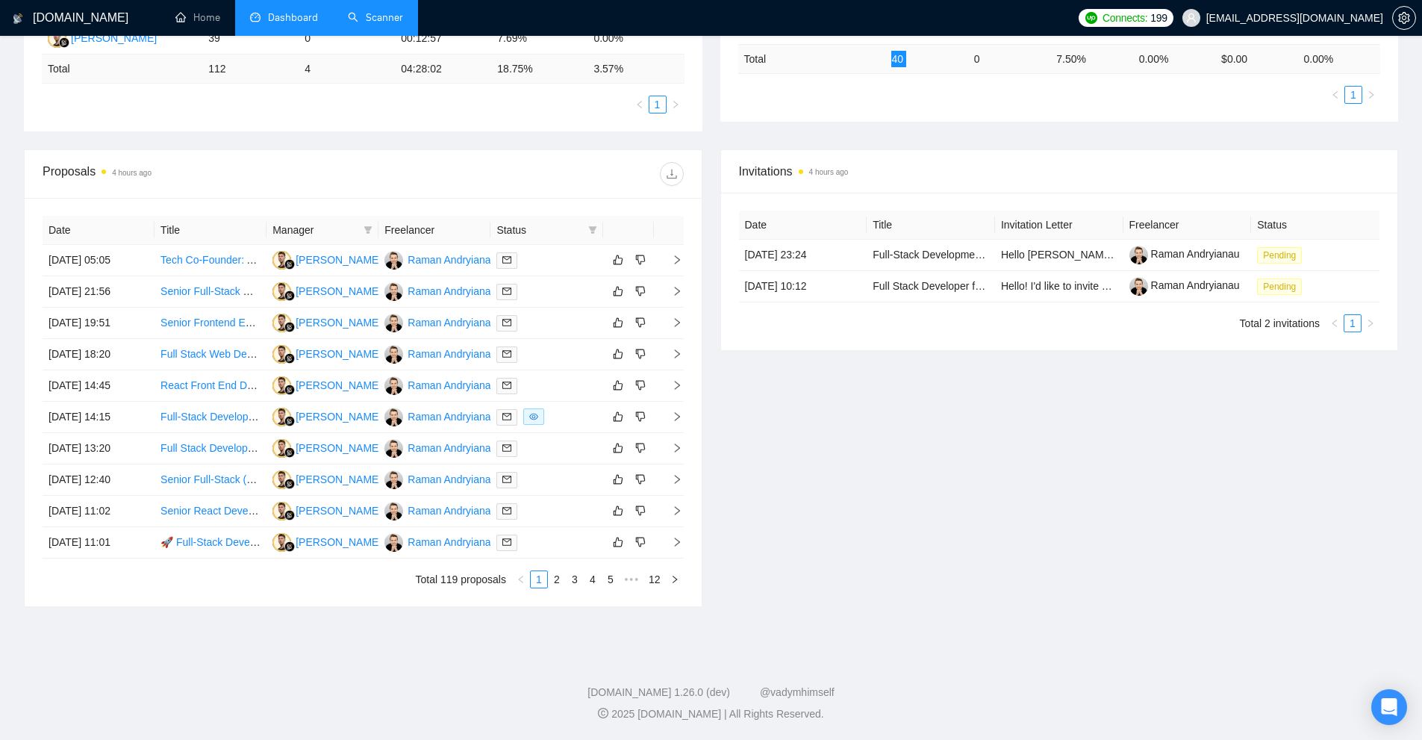
scroll to position [0, 0]
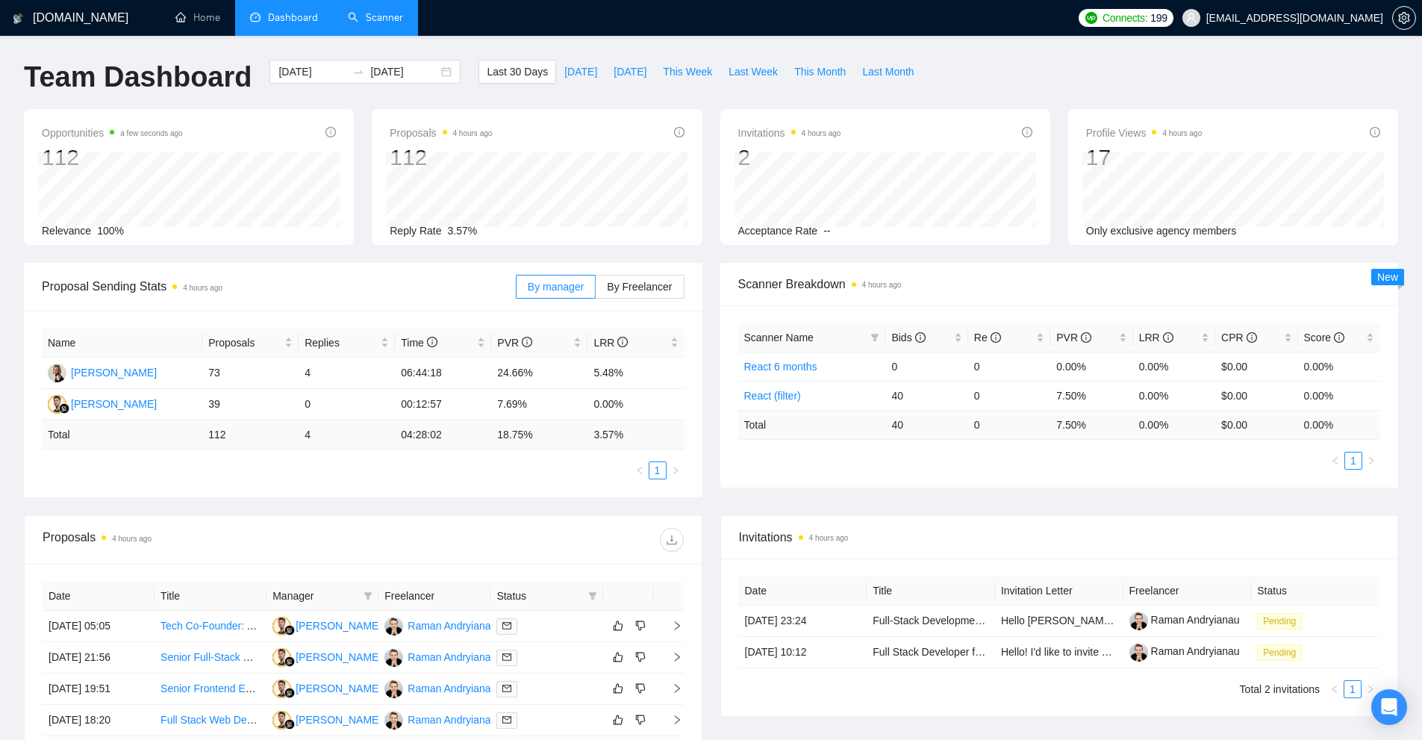
click at [973, 440] on div "Scanner Name Bids Re PVR LRR CPR Score React 6 months 0 0 0.00% 0.00% $0.00 0.0…" at bounding box center [1059, 396] width 643 height 146
drag, startPoint x: 903, startPoint y: 427, endPoint x: 914, endPoint y: 427, distance: 11.2
click at [914, 427] on td "40" at bounding box center [926, 424] width 82 height 29
drag, startPoint x: 886, startPoint y: 422, endPoint x: 1195, endPoint y: 424, distance: 309.0
click at [1195, 424] on tr "Total 40 0 7.50 % 0.00 % $ 0.00 0.00 %" at bounding box center [1059, 424] width 643 height 29
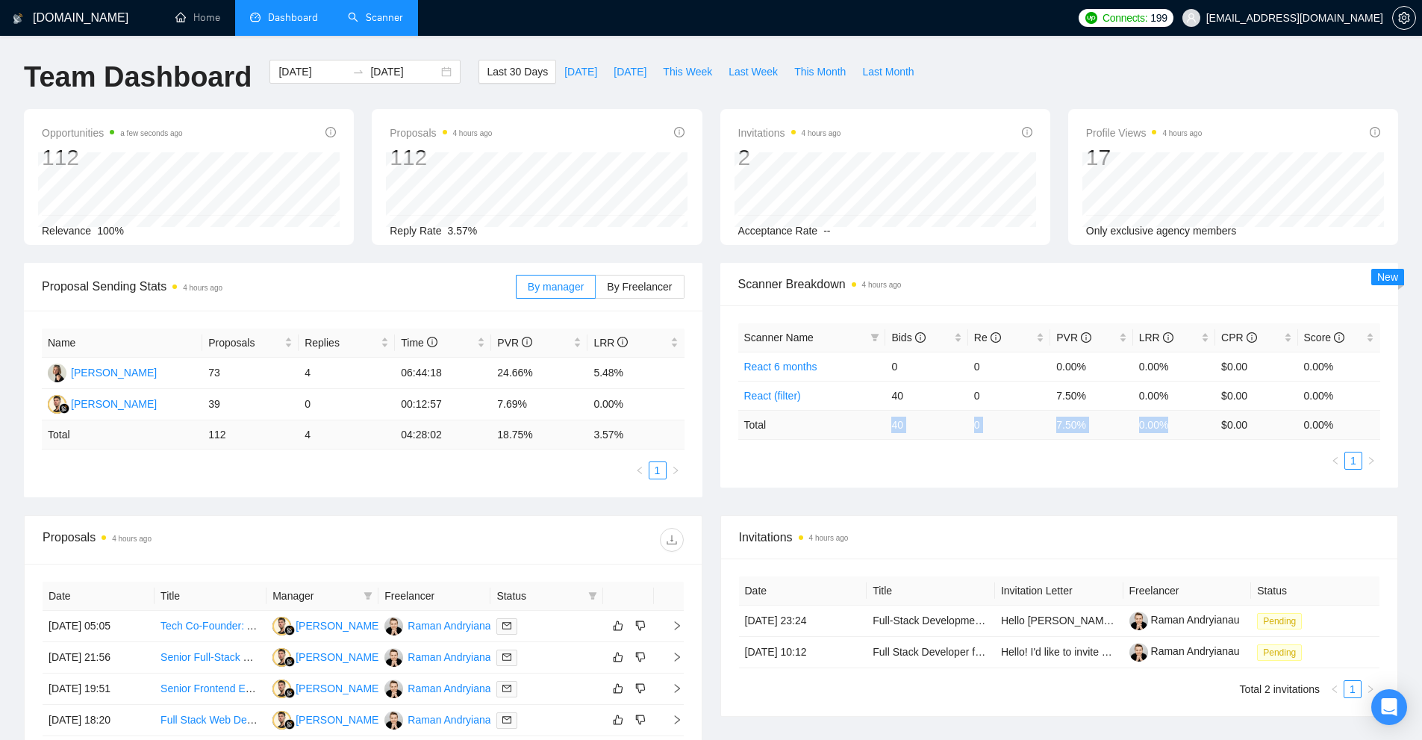
click at [1195, 424] on td "0.00 %" at bounding box center [1174, 424] width 82 height 29
drag, startPoint x: 547, startPoint y: 369, endPoint x: 675, endPoint y: 373, distance: 128.4
click at [674, 373] on tr "Anastasiya Halavachova 73 4 06:44:18 24.66% 5.48%" at bounding box center [363, 372] width 643 height 31
click at [633, 379] on td "5.48%" at bounding box center [635, 372] width 96 height 31
drag, startPoint x: 656, startPoint y: 367, endPoint x: 435, endPoint y: 371, distance: 220.9
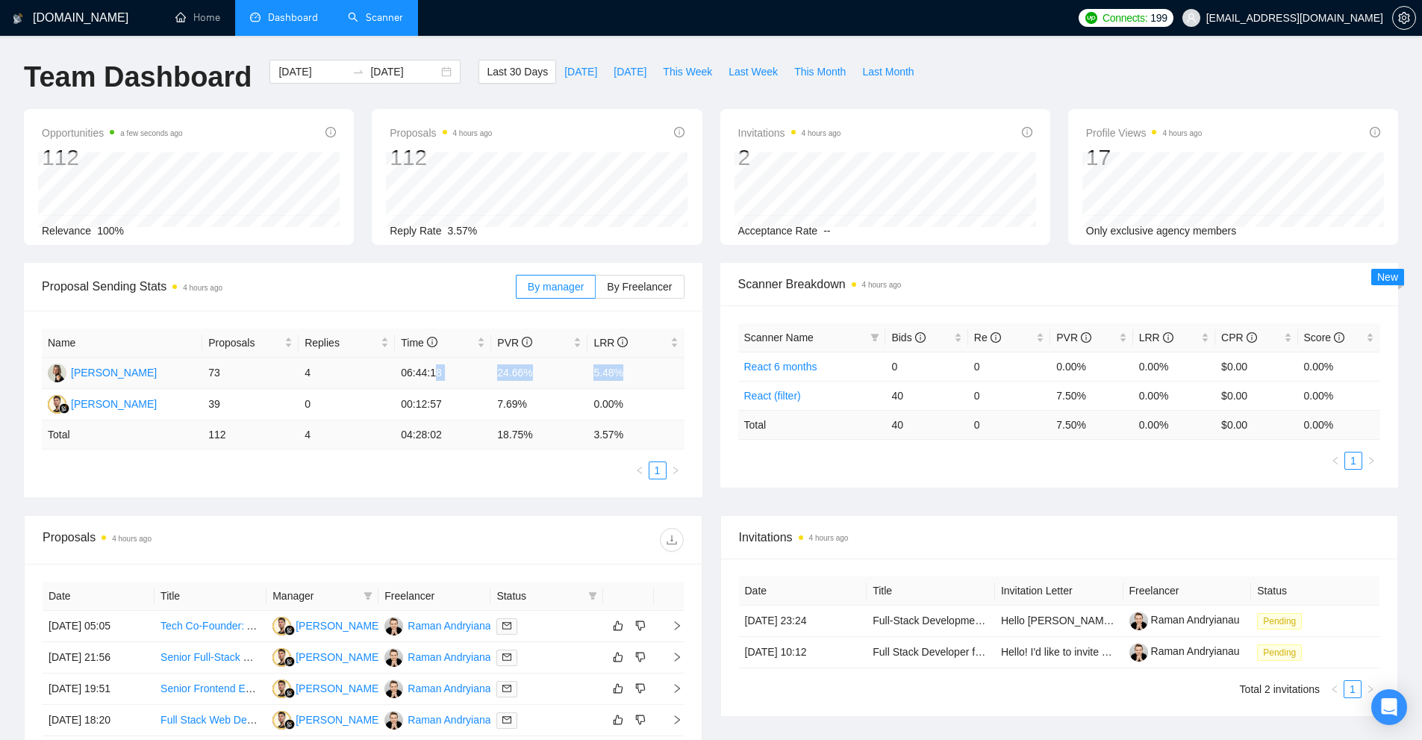
click at [435, 371] on tr "Anastasiya Halavachova 73 4 06:44:18 24.66% 5.48%" at bounding box center [363, 372] width 643 height 31
click at [529, 420] on td "18.75 %" at bounding box center [539, 434] width 96 height 29
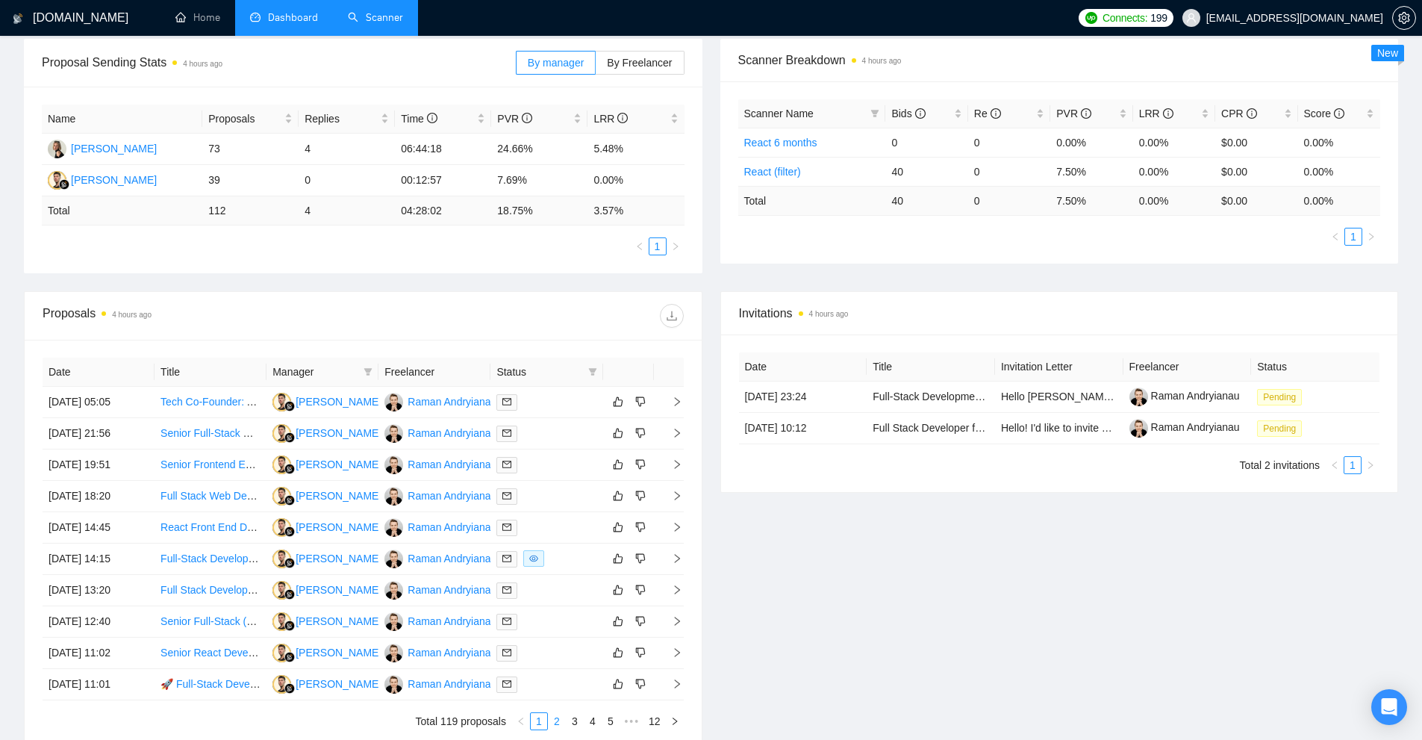
click at [563, 720] on link "2" at bounding box center [557, 721] width 16 height 16
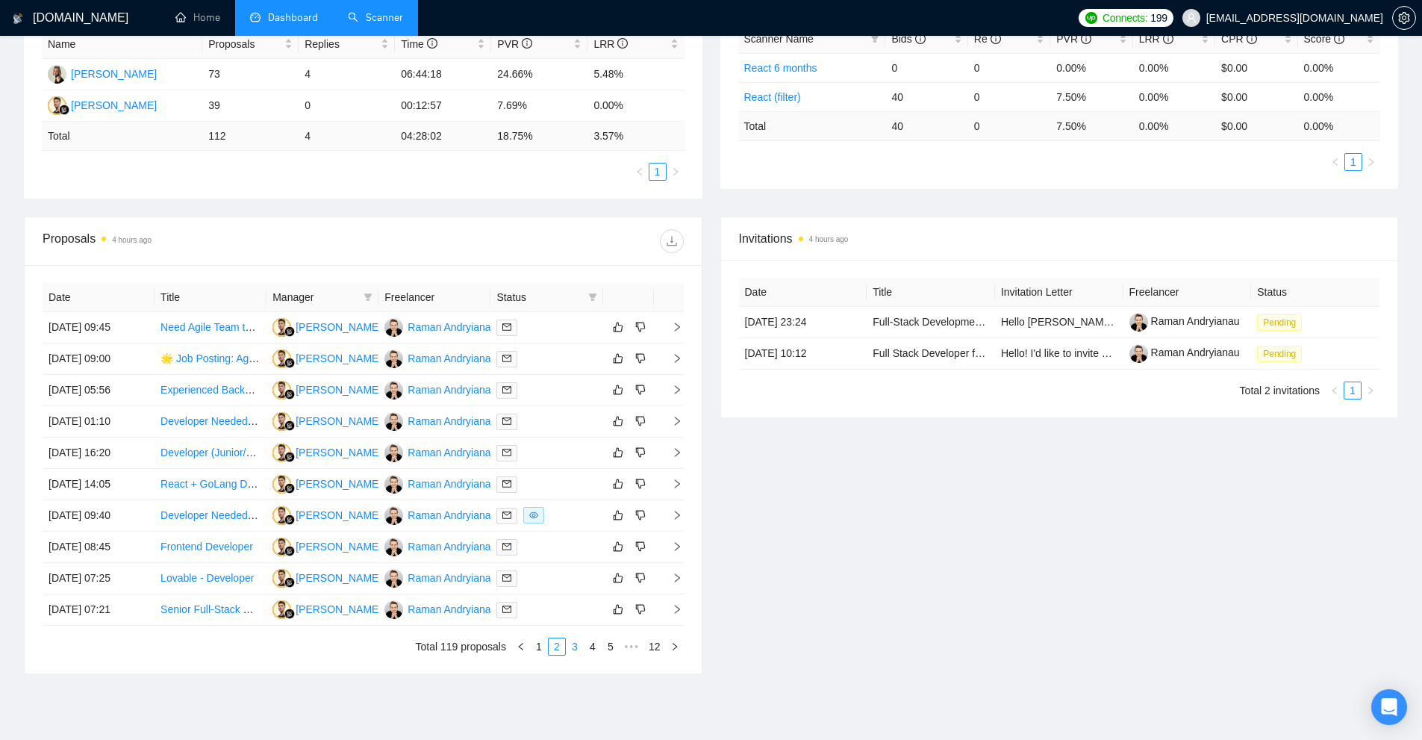
click at [575, 649] on link "3" at bounding box center [574, 646] width 16 height 16
click at [595, 649] on link "4" at bounding box center [592, 646] width 16 height 16
click at [369, 303] on span at bounding box center [367, 297] width 15 height 22
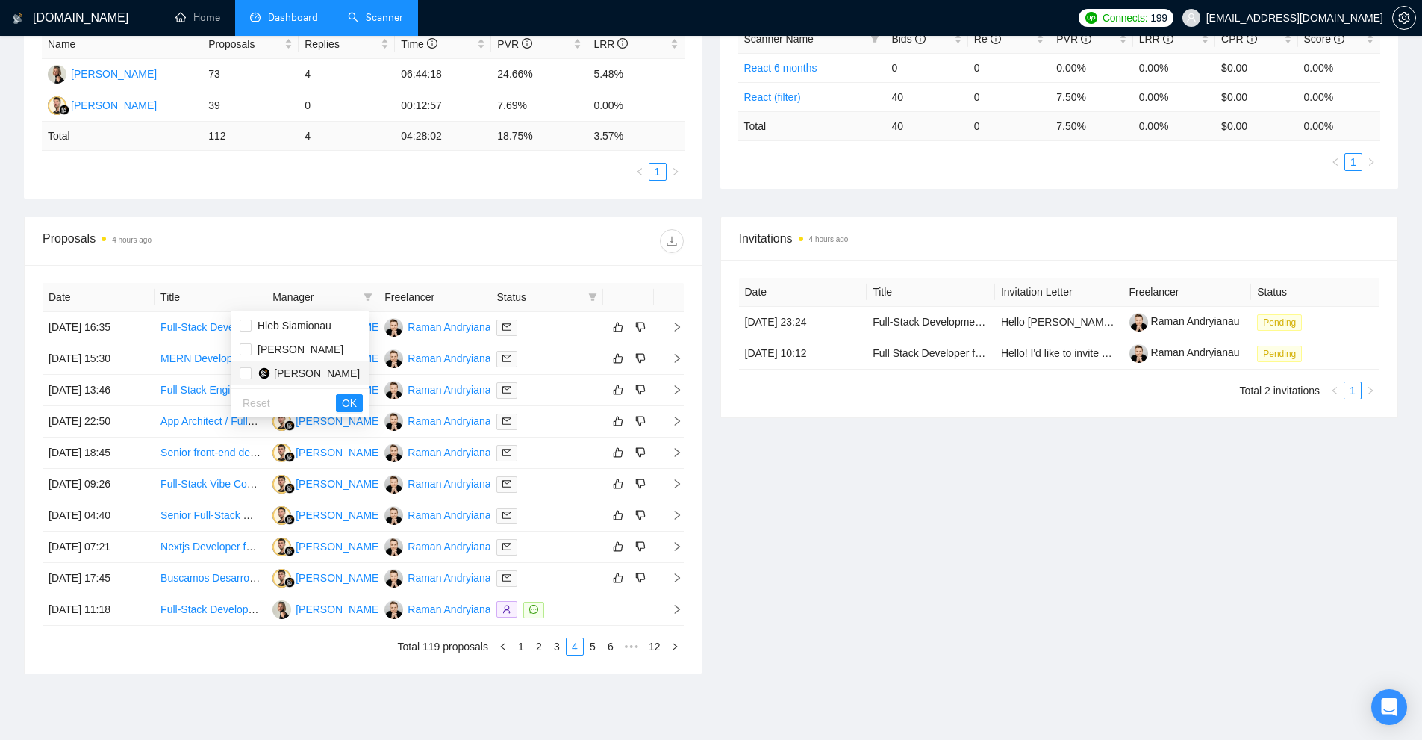
click at [323, 373] on span "Hleb Belehau" at bounding box center [317, 373] width 86 height 12
click at [340, 379] on span "Hleb Belehau" at bounding box center [300, 373] width 120 height 16
checkbox input "false"
click at [323, 346] on span "Anastasiya Halavachova" at bounding box center [300, 349] width 86 height 12
checkbox input "true"
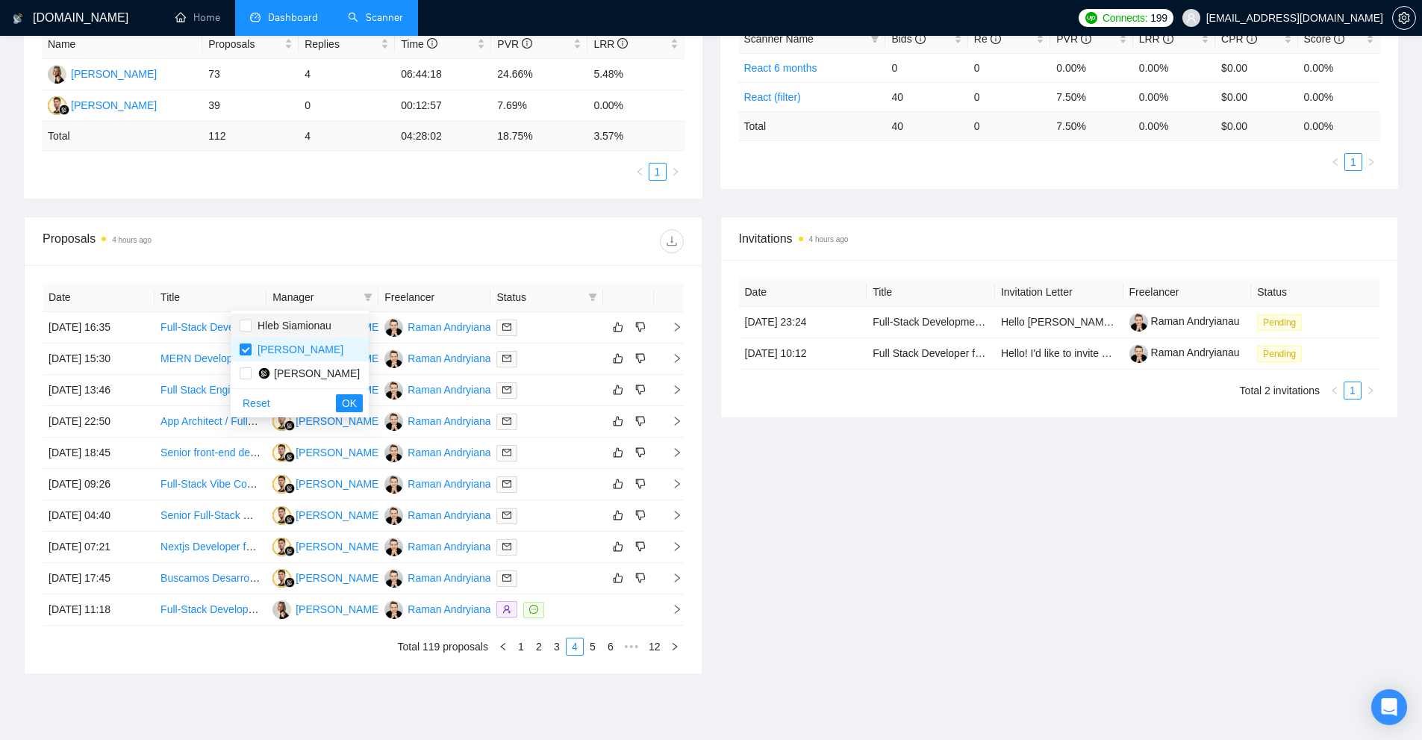
click at [323, 319] on span "Hleb Siamionau" at bounding box center [294, 325] width 74 height 12
checkbox input "true"
click at [353, 405] on span "OK" at bounding box center [349, 403] width 15 height 16
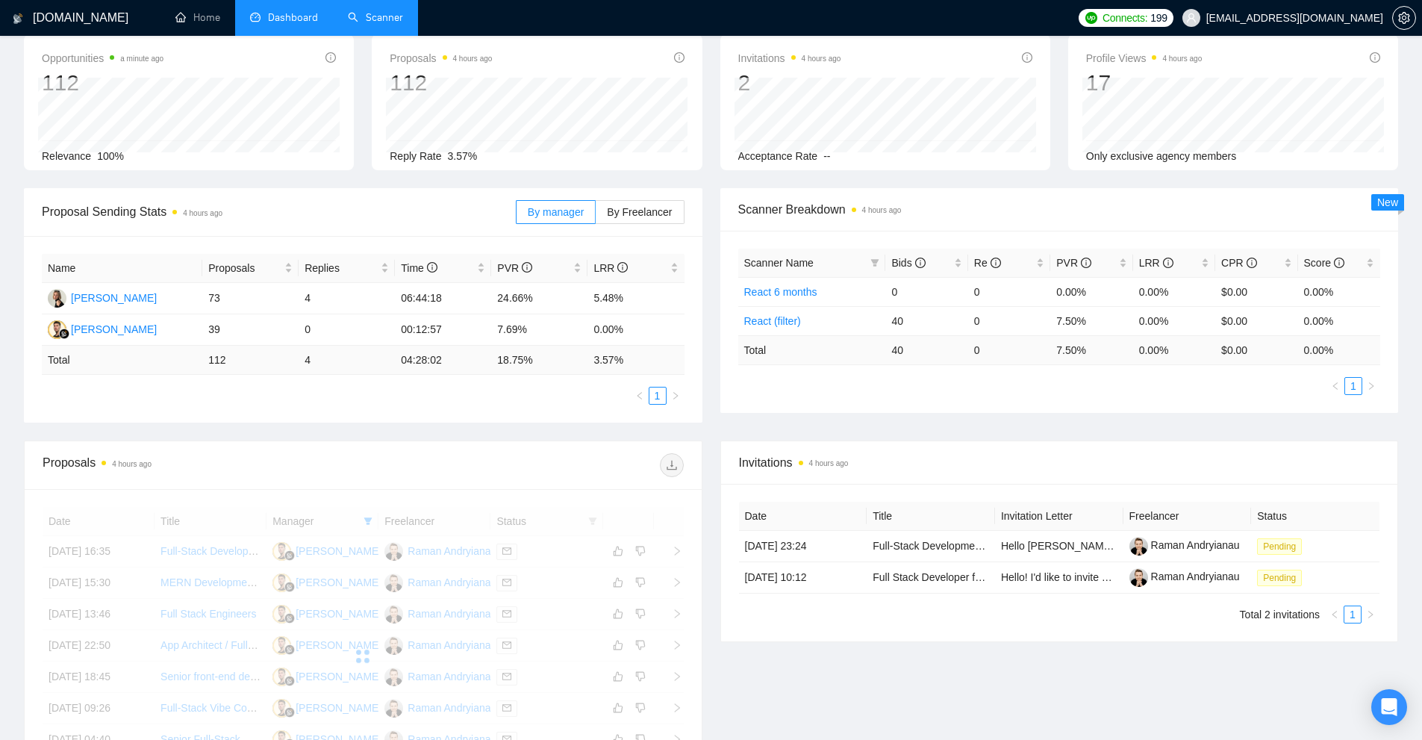
scroll to position [366, 0]
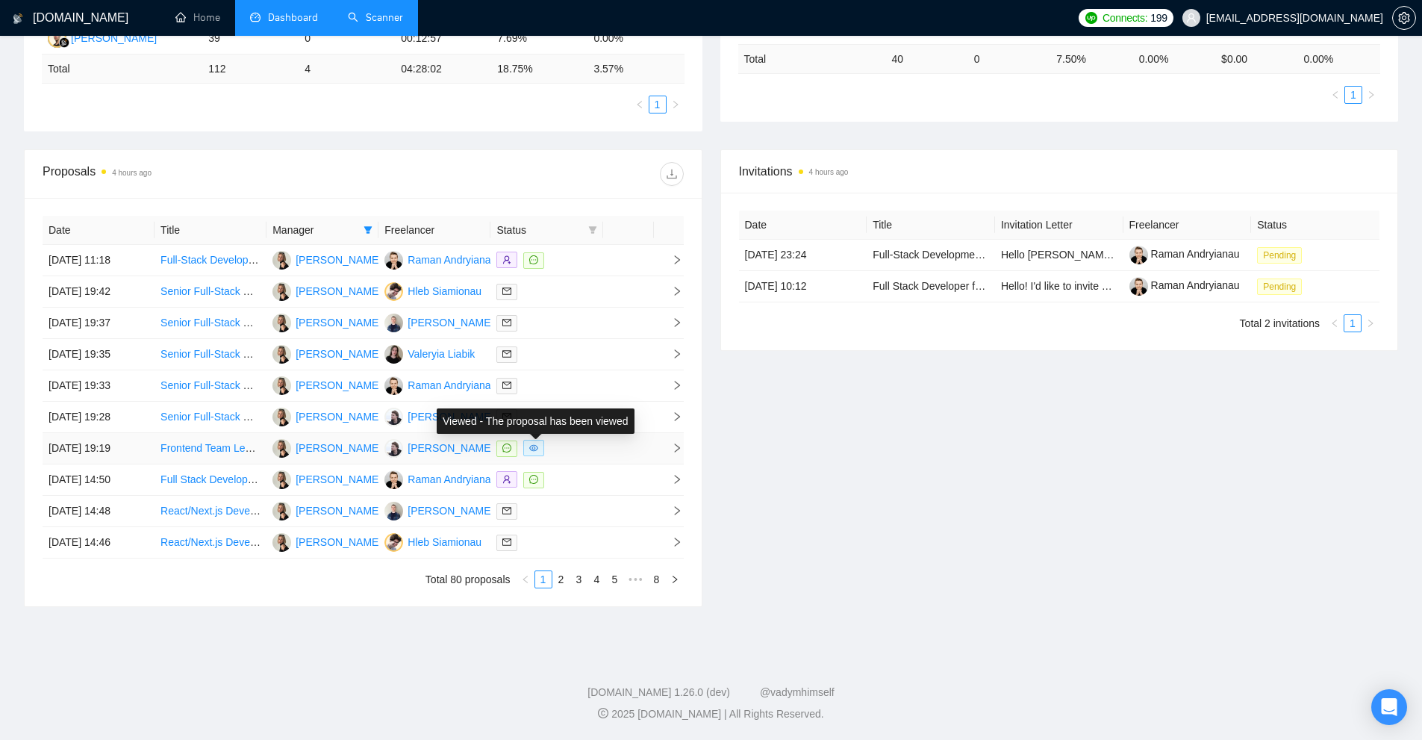
click at [582, 445] on div at bounding box center [546, 448] width 100 height 17
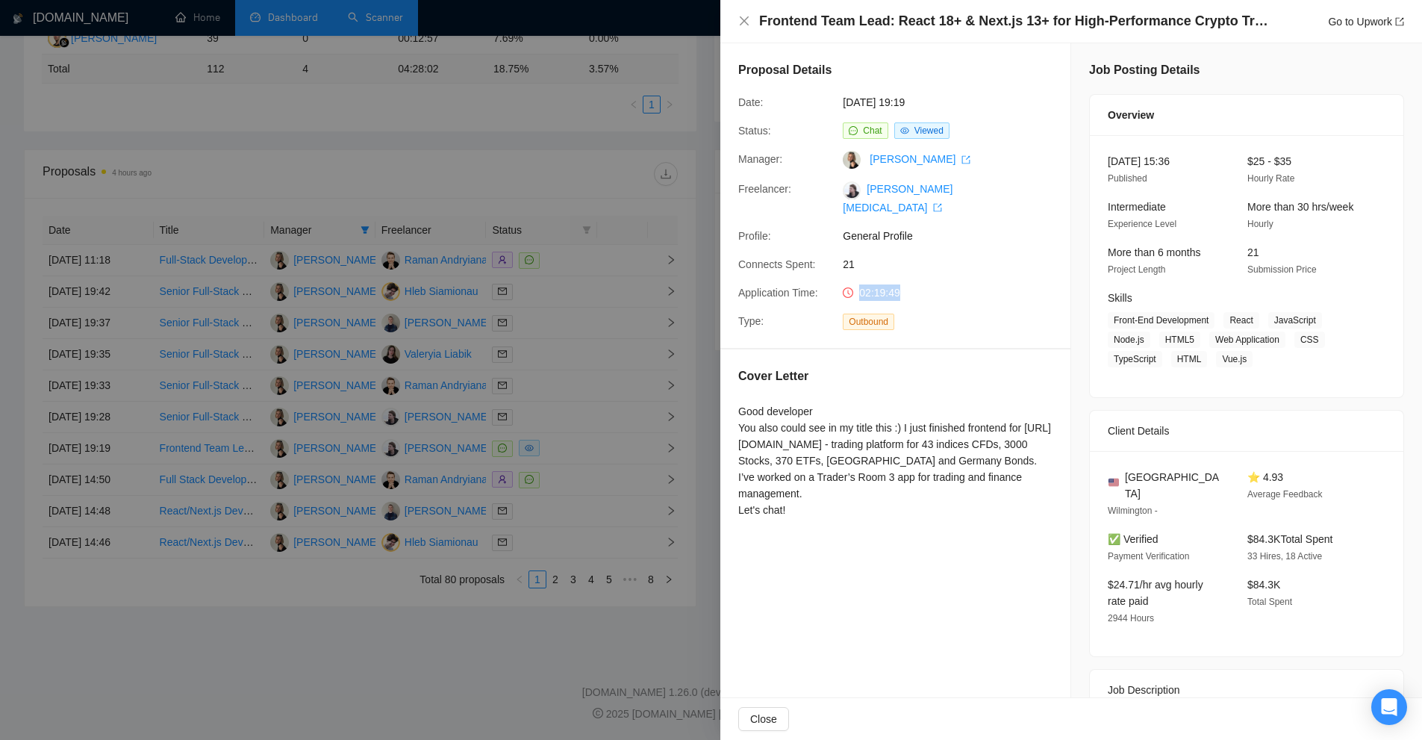
drag, startPoint x: 890, startPoint y: 287, endPoint x: 934, endPoint y: 306, distance: 48.8
click at [927, 288] on div "02:19:49" at bounding box center [915, 292] width 157 height 16
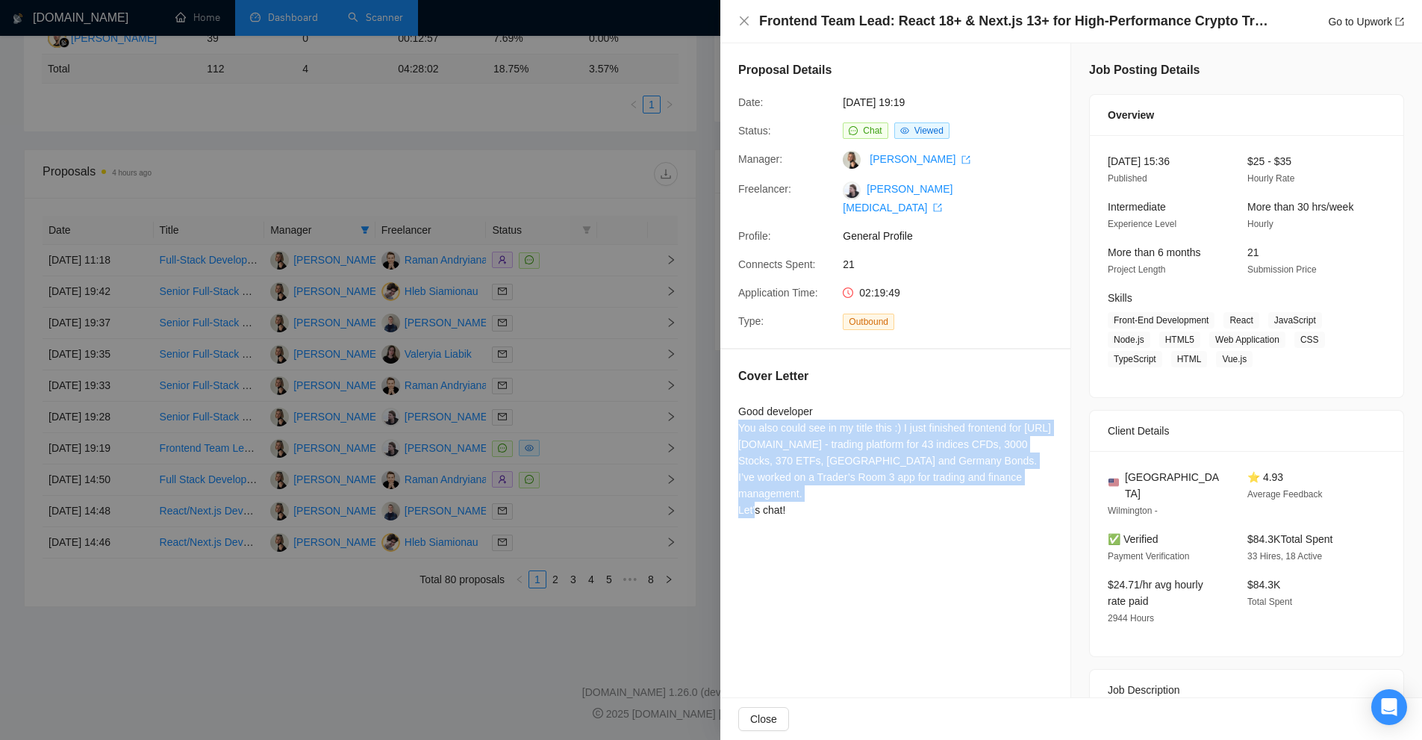
drag, startPoint x: 734, startPoint y: 429, endPoint x: 930, endPoint y: 498, distance: 207.2
click at [930, 497] on div "Cover Letter Good developer You also could see in my title this :) I just finis…" at bounding box center [895, 445] width 350 height 193
click at [931, 499] on div "Good developer You also could see in my title this :) I just finished frontend …" at bounding box center [895, 460] width 314 height 115
drag, startPoint x: 948, startPoint y: 498, endPoint x: 748, endPoint y: 428, distance: 211.9
click at [748, 428] on div "Good developer You also could see in my title this :) I just finished frontend …" at bounding box center [895, 460] width 314 height 115
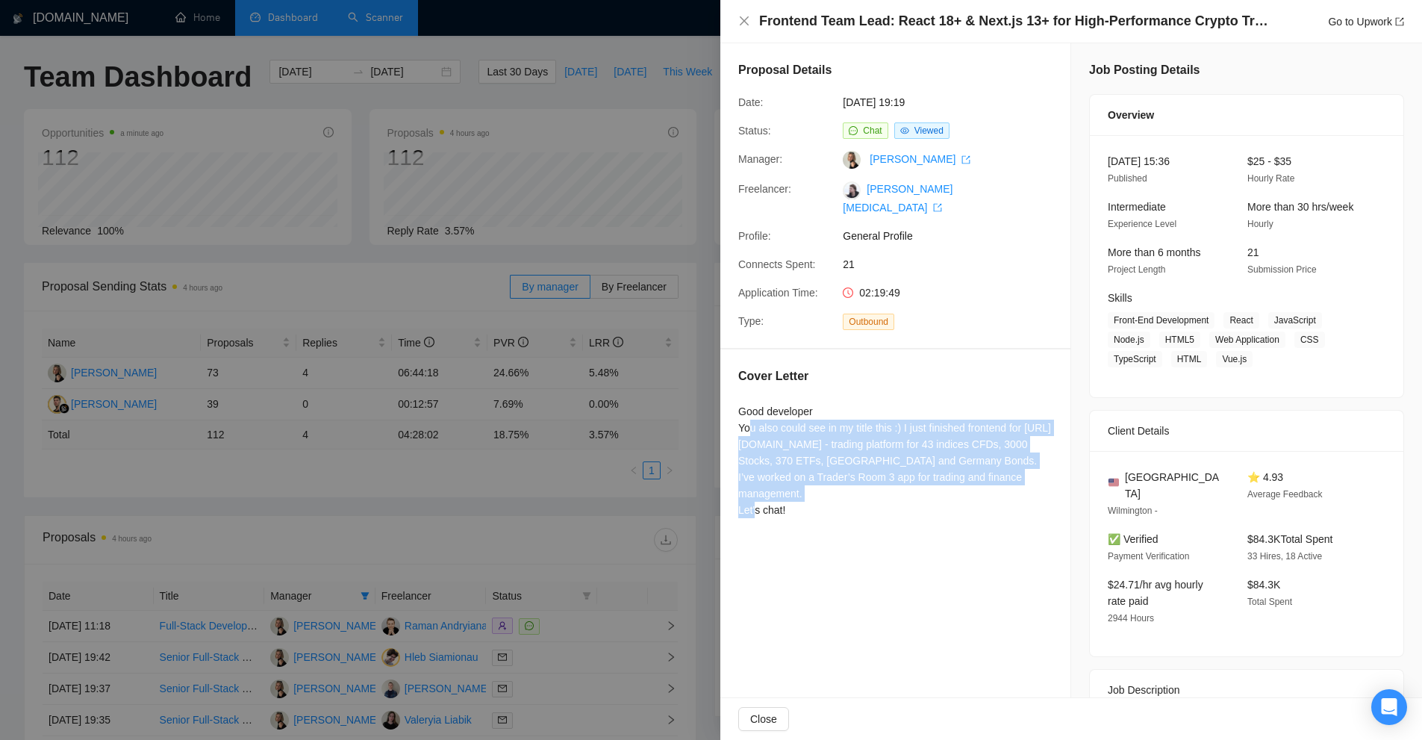
scroll to position [75, 0]
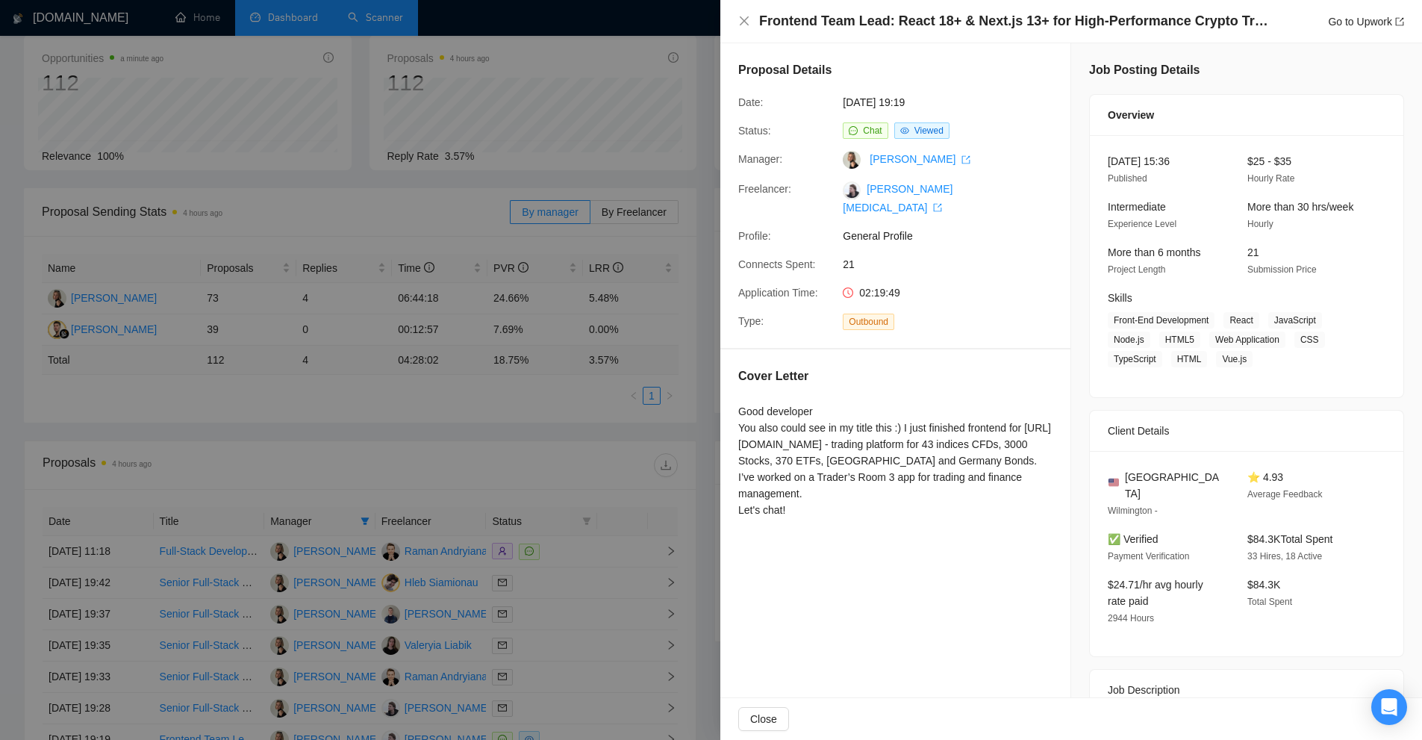
click at [614, 350] on div at bounding box center [711, 370] width 1422 height 740
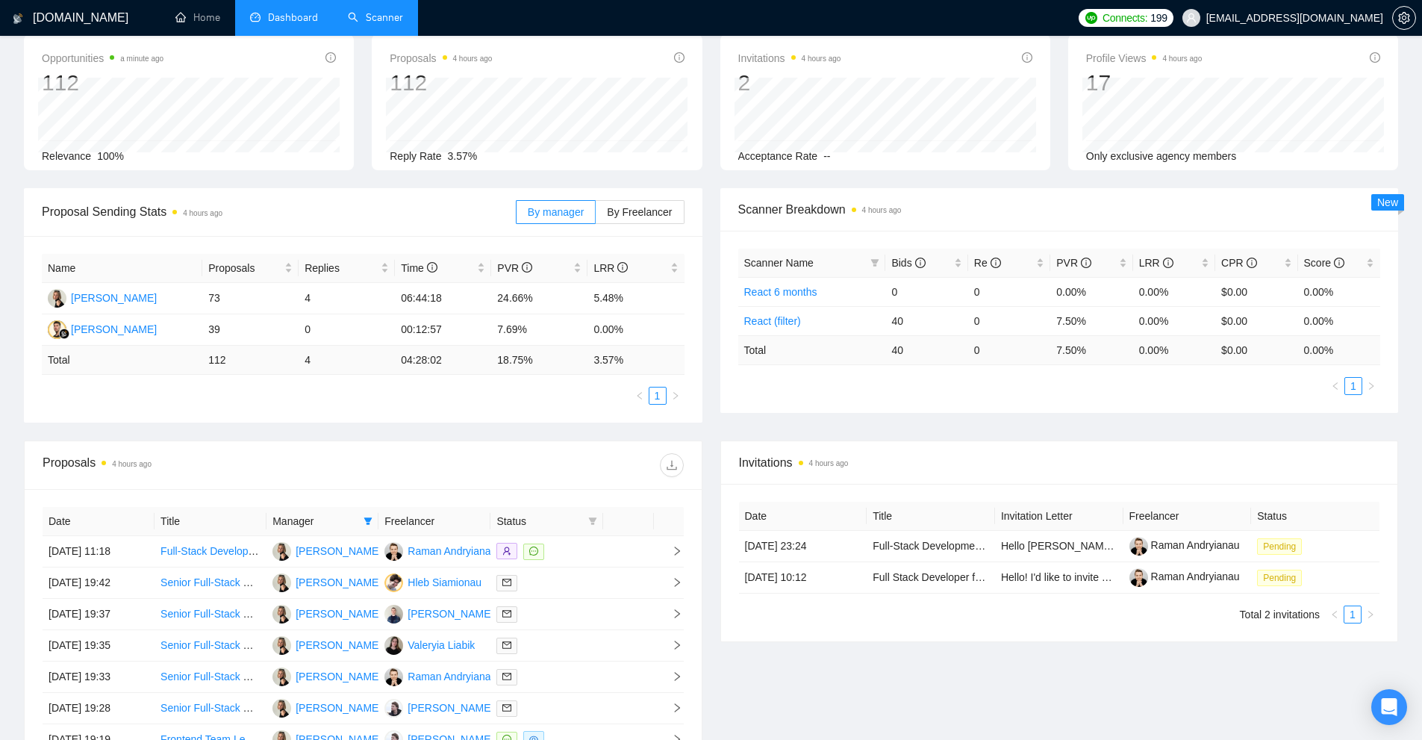
scroll to position [0, 0]
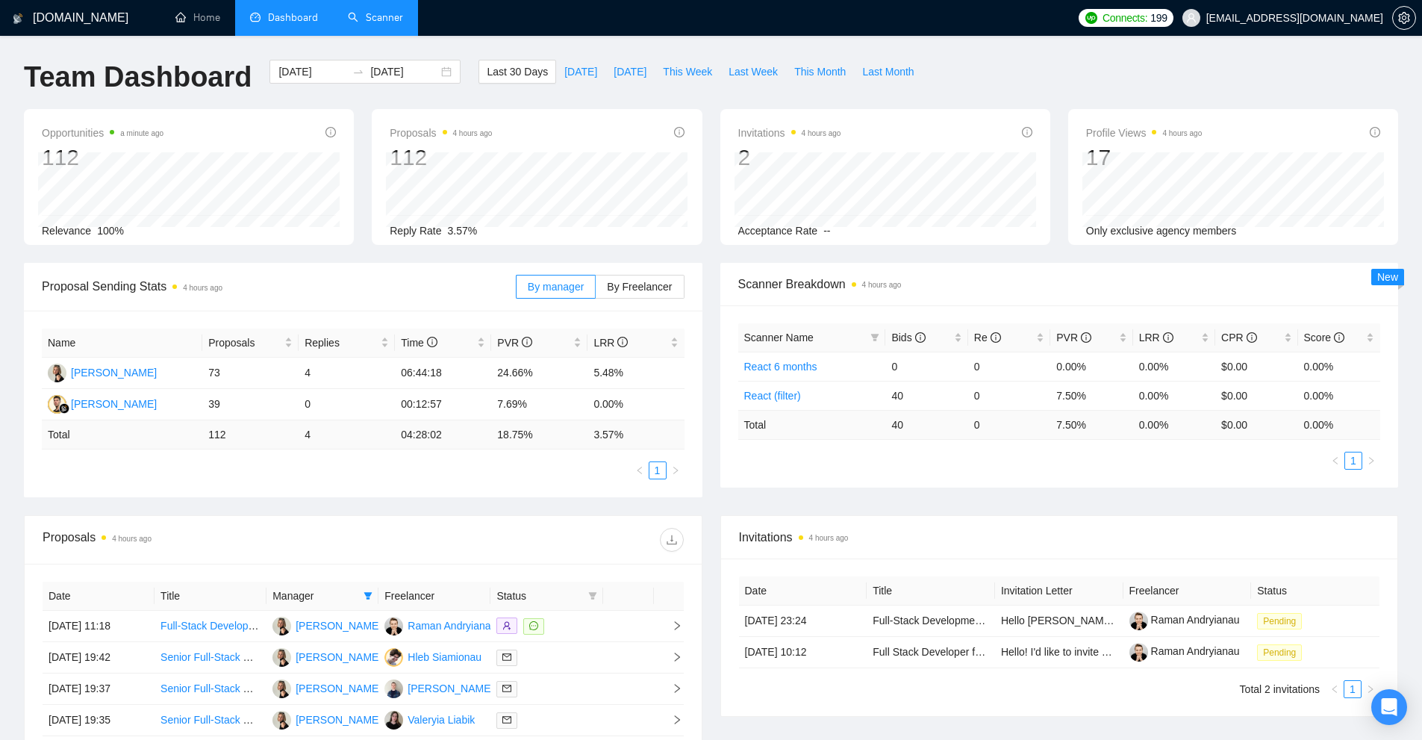
click at [403, 17] on link "Scanner" at bounding box center [375, 17] width 55 height 13
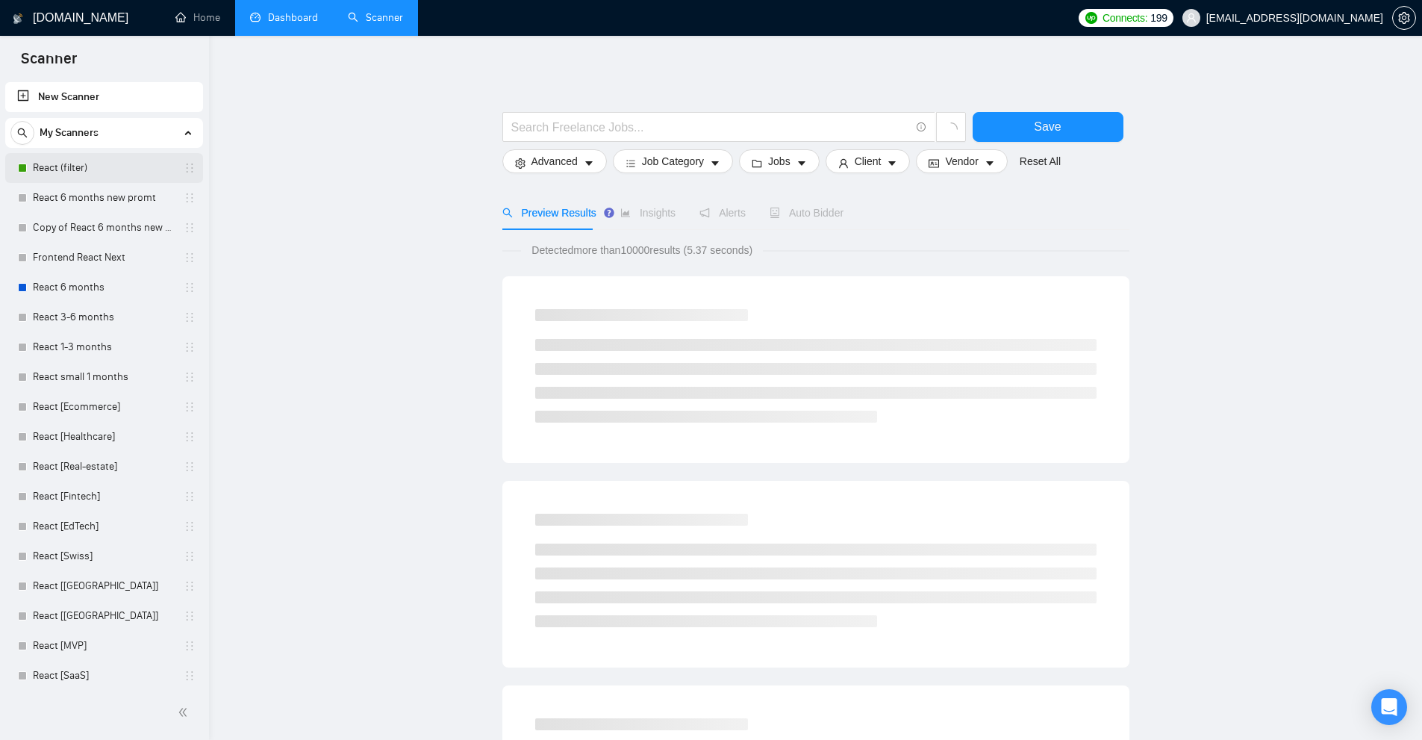
click at [77, 165] on link "React (filter)" at bounding box center [104, 168] width 142 height 30
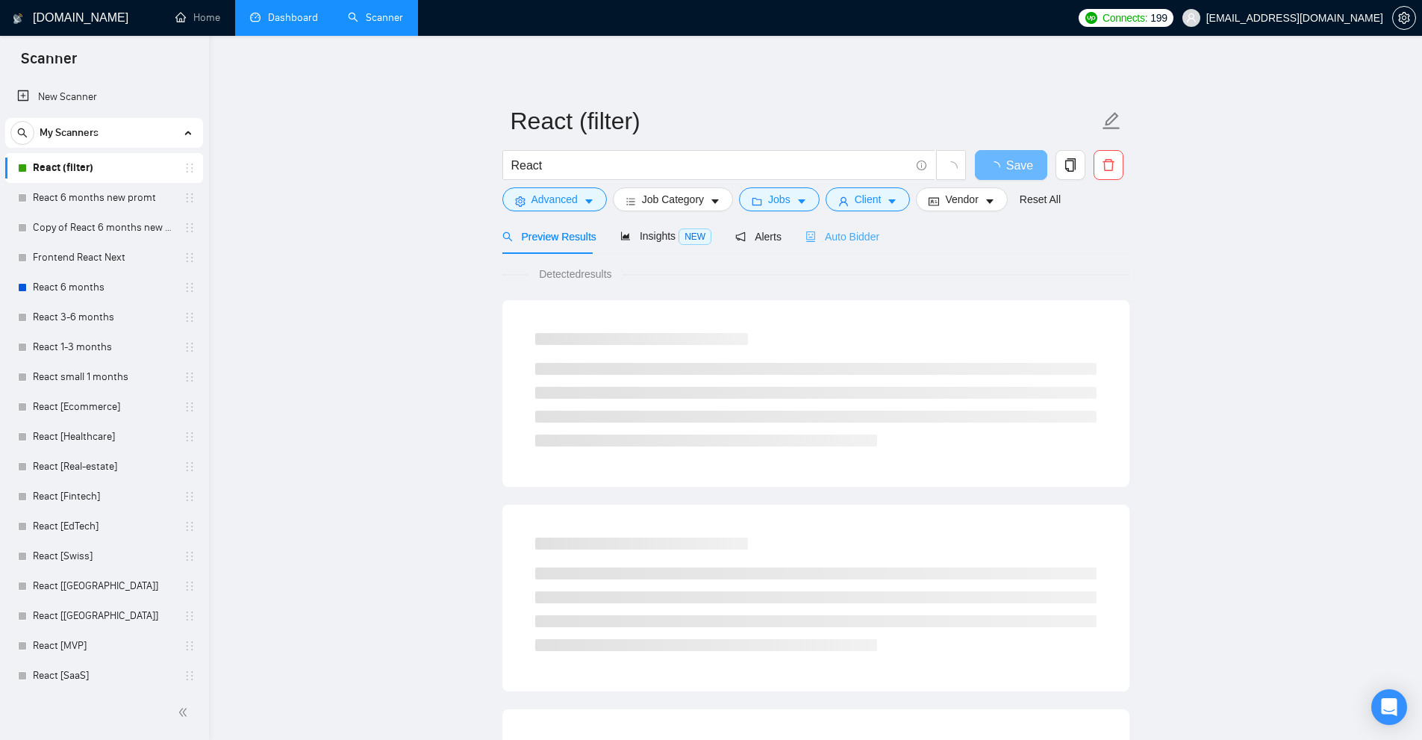
click at [839, 248] on div "Auto Bidder" at bounding box center [842, 236] width 74 height 35
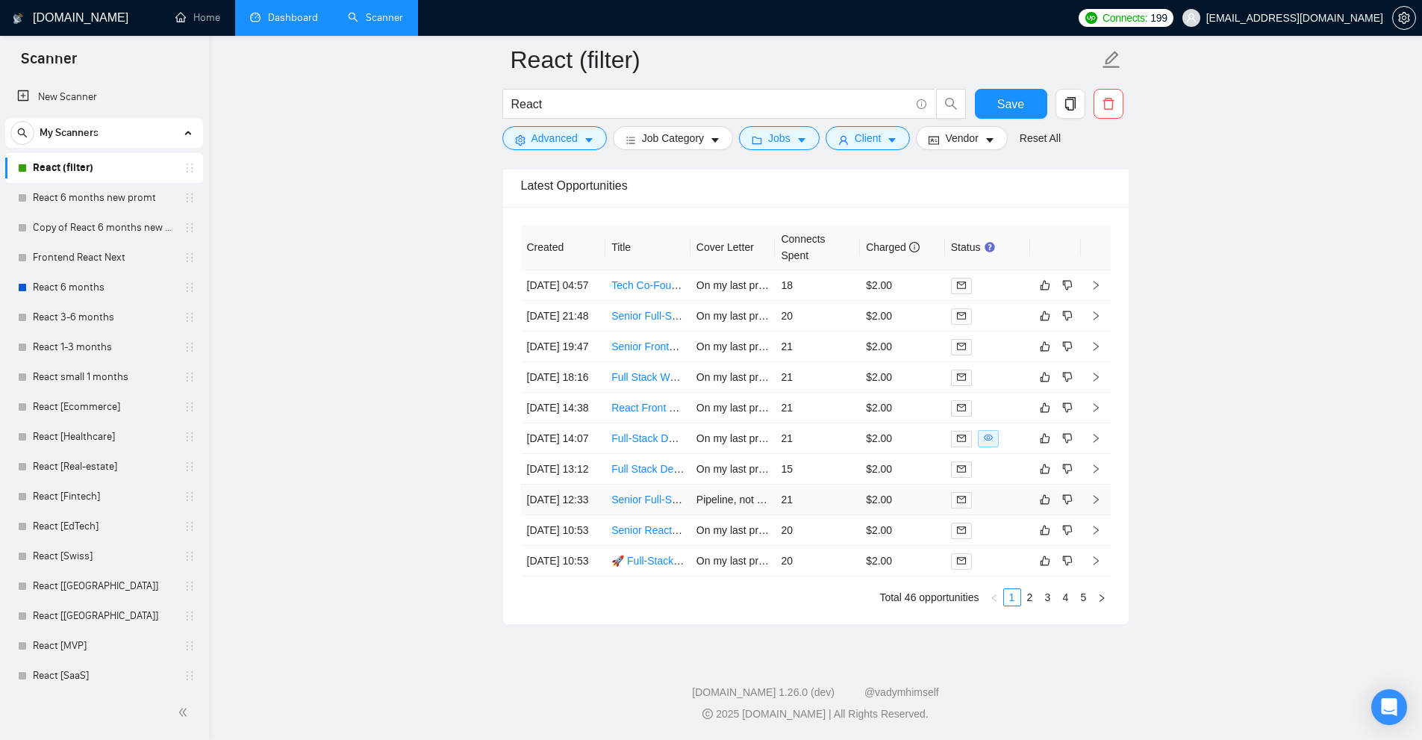
scroll to position [3868, 0]
click at [851, 423] on td "21" at bounding box center [817, 438] width 85 height 31
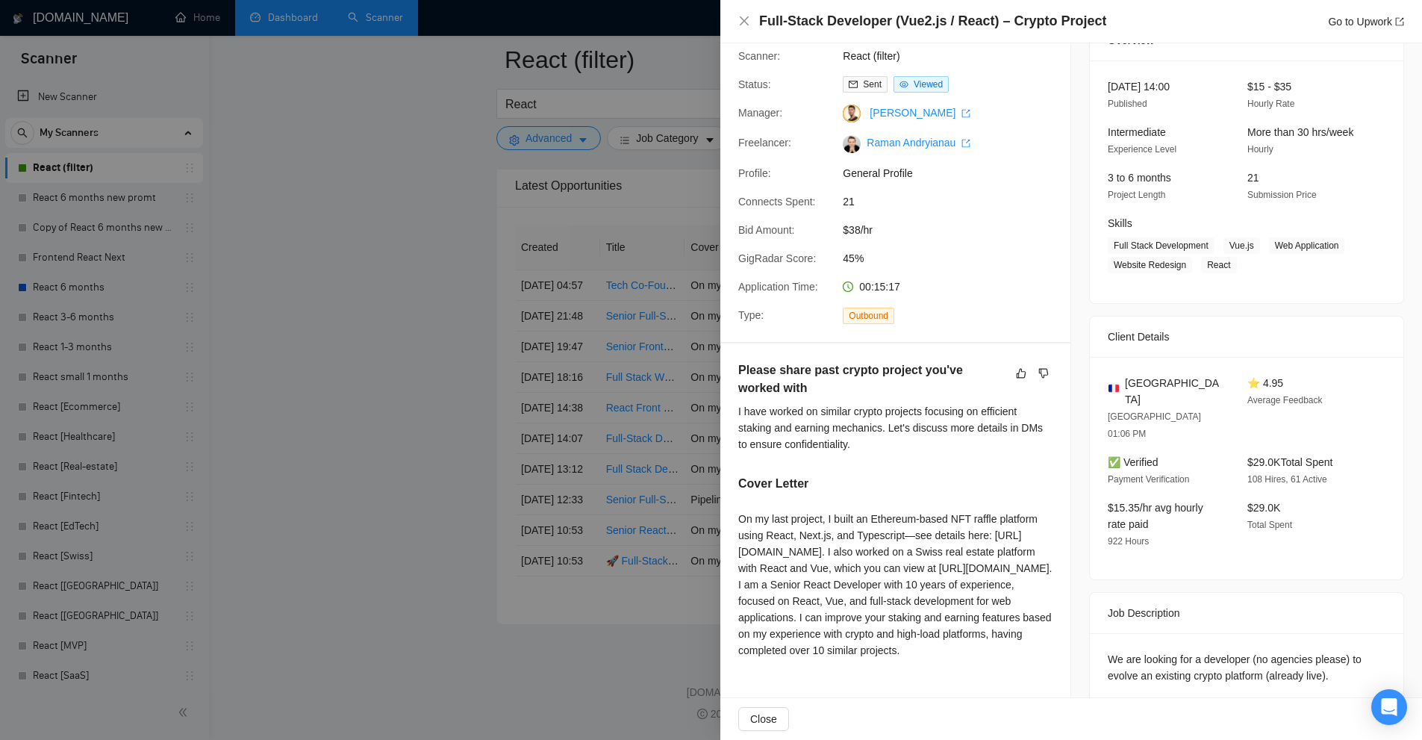
scroll to position [149, 0]
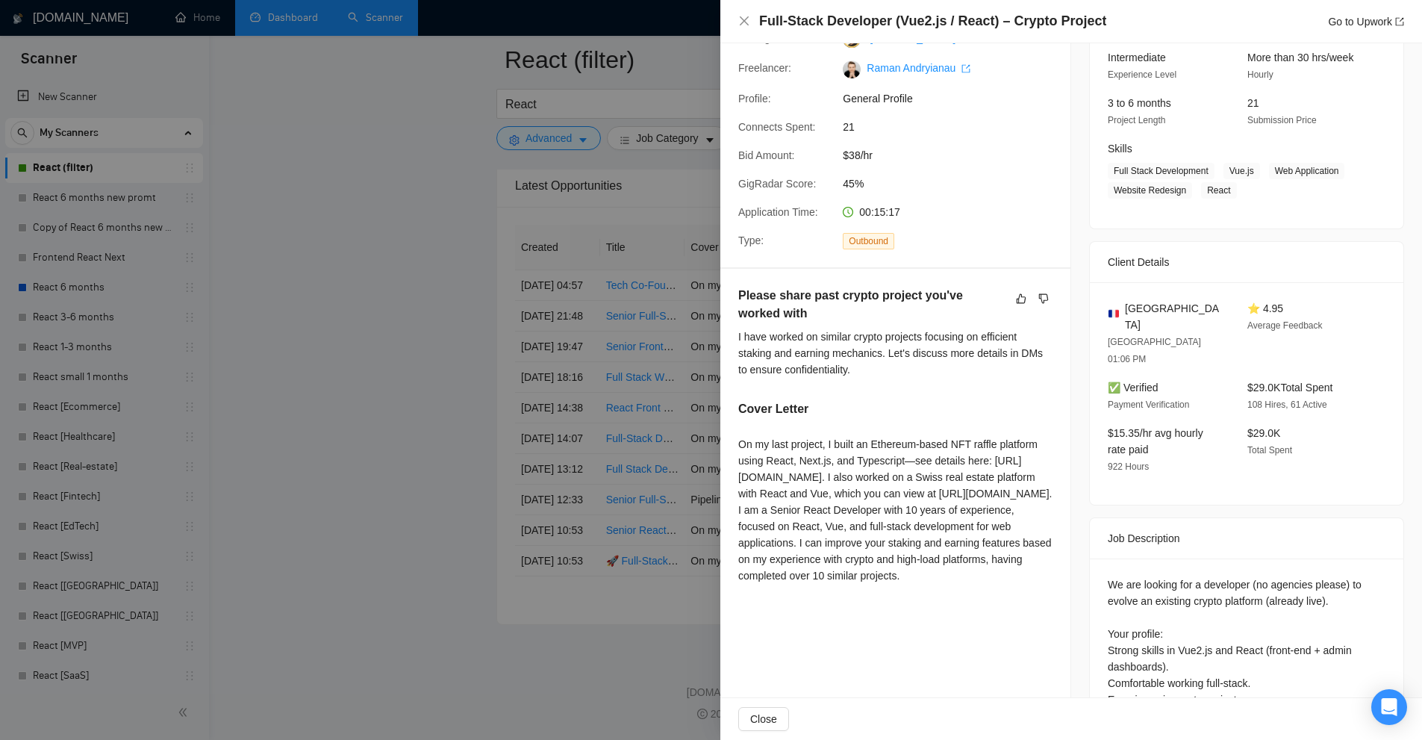
drag, startPoint x: 725, startPoint y: 449, endPoint x: 1041, endPoint y: 606, distance: 353.1
click at [1041, 606] on div "Please share past crypto project you've worked with I have worked on similar cr…" at bounding box center [895, 438] width 350 height 339
drag, startPoint x: 1043, startPoint y: 599, endPoint x: 743, endPoint y: 451, distance: 334.4
click at [743, 451] on div "On my last project, I built an Ethereum-based NFT raffle platform using React, …" at bounding box center [895, 510] width 314 height 148
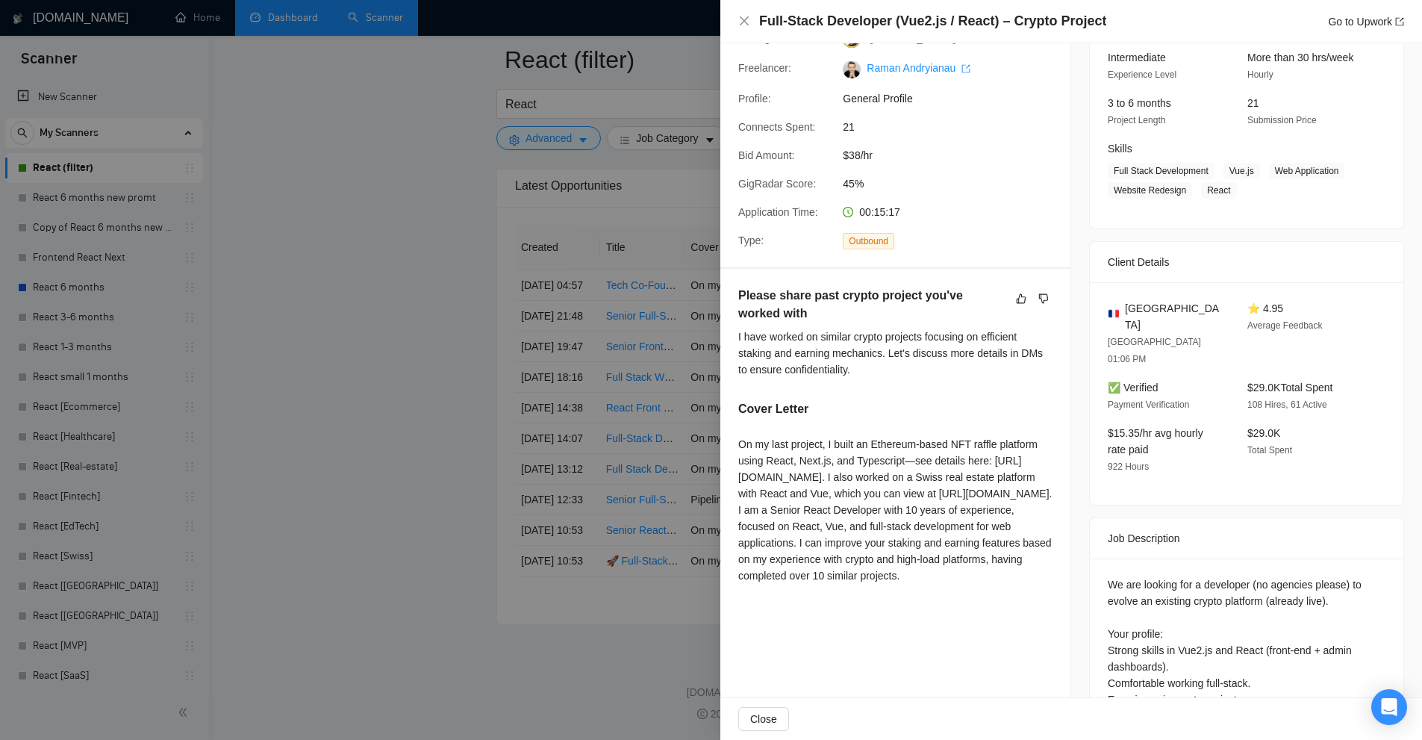
click at [743, 451] on div "On my last project, I built an Ethereum-based NFT raffle platform using React, …" at bounding box center [895, 510] width 314 height 148
drag, startPoint x: 739, startPoint y: 444, endPoint x: 1031, endPoint y: 617, distance: 339.9
click at [1031, 607] on div "Please share past crypto project you've worked with I have worked on similar cr…" at bounding box center [895, 438] width 350 height 339
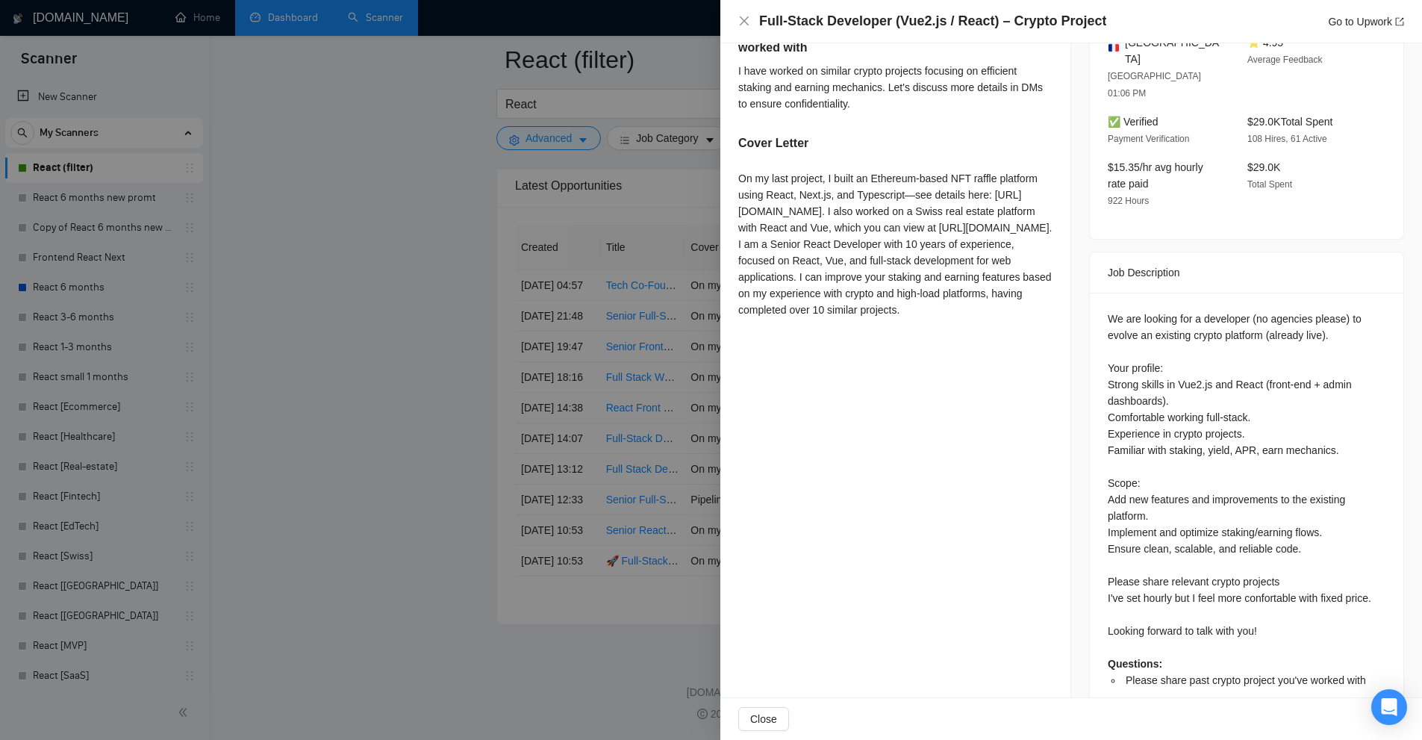
click at [1146, 534] on div "We are looking for a developer (no agencies please) to evolve an existing crypt…" at bounding box center [1246, 499] width 278 height 378
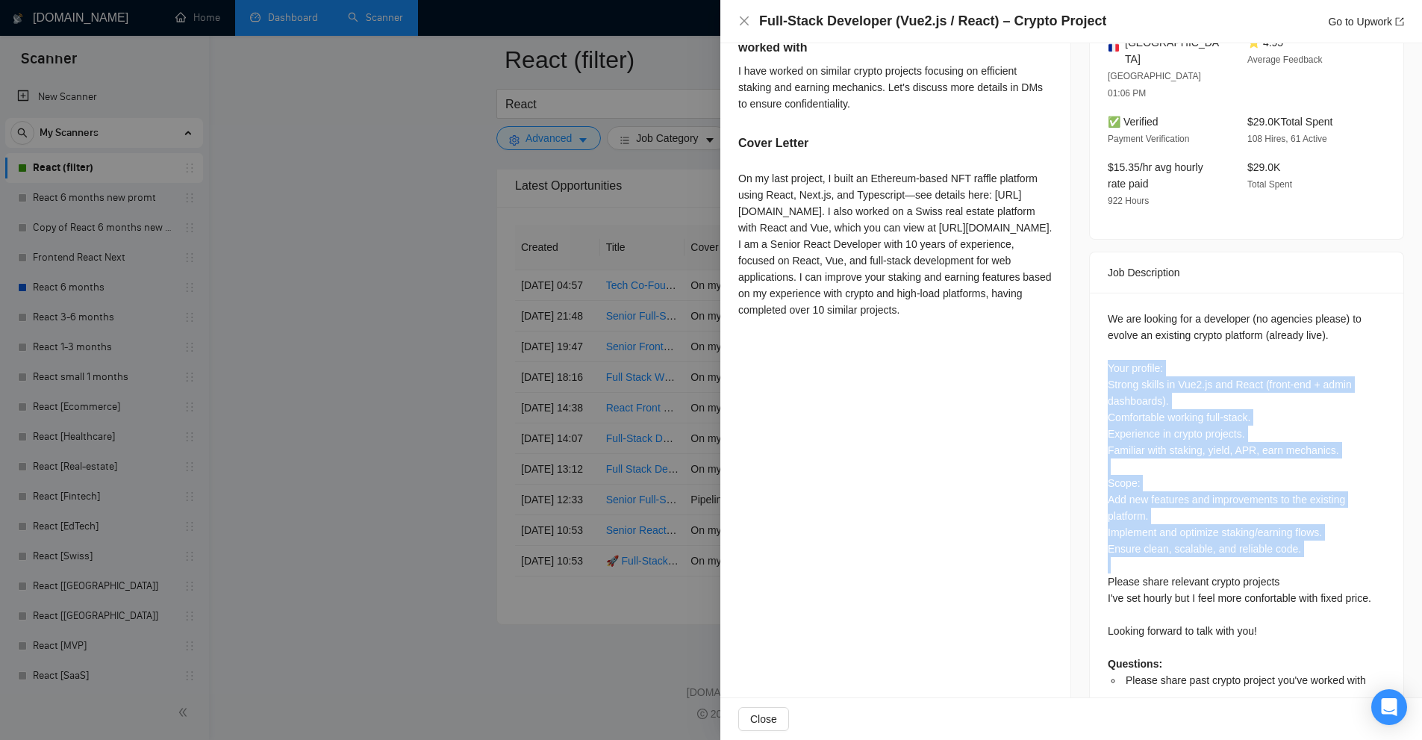
drag, startPoint x: 1146, startPoint y: 534, endPoint x: 1100, endPoint y: 334, distance: 204.4
click at [1100, 334] on div "We are looking for a developer (no agencies please) to evolve an existing crypt…" at bounding box center [1246, 505] width 313 height 424
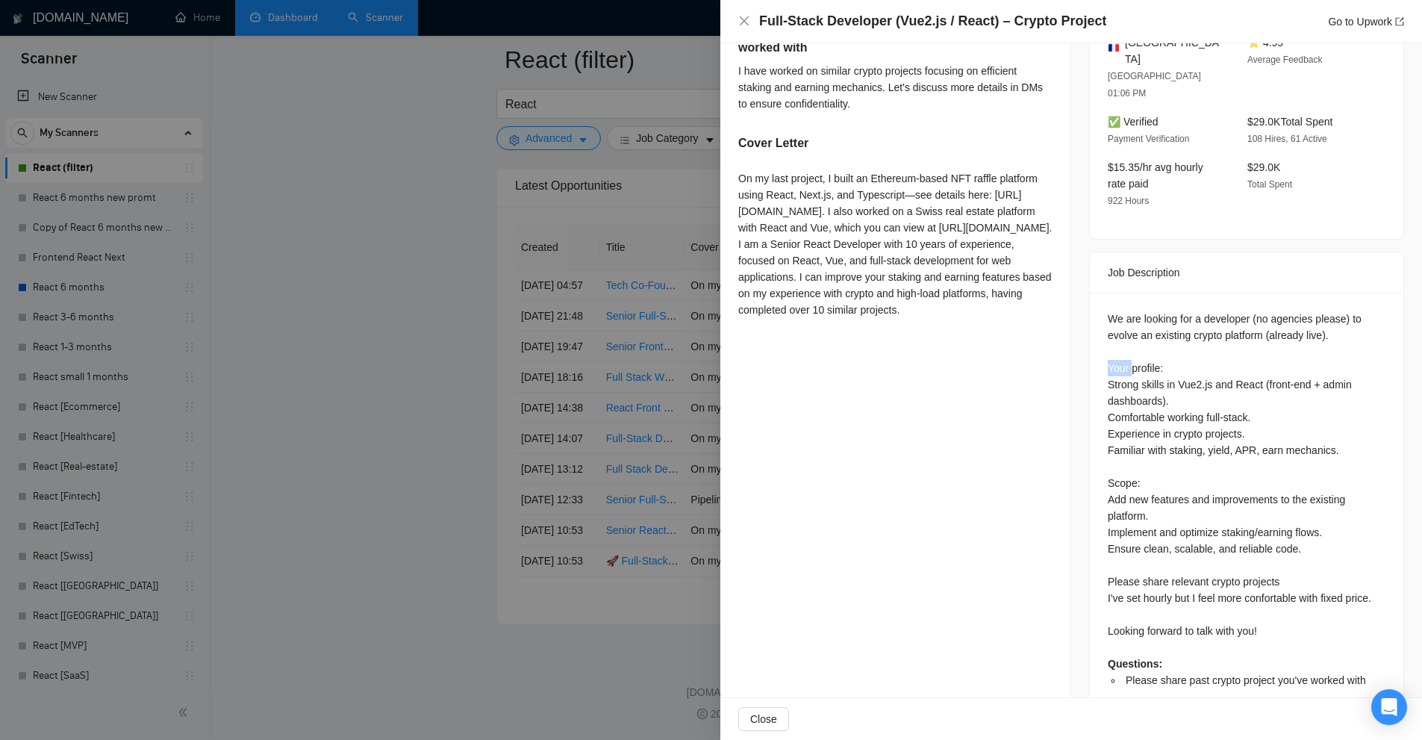
click at [1100, 334] on div "We are looking for a developer (no agencies please) to evolve an existing crypt…" at bounding box center [1246, 505] width 313 height 424
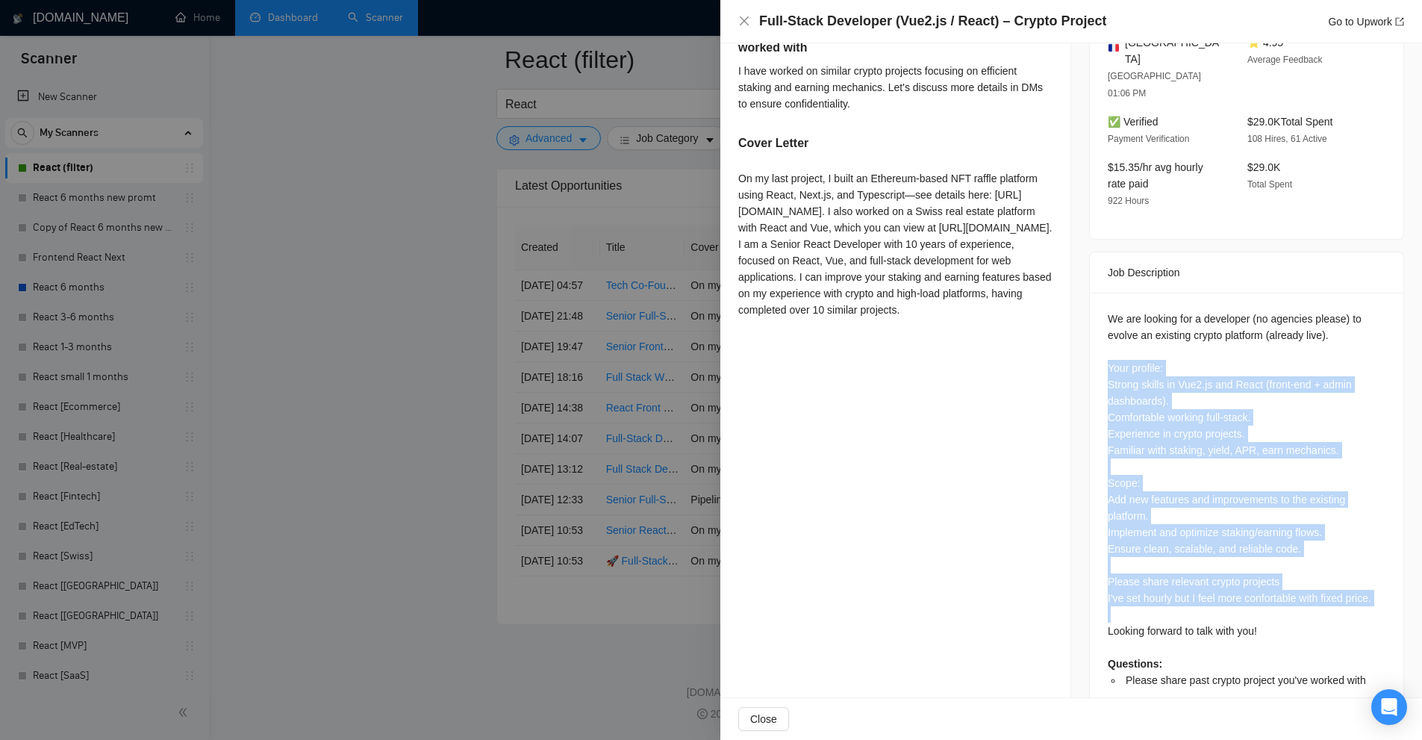
drag, startPoint x: 1100, startPoint y: 334, endPoint x: 1164, endPoint y: 575, distance: 249.4
click at [1164, 575] on div "We are looking for a developer (no agencies please) to evolve an existing crypt…" at bounding box center [1246, 505] width 313 height 424
click at [1170, 562] on div "We are looking for a developer (no agencies please) to evolve an existing crypt…" at bounding box center [1246, 499] width 278 height 378
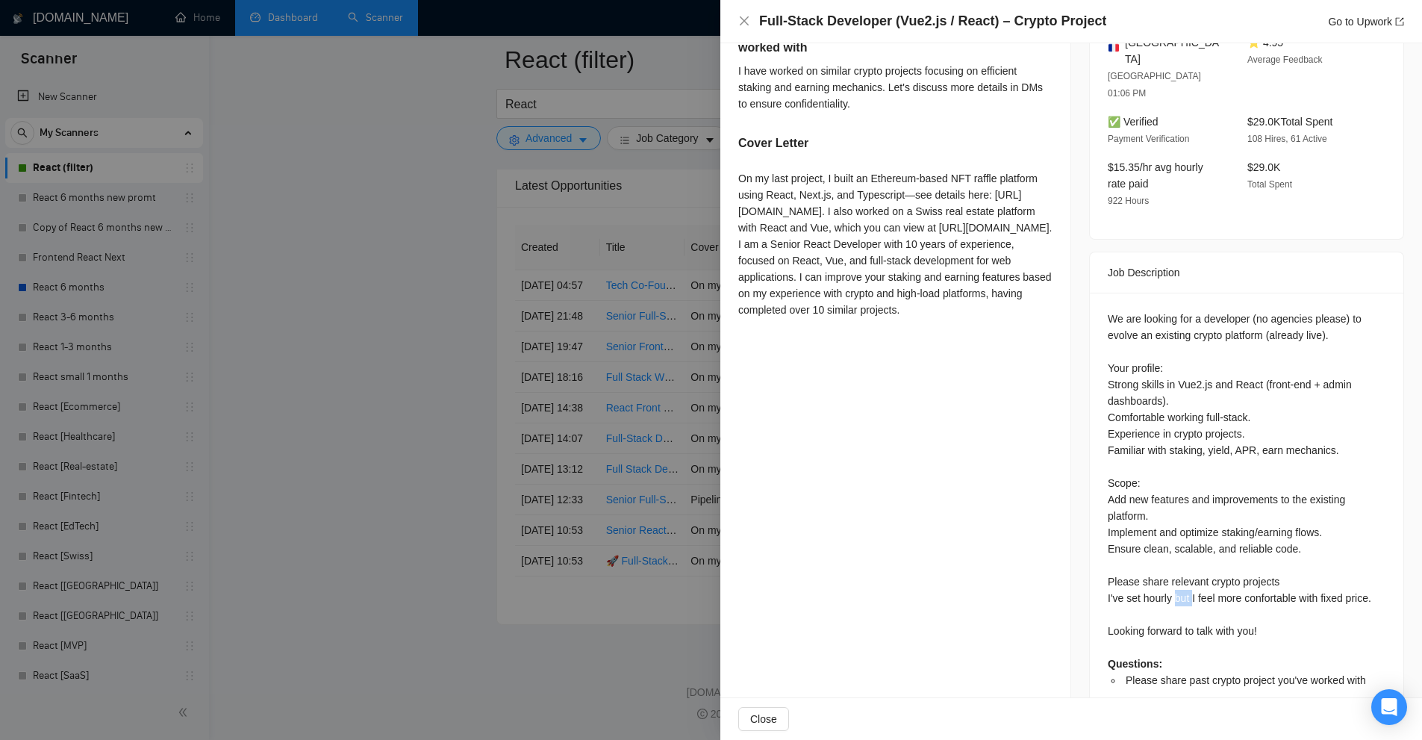
click at [1170, 562] on div "We are looking for a developer (no agencies please) to evolve an existing crypt…" at bounding box center [1246, 499] width 278 height 378
drag, startPoint x: 1170, startPoint y: 562, endPoint x: 1164, endPoint y: 547, distance: 16.1
click at [1164, 547] on div "We are looking for a developer (no agencies please) to evolve an existing crypt…" at bounding box center [1246, 499] width 278 height 378
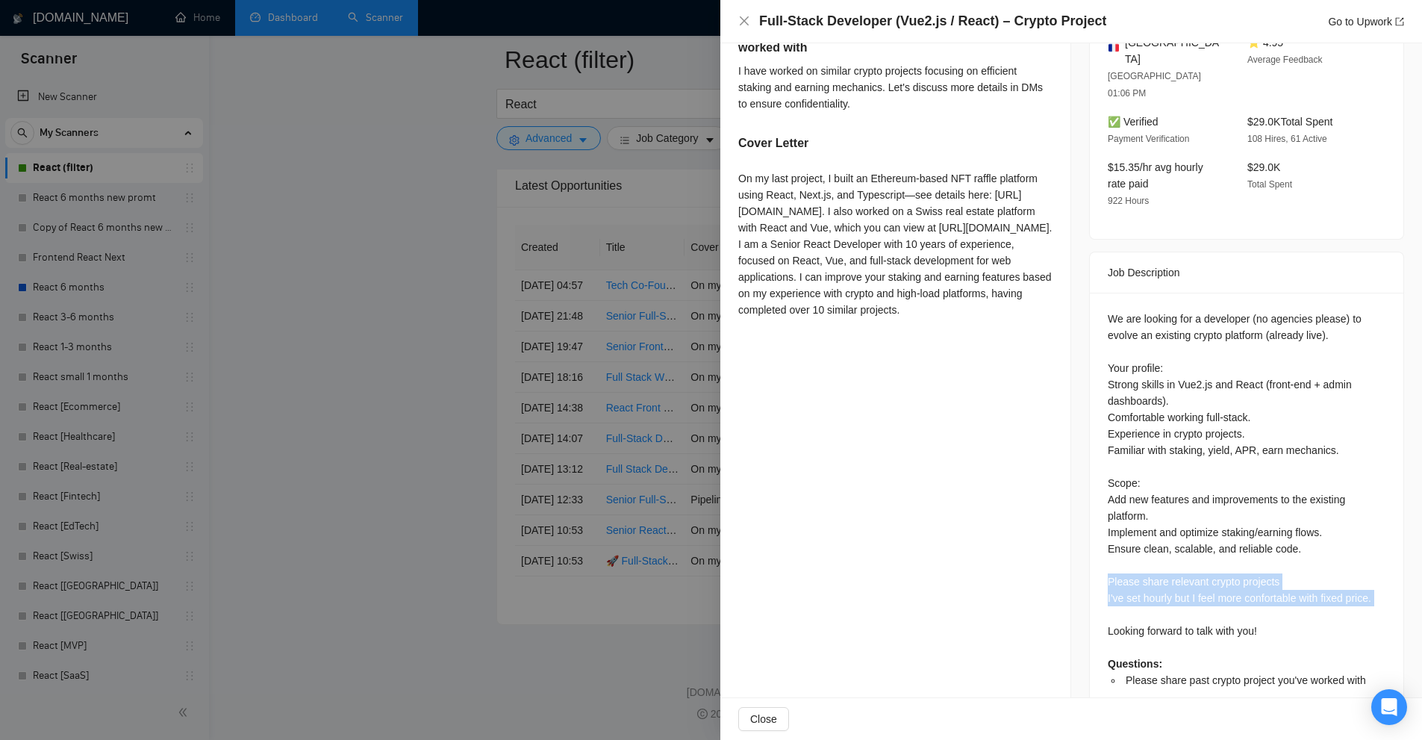
drag, startPoint x: 1164, startPoint y: 547, endPoint x: 1162, endPoint y: 564, distance: 17.3
click at [1162, 564] on div "We are looking for a developer (no agencies please) to evolve an existing crypt…" at bounding box center [1246, 499] width 278 height 378
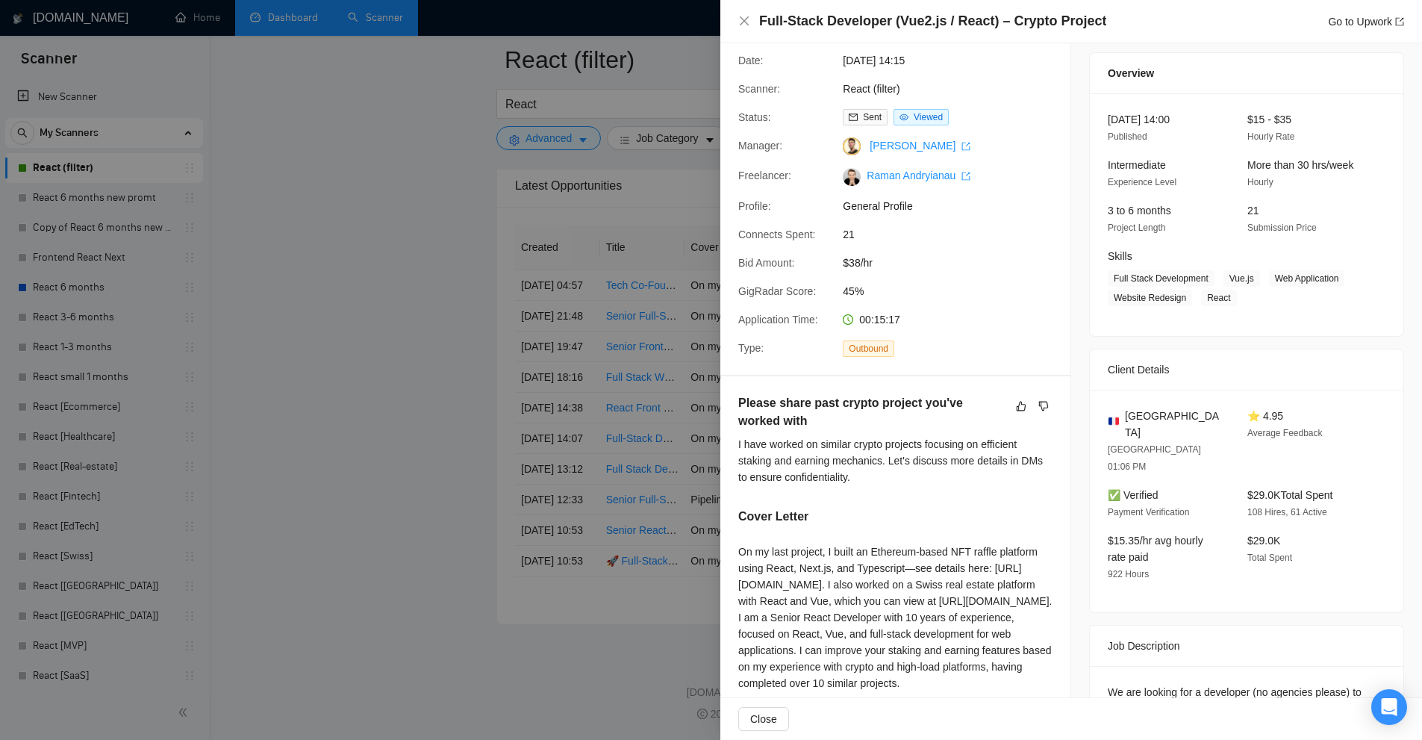
scroll to position [0, 0]
